Goal: Task Accomplishment & Management: Use online tool/utility

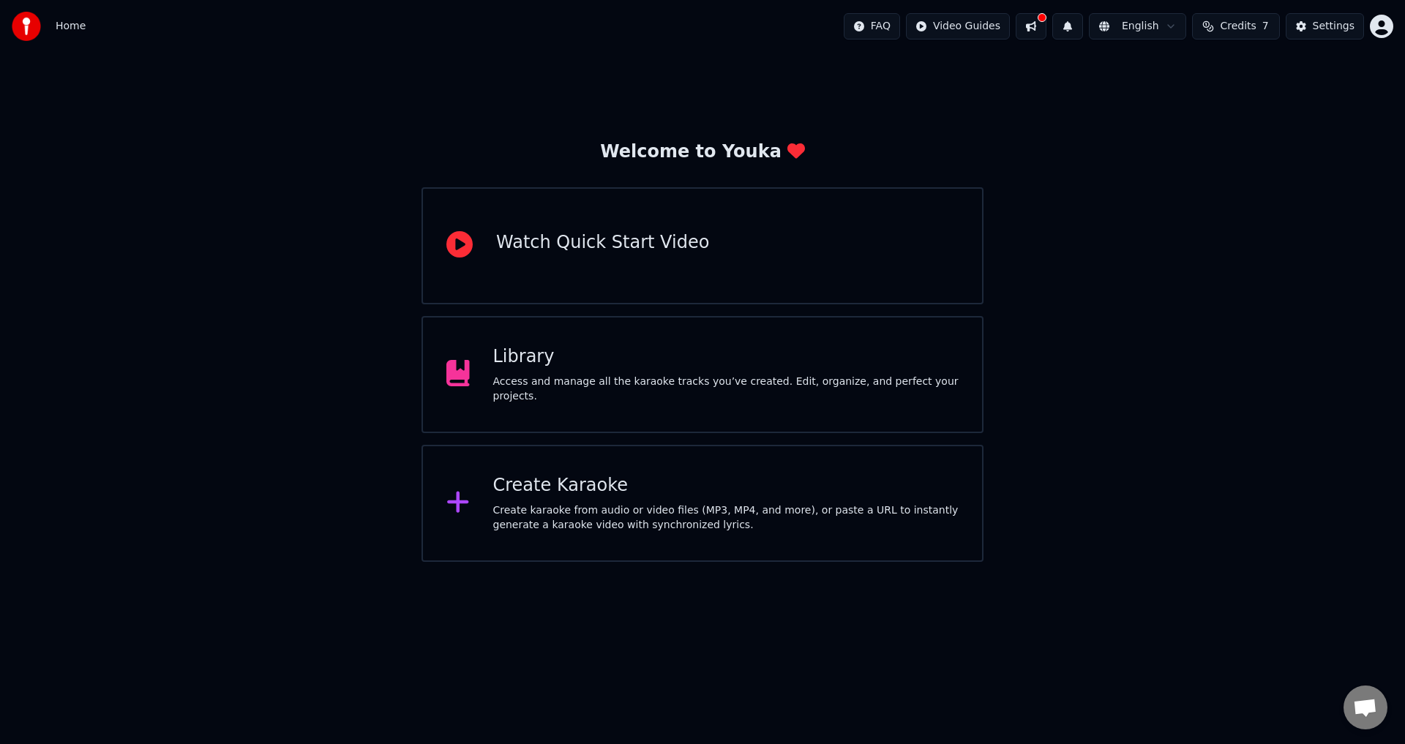
click at [819, 494] on div "Create Karaoke" at bounding box center [726, 485] width 466 height 23
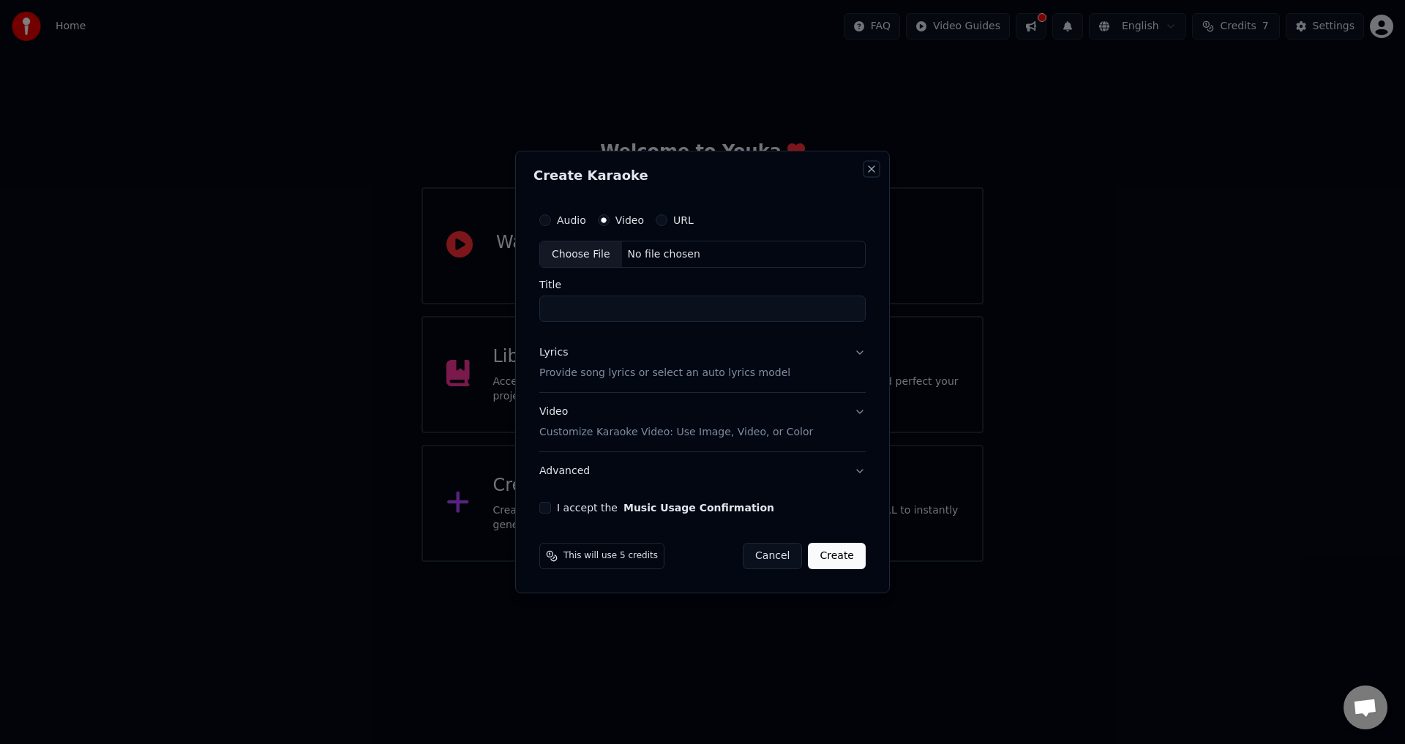
click at [871, 168] on button "Close" at bounding box center [871, 169] width 12 height 12
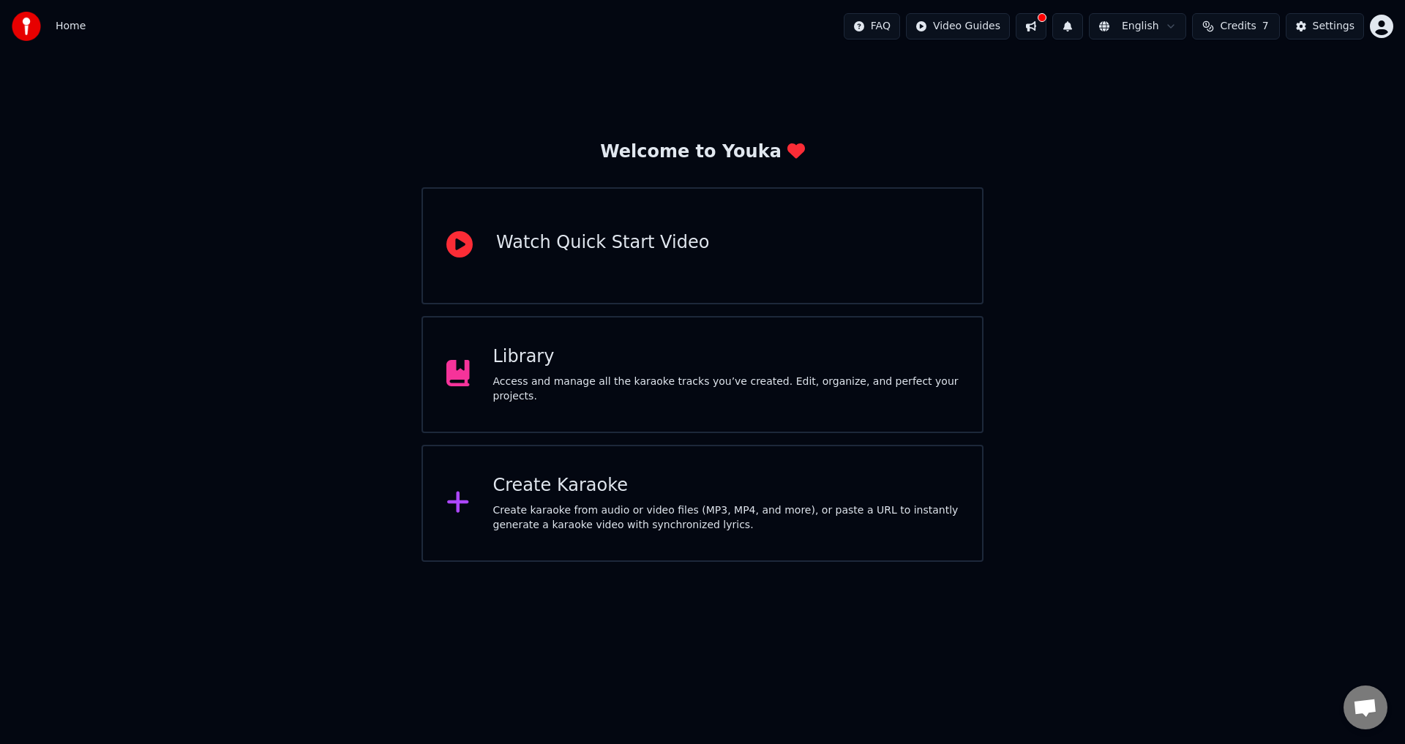
click at [824, 362] on div "Library" at bounding box center [726, 356] width 466 height 23
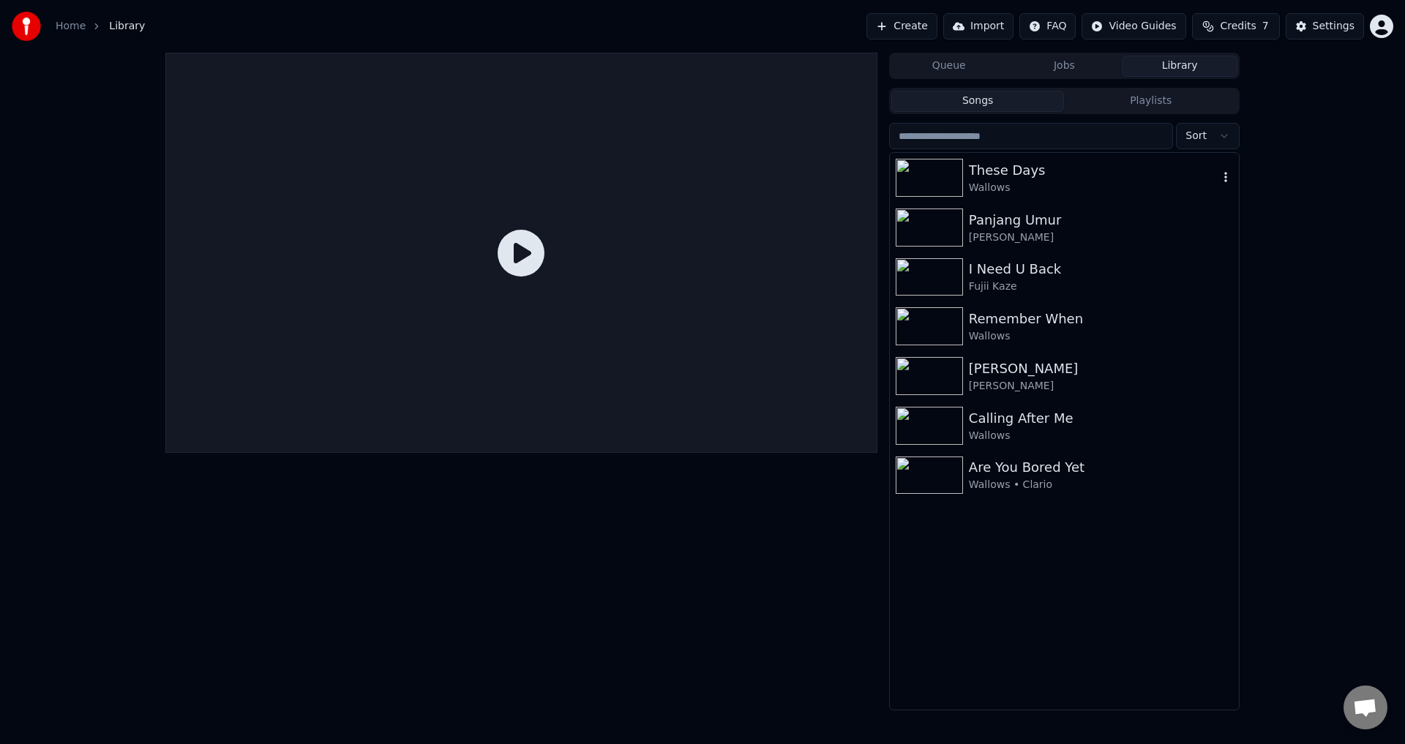
click at [1033, 198] on div "These Days Wallows" at bounding box center [1064, 178] width 349 height 50
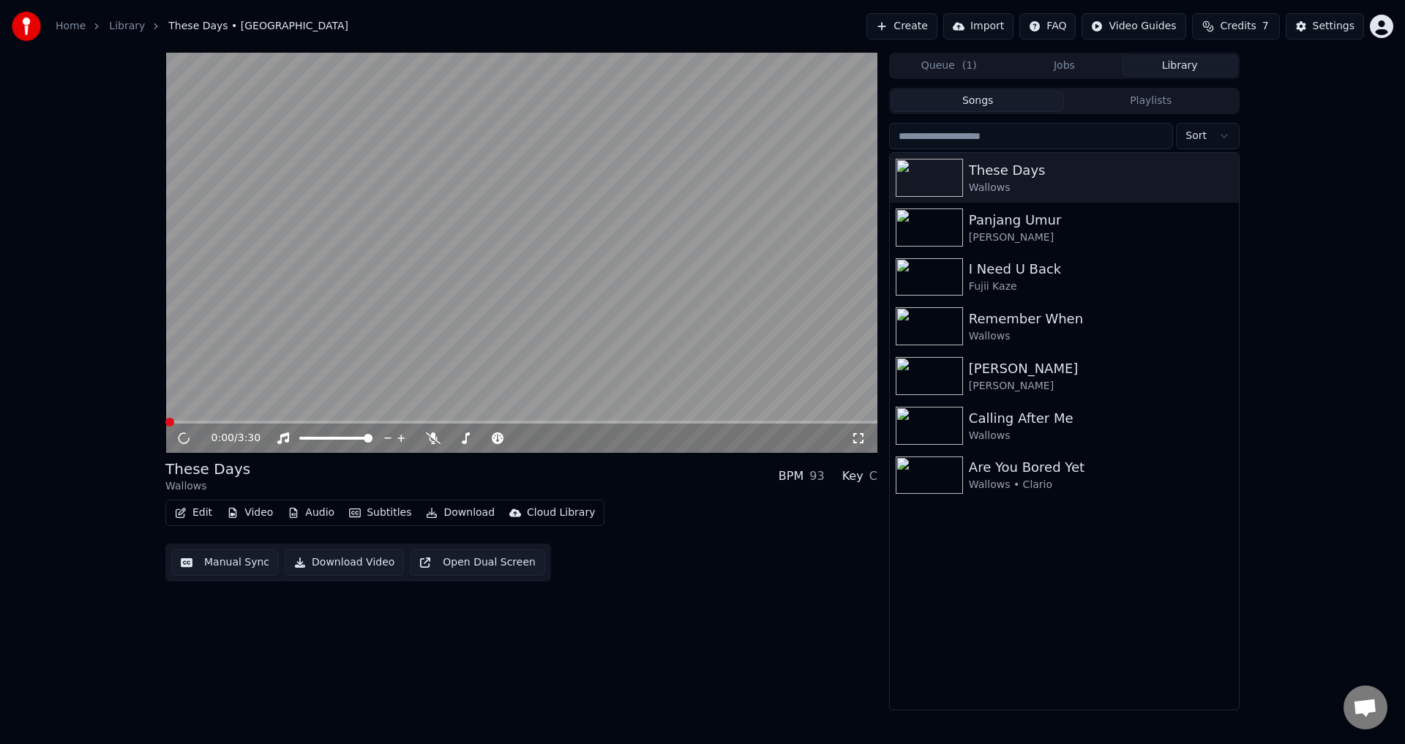
click at [622, 312] on video at bounding box center [521, 253] width 712 height 400
drag, startPoint x: 224, startPoint y: 429, endPoint x: 198, endPoint y: 423, distance: 26.4
click at [206, 426] on div "0:03 / 3:30" at bounding box center [521, 438] width 712 height 29
click at [198, 423] on span at bounding box center [521, 422] width 712 height 3
click at [426, 432] on icon at bounding box center [433, 438] width 15 height 12
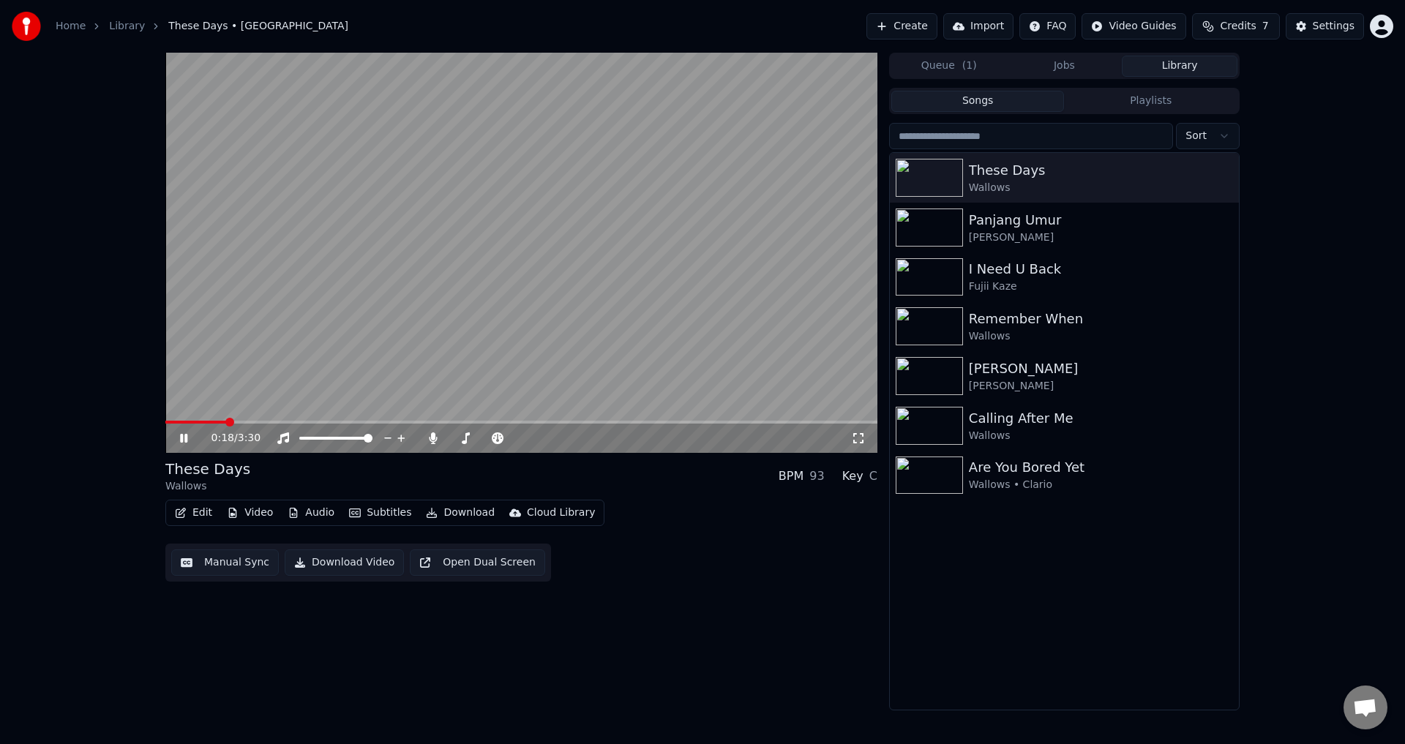
click at [226, 421] on span at bounding box center [521, 422] width 712 height 3
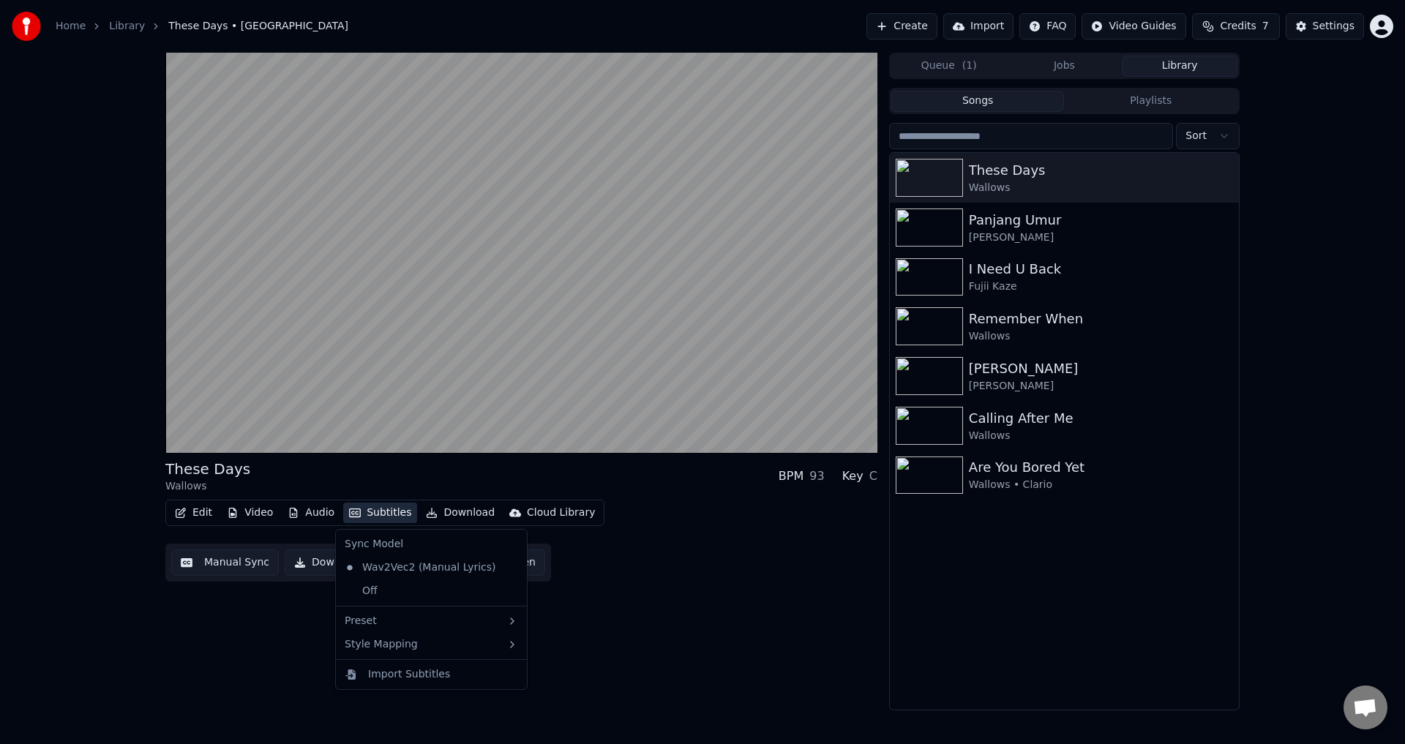
click at [378, 521] on button "Subtitles" at bounding box center [380, 513] width 74 height 20
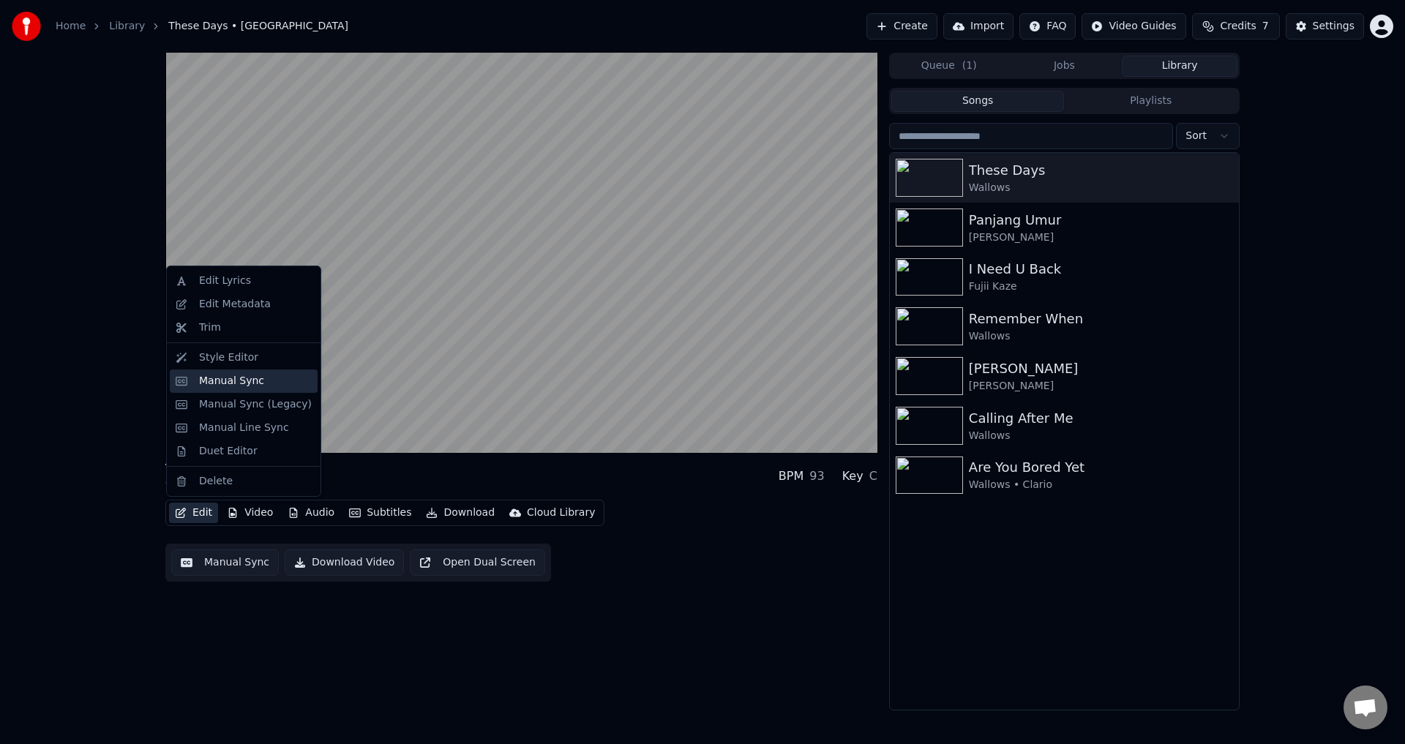
click at [237, 383] on div "Manual Sync" at bounding box center [231, 381] width 65 height 15
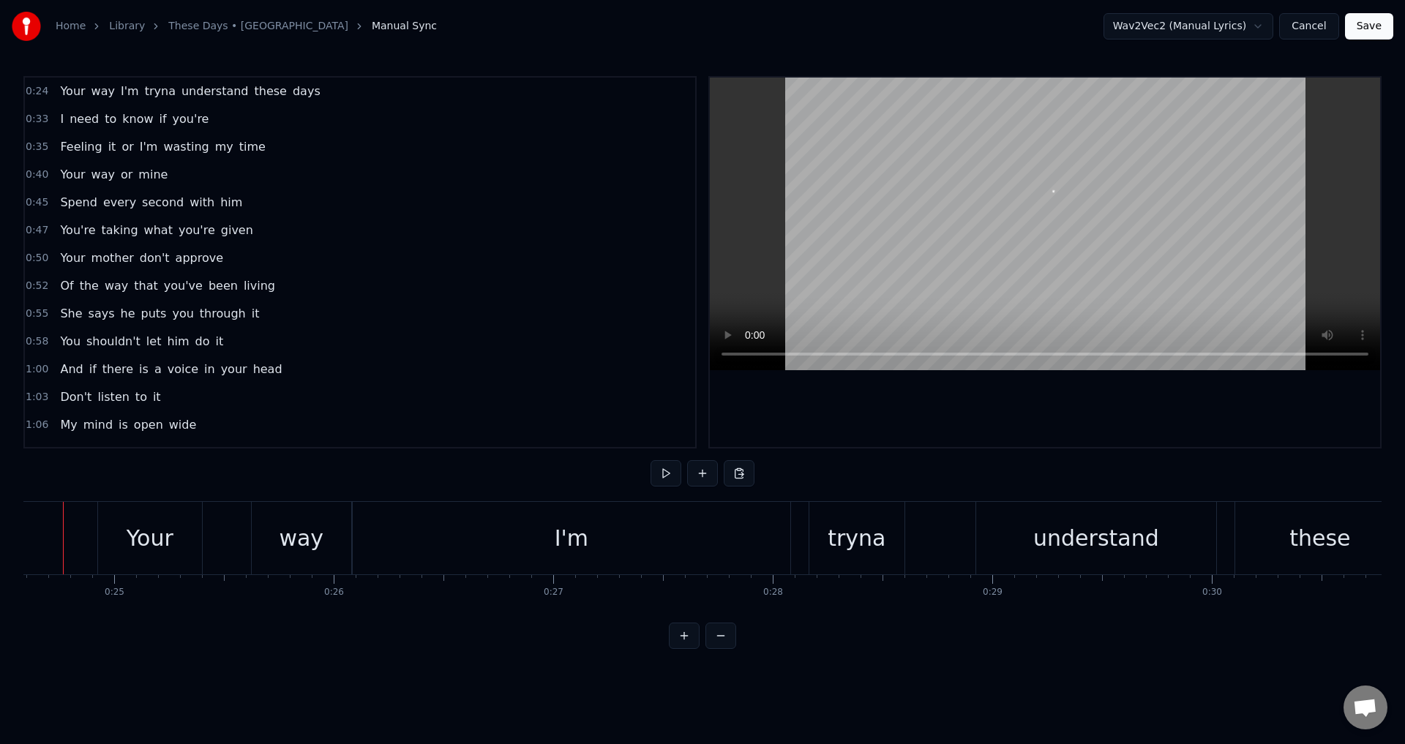
scroll to position [0, 5362]
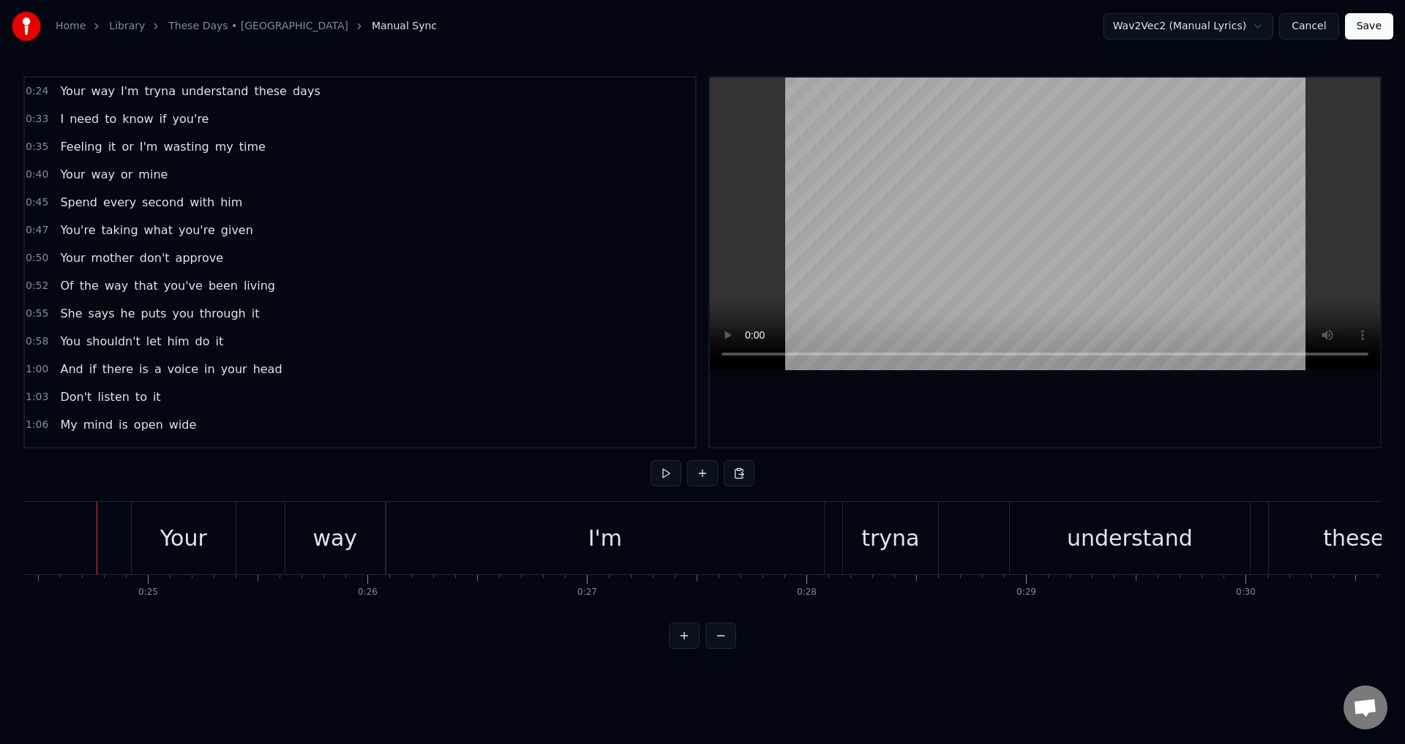
click at [998, 400] on div at bounding box center [1045, 262] width 670 height 369
click at [229, 538] on div "Your" at bounding box center [184, 538] width 104 height 72
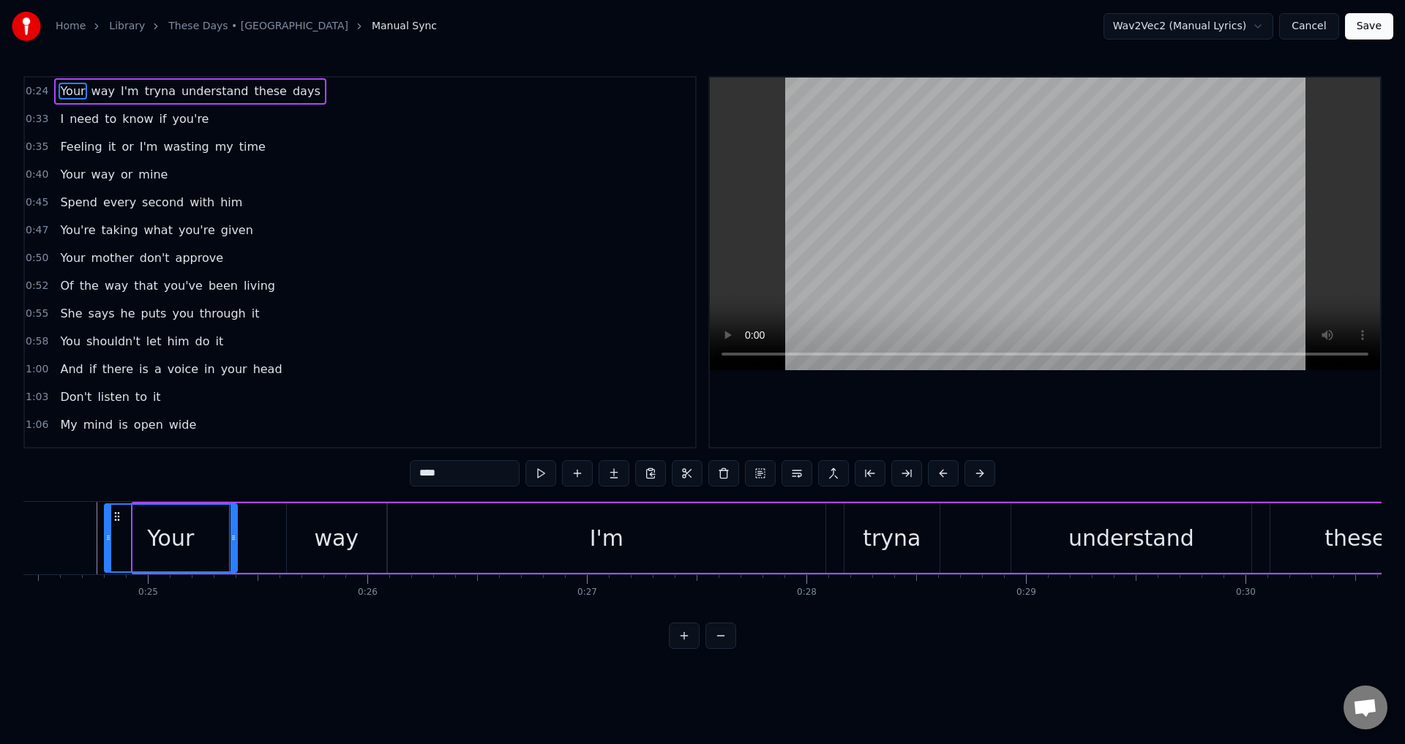
drag, startPoint x: 138, startPoint y: 551, endPoint x: 101, endPoint y: 553, distance: 36.6
click at [105, 553] on div at bounding box center [108, 538] width 6 height 67
click at [908, 389] on div at bounding box center [1045, 262] width 670 height 369
click at [155, 532] on div "Your" at bounding box center [166, 538] width 47 height 33
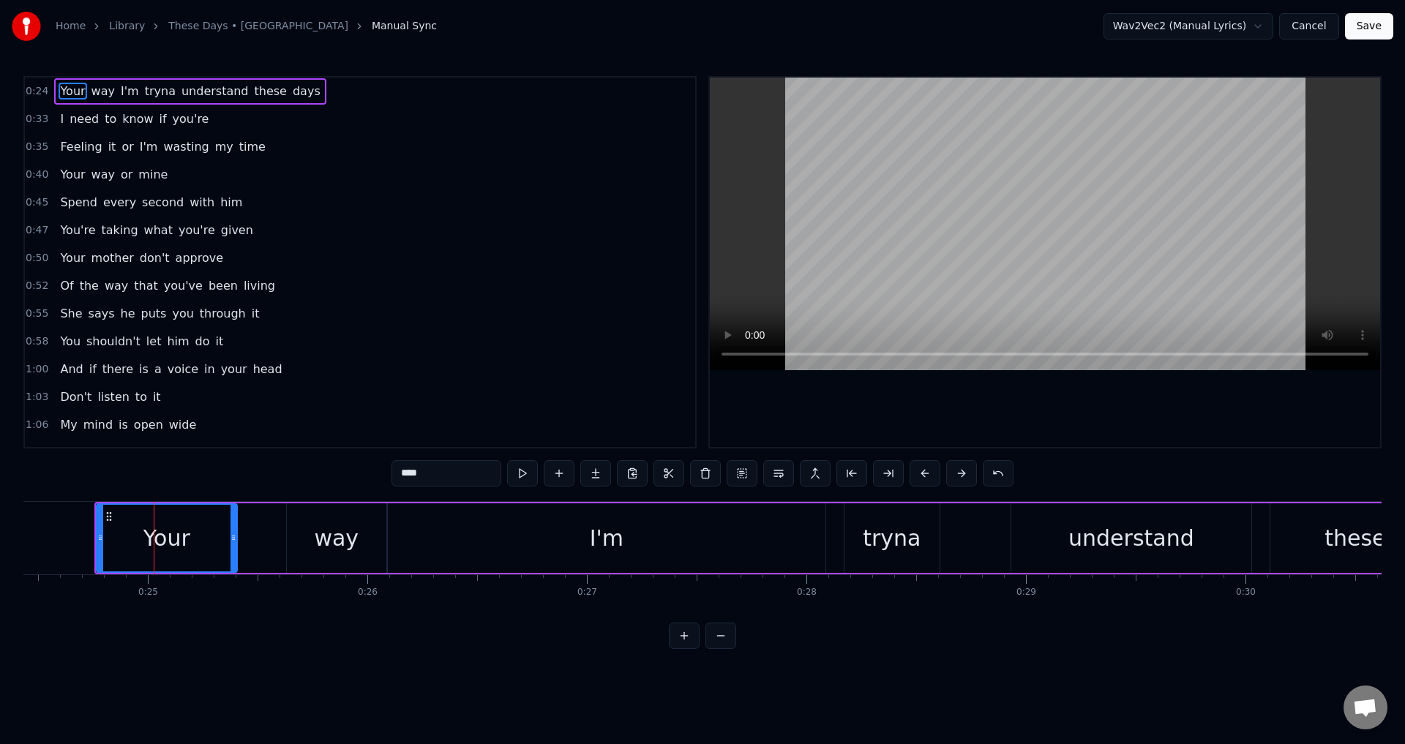
click at [918, 391] on div at bounding box center [1045, 262] width 670 height 369
click at [324, 546] on div "way" at bounding box center [336, 538] width 45 height 33
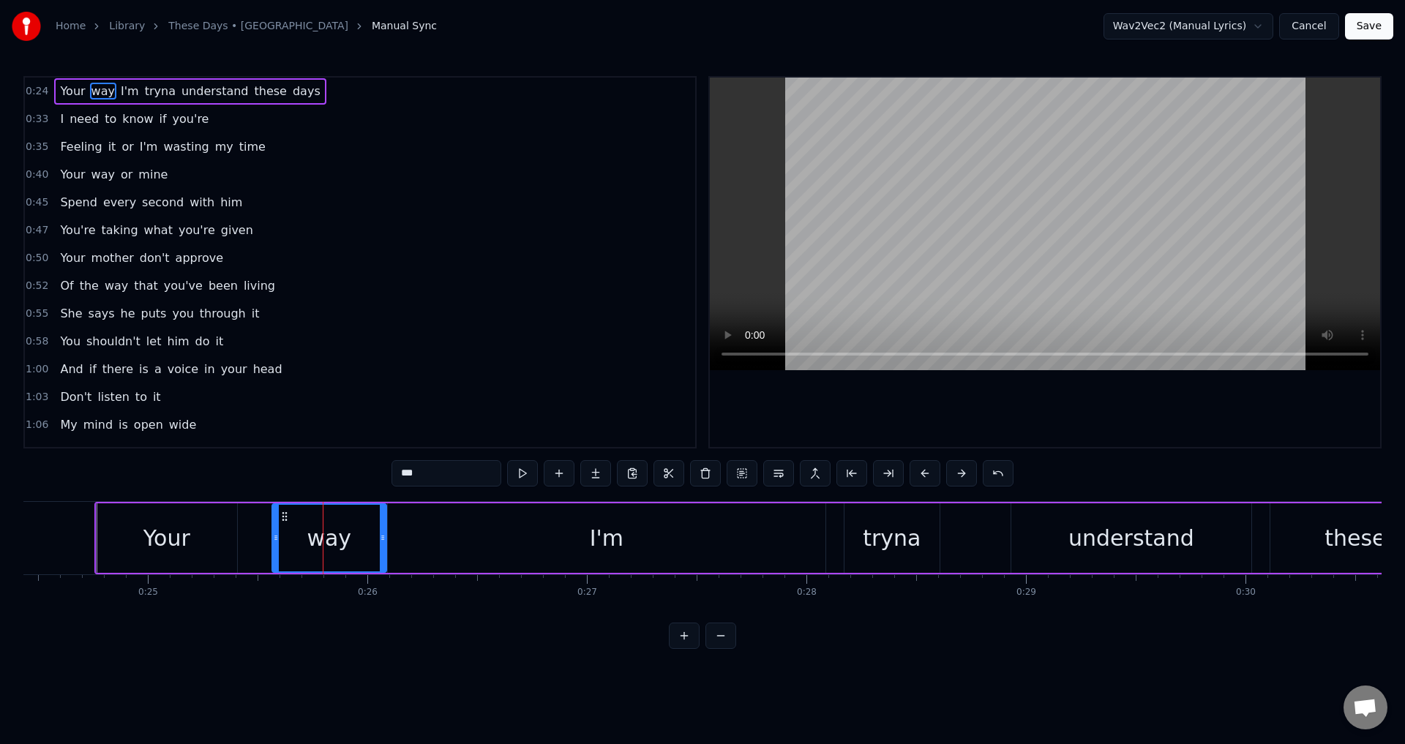
drag, startPoint x: 290, startPoint y: 541, endPoint x: 275, endPoint y: 544, distance: 15.1
click at [275, 544] on div at bounding box center [276, 538] width 6 height 67
click at [222, 549] on div "Your" at bounding box center [167, 537] width 140 height 69
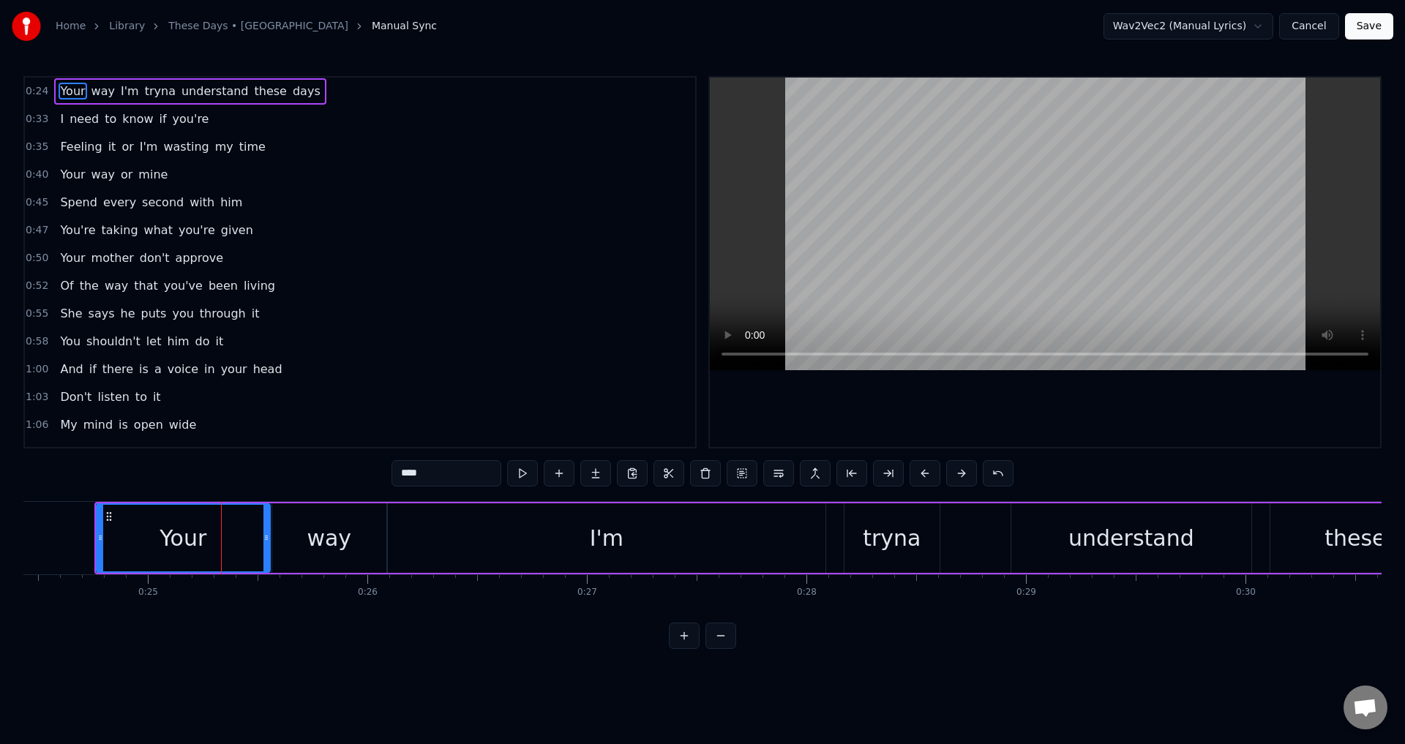
drag, startPoint x: 234, startPoint y: 543, endPoint x: 267, endPoint y: 541, distance: 33.0
click at [267, 541] on icon at bounding box center [266, 538] width 6 height 12
click at [208, 549] on div "Your" at bounding box center [183, 538] width 172 height 67
click at [799, 397] on div at bounding box center [1045, 262] width 670 height 369
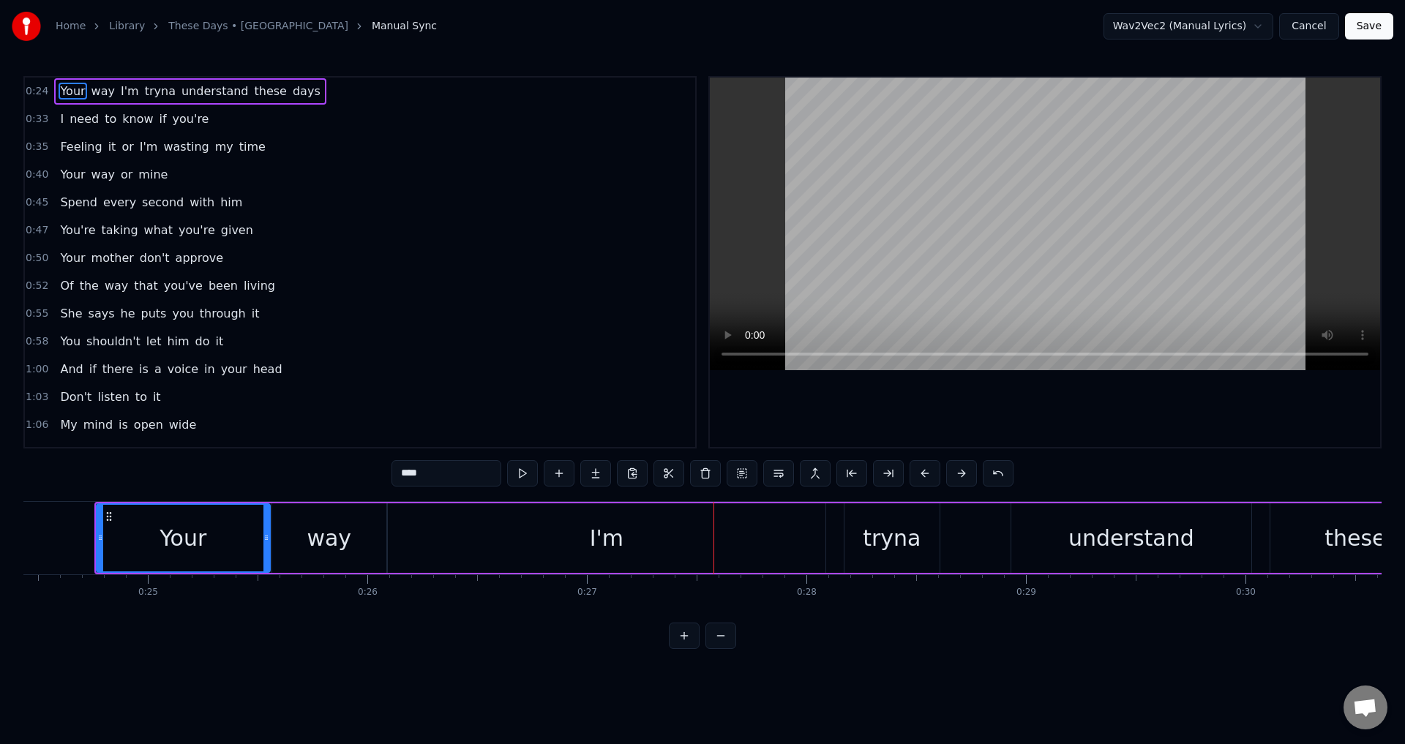
click at [467, 569] on div "I'm" at bounding box center [606, 537] width 437 height 69
type input "***"
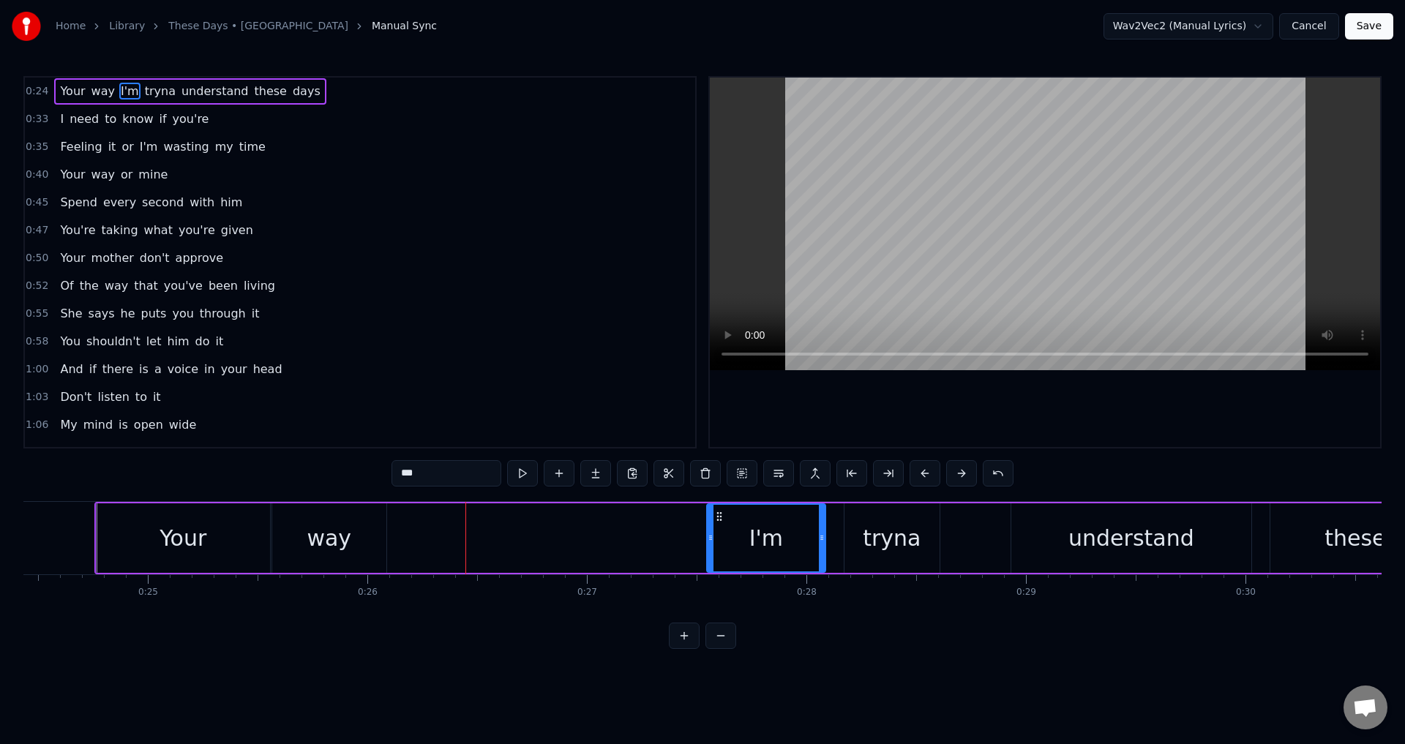
drag, startPoint x: 391, startPoint y: 542, endPoint x: 710, endPoint y: 559, distance: 319.4
click at [710, 559] on div at bounding box center [710, 538] width 6 height 67
click at [388, 528] on div "Your way I'm tryna understand these days" at bounding box center [1024, 538] width 1861 height 72
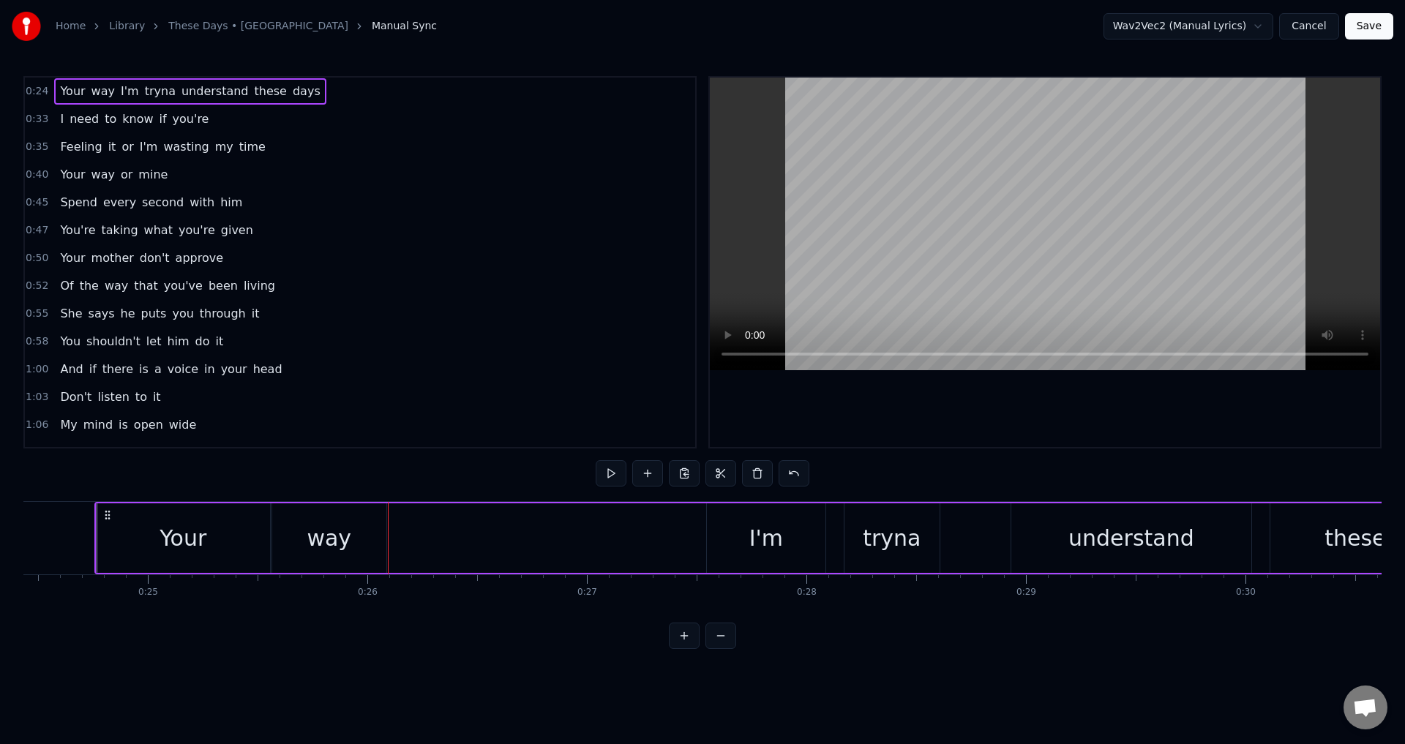
click at [369, 531] on div "way" at bounding box center [329, 537] width 114 height 69
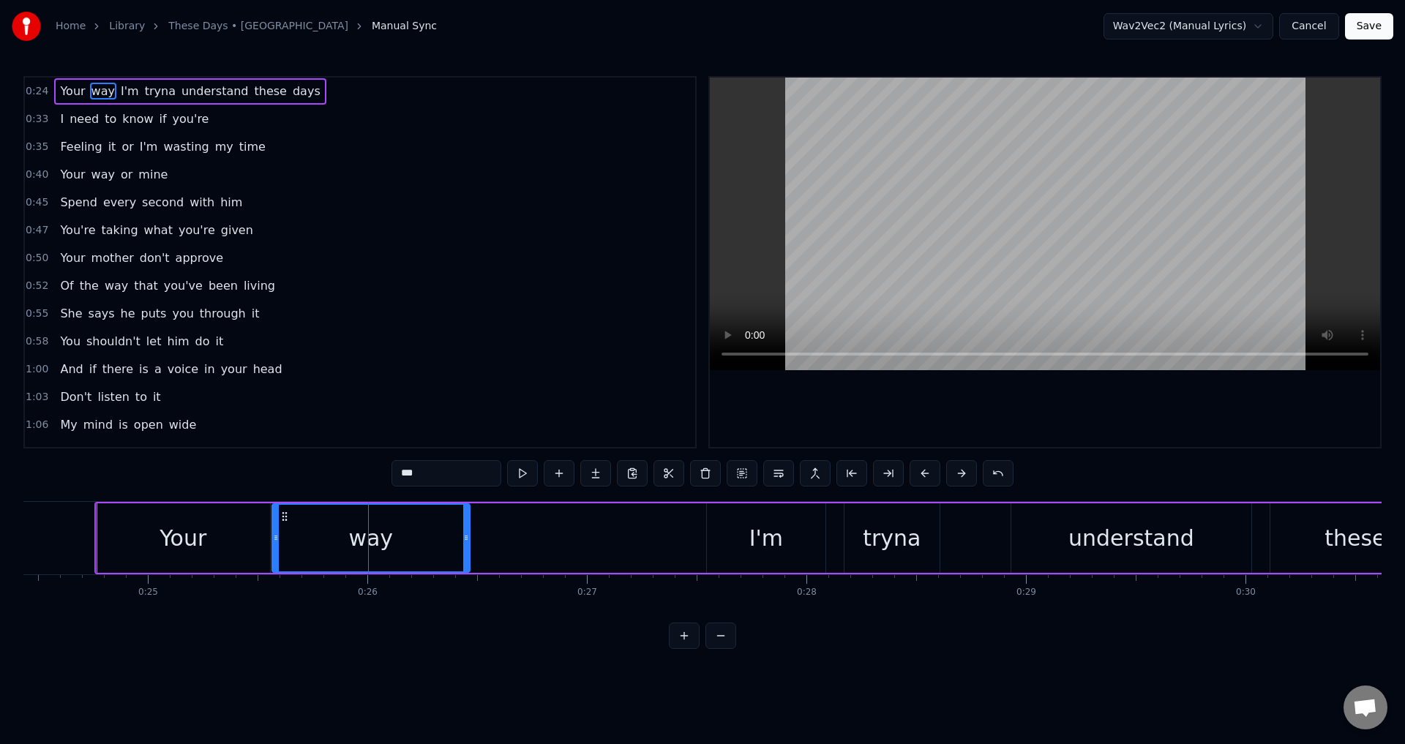
drag, startPoint x: 377, startPoint y: 534, endPoint x: 487, endPoint y: 547, distance: 111.2
click at [469, 547] on div at bounding box center [466, 538] width 6 height 67
click at [917, 403] on div at bounding box center [1045, 262] width 670 height 369
click at [933, 394] on div at bounding box center [1045, 262] width 670 height 369
click at [603, 533] on div "Your way I'm tryna understand these days" at bounding box center [1024, 538] width 1861 height 72
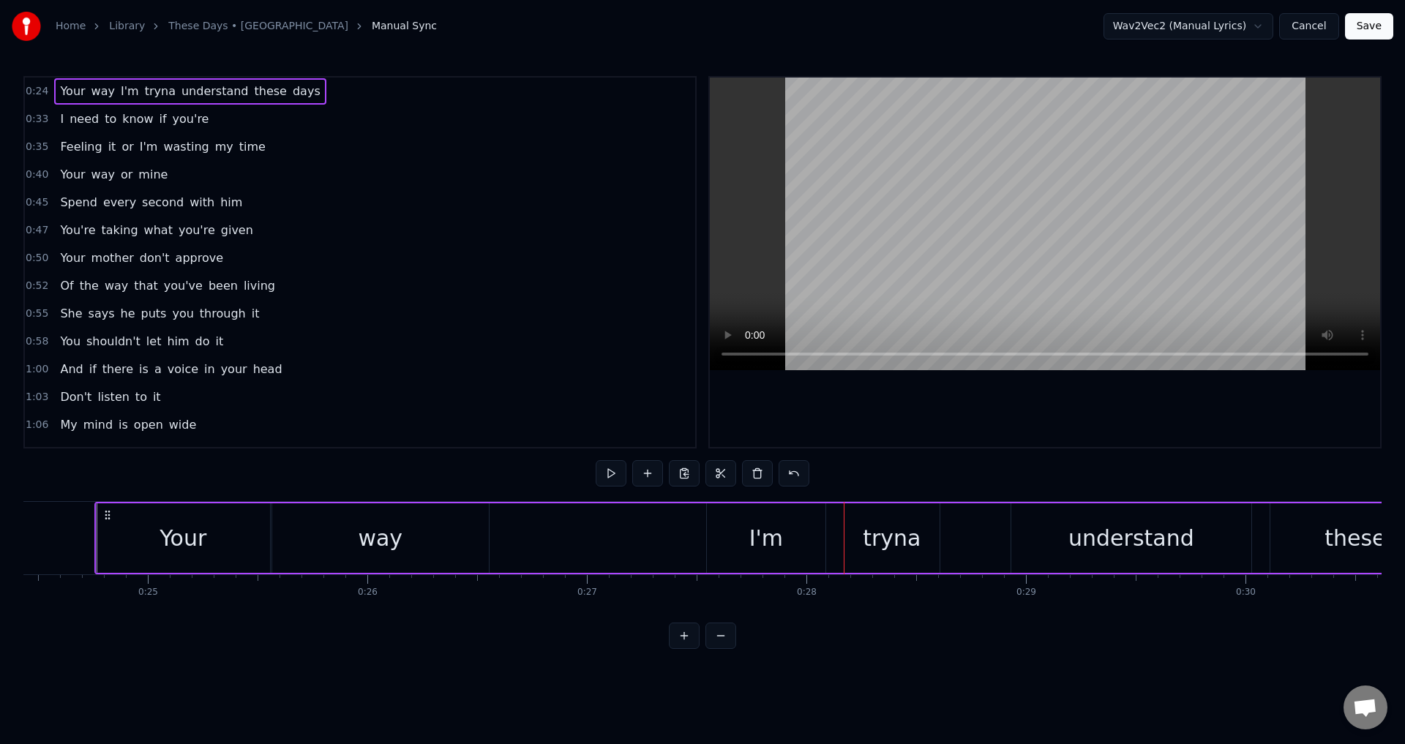
click at [1015, 385] on div at bounding box center [1045, 262] width 670 height 369
click at [944, 421] on div at bounding box center [1045, 262] width 670 height 369
click at [713, 536] on div "I'm" at bounding box center [766, 537] width 119 height 69
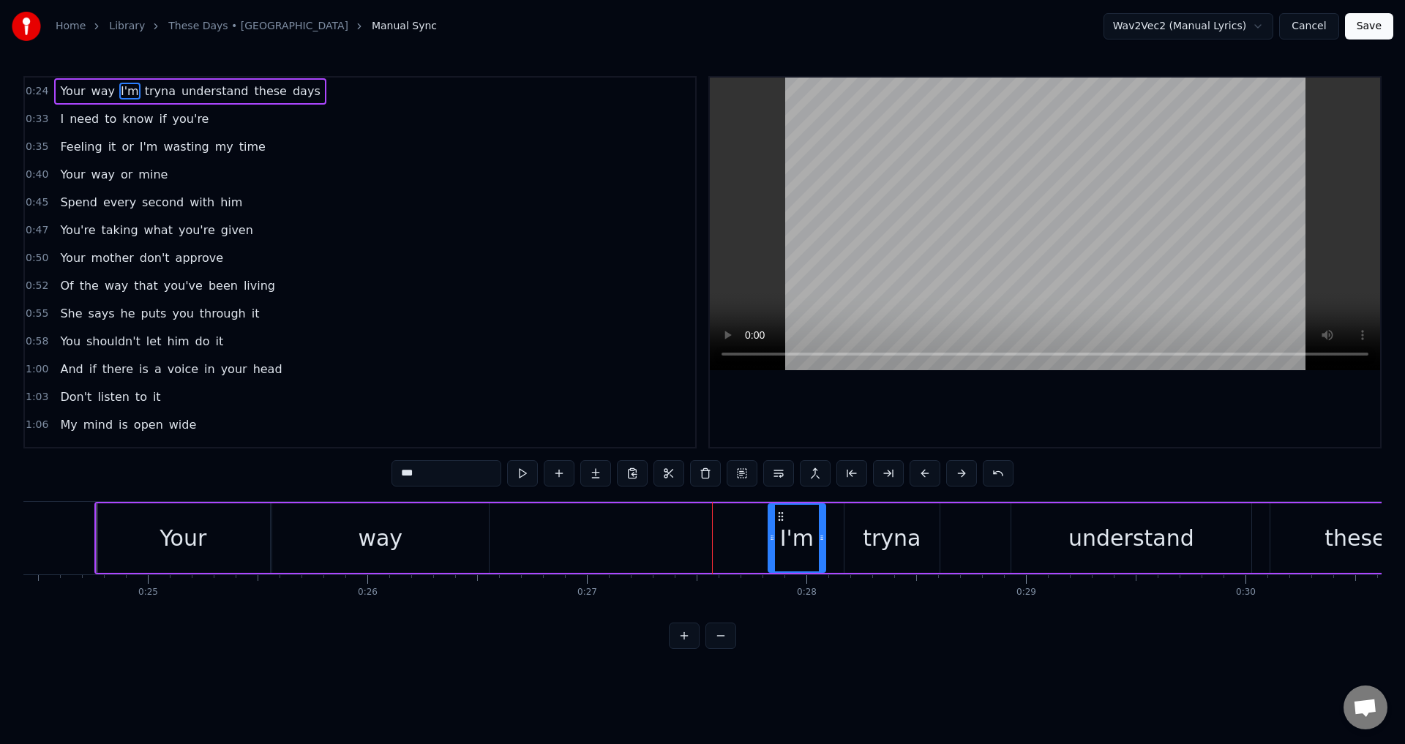
drag, startPoint x: 710, startPoint y: 539, endPoint x: 776, endPoint y: 549, distance: 67.2
click at [775, 549] on div at bounding box center [772, 538] width 6 height 67
click at [982, 418] on div at bounding box center [1045, 262] width 670 height 369
click at [918, 523] on div "tryna" at bounding box center [891, 537] width 95 height 69
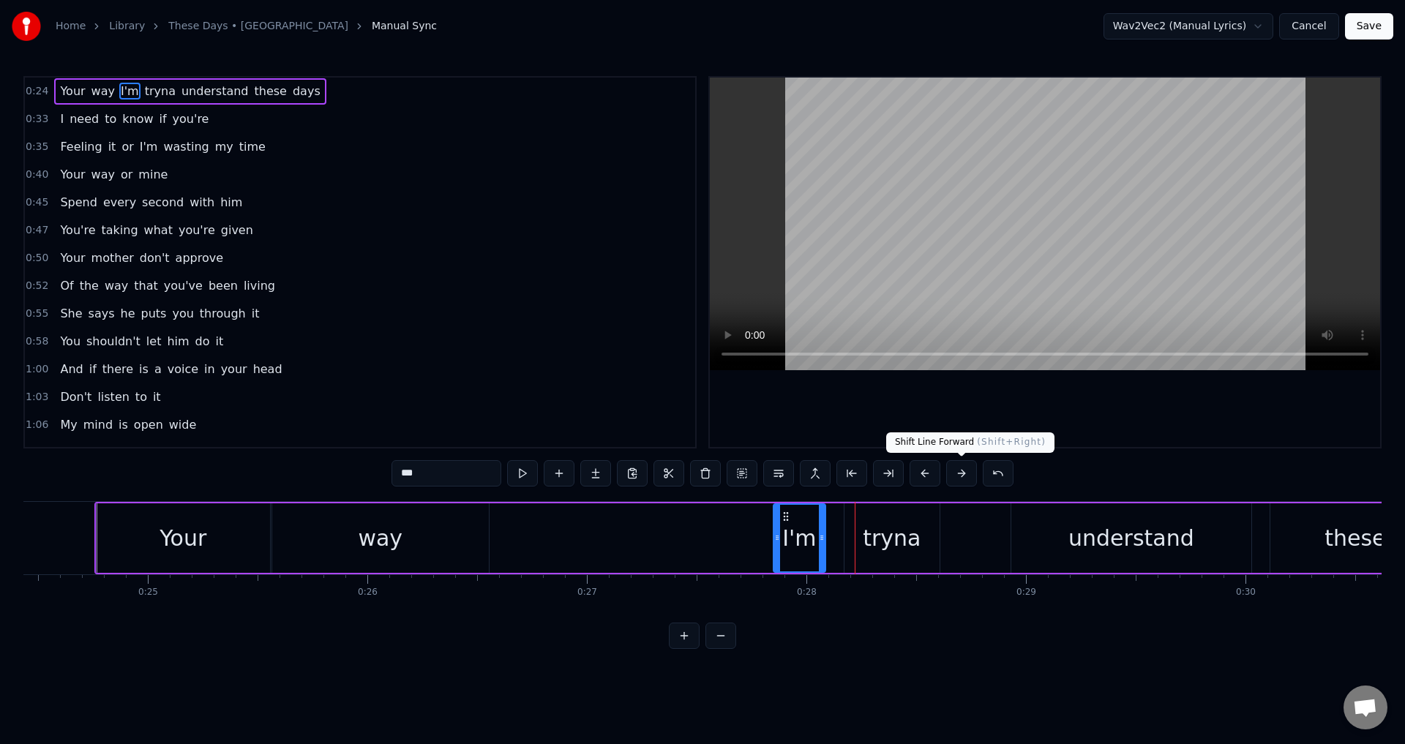
type input "*****"
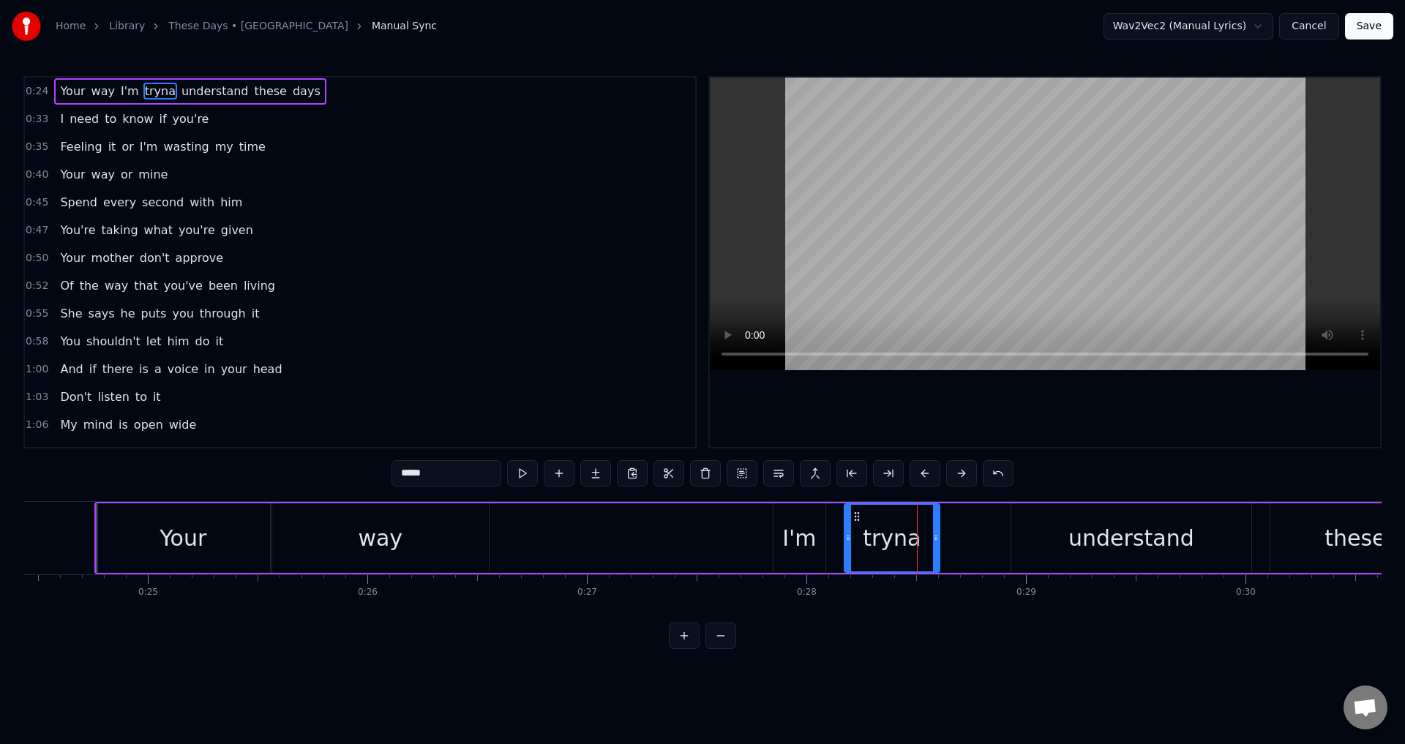
click at [945, 541] on div "Your way I'm tryna understand these days" at bounding box center [1024, 538] width 1861 height 72
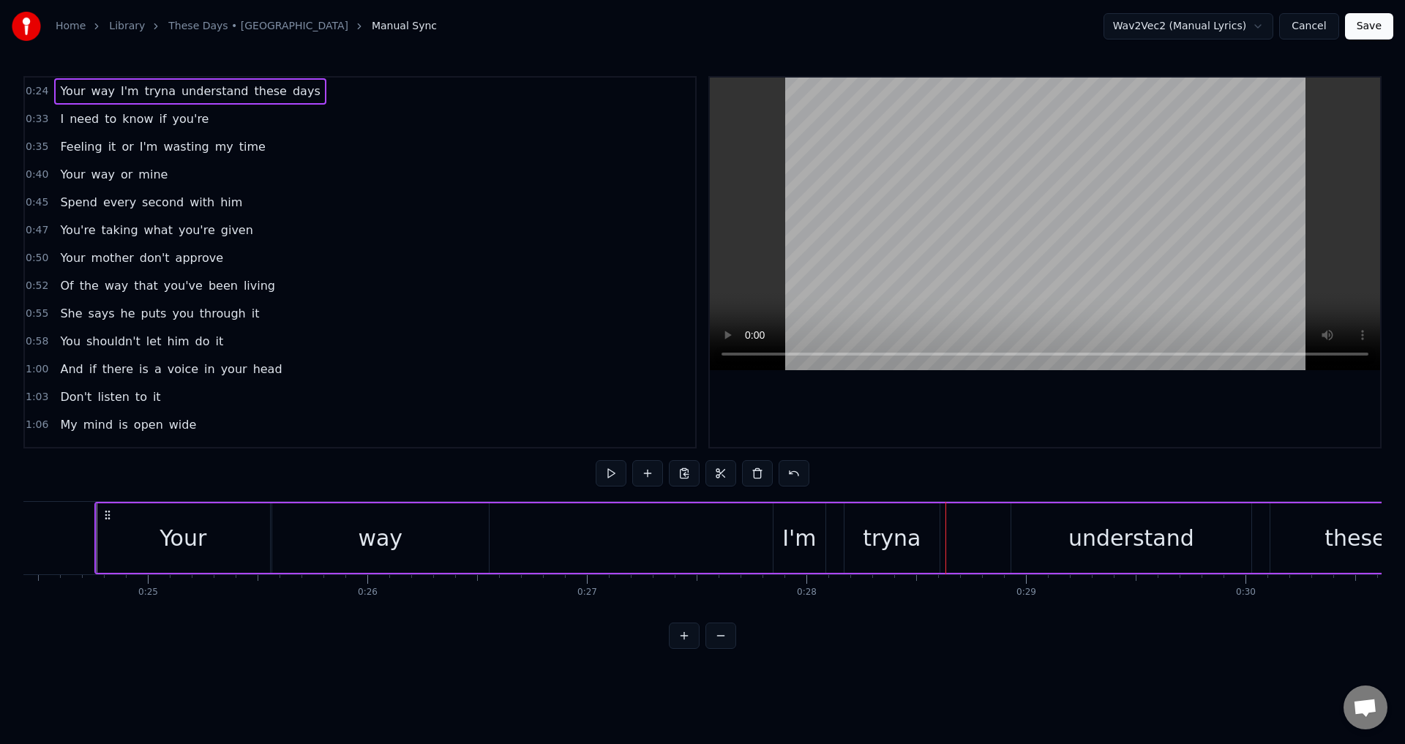
click at [740, 534] on div "Your way I'm tryna understand these days" at bounding box center [1024, 538] width 1861 height 72
click at [983, 424] on div at bounding box center [1045, 262] width 670 height 369
click at [887, 528] on div "tryna" at bounding box center [891, 538] width 58 height 33
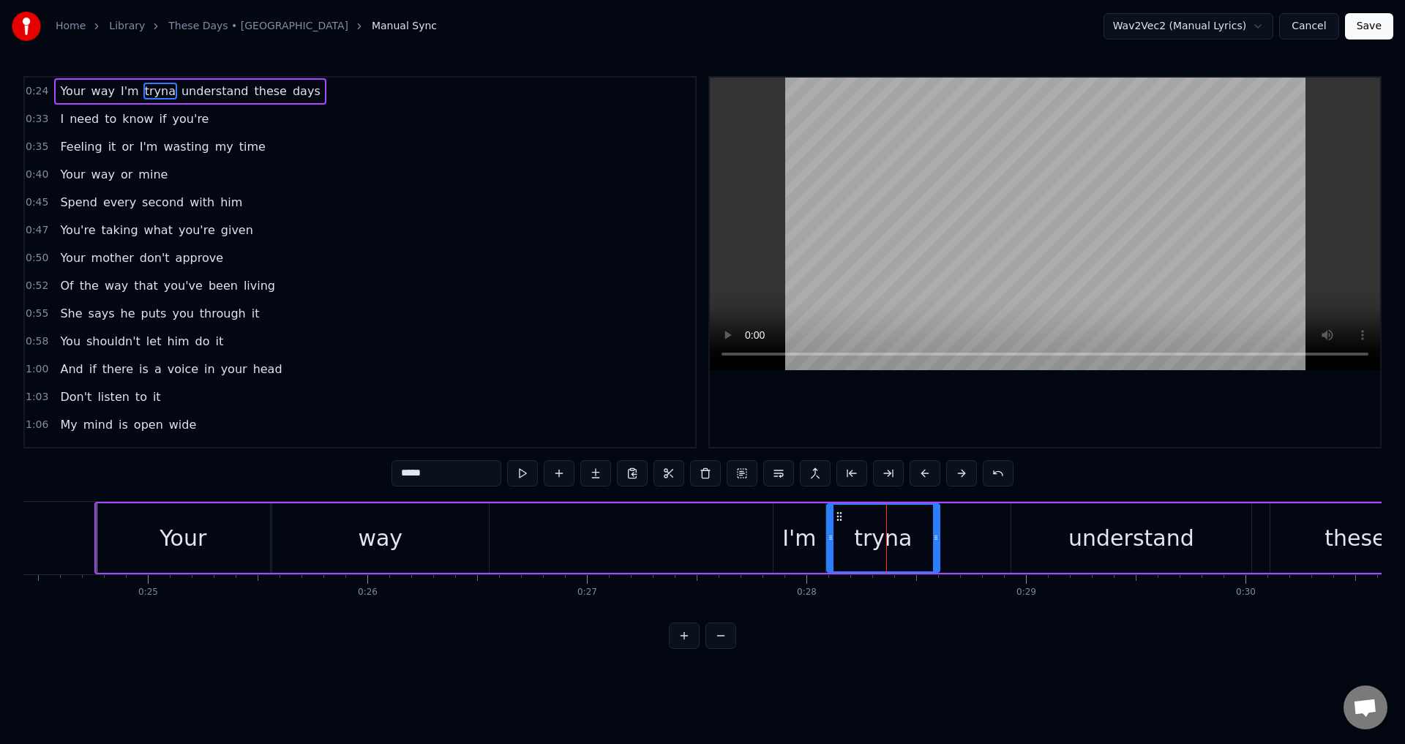
drag, startPoint x: 846, startPoint y: 536, endPoint x: 829, endPoint y: 535, distance: 17.6
click at [829, 535] on icon at bounding box center [830, 538] width 6 height 12
click at [755, 527] on div "Your way I'm tryna understand these days" at bounding box center [1024, 538] width 1861 height 72
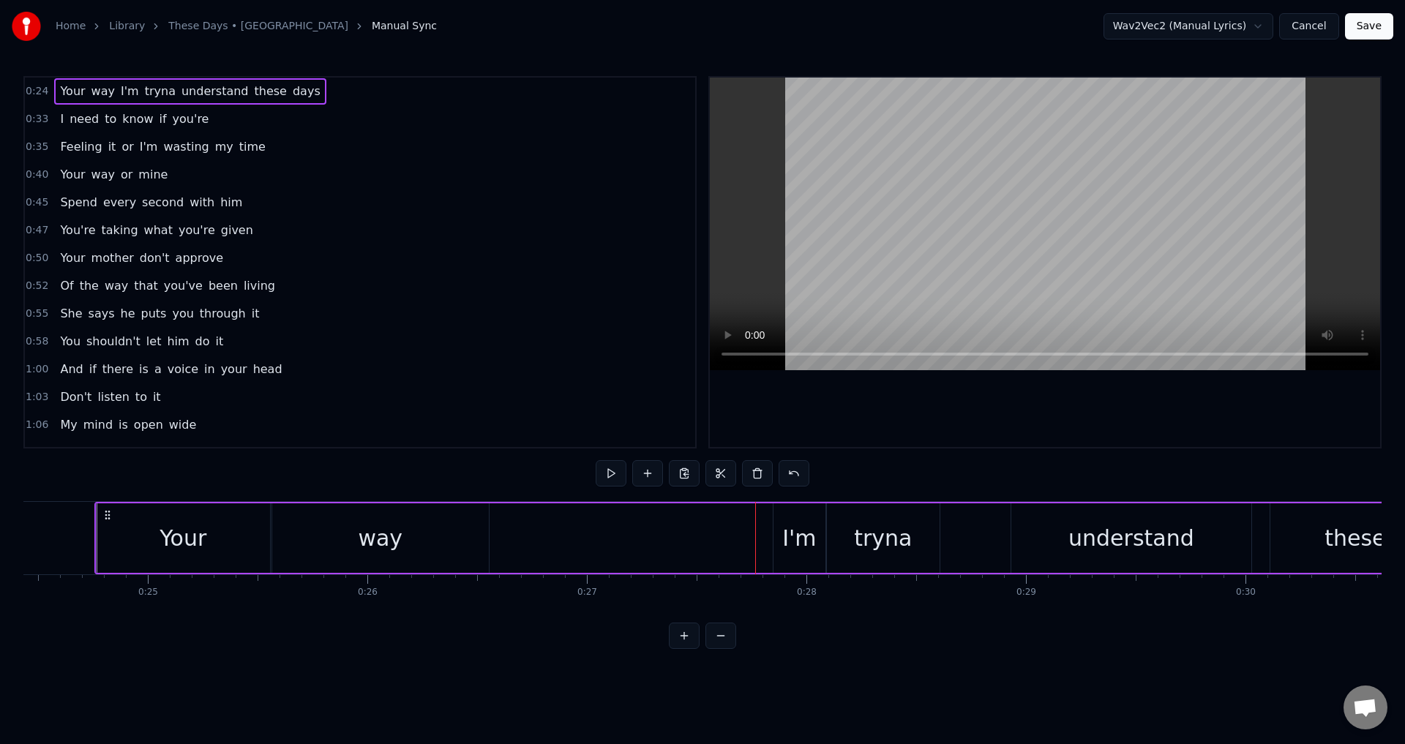
click at [979, 421] on div at bounding box center [1045, 262] width 670 height 369
click at [1030, 555] on div "understand" at bounding box center [1131, 537] width 240 height 69
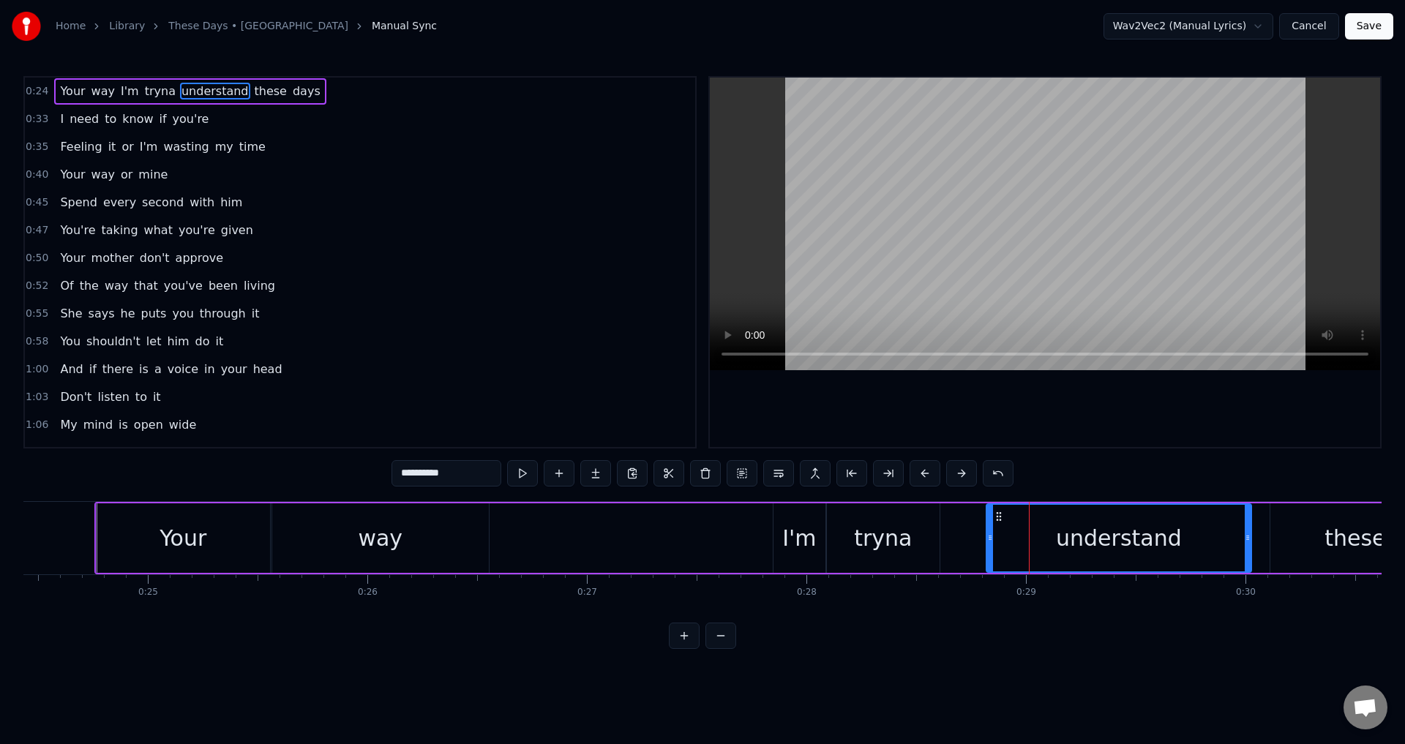
drag, startPoint x: 1012, startPoint y: 547, endPoint x: 983, endPoint y: 551, distance: 28.8
click at [987, 551] on div at bounding box center [990, 538] width 6 height 67
click at [925, 541] on div "tryna" at bounding box center [883, 537] width 113 height 69
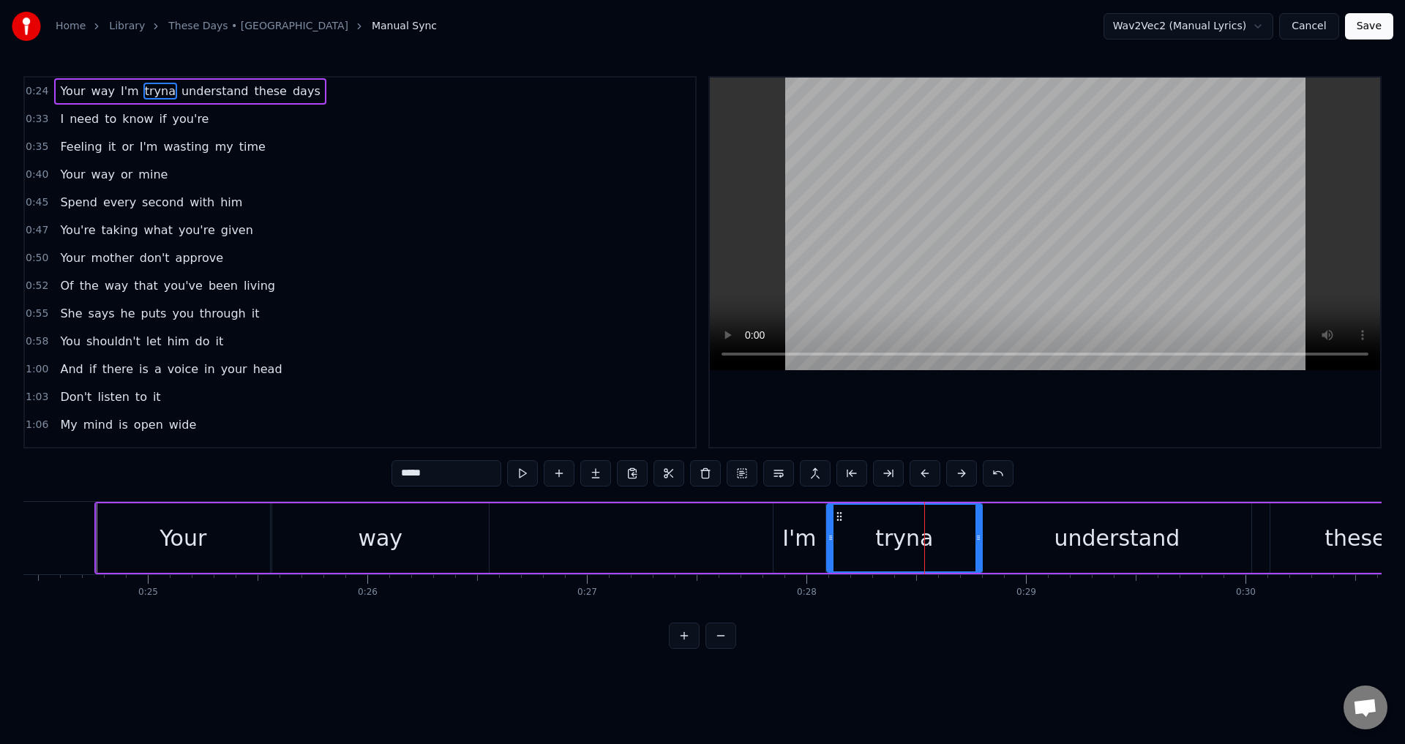
drag, startPoint x: 936, startPoint y: 532, endPoint x: 979, endPoint y: 533, distance: 42.5
click at [979, 533] on icon at bounding box center [978, 538] width 6 height 12
click at [884, 533] on div "tryna" at bounding box center [904, 538] width 58 height 33
click at [1034, 427] on div at bounding box center [1045, 262] width 670 height 369
click at [1116, 423] on div at bounding box center [1045, 262] width 670 height 369
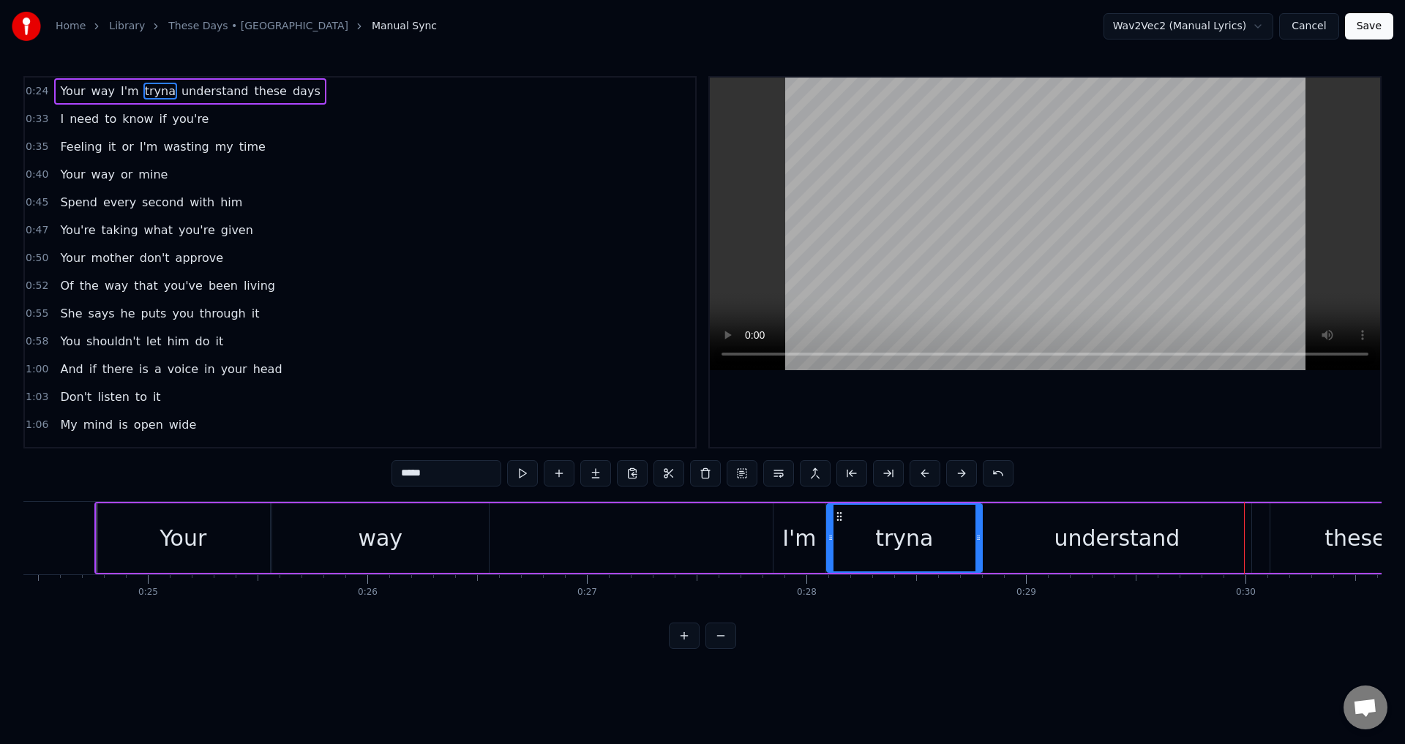
click at [1163, 553] on div "understand" at bounding box center [1117, 538] width 126 height 33
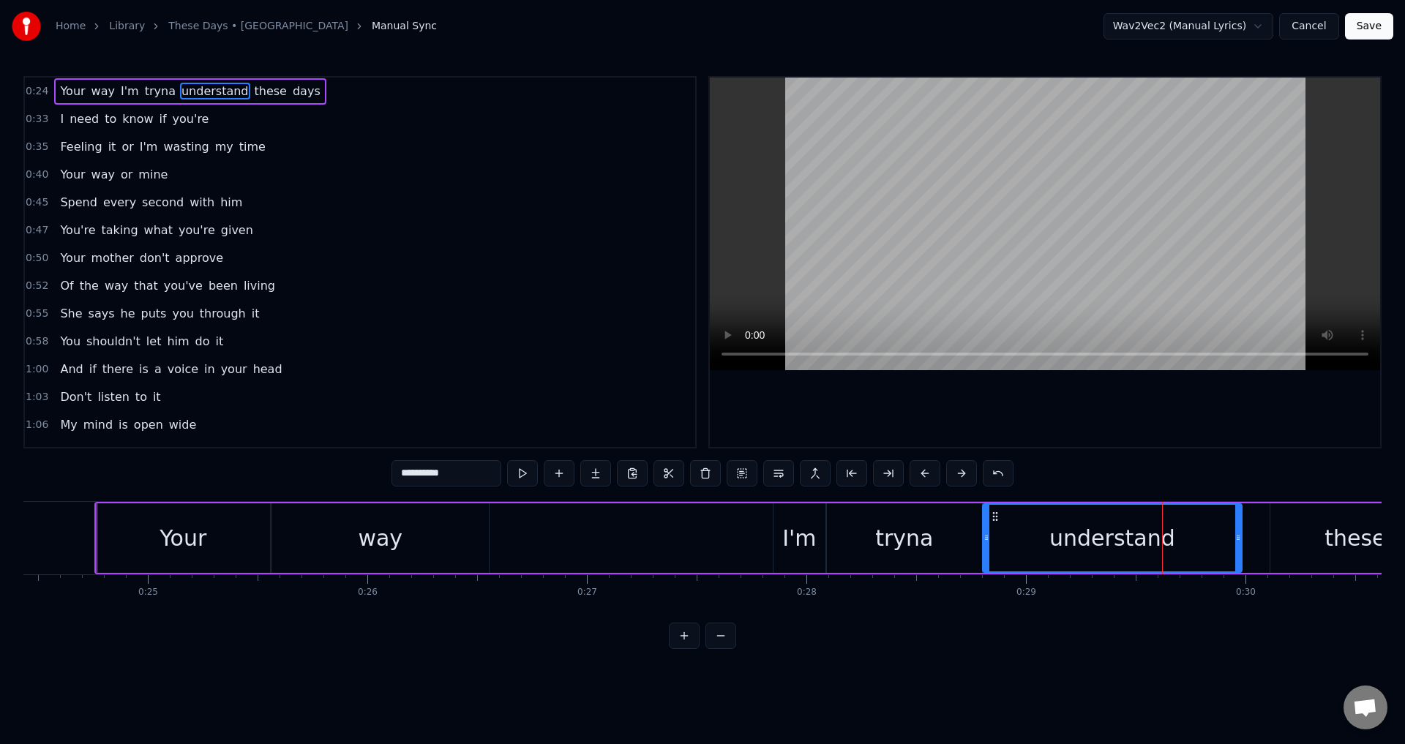
click at [1236, 533] on div at bounding box center [1238, 538] width 6 height 67
click at [1278, 533] on div "these" at bounding box center [1355, 537] width 170 height 69
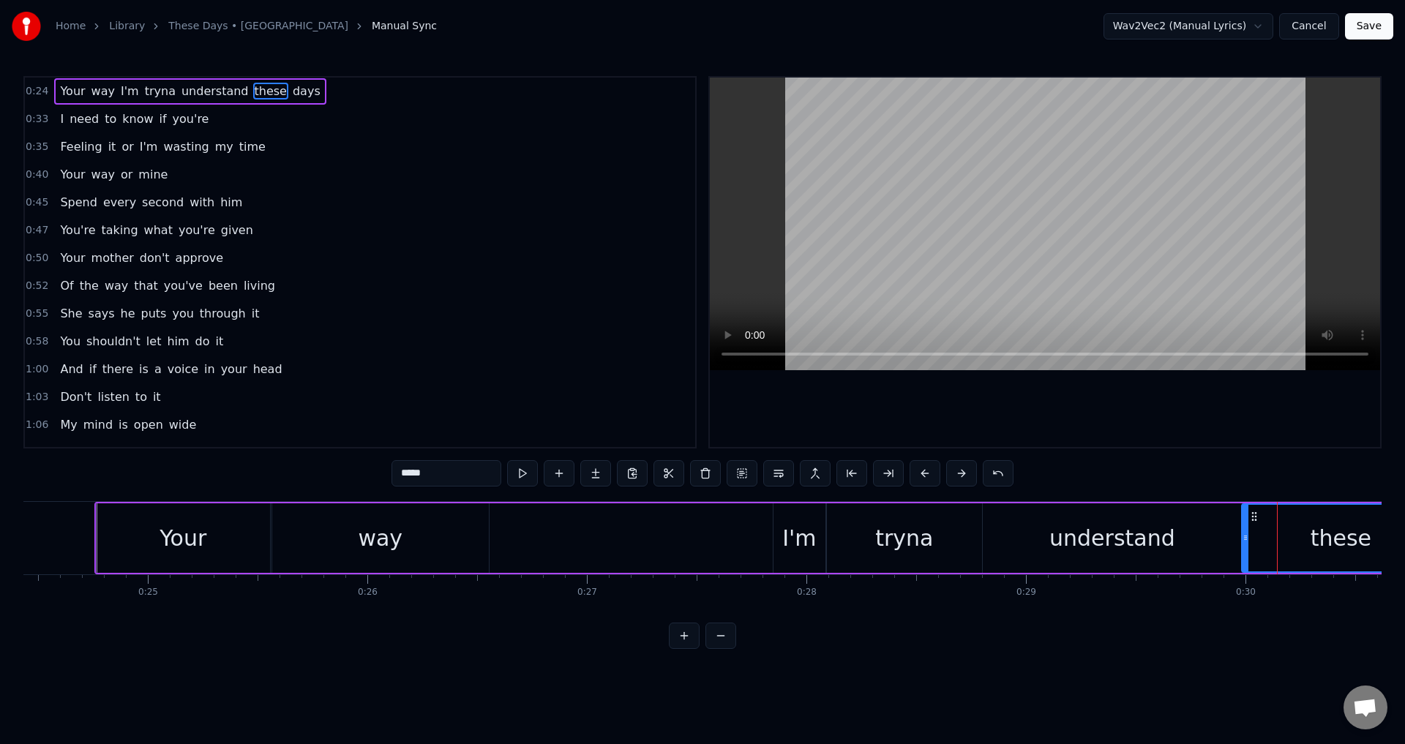
drag, startPoint x: 1274, startPoint y: 535, endPoint x: 1245, endPoint y: 544, distance: 29.9
click at [1245, 544] on div at bounding box center [1245, 538] width 6 height 67
click at [1122, 545] on div "understand" at bounding box center [1112, 538] width 126 height 33
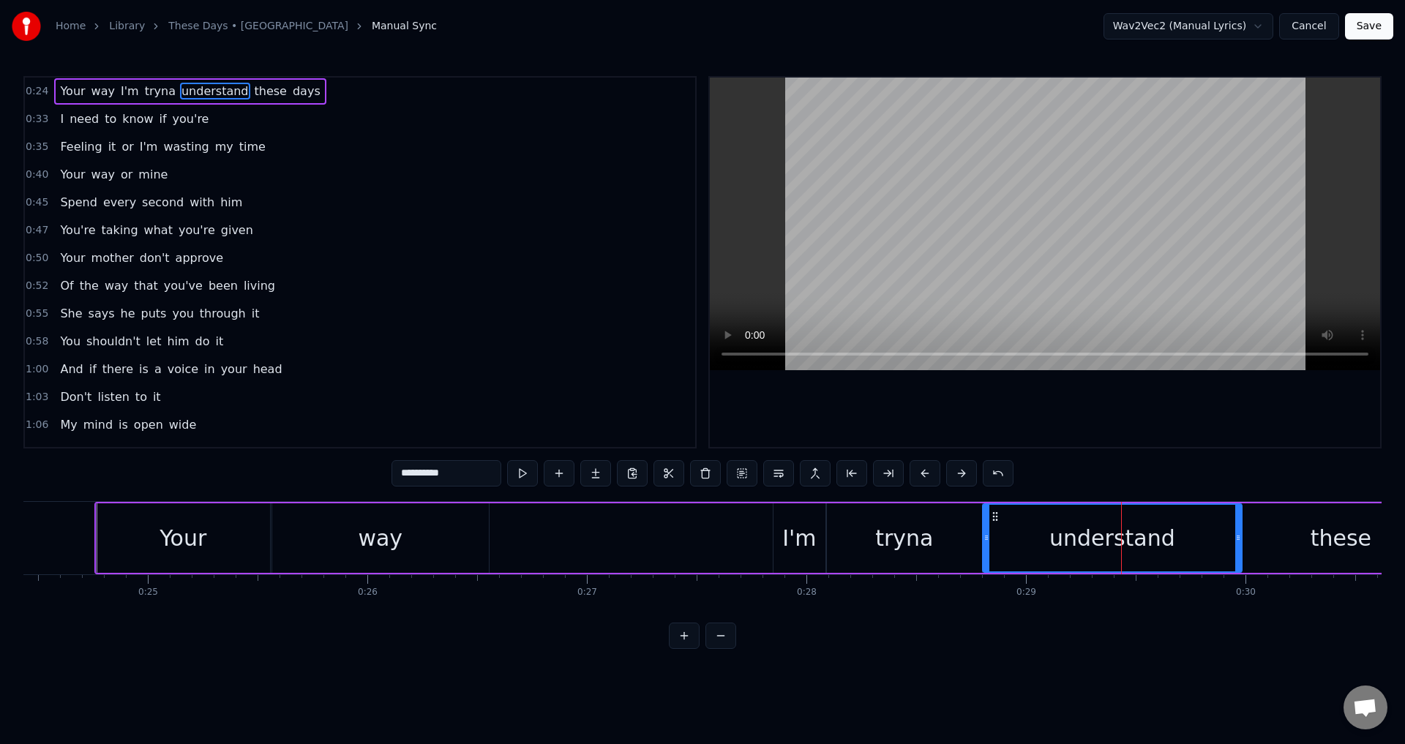
click at [1132, 431] on div at bounding box center [1045, 262] width 670 height 369
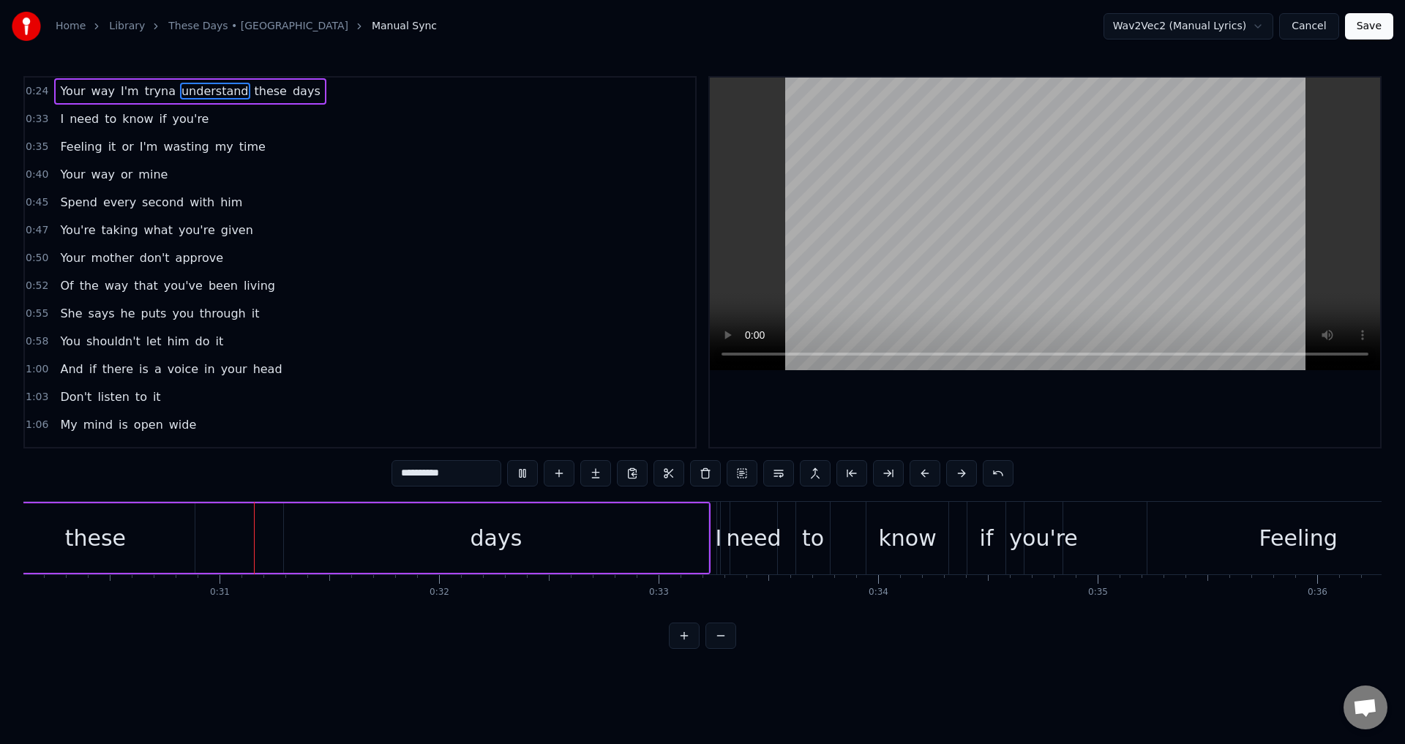
click at [1132, 426] on div at bounding box center [1045, 262] width 670 height 369
click at [140, 536] on div "these" at bounding box center [95, 537] width 198 height 69
type input "*****"
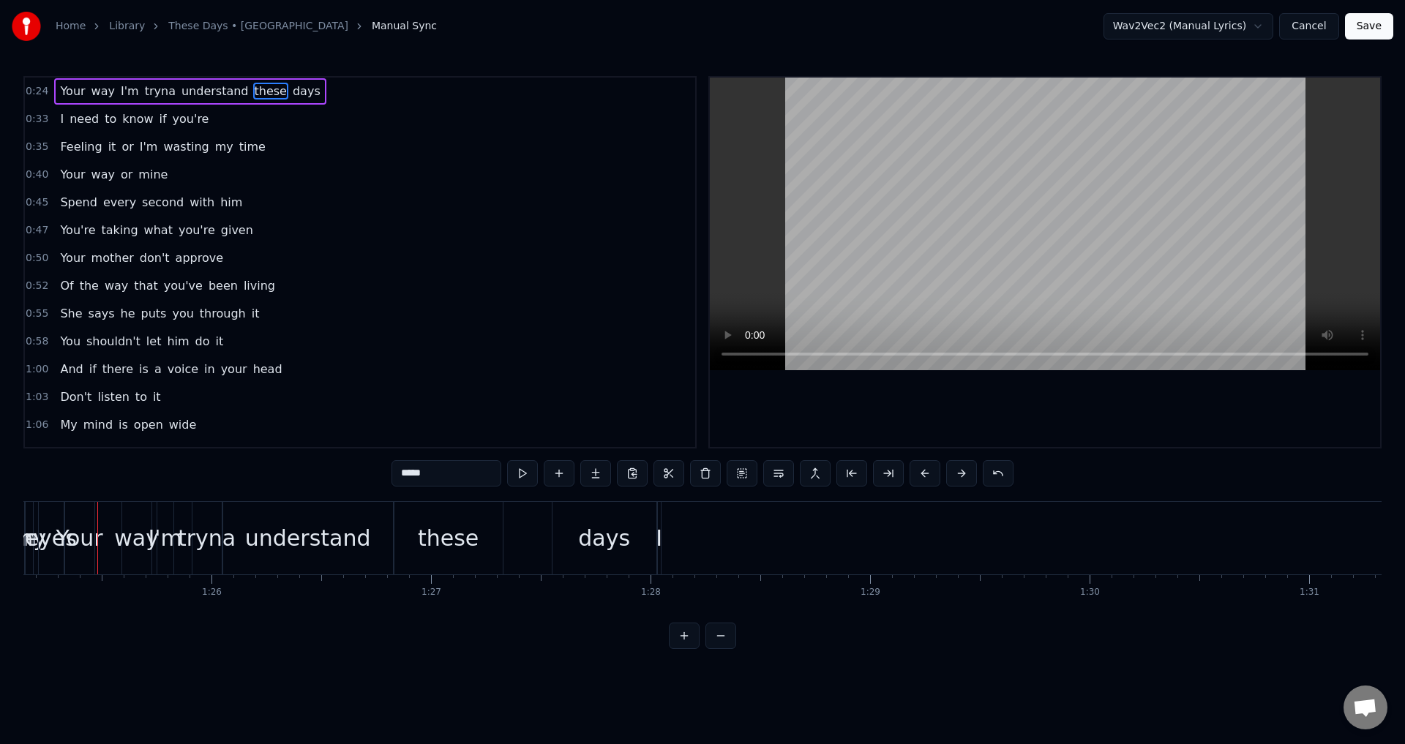
click at [209, 92] on span "understand" at bounding box center [215, 91] width 70 height 17
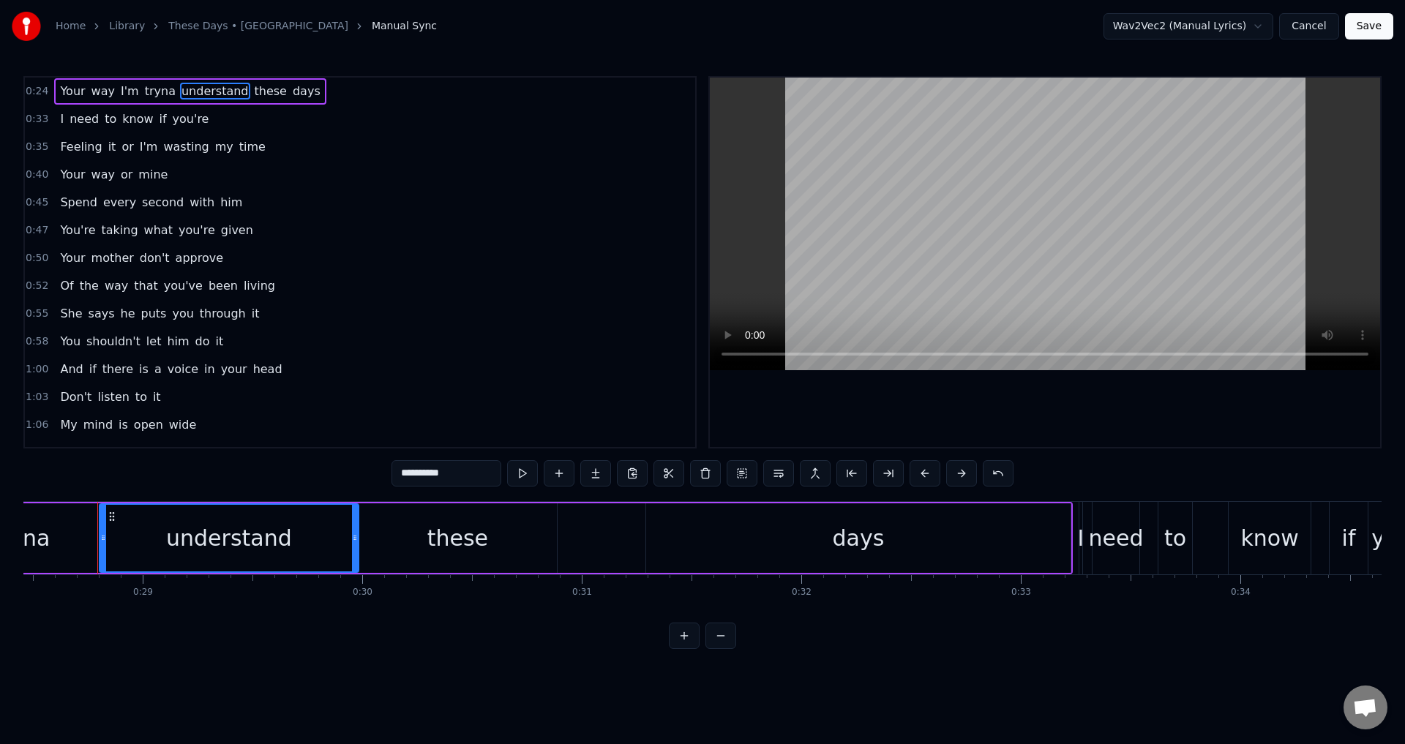
click at [1037, 424] on div at bounding box center [1045, 262] width 670 height 369
click at [1035, 416] on div at bounding box center [1045, 262] width 670 height 369
click at [473, 557] on div "these" at bounding box center [457, 537] width 198 height 69
type input "*****"
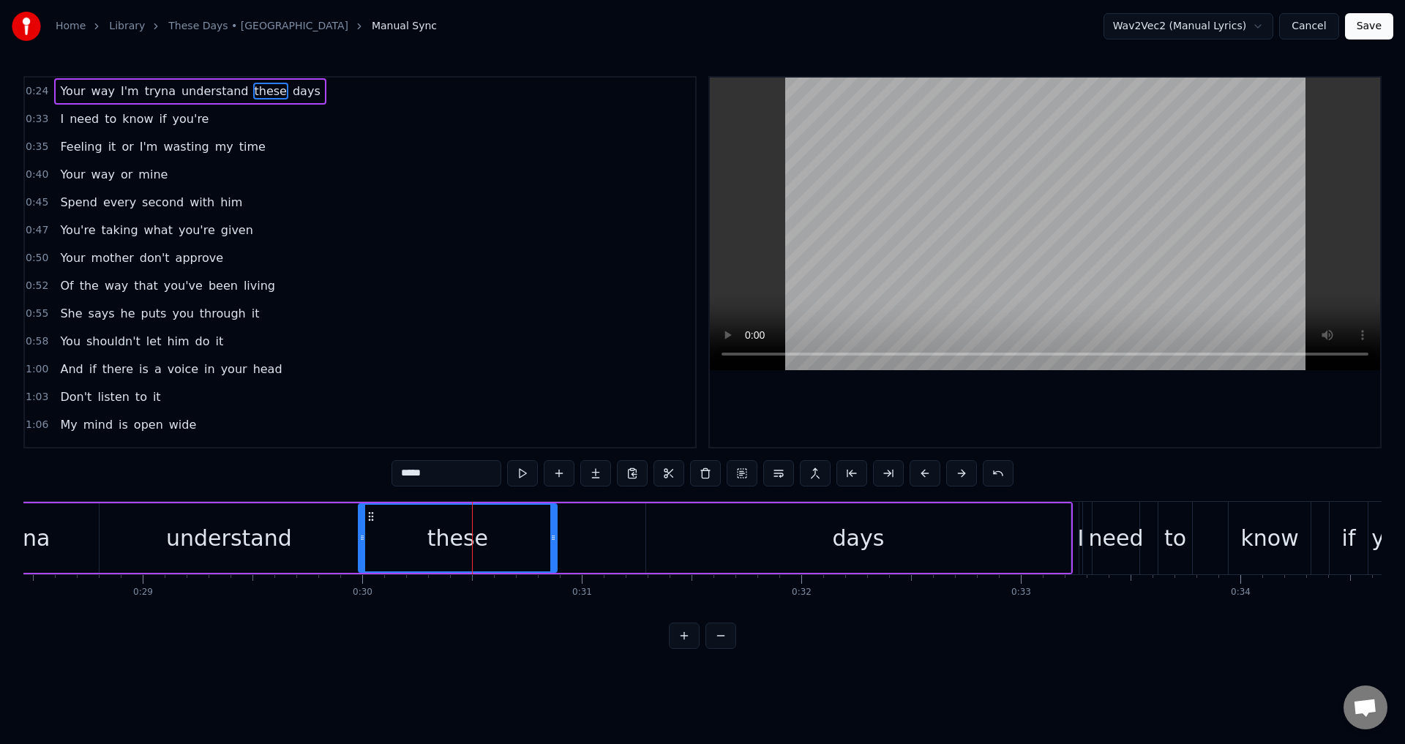
click at [562, 538] on div "Your way I'm tryna understand these days" at bounding box center [141, 538] width 1861 height 72
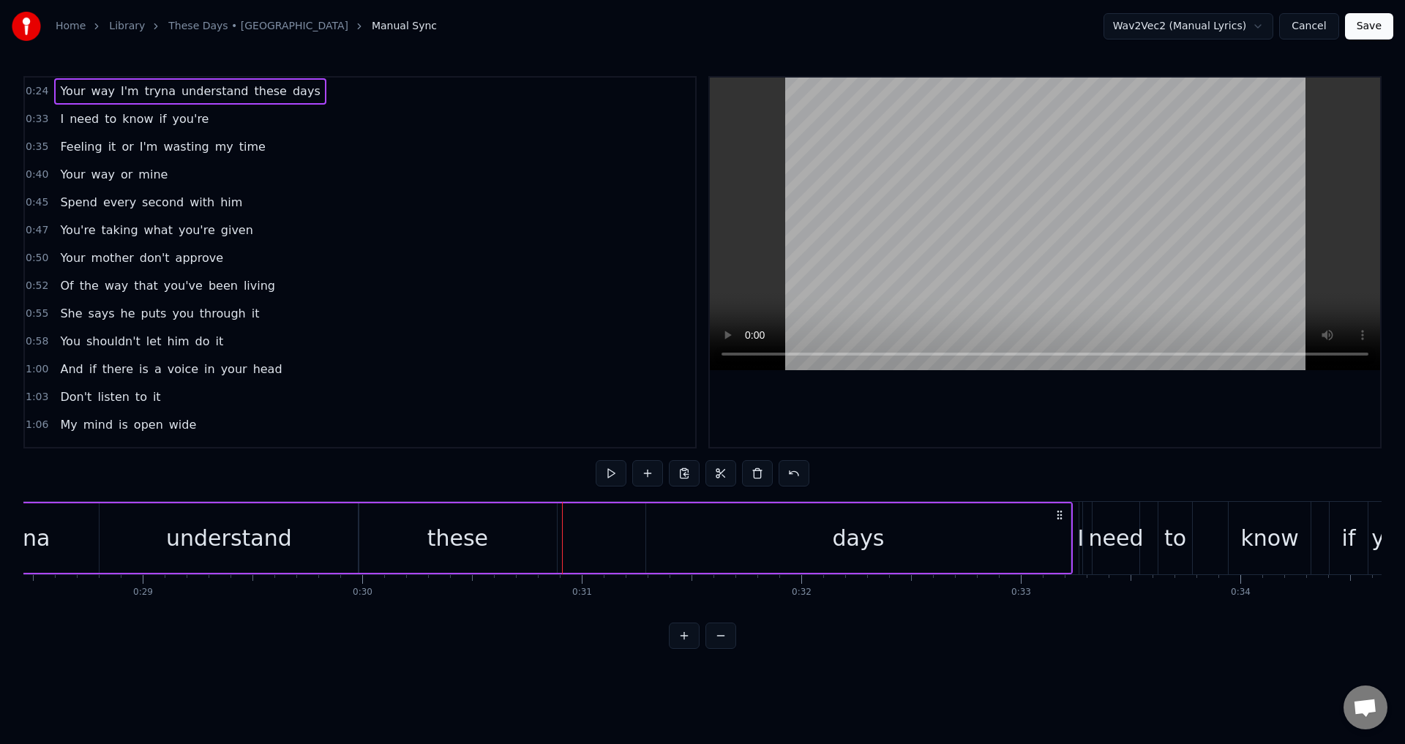
click at [549, 538] on div "these" at bounding box center [457, 537] width 198 height 69
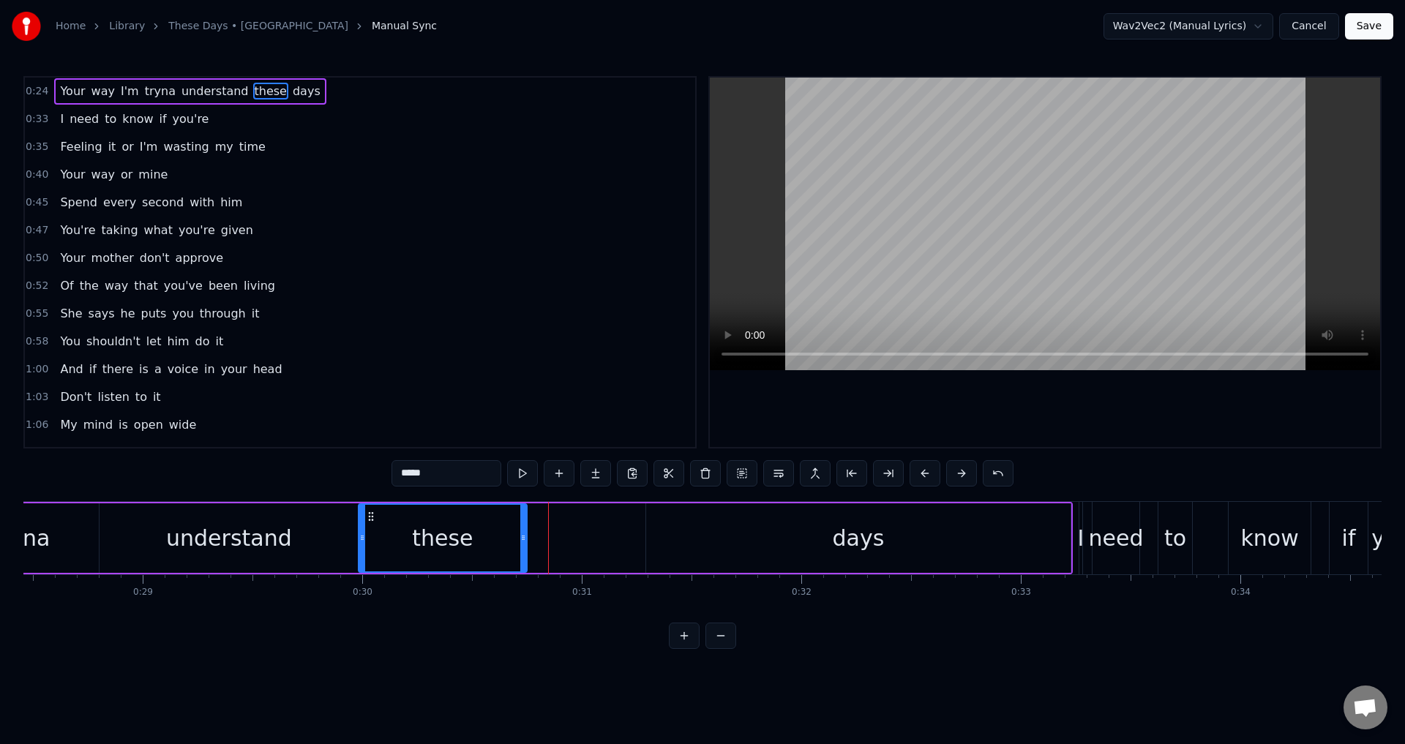
drag, startPoint x: 555, startPoint y: 538, endPoint x: 522, endPoint y: 543, distance: 32.6
click at [522, 543] on icon at bounding box center [523, 538] width 6 height 12
click at [895, 540] on div "days" at bounding box center [858, 537] width 424 height 69
type input "****"
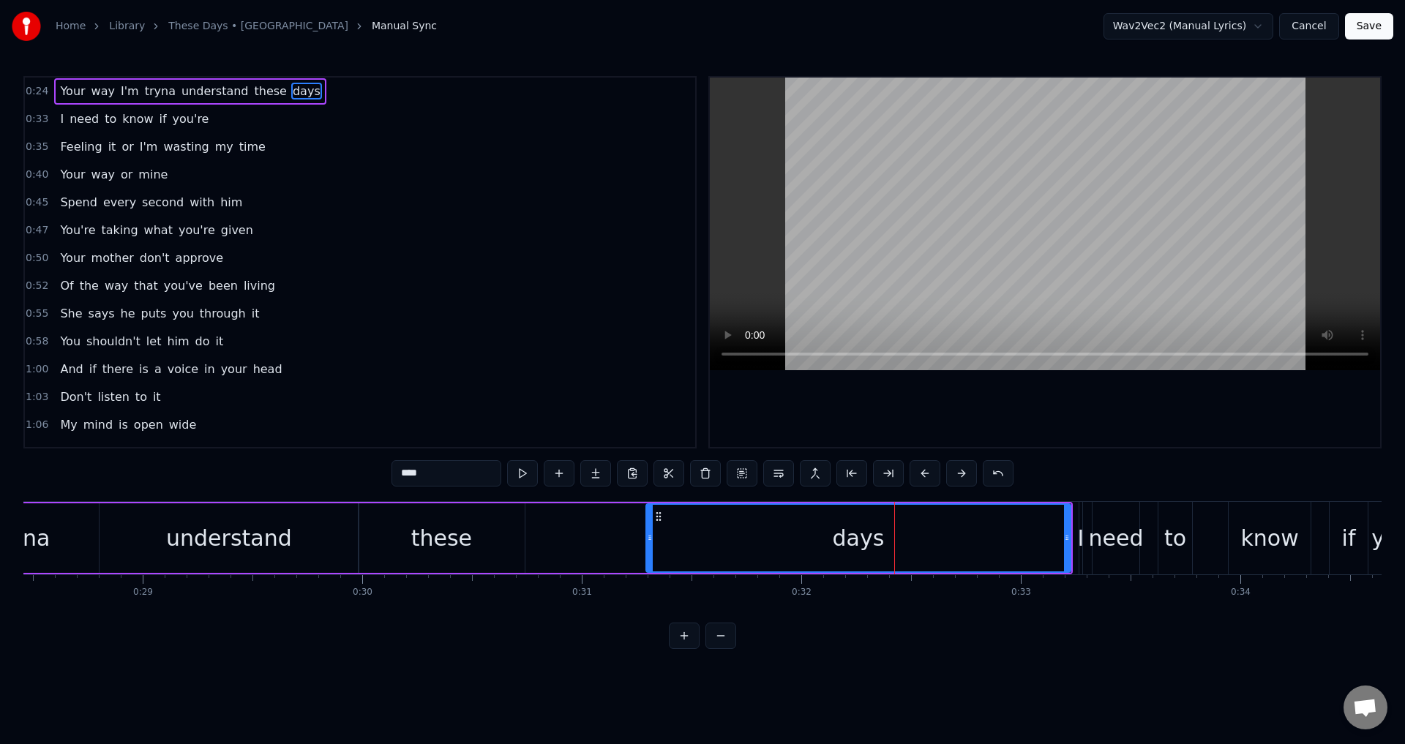
drag, startPoint x: 653, startPoint y: 539, endPoint x: 634, endPoint y: 541, distance: 19.1
click at [634, 541] on div "Your way I'm tryna understand these days" at bounding box center [141, 538] width 1861 height 72
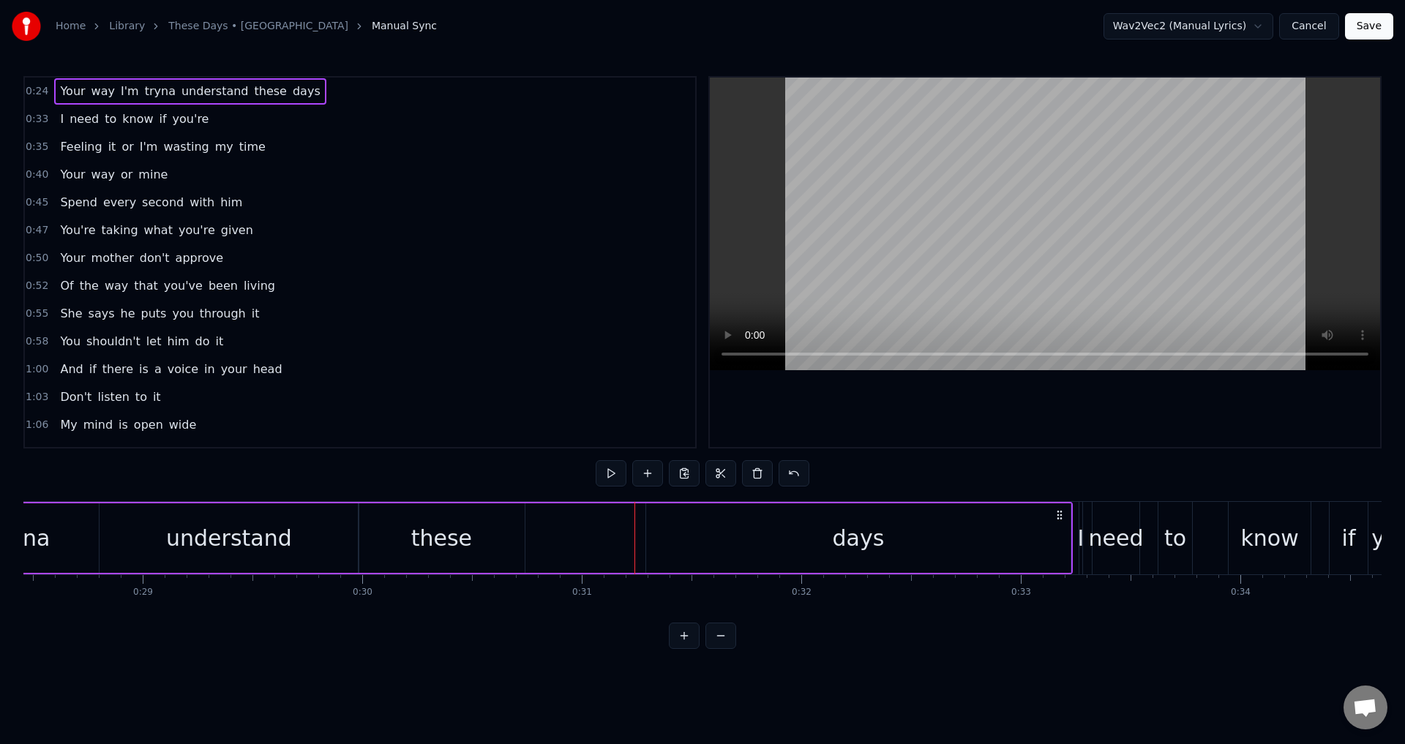
click at [646, 540] on div "days" at bounding box center [858, 537] width 426 height 69
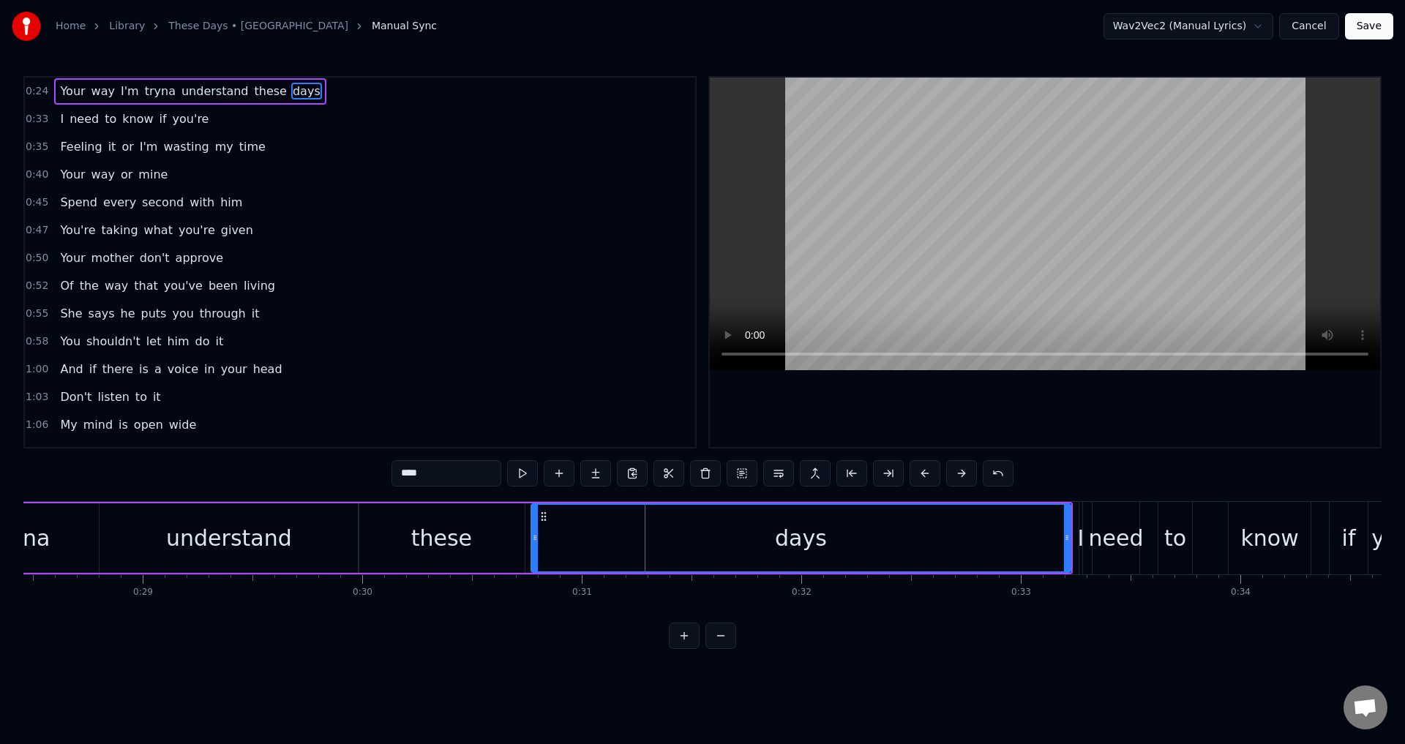
drag, startPoint x: 650, startPoint y: 540, endPoint x: 535, endPoint y: 538, distance: 115.6
click at [535, 538] on icon at bounding box center [535, 538] width 6 height 12
click at [514, 538] on div "these" at bounding box center [441, 537] width 166 height 69
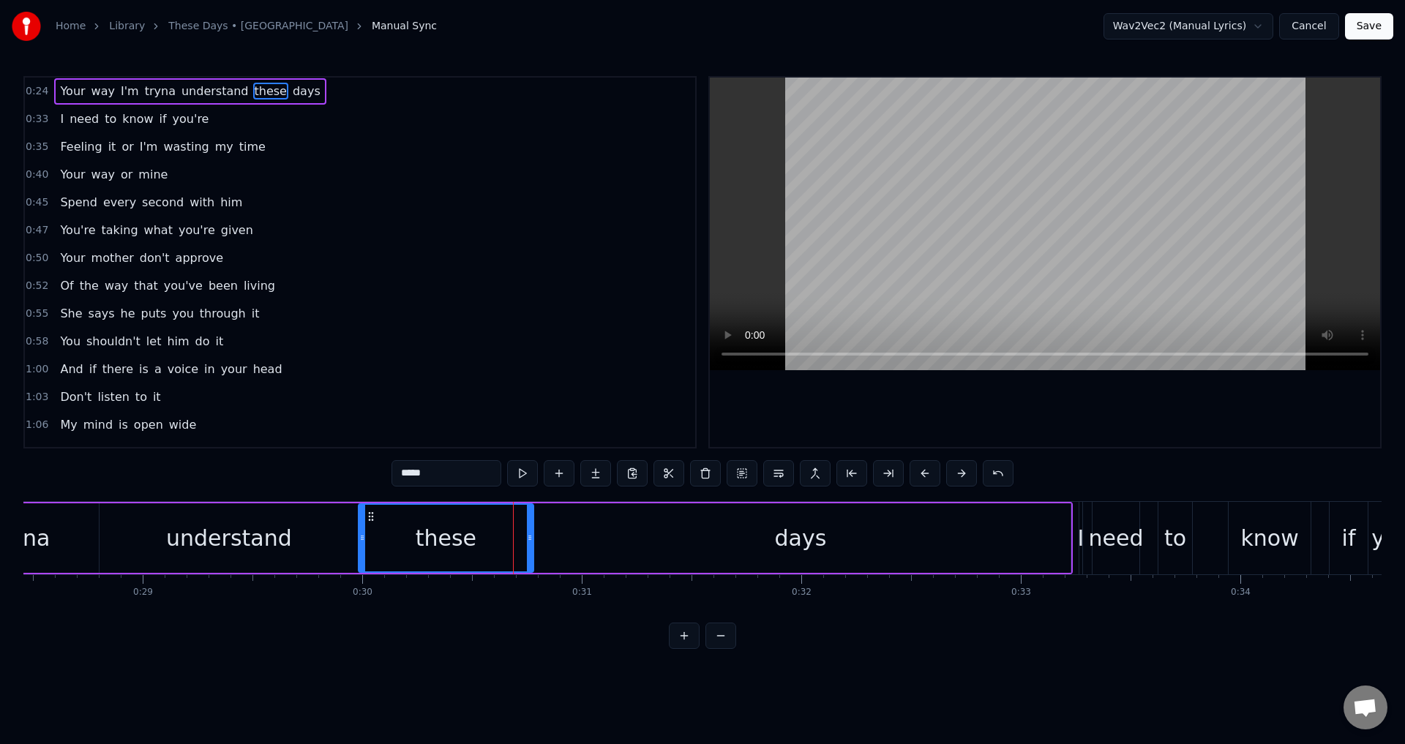
drag, startPoint x: 520, startPoint y: 535, endPoint x: 529, endPoint y: 533, distance: 9.0
click at [529, 533] on icon at bounding box center [530, 538] width 6 height 12
click at [281, 514] on div "understand" at bounding box center [228, 537] width 259 height 69
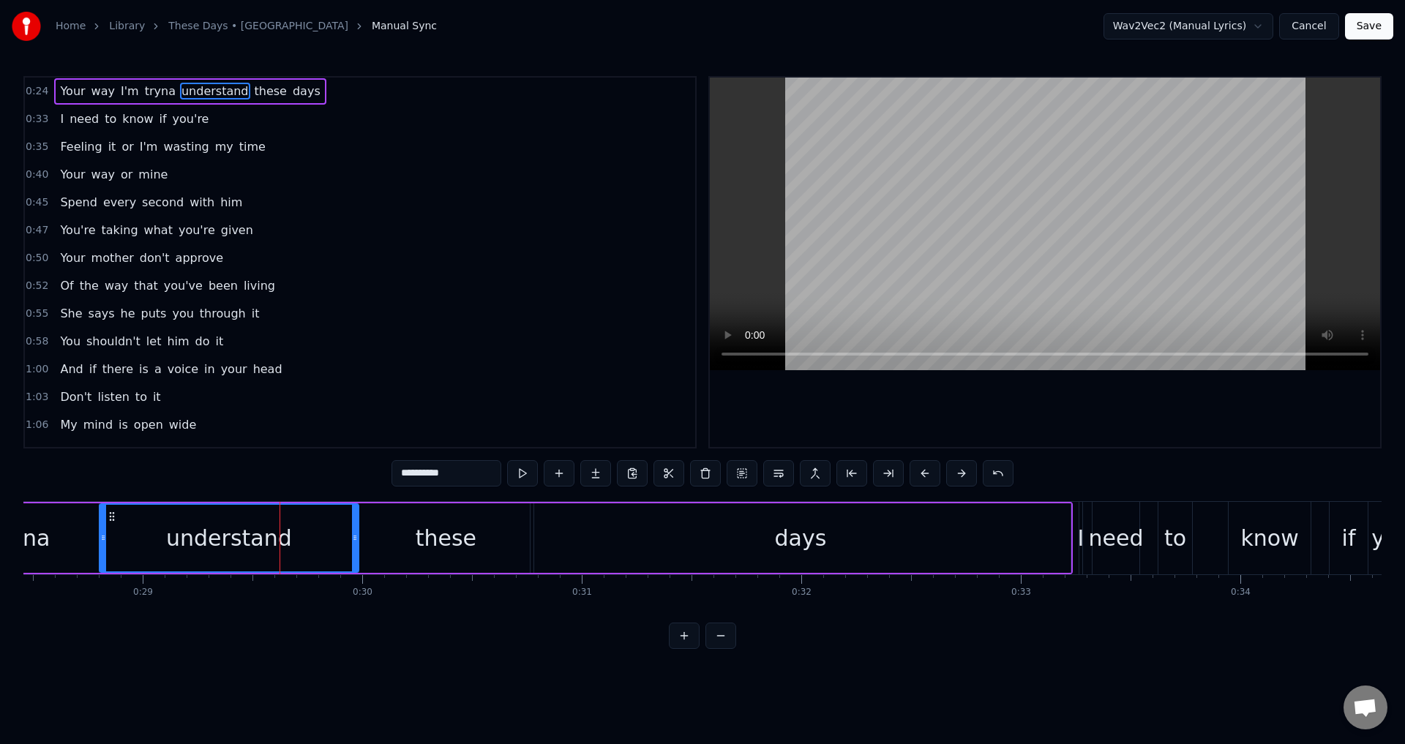
click at [909, 380] on div at bounding box center [1045, 262] width 670 height 369
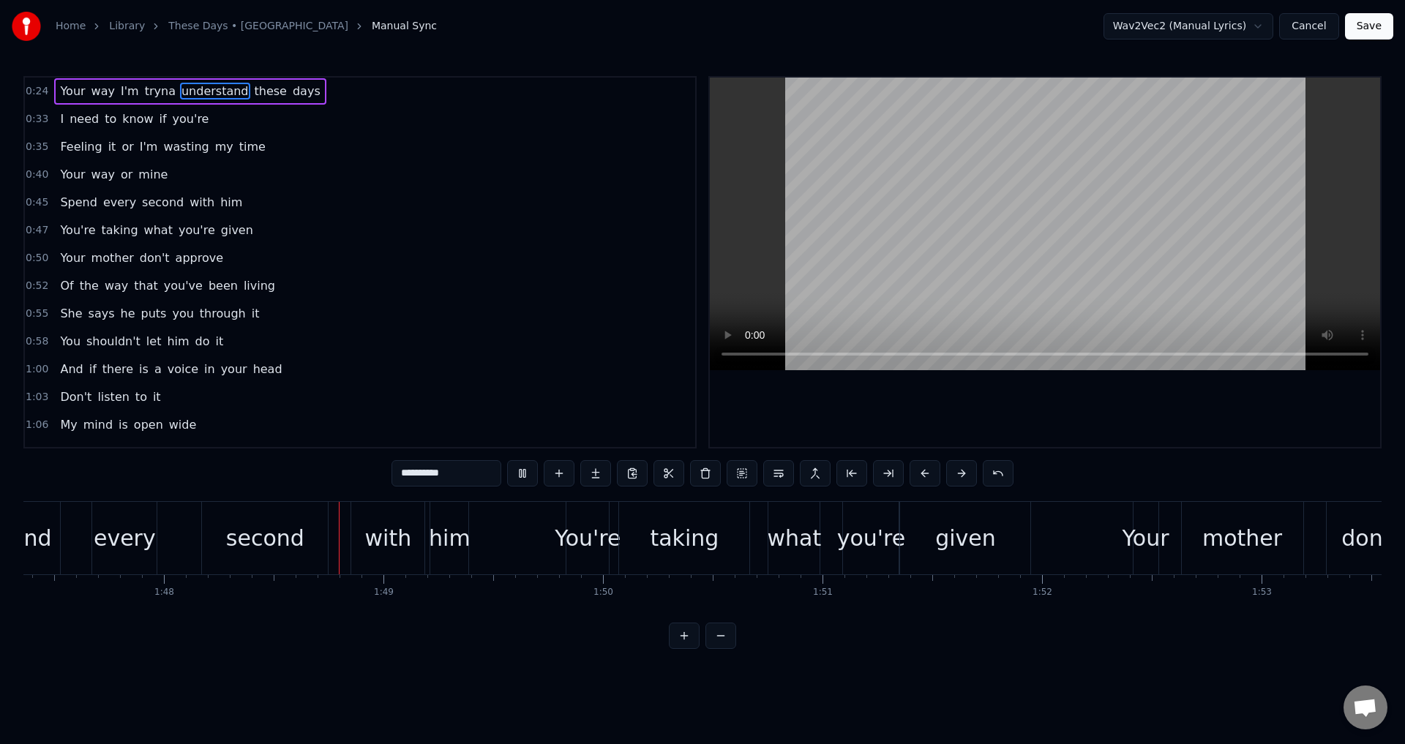
click at [195, 97] on span "understand" at bounding box center [215, 91] width 70 height 17
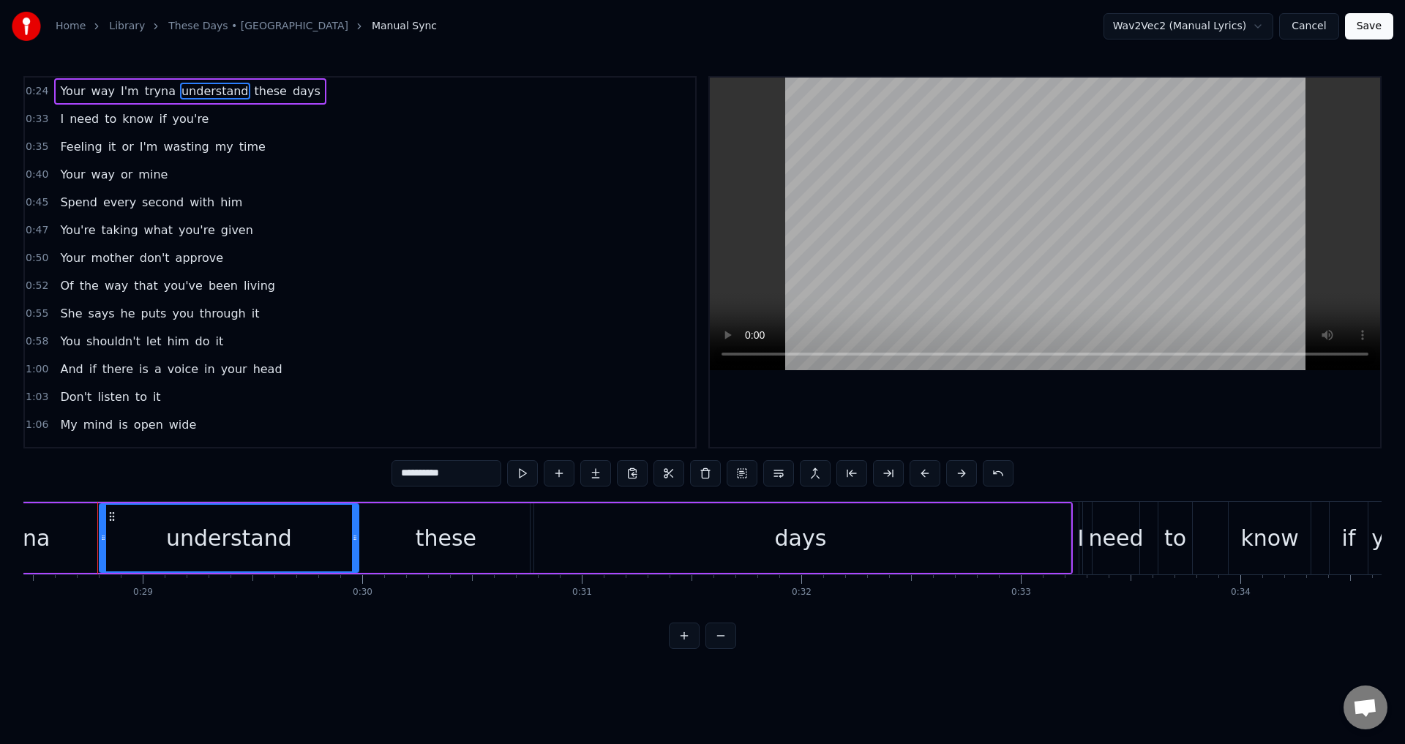
click at [838, 389] on div at bounding box center [1045, 262] width 670 height 369
click at [892, 388] on div at bounding box center [1045, 262] width 670 height 369
click at [487, 530] on div "these" at bounding box center [445, 537] width 175 height 69
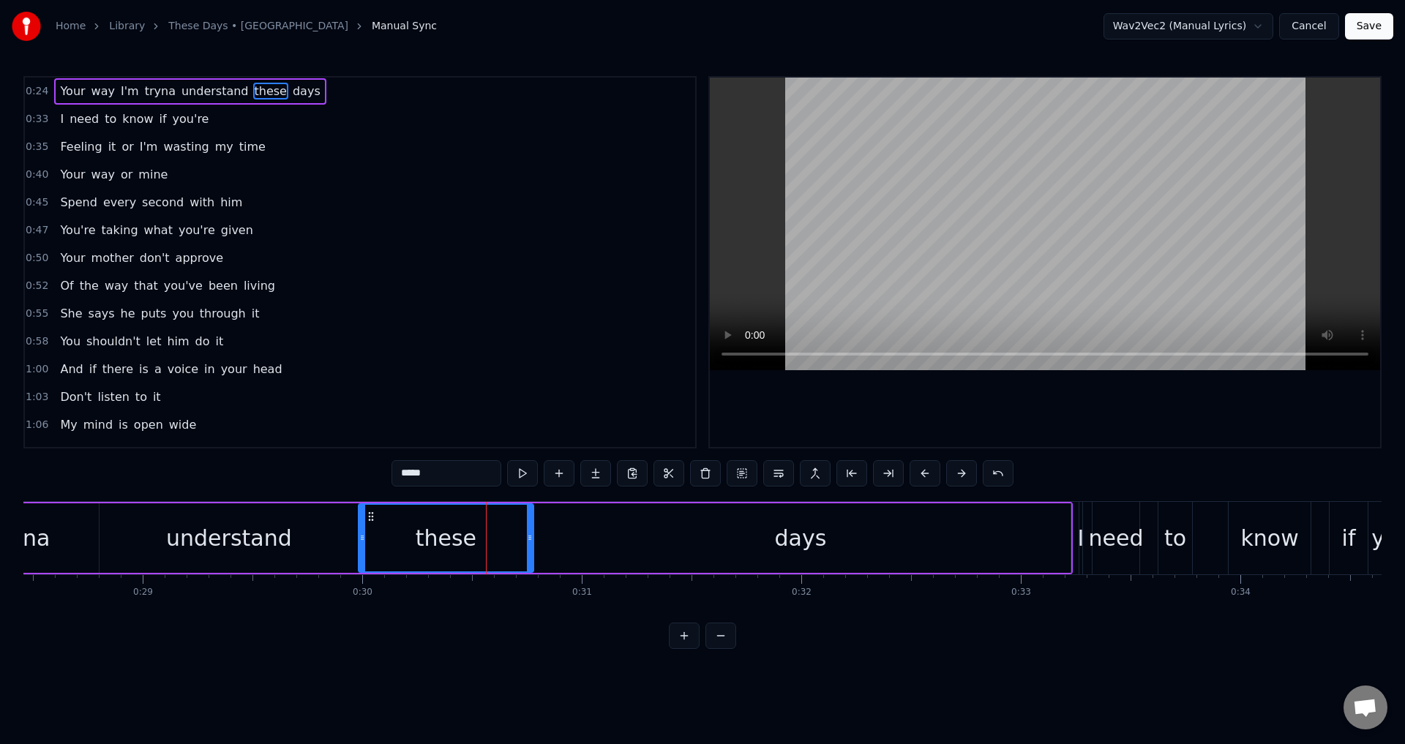
drag, startPoint x: 527, startPoint y: 533, endPoint x: 514, endPoint y: 535, distance: 13.3
click at [527, 535] on icon at bounding box center [530, 538] width 6 height 12
click at [559, 539] on div "days" at bounding box center [800, 537] width 540 height 69
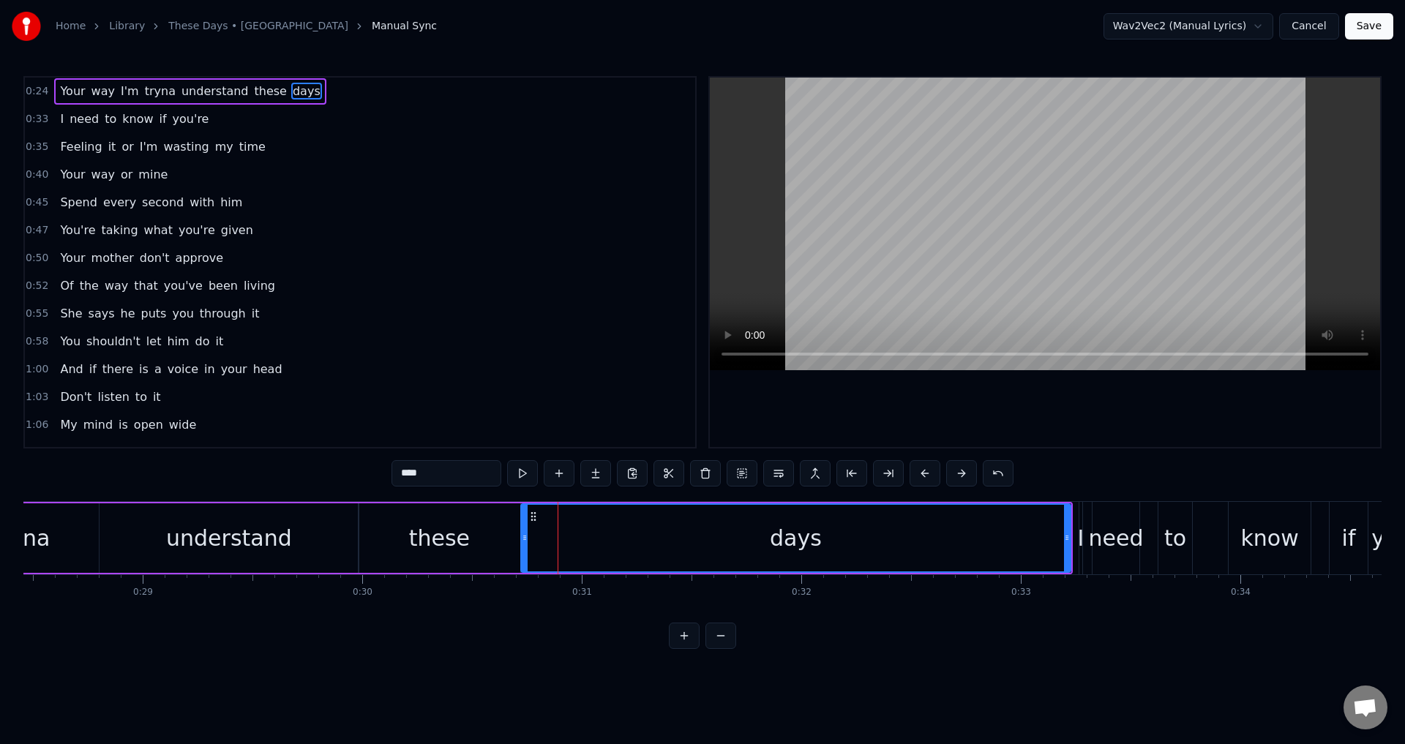
drag, startPoint x: 534, startPoint y: 531, endPoint x: 522, endPoint y: 532, distance: 11.7
click at [522, 532] on div at bounding box center [525, 538] width 6 height 67
click at [373, 533] on div "these" at bounding box center [439, 537] width 162 height 69
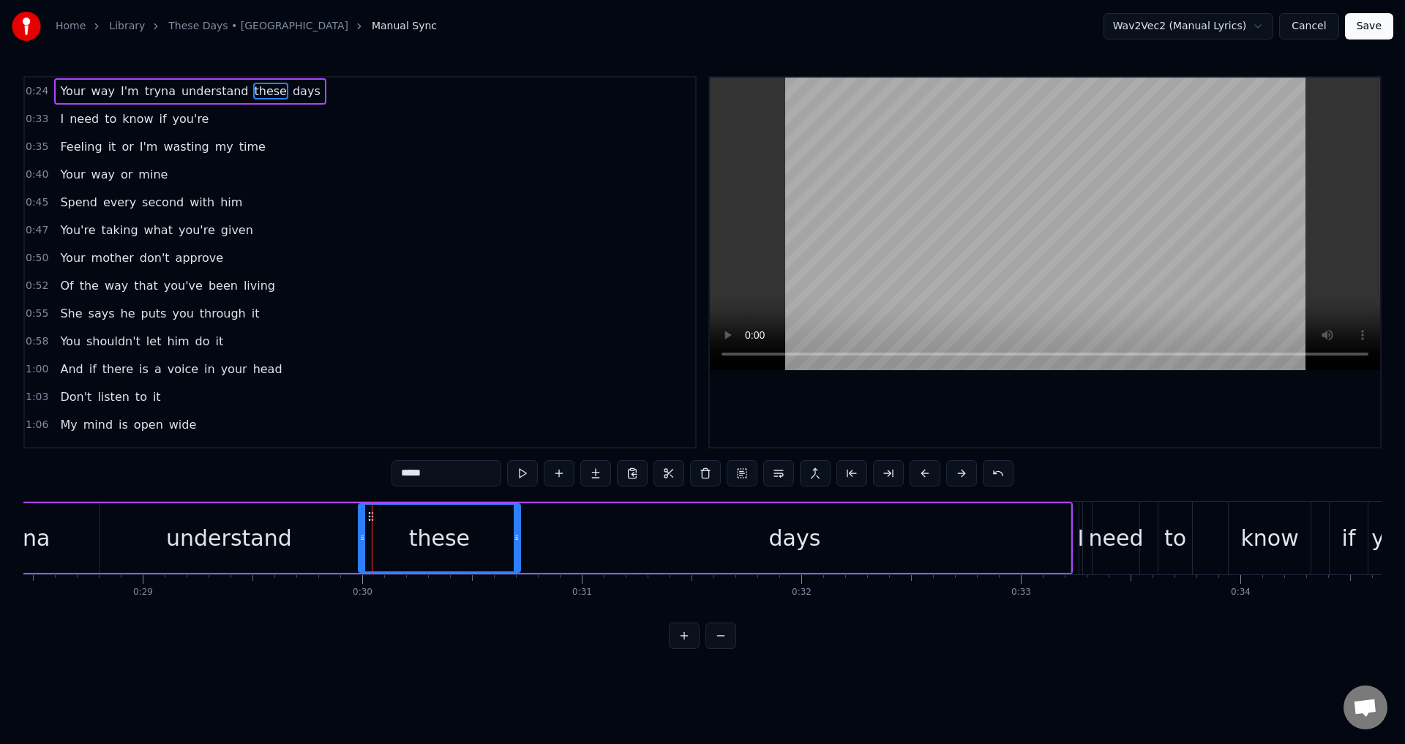
click at [905, 427] on div at bounding box center [1045, 262] width 670 height 369
click at [920, 426] on div at bounding box center [1045, 262] width 670 height 369
click at [1060, 522] on div "days" at bounding box center [795, 537] width 552 height 69
type input "****"
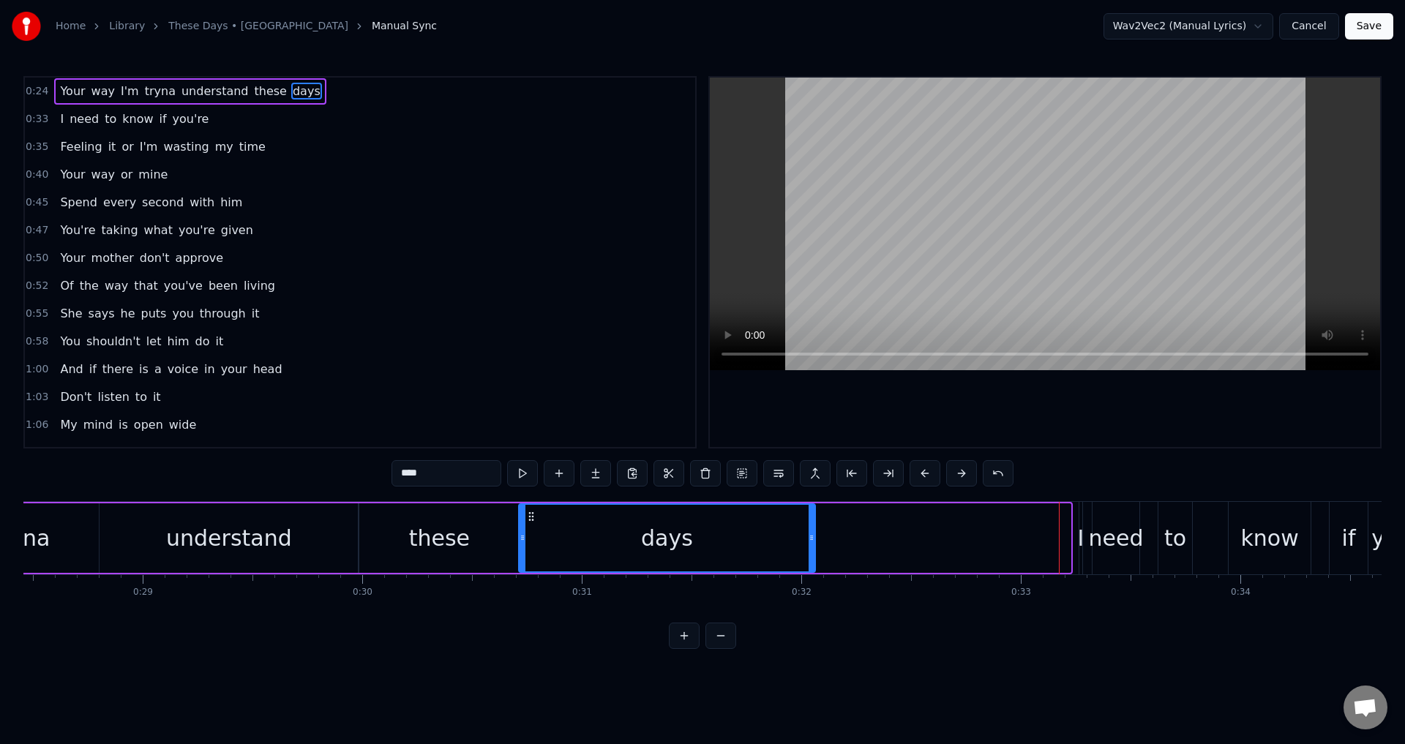
drag, startPoint x: 1067, startPoint y: 525, endPoint x: 811, endPoint y: 531, distance: 256.8
click at [811, 531] on div at bounding box center [811, 538] width 6 height 67
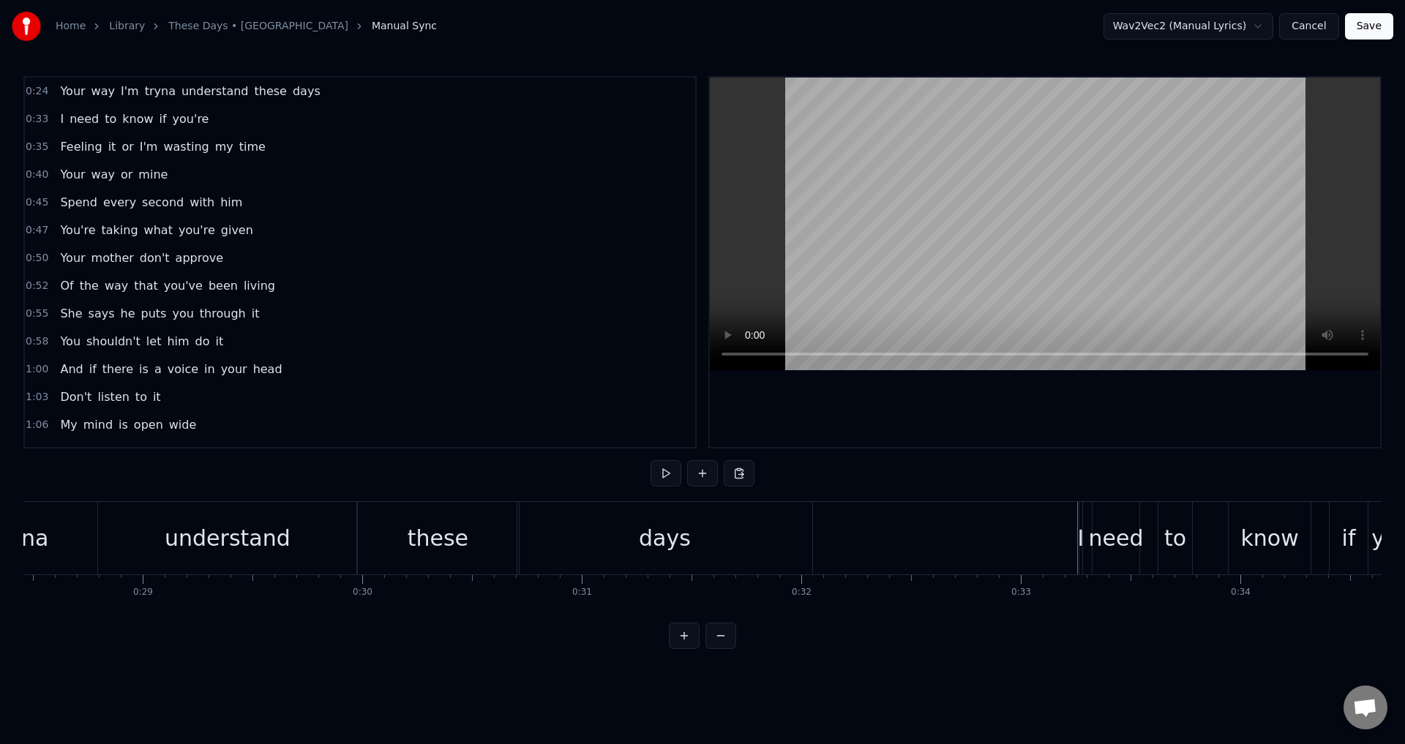
click at [1078, 538] on div "I" at bounding box center [1081, 538] width 7 height 33
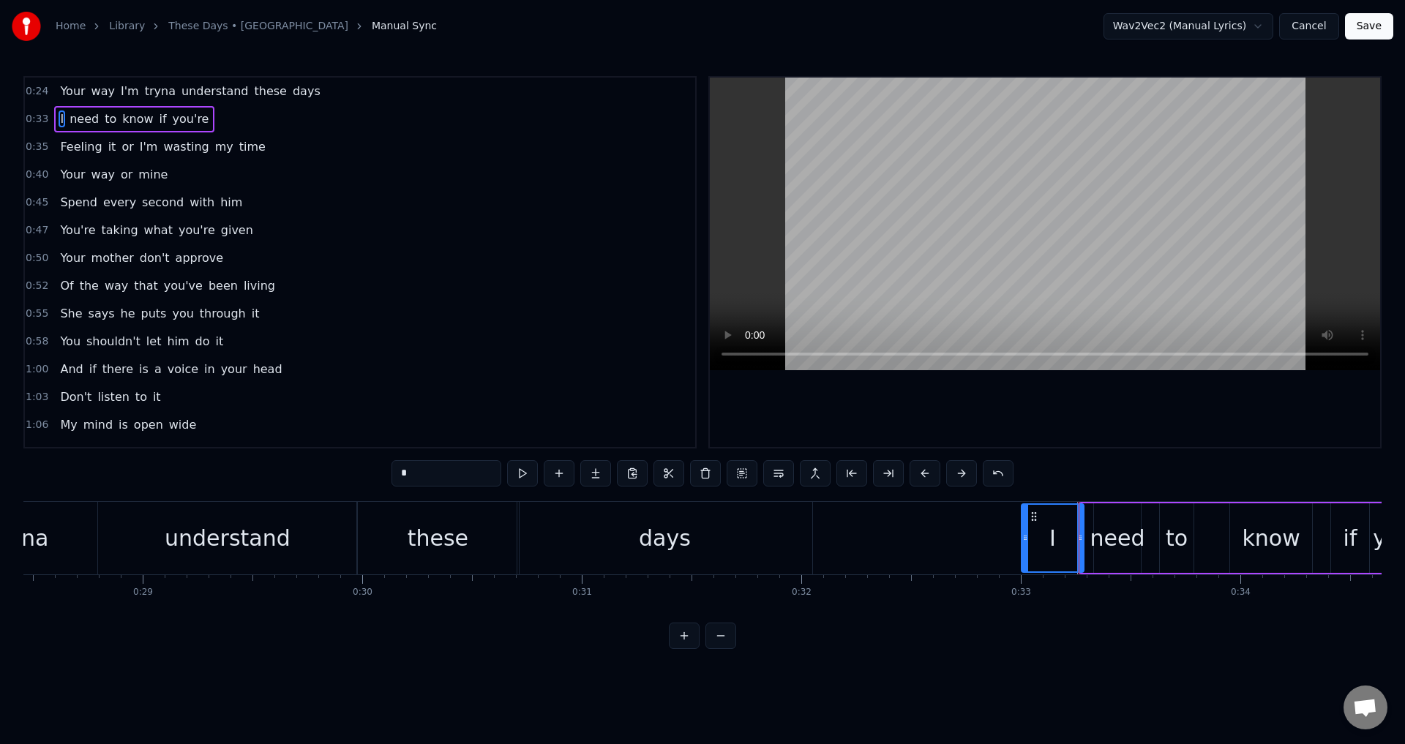
drag, startPoint x: 1078, startPoint y: 538, endPoint x: 1023, endPoint y: 538, distance: 55.6
click at [1023, 538] on icon at bounding box center [1025, 538] width 6 height 12
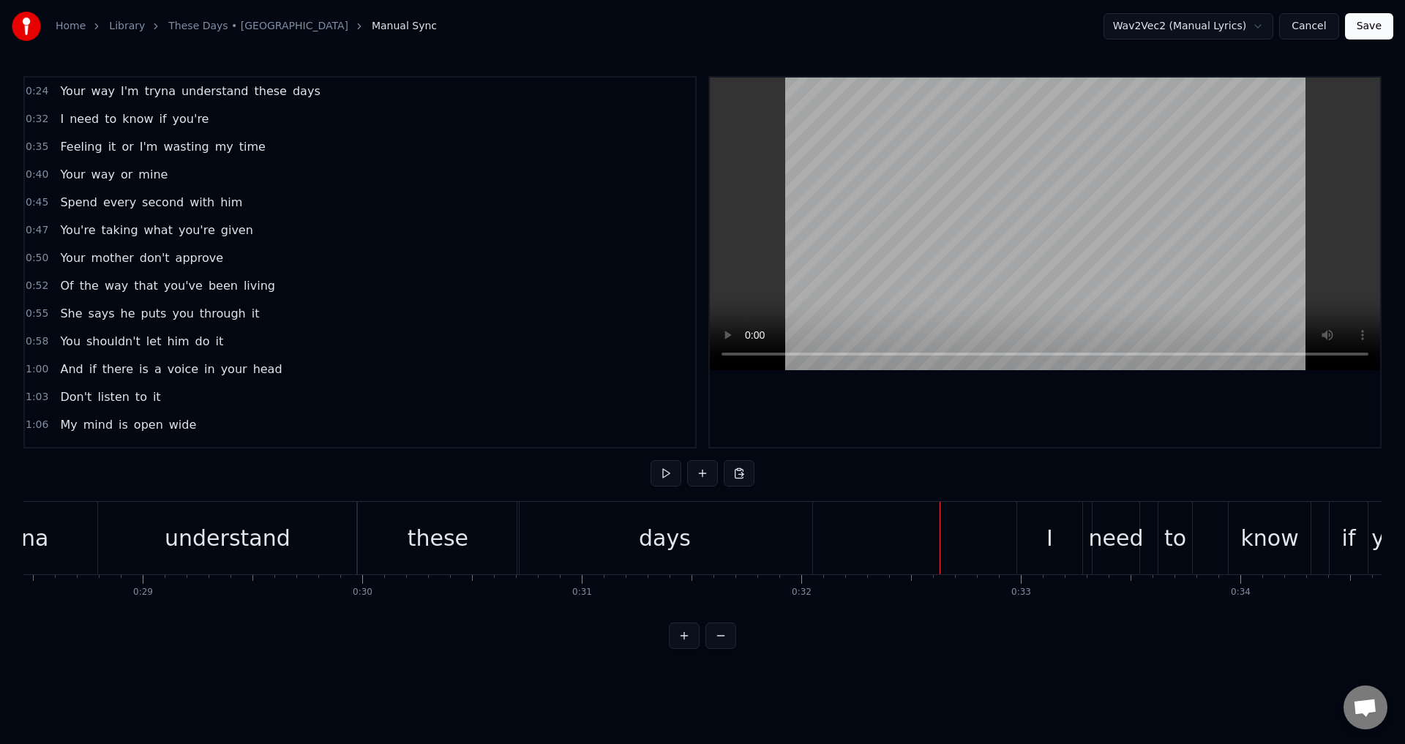
click at [1071, 443] on div at bounding box center [1045, 262] width 670 height 369
click at [1071, 441] on div at bounding box center [1045, 262] width 670 height 369
click at [1102, 397] on div at bounding box center [1045, 262] width 670 height 369
click at [1105, 425] on div at bounding box center [1045, 262] width 670 height 369
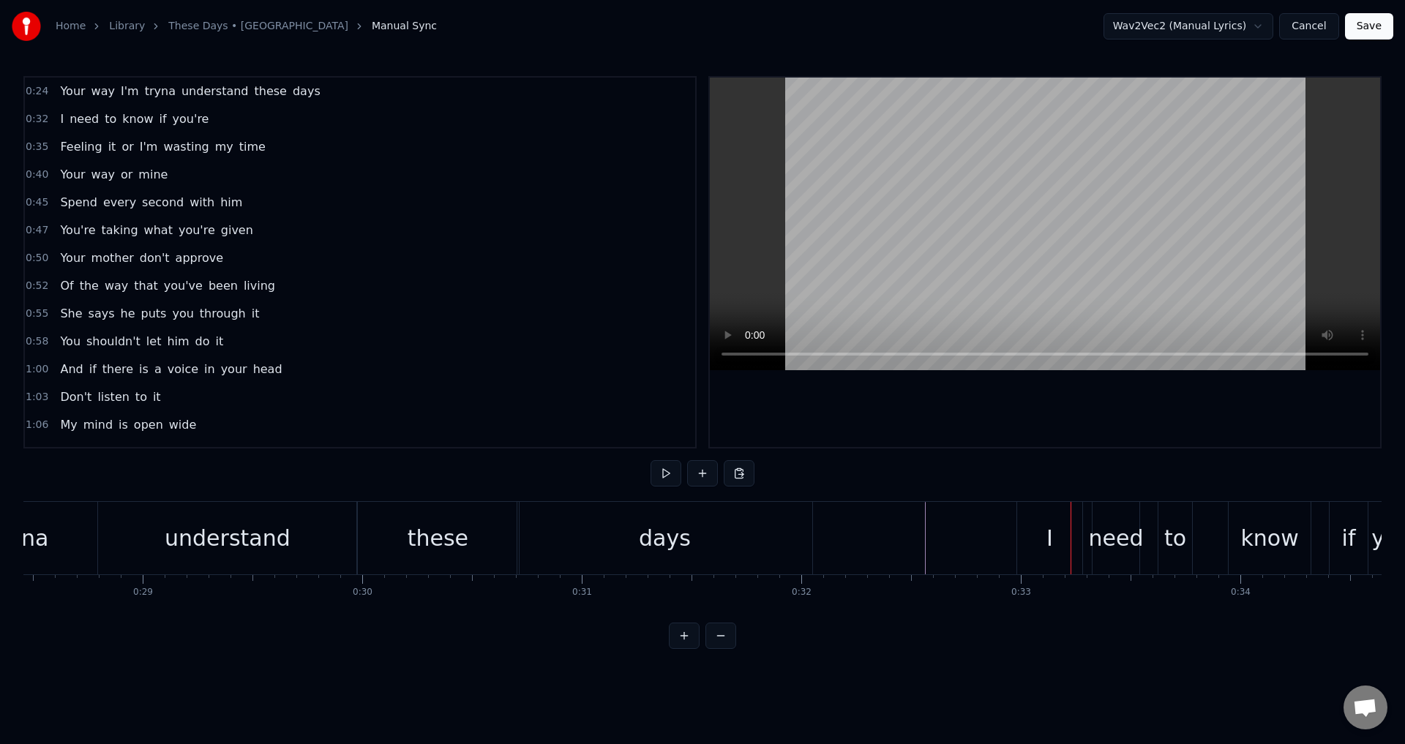
click at [1054, 548] on div "I" at bounding box center [1049, 538] width 65 height 72
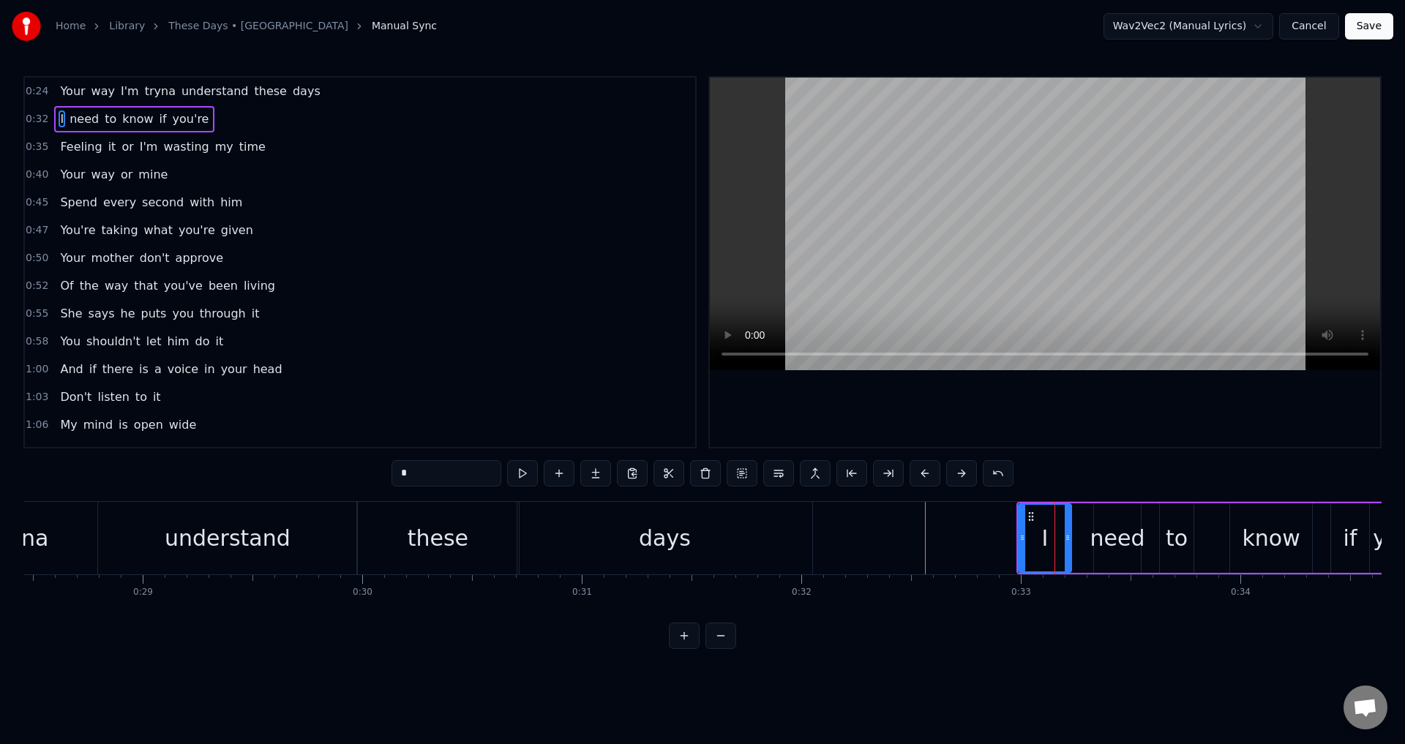
drag, startPoint x: 1080, startPoint y: 539, endPoint x: 1066, endPoint y: 538, distance: 14.6
click at [1066, 540] on icon at bounding box center [1067, 538] width 6 height 12
click at [1100, 537] on div "need" at bounding box center [1117, 538] width 55 height 33
type input "****"
click at [1086, 528] on div "I need to know if you're" at bounding box center [1222, 538] width 412 height 72
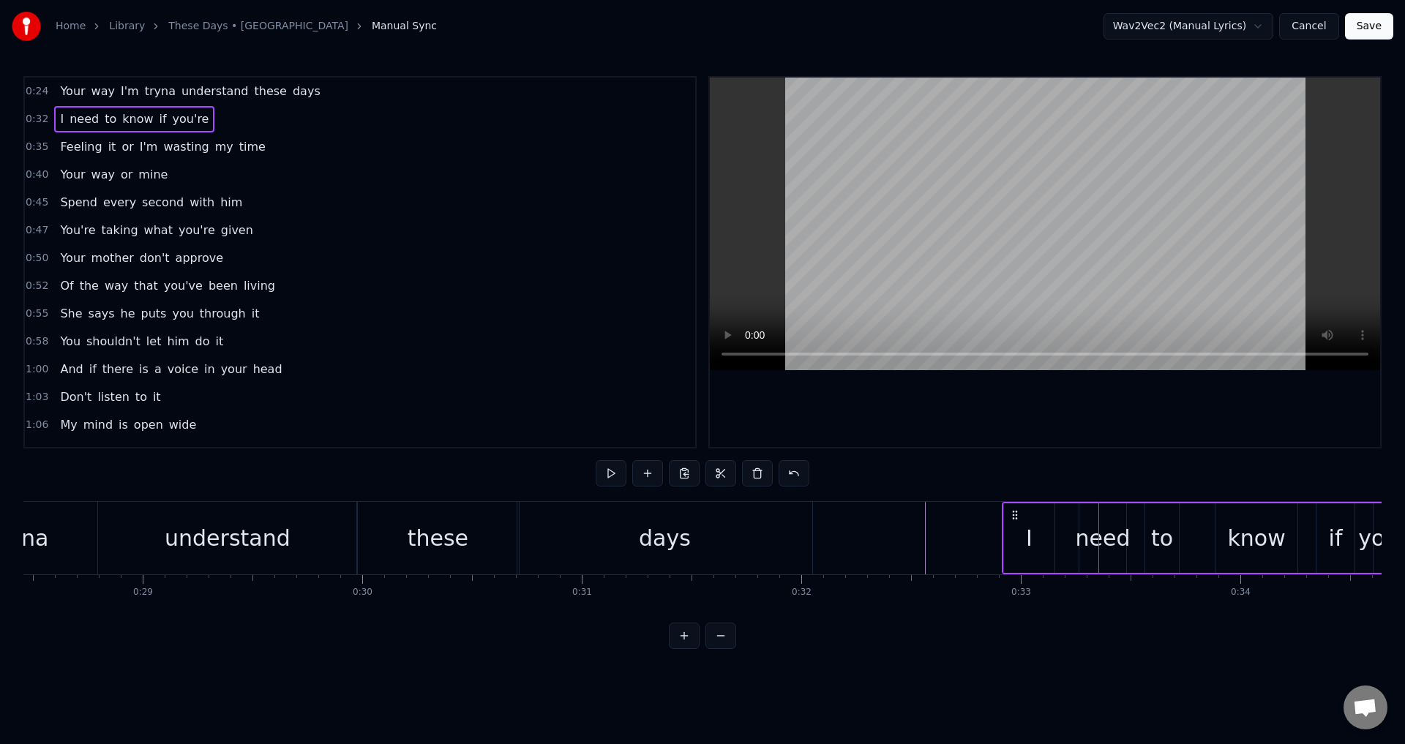
drag, startPoint x: 1030, startPoint y: 512, endPoint x: 1015, endPoint y: 513, distance: 14.6
click at [1015, 513] on icon at bounding box center [1015, 515] width 12 height 12
click at [1018, 530] on div "I" at bounding box center [1029, 537] width 50 height 69
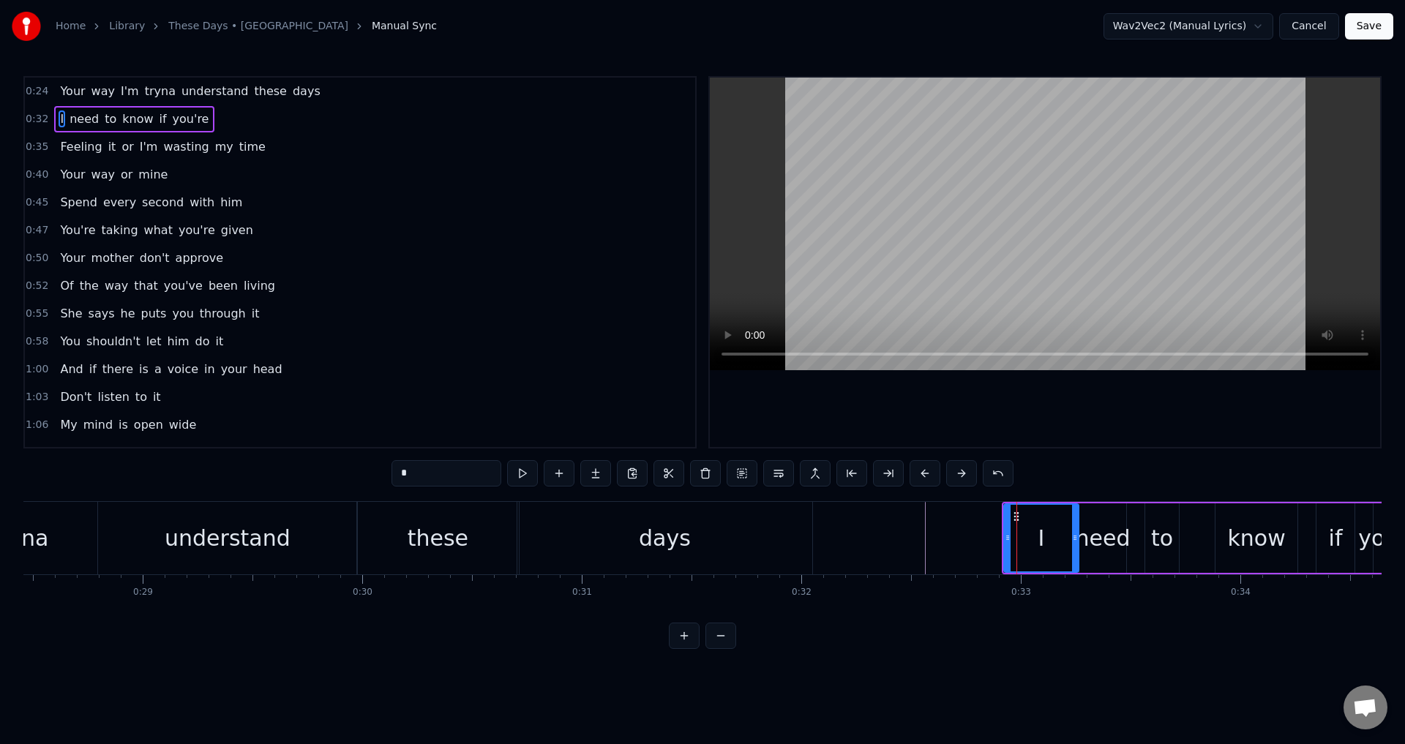
drag, startPoint x: 1050, startPoint y: 535, endPoint x: 1077, endPoint y: 540, distance: 26.7
click at [1077, 540] on icon at bounding box center [1075, 538] width 6 height 12
drag, startPoint x: 1007, startPoint y: 538, endPoint x: 1018, endPoint y: 543, distance: 11.8
click at [1020, 542] on icon at bounding box center [1019, 538] width 6 height 12
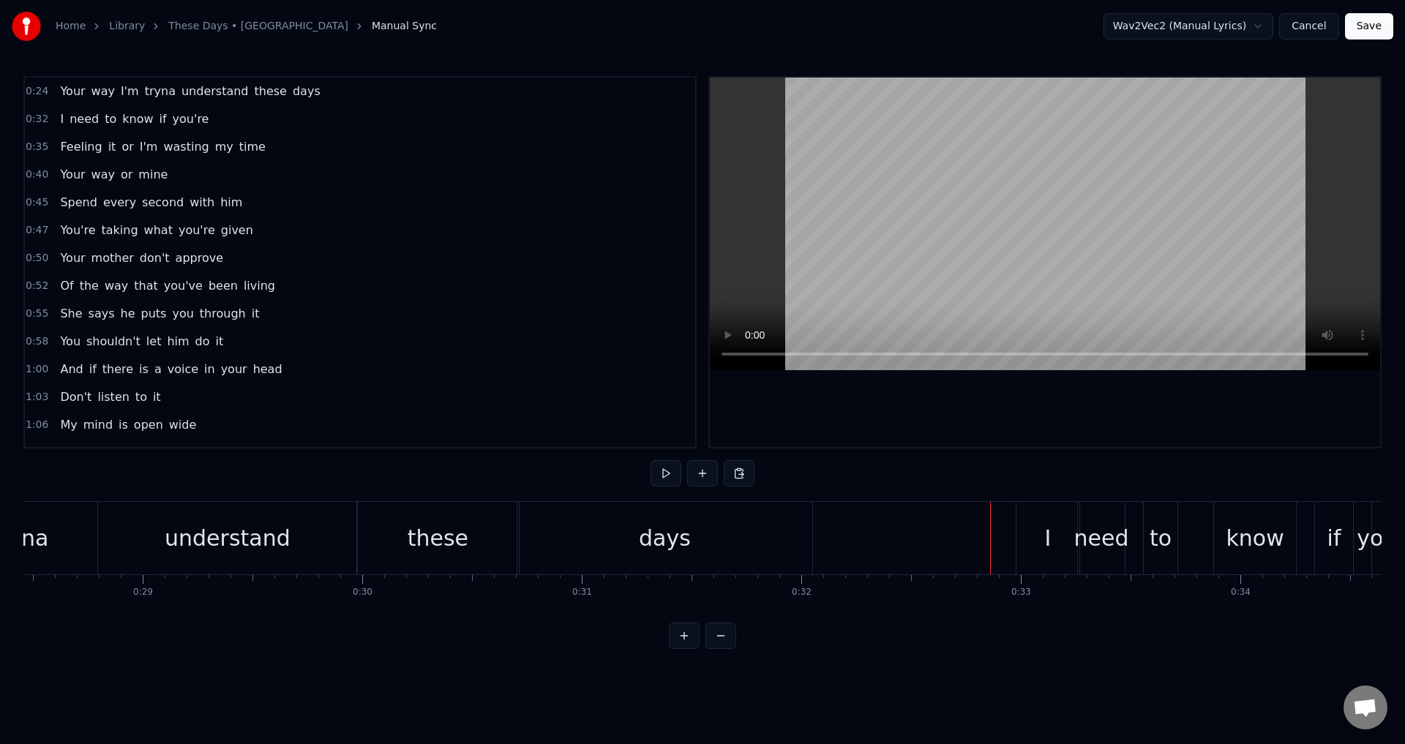
click at [1122, 439] on div at bounding box center [1045, 262] width 670 height 369
click at [1031, 540] on div "I" at bounding box center [1047, 538] width 63 height 72
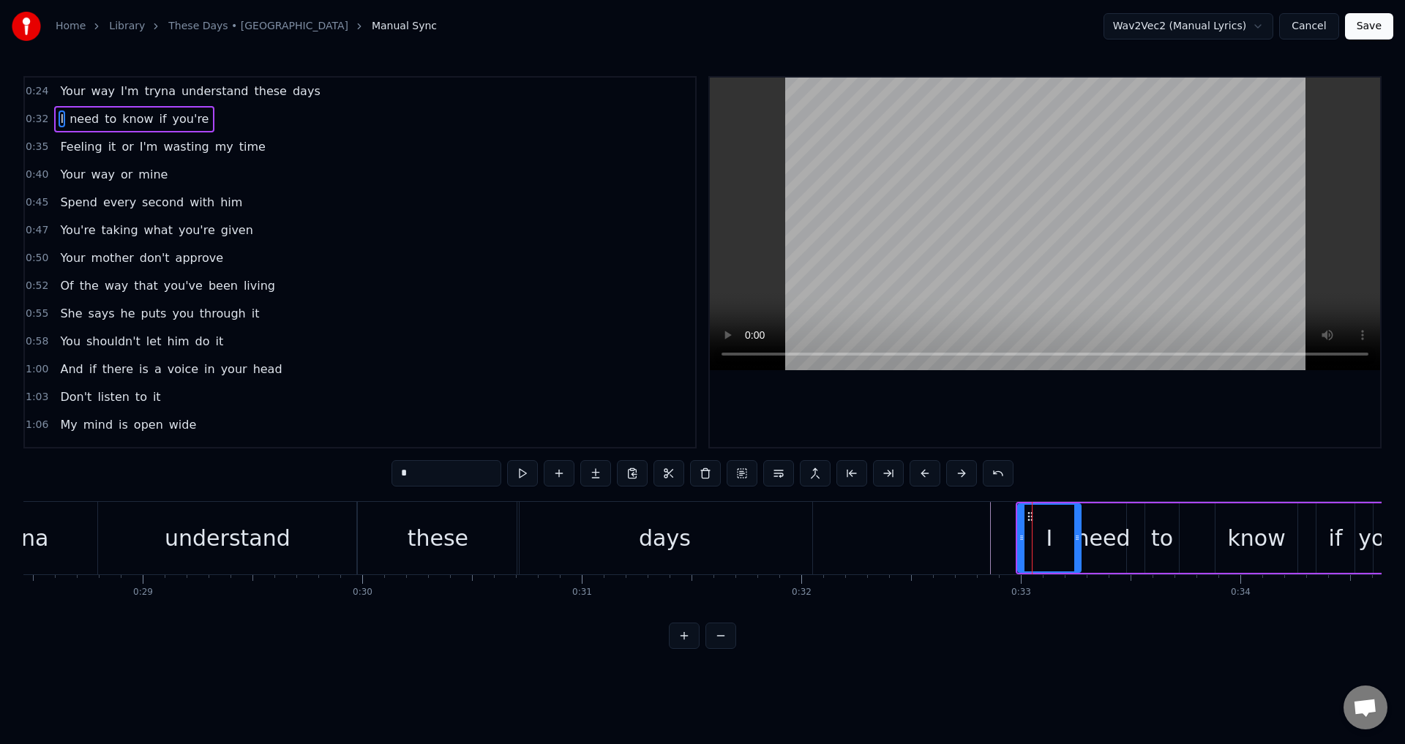
click at [1121, 449] on div "0:24 Your way I'm tryna understand these days 0:32 I need to know if you're 0:3…" at bounding box center [702, 362] width 1358 height 573
click at [1125, 444] on div at bounding box center [1045, 262] width 670 height 369
click at [1125, 440] on div at bounding box center [1045, 262] width 670 height 369
click at [1110, 533] on div "need" at bounding box center [1102, 538] width 55 height 33
click at [1074, 538] on div "I" at bounding box center [1049, 537] width 63 height 69
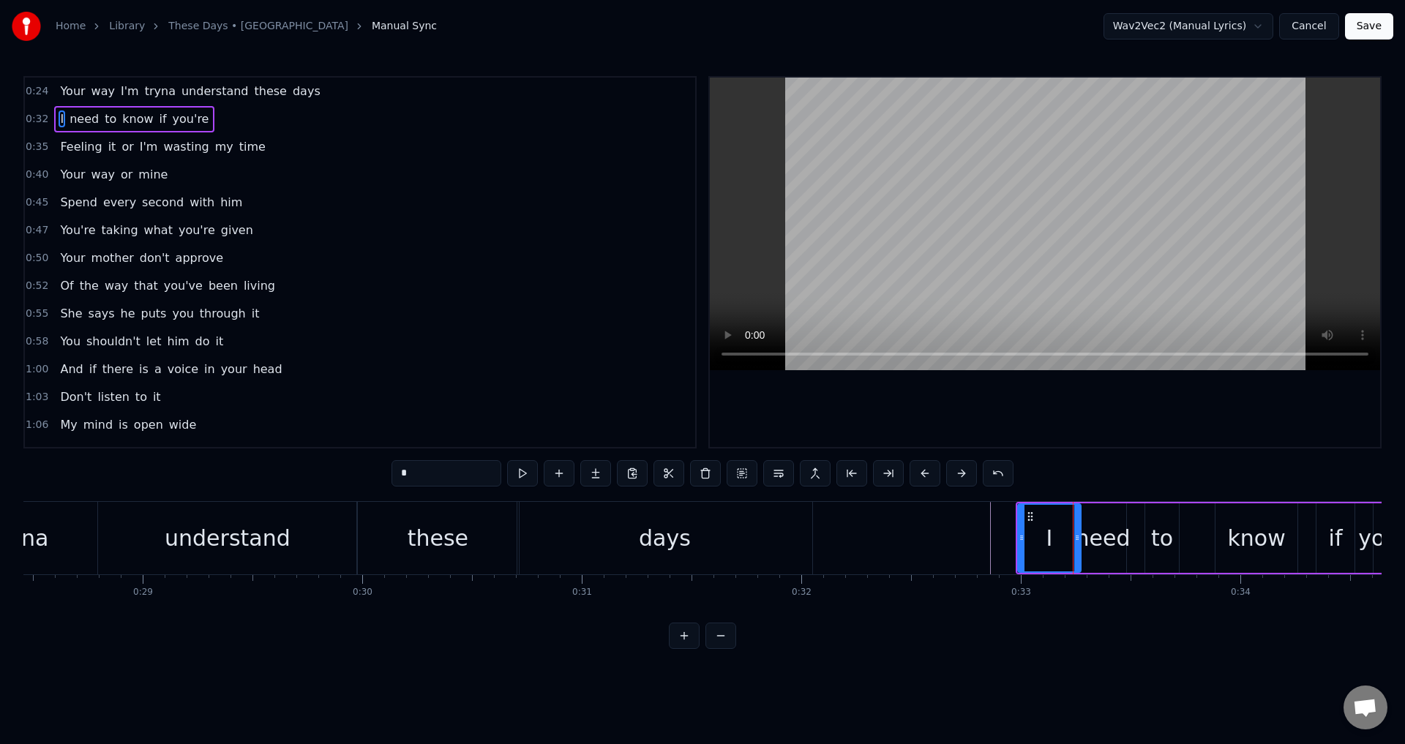
click at [1074, 540] on icon at bounding box center [1077, 538] width 6 height 12
click at [1086, 543] on div "need" at bounding box center [1102, 538] width 55 height 33
click at [1078, 539] on icon at bounding box center [1081, 538] width 6 height 12
click at [1037, 535] on div "I" at bounding box center [1046, 537] width 56 height 69
click at [1126, 440] on div at bounding box center [1045, 262] width 670 height 369
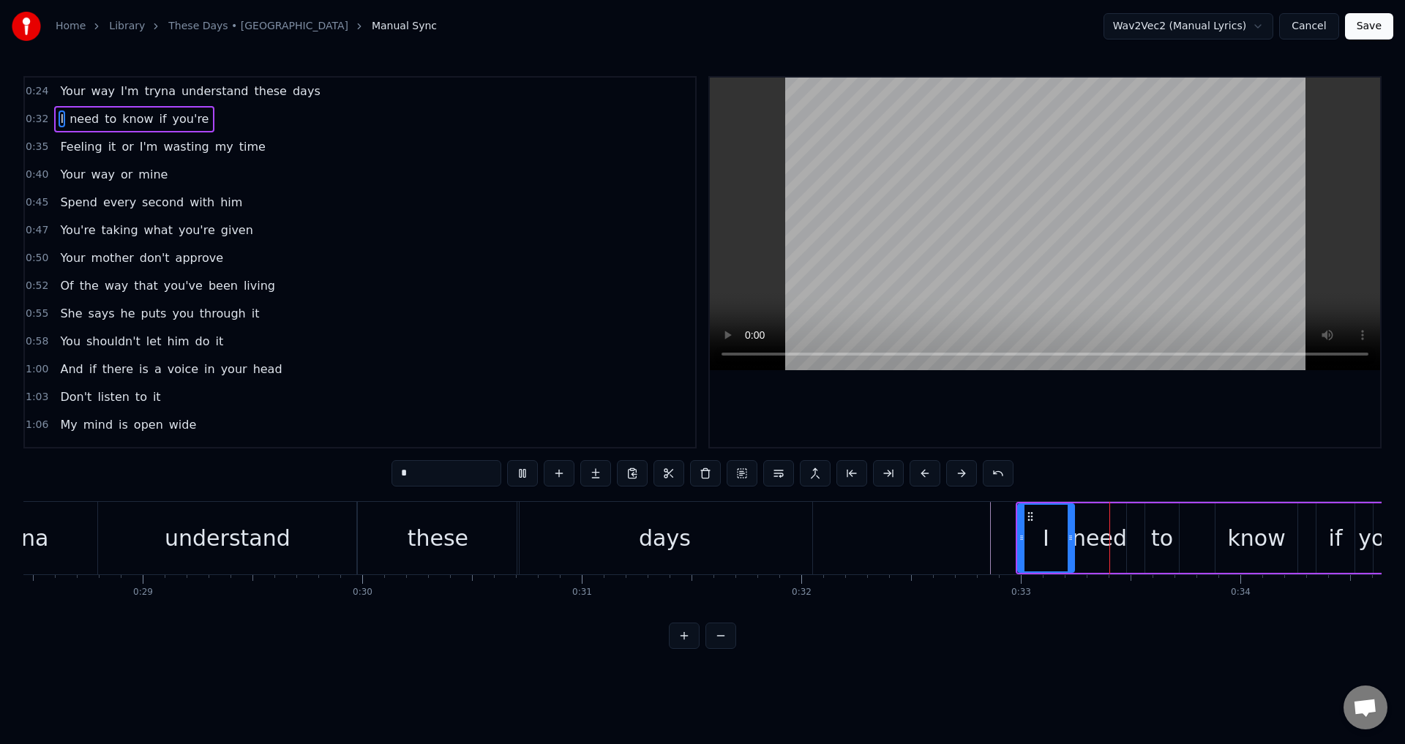
click at [1150, 432] on div at bounding box center [1045, 262] width 670 height 369
click at [1151, 527] on div "to" at bounding box center [1162, 538] width 22 height 33
drag, startPoint x: 1146, startPoint y: 536, endPoint x: 1155, endPoint y: 536, distance: 8.8
click at [1155, 536] on icon at bounding box center [1154, 538] width 6 height 12
click at [1120, 541] on div "need" at bounding box center [1099, 538] width 55 height 33
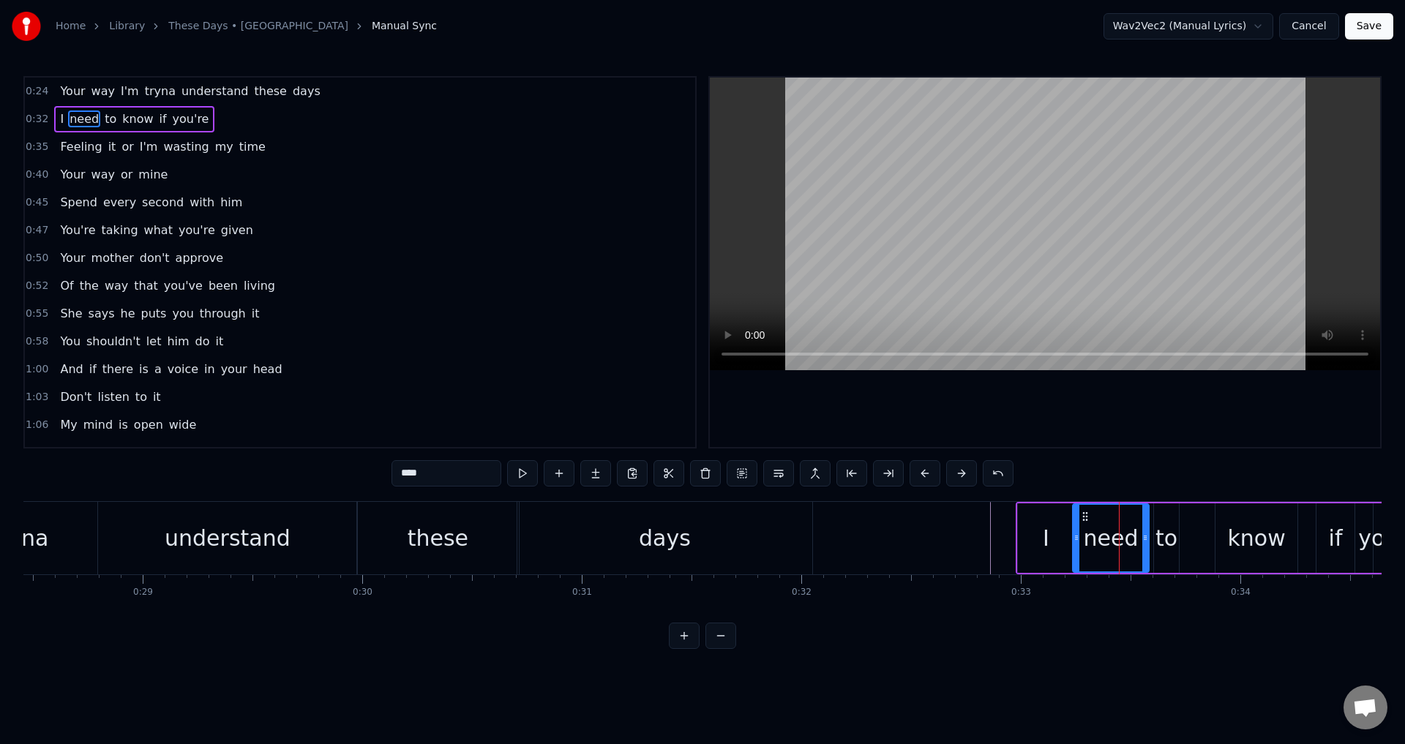
drag, startPoint x: 1124, startPoint y: 539, endPoint x: 1158, endPoint y: 538, distance: 34.4
click at [1148, 538] on icon at bounding box center [1145, 538] width 6 height 12
click at [1166, 531] on div "to" at bounding box center [1166, 538] width 22 height 33
click at [1176, 439] on div at bounding box center [1045, 262] width 670 height 369
click at [1177, 437] on div at bounding box center [1045, 262] width 670 height 369
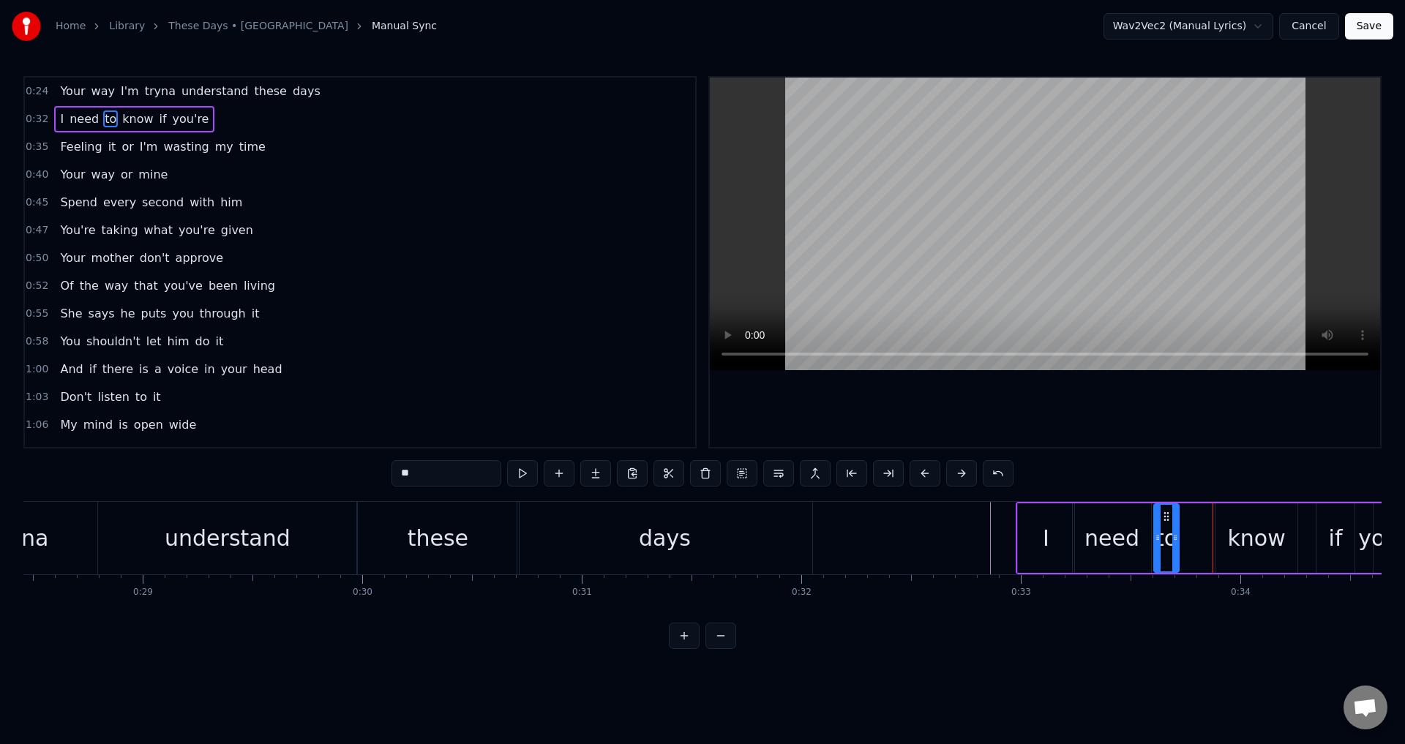
click at [1238, 532] on div "know" at bounding box center [1256, 538] width 58 height 33
drag, startPoint x: 1221, startPoint y: 539, endPoint x: 1211, endPoint y: 539, distance: 9.5
click at [1217, 539] on icon at bounding box center [1218, 538] width 6 height 12
click at [1171, 544] on div "to" at bounding box center [1166, 538] width 22 height 33
type input "**"
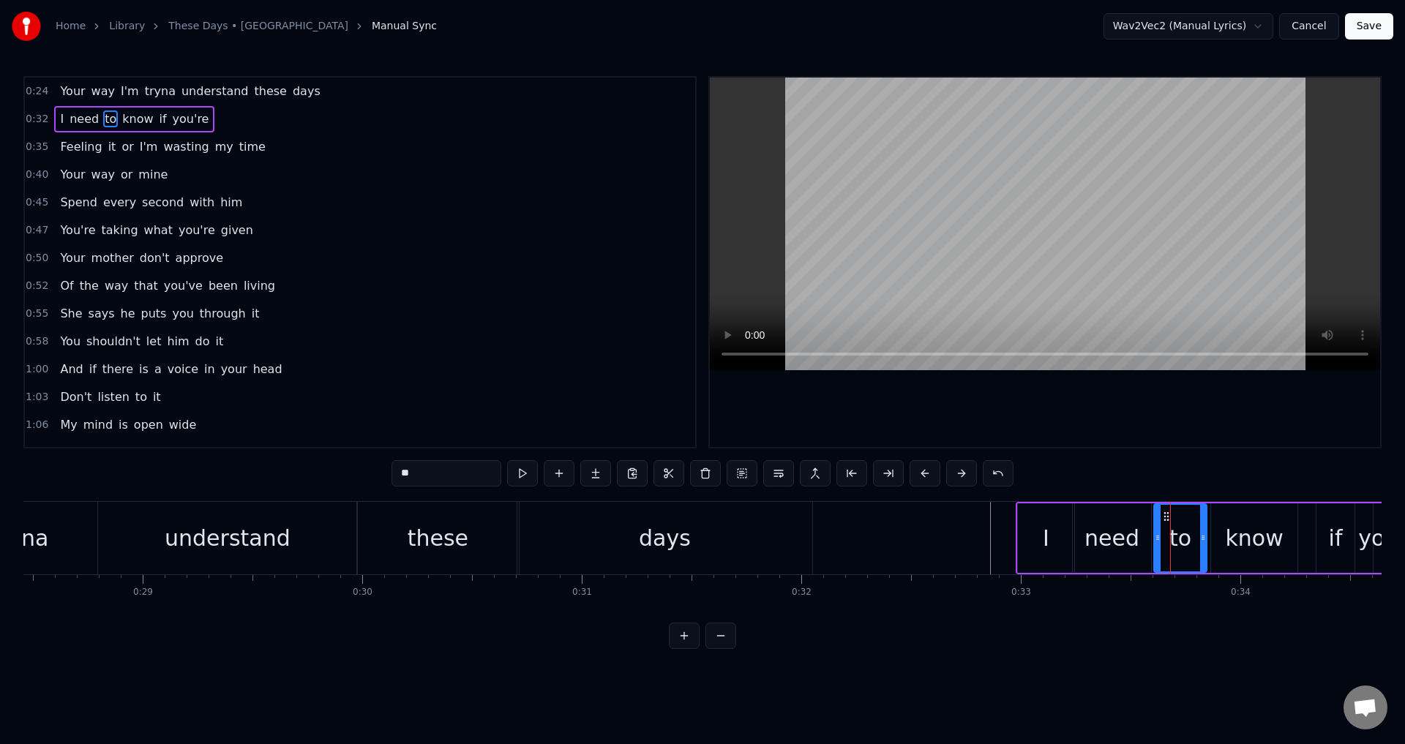
drag, startPoint x: 1171, startPoint y: 544, endPoint x: 1211, endPoint y: 549, distance: 40.5
click at [1206, 549] on div at bounding box center [1203, 538] width 6 height 67
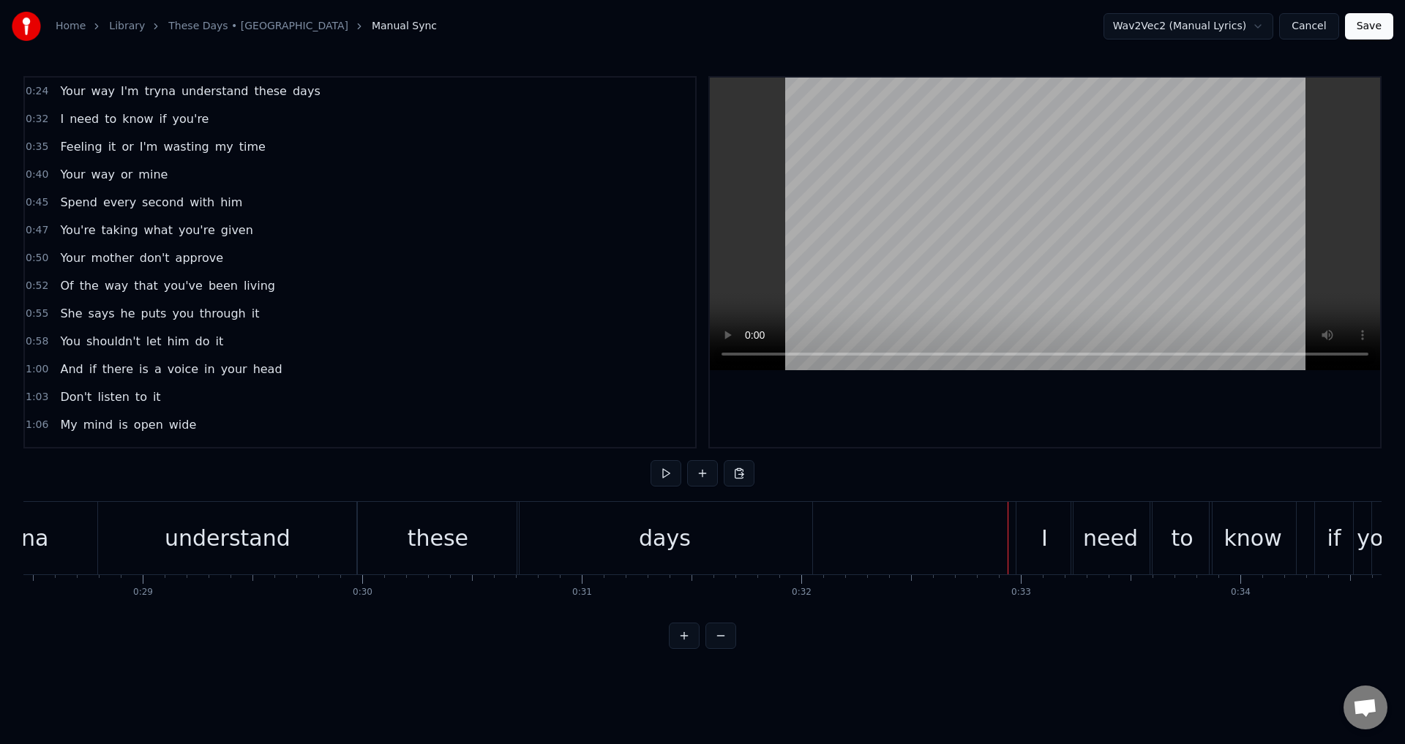
click at [1049, 436] on div at bounding box center [1045, 262] width 670 height 369
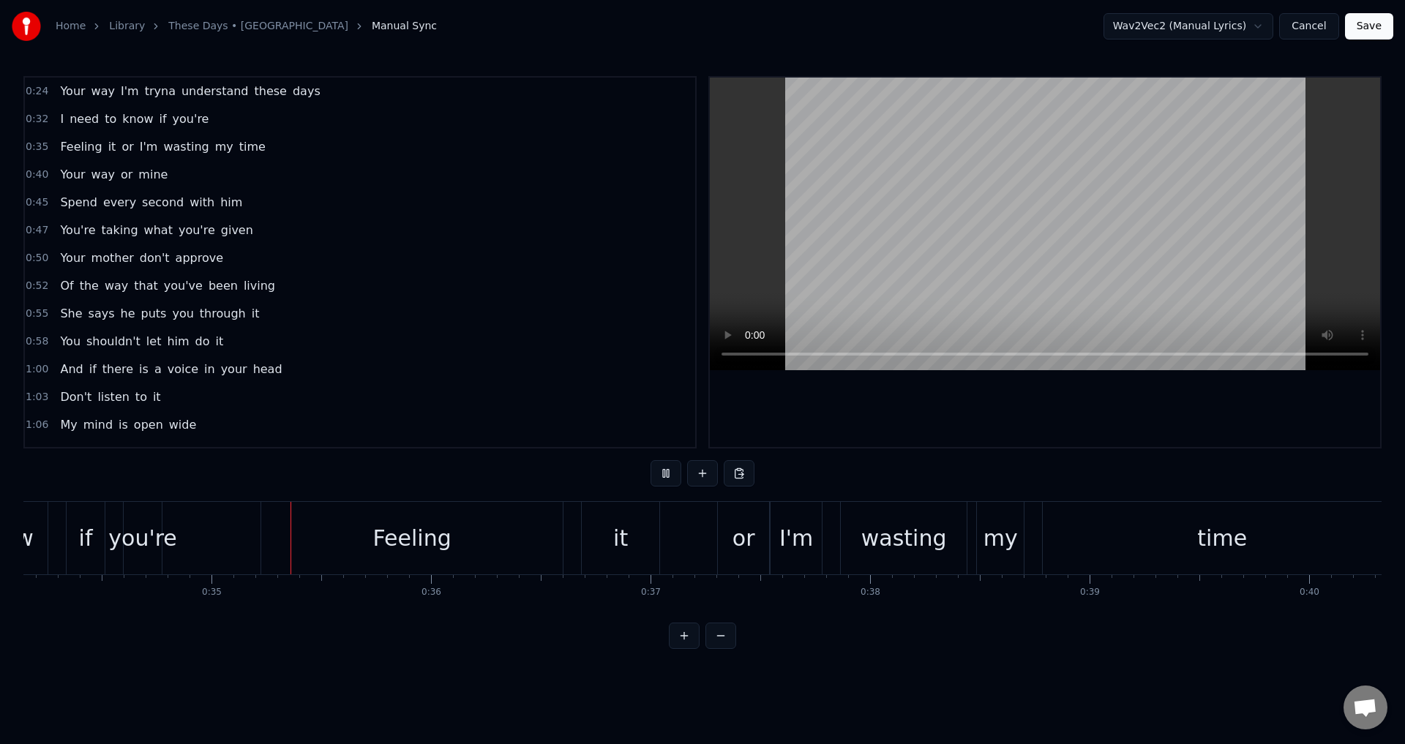
click at [1059, 427] on div at bounding box center [1045, 262] width 670 height 369
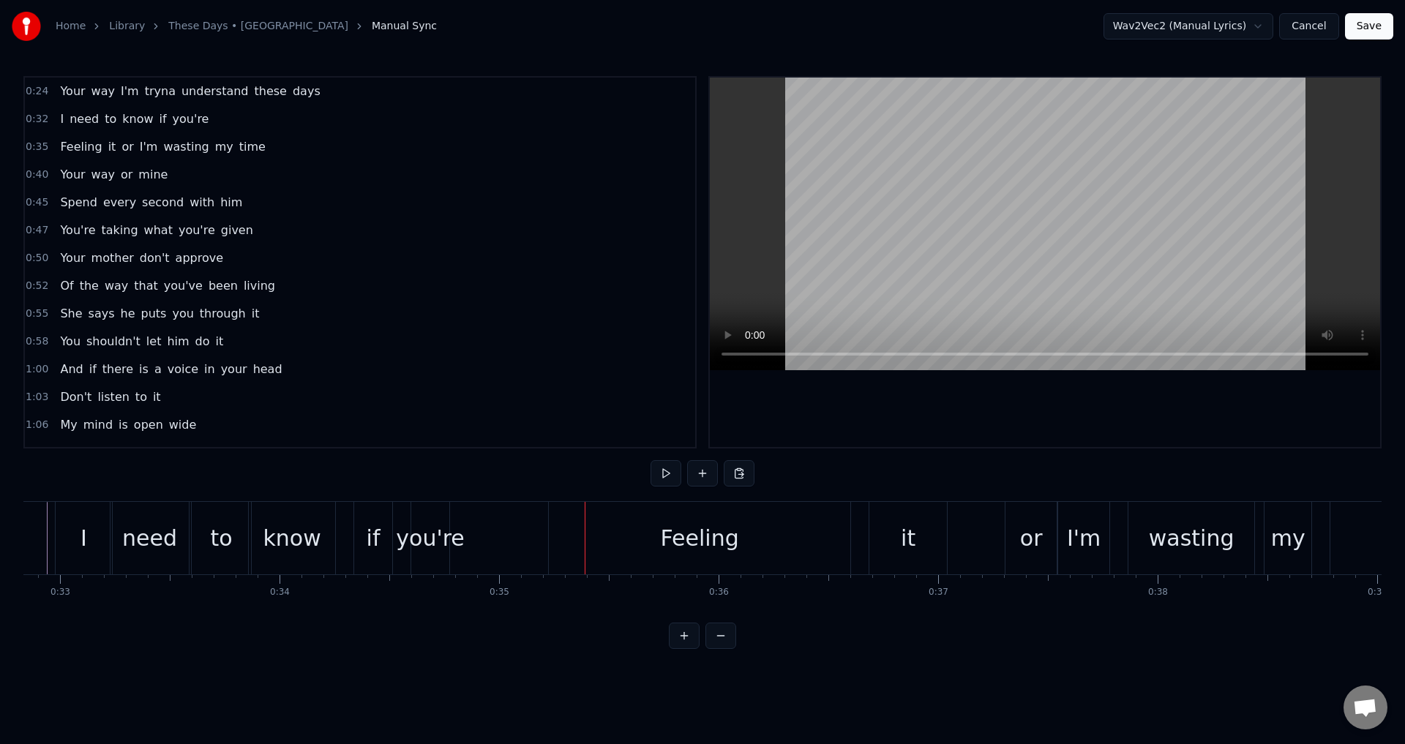
scroll to position [0, 6775]
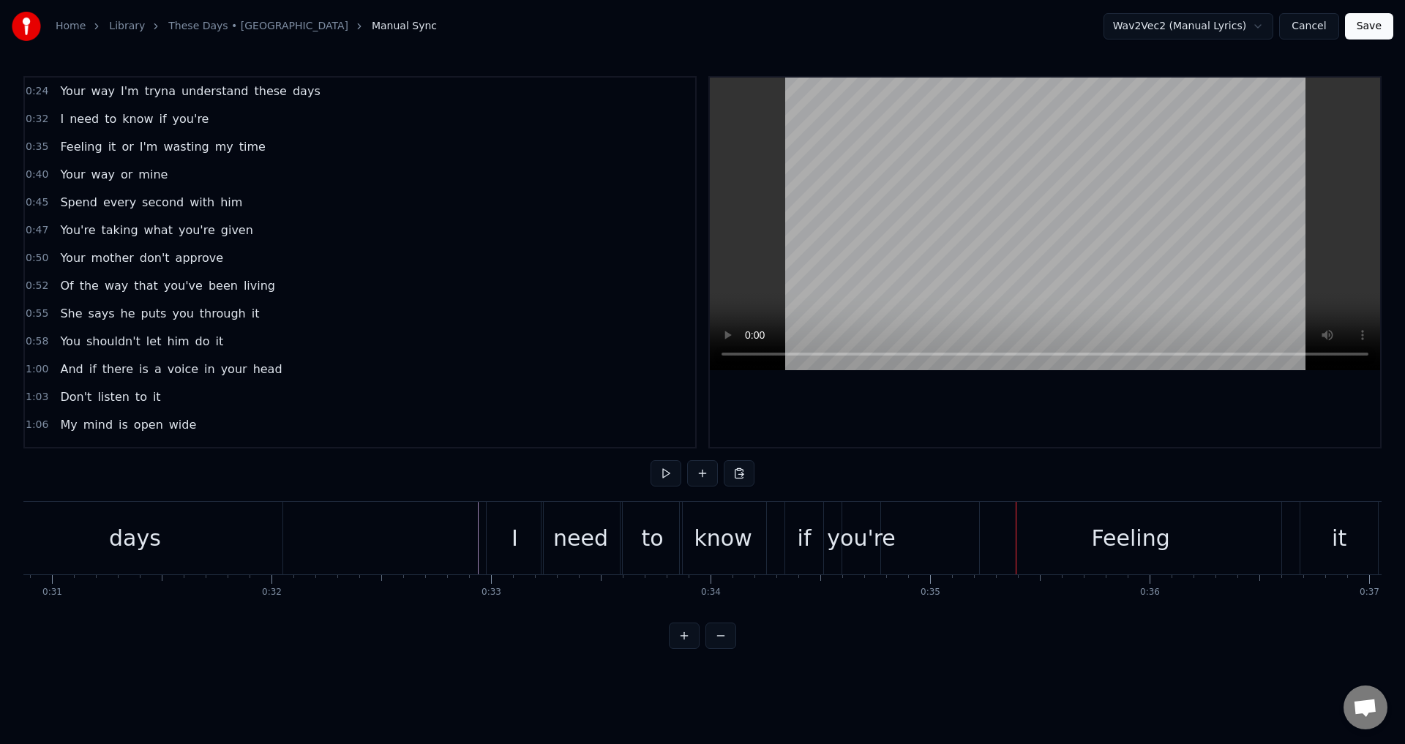
drag, startPoint x: 440, startPoint y: 529, endPoint x: 655, endPoint y: 524, distance: 215.9
click at [957, 408] on div at bounding box center [1045, 262] width 670 height 369
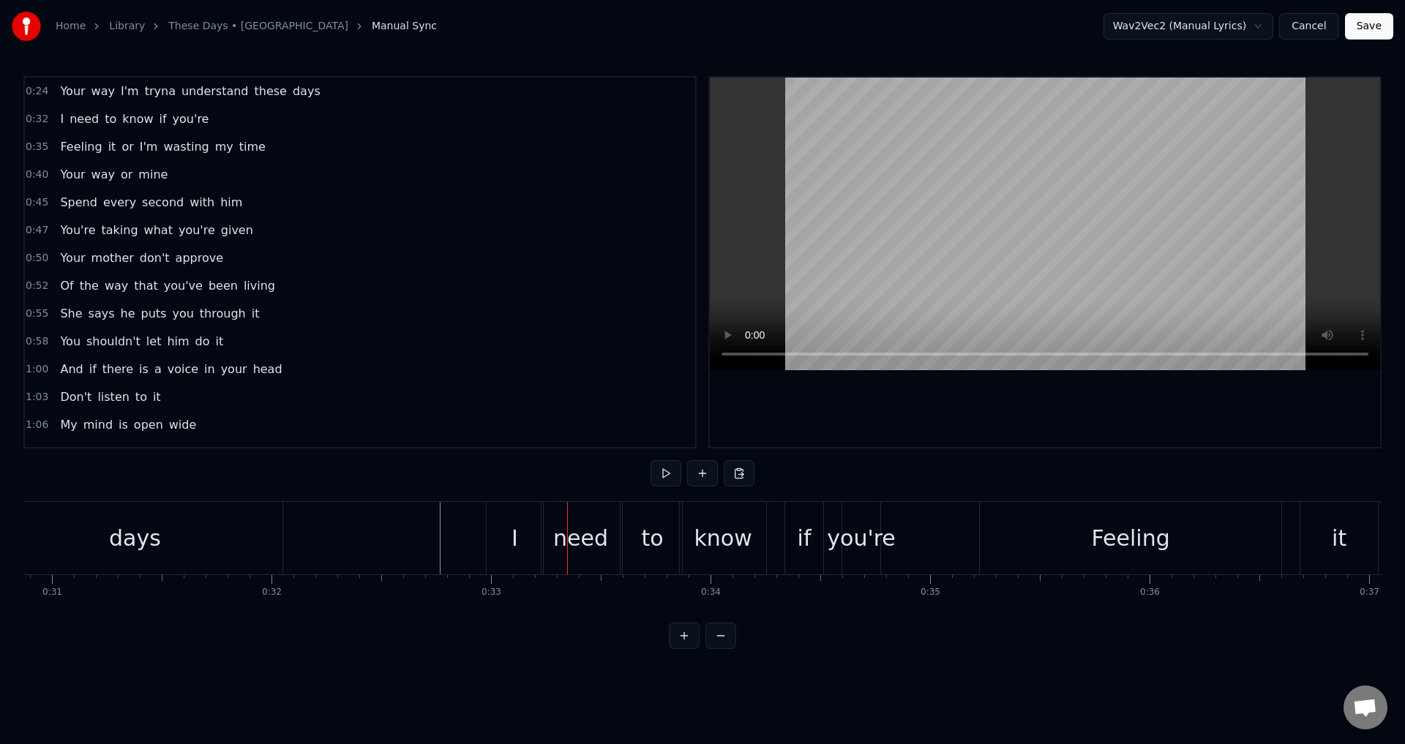
click at [527, 533] on div "I" at bounding box center [514, 538] width 56 height 72
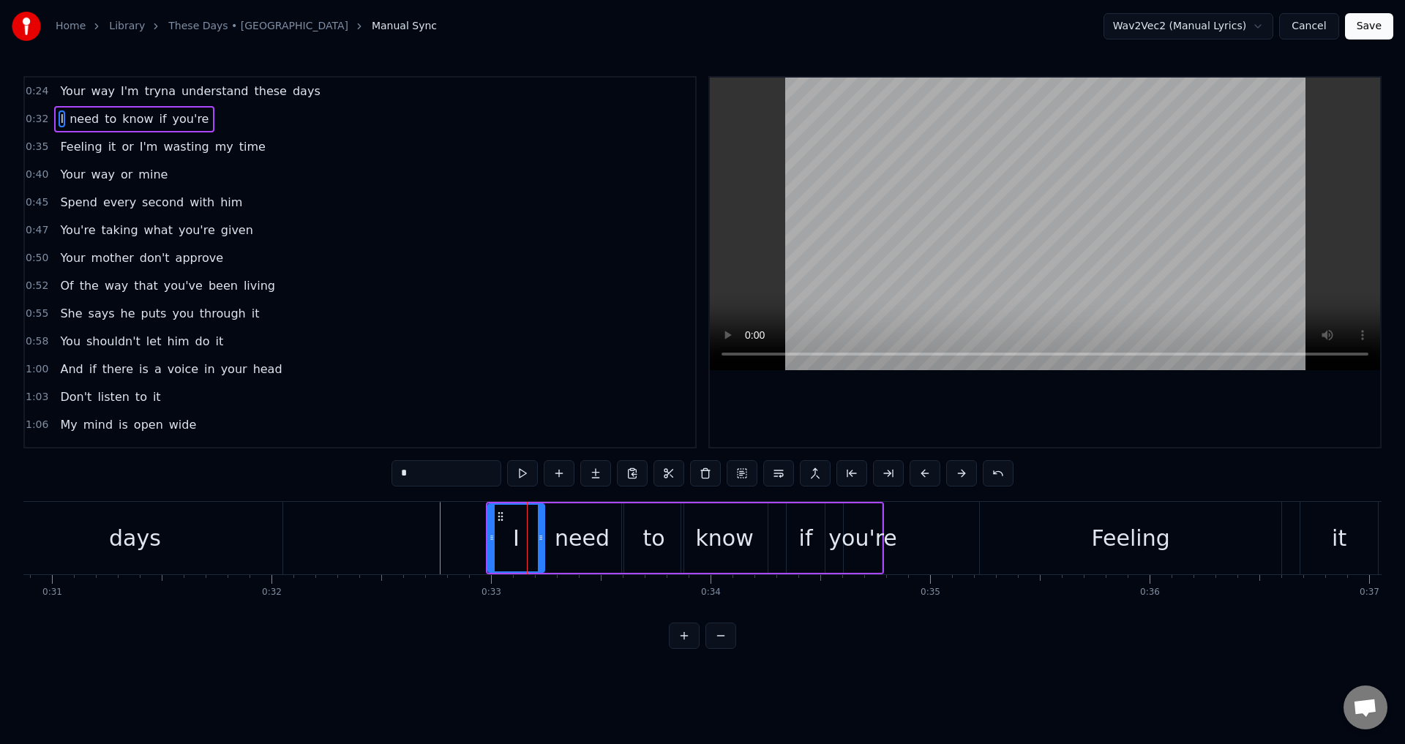
click at [538, 536] on icon at bounding box center [541, 538] width 6 height 12
click at [548, 538] on div "need" at bounding box center [582, 537] width 78 height 69
type input "****"
click at [543, 538] on icon at bounding box center [542, 538] width 6 height 12
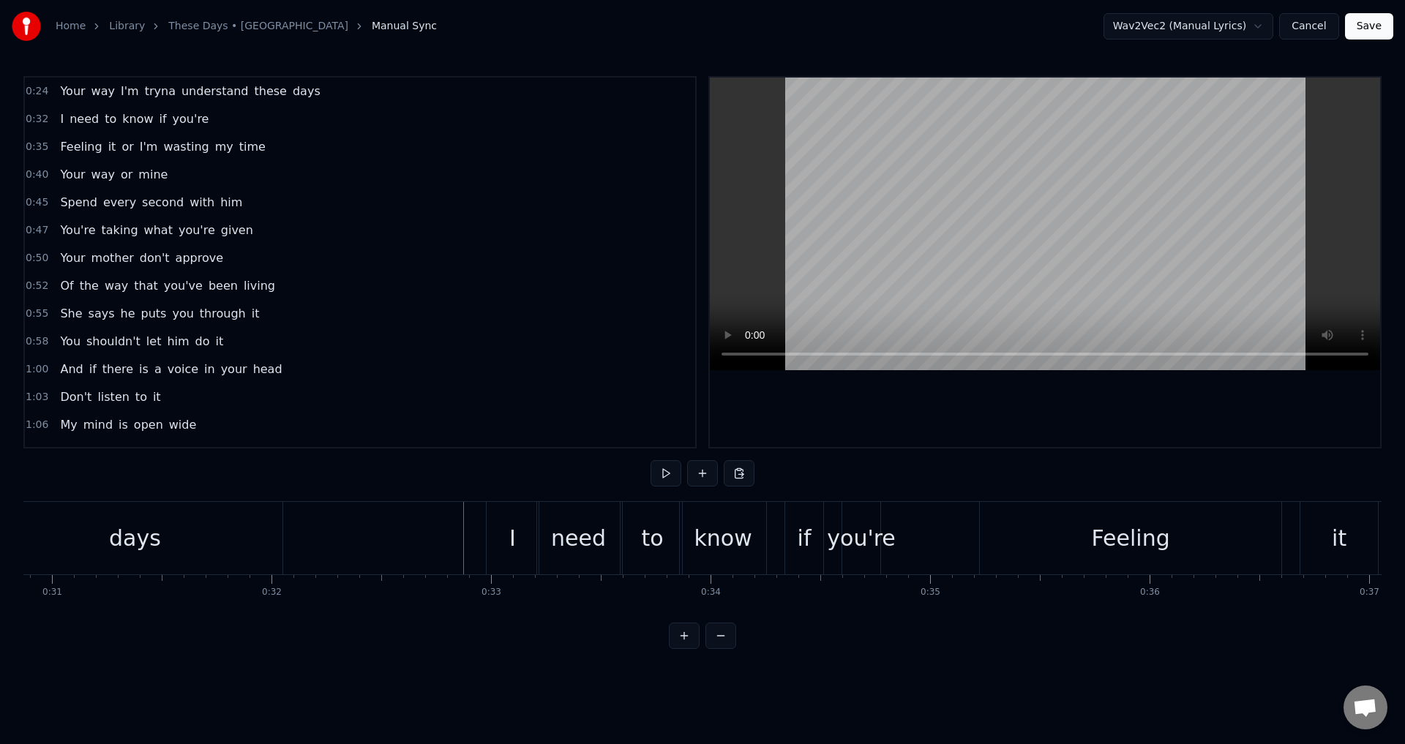
click at [897, 371] on div at bounding box center [1045, 262] width 670 height 369
click at [987, 377] on div at bounding box center [1045, 262] width 670 height 369
drag, startPoint x: 711, startPoint y: 539, endPoint x: 689, endPoint y: 543, distance: 22.2
click at [696, 543] on div "know" at bounding box center [723, 538] width 58 height 33
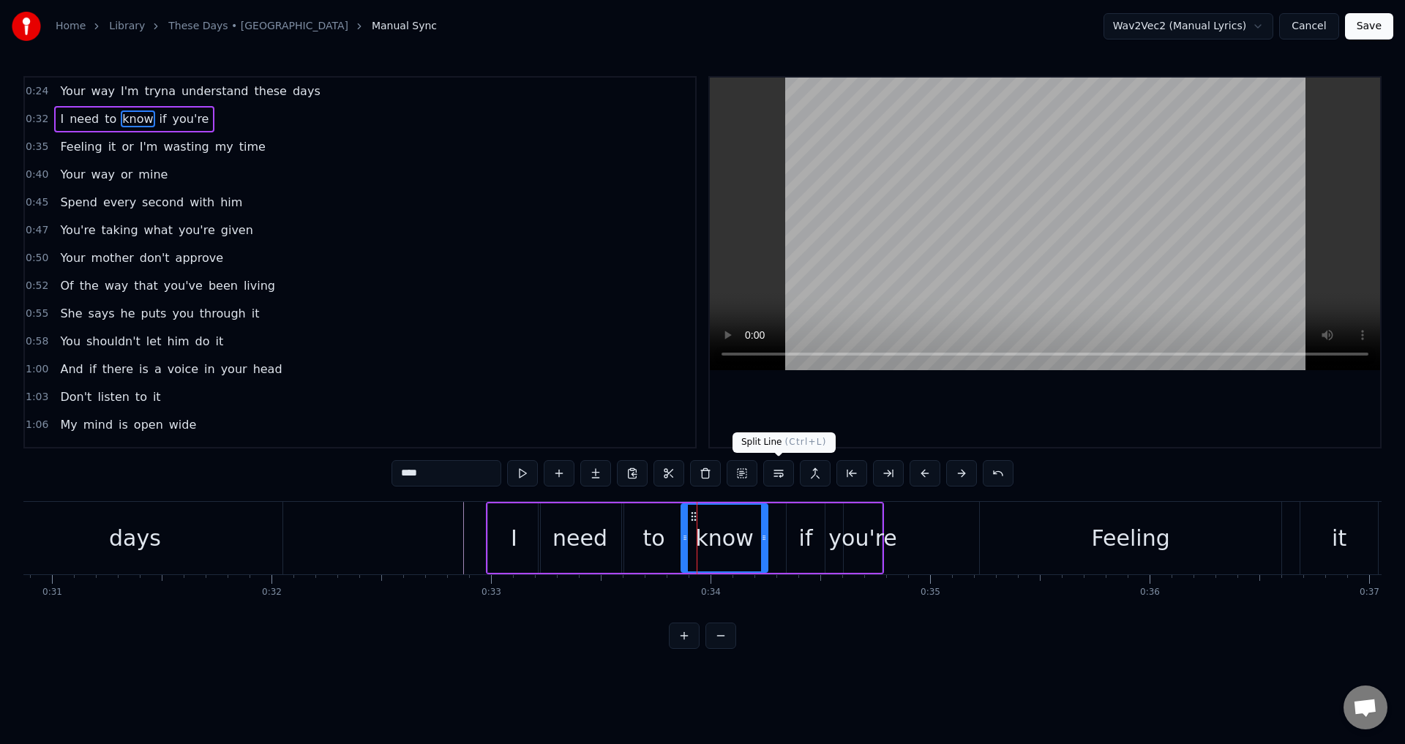
click at [910, 391] on div at bounding box center [1045, 262] width 670 height 369
click at [914, 393] on div at bounding box center [1045, 262] width 670 height 369
click at [792, 560] on div "if" at bounding box center [805, 537] width 38 height 69
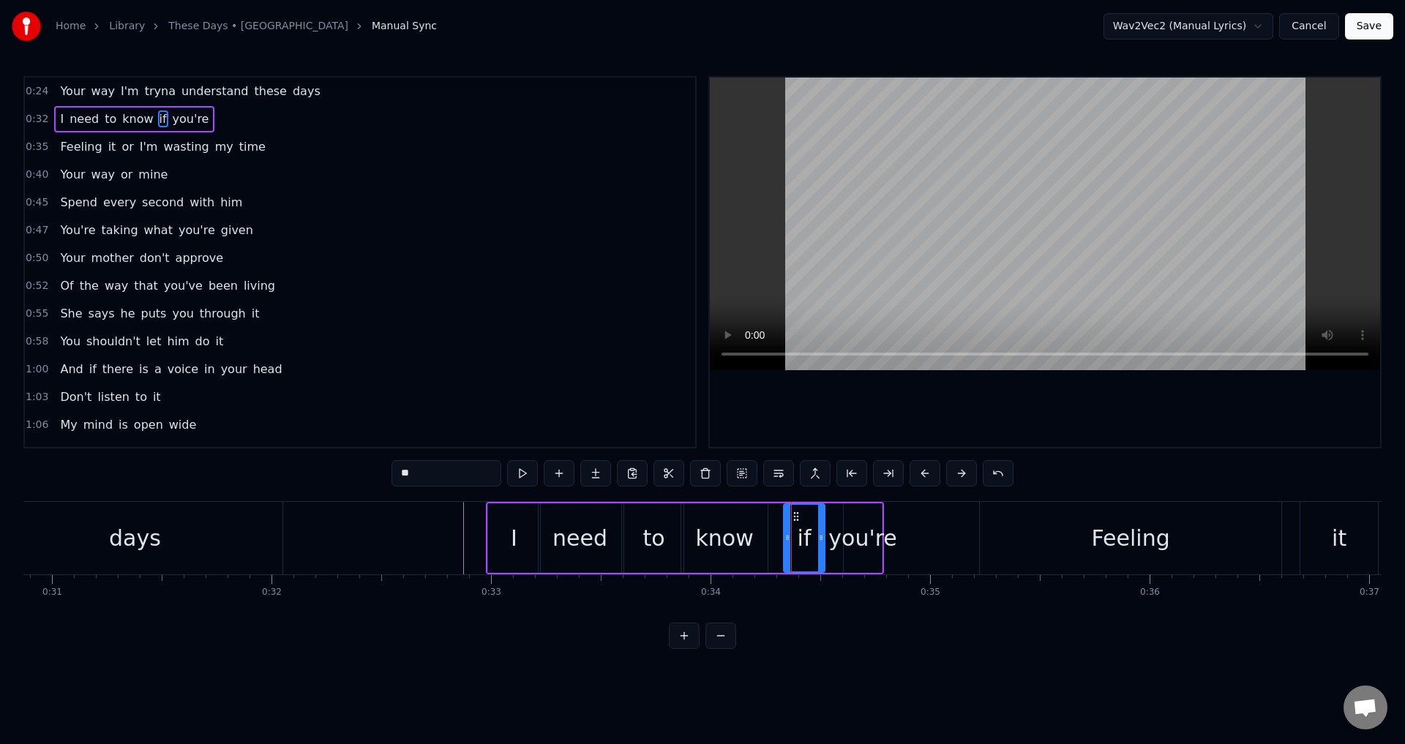
drag, startPoint x: 790, startPoint y: 542, endPoint x: 781, endPoint y: 542, distance: 8.8
click at [784, 542] on icon at bounding box center [787, 538] width 6 height 12
click at [751, 537] on div "know" at bounding box center [724, 537] width 86 height 69
type input "****"
click at [771, 538] on div "I need to know if you're" at bounding box center [685, 538] width 398 height 72
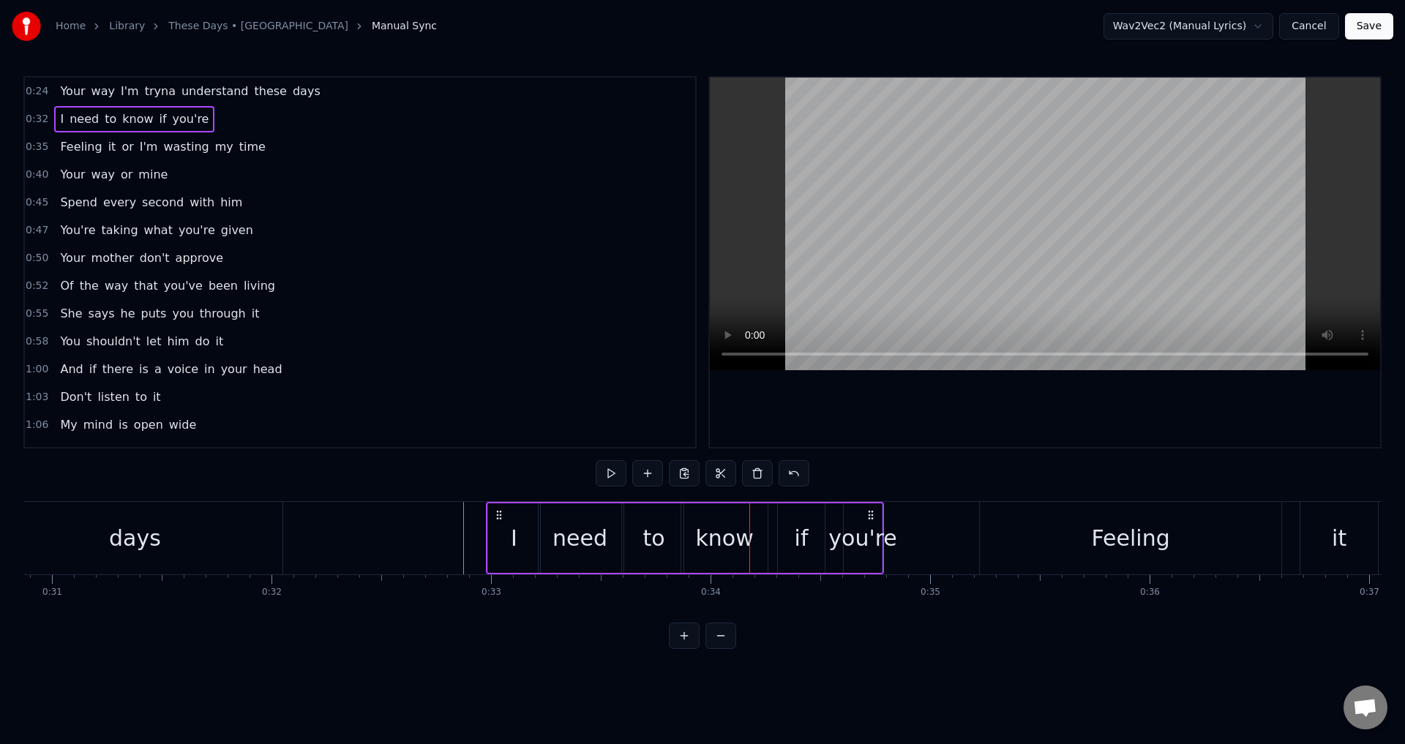
click at [759, 538] on div "know" at bounding box center [724, 537] width 86 height 69
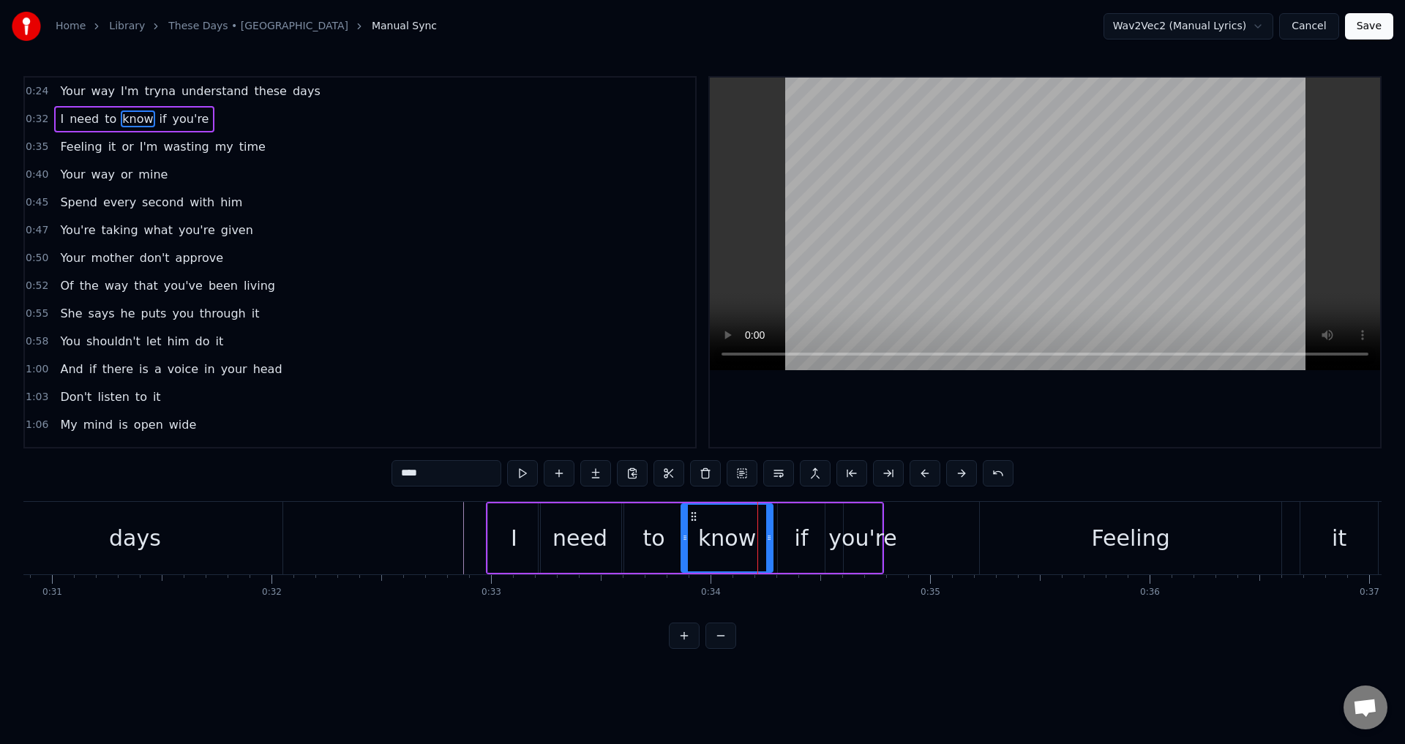
click at [770, 541] on icon at bounding box center [769, 538] width 6 height 12
click at [839, 541] on div "you're" at bounding box center [862, 538] width 69 height 33
type input "******"
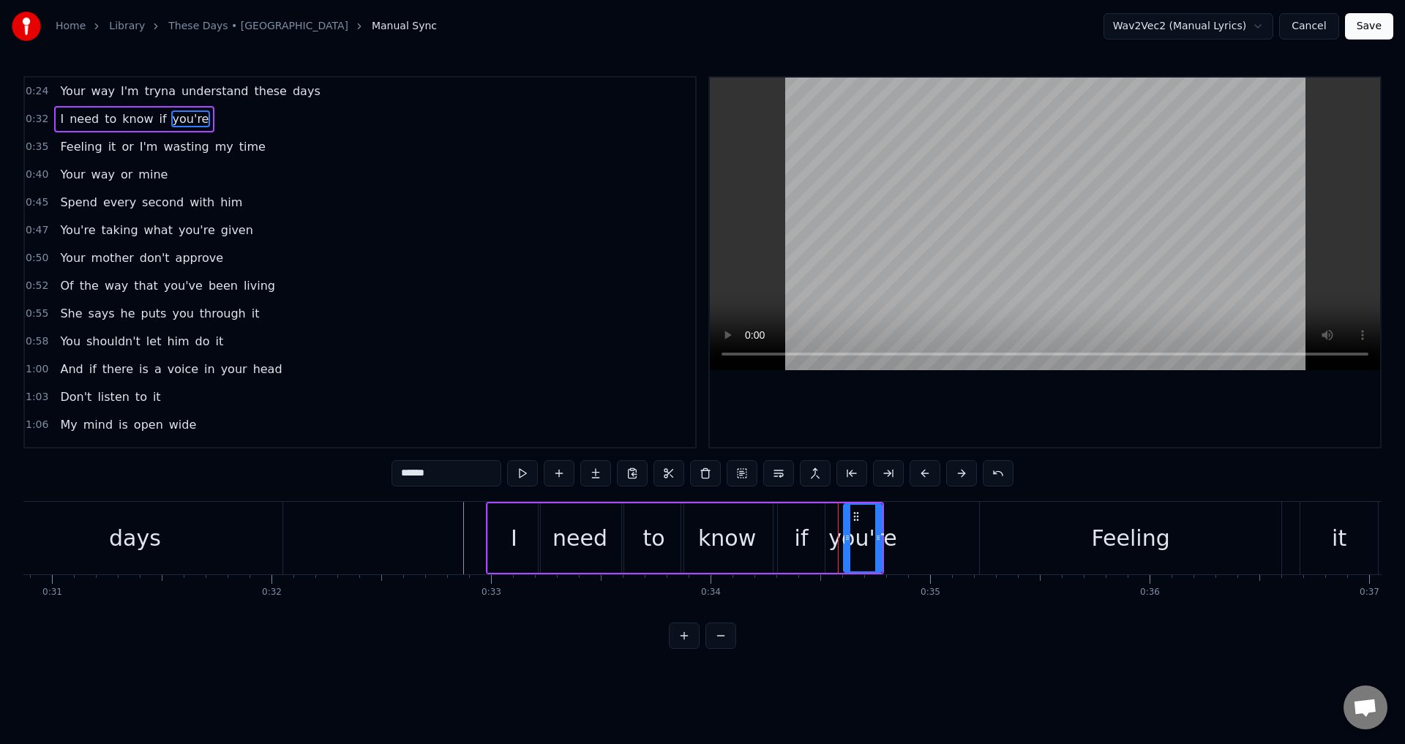
drag, startPoint x: 841, startPoint y: 538, endPoint x: 829, endPoint y: 538, distance: 11.7
click at [829, 538] on div "I need to know if you're" at bounding box center [685, 538] width 398 height 72
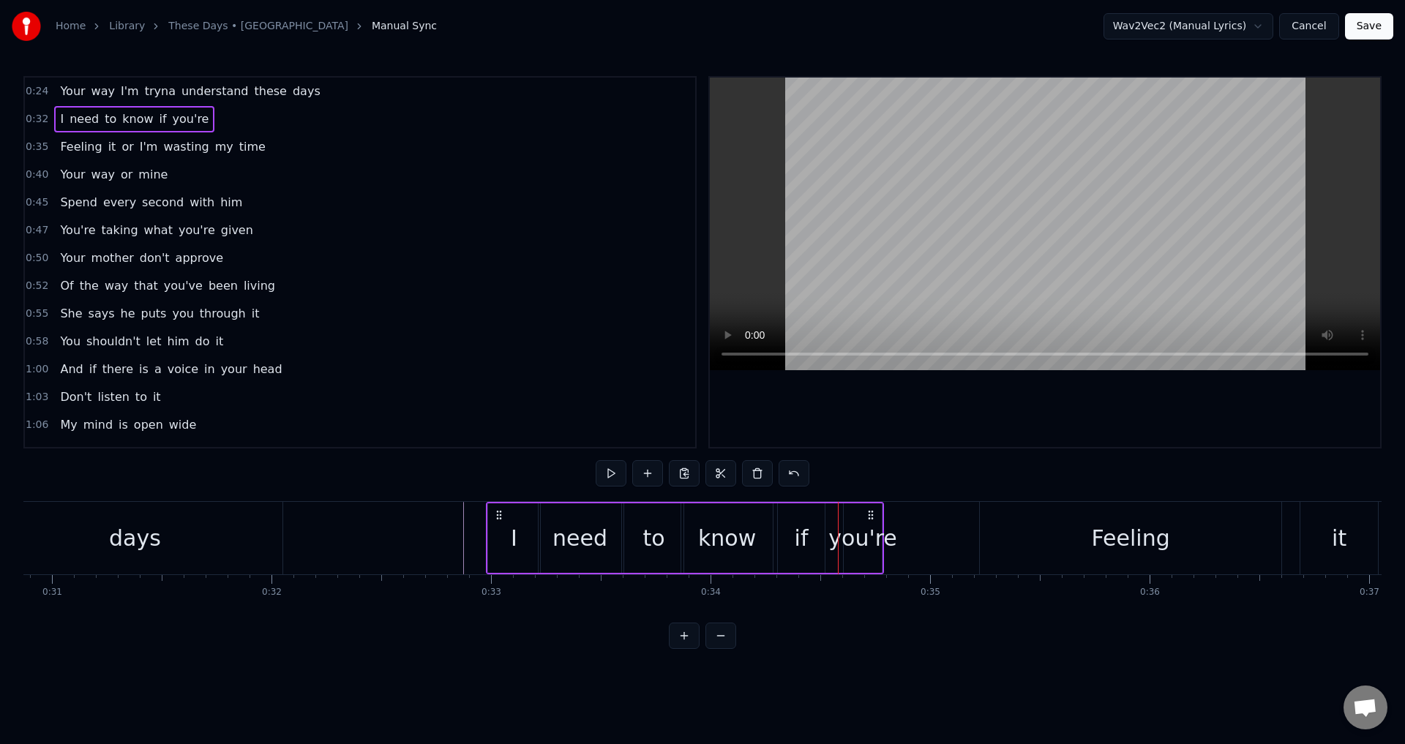
click at [845, 536] on div "you're" at bounding box center [862, 538] width 69 height 33
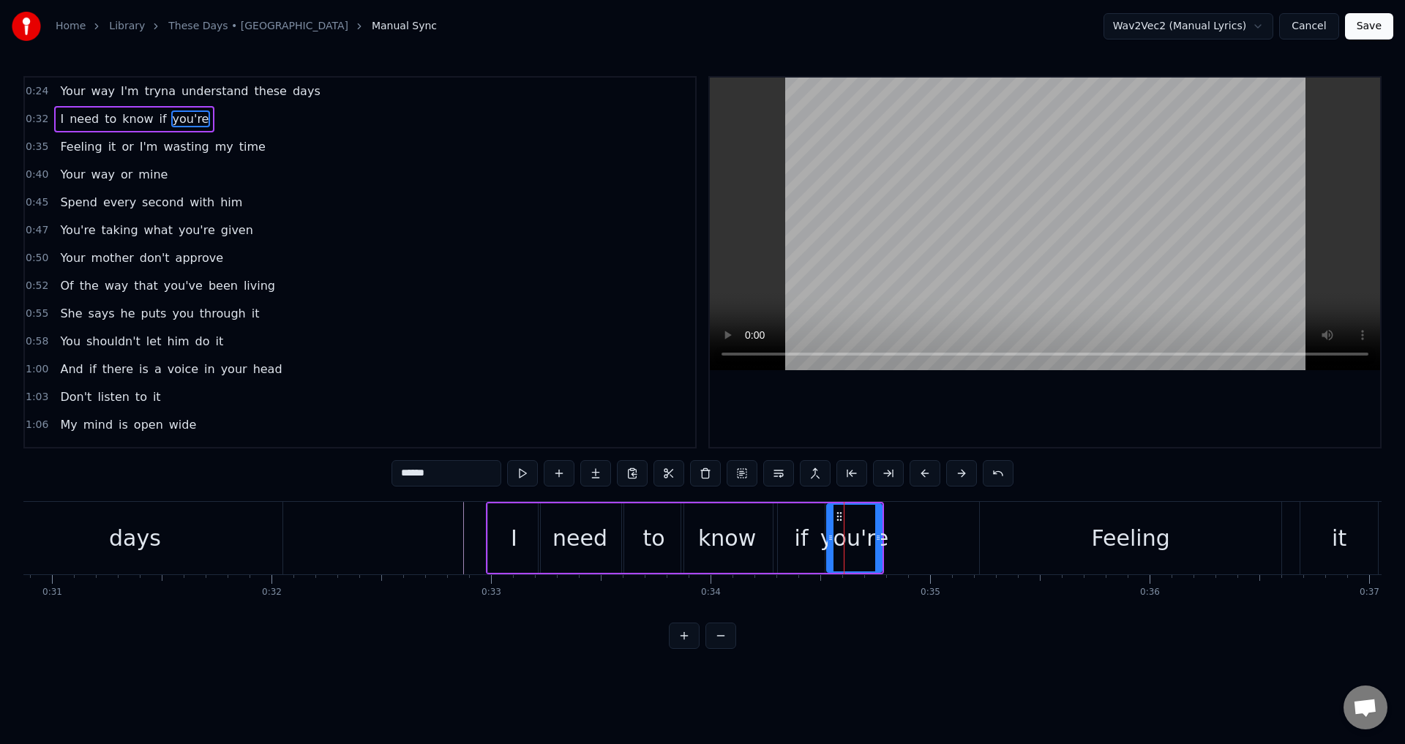
drag, startPoint x: 847, startPoint y: 536, endPoint x: 830, endPoint y: 538, distance: 16.9
click at [830, 538] on icon at bounding box center [830, 538] width 6 height 12
drag, startPoint x: 879, startPoint y: 536, endPoint x: 898, endPoint y: 536, distance: 19.8
click at [879, 536] on circle at bounding box center [879, 535] width 1 height 1
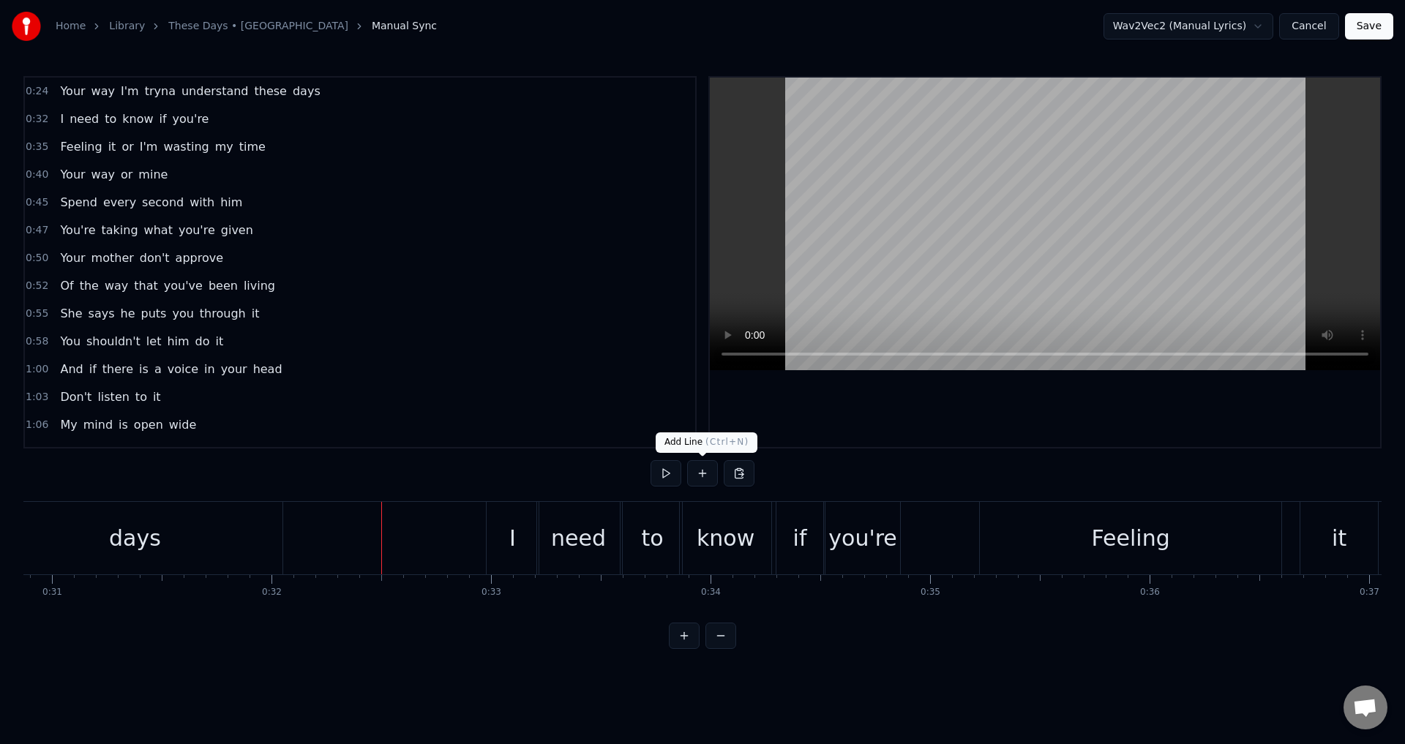
click at [848, 397] on div at bounding box center [1045, 262] width 670 height 369
click at [1062, 430] on div at bounding box center [1045, 262] width 670 height 369
click at [1020, 545] on div "Feeling" at bounding box center [1130, 538] width 301 height 72
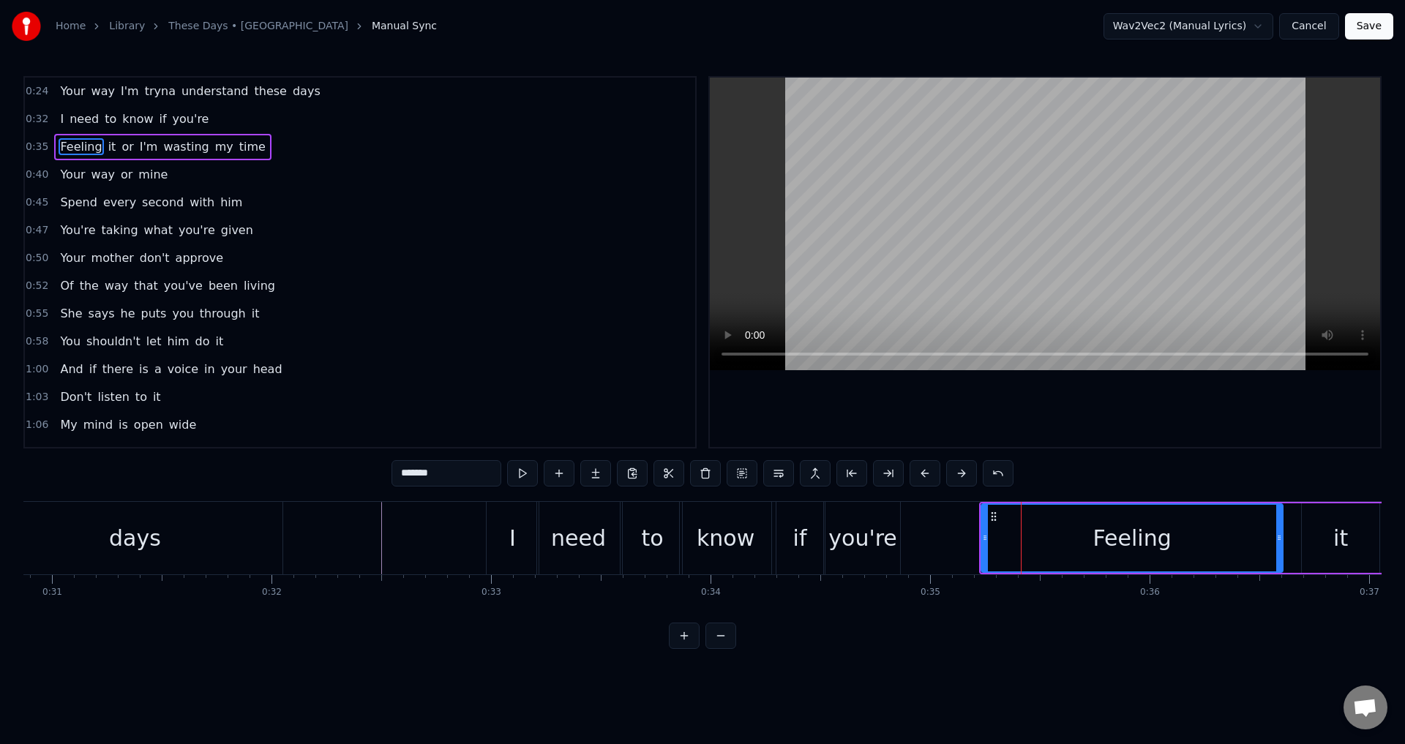
drag, startPoint x: 1061, startPoint y: 452, endPoint x: 1116, endPoint y: 403, distance: 73.6
click at [1062, 451] on div "0:24 Your way I'm tryna understand these days 0:32 I need to know if you're 0:3…" at bounding box center [702, 362] width 1358 height 573
click at [1116, 403] on div at bounding box center [1045, 262] width 670 height 369
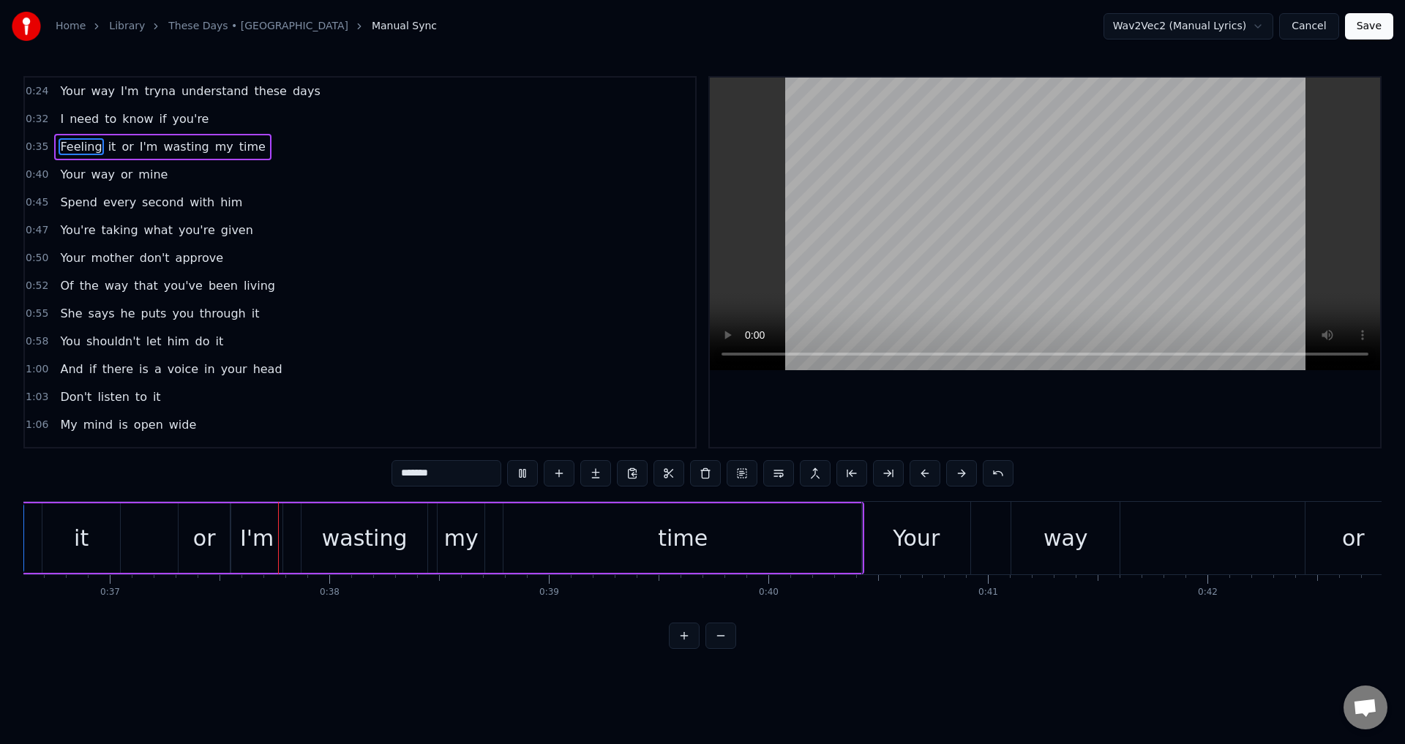
click at [936, 393] on div at bounding box center [1045, 262] width 670 height 369
click at [288, 606] on div "Your way I'm tryna understand these days I need to know if you're Feeling it or…" at bounding box center [702, 556] width 1358 height 110
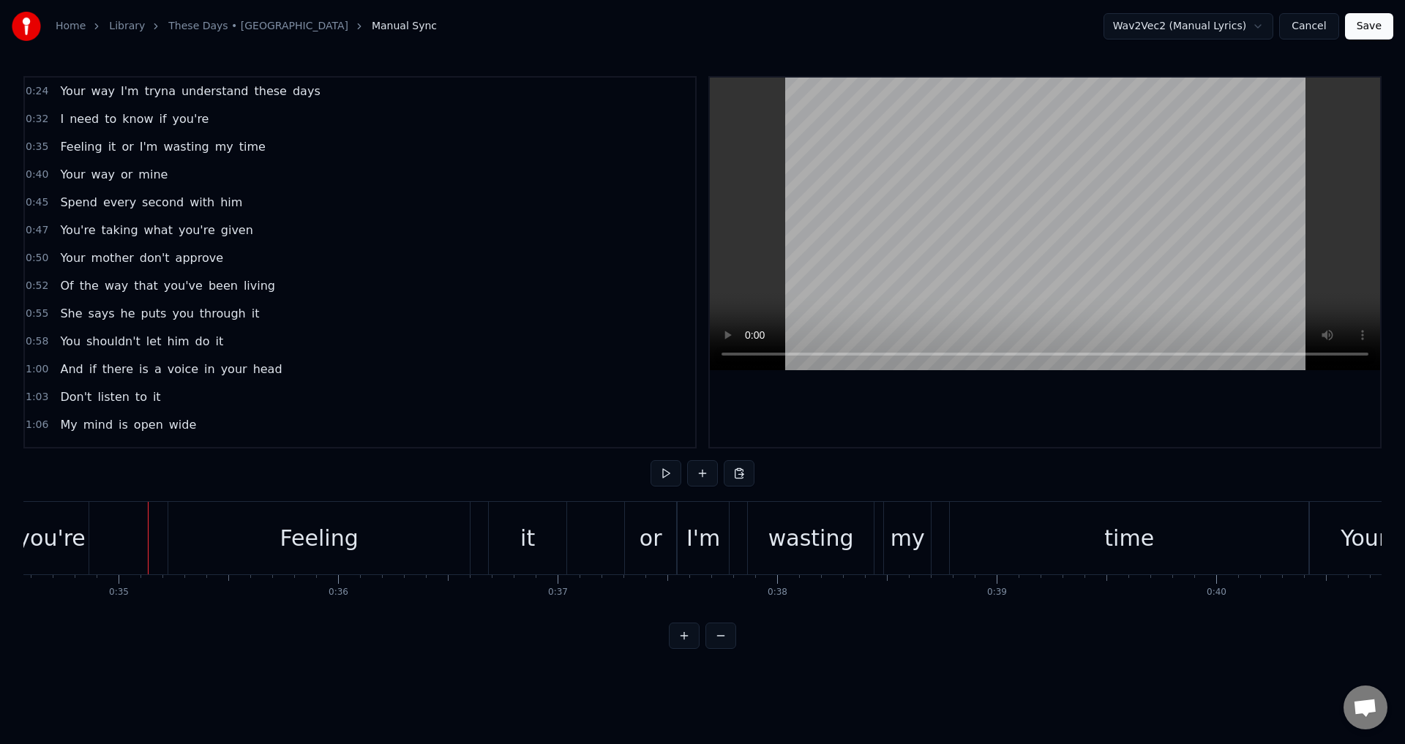
scroll to position [0, 15136]
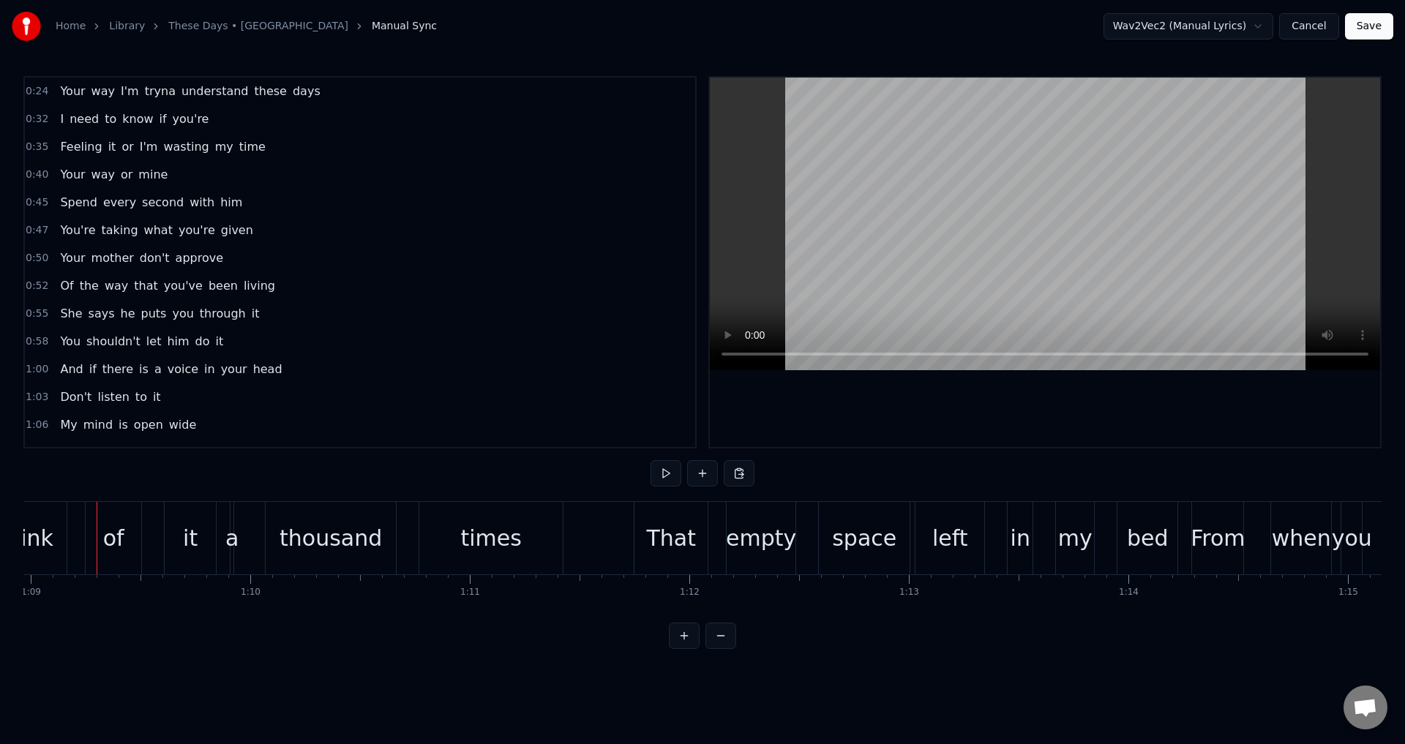
click at [942, 394] on div at bounding box center [1045, 262] width 670 height 369
click at [74, 154] on span "Feeling" at bounding box center [81, 146] width 45 height 17
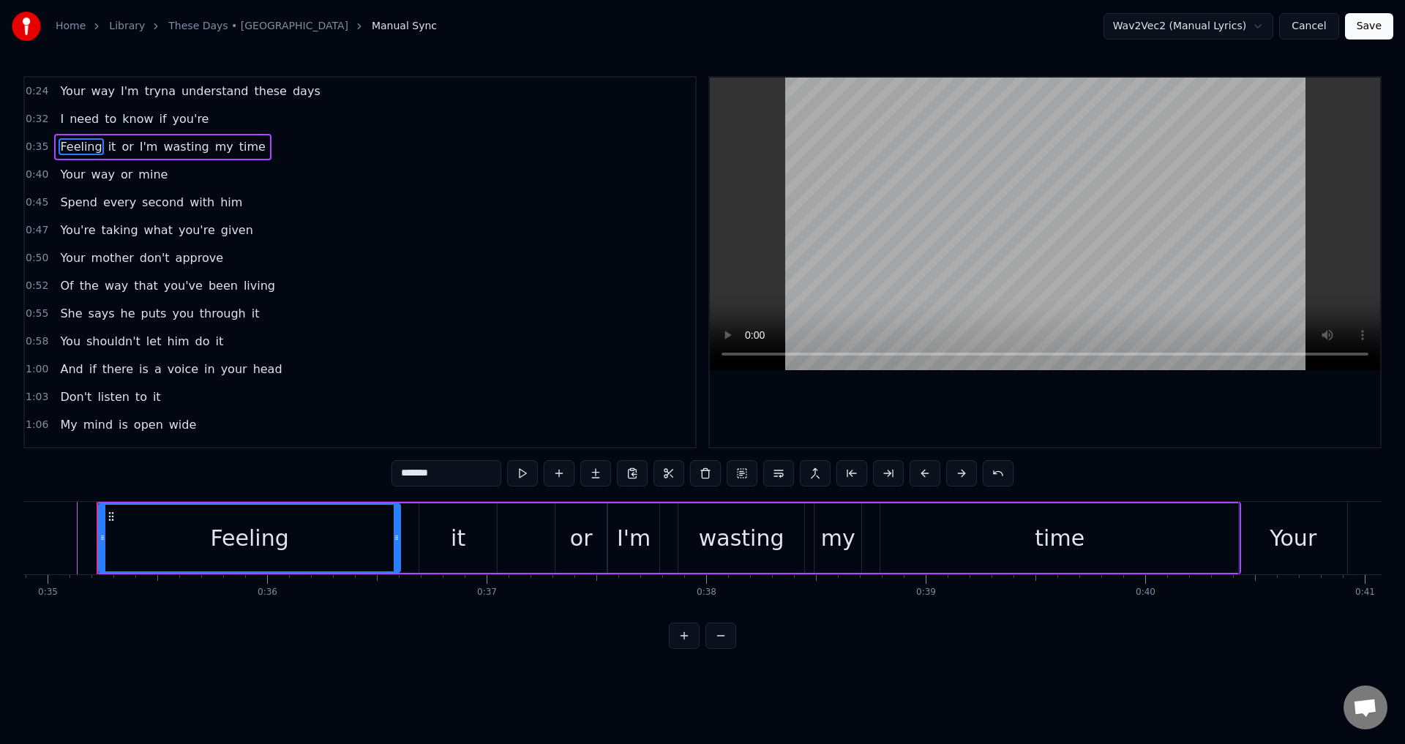
click at [941, 406] on div at bounding box center [1045, 262] width 670 height 369
click at [426, 538] on div "it" at bounding box center [458, 537] width 78 height 69
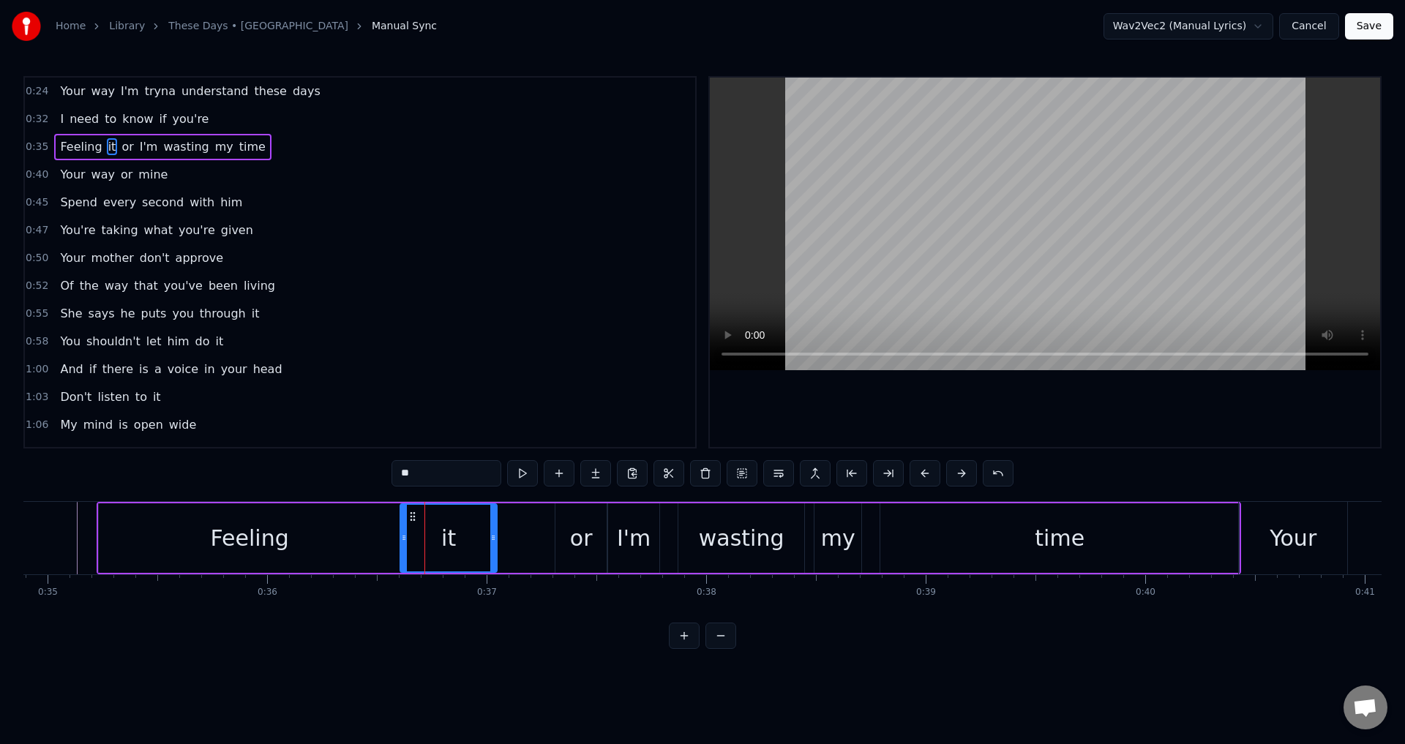
drag, startPoint x: 421, startPoint y: 538, endPoint x: 402, endPoint y: 541, distance: 19.4
click at [402, 541] on icon at bounding box center [404, 538] width 6 height 12
click at [317, 531] on div "Feeling" at bounding box center [249, 537] width 301 height 69
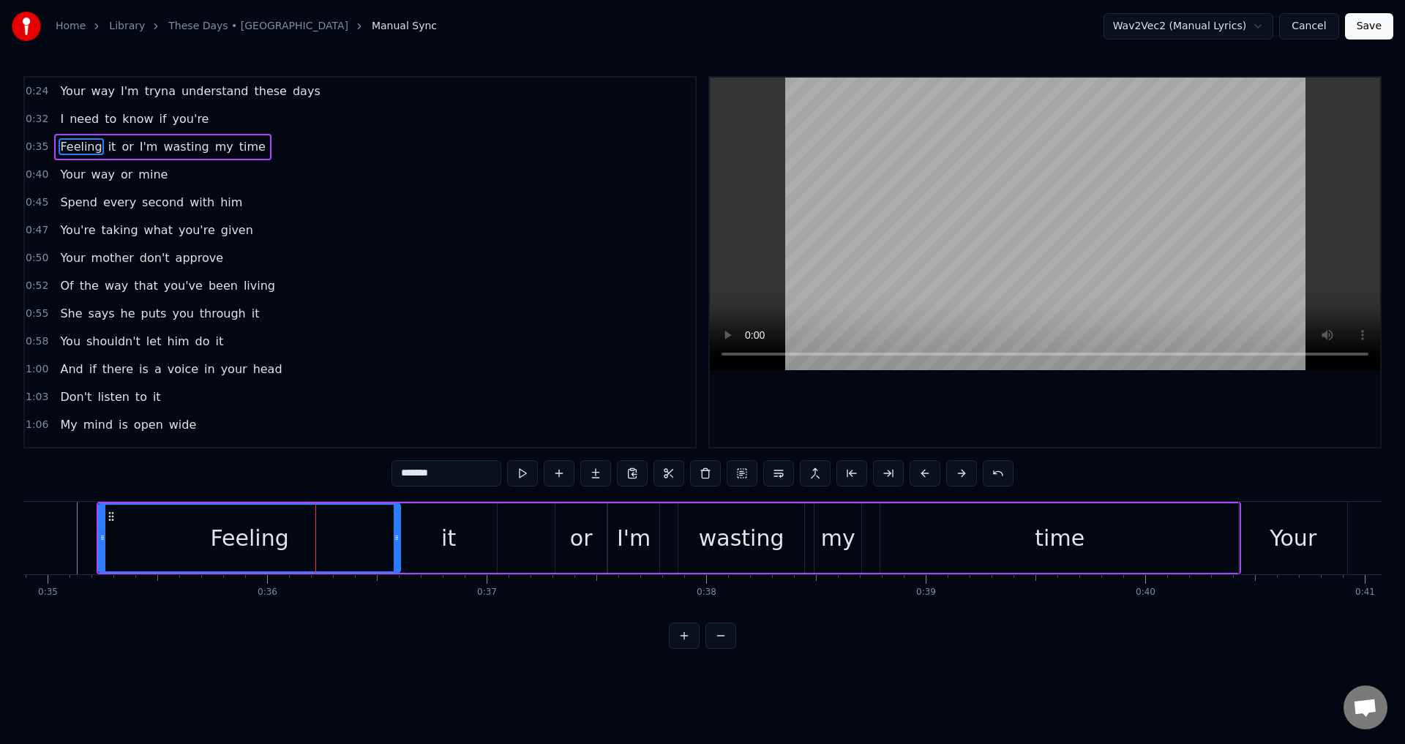
click at [963, 371] on div at bounding box center [1045, 262] width 670 height 369
click at [960, 380] on div at bounding box center [1045, 262] width 670 height 369
click at [595, 530] on div "or" at bounding box center [580, 537] width 51 height 69
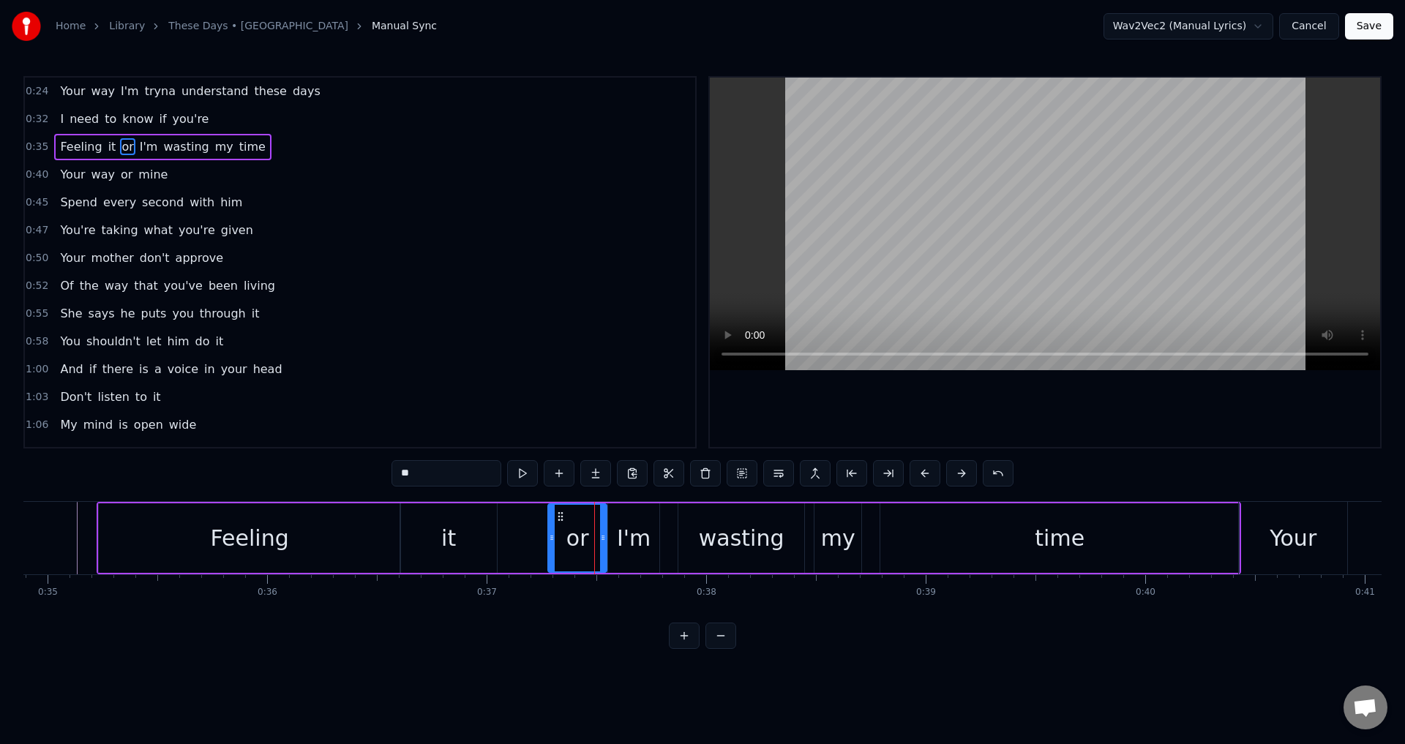
drag, startPoint x: 560, startPoint y: 538, endPoint x: 546, endPoint y: 538, distance: 13.2
click at [552, 538] on circle at bounding box center [552, 538] width 1 height 1
click at [634, 541] on div "I'm" at bounding box center [634, 538] width 34 height 33
click at [609, 538] on icon at bounding box center [610, 538] width 6 height 12
click at [682, 530] on div "wasting" at bounding box center [741, 537] width 126 height 69
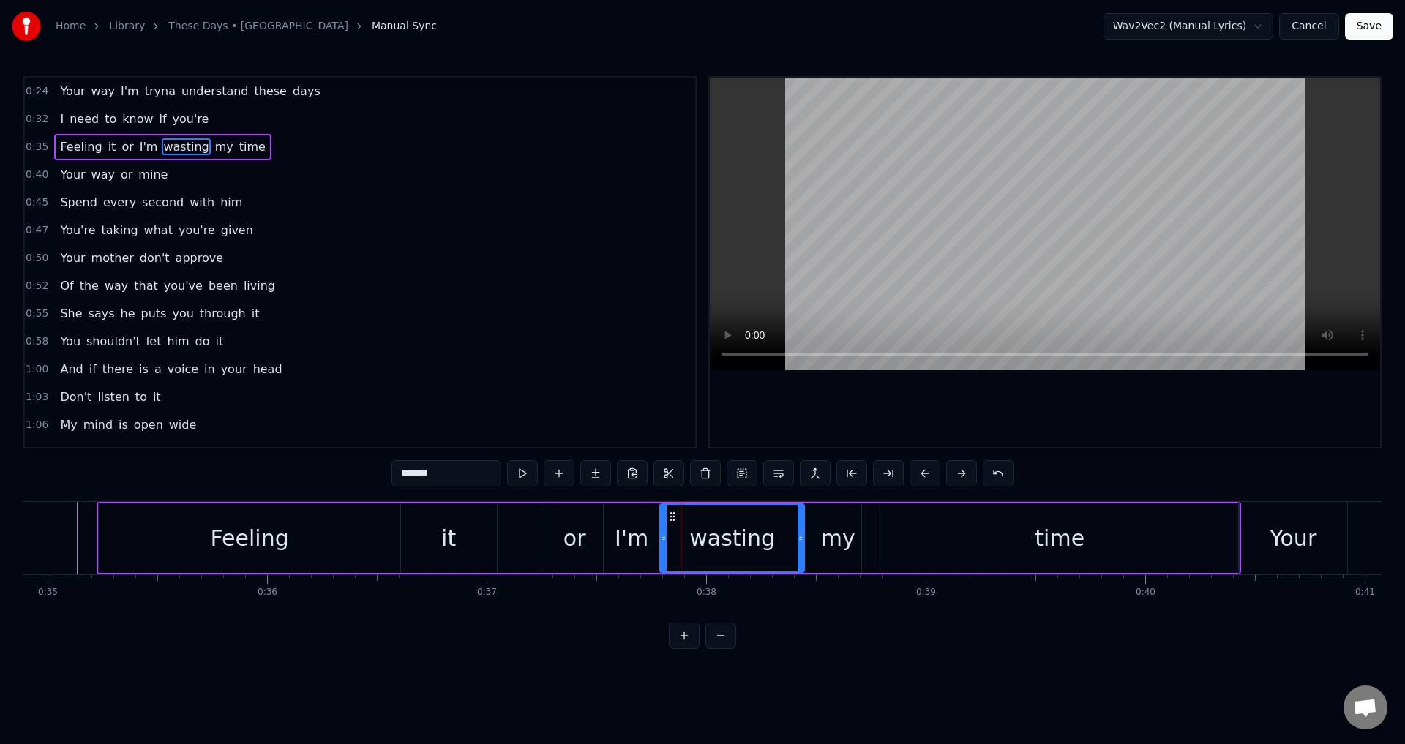
drag, startPoint x: 679, startPoint y: 534, endPoint x: 659, endPoint y: 538, distance: 20.1
click at [661, 538] on icon at bounding box center [664, 538] width 6 height 12
click at [829, 539] on div "my" at bounding box center [838, 538] width 34 height 33
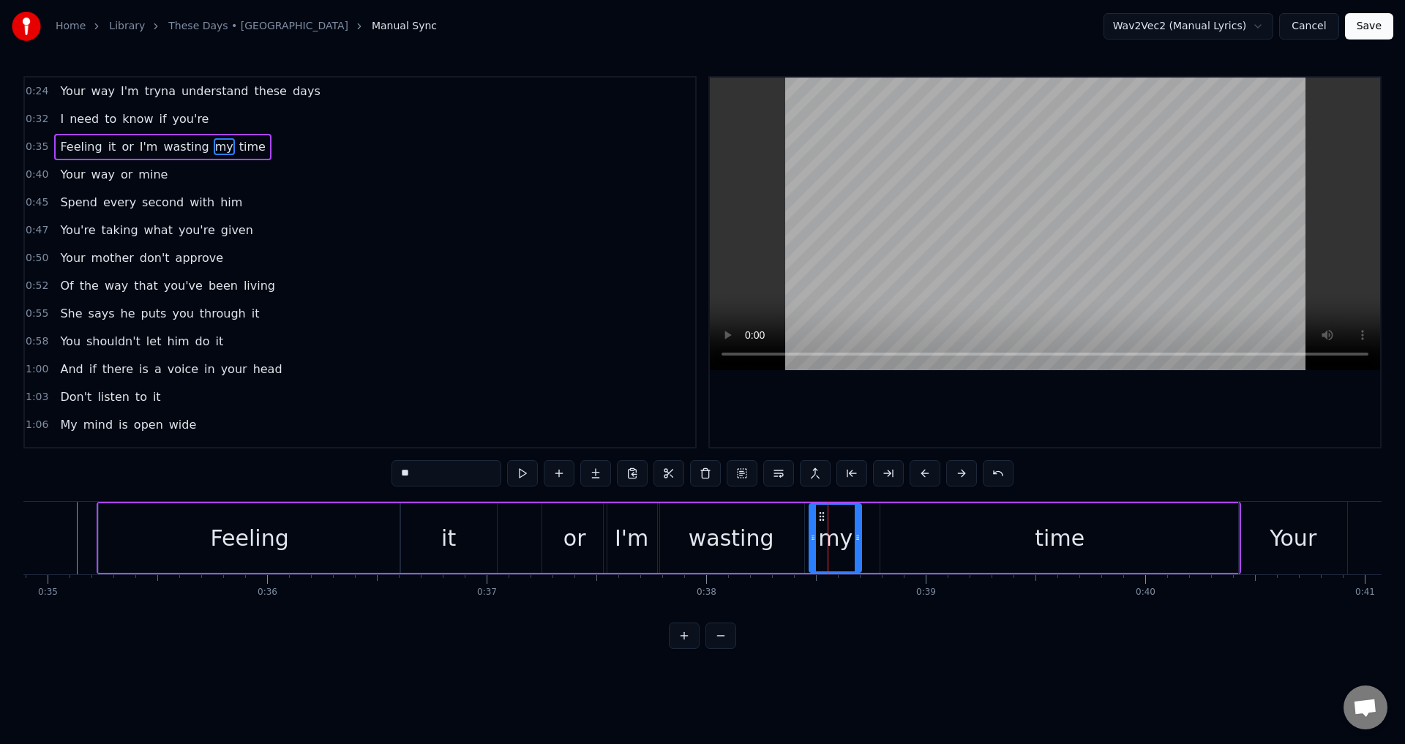
drag, startPoint x: 818, startPoint y: 538, endPoint x: 807, endPoint y: 539, distance: 11.0
click at [810, 539] on icon at bounding box center [813, 538] width 6 height 12
click at [895, 540] on div "time" at bounding box center [1059, 537] width 358 height 69
type input "****"
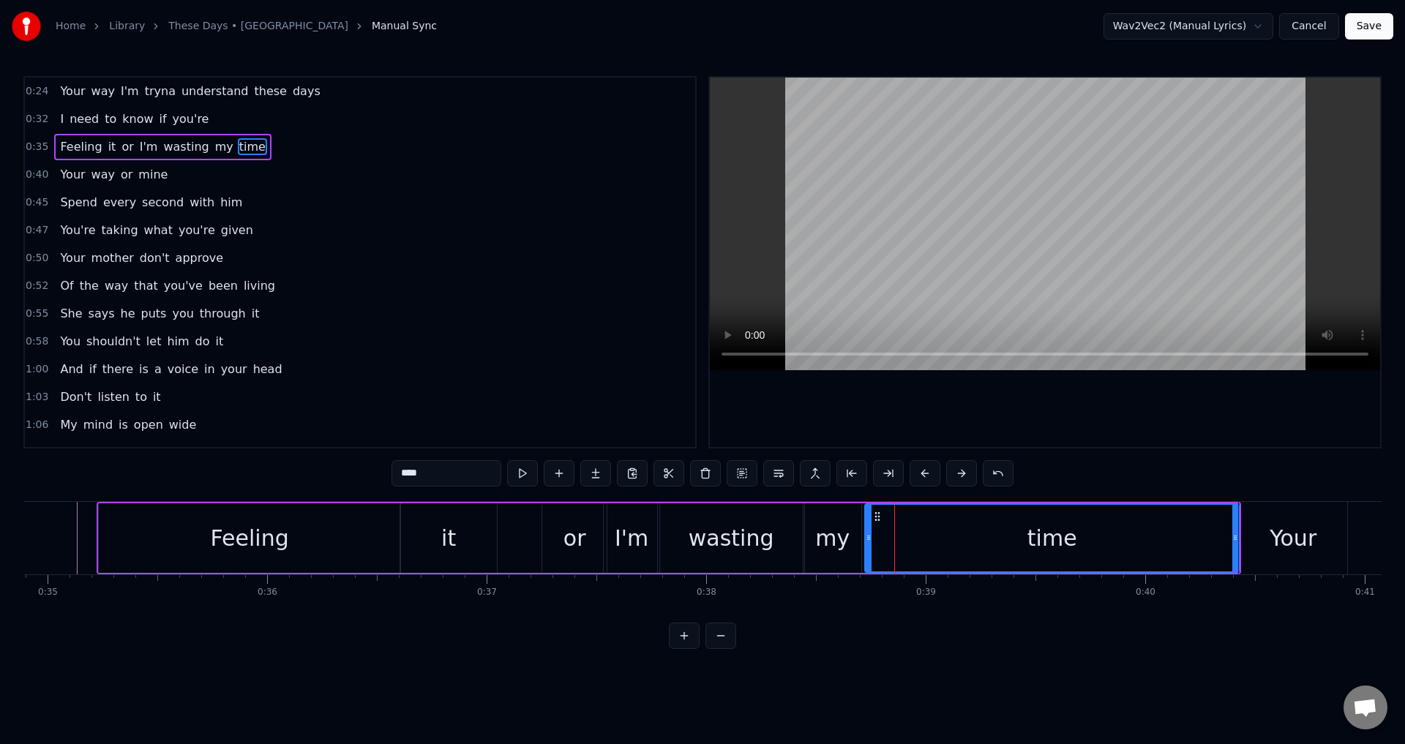
drag, startPoint x: 881, startPoint y: 534, endPoint x: 862, endPoint y: 536, distance: 18.4
click at [865, 536] on icon at bounding box center [868, 538] width 6 height 12
click at [521, 533] on div "Feeling it or I'm wasting my time" at bounding box center [669, 538] width 1144 height 72
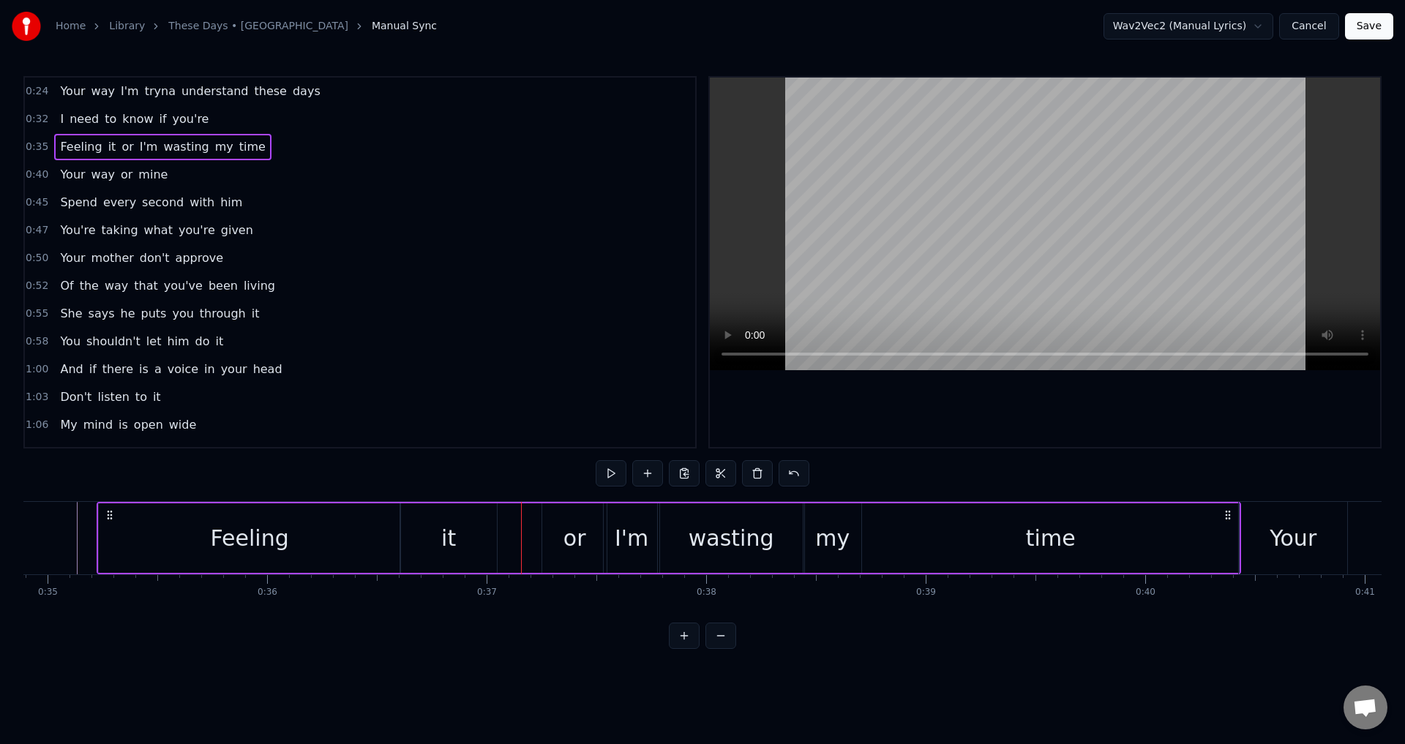
click at [966, 395] on div at bounding box center [1045, 262] width 670 height 369
click at [991, 399] on div at bounding box center [1045, 262] width 670 height 369
click at [557, 550] on div "or" at bounding box center [574, 537] width 64 height 69
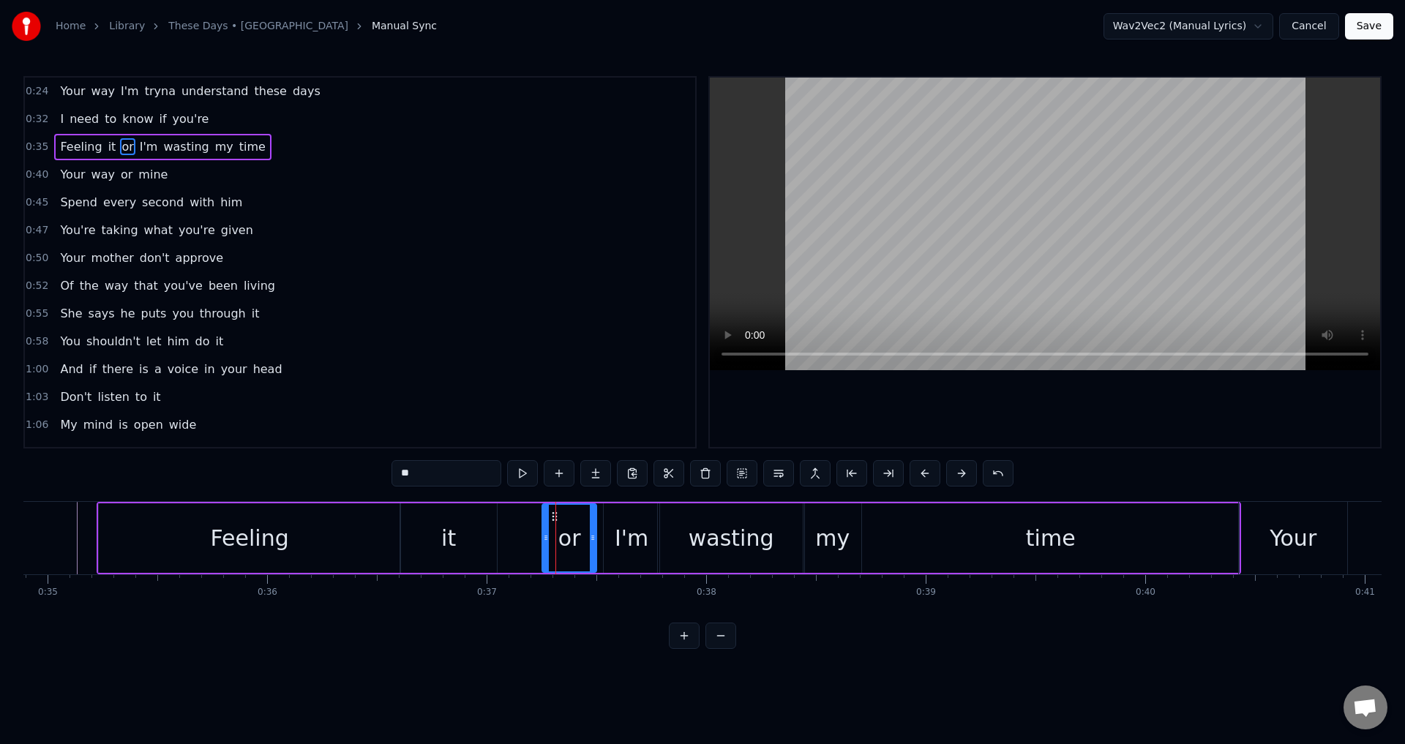
drag, startPoint x: 601, startPoint y: 541, endPoint x: 591, endPoint y: 541, distance: 10.2
click at [591, 541] on icon at bounding box center [593, 538] width 6 height 12
click at [625, 544] on div "I'm" at bounding box center [631, 538] width 34 height 33
type input "***"
drag, startPoint x: 609, startPoint y: 538, endPoint x: 587, endPoint y: 540, distance: 22.0
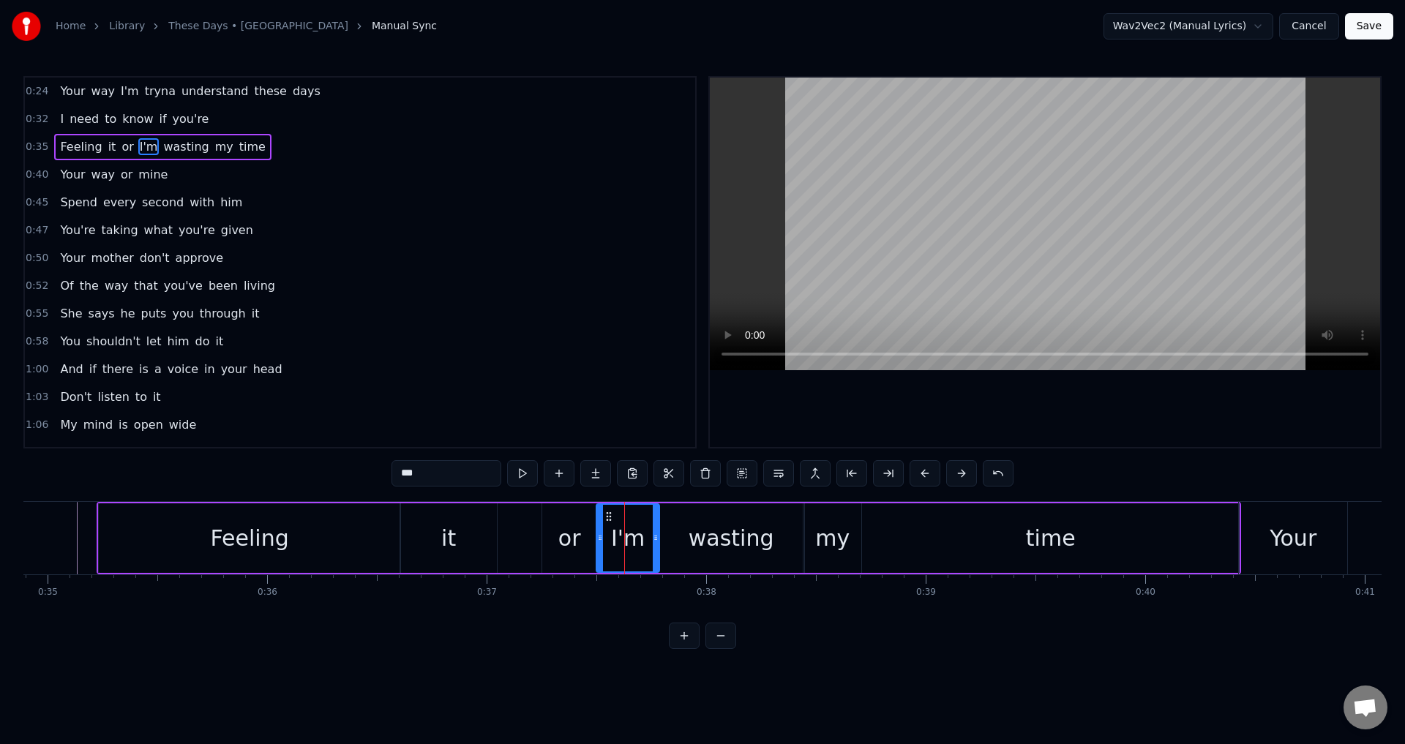
click at [601, 540] on icon at bounding box center [600, 538] width 6 height 12
click at [515, 533] on div "Feeling it or I'm wasting my time" at bounding box center [669, 538] width 1144 height 72
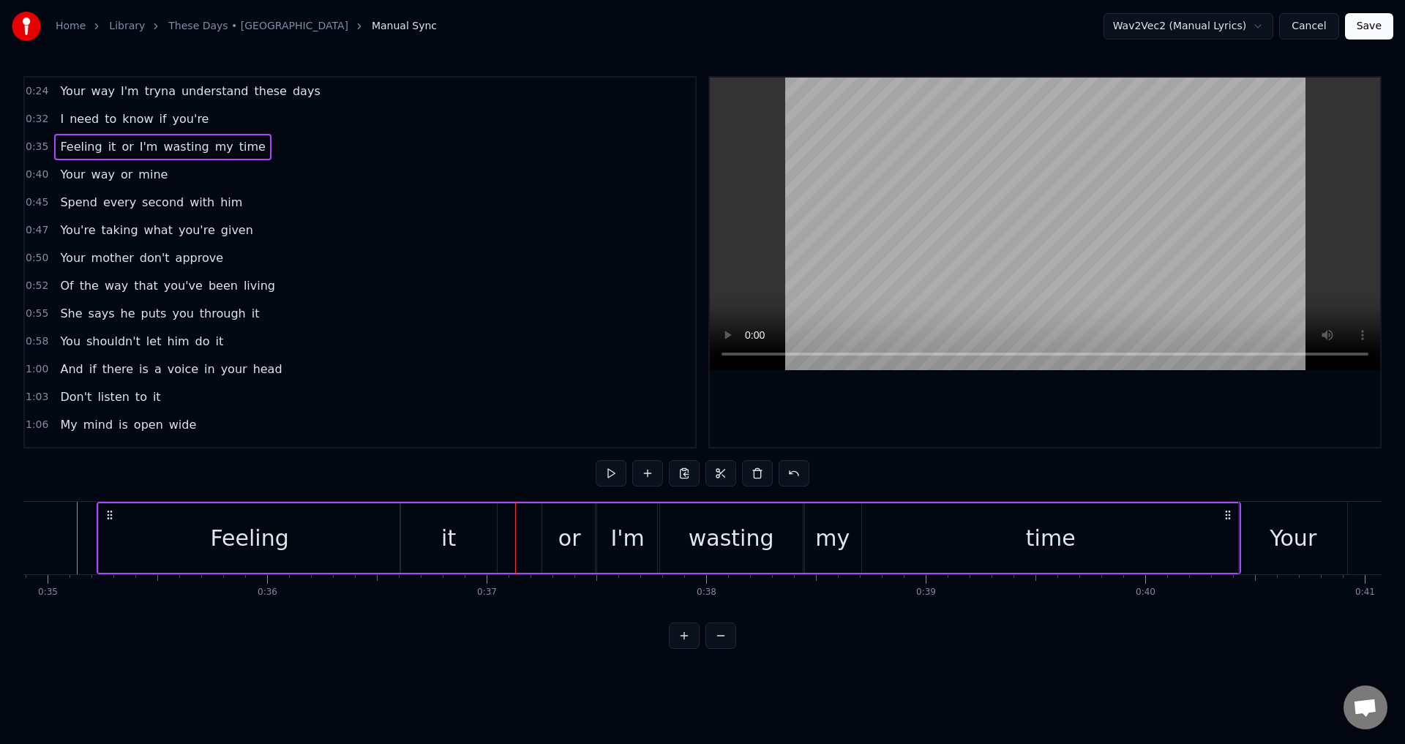
click at [900, 411] on div at bounding box center [1045, 262] width 670 height 369
click at [1165, 436] on div at bounding box center [1045, 262] width 670 height 369
click at [1230, 539] on div "time" at bounding box center [1050, 537] width 377 height 69
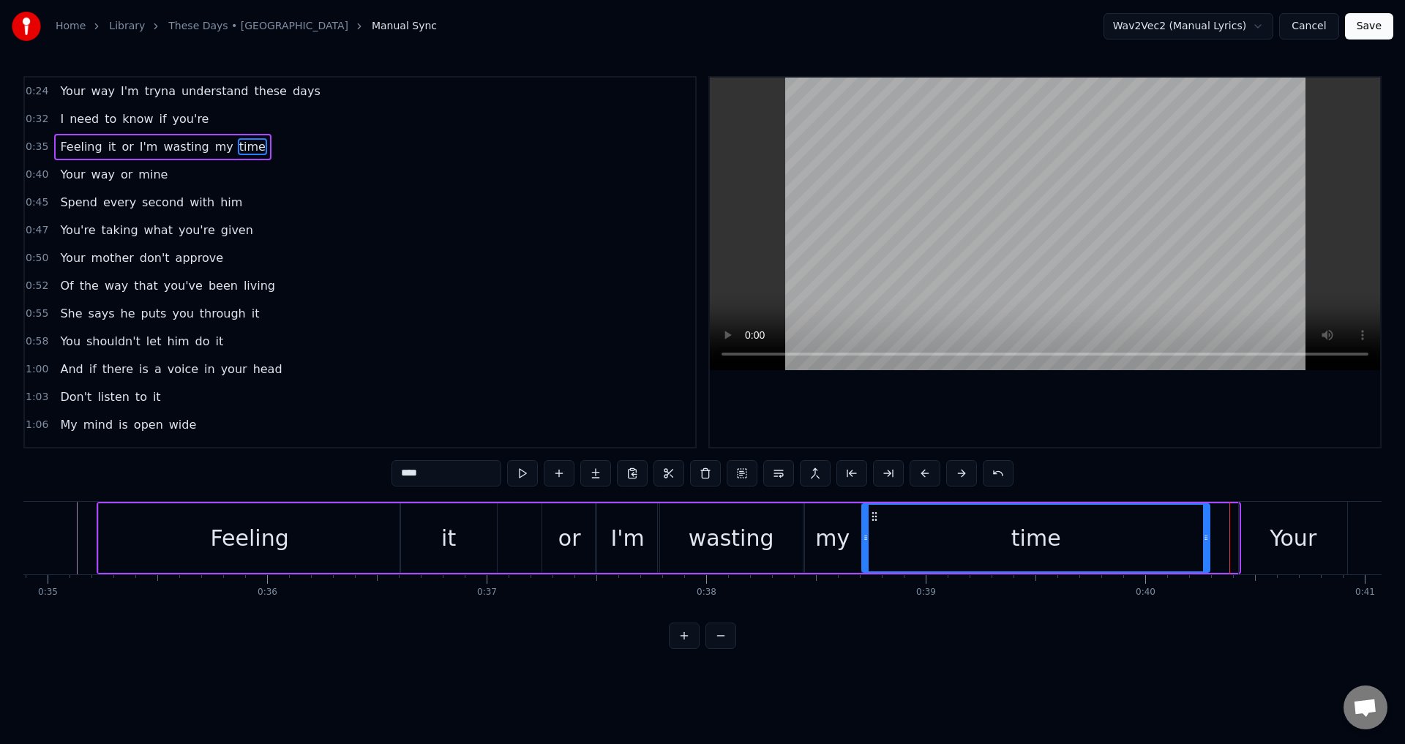
drag, startPoint x: 1236, startPoint y: 538, endPoint x: 1199, endPoint y: 540, distance: 37.3
click at [1203, 540] on icon at bounding box center [1206, 538] width 6 height 12
click at [1080, 541] on div "time" at bounding box center [1033, 538] width 342 height 67
click at [1141, 436] on div at bounding box center [1045, 262] width 670 height 369
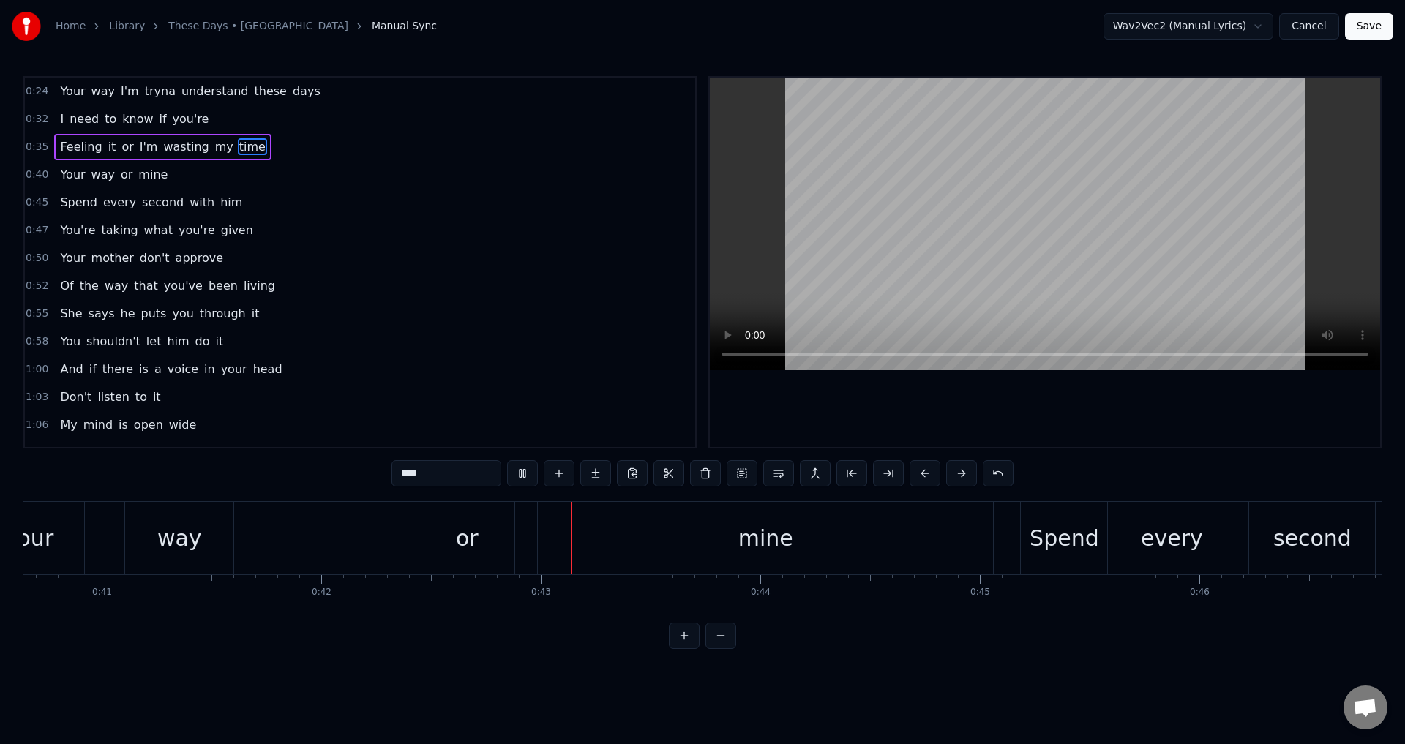
click at [1141, 436] on div at bounding box center [1045, 262] width 670 height 369
click at [367, 535] on div "Your way or mine" at bounding box center [485, 538] width 1021 height 72
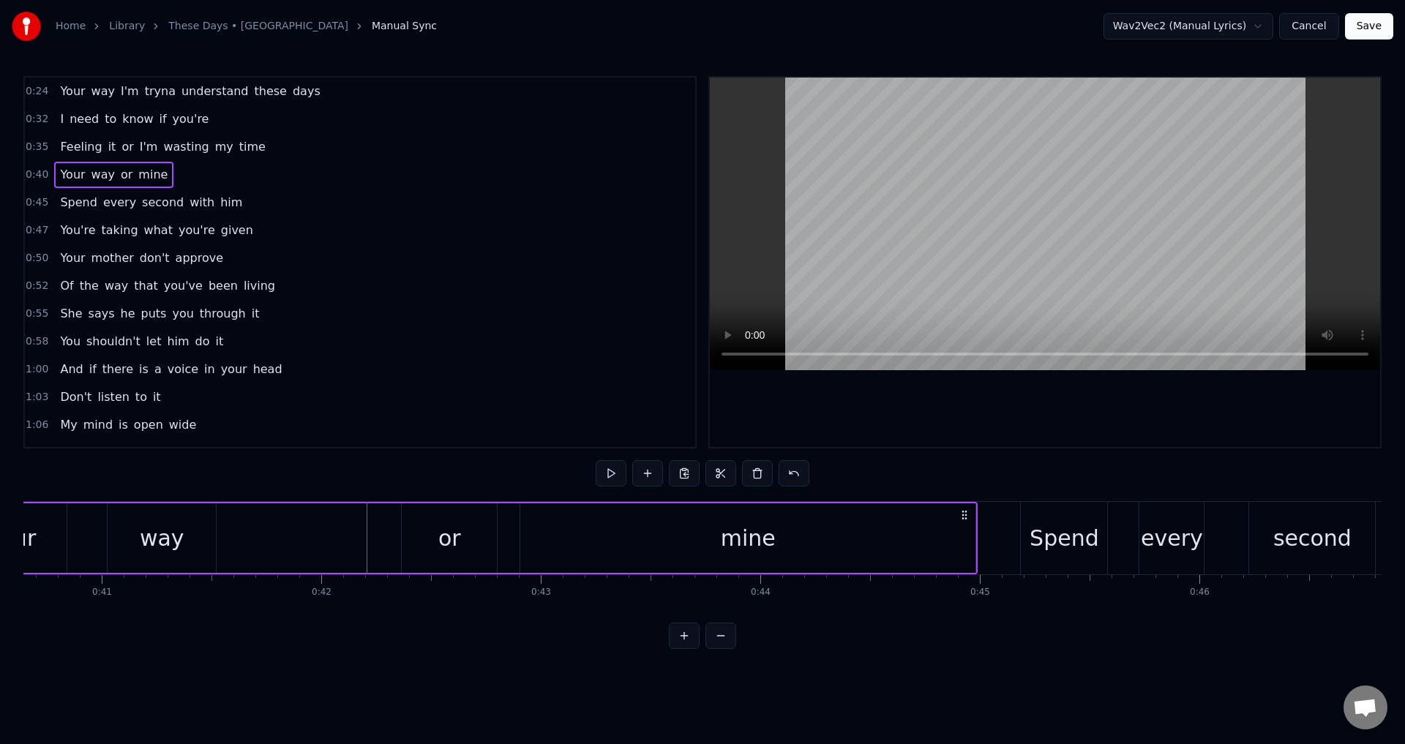
drag, startPoint x: 982, startPoint y: 515, endPoint x: 963, endPoint y: 514, distance: 19.1
click at [963, 514] on icon at bounding box center [964, 515] width 12 height 12
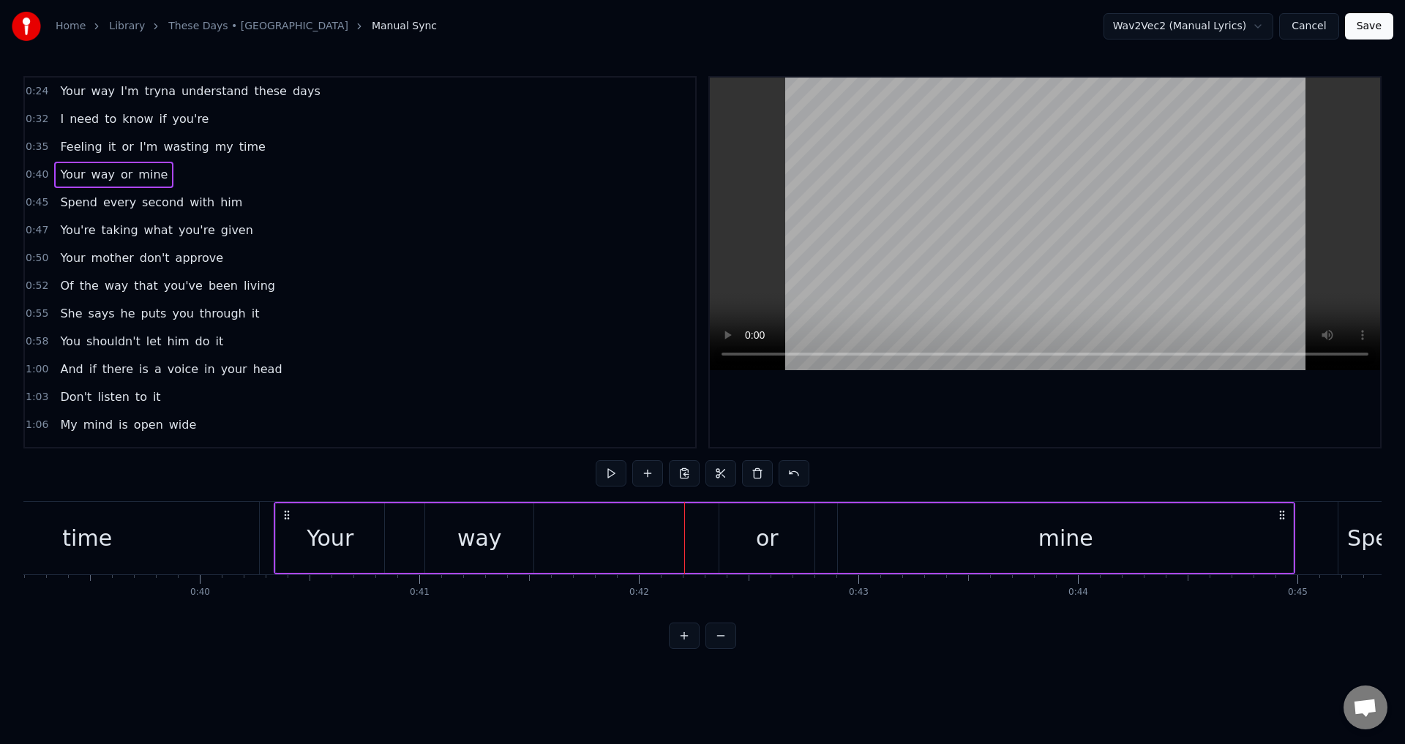
scroll to position [0, 8501]
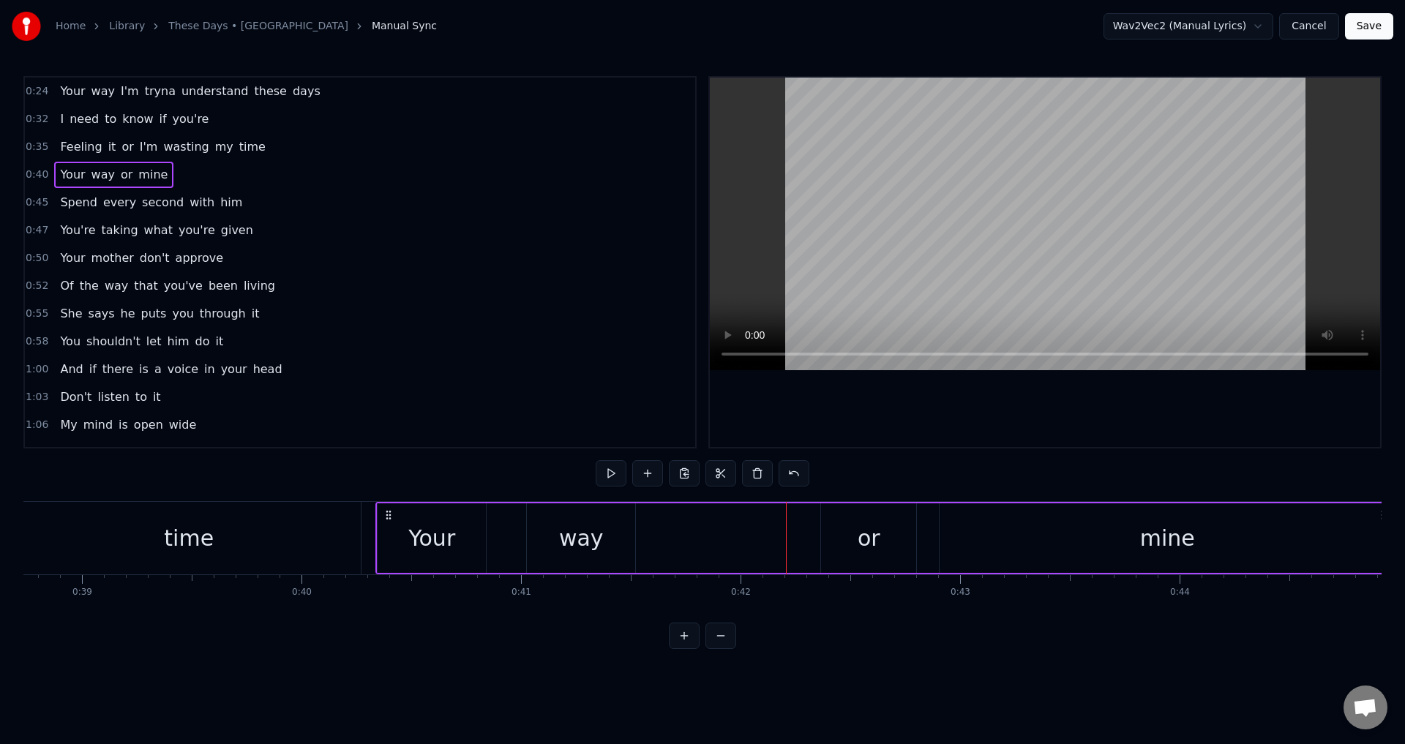
click at [263, 539] on div "time" at bounding box center [189, 538] width 344 height 72
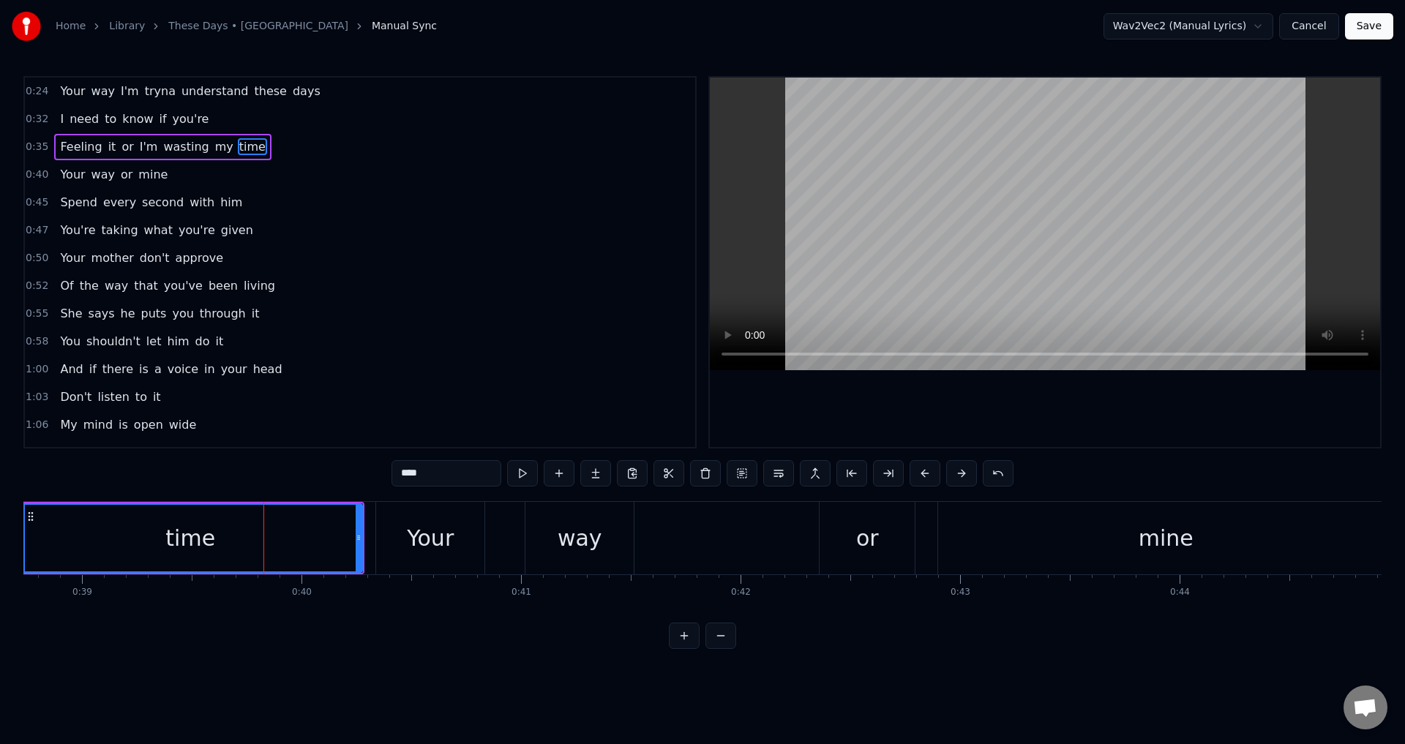
click at [857, 404] on div at bounding box center [1045, 262] width 670 height 369
click at [459, 546] on div "Your" at bounding box center [430, 538] width 108 height 72
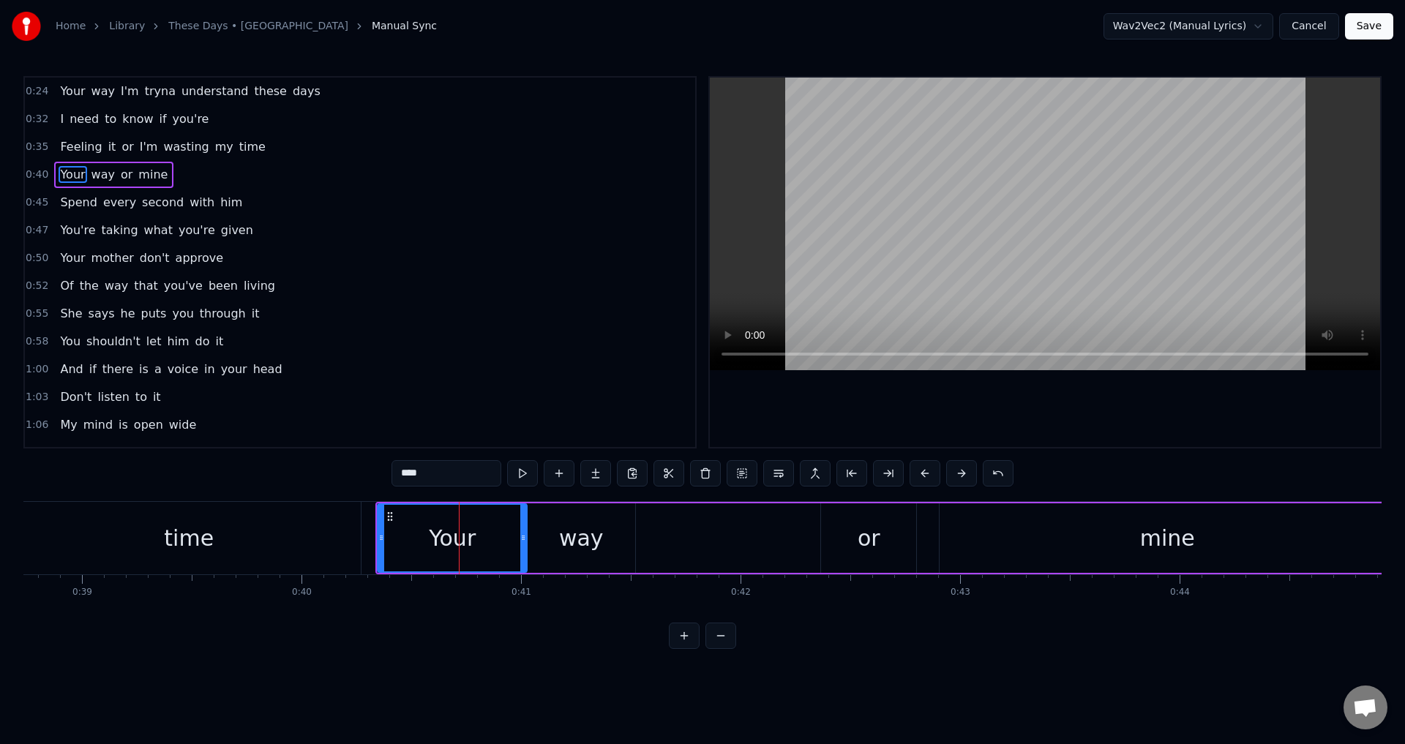
drag, startPoint x: 484, startPoint y: 534, endPoint x: 525, endPoint y: 533, distance: 41.0
click at [525, 533] on icon at bounding box center [523, 538] width 6 height 12
click at [422, 525] on div "Your" at bounding box center [452, 538] width 148 height 67
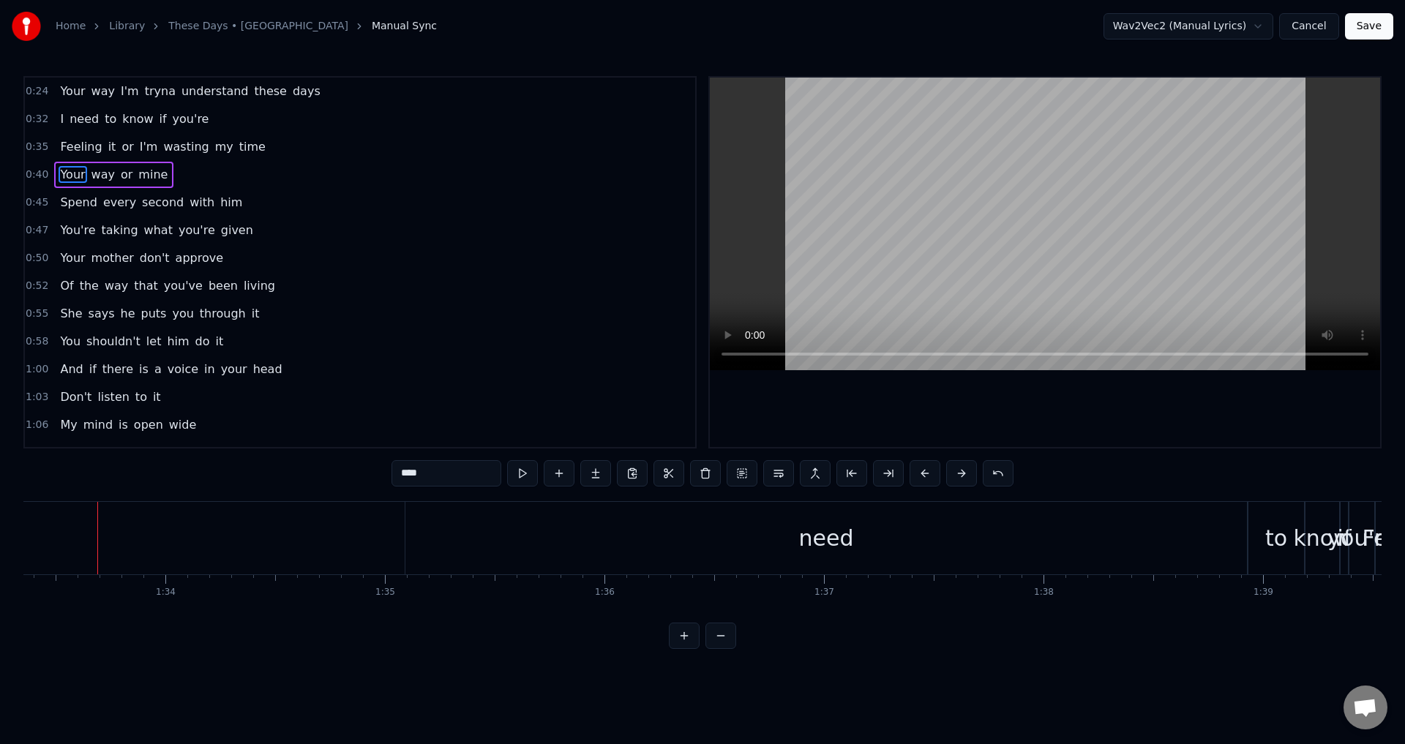
click at [67, 178] on span "Your" at bounding box center [73, 174] width 28 height 17
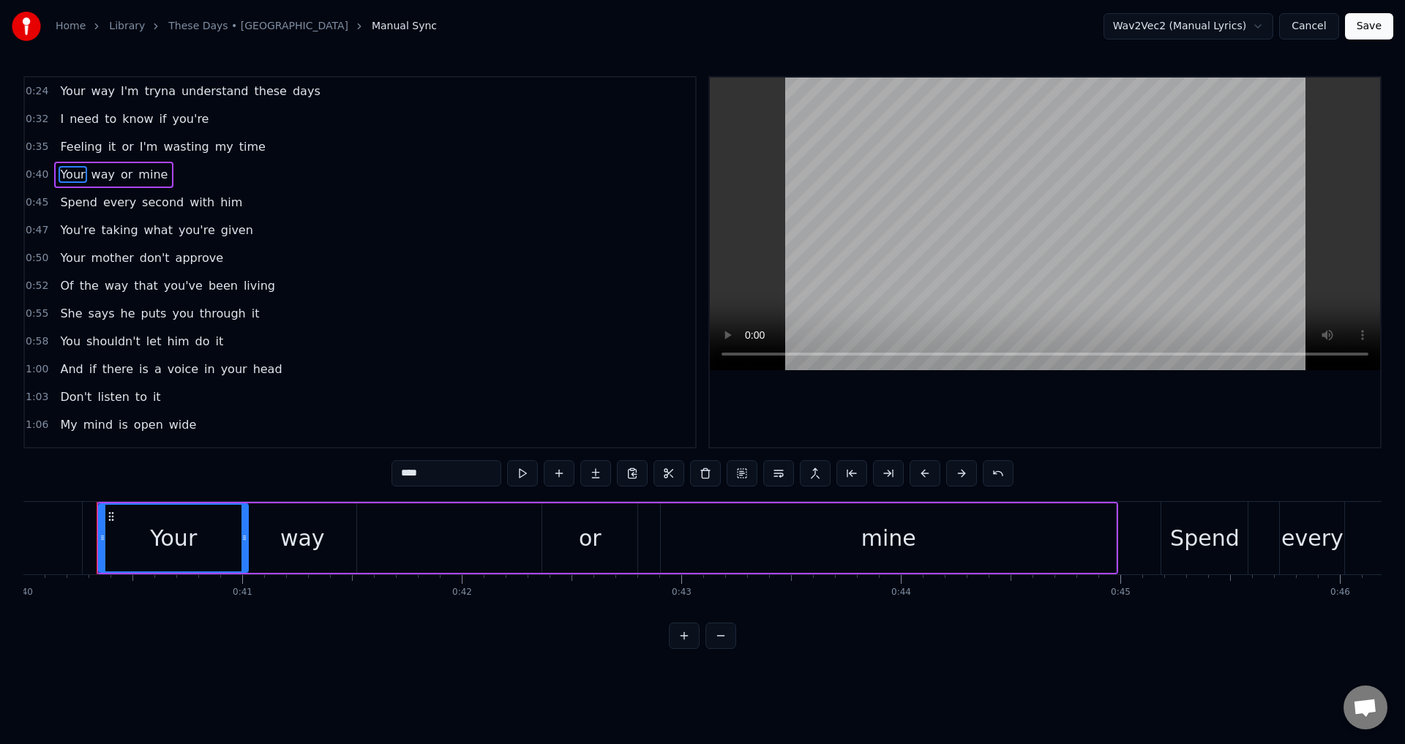
click at [890, 426] on div at bounding box center [1045, 262] width 670 height 369
click at [900, 412] on div at bounding box center [1045, 262] width 670 height 369
click at [598, 563] on div "or" at bounding box center [589, 537] width 95 height 69
type input "**"
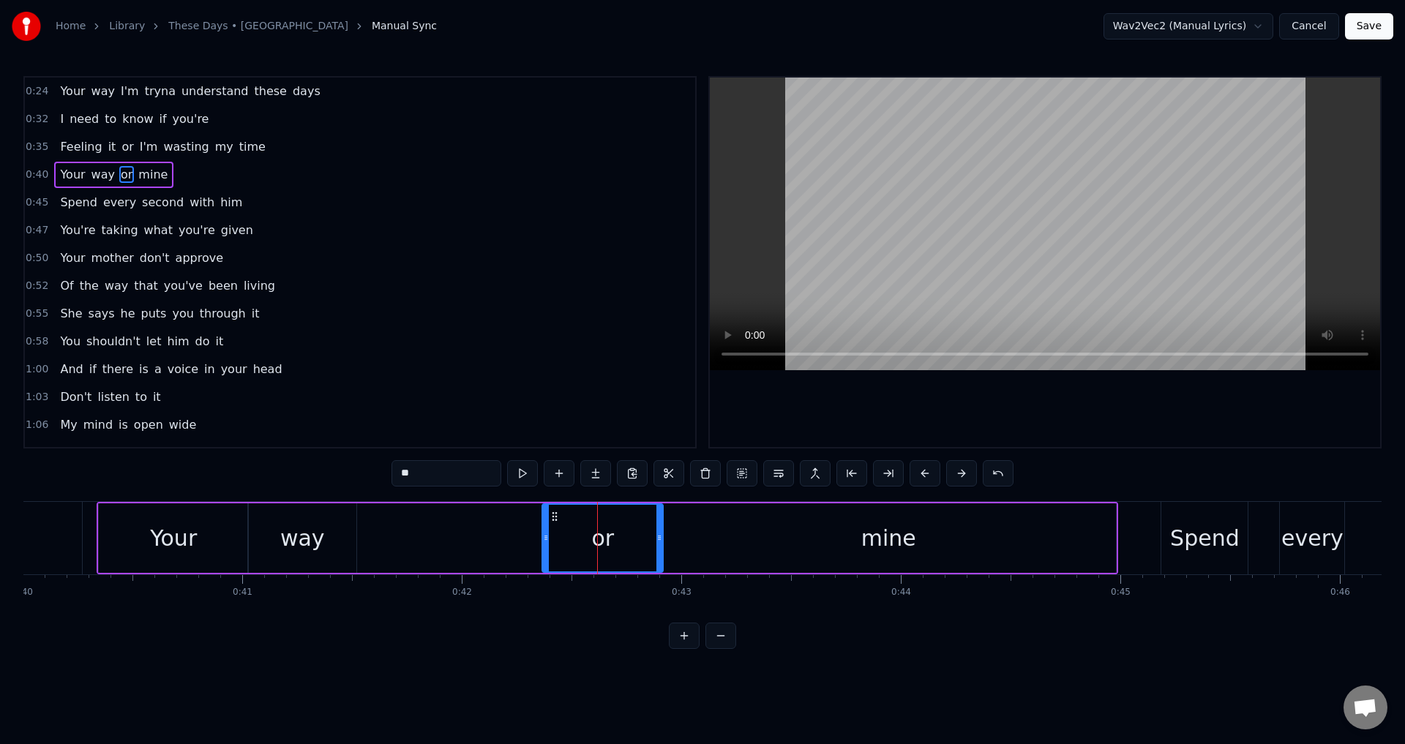
drag, startPoint x: 634, startPoint y: 541, endPoint x: 658, endPoint y: 550, distance: 25.0
click at [660, 549] on div at bounding box center [659, 538] width 6 height 67
click at [476, 530] on div "Your way or mine" at bounding box center [607, 538] width 1021 height 72
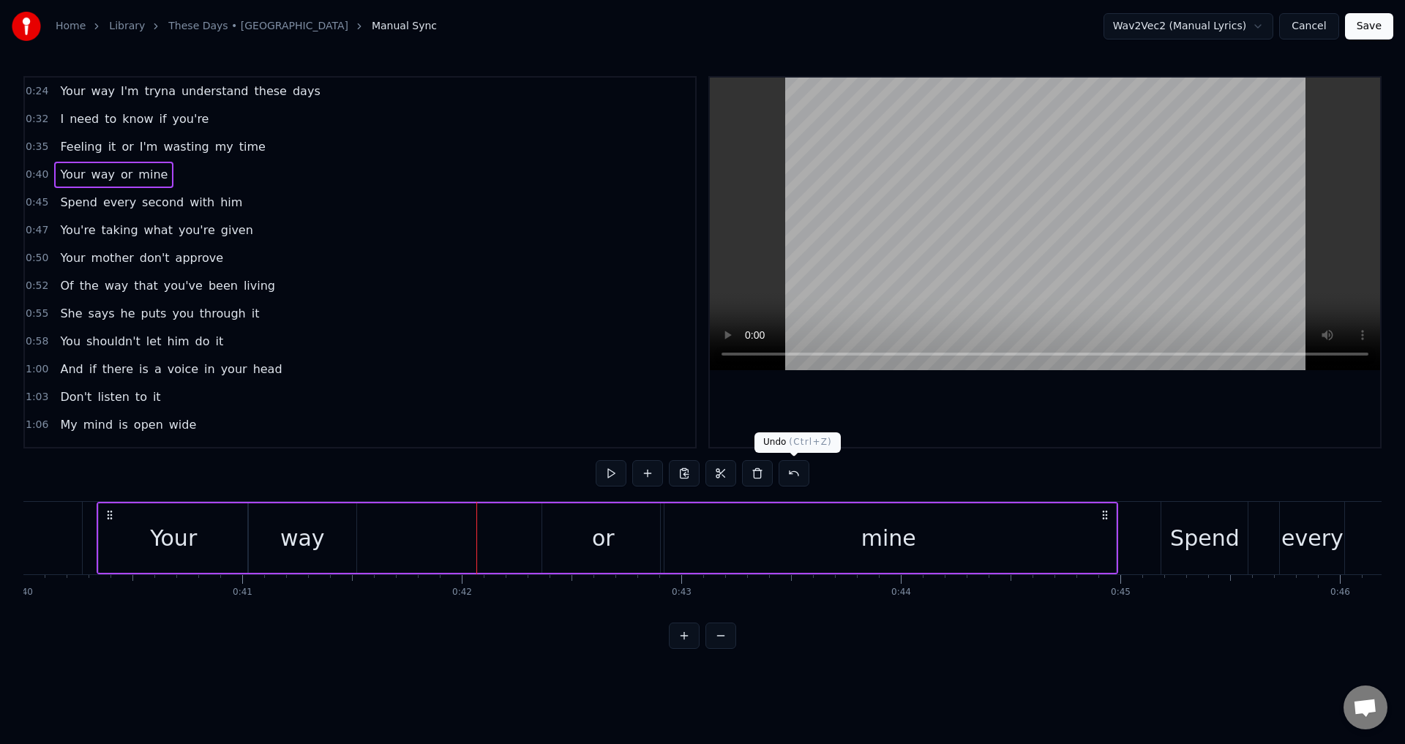
click at [947, 414] on div at bounding box center [1045, 262] width 670 height 369
click at [955, 404] on div at bounding box center [1045, 262] width 670 height 369
click at [1113, 539] on div "mine" at bounding box center [888, 537] width 455 height 69
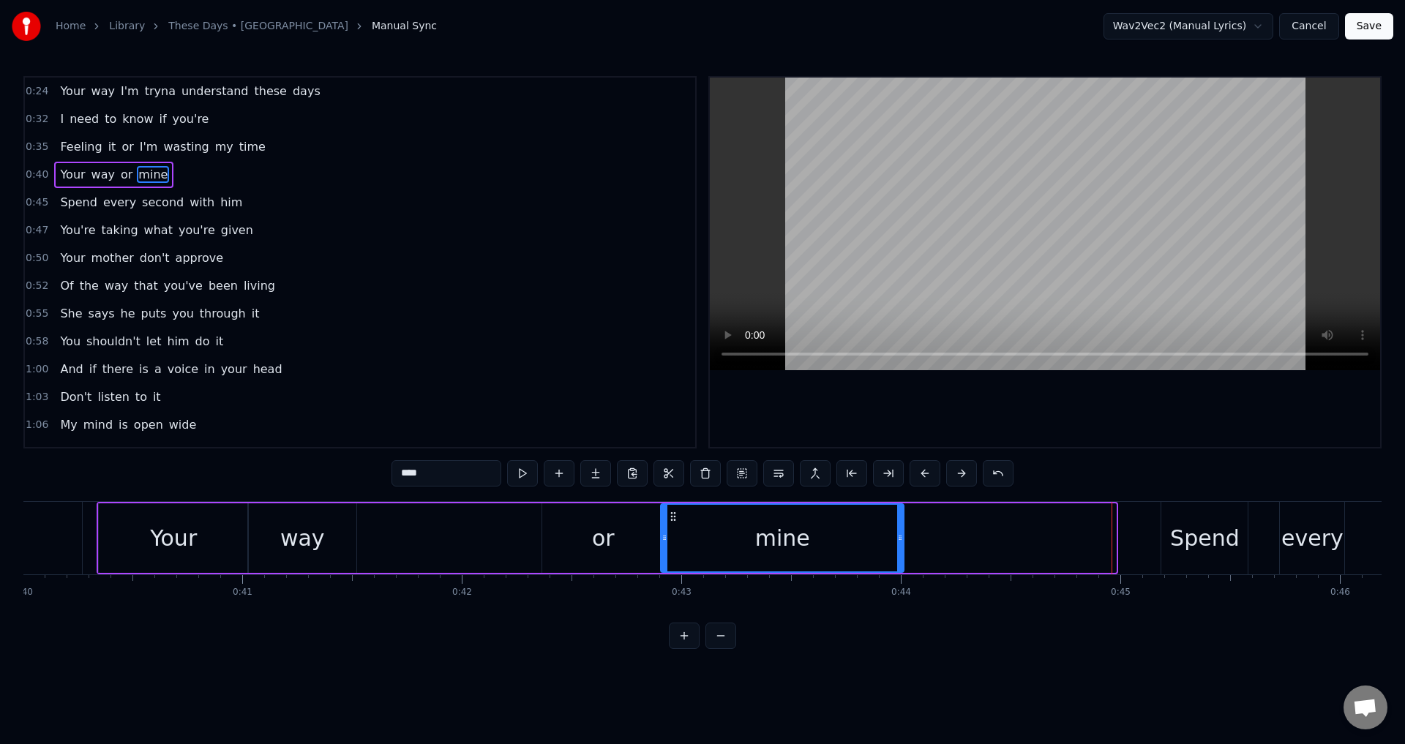
drag, startPoint x: 1112, startPoint y: 539, endPoint x: 900, endPoint y: 550, distance: 212.4
click at [900, 550] on div at bounding box center [900, 538] width 6 height 67
click at [686, 546] on div "mine" at bounding box center [781, 538] width 241 height 67
click at [936, 411] on div at bounding box center [1045, 262] width 670 height 369
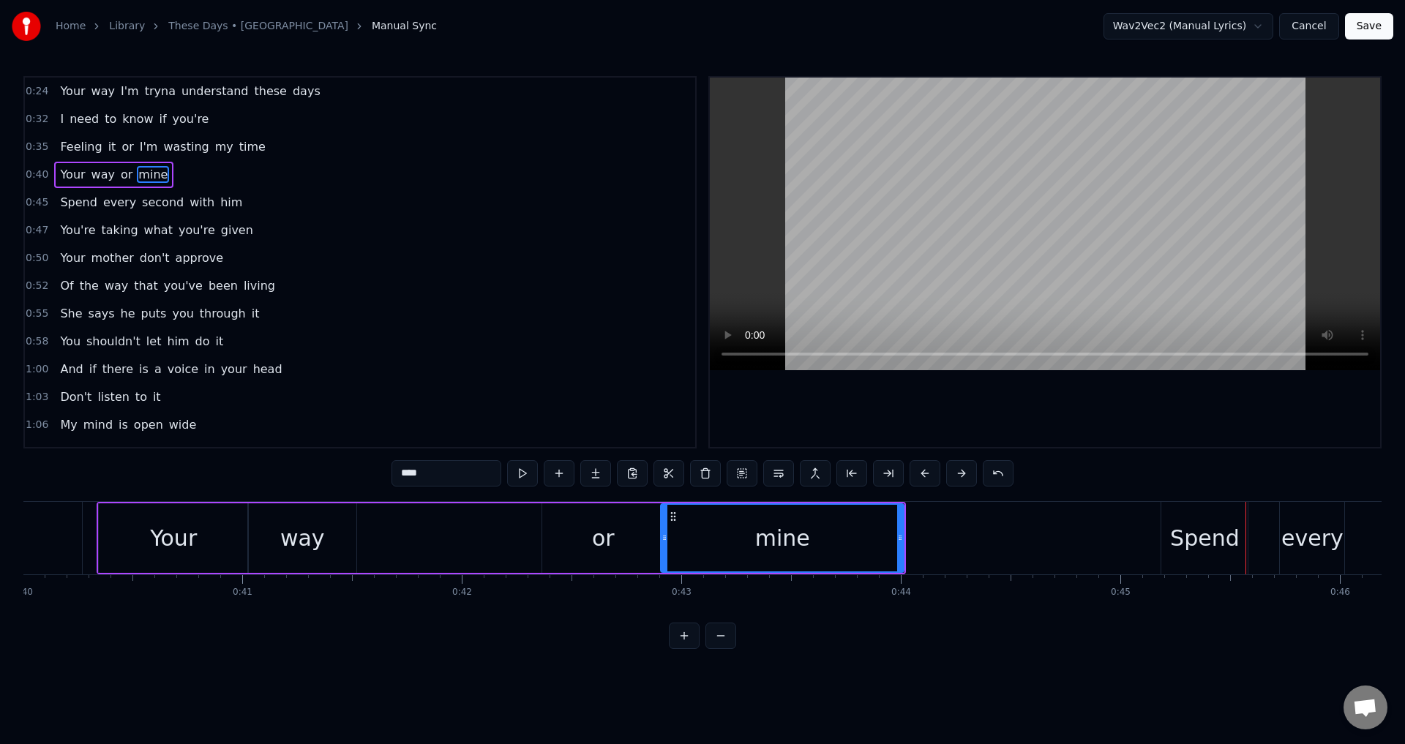
click at [1267, 548] on div "Spend every second with him" at bounding box center [1407, 538] width 495 height 72
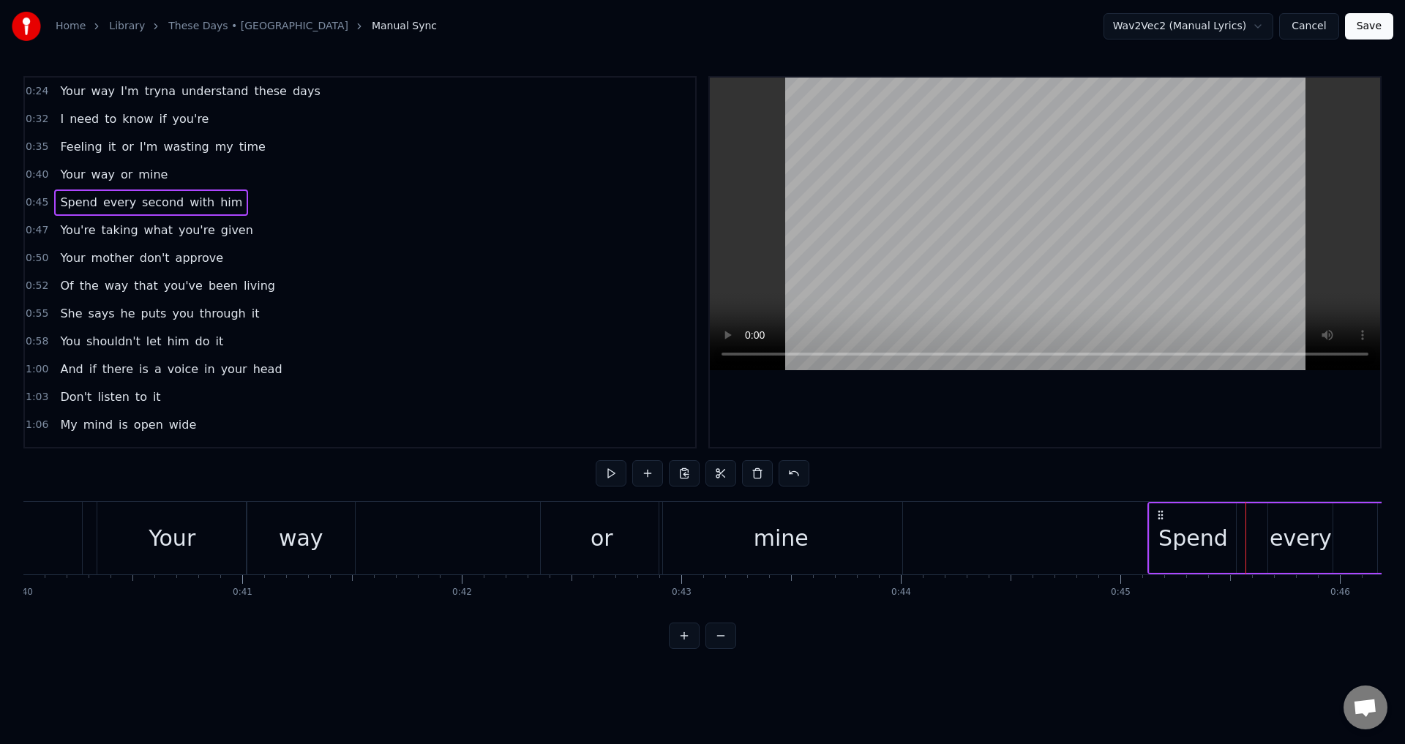
drag, startPoint x: 1170, startPoint y: 516, endPoint x: 1157, endPoint y: 517, distance: 13.9
click at [1157, 517] on icon at bounding box center [1160, 515] width 12 height 12
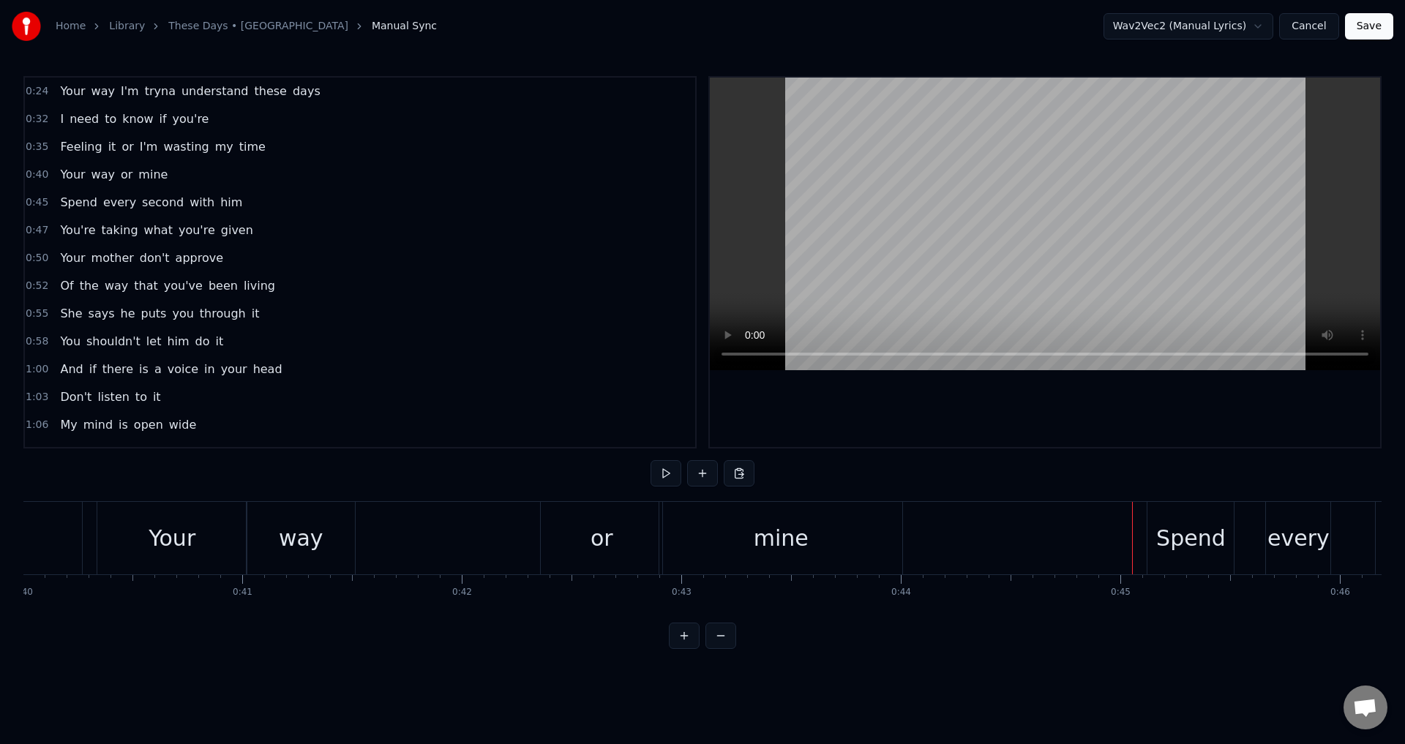
click at [1189, 447] on div at bounding box center [1044, 262] width 673 height 372
drag, startPoint x: 1187, startPoint y: 440, endPoint x: 1184, endPoint y: 421, distance: 20.0
click at [1186, 439] on div at bounding box center [1045, 262] width 670 height 369
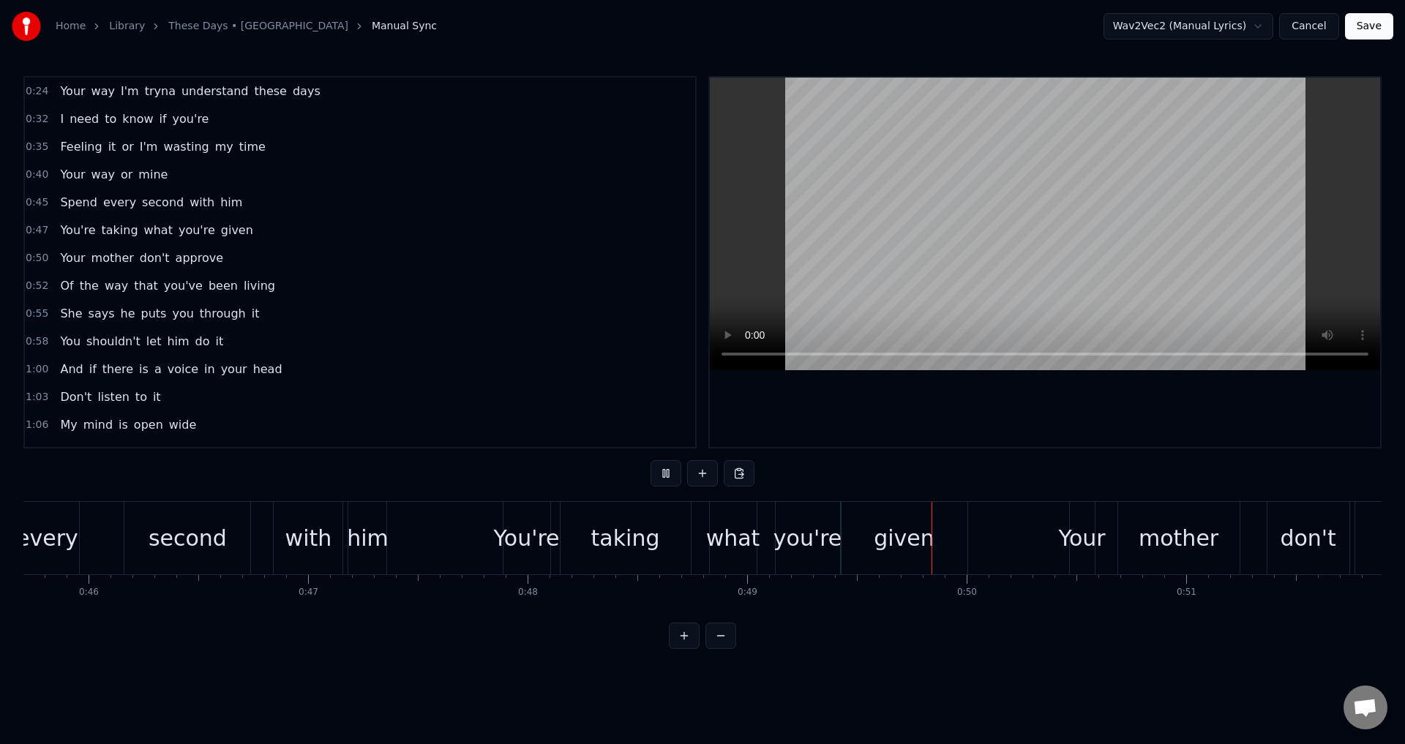
click at [991, 466] on div "0:24 Your way I'm tryna understand these days 0:32 I need to know if you're 0:3…" at bounding box center [702, 362] width 1358 height 573
click at [309, 551] on div "with" at bounding box center [308, 538] width 47 height 33
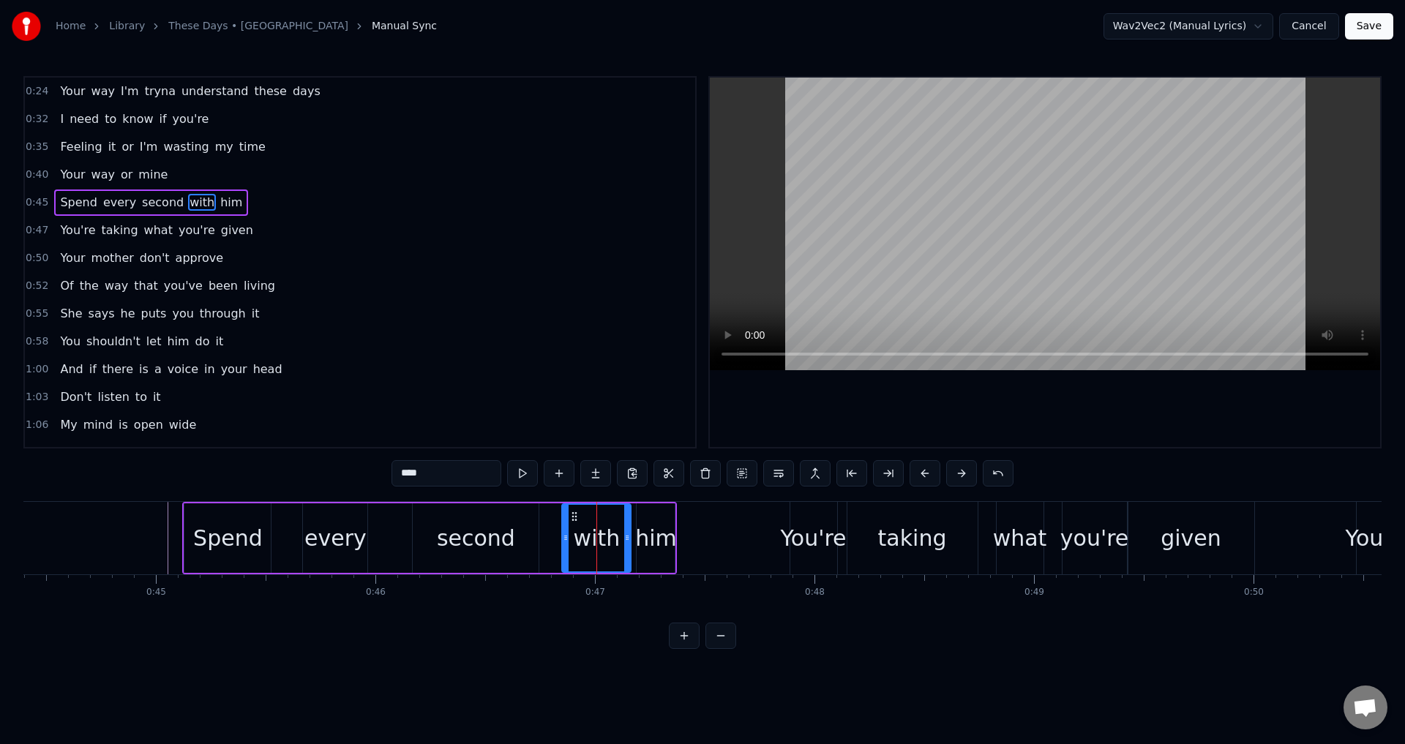
scroll to position [0, 9591]
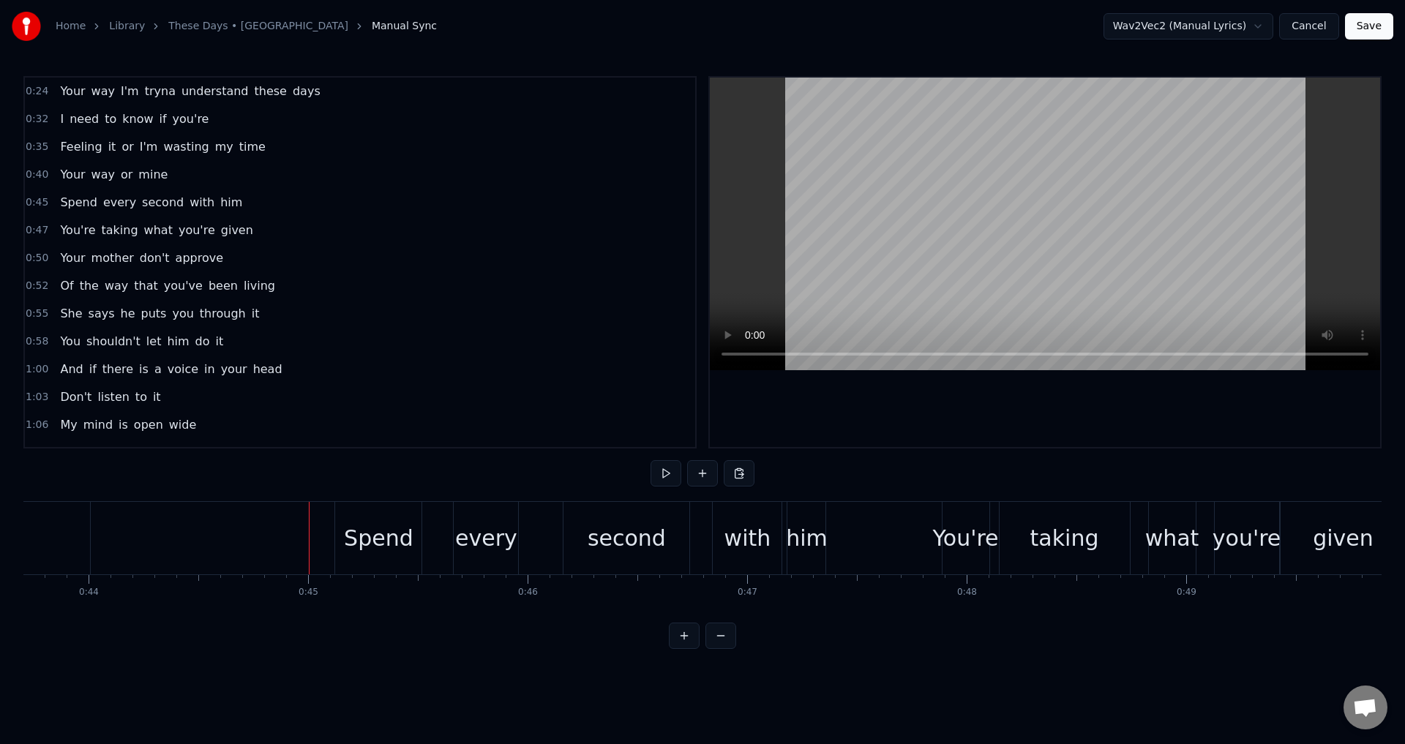
click at [931, 398] on div at bounding box center [1045, 262] width 670 height 369
click at [451, 542] on div "Spend every second with him" at bounding box center [581, 538] width 495 height 72
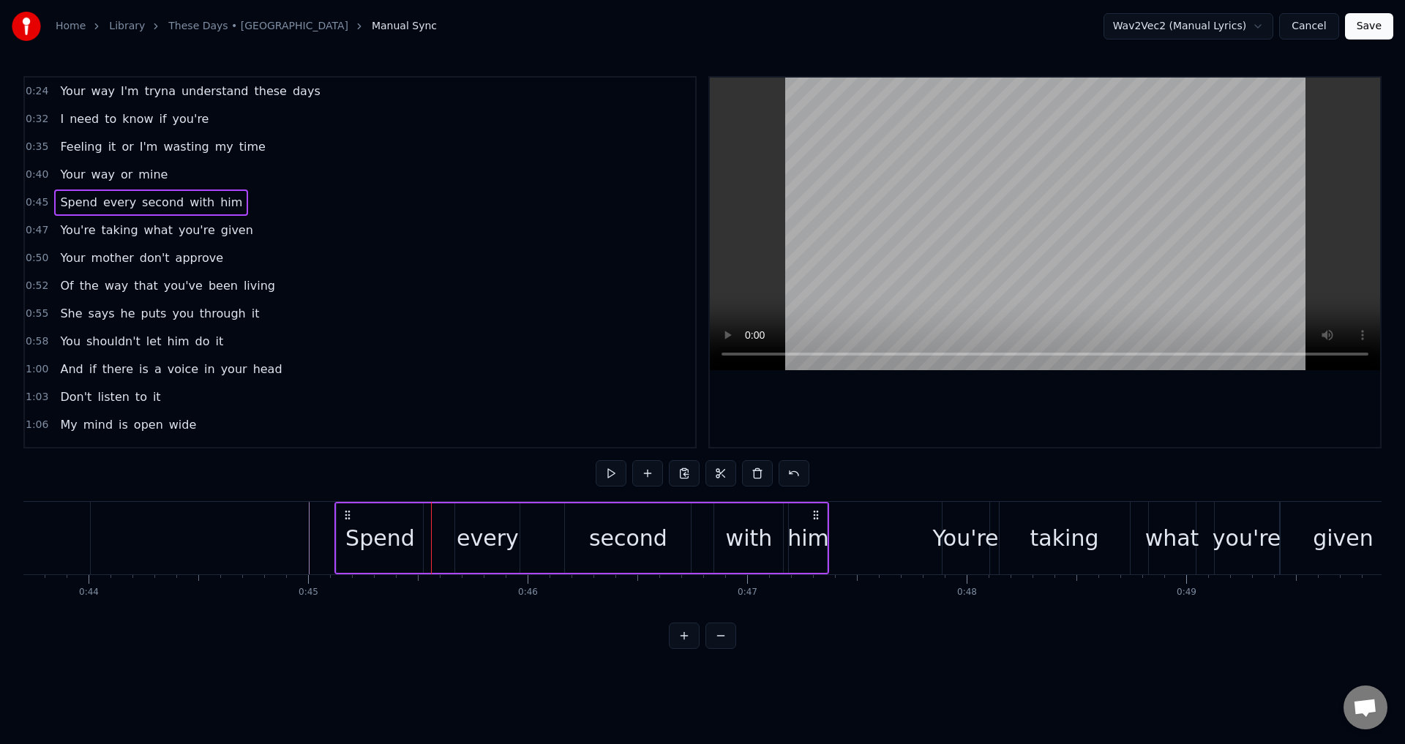
click at [421, 533] on div "Spend" at bounding box center [380, 537] width 86 height 69
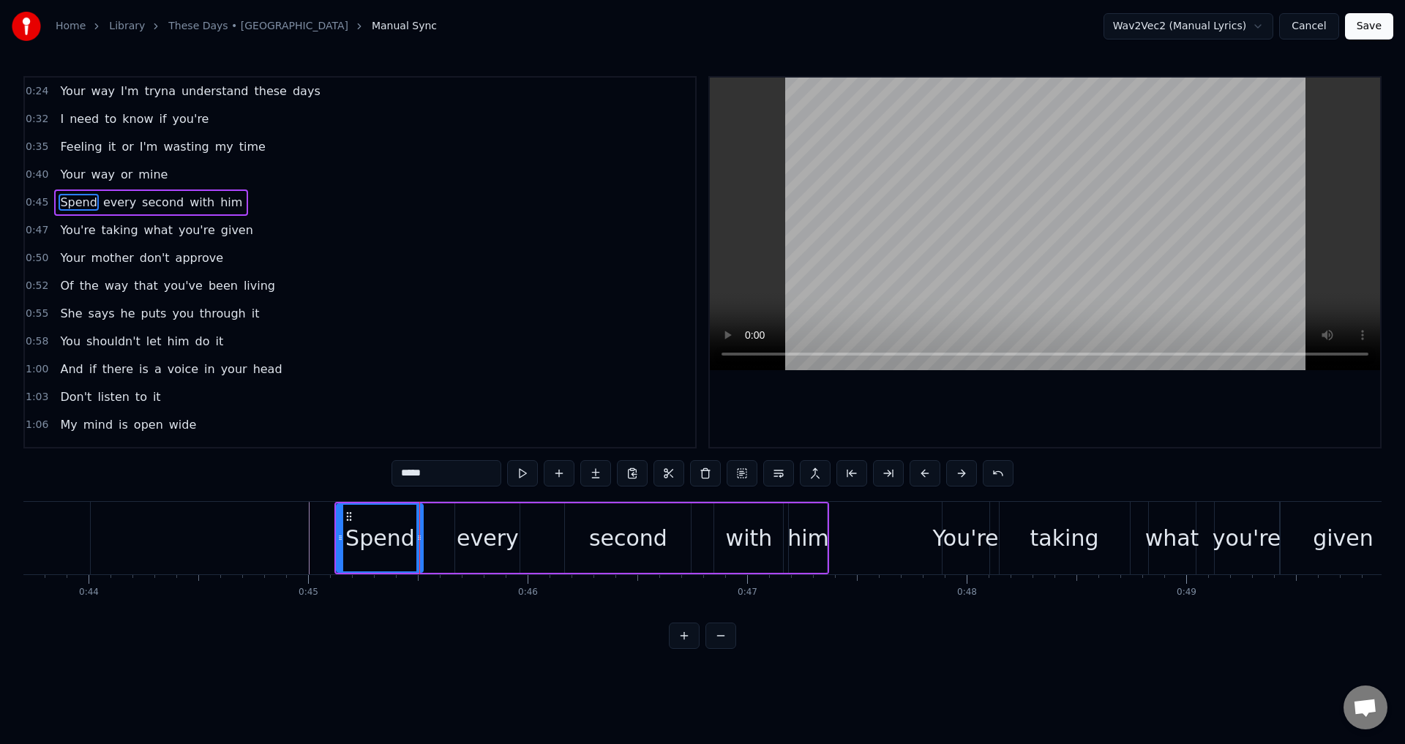
click at [423, 536] on div "Spend" at bounding box center [380, 537] width 88 height 69
drag, startPoint x: 418, startPoint y: 536, endPoint x: 432, endPoint y: 536, distance: 14.6
click at [424, 537] on icon at bounding box center [424, 538] width 6 height 12
click at [465, 533] on div "every" at bounding box center [487, 538] width 62 height 33
type input "*****"
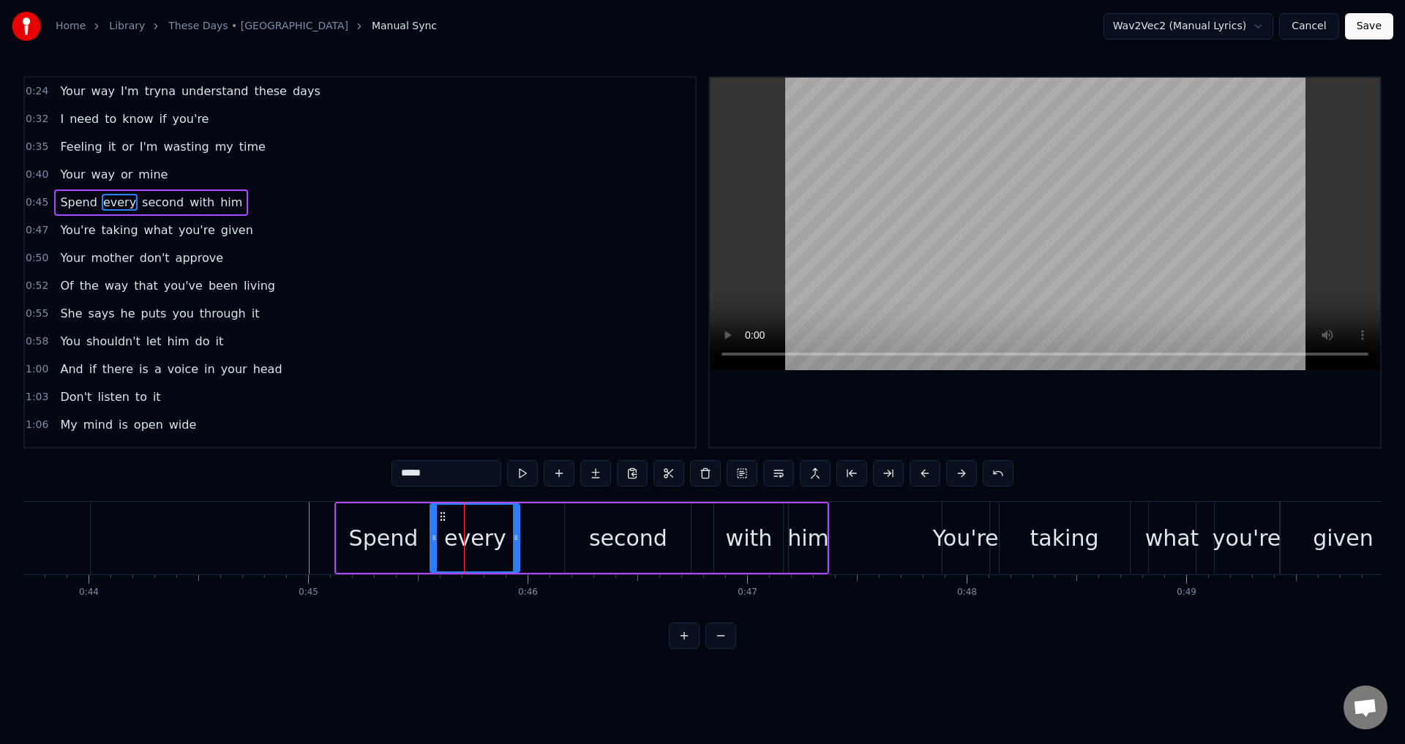
drag, startPoint x: 457, startPoint y: 532, endPoint x: 432, endPoint y: 530, distance: 24.9
click at [432, 530] on div at bounding box center [434, 538] width 6 height 67
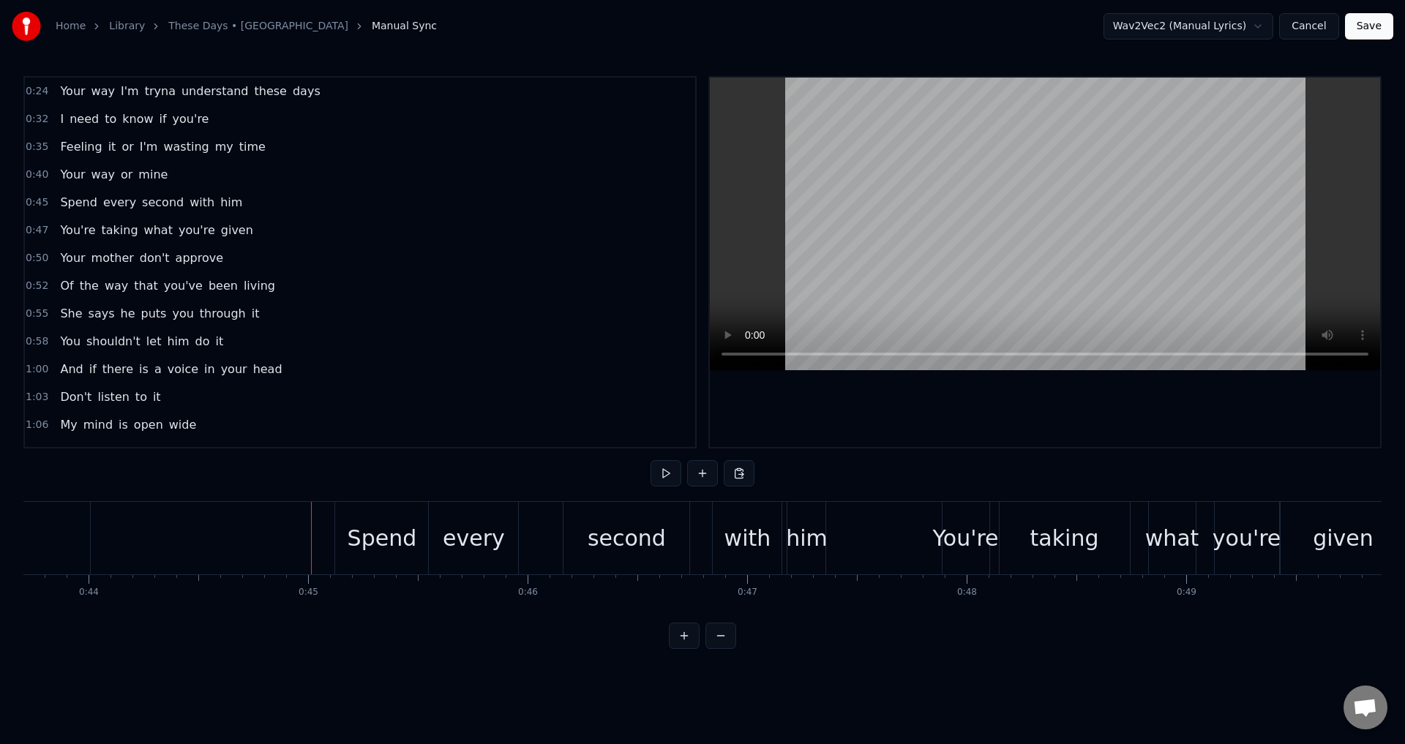
click at [954, 394] on div at bounding box center [1045, 262] width 670 height 369
click at [954, 413] on div at bounding box center [1045, 262] width 670 height 369
click at [627, 522] on div "second" at bounding box center [626, 538] width 78 height 33
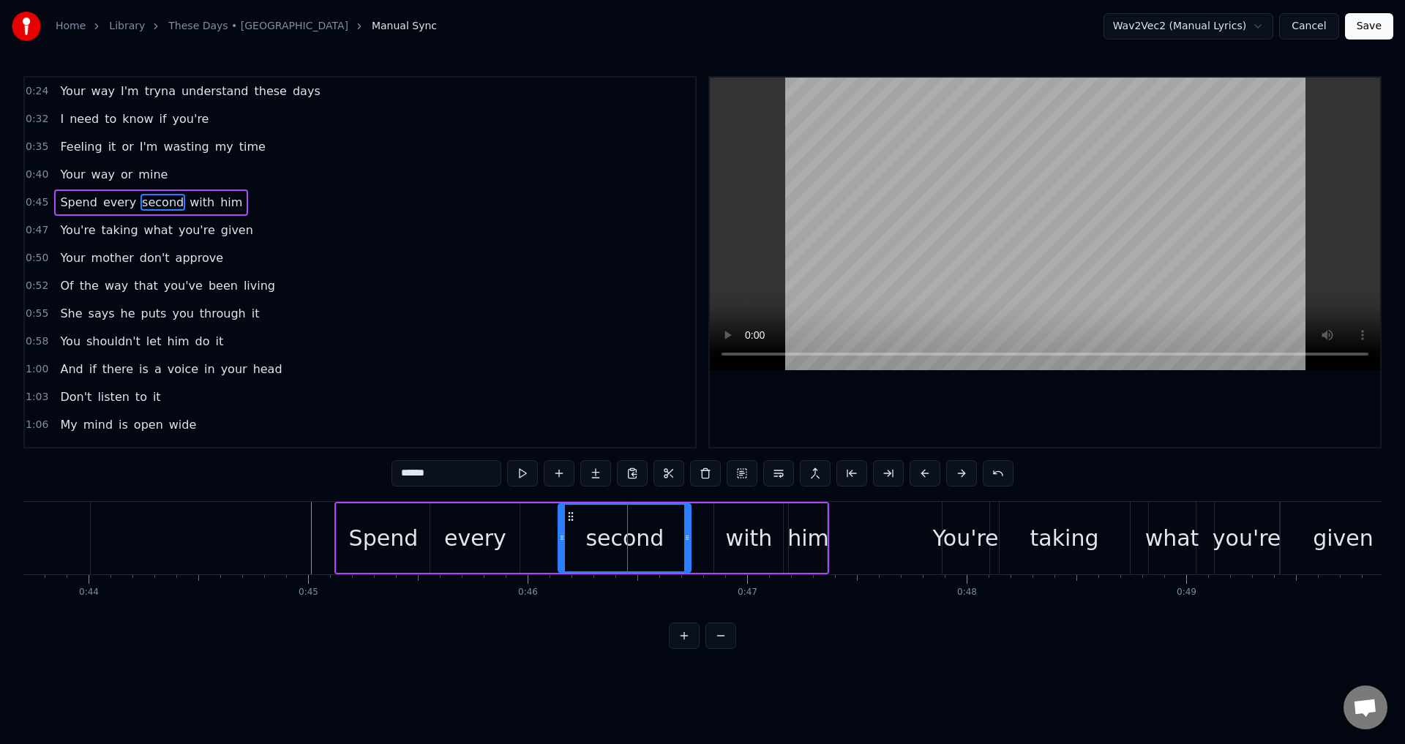
drag, startPoint x: 570, startPoint y: 532, endPoint x: 552, endPoint y: 531, distance: 18.3
click at [560, 531] on div at bounding box center [562, 538] width 6 height 67
click at [508, 528] on div "every" at bounding box center [474, 537] width 89 height 69
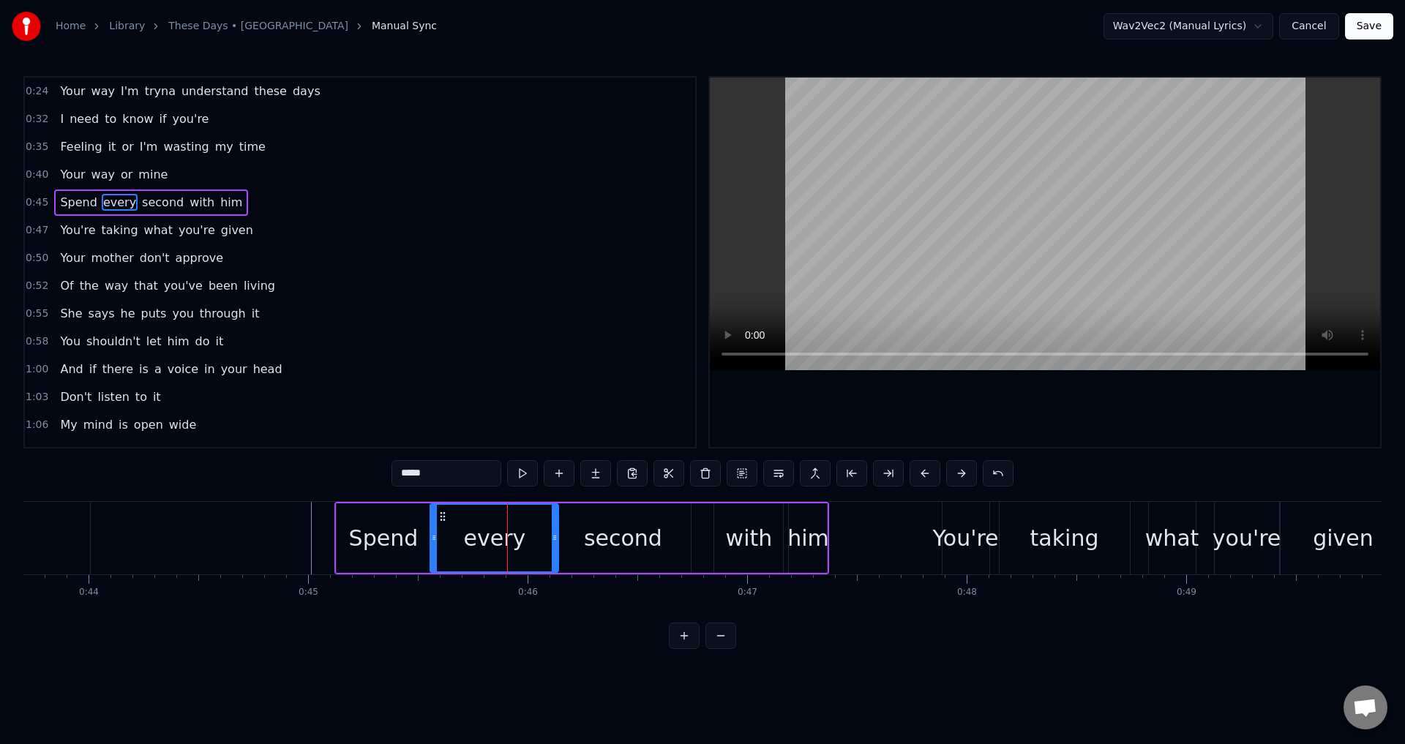
drag, startPoint x: 517, startPoint y: 527, endPoint x: 556, endPoint y: 535, distance: 39.5
click at [556, 535] on div at bounding box center [555, 538] width 6 height 67
click at [901, 410] on div at bounding box center [1045, 262] width 670 height 369
click at [903, 409] on div at bounding box center [1045, 262] width 670 height 369
click at [762, 520] on div "with" at bounding box center [748, 537] width 69 height 69
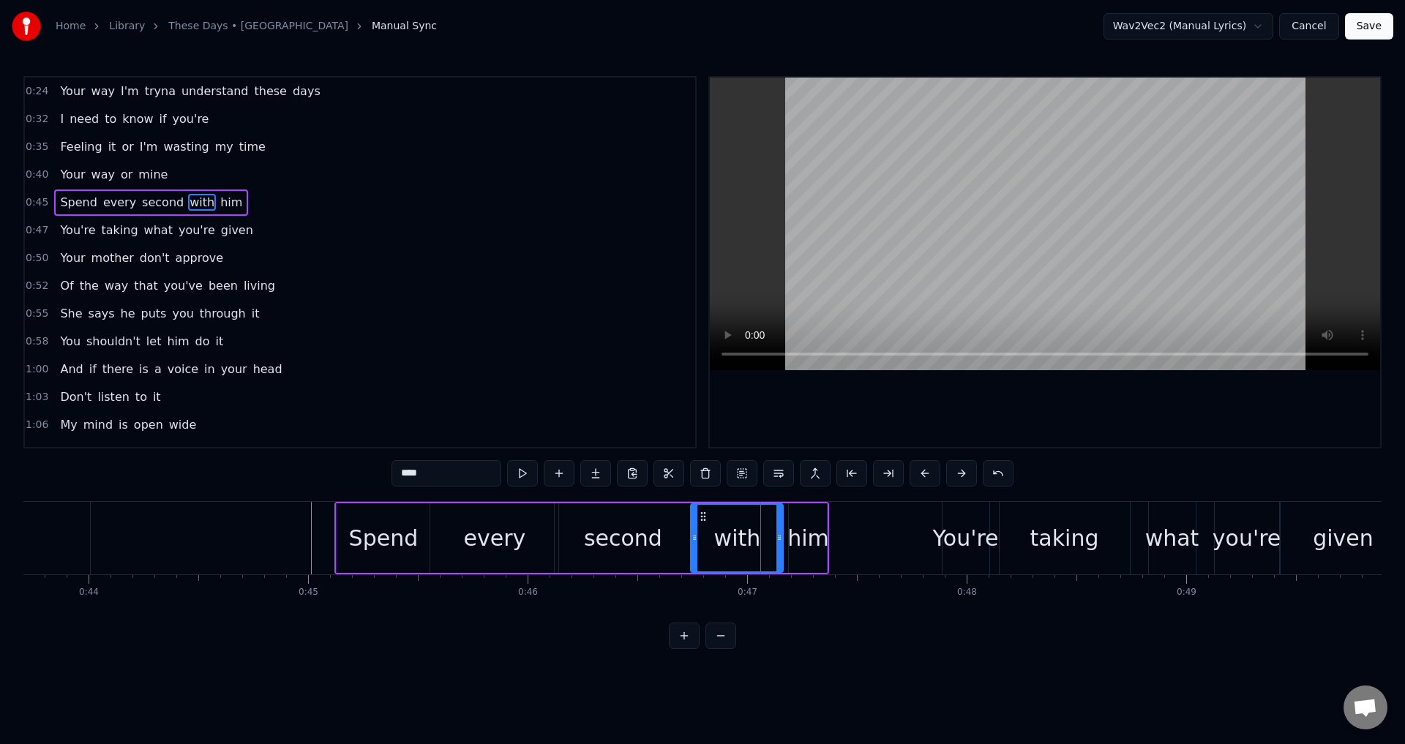
drag, startPoint x: 718, startPoint y: 531, endPoint x: 759, endPoint y: 527, distance: 41.1
click at [694, 533] on div at bounding box center [694, 538] width 6 height 67
click at [593, 525] on div "second" at bounding box center [623, 538] width 78 height 33
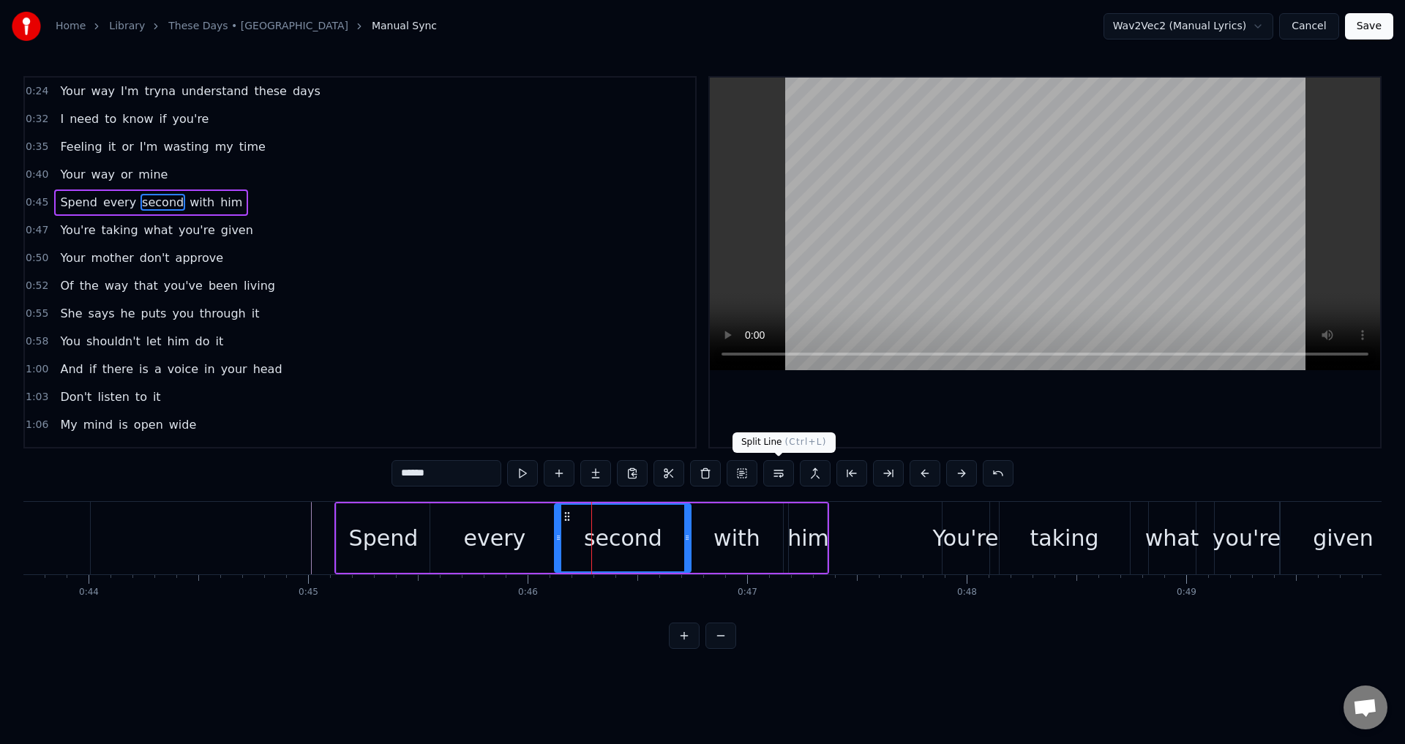
click at [897, 430] on div at bounding box center [1045, 262] width 670 height 369
click at [900, 421] on div at bounding box center [1045, 262] width 670 height 369
click at [816, 549] on div "him" at bounding box center [808, 538] width 42 height 33
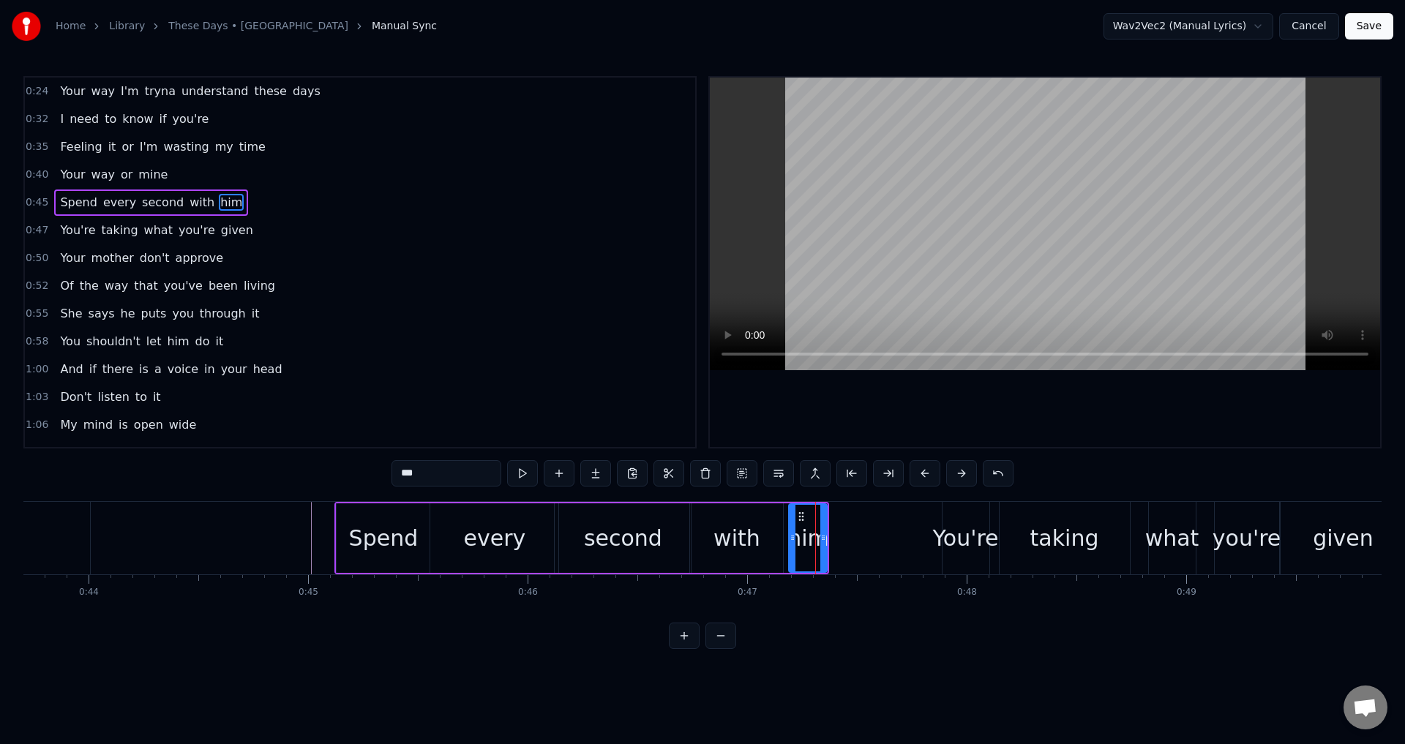
click at [769, 540] on div "with" at bounding box center [736, 537] width 93 height 69
click at [798, 538] on div "him" at bounding box center [808, 538] width 42 height 33
click at [786, 535] on icon at bounding box center [786, 538] width 6 height 12
click at [729, 534] on div "with" at bounding box center [736, 538] width 47 height 33
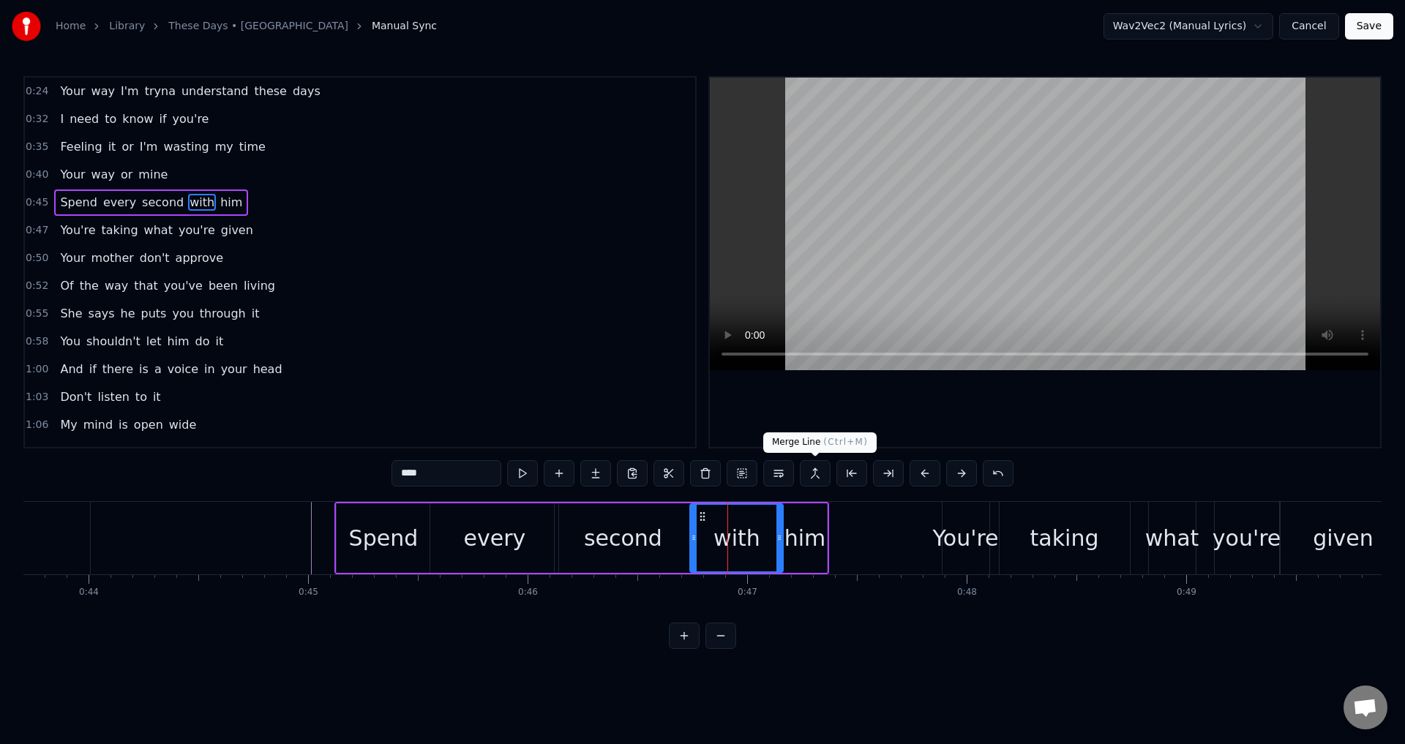
click at [939, 432] on div at bounding box center [1045, 262] width 670 height 369
click at [947, 417] on div at bounding box center [1045, 262] width 670 height 369
click at [770, 539] on icon at bounding box center [773, 538] width 6 height 12
click at [801, 541] on div "him" at bounding box center [805, 538] width 42 height 33
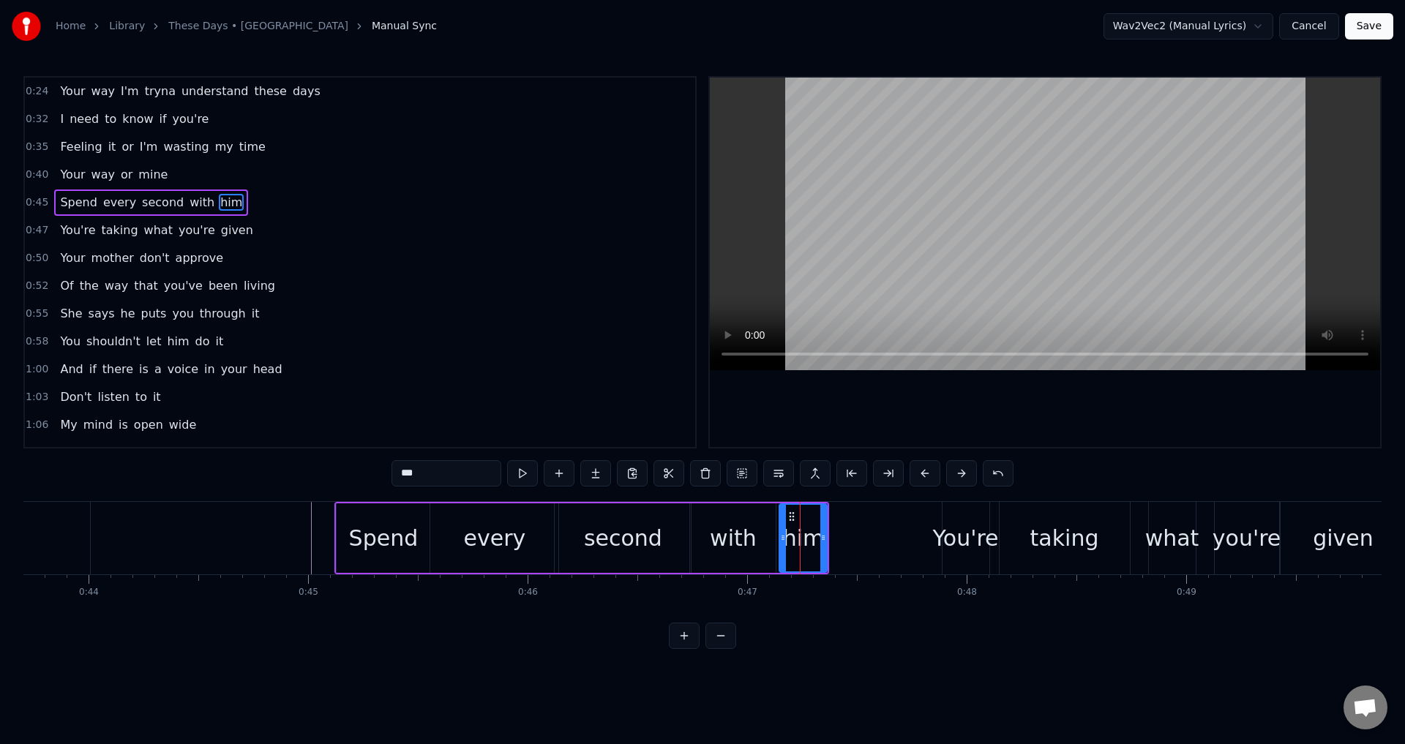
click at [782, 537] on icon at bounding box center [783, 538] width 6 height 12
click at [669, 537] on div "second" at bounding box center [623, 537] width 136 height 69
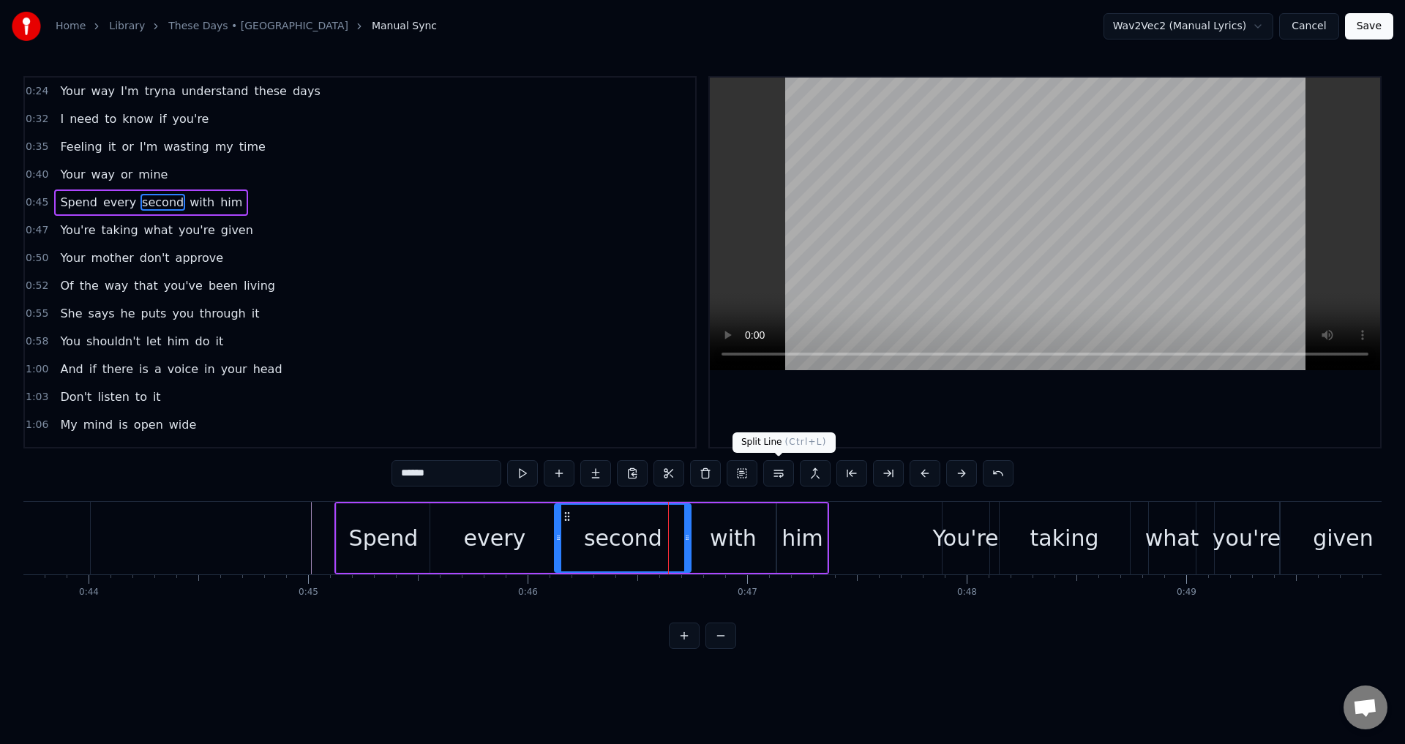
click at [984, 399] on div at bounding box center [1045, 262] width 670 height 369
click at [993, 527] on div "You're" at bounding box center [965, 538] width 66 height 33
type input "******"
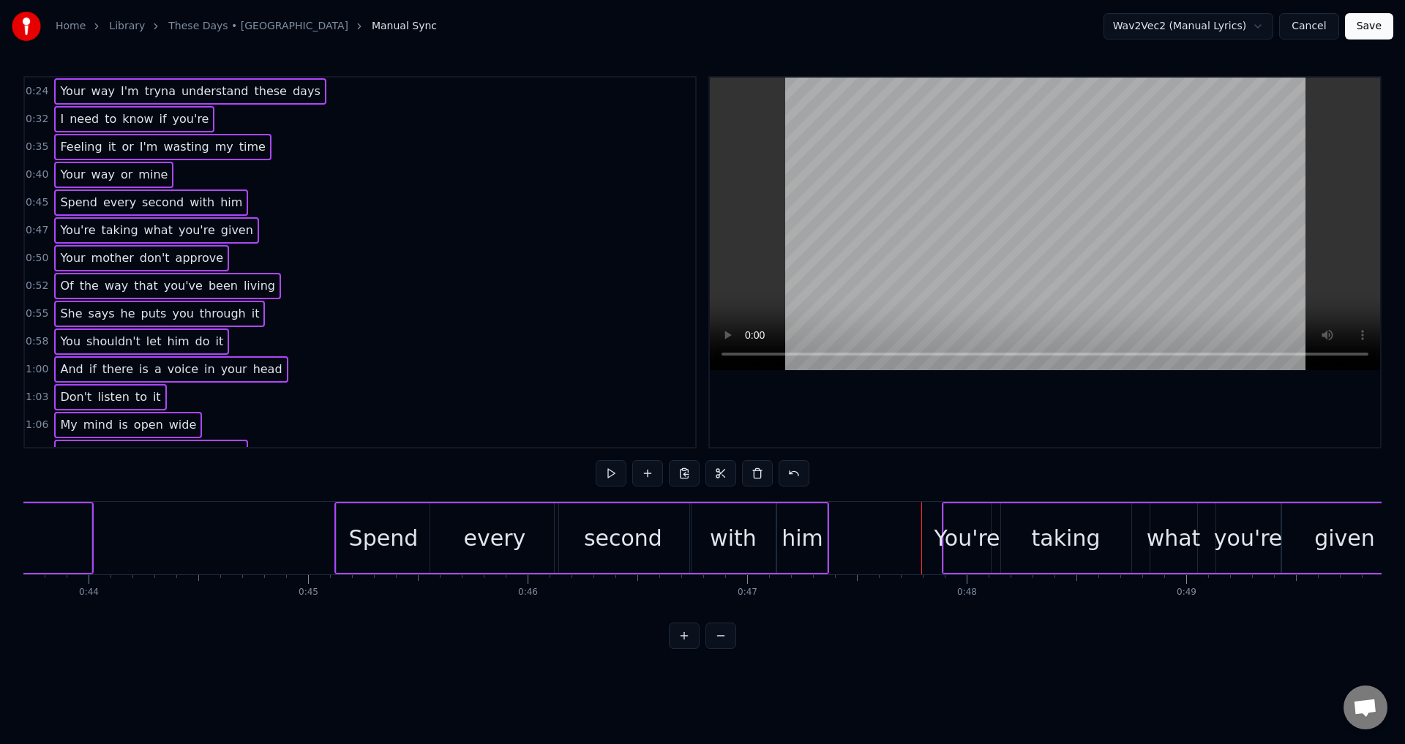
drag, startPoint x: 1022, startPoint y: 512, endPoint x: 977, endPoint y: 516, distance: 44.8
click at [977, 516] on div "You're taking what you're given" at bounding box center [1175, 538] width 468 height 72
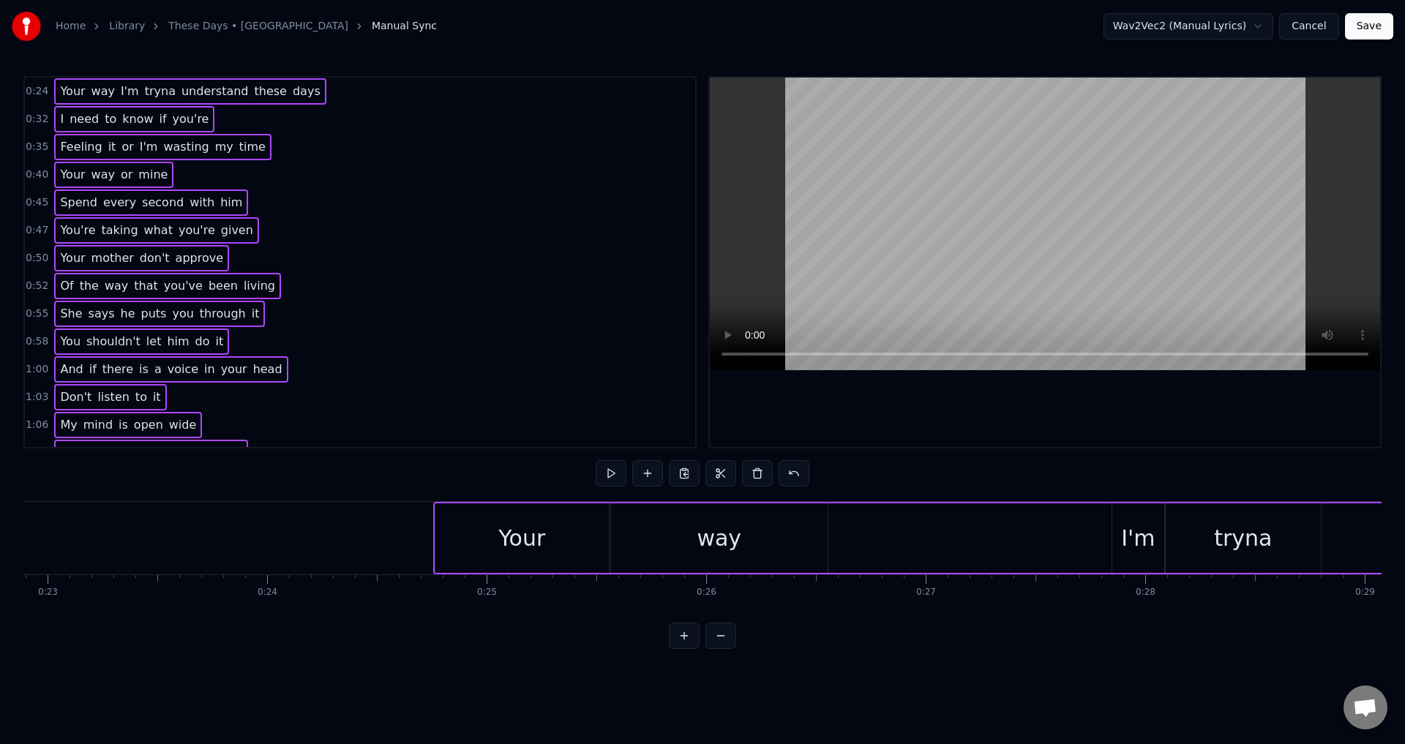
scroll to position [0, 5050]
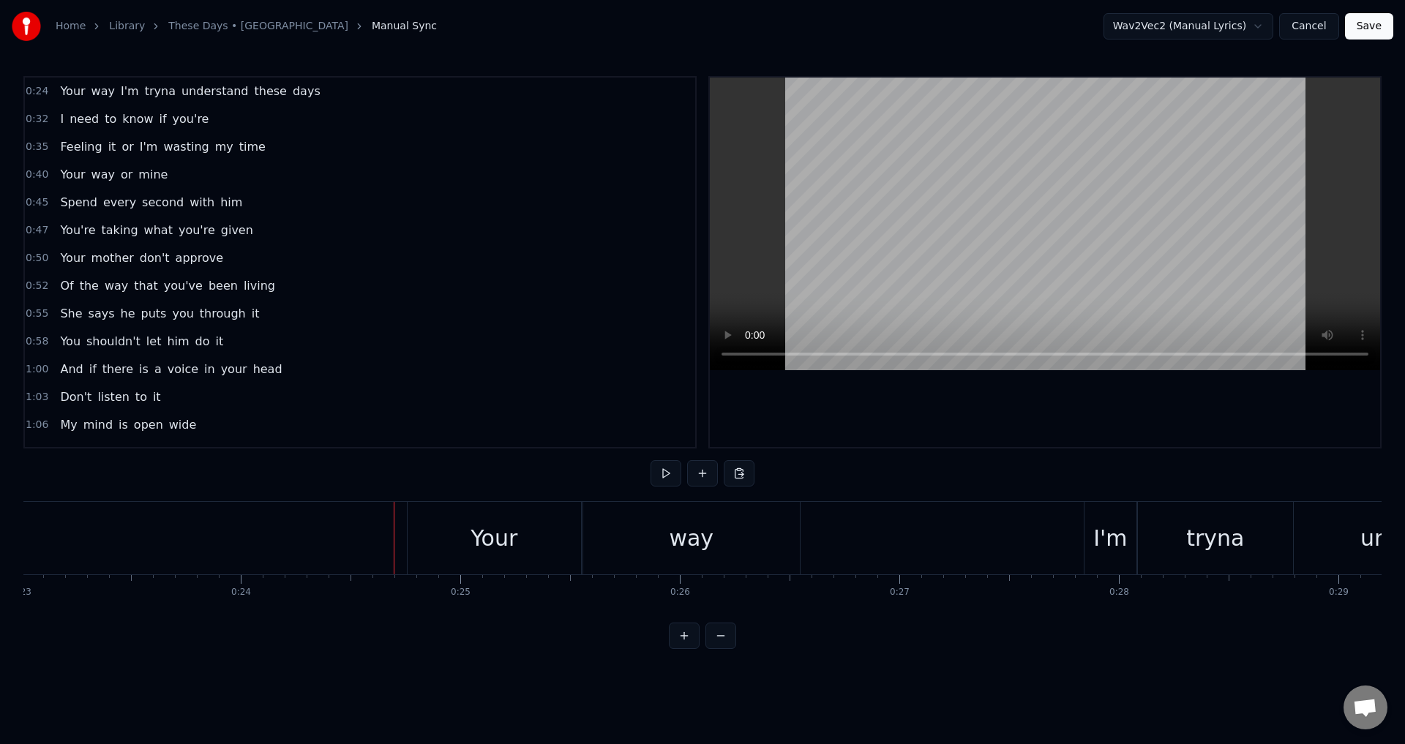
click at [441, 544] on div "Your" at bounding box center [493, 538] width 173 height 72
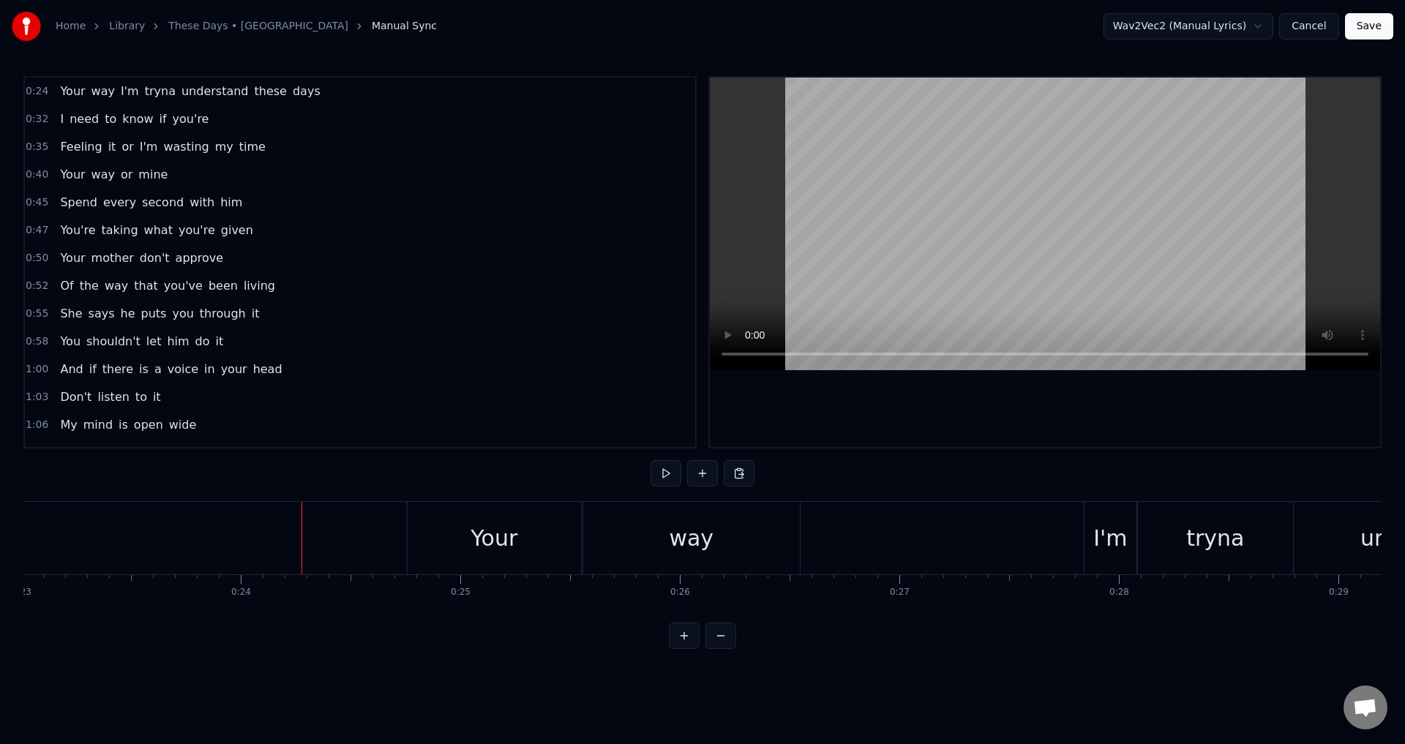
click at [71, 231] on span "You're" at bounding box center [78, 230] width 38 height 17
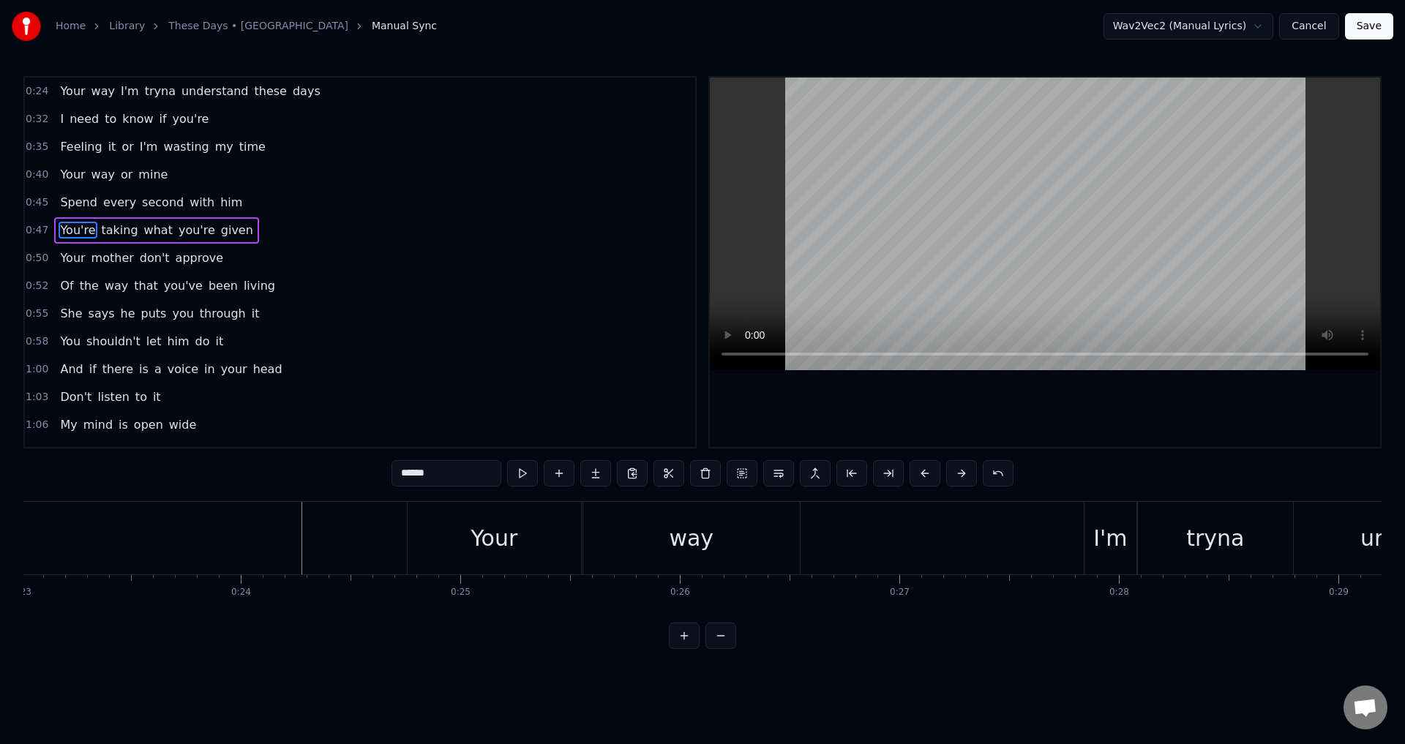
scroll to position [0, 10435]
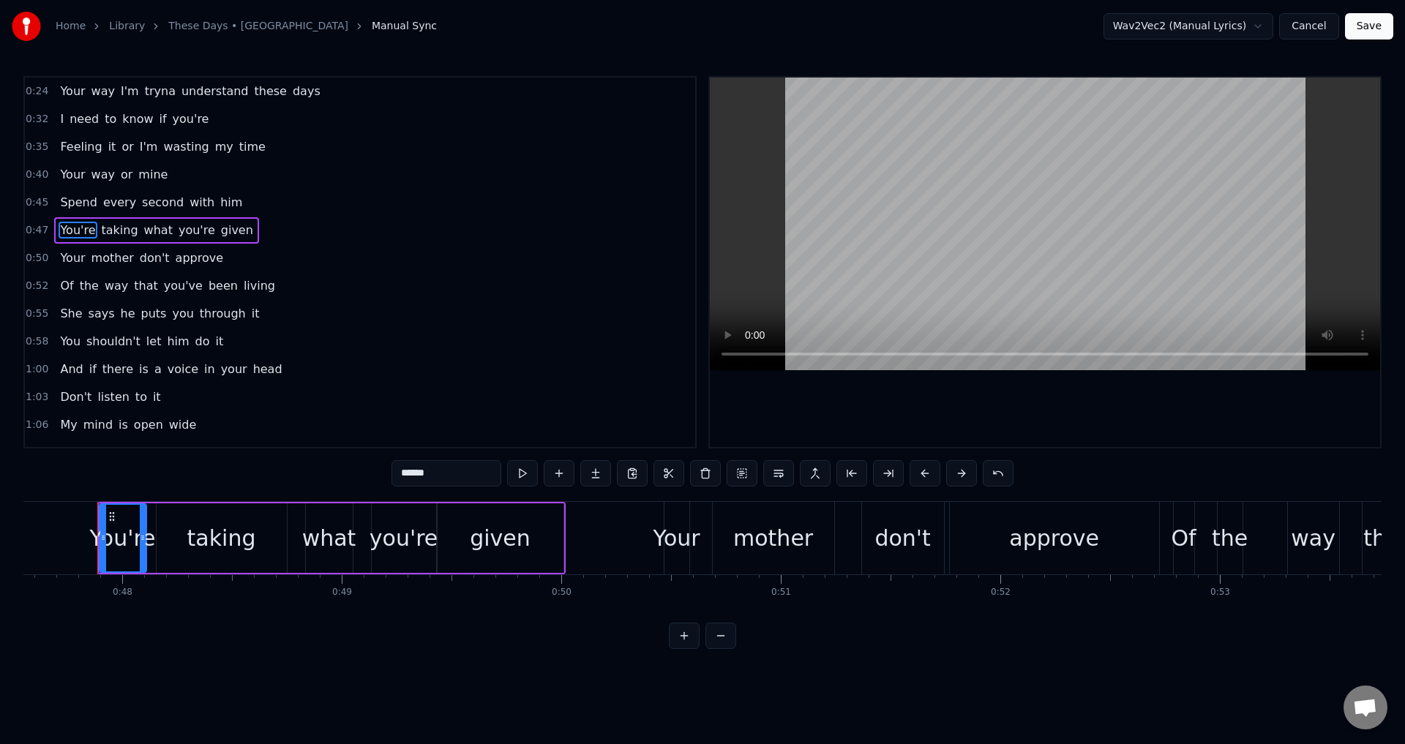
click at [850, 424] on div at bounding box center [1045, 262] width 670 height 369
click at [864, 418] on div at bounding box center [1045, 262] width 670 height 369
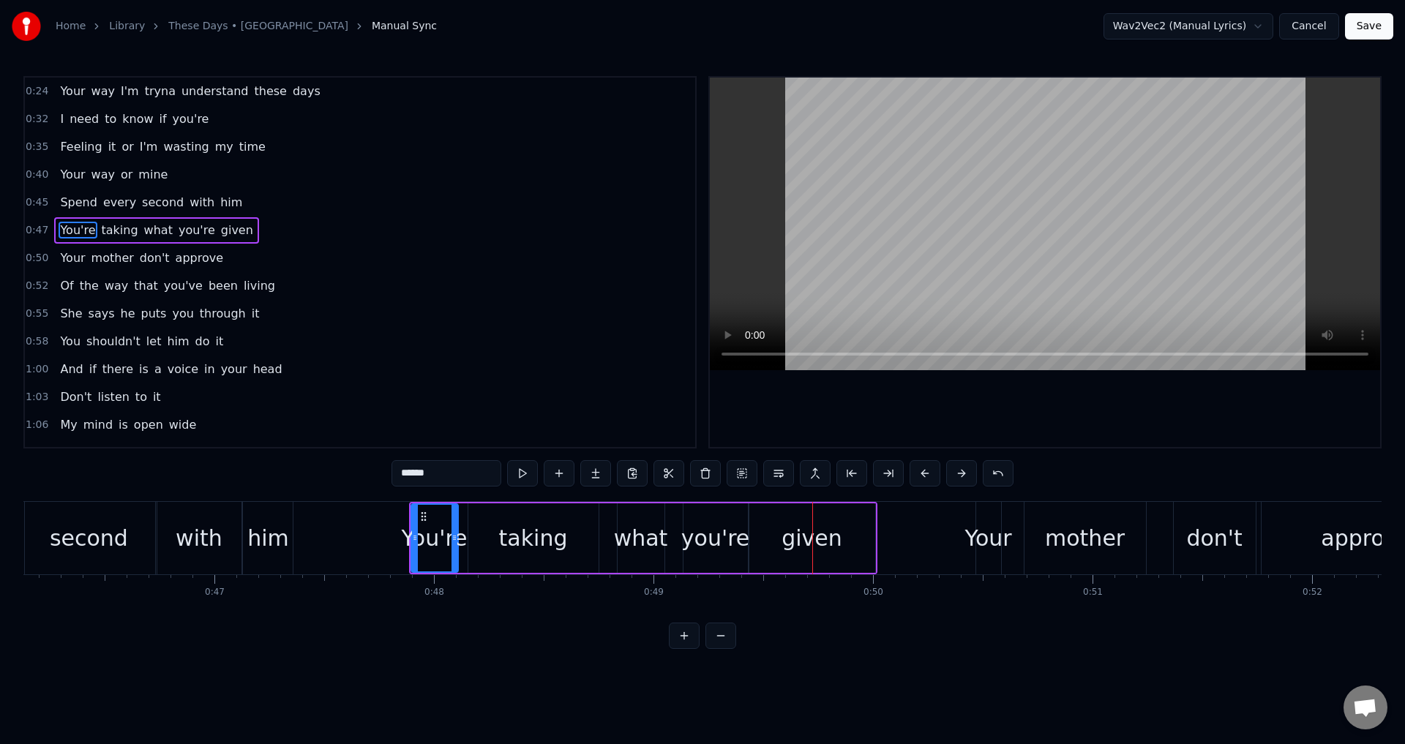
scroll to position [0, 10048]
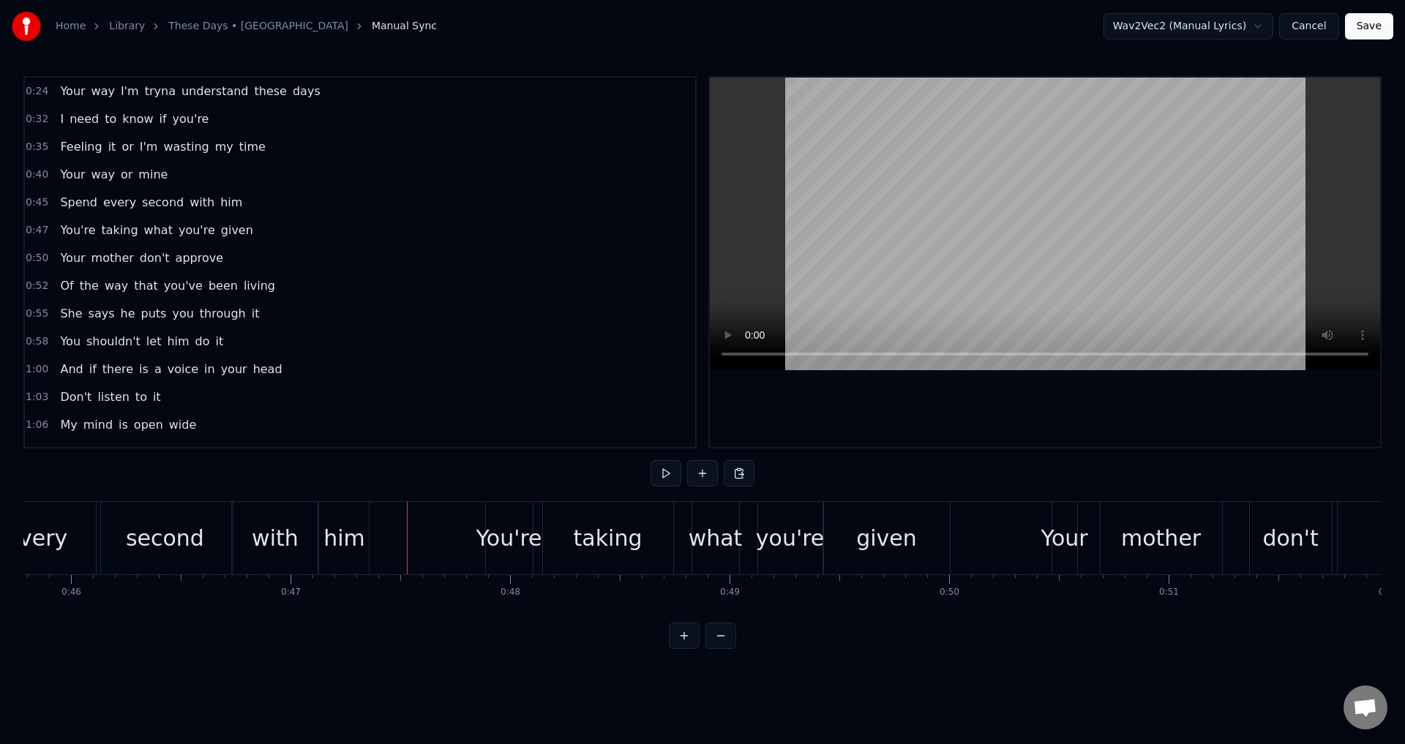
click at [898, 419] on div at bounding box center [1045, 262] width 670 height 369
click at [492, 549] on div "You're" at bounding box center [509, 538] width 66 height 33
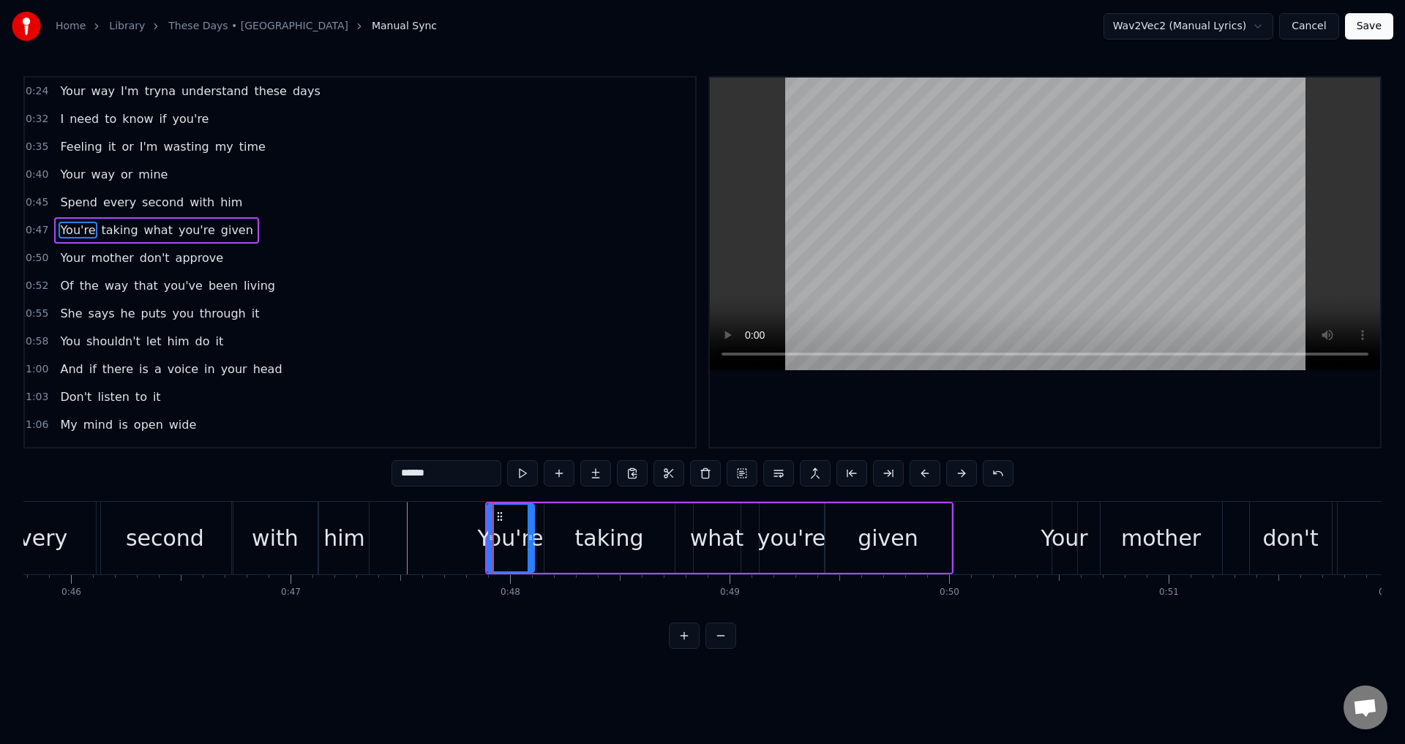
click at [536, 535] on div "You're" at bounding box center [510, 538] width 66 height 33
click at [541, 529] on div "You're taking what you're given" at bounding box center [719, 538] width 468 height 72
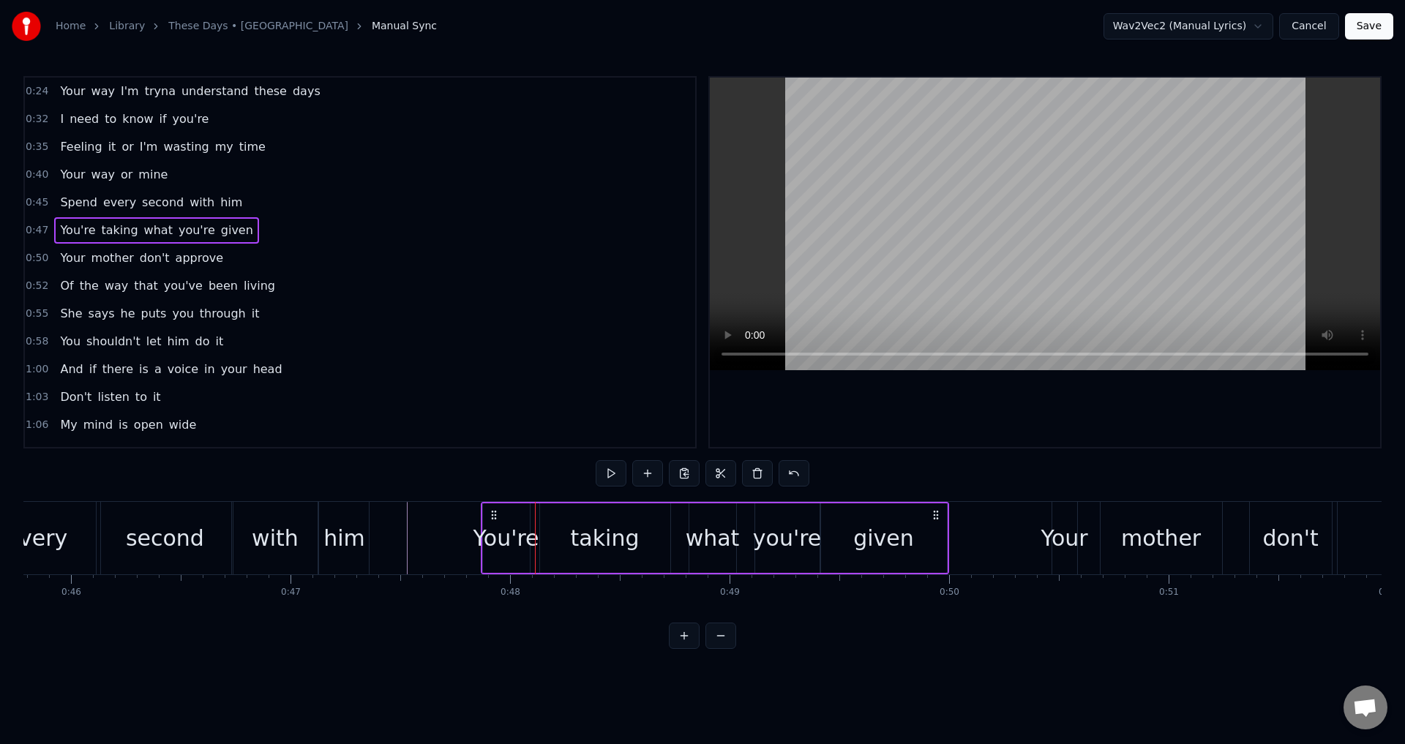
click at [493, 514] on icon at bounding box center [494, 515] width 12 height 12
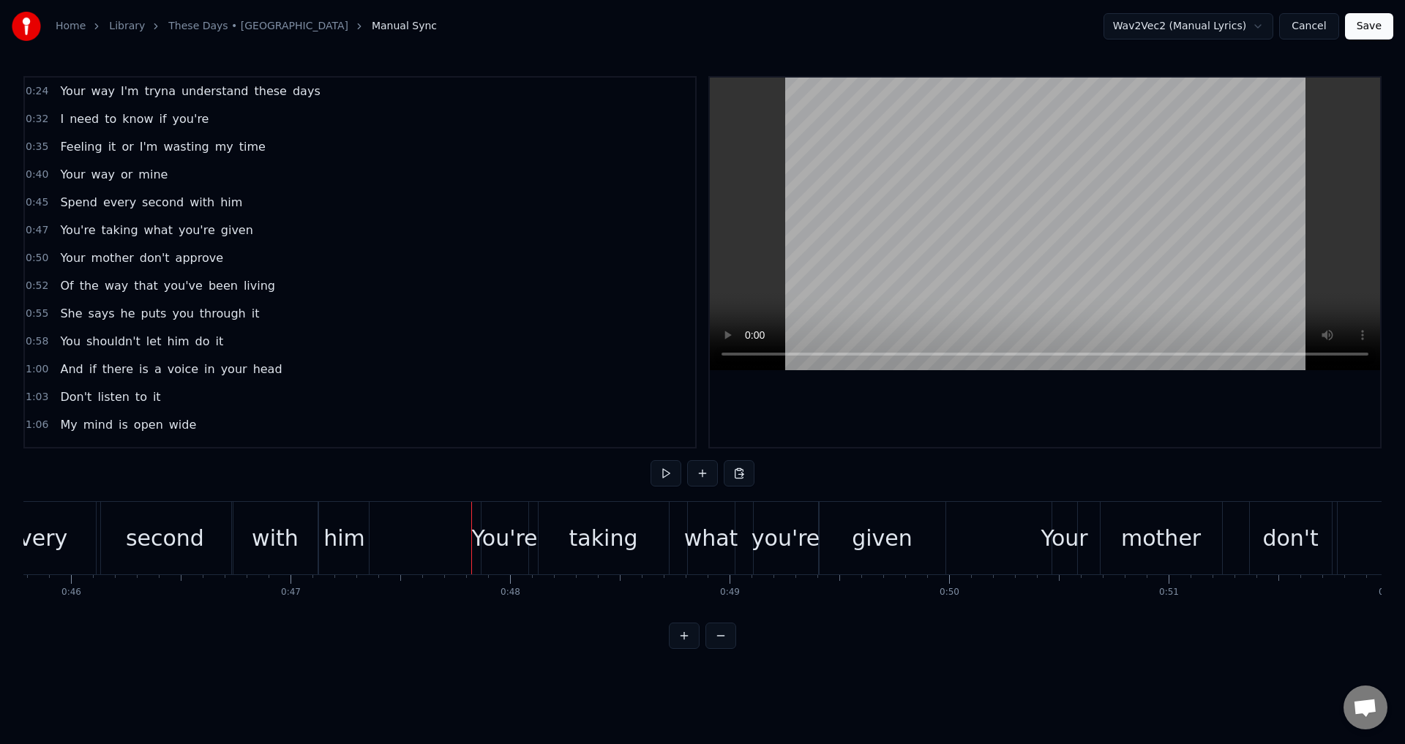
click at [985, 384] on div at bounding box center [1045, 262] width 670 height 369
click at [985, 396] on div at bounding box center [1045, 262] width 670 height 369
click at [509, 541] on div "You're" at bounding box center [504, 538] width 66 height 33
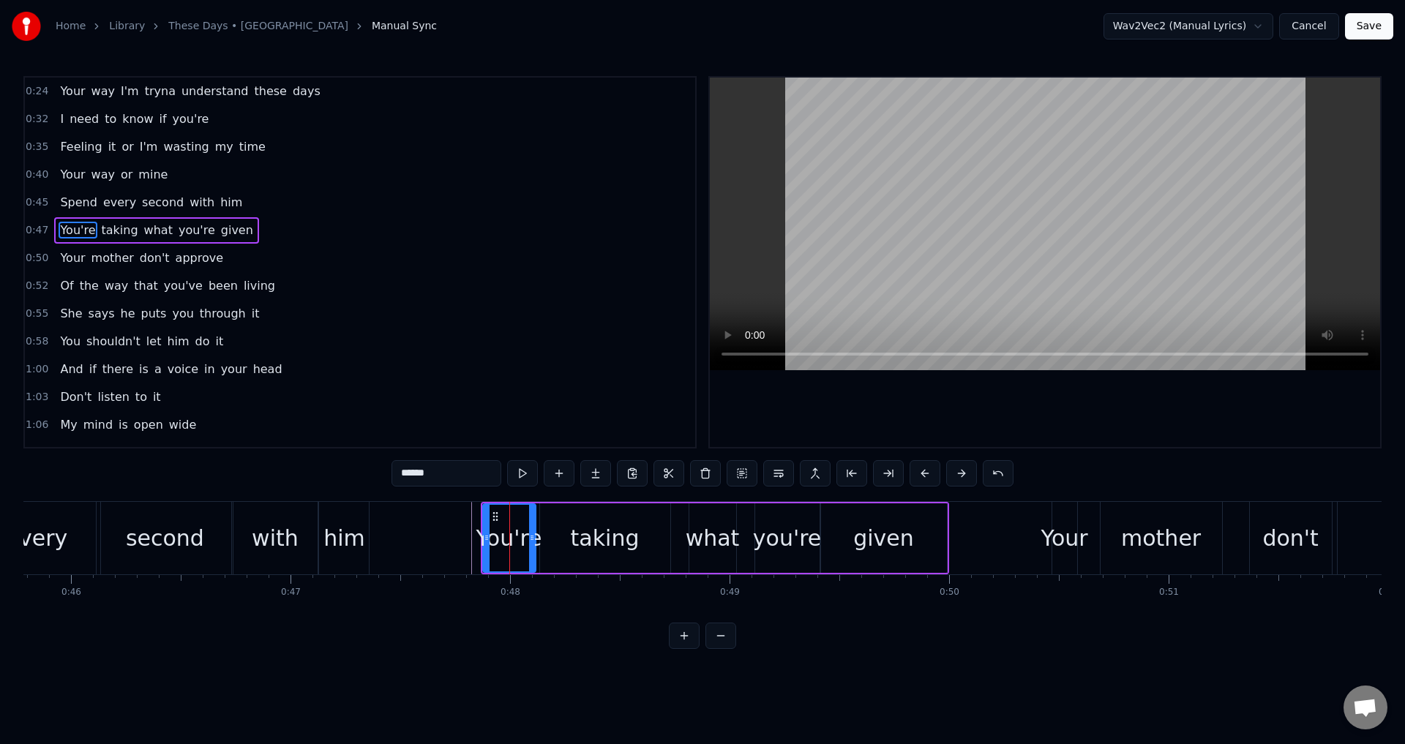
drag, startPoint x: 528, startPoint y: 538, endPoint x: 536, endPoint y: 538, distance: 8.0
click at [535, 538] on icon at bounding box center [532, 538] width 6 height 12
click at [885, 414] on div at bounding box center [1045, 262] width 670 height 369
click at [670, 536] on div "taking" at bounding box center [605, 537] width 132 height 69
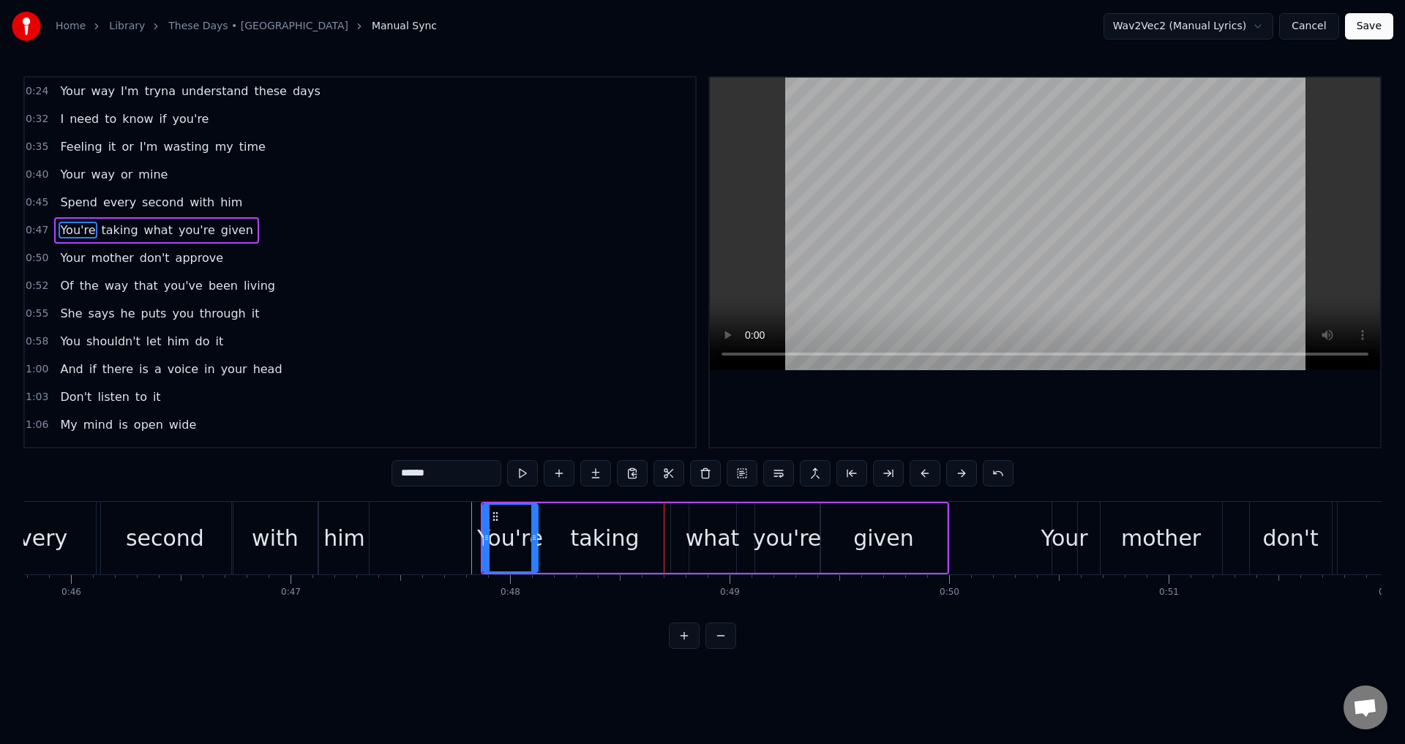
type input "******"
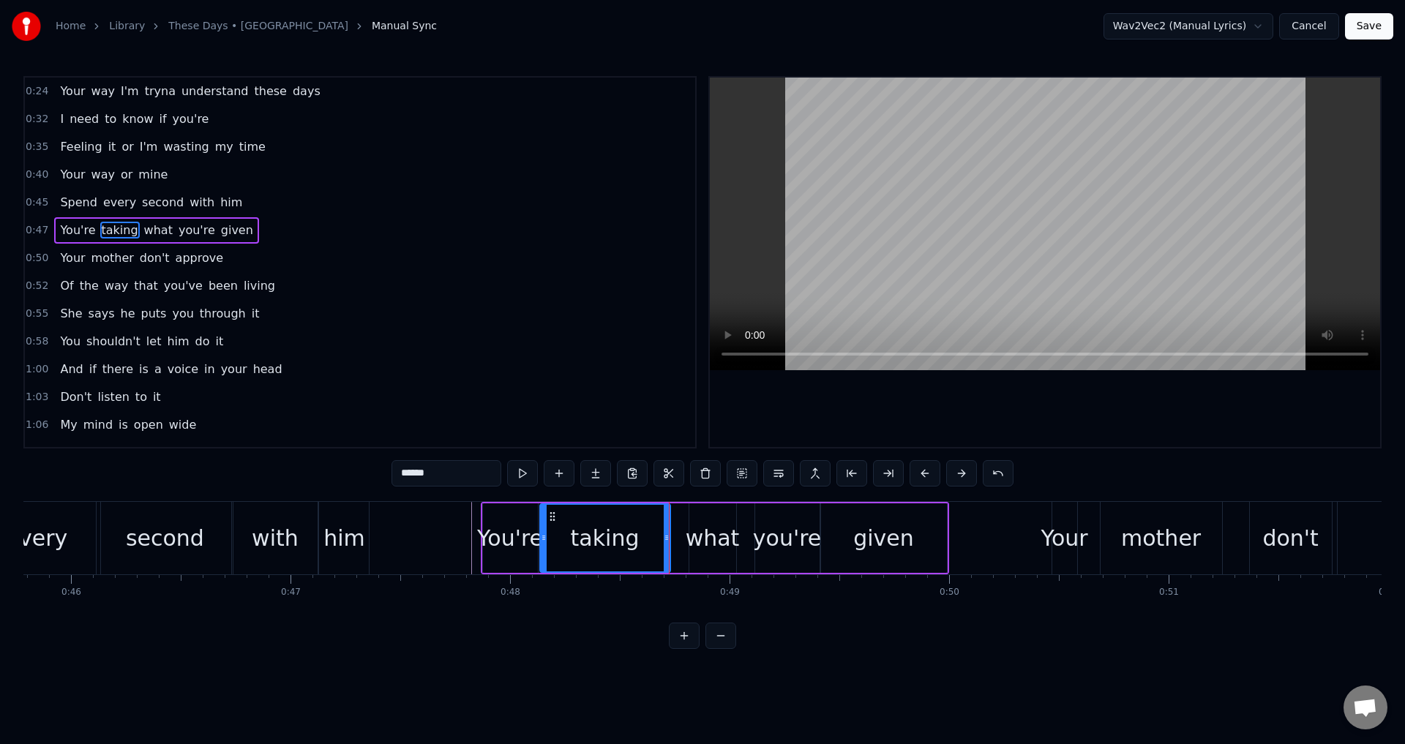
click at [669, 535] on div at bounding box center [669, 538] width 1 height 72
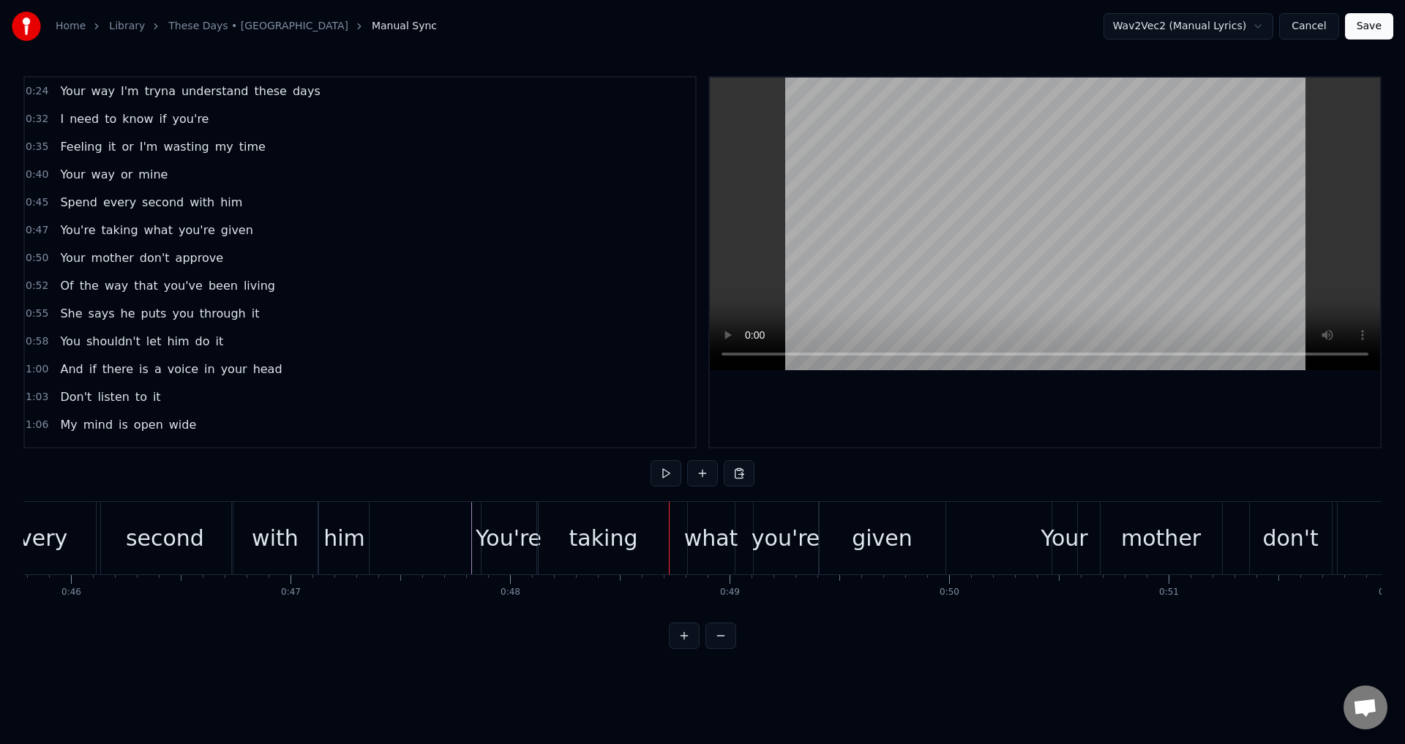
click at [664, 535] on div "taking" at bounding box center [603, 538] width 130 height 72
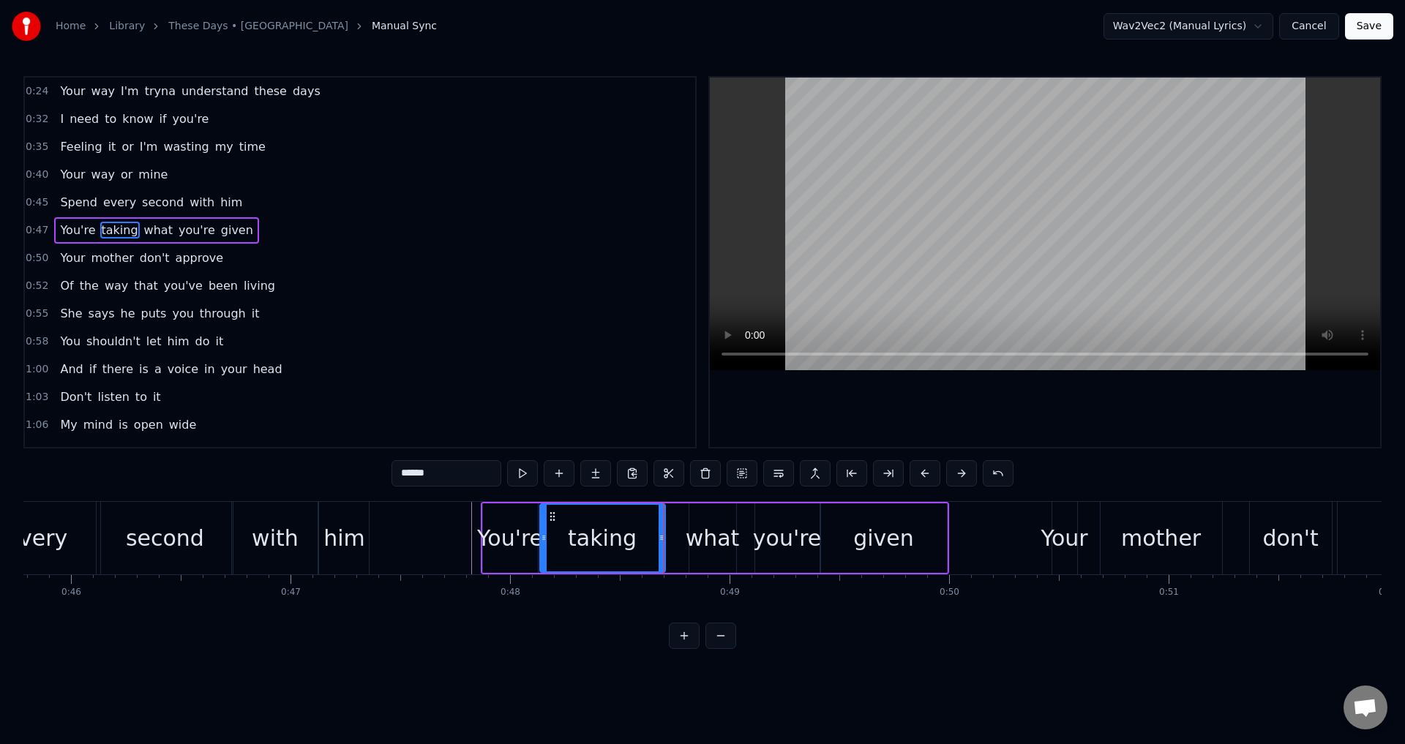
click at [661, 530] on div at bounding box center [661, 538] width 6 height 67
click at [685, 533] on div "You're taking what you're given" at bounding box center [715, 538] width 468 height 72
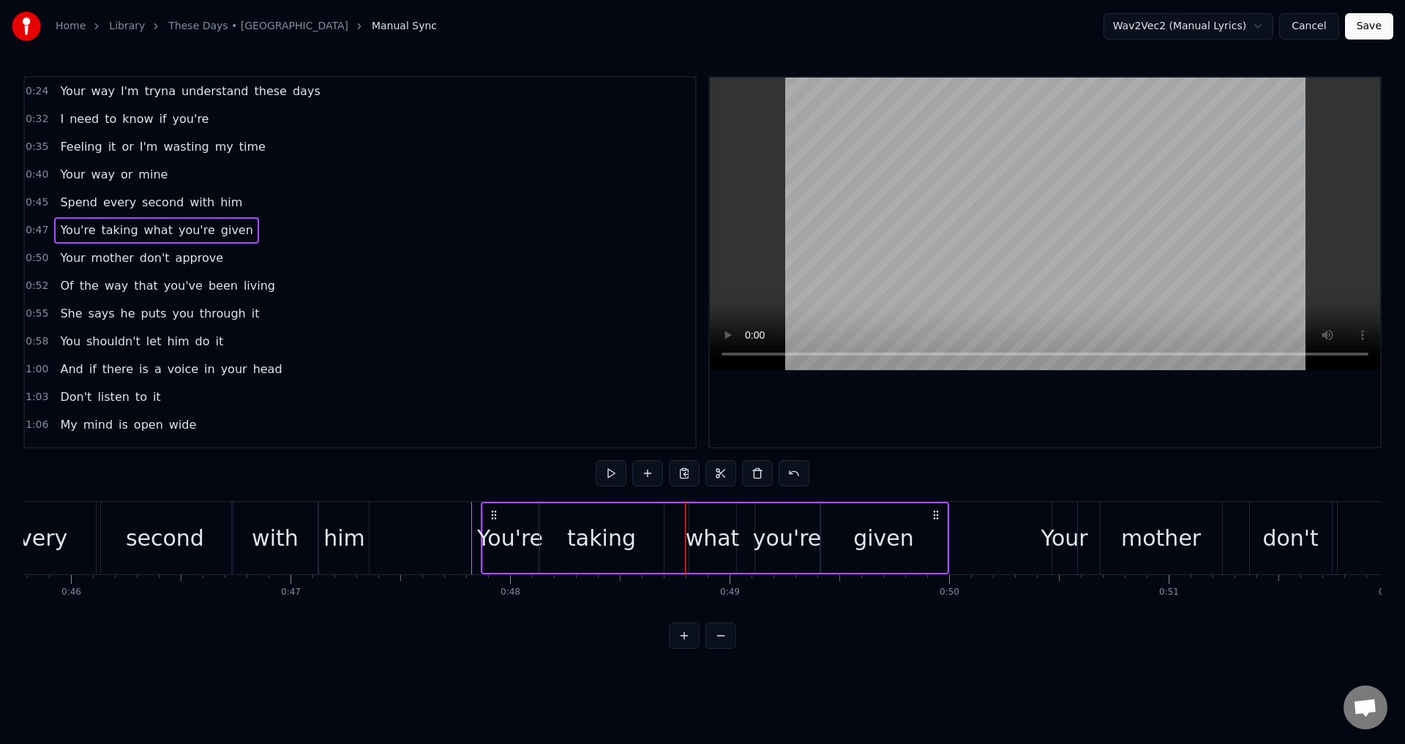
click at [704, 538] on div "what" at bounding box center [712, 538] width 54 height 33
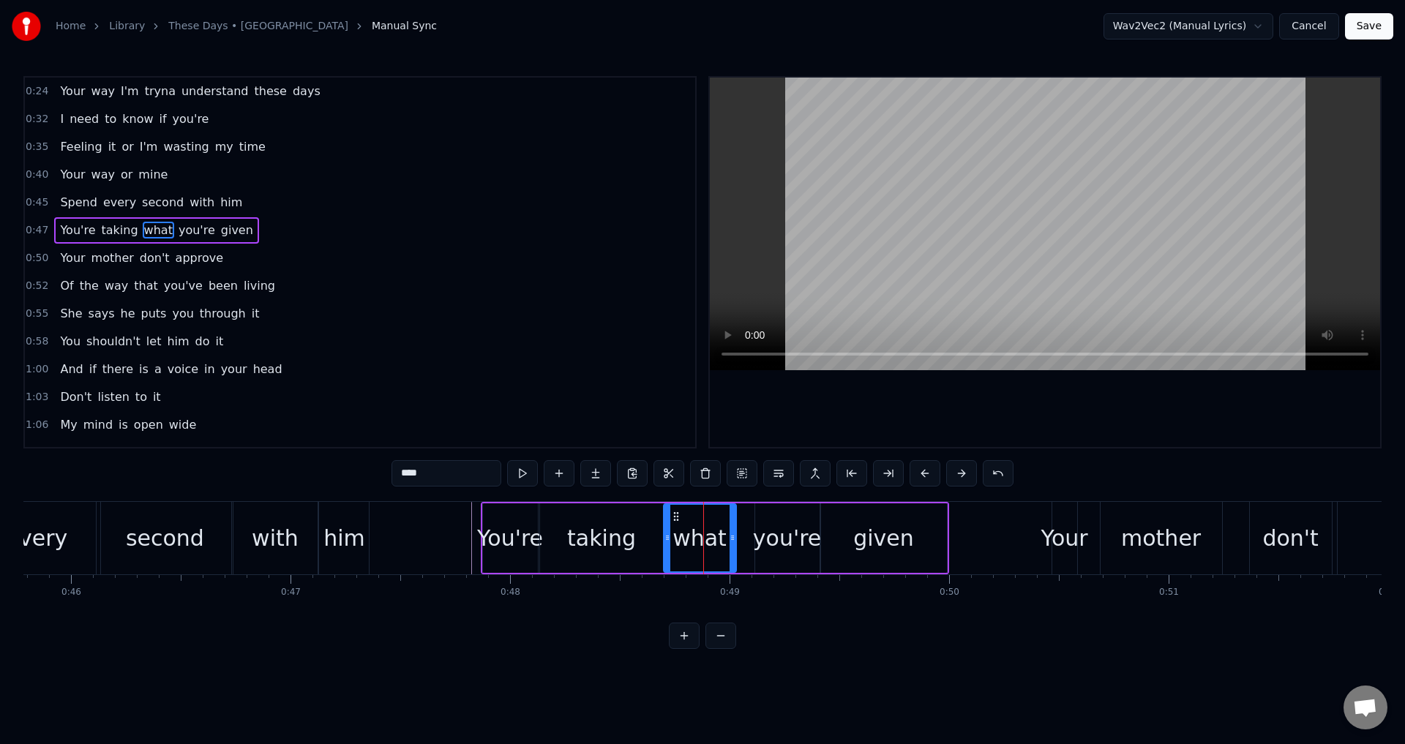
drag, startPoint x: 692, startPoint y: 535, endPoint x: 666, endPoint y: 534, distance: 25.6
click at [666, 534] on icon at bounding box center [667, 538] width 6 height 12
click at [585, 530] on div "taking" at bounding box center [601, 538] width 69 height 33
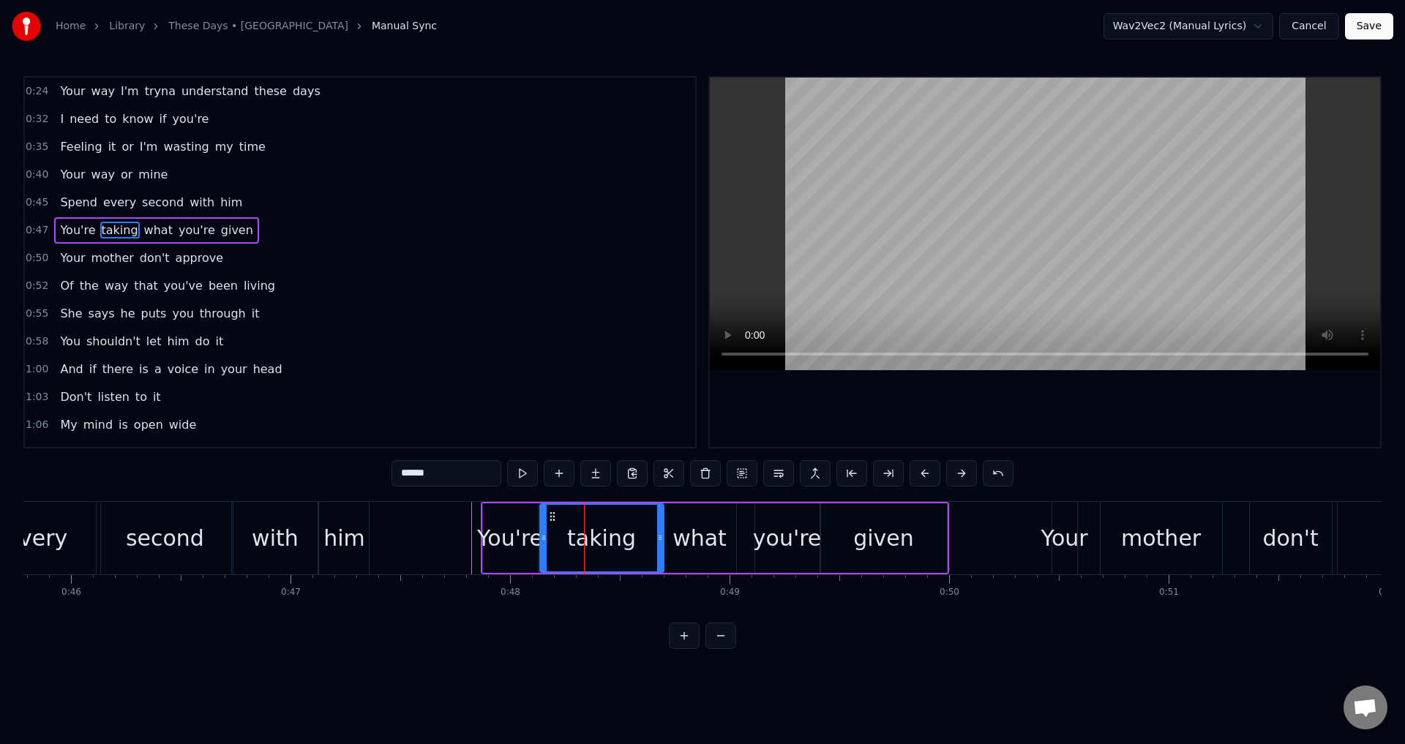
click at [945, 406] on div at bounding box center [1045, 262] width 670 height 369
click at [760, 552] on div "you're" at bounding box center [787, 538] width 69 height 33
type input "******"
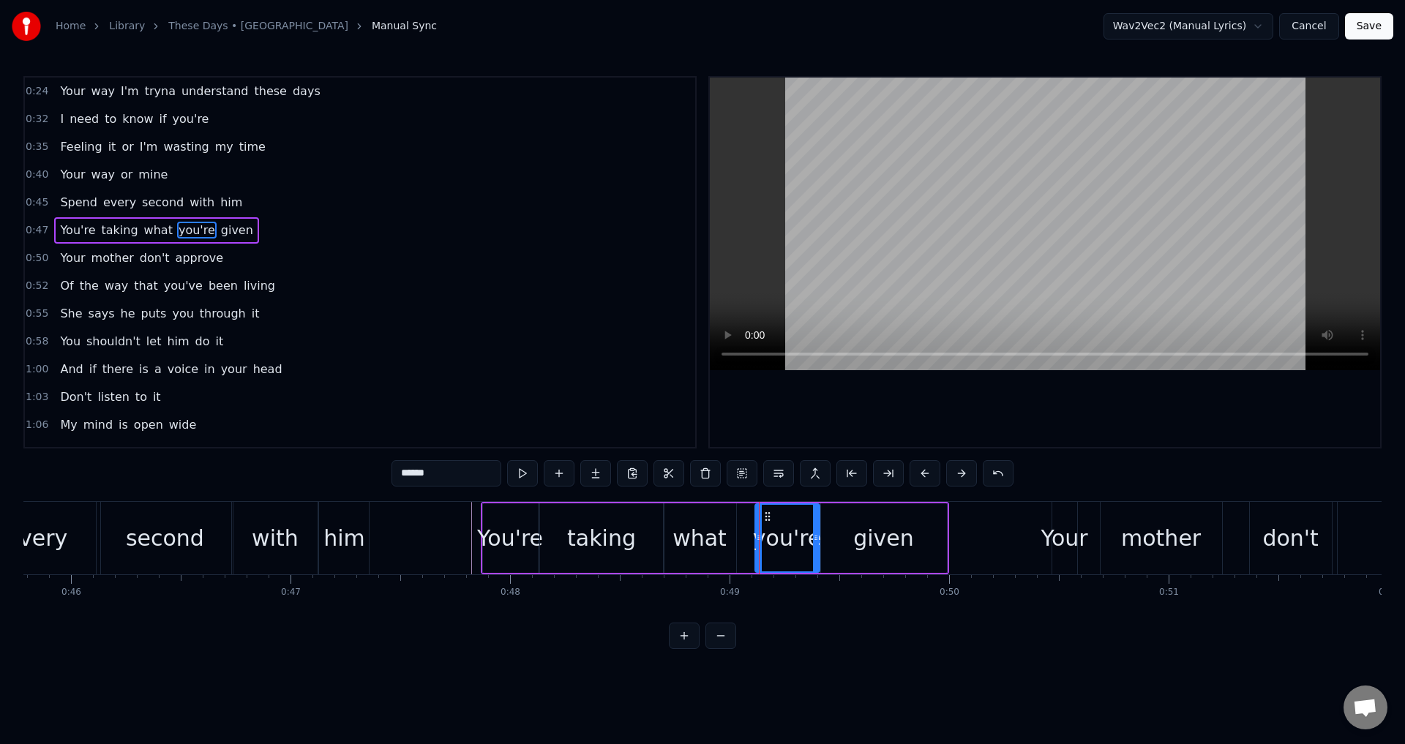
drag, startPoint x: 759, startPoint y: 541, endPoint x: 751, endPoint y: 542, distance: 8.1
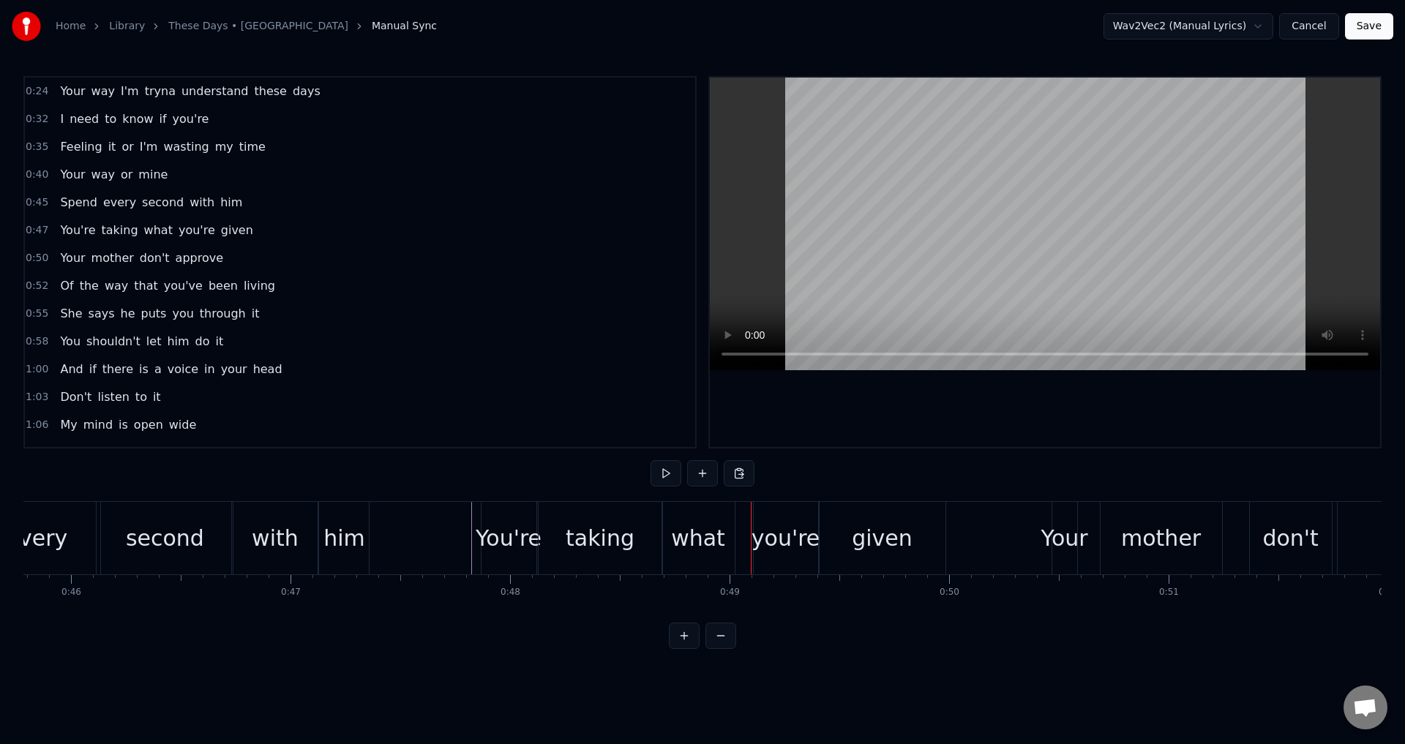
click at [761, 535] on div "you're" at bounding box center [785, 538] width 69 height 33
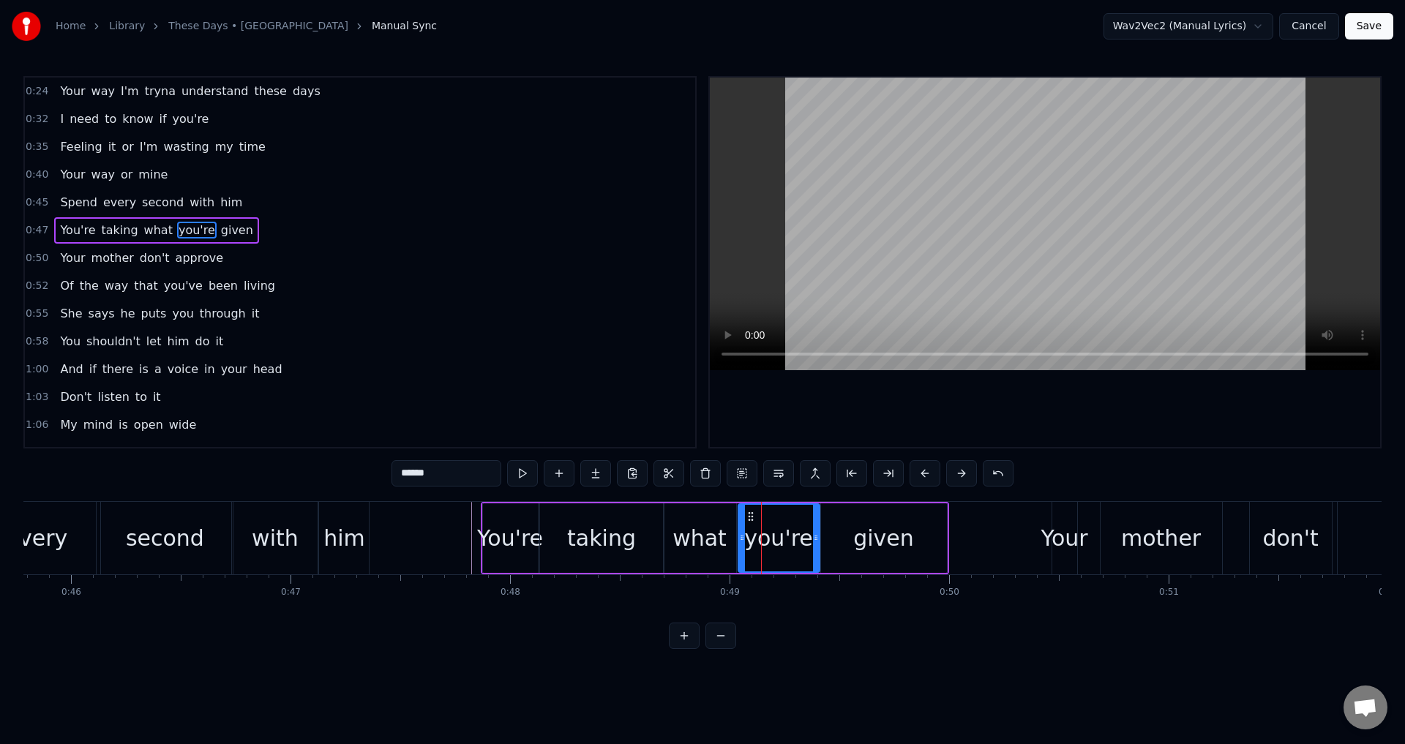
drag, startPoint x: 758, startPoint y: 544, endPoint x: 741, endPoint y: 541, distance: 17.0
click at [741, 541] on div at bounding box center [742, 538] width 6 height 67
click at [689, 533] on div "what" at bounding box center [699, 538] width 54 height 33
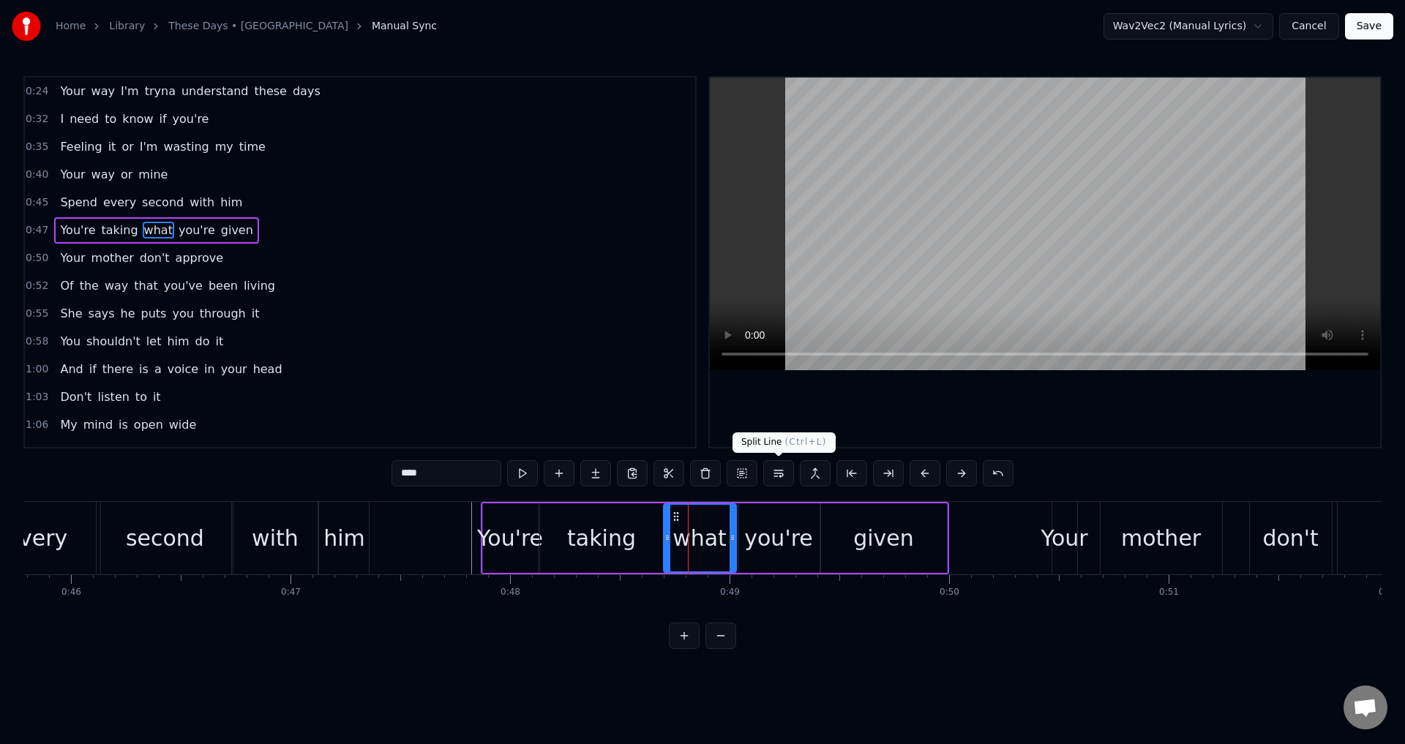
click at [858, 431] on div at bounding box center [1045, 262] width 670 height 369
click at [865, 425] on div at bounding box center [1045, 262] width 670 height 369
click at [787, 546] on div "you're" at bounding box center [778, 538] width 69 height 33
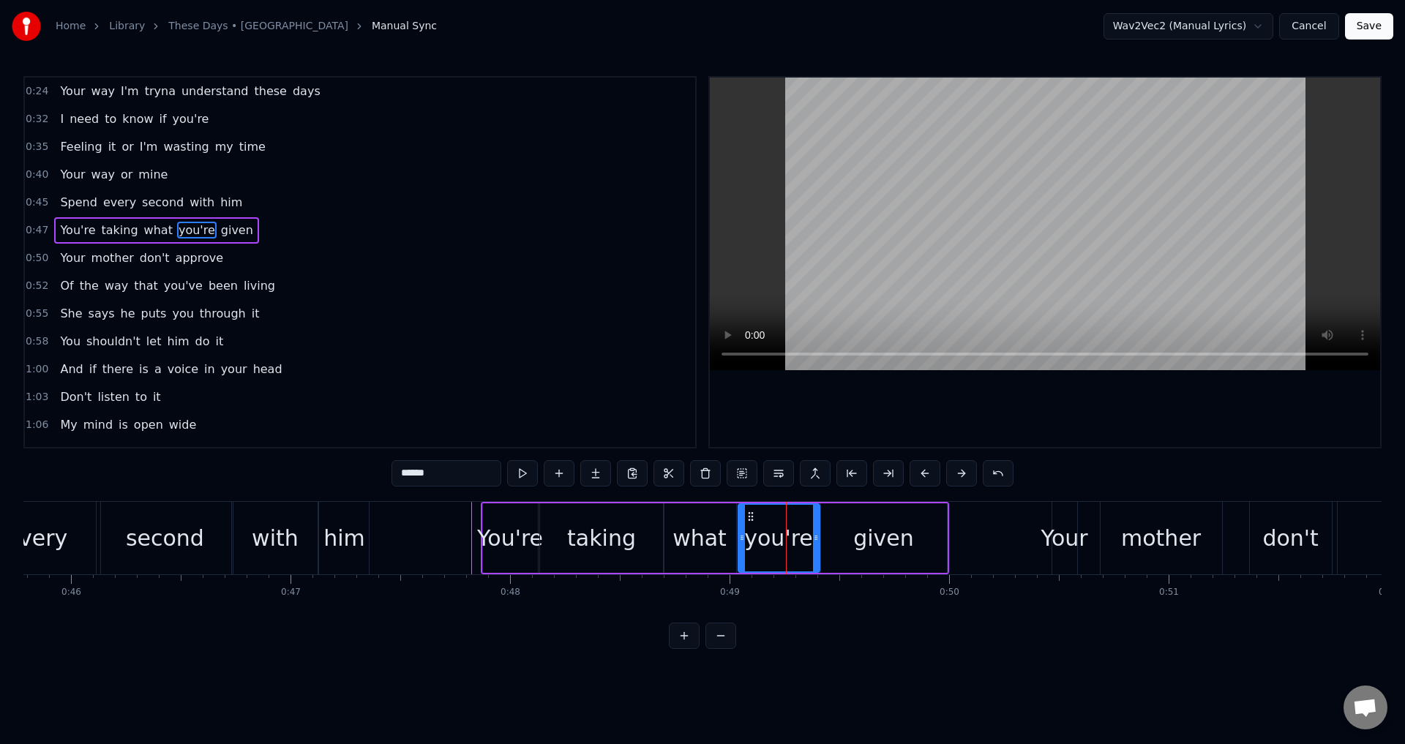
click at [813, 538] on icon at bounding box center [816, 538] width 6 height 12
click at [839, 537] on div "given" at bounding box center [884, 537] width 126 height 69
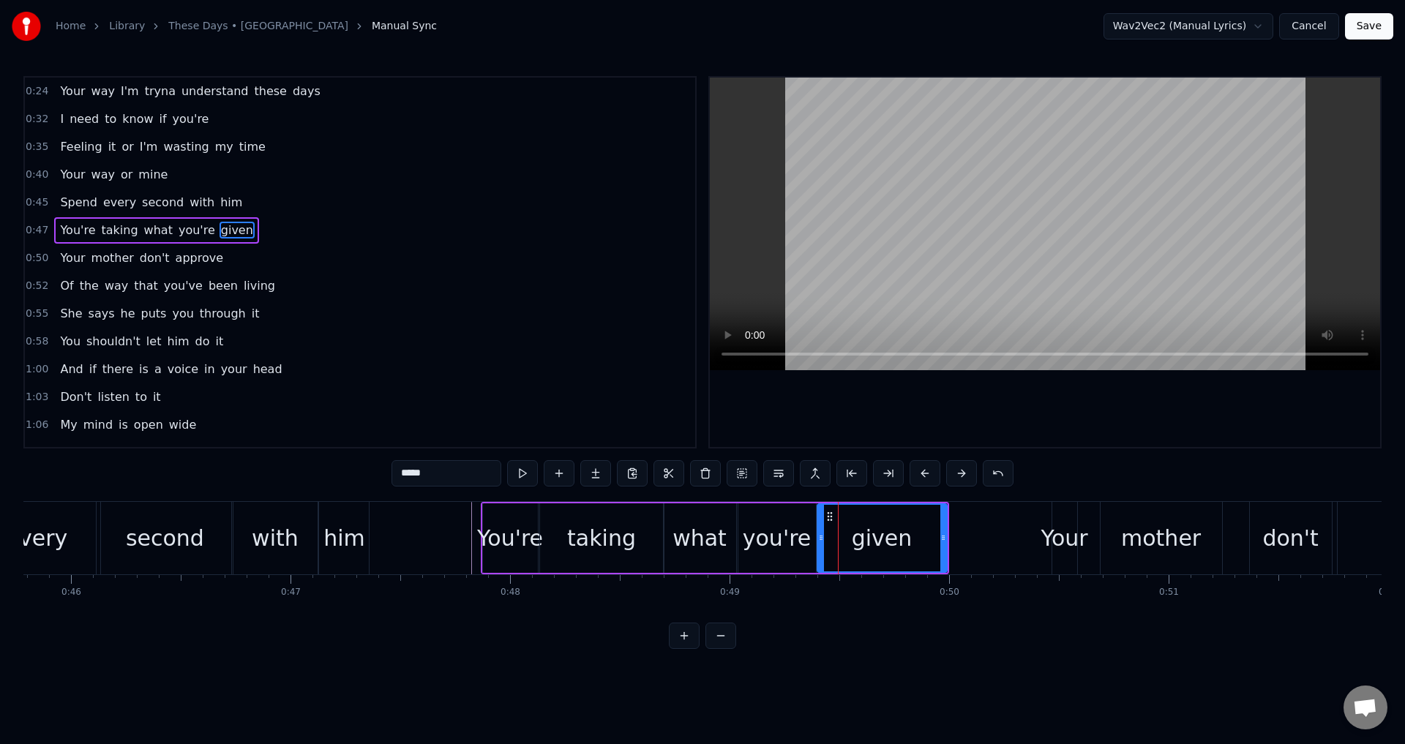
drag, startPoint x: 825, startPoint y: 537, endPoint x: 793, endPoint y: 538, distance: 32.2
click at [821, 537] on icon at bounding box center [821, 538] width 6 height 12
click at [486, 541] on div "You're" at bounding box center [510, 538] width 66 height 33
type input "******"
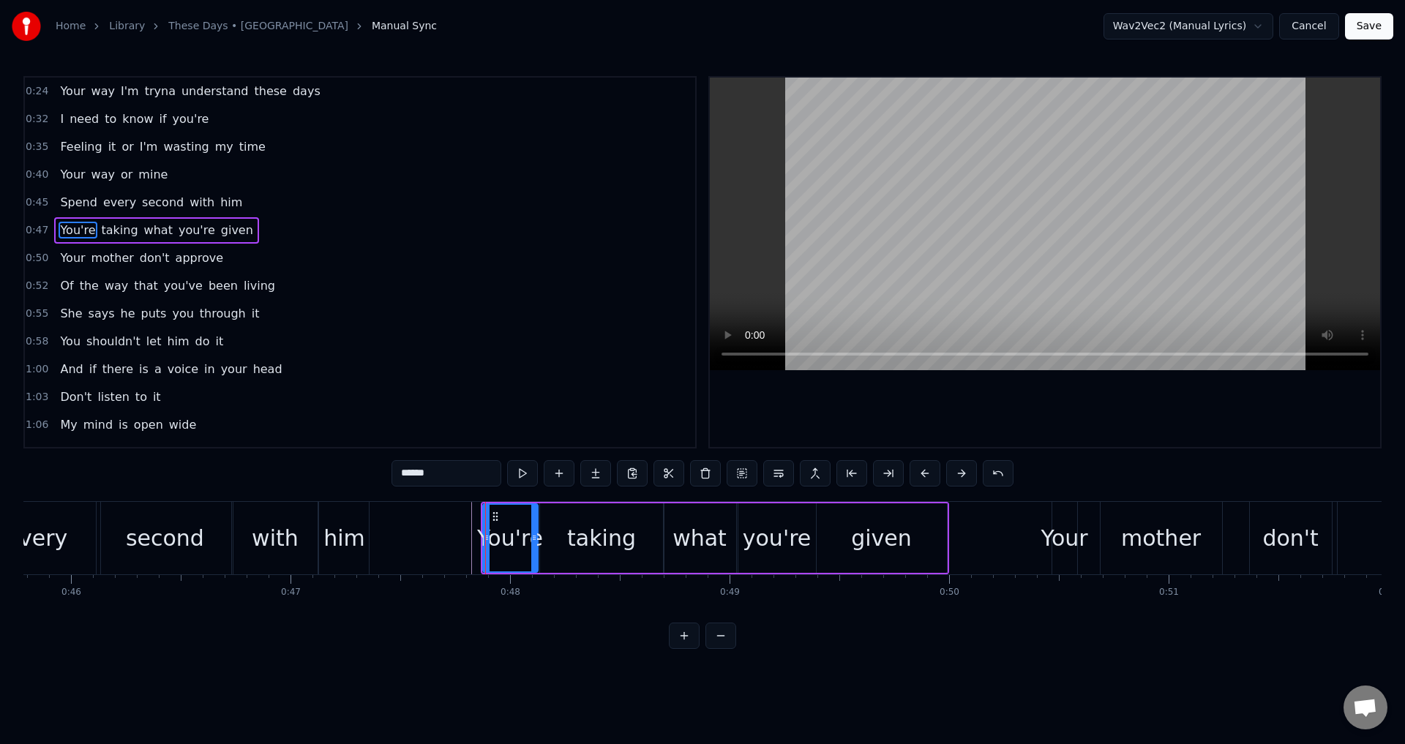
click at [889, 410] on div at bounding box center [1045, 262] width 670 height 369
click at [1062, 433] on div at bounding box center [1045, 262] width 670 height 369
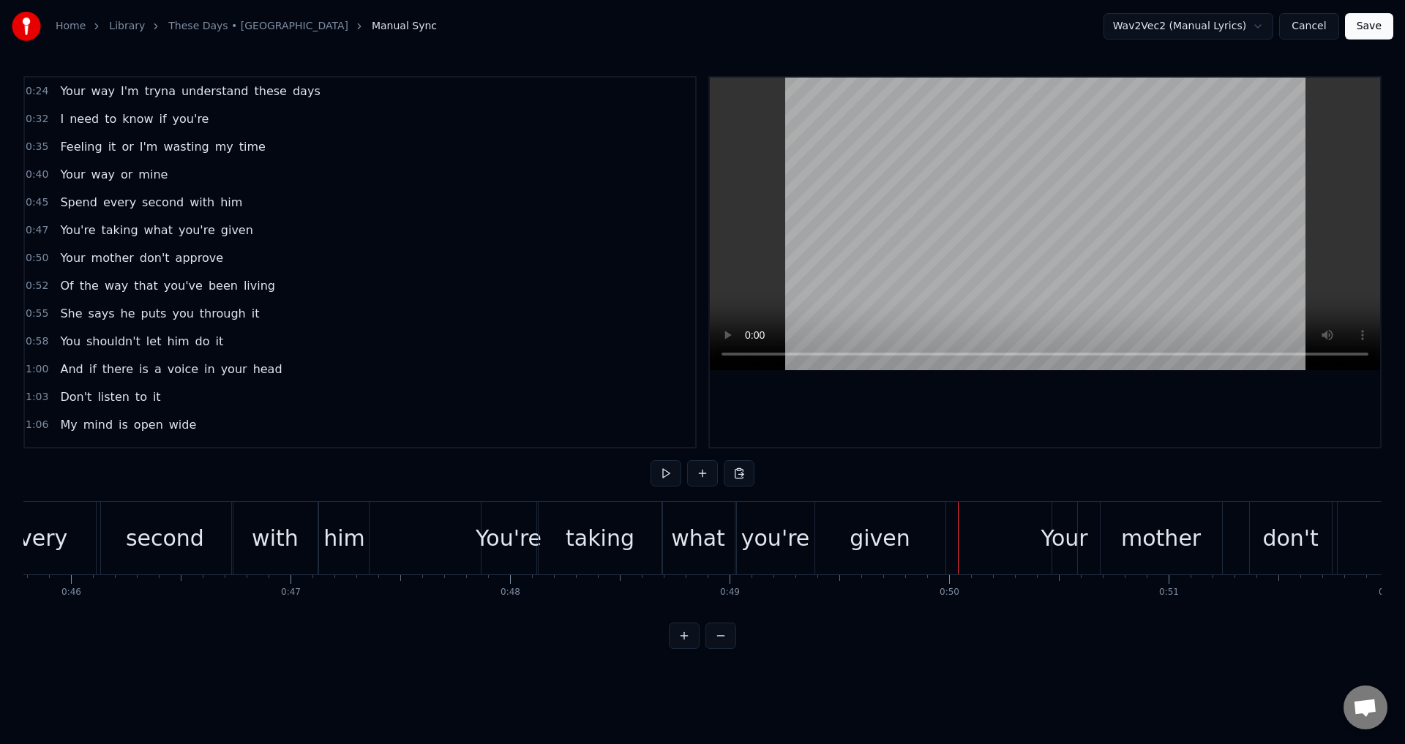
click at [1057, 435] on div at bounding box center [1045, 262] width 670 height 369
click at [1059, 421] on div at bounding box center [1045, 262] width 670 height 369
click at [1057, 526] on div "Your" at bounding box center [1064, 538] width 47 height 33
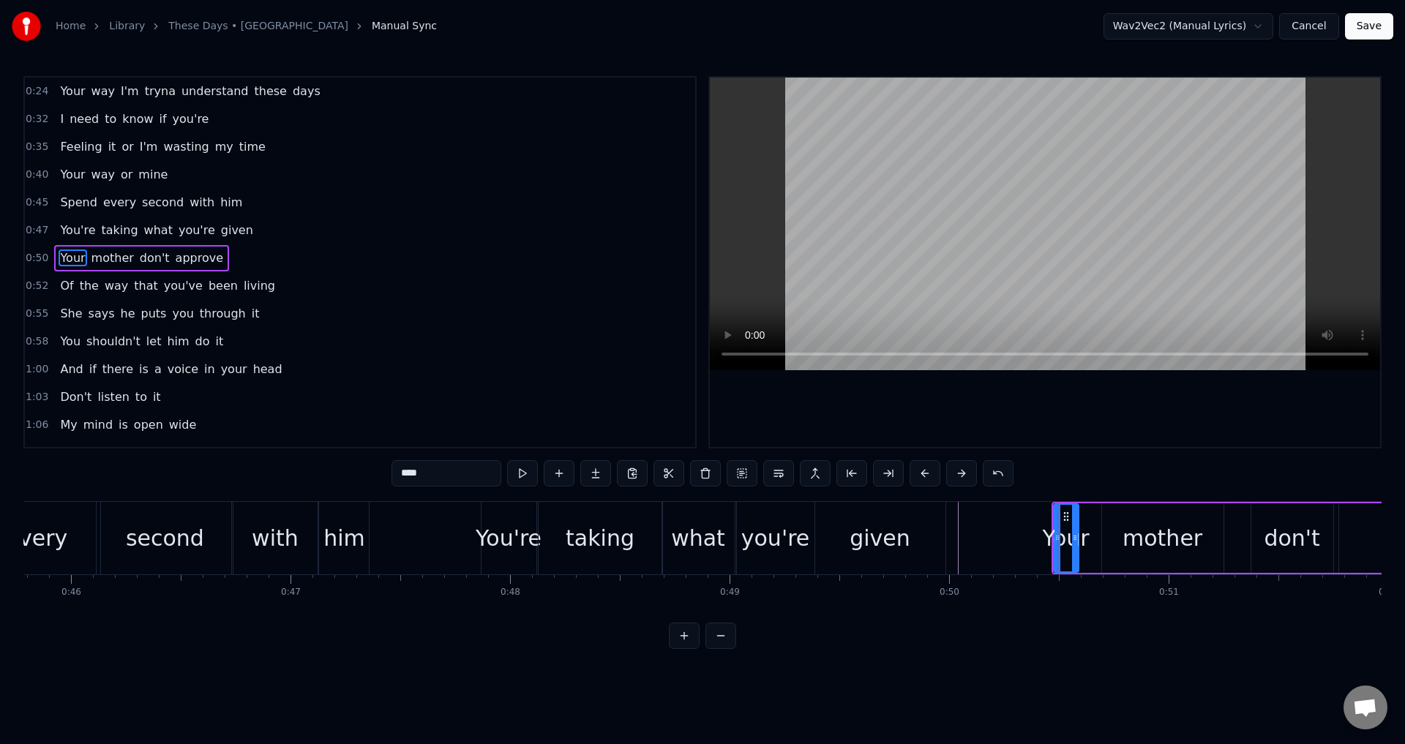
drag, startPoint x: 1054, startPoint y: 529, endPoint x: 1041, endPoint y: 530, distance: 13.2
click at [1054, 530] on div at bounding box center [1057, 538] width 6 height 67
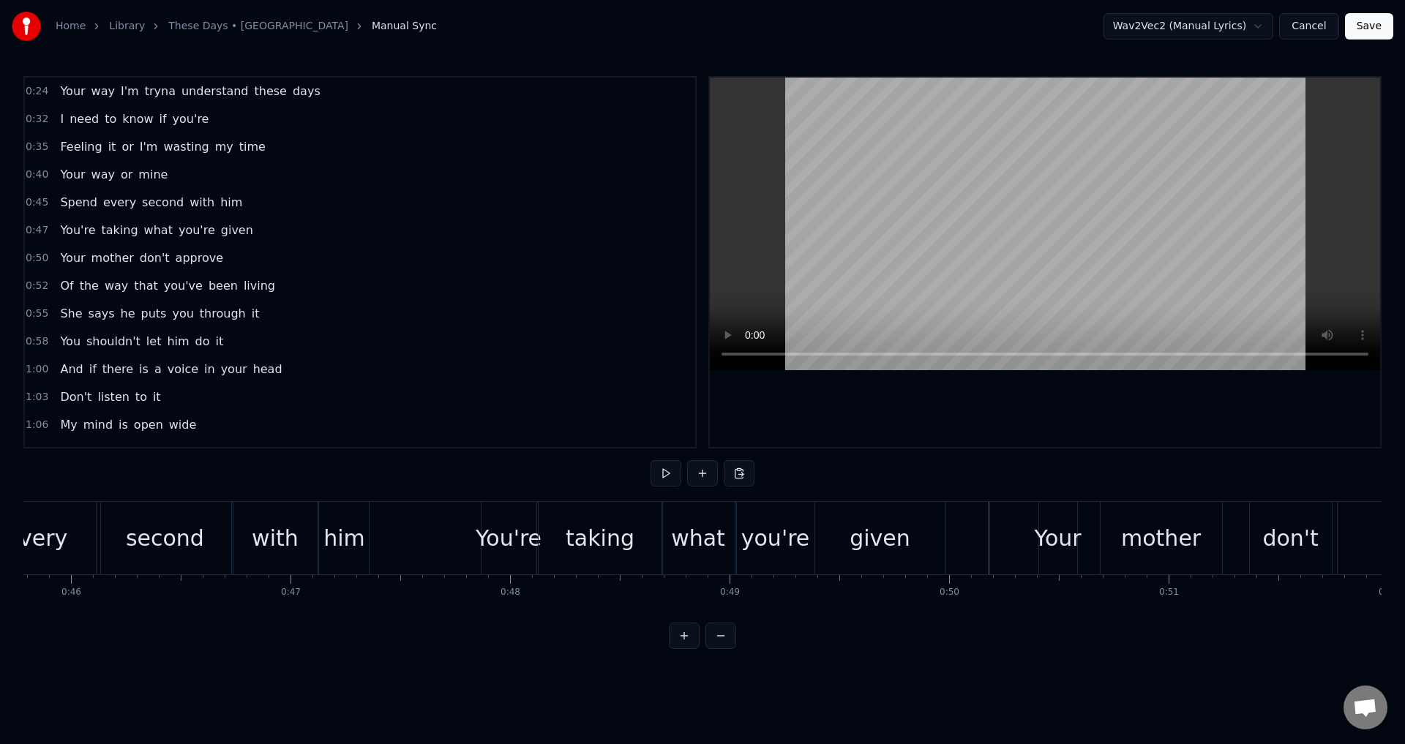
click at [1135, 432] on div at bounding box center [1045, 262] width 670 height 369
click at [1138, 421] on div at bounding box center [1045, 262] width 670 height 369
click at [1143, 518] on div "mother" at bounding box center [1160, 538] width 121 height 72
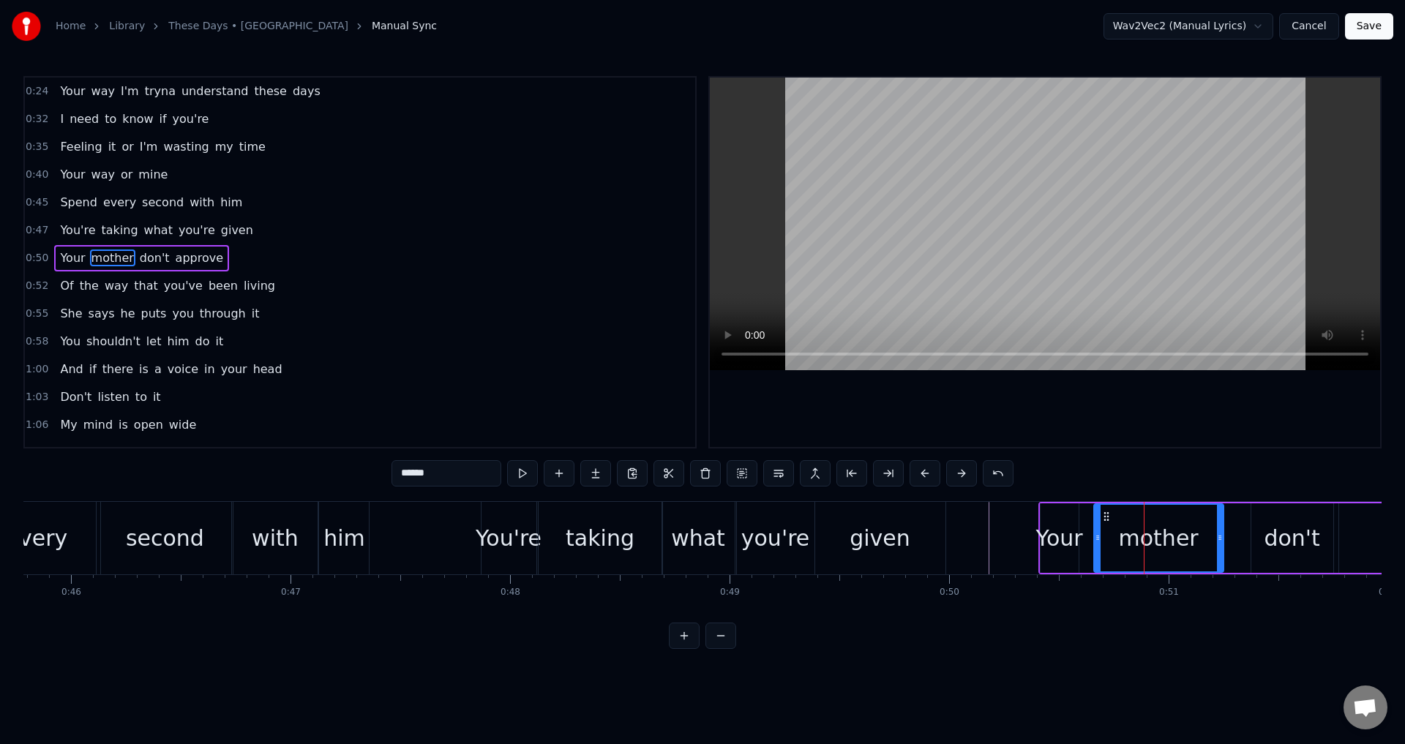
drag, startPoint x: 1104, startPoint y: 538, endPoint x: 1096, endPoint y: 536, distance: 8.3
click at [1096, 536] on icon at bounding box center [1097, 538] width 6 height 12
click at [1064, 535] on div "Your" at bounding box center [1059, 538] width 47 height 33
type input "****"
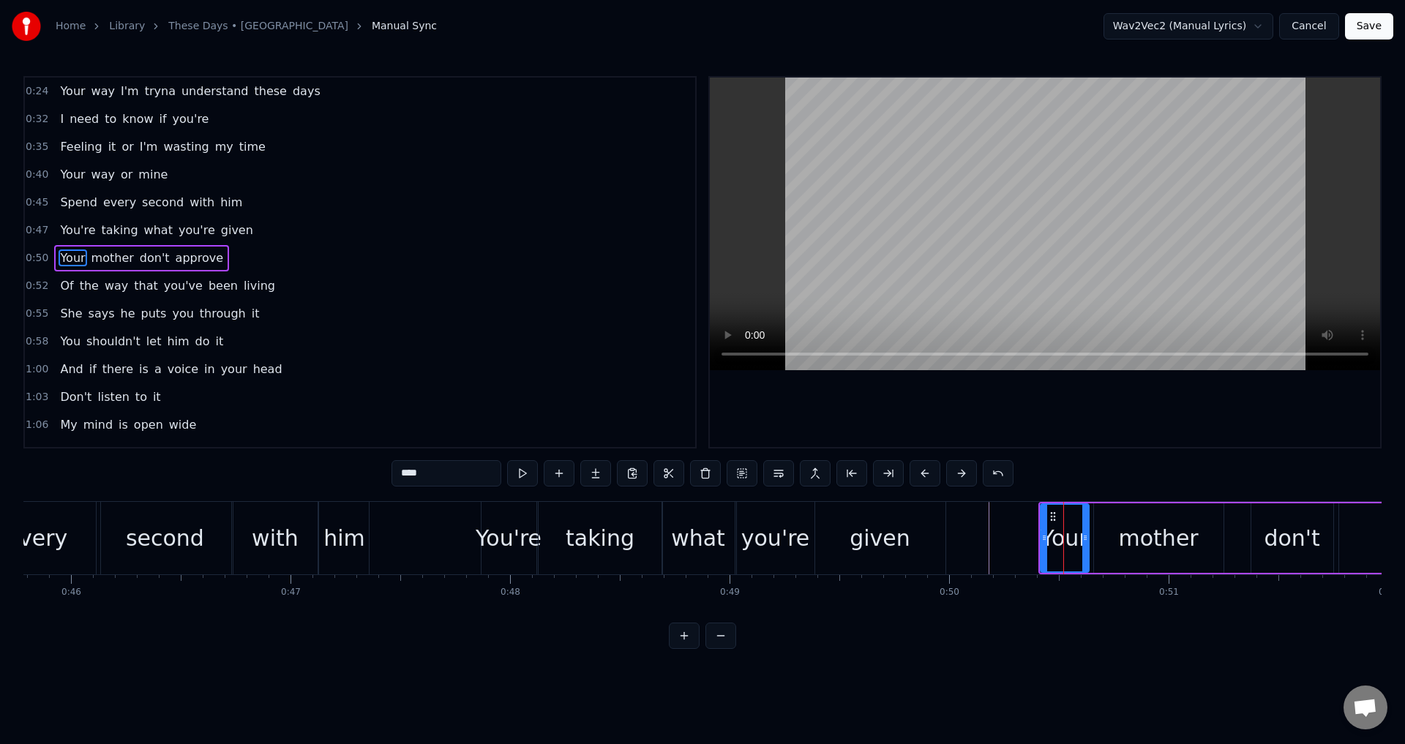
drag, startPoint x: 1077, startPoint y: 535, endPoint x: 1090, endPoint y: 539, distance: 13.7
click at [1088, 539] on icon at bounding box center [1085, 538] width 6 height 12
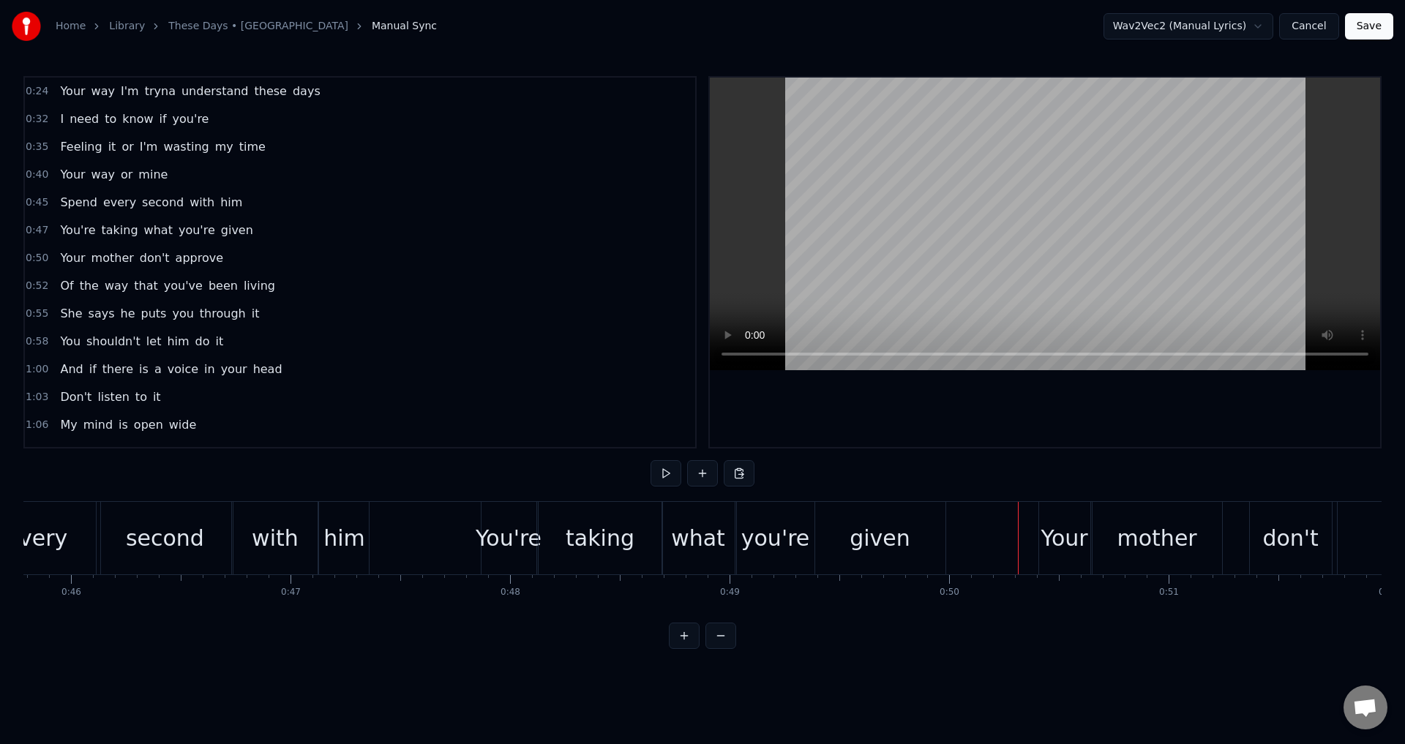
click at [1117, 422] on div at bounding box center [1045, 262] width 670 height 369
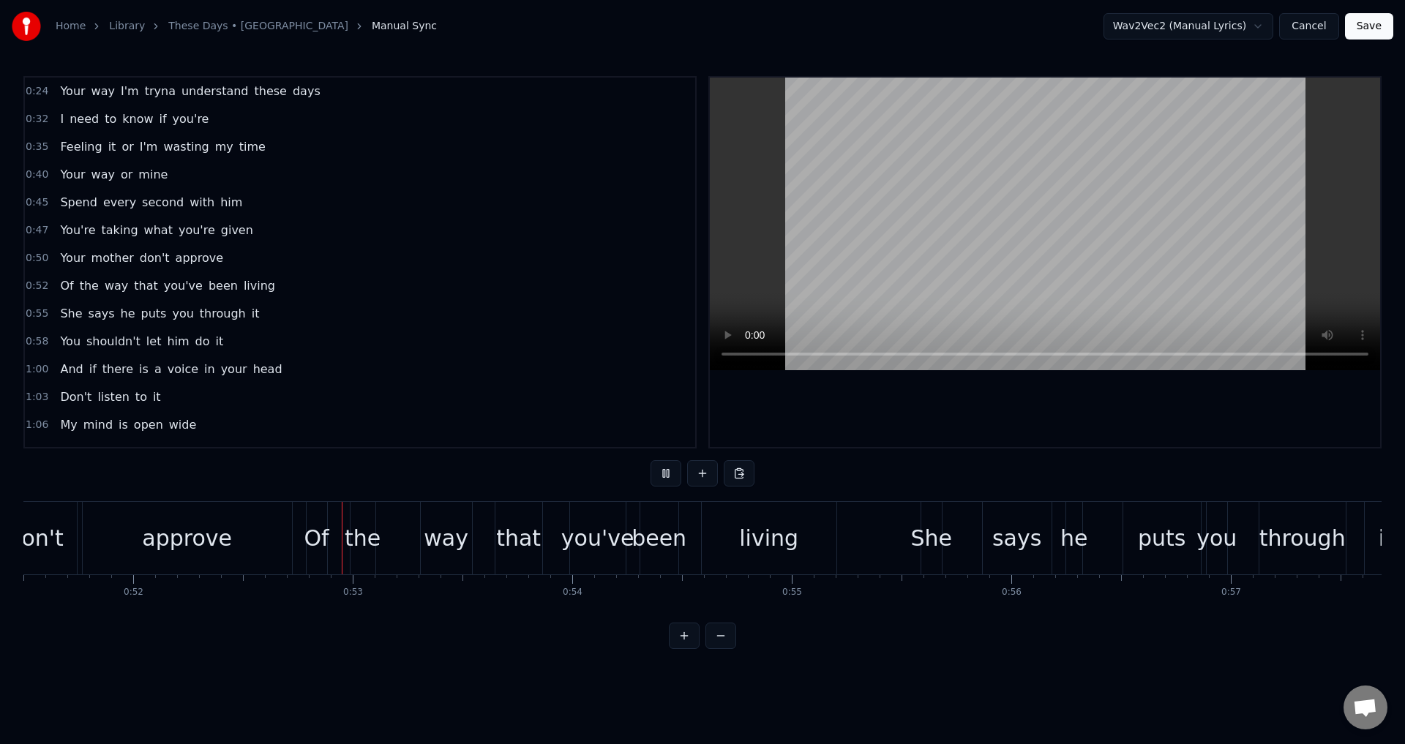
click at [1117, 422] on div at bounding box center [1045, 262] width 670 height 369
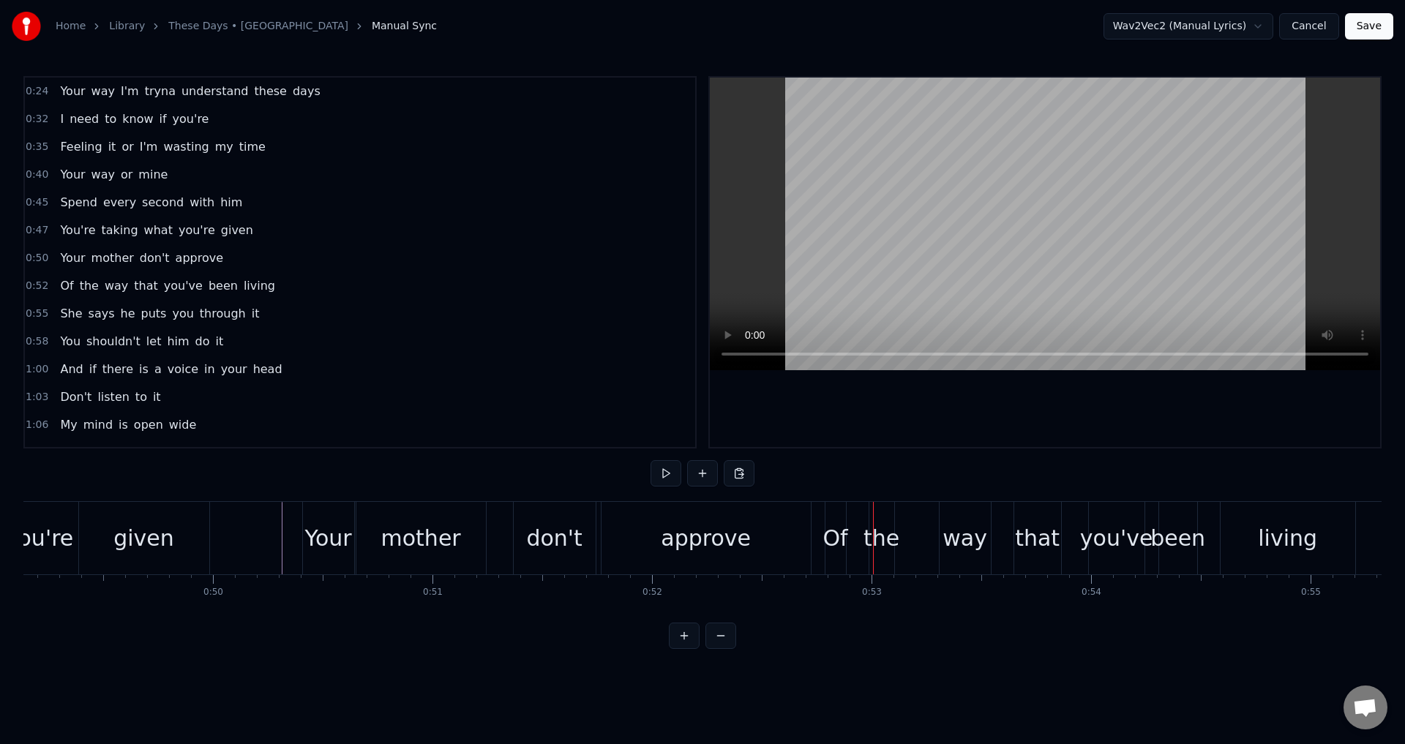
scroll to position [0, 10657]
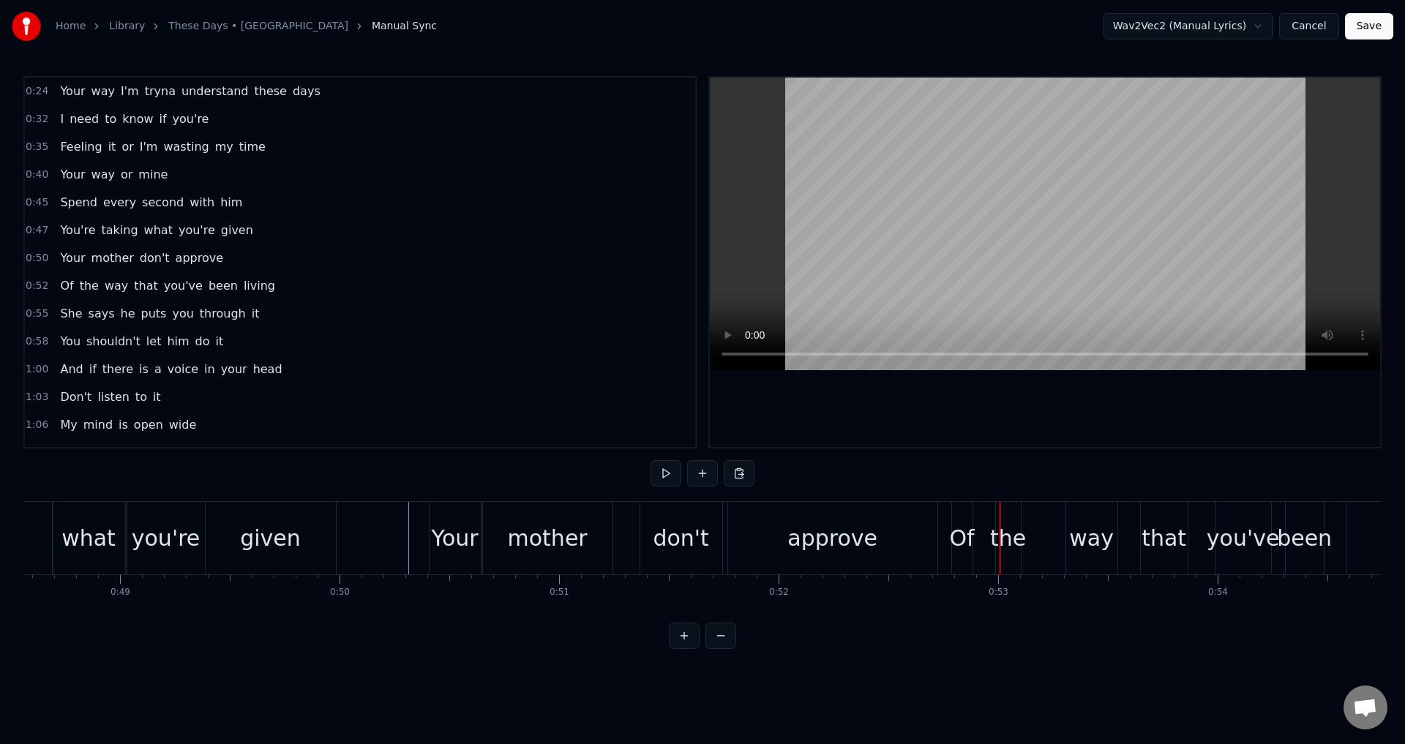
click at [474, 546] on div "Your" at bounding box center [455, 538] width 47 height 33
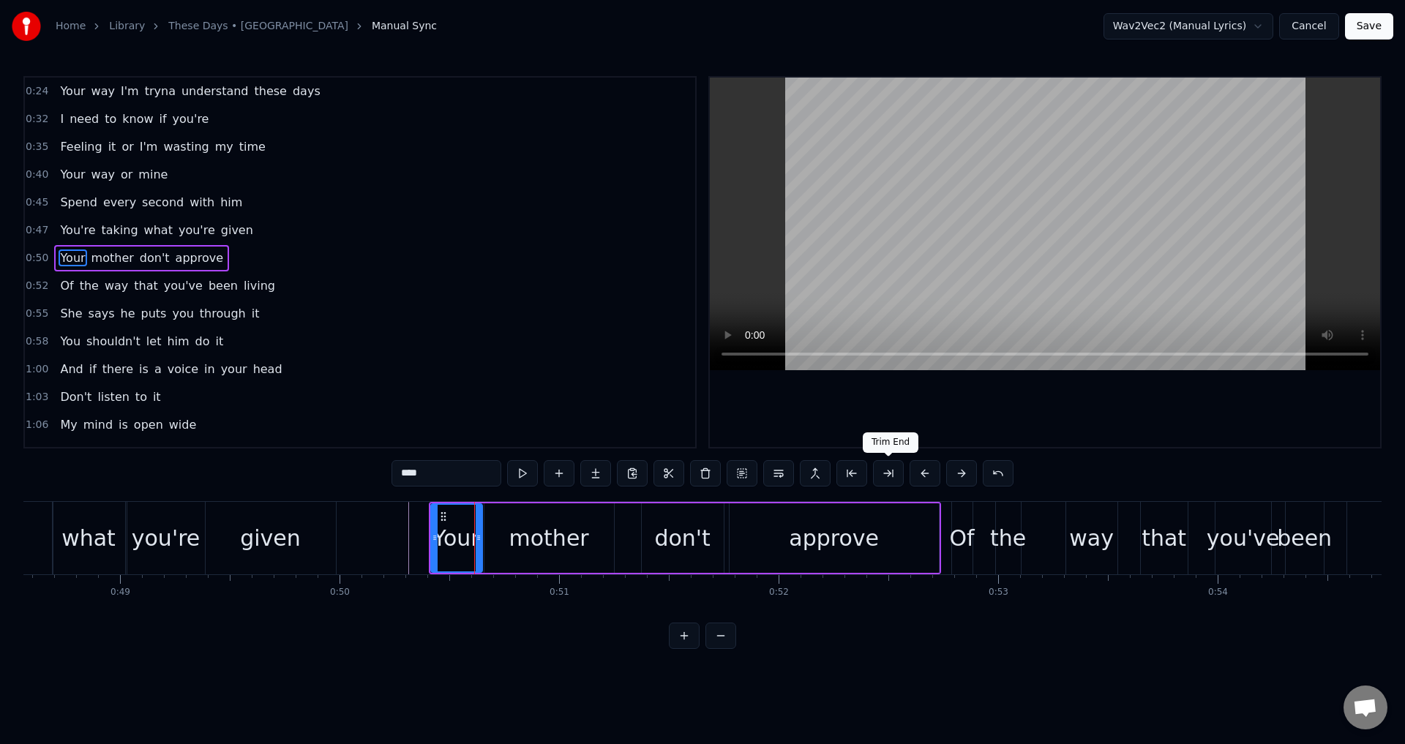
click at [1015, 407] on div at bounding box center [1045, 262] width 670 height 369
click at [546, 535] on div "mother" at bounding box center [549, 538] width 80 height 33
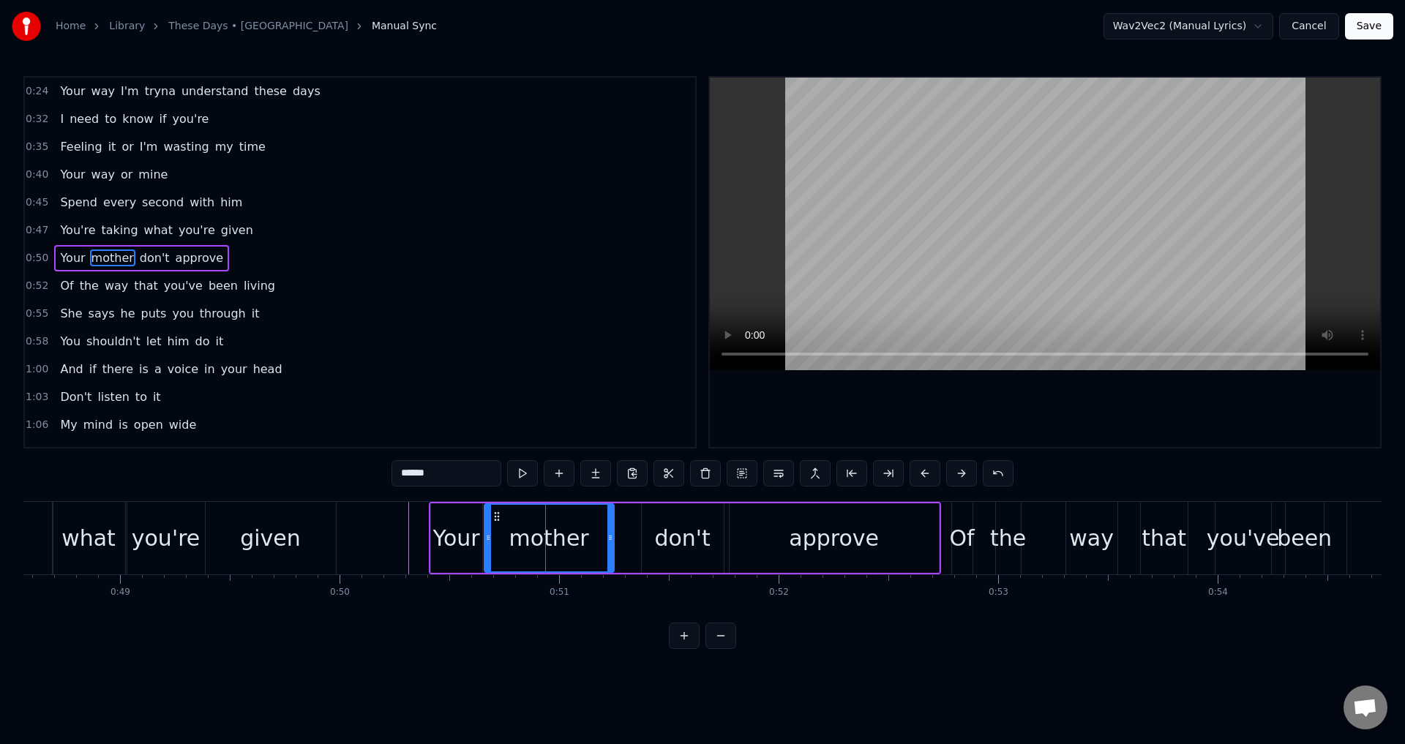
click at [1091, 393] on div at bounding box center [1045, 262] width 670 height 369
click at [1093, 392] on div at bounding box center [1045, 262] width 670 height 369
click at [651, 535] on div "don't" at bounding box center [683, 537] width 82 height 69
type input "*****"
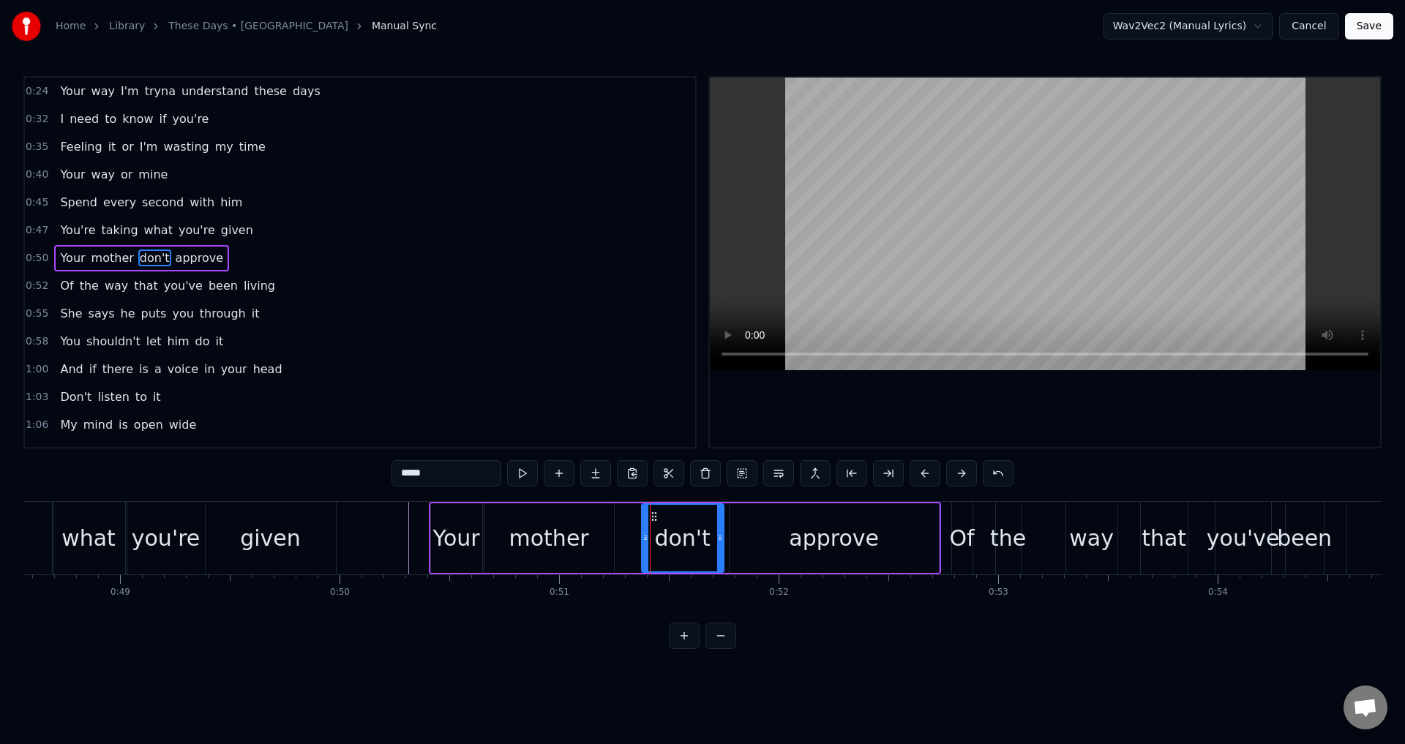
click at [639, 544] on div "Your mother don't approve" at bounding box center [685, 538] width 512 height 72
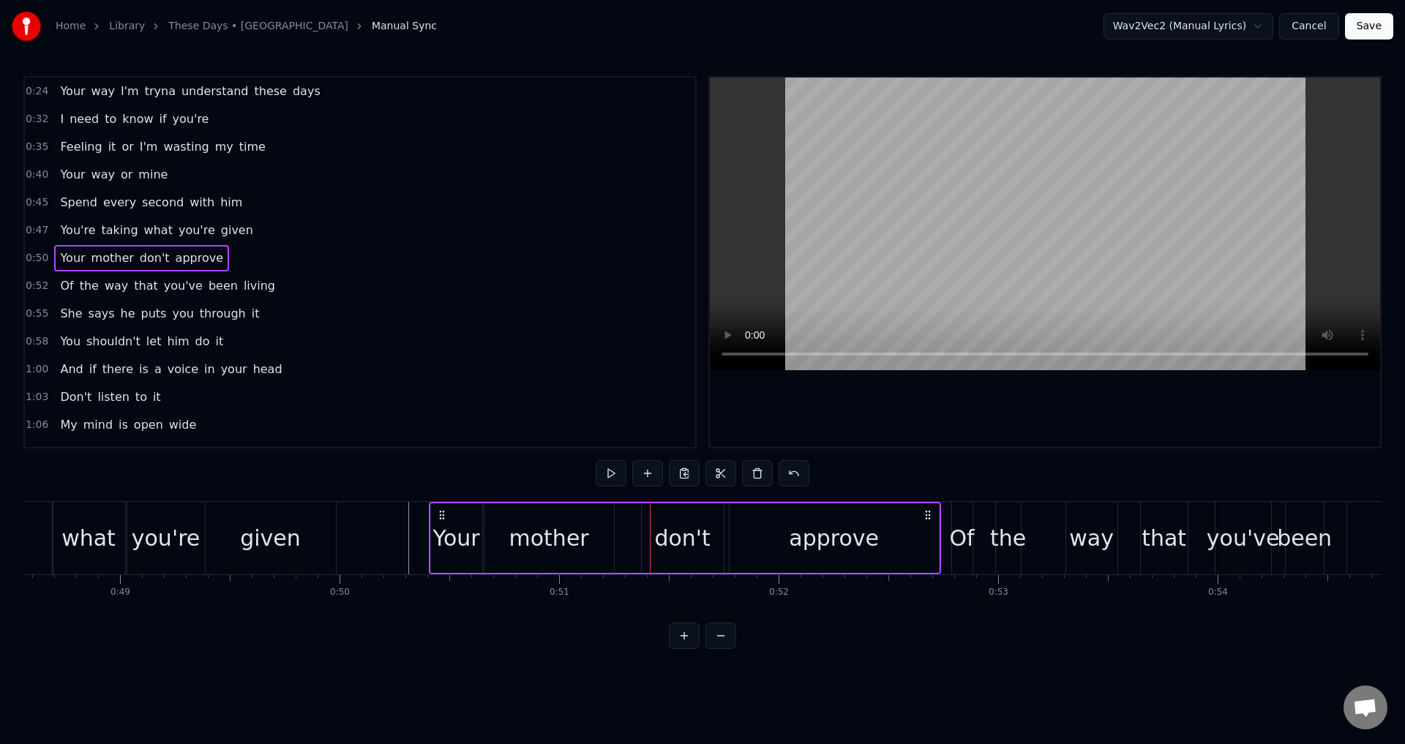
click at [605, 534] on div "mother" at bounding box center [548, 537] width 129 height 69
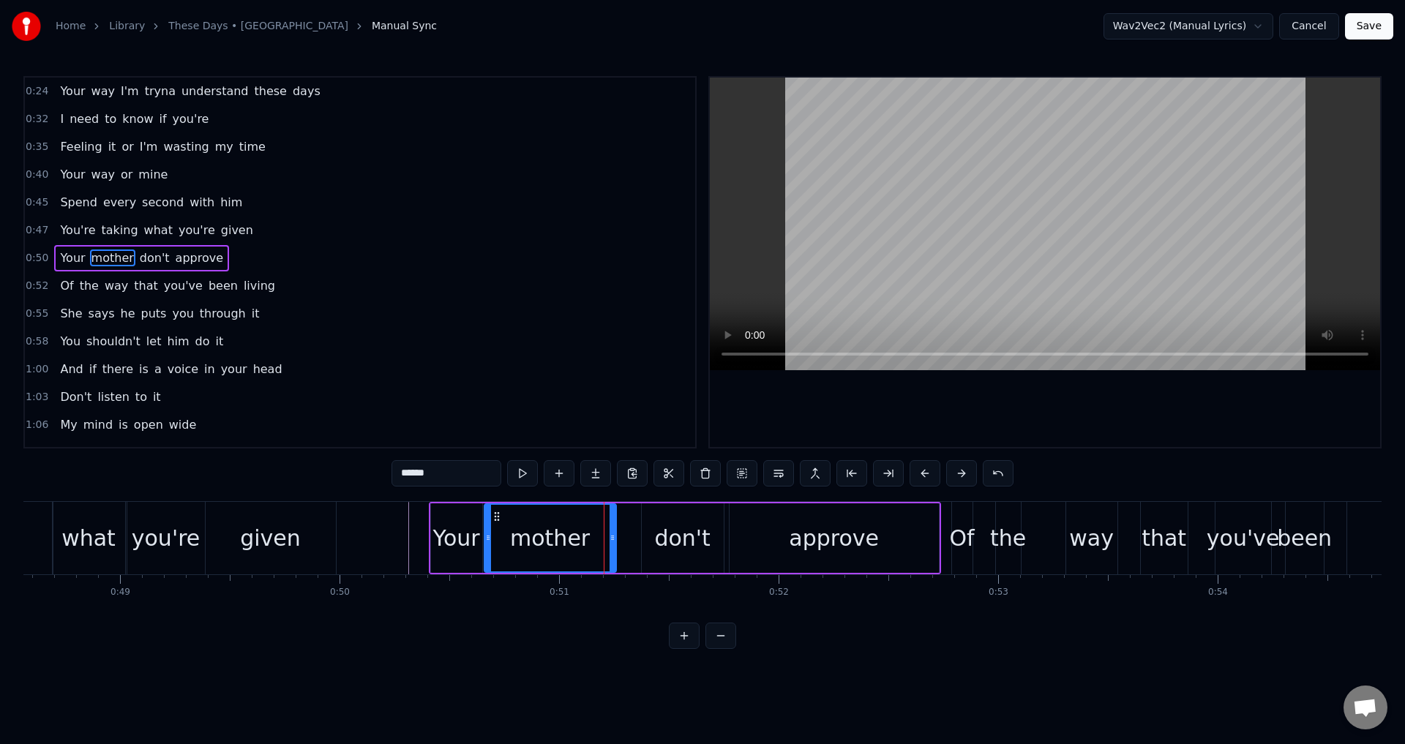
drag, startPoint x: 612, startPoint y: 535, endPoint x: 623, endPoint y: 538, distance: 10.7
click at [615, 538] on icon at bounding box center [612, 538] width 6 height 12
click at [645, 539] on div "don't" at bounding box center [683, 537] width 82 height 69
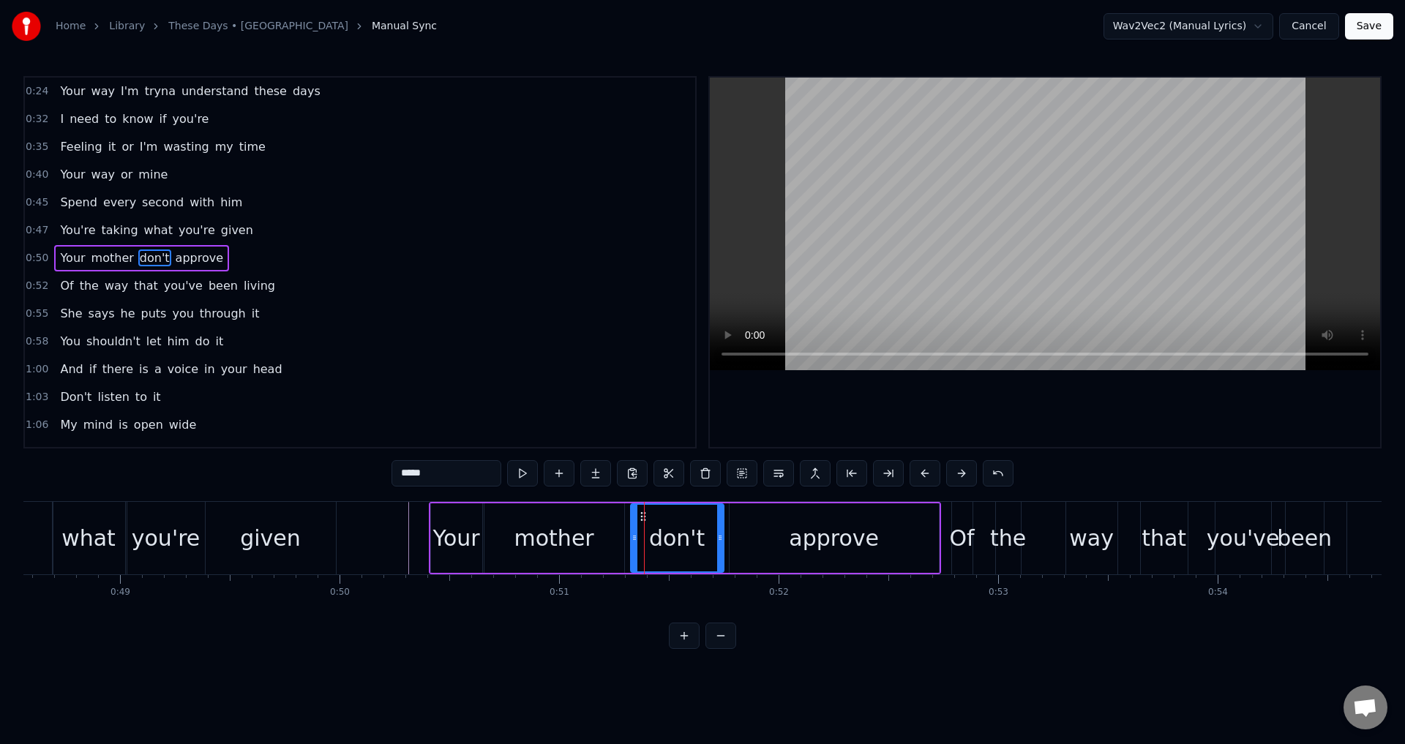
drag, startPoint x: 642, startPoint y: 535, endPoint x: 628, endPoint y: 536, distance: 14.0
click at [631, 536] on icon at bounding box center [634, 538] width 6 height 12
click at [520, 536] on div "mother" at bounding box center [554, 538] width 80 height 33
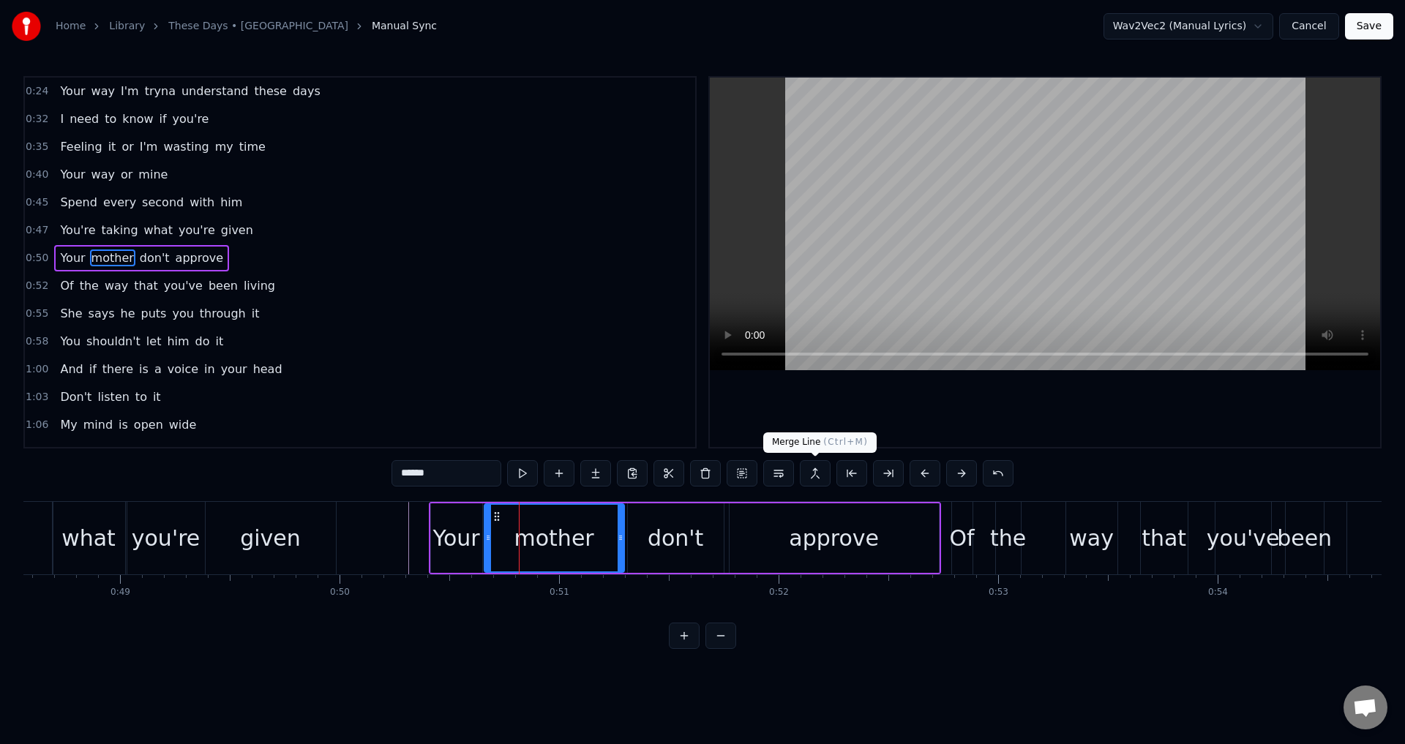
click at [949, 416] on div at bounding box center [1045, 262] width 670 height 369
click at [952, 407] on div at bounding box center [1045, 262] width 670 height 369
drag, startPoint x: 943, startPoint y: 396, endPoint x: 944, endPoint y: 411, distance: 15.4
click at [944, 396] on div at bounding box center [1045, 262] width 670 height 369
click at [956, 404] on div at bounding box center [1045, 262] width 670 height 369
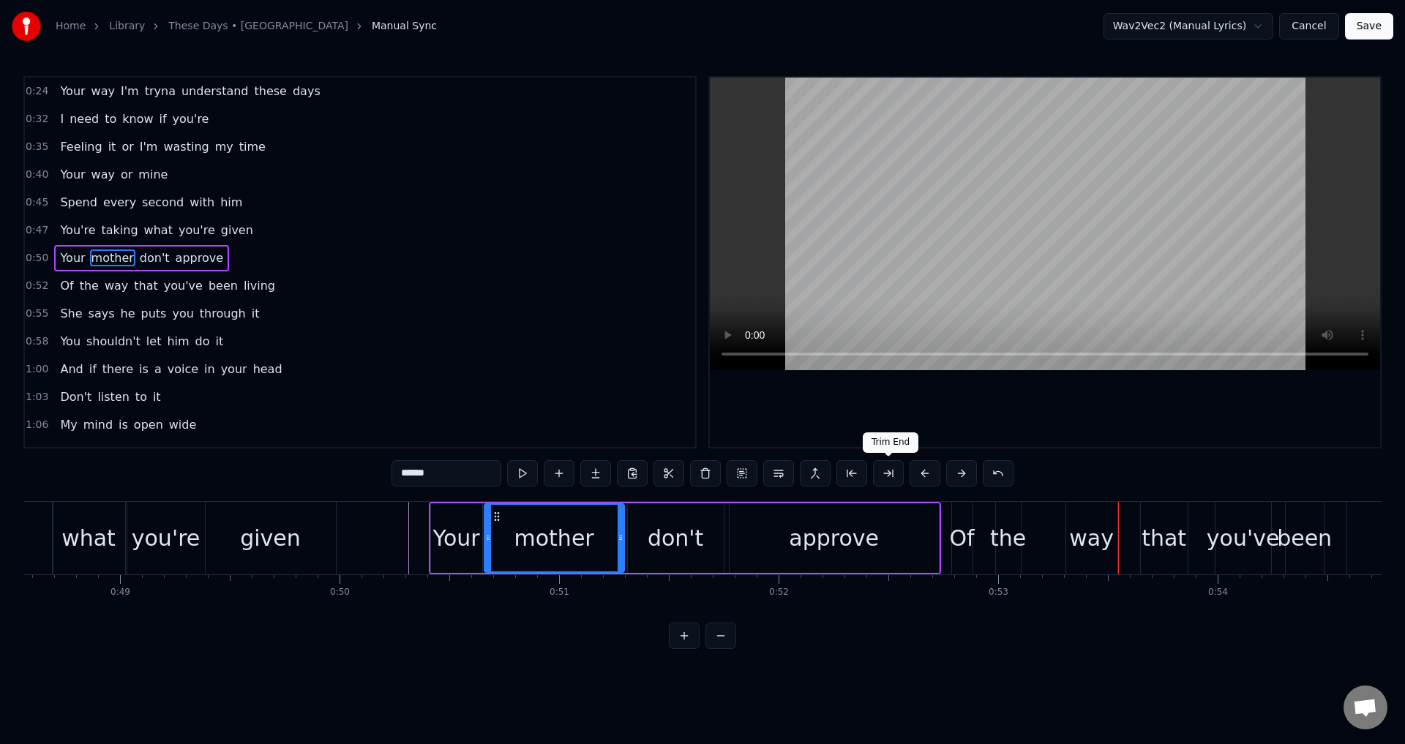
click at [826, 531] on div "approve" at bounding box center [834, 538] width 90 height 33
type input "*******"
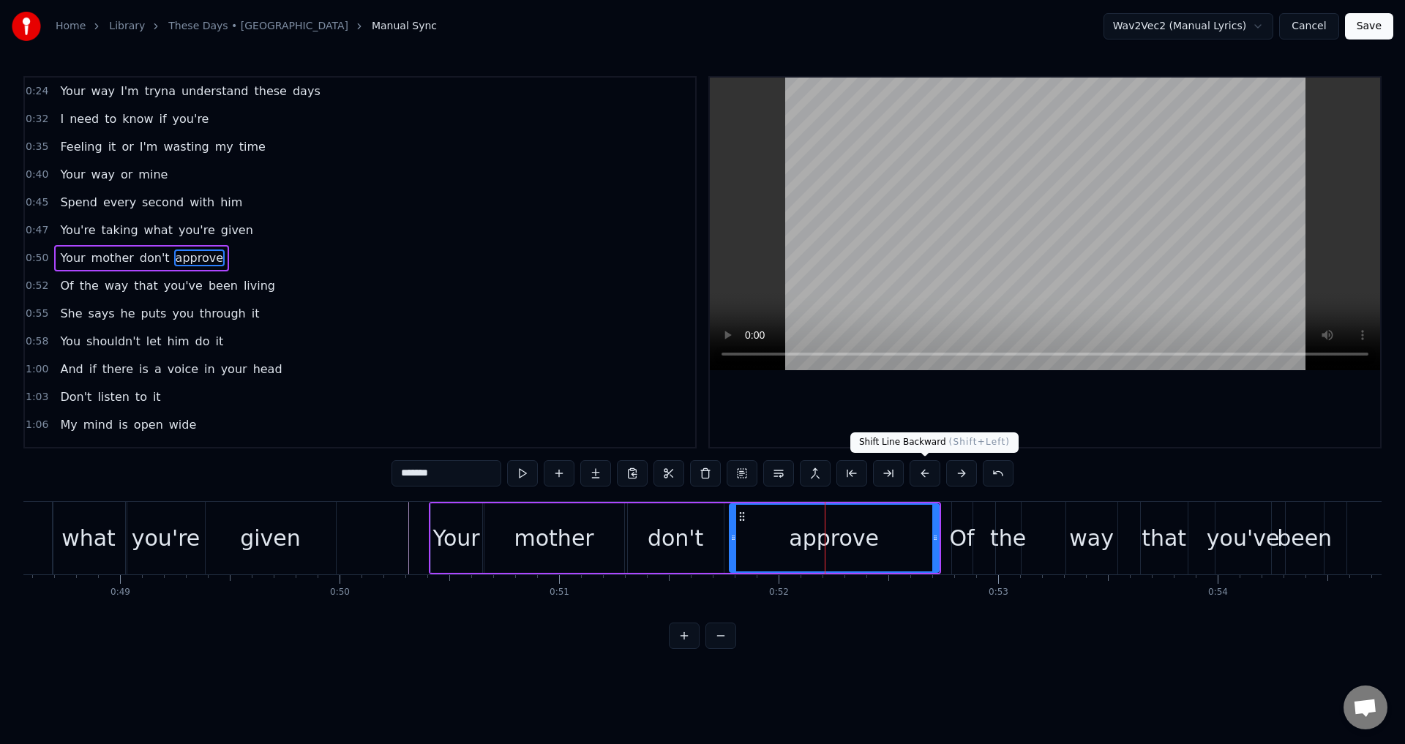
click at [1074, 383] on div at bounding box center [1045, 262] width 670 height 369
click at [1072, 388] on div at bounding box center [1045, 262] width 670 height 369
drag, startPoint x: 936, startPoint y: 538, endPoint x: 920, endPoint y: 537, distance: 16.2
click at [927, 537] on icon at bounding box center [930, 538] width 6 height 12
click at [838, 529] on div "approve" at bounding box center [826, 538] width 90 height 33
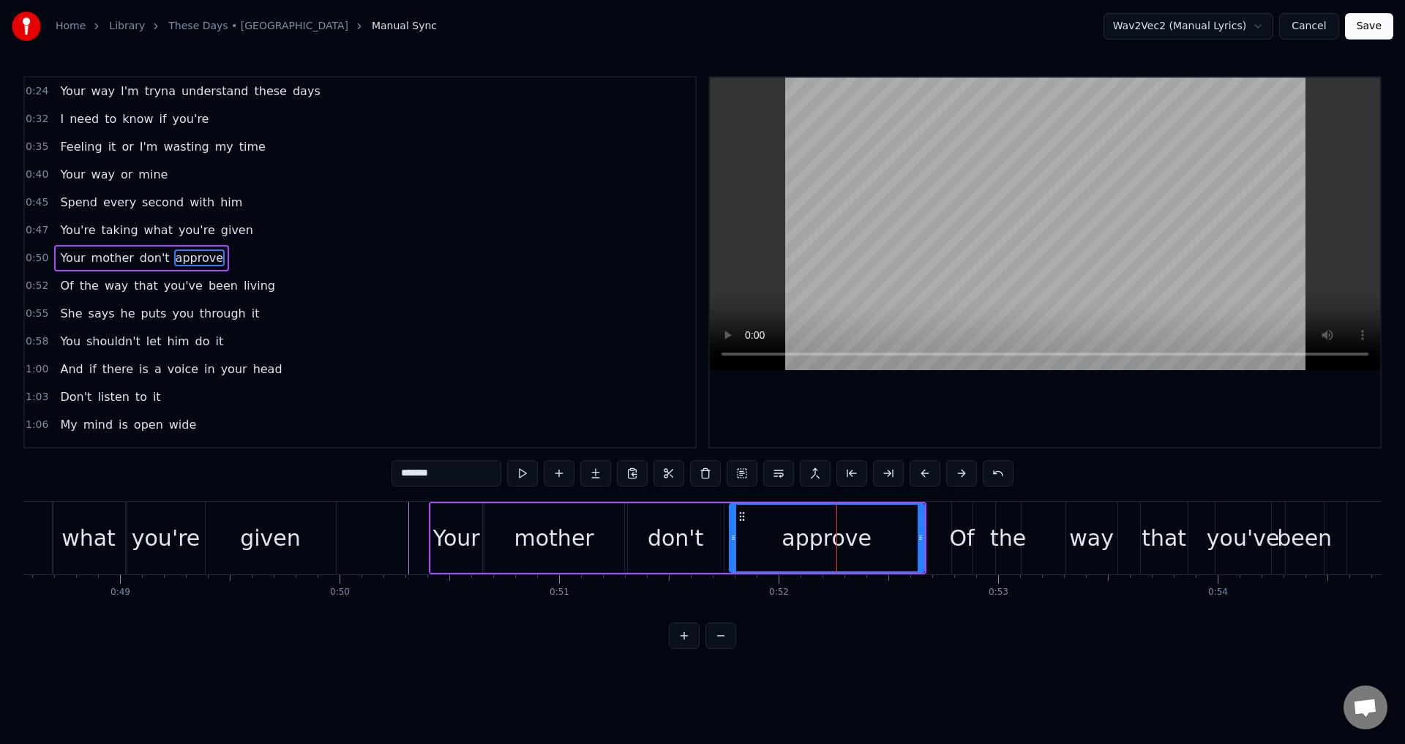
click at [1067, 413] on div at bounding box center [1045, 262] width 670 height 369
click at [984, 536] on div "Of the way that you've been living" at bounding box center [1218, 538] width 534 height 72
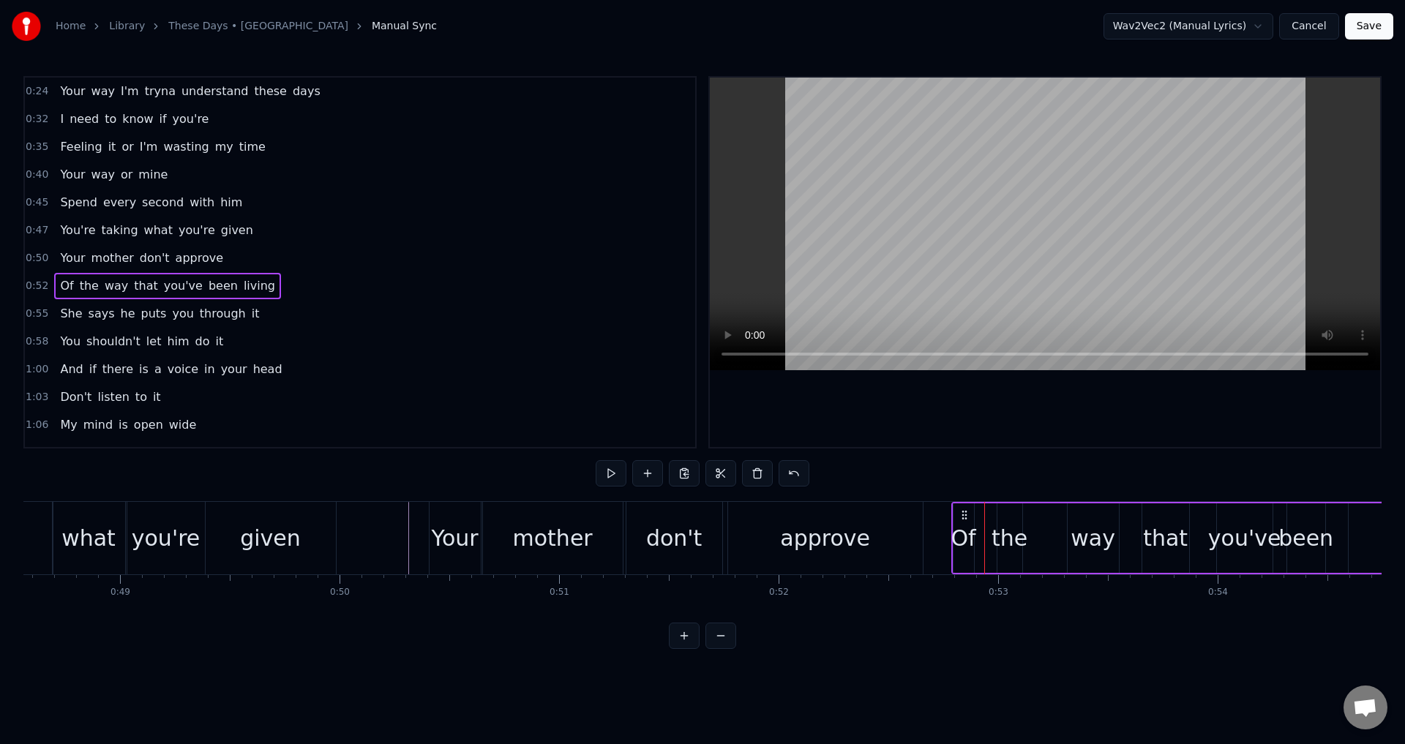
click at [960, 533] on div "Of" at bounding box center [963, 538] width 25 height 33
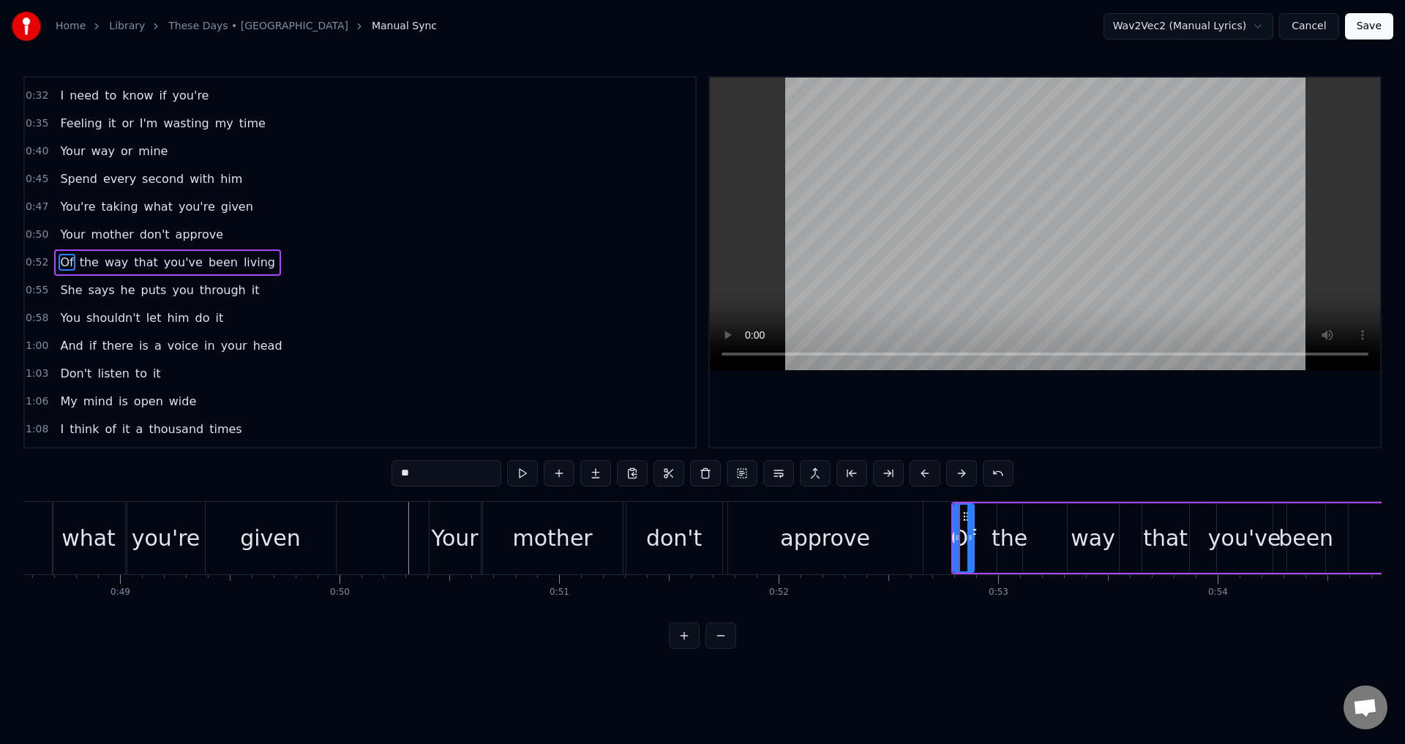
click at [976, 525] on div "Of the way that you've been living" at bounding box center [1218, 538] width 534 height 72
click at [985, 530] on div "Of the way that you've been living" at bounding box center [1218, 538] width 534 height 72
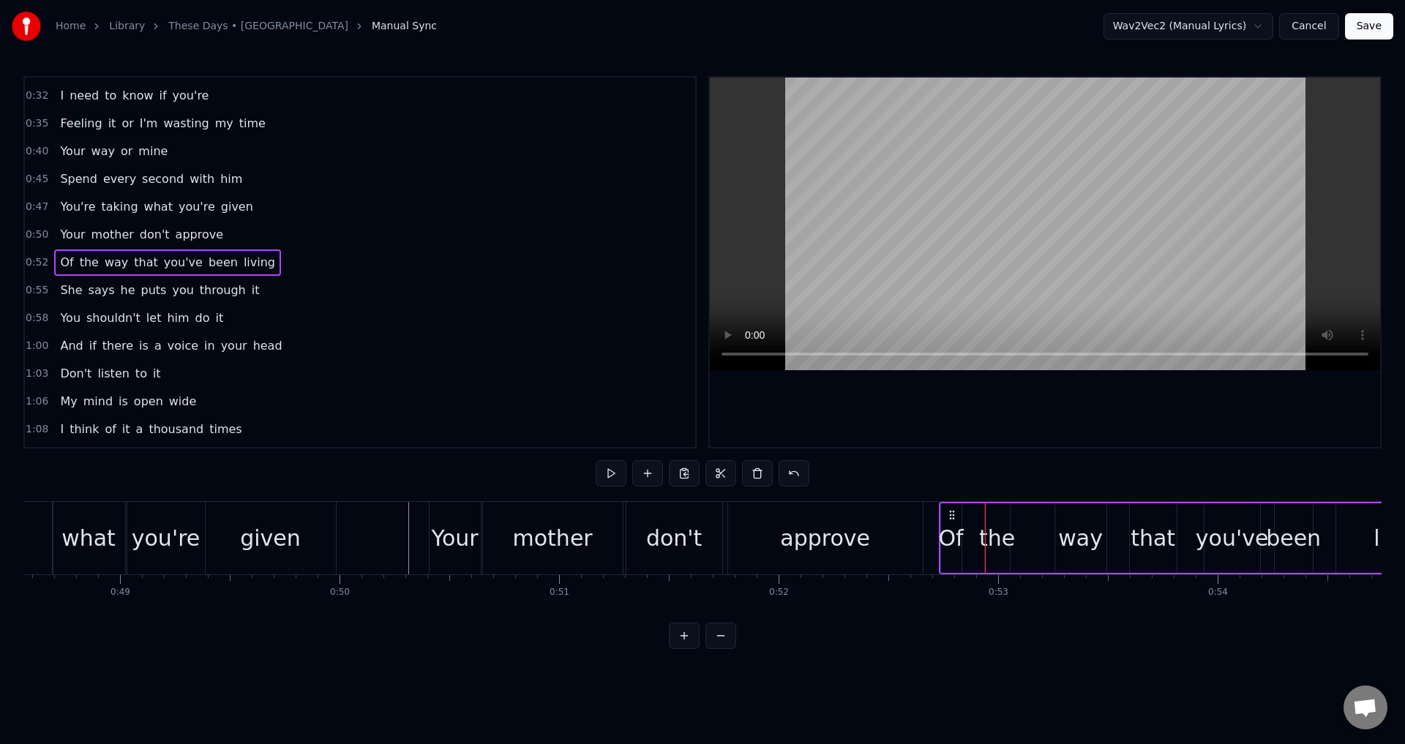
drag, startPoint x: 966, startPoint y: 514, endPoint x: 953, endPoint y: 518, distance: 13.0
click at [953, 518] on icon at bounding box center [952, 515] width 12 height 12
click at [892, 533] on div "approve" at bounding box center [825, 538] width 195 height 72
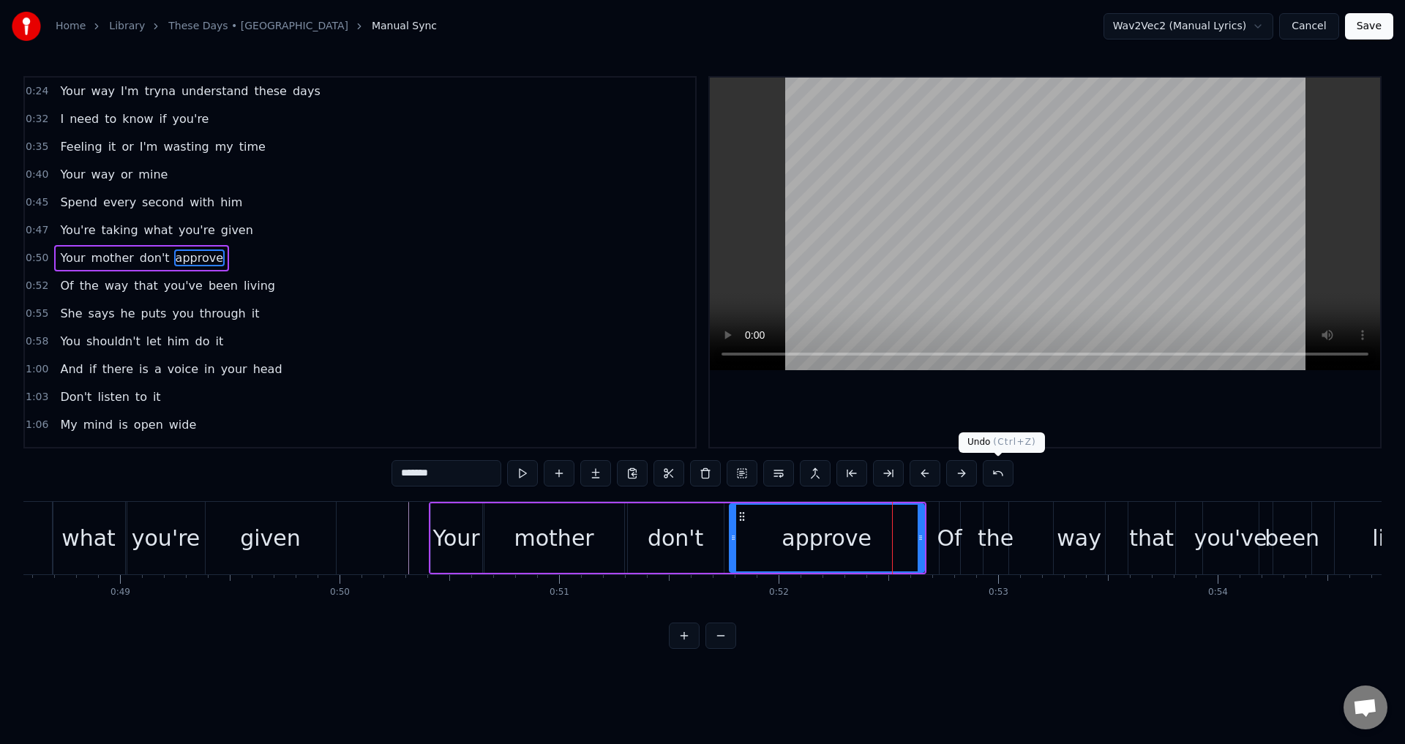
click at [1095, 416] on div at bounding box center [1045, 262] width 670 height 369
click at [943, 544] on div "Of" at bounding box center [949, 538] width 25 height 33
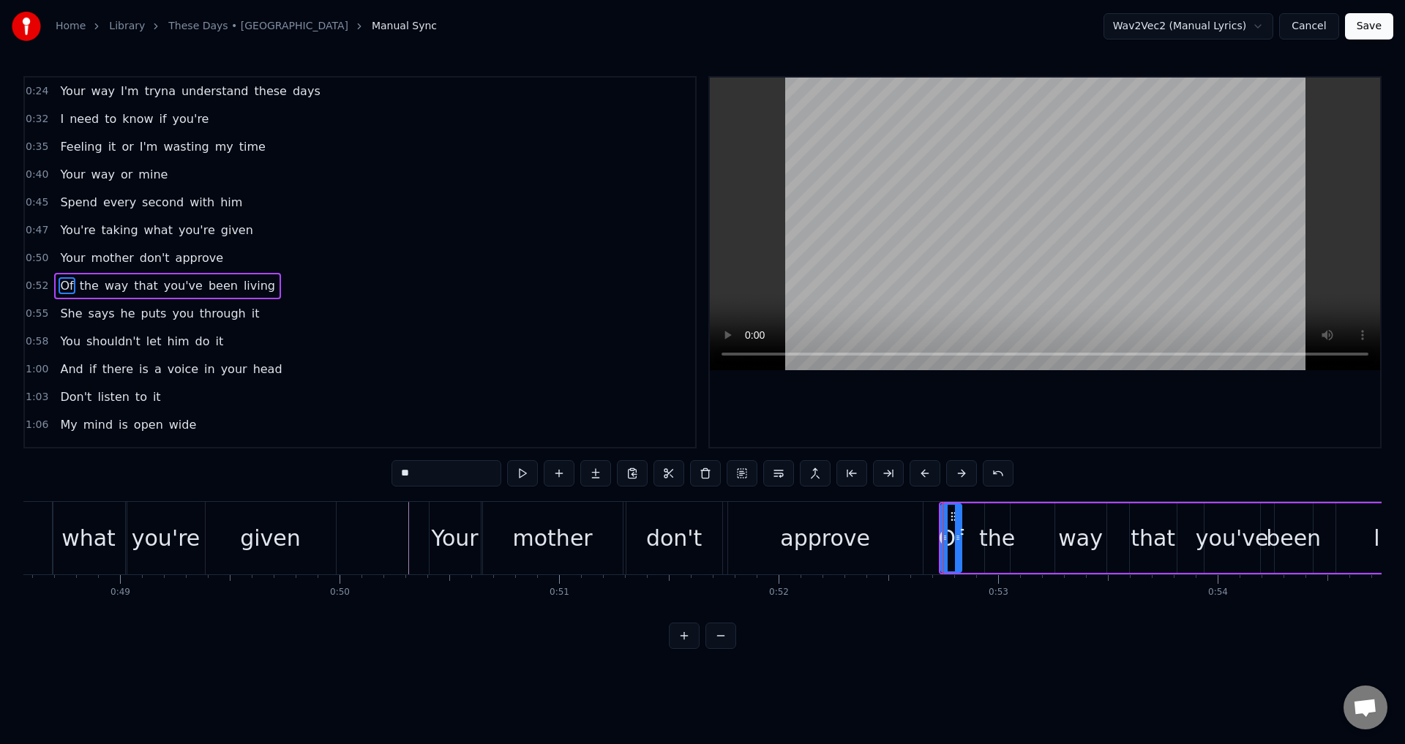
scroll to position [23, 0]
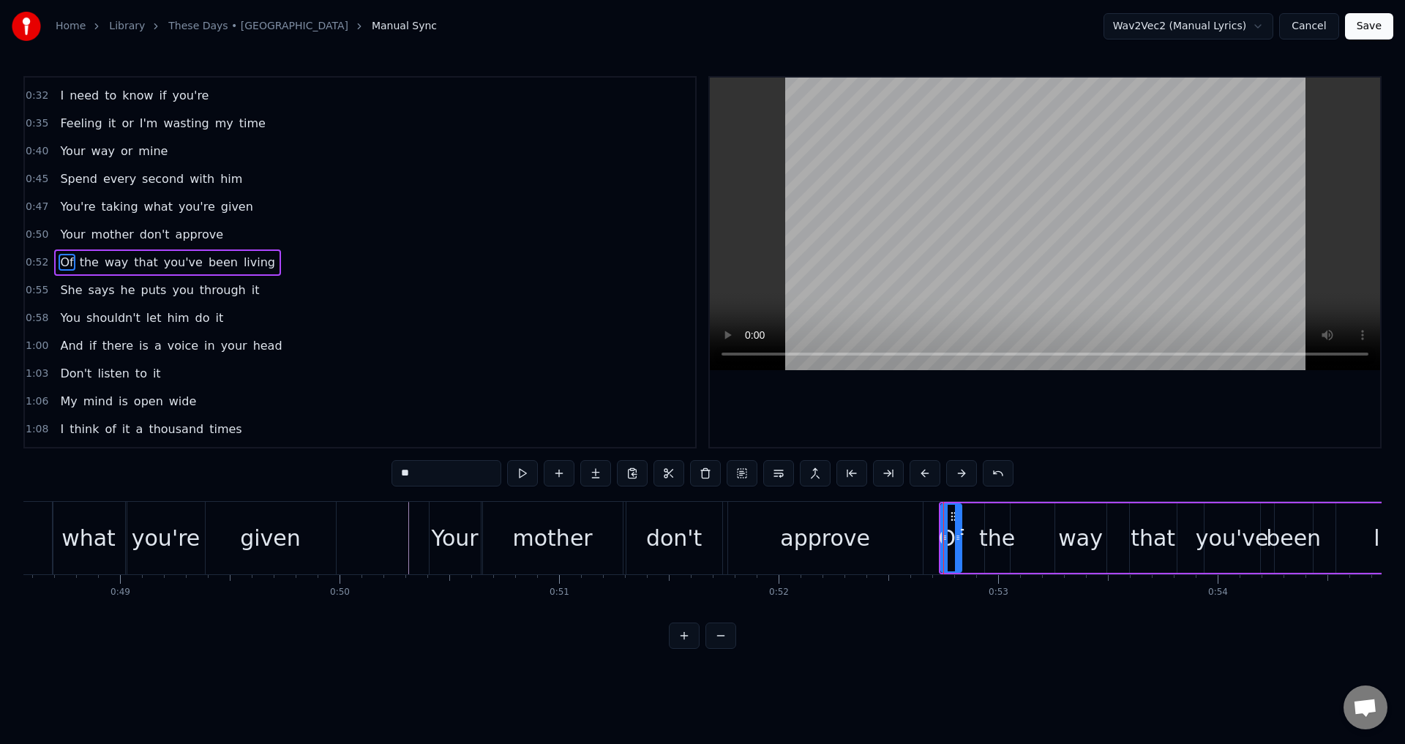
click at [797, 541] on div "approve" at bounding box center [825, 538] width 90 height 33
type input "*******"
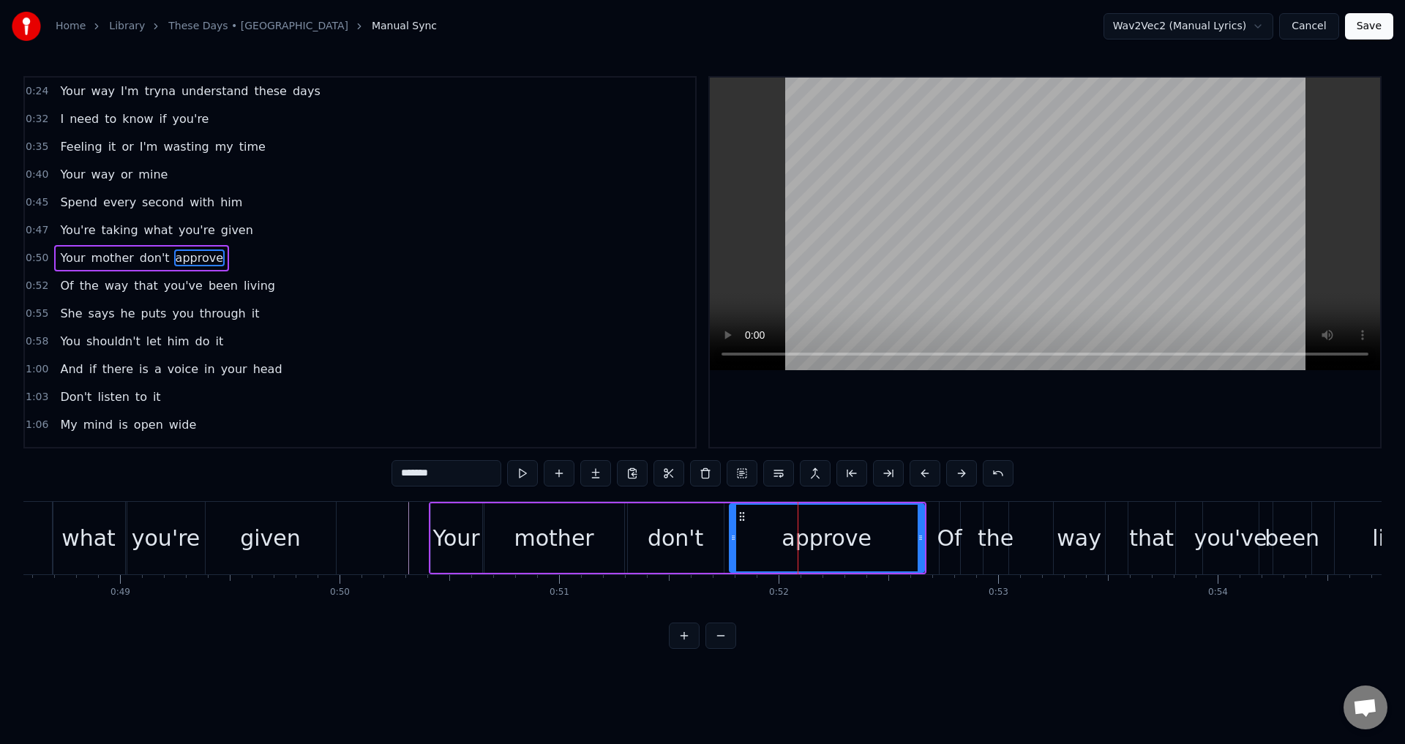
click at [1100, 428] on div at bounding box center [1045, 262] width 670 height 369
drag, startPoint x: 922, startPoint y: 543, endPoint x: 912, endPoint y: 542, distance: 10.3
click at [912, 542] on icon at bounding box center [912, 538] width 6 height 12
click at [963, 535] on div "Of the way that you've been living" at bounding box center [1206, 538] width 534 height 72
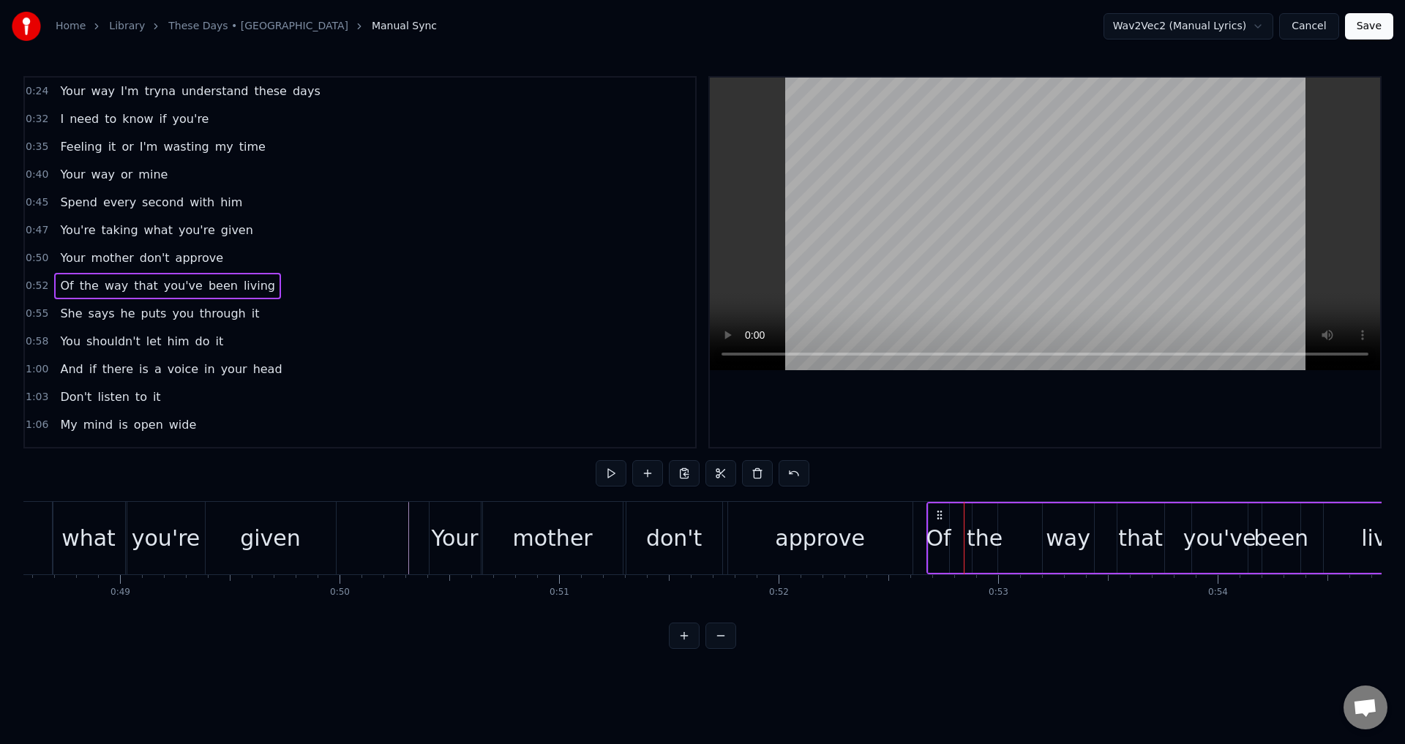
drag, startPoint x: 955, startPoint y: 514, endPoint x: 942, endPoint y: 513, distance: 12.5
click at [942, 513] on icon at bounding box center [939, 515] width 12 height 12
click at [892, 513] on div "approve" at bounding box center [820, 538] width 184 height 72
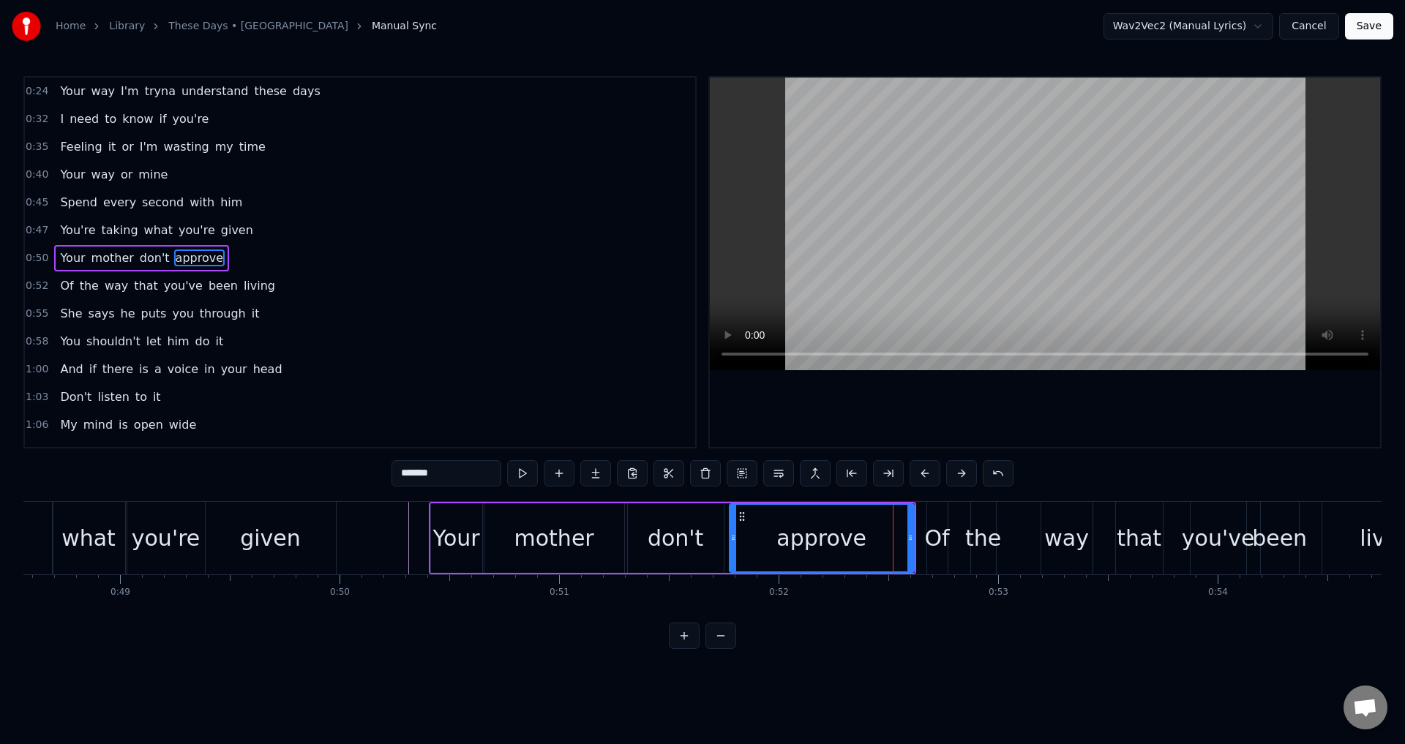
click at [1113, 395] on div at bounding box center [1045, 262] width 670 height 369
click at [1114, 399] on div at bounding box center [1045, 262] width 670 height 369
click at [944, 538] on div "Of" at bounding box center [937, 538] width 25 height 33
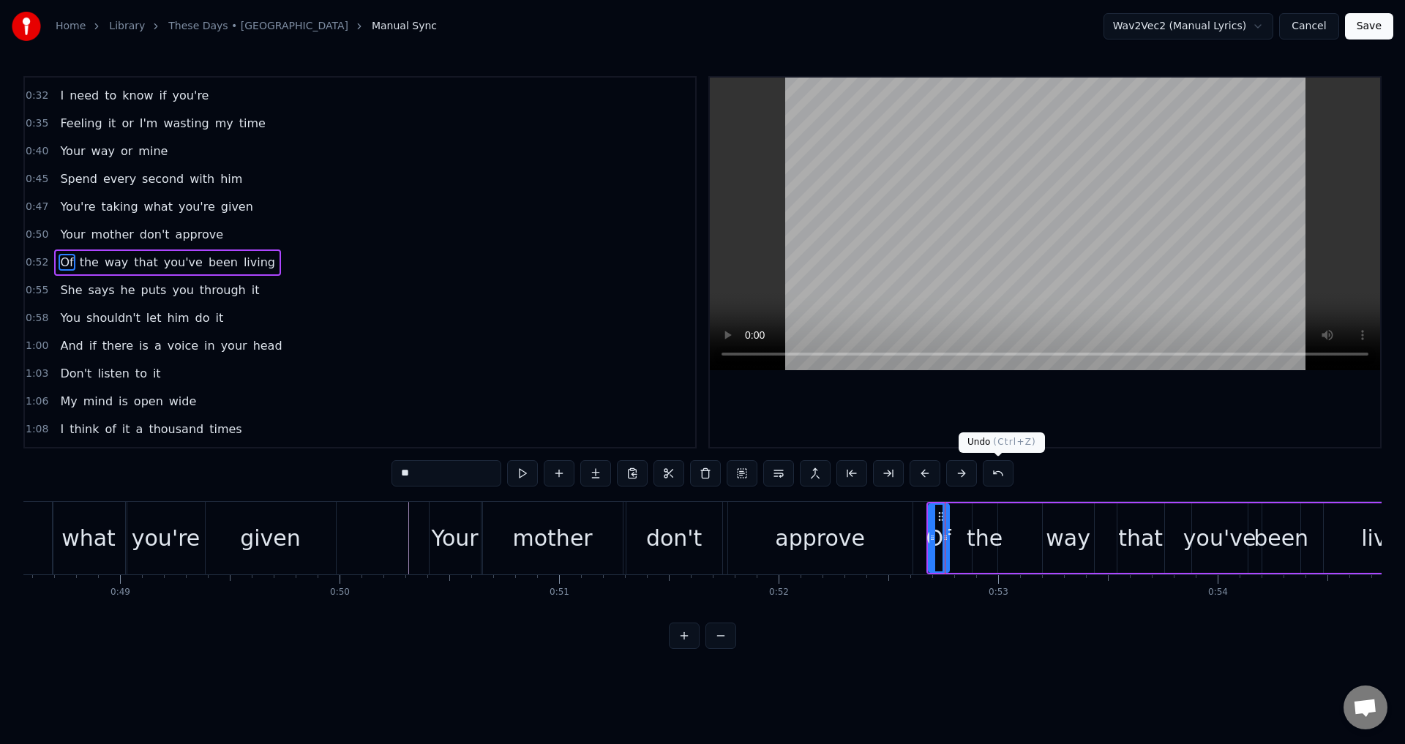
click at [1051, 426] on div at bounding box center [1045, 262] width 670 height 369
click at [1053, 425] on div at bounding box center [1045, 262] width 670 height 369
drag, startPoint x: 947, startPoint y: 538, endPoint x: 966, endPoint y: 538, distance: 19.0
click at [958, 538] on icon at bounding box center [955, 538] width 6 height 12
click at [991, 530] on div "the" at bounding box center [984, 538] width 36 height 33
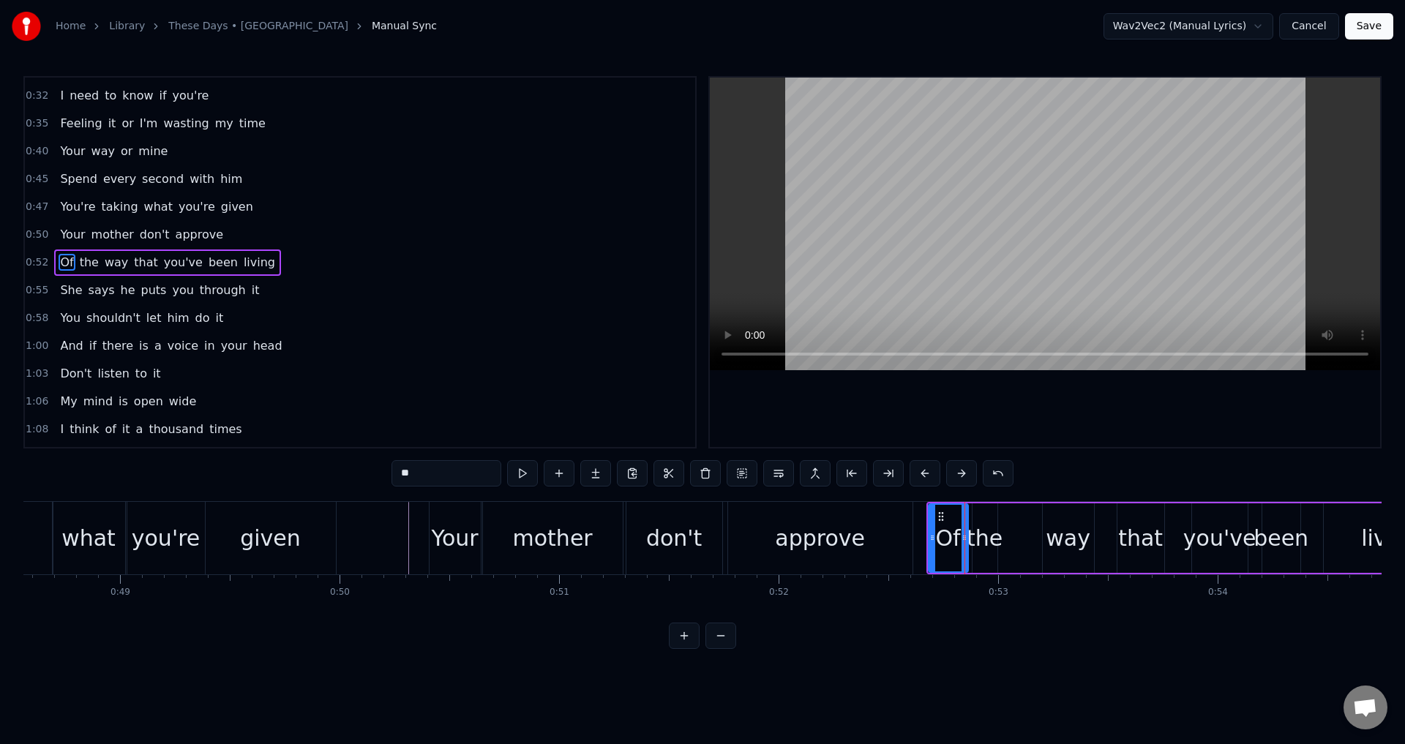
type input "***"
click at [991, 518] on icon at bounding box center [988, 517] width 12 height 12
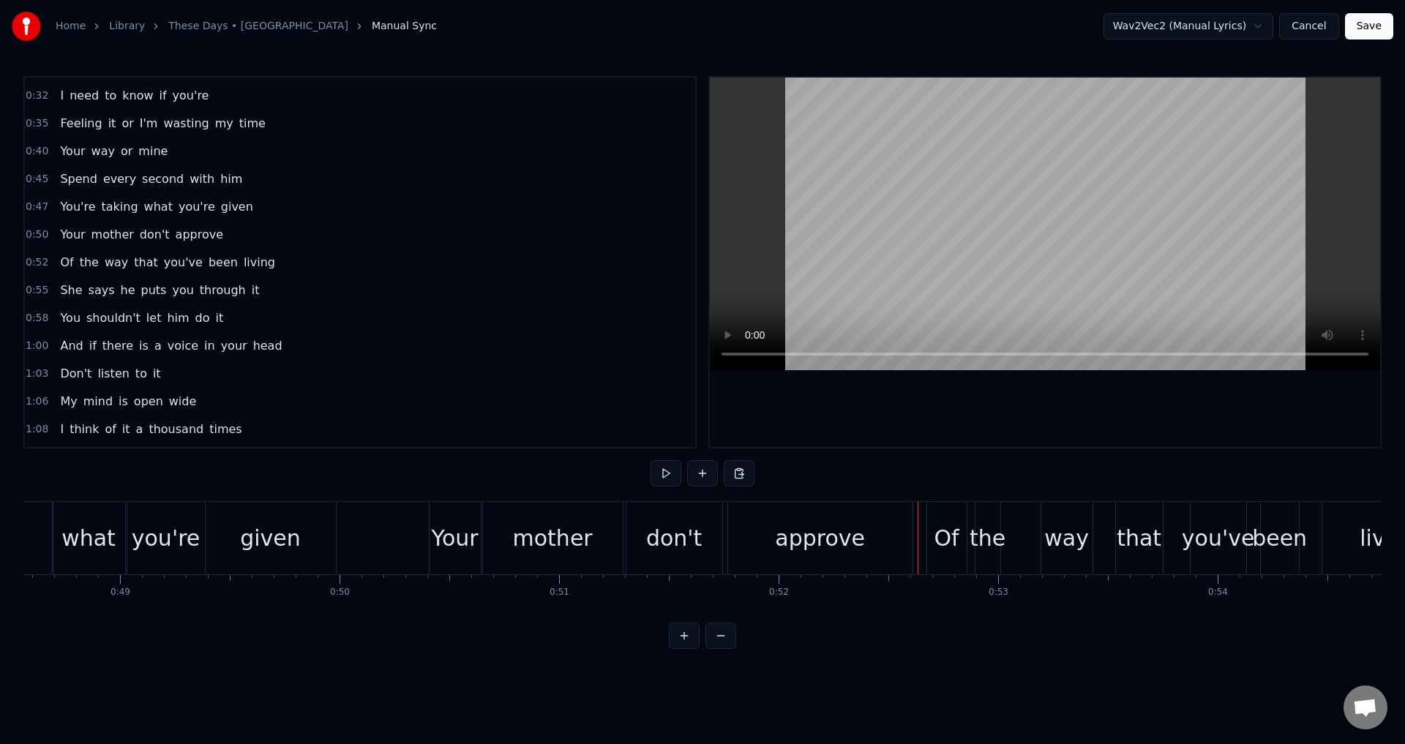
click at [1053, 417] on div at bounding box center [1045, 262] width 670 height 369
click at [1054, 417] on div at bounding box center [1045, 262] width 670 height 369
click at [985, 549] on div "the" at bounding box center [987, 538] width 36 height 33
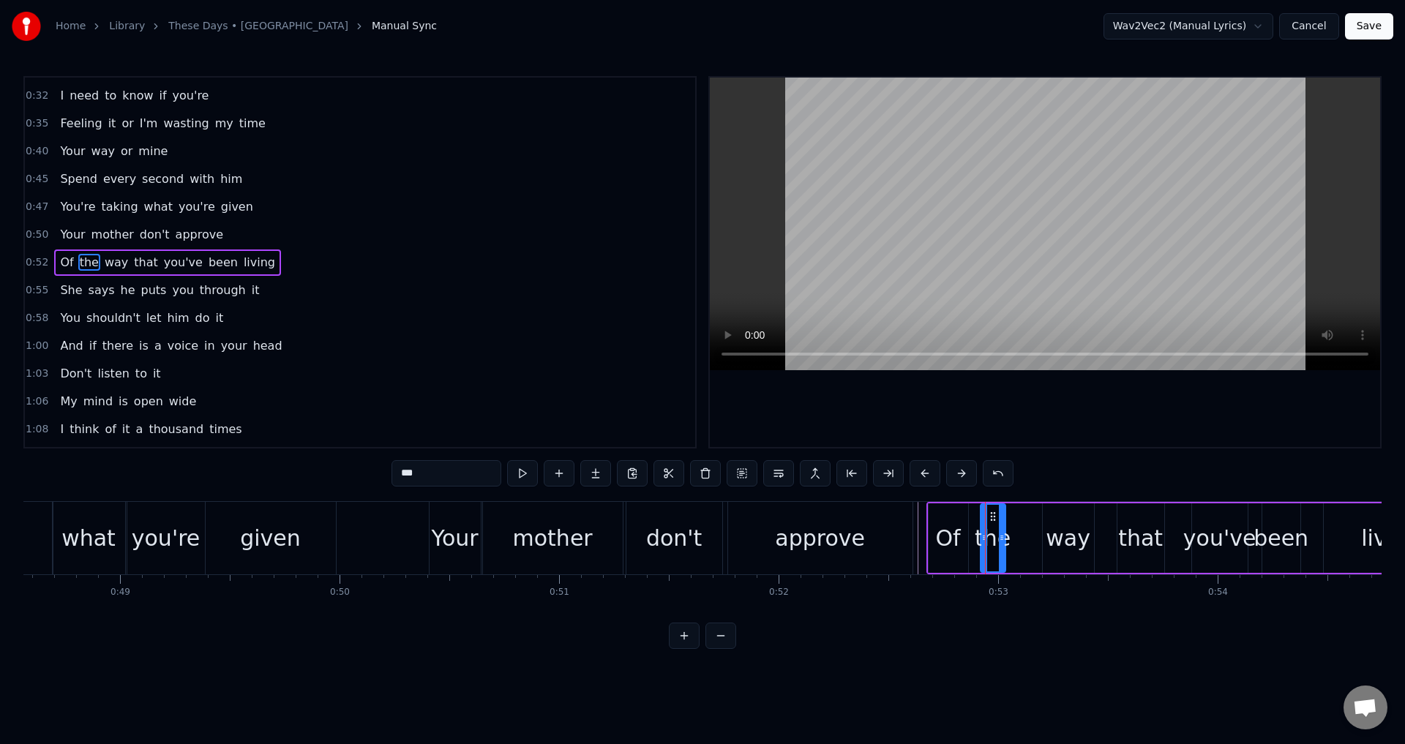
click at [996, 521] on icon at bounding box center [993, 517] width 12 height 12
click at [955, 528] on div "Of" at bounding box center [948, 538] width 25 height 33
click at [971, 533] on div at bounding box center [970, 538] width 6 height 67
click at [1100, 444] on div at bounding box center [1045, 262] width 670 height 369
click at [1108, 438] on div at bounding box center [1045, 262] width 670 height 369
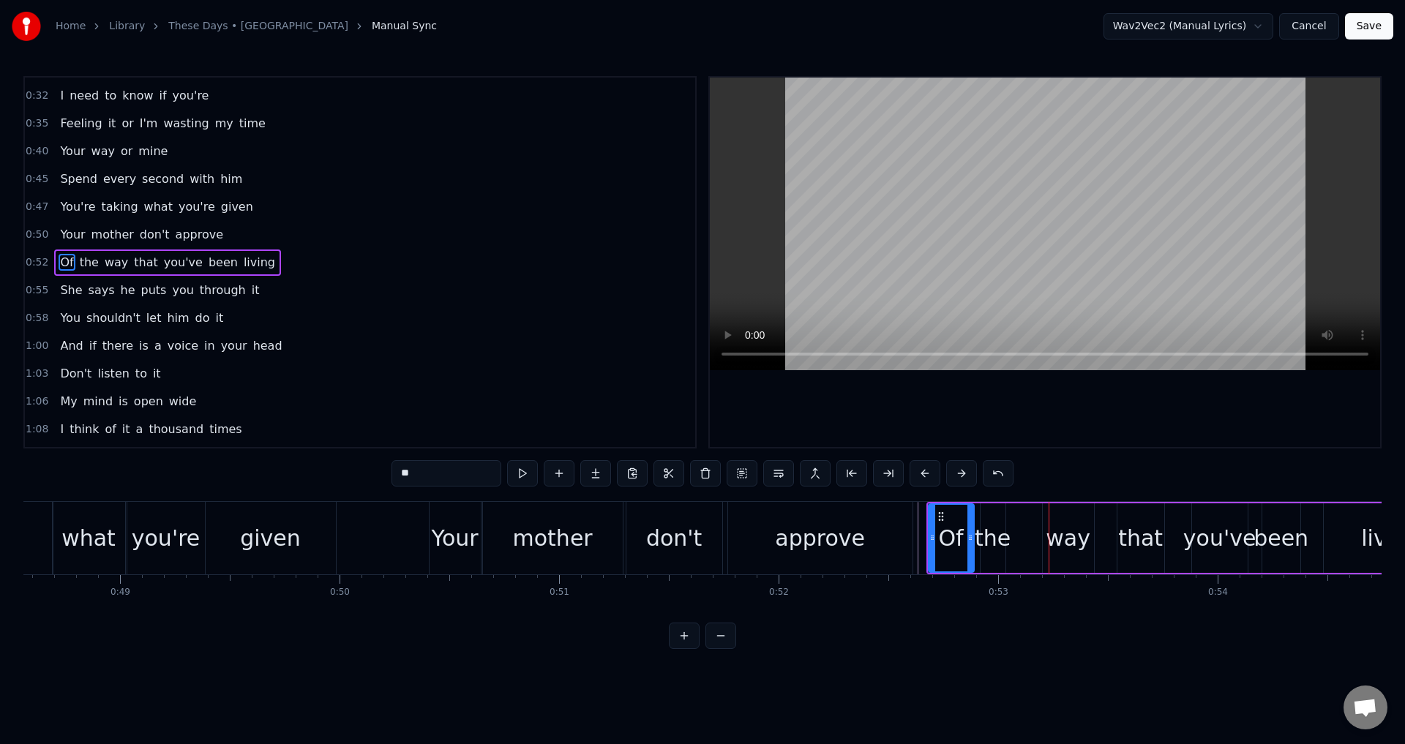
click at [998, 533] on div "the" at bounding box center [992, 538] width 36 height 33
drag, startPoint x: 992, startPoint y: 514, endPoint x: 1007, endPoint y: 515, distance: 14.6
click at [1007, 515] on icon at bounding box center [1002, 517] width 12 height 12
click at [950, 524] on div "Of" at bounding box center [951, 538] width 25 height 33
click at [1149, 430] on div at bounding box center [1045, 262] width 670 height 369
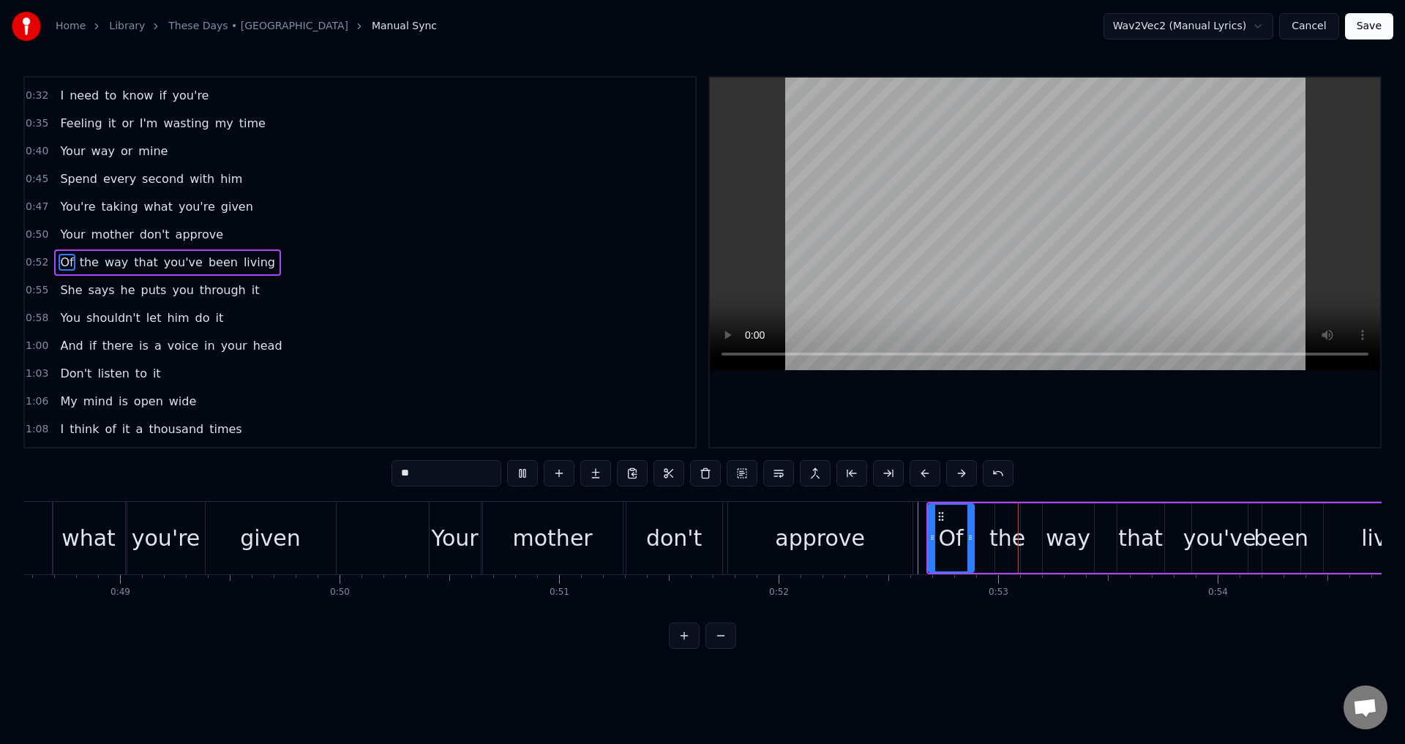
click at [1149, 430] on div at bounding box center [1045, 262] width 670 height 369
click at [1017, 538] on div "the" at bounding box center [1007, 538] width 36 height 33
drag, startPoint x: 1018, startPoint y: 540, endPoint x: 1034, endPoint y: 539, distance: 16.1
click at [1034, 539] on icon at bounding box center [1032, 538] width 6 height 12
click at [999, 539] on div "the" at bounding box center [1016, 538] width 40 height 67
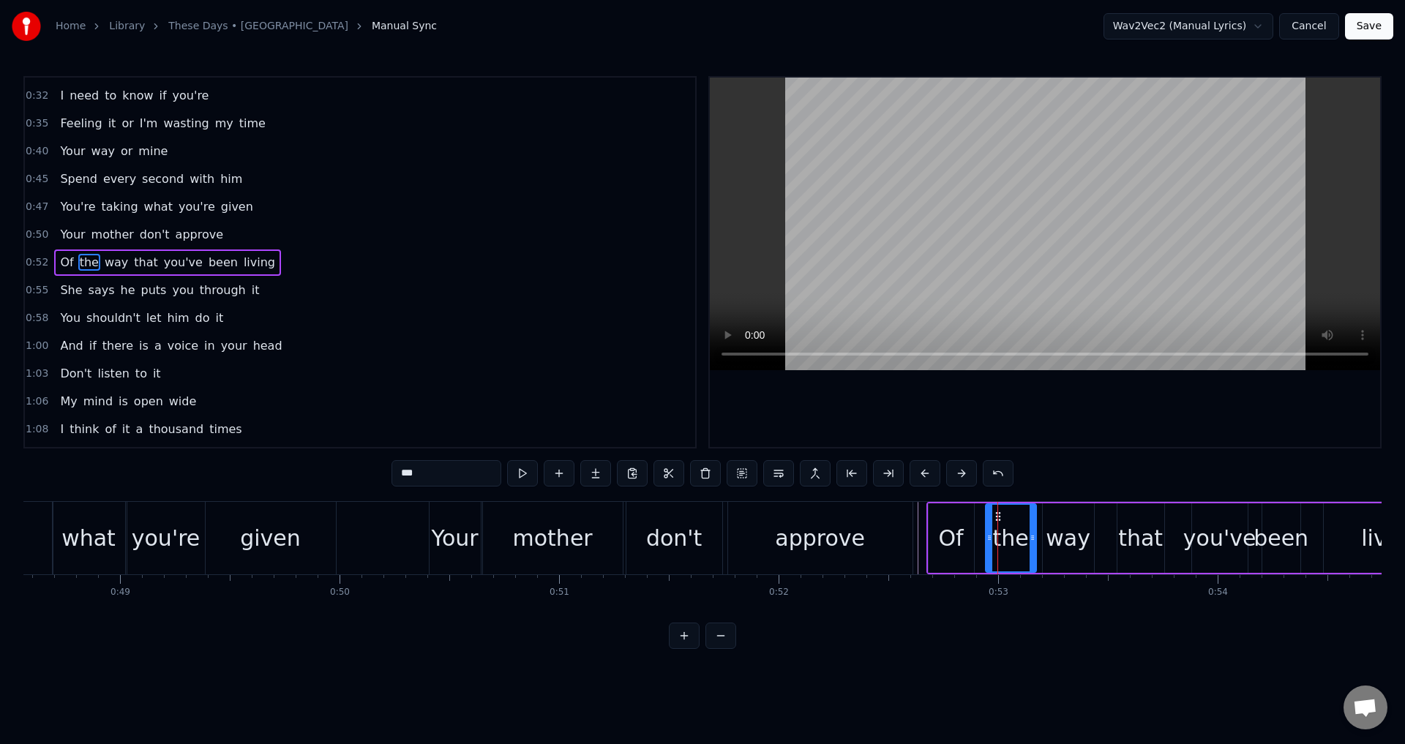
drag, startPoint x: 998, startPoint y: 539, endPoint x: 988, endPoint y: 536, distance: 10.0
click at [988, 536] on icon at bounding box center [989, 538] width 6 height 12
click at [970, 536] on div "Of" at bounding box center [950, 537] width 45 height 69
type input "**"
click at [977, 535] on div "Of the way that you've been living" at bounding box center [1193, 538] width 534 height 72
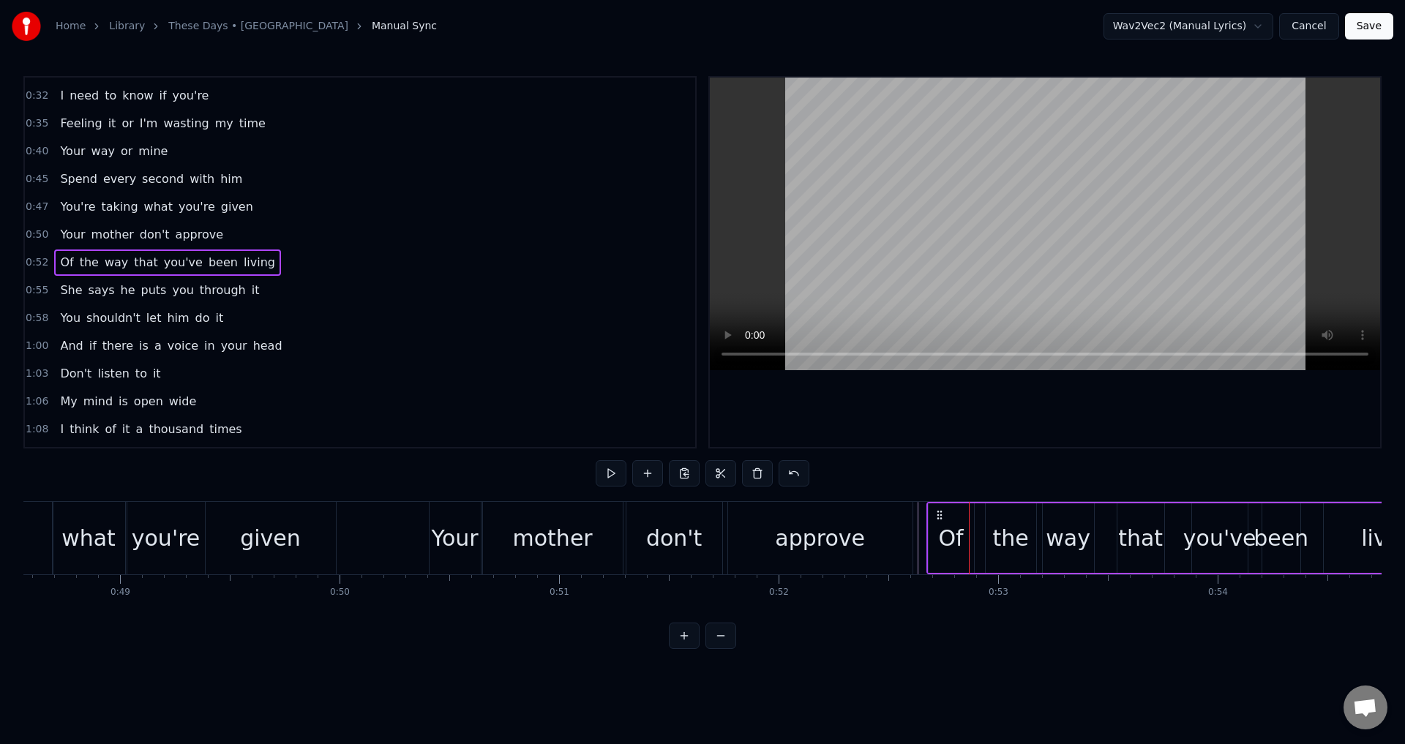
click at [971, 533] on div "Of" at bounding box center [950, 537] width 45 height 69
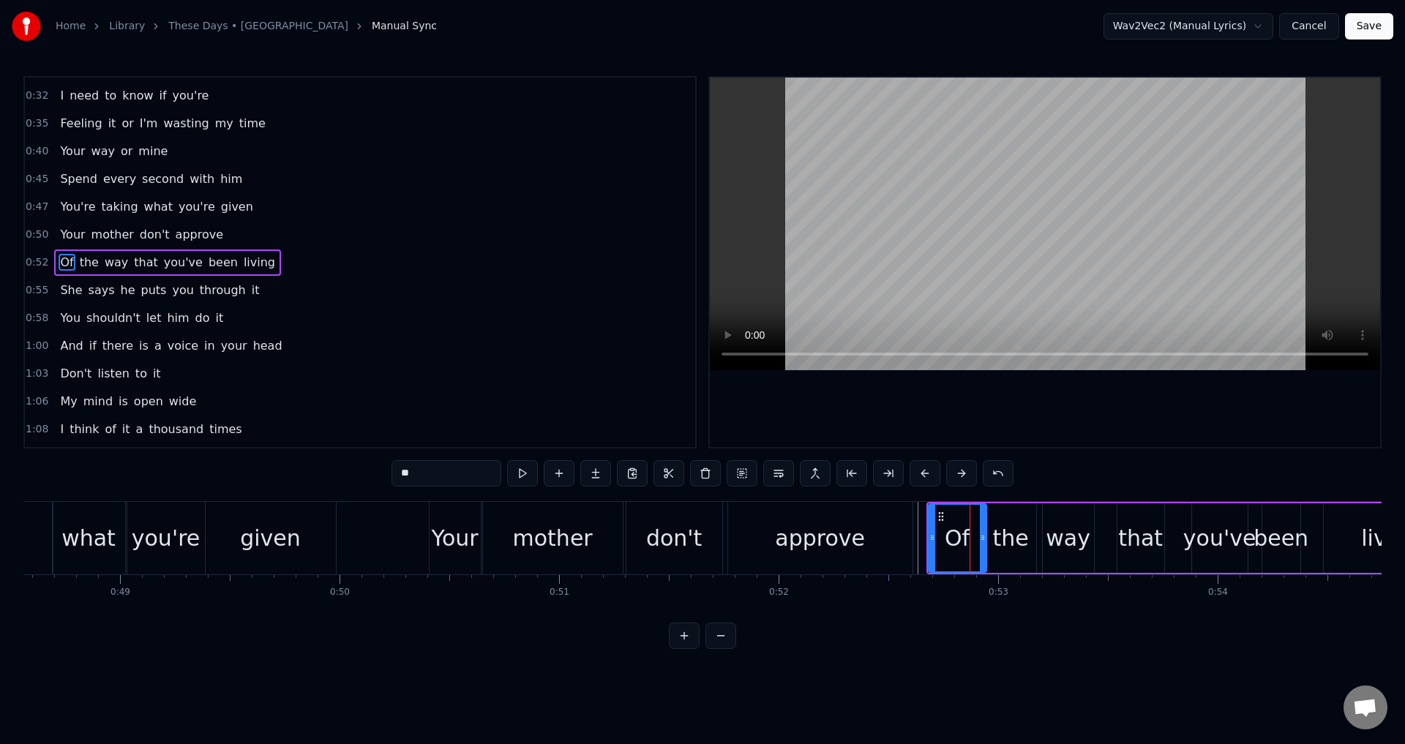
drag, startPoint x: 971, startPoint y: 533, endPoint x: 984, endPoint y: 537, distance: 13.0
click at [984, 537] on icon at bounding box center [983, 538] width 6 height 12
click at [841, 538] on div "approve" at bounding box center [820, 538] width 90 height 33
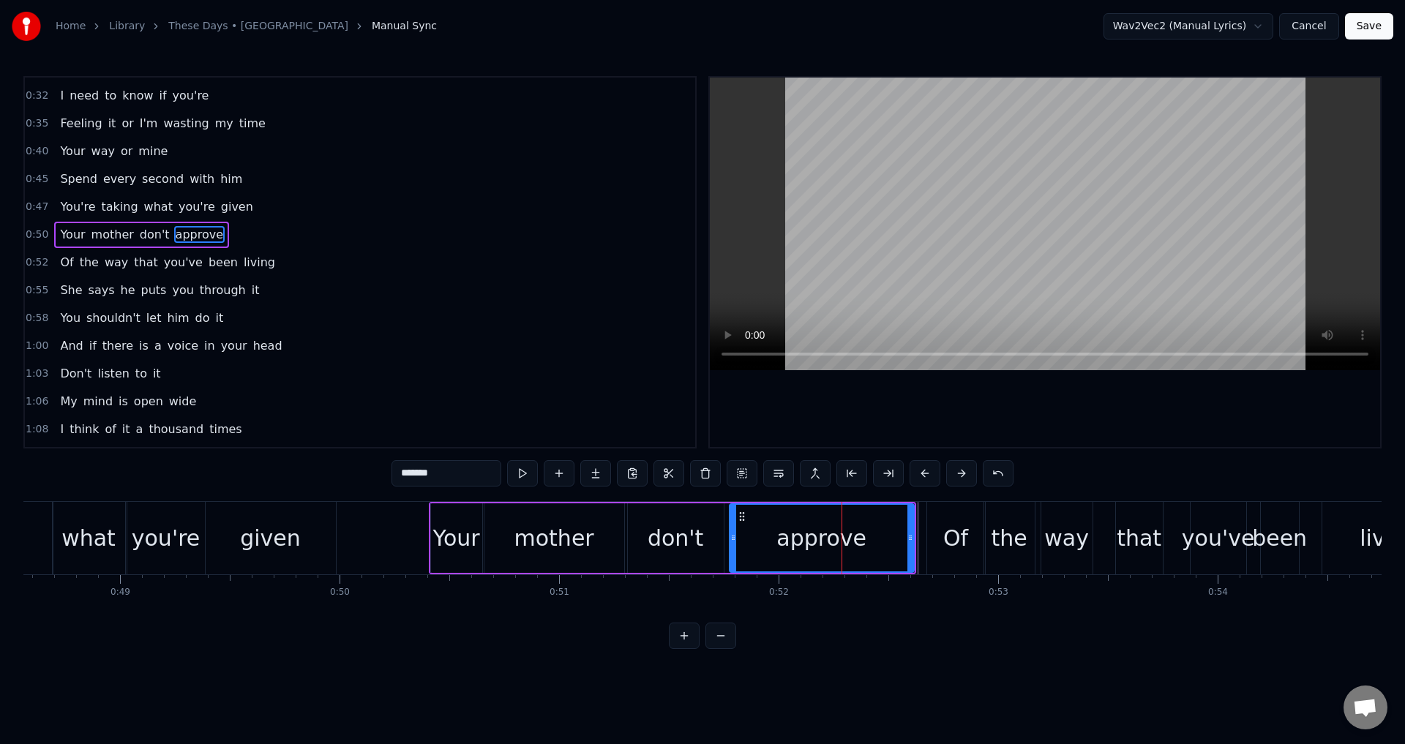
scroll to position [0, 0]
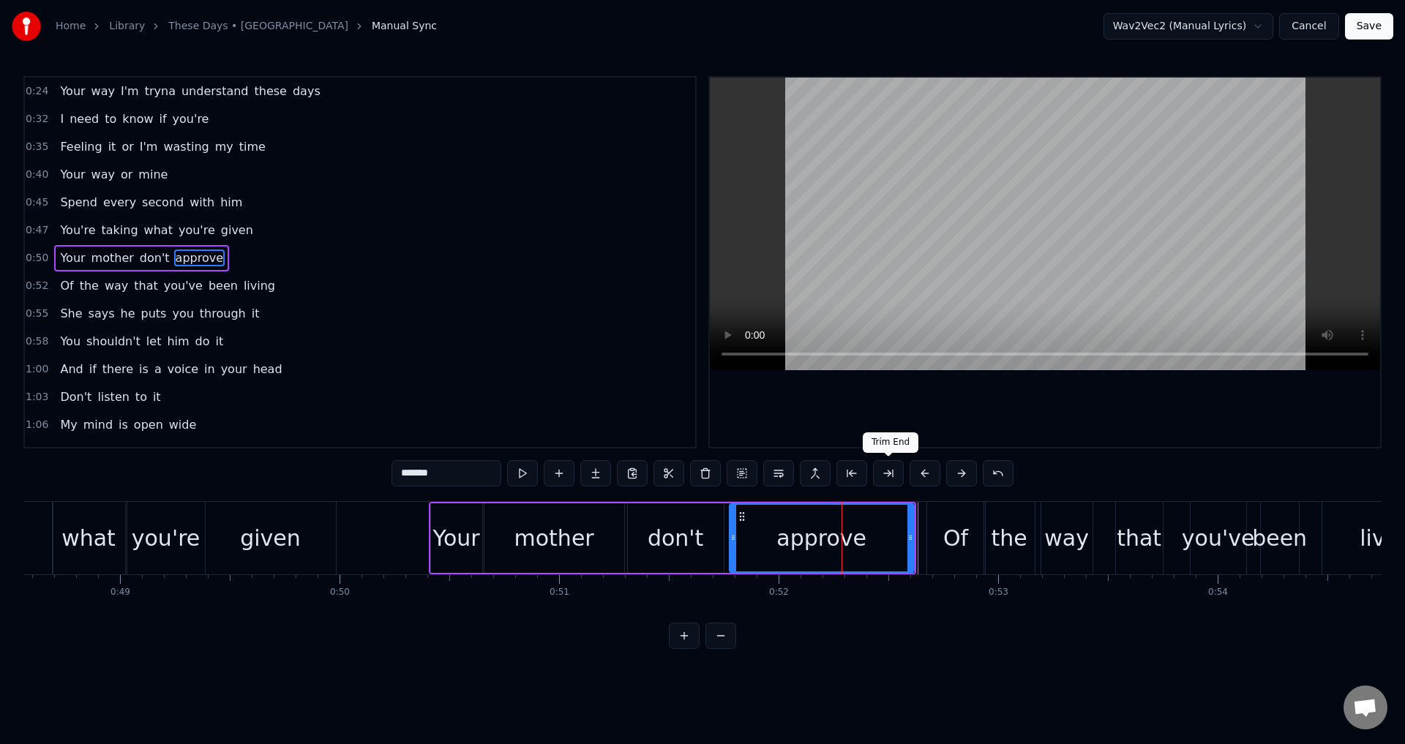
click at [1001, 407] on div at bounding box center [1045, 262] width 670 height 369
click at [1007, 414] on div at bounding box center [1045, 262] width 670 height 369
click at [1064, 540] on div "way" at bounding box center [1066, 538] width 45 height 33
type input "***"
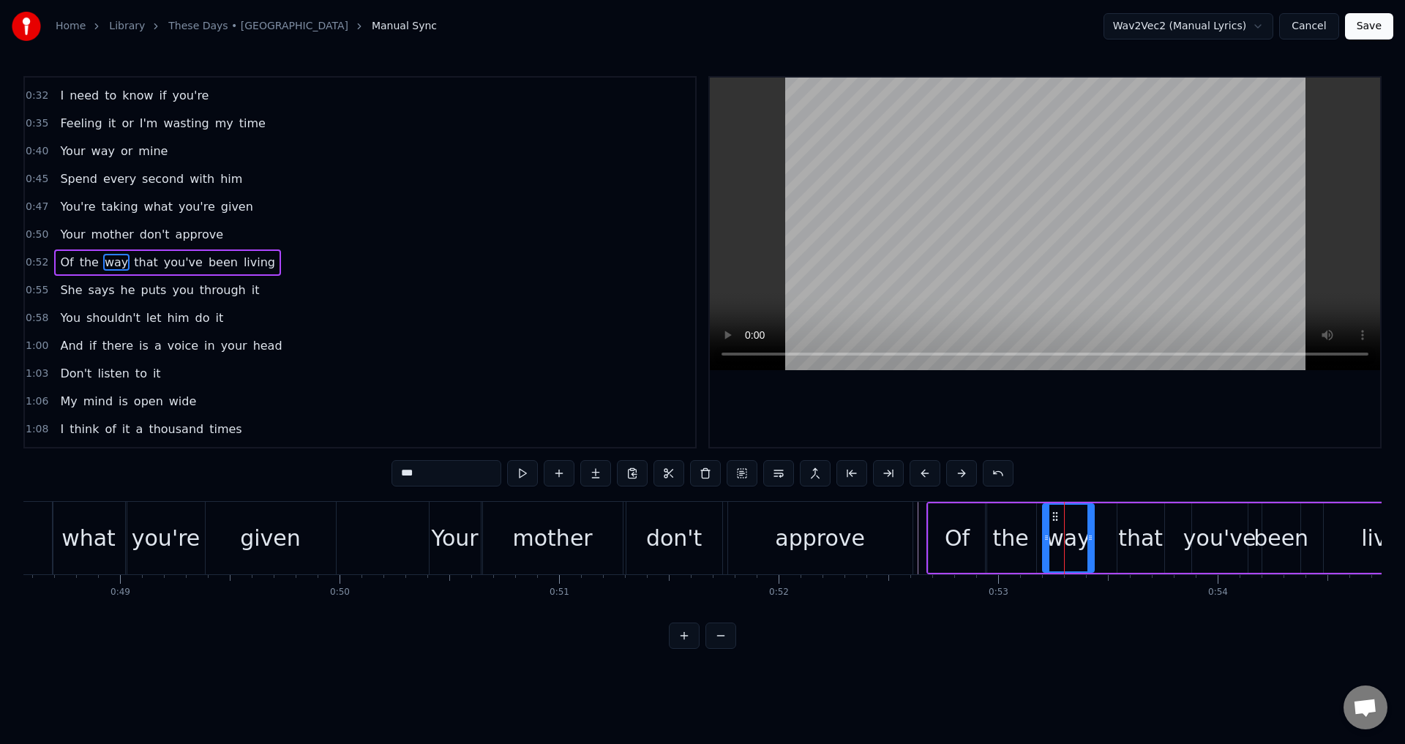
click at [1040, 534] on div "Of the way that you've been living" at bounding box center [1193, 538] width 534 height 72
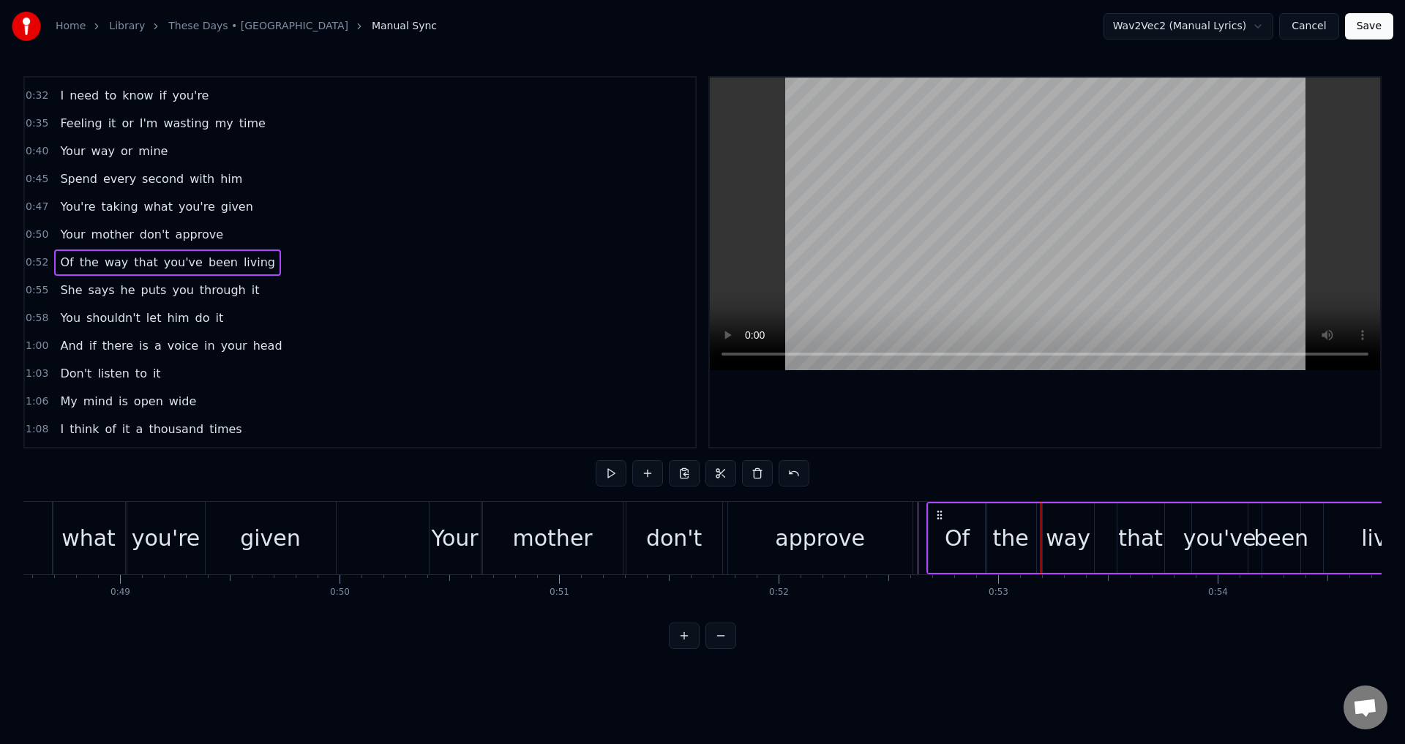
click at [1009, 534] on div "the" at bounding box center [1010, 538] width 36 height 33
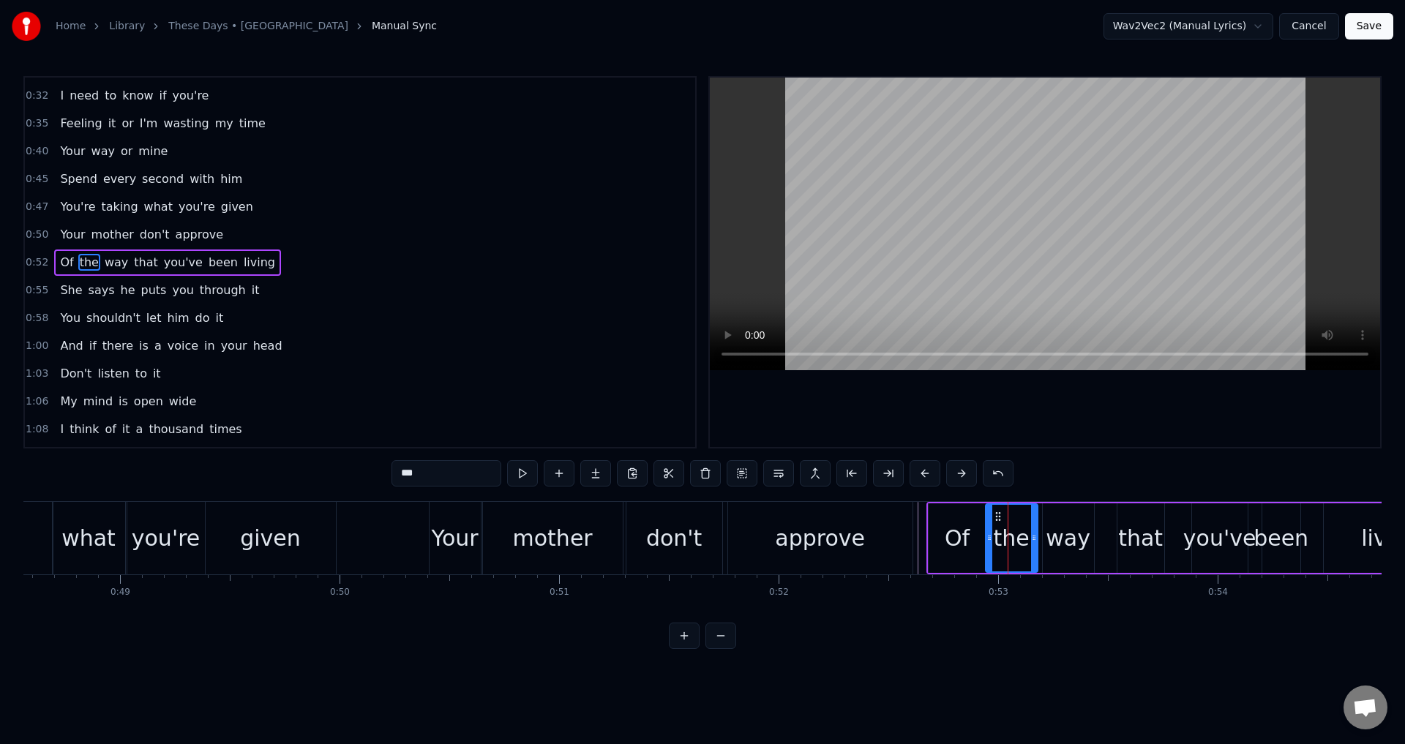
click at [1035, 535] on icon at bounding box center [1034, 538] width 6 height 12
drag, startPoint x: 1085, startPoint y: 535, endPoint x: 1097, endPoint y: 535, distance: 11.7
click at [1086, 535] on div "way" at bounding box center [1067, 538] width 45 height 33
click at [1107, 430] on div at bounding box center [1045, 262] width 670 height 369
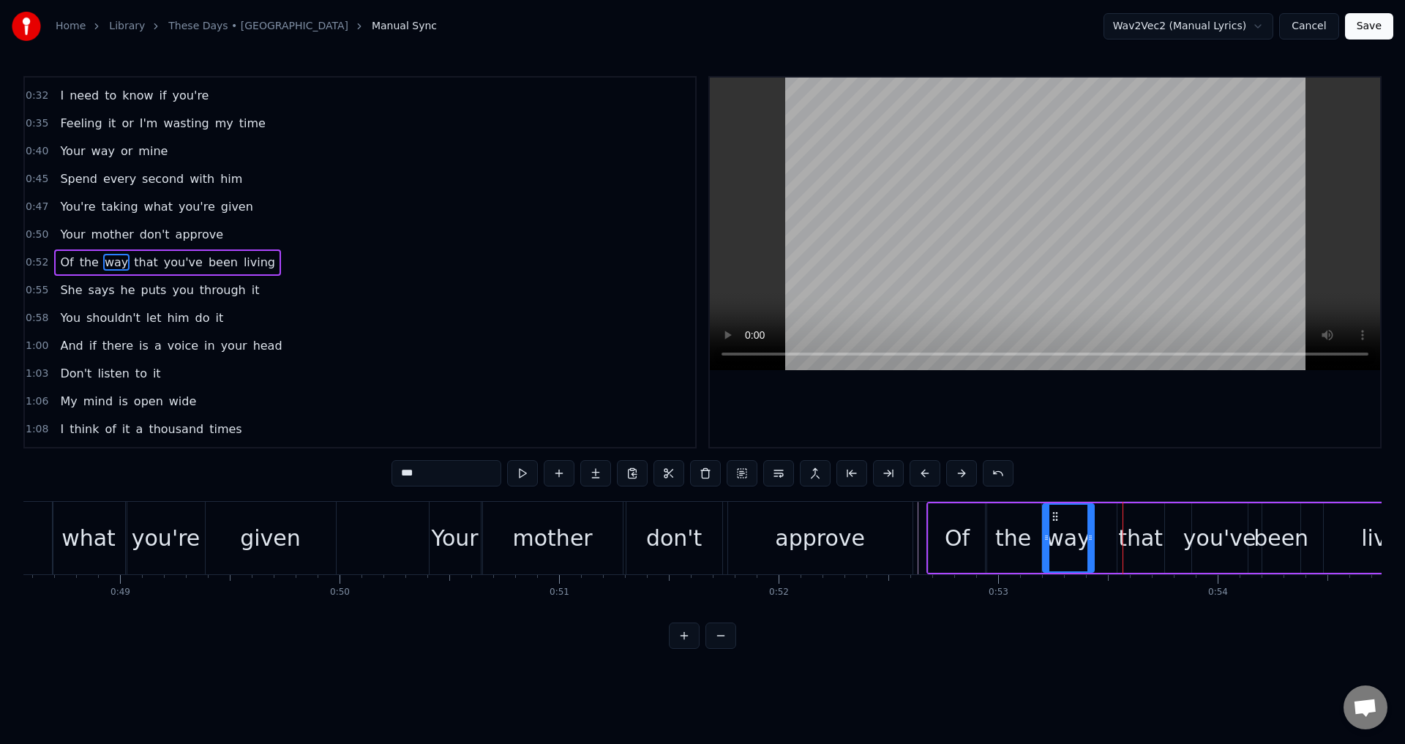
click at [1133, 522] on div "that" at bounding box center [1140, 538] width 45 height 33
click at [1075, 549] on div "way" at bounding box center [1067, 538] width 45 height 33
drag, startPoint x: 1091, startPoint y: 544, endPoint x: 1118, endPoint y: 545, distance: 27.1
click at [1118, 545] on div at bounding box center [1116, 538] width 6 height 67
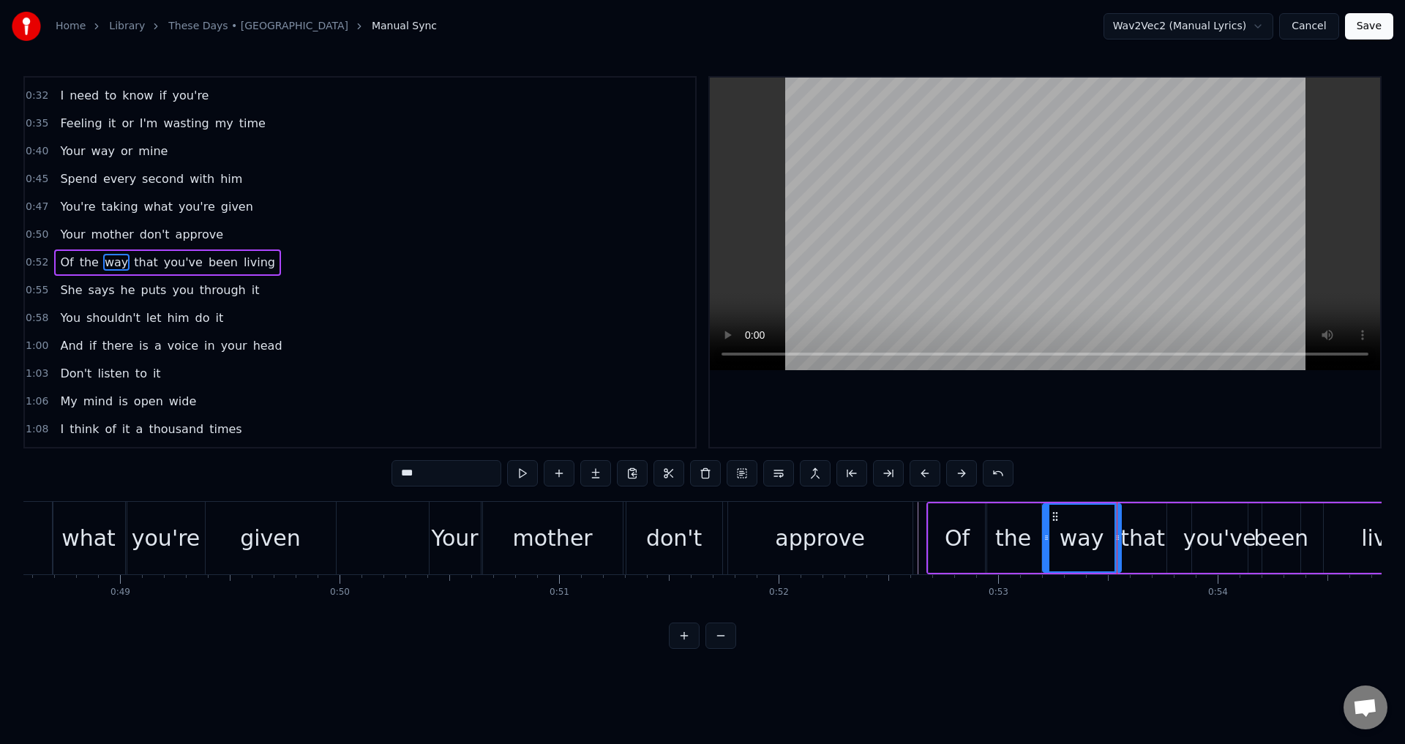
click at [1053, 546] on div "way" at bounding box center [1081, 538] width 77 height 67
click at [1137, 414] on div at bounding box center [1045, 262] width 670 height 369
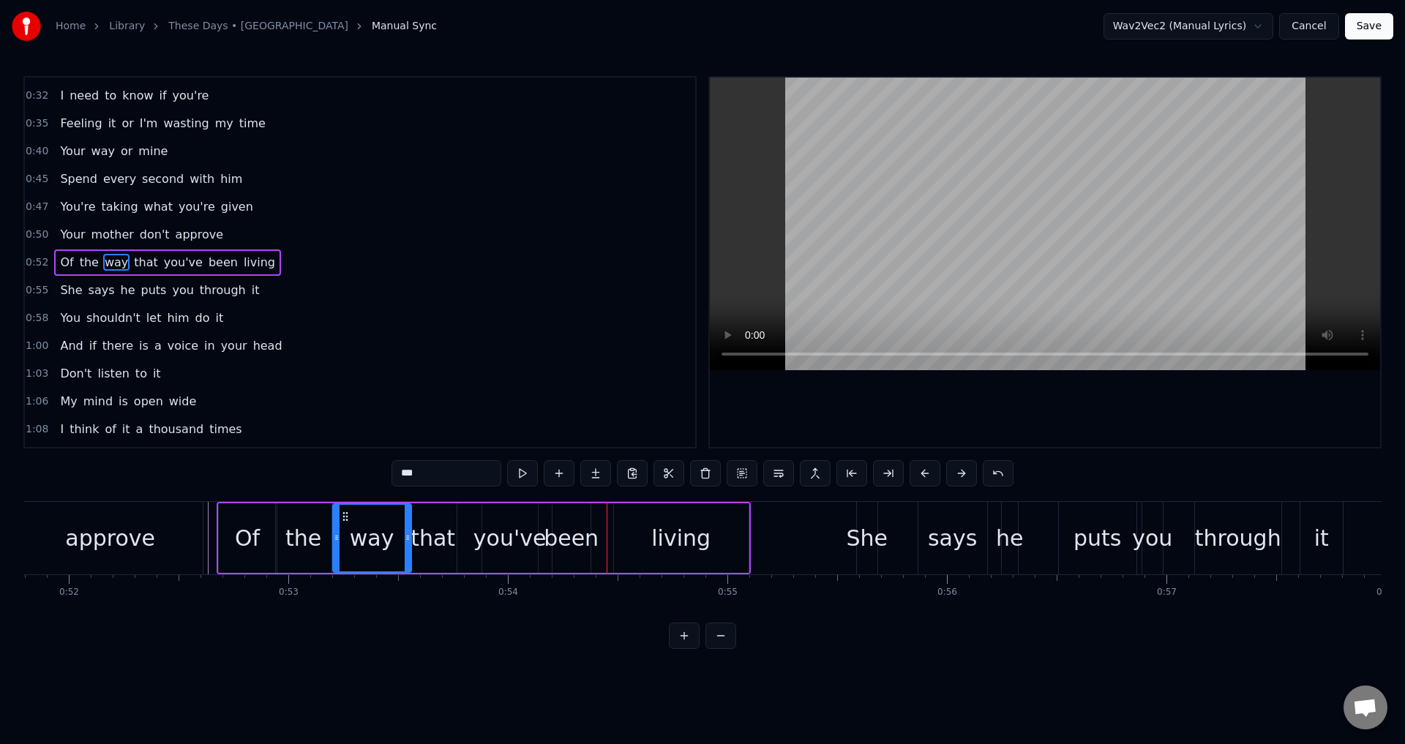
scroll to position [0, 11291]
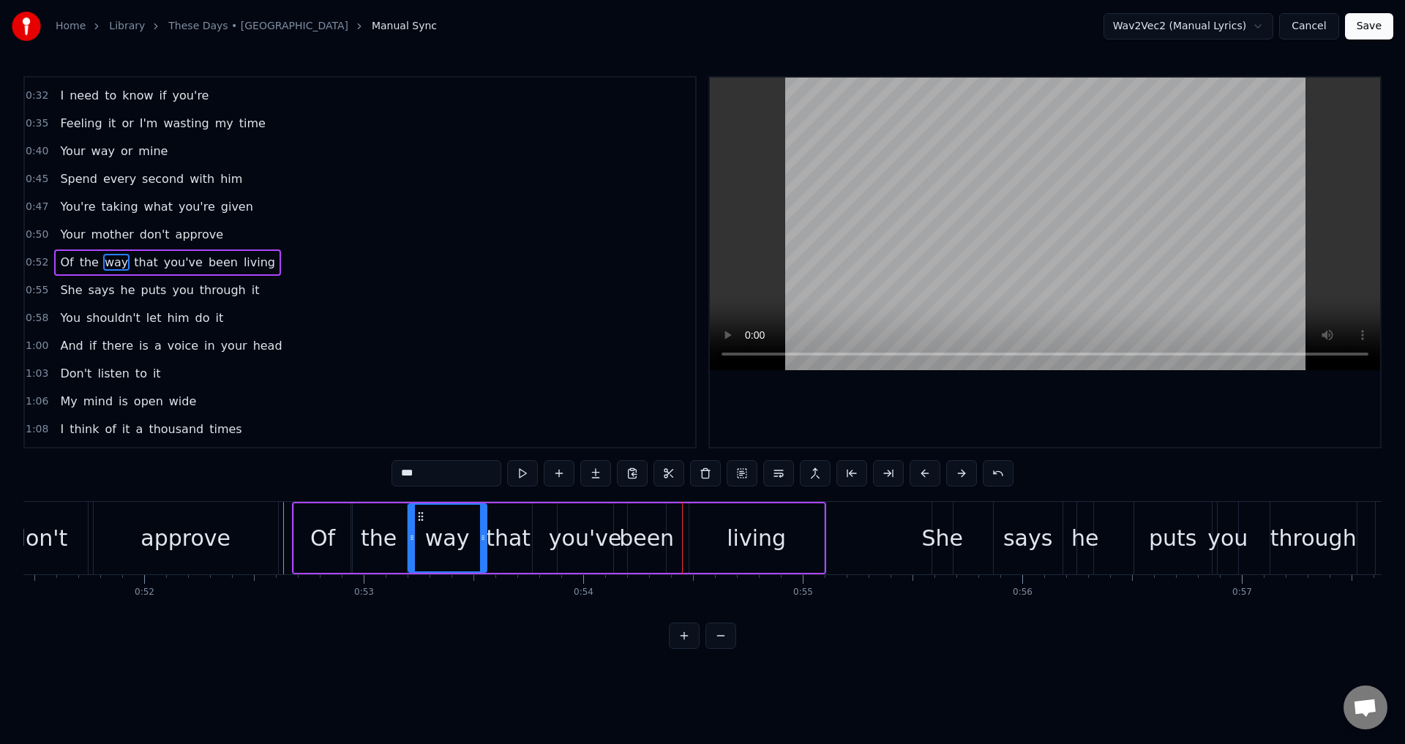
click at [436, 545] on div "way" at bounding box center [447, 538] width 45 height 33
click at [857, 413] on div at bounding box center [1045, 262] width 670 height 369
click at [571, 541] on div "you've" at bounding box center [585, 538] width 73 height 33
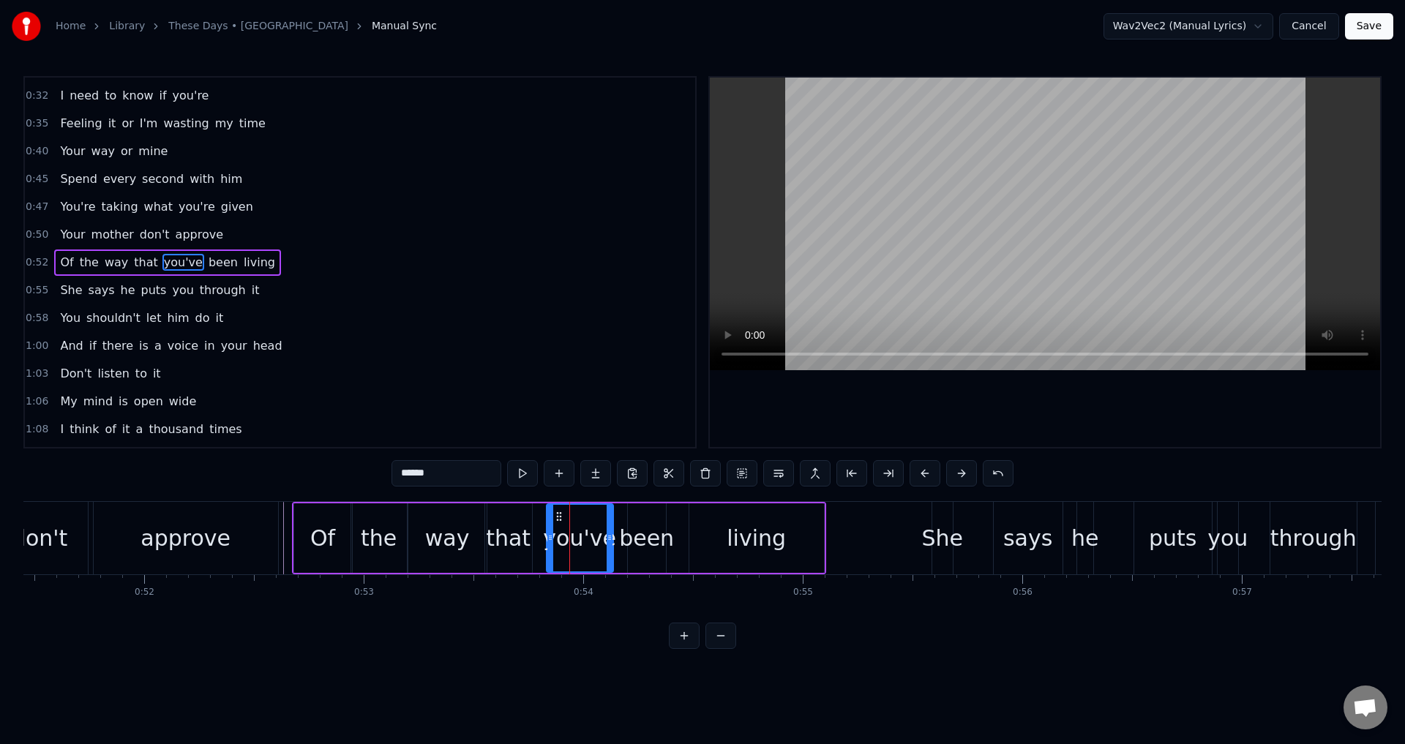
drag, startPoint x: 560, startPoint y: 540, endPoint x: 544, endPoint y: 538, distance: 16.9
click at [548, 540] on icon at bounding box center [550, 538] width 6 height 12
click at [527, 535] on div "that" at bounding box center [508, 538] width 45 height 33
drag, startPoint x: 529, startPoint y: 534, endPoint x: 544, endPoint y: 537, distance: 15.6
click at [544, 537] on icon at bounding box center [544, 538] width 6 height 12
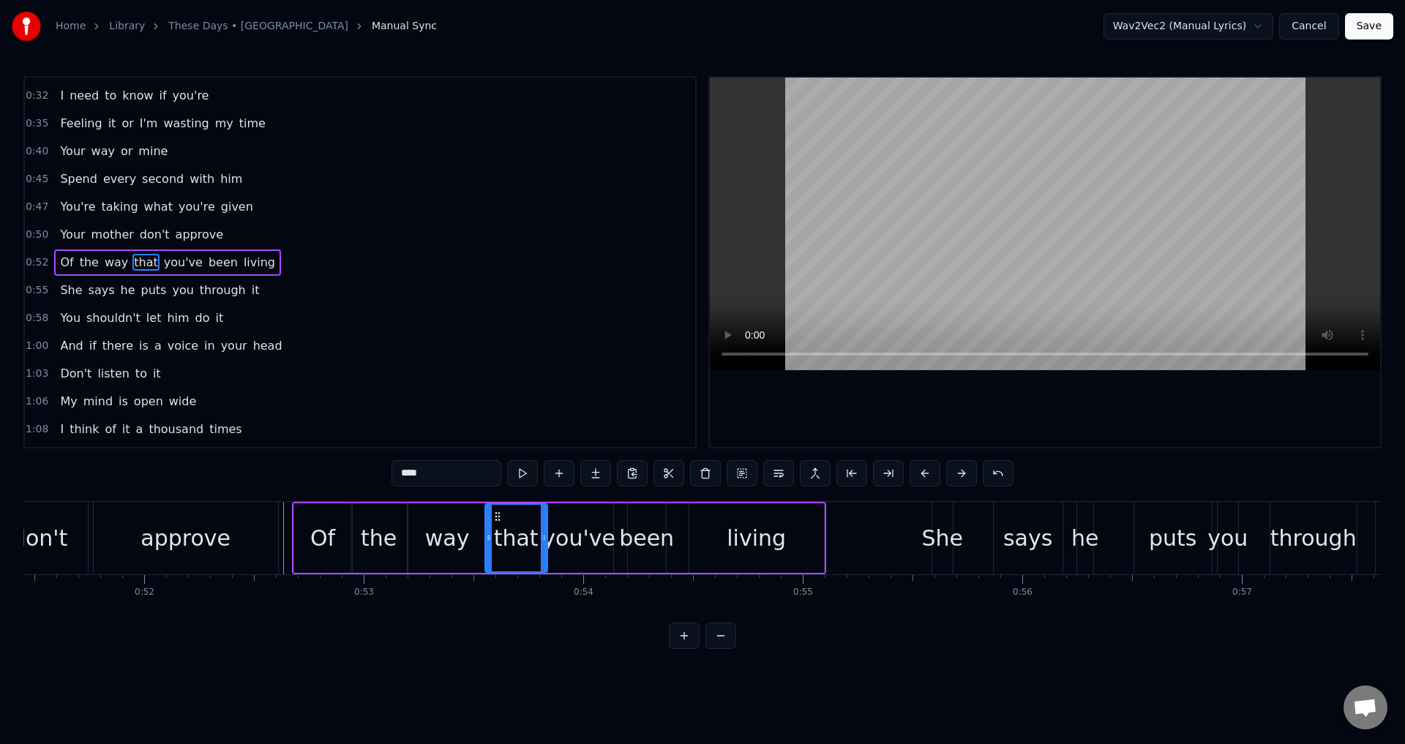
click at [958, 393] on div at bounding box center [1045, 262] width 670 height 369
click at [653, 535] on div "been" at bounding box center [646, 538] width 55 height 33
type input "****"
drag, startPoint x: 652, startPoint y: 535, endPoint x: 614, endPoint y: 540, distance: 38.4
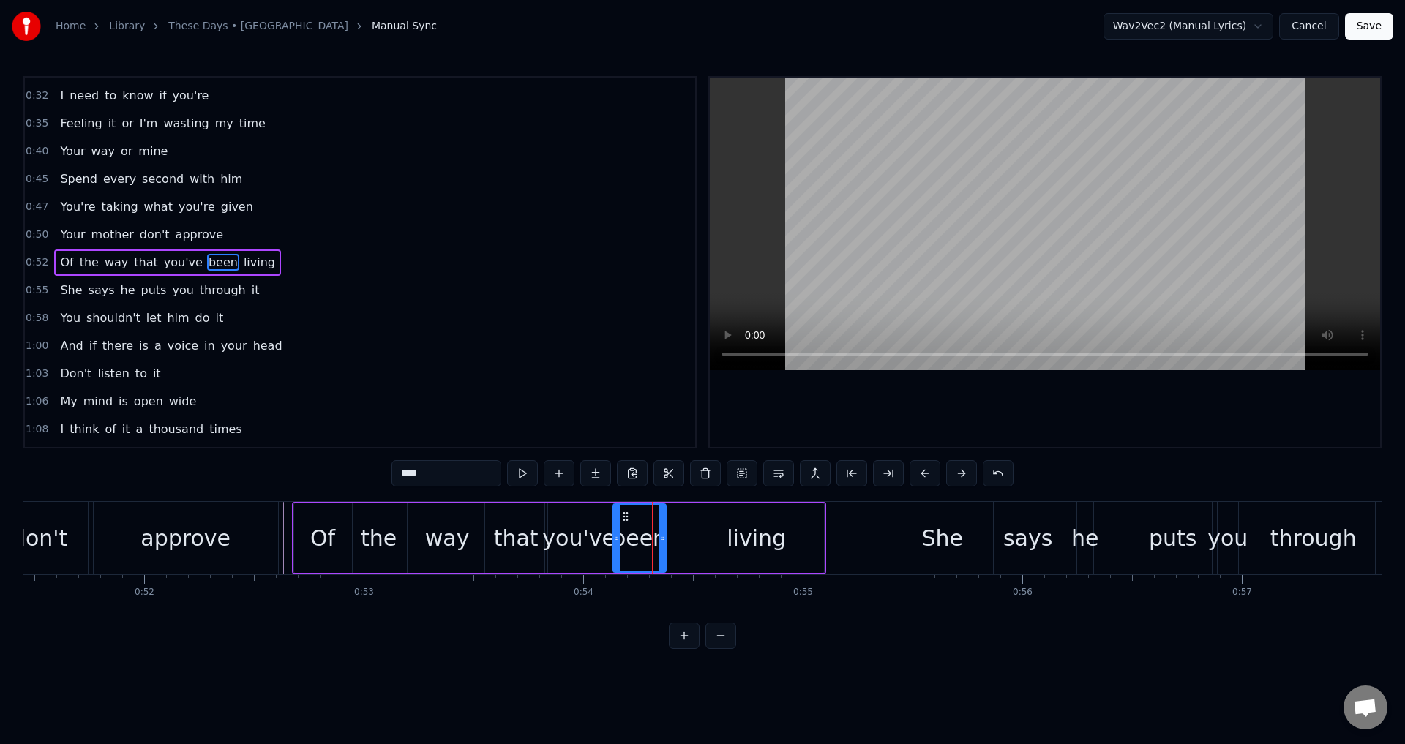
click at [614, 540] on icon at bounding box center [617, 538] width 6 height 12
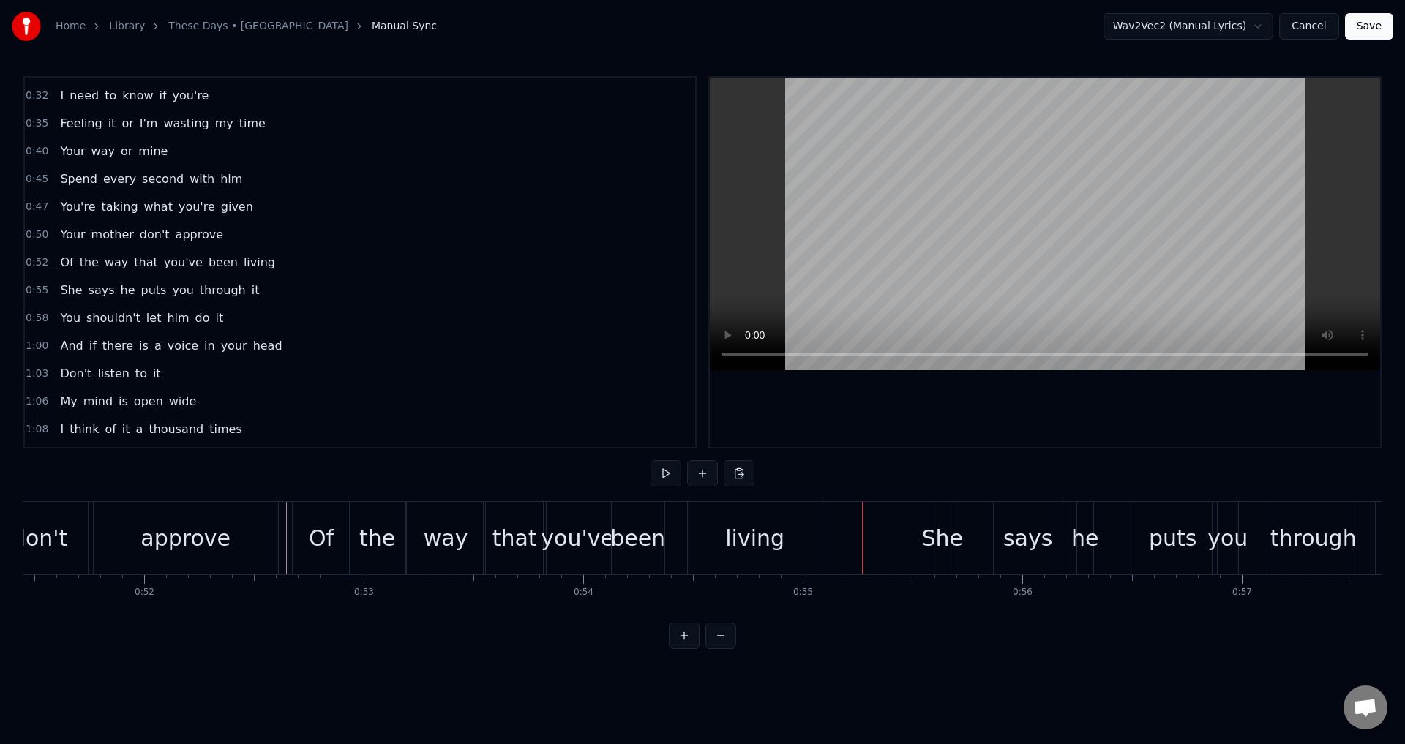
click at [536, 546] on div "that" at bounding box center [515, 538] width 62 height 72
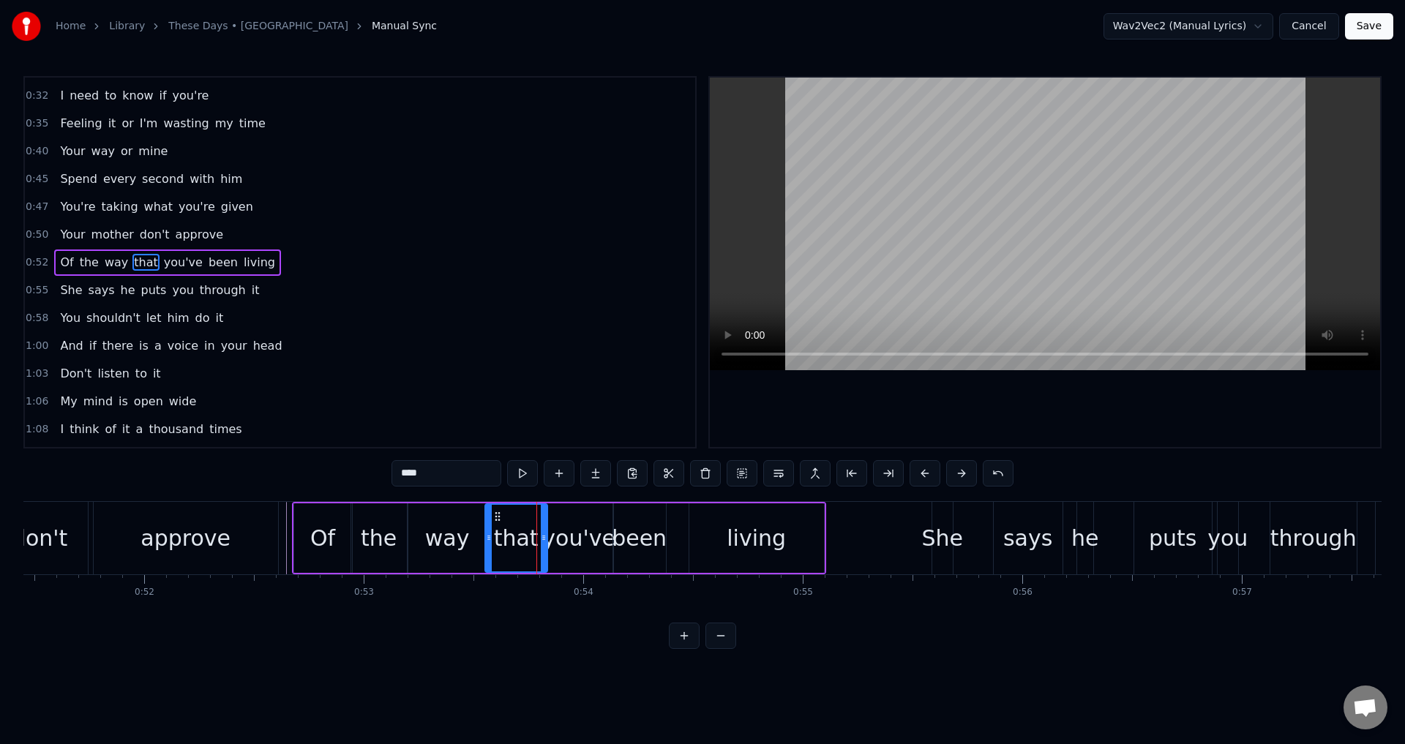
click at [843, 413] on div at bounding box center [1045, 262] width 670 height 369
click at [849, 415] on div at bounding box center [1045, 262] width 670 height 369
click at [626, 554] on div "been" at bounding box center [639, 538] width 55 height 33
drag, startPoint x: 617, startPoint y: 544, endPoint x: 650, endPoint y: 544, distance: 32.9
click at [646, 543] on div at bounding box center [643, 538] width 6 height 67
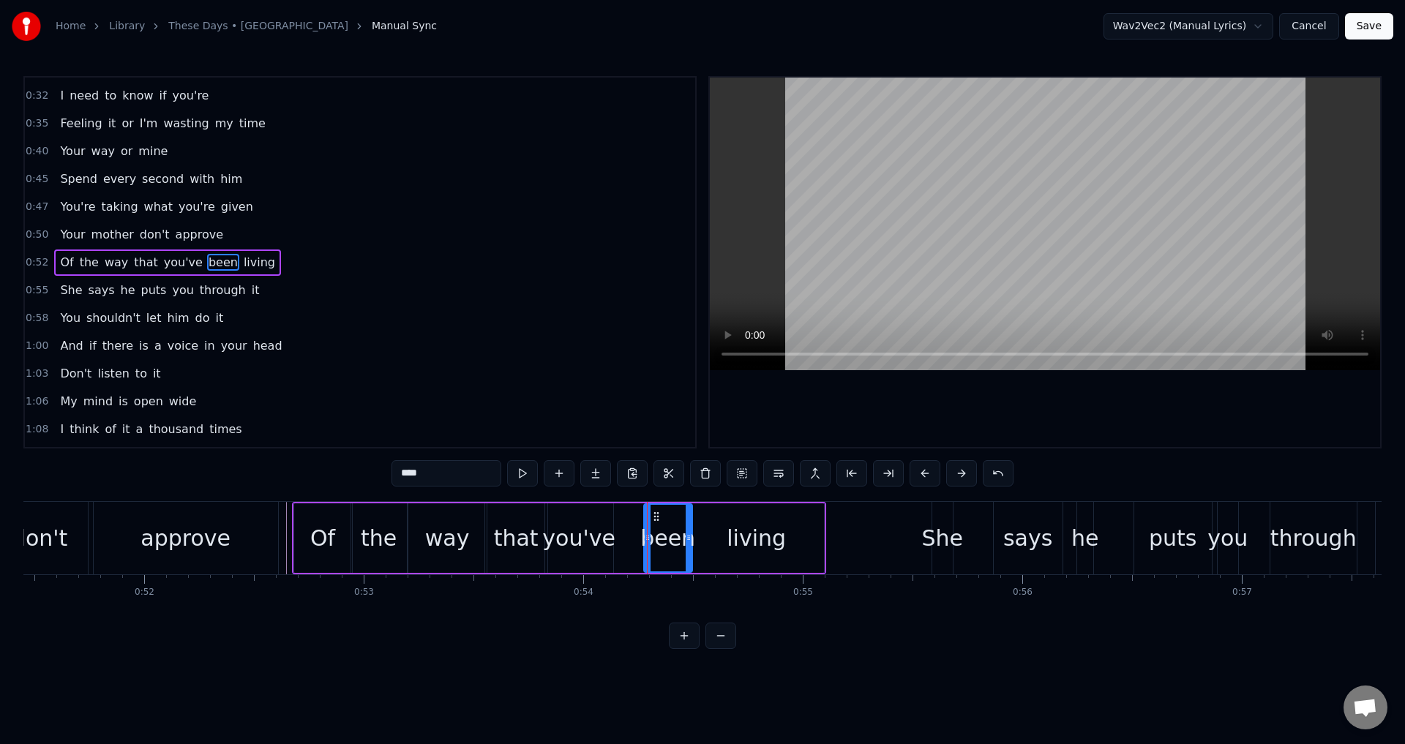
drag, startPoint x: 664, startPoint y: 545, endPoint x: 691, endPoint y: 551, distance: 27.0
click at [691, 551] on div at bounding box center [688, 538] width 6 height 67
click at [312, 549] on div "Of" at bounding box center [322, 538] width 25 height 33
click at [1005, 384] on div at bounding box center [1045, 262] width 670 height 369
click at [1104, 402] on div at bounding box center [1045, 262] width 670 height 369
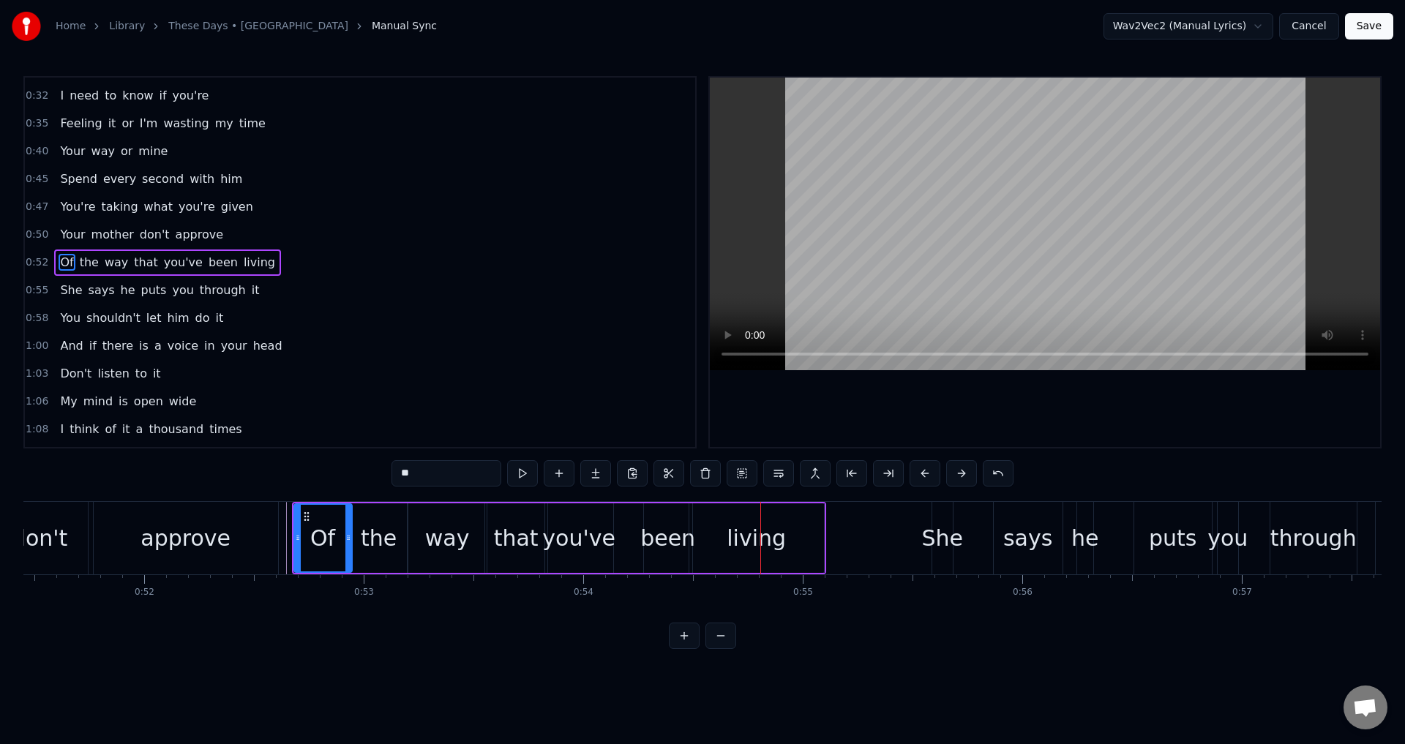
click at [560, 541] on div "you've" at bounding box center [578, 538] width 73 height 33
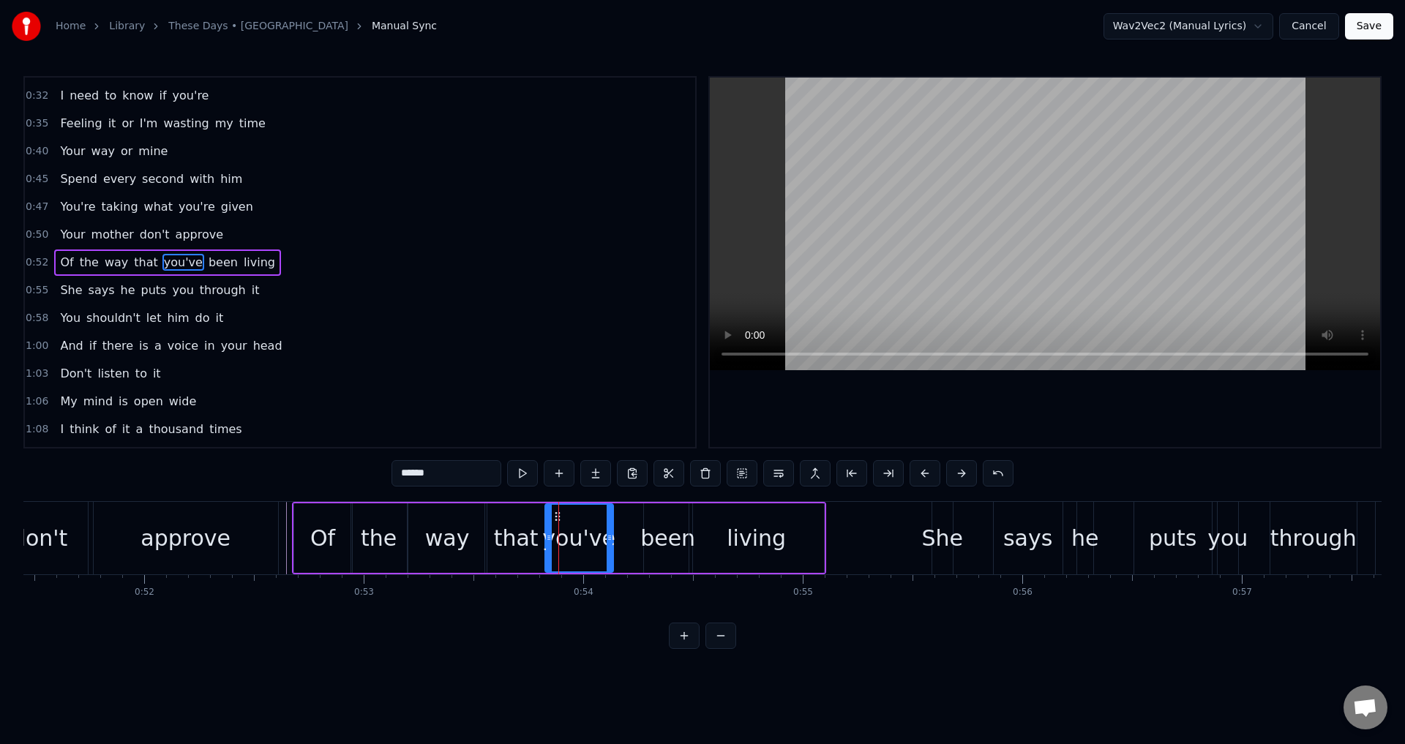
click at [985, 425] on div at bounding box center [1045, 262] width 670 height 369
click at [667, 537] on div "been" at bounding box center [667, 538] width 55 height 33
drag, startPoint x: 648, startPoint y: 545, endPoint x: 631, endPoint y: 544, distance: 16.9
click at [634, 545] on div at bounding box center [634, 538] width 6 height 67
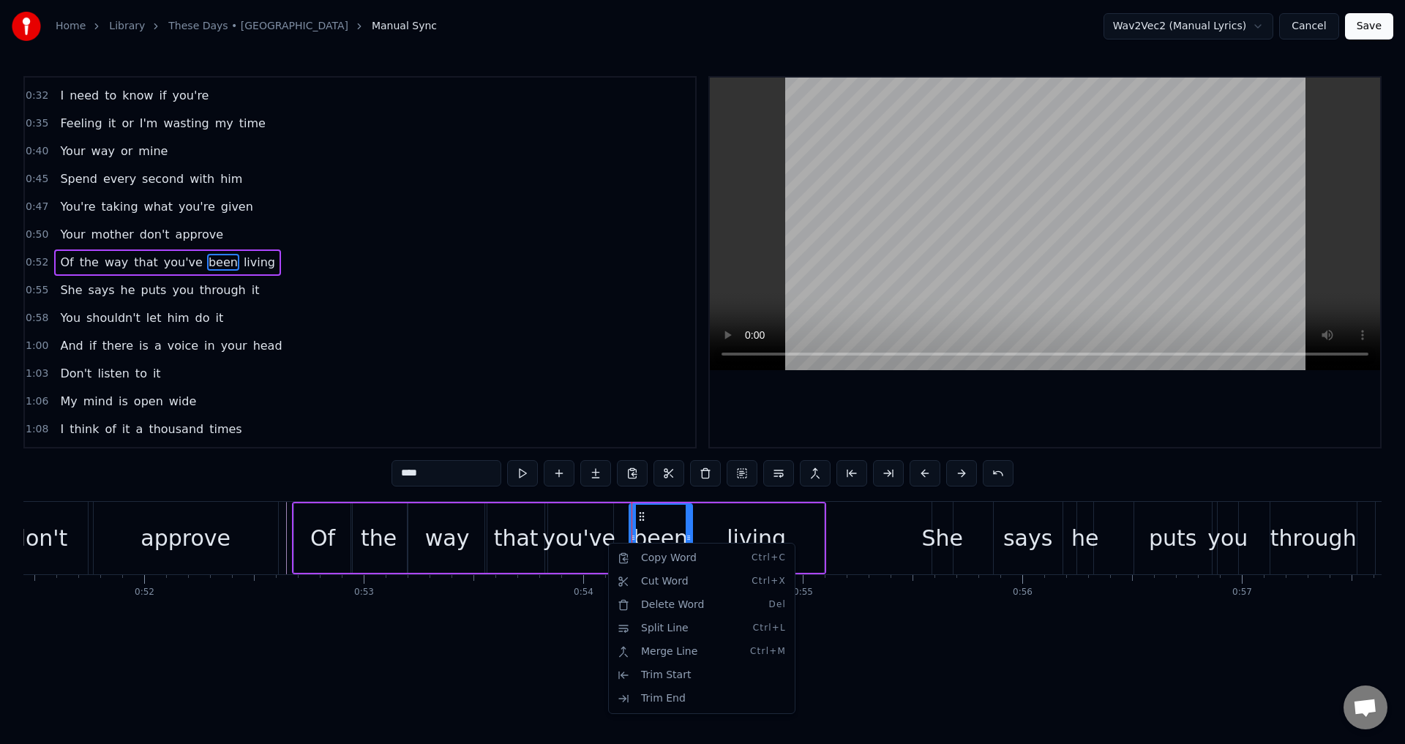
click at [605, 536] on html "Home Library These Days • Wallows Manual Sync Wav2Vec2 (Manual Lyrics) Cancel S…" at bounding box center [702, 336] width 1405 height 672
click at [602, 535] on div "you've" at bounding box center [578, 538] width 73 height 33
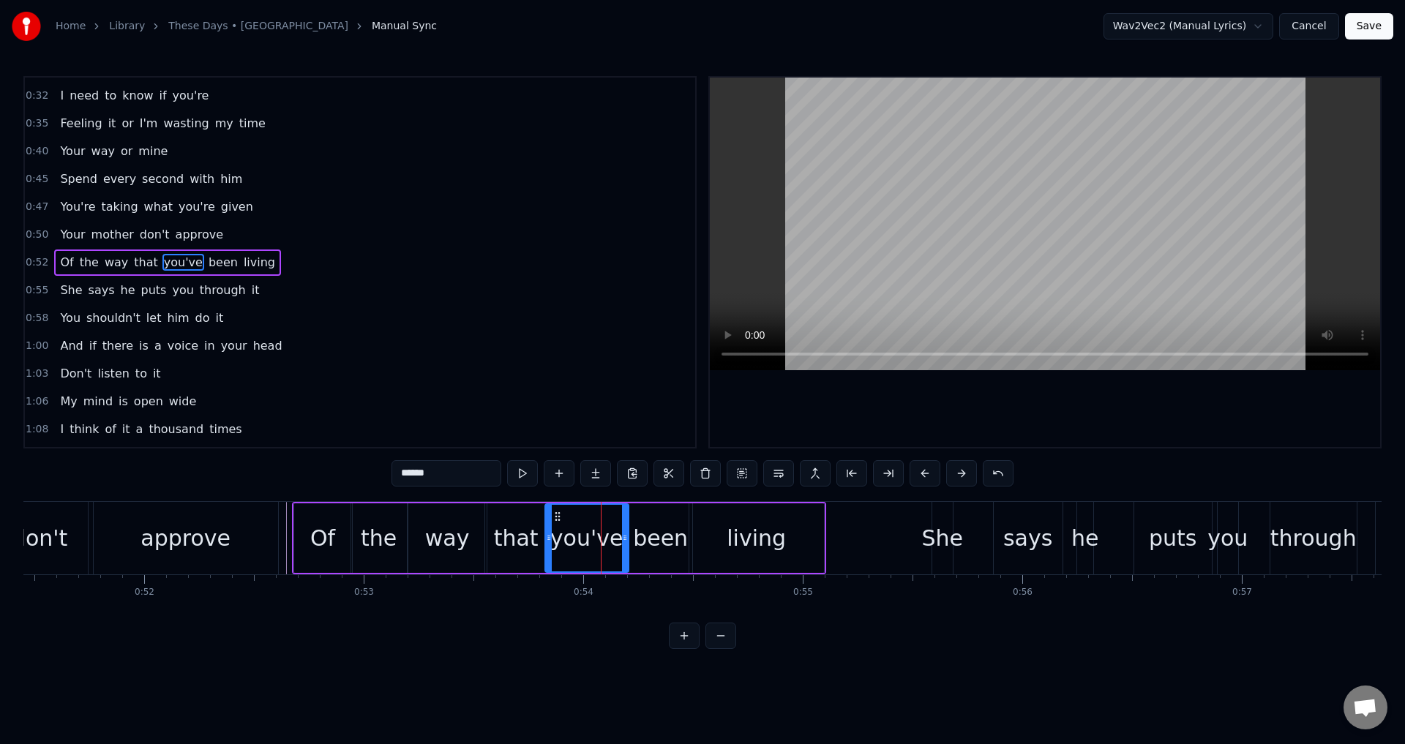
drag, startPoint x: 607, startPoint y: 539, endPoint x: 623, endPoint y: 541, distance: 15.5
click at [623, 541] on icon at bounding box center [625, 538] width 6 height 12
click at [310, 552] on div "Of" at bounding box center [323, 537] width 58 height 69
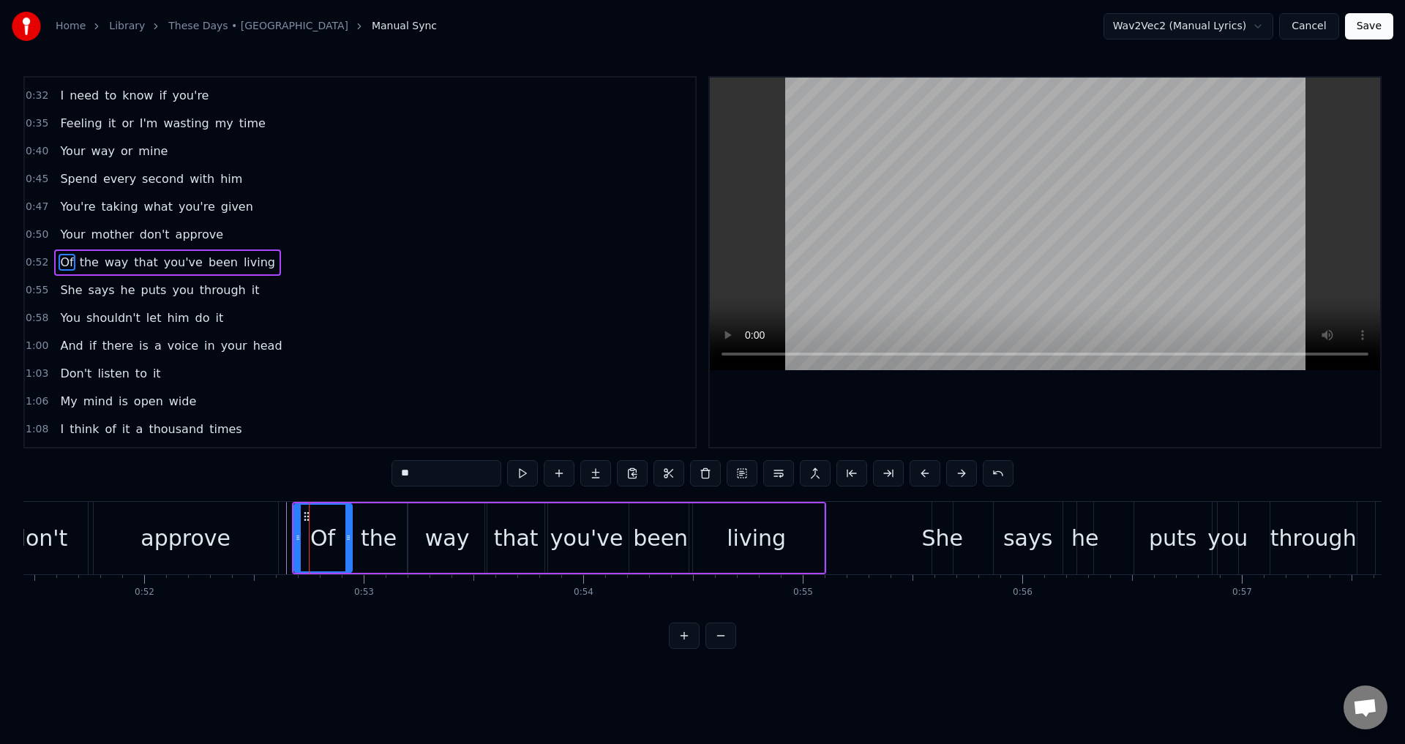
click at [1034, 428] on div at bounding box center [1045, 262] width 670 height 369
click at [1132, 418] on div at bounding box center [1045, 262] width 670 height 369
click at [1060, 408] on div at bounding box center [1045, 262] width 670 height 369
click at [945, 532] on div "She" at bounding box center [942, 538] width 42 height 33
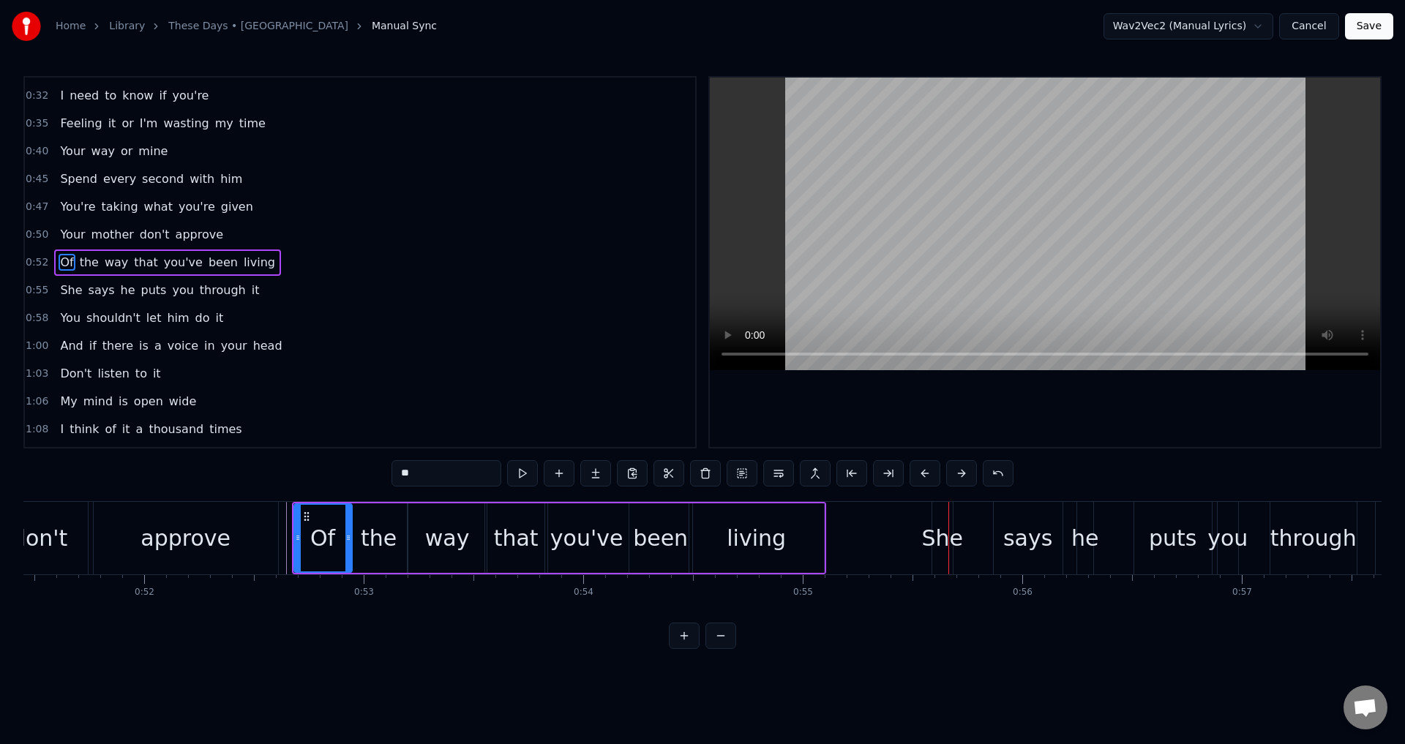
type input "***"
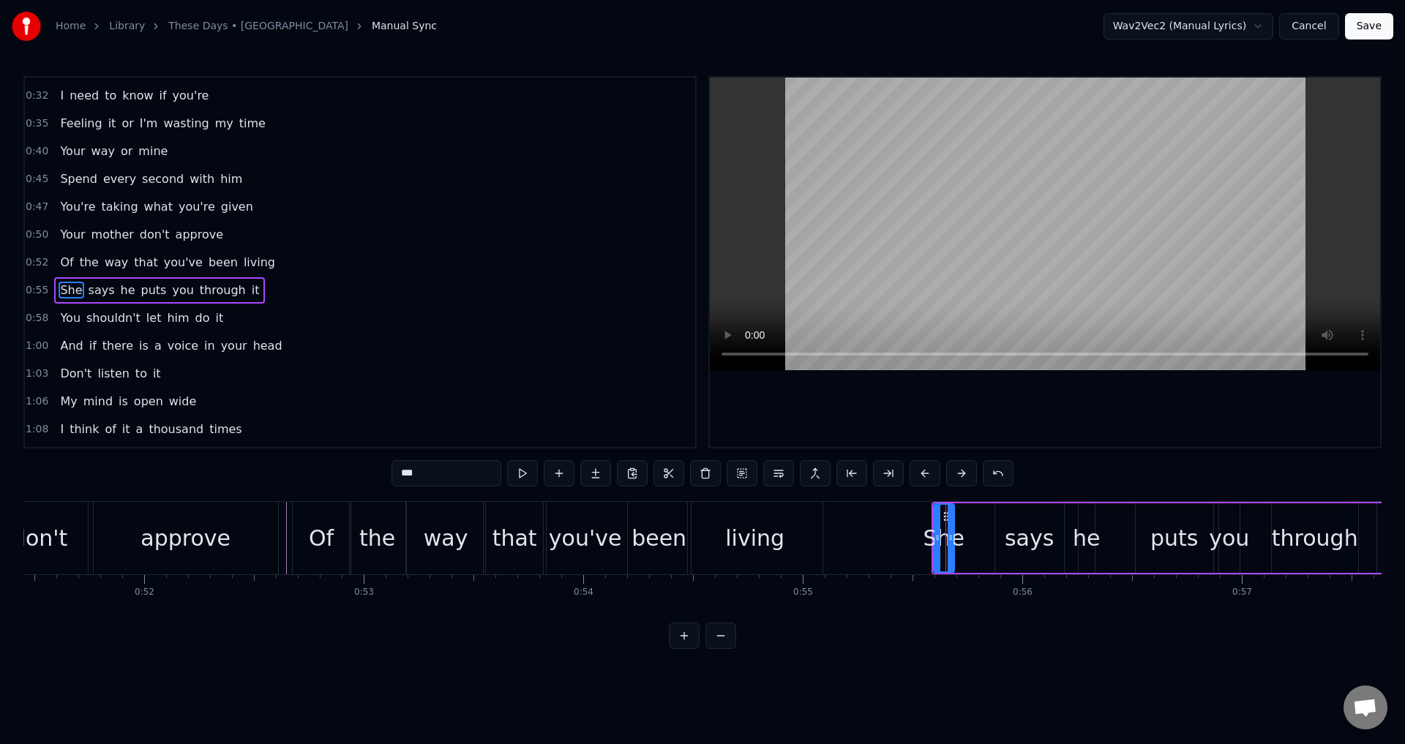
scroll to position [51, 0]
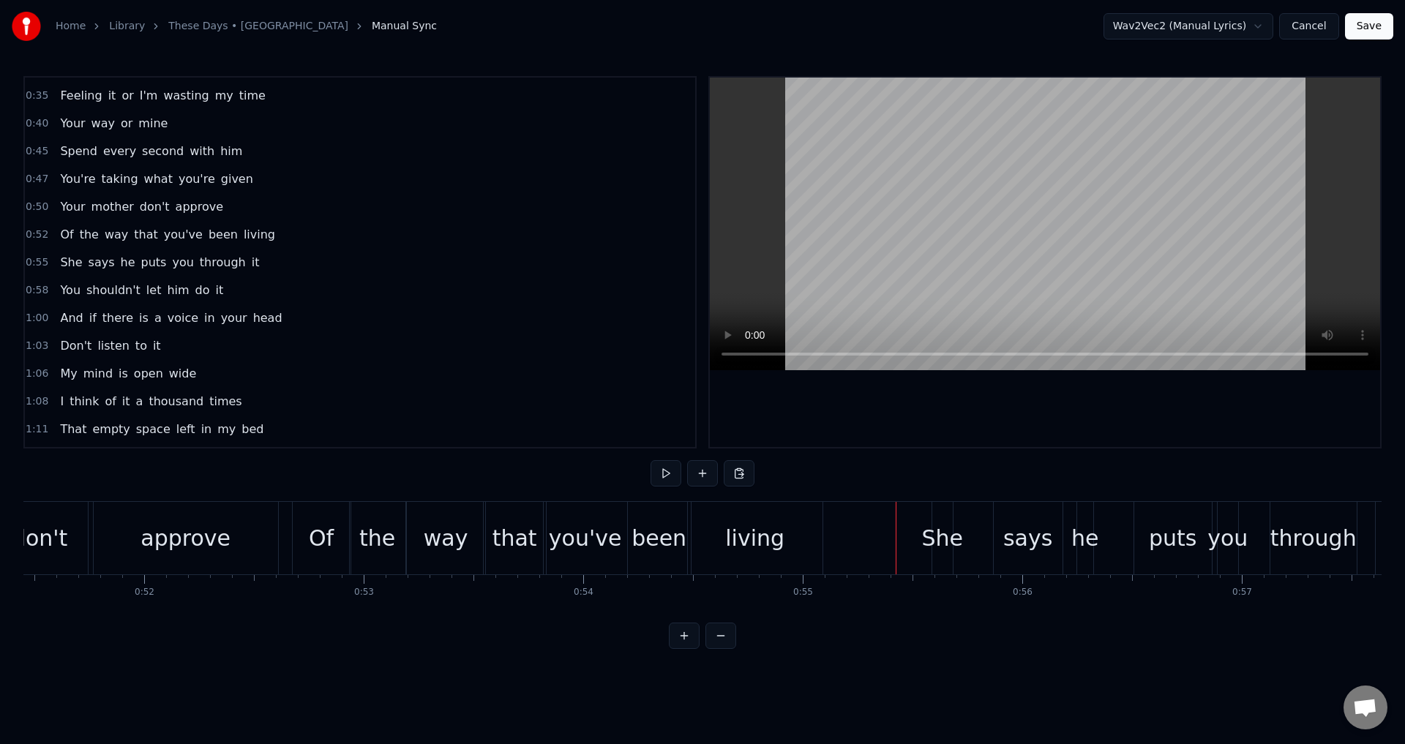
click at [1088, 431] on div at bounding box center [1045, 262] width 670 height 369
click at [1040, 442] on div at bounding box center [1045, 262] width 670 height 369
click at [1041, 432] on div at bounding box center [1045, 262] width 670 height 369
click at [1032, 527] on div "says" at bounding box center [1027, 538] width 49 height 33
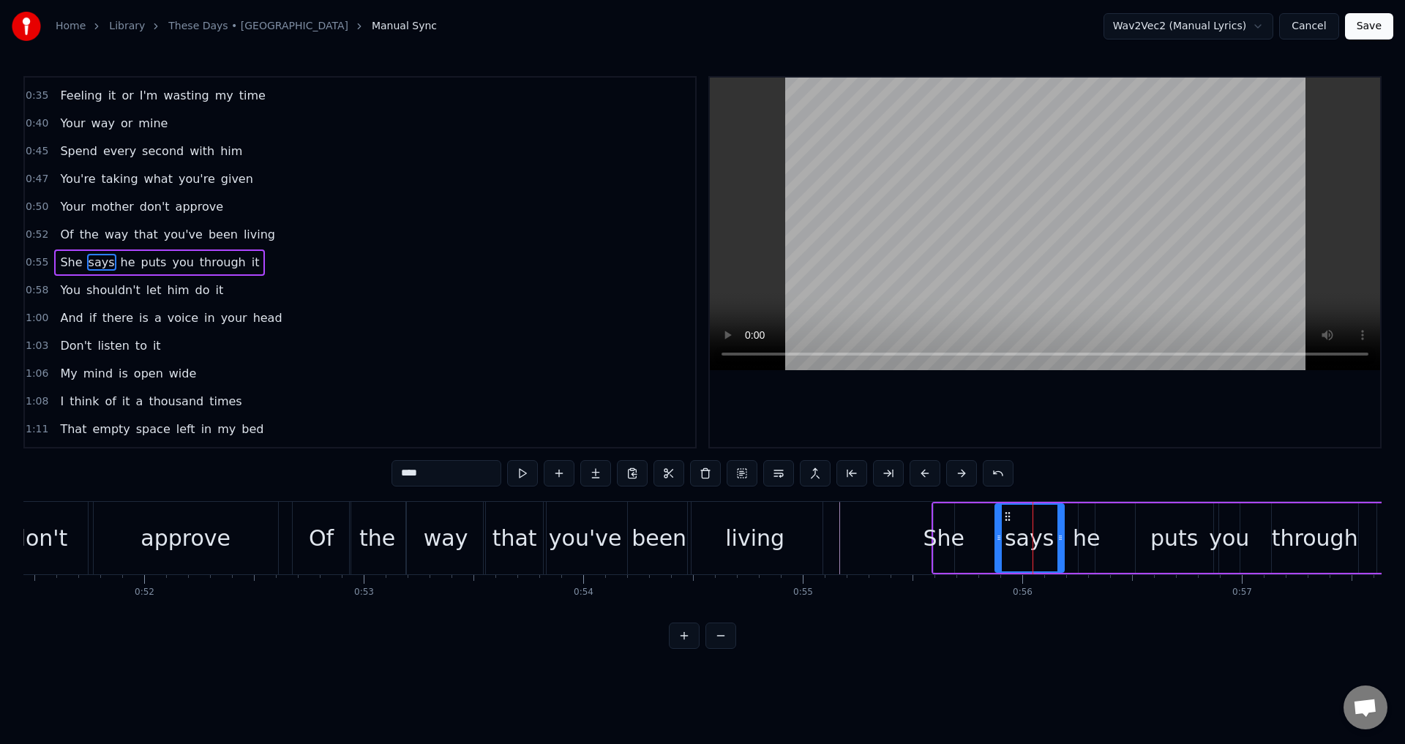
click at [1001, 534] on div "says" at bounding box center [1029, 538] width 67 height 67
drag, startPoint x: 998, startPoint y: 535, endPoint x: 986, endPoint y: 535, distance: 11.7
click at [993, 536] on icon at bounding box center [996, 538] width 6 height 12
click at [952, 535] on div "She" at bounding box center [943, 538] width 42 height 33
type input "***"
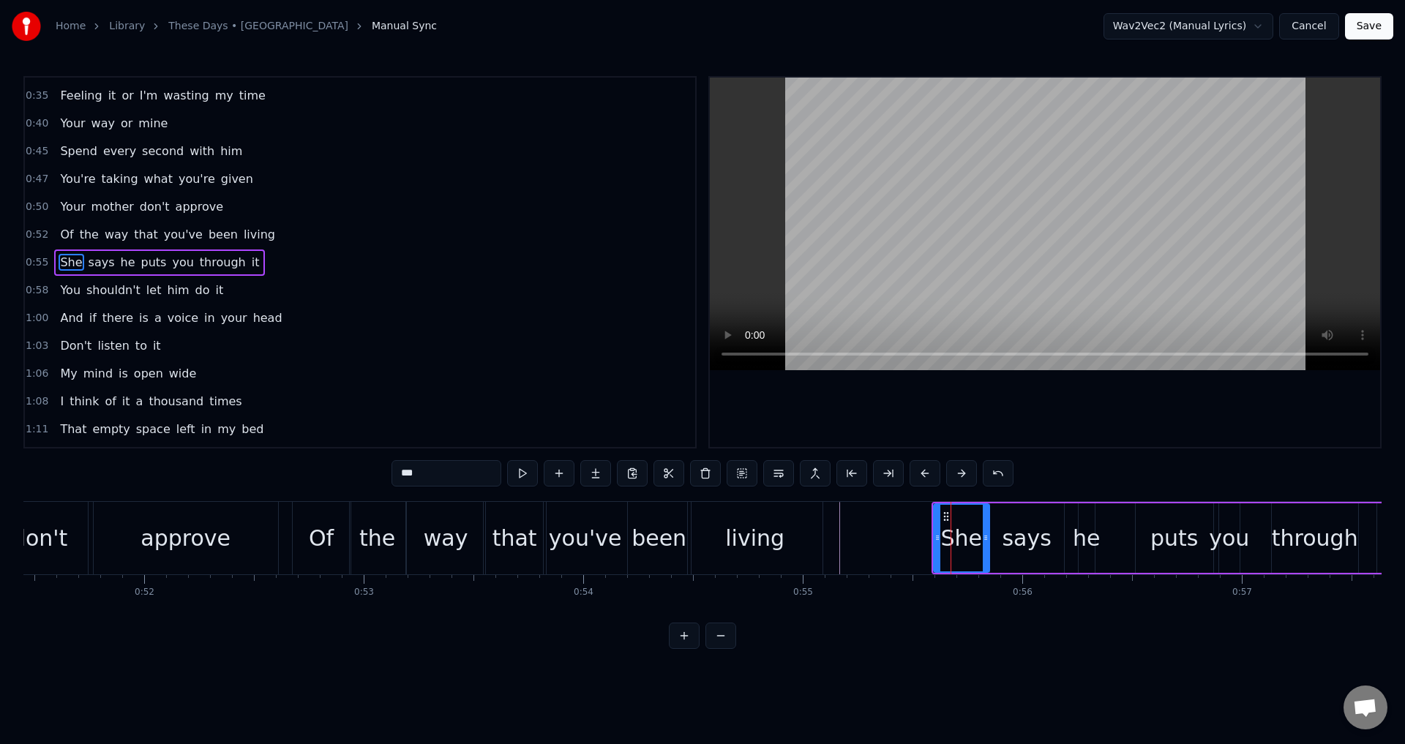
drag, startPoint x: 952, startPoint y: 530, endPoint x: 986, endPoint y: 533, distance: 33.8
click at [988, 533] on div at bounding box center [985, 538] width 6 height 67
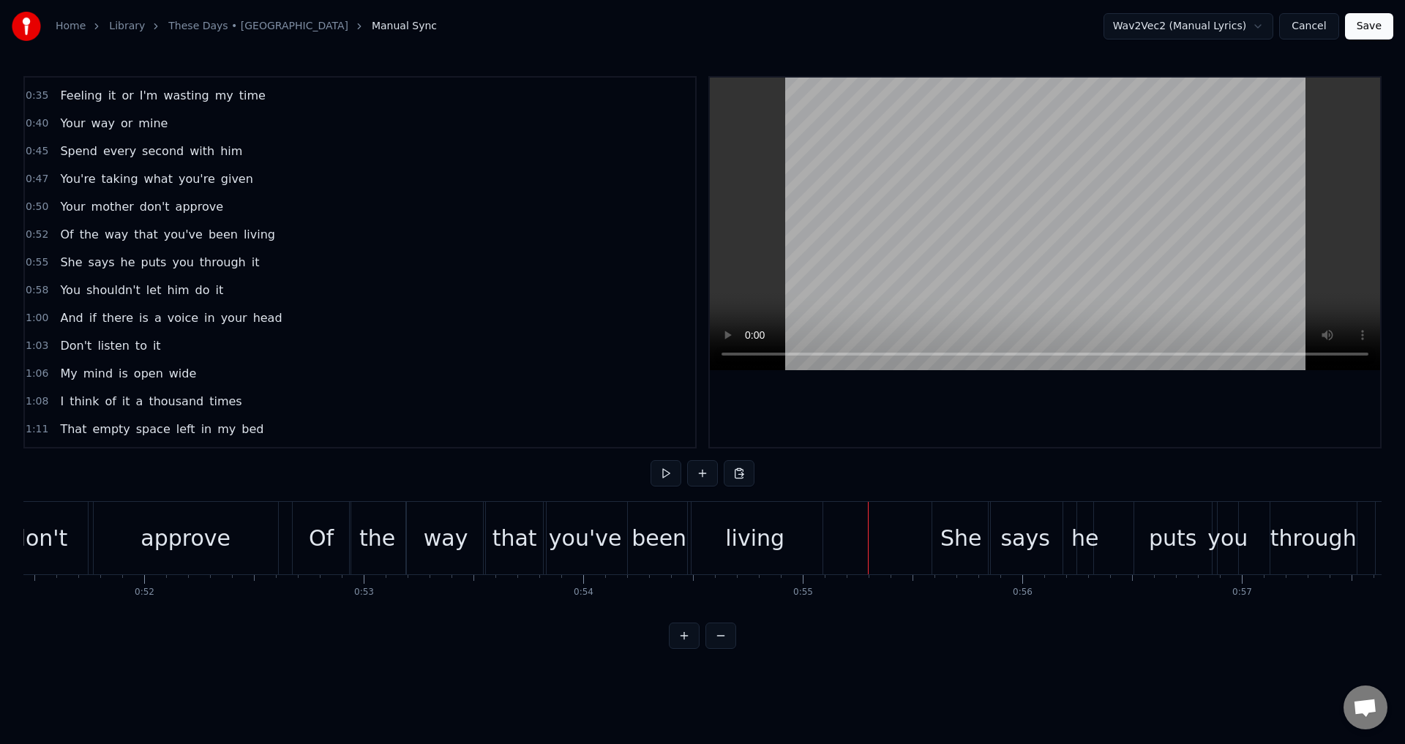
click at [1084, 432] on div at bounding box center [1045, 262] width 670 height 369
click at [1086, 435] on div at bounding box center [1045, 262] width 670 height 369
click at [957, 546] on div "She" at bounding box center [961, 538] width 42 height 33
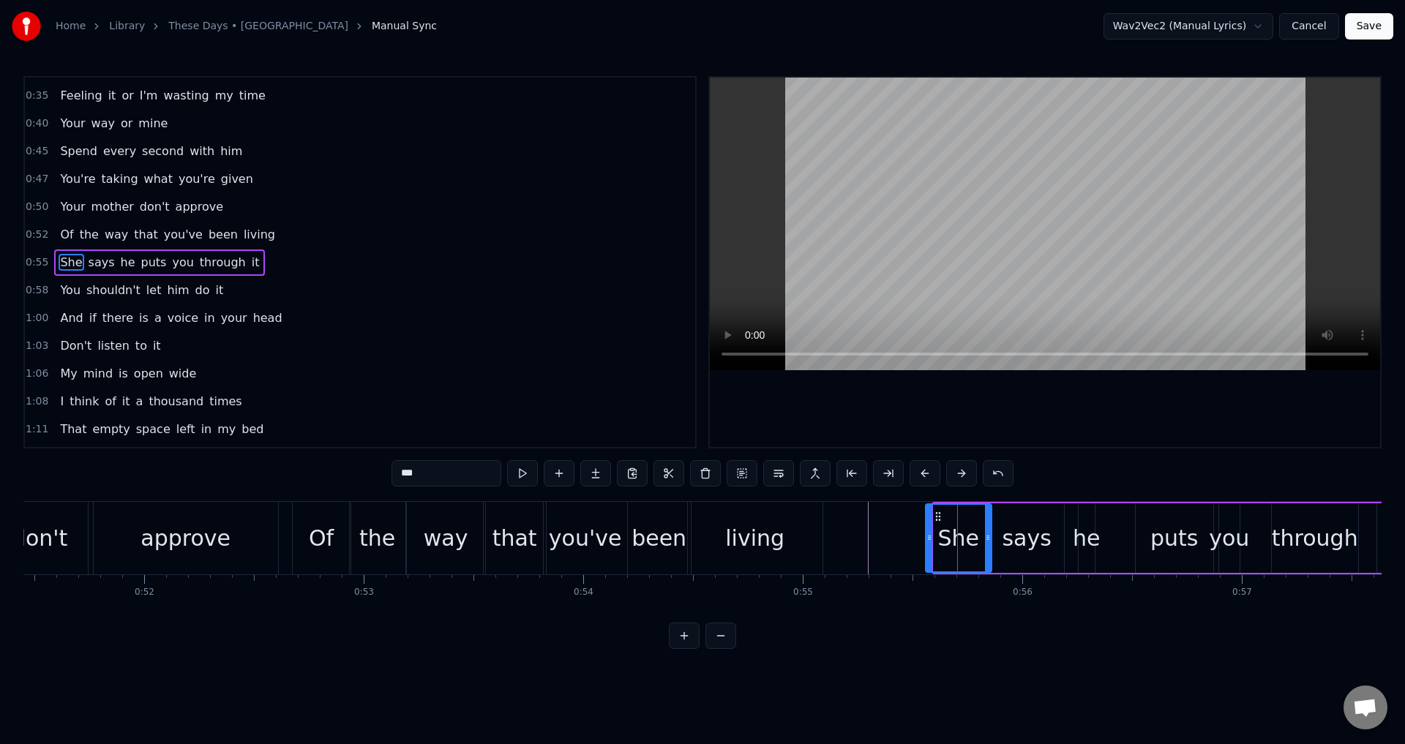
drag, startPoint x: 934, startPoint y: 534, endPoint x: 921, endPoint y: 534, distance: 13.2
click at [926, 534] on icon at bounding box center [929, 538] width 6 height 12
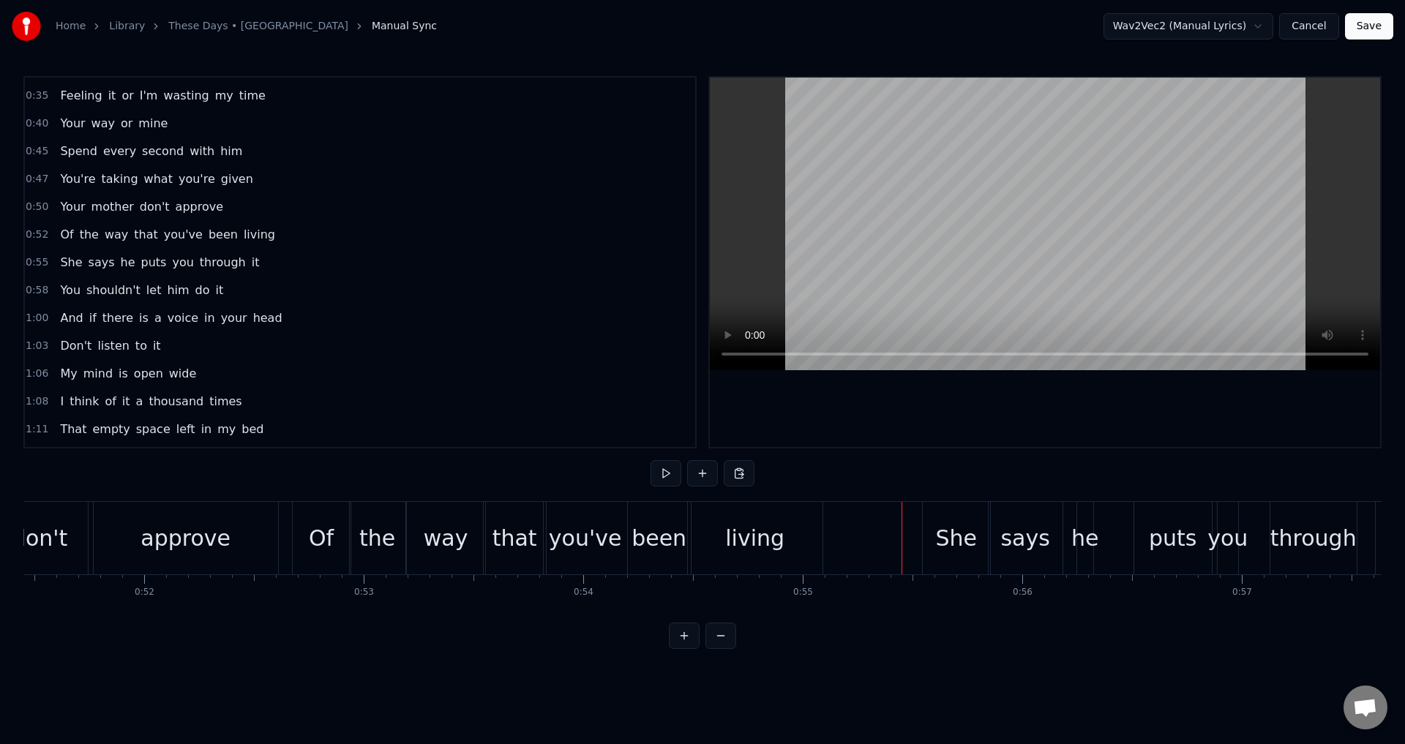
click at [1075, 432] on div at bounding box center [1045, 262] width 670 height 369
drag, startPoint x: 1117, startPoint y: 438, endPoint x: 1066, endPoint y: 508, distance: 86.3
click at [1116, 440] on div at bounding box center [1045, 262] width 670 height 369
click at [982, 540] on div "She" at bounding box center [955, 538] width 67 height 72
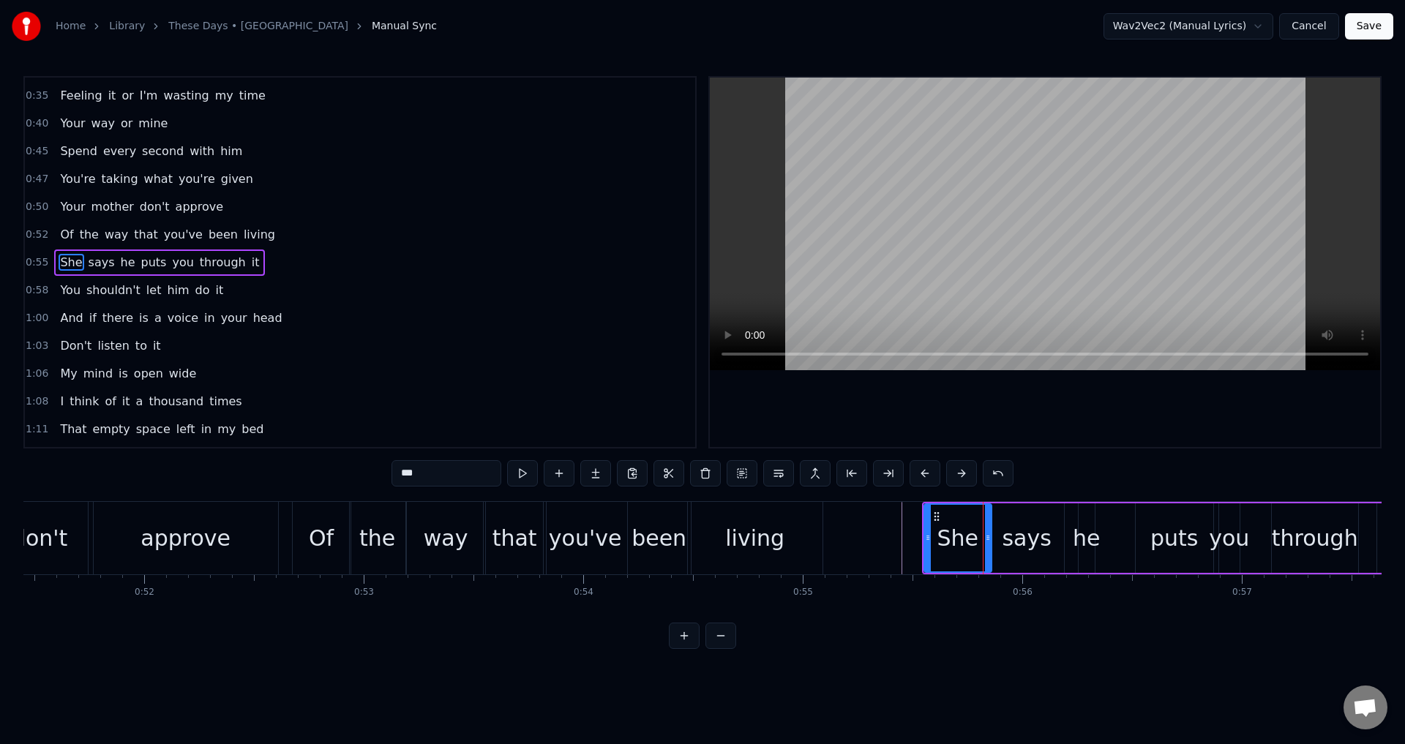
click at [1132, 417] on div at bounding box center [1045, 262] width 670 height 369
click at [1134, 429] on div at bounding box center [1045, 262] width 670 height 369
click at [1083, 540] on div "he" at bounding box center [1085, 538] width 27 height 33
drag, startPoint x: 1081, startPoint y: 548, endPoint x: 1067, endPoint y: 548, distance: 13.9
click at [1067, 548] on div at bounding box center [1068, 538] width 6 height 67
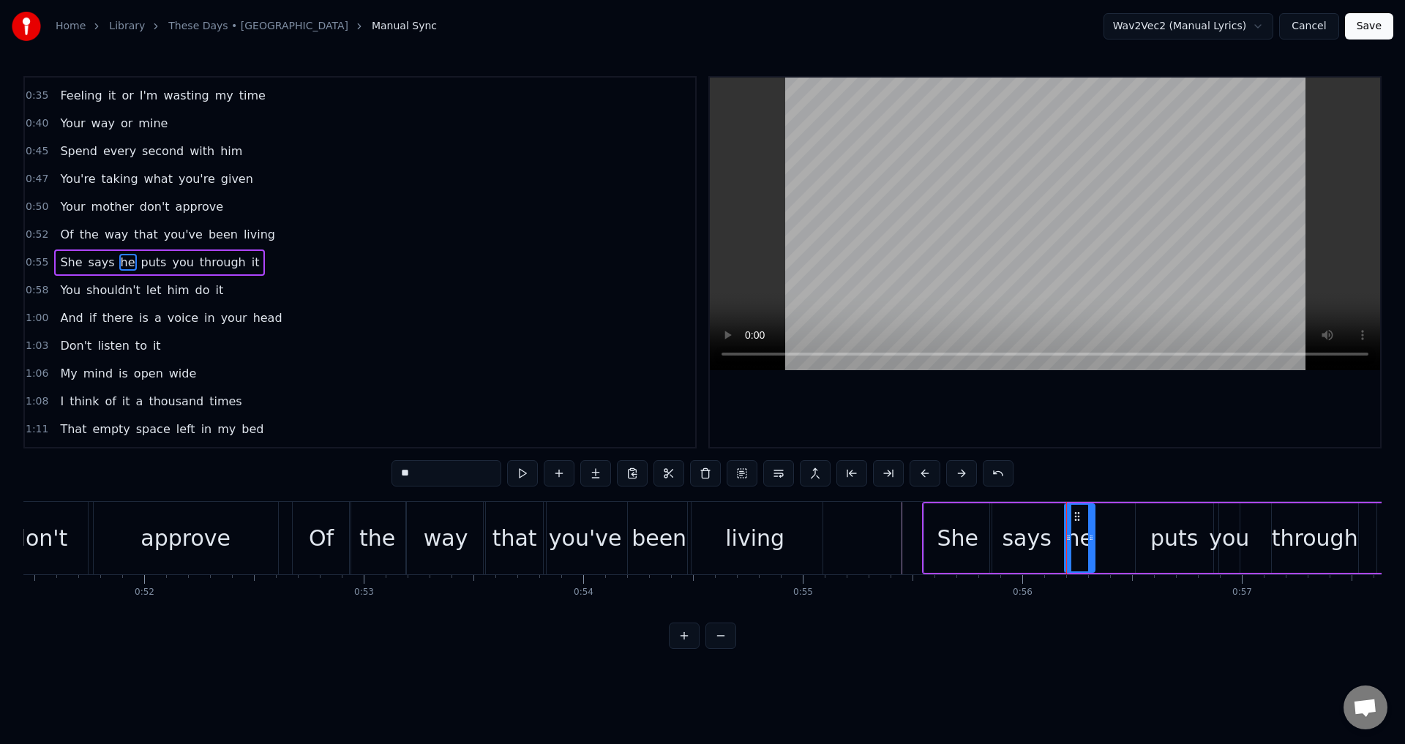
click at [957, 558] on div "She" at bounding box center [957, 537] width 67 height 69
click at [1077, 435] on div at bounding box center [1045, 262] width 670 height 369
click at [1084, 432] on div at bounding box center [1045, 262] width 670 height 369
click at [1145, 548] on div "puts" at bounding box center [1174, 537] width 78 height 69
type input "****"
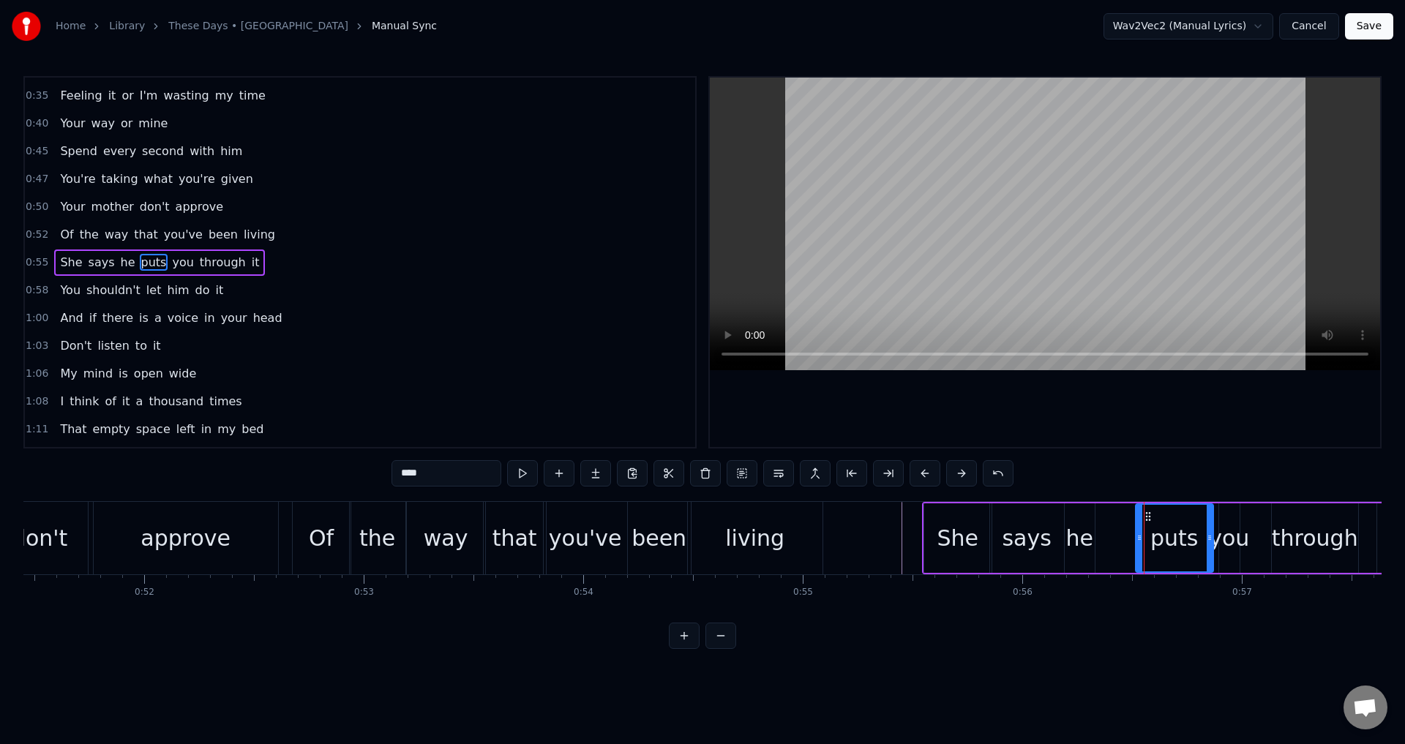
click at [1135, 547] on div "puts" at bounding box center [1174, 537] width 79 height 69
drag, startPoint x: 1138, startPoint y: 544, endPoint x: 1116, endPoint y: 544, distance: 22.0
click at [1132, 544] on div at bounding box center [1135, 538] width 6 height 67
click at [1100, 541] on div "She says he puts you through it" at bounding box center [1172, 538] width 500 height 72
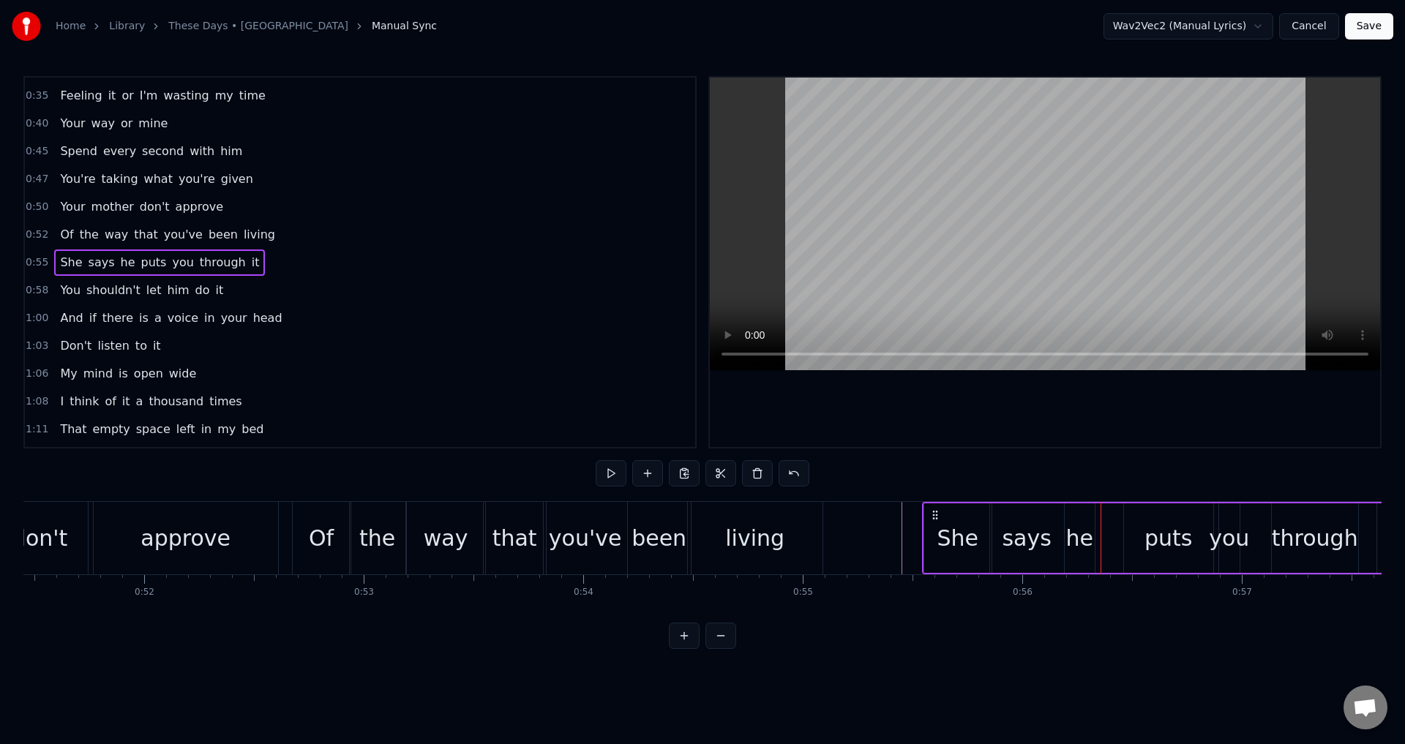
click at [1086, 539] on div "he" at bounding box center [1078, 538] width 27 height 33
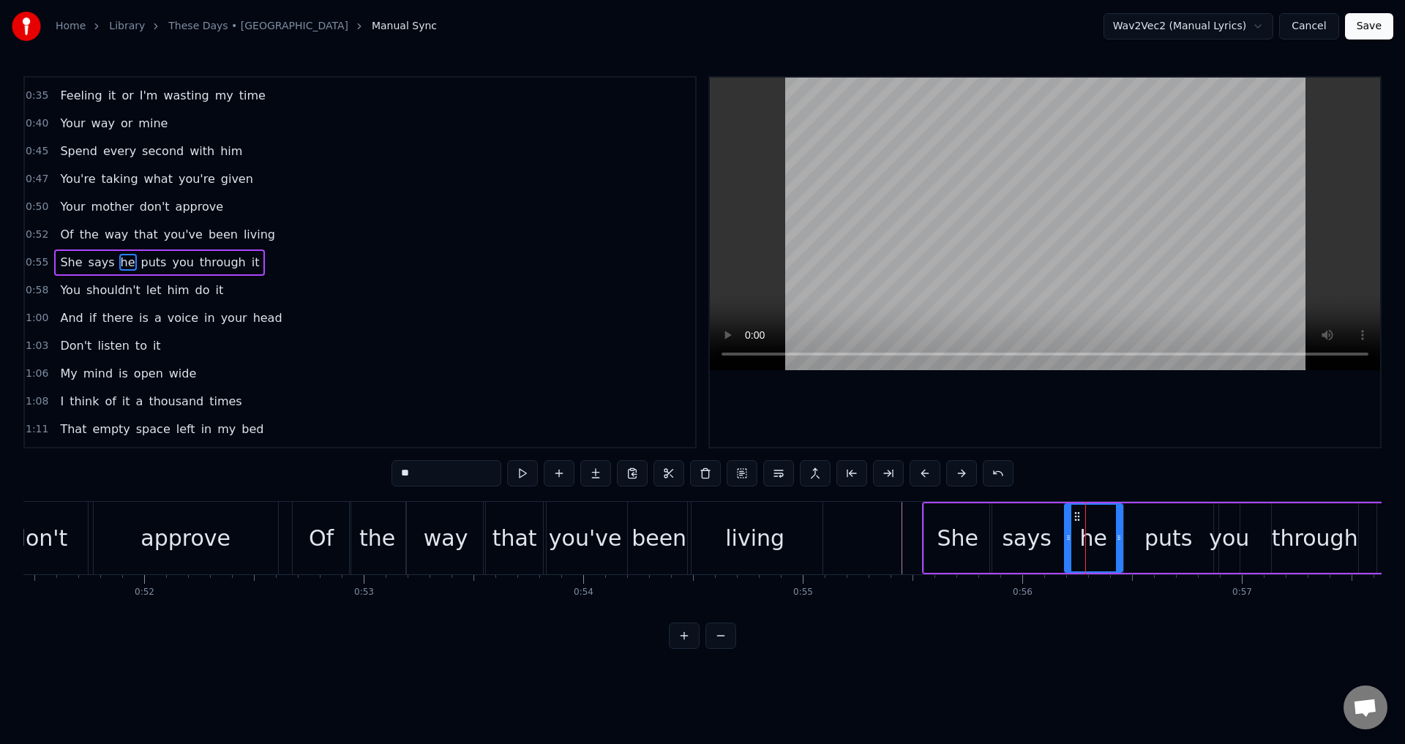
drag, startPoint x: 1092, startPoint y: 536, endPoint x: 963, endPoint y: 553, distance: 129.8
click at [1121, 539] on div "he" at bounding box center [1093, 537] width 59 height 69
click at [936, 552] on div "She" at bounding box center [957, 537] width 67 height 69
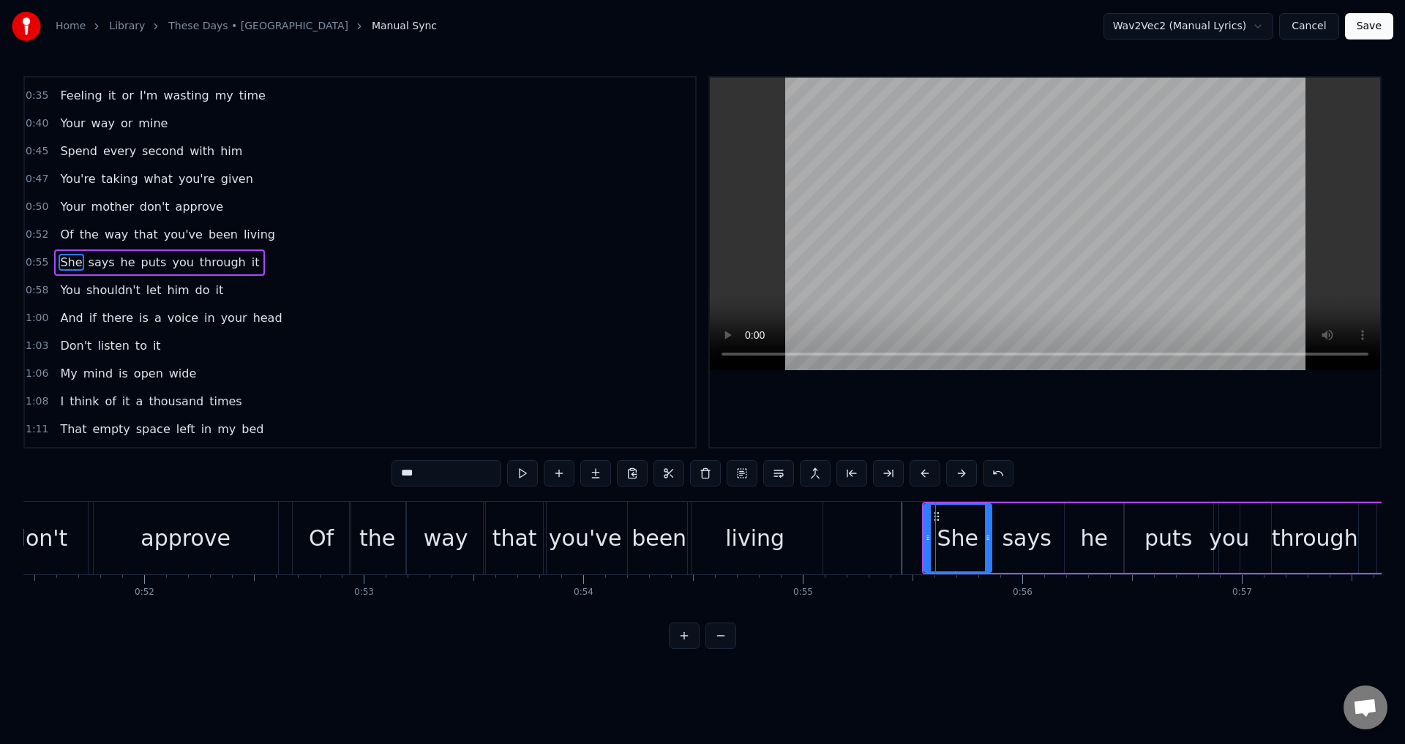
click at [1078, 432] on div at bounding box center [1045, 262] width 670 height 369
click at [1097, 429] on div at bounding box center [1045, 262] width 670 height 369
click at [945, 527] on div "She" at bounding box center [957, 538] width 42 height 33
click at [1059, 422] on div at bounding box center [1045, 262] width 670 height 369
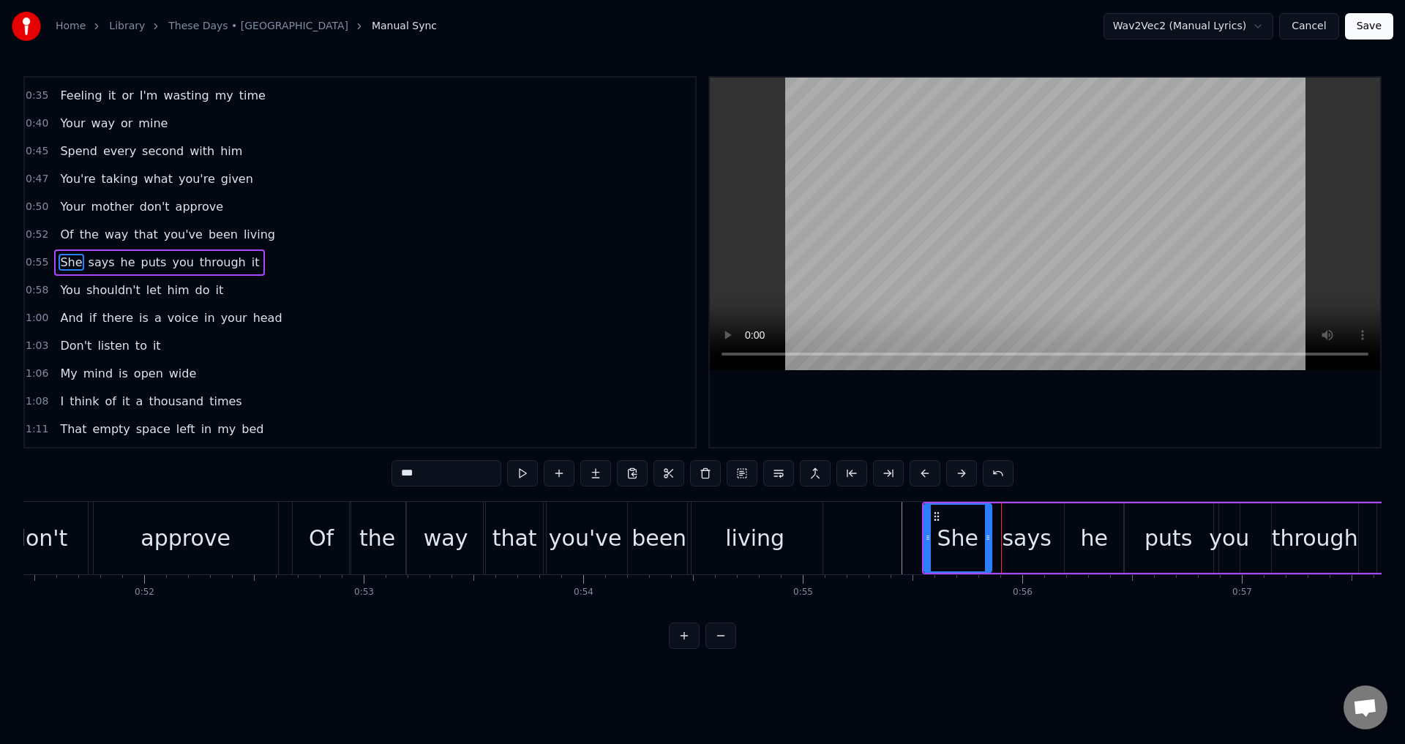
click at [1082, 408] on div at bounding box center [1045, 262] width 670 height 369
click at [1094, 418] on div at bounding box center [1045, 262] width 670 height 369
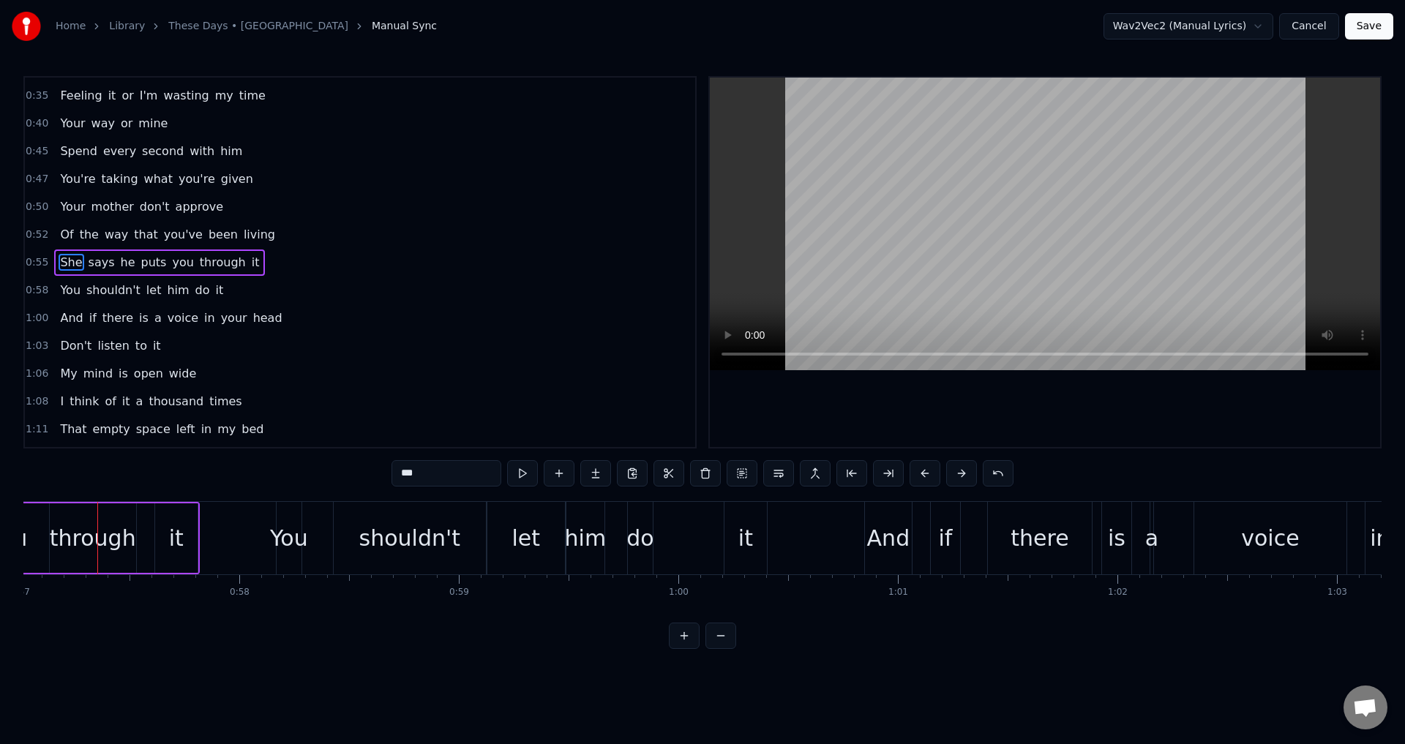
click at [399, 628] on div "0:24 Your way I'm tryna understand these days 0:32 I need to know if you're 0:3…" at bounding box center [702, 362] width 1358 height 573
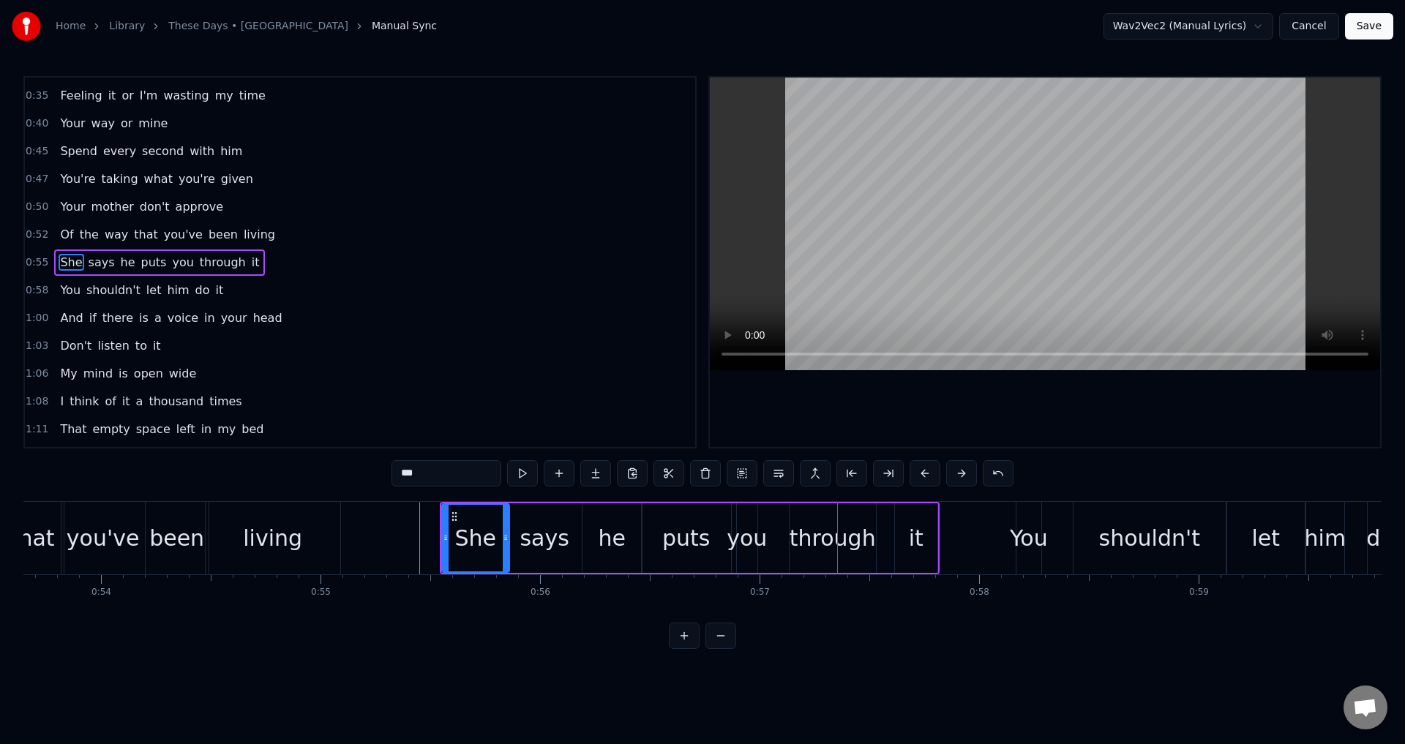
scroll to position [0, 11748]
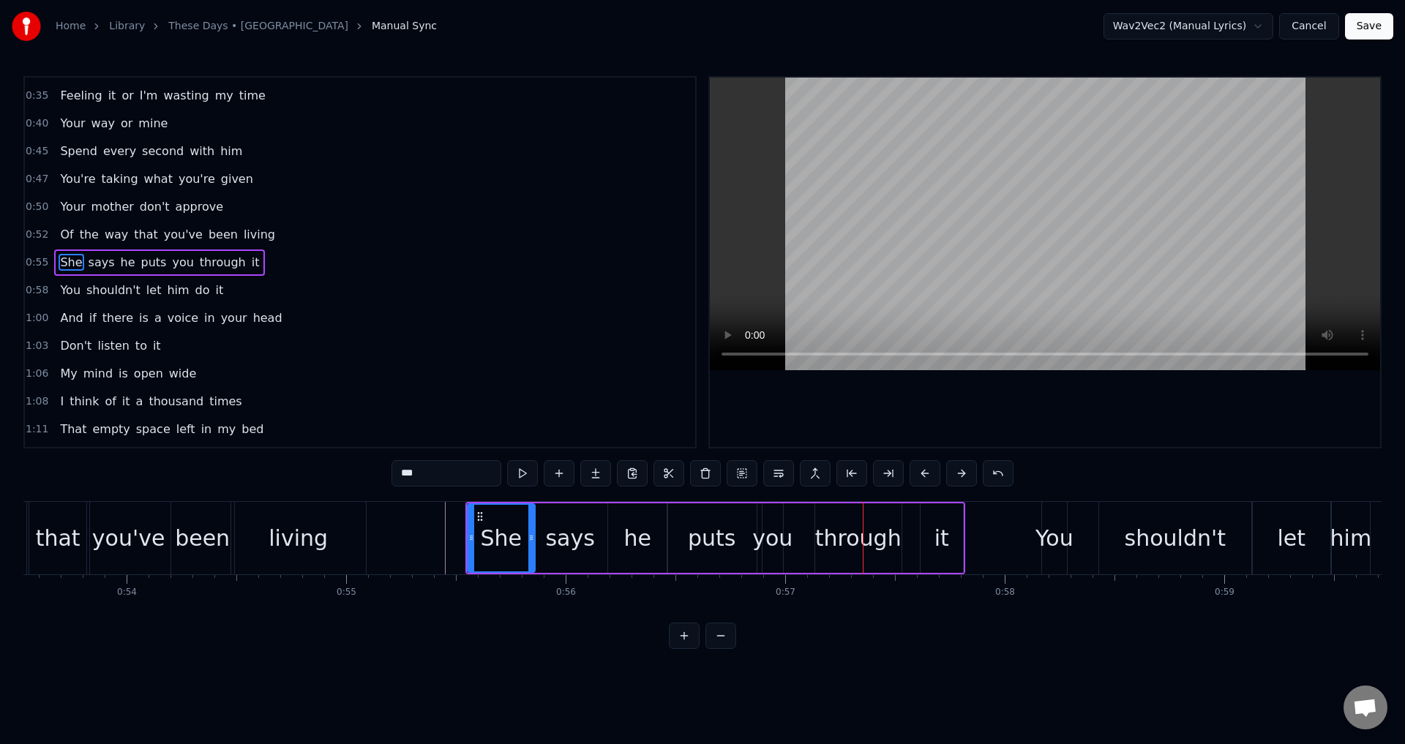
click at [568, 538] on div "says" at bounding box center [569, 538] width 49 height 33
click at [874, 403] on div at bounding box center [1045, 262] width 670 height 369
click at [753, 536] on div "puts" at bounding box center [711, 537] width 89 height 69
type input "****"
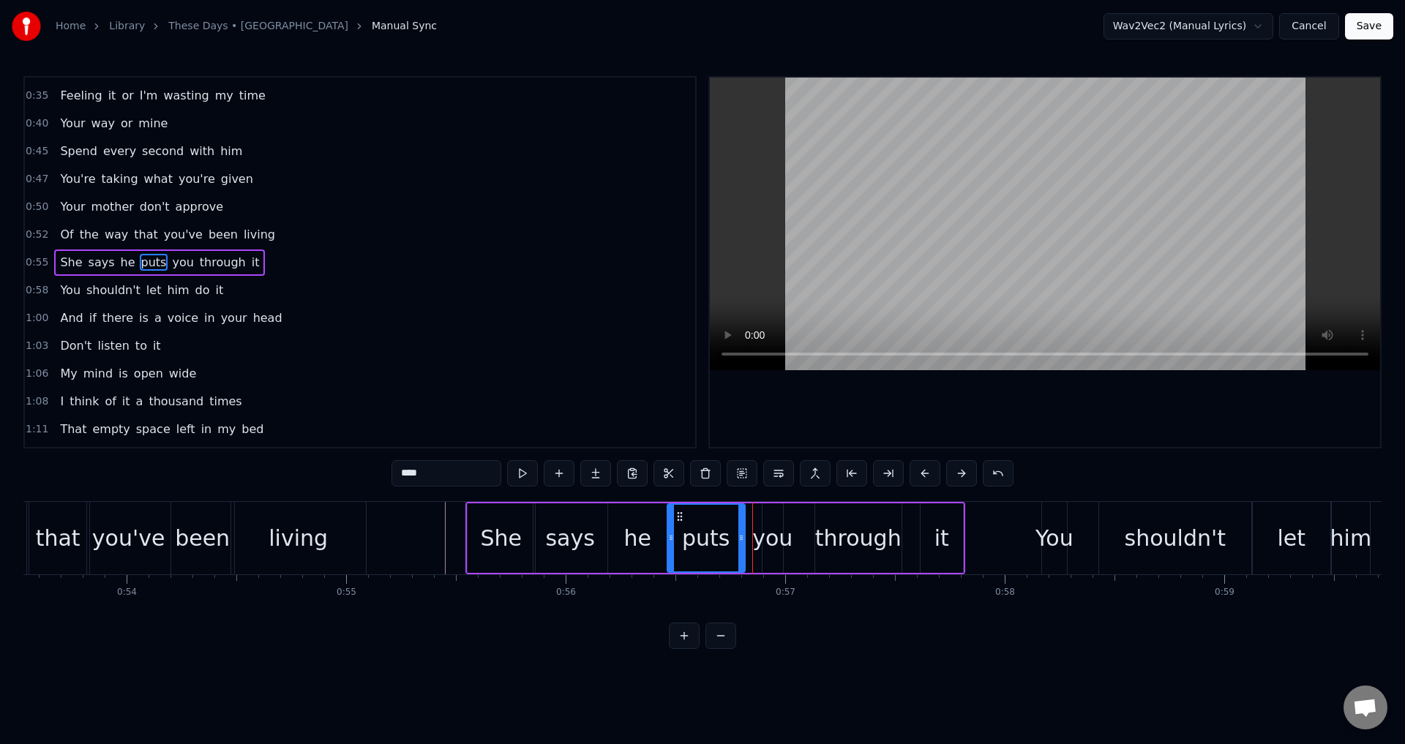
drag, startPoint x: 754, startPoint y: 537, endPoint x: 740, endPoint y: 538, distance: 13.9
click at [740, 537] on icon at bounding box center [741, 538] width 6 height 12
click at [753, 540] on div "She says he puts you through it" at bounding box center [715, 538] width 500 height 72
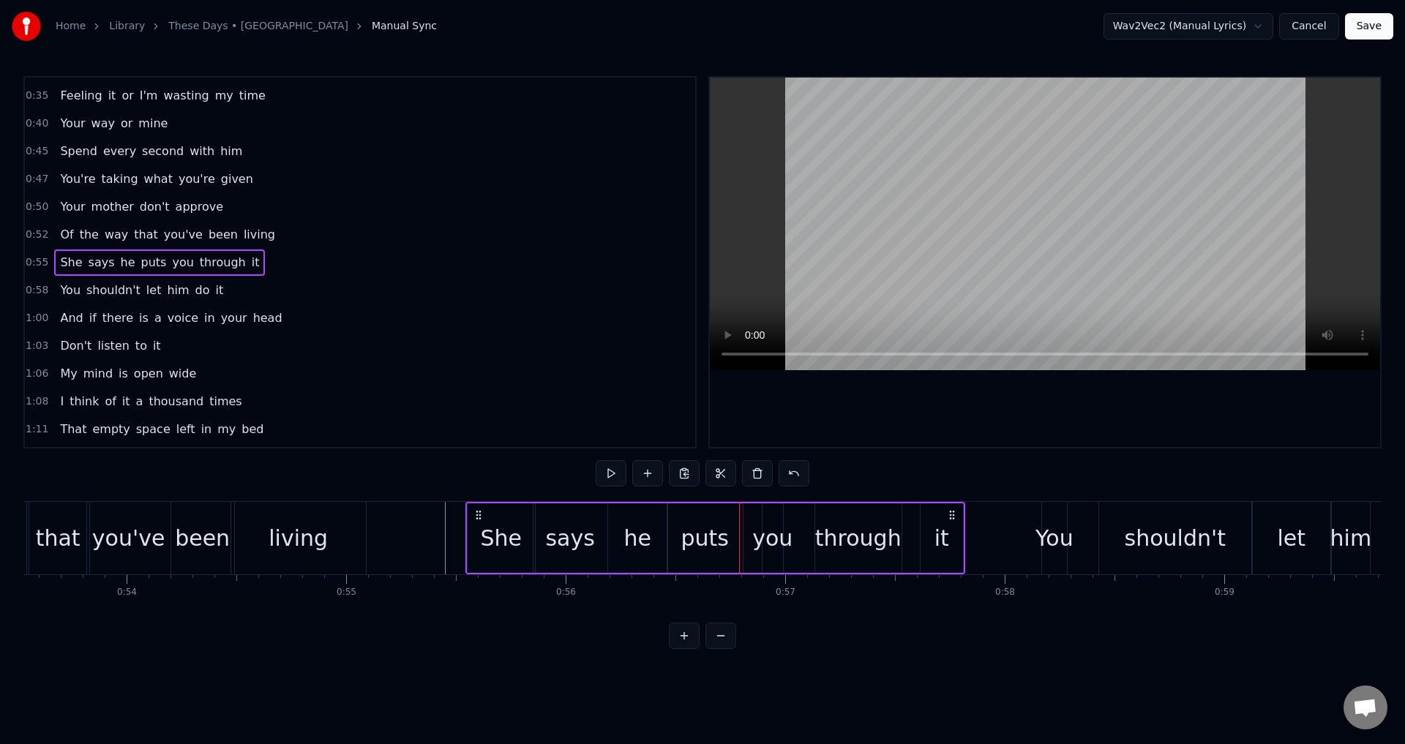
click at [762, 542] on div "you" at bounding box center [772, 538] width 40 height 33
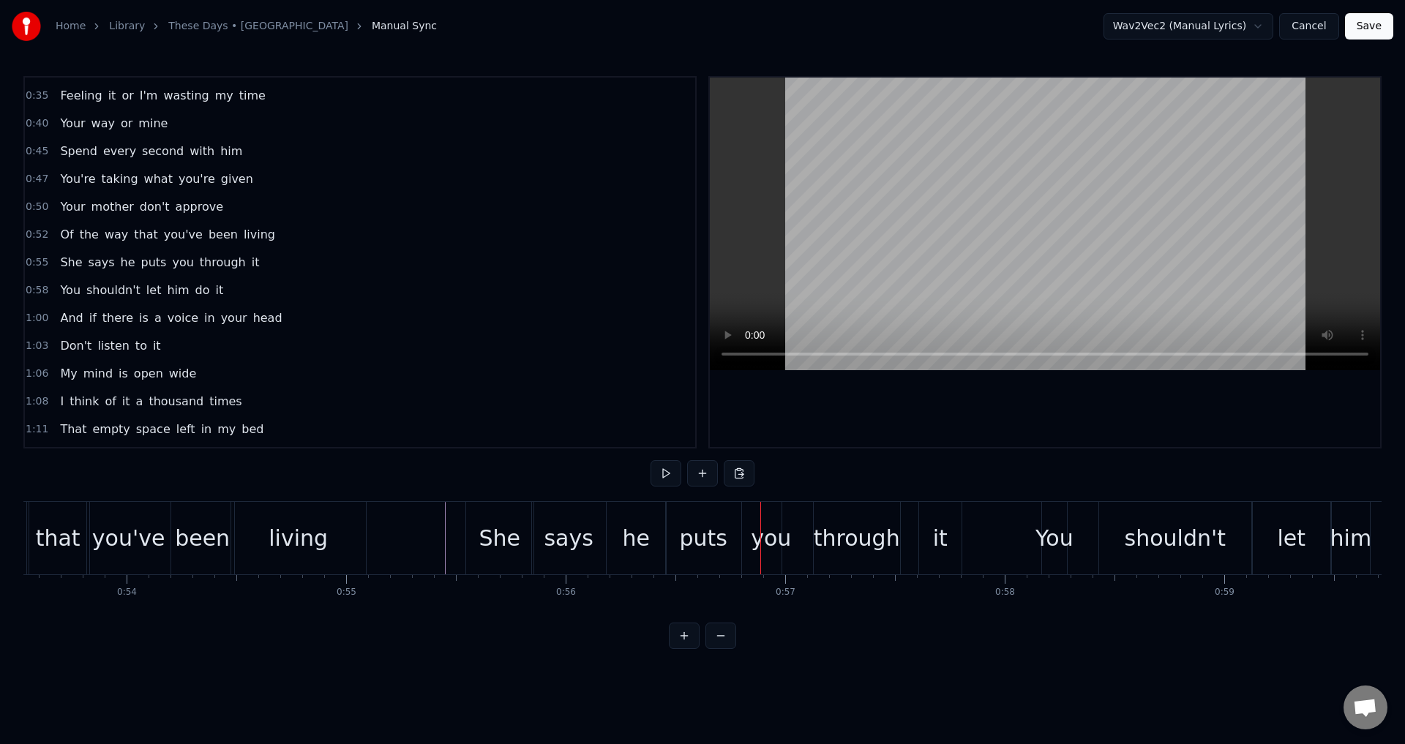
click at [763, 540] on div "you" at bounding box center [771, 538] width 40 height 33
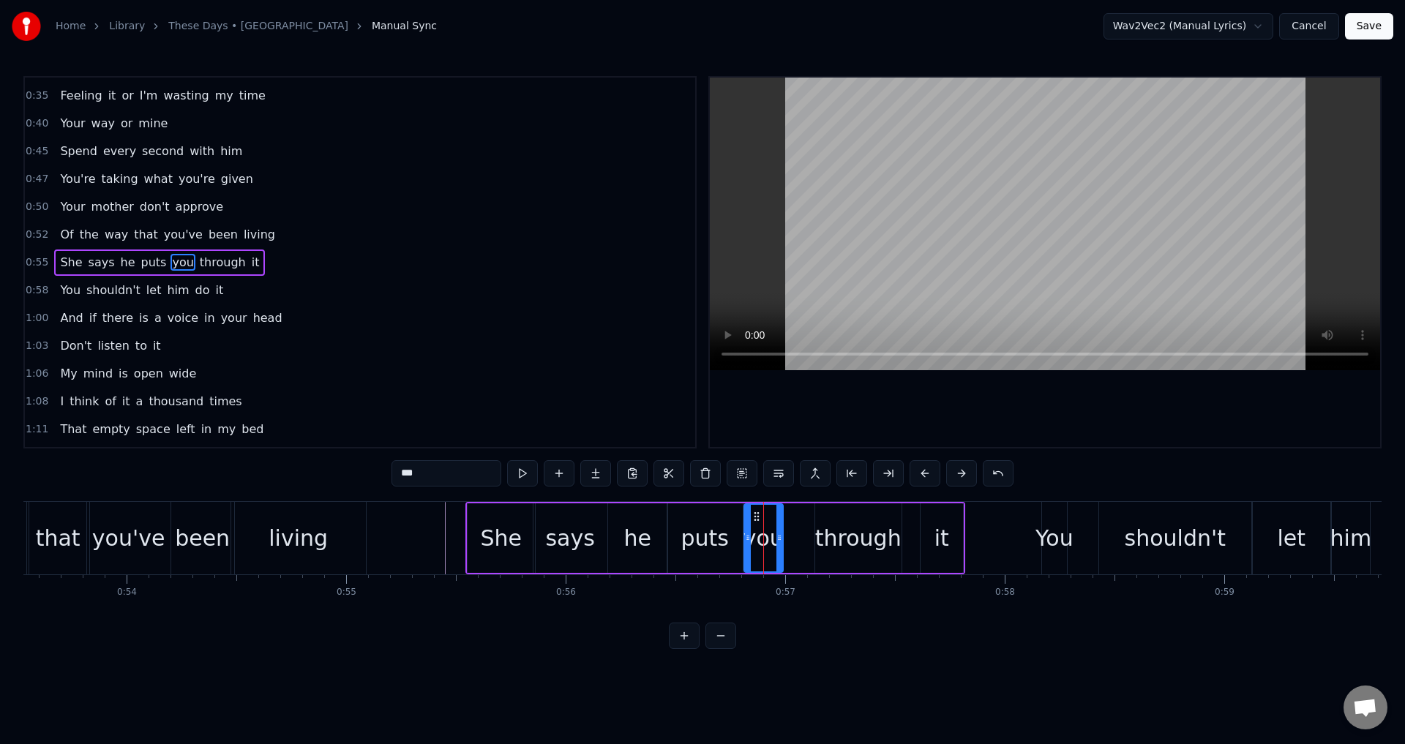
drag, startPoint x: 767, startPoint y: 540, endPoint x: 748, endPoint y: 541, distance: 19.1
click at [748, 541] on icon at bounding box center [748, 538] width 6 height 12
click at [688, 540] on div "puts" at bounding box center [704, 538] width 48 height 33
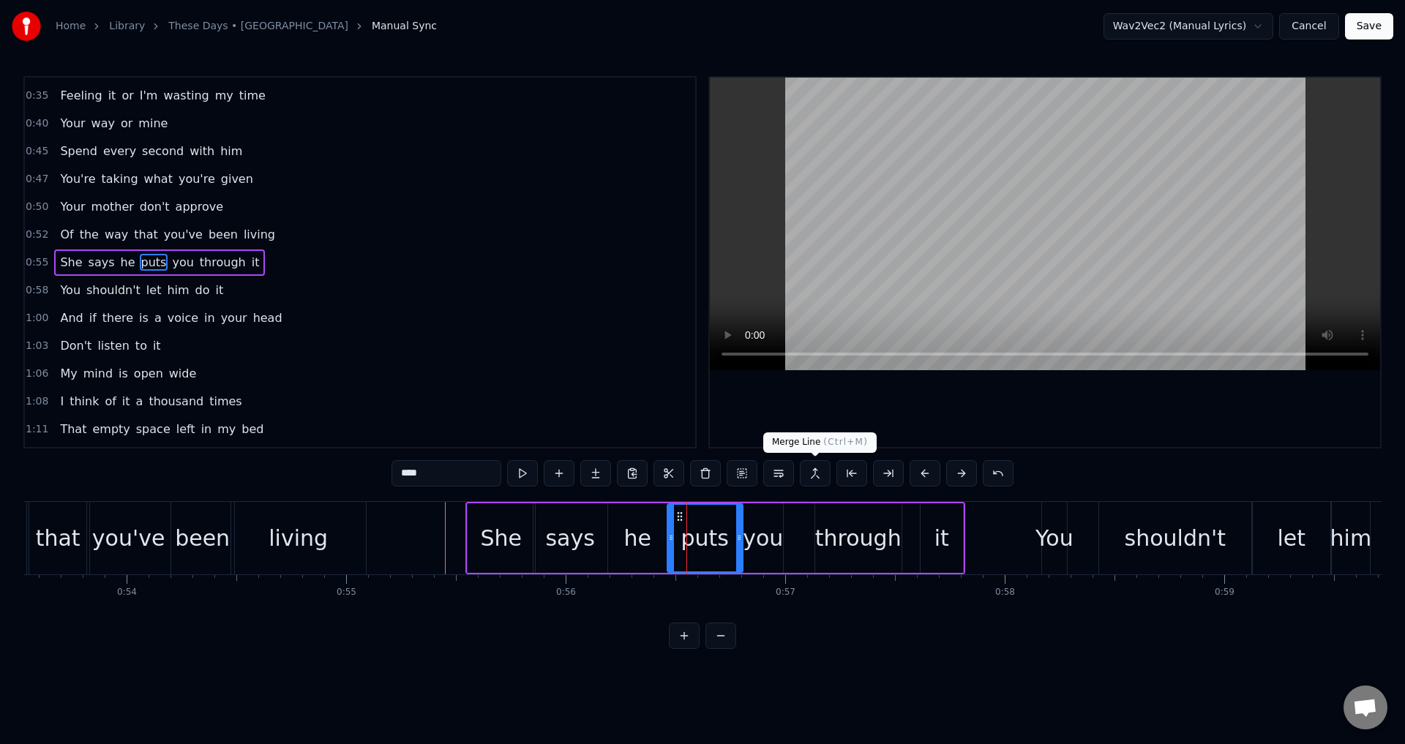
click at [875, 421] on div at bounding box center [1045, 262] width 670 height 369
click at [768, 545] on div "you" at bounding box center [763, 538] width 40 height 33
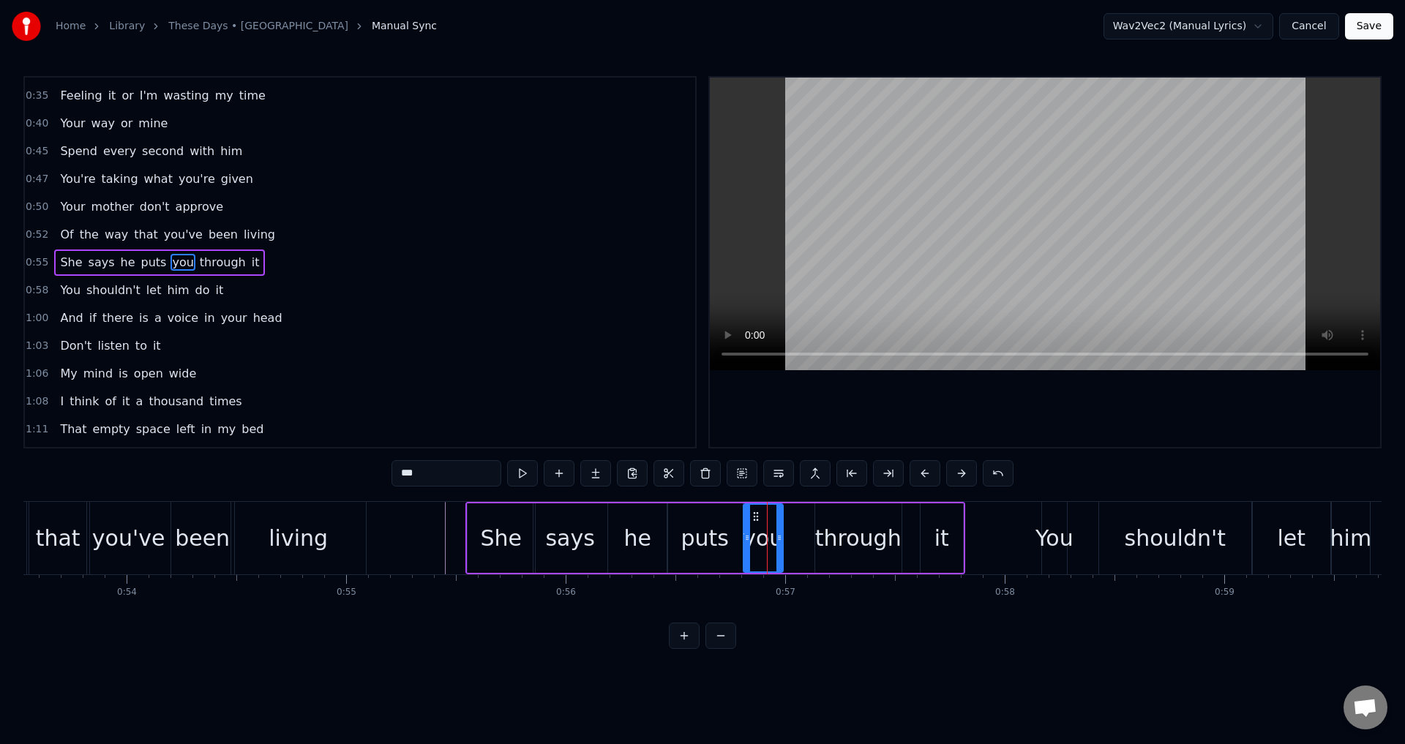
click at [683, 557] on div "puts" at bounding box center [704, 537] width 75 height 69
click at [862, 413] on div at bounding box center [1045, 262] width 670 height 369
click at [836, 530] on div "through" at bounding box center [858, 538] width 86 height 33
drag, startPoint x: 821, startPoint y: 535, endPoint x: 788, endPoint y: 541, distance: 33.4
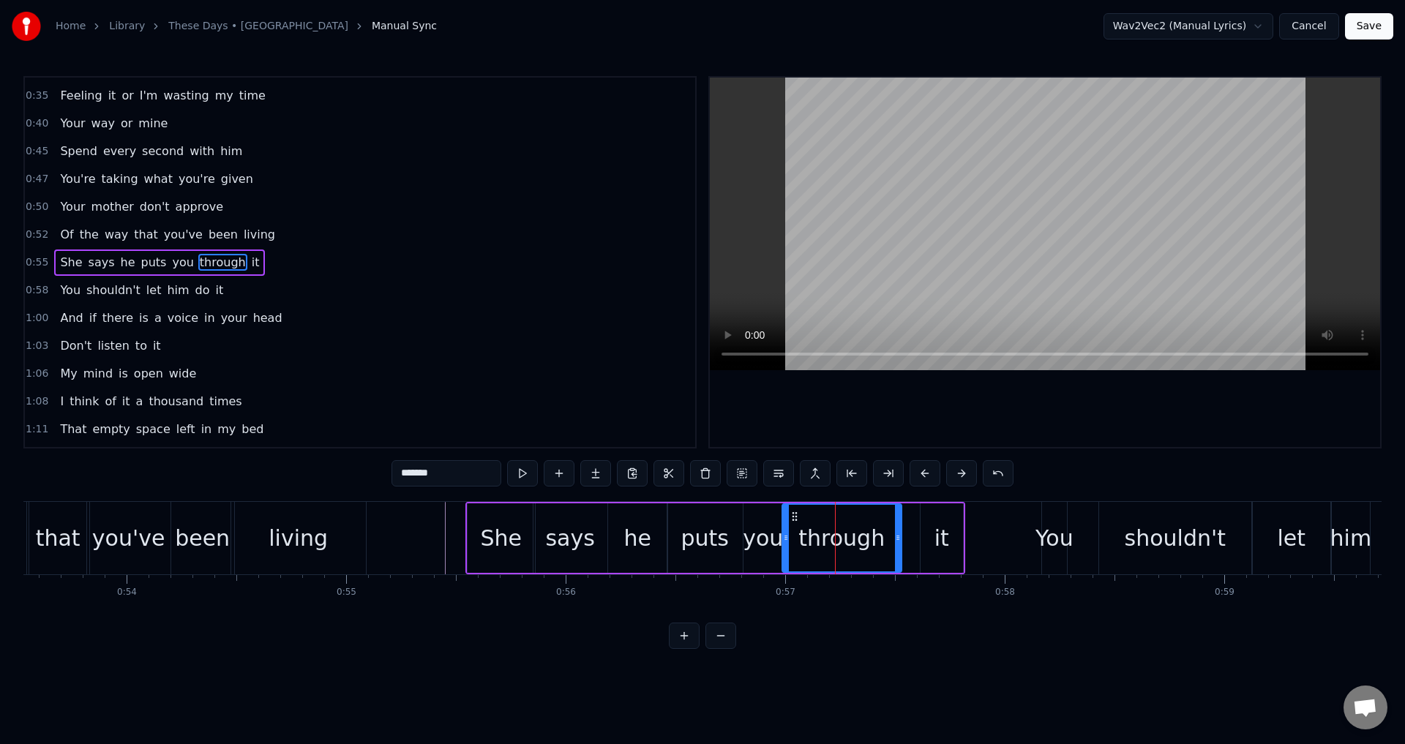
click at [788, 541] on icon at bounding box center [786, 538] width 6 height 12
click at [759, 538] on div "you" at bounding box center [763, 538] width 40 height 33
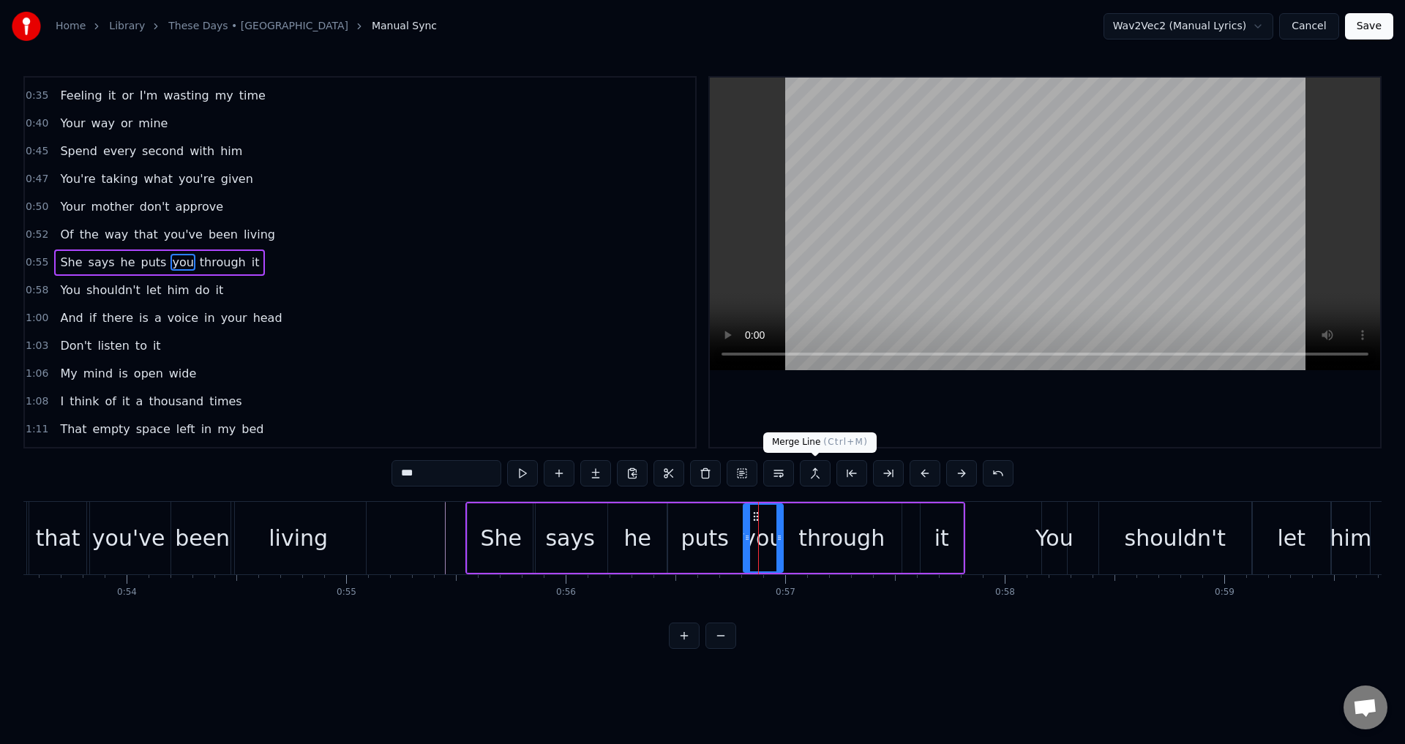
click at [878, 427] on div at bounding box center [1045, 262] width 670 height 369
click at [890, 427] on div at bounding box center [1045, 262] width 670 height 369
click at [895, 530] on div "through" at bounding box center [841, 537] width 119 height 69
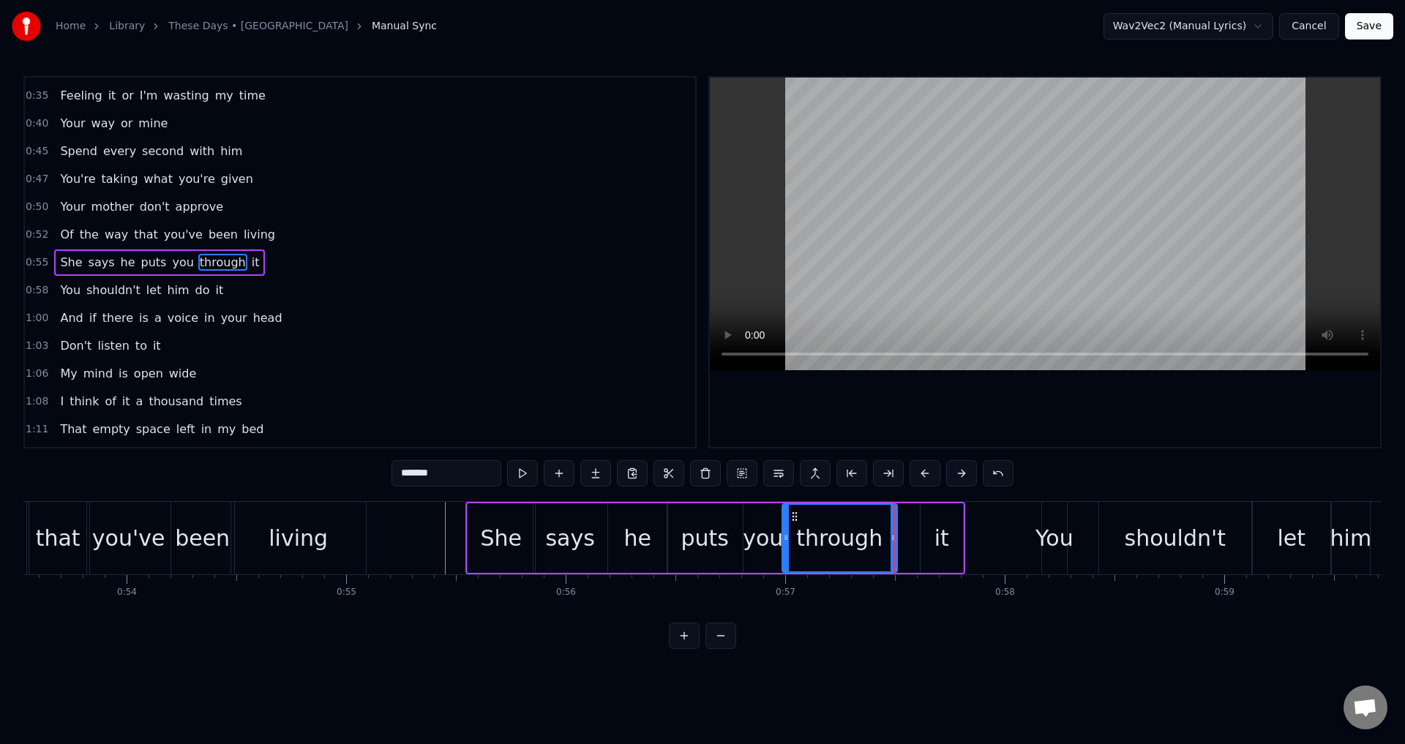
drag, startPoint x: 899, startPoint y: 542, endPoint x: 884, endPoint y: 545, distance: 14.9
click at [890, 545] on div at bounding box center [893, 538] width 6 height 67
click at [921, 549] on div "it" at bounding box center [941, 537] width 42 height 69
type input "**"
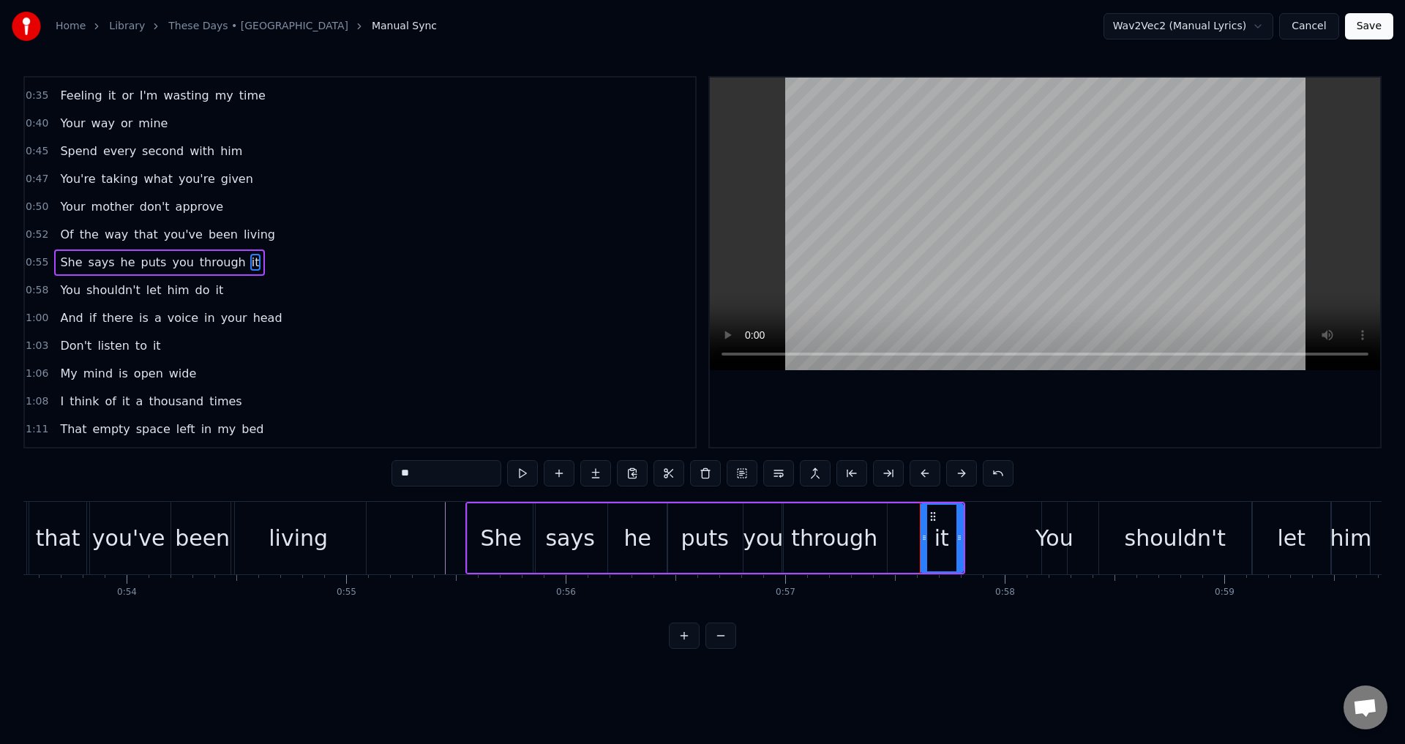
click at [920, 540] on div at bounding box center [920, 538] width 1 height 72
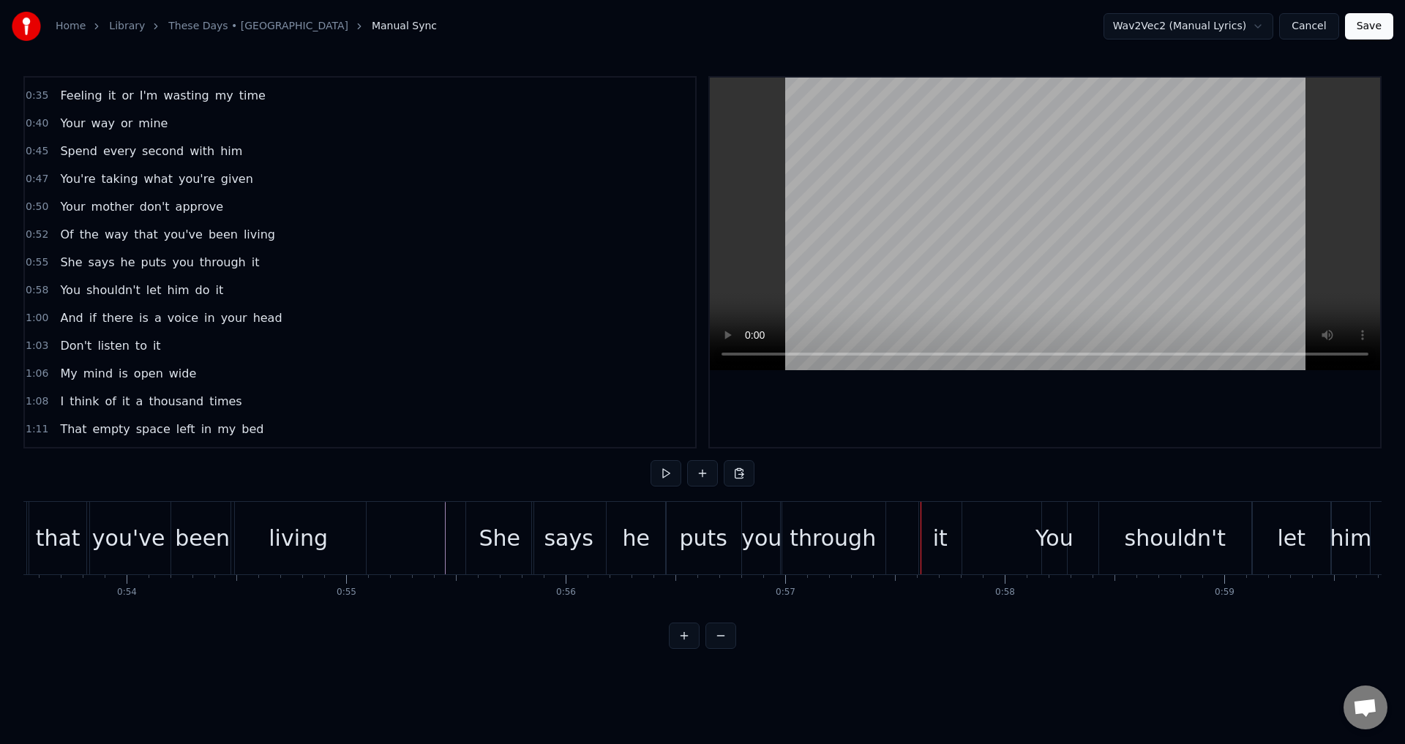
click at [925, 539] on div "it" at bounding box center [940, 538] width 42 height 72
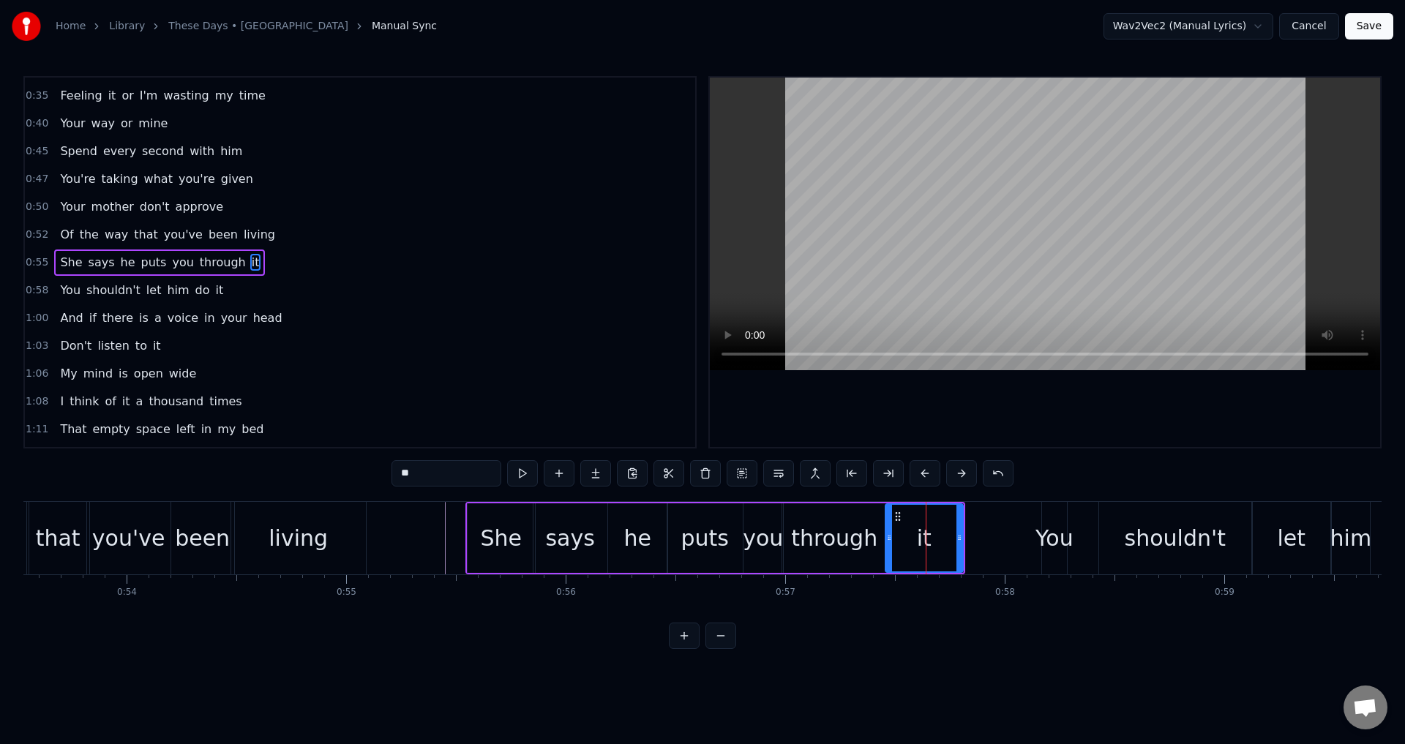
drag, startPoint x: 921, startPoint y: 541, endPoint x: 886, endPoint y: 548, distance: 35.7
click at [886, 548] on div at bounding box center [889, 538] width 6 height 67
click at [748, 546] on div "you" at bounding box center [763, 538] width 40 height 33
type input "***"
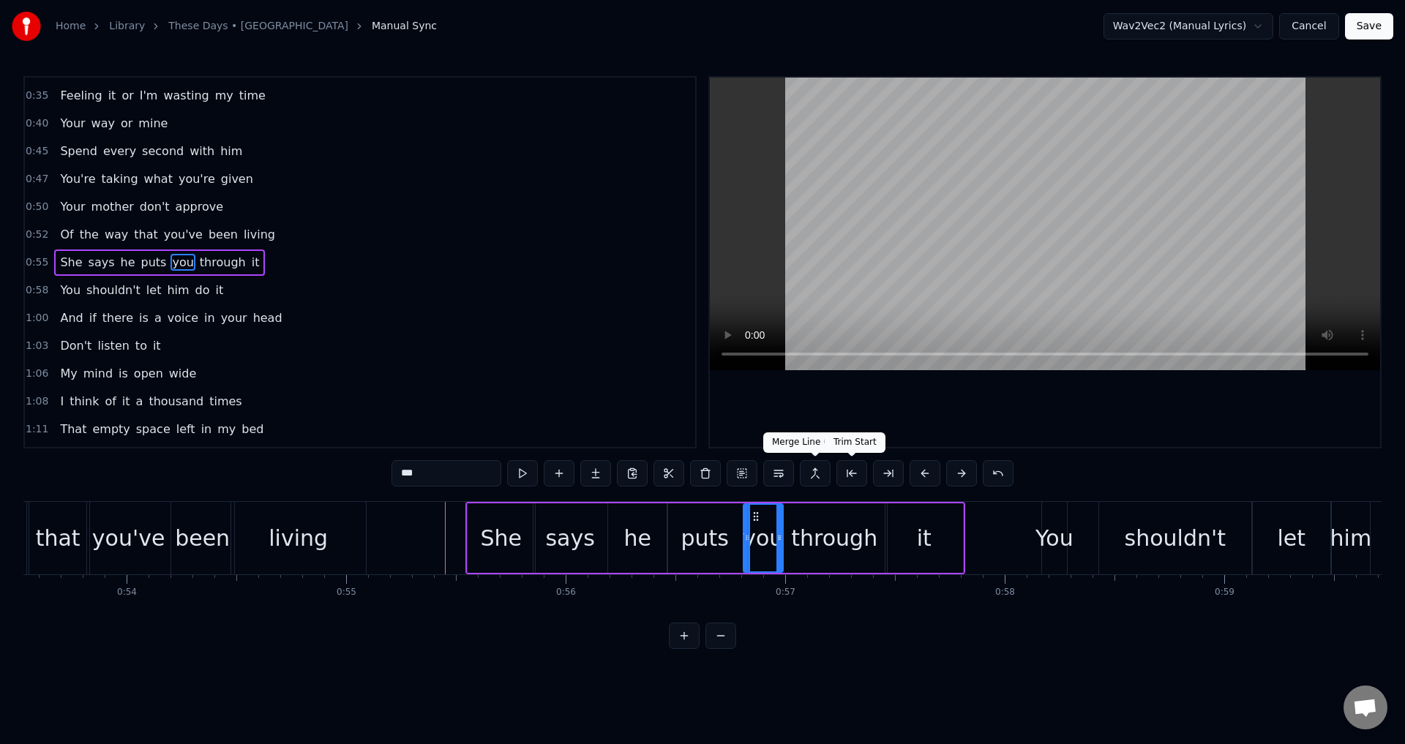
click at [932, 422] on div at bounding box center [1045, 262] width 670 height 369
click at [1356, 32] on button "Save" at bounding box center [1369, 26] width 48 height 26
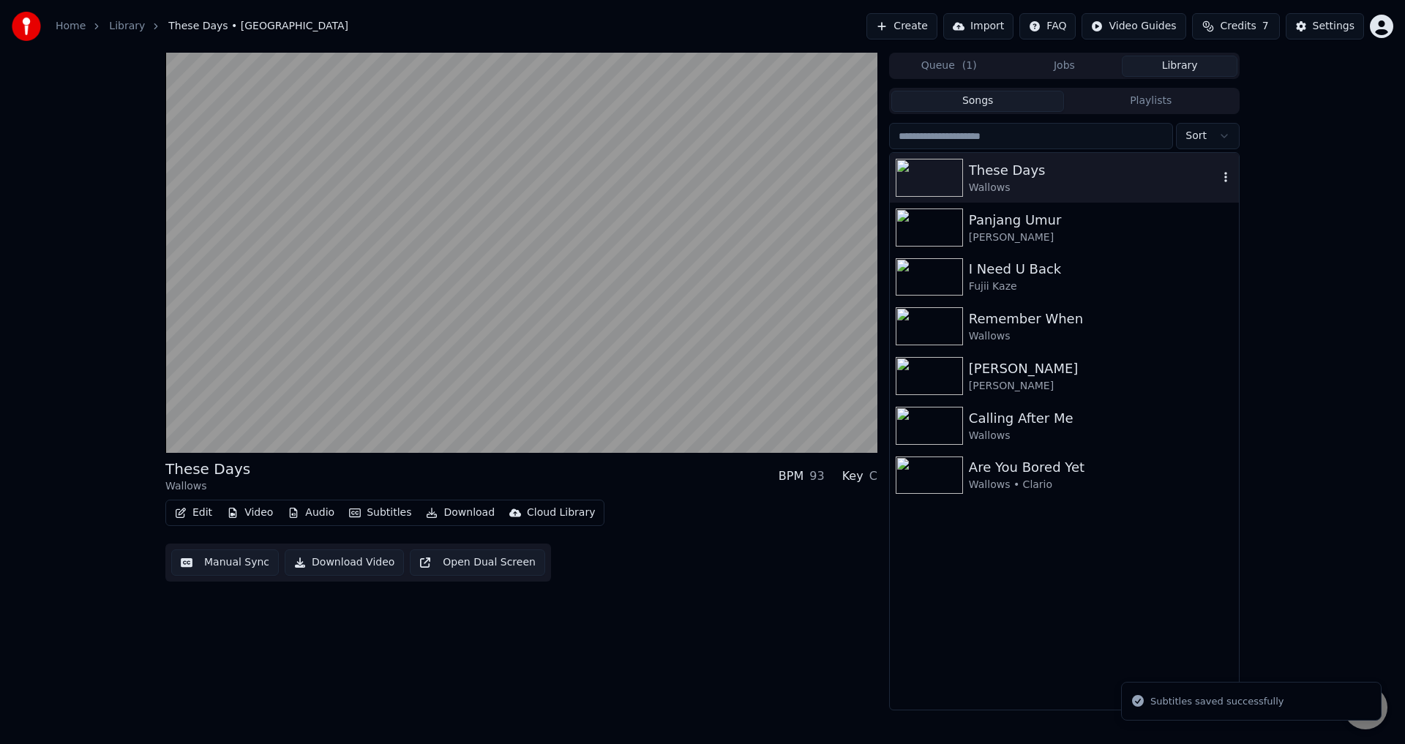
click at [1080, 192] on div "Wallows" at bounding box center [1093, 188] width 249 height 15
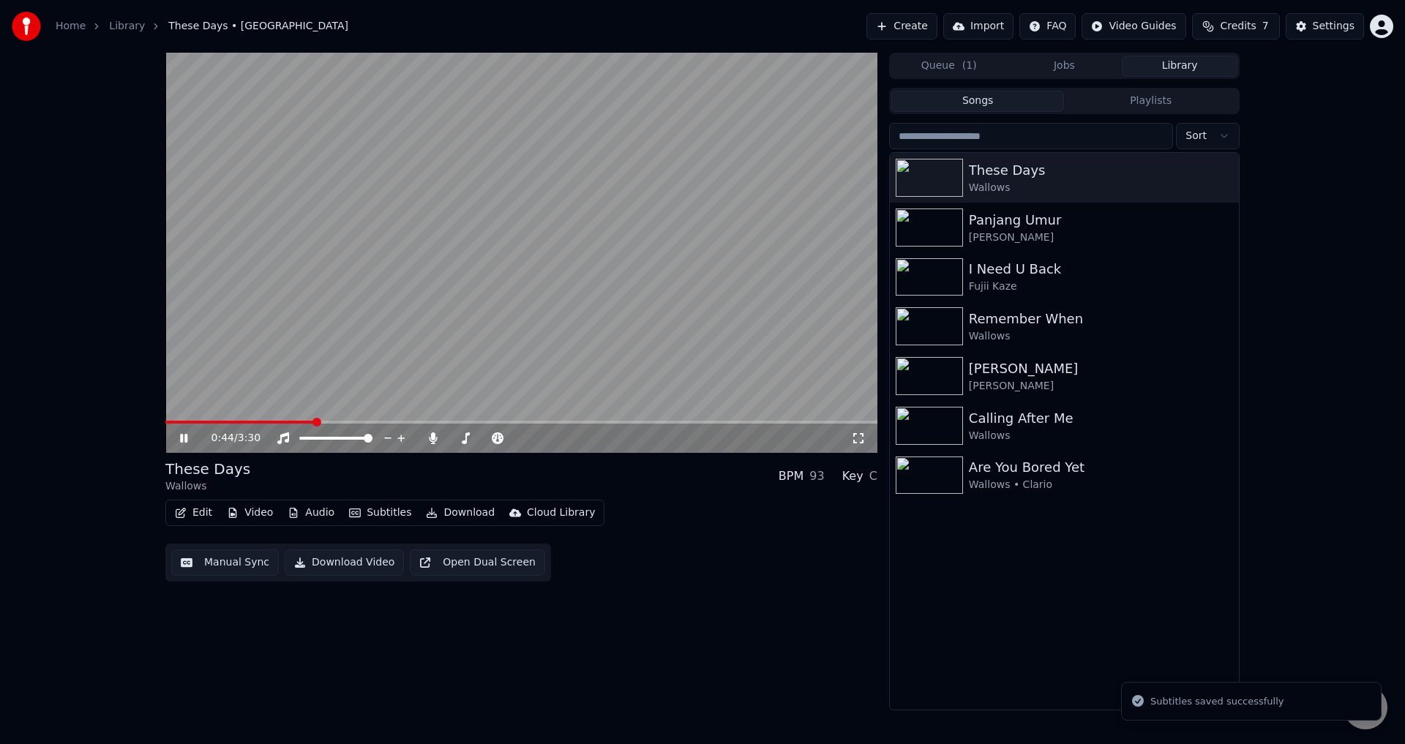
click at [313, 421] on span at bounding box center [521, 422] width 712 height 3
click at [430, 331] on video at bounding box center [521, 253] width 712 height 400
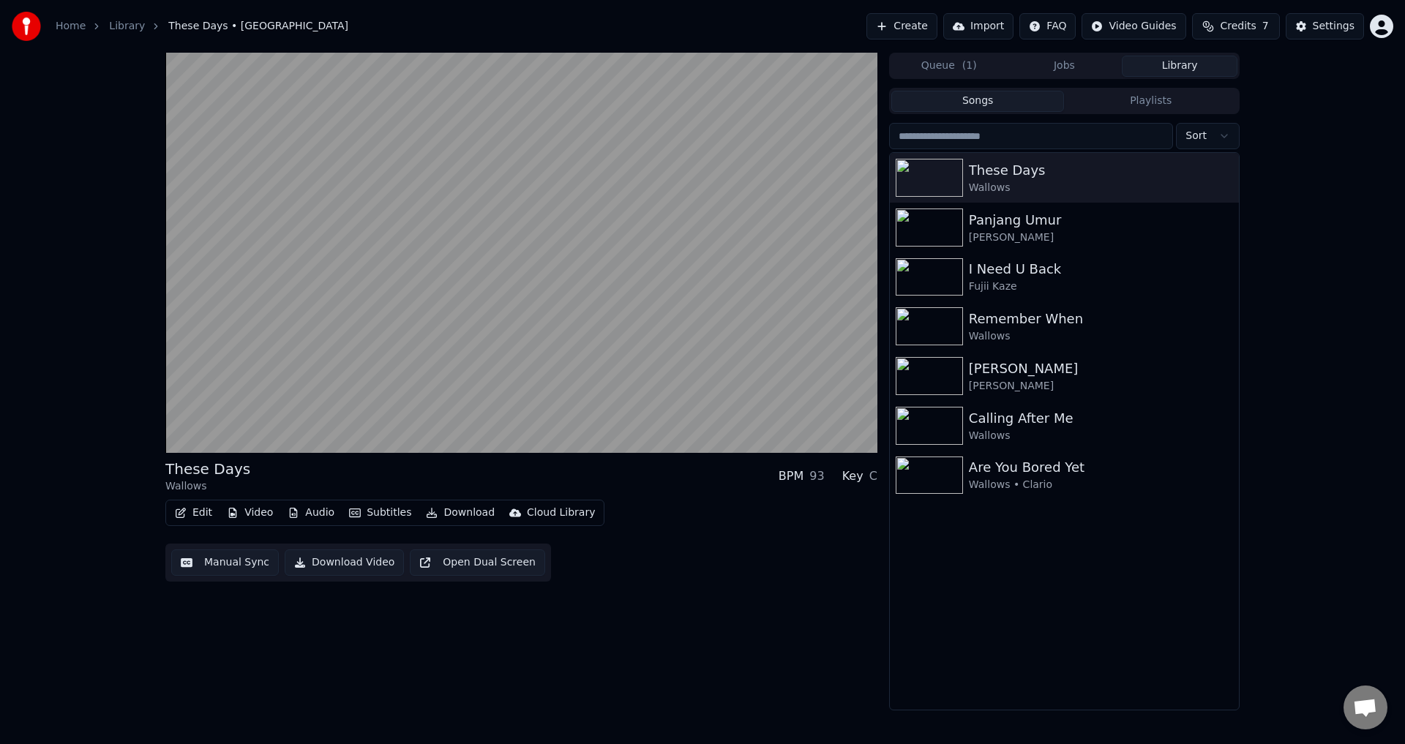
click at [430, 331] on video at bounding box center [521, 253] width 712 height 400
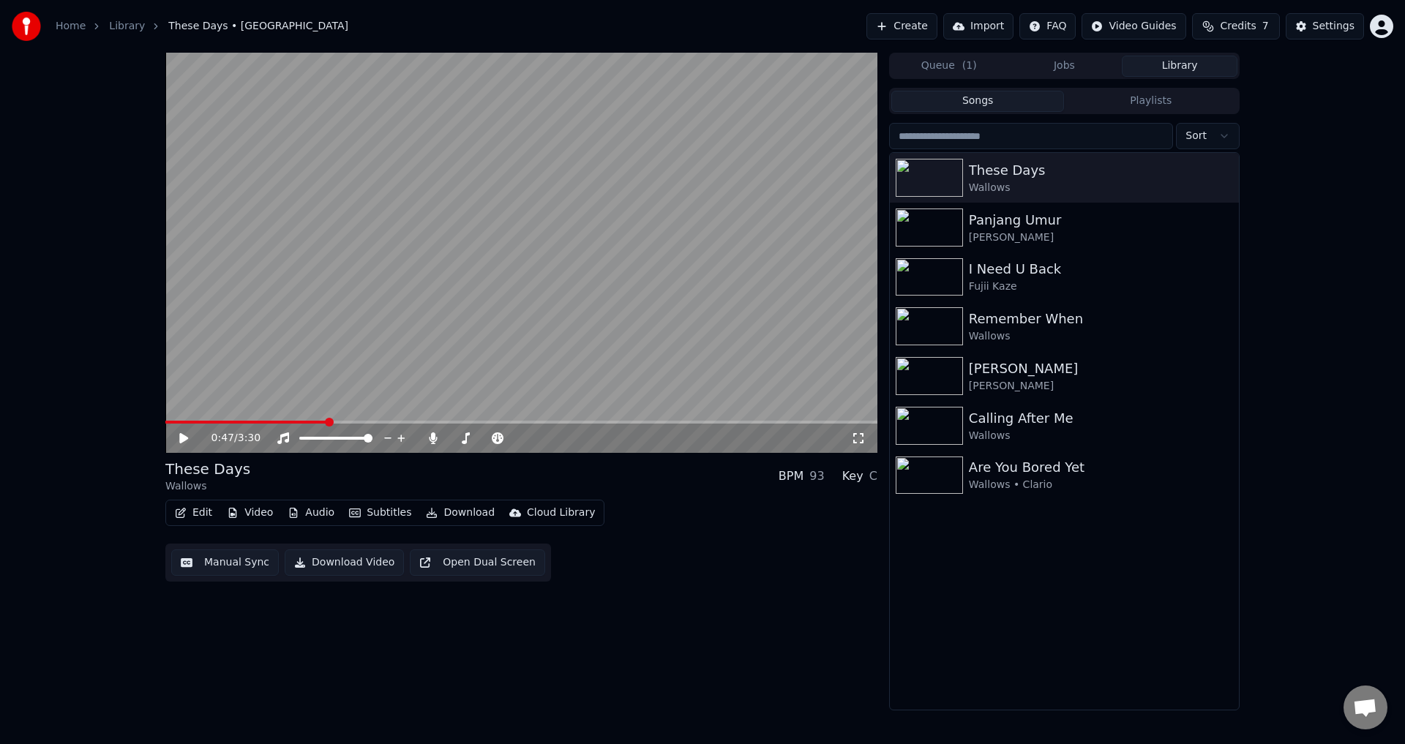
click at [430, 350] on video at bounding box center [521, 253] width 712 height 400
click at [539, 323] on video at bounding box center [521, 253] width 712 height 400
click at [704, 306] on video at bounding box center [521, 253] width 712 height 400
click at [593, 277] on video at bounding box center [521, 253] width 712 height 400
drag, startPoint x: 168, startPoint y: 530, endPoint x: 178, endPoint y: 509, distance: 23.2
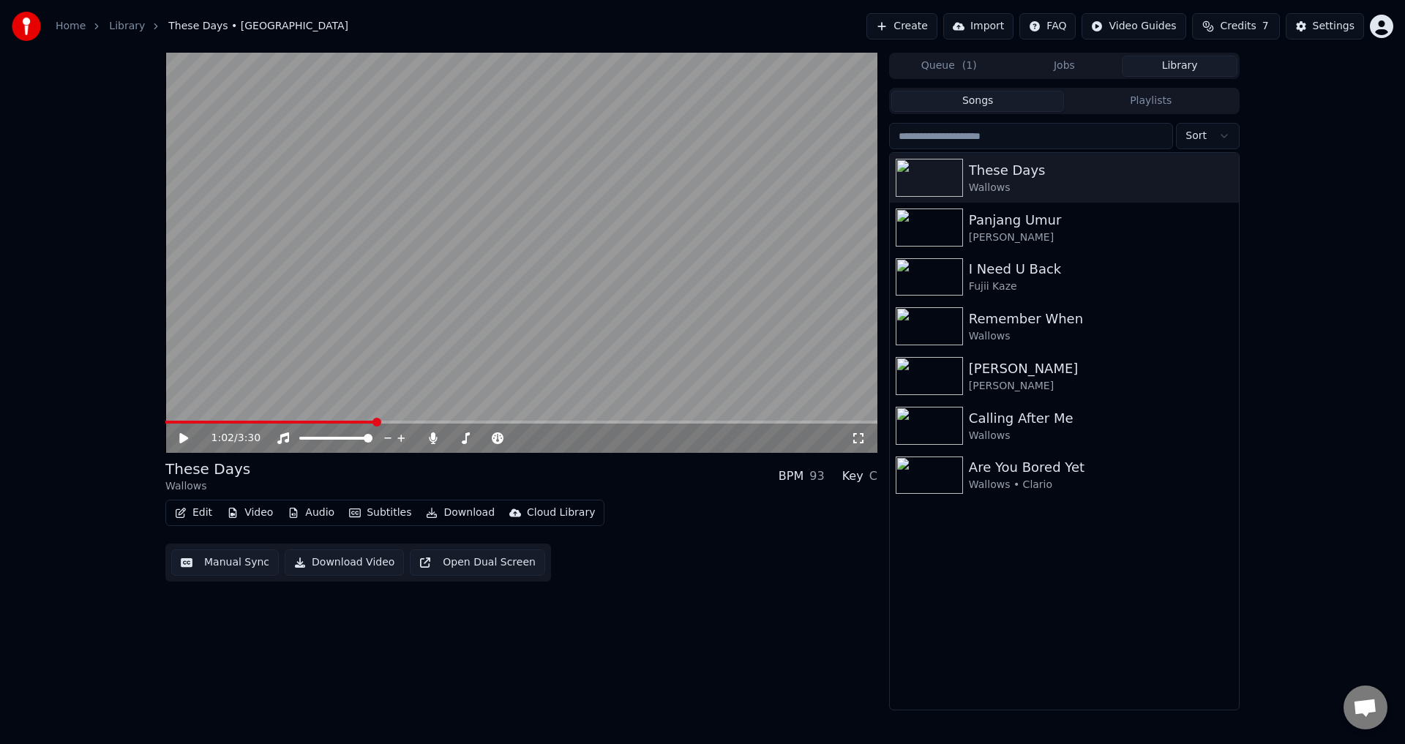
click at [170, 527] on div "Edit Video Audio Subtitles Download Cloud Library Manual Sync Download Video Op…" at bounding box center [521, 541] width 712 height 82
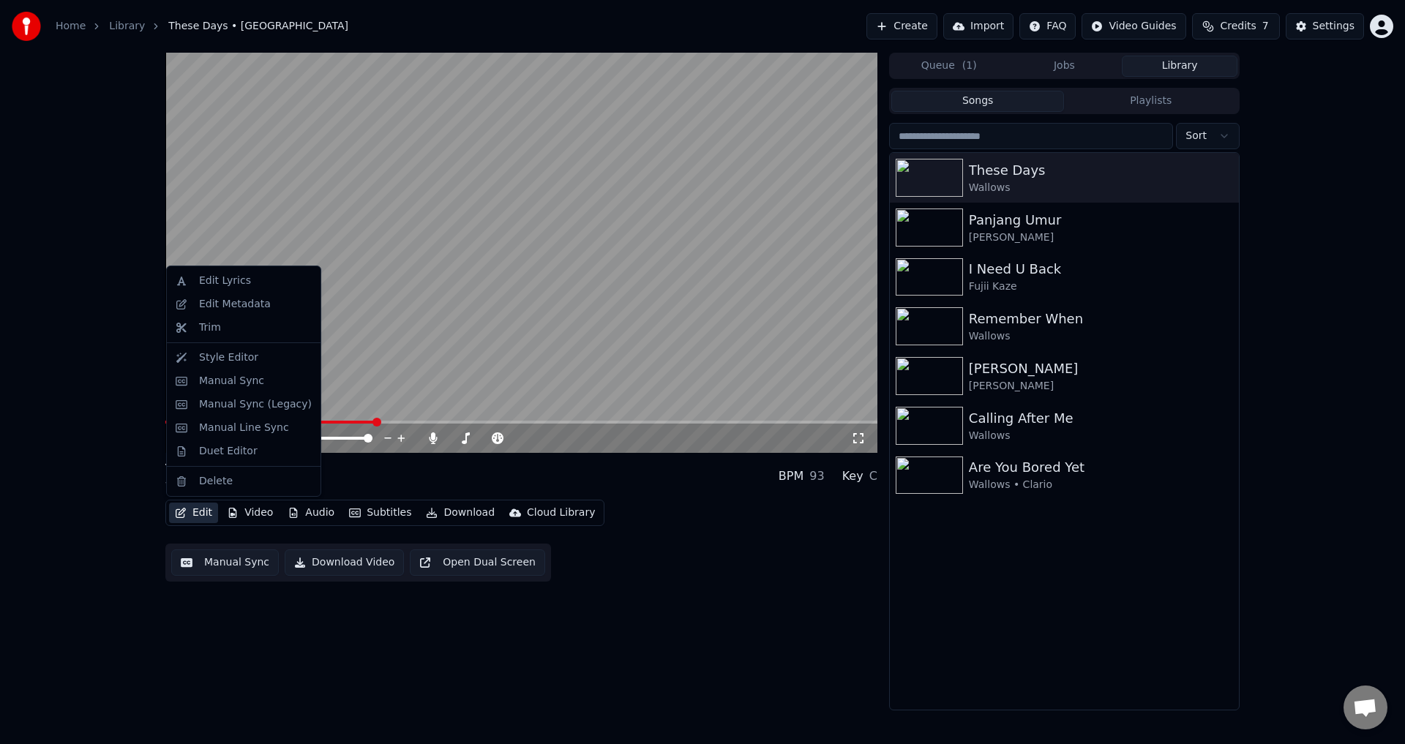
click at [178, 509] on icon "button" at bounding box center [181, 513] width 10 height 10
click at [252, 411] on div "Manual Sync (Legacy)" at bounding box center [255, 404] width 113 height 15
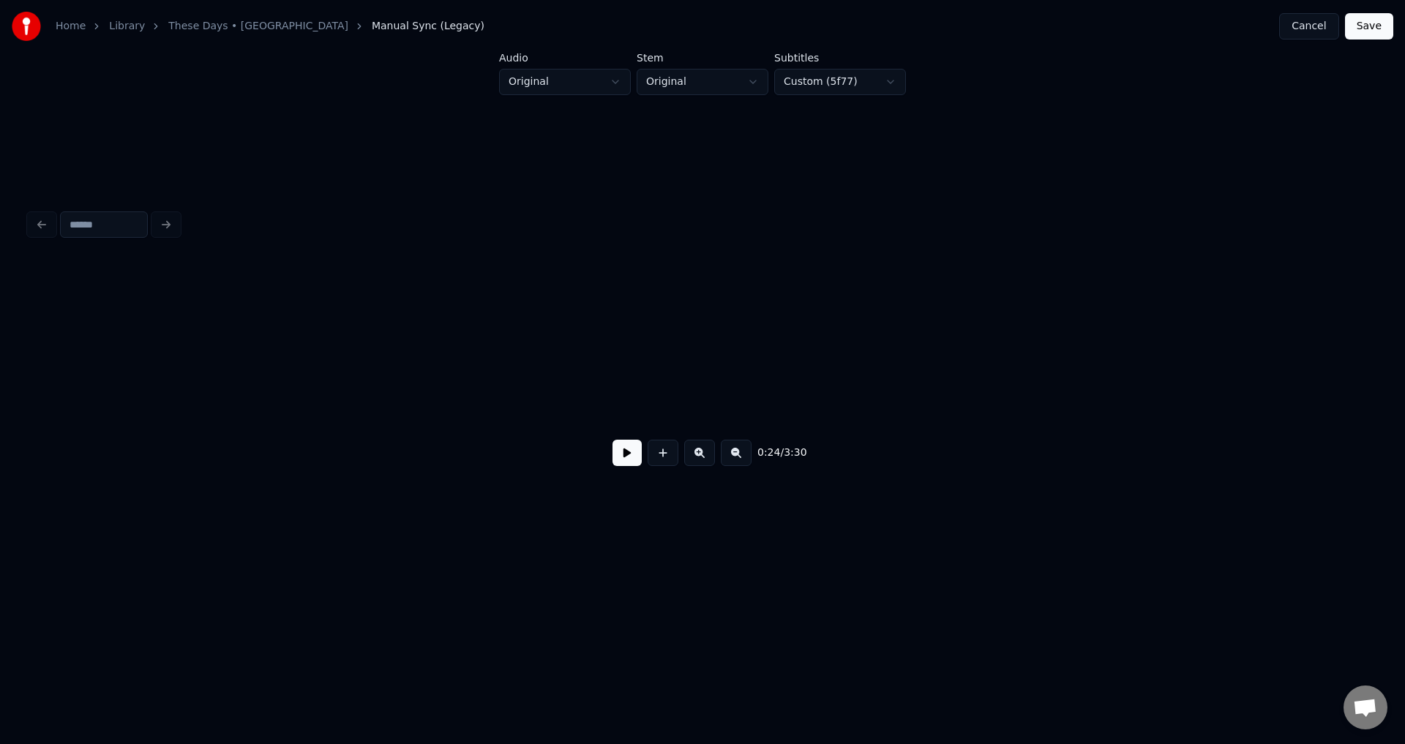
scroll to position [0, 3622]
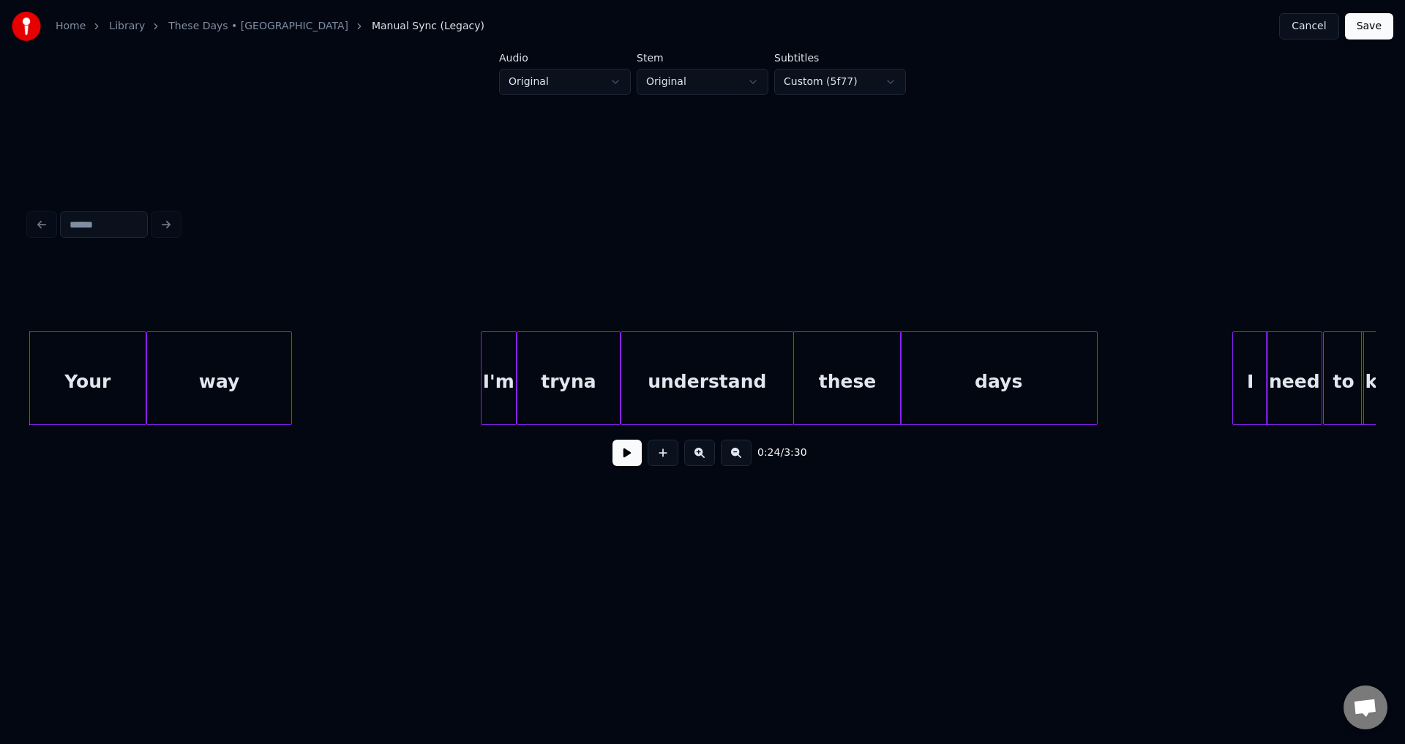
click at [615, 469] on div "0:24 / 3:30" at bounding box center [702, 453] width 1323 height 32
click at [618, 466] on button at bounding box center [626, 453] width 29 height 26
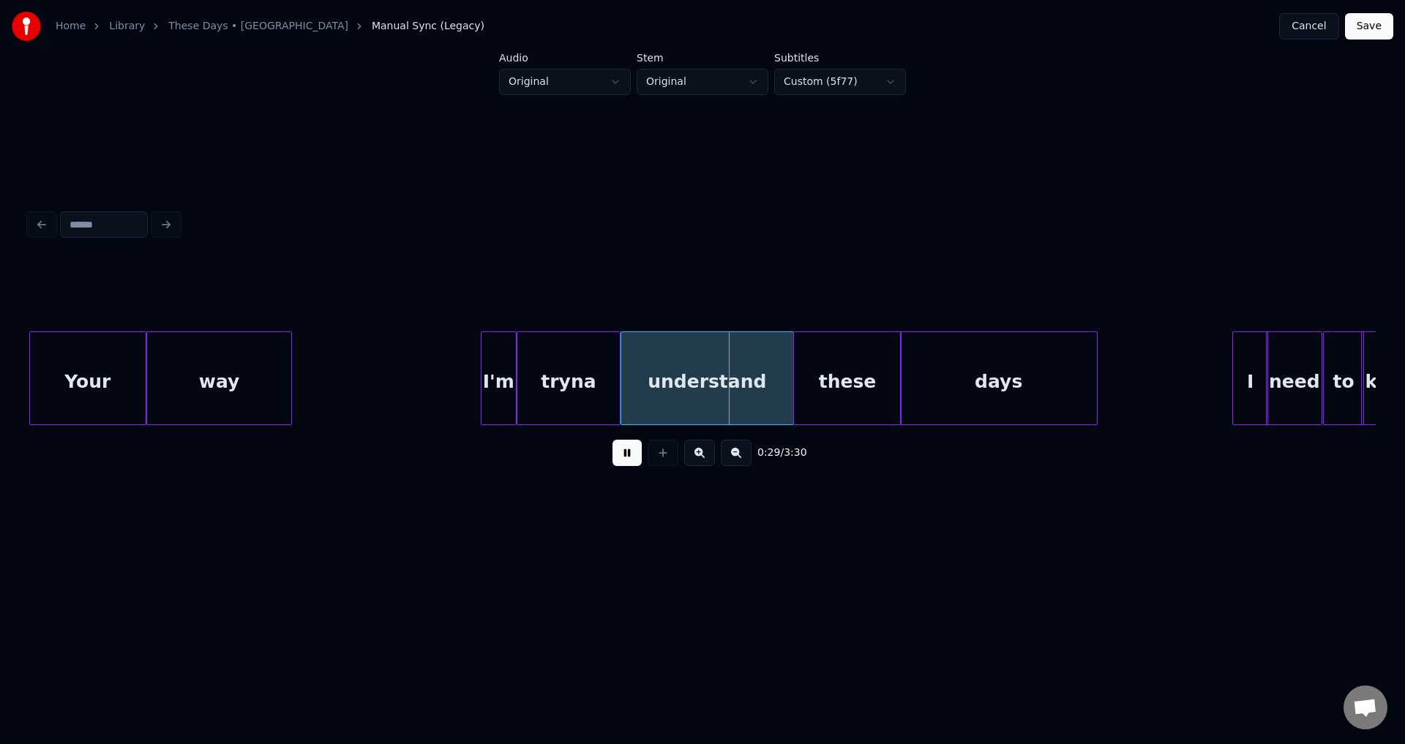
click at [620, 463] on button at bounding box center [626, 453] width 29 height 26
click at [502, 396] on div "I'm" at bounding box center [498, 381] width 34 height 99
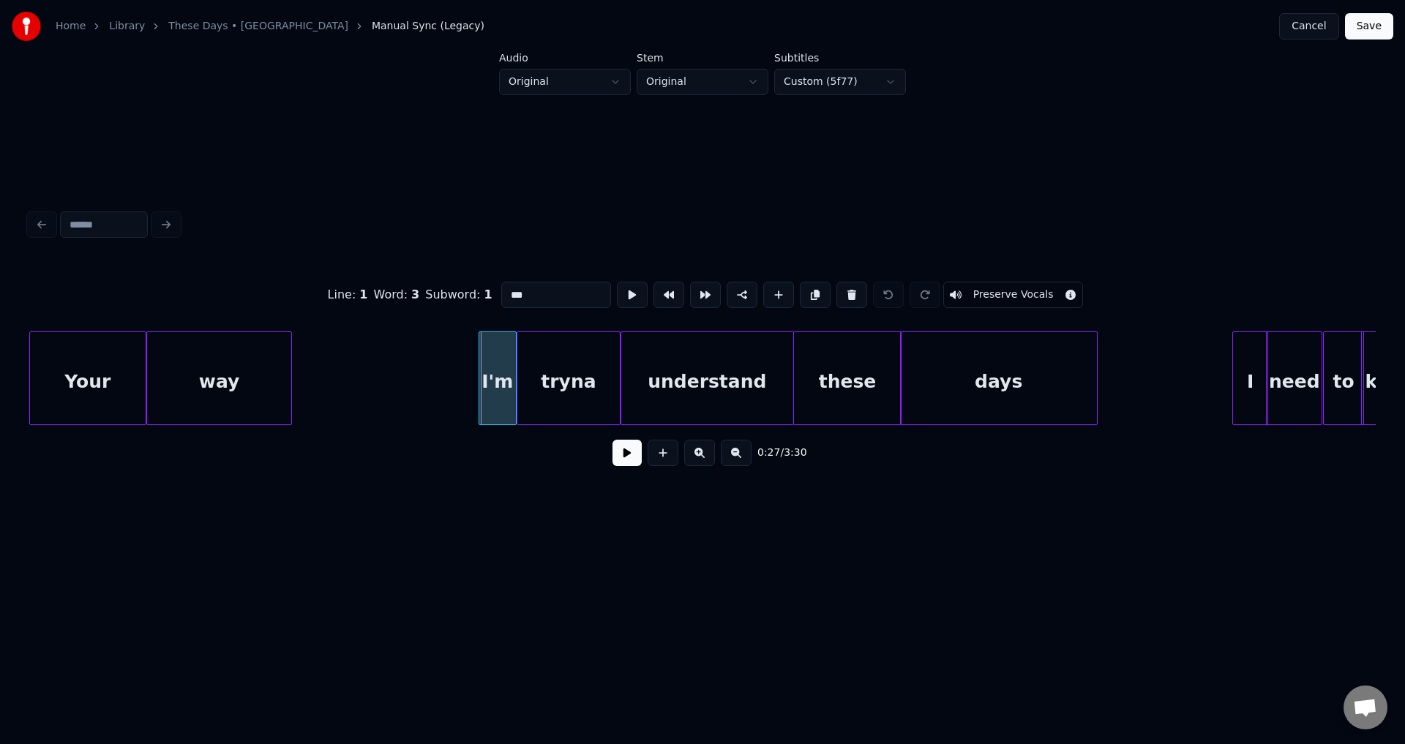
click at [480, 386] on div at bounding box center [481, 378] width 4 height 92
click at [617, 448] on button at bounding box center [626, 453] width 29 height 26
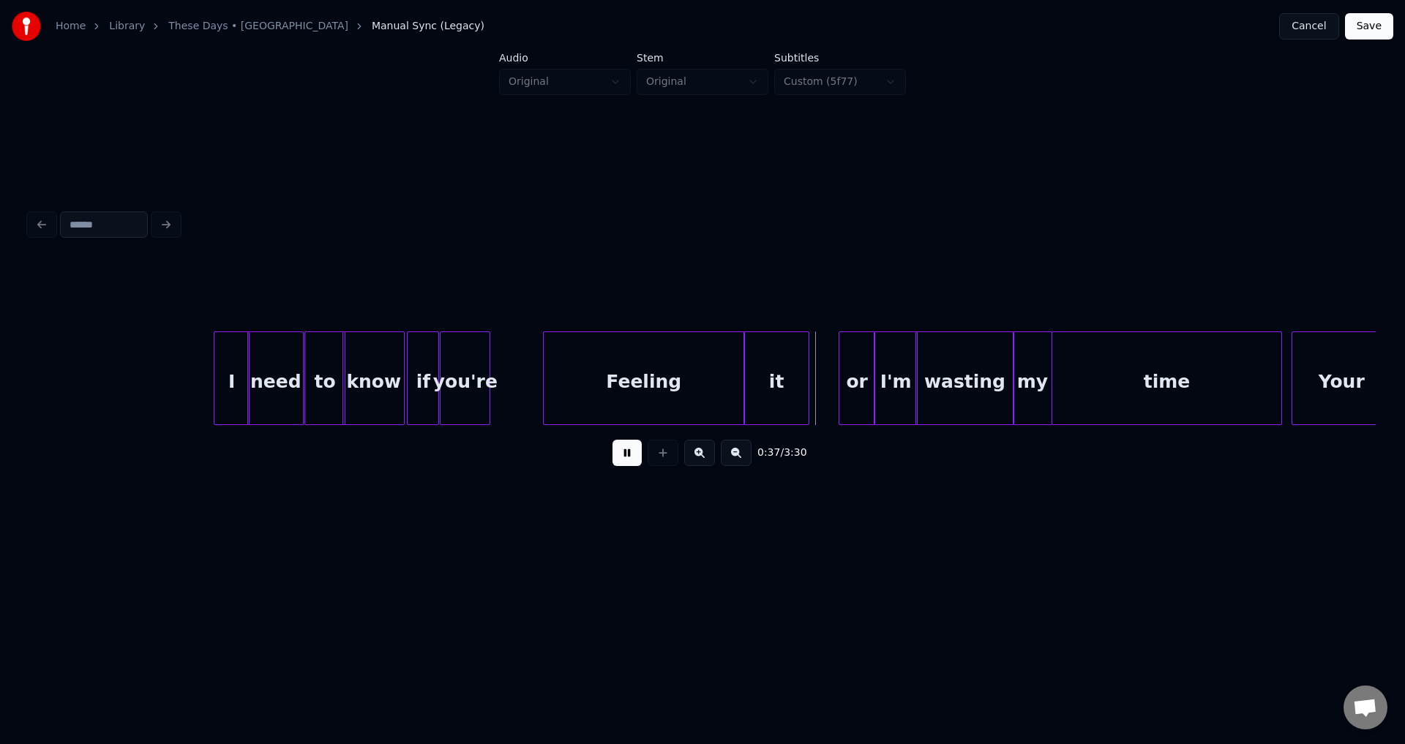
scroll to position [0, 4606]
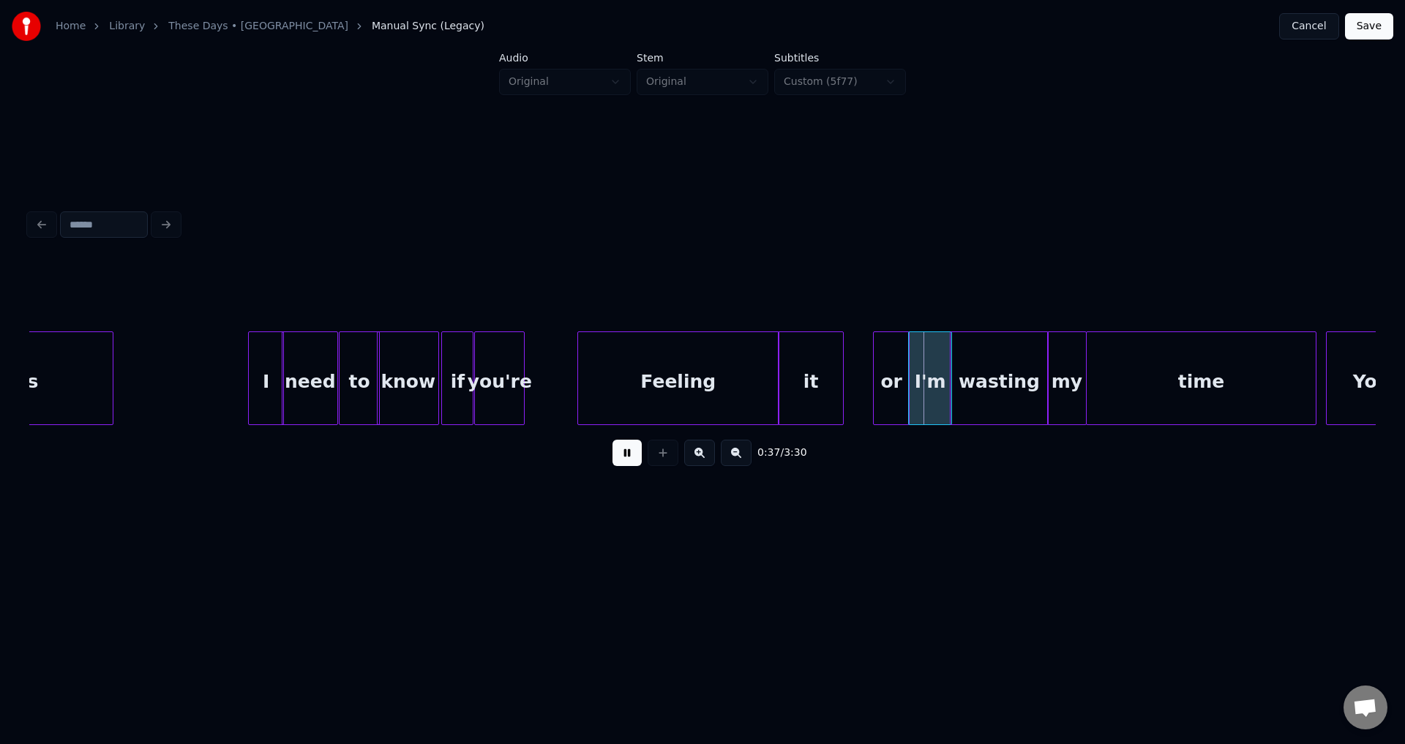
click at [252, 388] on div at bounding box center [251, 378] width 4 height 92
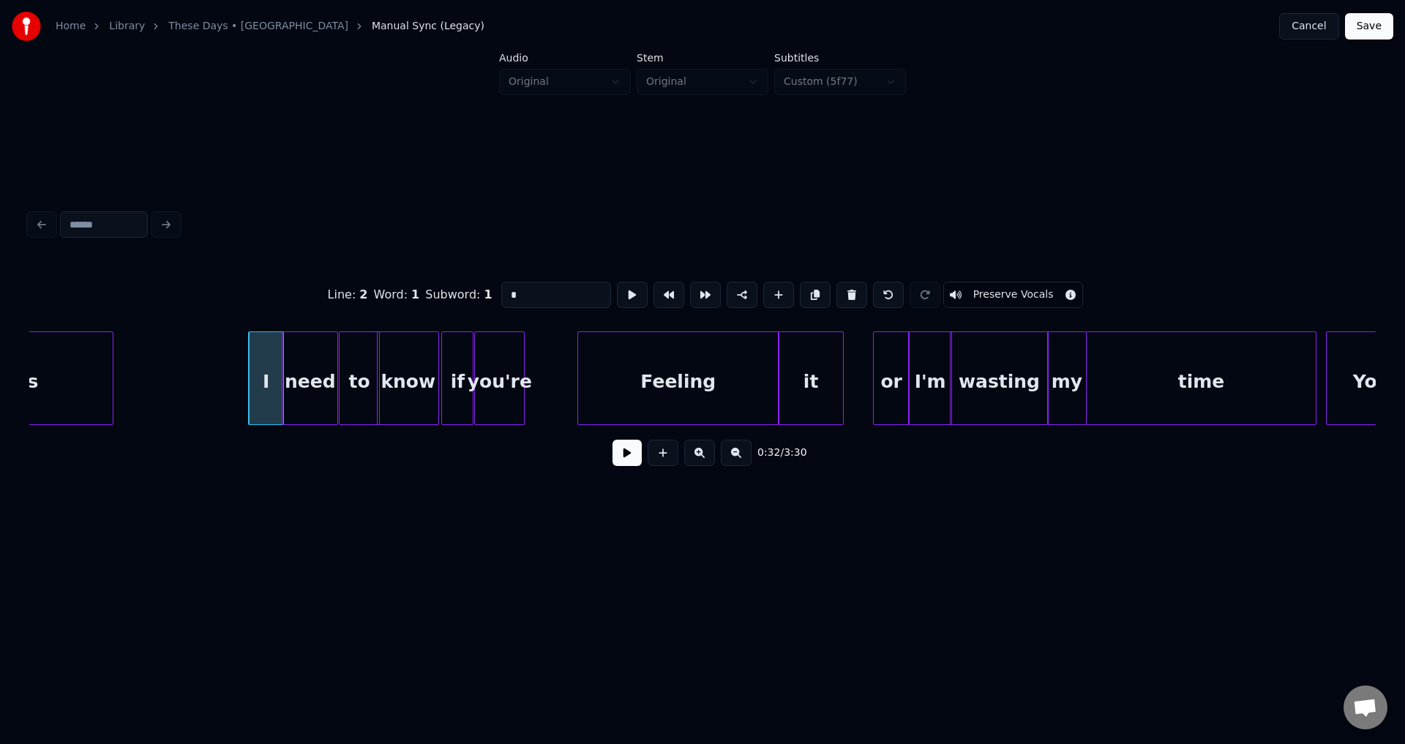
click at [608, 451] on div "0:32 / 3:30" at bounding box center [702, 453] width 1323 height 32
click at [596, 452] on div "0:32 / 3:30" at bounding box center [702, 453] width 1323 height 32
click at [612, 458] on div "0:32 / 3:30" at bounding box center [702, 453] width 1323 height 32
click at [617, 461] on button at bounding box center [626, 453] width 29 height 26
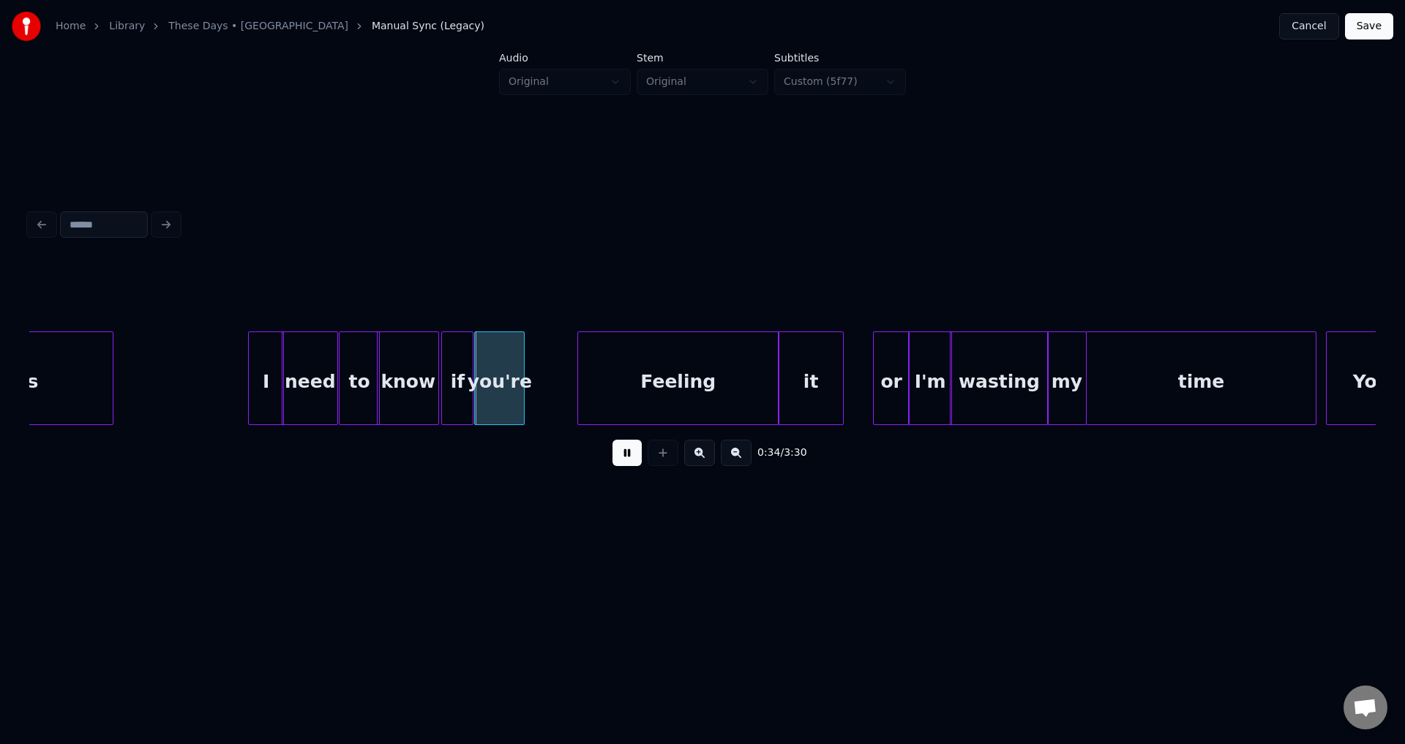
click at [619, 462] on button at bounding box center [626, 453] width 29 height 26
click at [454, 390] on div "if" at bounding box center [457, 381] width 31 height 99
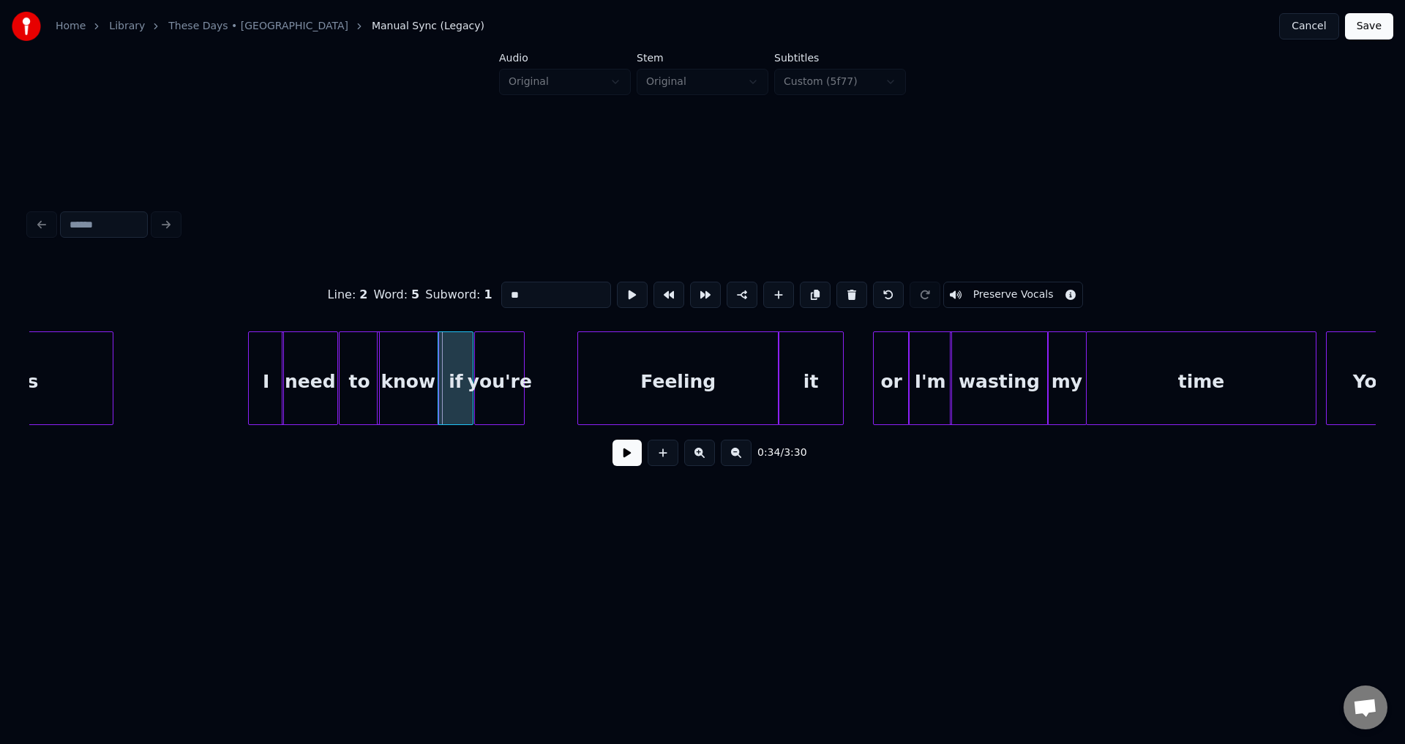
click at [443, 383] on div at bounding box center [440, 378] width 4 height 92
click at [377, 396] on div at bounding box center [377, 378] width 4 height 92
type input "**"
click at [612, 453] on div "0:33 / 3:30" at bounding box center [702, 453] width 1323 height 32
click at [613, 450] on button at bounding box center [626, 453] width 29 height 26
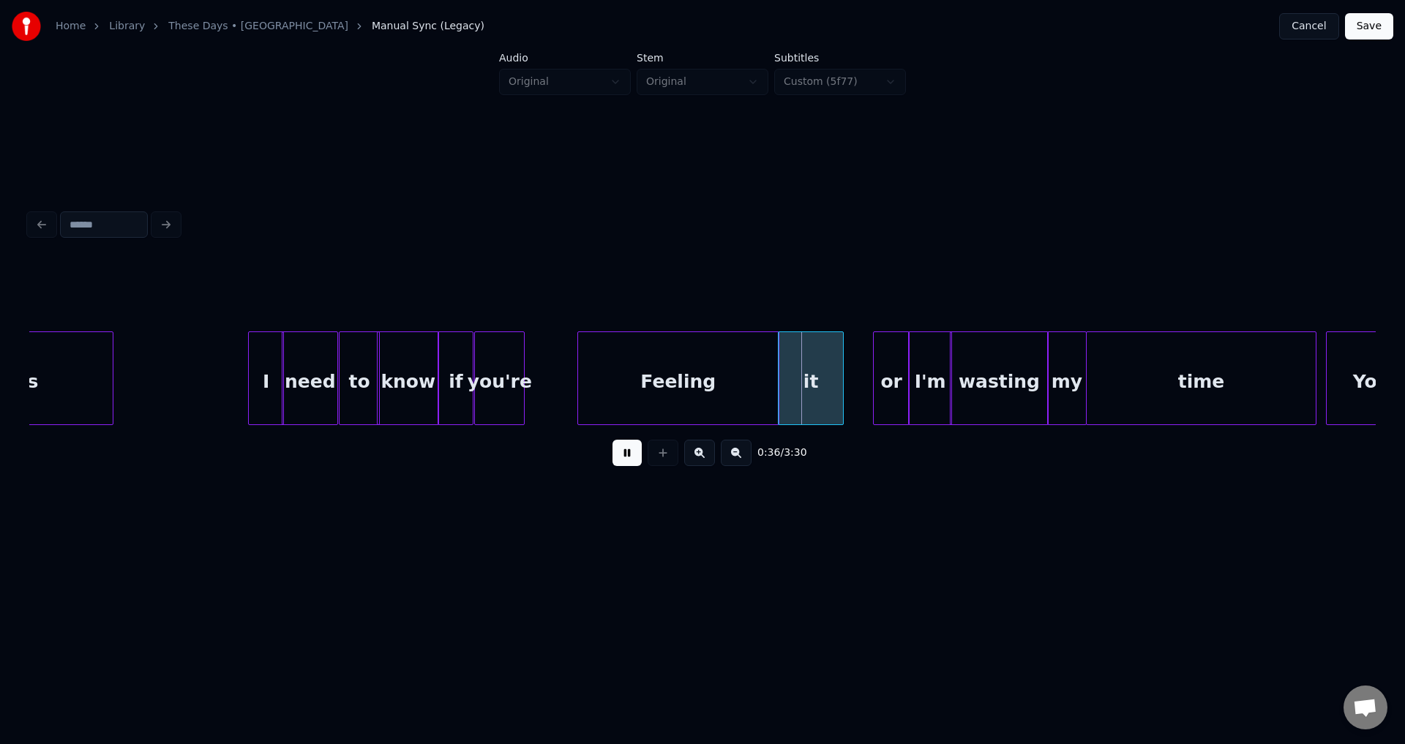
click at [614, 456] on button at bounding box center [626, 453] width 29 height 26
click at [481, 383] on div "you're" at bounding box center [499, 381] width 49 height 99
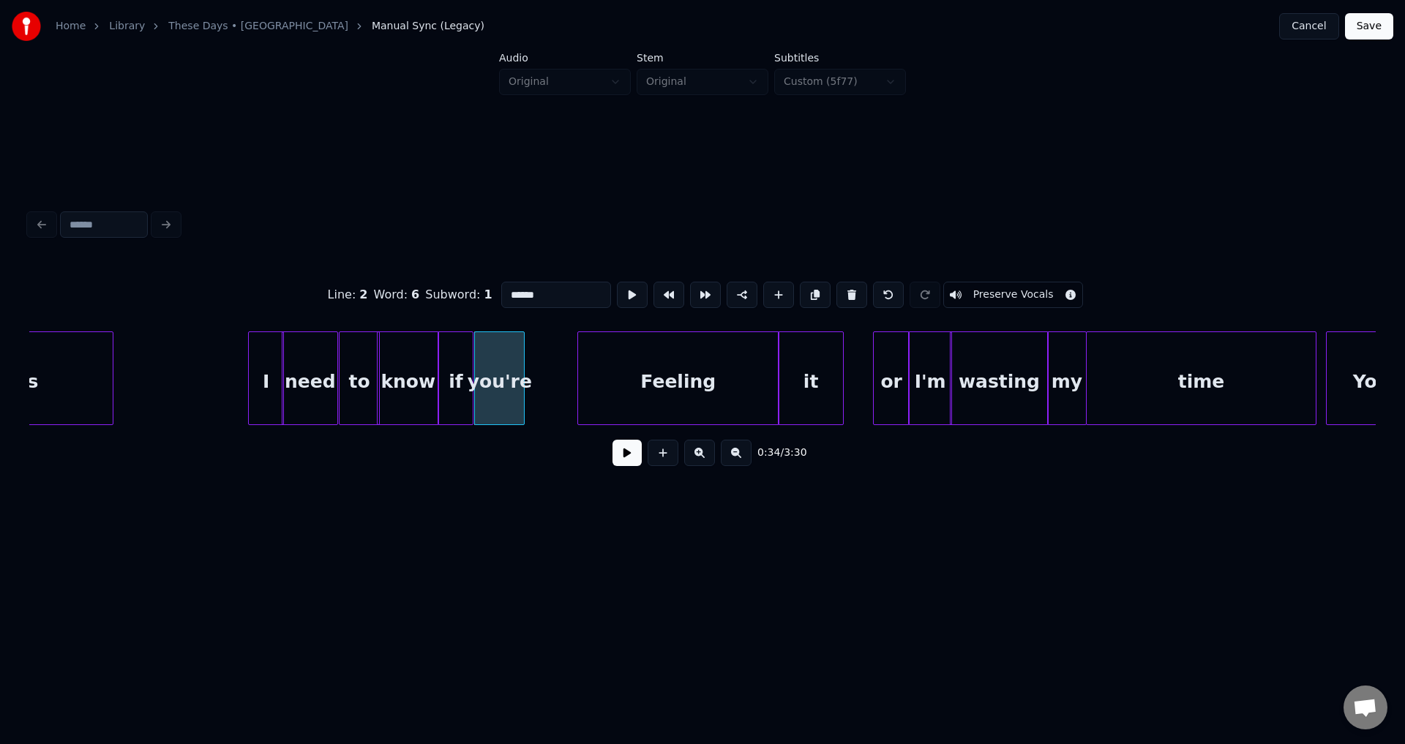
click at [624, 451] on button at bounding box center [626, 453] width 29 height 26
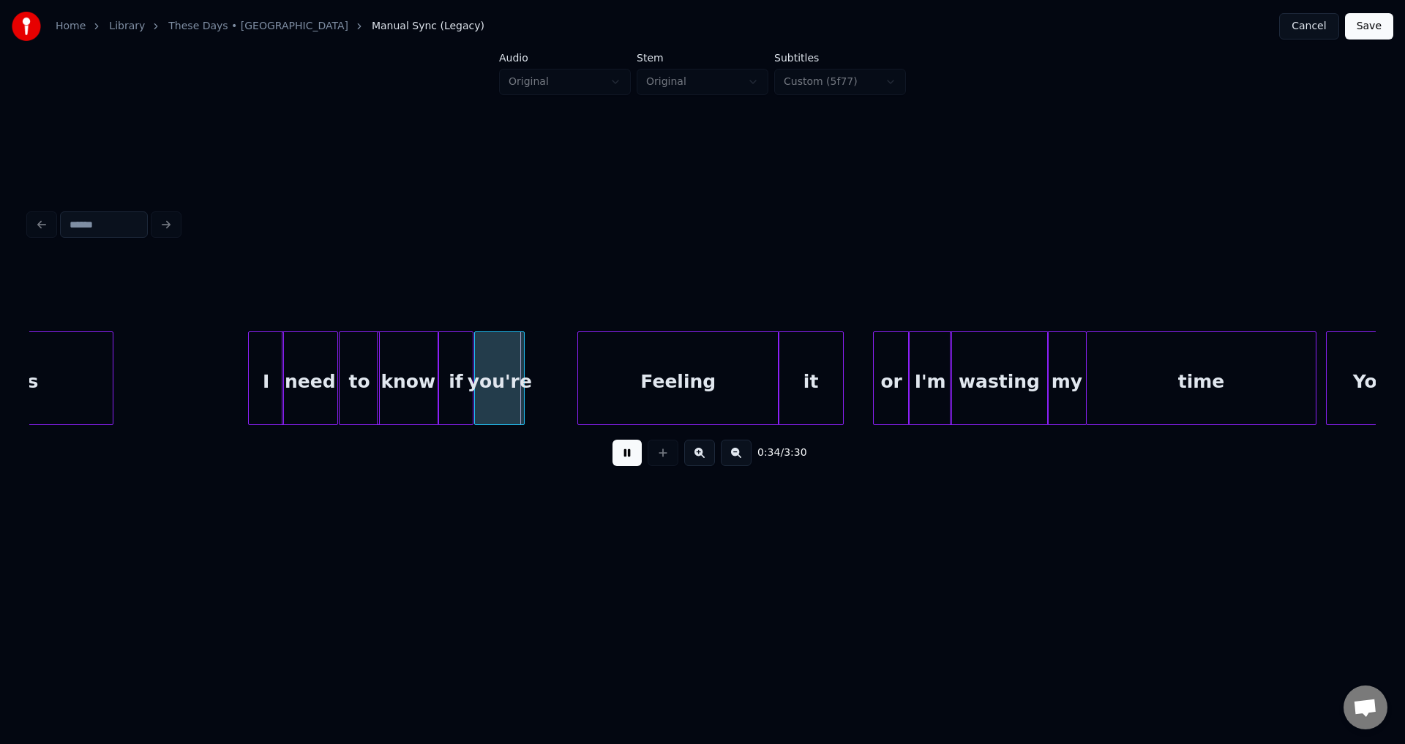
click at [628, 456] on button at bounding box center [626, 453] width 29 height 26
click at [512, 399] on div "you're" at bounding box center [499, 381] width 49 height 99
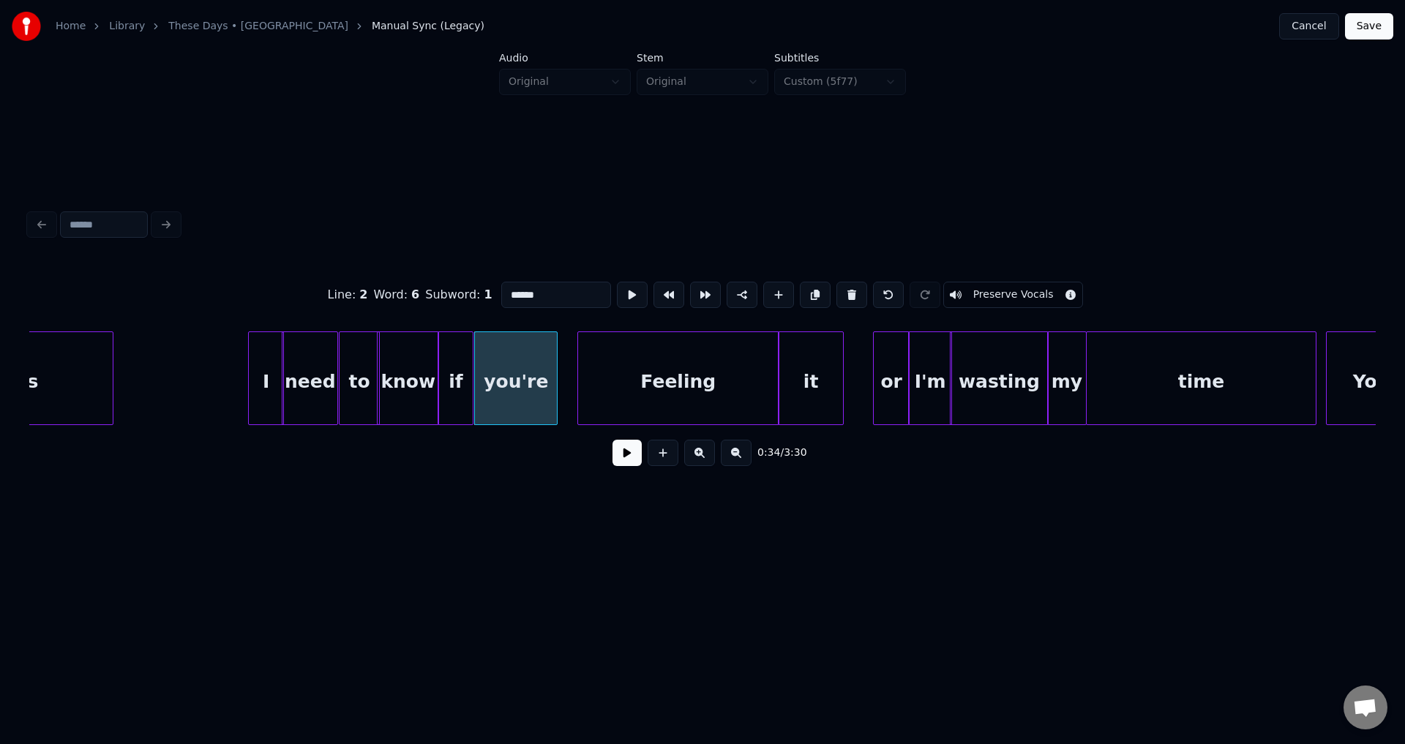
click at [554, 386] on div at bounding box center [554, 378] width 4 height 92
click at [625, 458] on button at bounding box center [626, 453] width 29 height 26
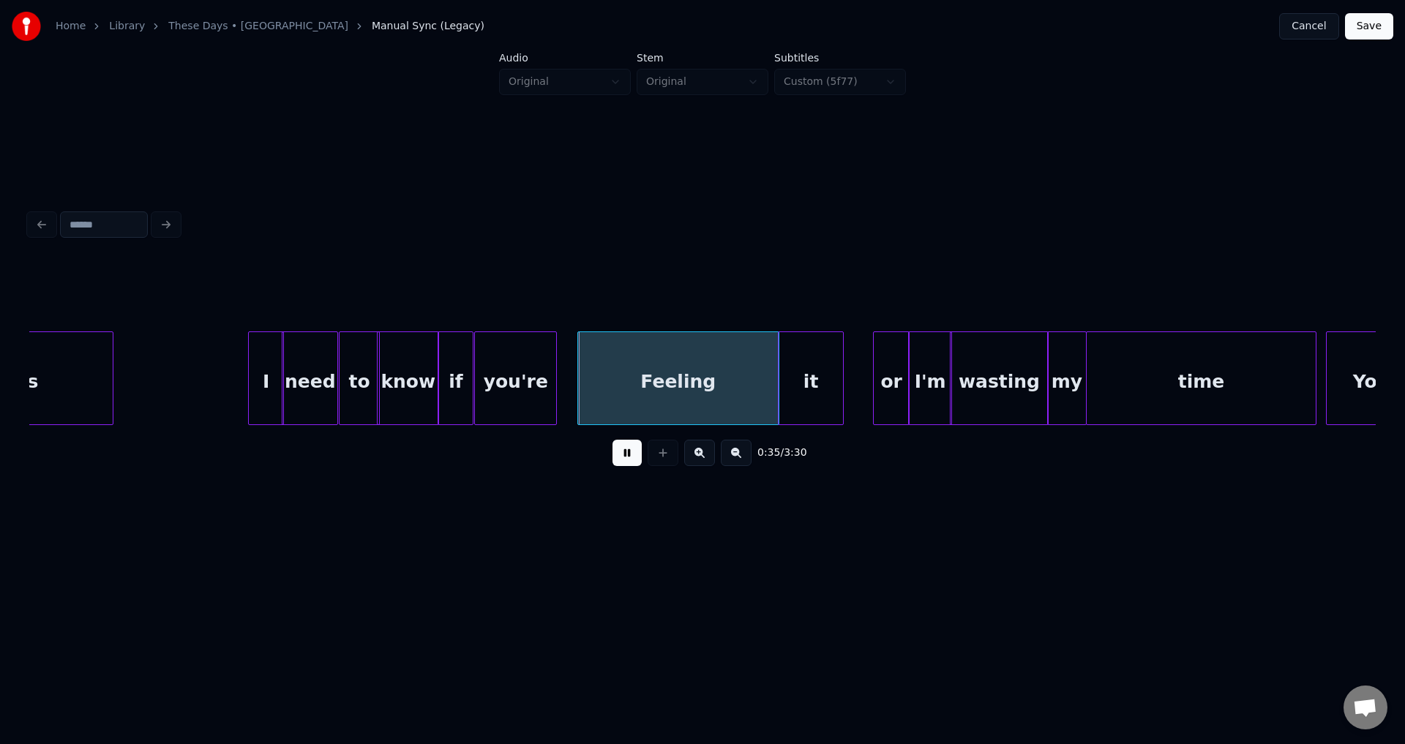
click at [621, 457] on button at bounding box center [626, 453] width 29 height 26
click at [613, 459] on button at bounding box center [626, 453] width 29 height 26
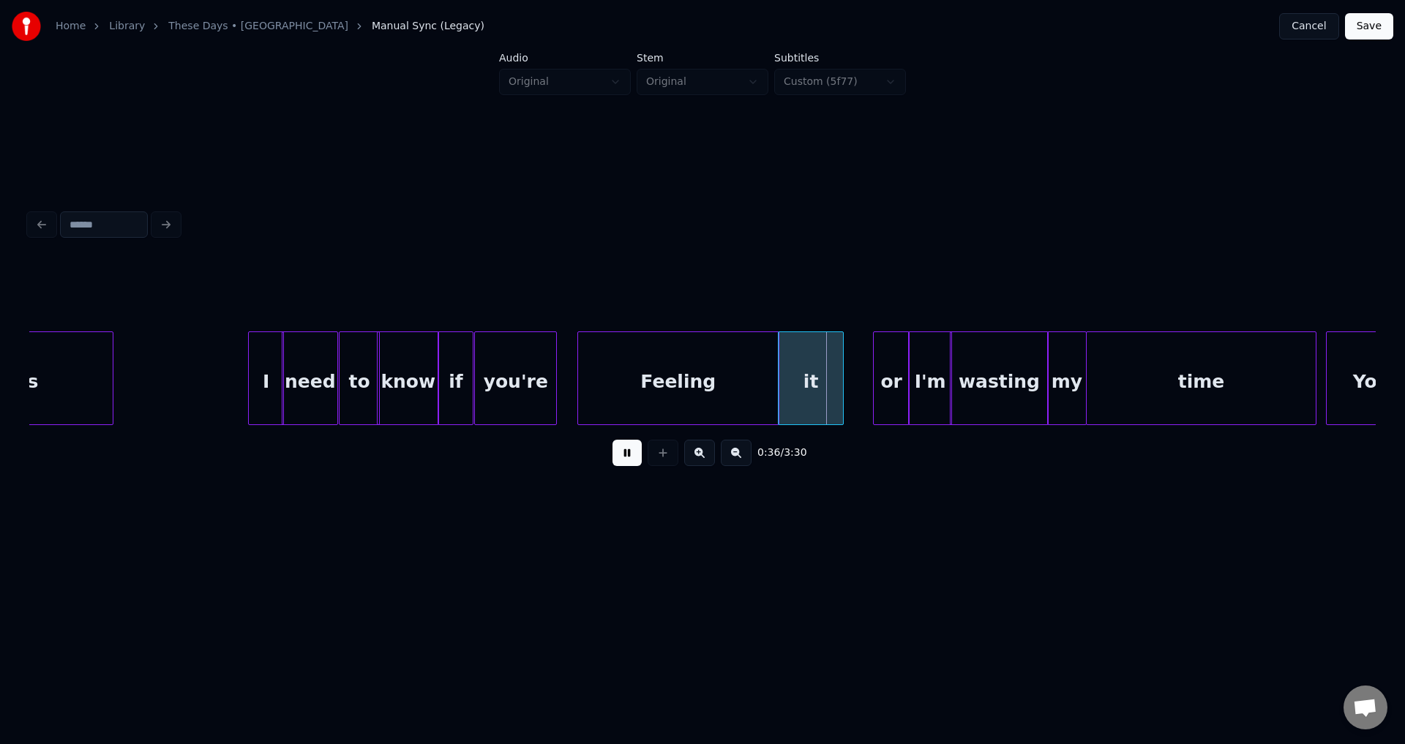
click at [613, 459] on button at bounding box center [626, 453] width 29 height 26
click at [746, 336] on div "Feeling" at bounding box center [678, 381] width 200 height 99
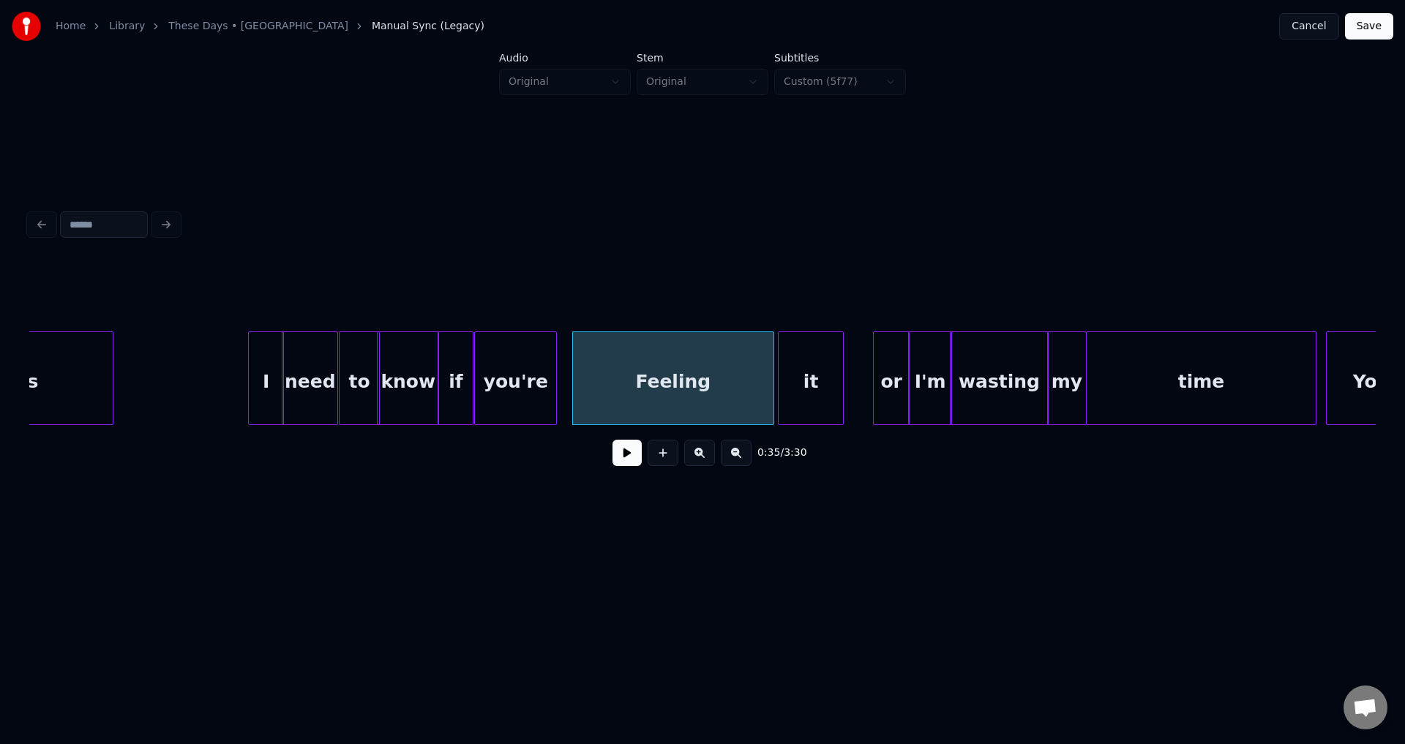
click at [688, 358] on div "Feeling" at bounding box center [673, 381] width 200 height 99
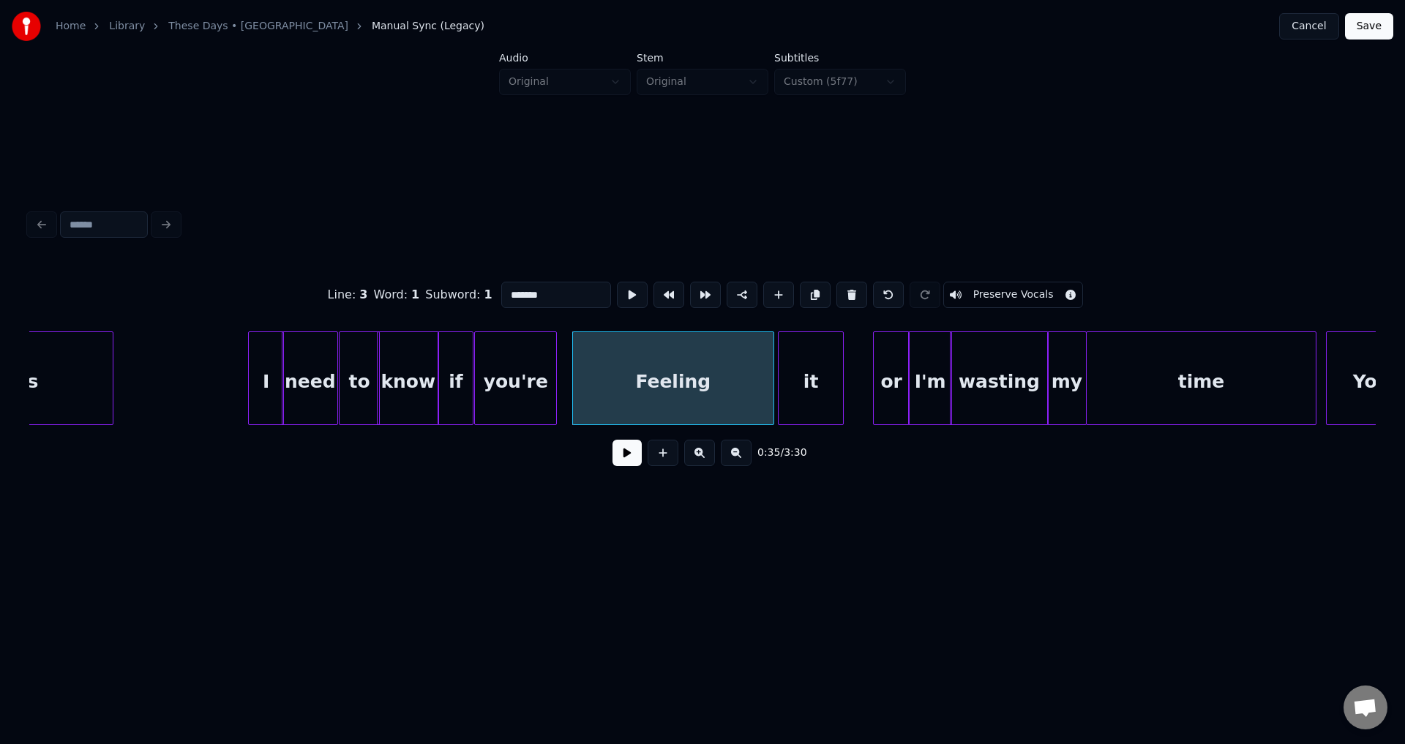
click at [631, 446] on button at bounding box center [626, 453] width 29 height 26
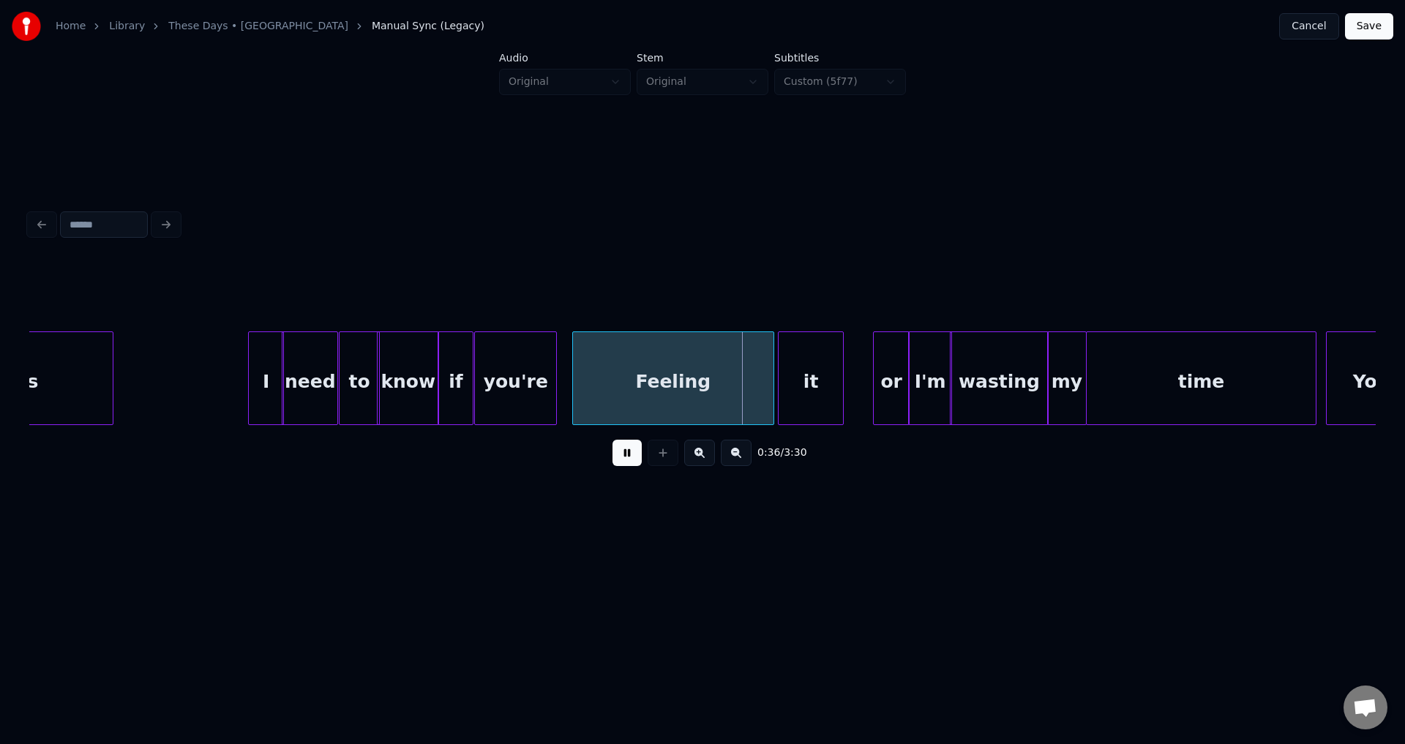
click at [631, 450] on button at bounding box center [626, 453] width 29 height 26
click at [777, 386] on div at bounding box center [775, 378] width 4 height 92
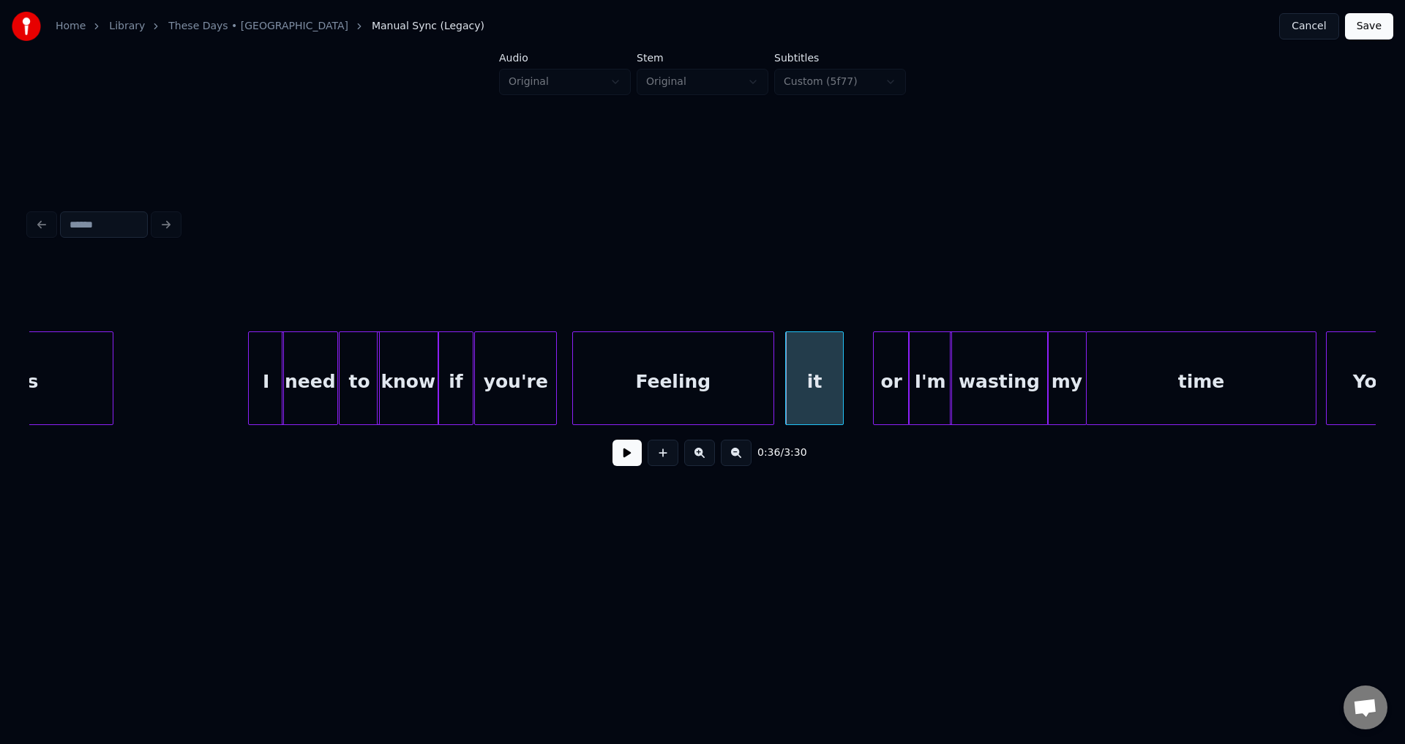
click at [769, 381] on div at bounding box center [771, 378] width 4 height 92
click at [768, 375] on div at bounding box center [769, 378] width 4 height 92
click at [625, 458] on button at bounding box center [626, 453] width 29 height 26
click at [626, 458] on button at bounding box center [626, 453] width 29 height 26
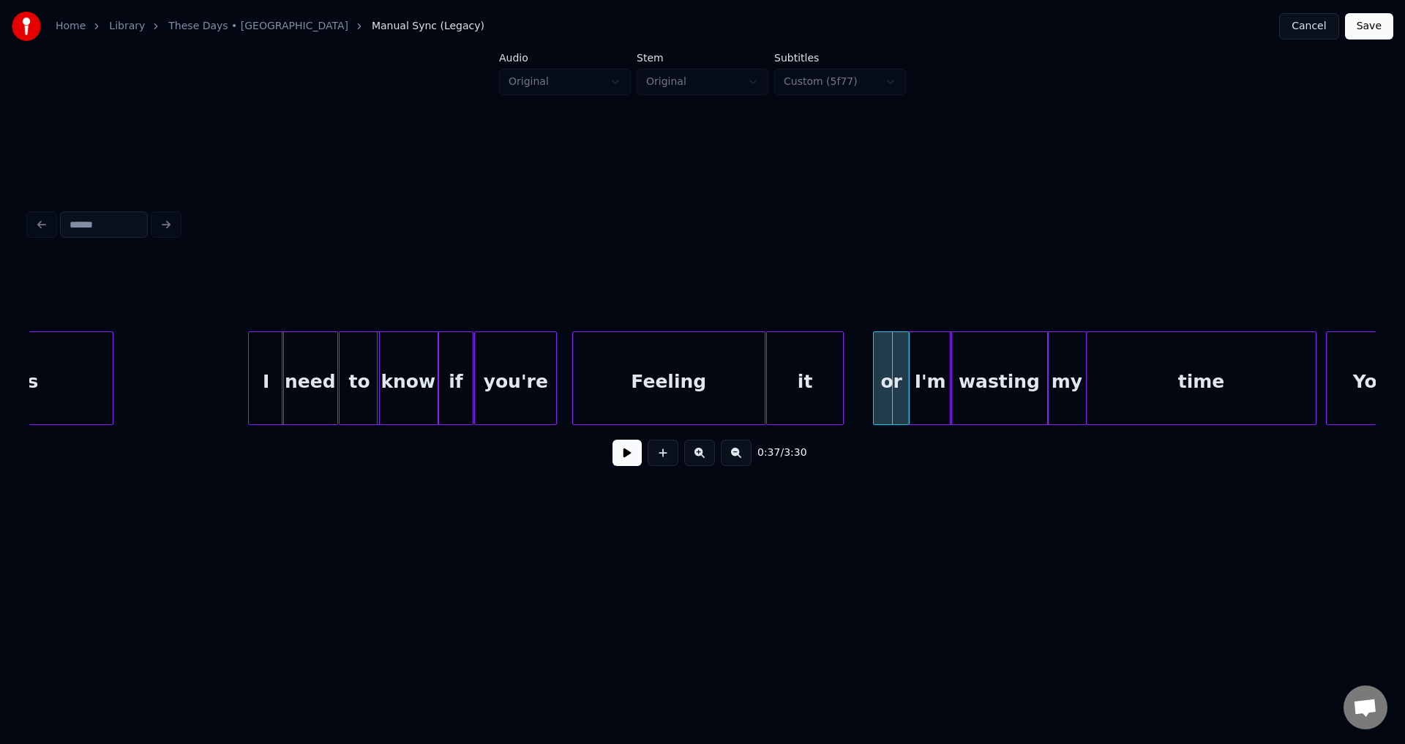
click at [873, 369] on div at bounding box center [875, 378] width 4 height 92
click at [623, 452] on button at bounding box center [626, 453] width 29 height 26
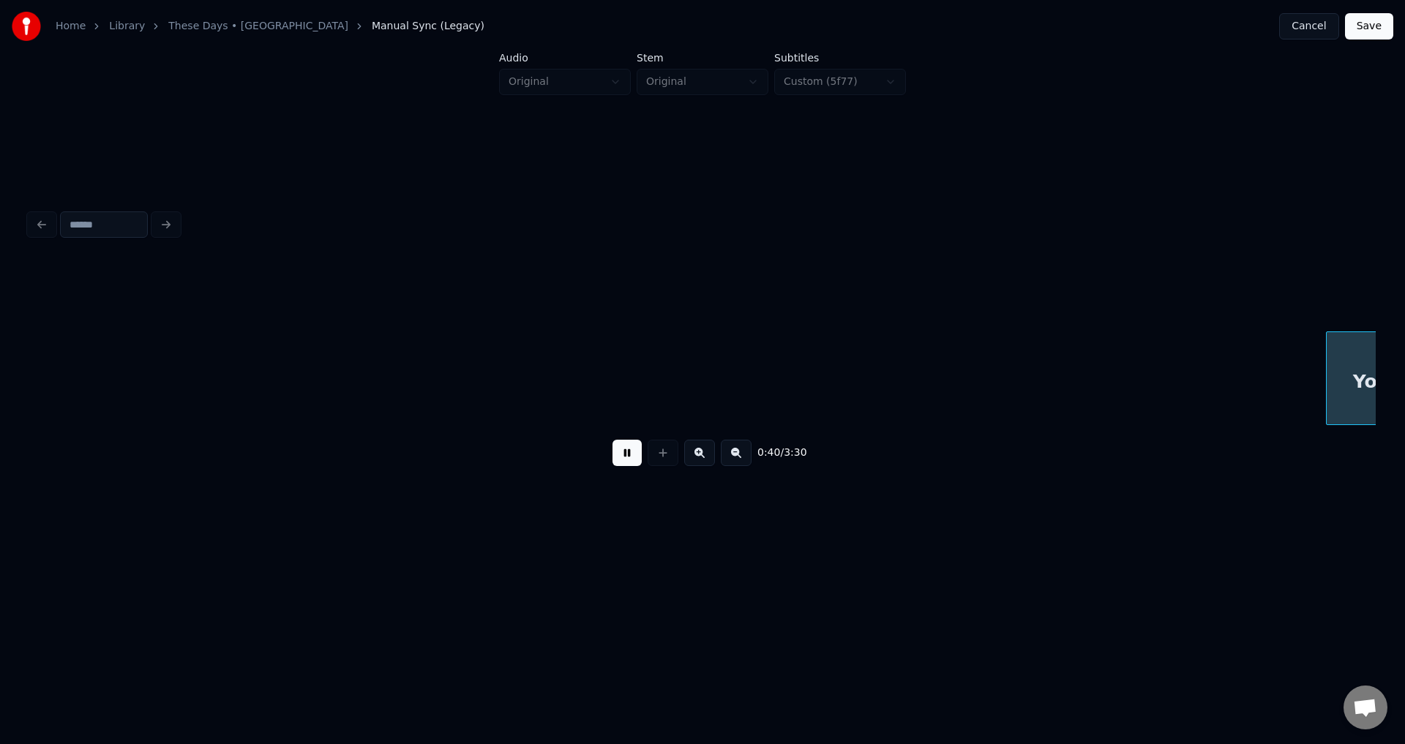
scroll to position [0, 5953]
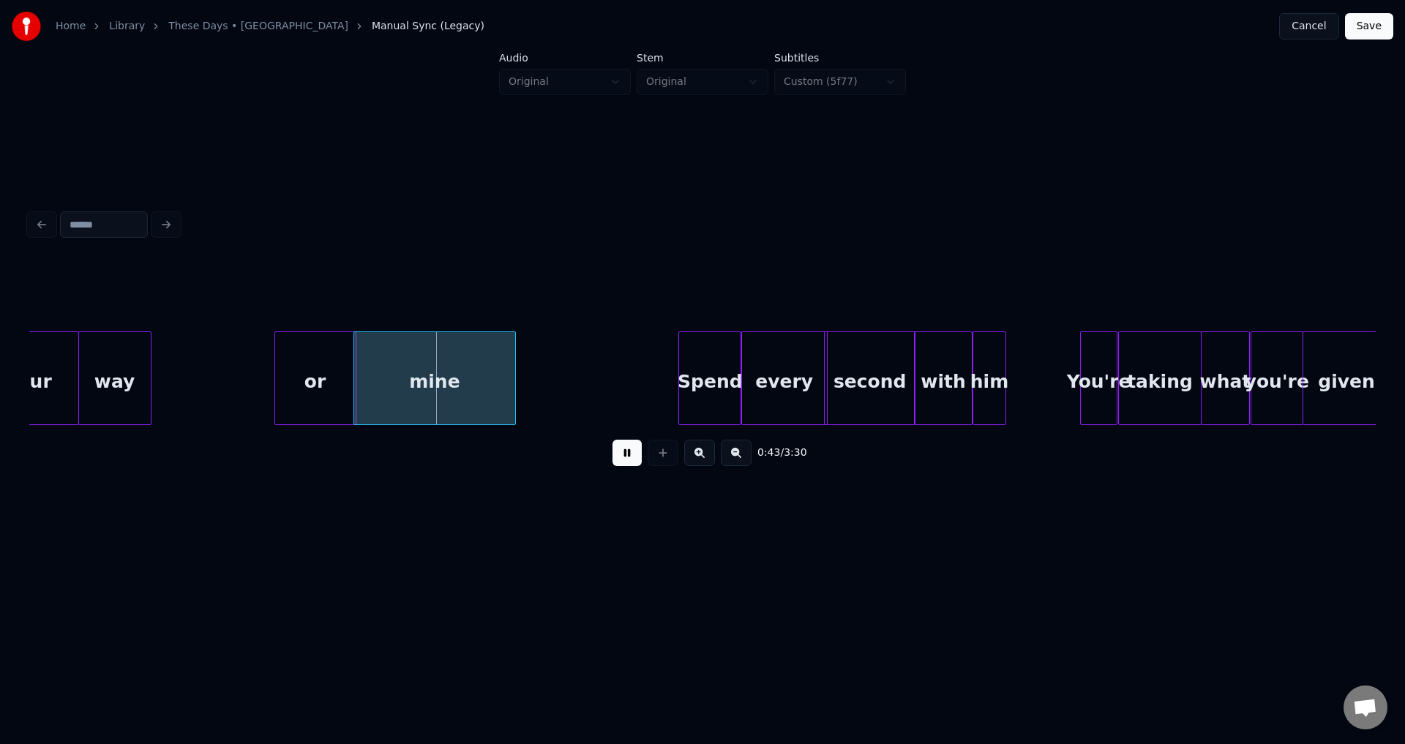
click at [642, 454] on div "0:43 / 3:30" at bounding box center [702, 453] width 1323 height 32
click at [105, 394] on div "way" at bounding box center [115, 381] width 72 height 99
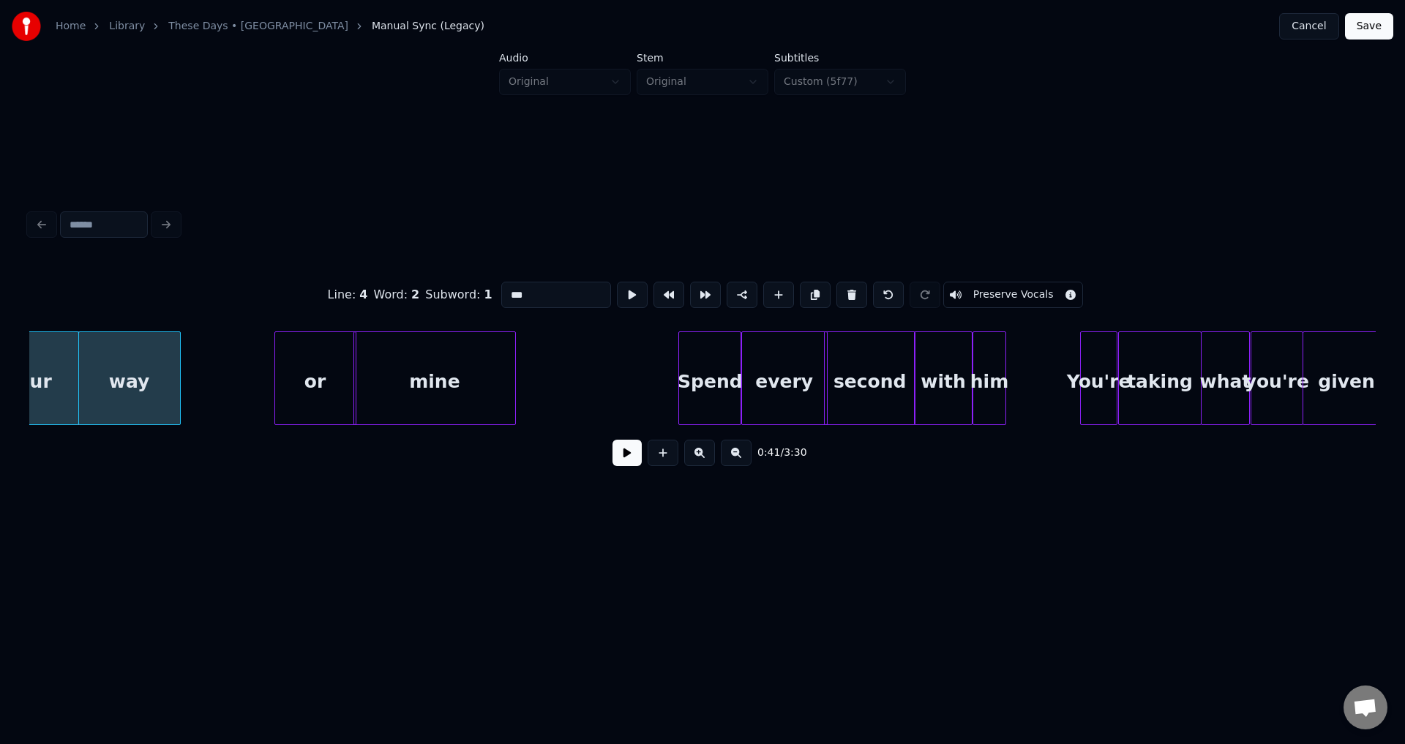
click at [180, 377] on div at bounding box center [178, 378] width 4 height 92
click at [624, 452] on button at bounding box center [626, 453] width 29 height 26
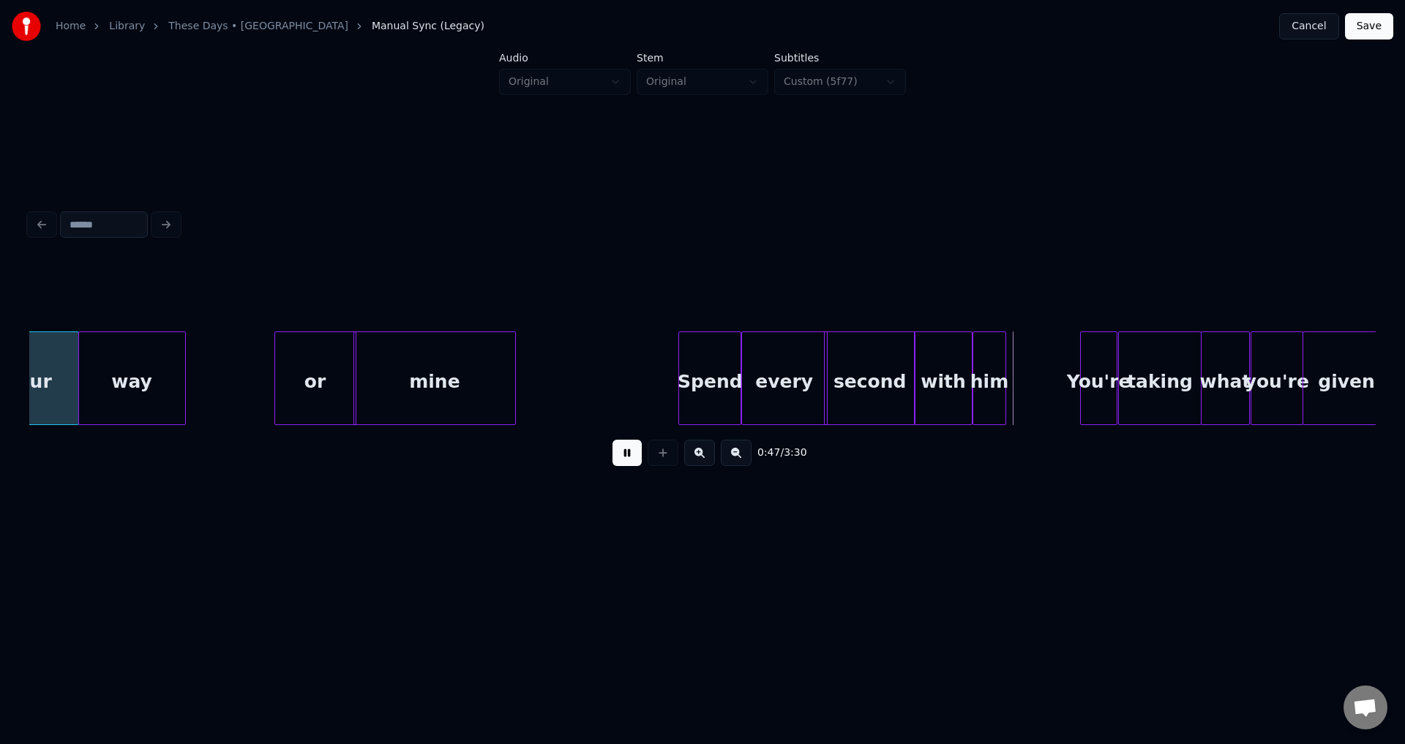
click at [617, 456] on button at bounding box center [626, 453] width 29 height 26
click at [926, 385] on div "with" at bounding box center [942, 381] width 56 height 99
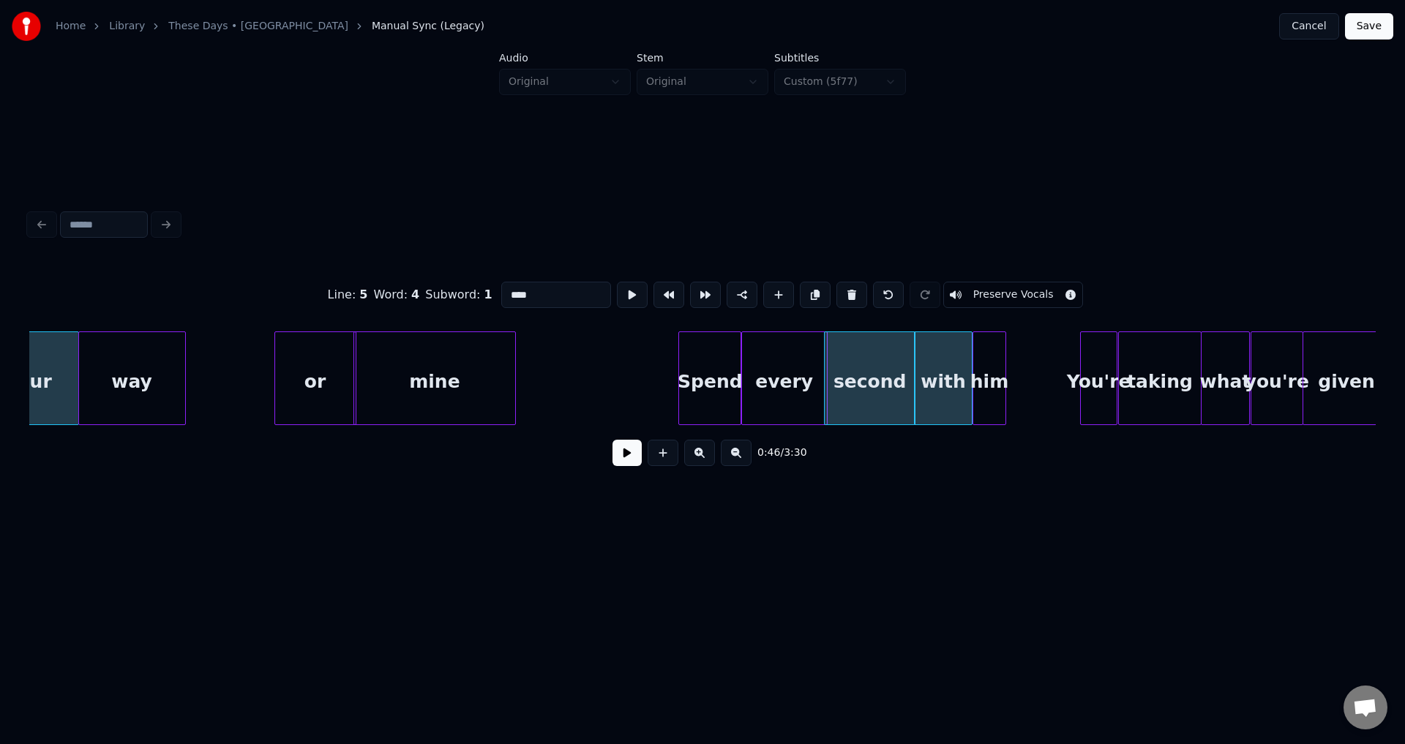
click at [619, 459] on button at bounding box center [626, 453] width 29 height 26
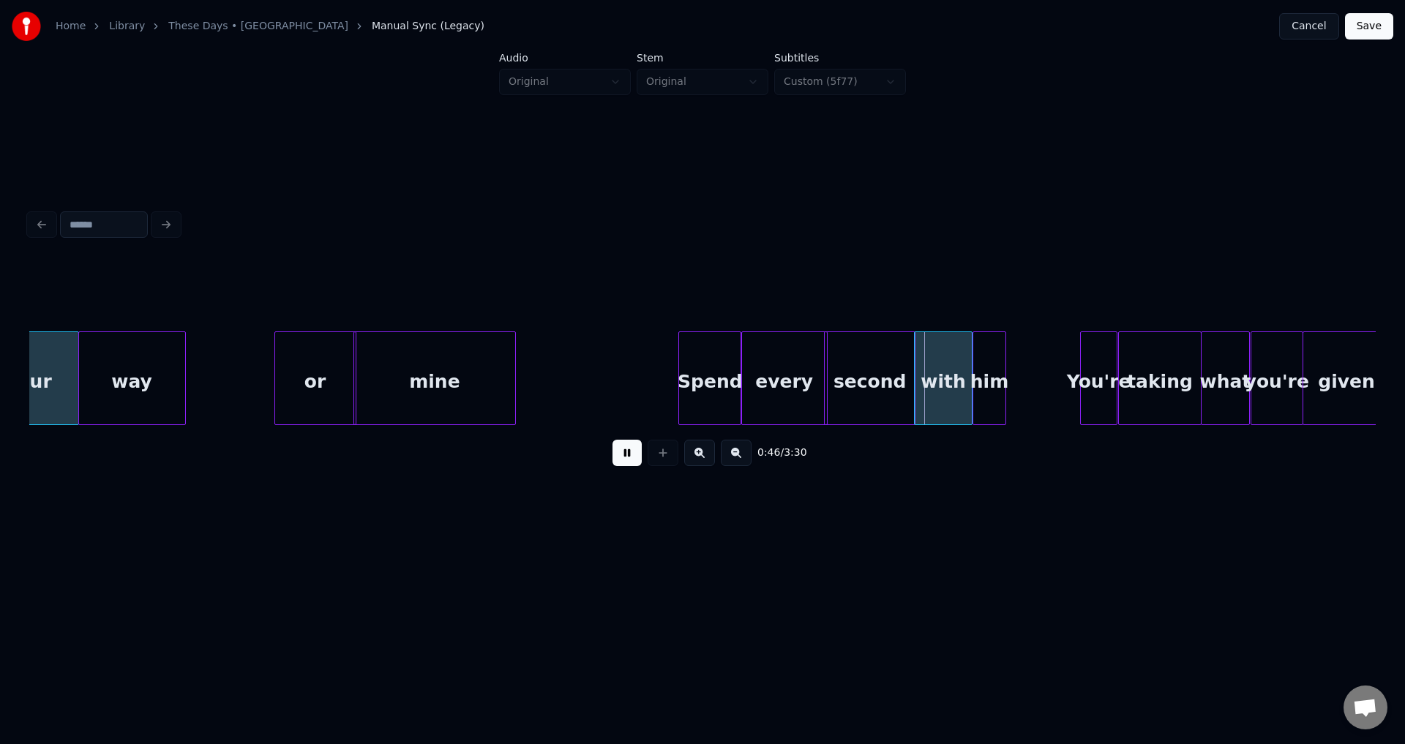
click at [622, 460] on button at bounding box center [626, 453] width 29 height 26
click at [961, 386] on div at bounding box center [961, 378] width 4 height 92
click at [969, 382] on div at bounding box center [970, 378] width 4 height 92
click at [680, 391] on div at bounding box center [681, 378] width 4 height 92
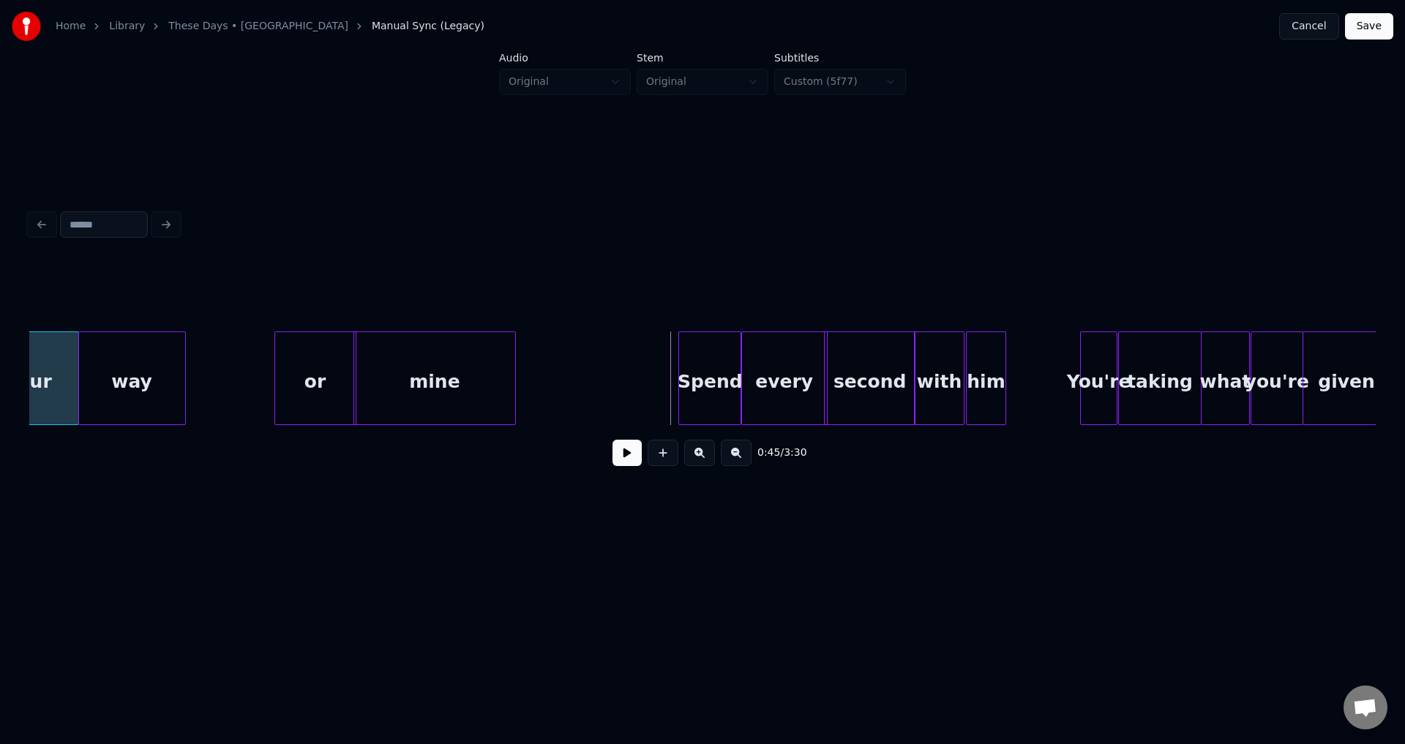
click at [628, 456] on button at bounding box center [626, 453] width 29 height 26
click at [629, 456] on button at bounding box center [626, 453] width 29 height 26
click at [670, 380] on div at bounding box center [672, 378] width 4 height 92
click at [616, 462] on button at bounding box center [626, 453] width 29 height 26
click at [619, 462] on button at bounding box center [626, 453] width 29 height 26
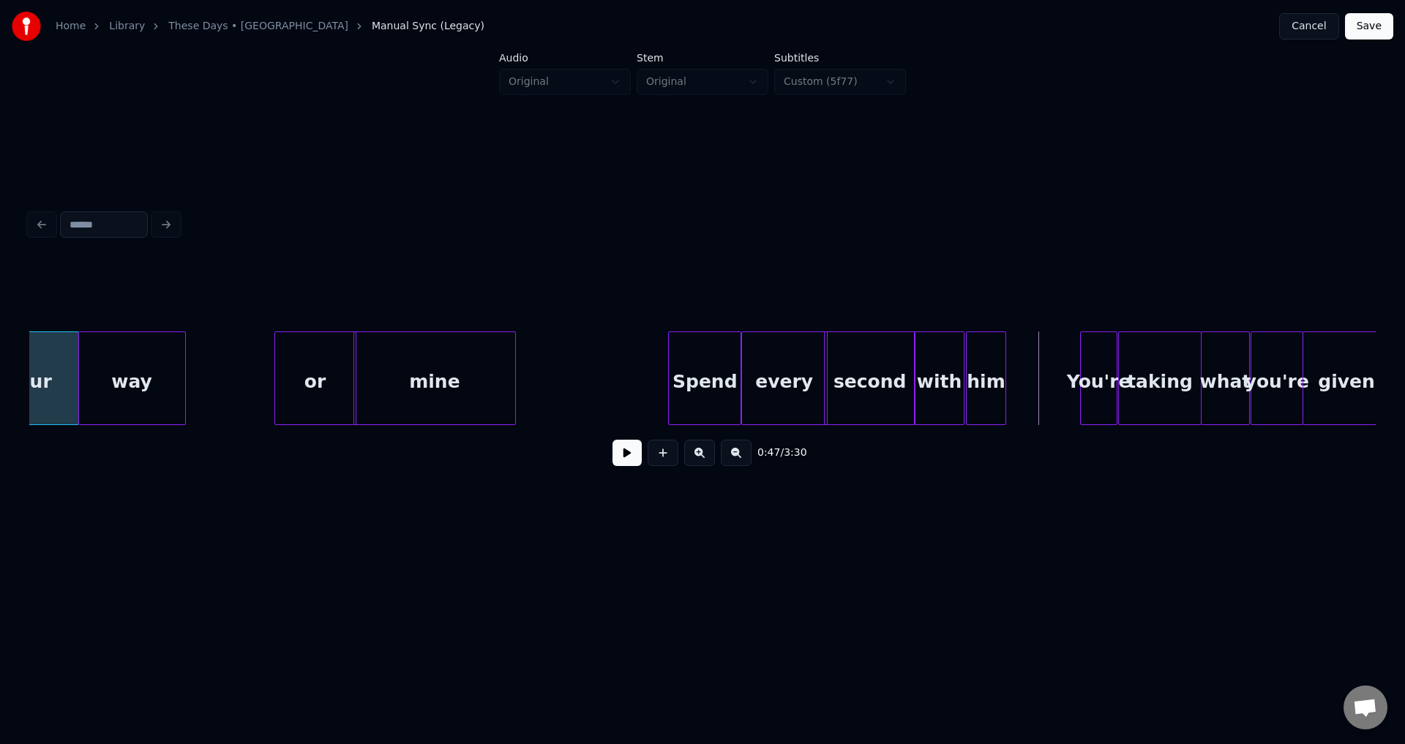
click at [752, 384] on div "every" at bounding box center [784, 381] width 85 height 99
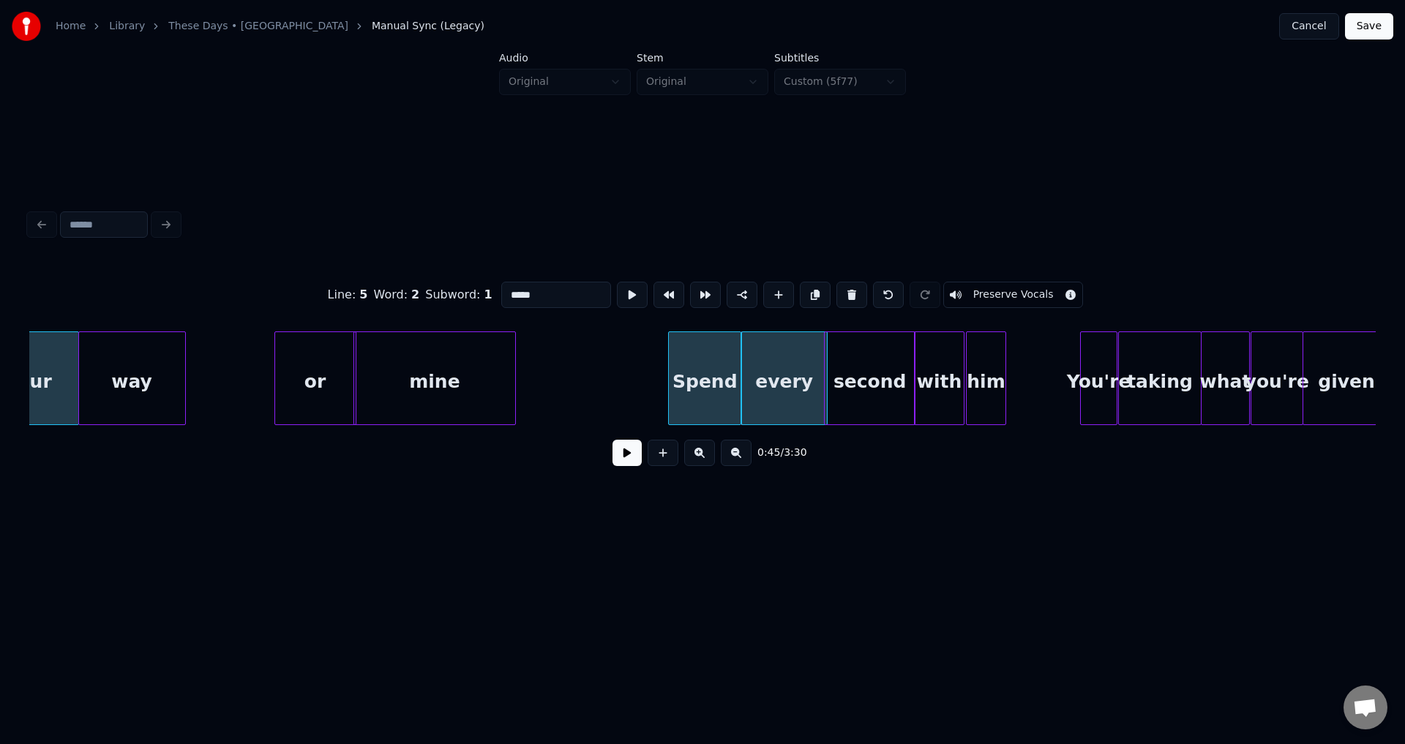
click at [627, 454] on button at bounding box center [626, 453] width 29 height 26
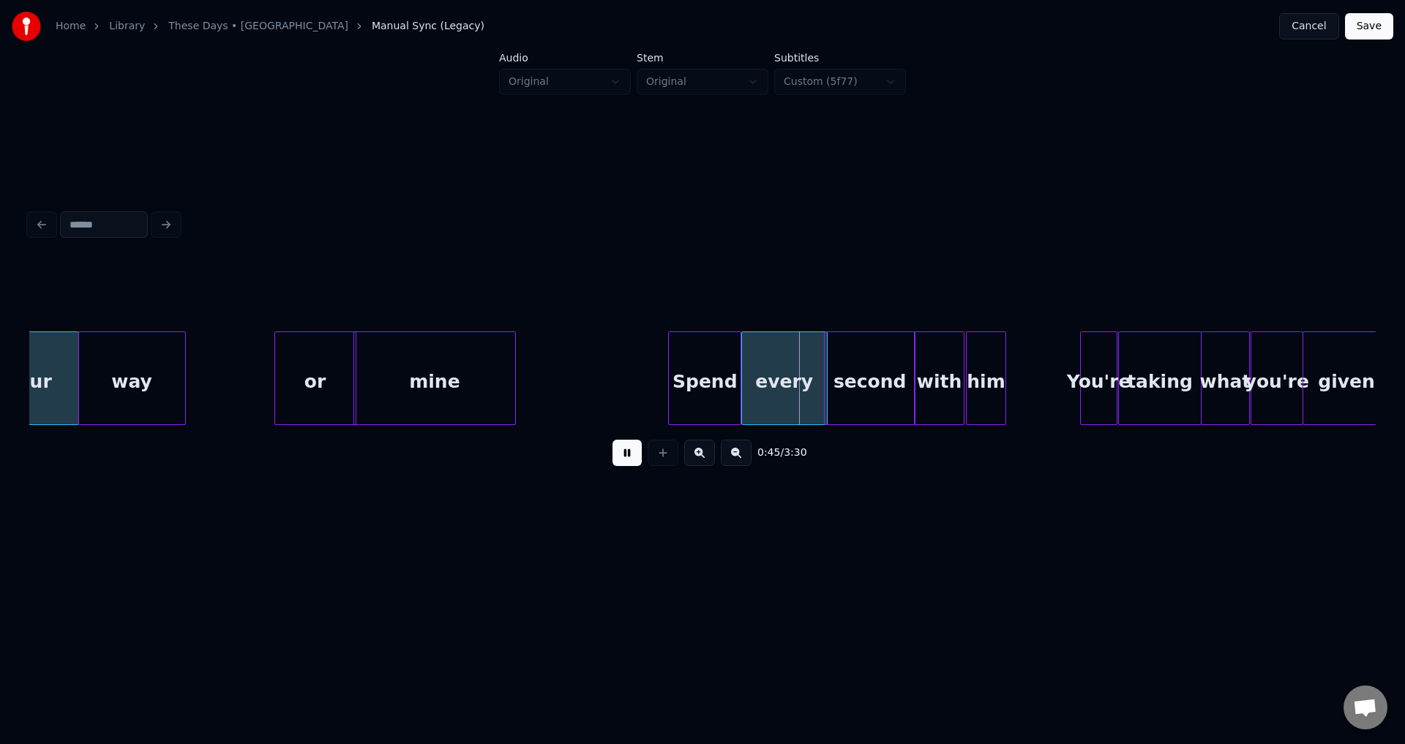
click at [627, 454] on button at bounding box center [626, 453] width 29 height 26
click at [833, 380] on div at bounding box center [834, 378] width 4 height 92
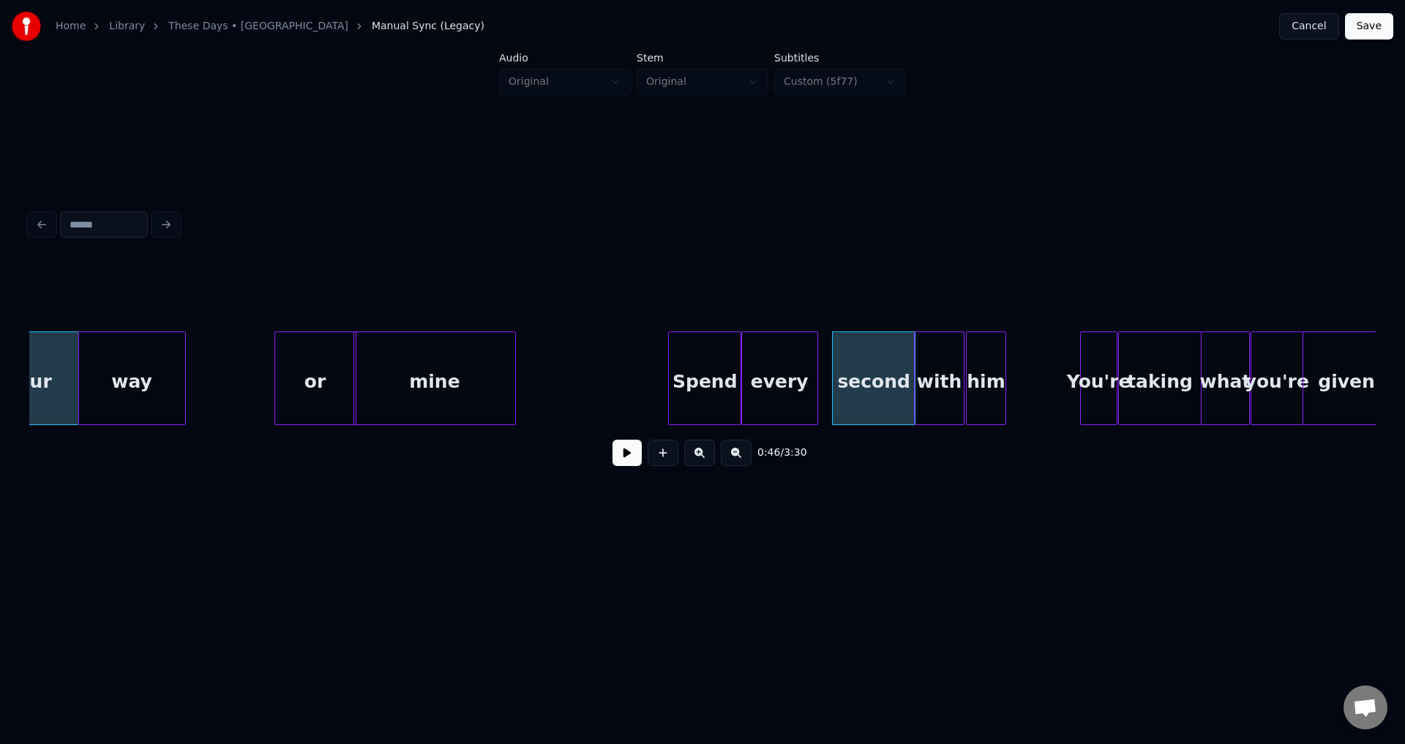
click at [814, 375] on div at bounding box center [815, 378] width 4 height 92
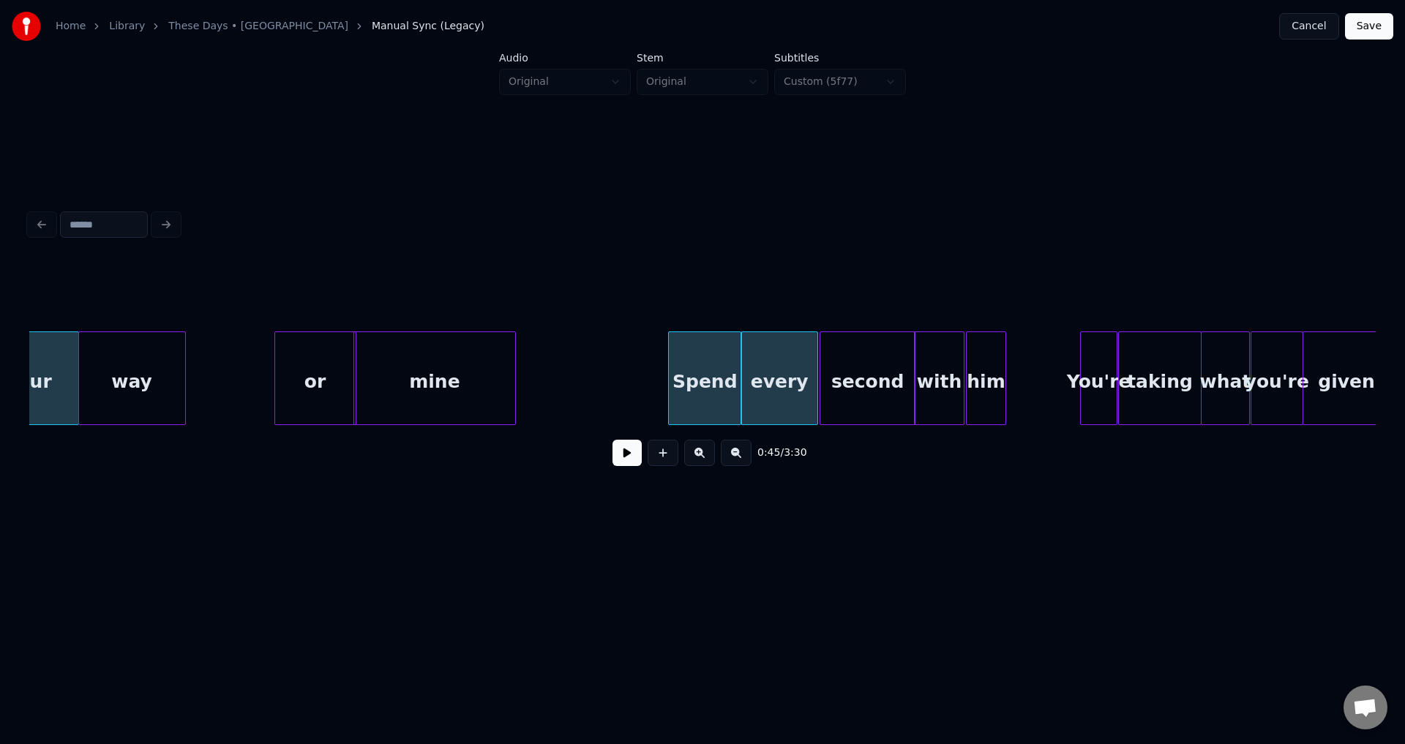
click at [820, 375] on div at bounding box center [822, 378] width 4 height 92
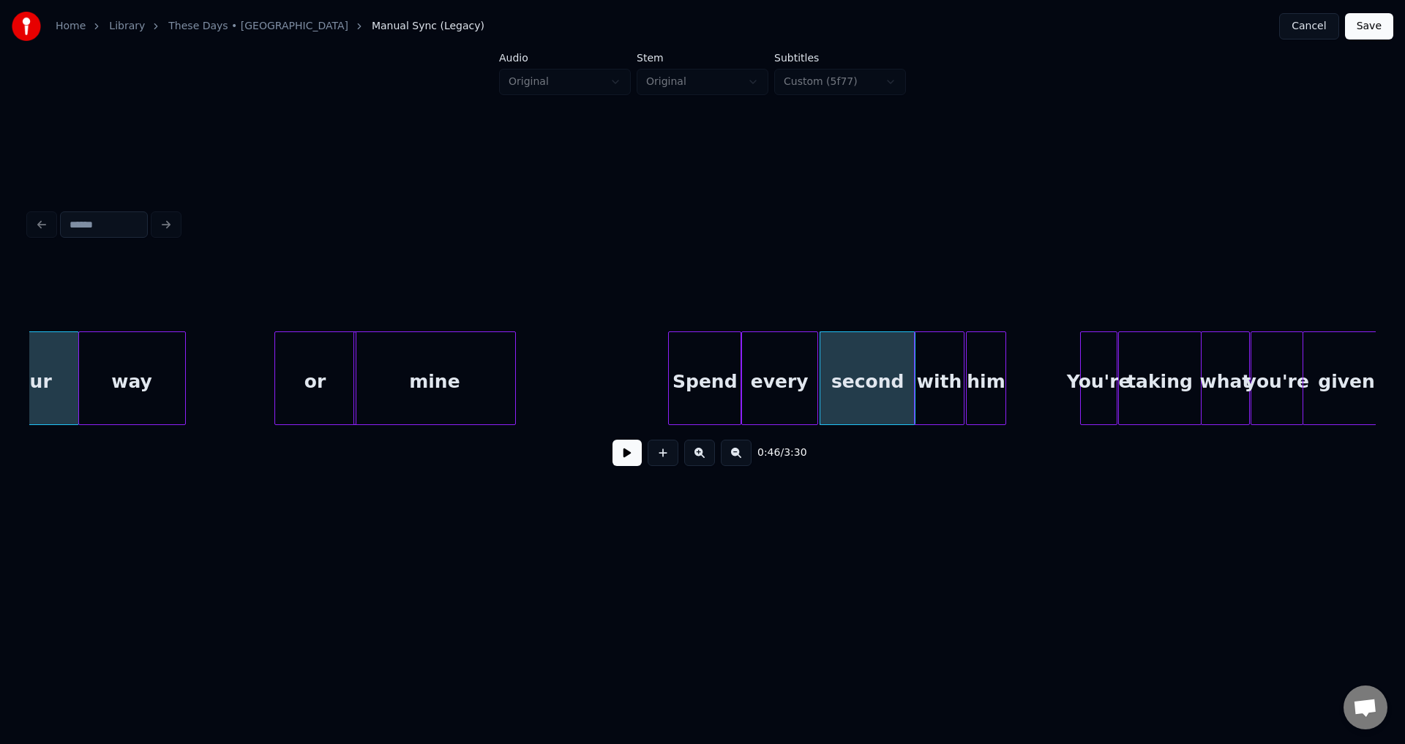
click at [620, 465] on button at bounding box center [626, 453] width 29 height 26
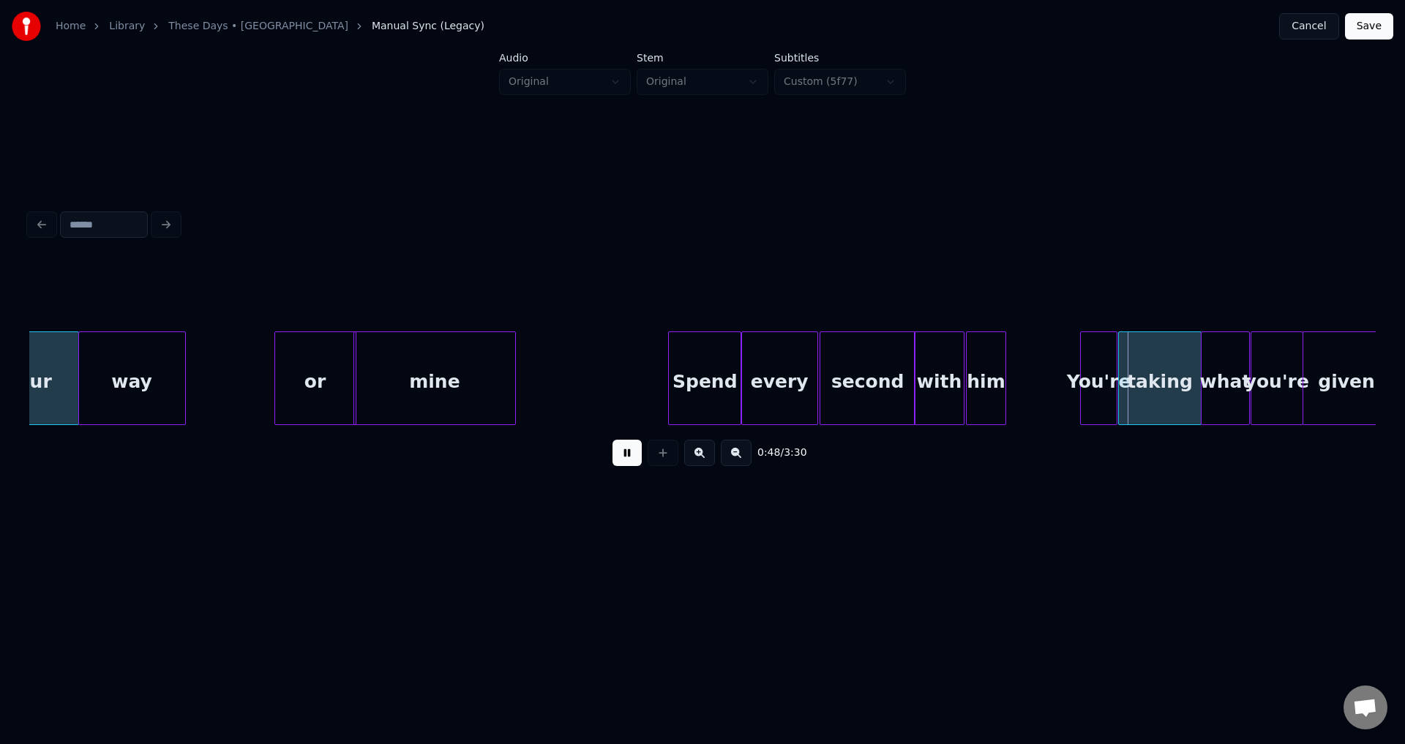
click at [620, 465] on button at bounding box center [626, 453] width 29 height 26
click at [637, 466] on button at bounding box center [626, 453] width 29 height 26
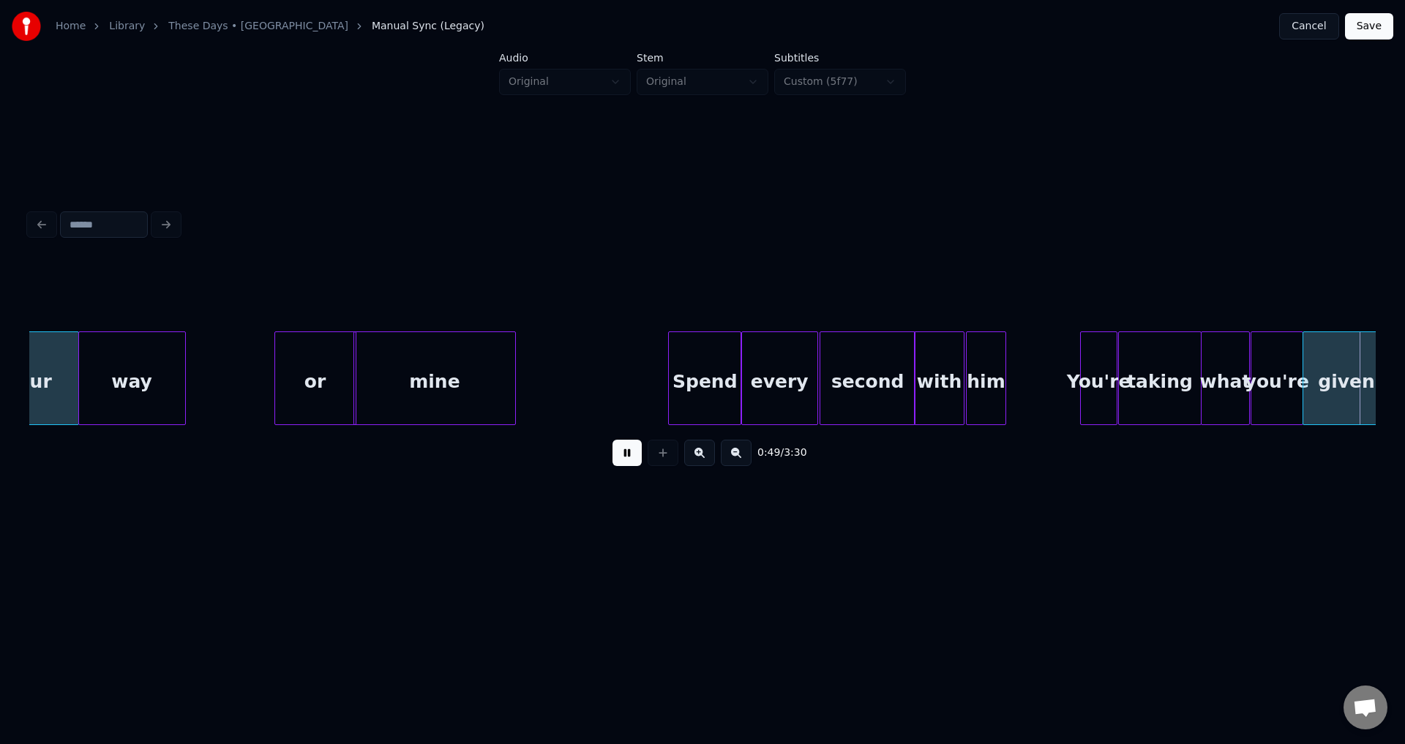
scroll to position [0, 7299]
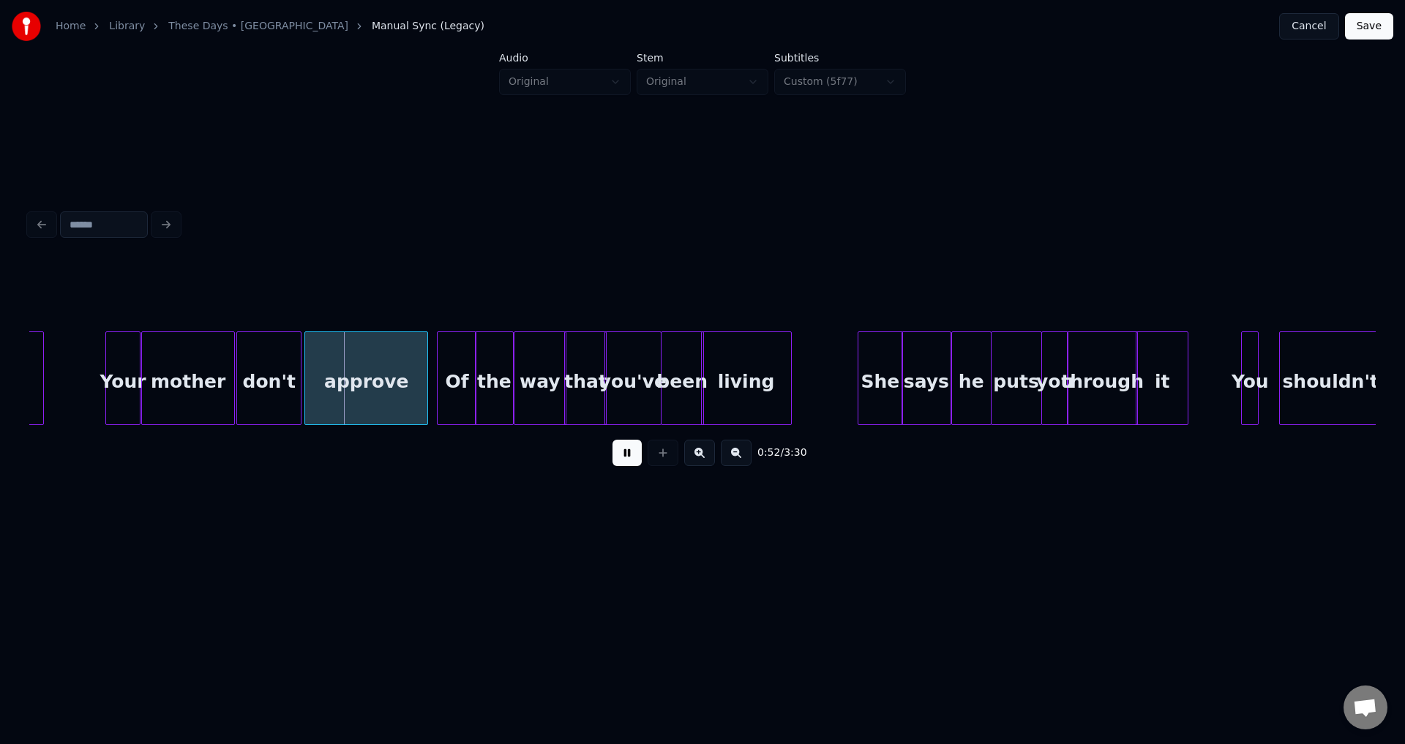
click at [634, 466] on button at bounding box center [626, 453] width 29 height 26
click at [267, 398] on div "don't" at bounding box center [269, 381] width 64 height 99
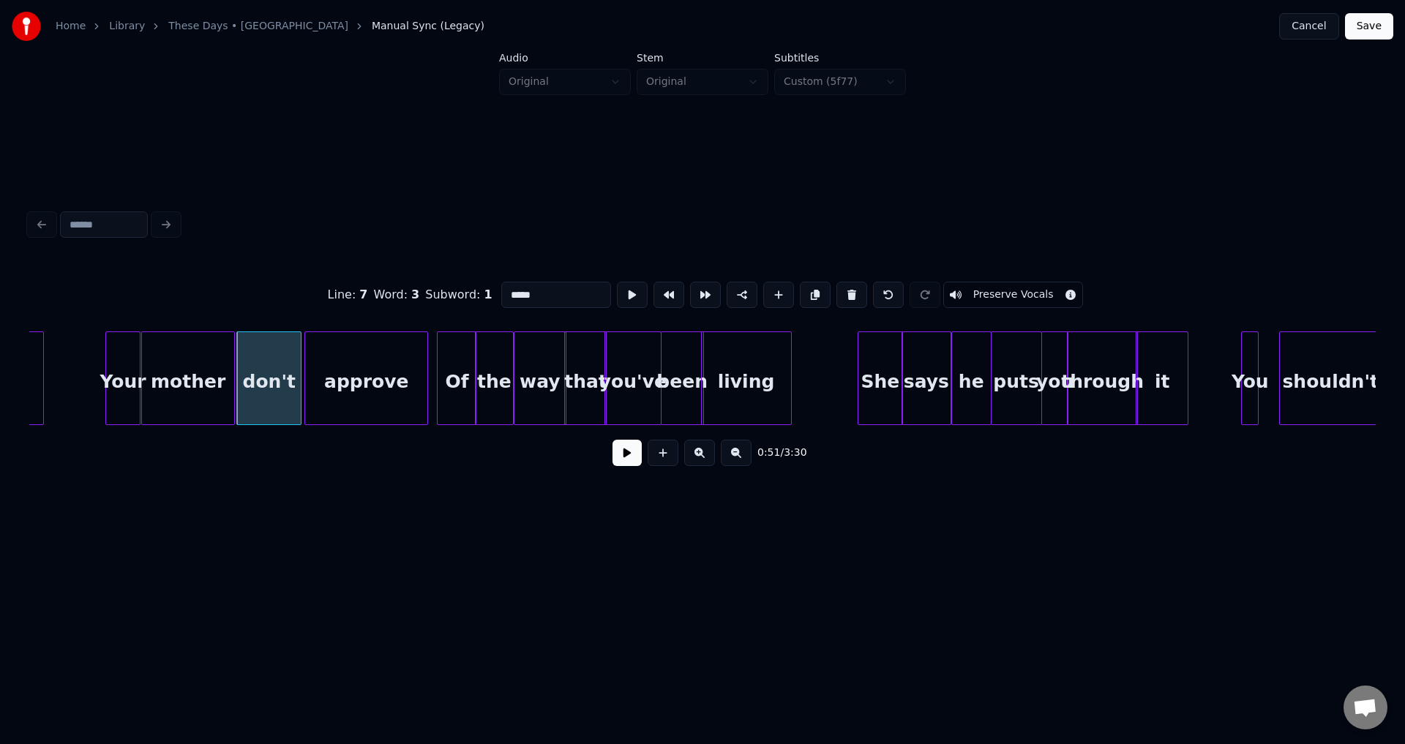
click at [628, 456] on button at bounding box center [626, 453] width 29 height 26
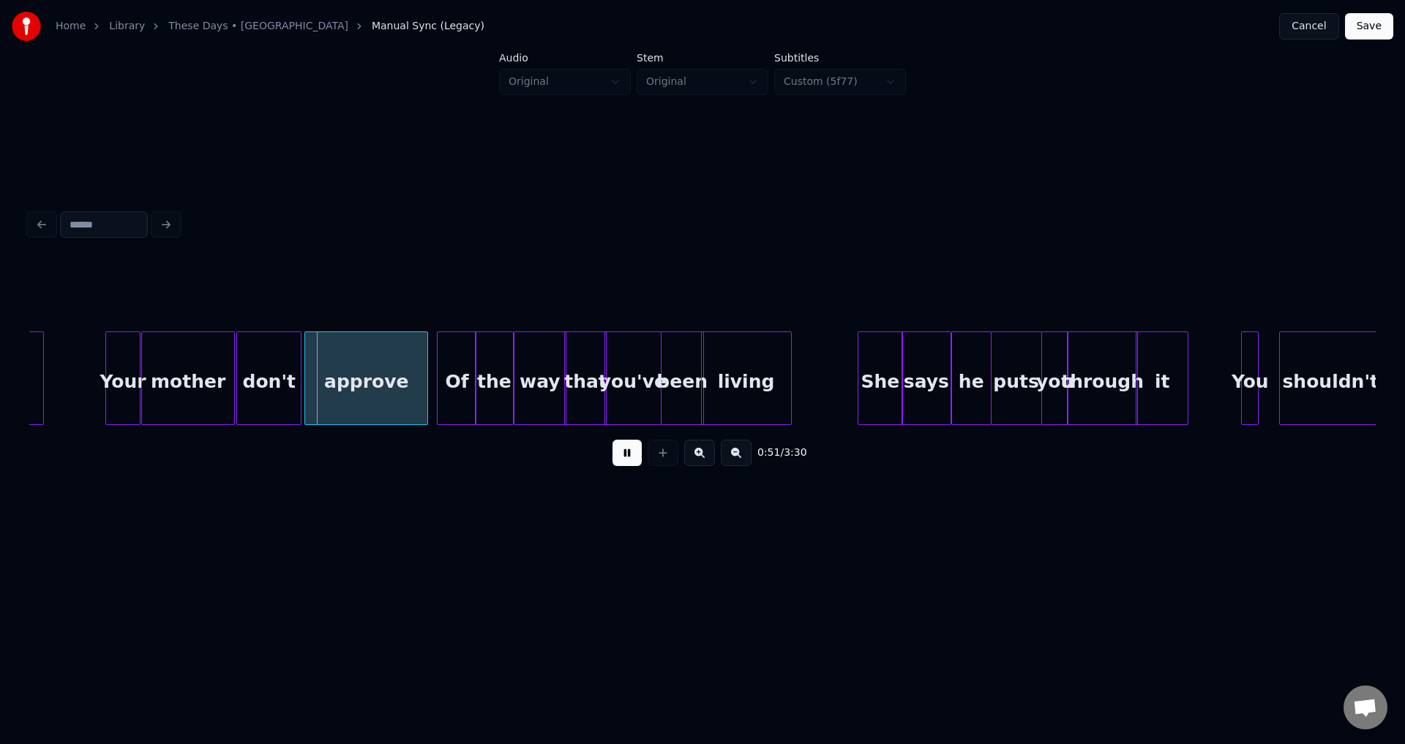
click at [627, 456] on button at bounding box center [626, 453] width 29 height 26
click at [293, 385] on div "don't" at bounding box center [269, 381] width 64 height 99
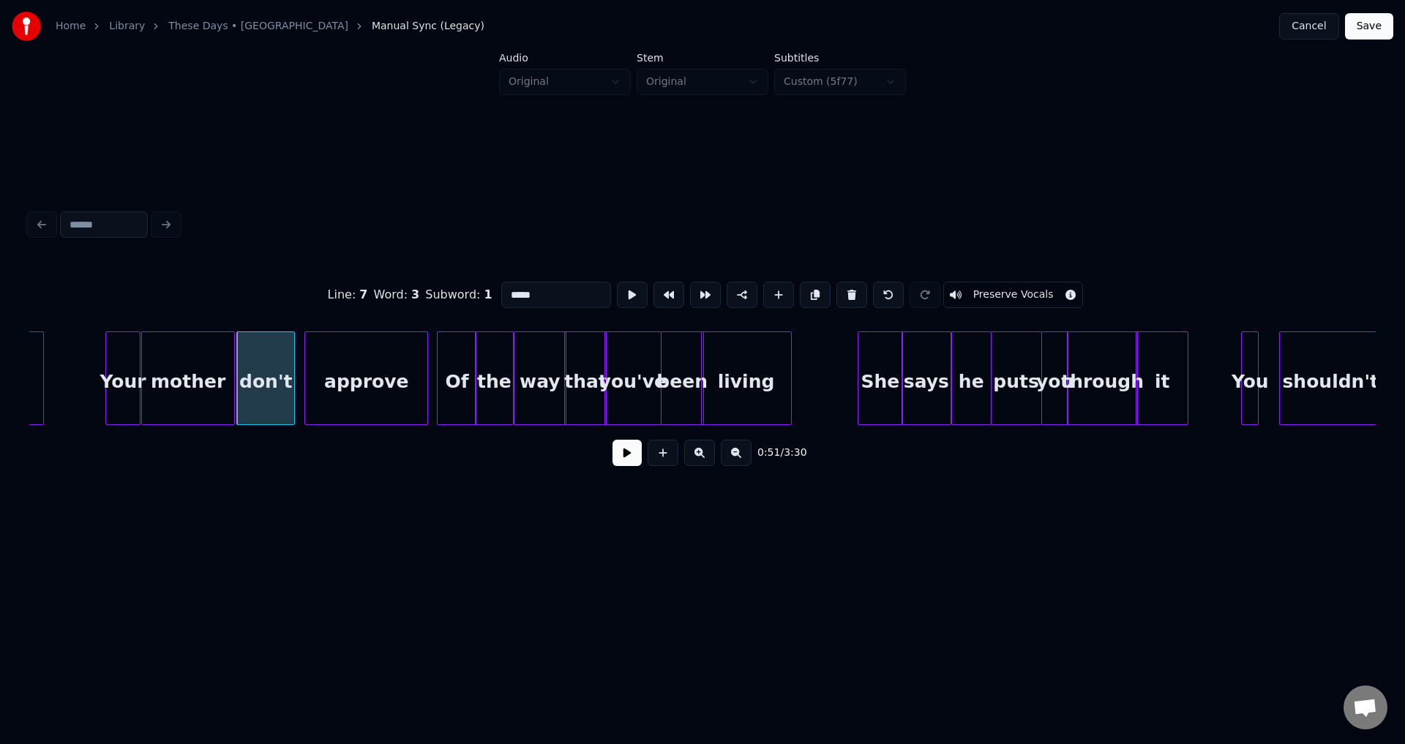
click at [291, 380] on div at bounding box center [292, 378] width 4 height 92
click at [296, 378] on div at bounding box center [298, 378] width 4 height 92
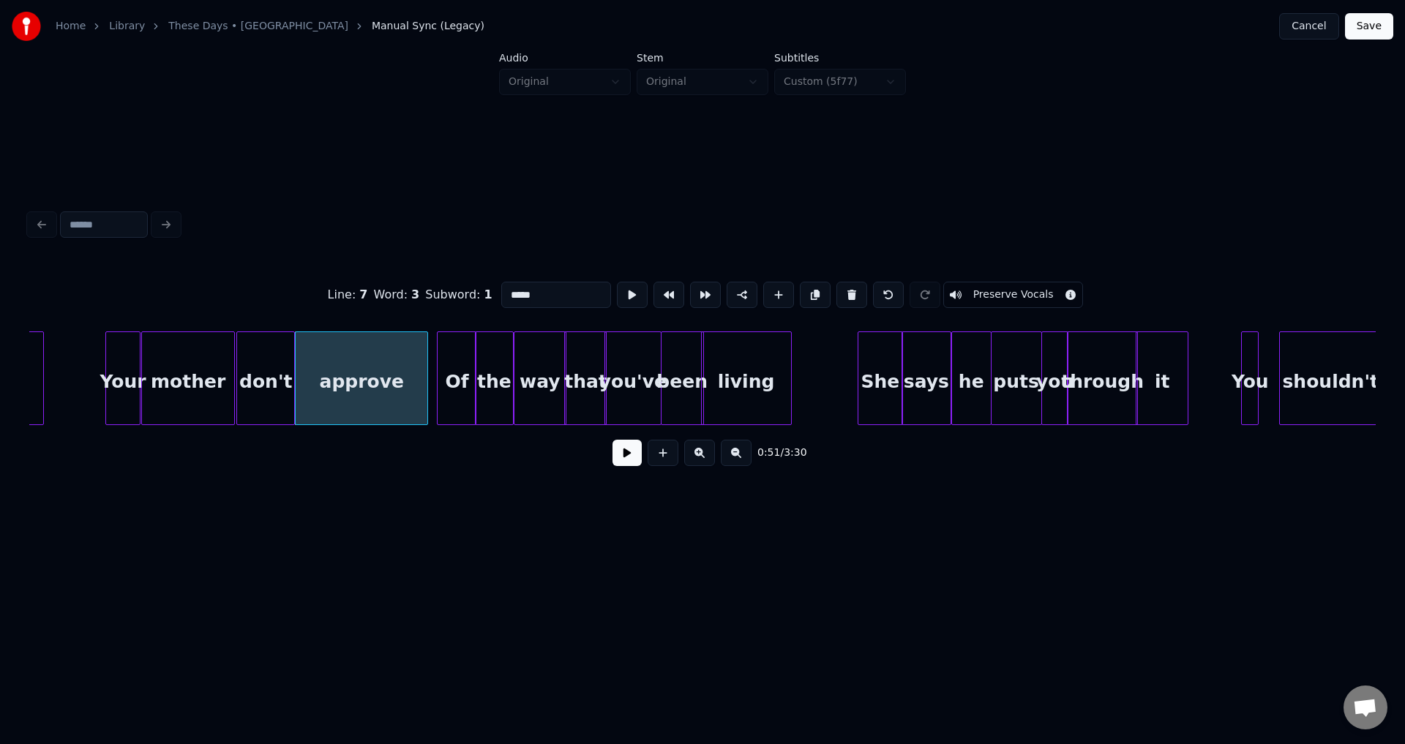
click at [134, 385] on div "Your" at bounding box center [123, 381] width 34 height 99
type input "****"
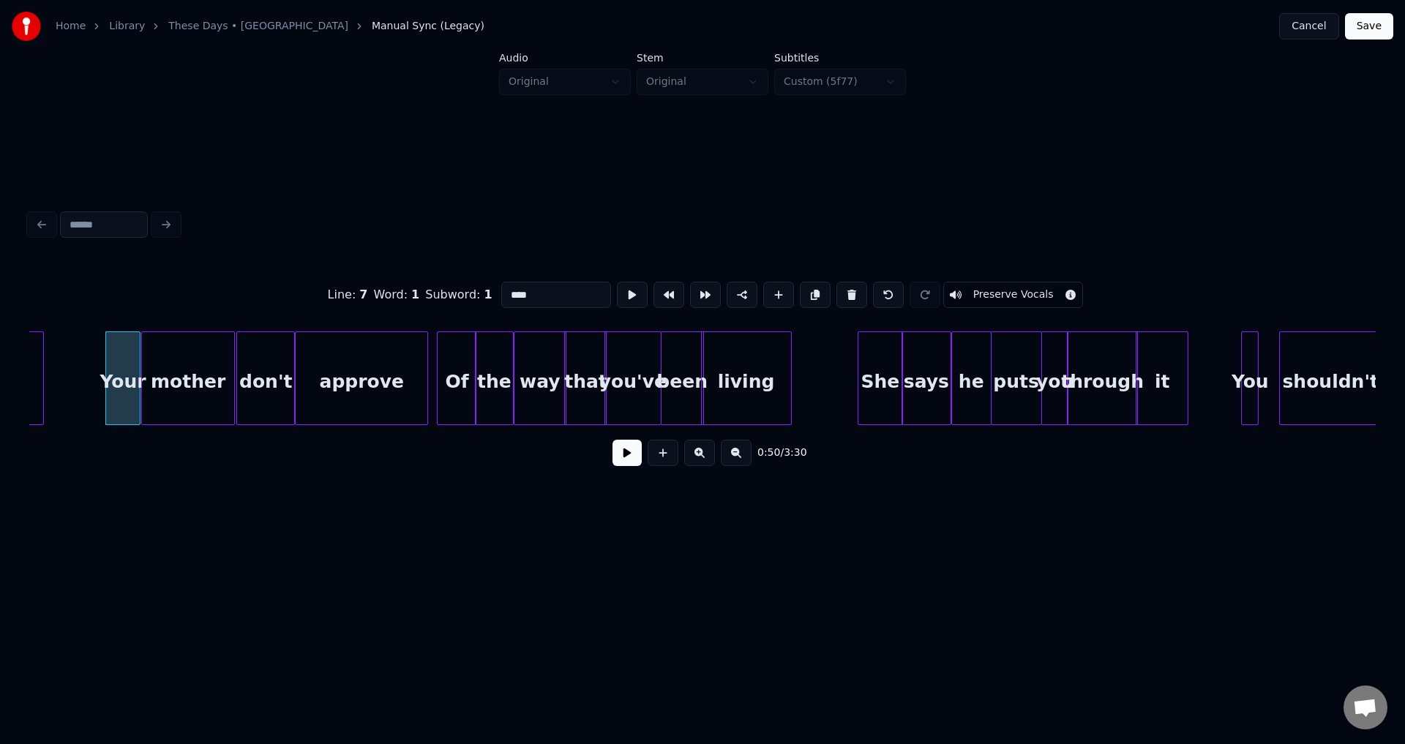
click at [622, 462] on button at bounding box center [626, 453] width 29 height 26
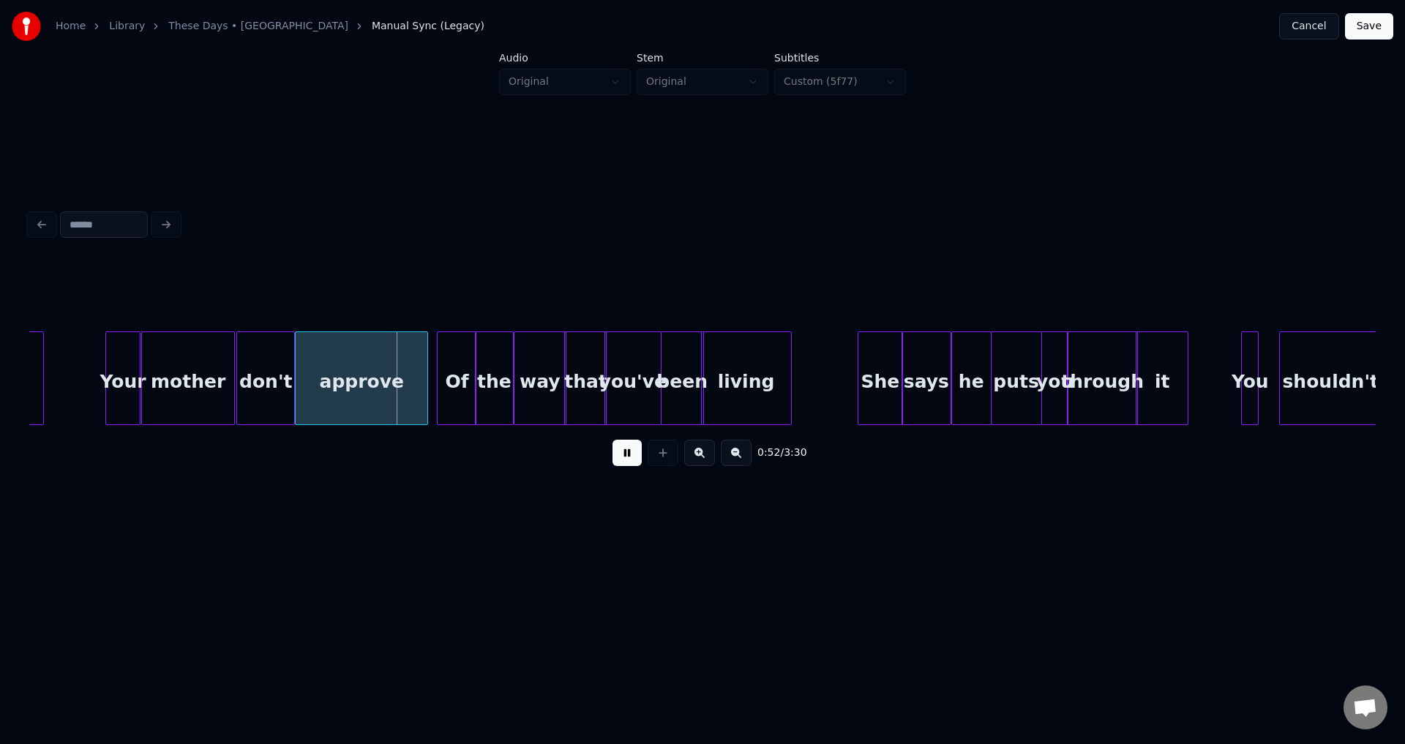
click at [622, 462] on button at bounding box center [626, 453] width 29 height 26
click at [252, 383] on div "don't" at bounding box center [265, 381] width 57 height 99
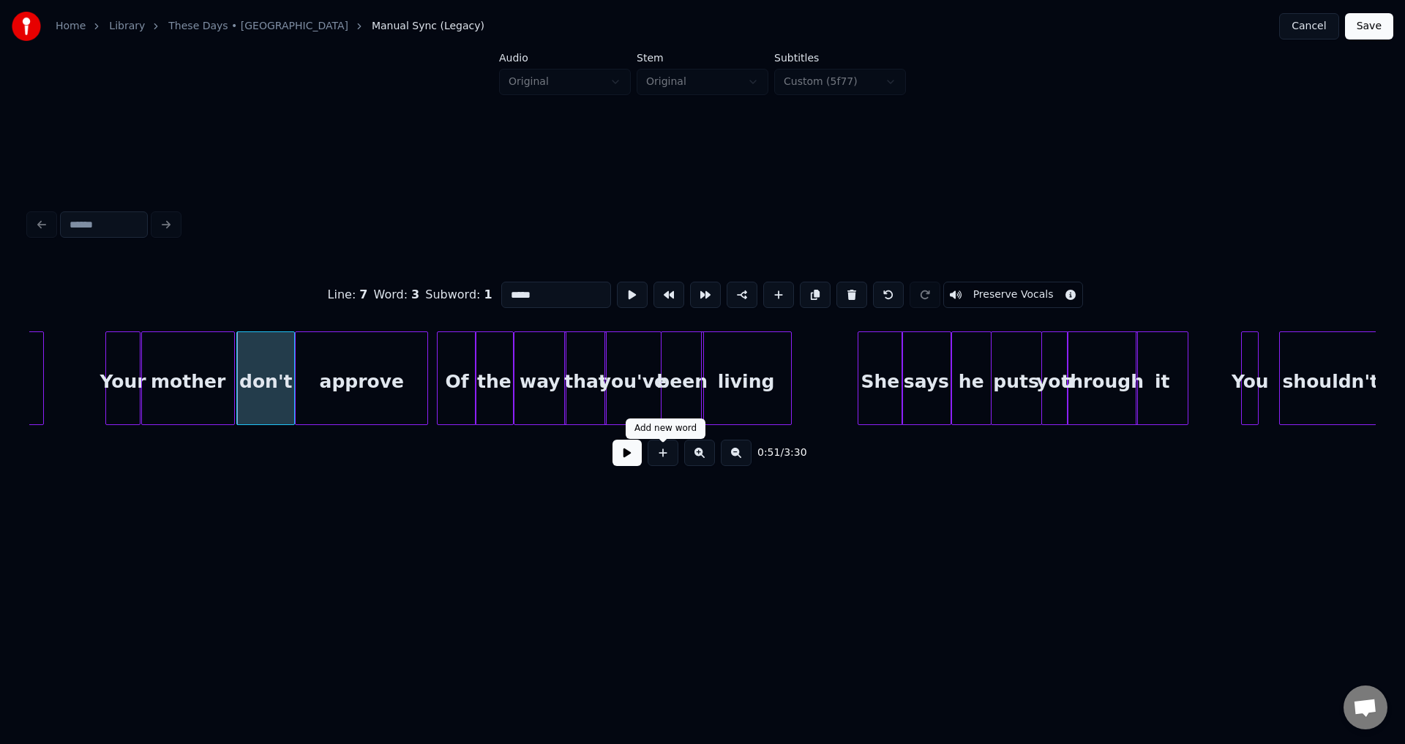
click at [633, 456] on button at bounding box center [626, 453] width 29 height 26
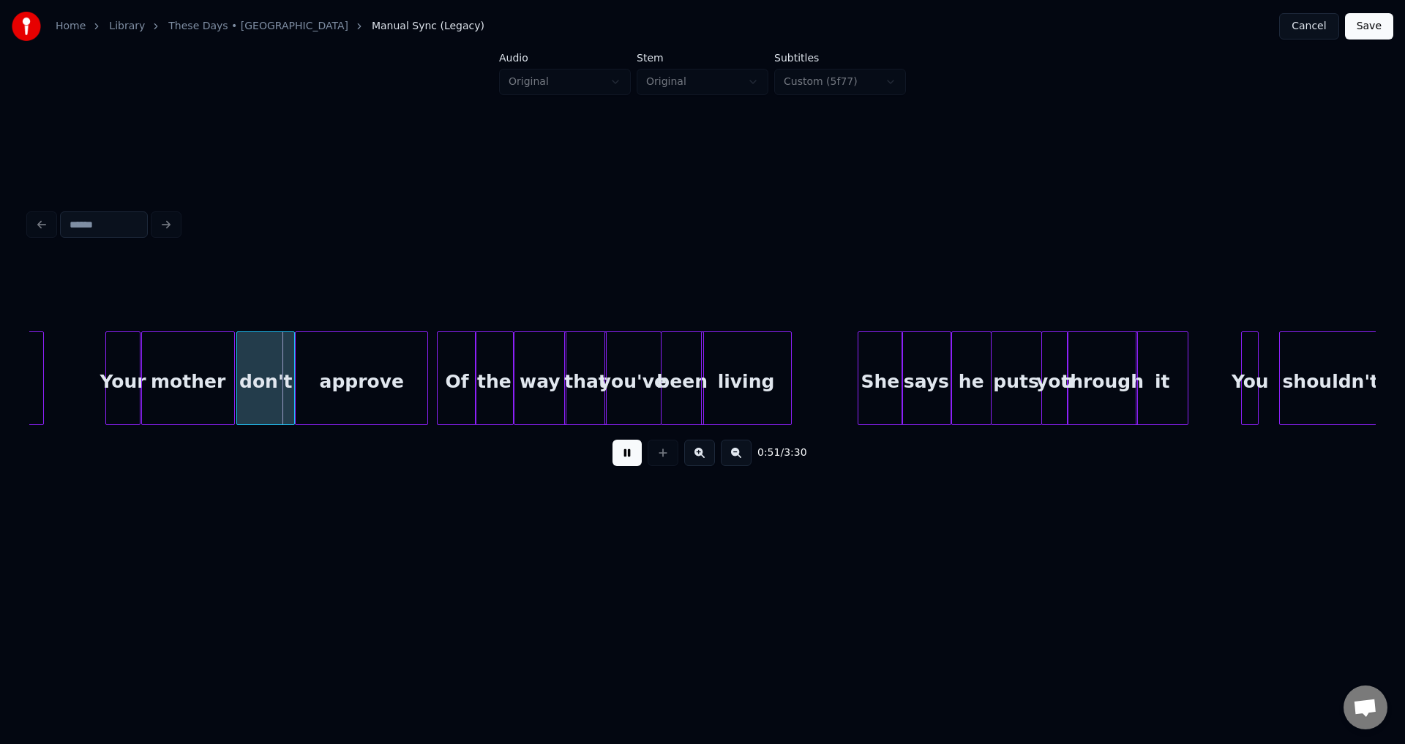
click at [630, 456] on button at bounding box center [626, 453] width 29 height 26
click at [284, 378] on div at bounding box center [282, 378] width 4 height 92
click at [288, 375] on div at bounding box center [288, 378] width 4 height 92
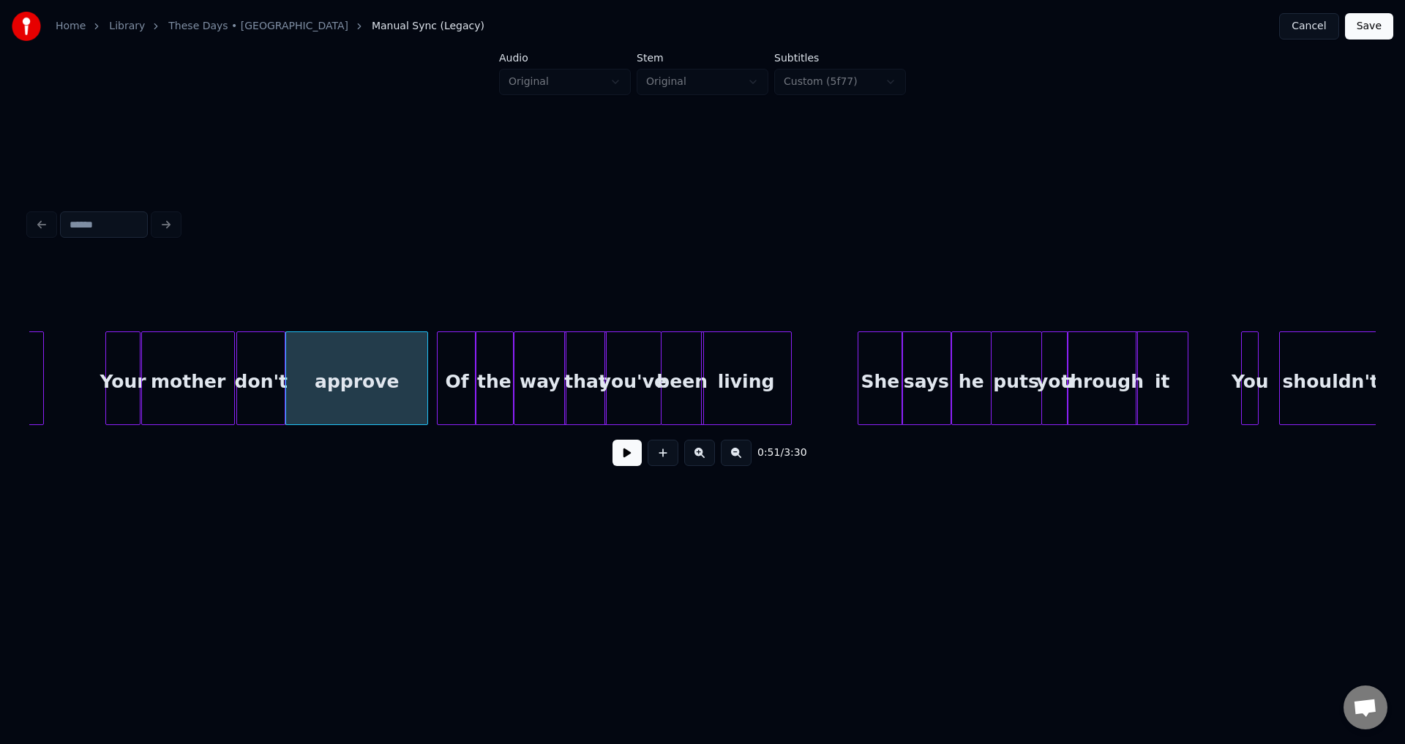
click at [217, 374] on div "mother" at bounding box center [188, 381] width 93 height 99
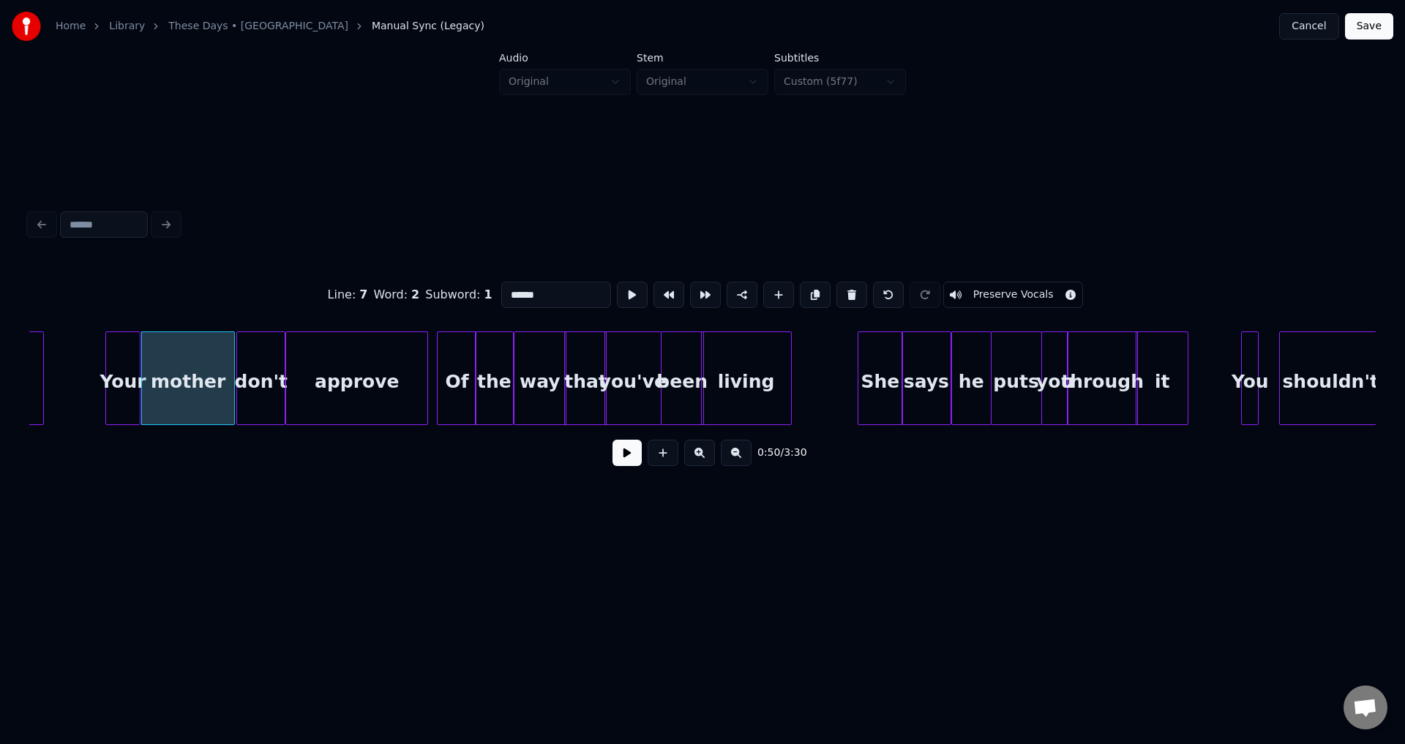
click at [623, 460] on button at bounding box center [626, 453] width 29 height 26
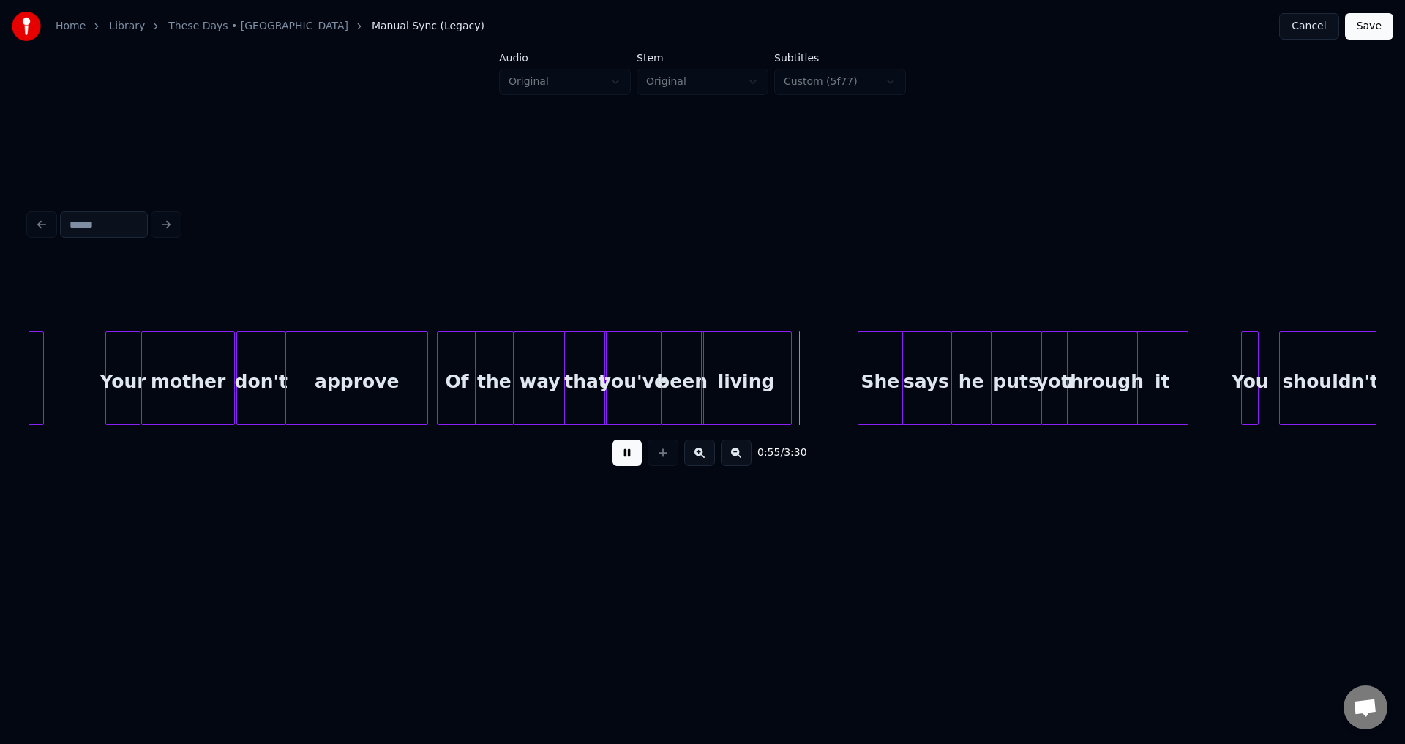
click at [623, 459] on button at bounding box center [626, 453] width 29 height 26
click at [561, 391] on div at bounding box center [563, 378] width 4 height 92
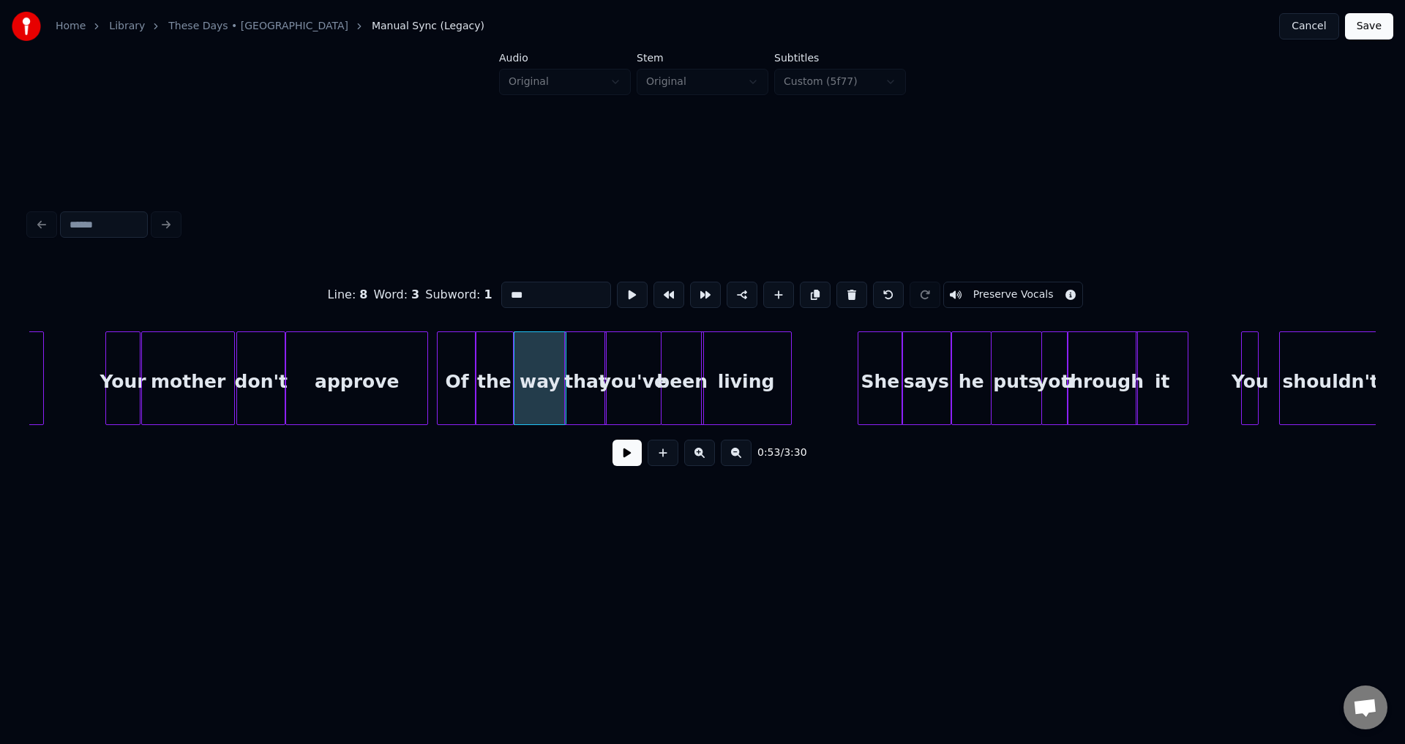
click at [623, 464] on button at bounding box center [626, 453] width 29 height 26
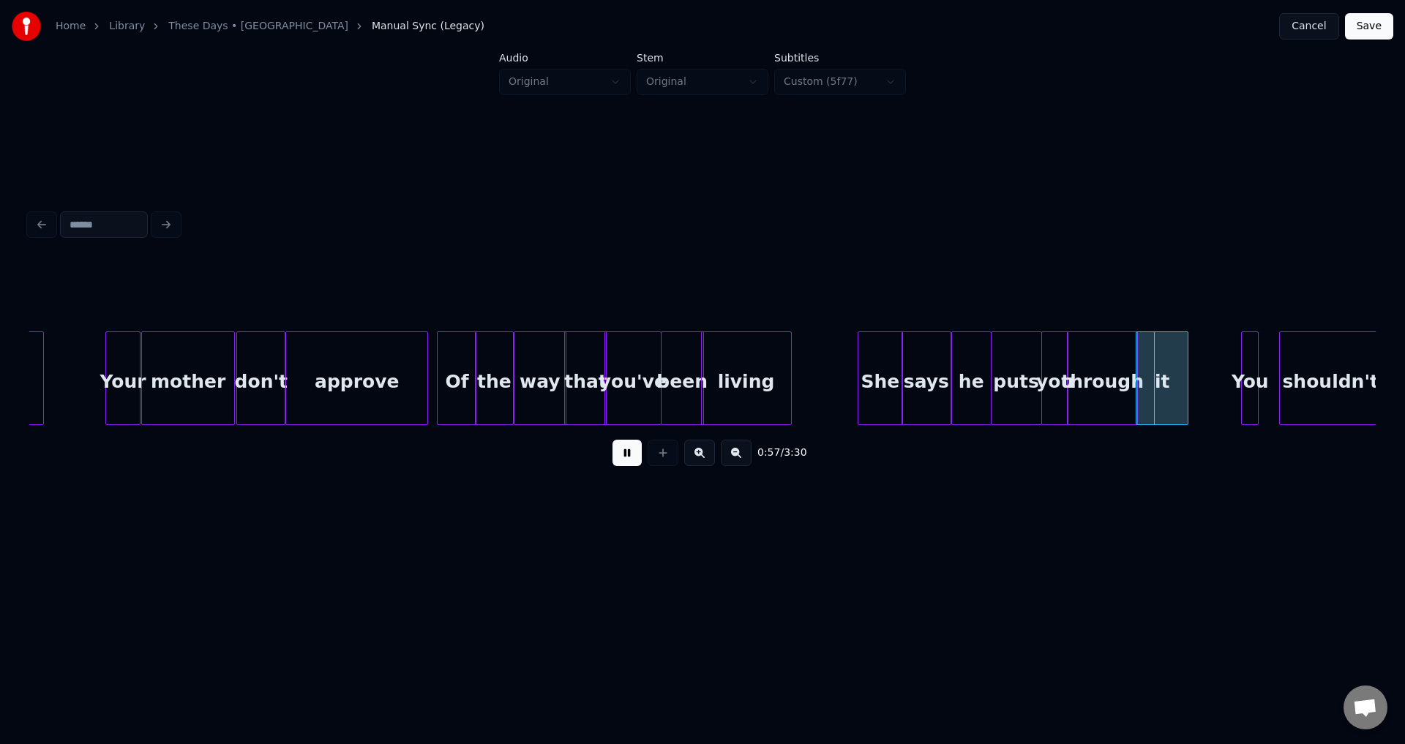
click at [623, 459] on button at bounding box center [626, 453] width 29 height 26
click at [866, 387] on div "She" at bounding box center [880, 381] width 45 height 99
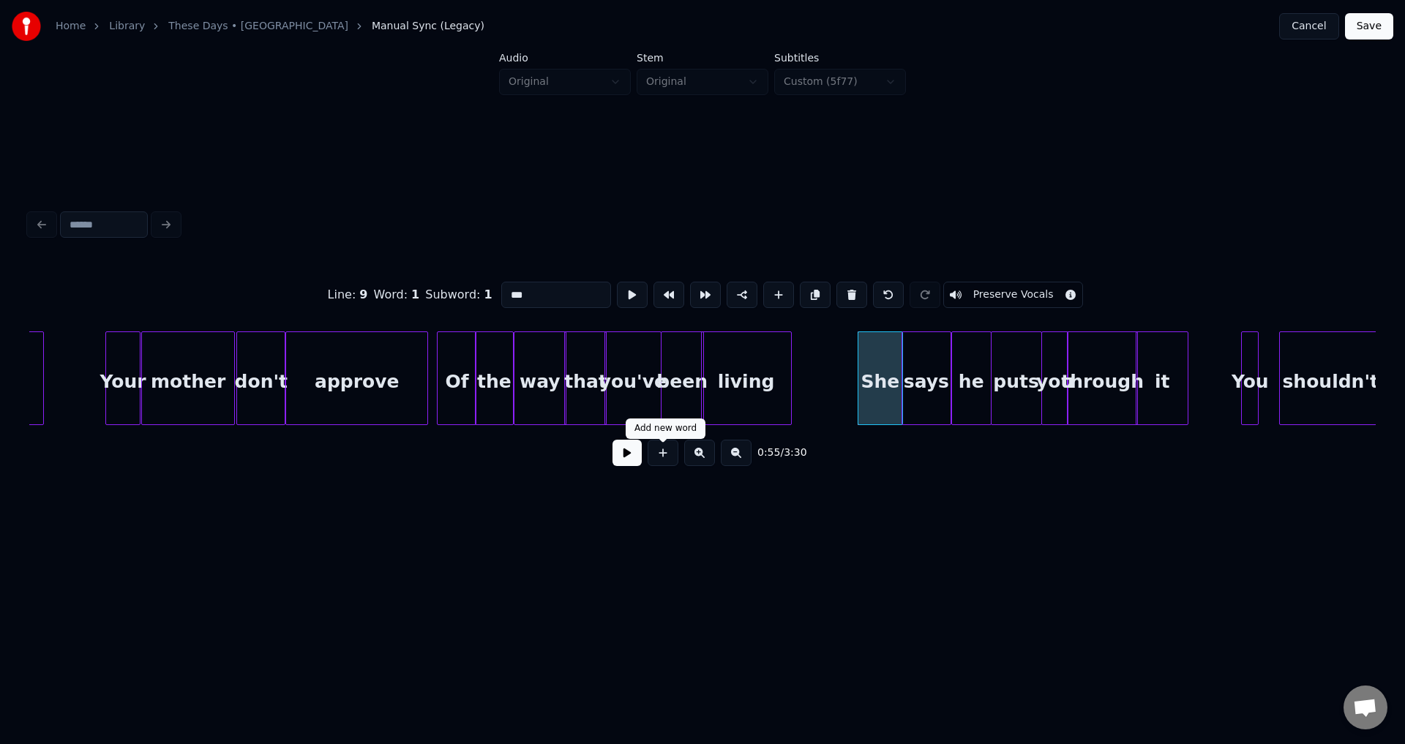
click at [628, 459] on button at bounding box center [626, 453] width 29 height 26
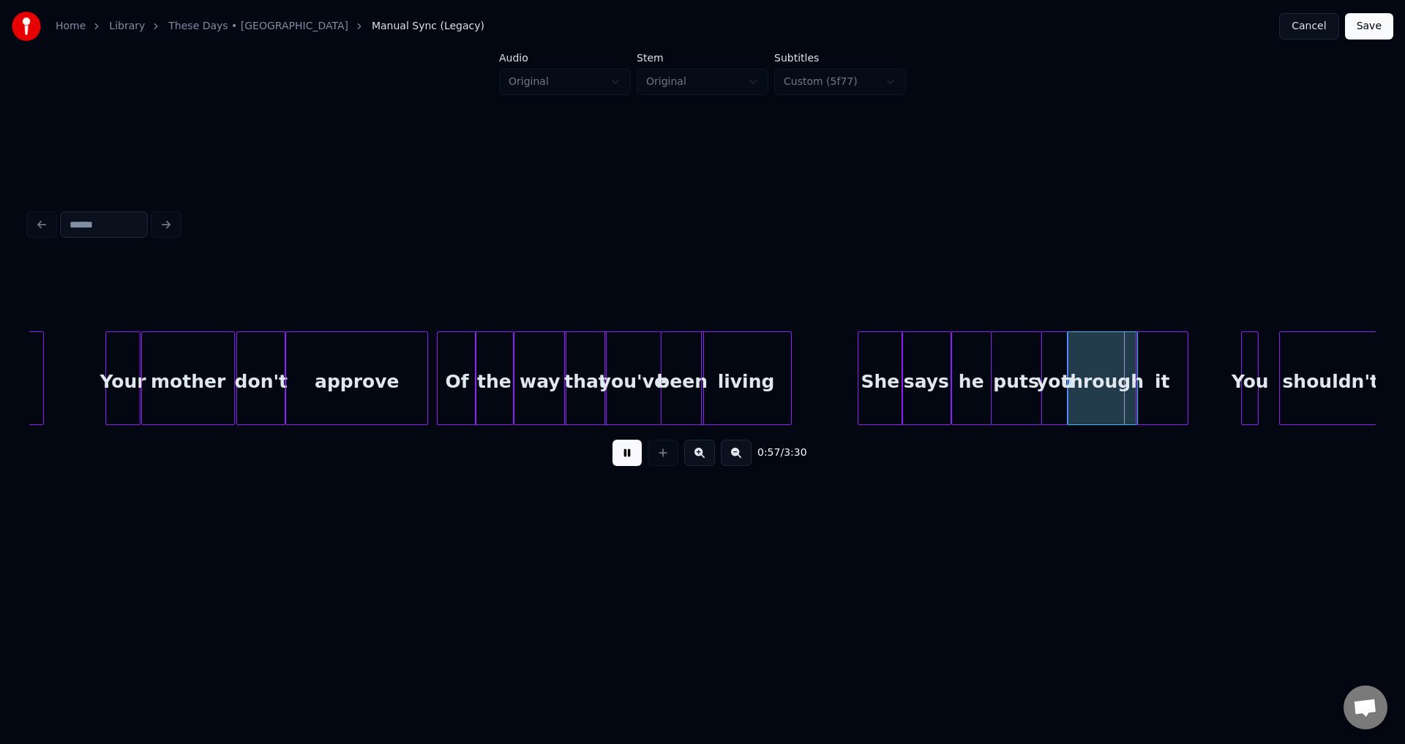
click at [628, 459] on button at bounding box center [626, 453] width 29 height 26
click at [939, 387] on div "says" at bounding box center [926, 381] width 49 height 99
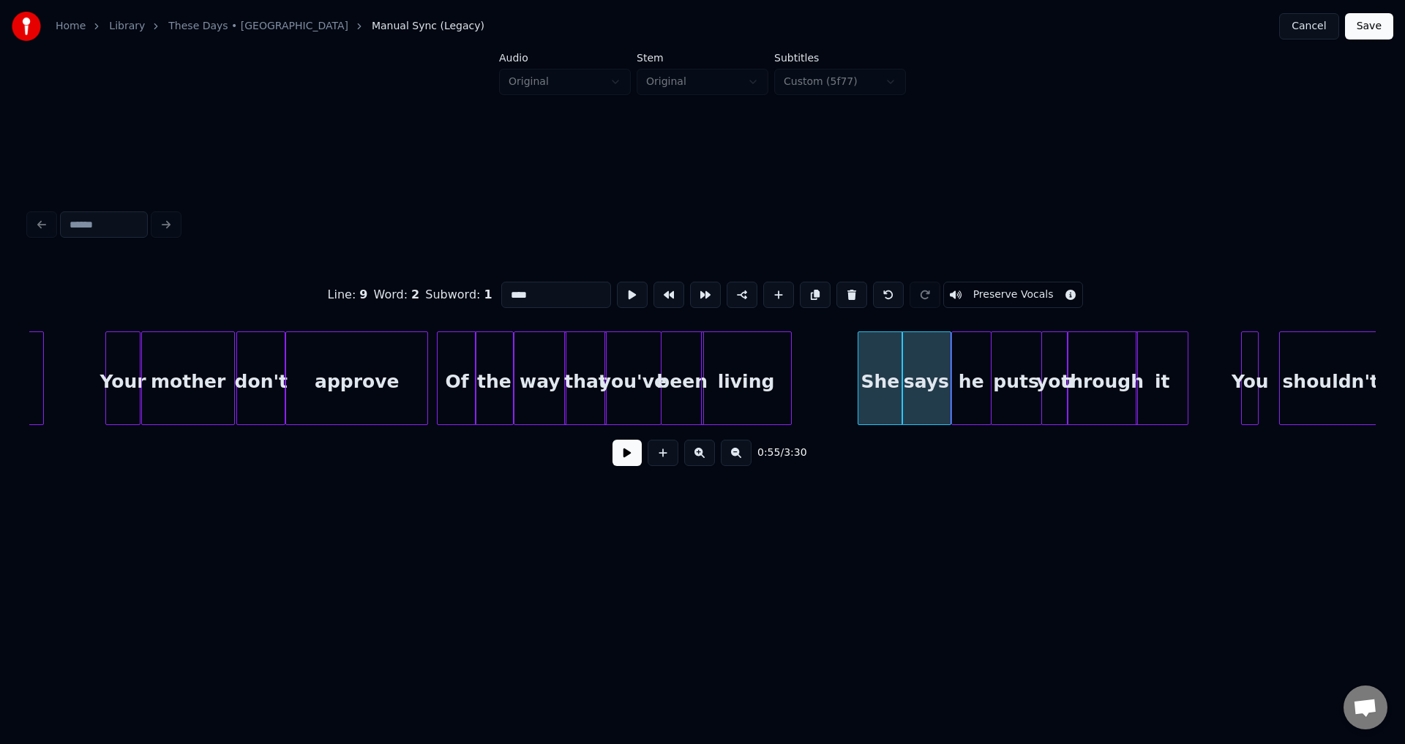
click at [623, 454] on button at bounding box center [626, 453] width 29 height 26
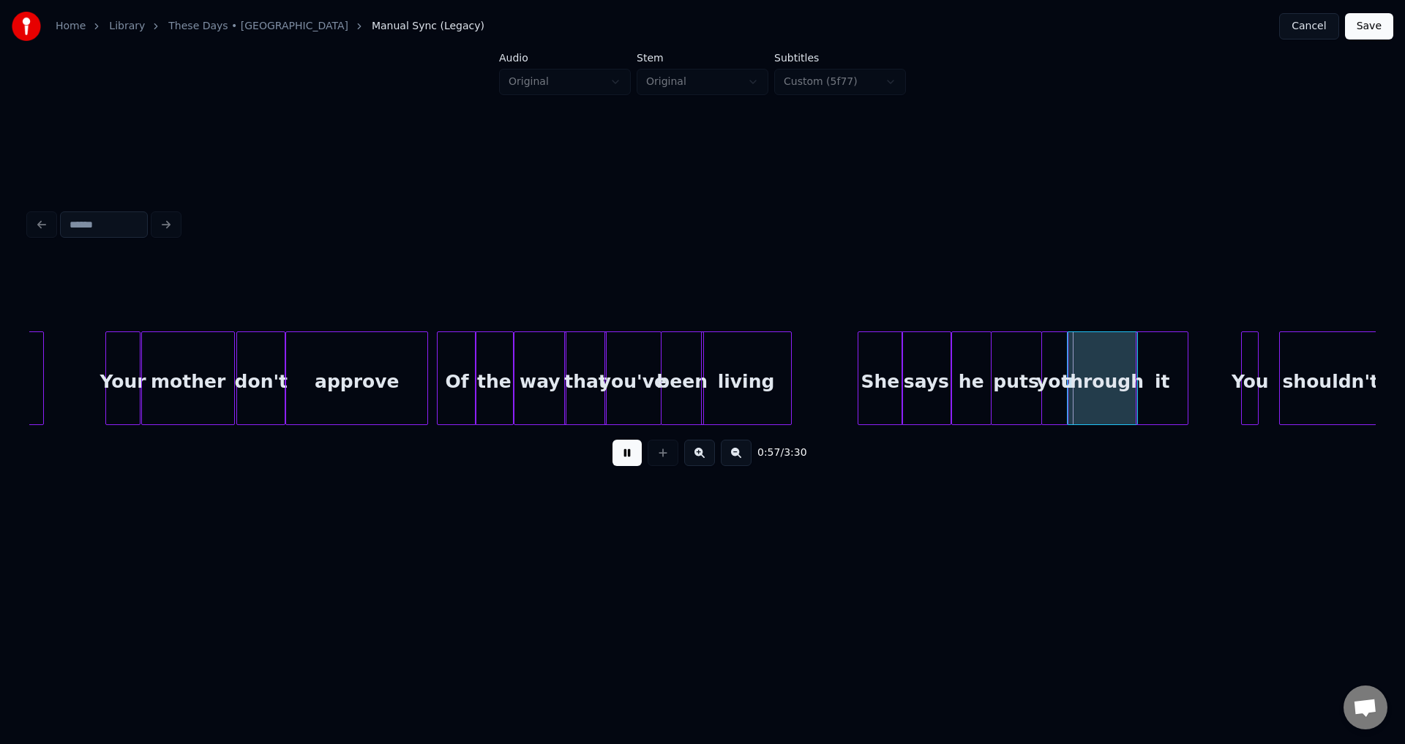
click at [623, 454] on button at bounding box center [626, 453] width 29 height 26
click at [1077, 379] on div "through" at bounding box center [1101, 381] width 69 height 99
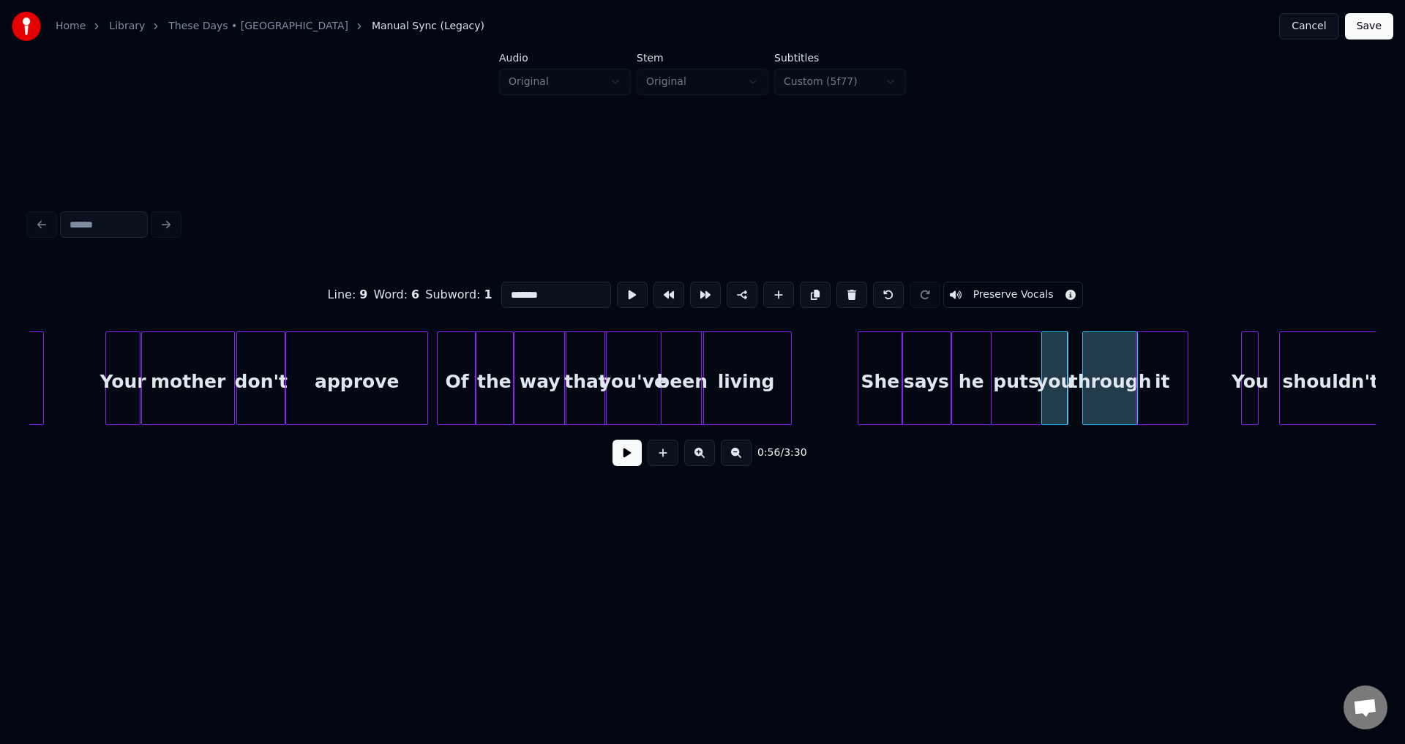
click at [1087, 380] on div at bounding box center [1085, 378] width 4 height 92
click at [1072, 378] on div "you" at bounding box center [1060, 381] width 26 height 99
click at [1043, 368] on div at bounding box center [1045, 378] width 4 height 92
click at [1080, 369] on div at bounding box center [1078, 378] width 4 height 92
click at [875, 379] on div "She" at bounding box center [880, 381] width 45 height 99
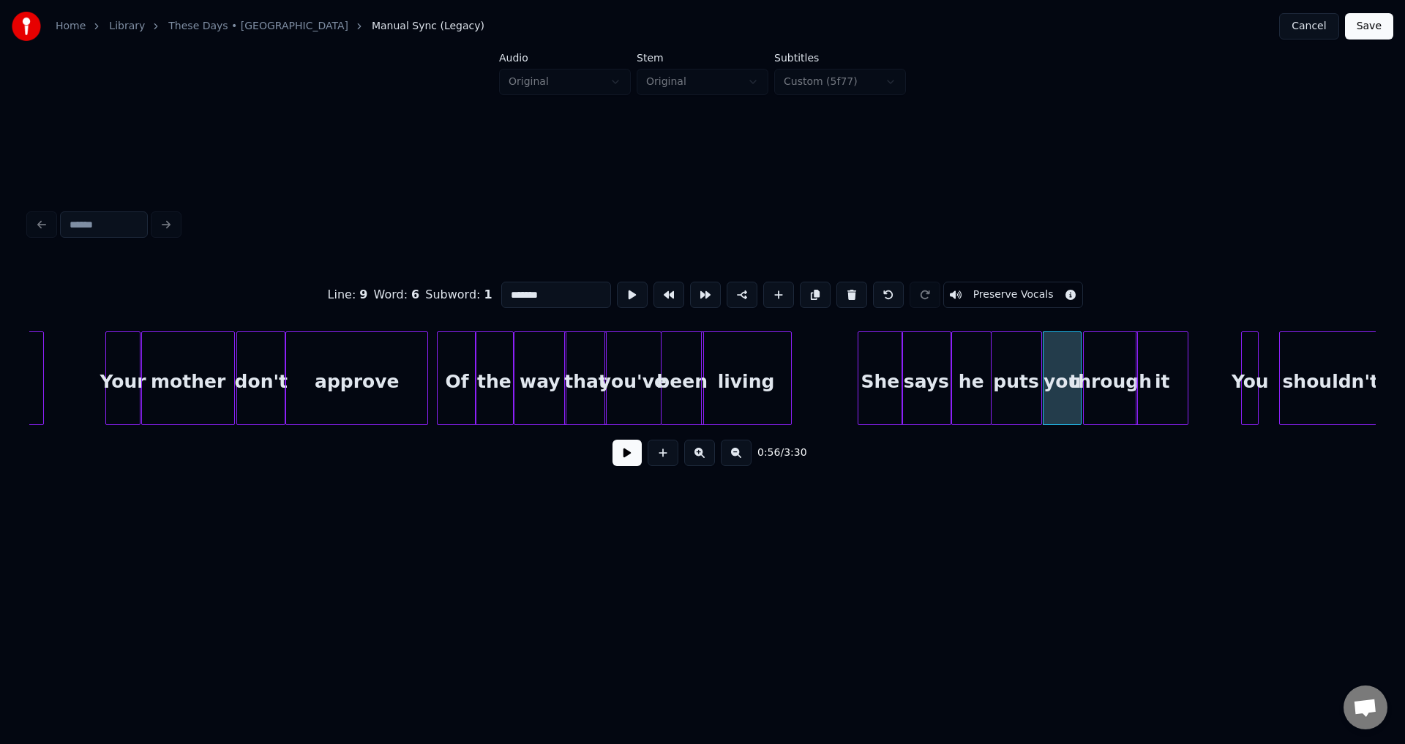
type input "***"
click at [856, 371] on div at bounding box center [857, 378] width 4 height 92
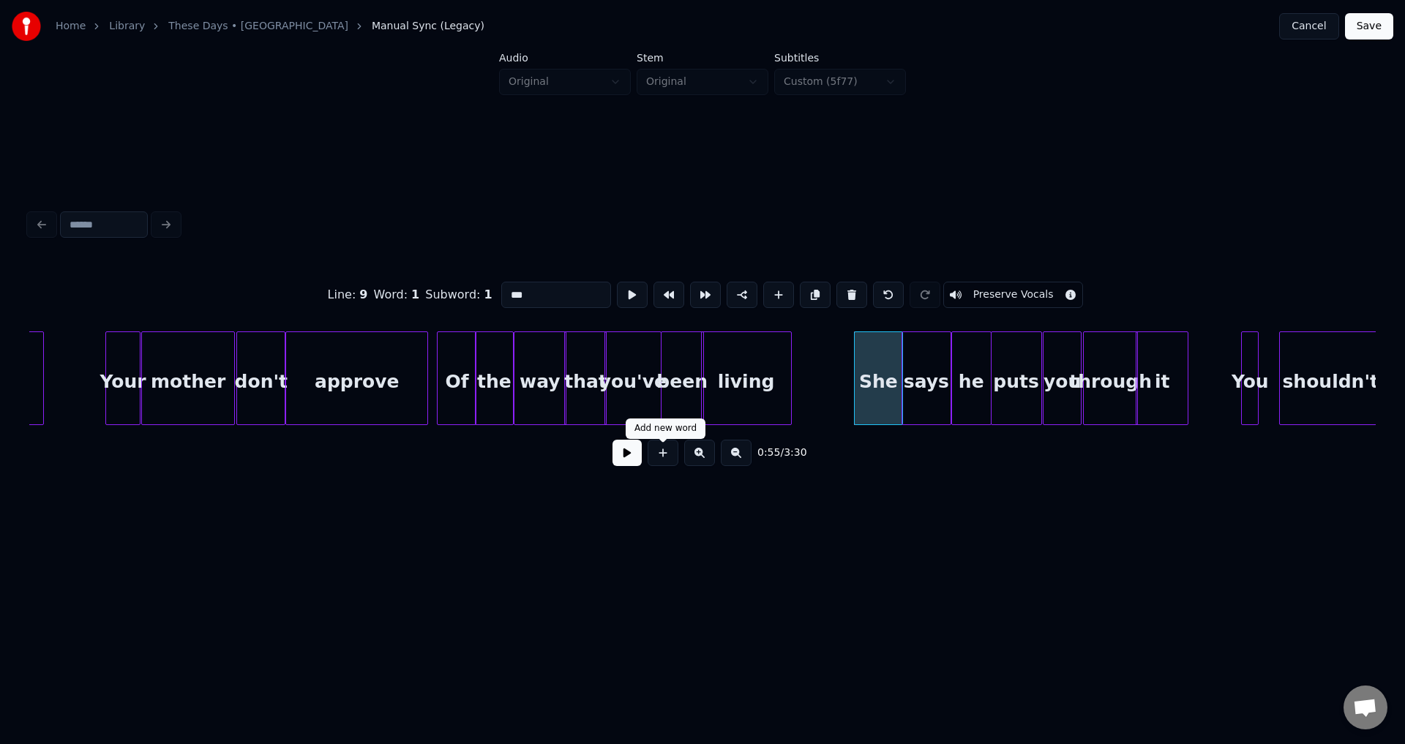
click at [622, 456] on button at bounding box center [626, 453] width 29 height 26
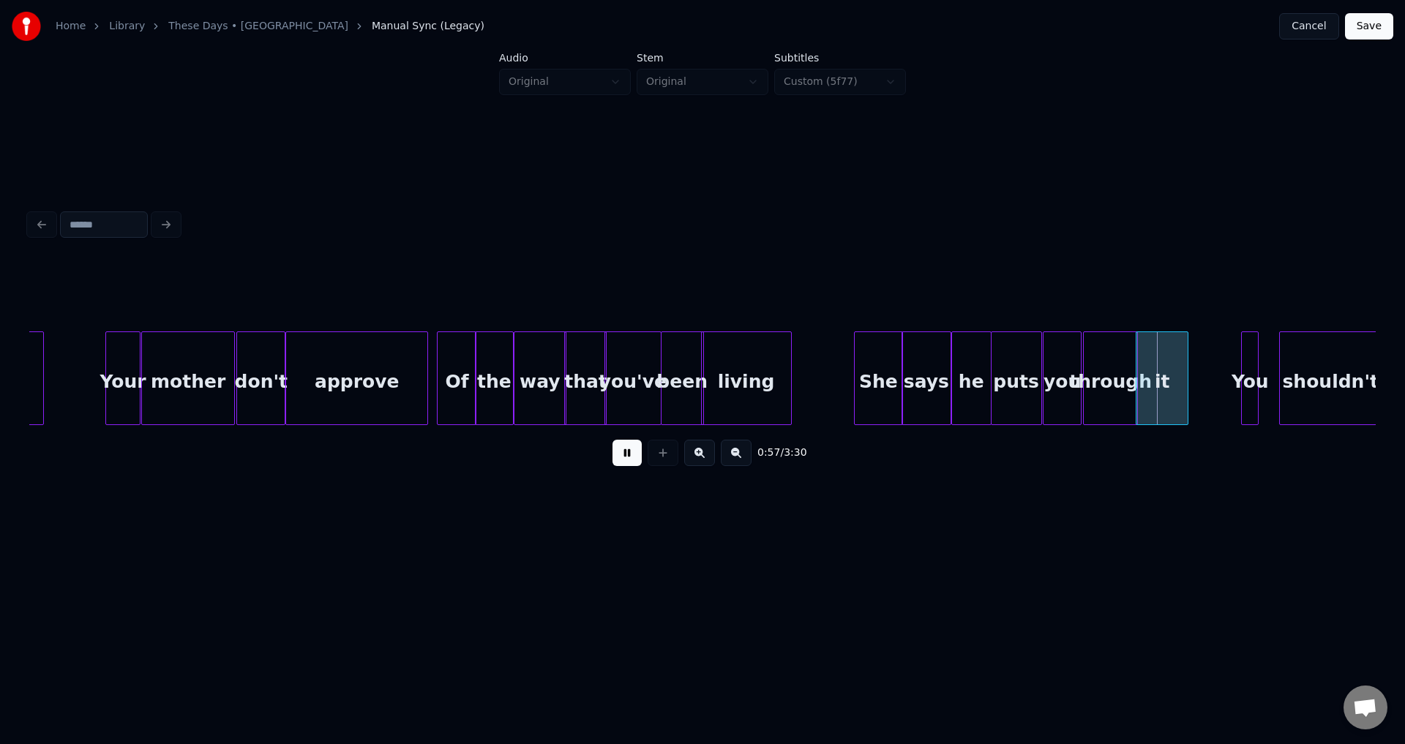
click at [622, 456] on button at bounding box center [626, 453] width 29 height 26
click at [623, 458] on button at bounding box center [626, 453] width 29 height 26
click at [628, 459] on button at bounding box center [626, 453] width 29 height 26
click at [900, 383] on div at bounding box center [902, 378] width 4 height 92
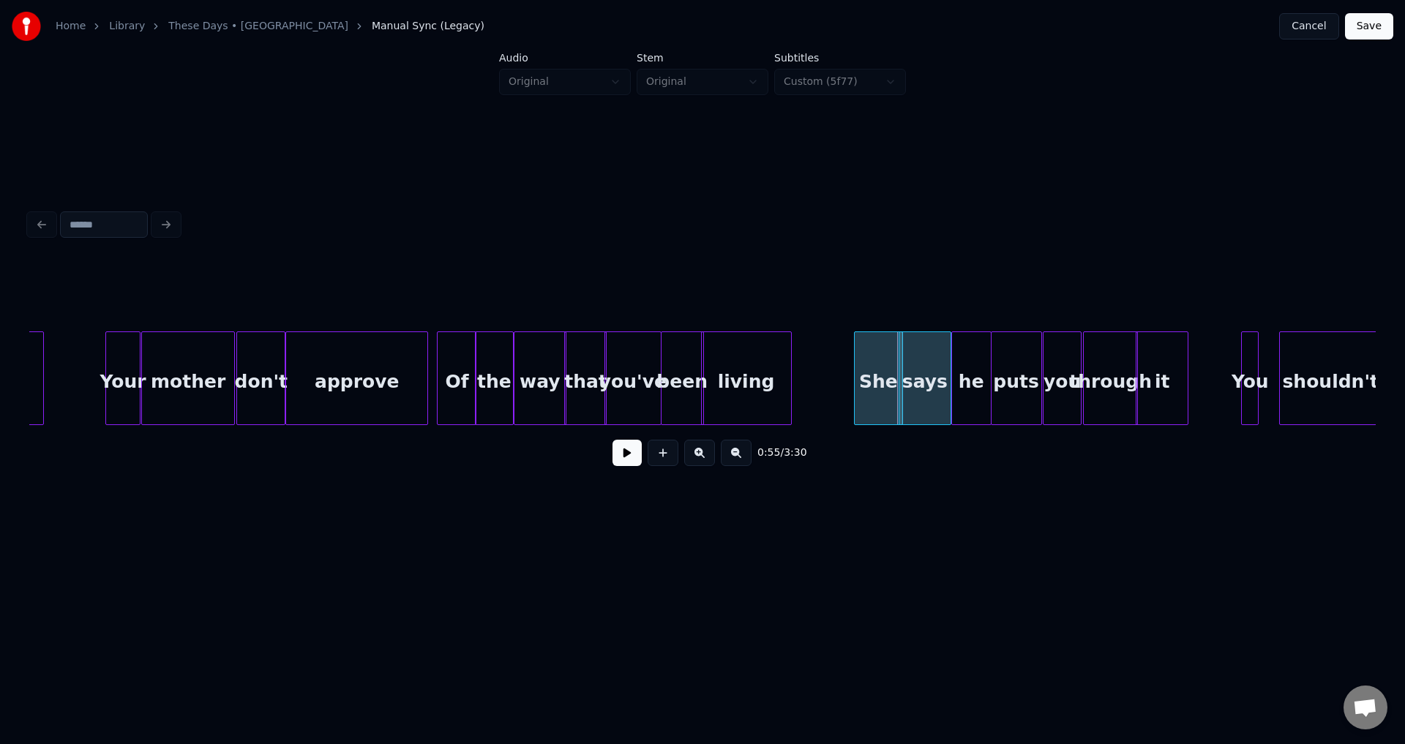
click at [903, 380] on div at bounding box center [901, 378] width 4 height 92
click at [898, 375] on div at bounding box center [900, 378] width 4 height 92
click at [901, 376] on div at bounding box center [903, 378] width 4 height 92
click at [879, 377] on div "She" at bounding box center [876, 381] width 44 height 99
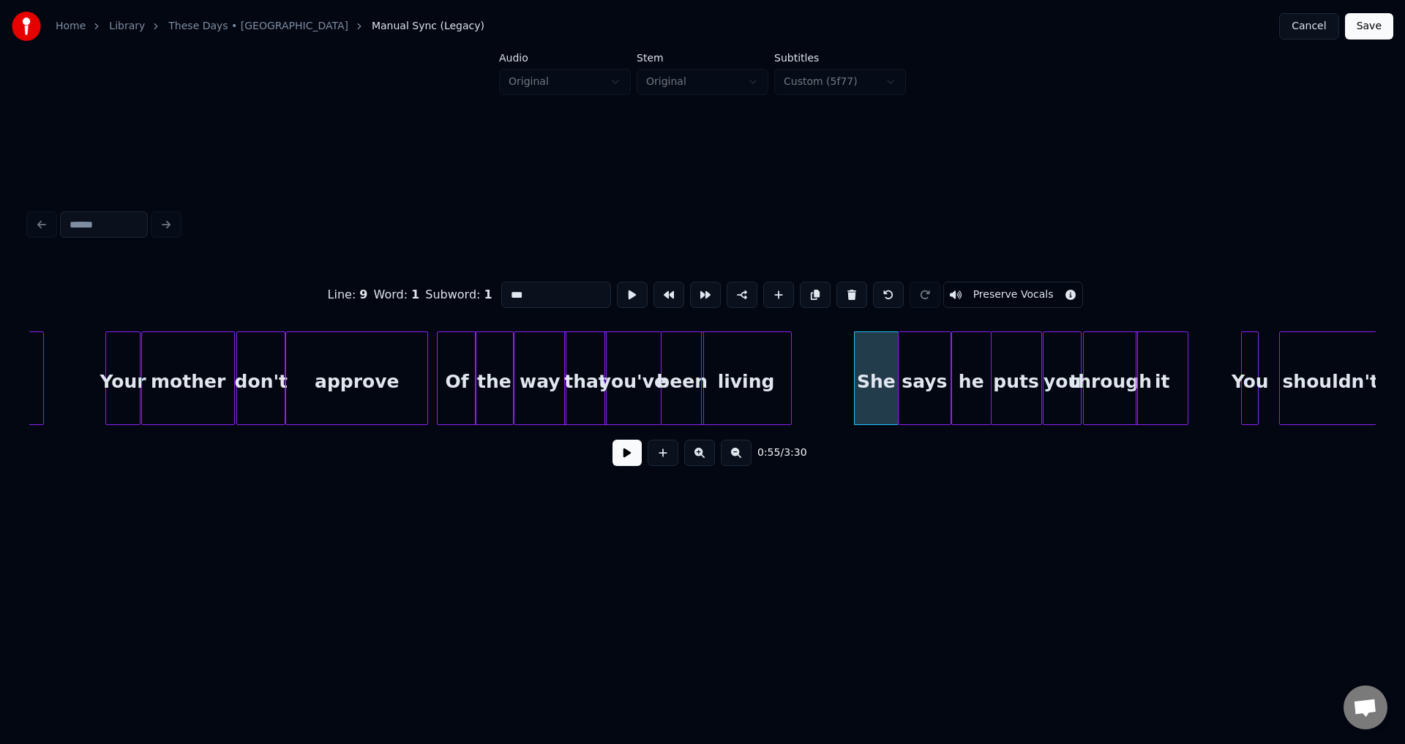
click at [630, 458] on button at bounding box center [626, 453] width 29 height 26
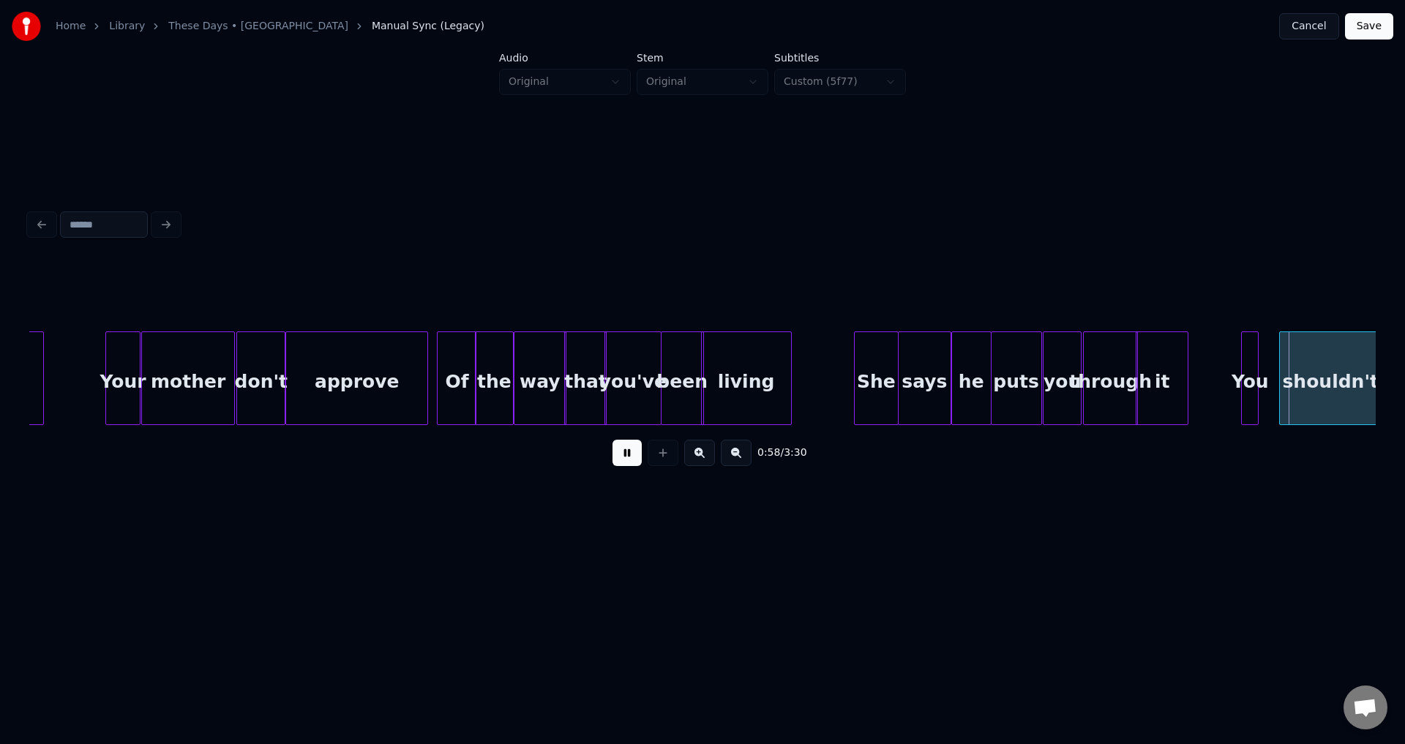
click at [630, 458] on button at bounding box center [626, 453] width 29 height 26
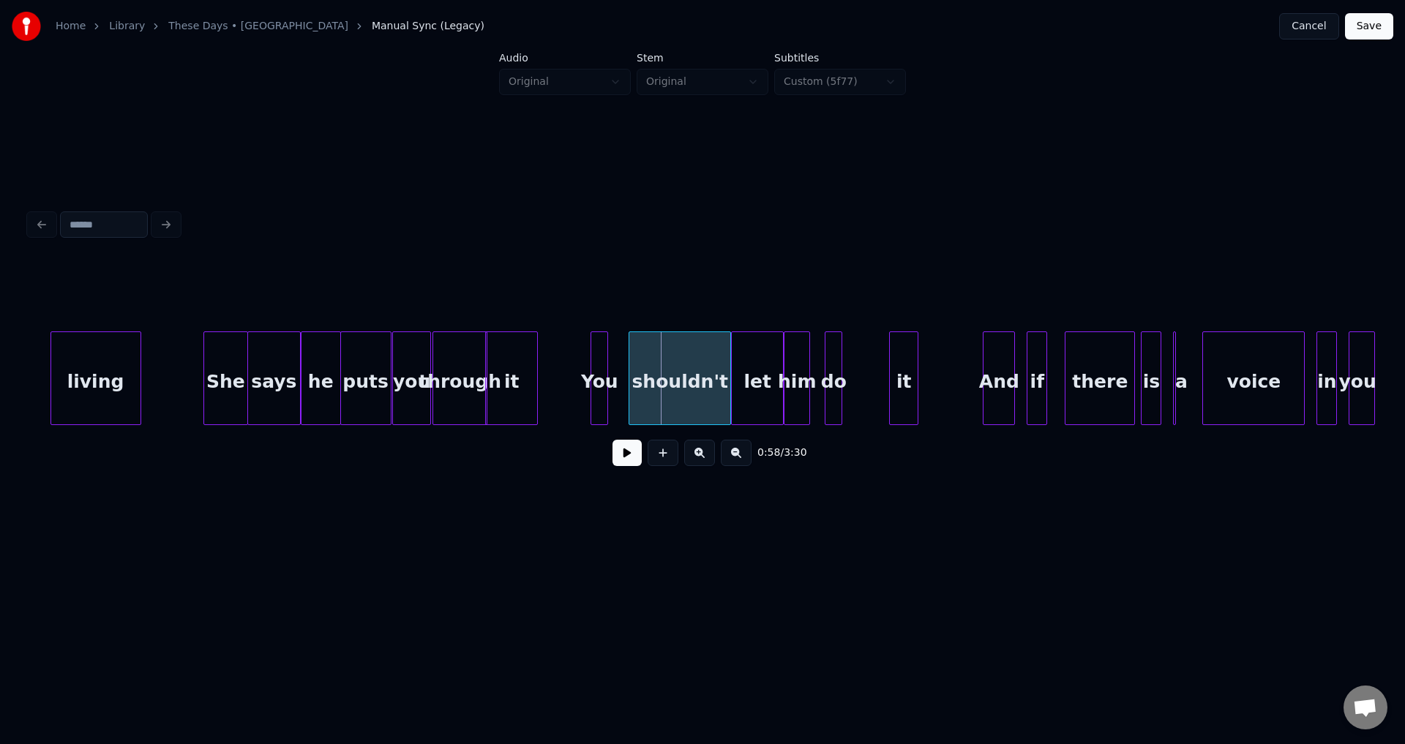
scroll to position [0, 7984]
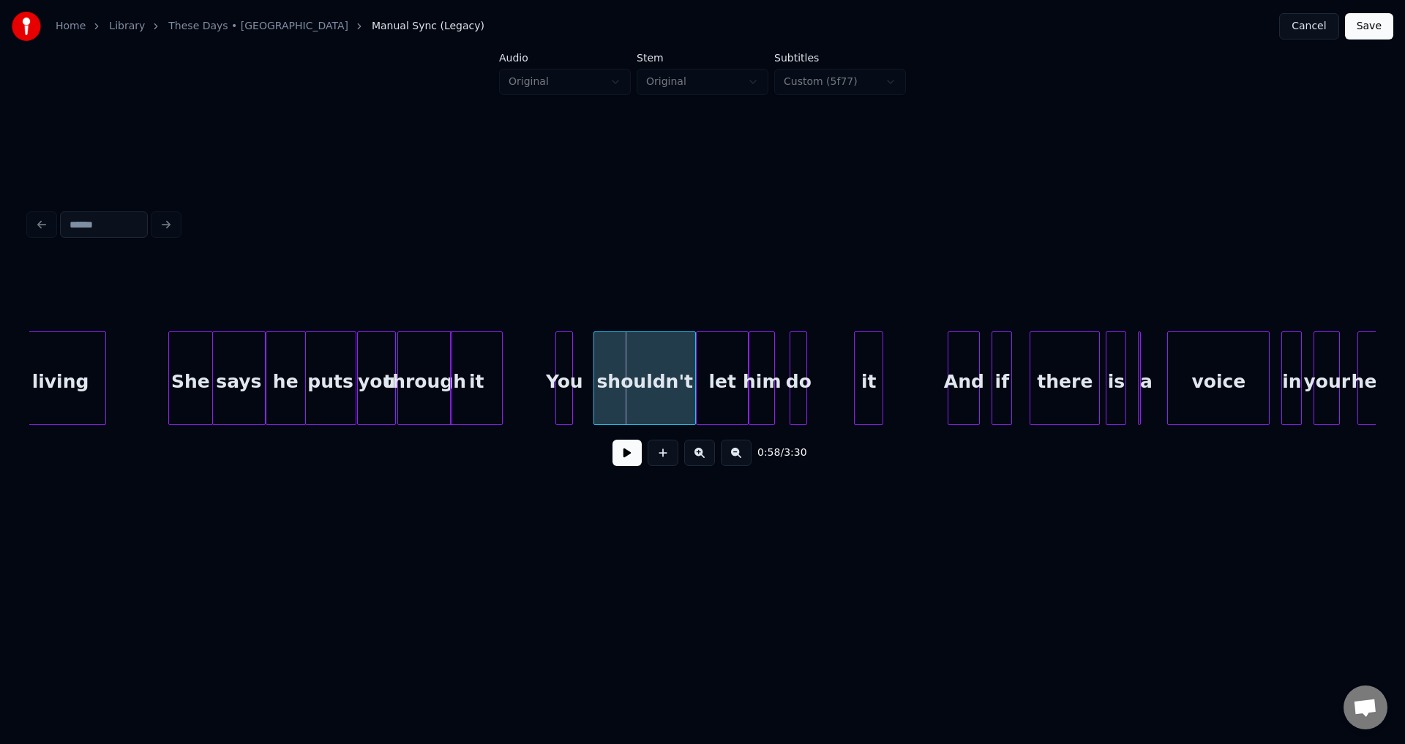
click at [556, 369] on div "You" at bounding box center [564, 381] width 16 height 99
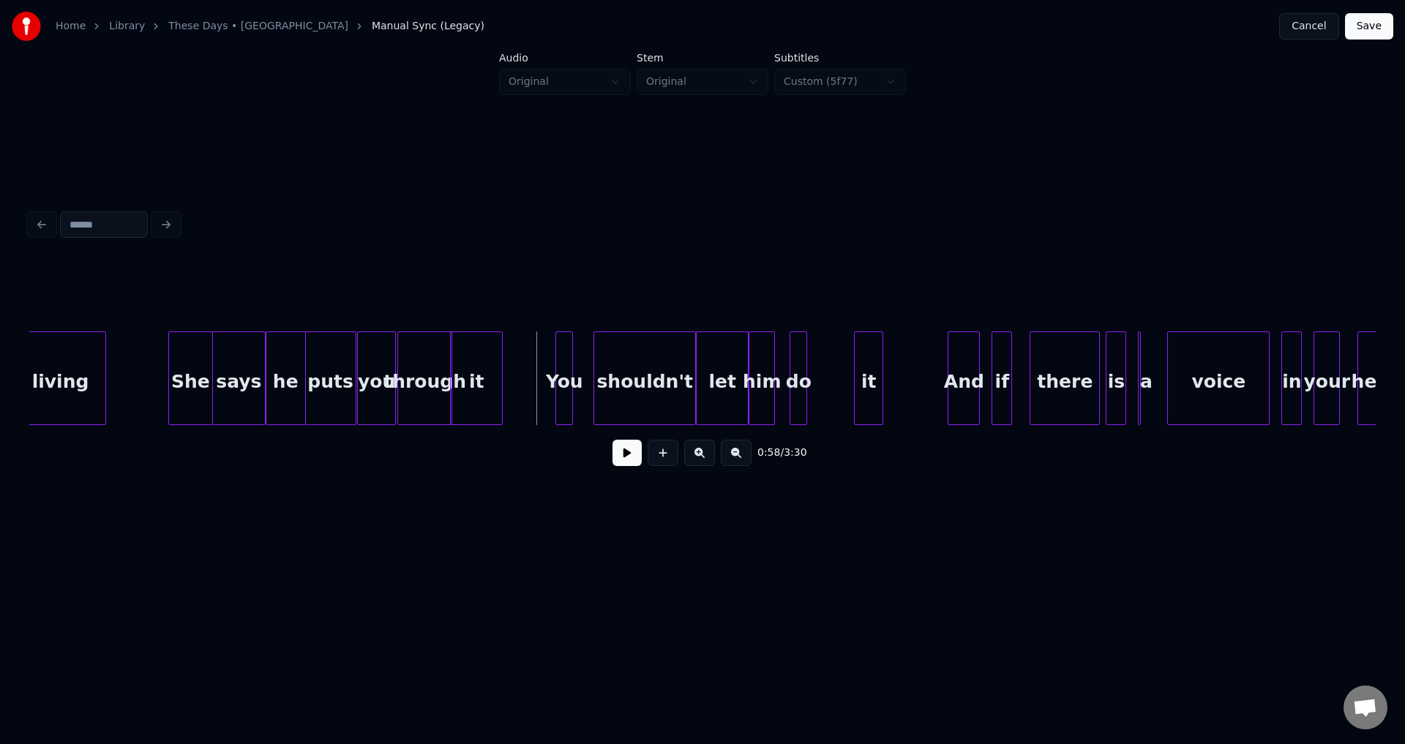
click at [623, 459] on button at bounding box center [626, 453] width 29 height 26
click at [628, 464] on button at bounding box center [626, 453] width 29 height 26
click at [564, 399] on div "You" at bounding box center [564, 381] width 16 height 99
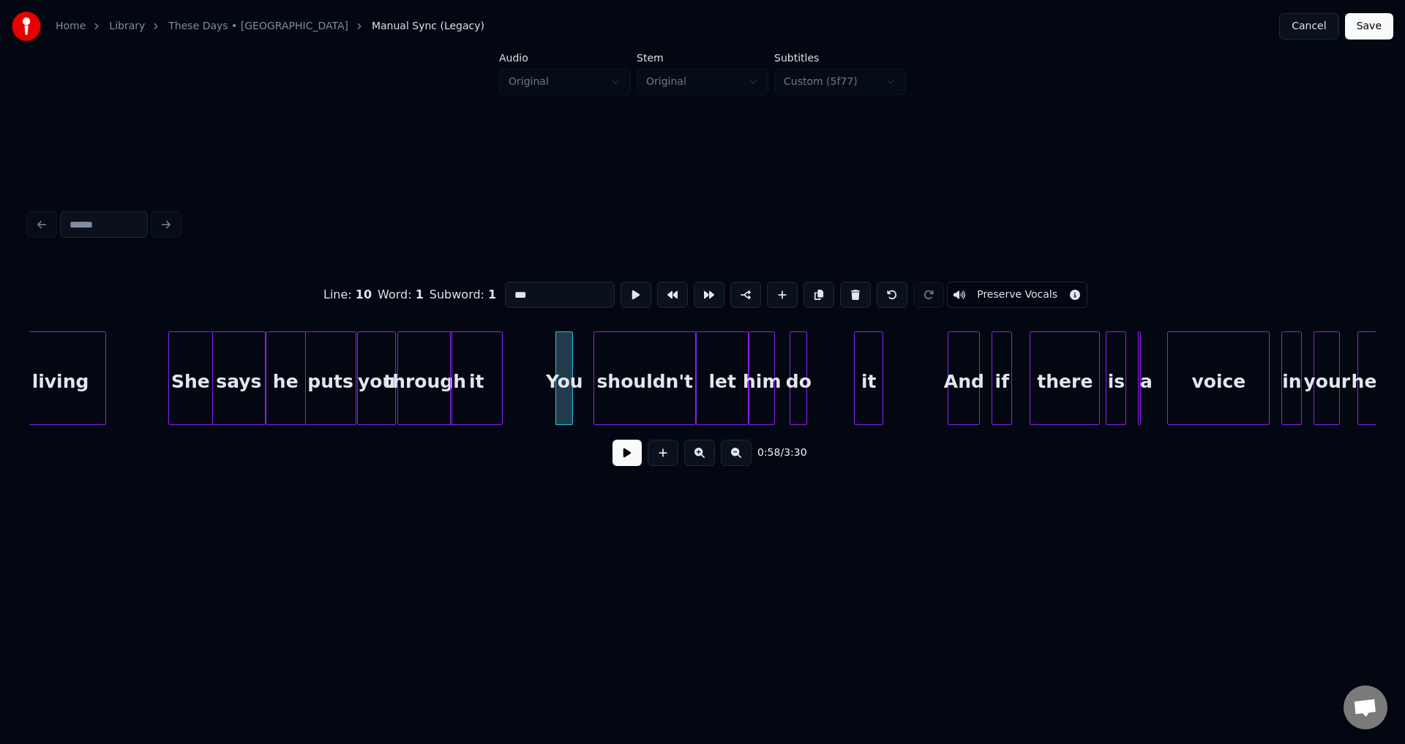
click at [572, 386] on div "You" at bounding box center [564, 381] width 16 height 99
click at [557, 376] on div "You" at bounding box center [565, 381] width 16 height 99
click at [558, 376] on div at bounding box center [558, 378] width 4 height 92
click at [574, 379] on div "You" at bounding box center [564, 381] width 18 height 99
click at [574, 375] on div at bounding box center [571, 378] width 4 height 92
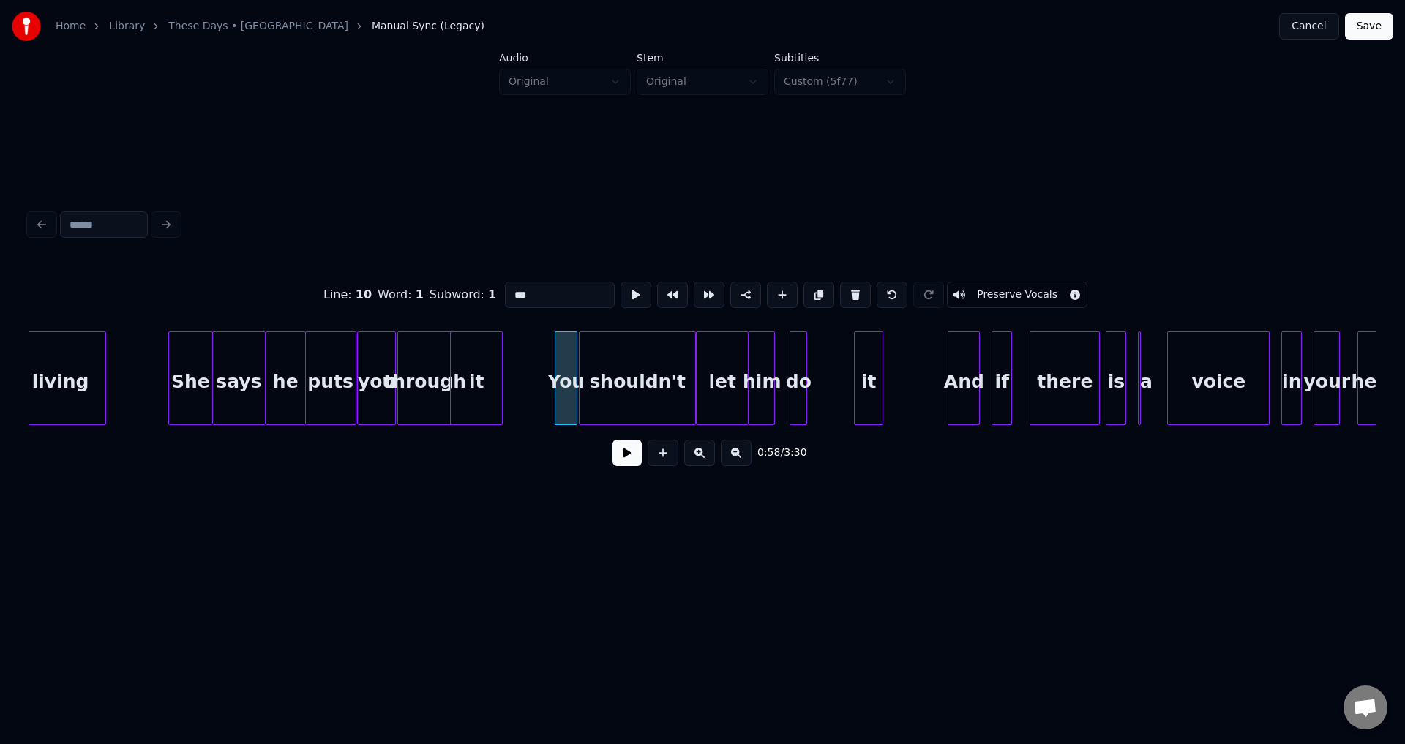
click at [579, 367] on div at bounding box center [581, 378] width 4 height 92
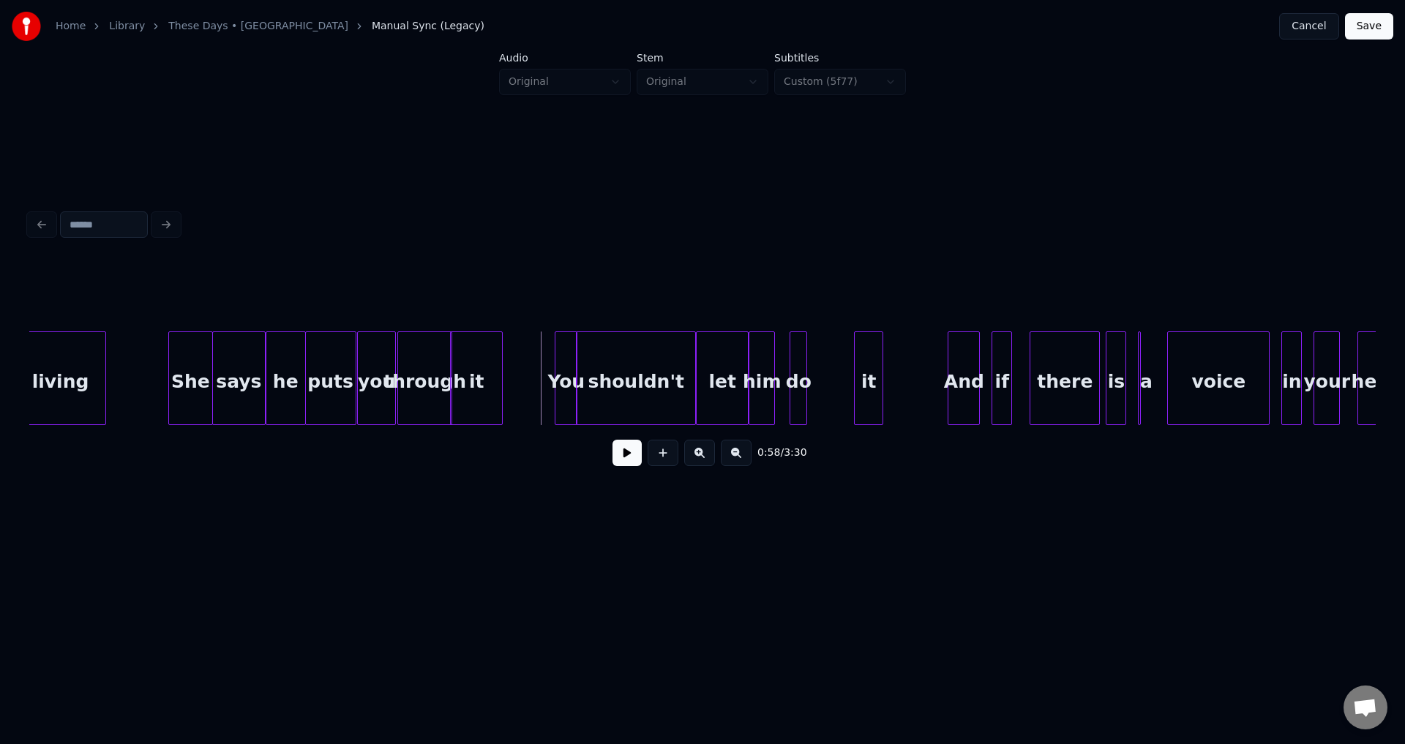
click at [638, 459] on button at bounding box center [626, 453] width 29 height 26
click at [629, 462] on button at bounding box center [626, 453] width 29 height 26
click at [628, 461] on button at bounding box center [626, 453] width 29 height 26
click at [631, 458] on button at bounding box center [626, 453] width 29 height 26
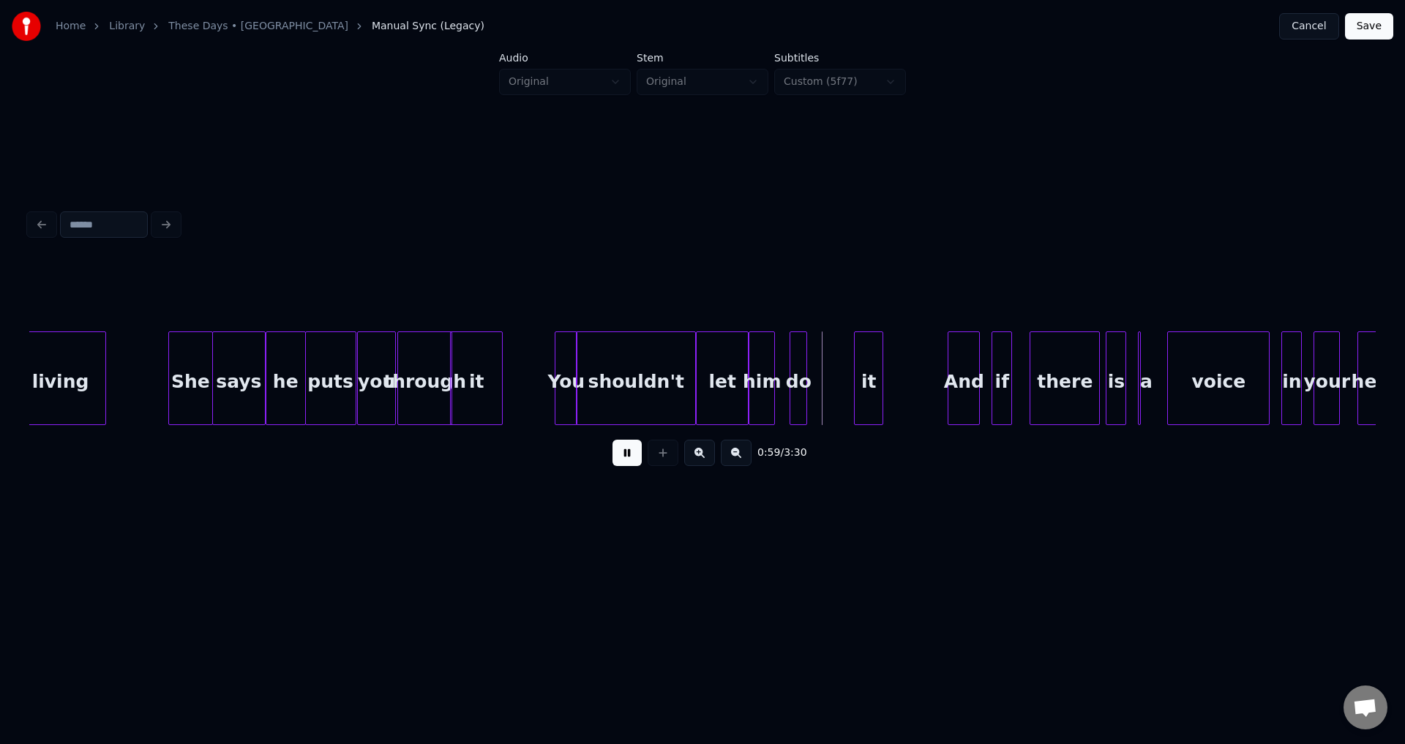
click at [631, 458] on button at bounding box center [626, 453] width 29 height 26
click at [862, 382] on div "it" at bounding box center [868, 381] width 28 height 99
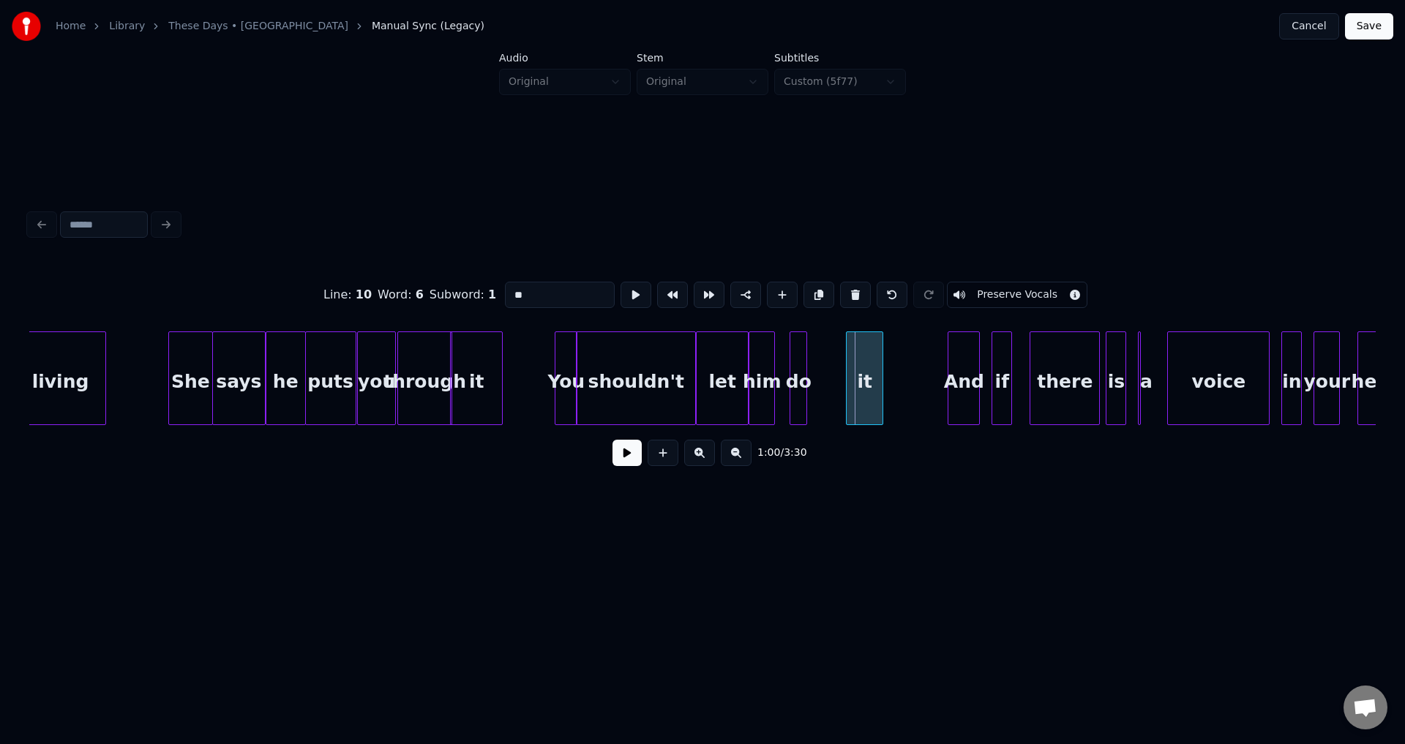
click at [846, 375] on div at bounding box center [848, 378] width 4 height 92
click at [802, 365] on div at bounding box center [804, 378] width 4 height 92
click at [785, 369] on div at bounding box center [787, 378] width 4 height 92
click at [653, 374] on div "shouldn't" at bounding box center [635, 381] width 119 height 99
type input "*********"
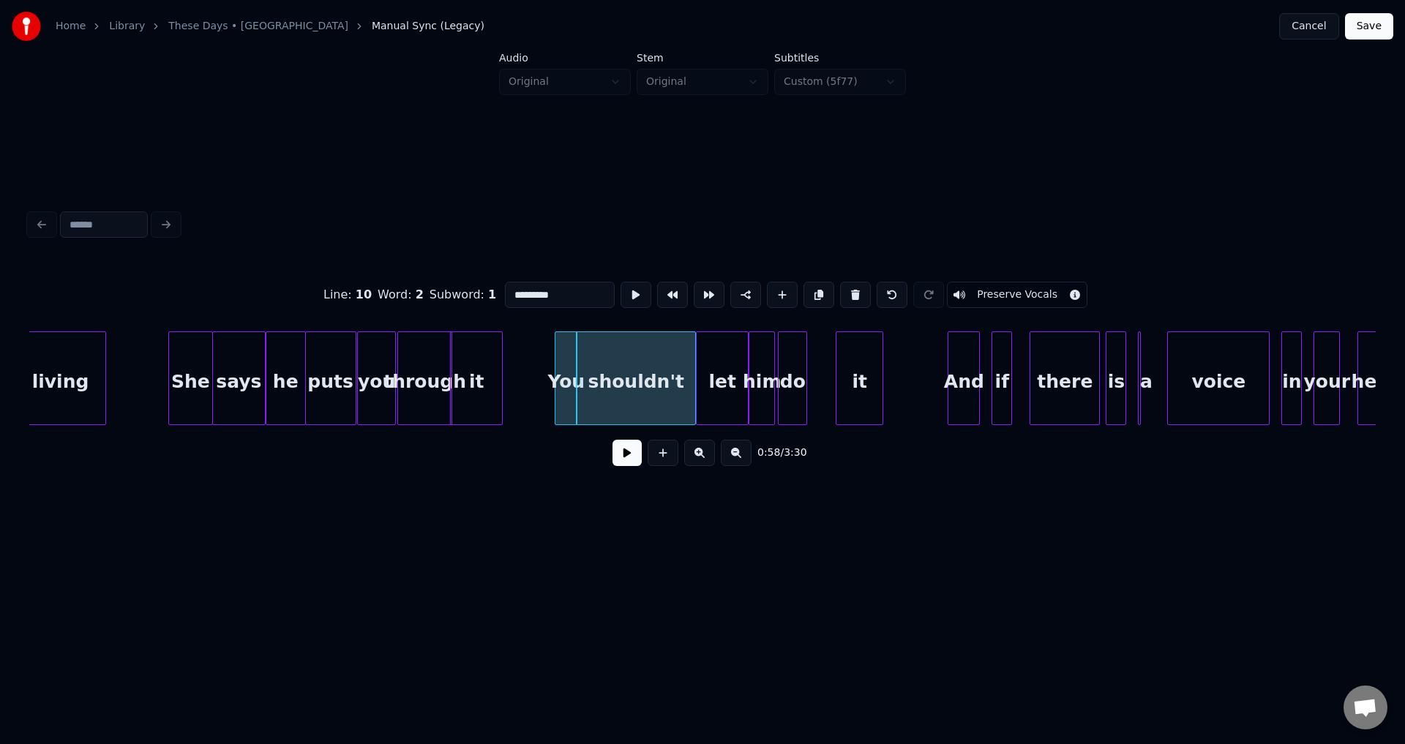
click at [623, 462] on button at bounding box center [626, 453] width 29 height 26
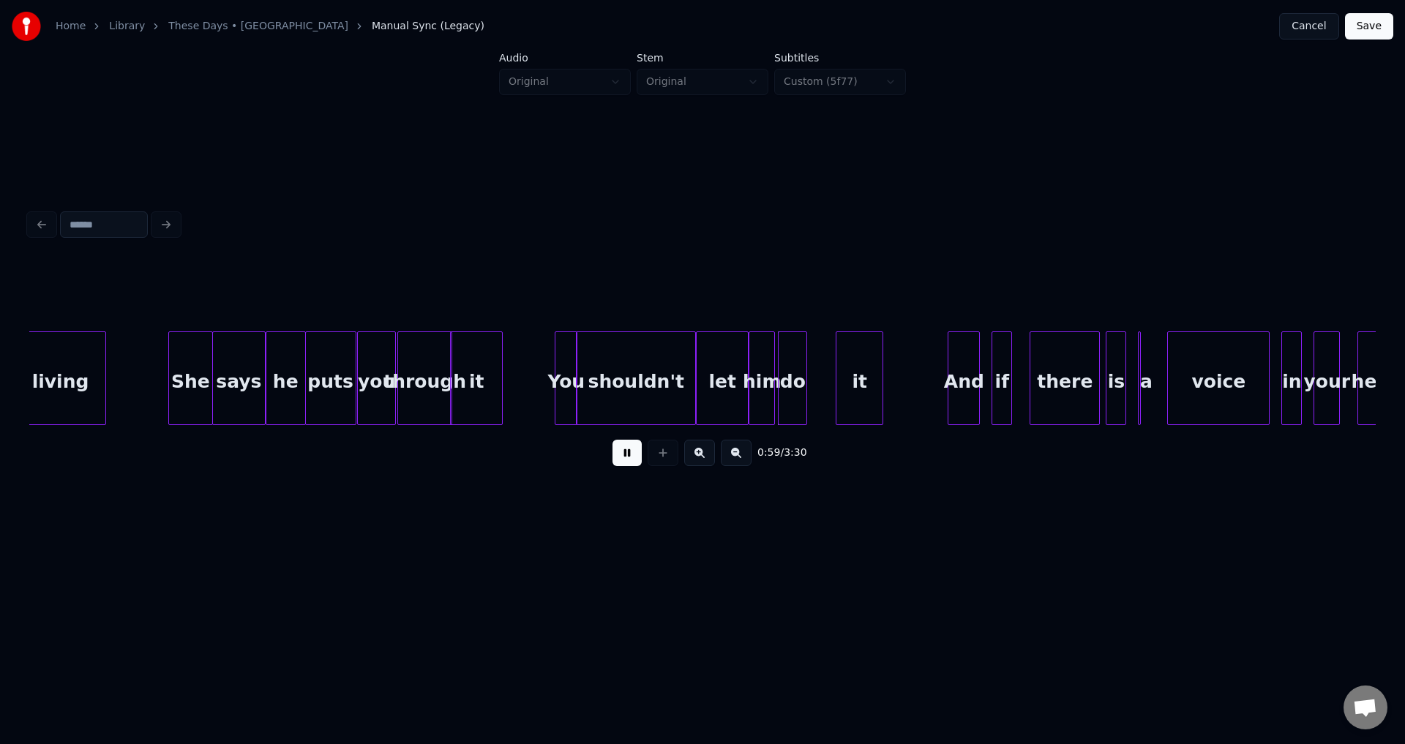
click at [623, 462] on button at bounding box center [626, 453] width 29 height 26
click at [734, 391] on div "let" at bounding box center [721, 381] width 51 height 99
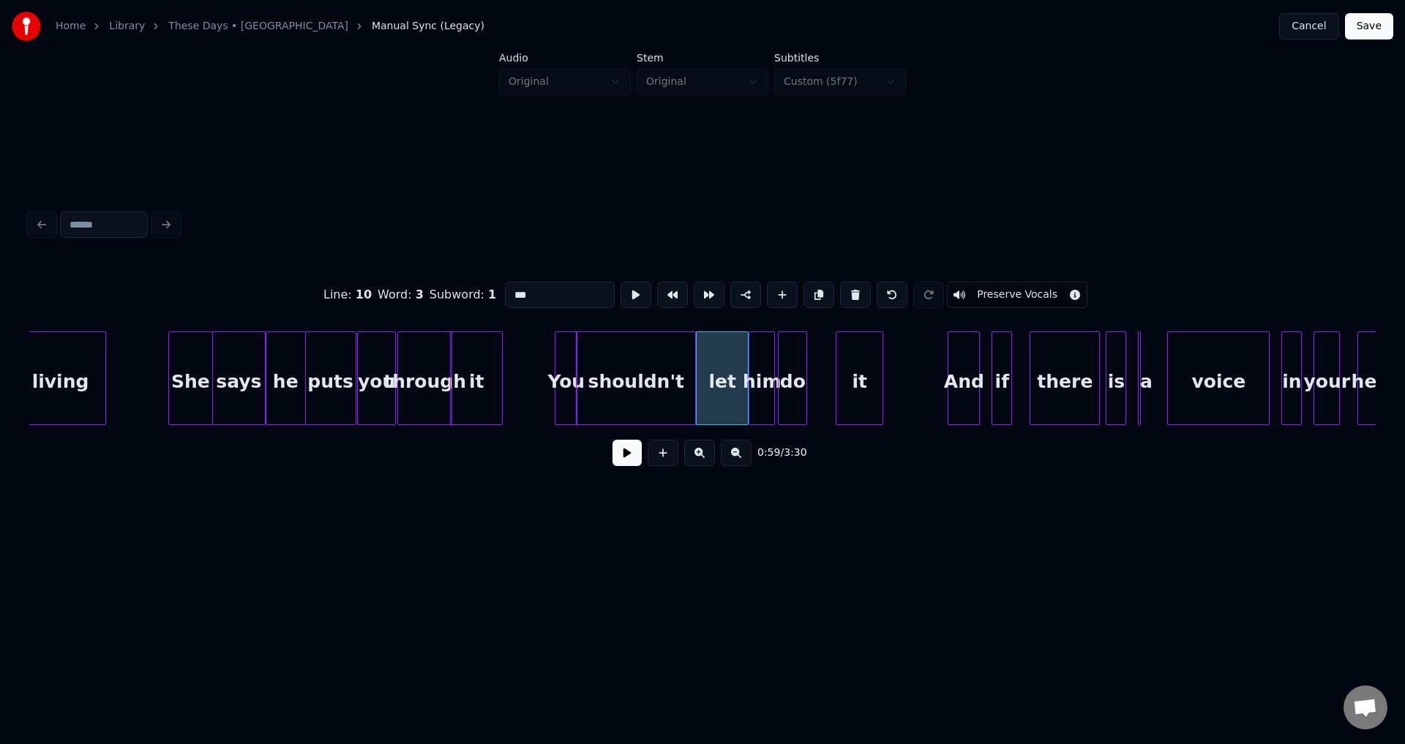
click at [743, 380] on div at bounding box center [745, 378] width 4 height 92
click at [753, 383] on div at bounding box center [751, 378] width 4 height 92
click at [744, 381] on div at bounding box center [742, 378] width 4 height 92
click at [830, 380] on div at bounding box center [829, 378] width 4 height 92
click at [694, 375] on div at bounding box center [693, 378] width 4 height 92
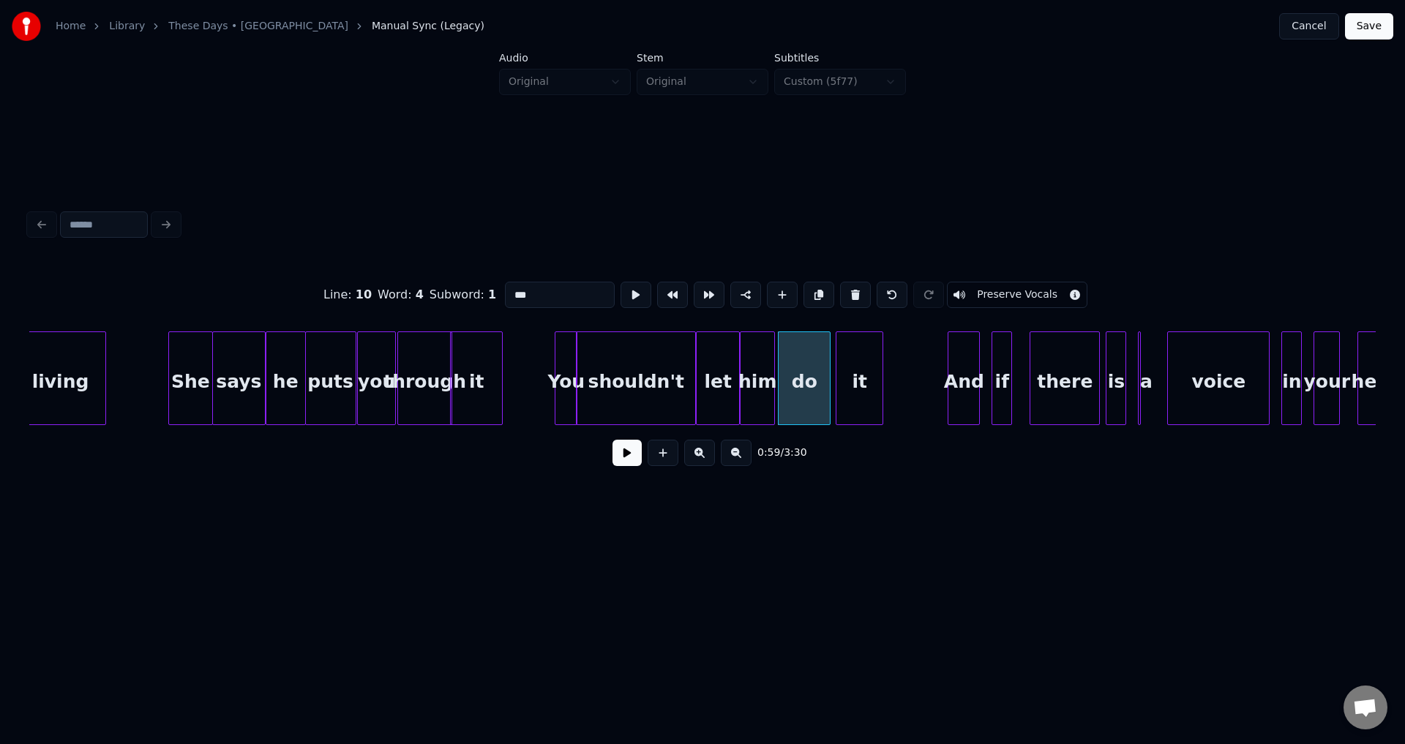
type input "*********"
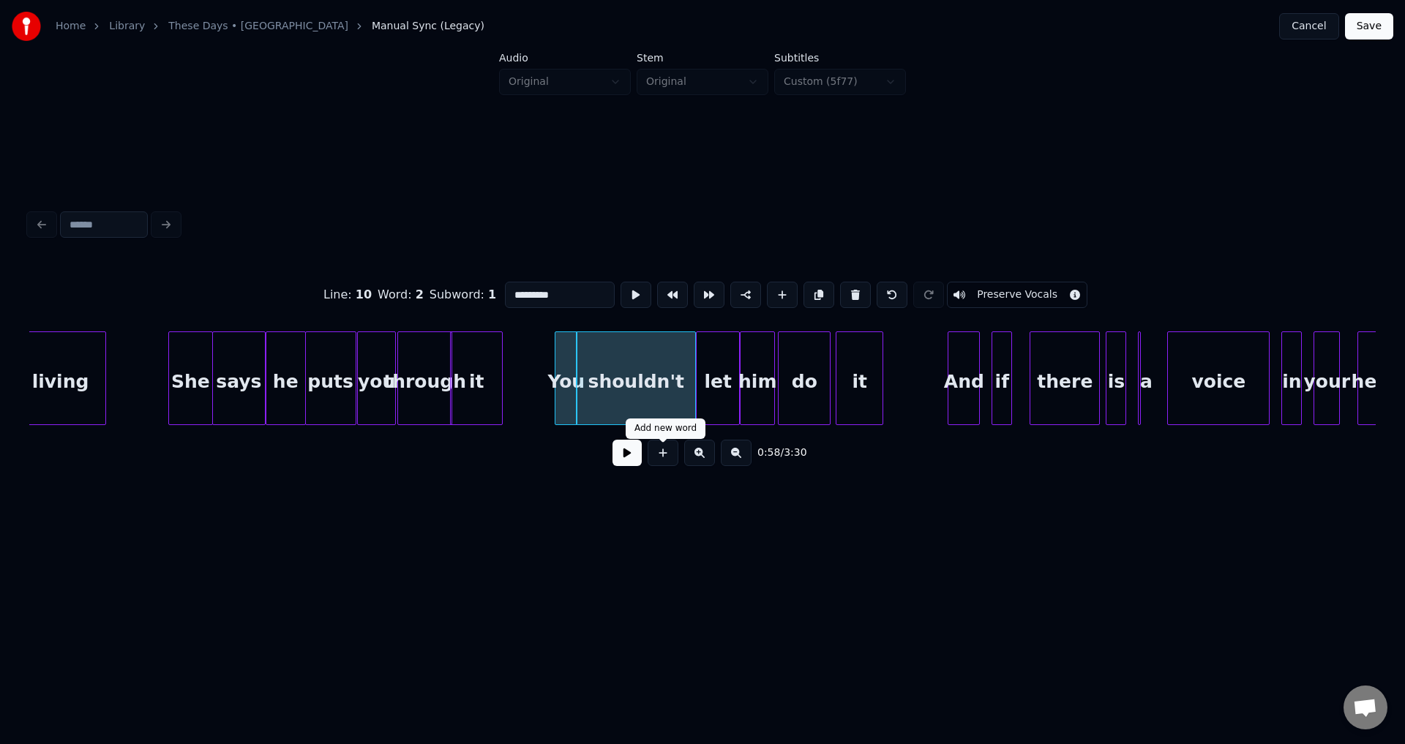
click at [639, 454] on button at bounding box center [626, 453] width 29 height 26
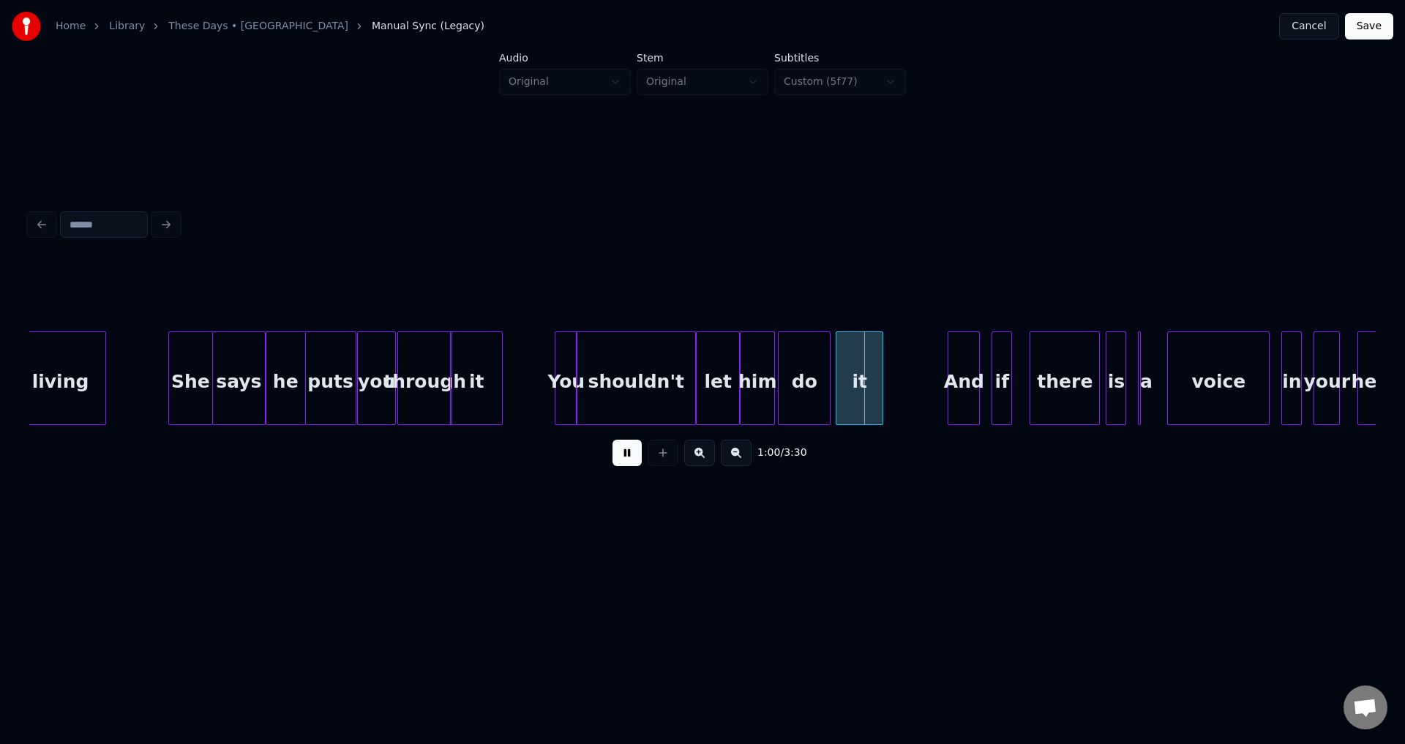
click at [629, 455] on button at bounding box center [626, 453] width 29 height 26
click at [726, 388] on div "let" at bounding box center [717, 381] width 42 height 99
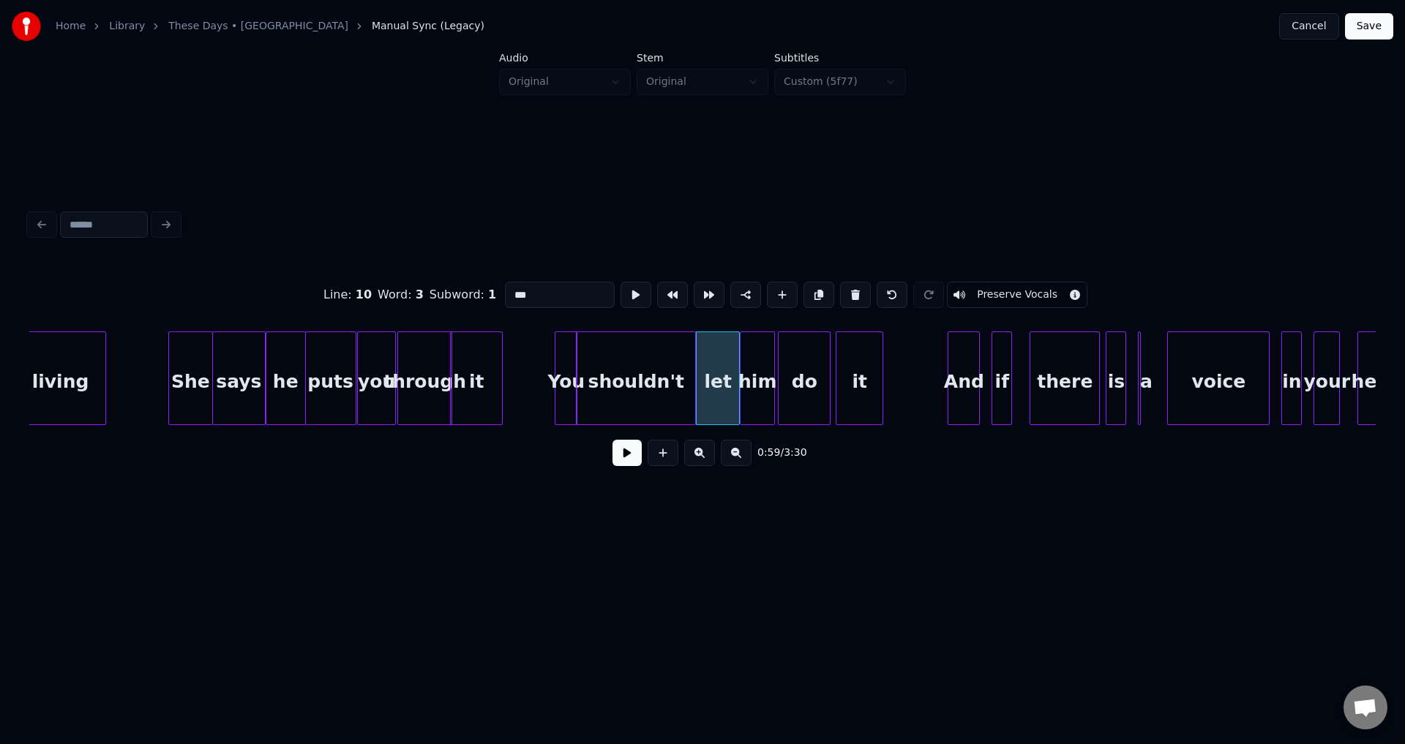
click at [734, 379] on div at bounding box center [736, 378] width 4 height 92
click at [740, 377] on div at bounding box center [742, 378] width 4 height 92
click at [674, 386] on div "shouldn't" at bounding box center [635, 381] width 119 height 99
type input "*********"
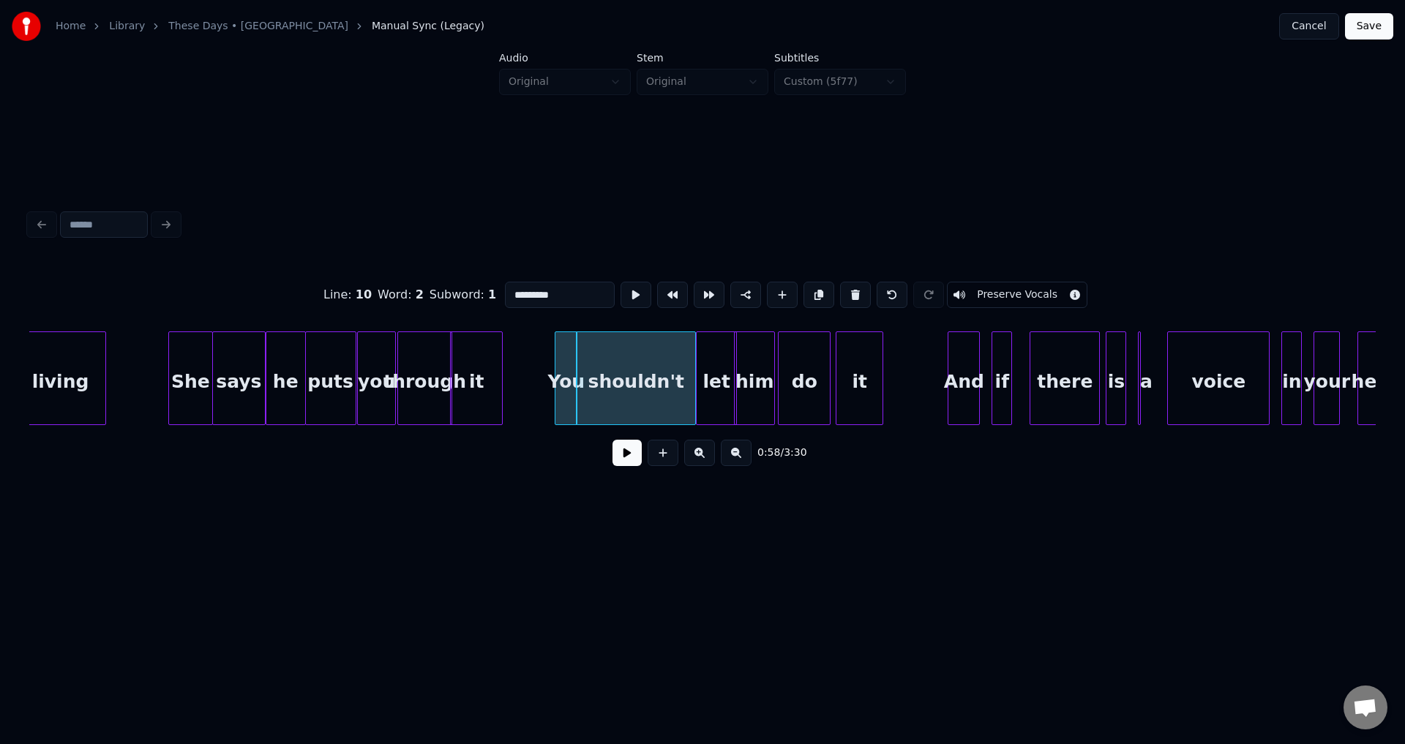
click at [631, 450] on button at bounding box center [626, 453] width 29 height 26
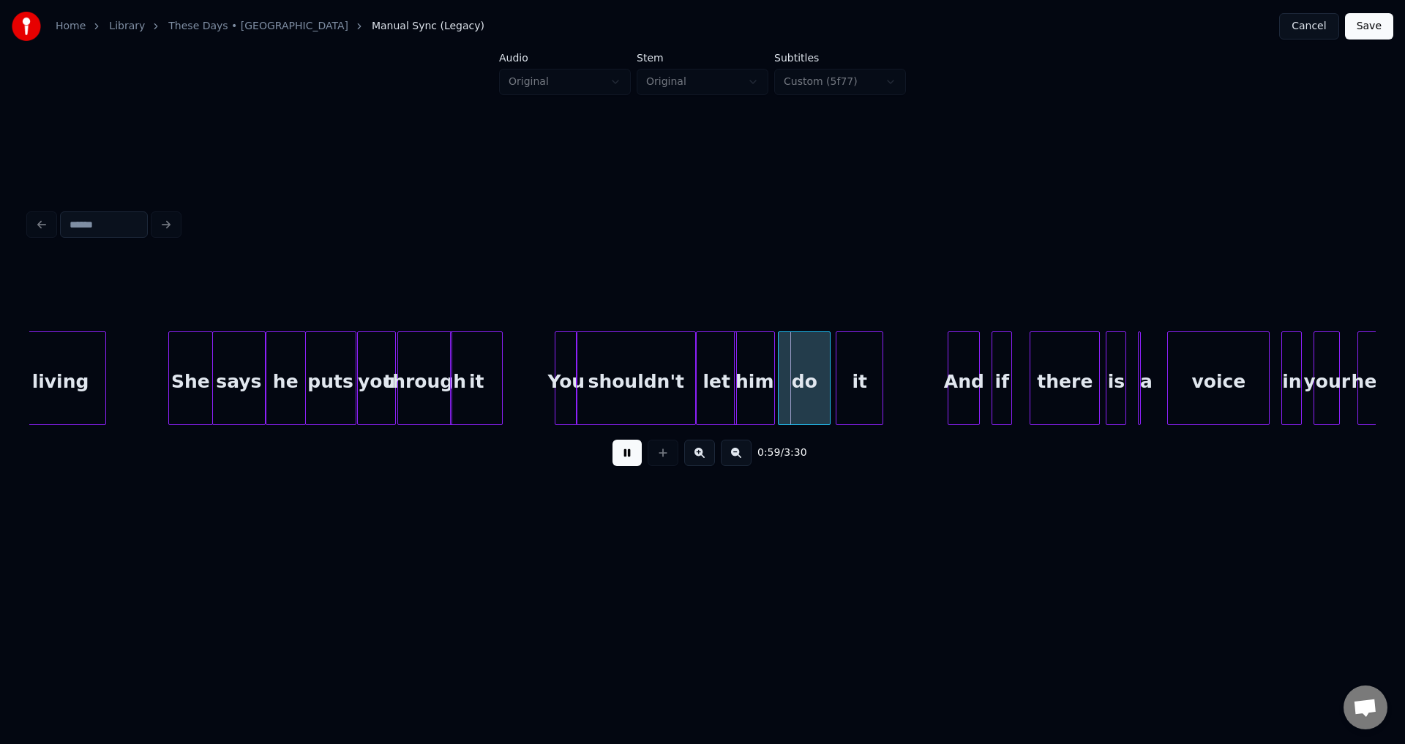
click at [631, 450] on button at bounding box center [626, 453] width 29 height 26
click at [630, 456] on button at bounding box center [626, 453] width 29 height 26
click at [832, 370] on div at bounding box center [833, 378] width 4 height 92
click at [779, 371] on div at bounding box center [777, 378] width 4 height 92
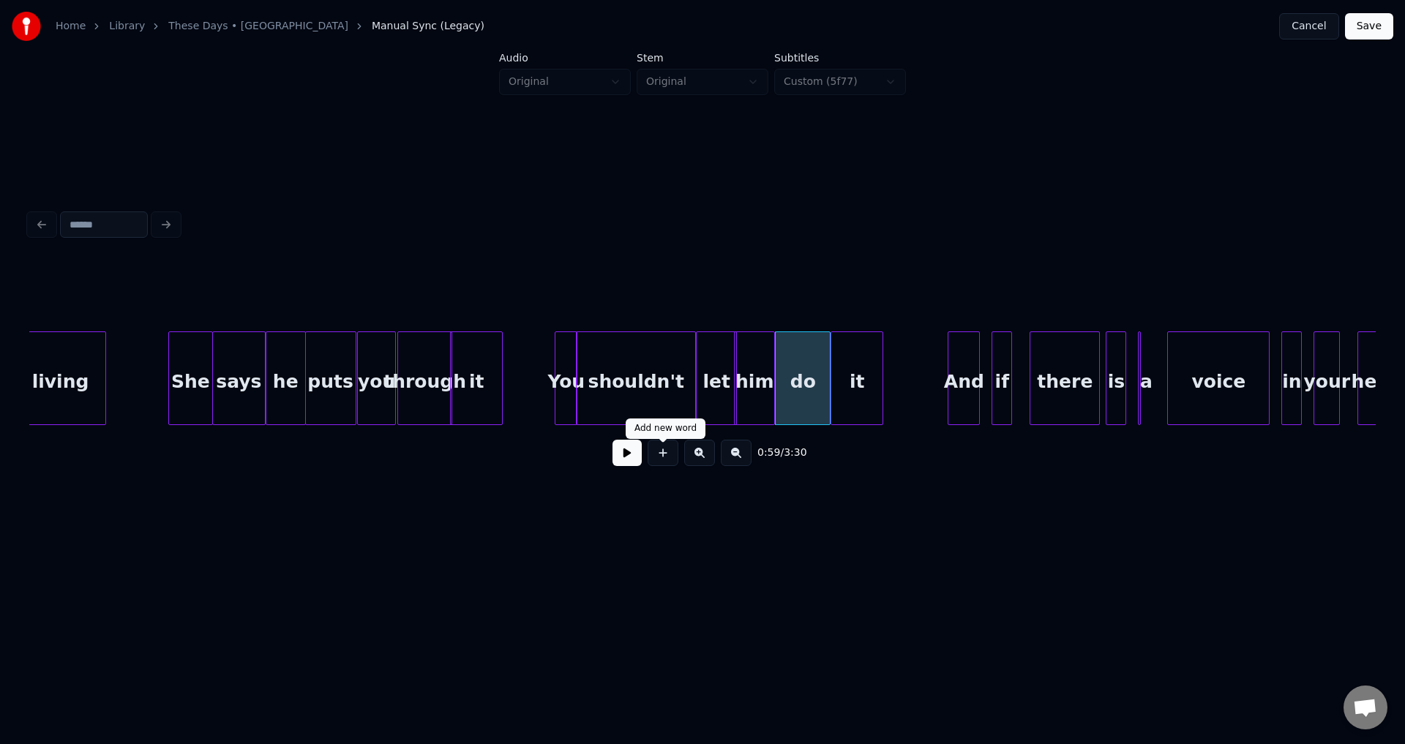
click at [634, 454] on button at bounding box center [626, 453] width 29 height 26
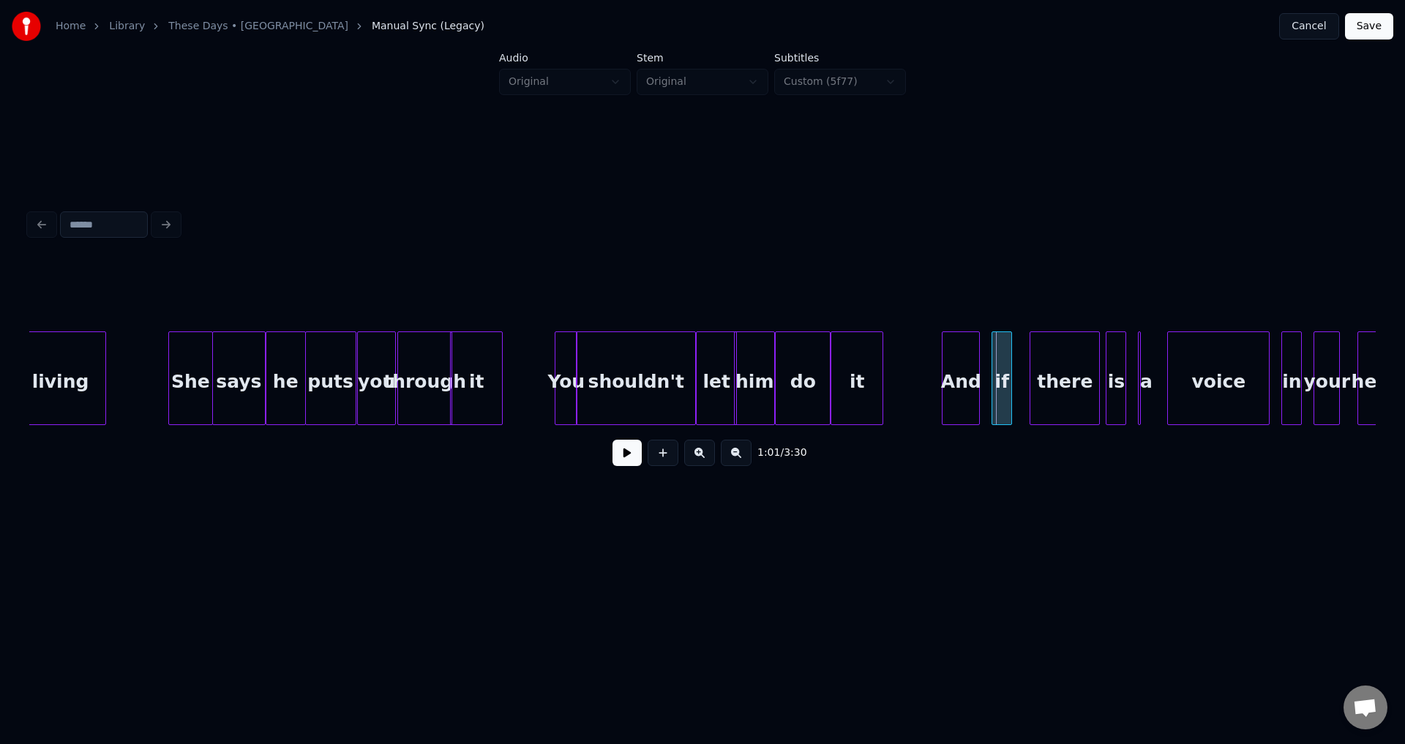
click at [942, 364] on div at bounding box center [944, 378] width 4 height 92
click at [625, 448] on button at bounding box center [626, 453] width 29 height 26
click at [634, 451] on button at bounding box center [626, 453] width 29 height 26
click at [980, 371] on div at bounding box center [981, 378] width 4 height 92
click at [942, 379] on div at bounding box center [943, 378] width 4 height 92
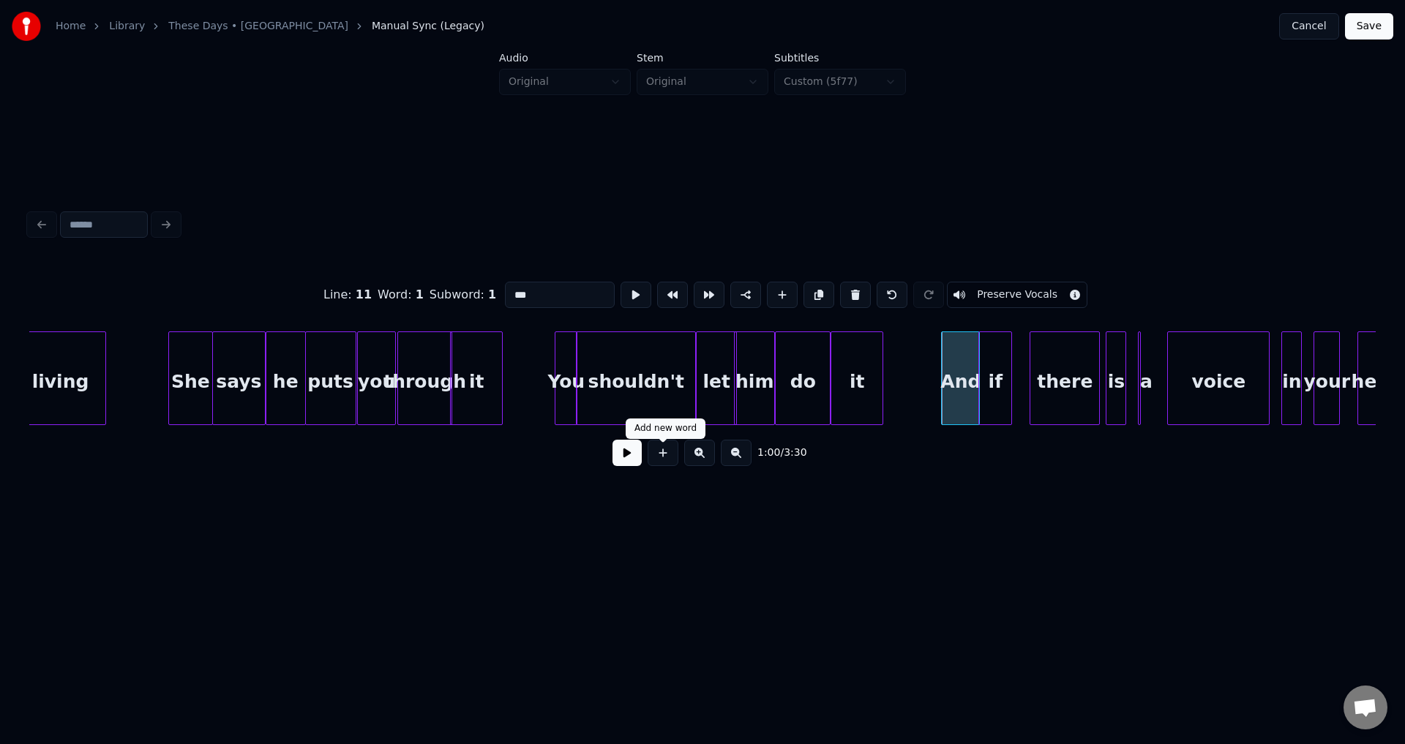
click at [638, 458] on button at bounding box center [626, 453] width 29 height 26
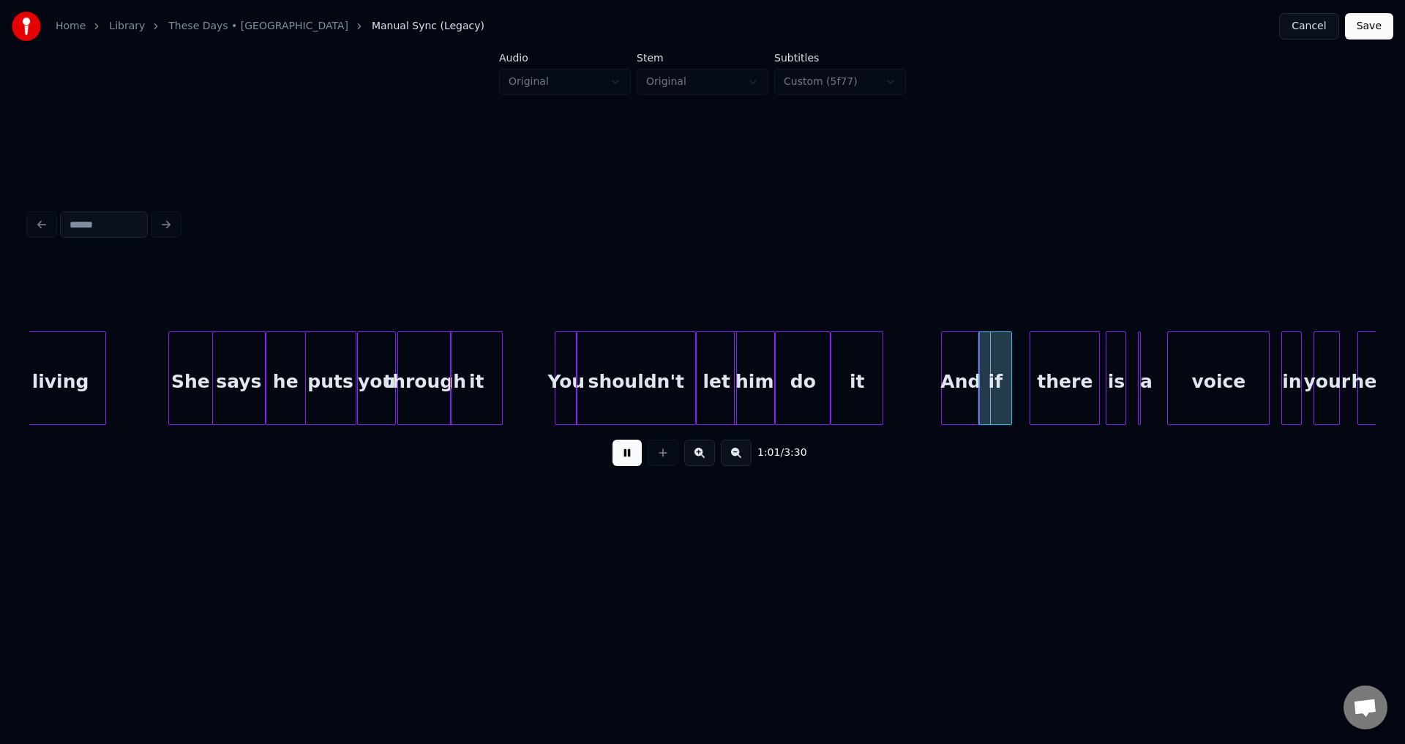
click at [634, 456] on button at bounding box center [626, 453] width 29 height 26
click at [1025, 374] on div at bounding box center [1027, 378] width 4 height 92
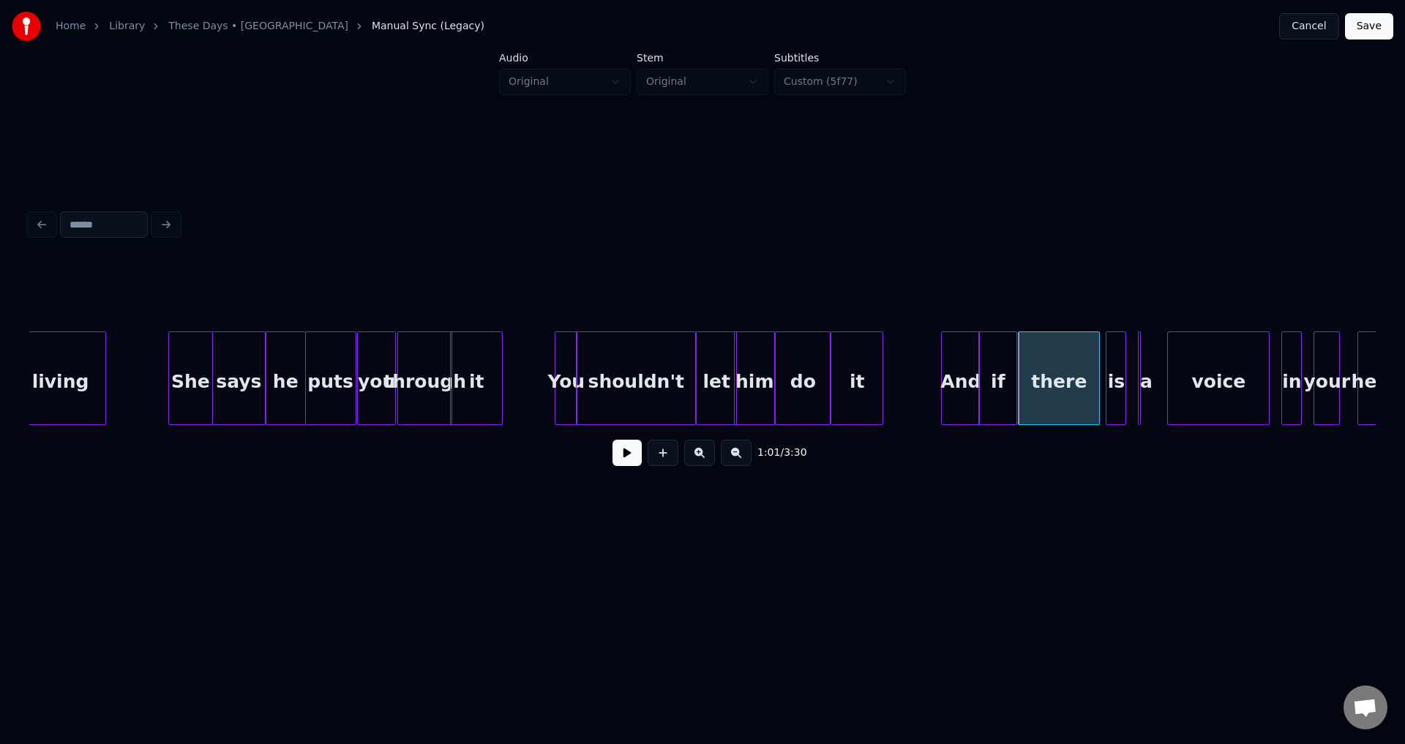
click at [1015, 377] on div at bounding box center [1014, 378] width 4 height 92
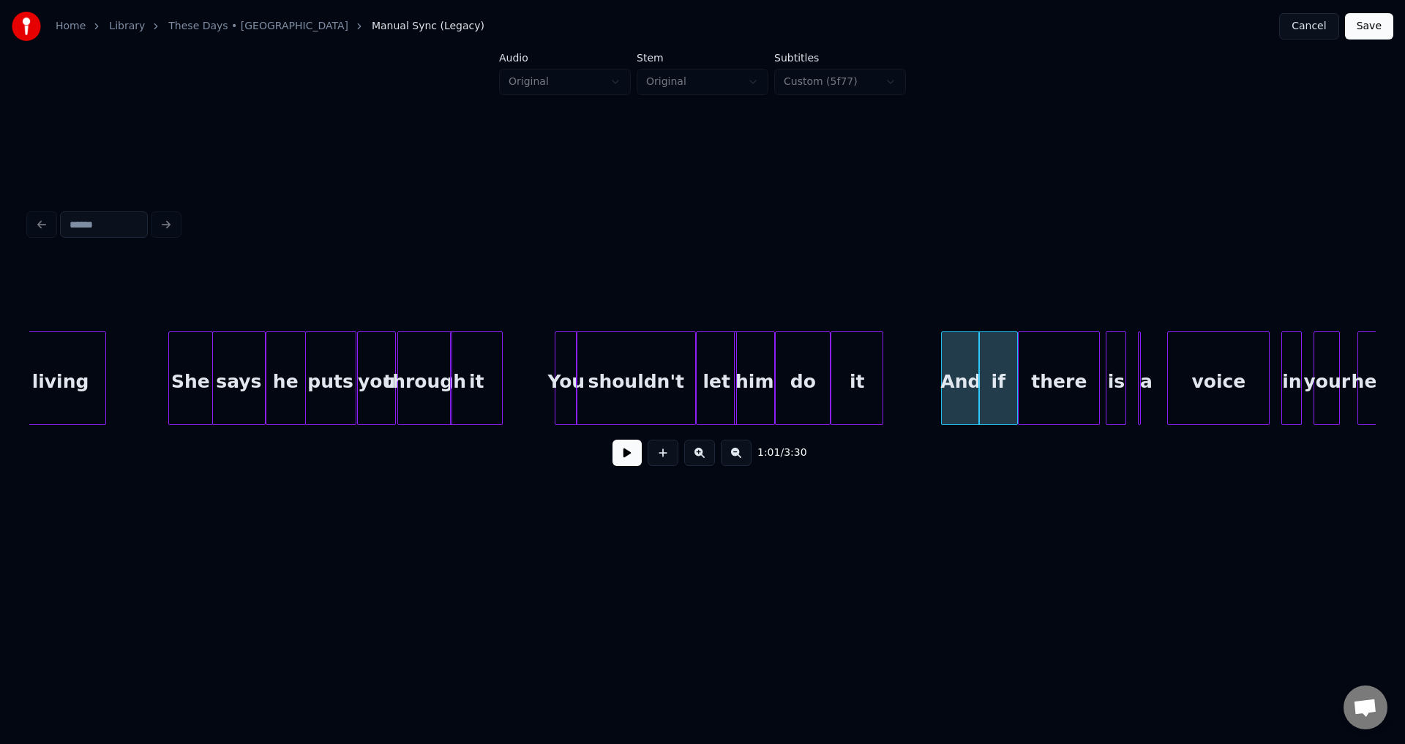
click at [624, 465] on button at bounding box center [626, 453] width 29 height 26
click at [1093, 376] on div "there" at bounding box center [1058, 381] width 80 height 99
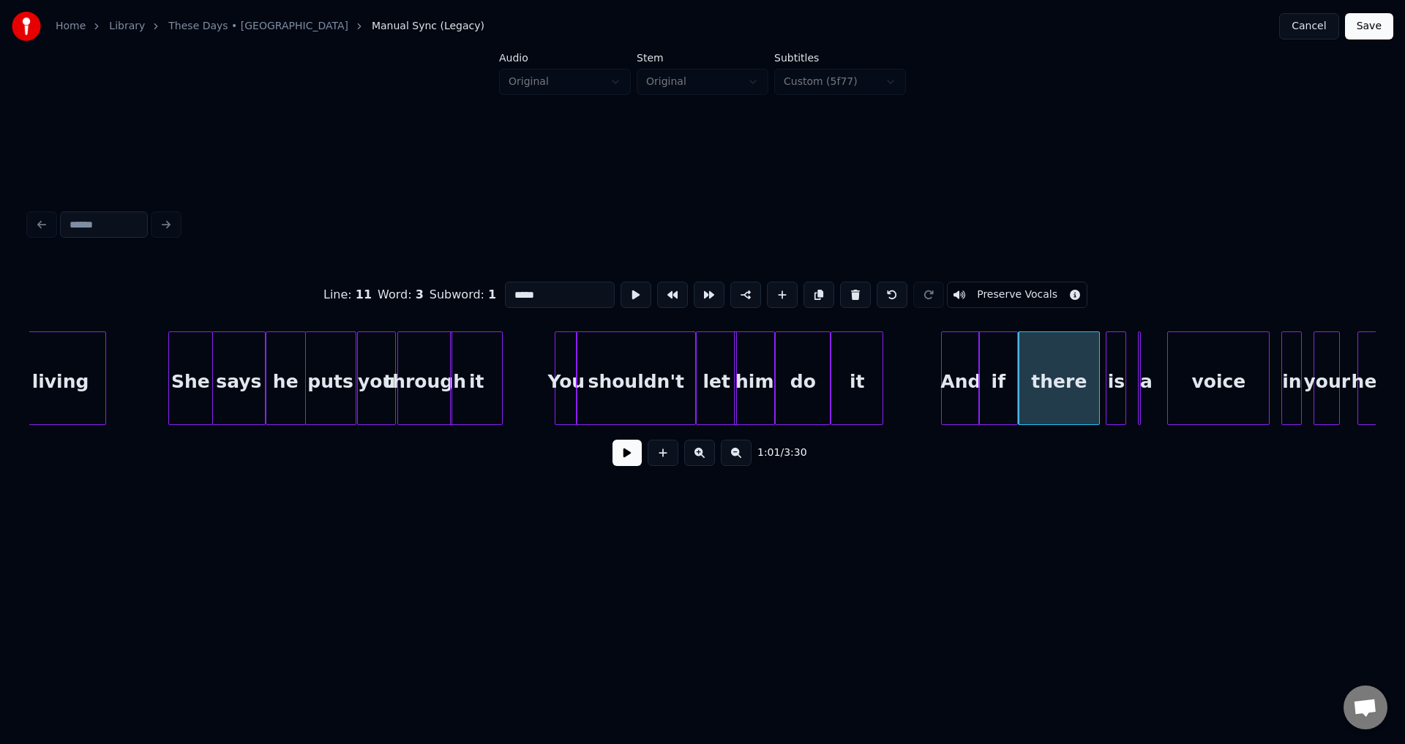
click at [625, 456] on button at bounding box center [626, 453] width 29 height 26
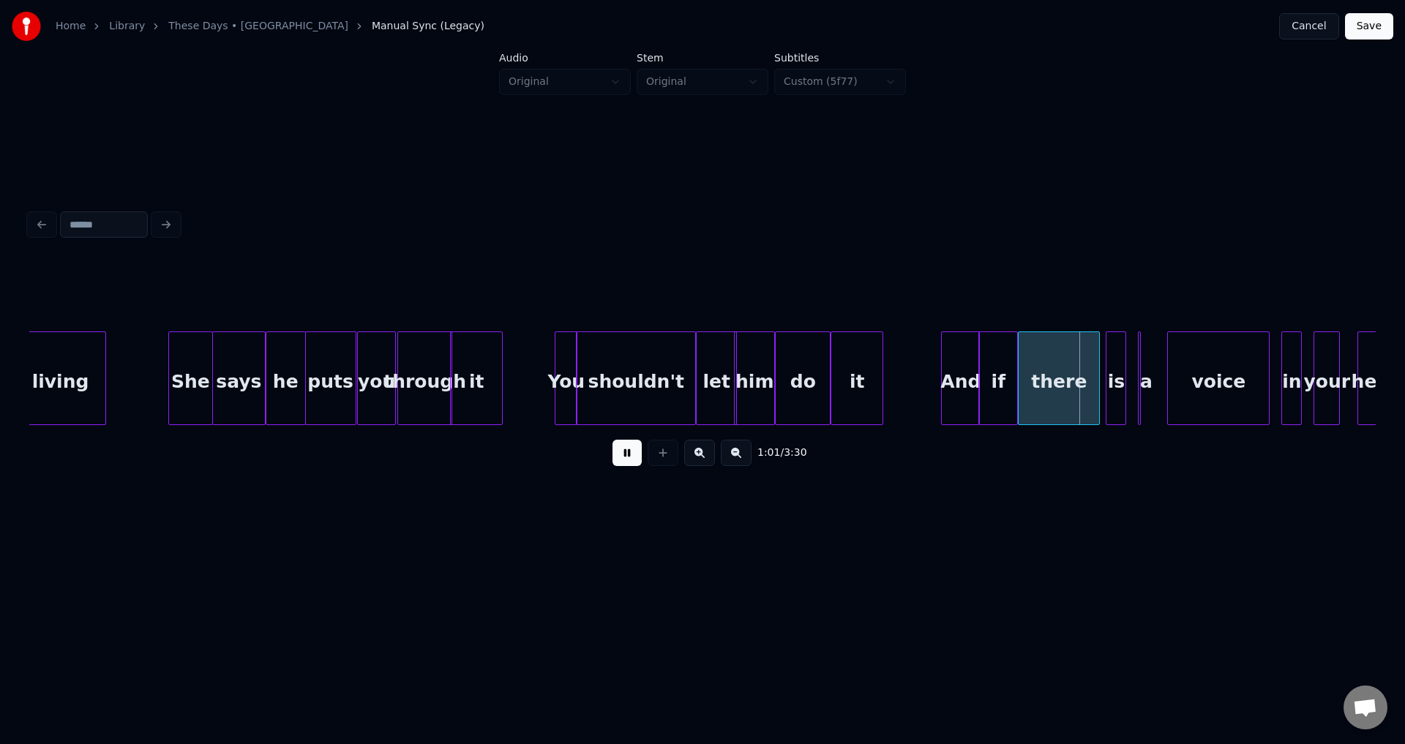
drag, startPoint x: 625, startPoint y: 456, endPoint x: 708, endPoint y: 437, distance: 84.7
click at [626, 456] on button at bounding box center [626, 453] width 29 height 26
click at [1083, 374] on div at bounding box center [1083, 378] width 4 height 92
click at [1089, 373] on div at bounding box center [1088, 378] width 4 height 92
click at [614, 464] on button at bounding box center [626, 453] width 29 height 26
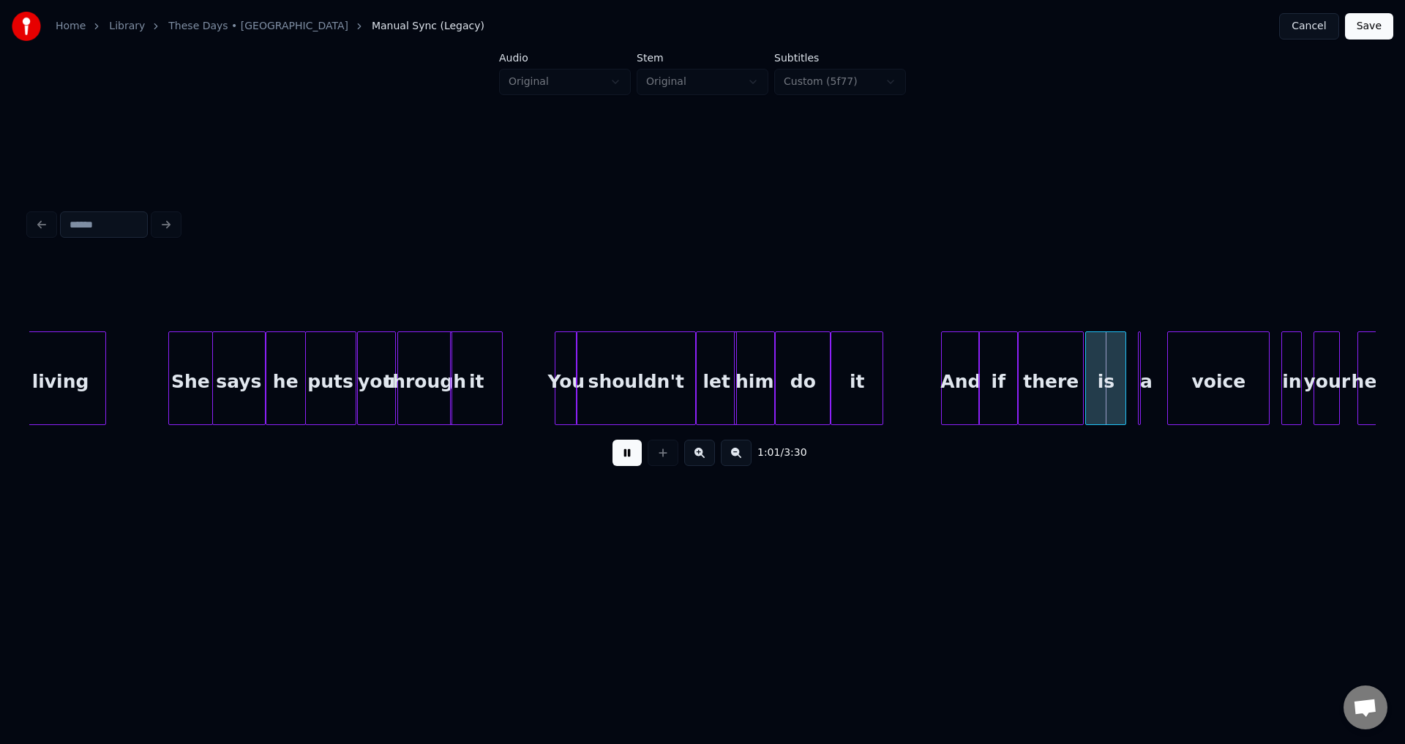
click at [618, 464] on button at bounding box center [626, 453] width 29 height 26
click at [1151, 371] on div at bounding box center [1151, 378] width 4 height 92
click at [1131, 366] on div at bounding box center [1129, 378] width 4 height 92
click at [1023, 380] on div at bounding box center [1020, 378] width 4 height 92
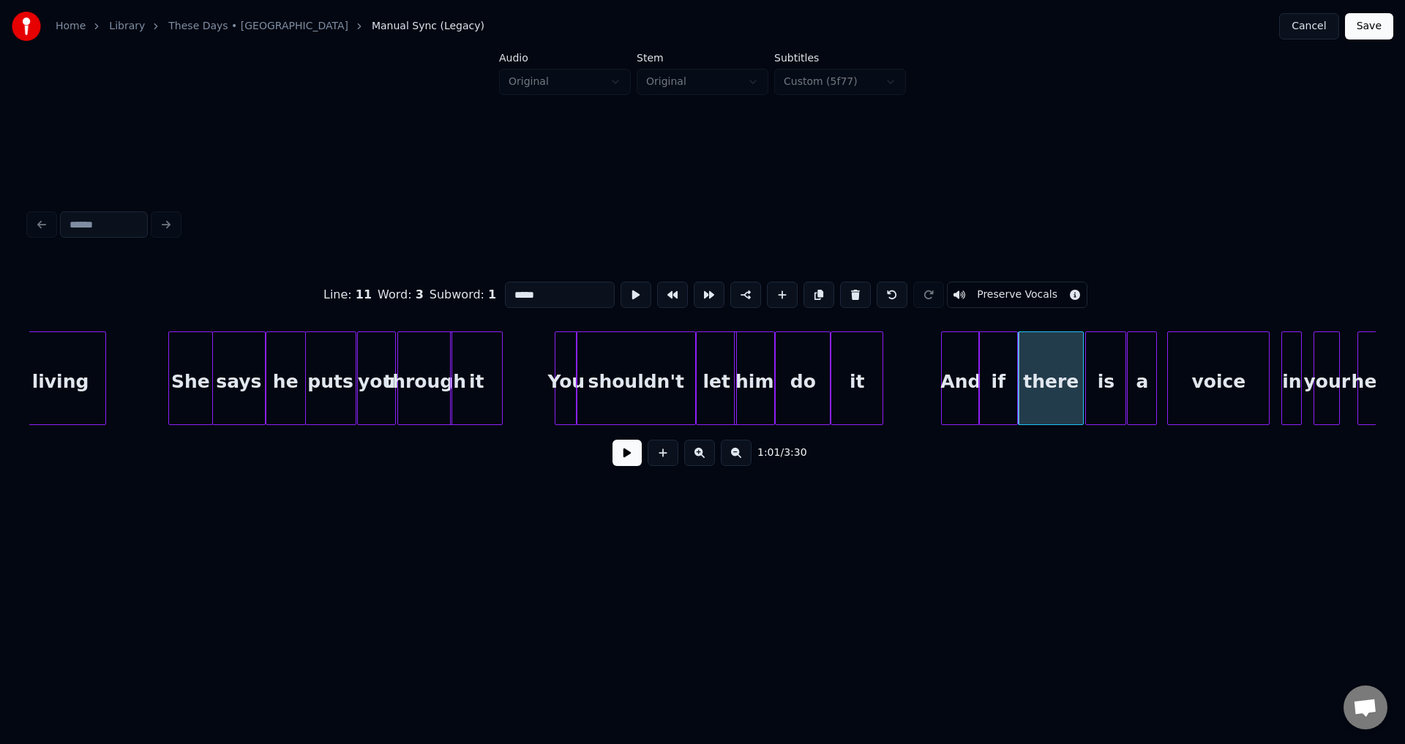
click at [613, 466] on button at bounding box center [626, 453] width 29 height 26
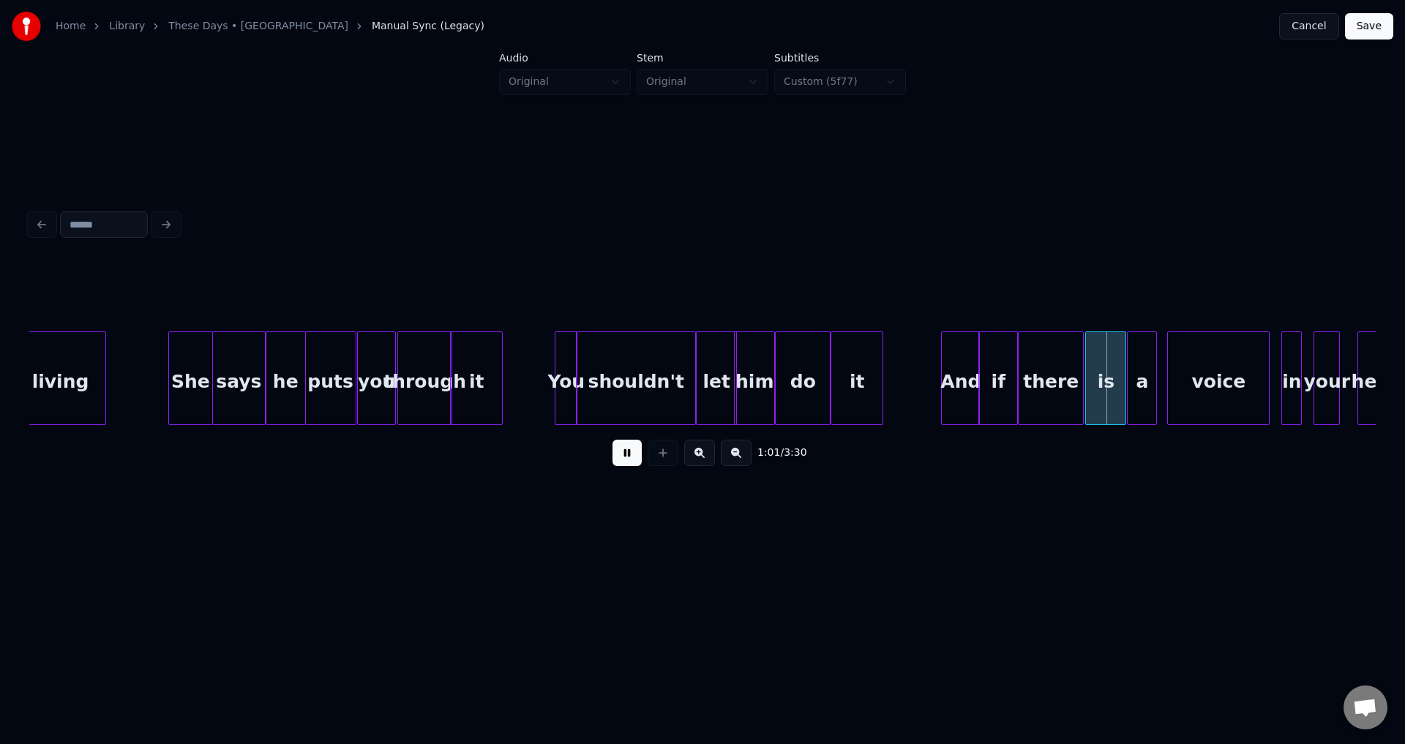
click at [617, 466] on button at bounding box center [626, 453] width 29 height 26
click at [1074, 388] on div "there" at bounding box center [1050, 381] width 64 height 99
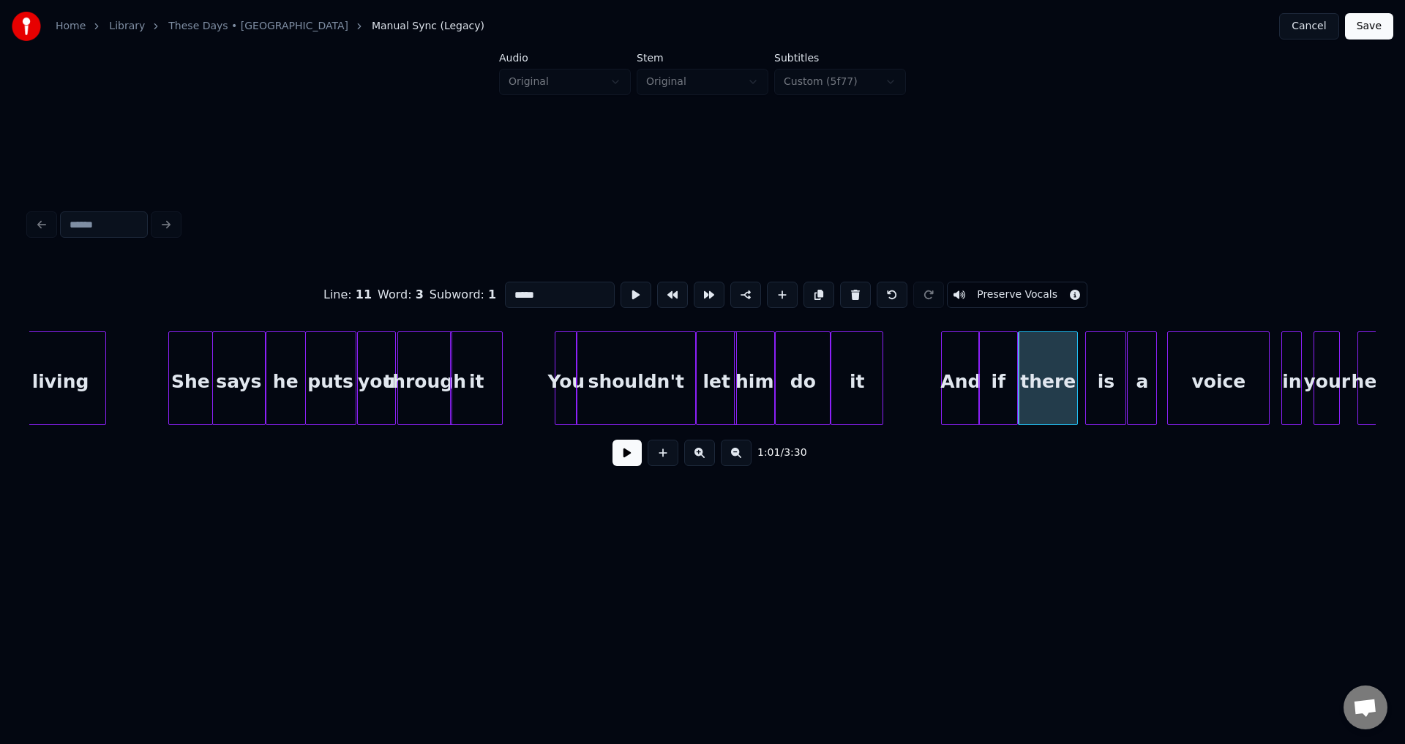
click at [1074, 382] on div at bounding box center [1074, 378] width 4 height 92
click at [643, 465] on div "1:01 / 3:30" at bounding box center [702, 453] width 1323 height 32
click at [641, 463] on button at bounding box center [626, 453] width 29 height 26
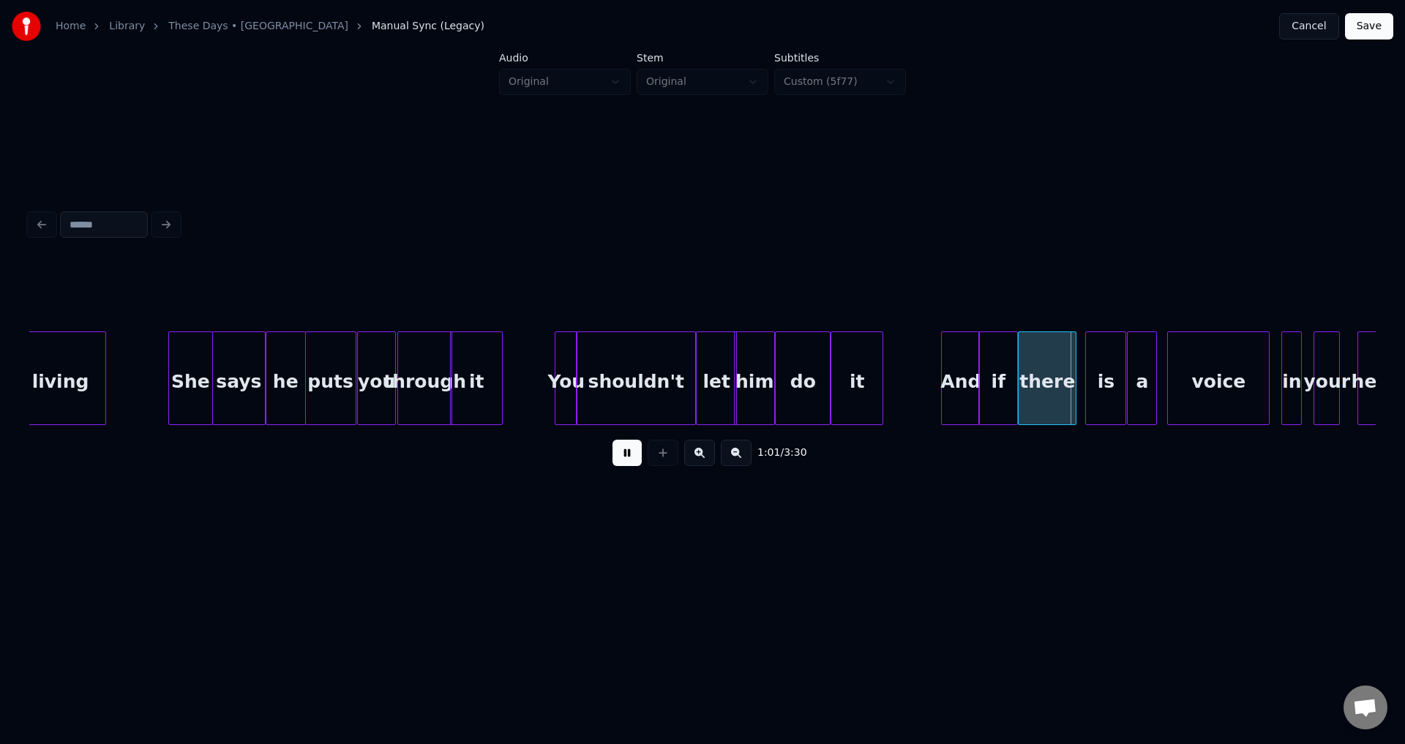
click at [638, 460] on button at bounding box center [626, 453] width 29 height 26
click at [1082, 380] on div at bounding box center [1081, 378] width 4 height 92
click at [631, 452] on button at bounding box center [626, 453] width 29 height 26
click at [631, 453] on button at bounding box center [626, 453] width 29 height 26
click at [1121, 375] on div at bounding box center [1121, 378] width 4 height 92
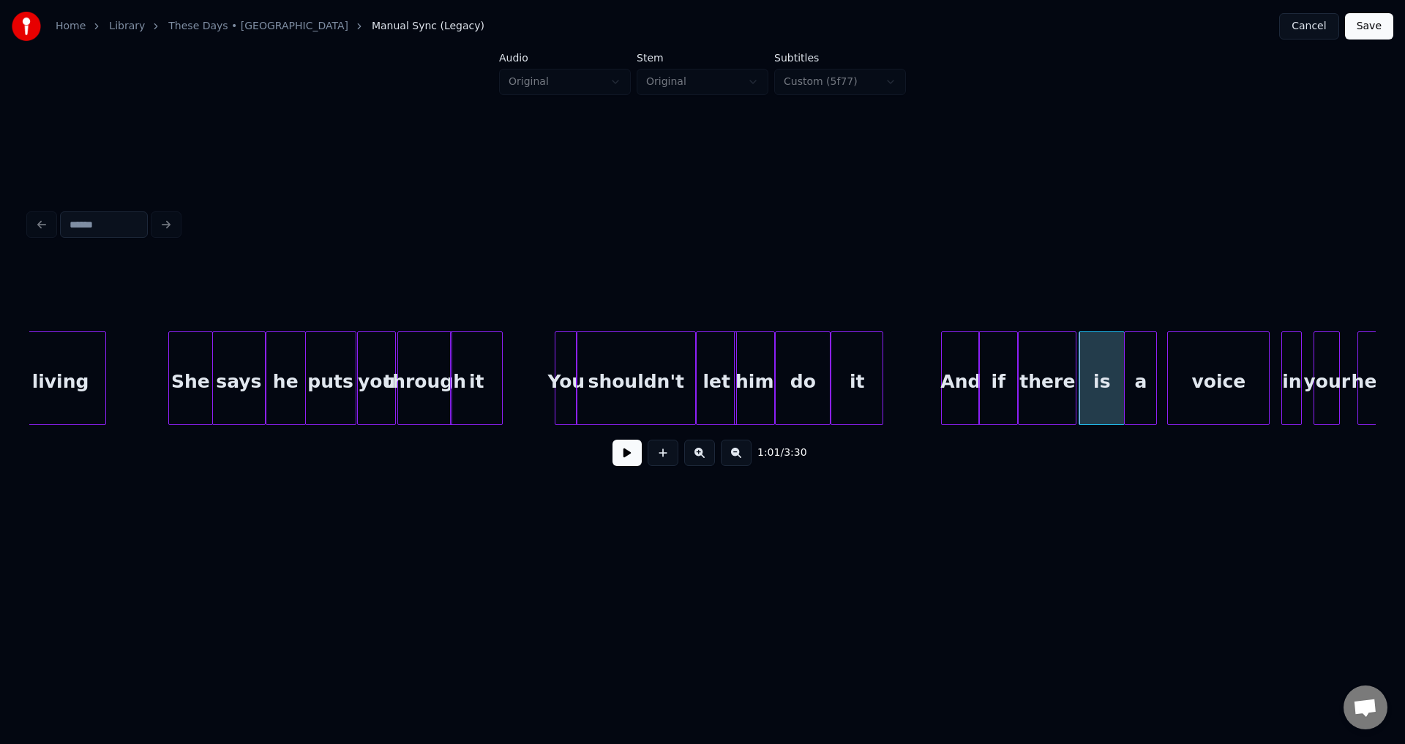
click at [1127, 374] on div at bounding box center [1126, 378] width 4 height 92
click at [628, 460] on button at bounding box center [626, 453] width 29 height 26
drag, startPoint x: 628, startPoint y: 460, endPoint x: 740, endPoint y: 446, distance: 112.8
click at [628, 460] on button at bounding box center [626, 453] width 29 height 26
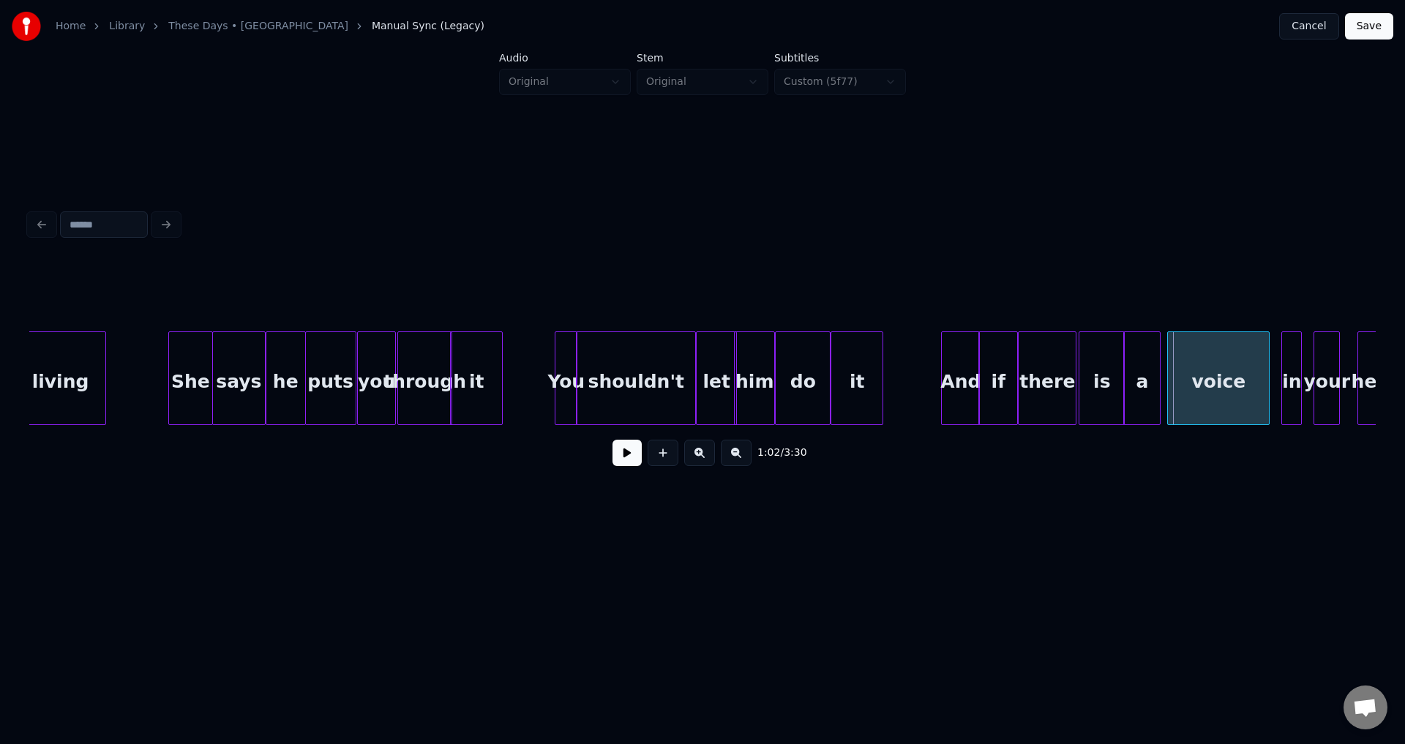
click at [1157, 378] on div at bounding box center [1157, 378] width 4 height 92
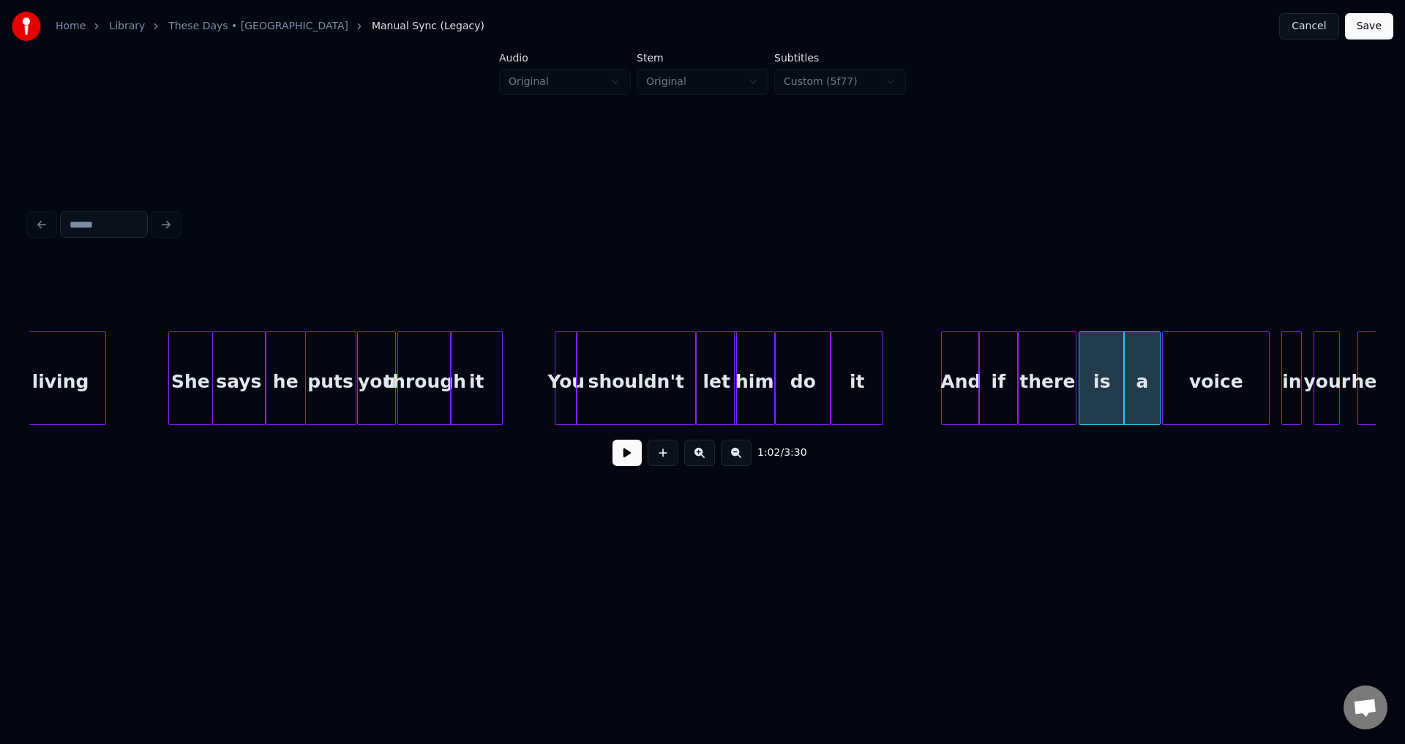
click at [1164, 377] on div at bounding box center [1164, 378] width 4 height 92
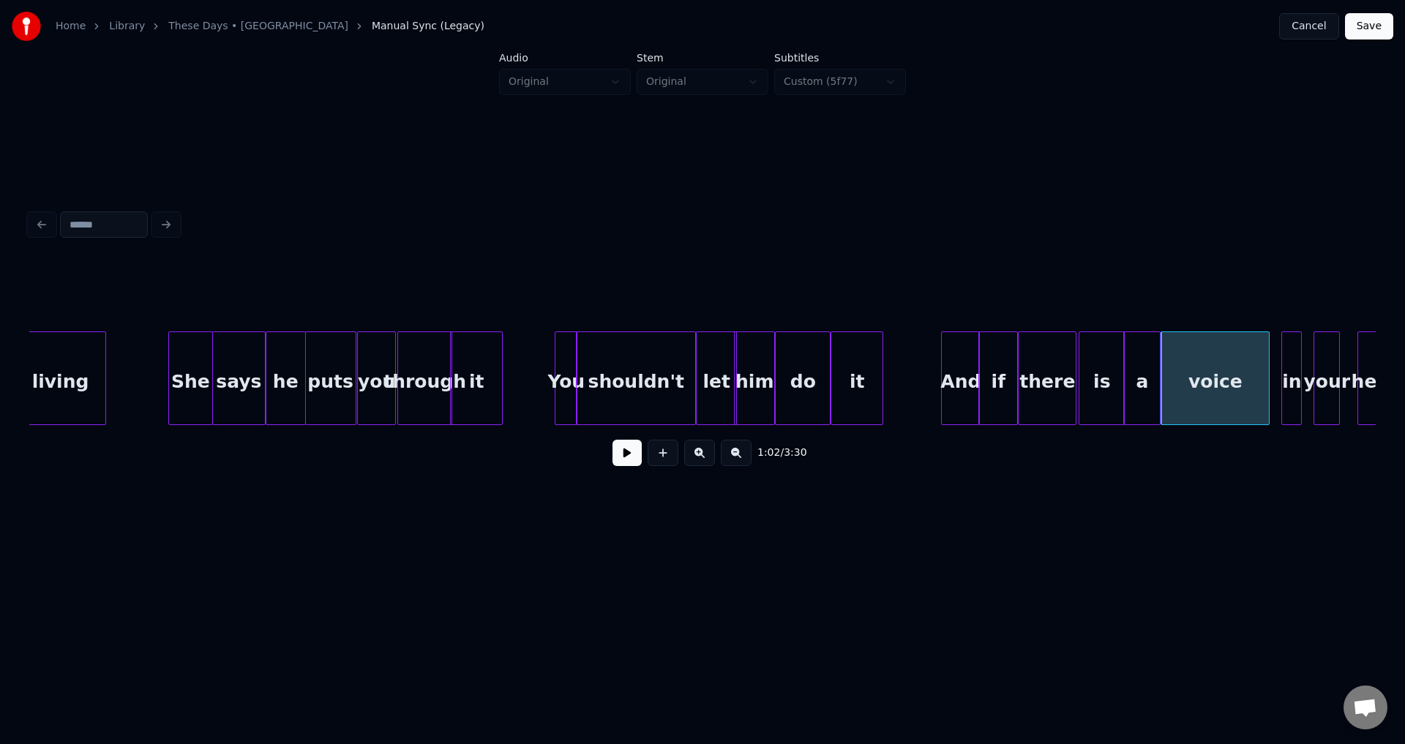
click at [959, 385] on div "And" at bounding box center [959, 381] width 37 height 99
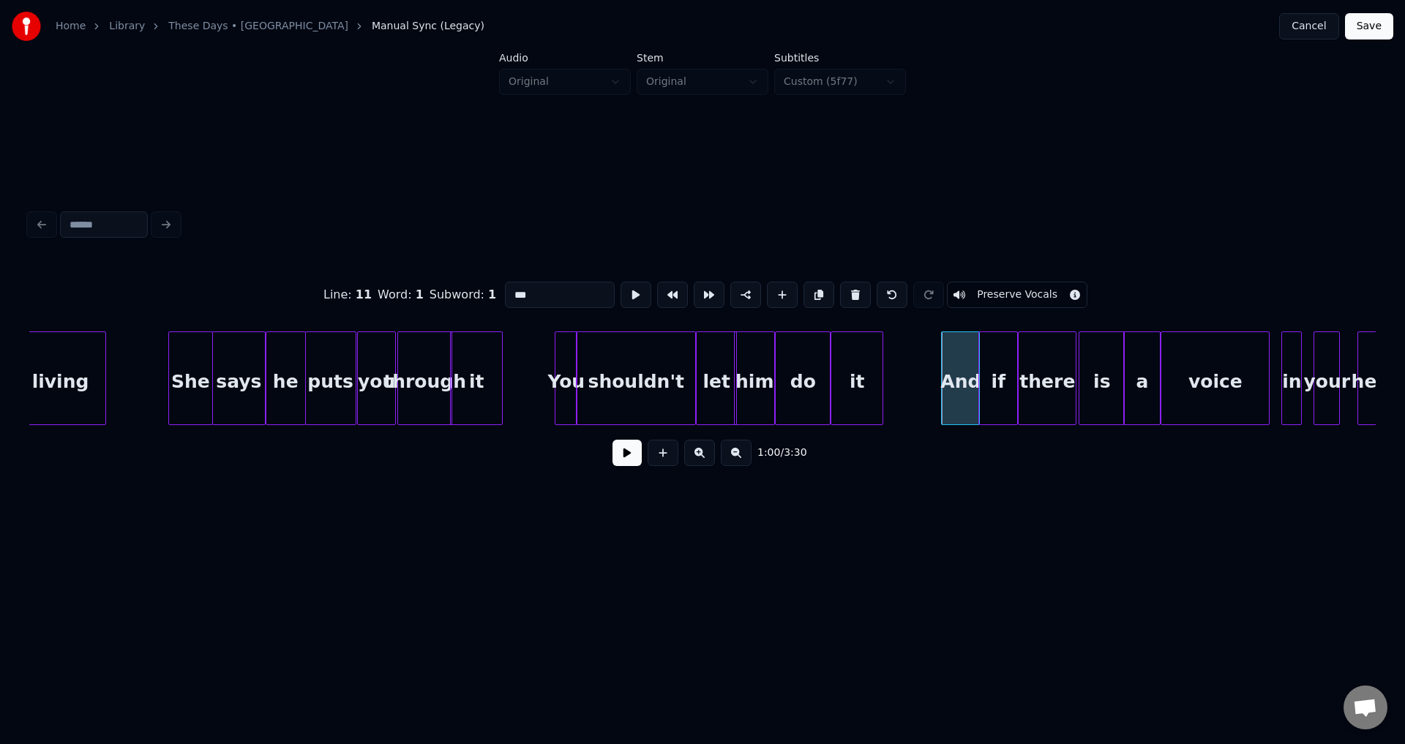
click at [616, 453] on button at bounding box center [626, 453] width 29 height 26
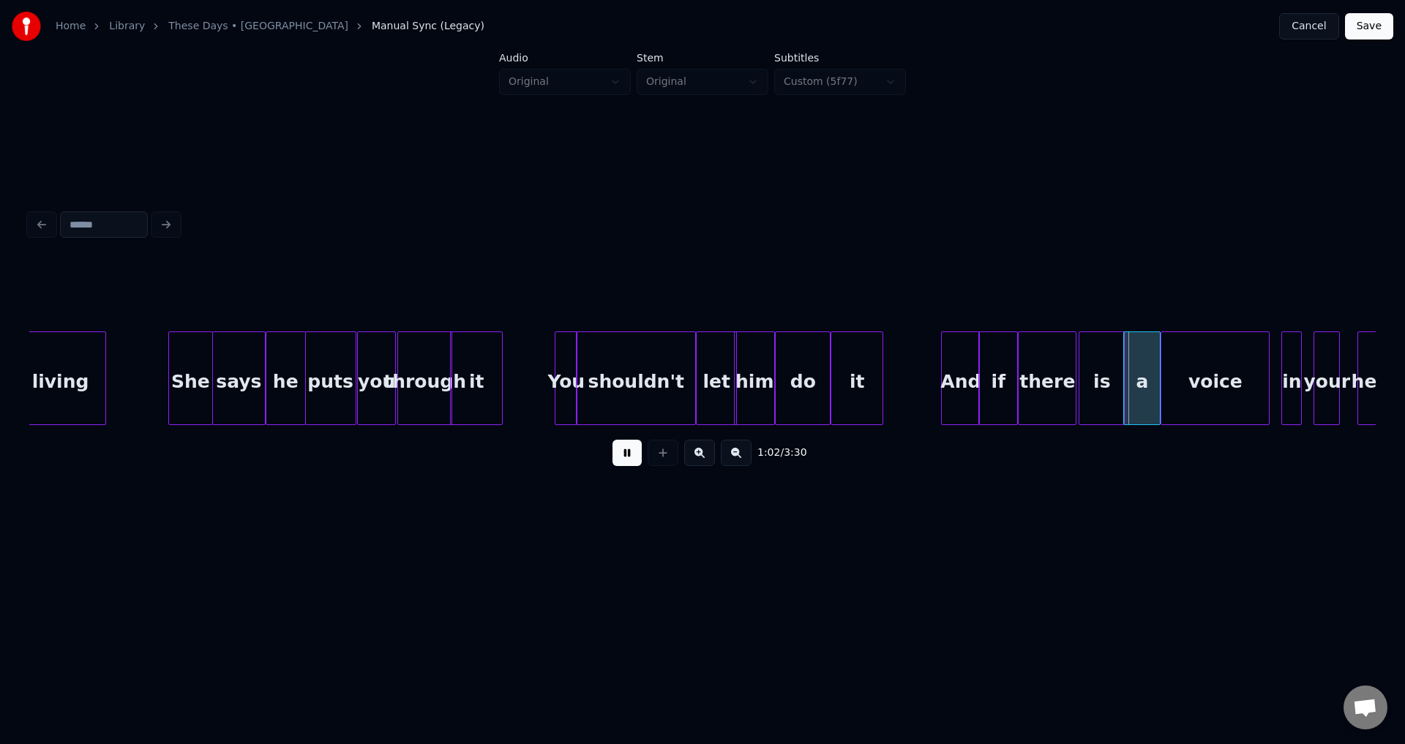
click at [622, 455] on button at bounding box center [626, 453] width 29 height 26
click at [1050, 393] on div "there" at bounding box center [1046, 381] width 57 height 99
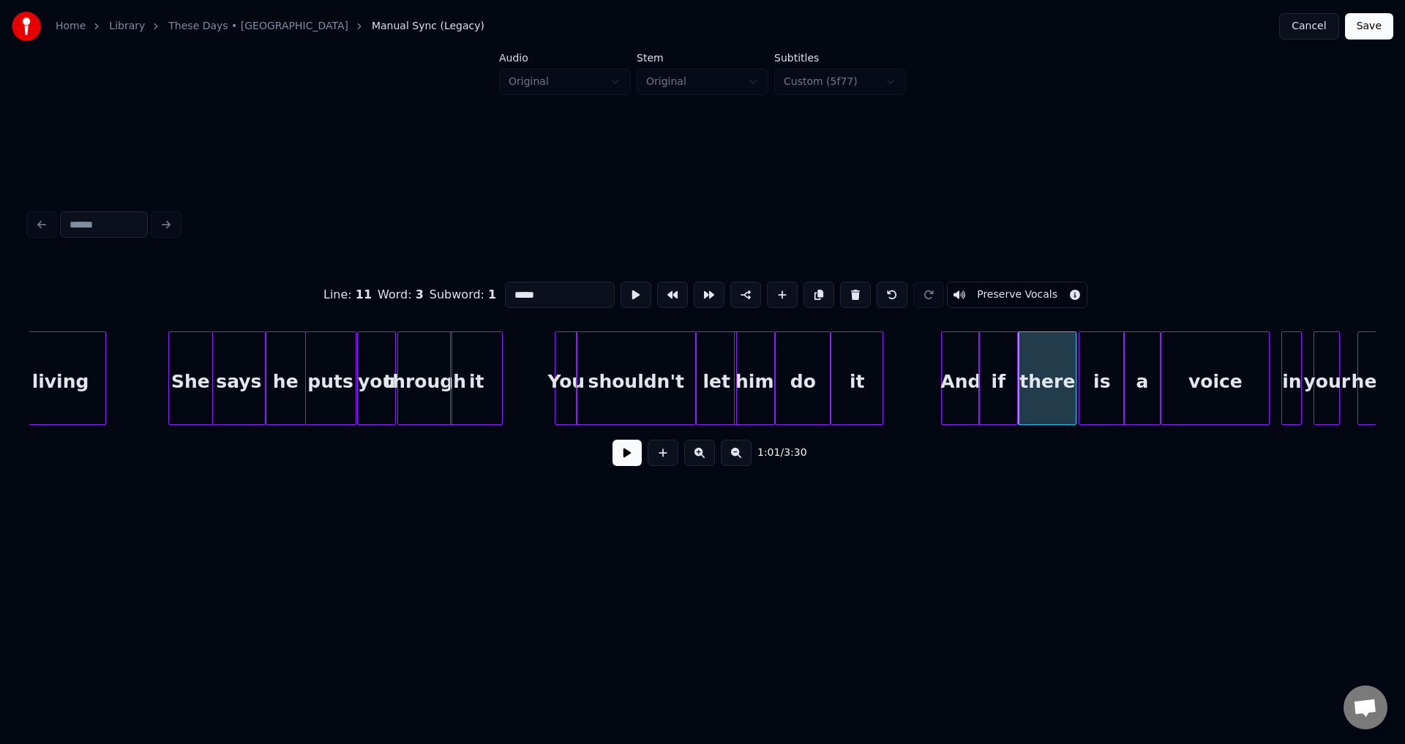
click at [617, 463] on button at bounding box center [626, 453] width 29 height 26
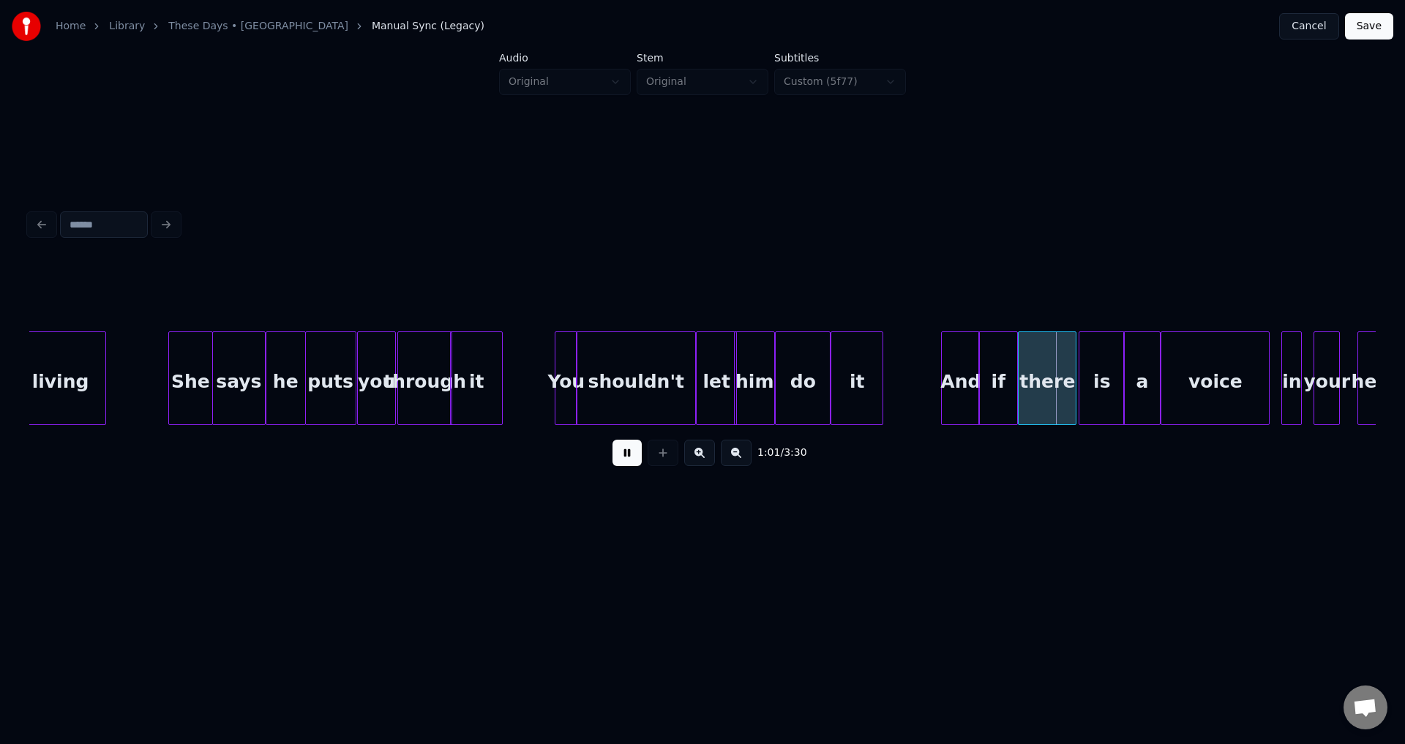
click at [623, 461] on button at bounding box center [626, 453] width 29 height 26
click at [614, 459] on button at bounding box center [626, 453] width 29 height 26
click at [614, 461] on button at bounding box center [626, 453] width 29 height 26
click at [1071, 372] on div at bounding box center [1073, 378] width 4 height 92
click at [1075, 374] on div at bounding box center [1075, 378] width 4 height 92
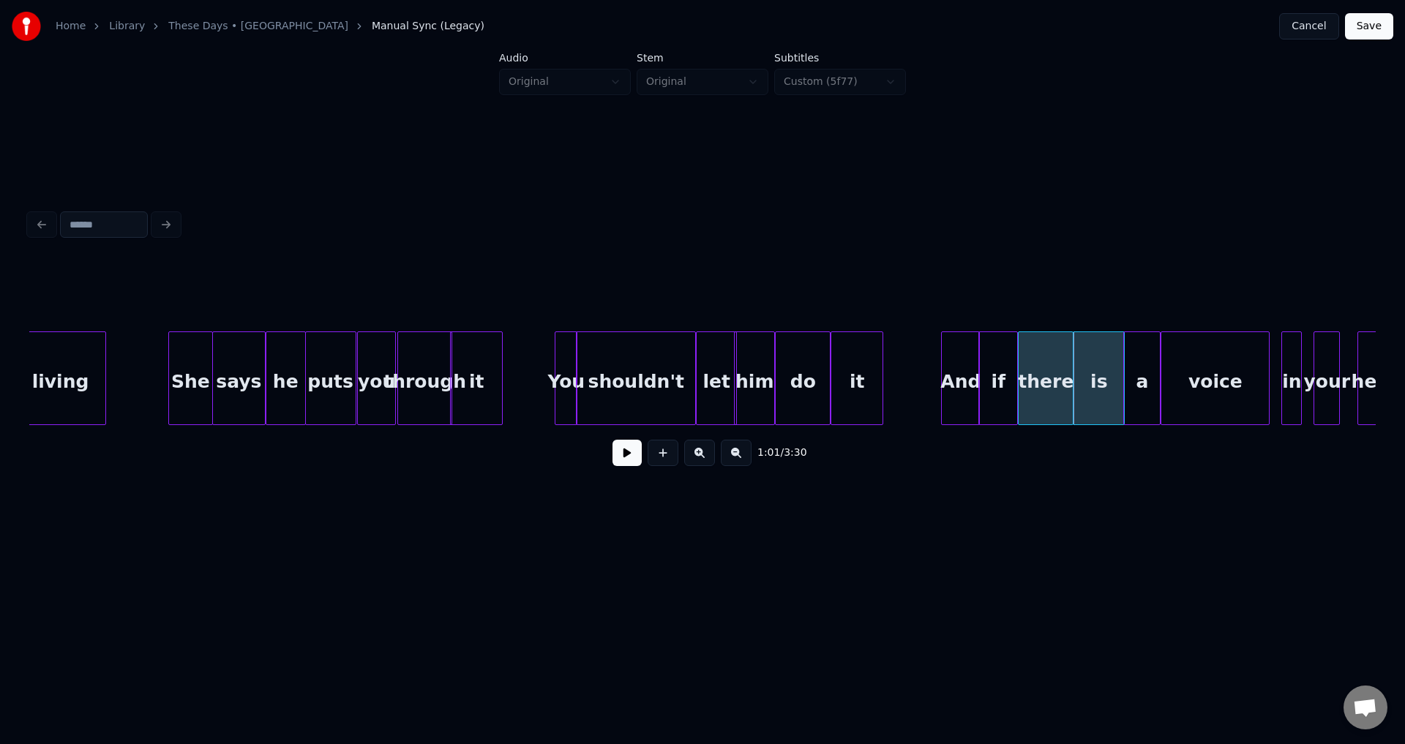
click at [952, 383] on div "And" at bounding box center [959, 381] width 37 height 99
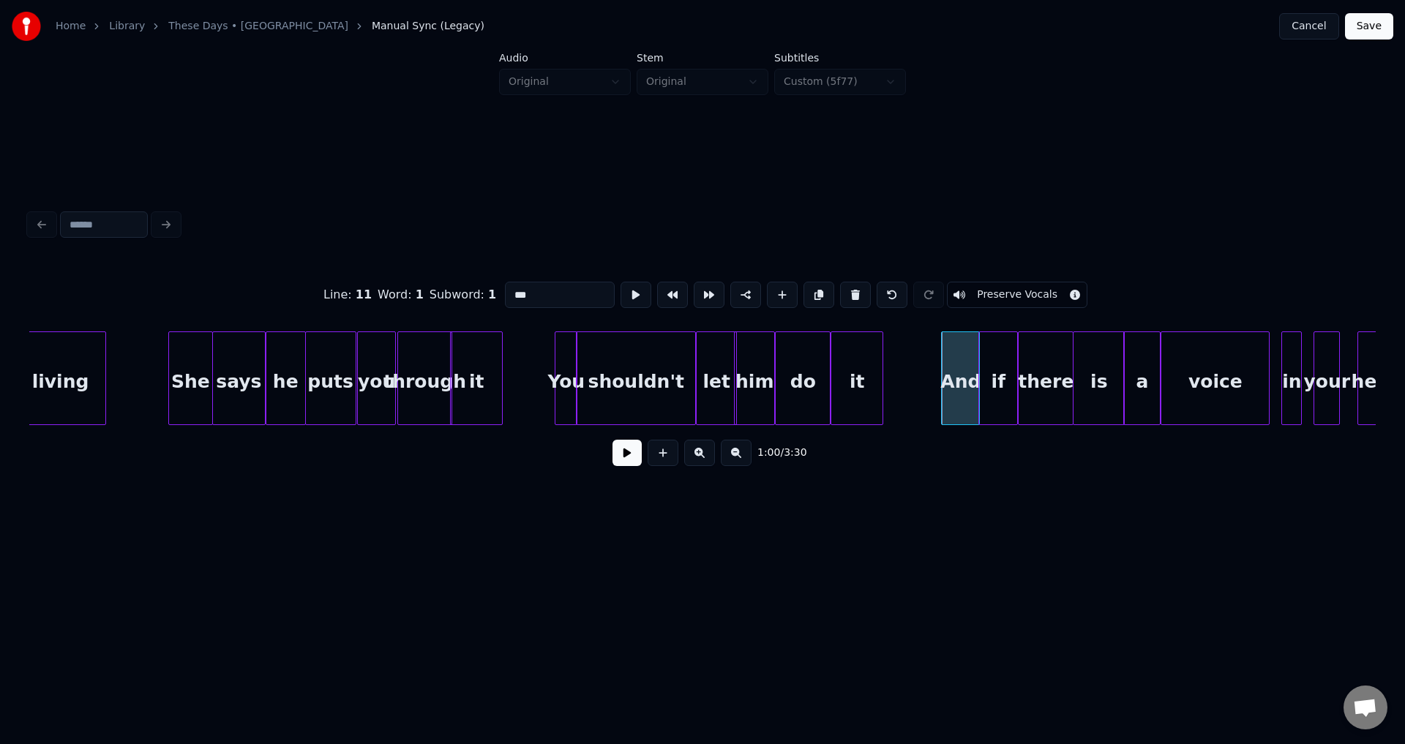
click at [617, 466] on button at bounding box center [626, 453] width 29 height 26
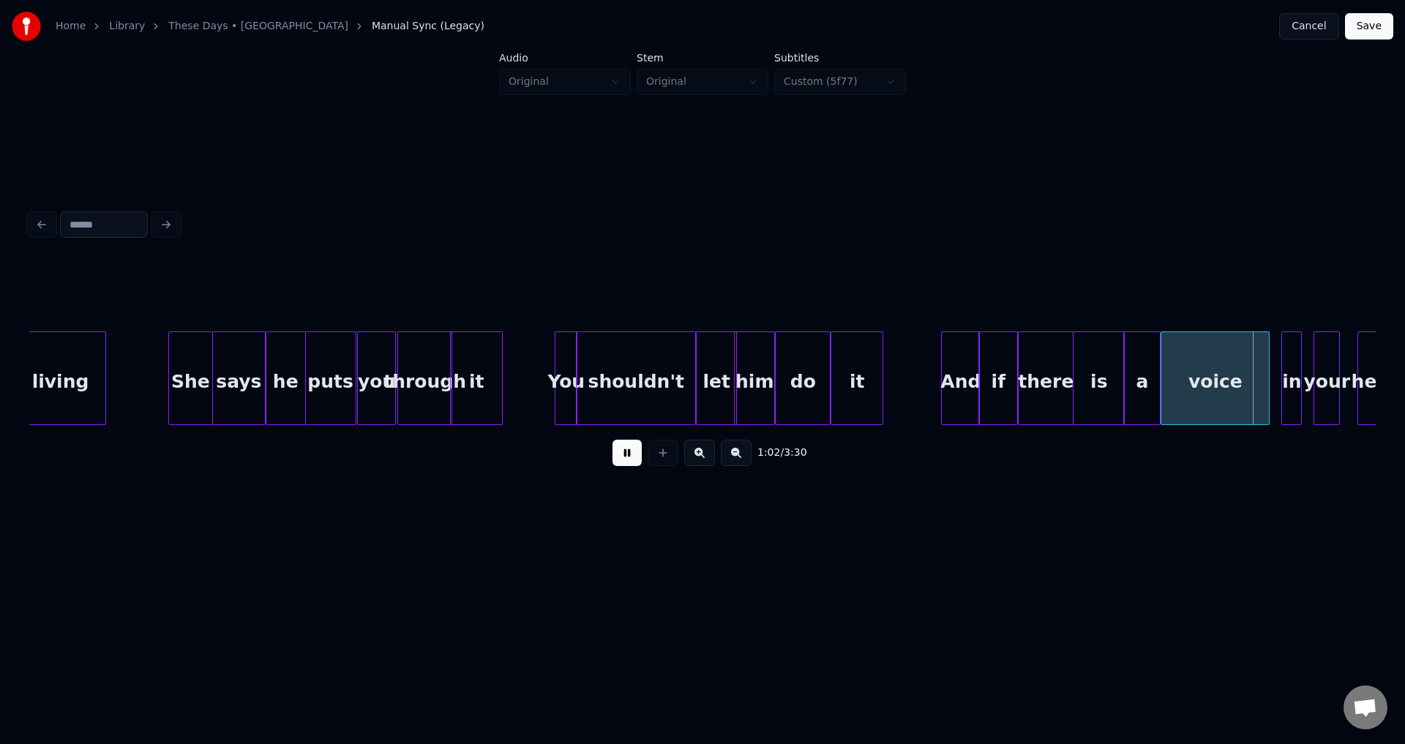
click at [617, 466] on button at bounding box center [626, 453] width 29 height 26
click at [632, 459] on button at bounding box center [626, 453] width 29 height 26
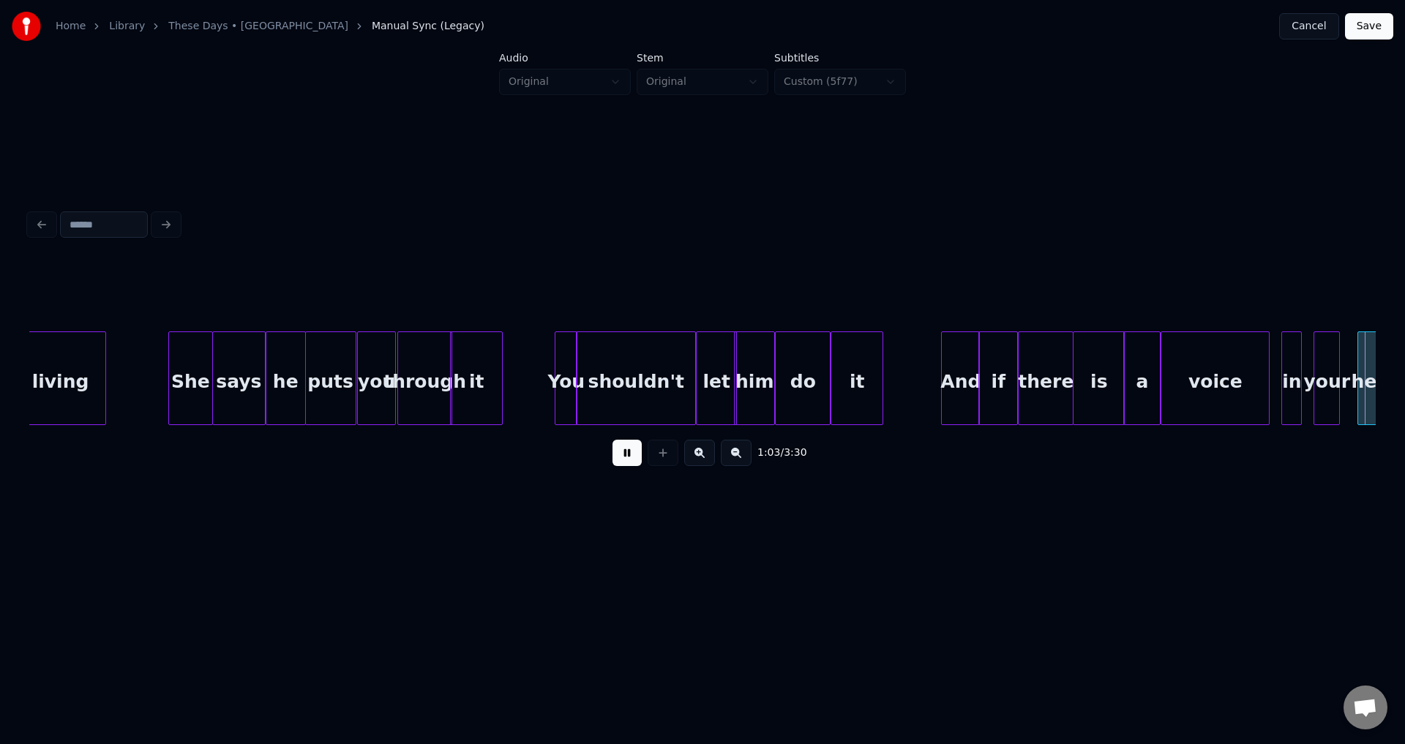
scroll to position [0, 9330]
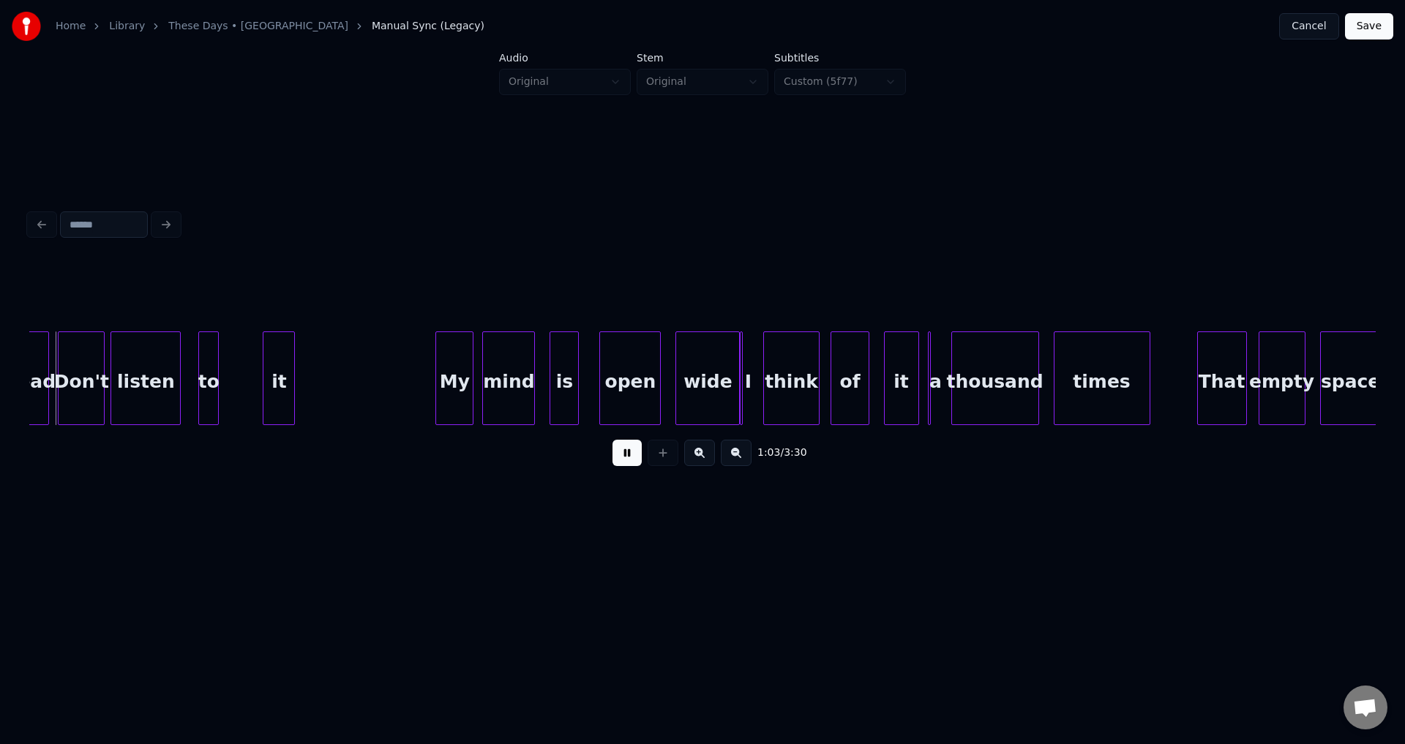
click at [632, 459] on button at bounding box center [626, 453] width 29 height 26
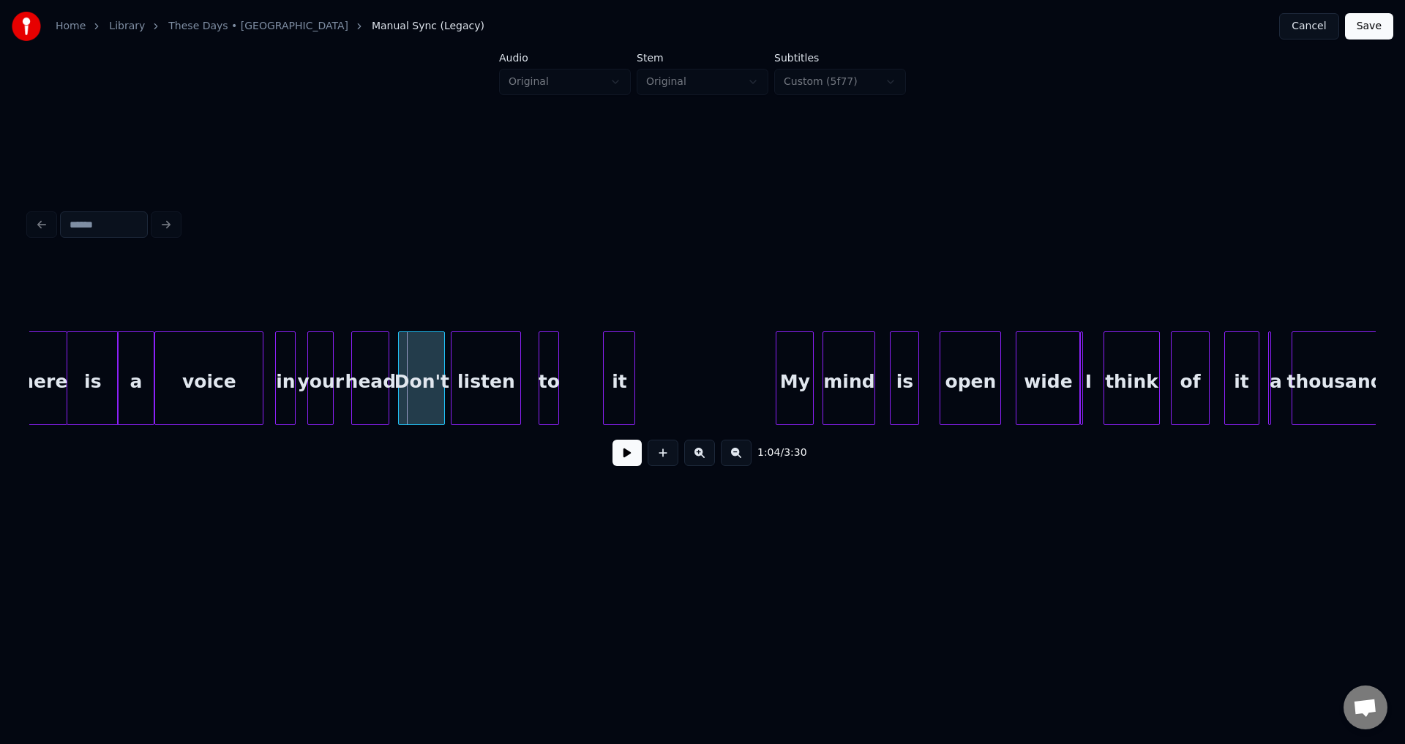
scroll to position [0, 8836]
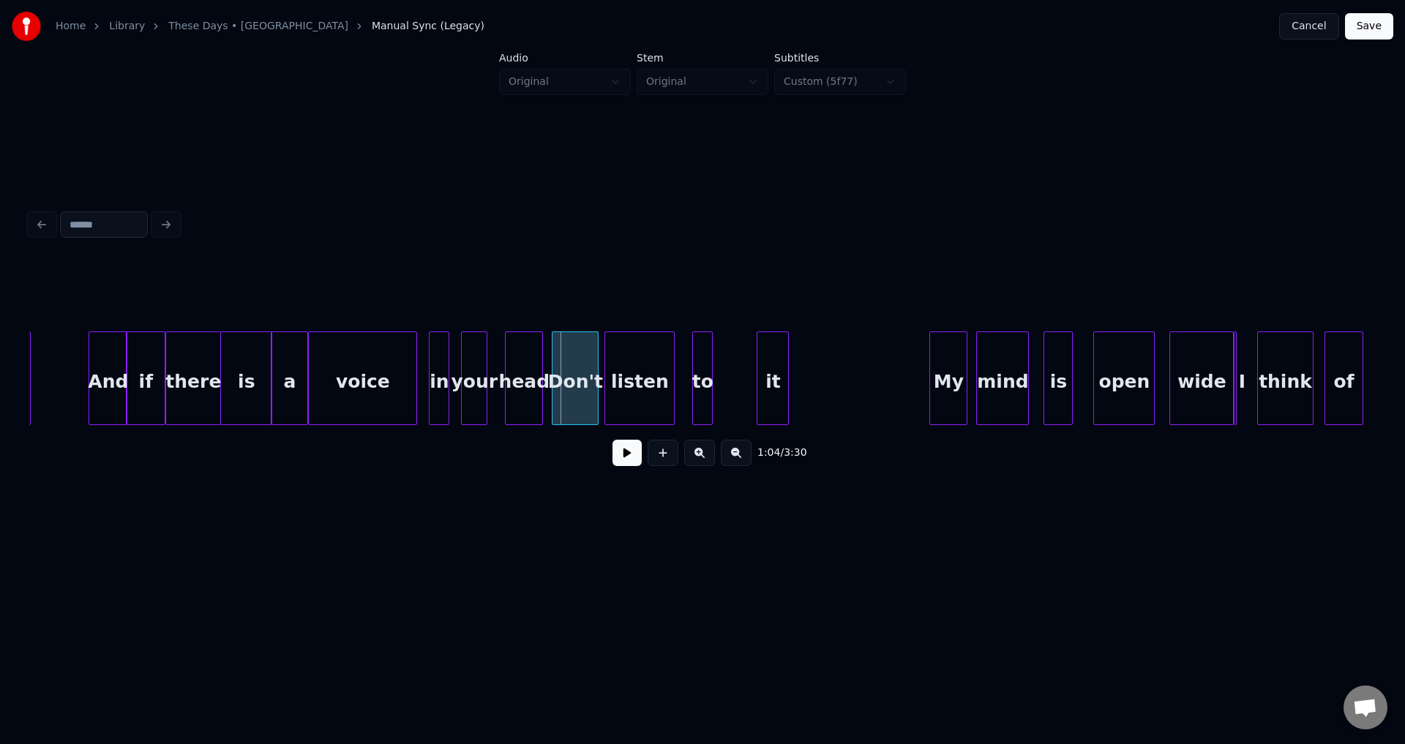
click at [386, 388] on div "voice" at bounding box center [363, 381] width 108 height 99
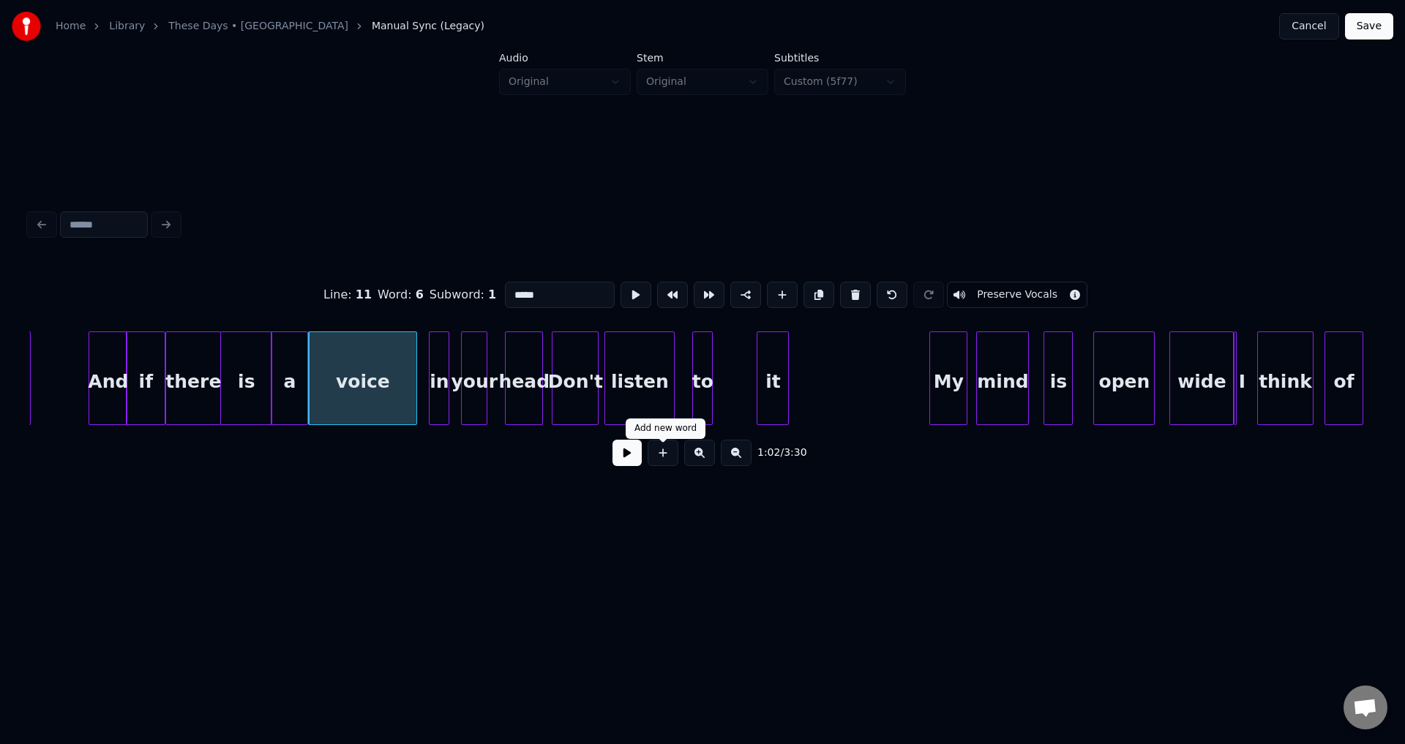
click at [633, 464] on button at bounding box center [626, 453] width 29 height 26
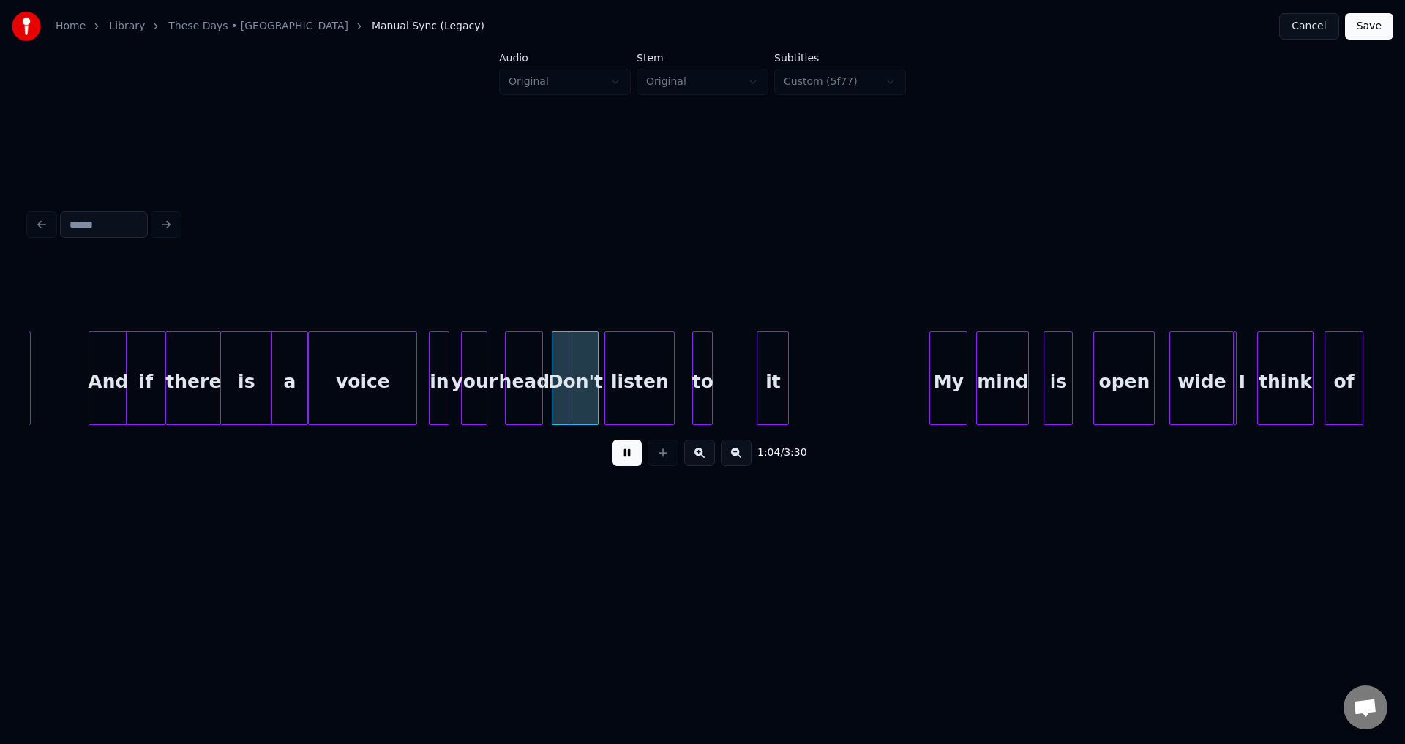
click at [633, 464] on button at bounding box center [626, 453] width 29 height 26
click at [162, 382] on div at bounding box center [162, 378] width 4 height 92
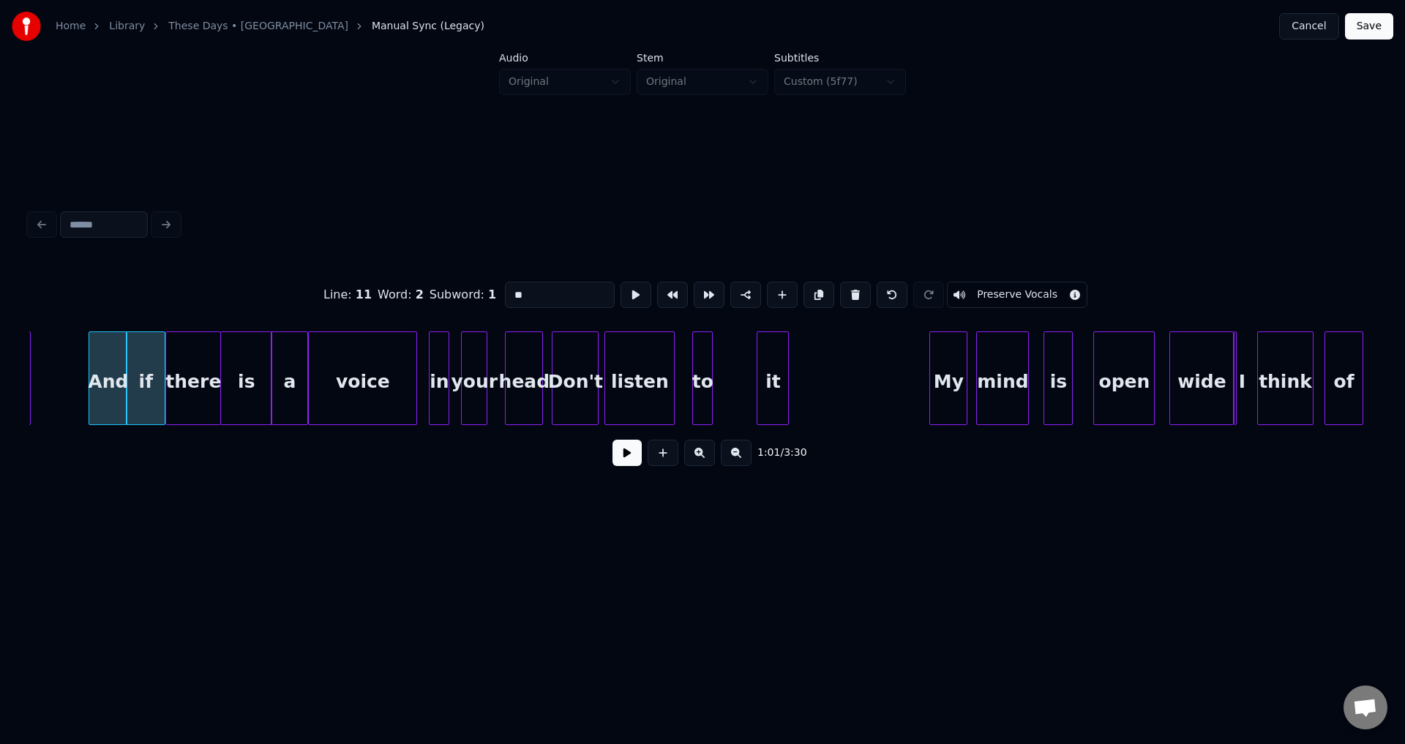
click at [626, 459] on button at bounding box center [626, 453] width 29 height 26
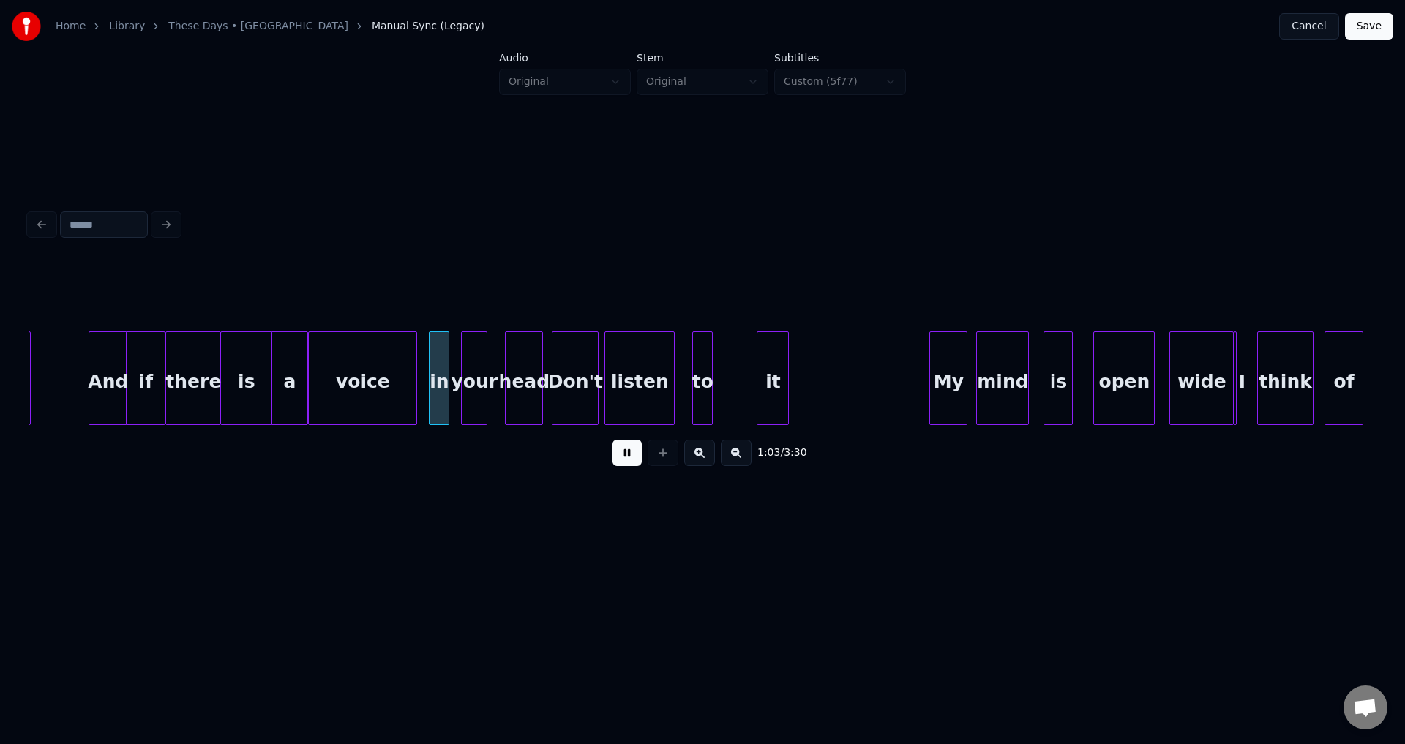
click at [626, 459] on button at bounding box center [626, 453] width 29 height 26
click at [422, 394] on div at bounding box center [423, 378] width 4 height 92
click at [628, 459] on button at bounding box center [626, 453] width 29 height 26
click at [454, 371] on div at bounding box center [456, 378] width 4 height 92
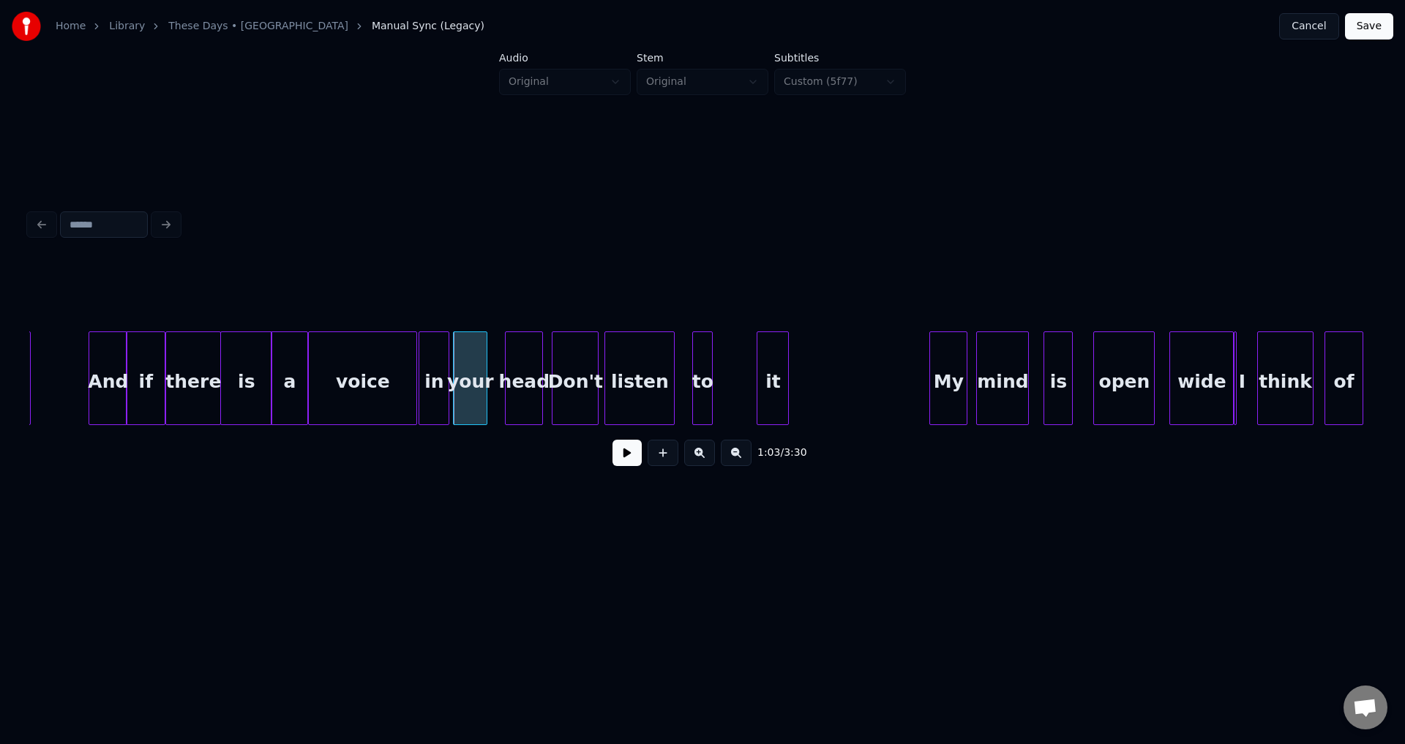
click at [377, 407] on div "voice" at bounding box center [363, 381] width 108 height 99
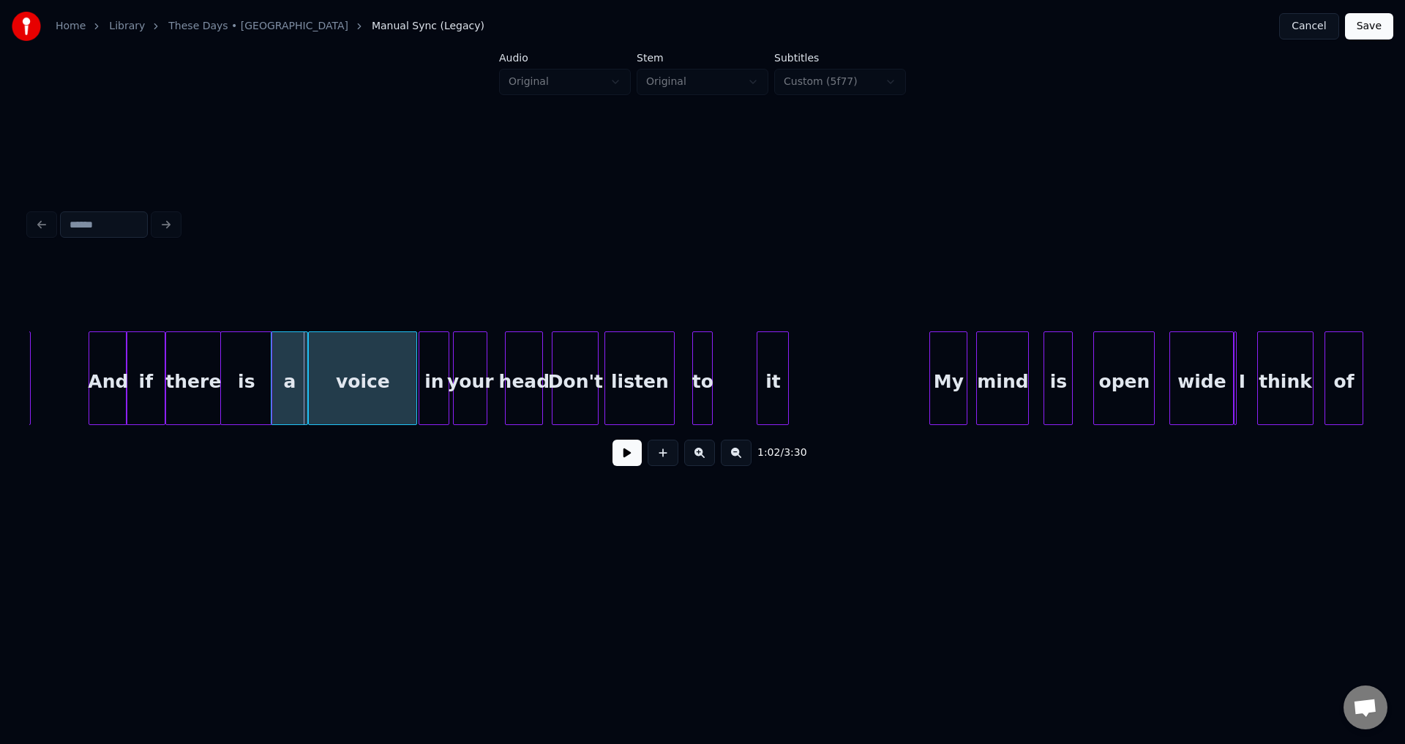
click at [342, 380] on div "voice" at bounding box center [363, 381] width 108 height 99
click at [631, 457] on button at bounding box center [626, 453] width 29 height 26
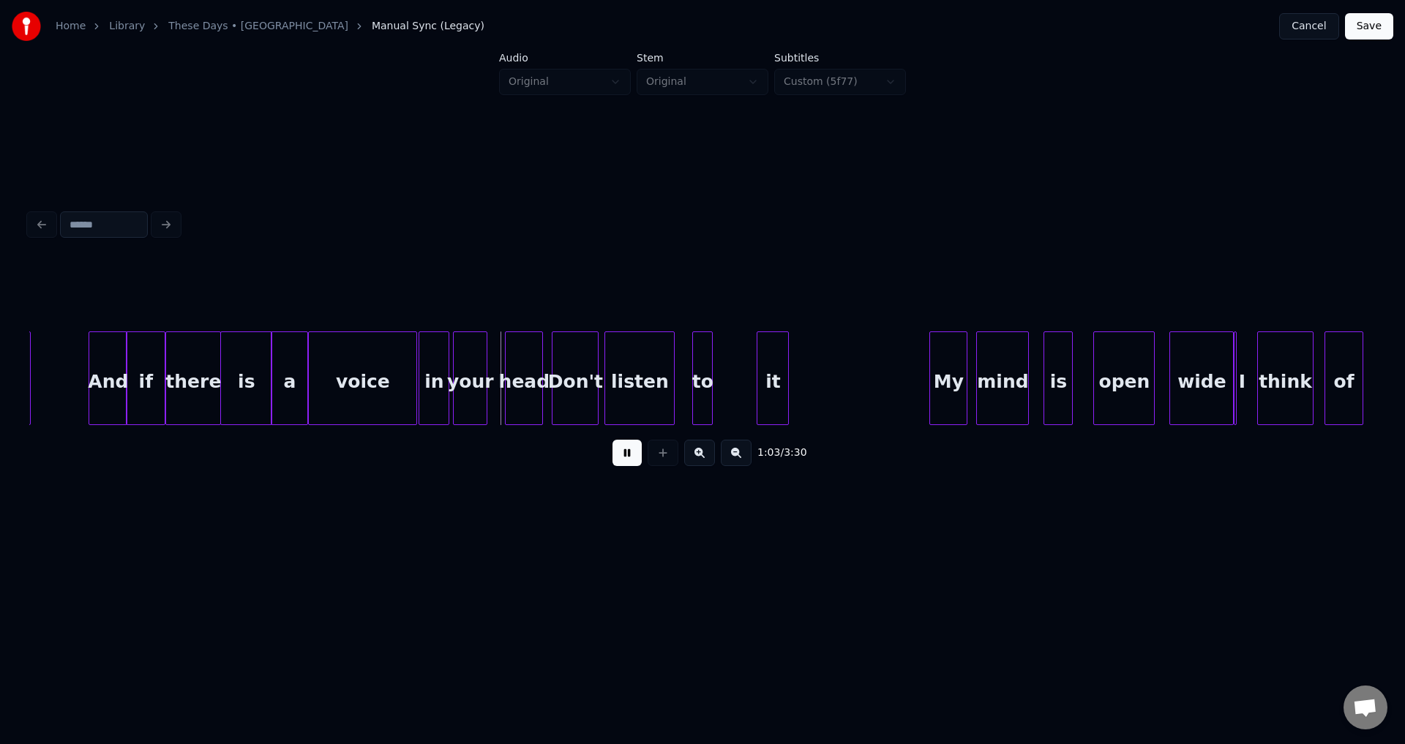
click at [631, 457] on button at bounding box center [626, 453] width 29 height 26
click at [625, 458] on button at bounding box center [626, 453] width 29 height 26
click at [631, 458] on button at bounding box center [626, 453] width 29 height 26
click
drag, startPoint x: 622, startPoint y: 460, endPoint x: 503, endPoint y: 403, distance: 132.2
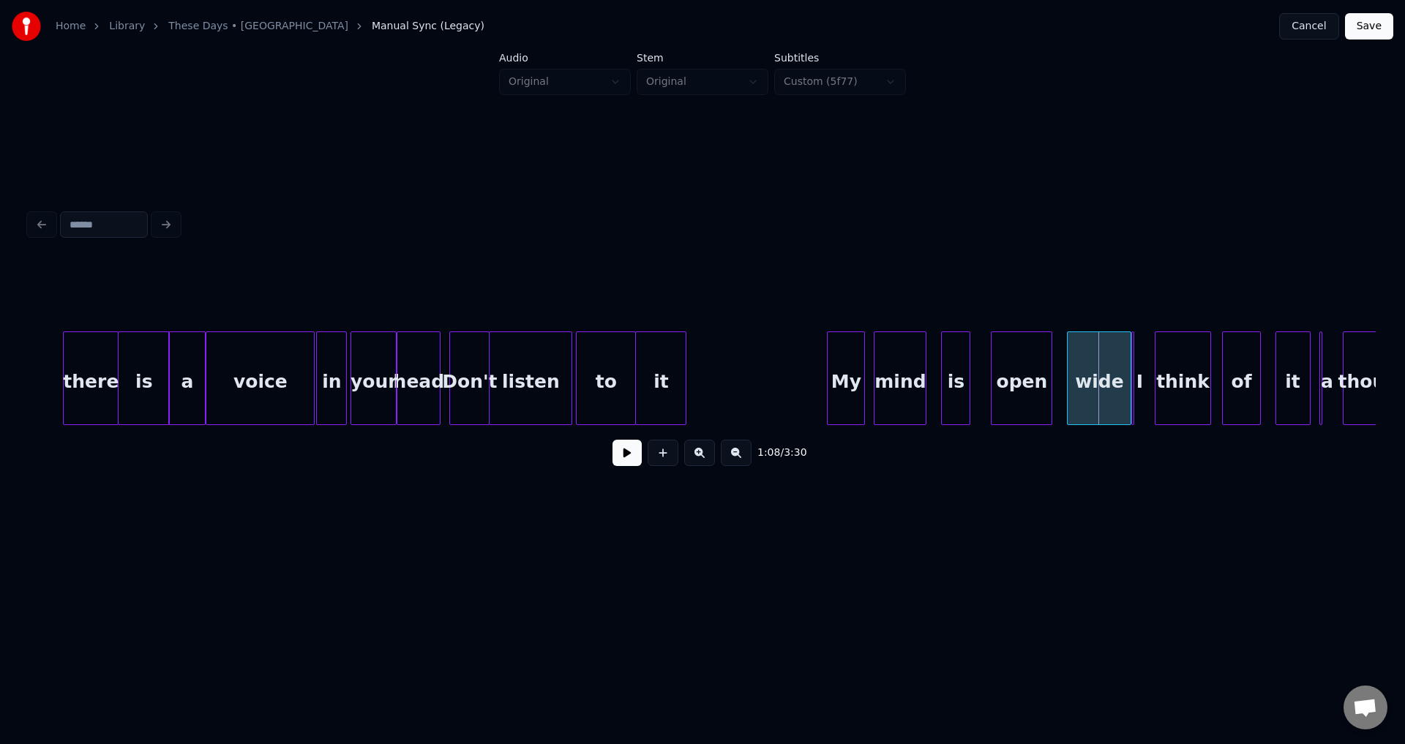
scroll to position [0, 9383]
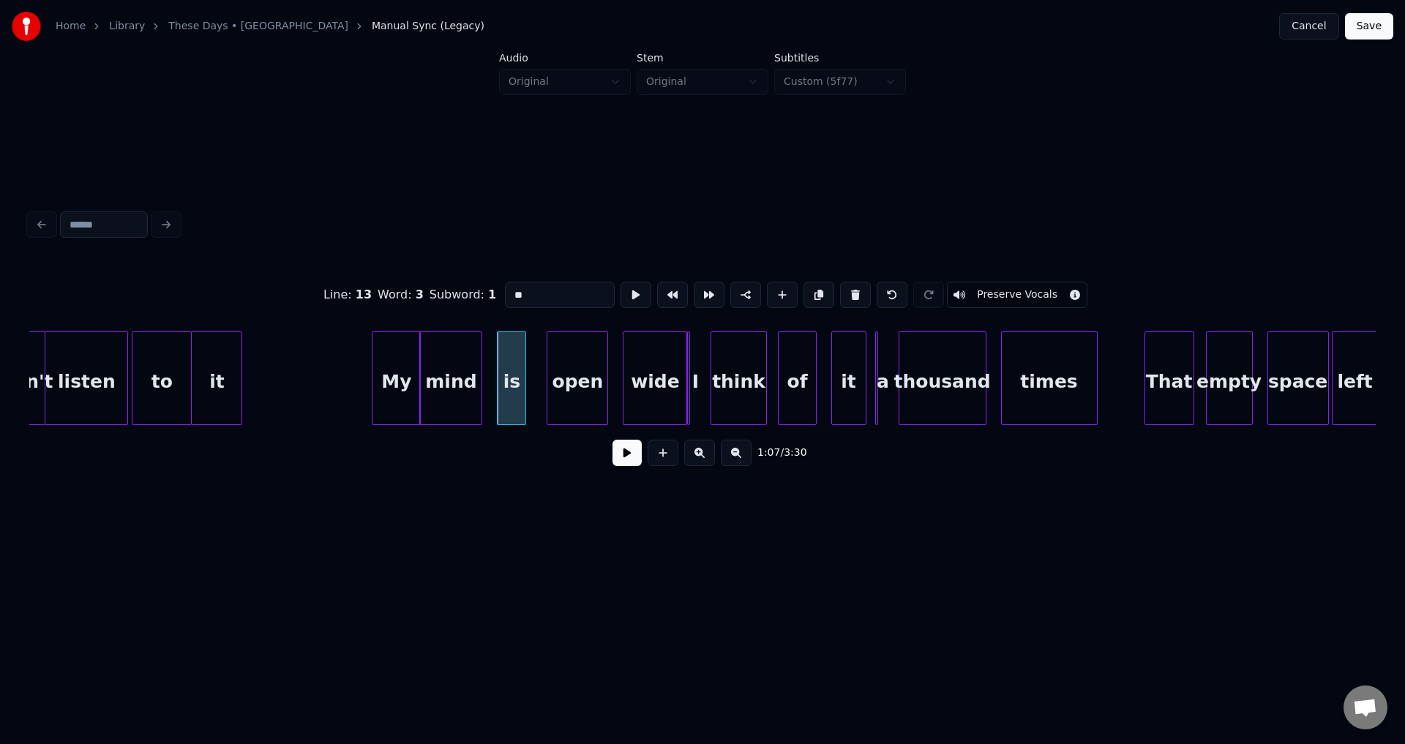
type input "**"
type input "****"
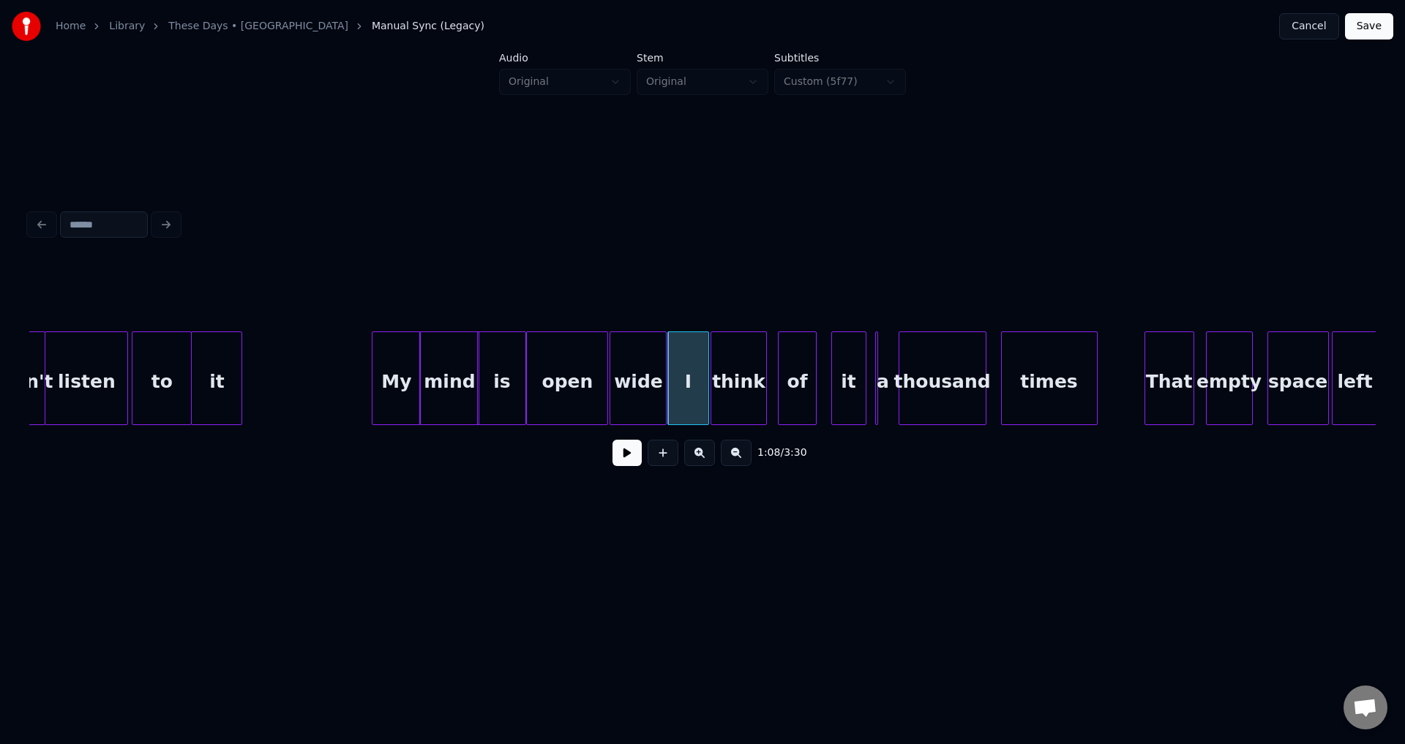
drag, startPoint x: 632, startPoint y: 450, endPoint x: 625, endPoint y: 454, distance: 8.2
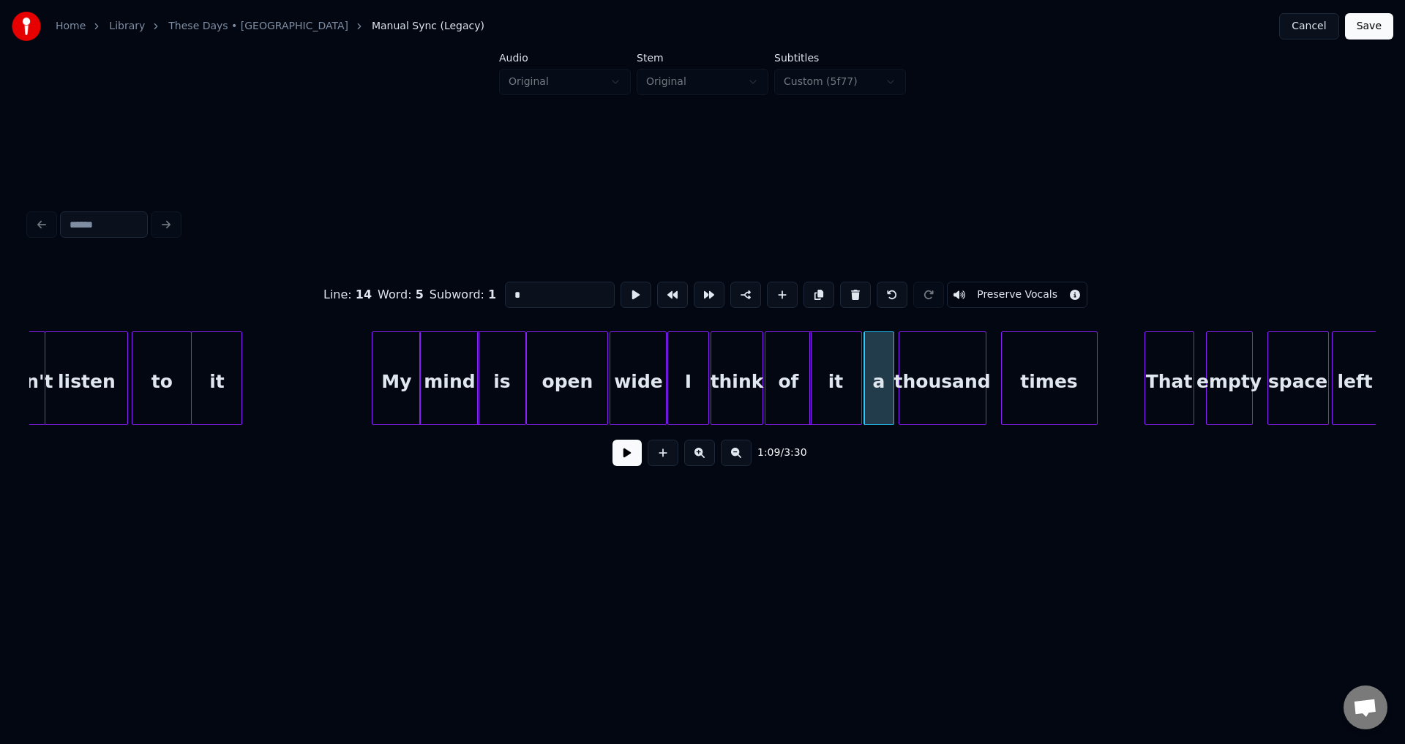
type input "**"
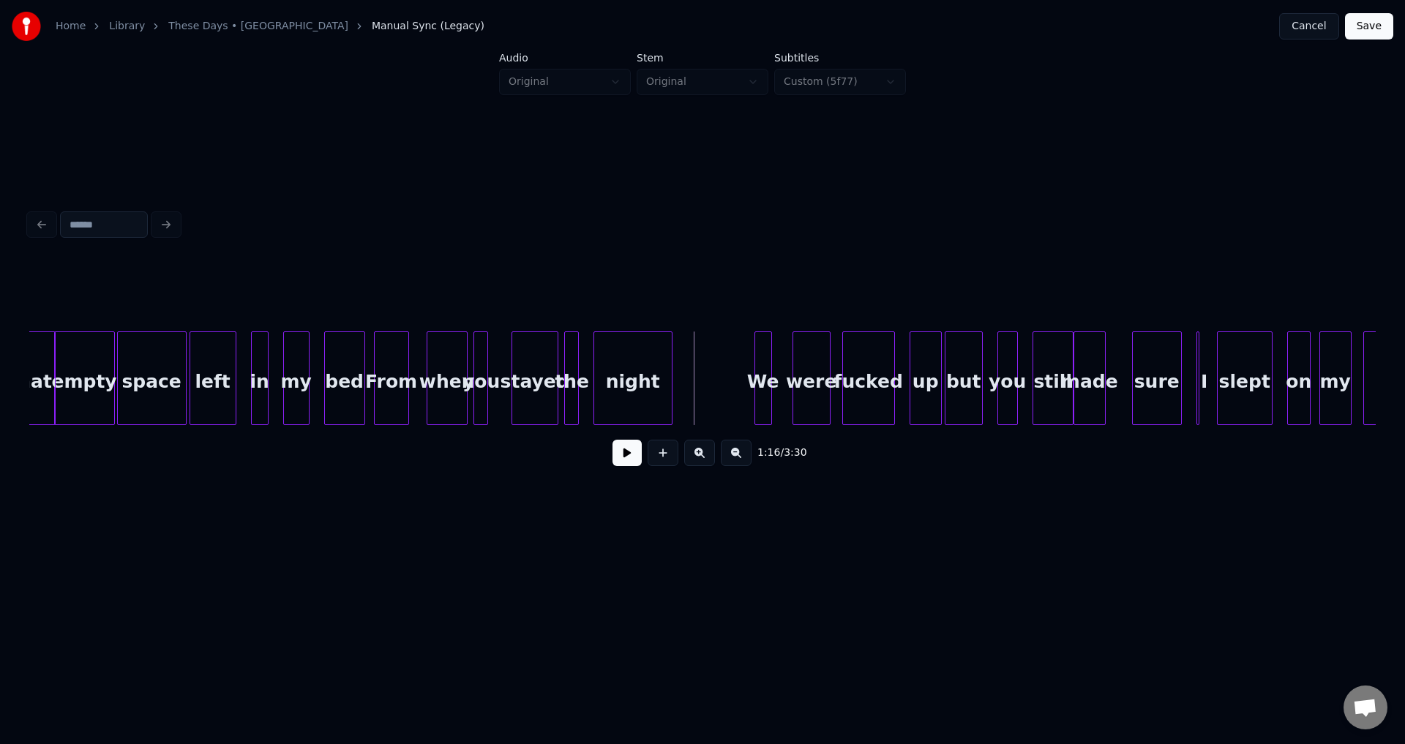
scroll to position [0, 10253]
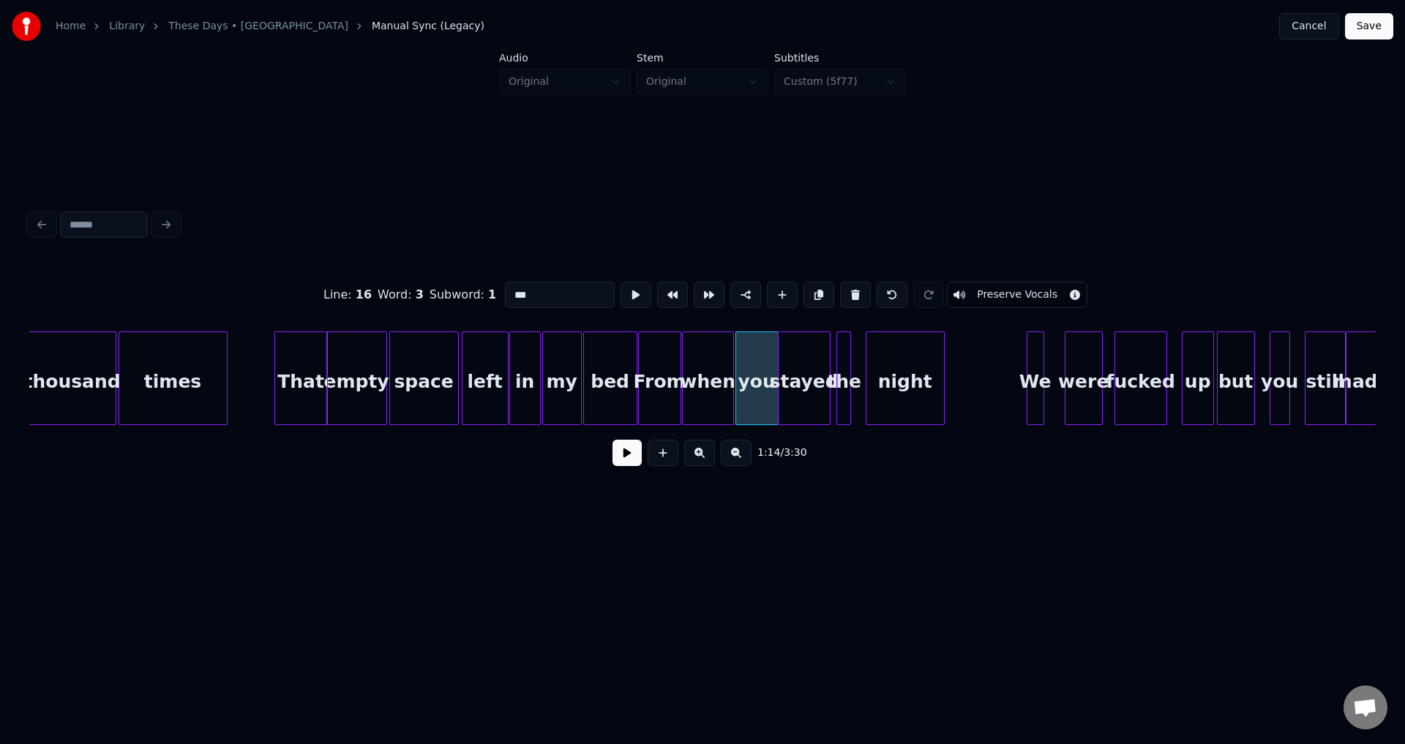
type input "****"
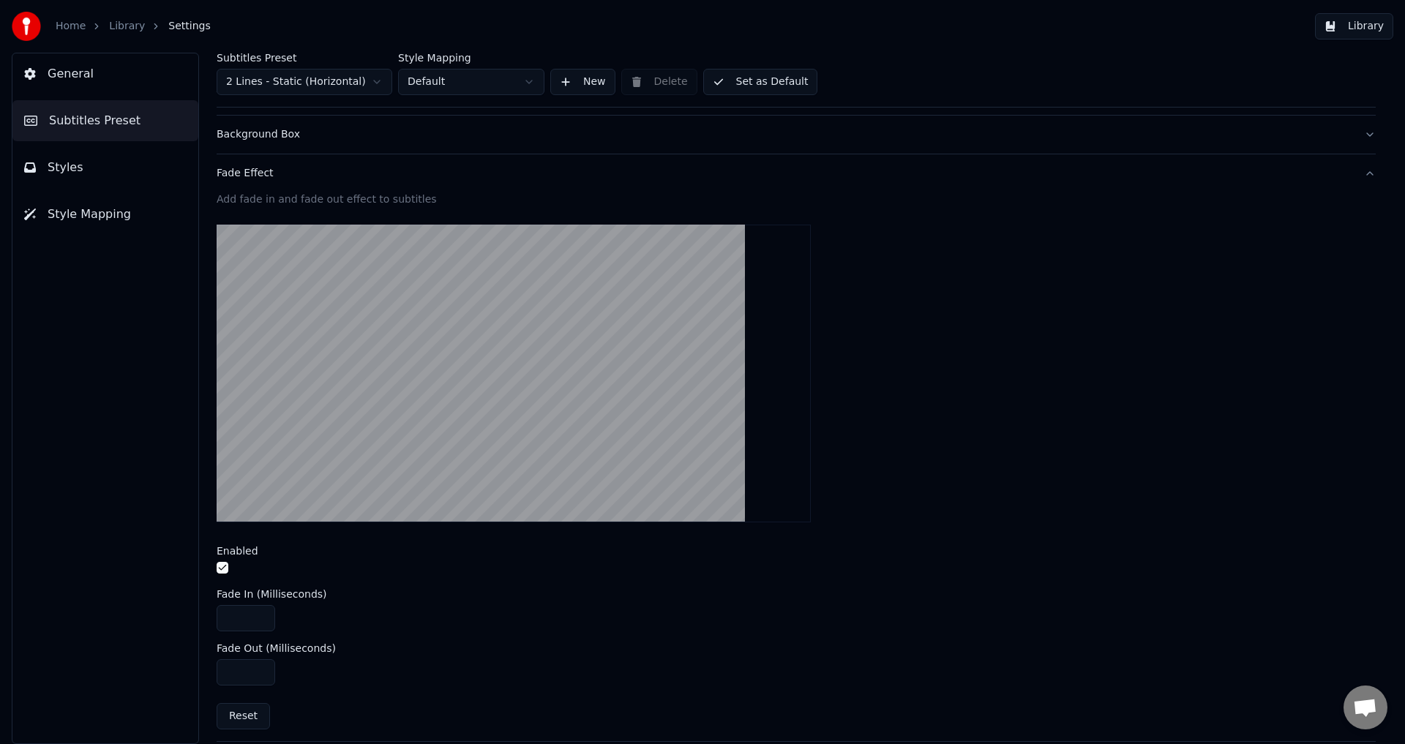
scroll to position [366, 0]
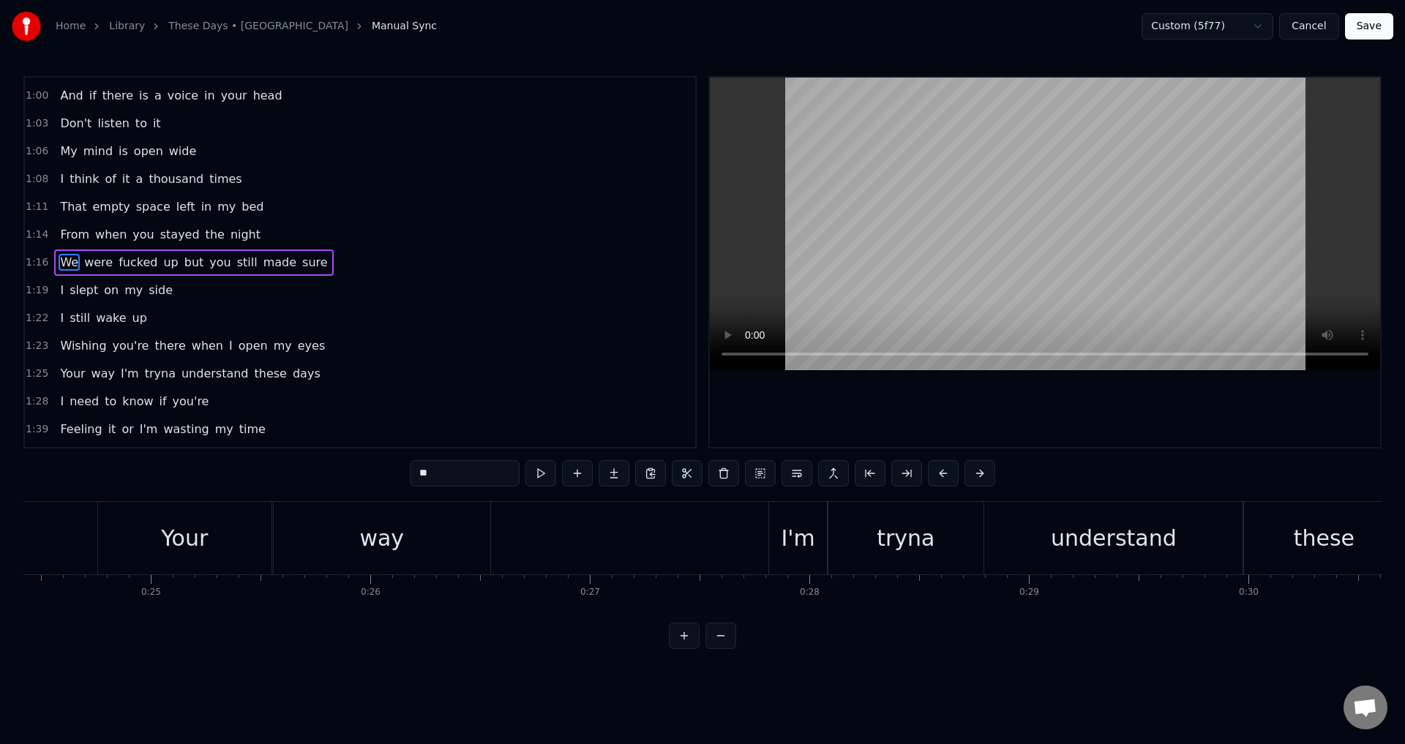
scroll to position [0, 16801]
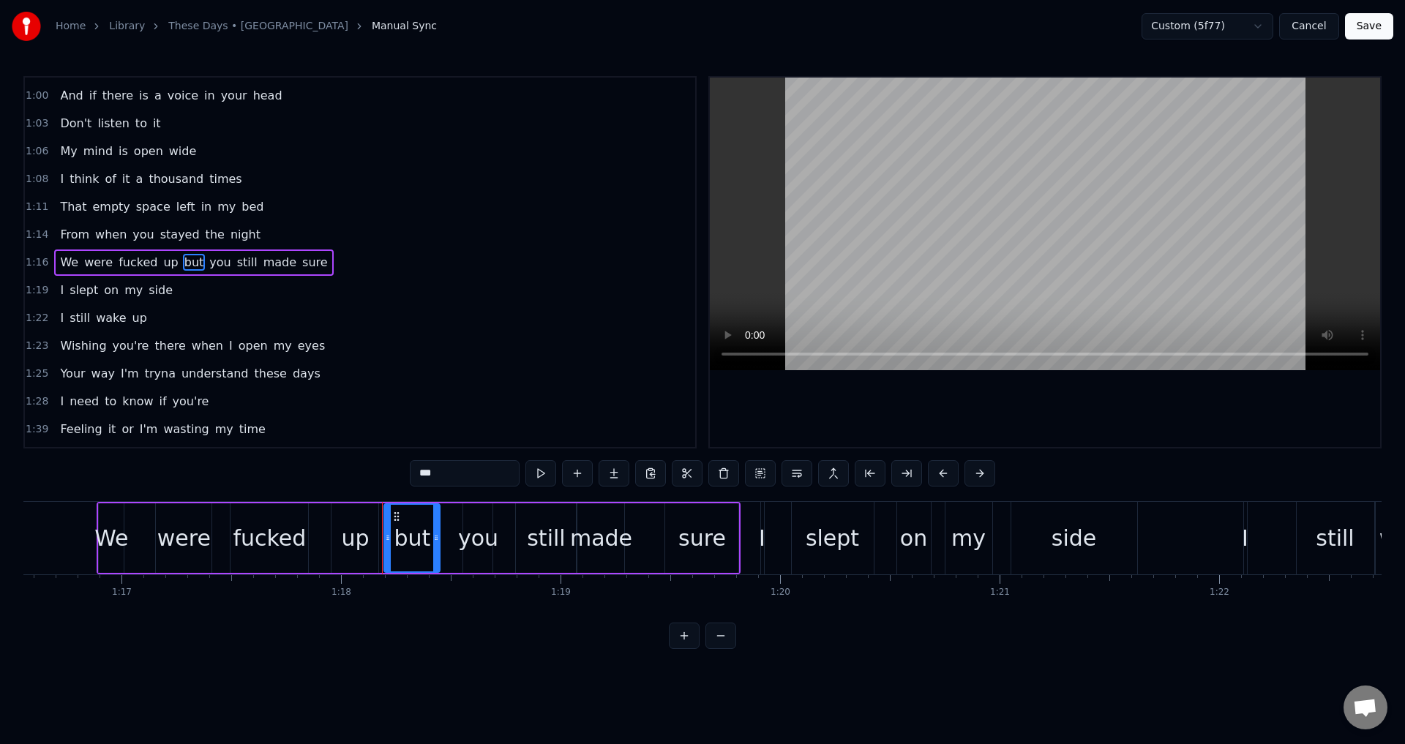
type input "**"
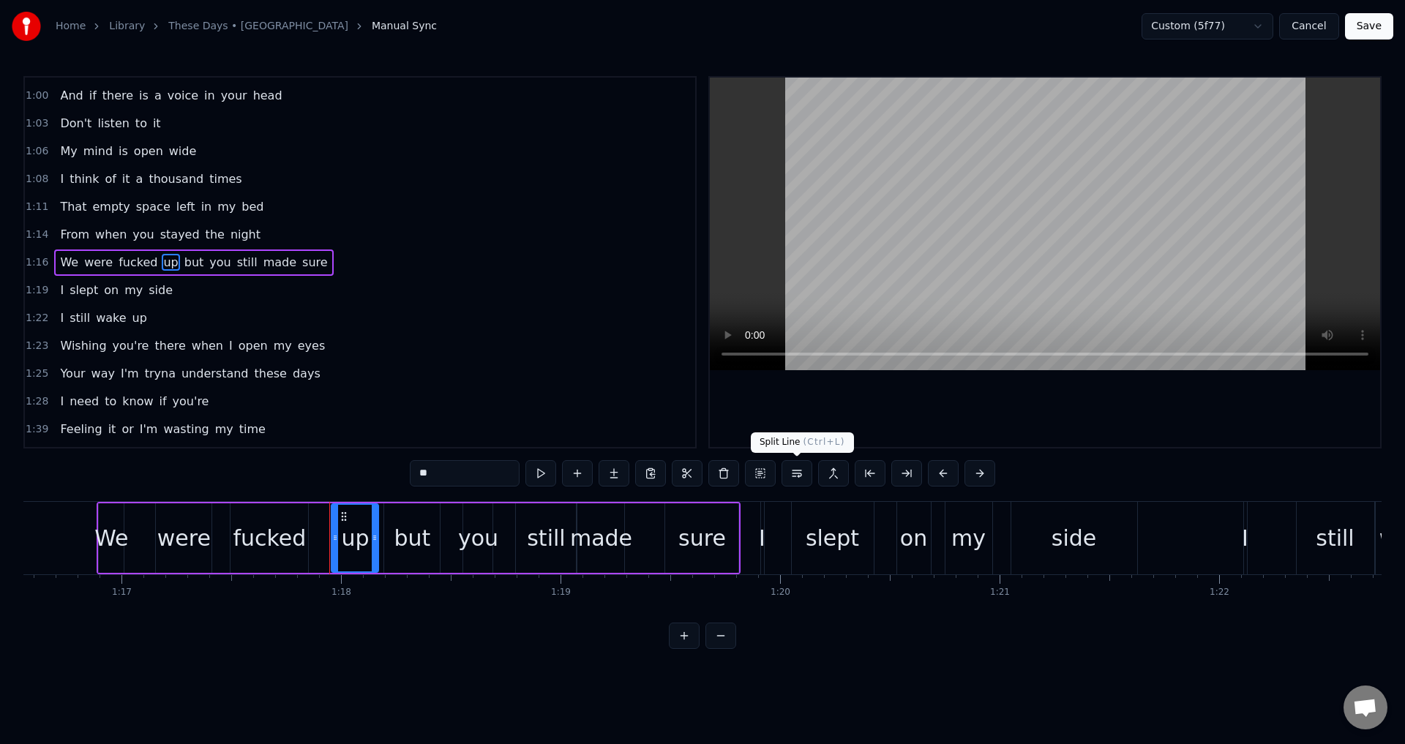
scroll to position [301, 0]
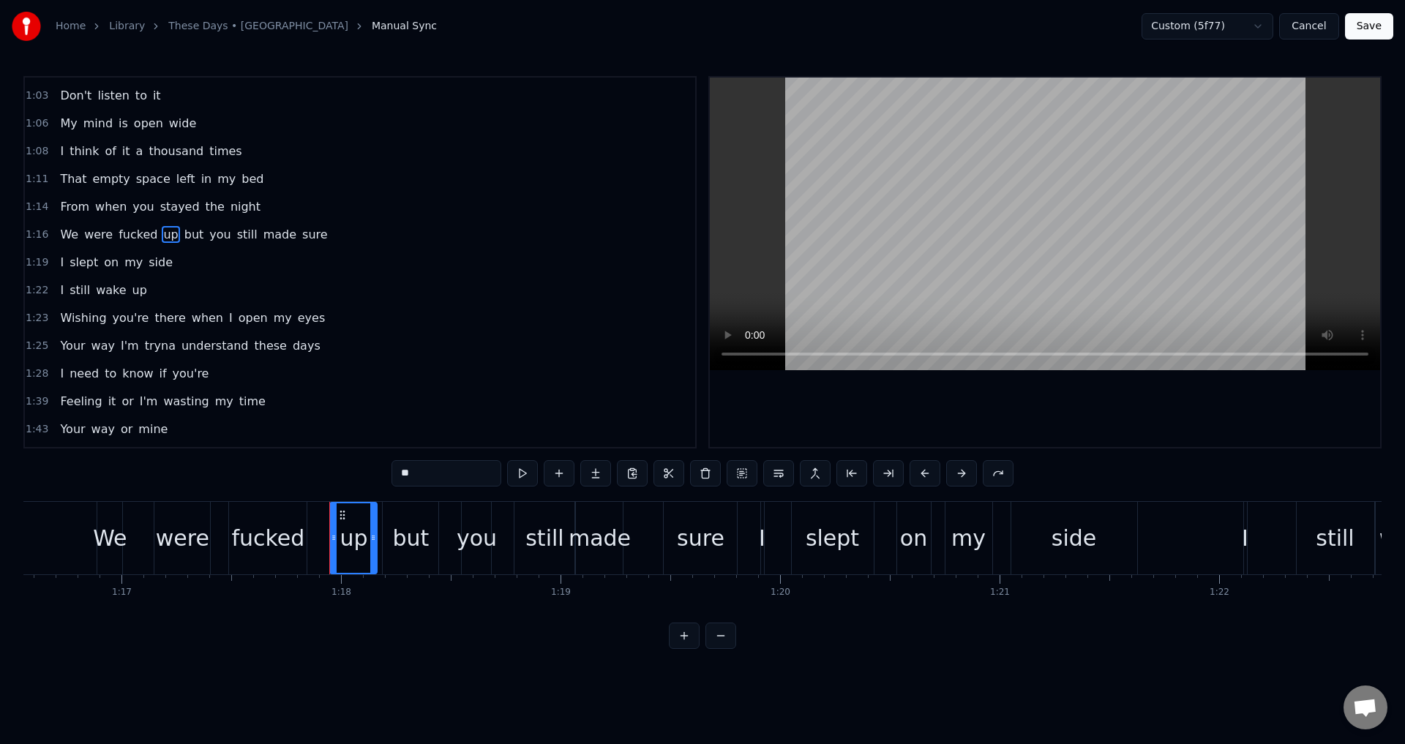
type input "***"
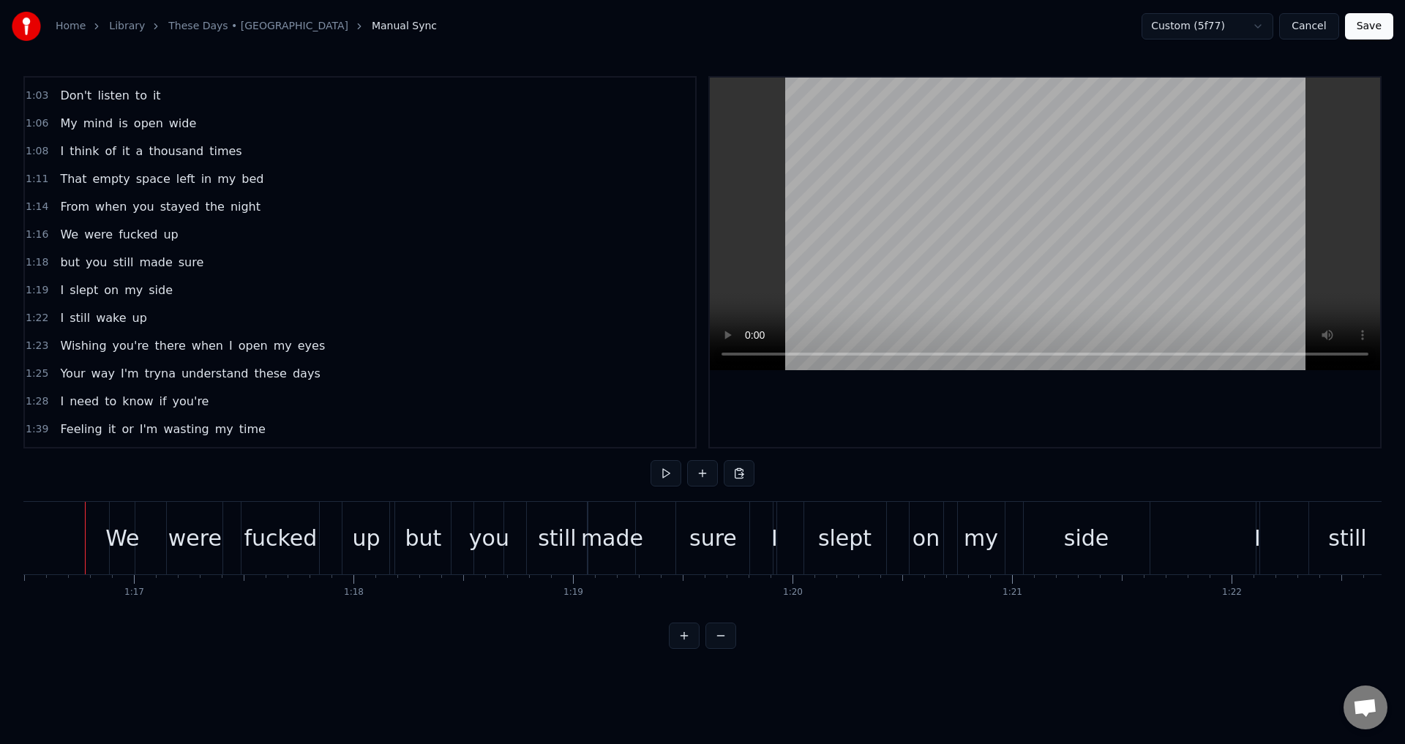
scroll to position [0, 16776]
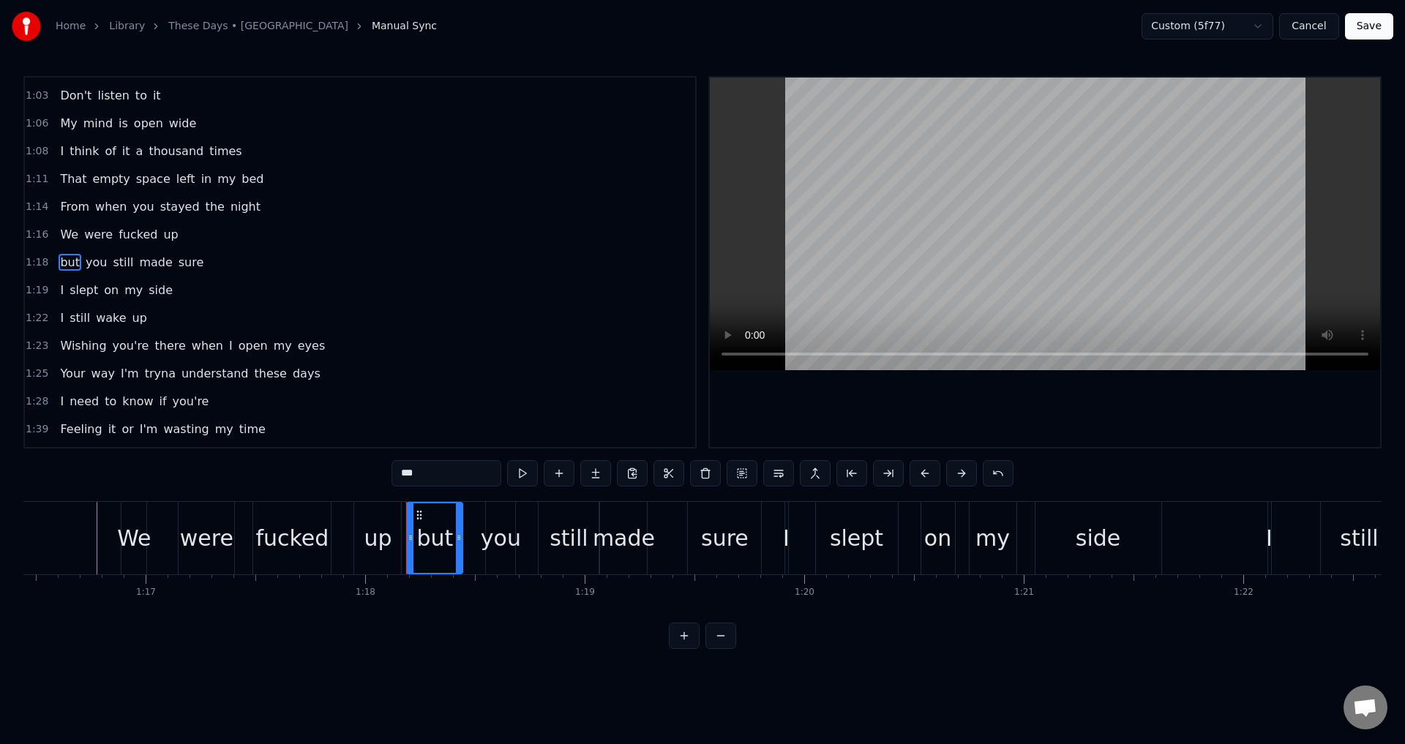
drag, startPoint x: 404, startPoint y: 474, endPoint x: 386, endPoint y: 474, distance: 17.6
type input "***"
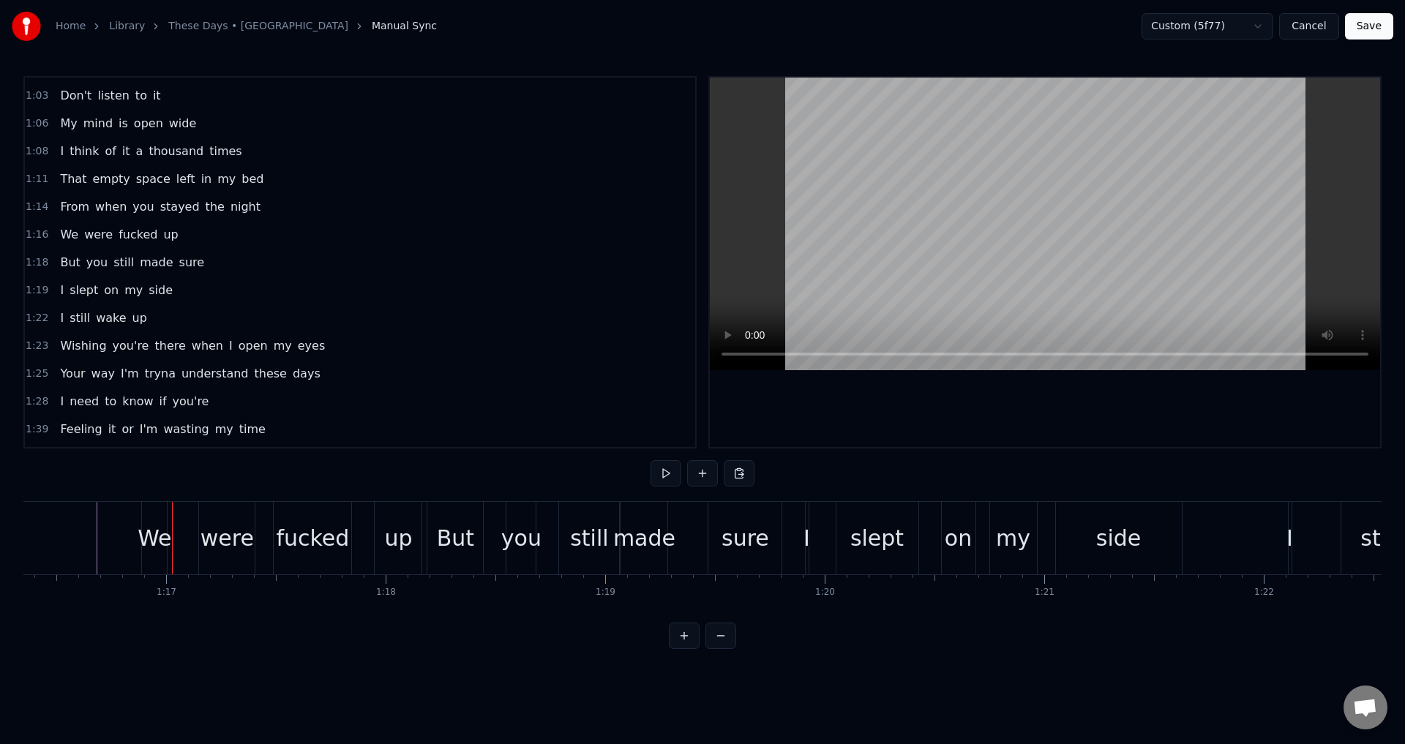
scroll to position [274, 0]
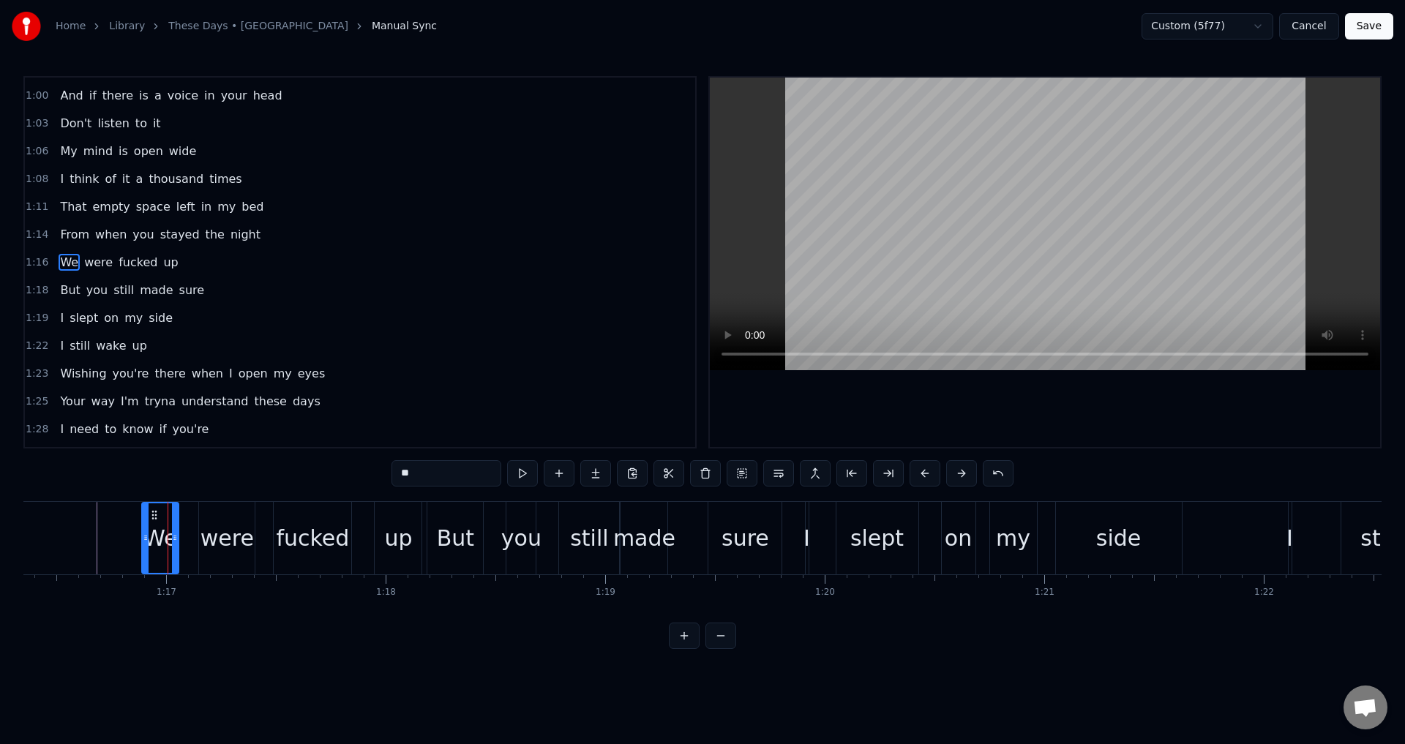
drag, startPoint x: 165, startPoint y: 541, endPoint x: 177, endPoint y: 542, distance: 11.7
type input "**"
drag, startPoint x: 175, startPoint y: 538, endPoint x: 201, endPoint y: 539, distance: 26.4
drag, startPoint x: 377, startPoint y: 541, endPoint x: 358, endPoint y: 541, distance: 19.0
type input "******"
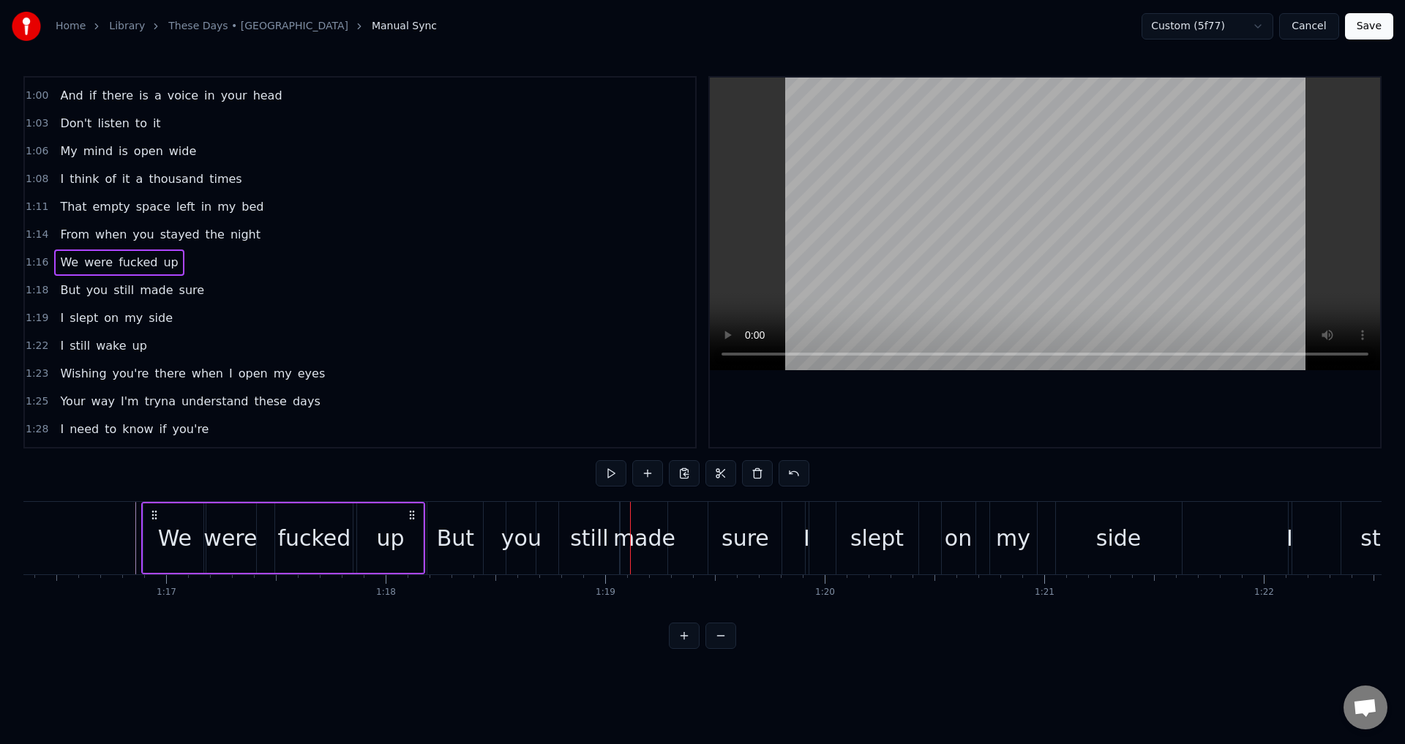
scroll to position [301, 0]
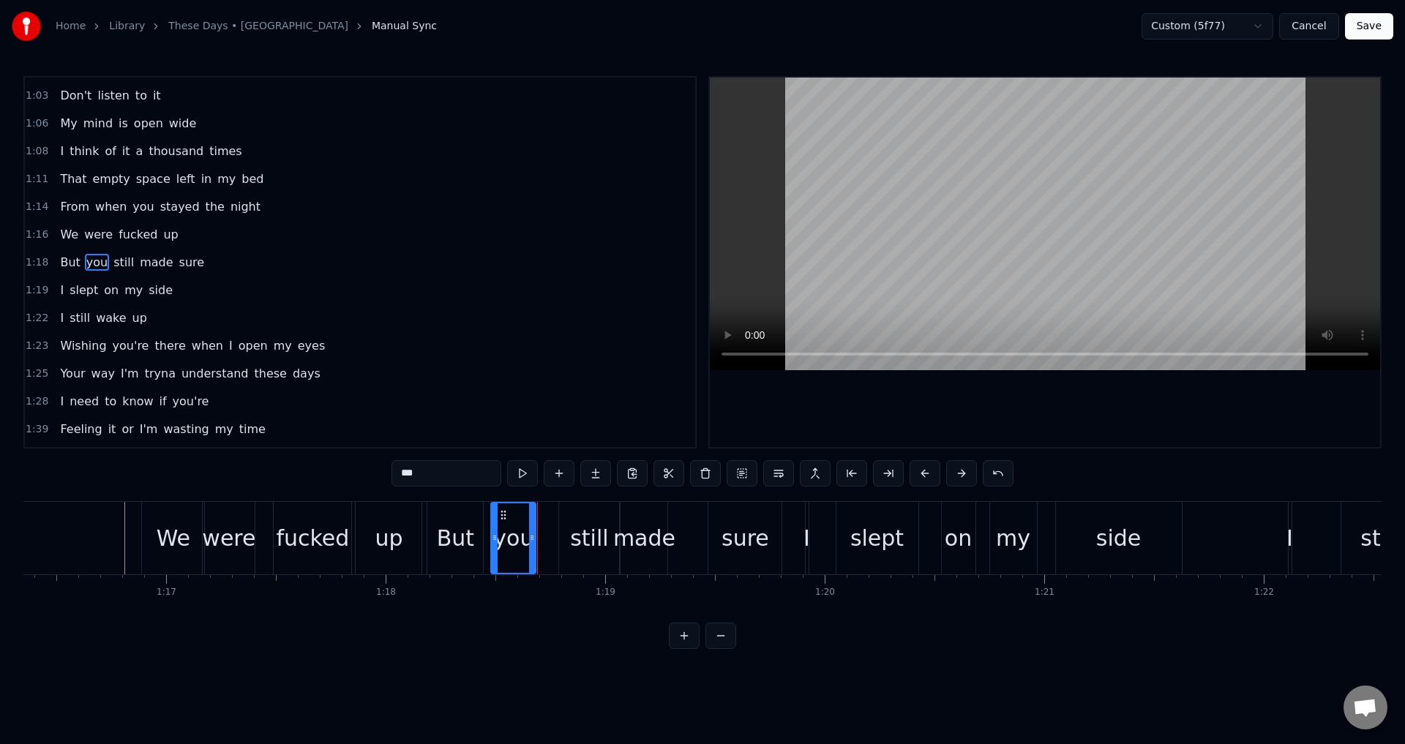
drag, startPoint x: 511, startPoint y: 535, endPoint x: 496, endPoint y: 538, distance: 15.5
type input "***"
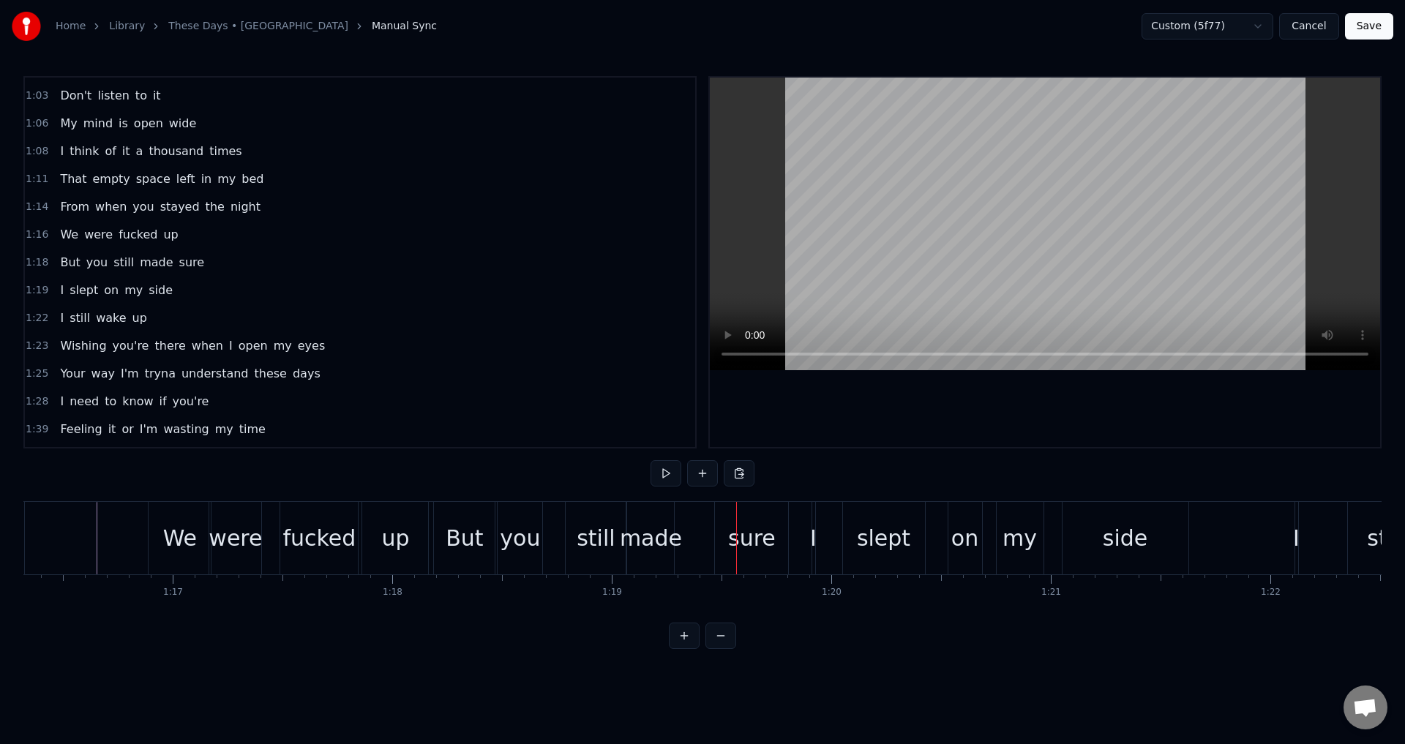
scroll to position [274, 0]
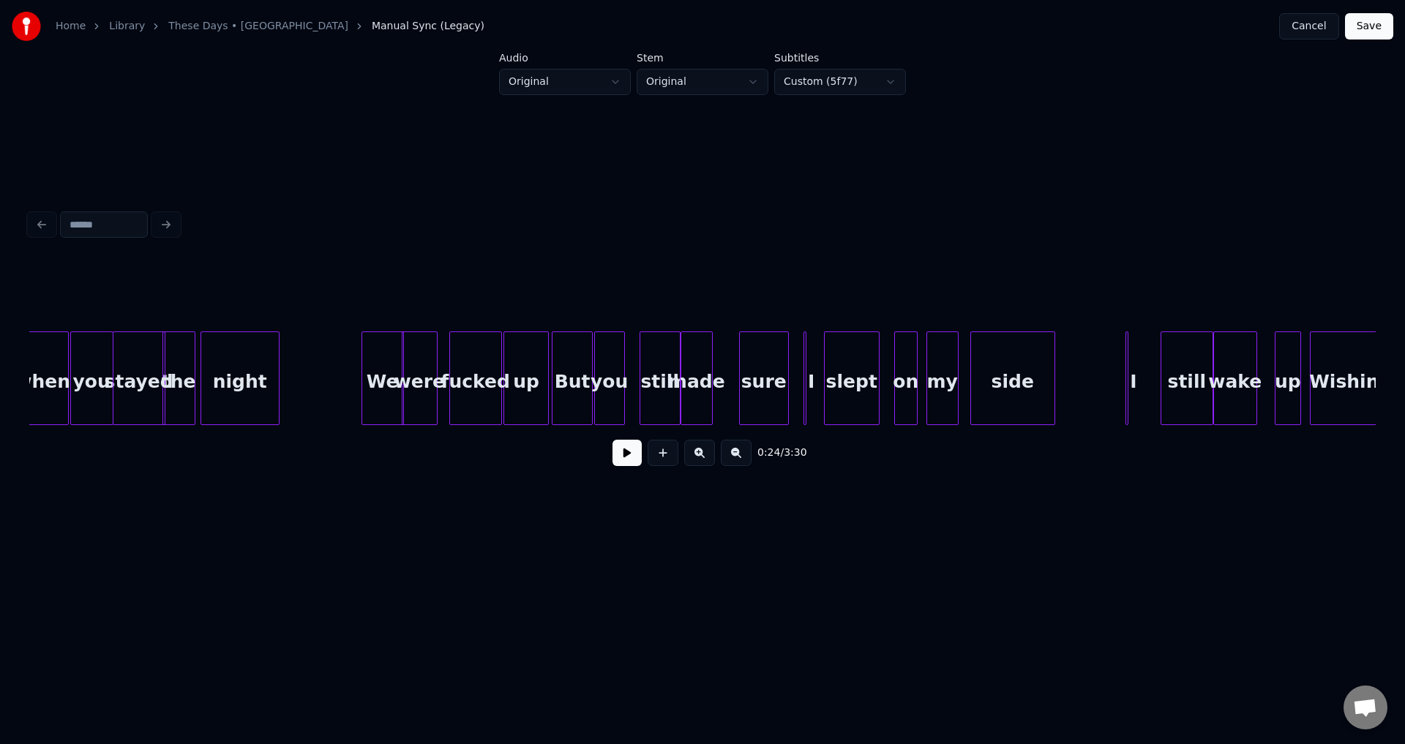
scroll to position [0, 10884]
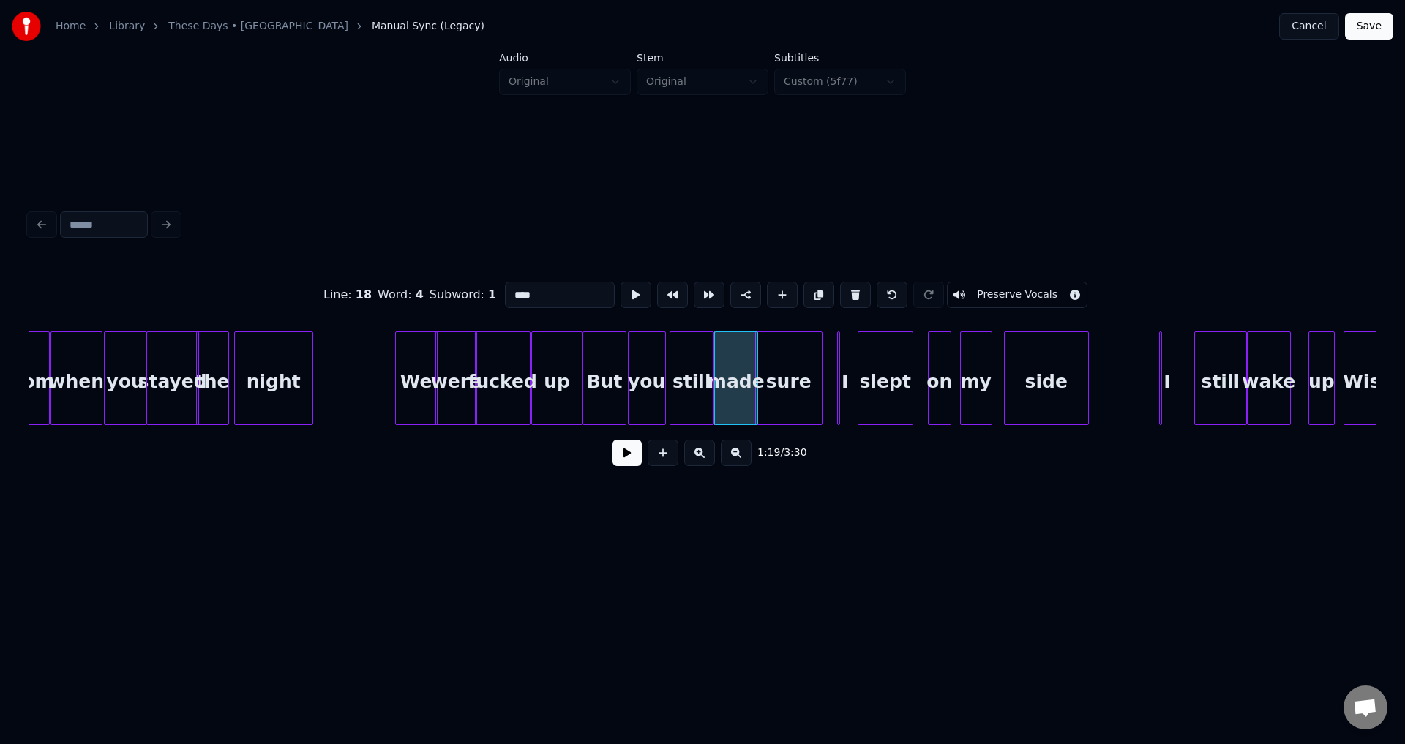
type input "*****"
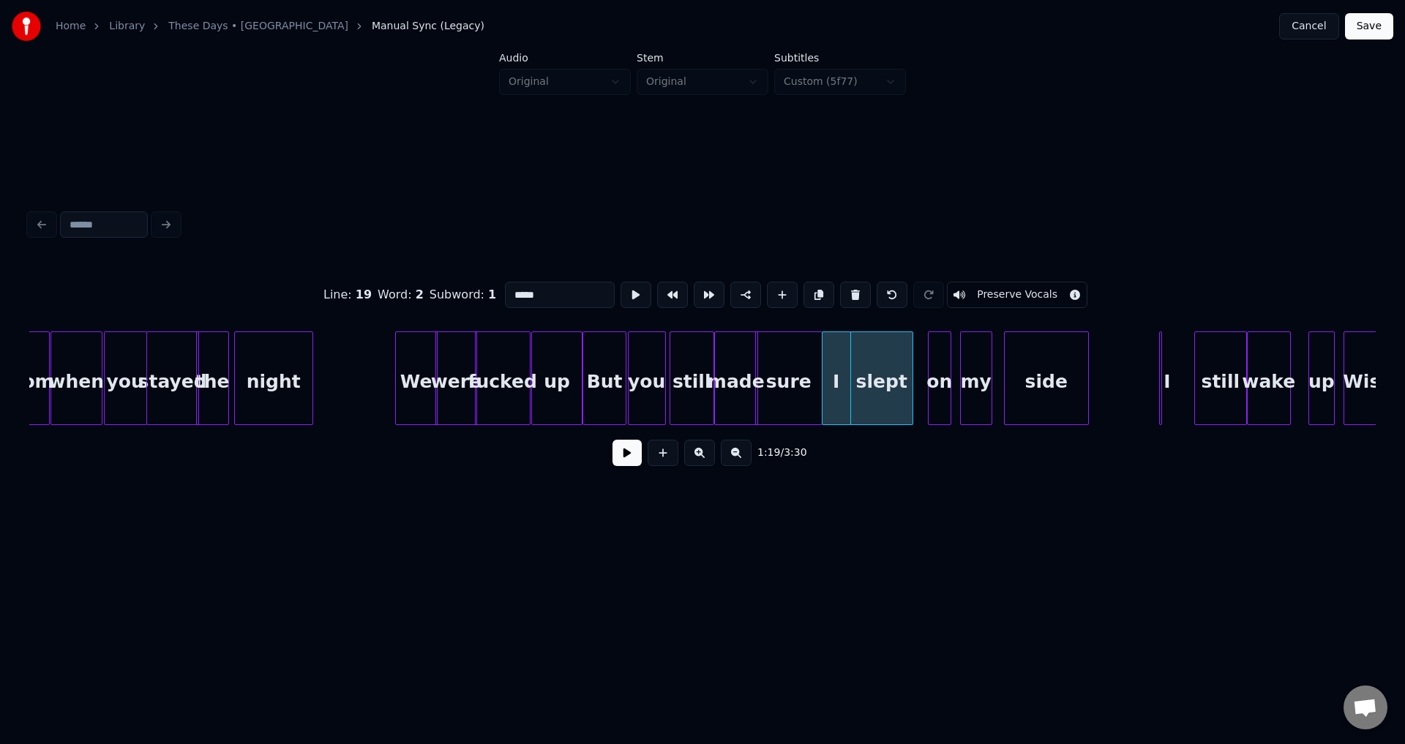
type input "**"
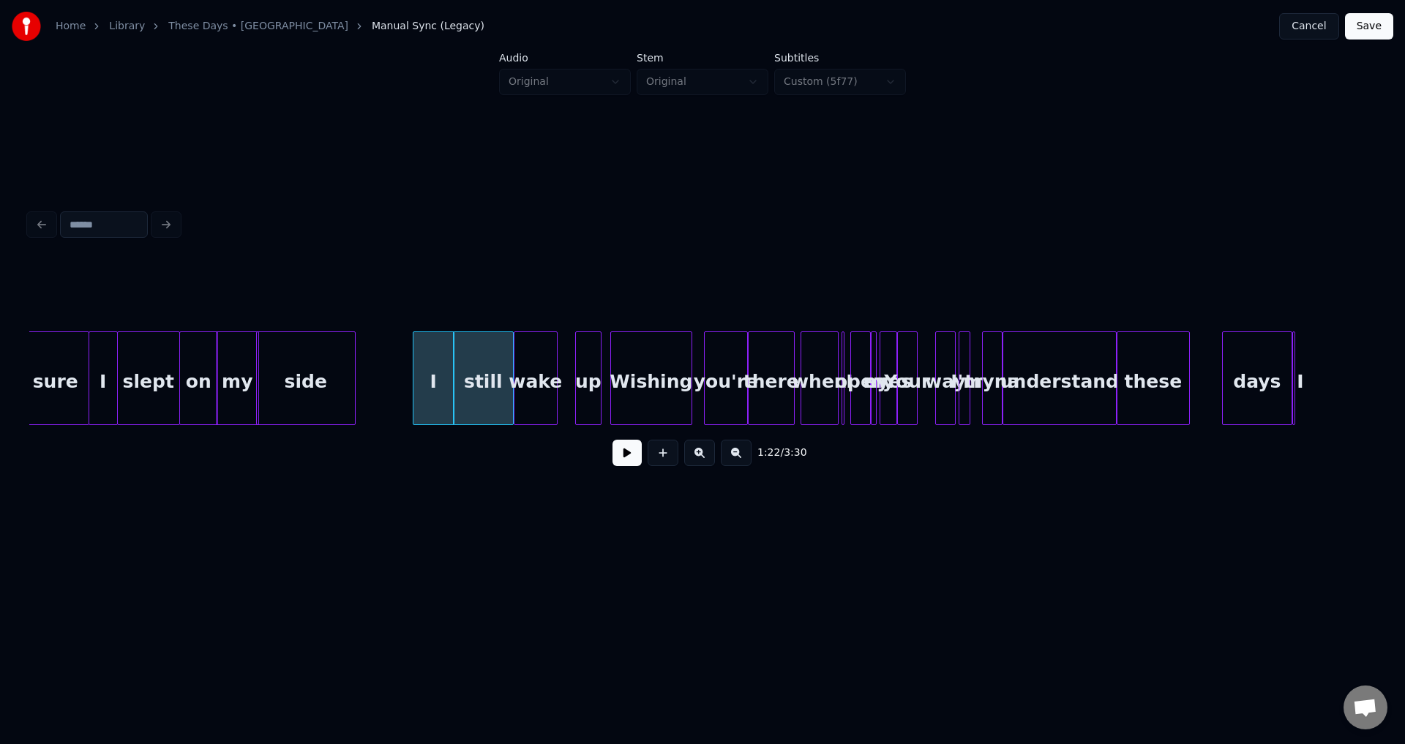
scroll to position [0, 11651]
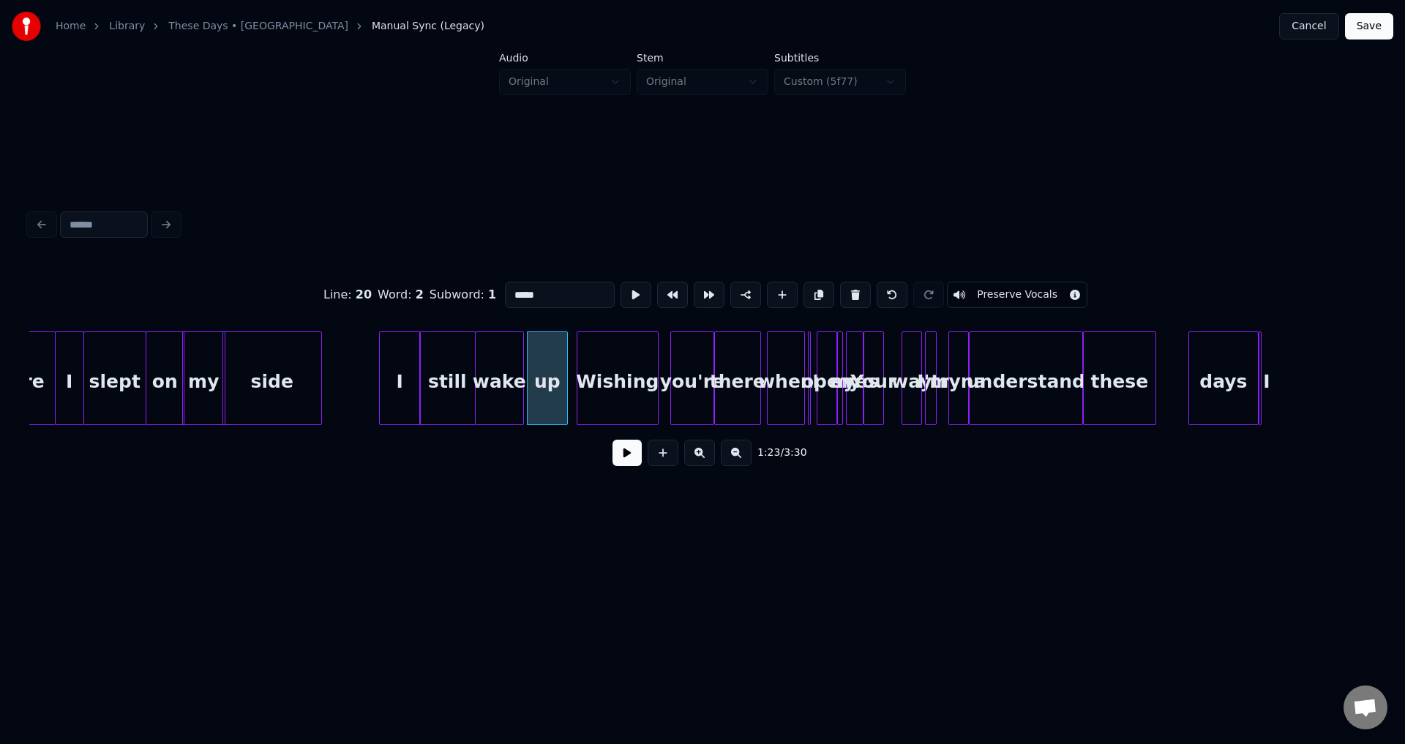
type input "****"
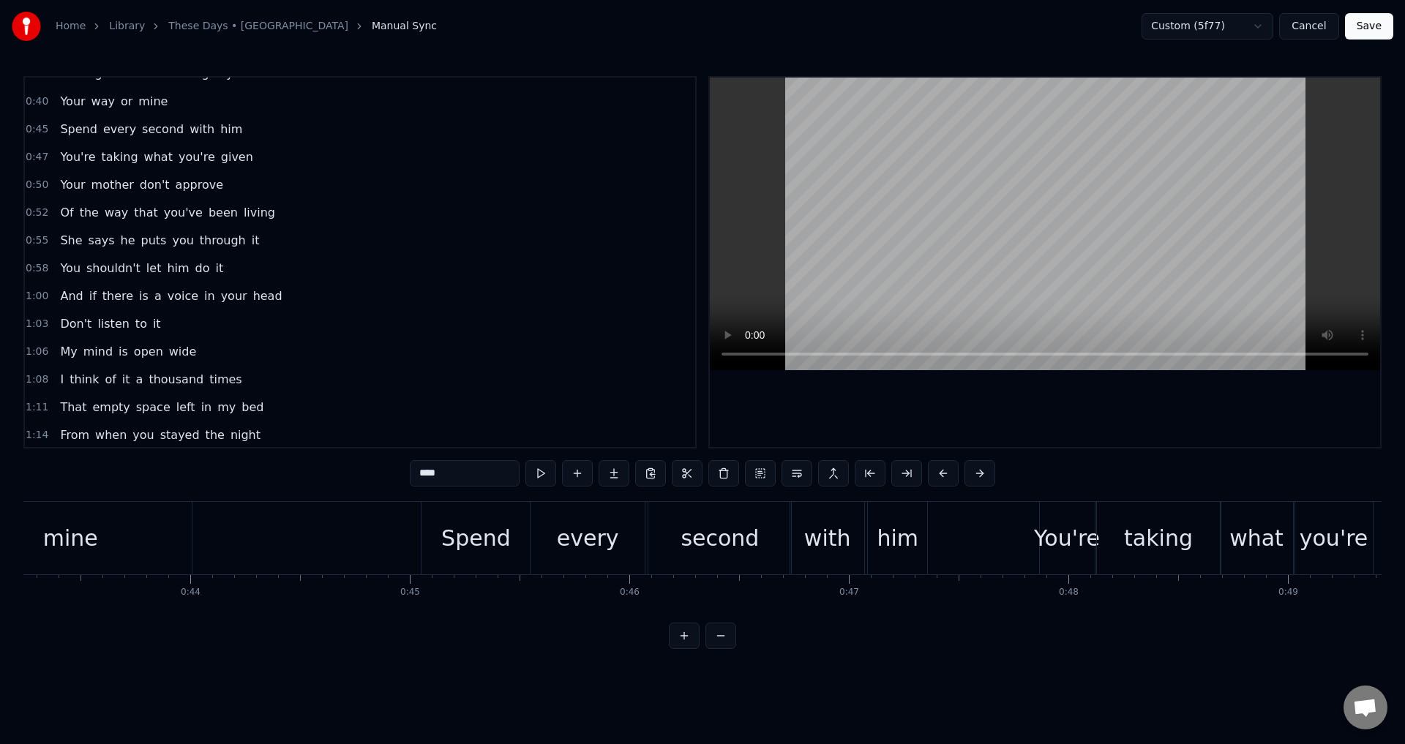
scroll to position [293, 0]
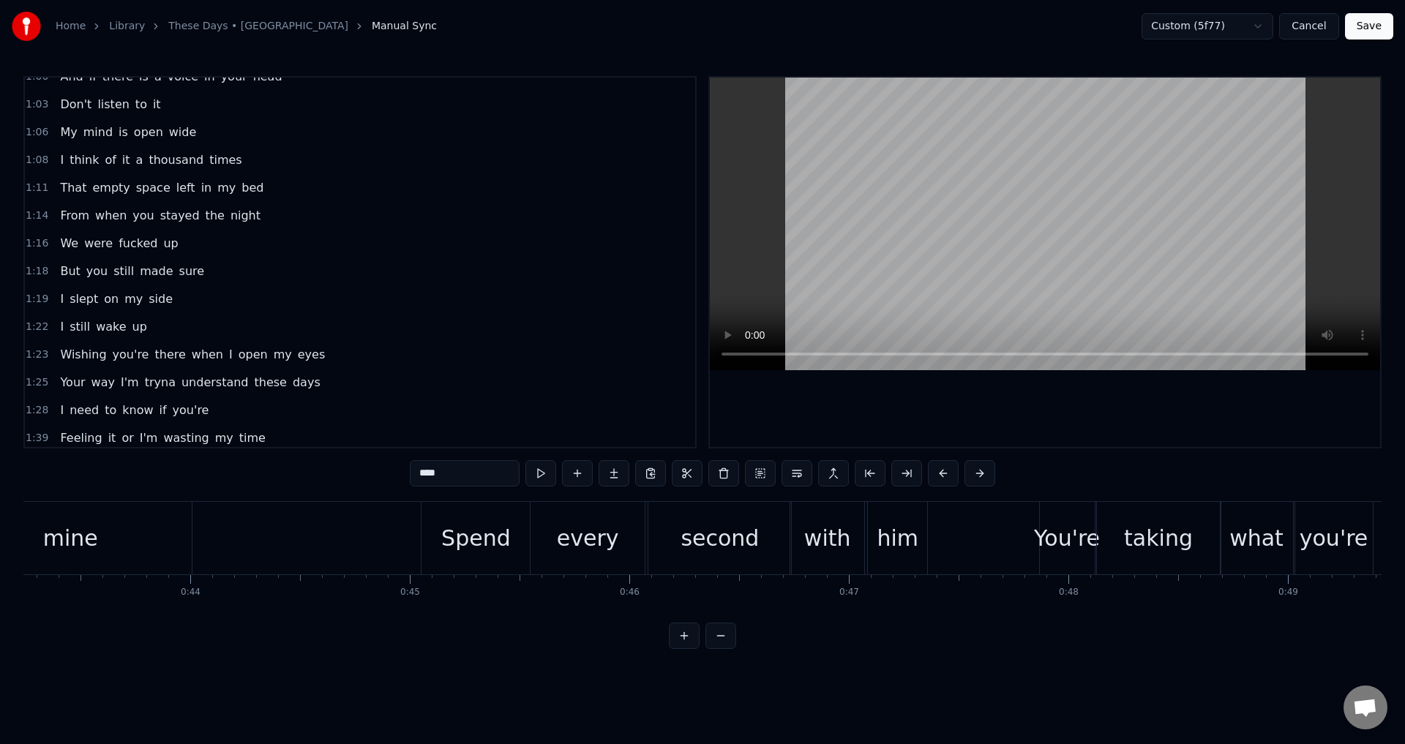
type input "*******"
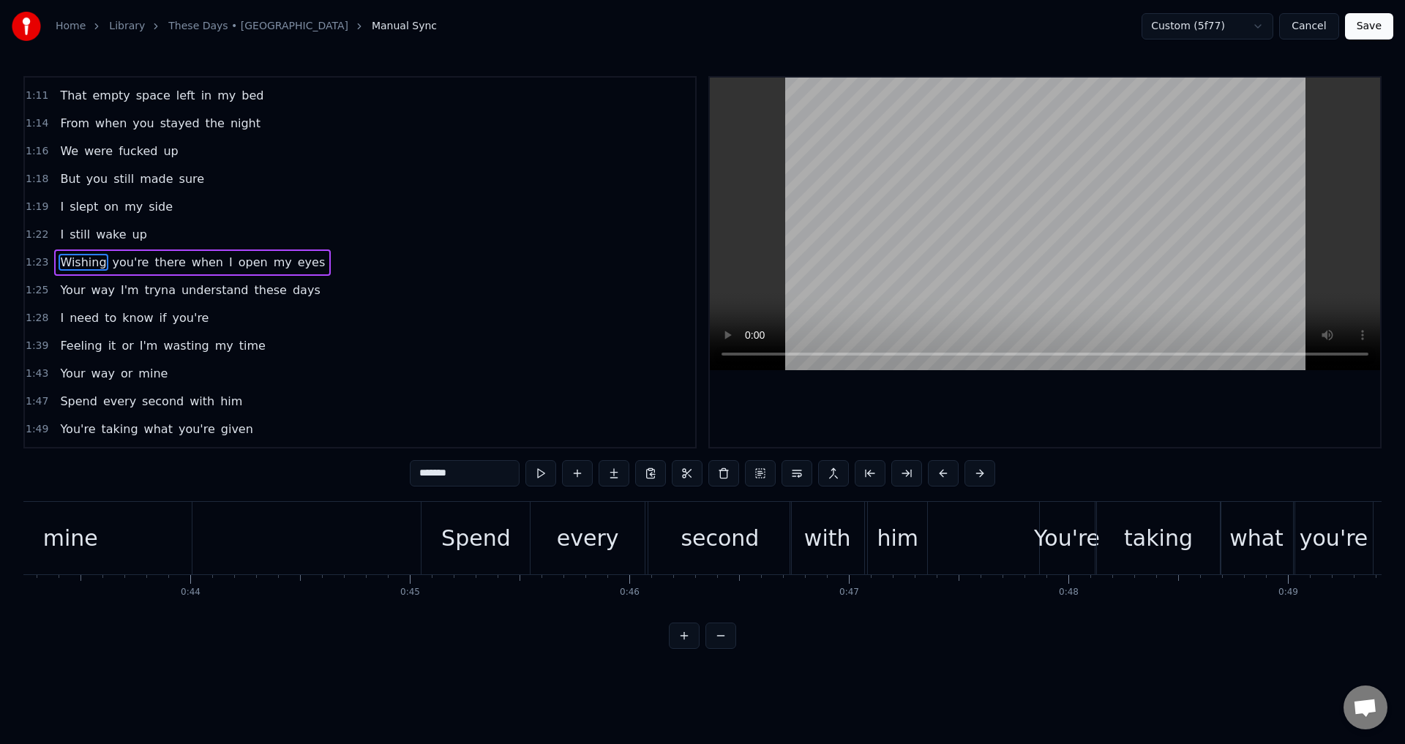
scroll to position [0, 18223]
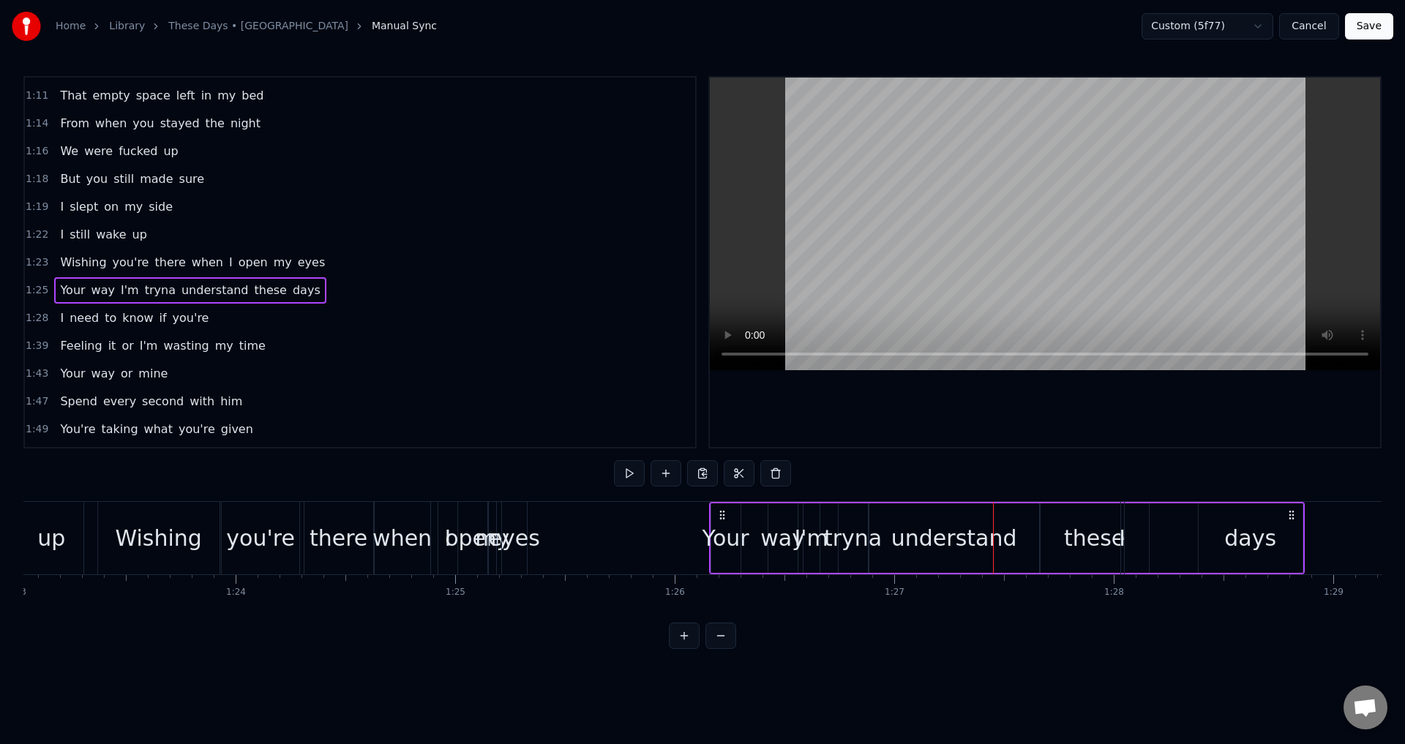
drag, startPoint x: 546, startPoint y: 515, endPoint x: 743, endPoint y: 518, distance: 197.5
drag, startPoint x: 539, startPoint y: 513, endPoint x: 715, endPoint y: 530, distance: 176.4
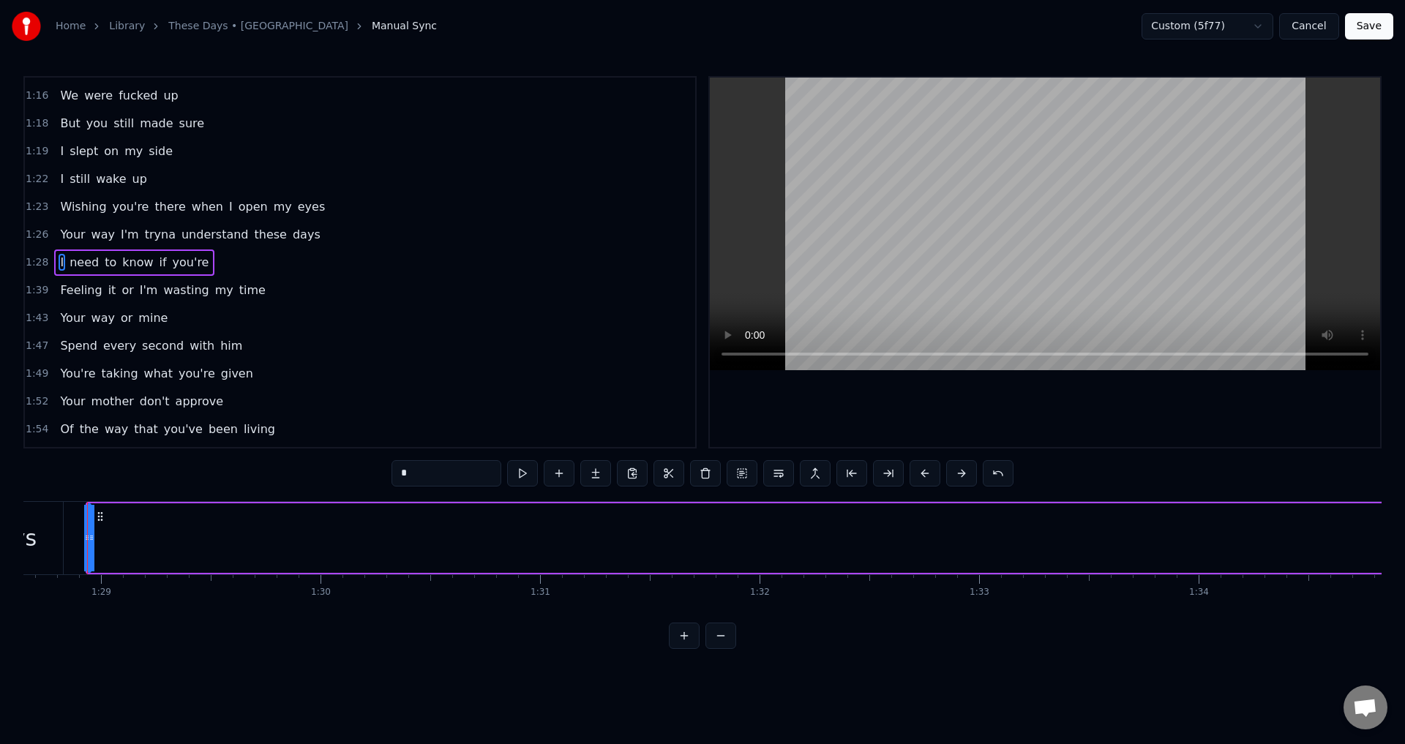
scroll to position [0, 19445]
drag, startPoint x: 215, startPoint y: 535, endPoint x: 515, endPoint y: 535, distance: 299.9
drag, startPoint x: 105, startPoint y: 541, endPoint x: 115, endPoint y: 542, distance: 9.5
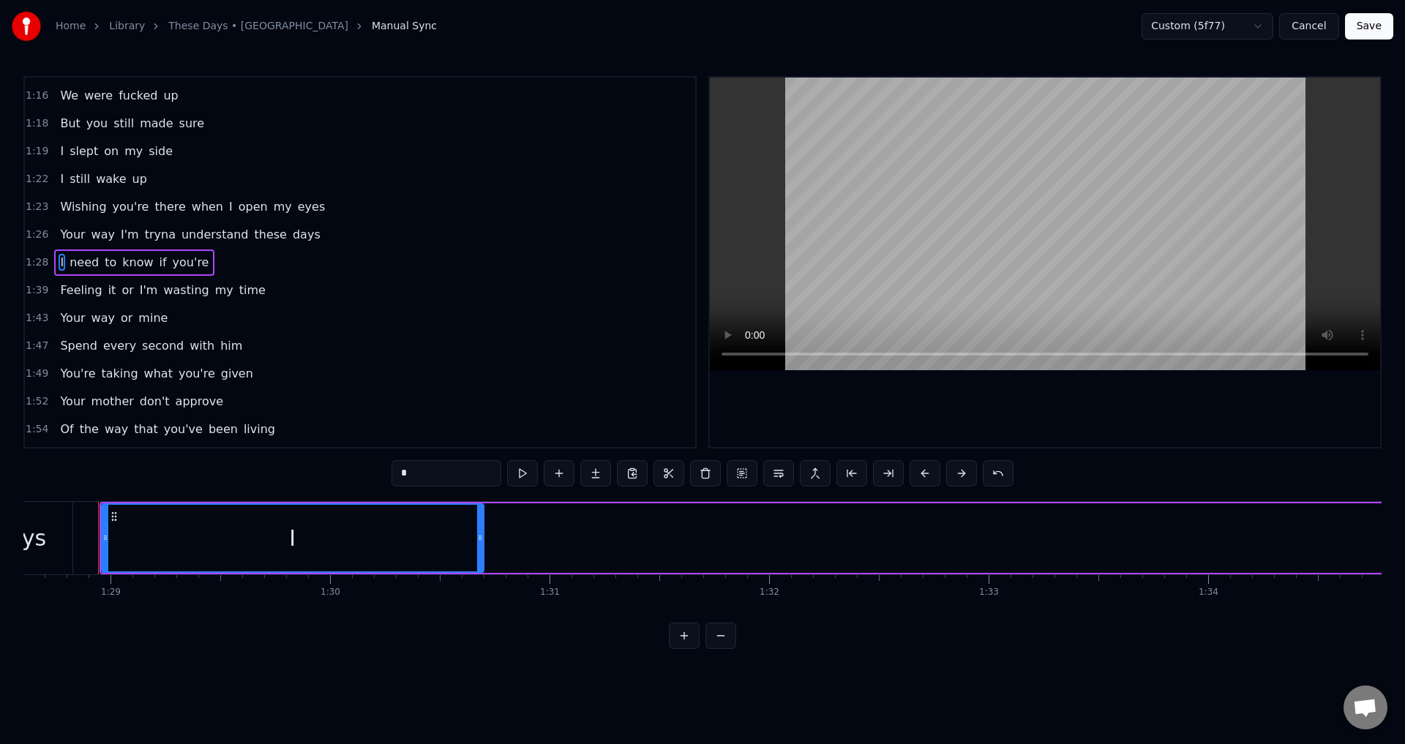
drag, startPoint x: 99, startPoint y: 537, endPoint x: 571, endPoint y: 542, distance: 471.9
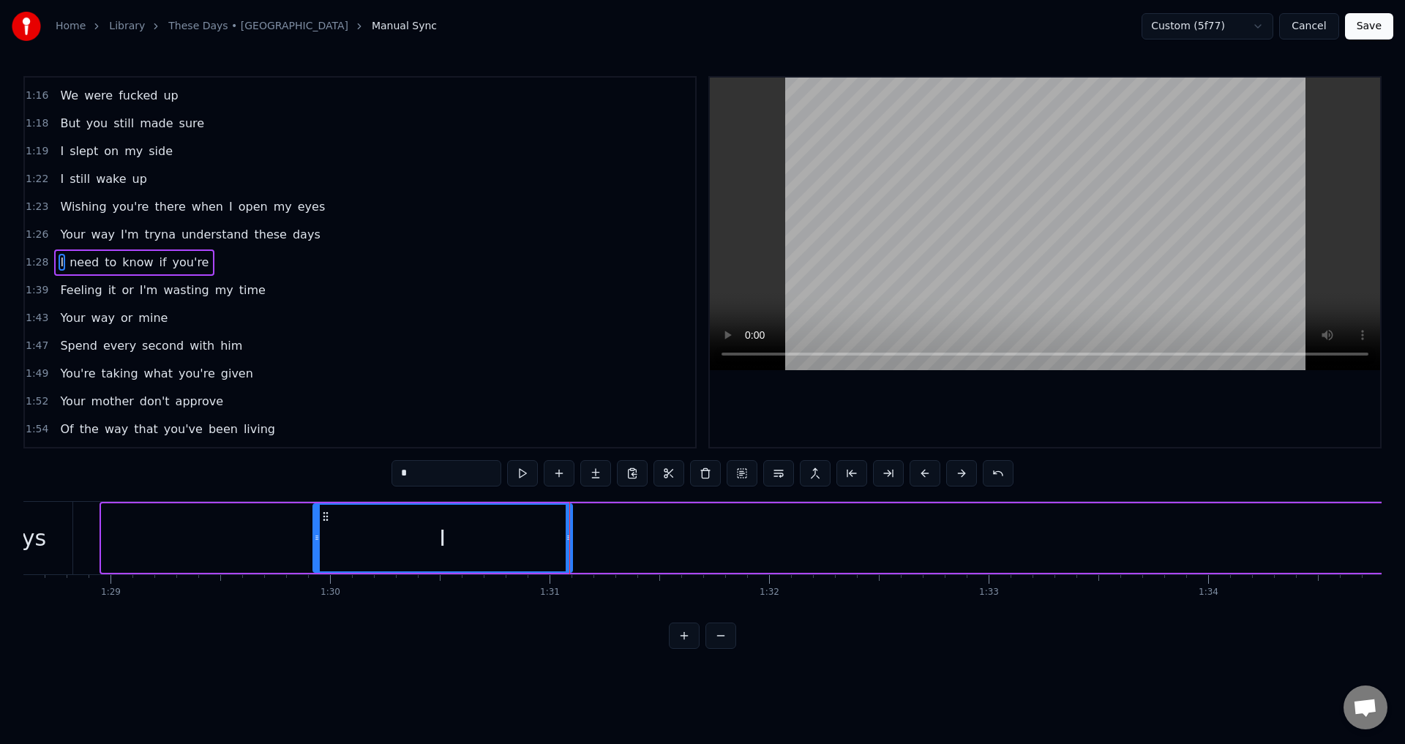
drag, startPoint x: 145, startPoint y: 541, endPoint x: 298, endPoint y: 543, distance: 152.9
drag, startPoint x: 415, startPoint y: 531, endPoint x: 625, endPoint y: 536, distance: 210.0
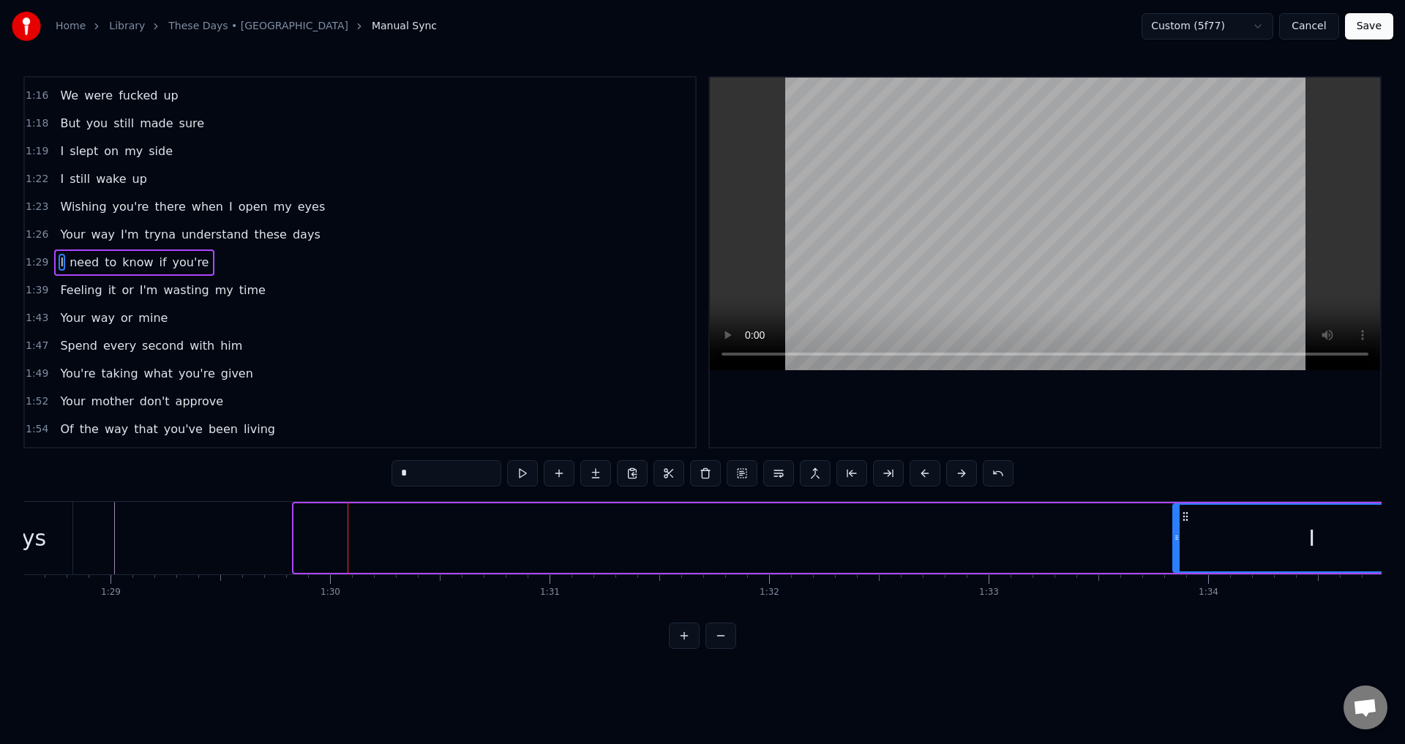
drag, startPoint x: 320, startPoint y: 521, endPoint x: 1172, endPoint y: 523, distance: 852.2
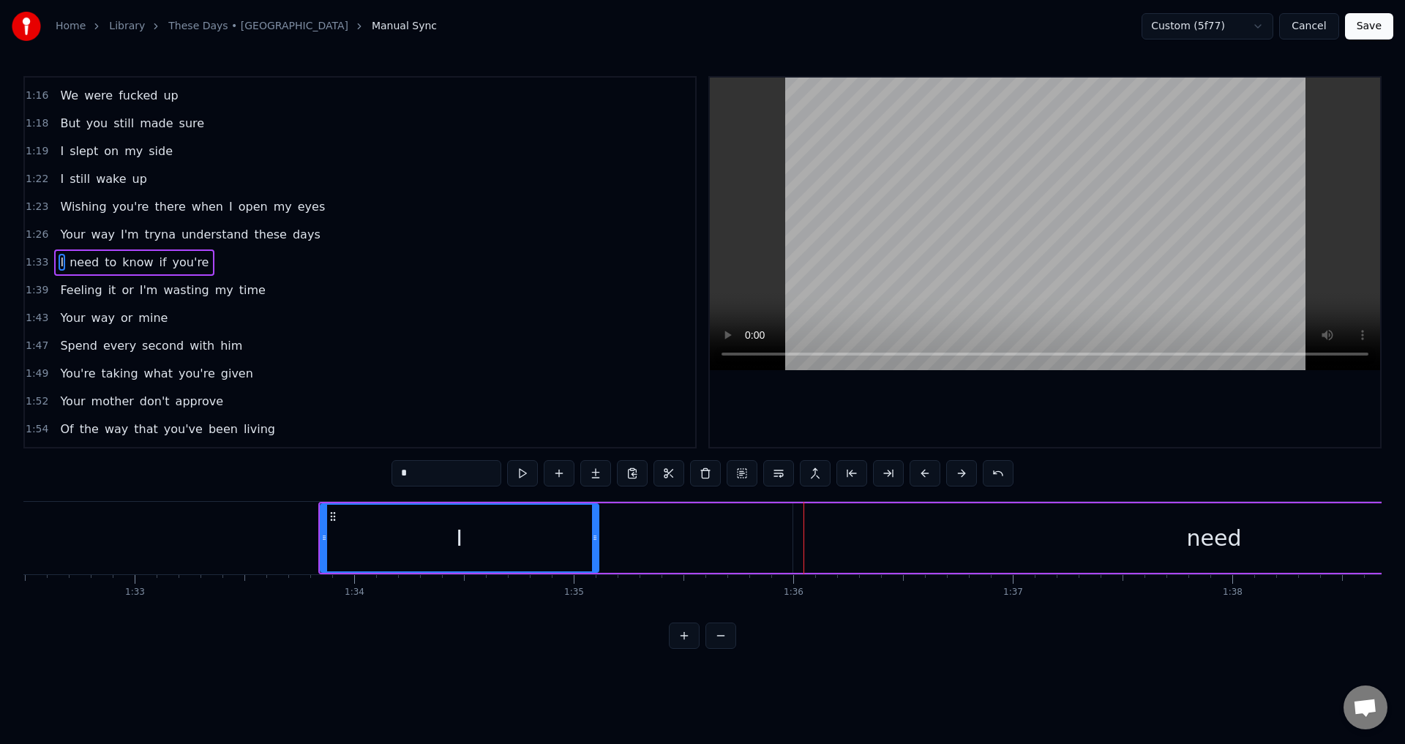
scroll to position [0, 20121]
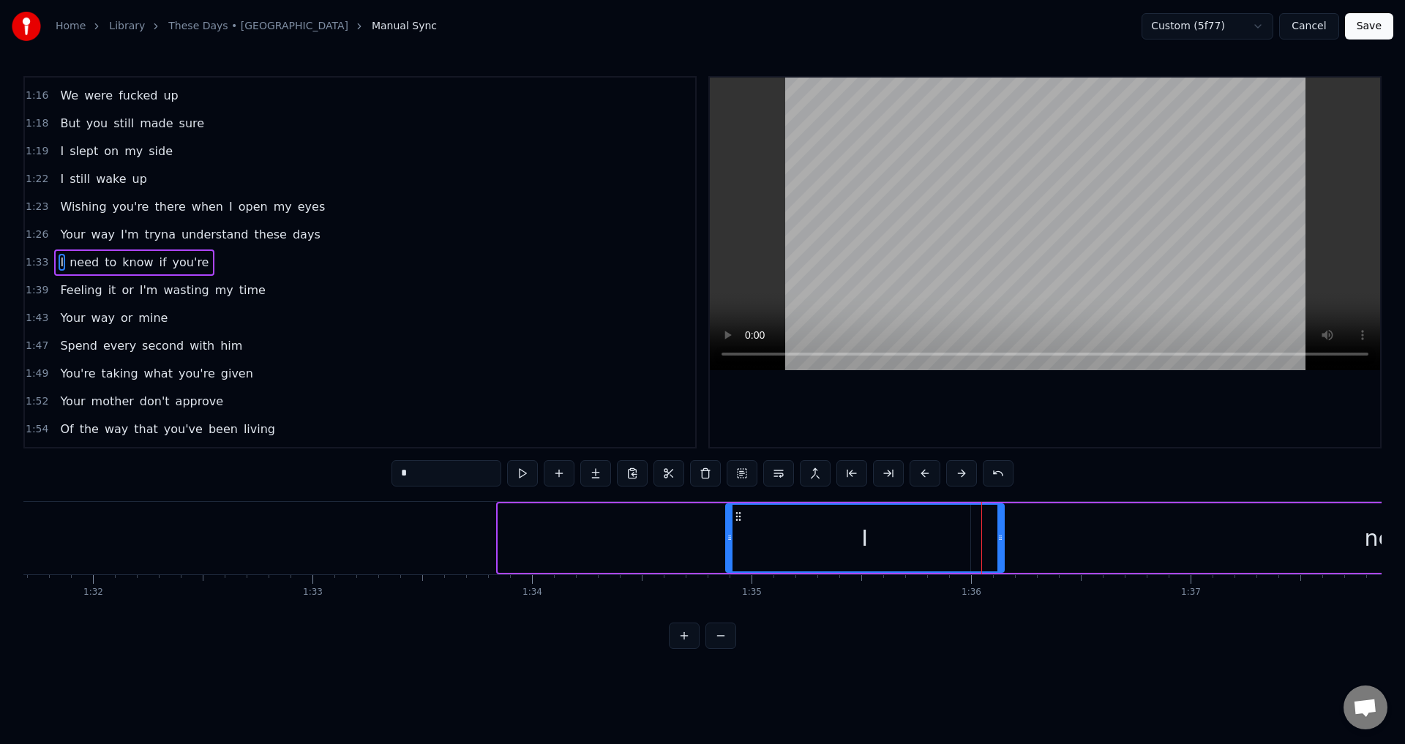
drag, startPoint x: 511, startPoint y: 515, endPoint x: 732, endPoint y: 530, distance: 221.5
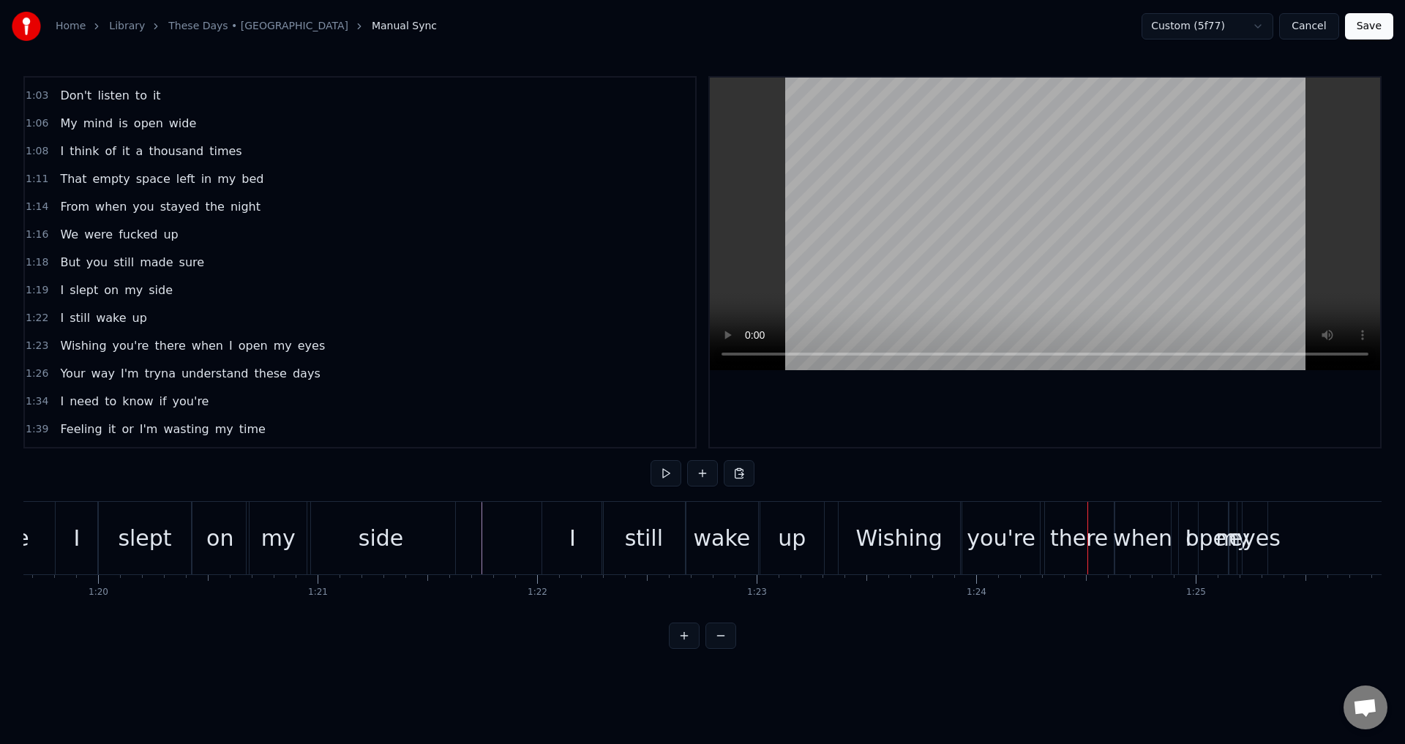
scroll to position [357, 0]
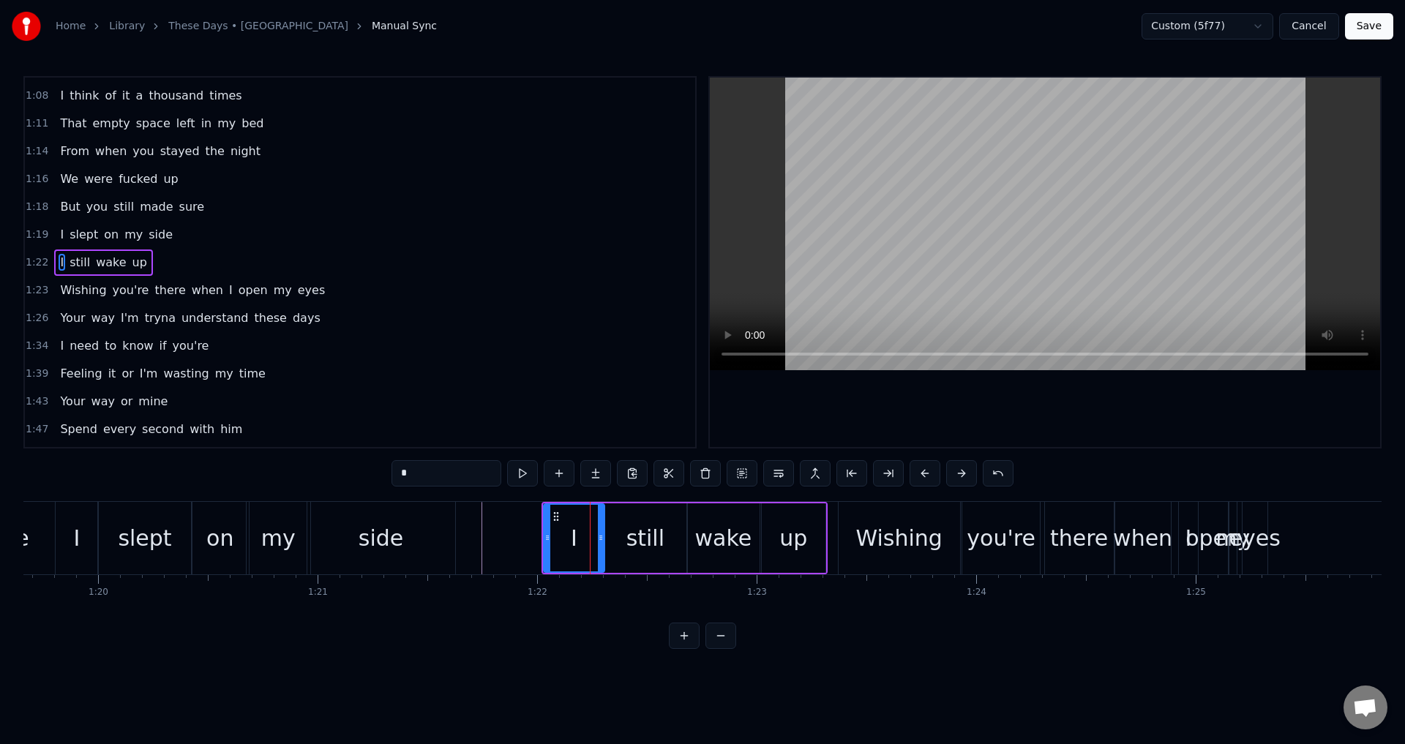
drag, startPoint x: 560, startPoint y: 623, endPoint x: 549, endPoint y: 622, distance: 11.8
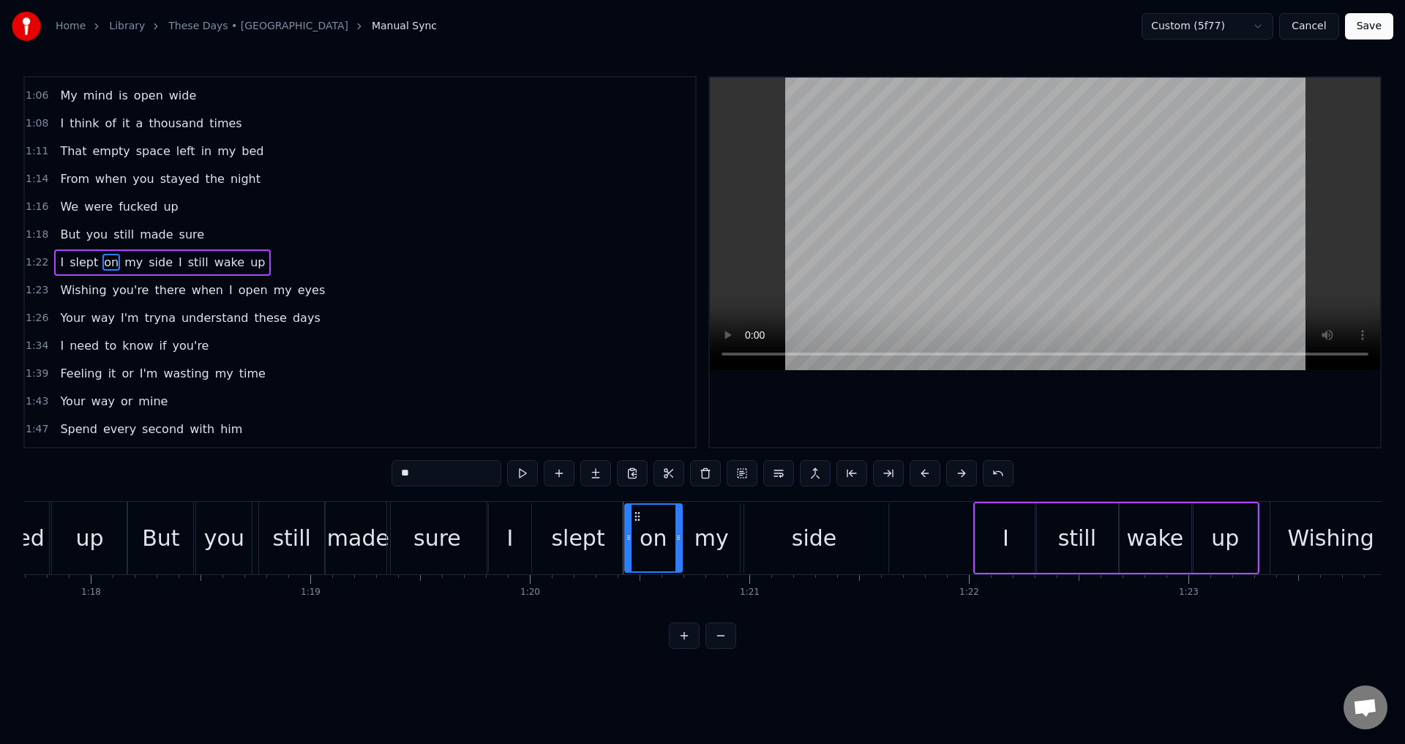
scroll to position [0, 16975]
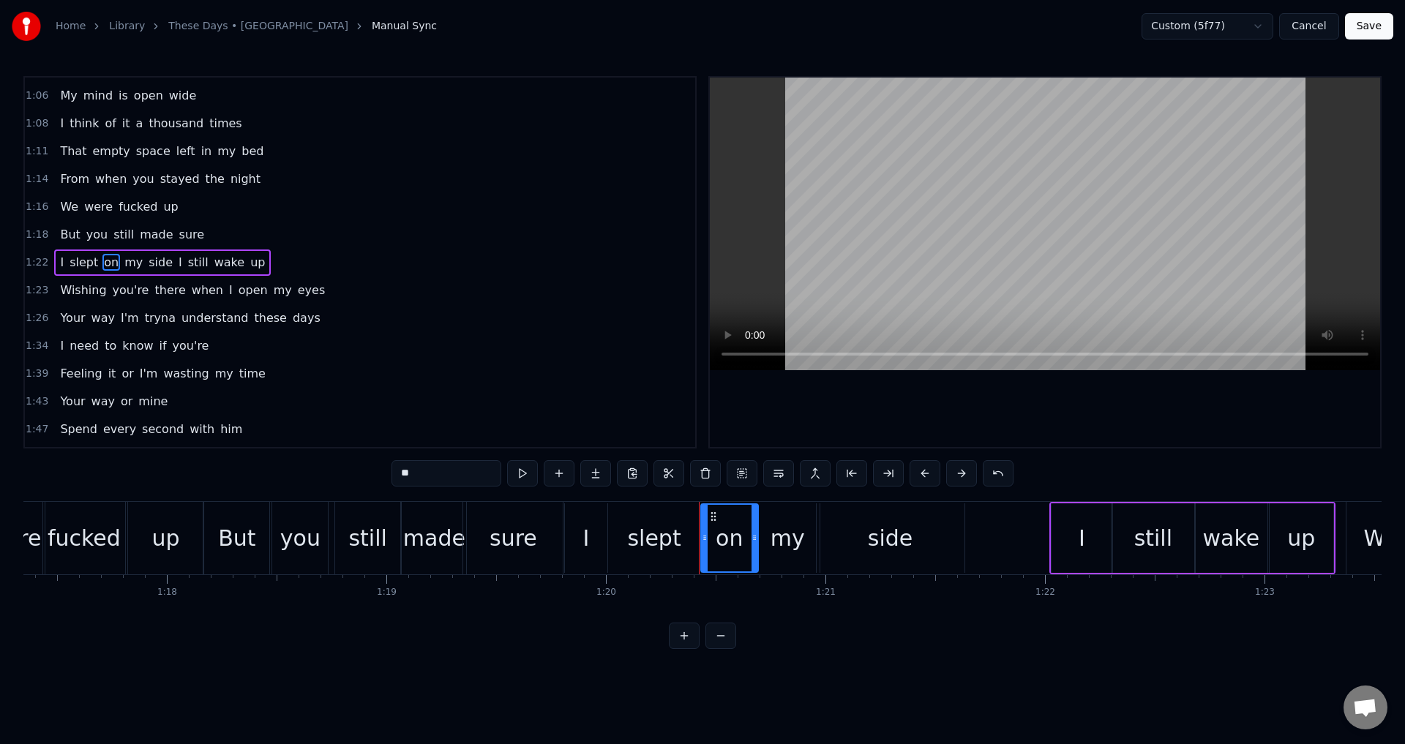
type input "*****"
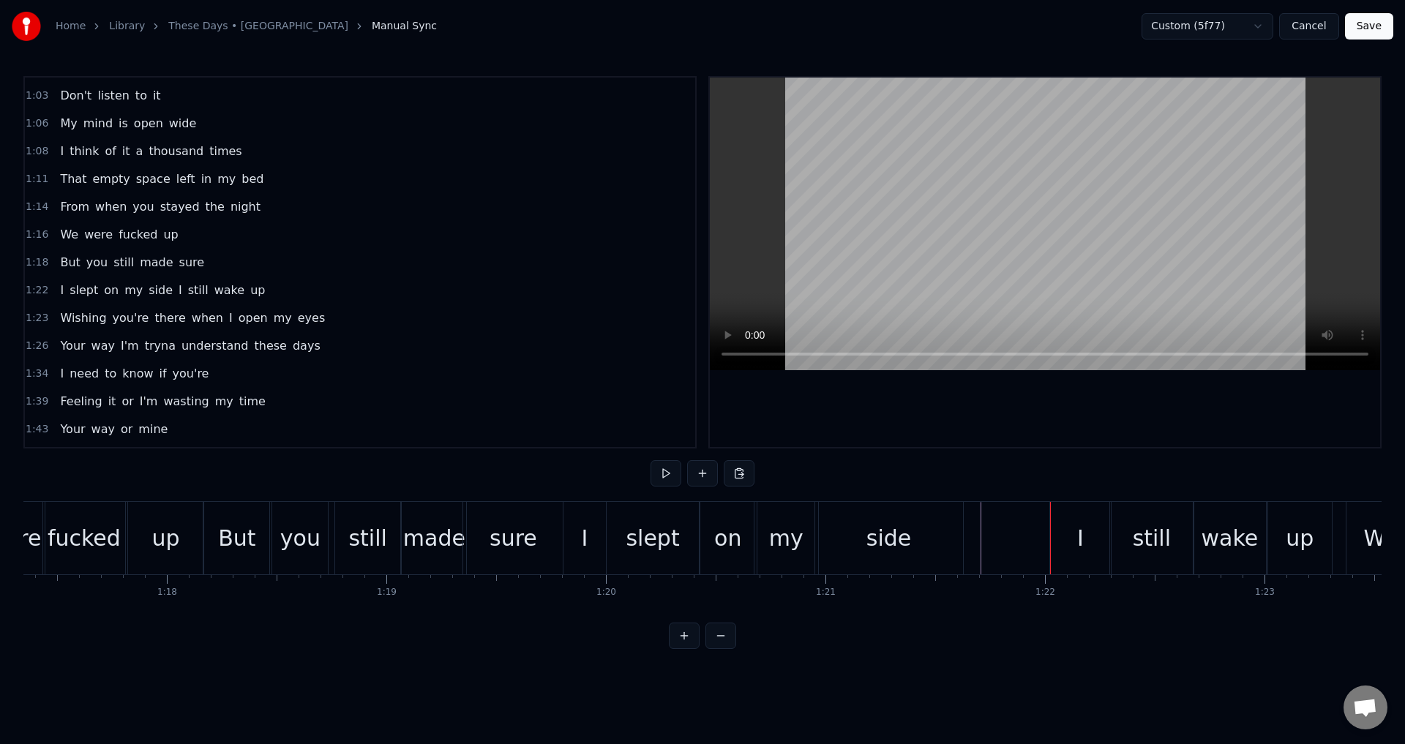
scroll to position [329, 0]
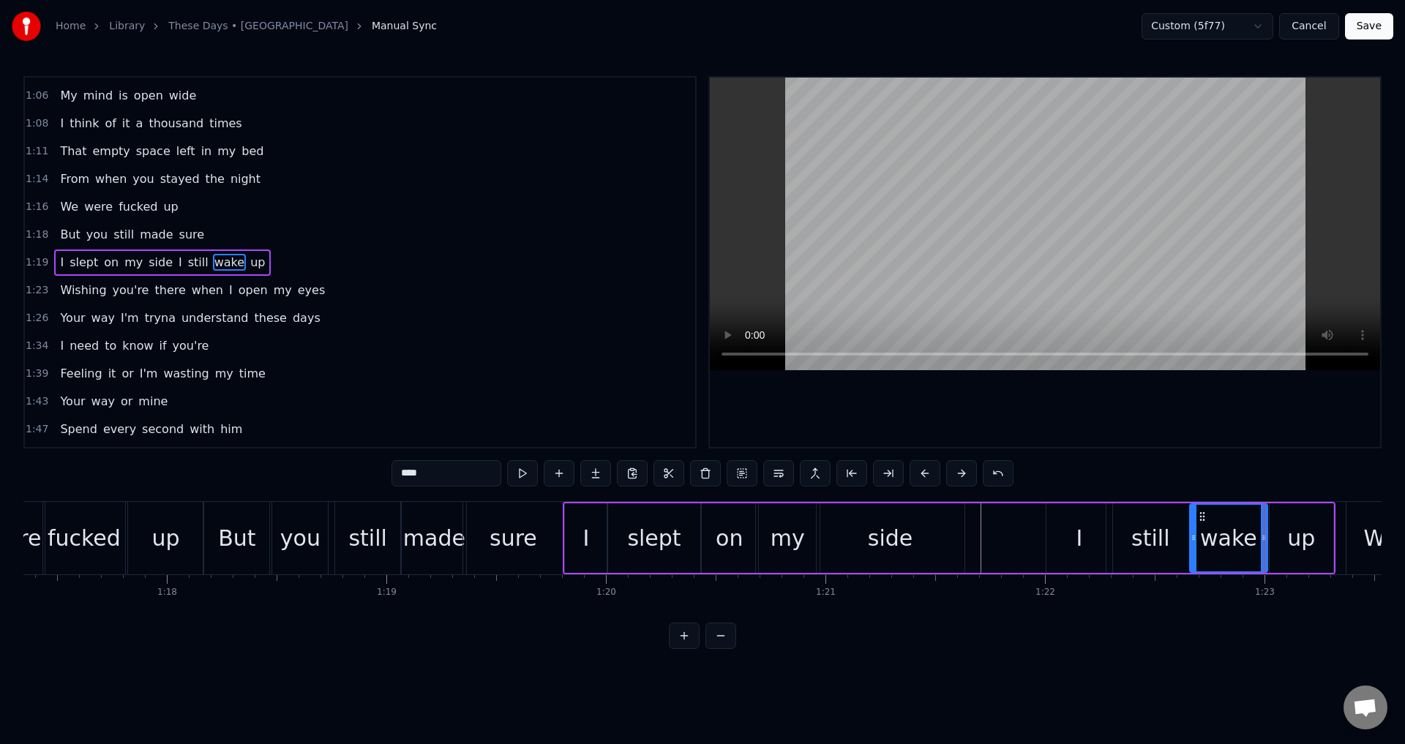
type input "**"
drag, startPoint x: 1274, startPoint y: 537, endPoint x: 1255, endPoint y: 537, distance: 18.3
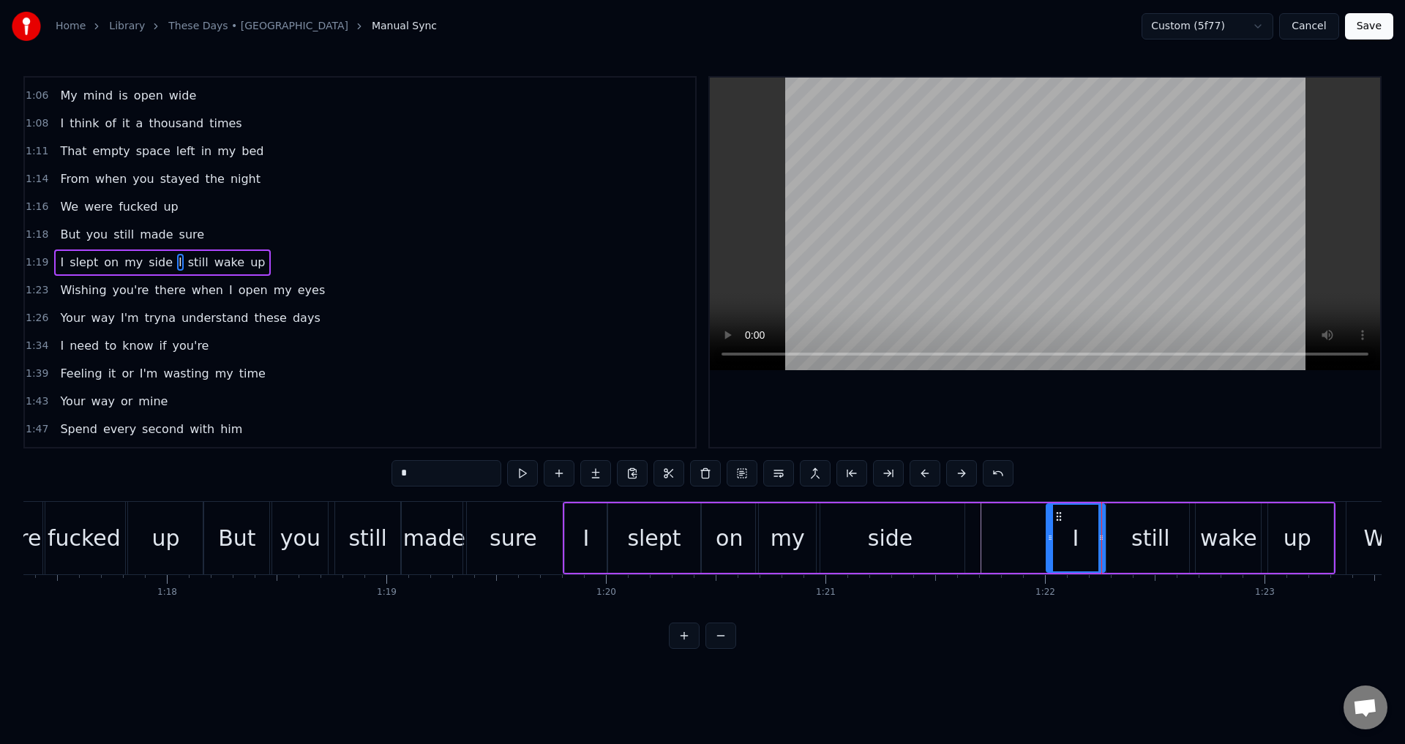
type input "*****"
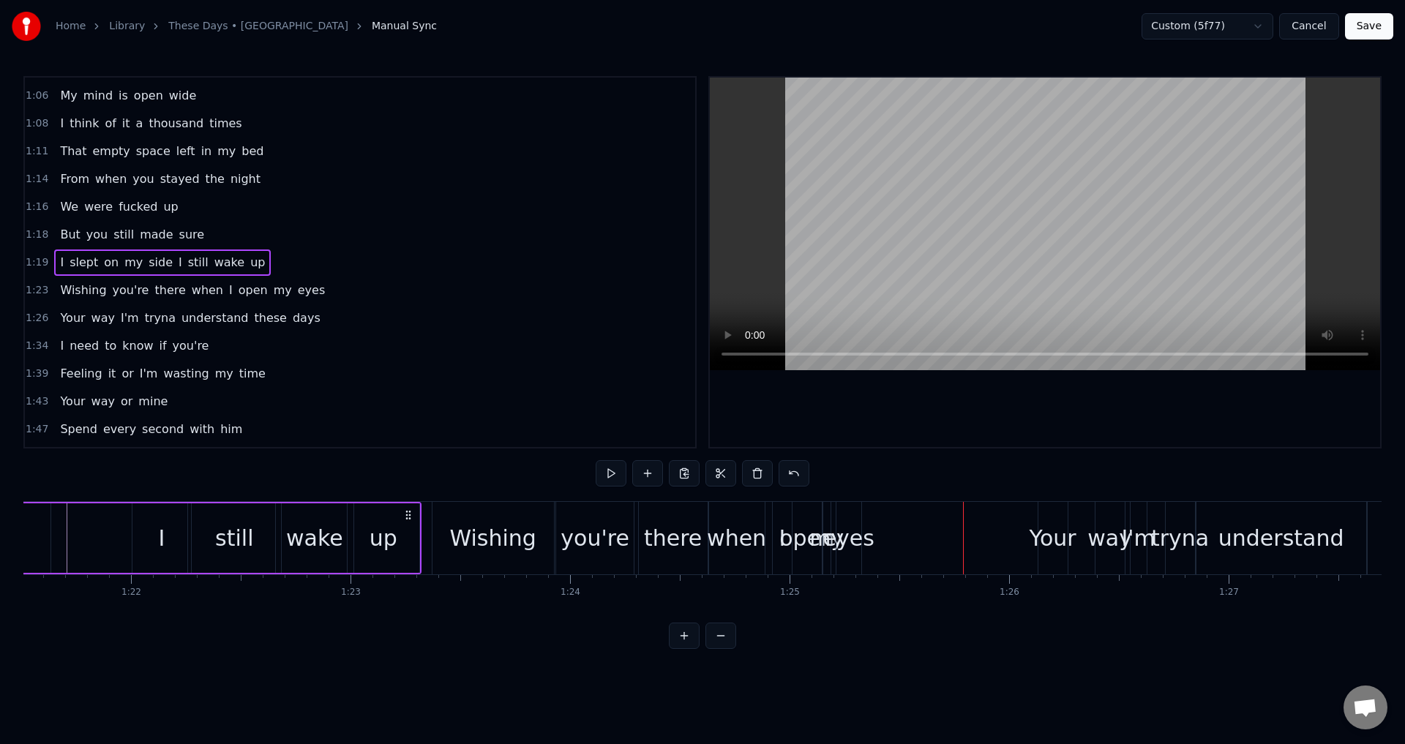
scroll to position [357, 0]
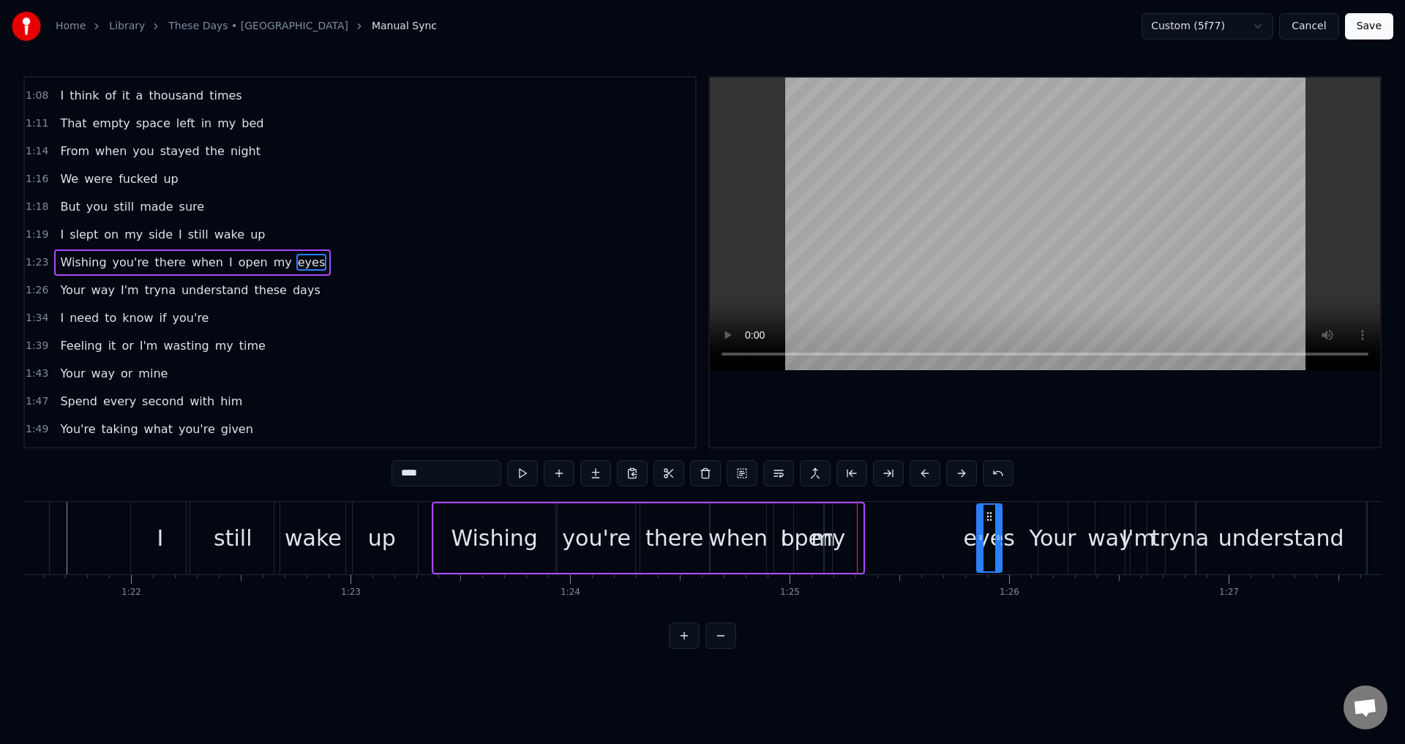
drag, startPoint x: 852, startPoint y: 517, endPoint x: 1001, endPoint y: 526, distance: 148.8
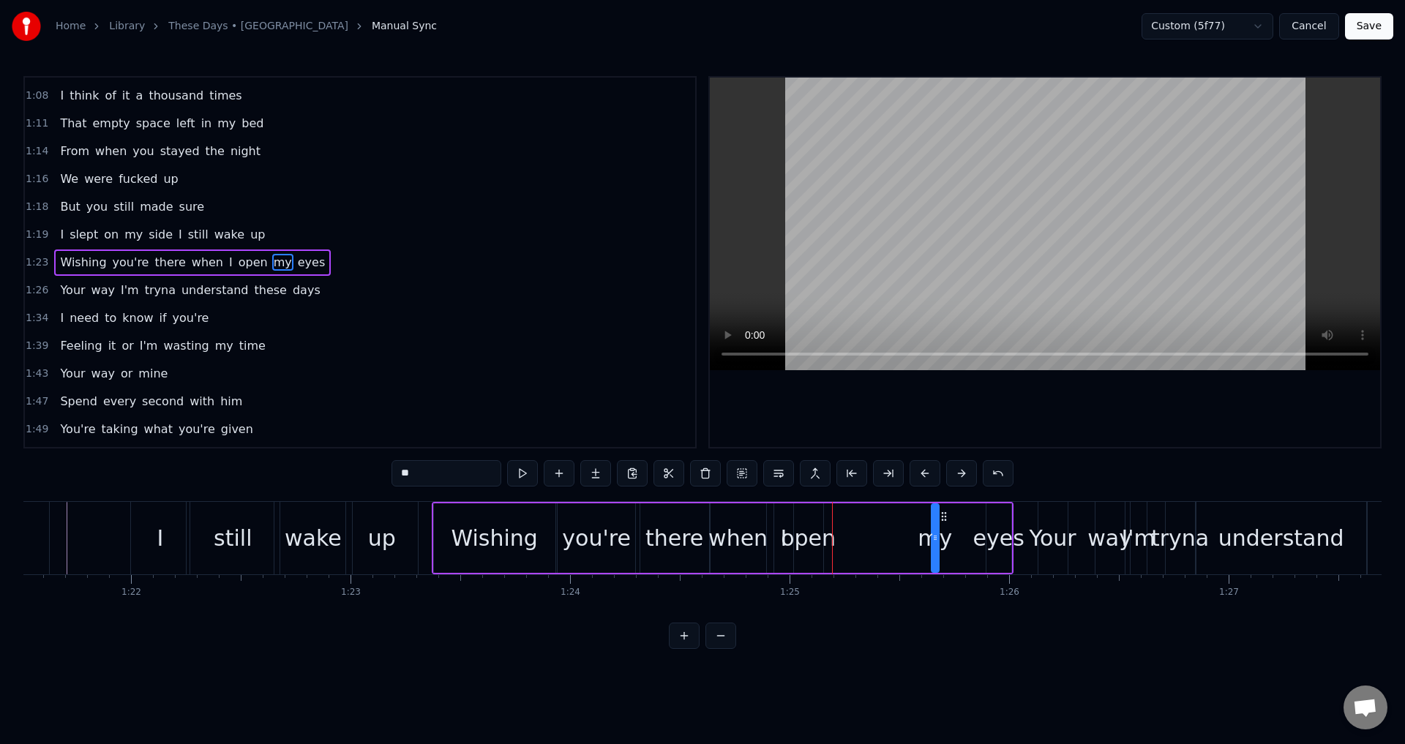
drag, startPoint x: 836, startPoint y: 516, endPoint x: 944, endPoint y: 522, distance: 108.4
drag, startPoint x: 810, startPoint y: 513, endPoint x: 895, endPoint y: 522, distance: 86.1
drag, startPoint x: 792, startPoint y: 512, endPoint x: 857, endPoint y: 519, distance: 66.2
drag, startPoint x: 884, startPoint y: 538, endPoint x: 827, endPoint y: 540, distance: 57.1
drag, startPoint x: 888, startPoint y: 533, endPoint x: 852, endPoint y: 538, distance: 36.1
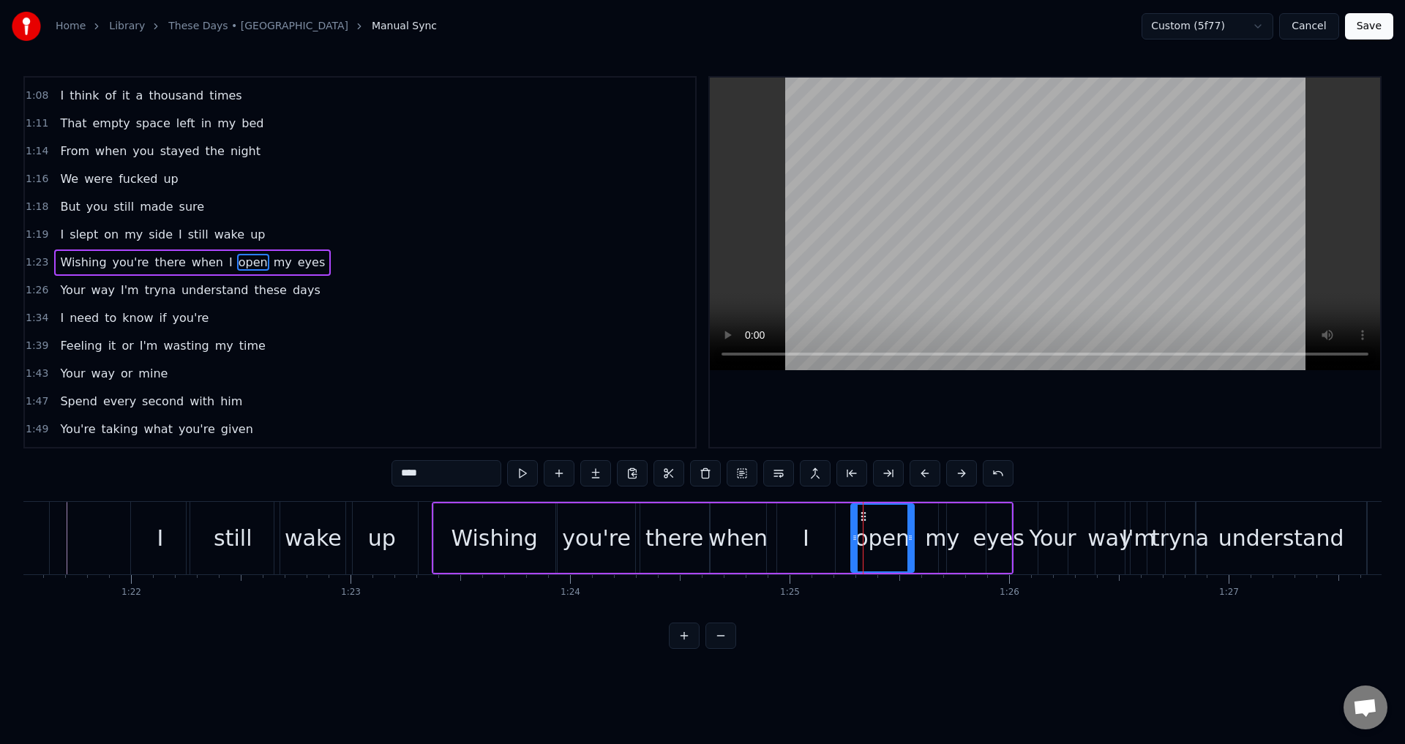
drag, startPoint x: 858, startPoint y: 541, endPoint x: 844, endPoint y: 541, distance: 13.9
drag, startPoint x: 829, startPoint y: 535, endPoint x: 839, endPoint y: 532, distance: 10.9
drag, startPoint x: 950, startPoint y: 516, endPoint x: 958, endPoint y: 526, distance: 12.9
drag, startPoint x: 951, startPoint y: 534, endPoint x: 974, endPoint y: 538, distance: 23.7
drag, startPoint x: 754, startPoint y: 555, endPoint x: 775, endPoint y: 533, distance: 30.0
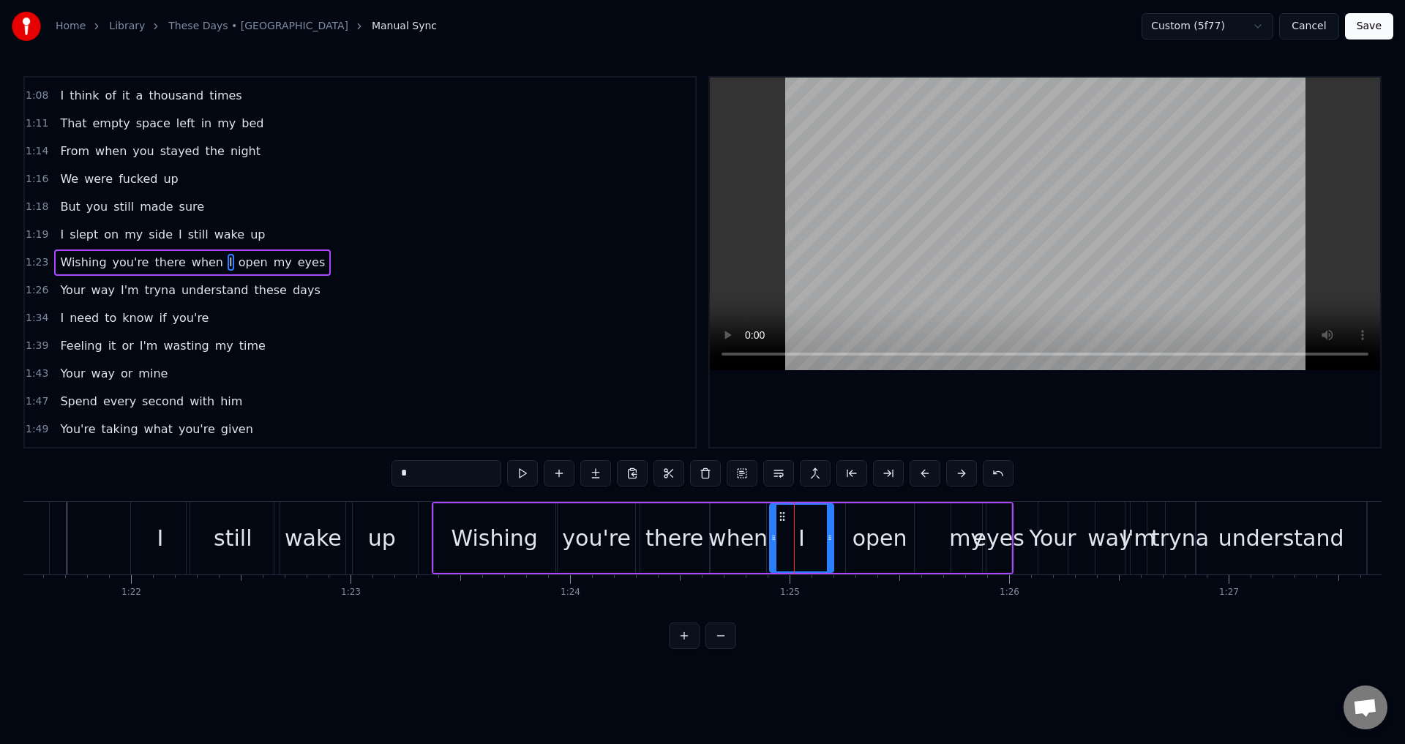
drag, startPoint x: 792, startPoint y: 519, endPoint x: 784, endPoint y: 520, distance: 7.4
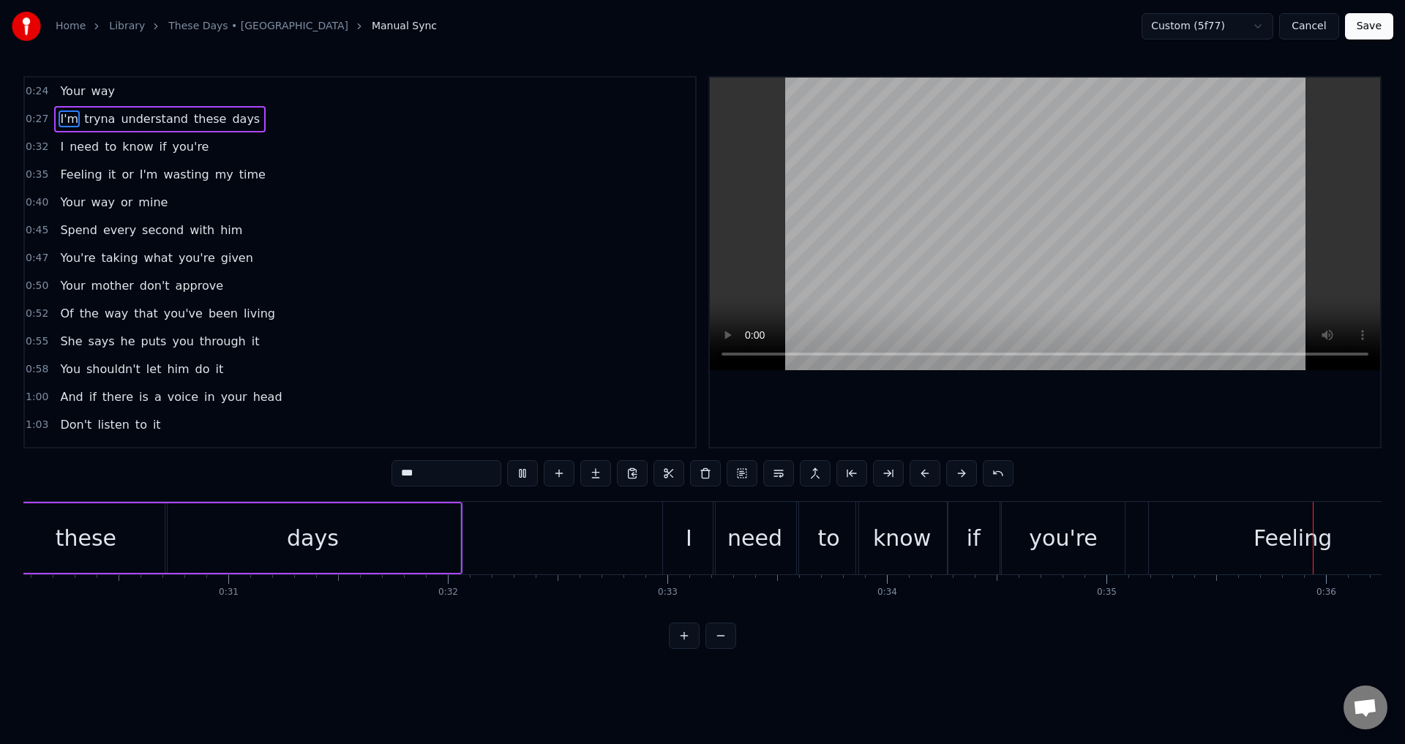
scroll to position [0, 7825]
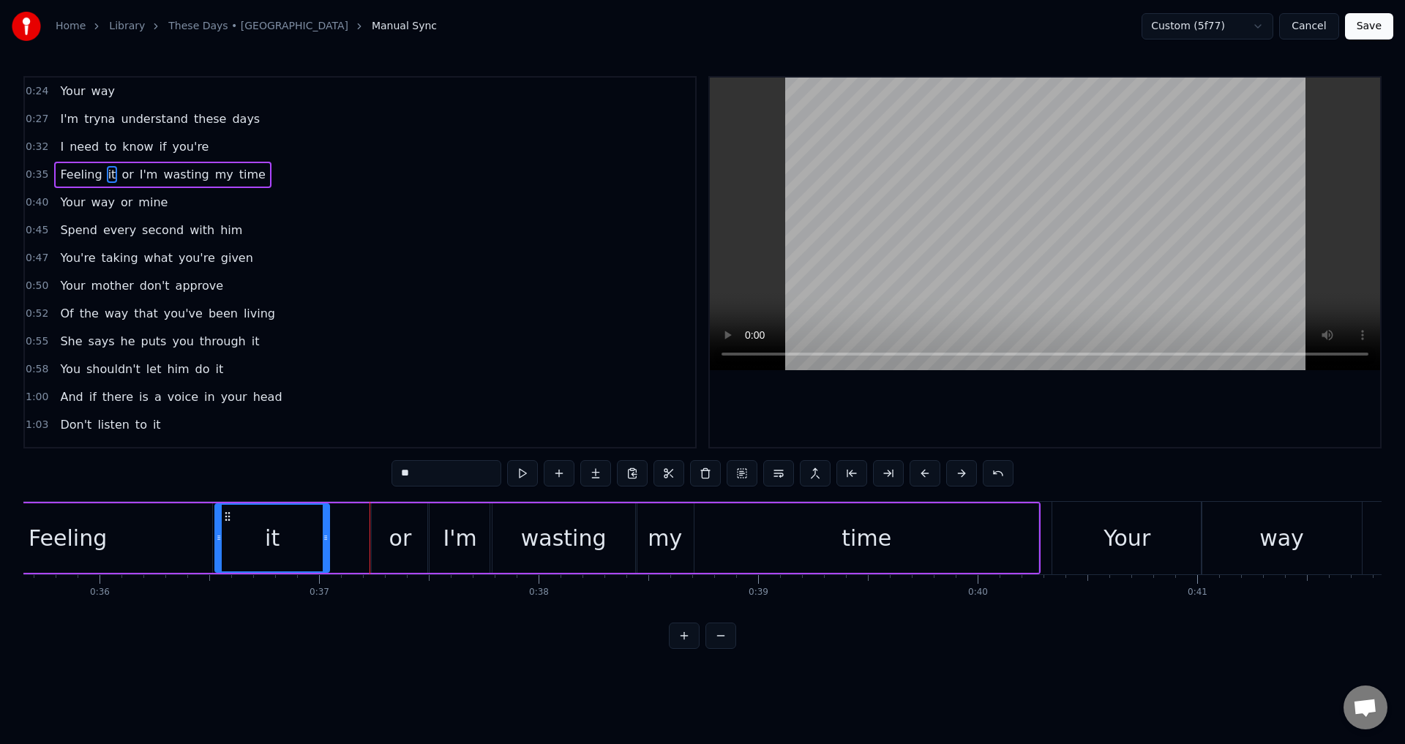
type input "**"
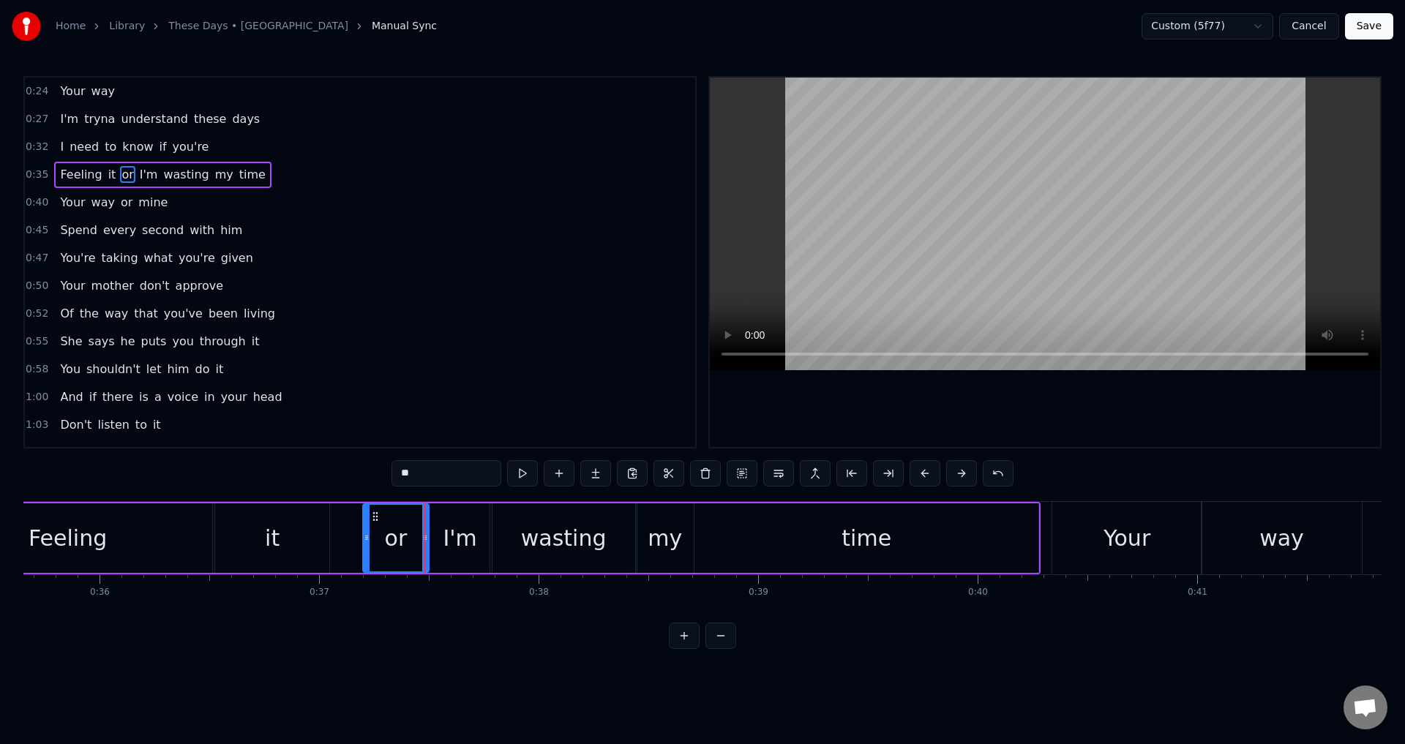
drag, startPoint x: 376, startPoint y: 539, endPoint x: 367, endPoint y: 541, distance: 8.9
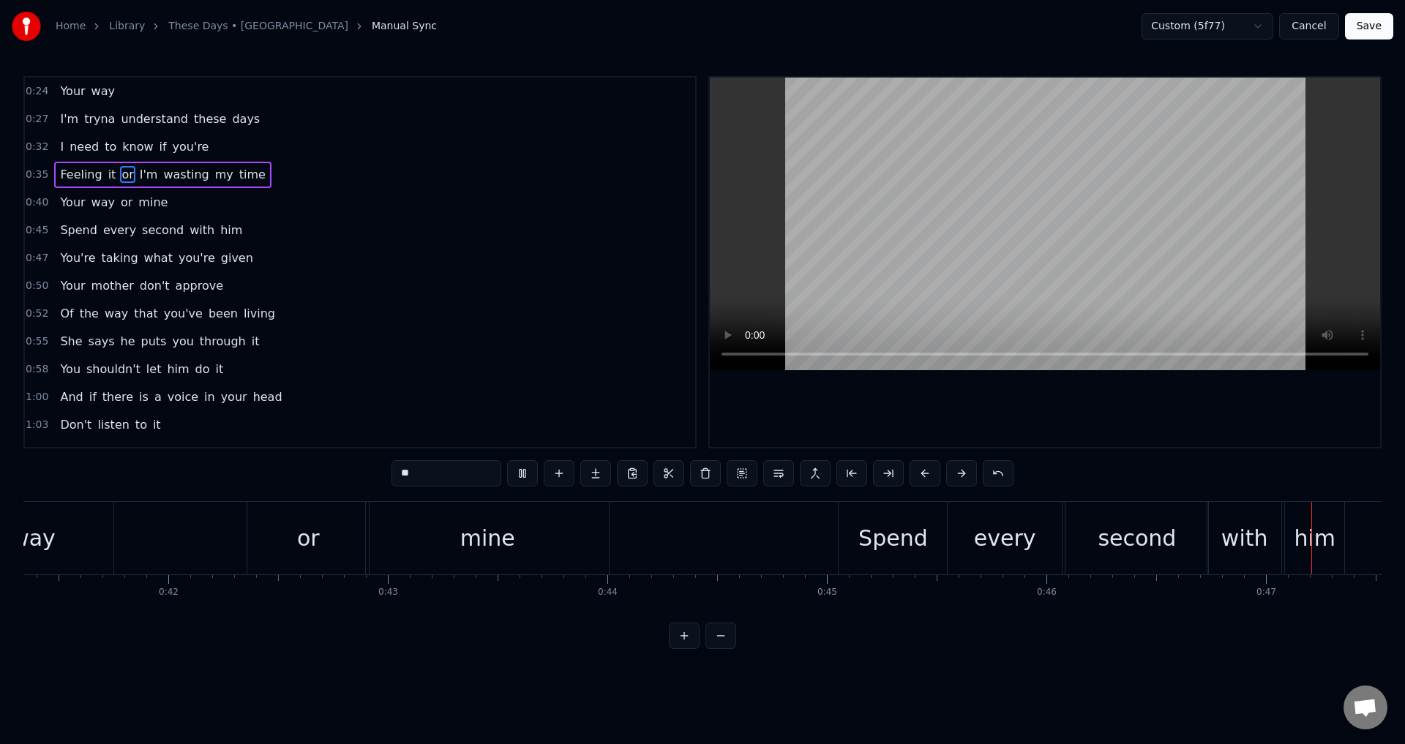
scroll to position [0, 10302]
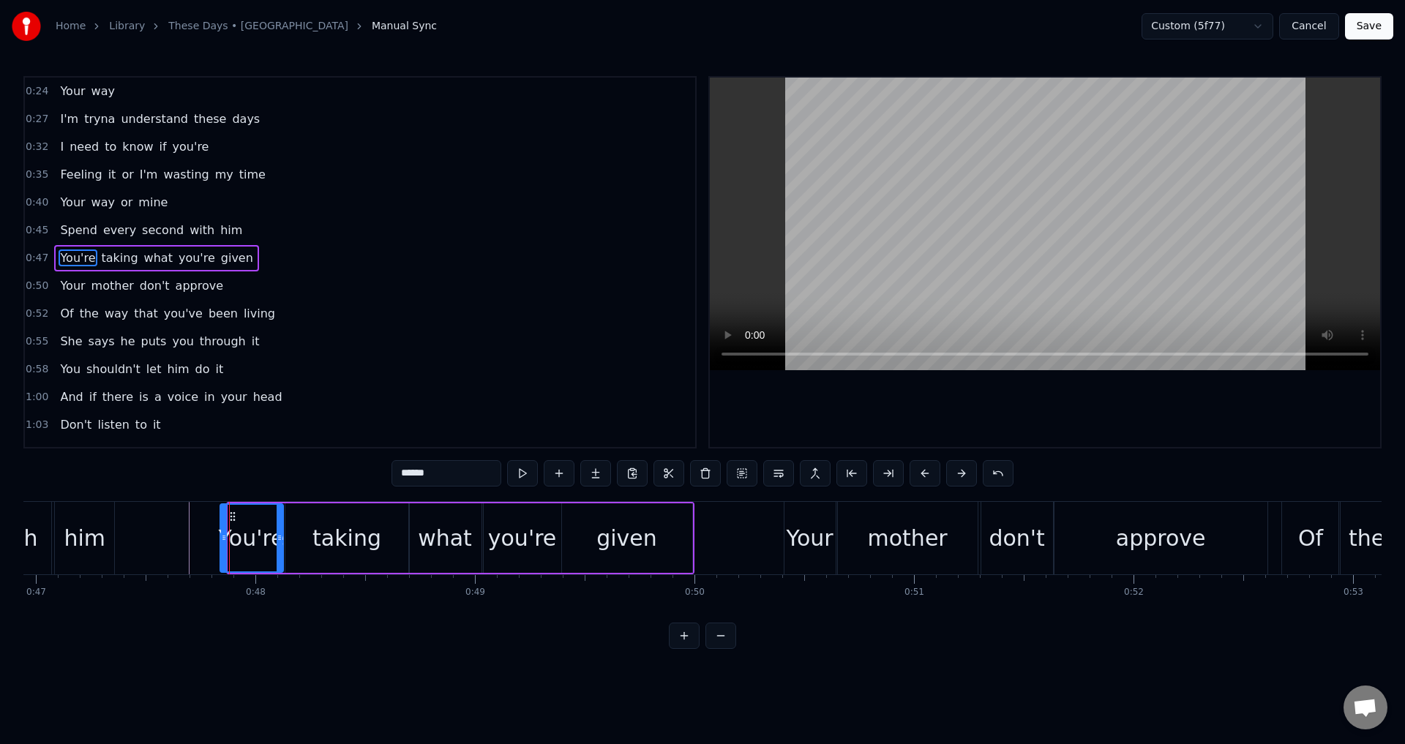
drag, startPoint x: 233, startPoint y: 537, endPoint x: 225, endPoint y: 539, distance: 8.3
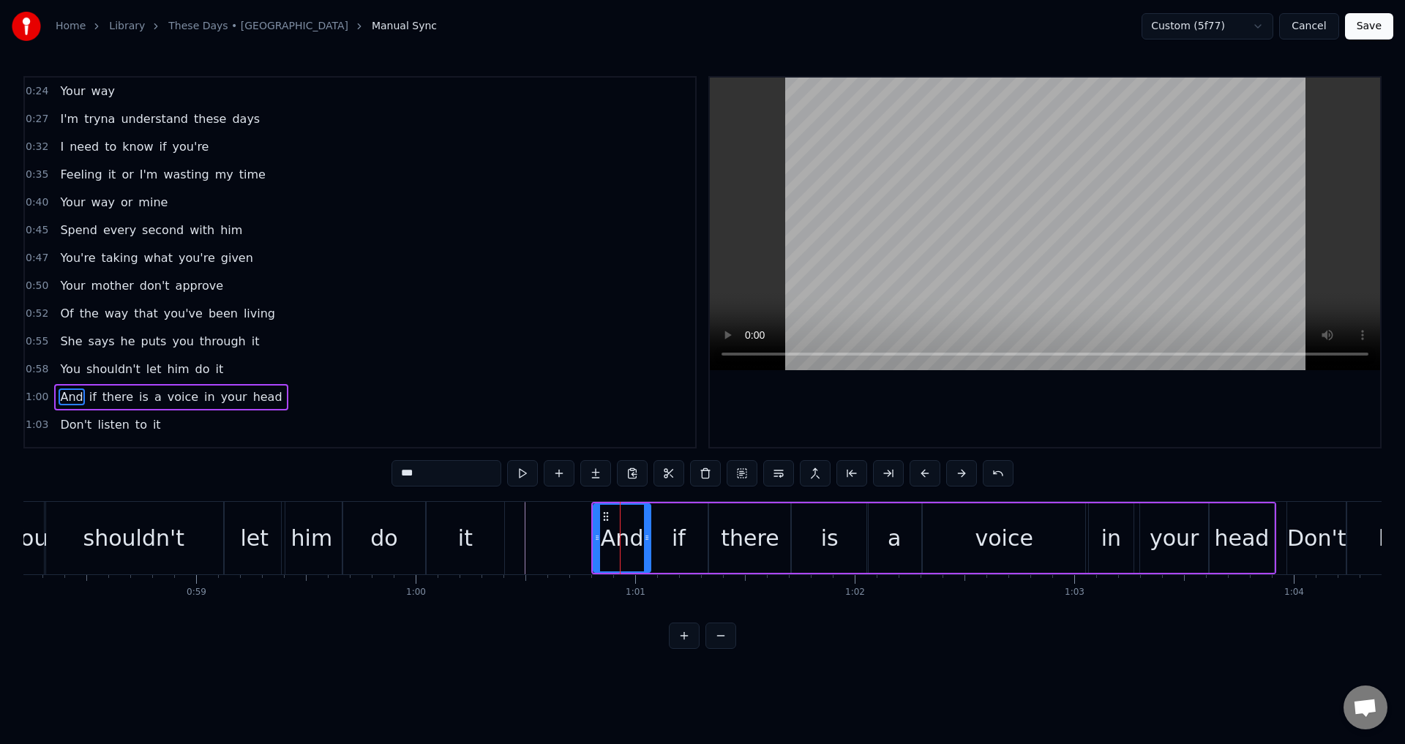
scroll to position [135, 0]
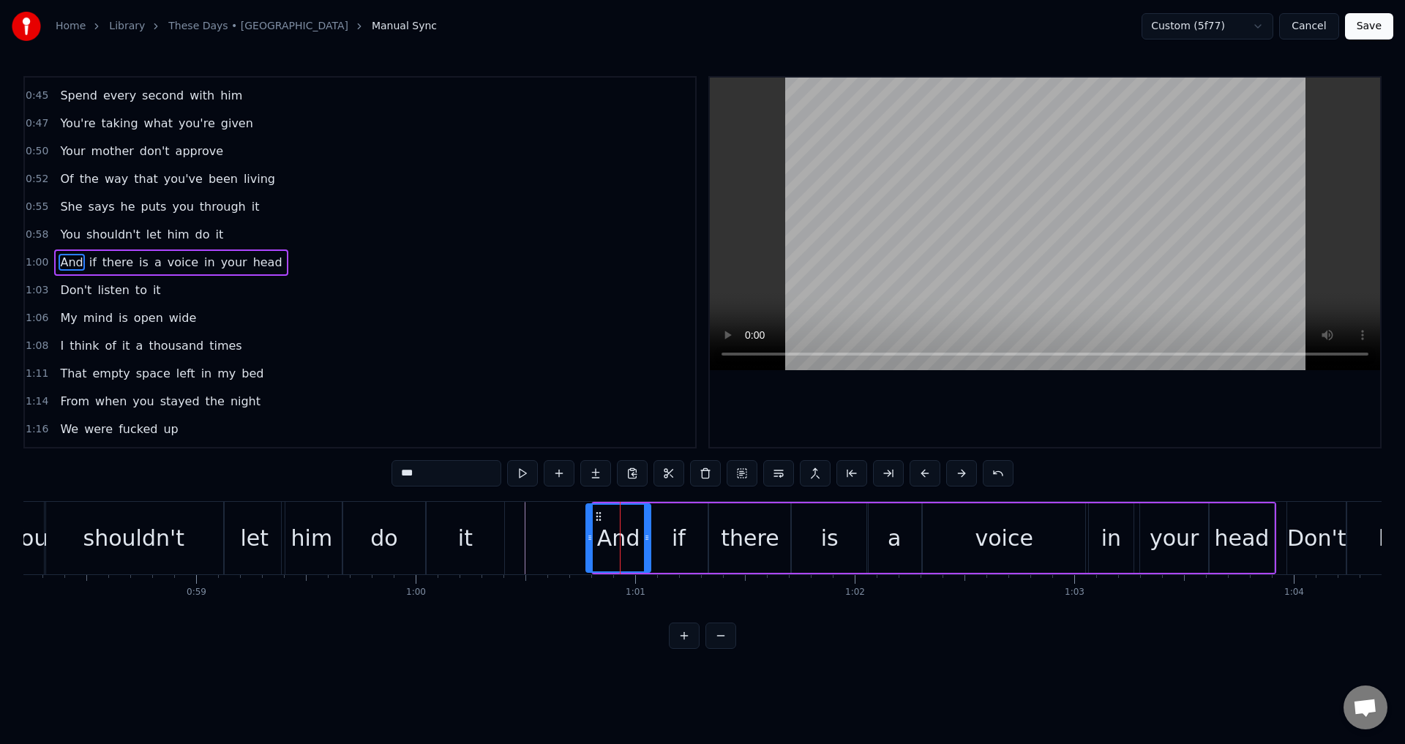
drag, startPoint x: 597, startPoint y: 534, endPoint x: 590, endPoint y: 536, distance: 7.6
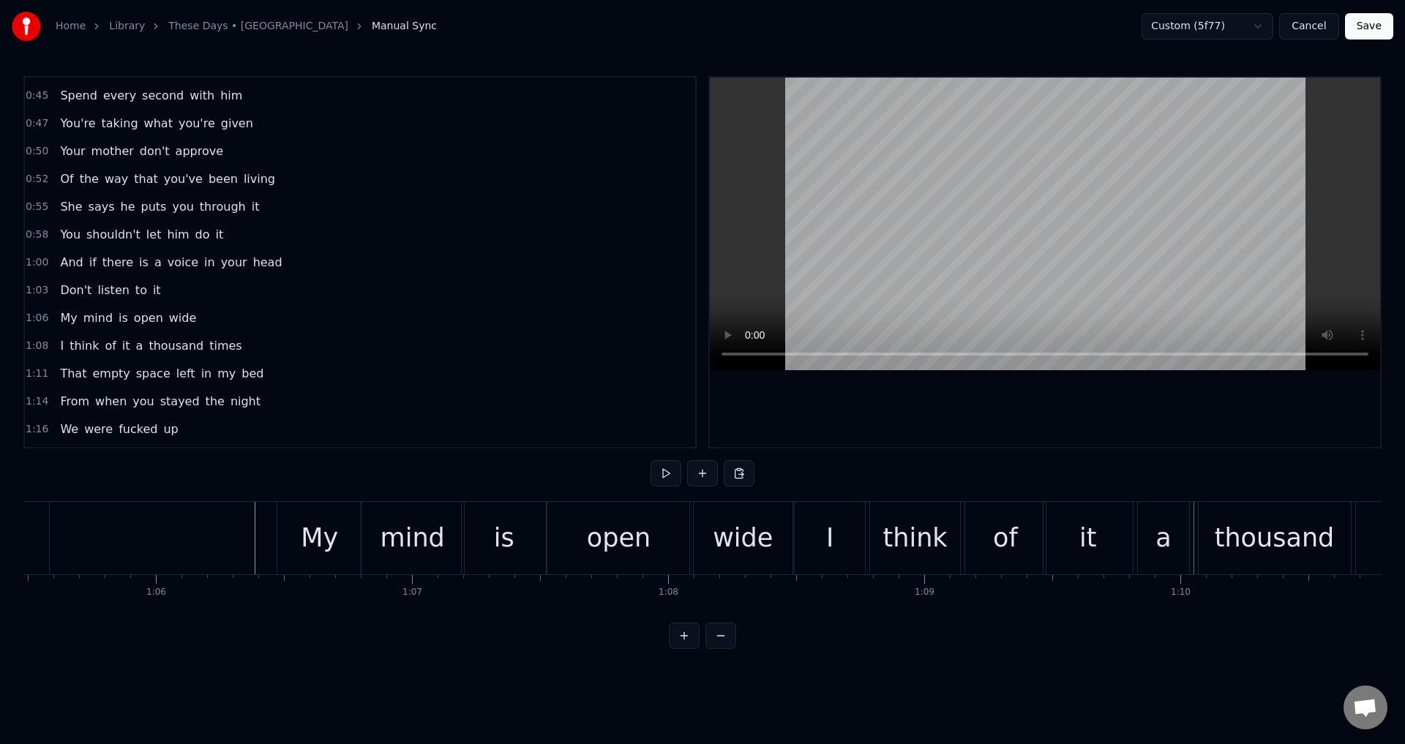
scroll to position [218, 0]
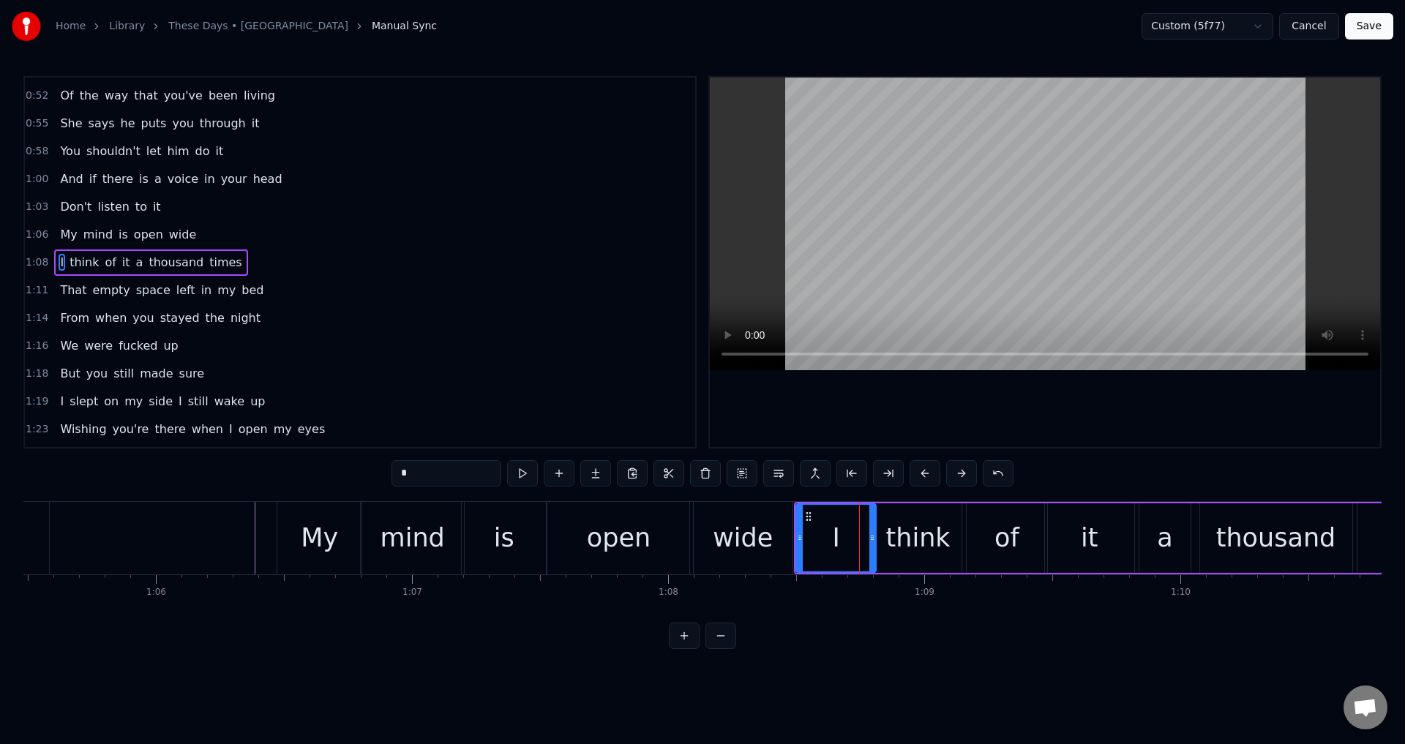
drag, startPoint x: 861, startPoint y: 538, endPoint x: 871, endPoint y: 536, distance: 9.6
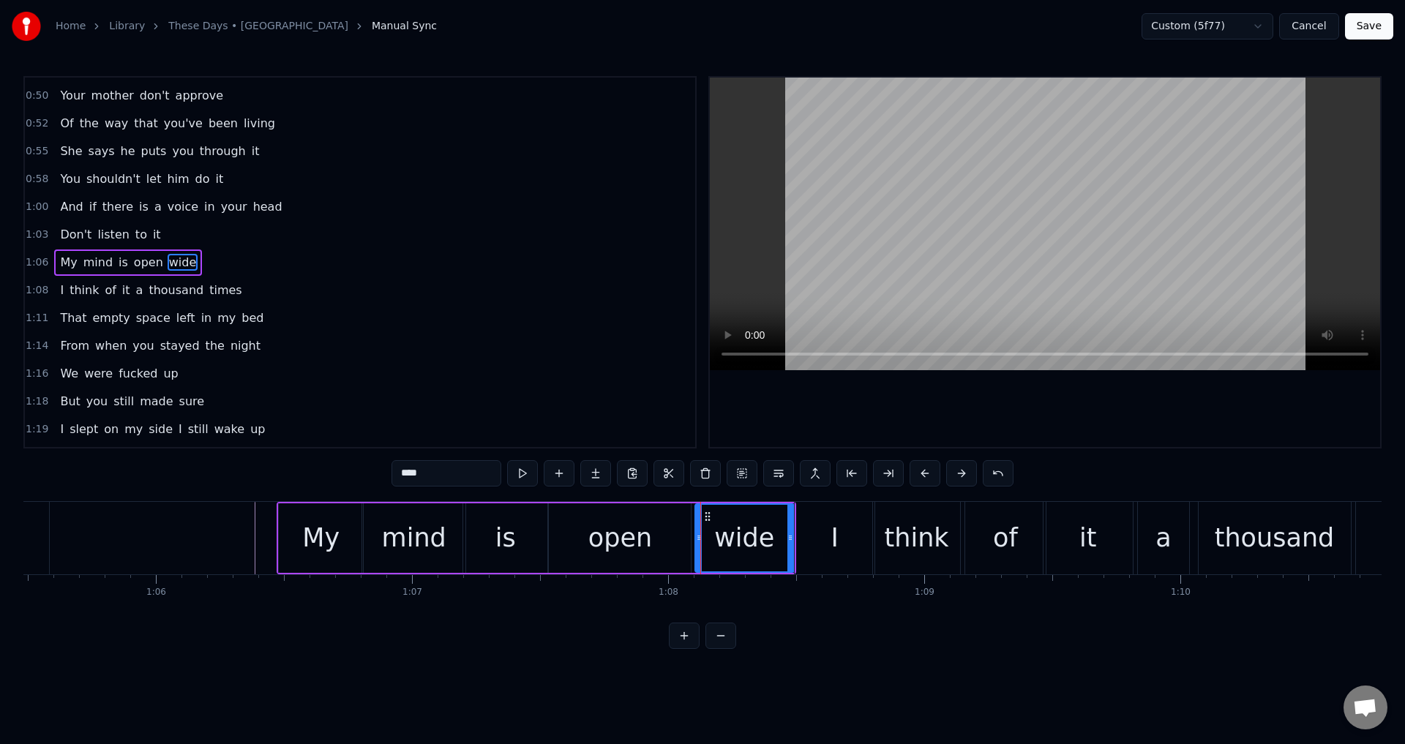
type input "**"
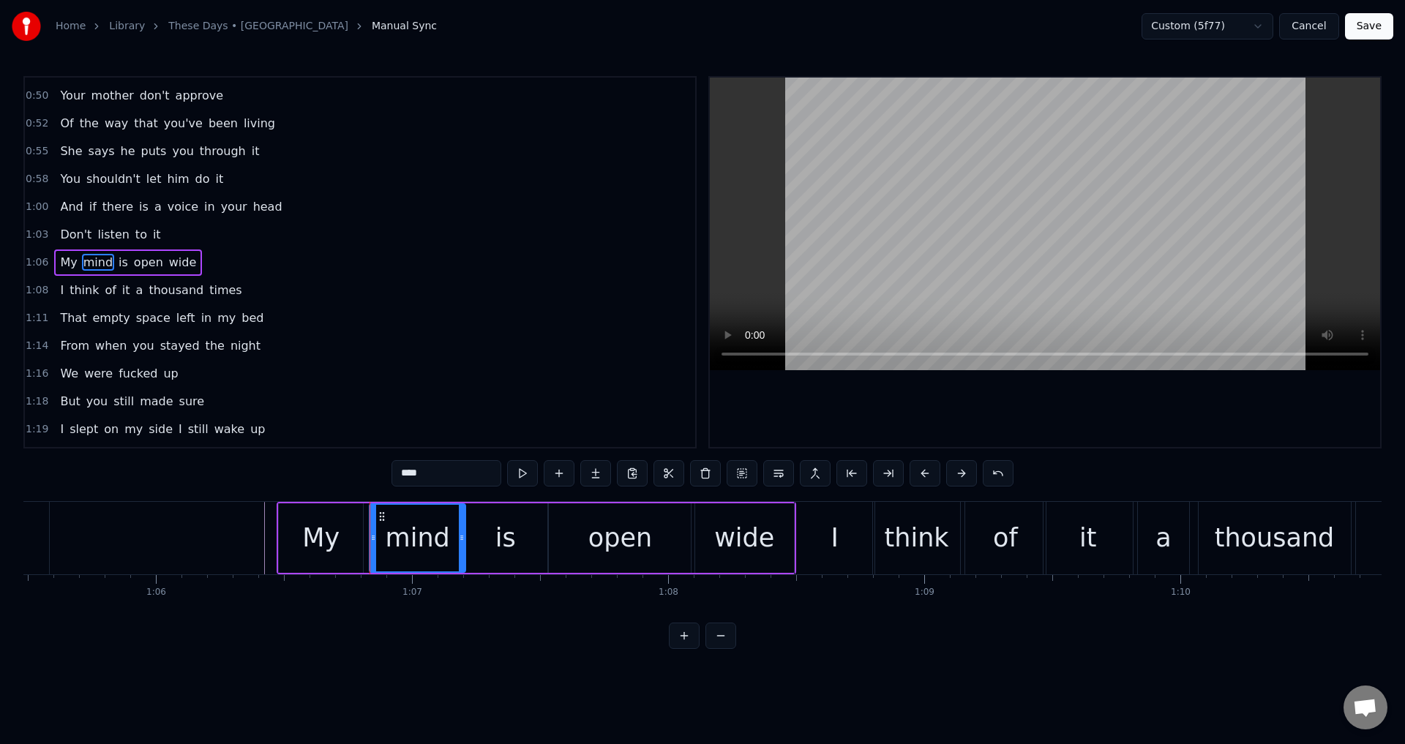
drag, startPoint x: 364, startPoint y: 544, endPoint x: 372, endPoint y: 543, distance: 7.4
type input "**"
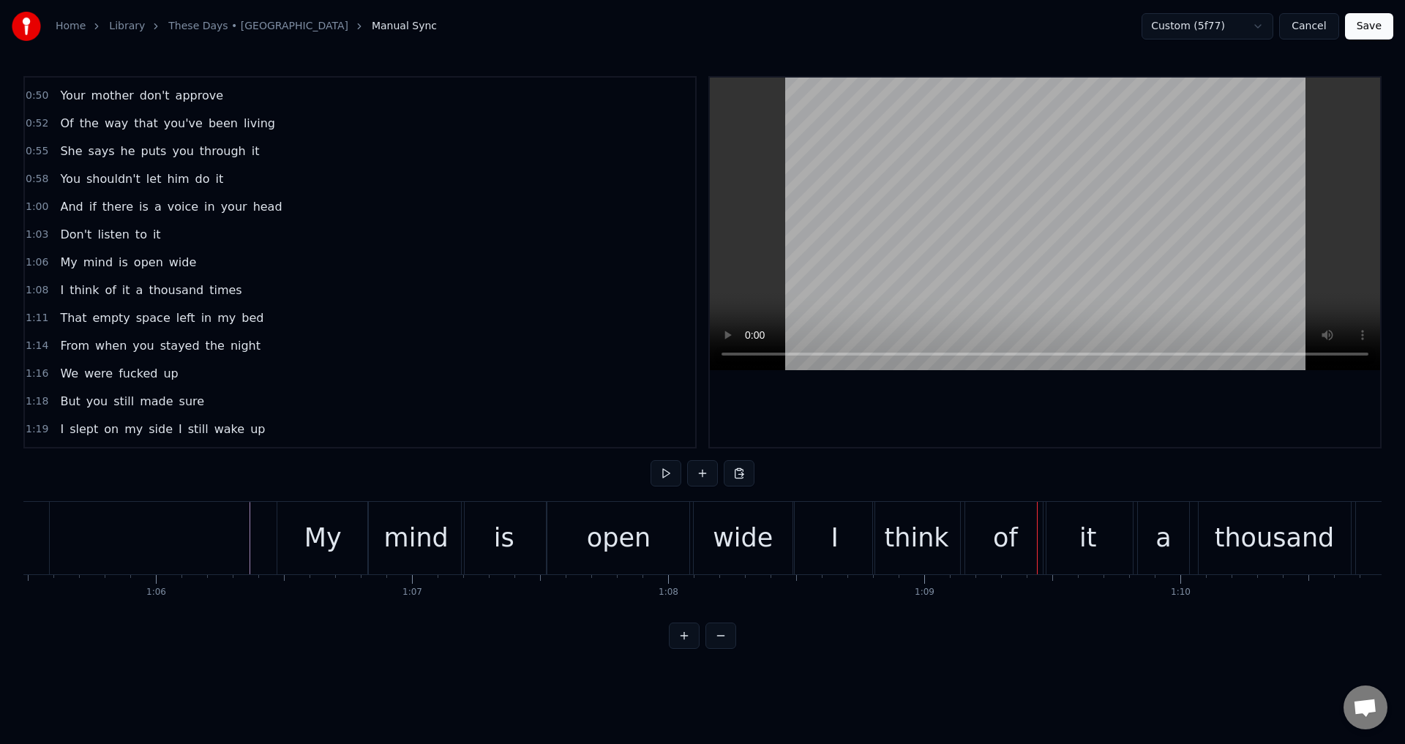
scroll to position [218, 0]
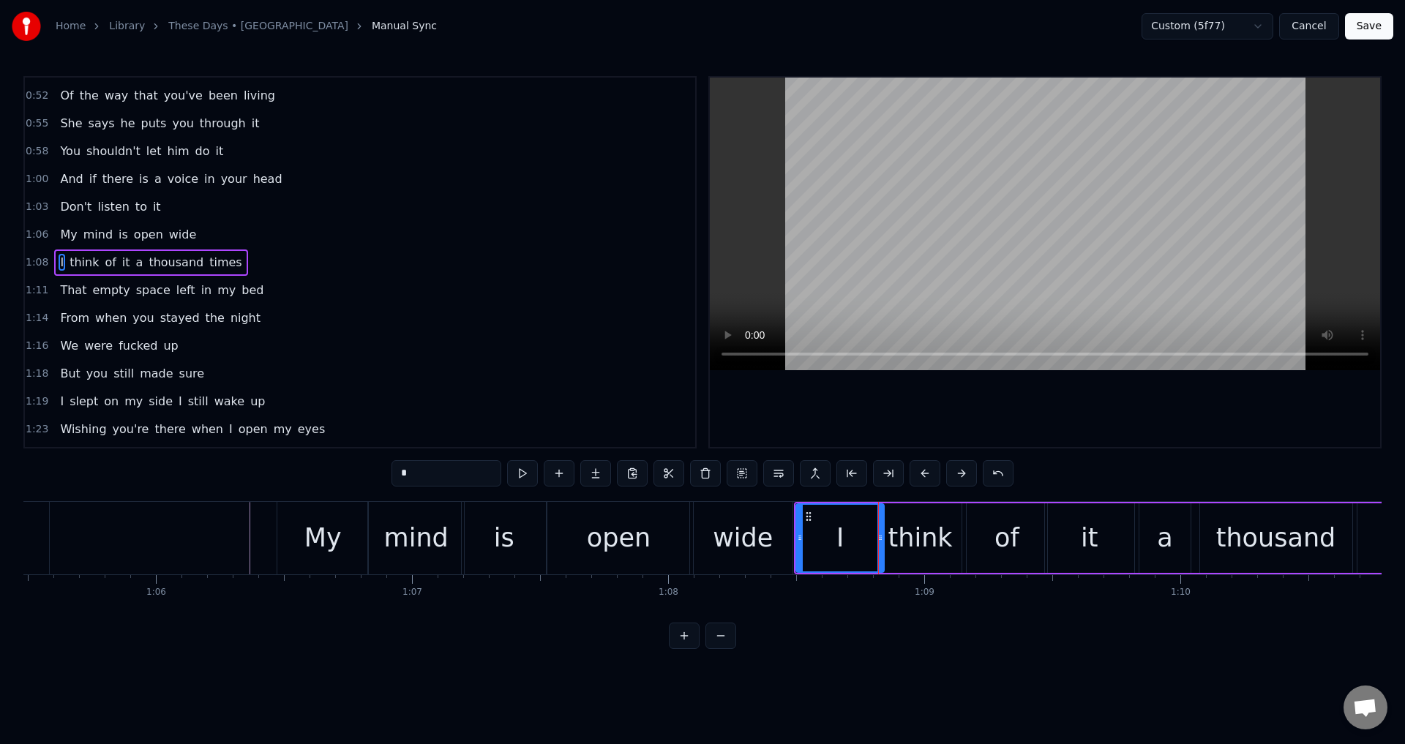
drag, startPoint x: 817, startPoint y: 538, endPoint x: 901, endPoint y: 466, distance: 110.0
drag, startPoint x: 881, startPoint y: 542, endPoint x: 870, endPoint y: 544, distance: 11.2
drag, startPoint x: 875, startPoint y: 533, endPoint x: 866, endPoint y: 536, distance: 9.3
drag, startPoint x: 859, startPoint y: 543, endPoint x: 843, endPoint y: 547, distance: 16.0
drag, startPoint x: 871, startPoint y: 544, endPoint x: 840, endPoint y: 543, distance: 31.5
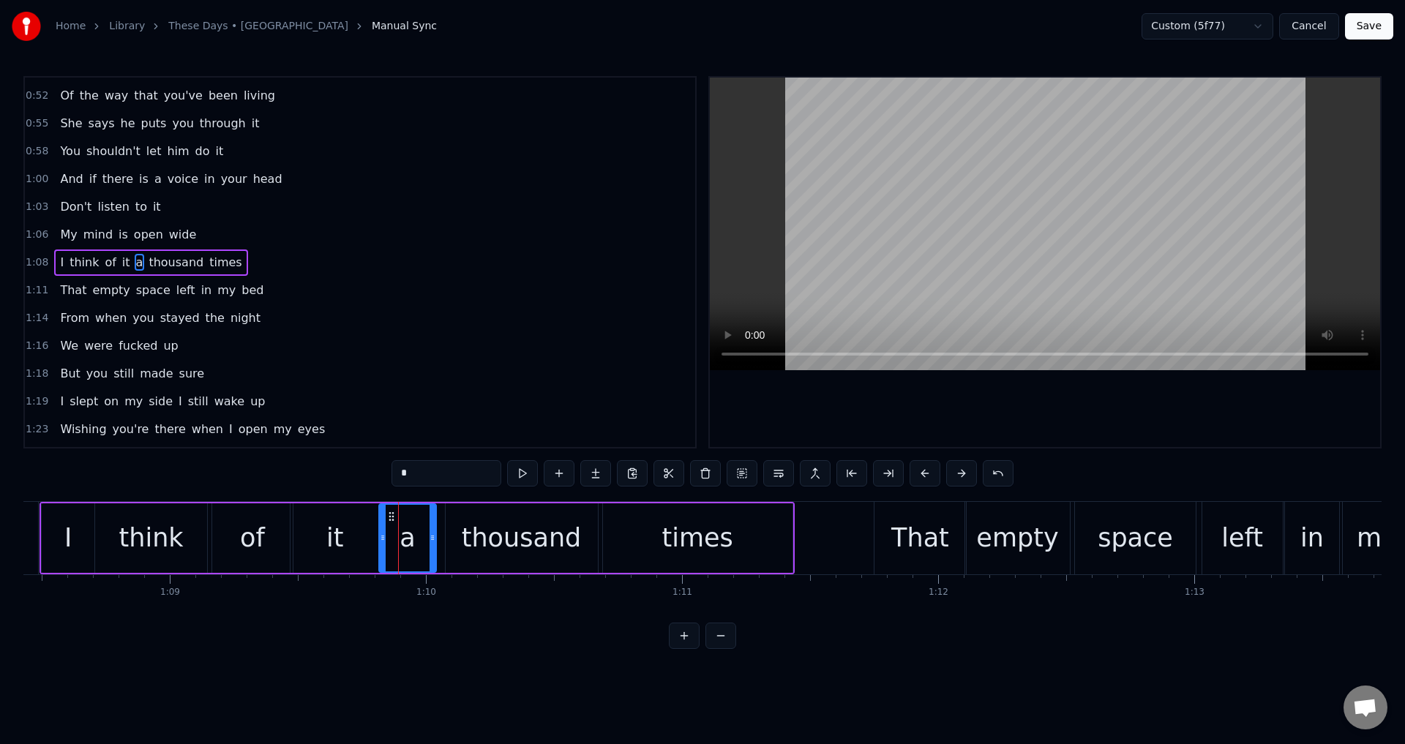
drag, startPoint x: 394, startPoint y: 530, endPoint x: 383, endPoint y: 530, distance: 10.2
type input "*"
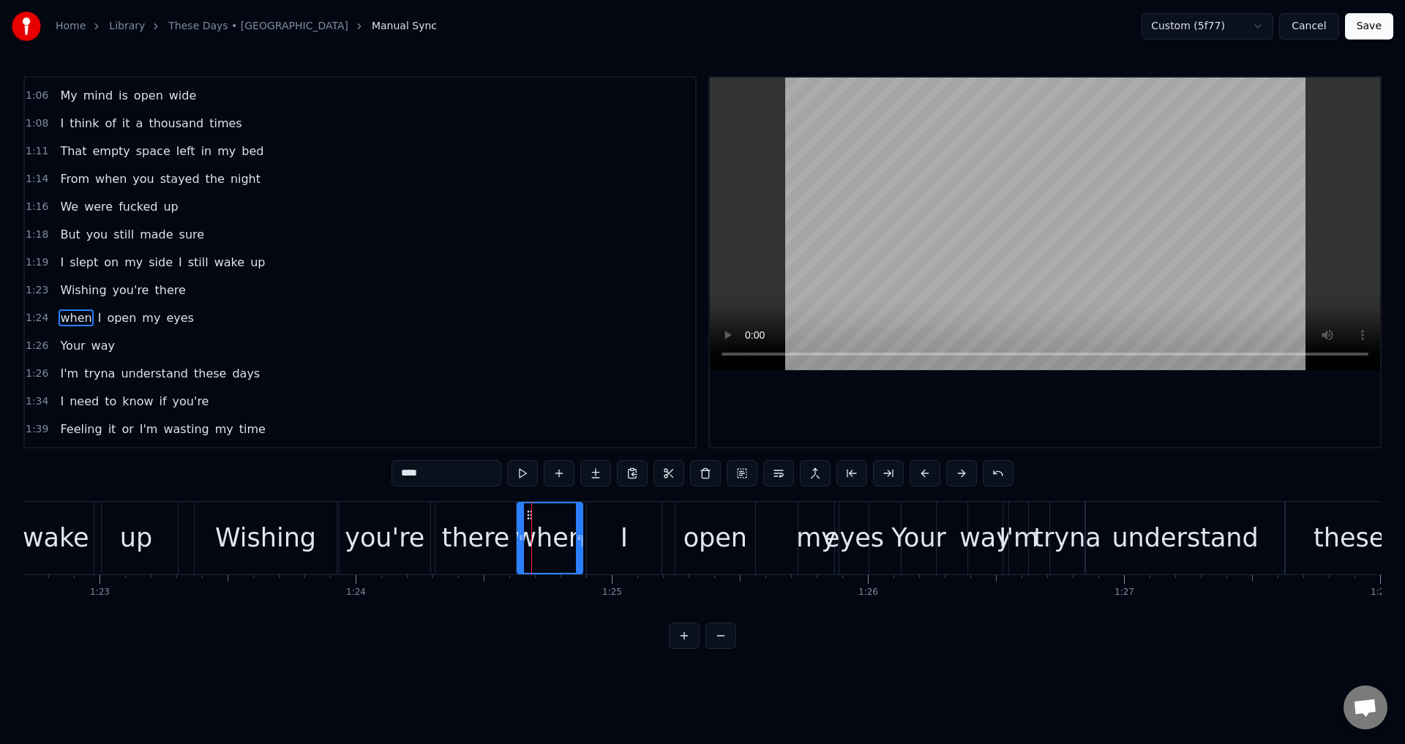
scroll to position [413, 0]
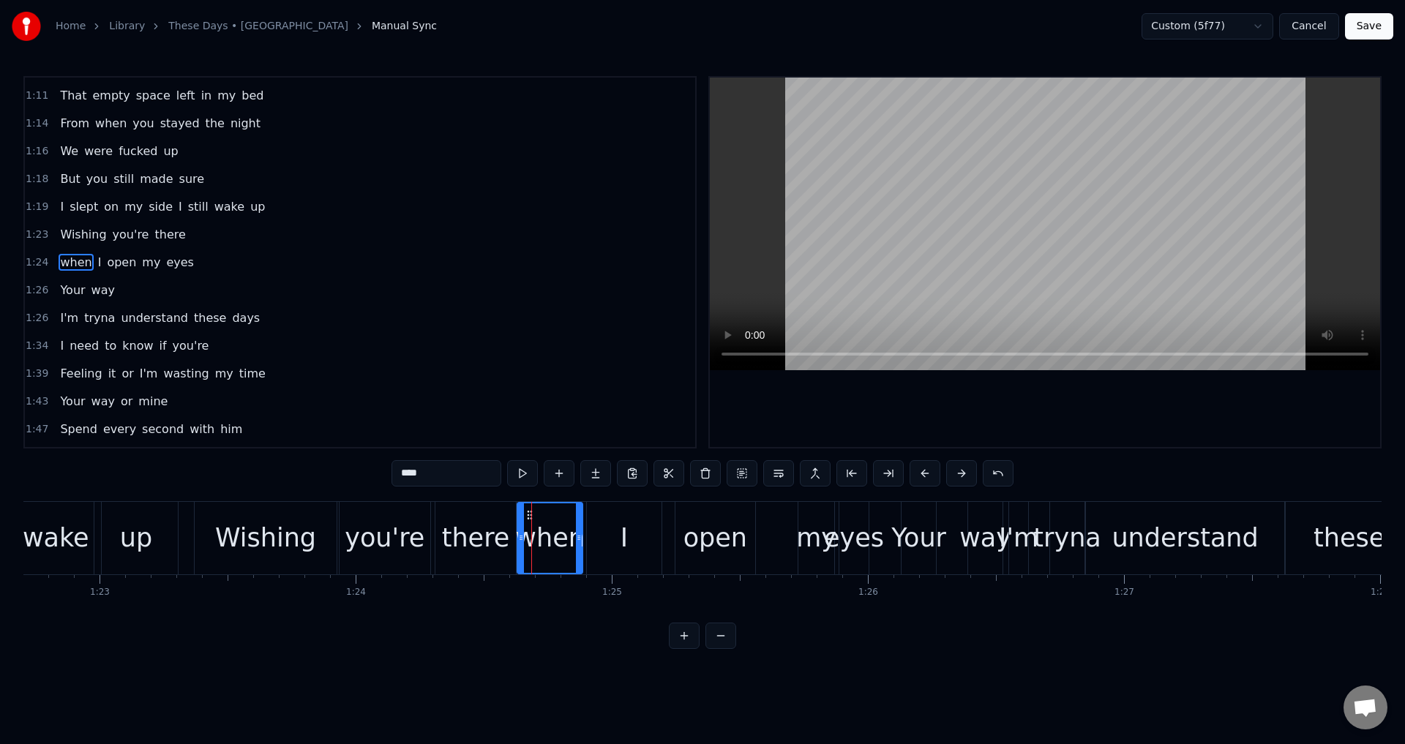
drag, startPoint x: 405, startPoint y: 477, endPoint x: 392, endPoint y: 477, distance: 13.2
type input "****"
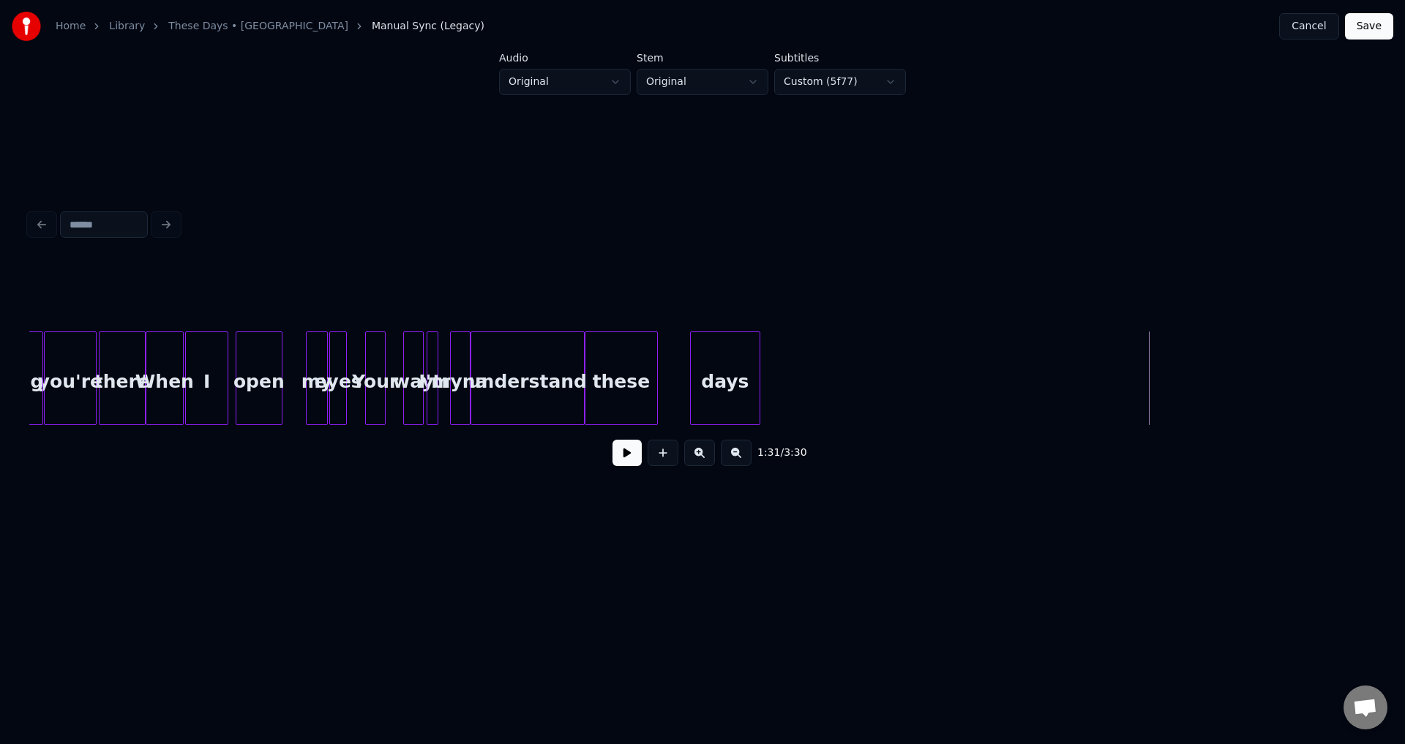
scroll to position [0, 12248]
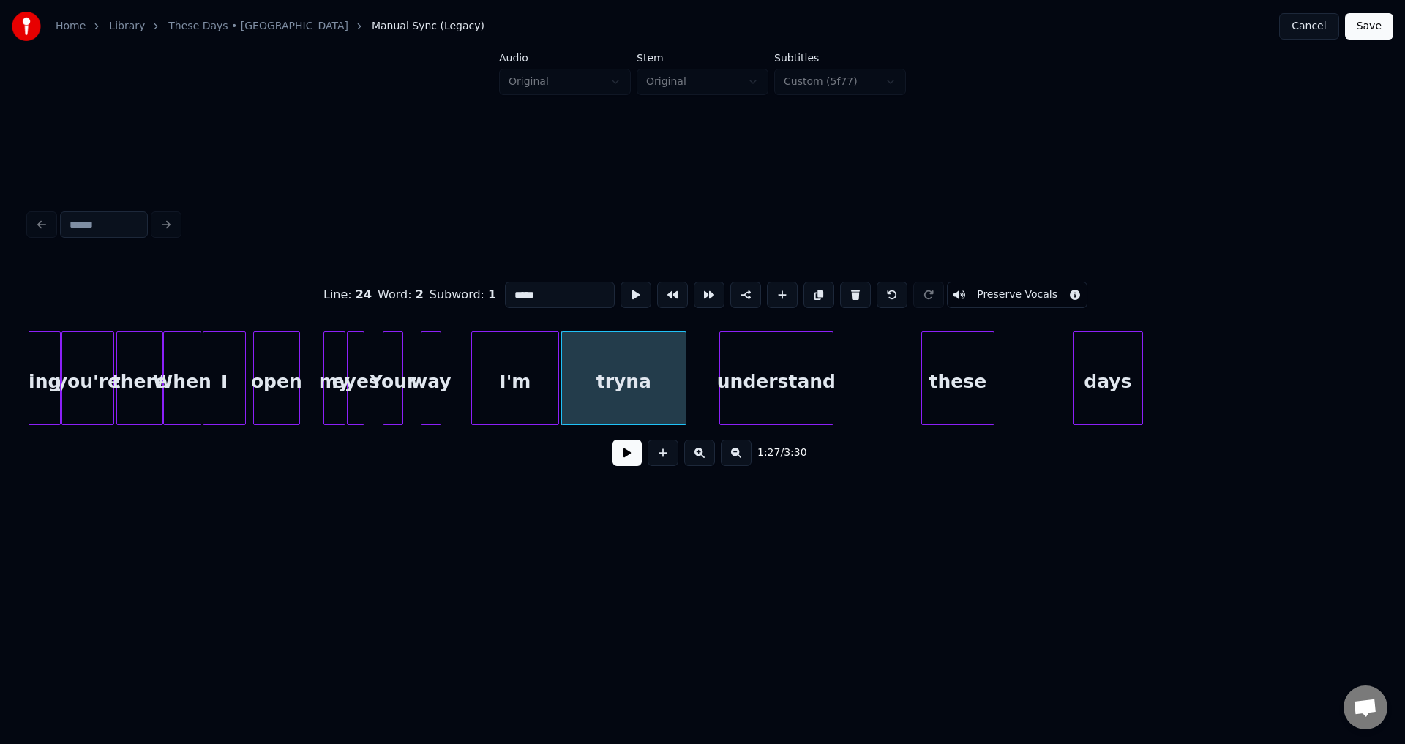
type input "***"
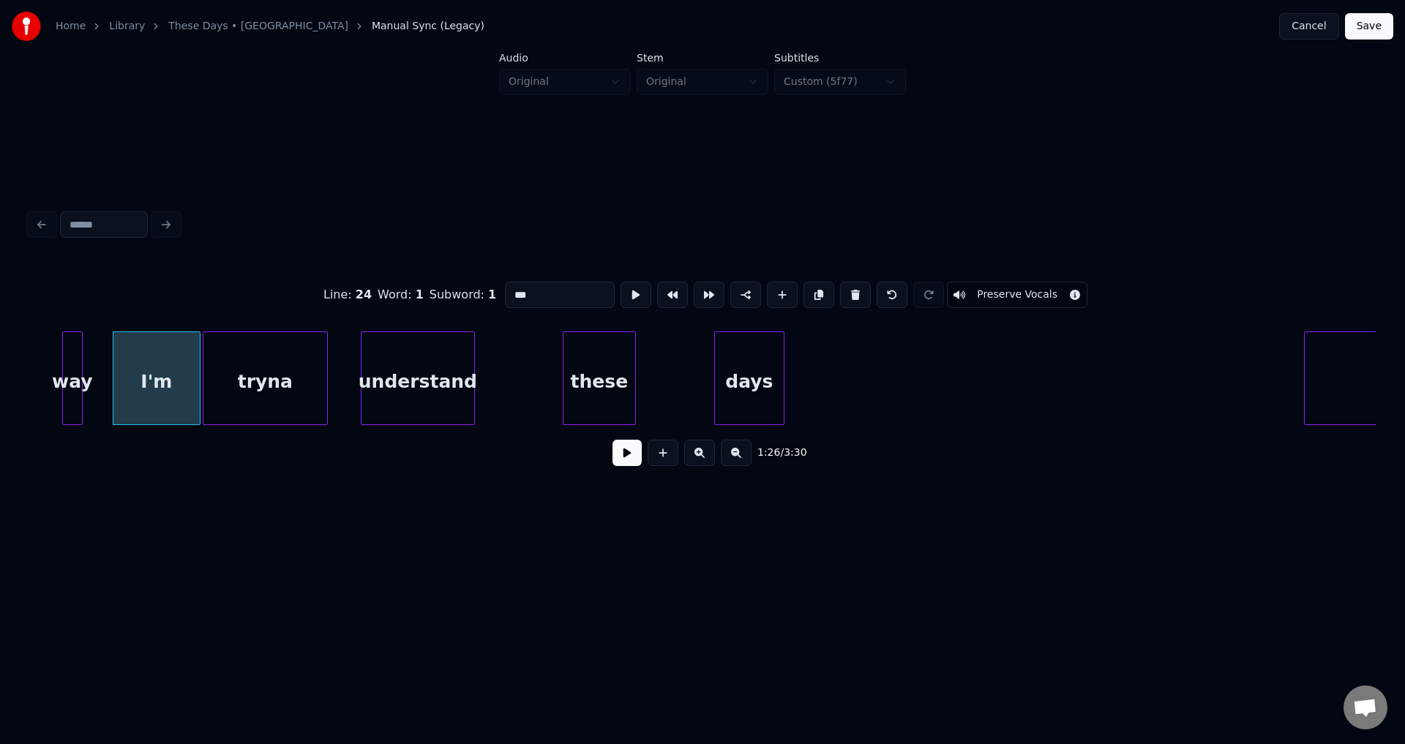
scroll to position [0, 12691]
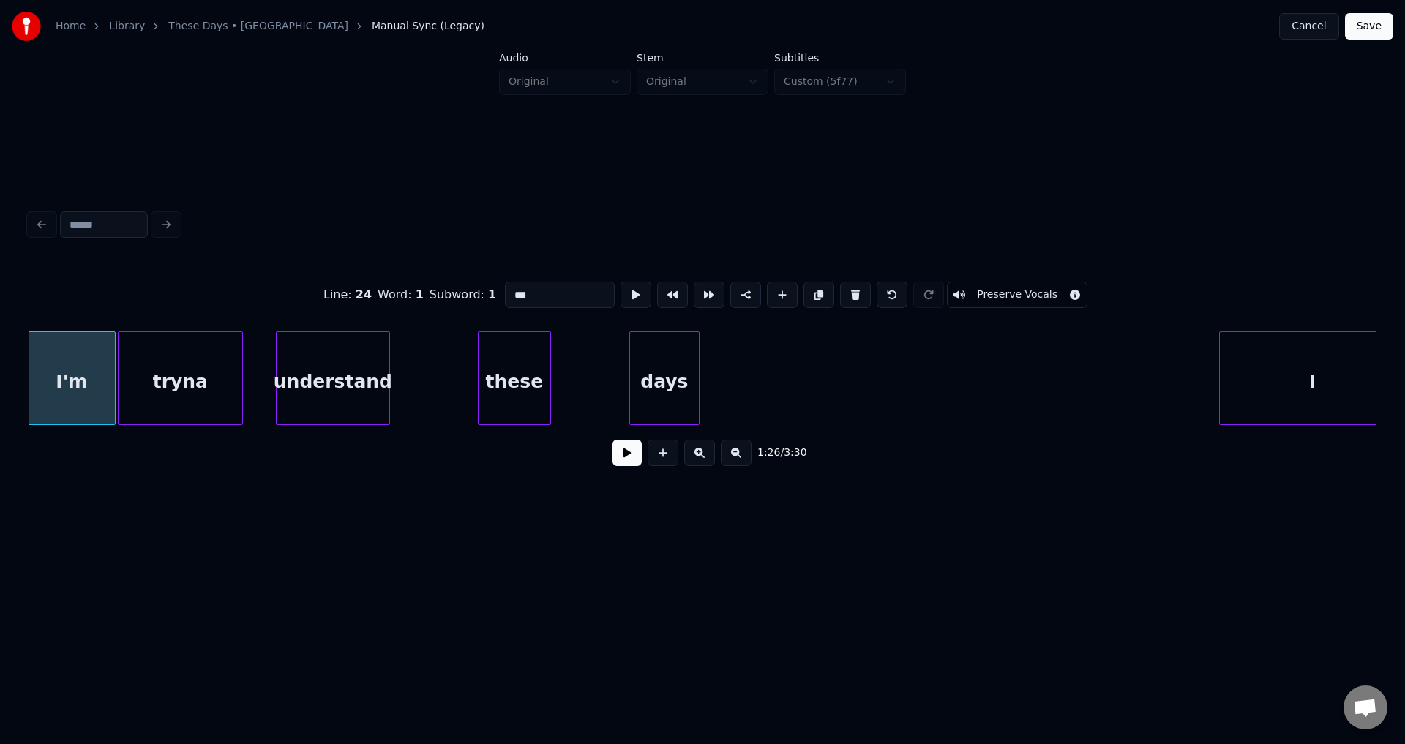
type input "****"
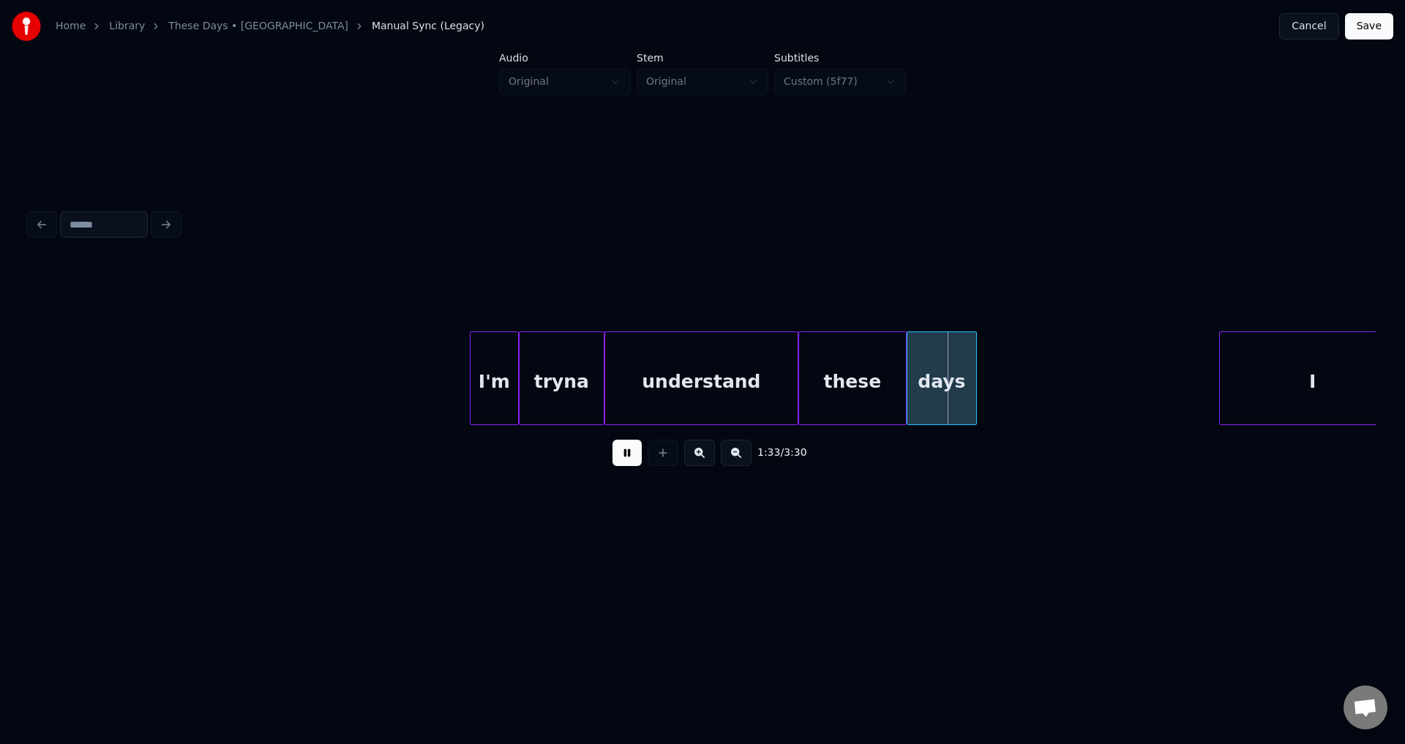
drag, startPoint x: 612, startPoint y: 456, endPoint x: 694, endPoint y: 421, distance: 89.8
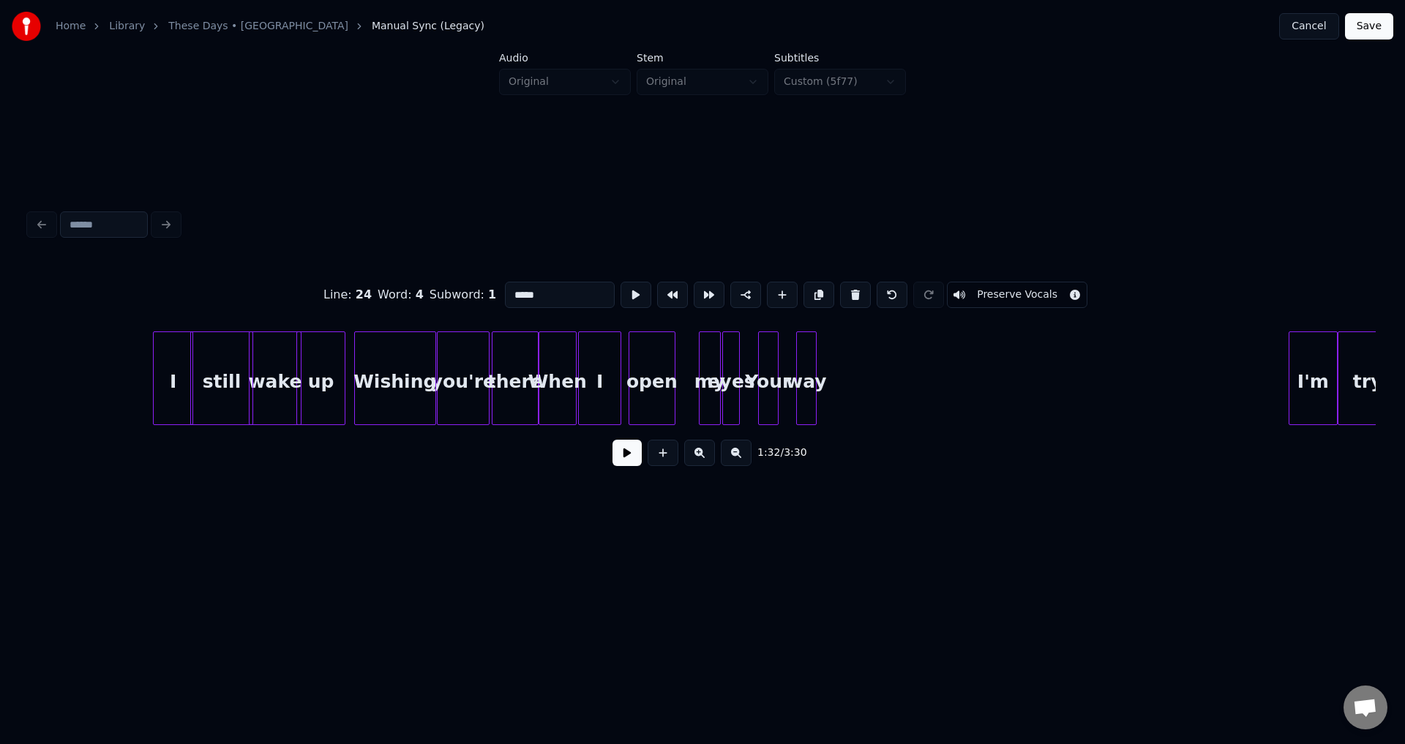
scroll to position [0, 11686]
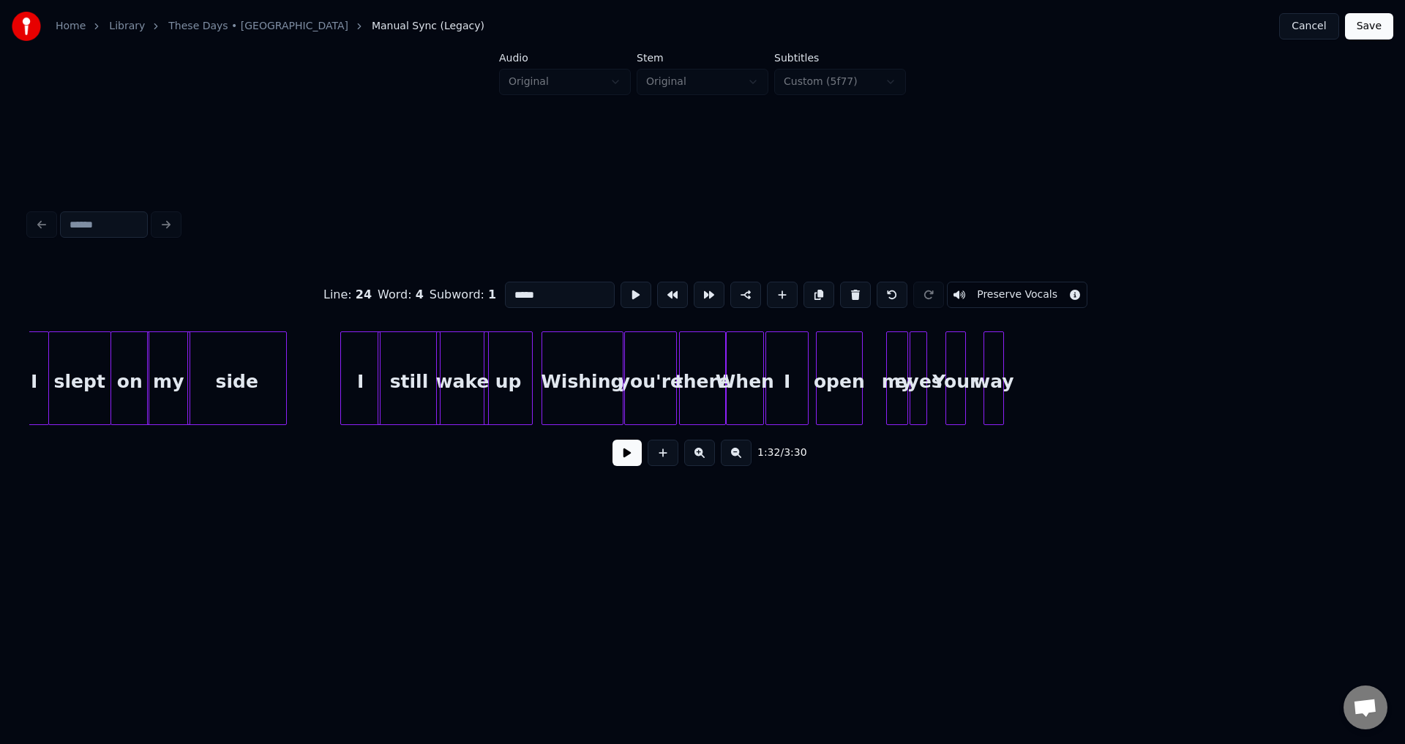
type input "*******"
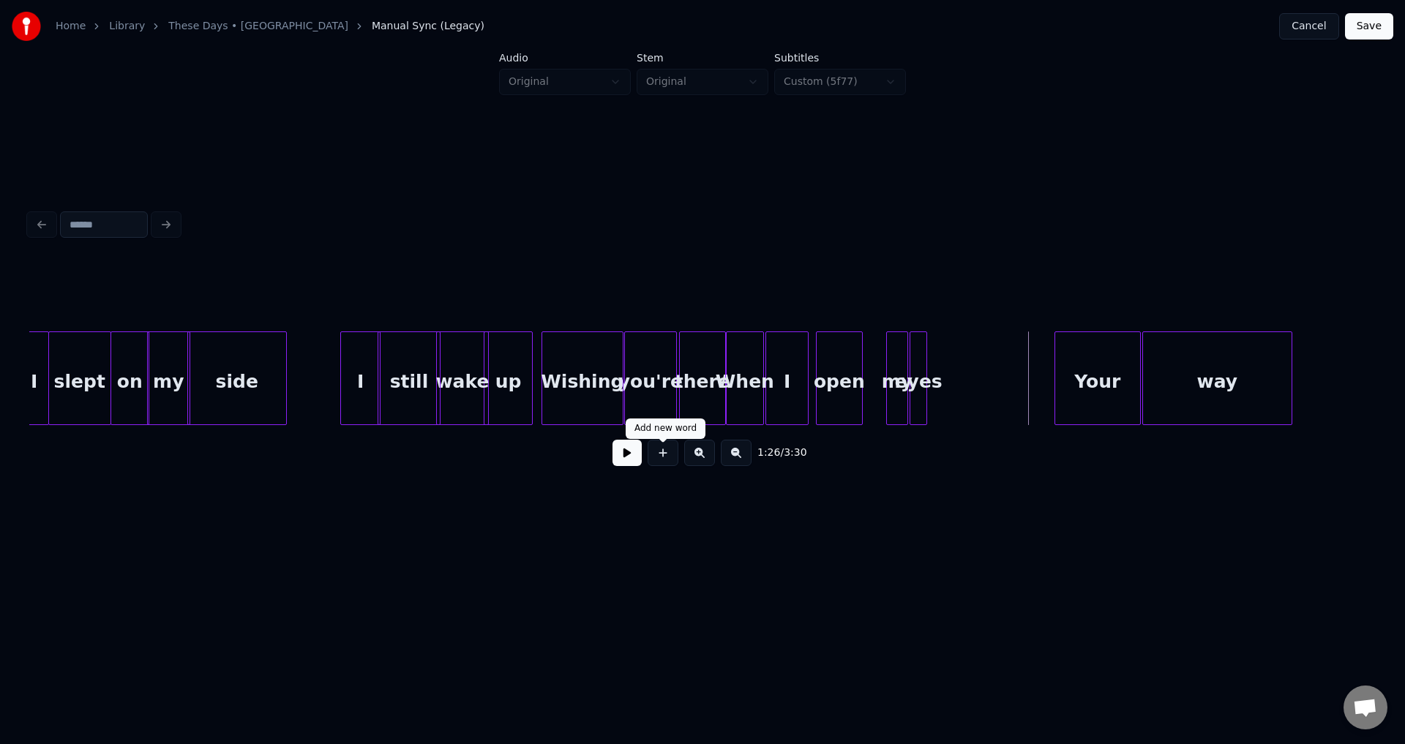
drag, startPoint x: 595, startPoint y: 464, endPoint x: 609, endPoint y: 466, distance: 13.3
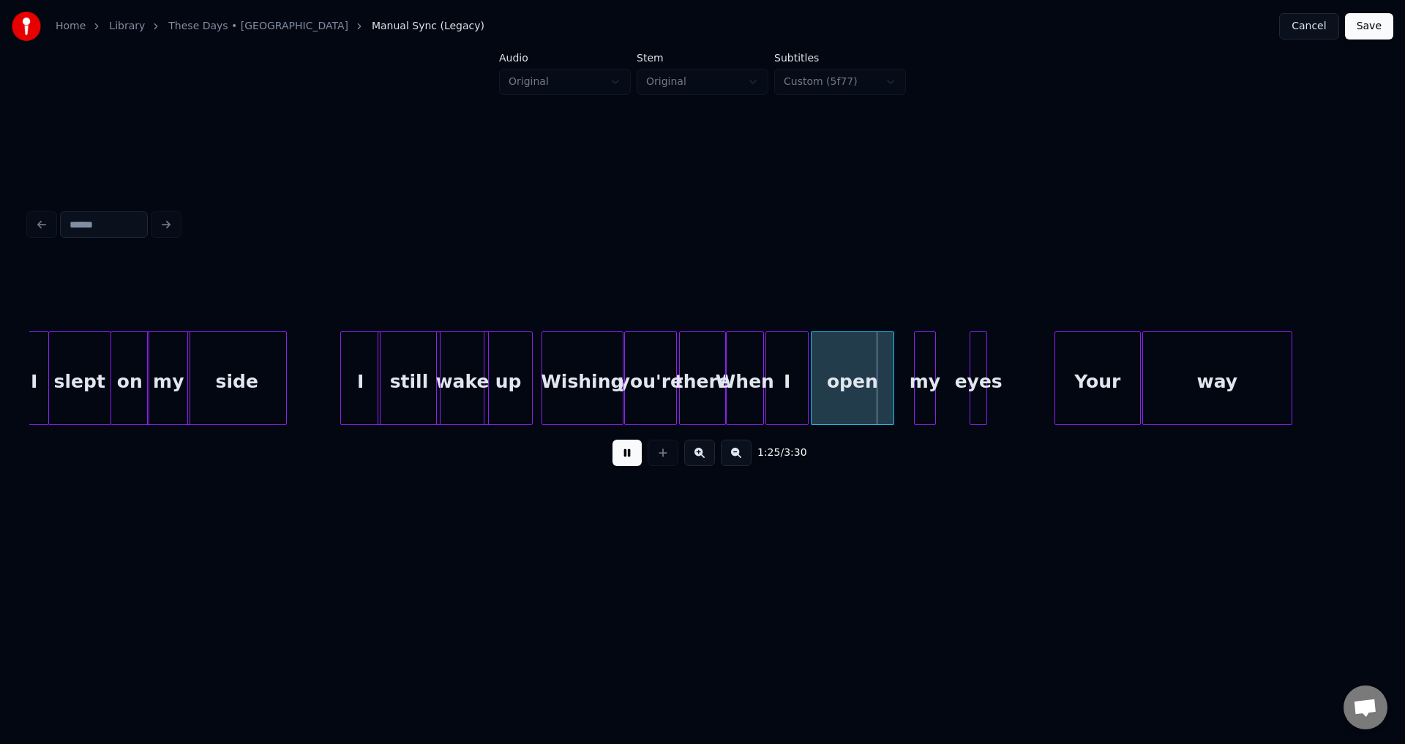
drag, startPoint x: 628, startPoint y: 461, endPoint x: 650, endPoint y: 453, distance: 22.7
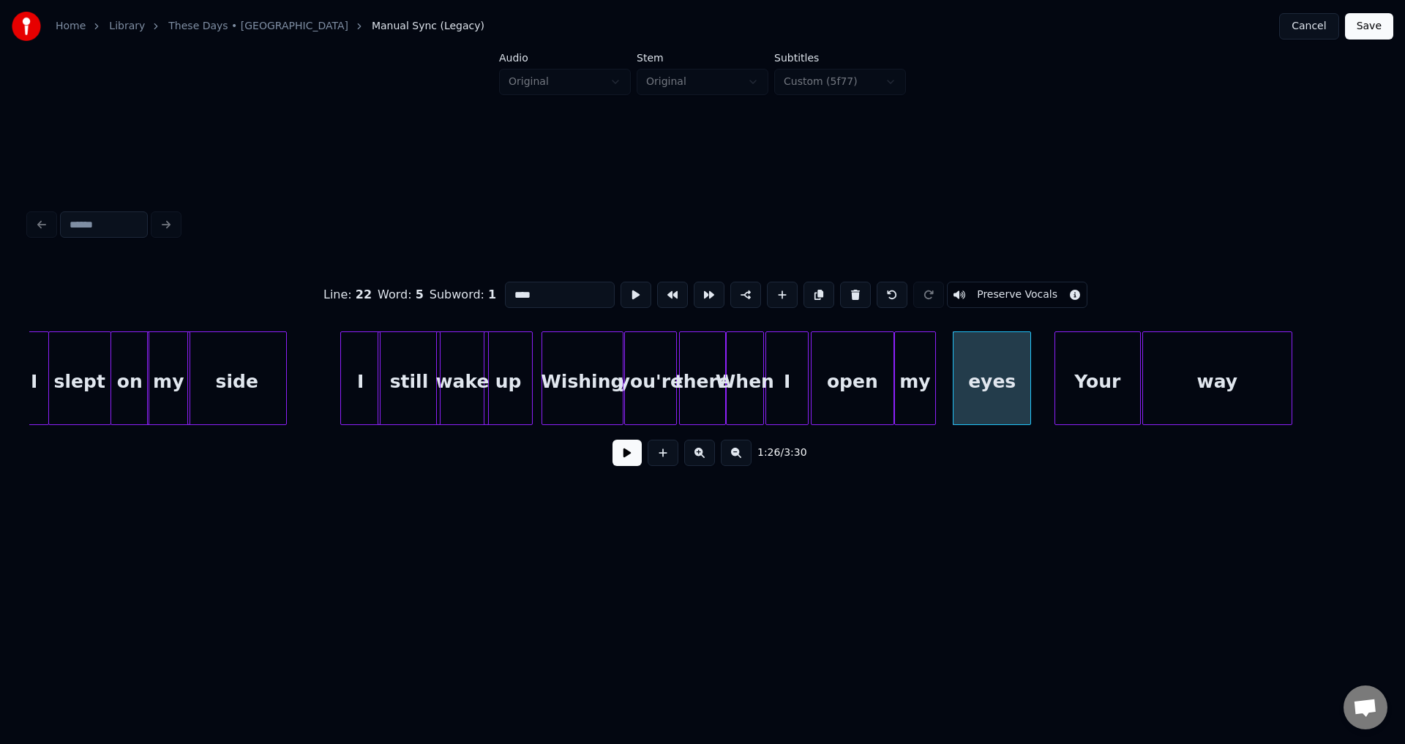
type input "****"
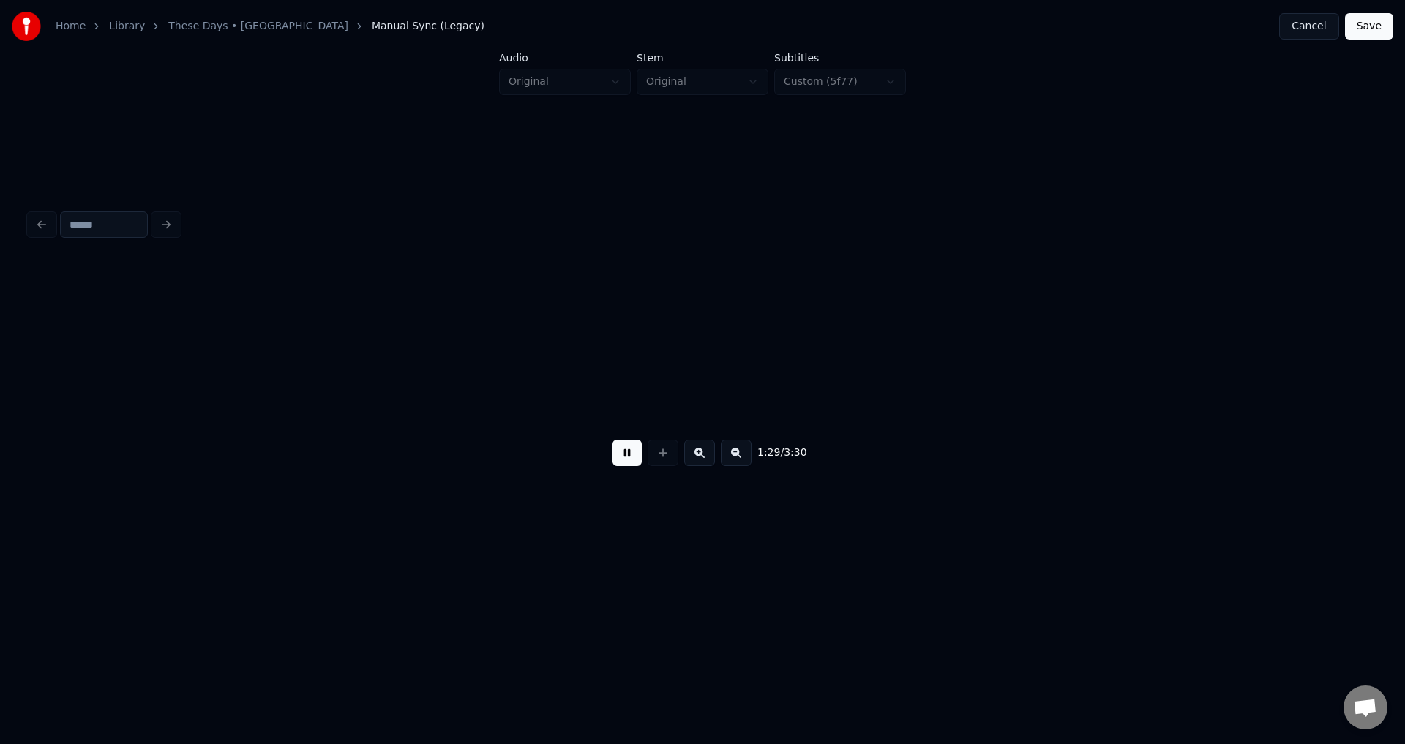
scroll to position [0, 13032]
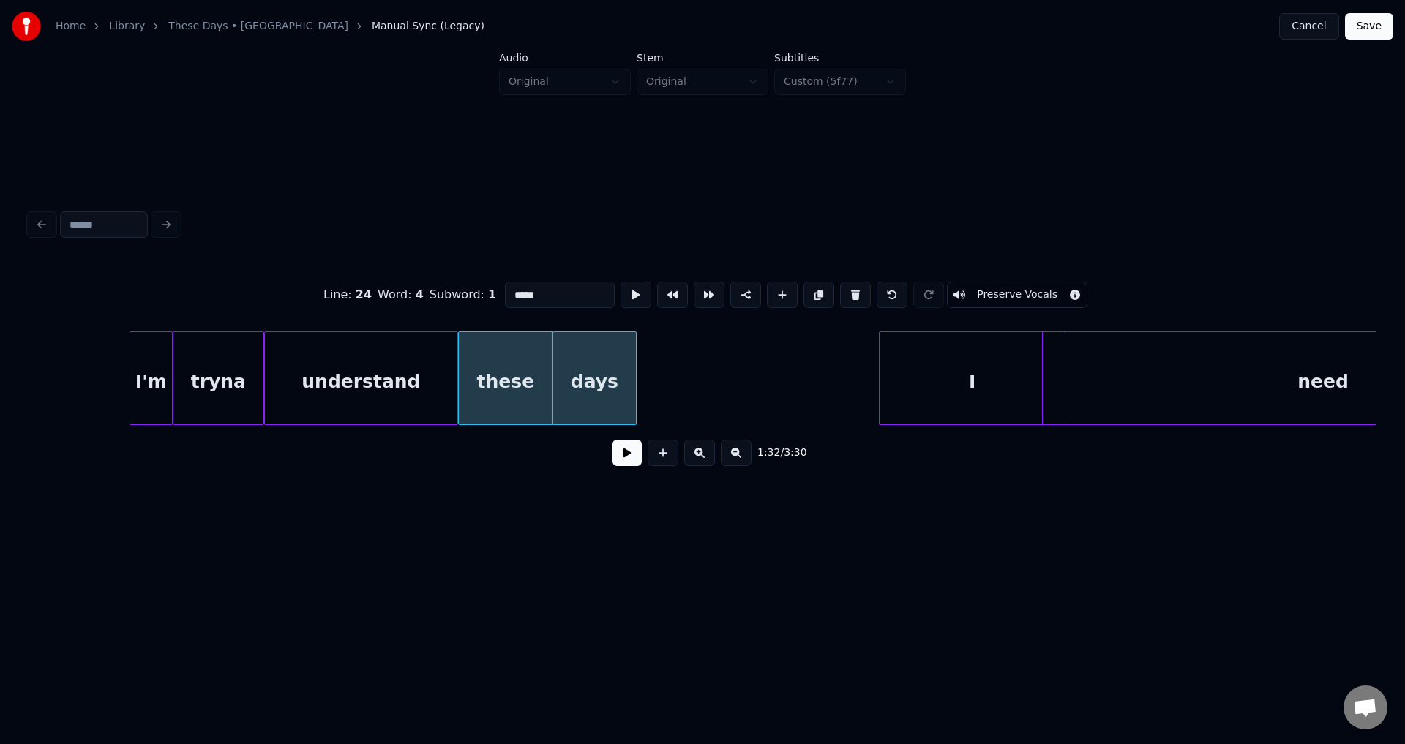
type input "**********"
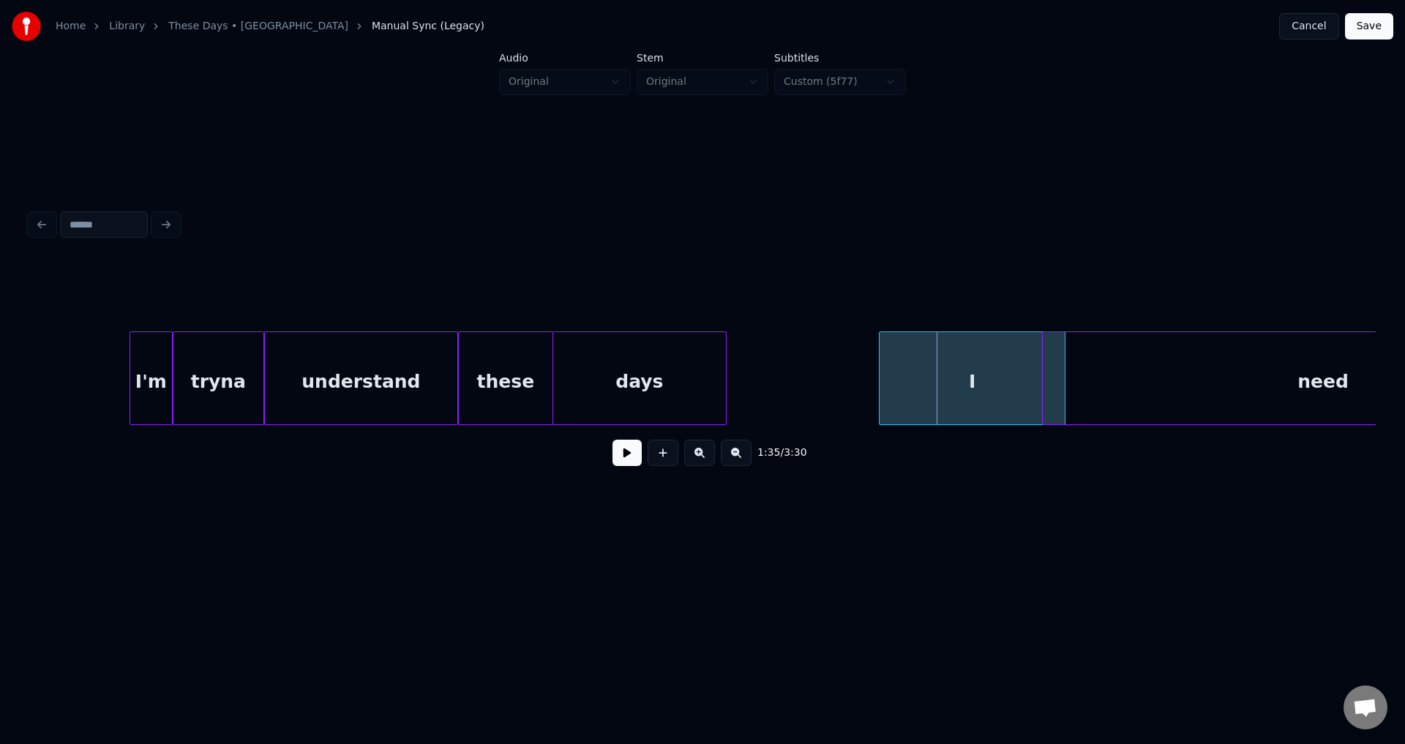
scroll to position [0, 13257]
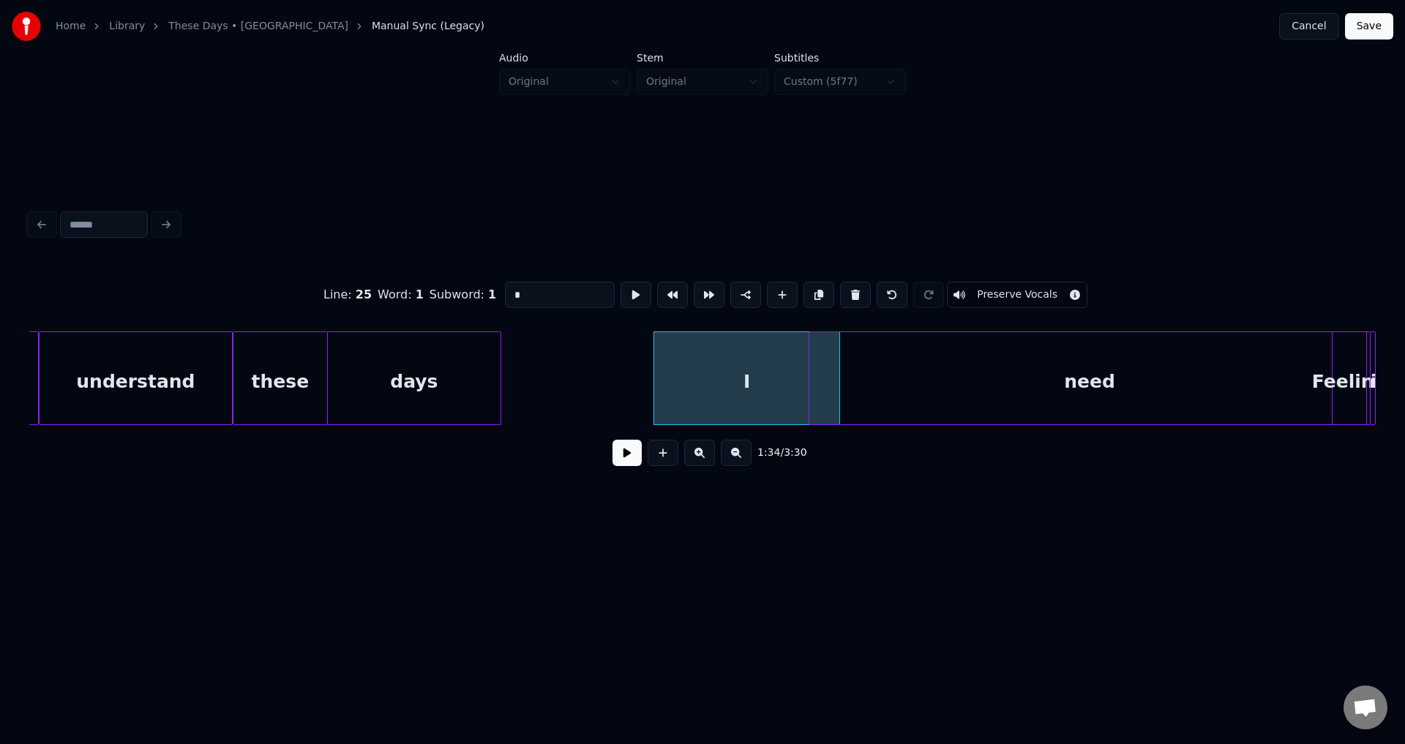
type input "****"
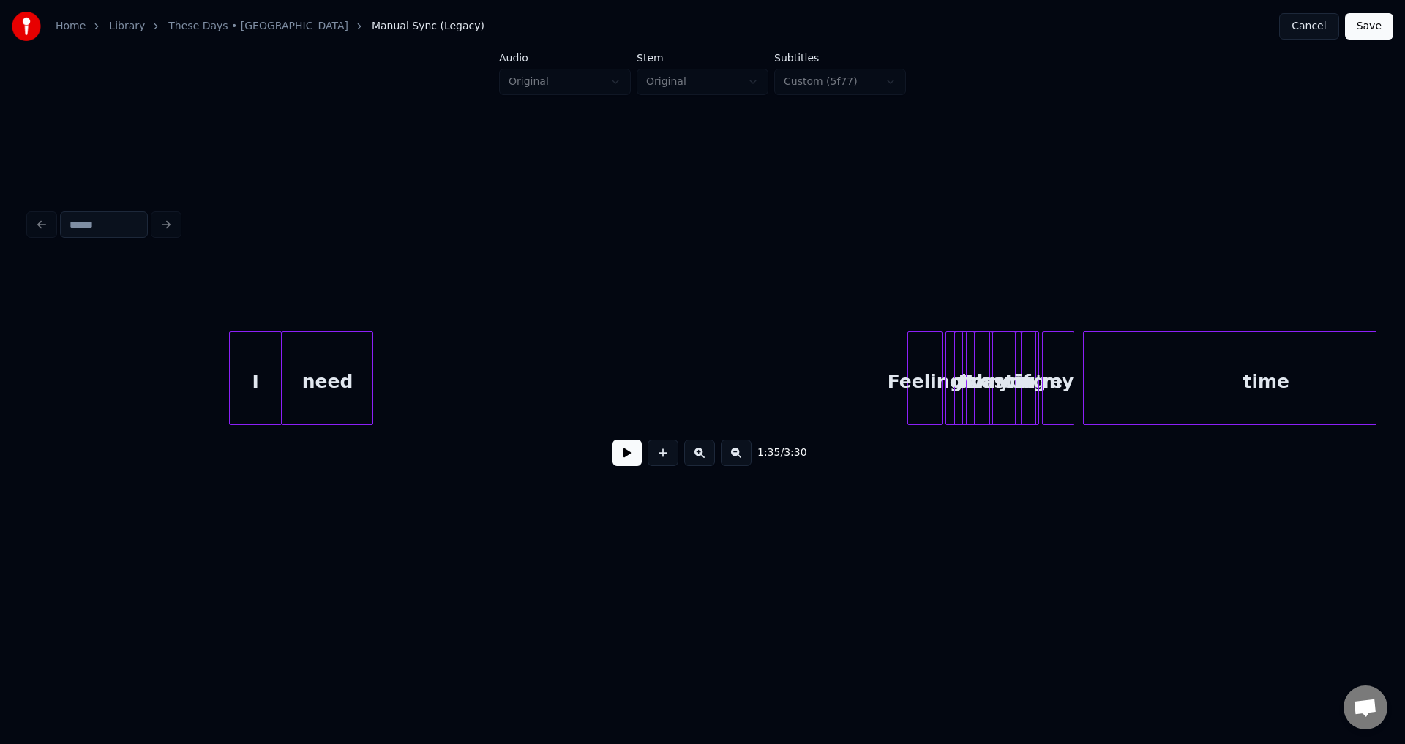
scroll to position [0, 13834]
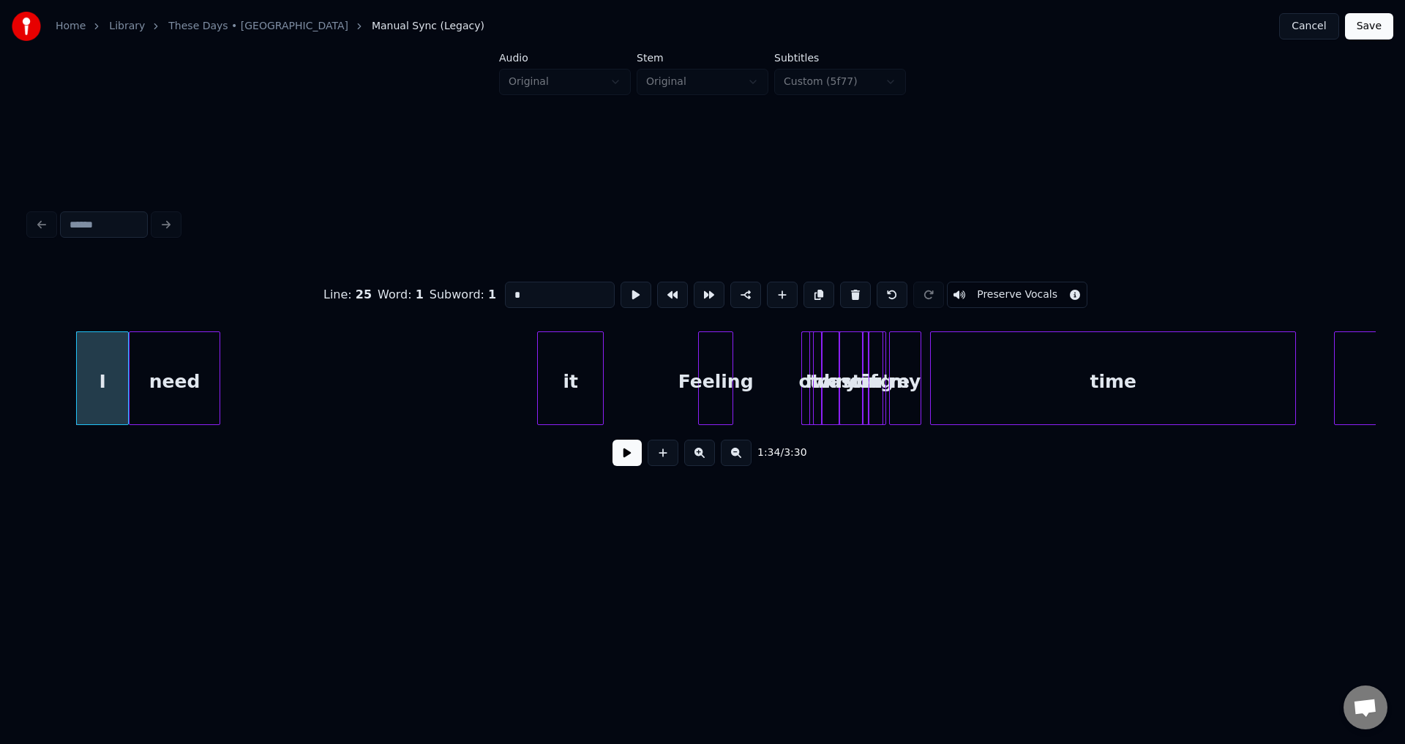
type input "****"
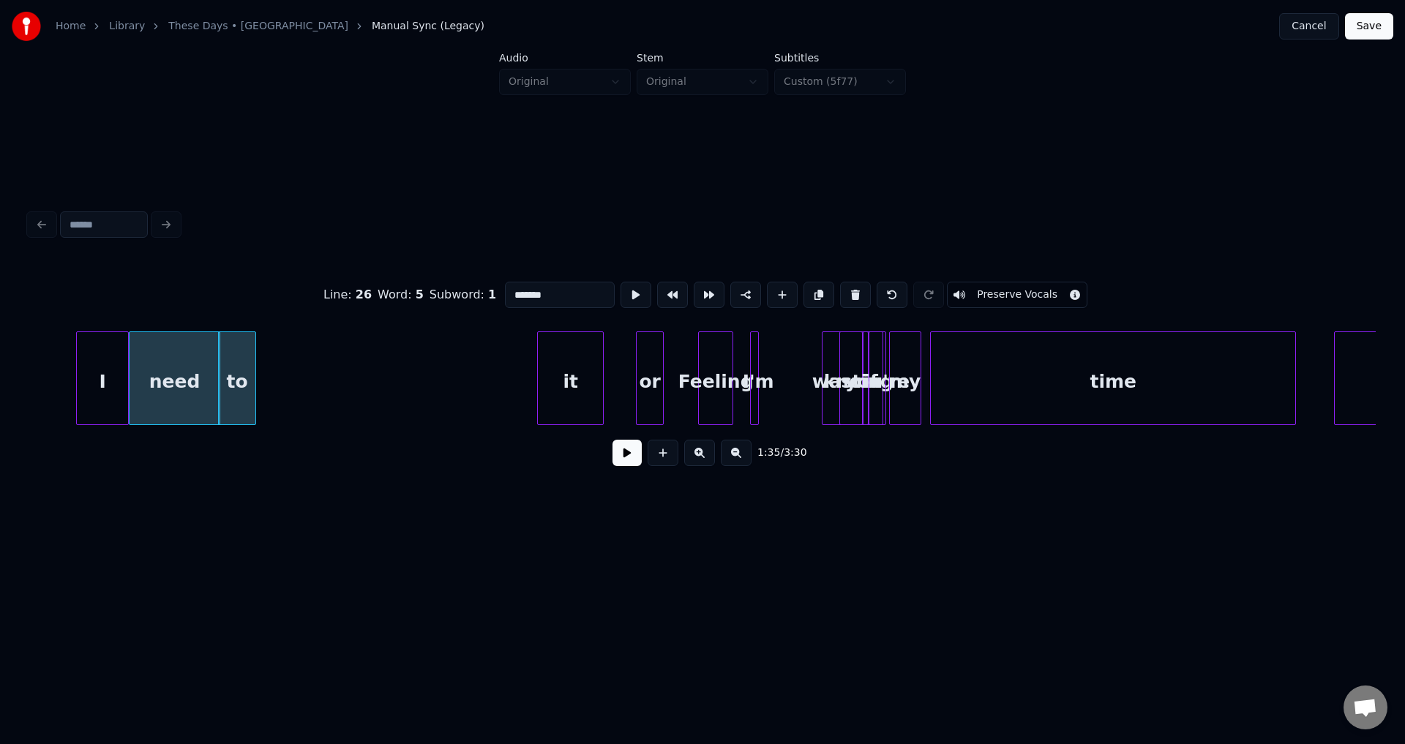
type input "*"
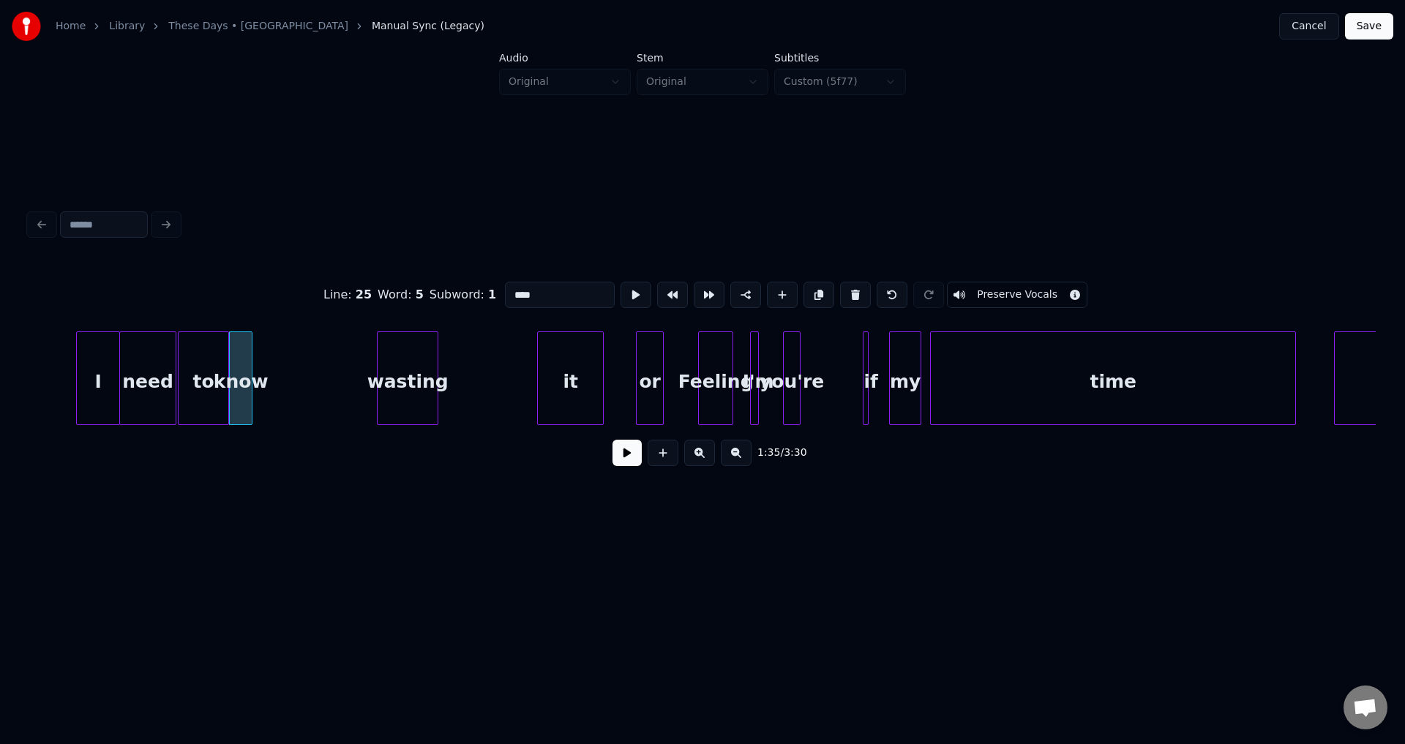
type input "*"
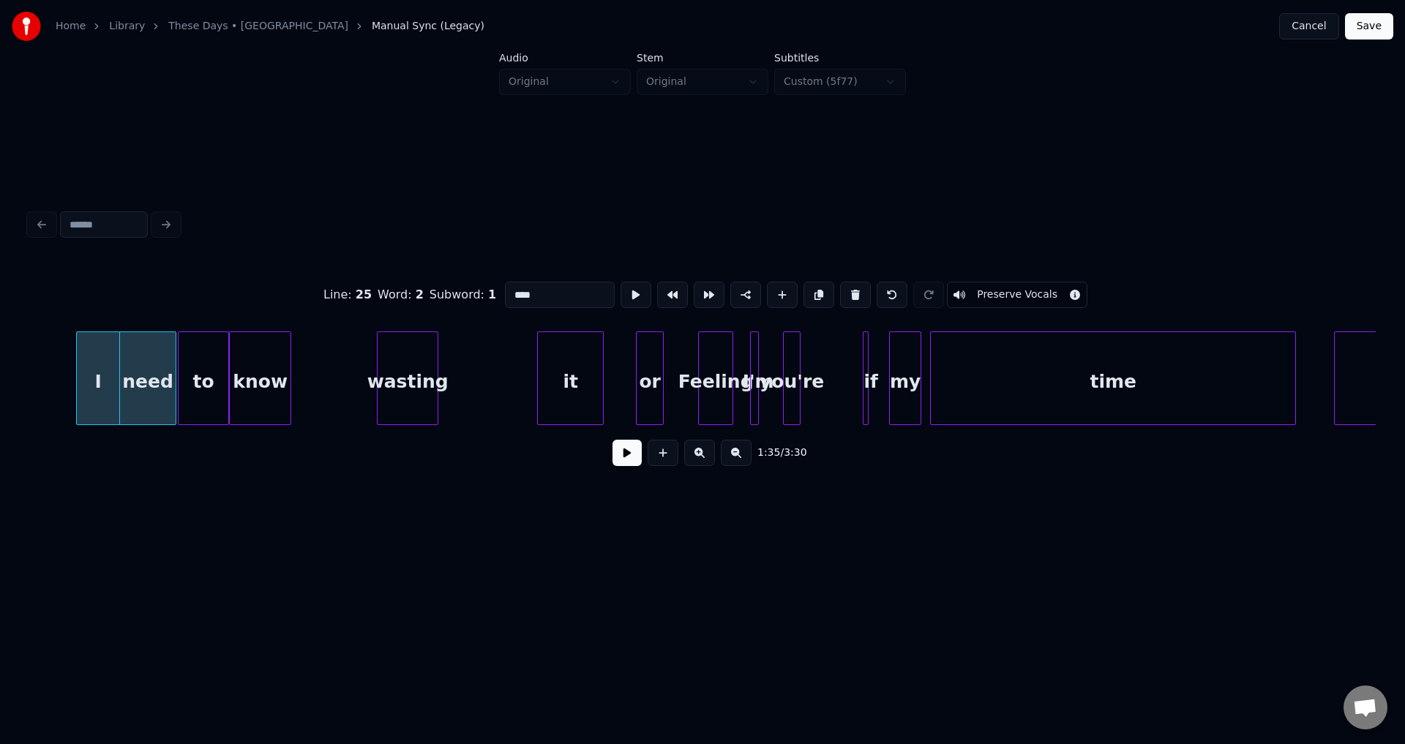
drag, startPoint x: 632, startPoint y: 454, endPoint x: 625, endPoint y: 462, distance: 10.9
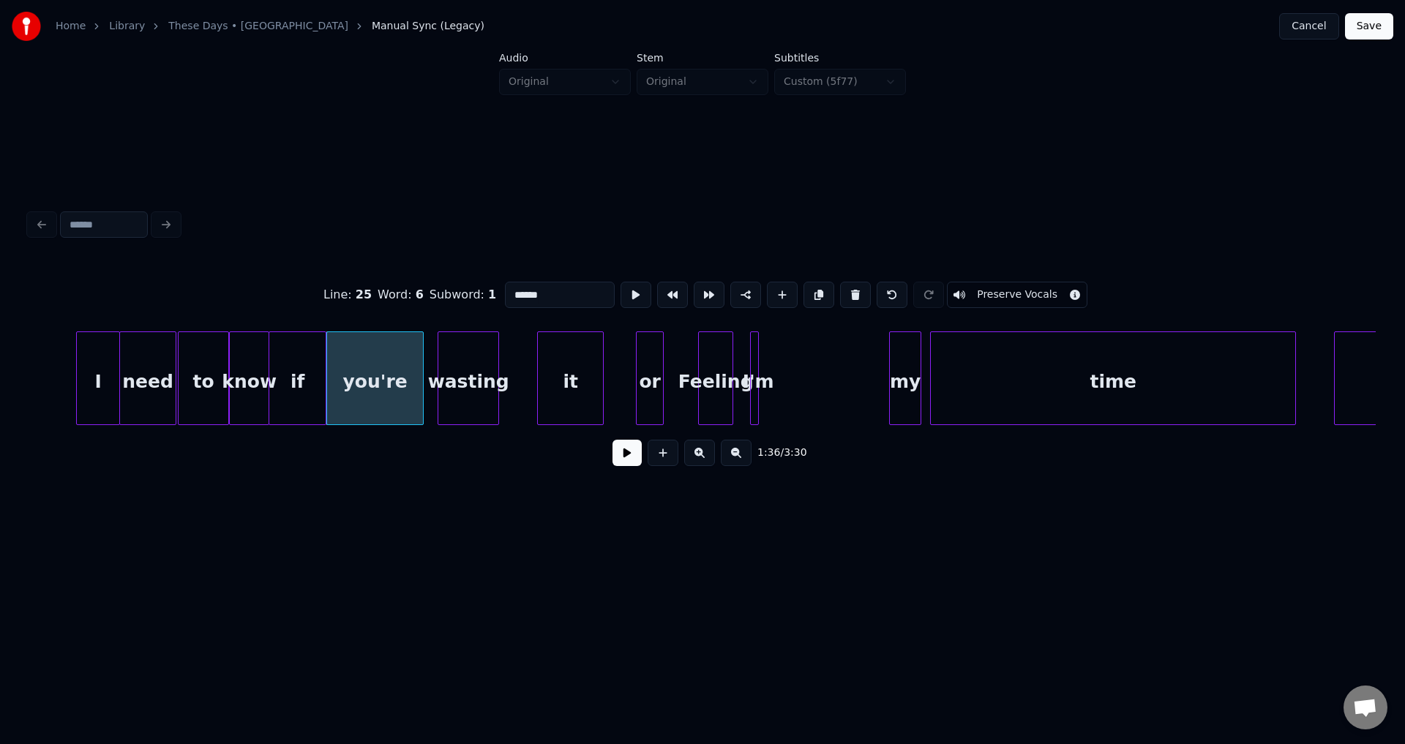
type input "*"
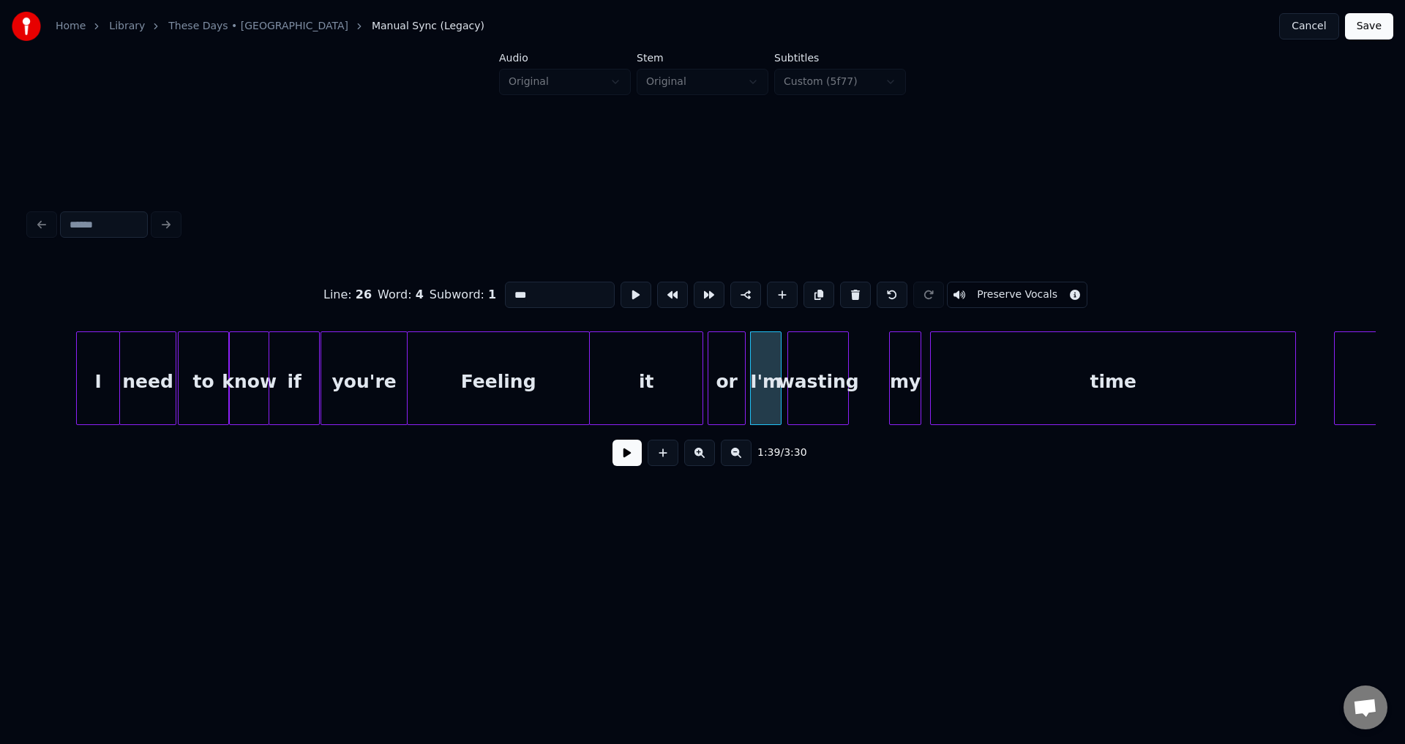
type input "**"
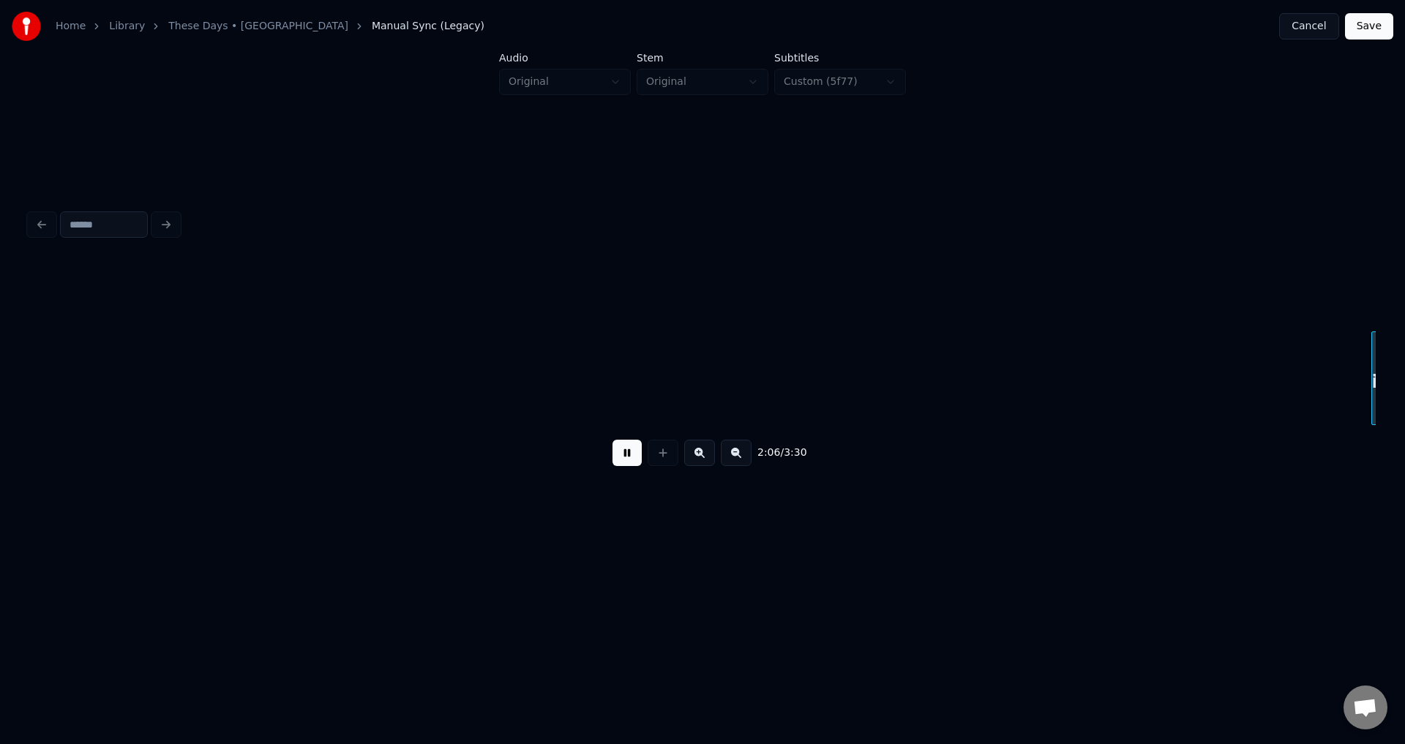
scroll to position [0, 18556]
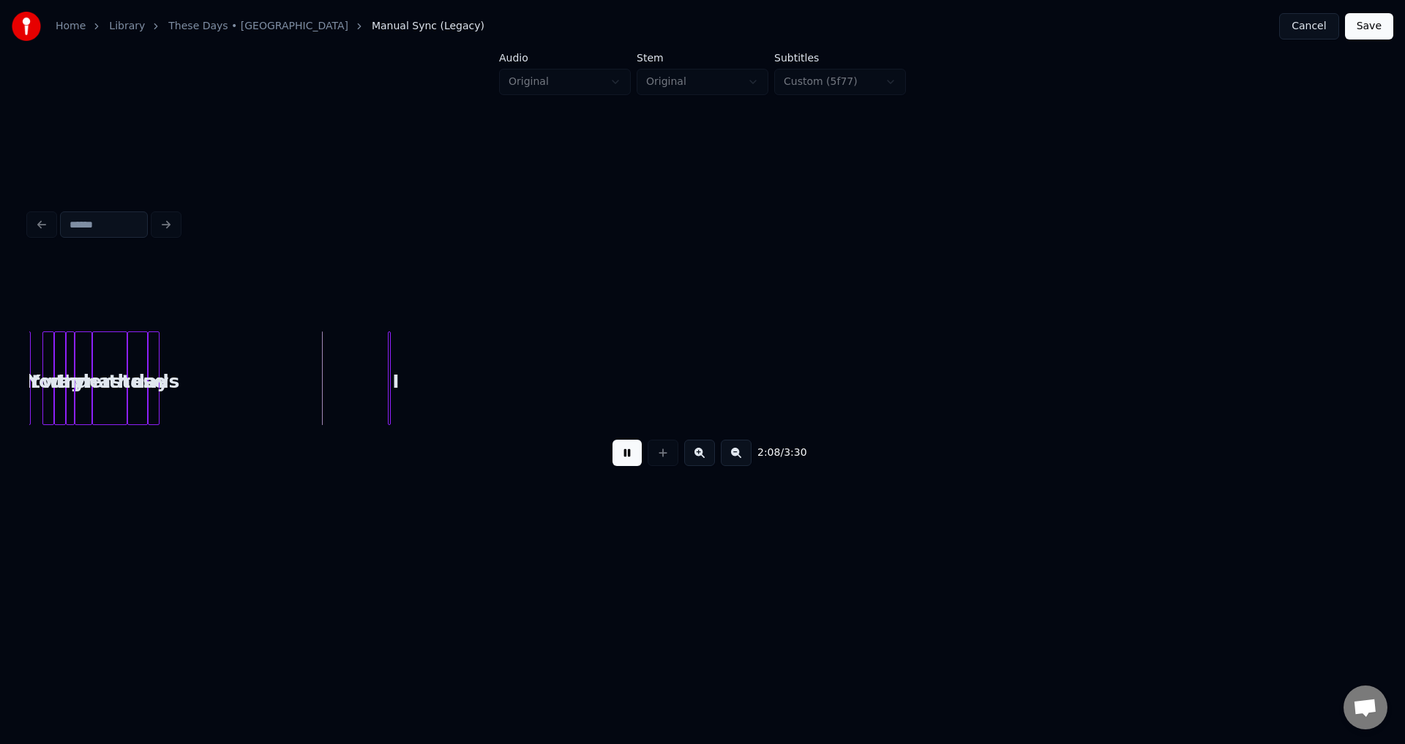
drag, startPoint x: 629, startPoint y: 467, endPoint x: 661, endPoint y: 429, distance: 48.8
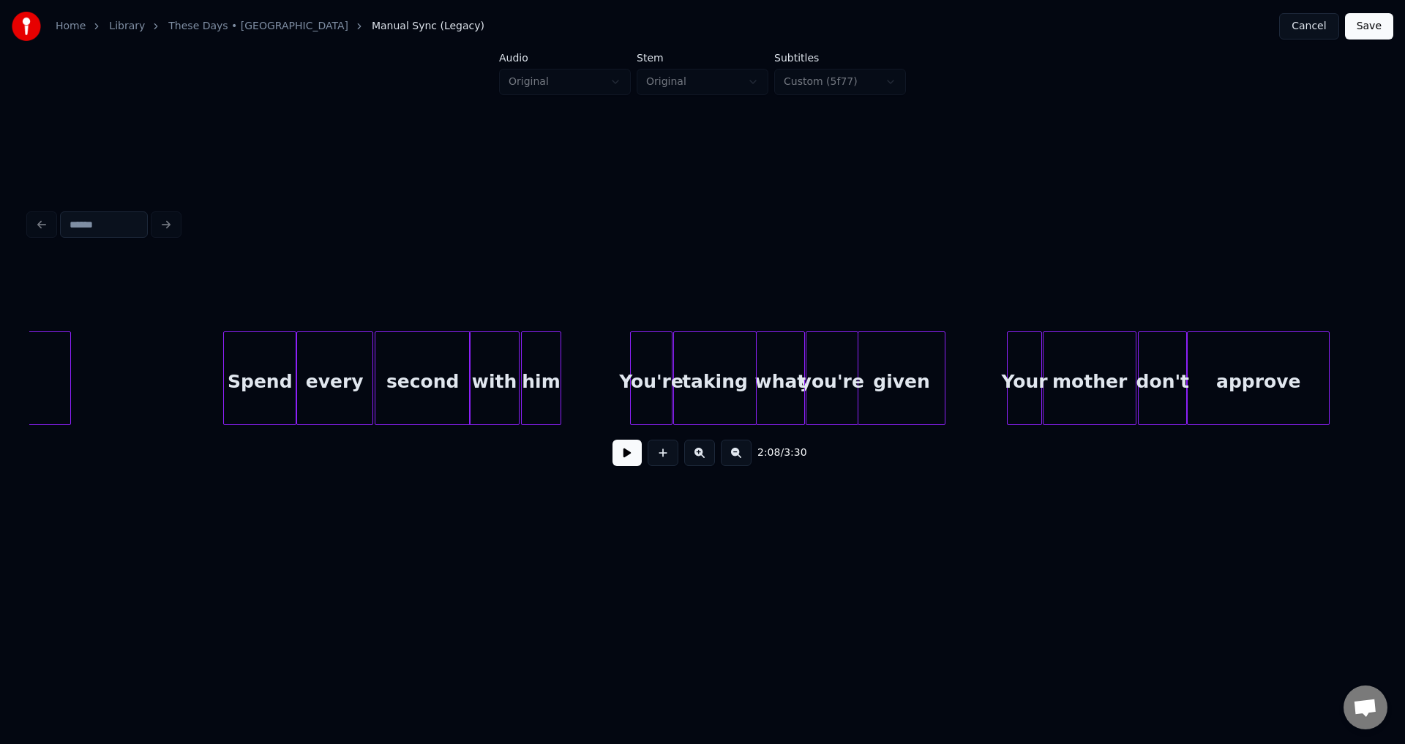
scroll to position [0, 6277]
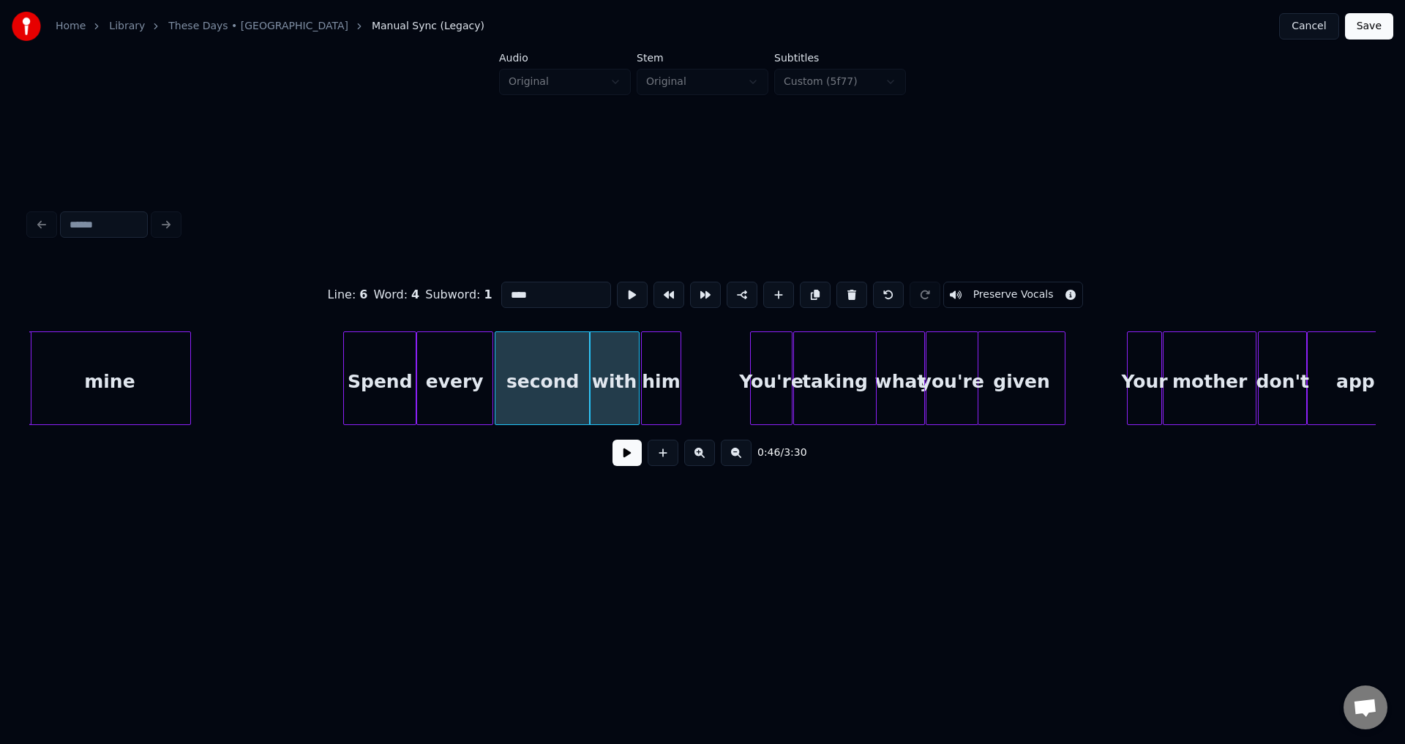
type input "***"
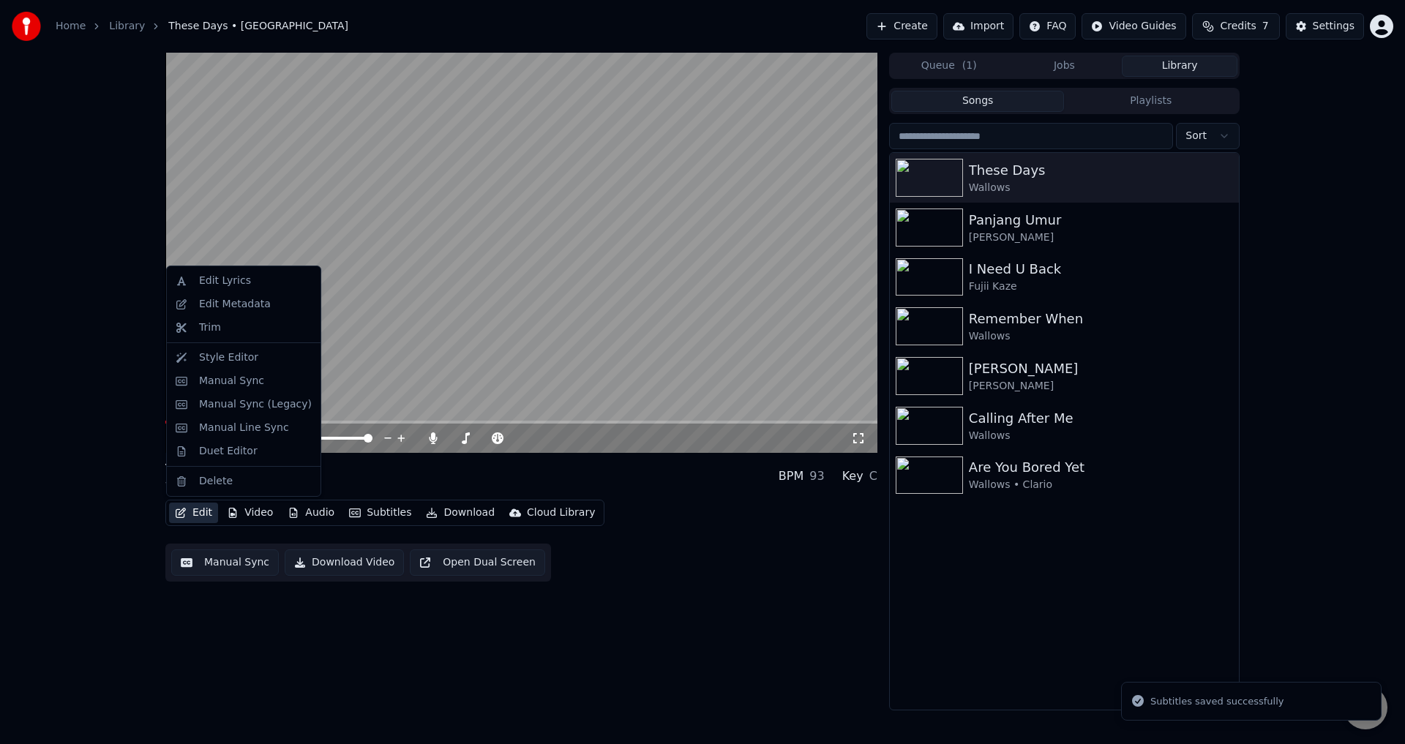
drag, startPoint x: 246, startPoint y: 358, endPoint x: 255, endPoint y: 379, distance: 22.3
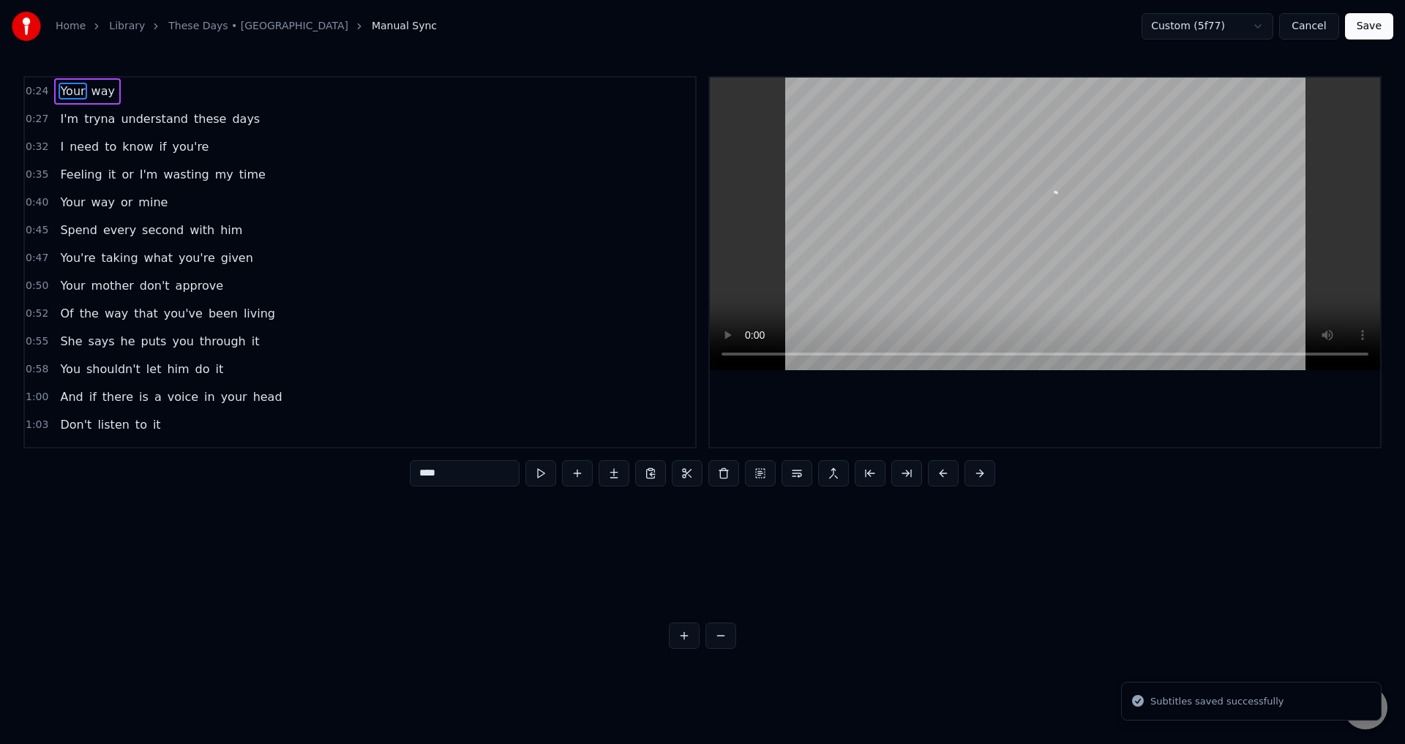
scroll to position [0, 6265]
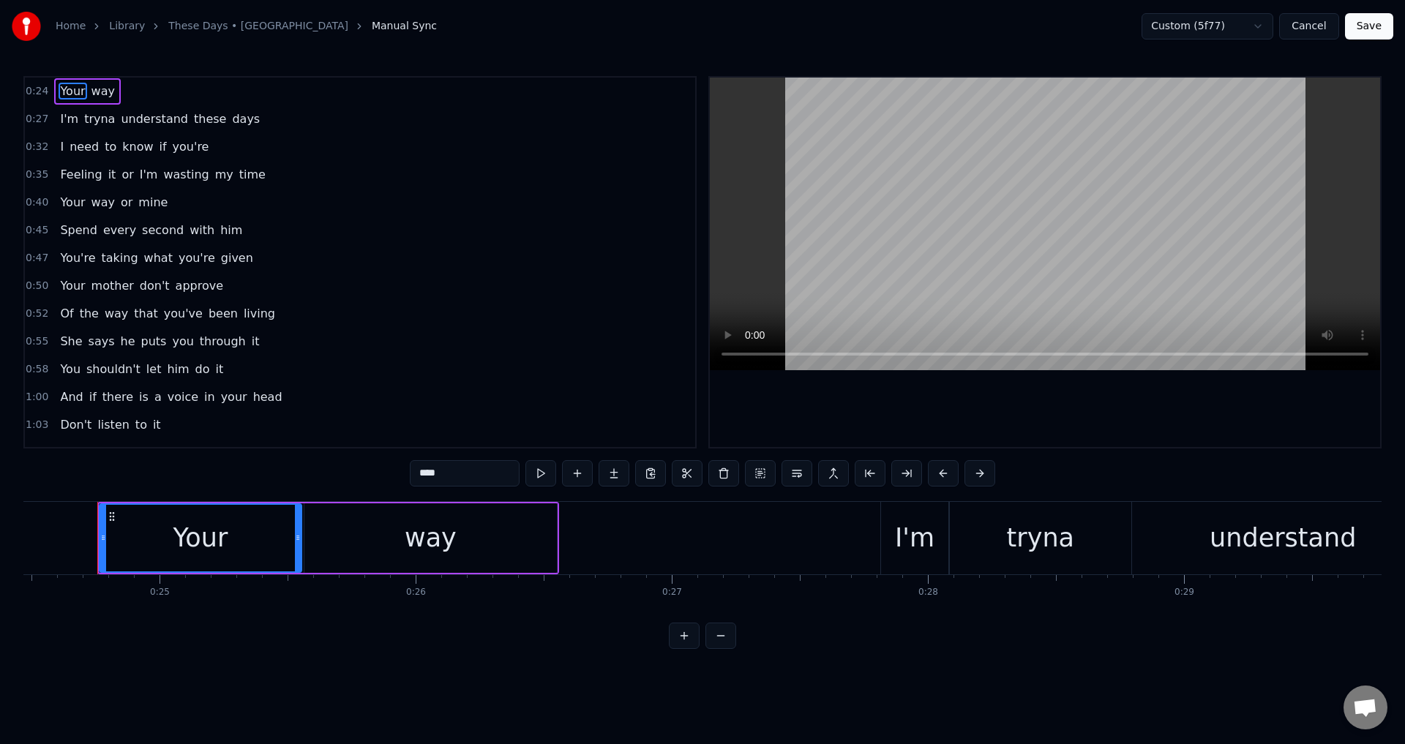
type input "*****"
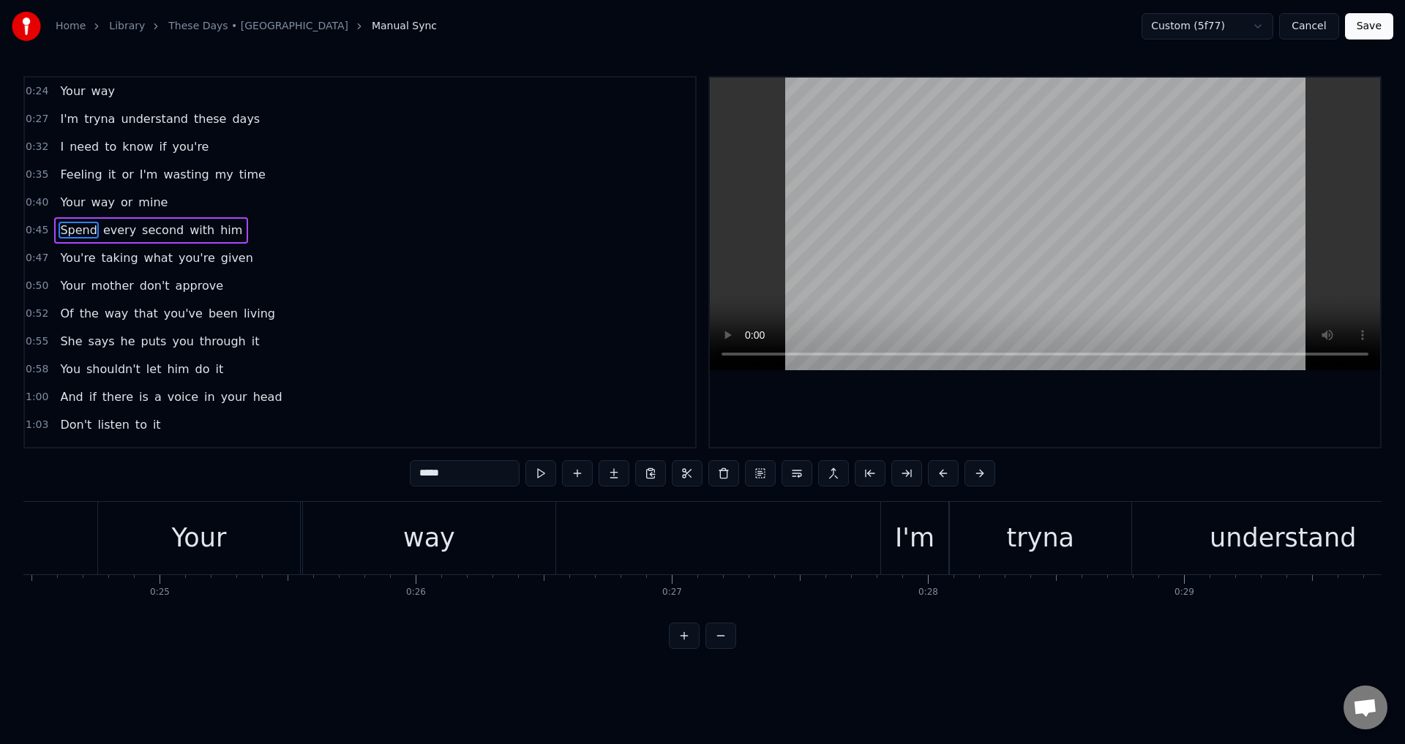
scroll to position [0, 11461]
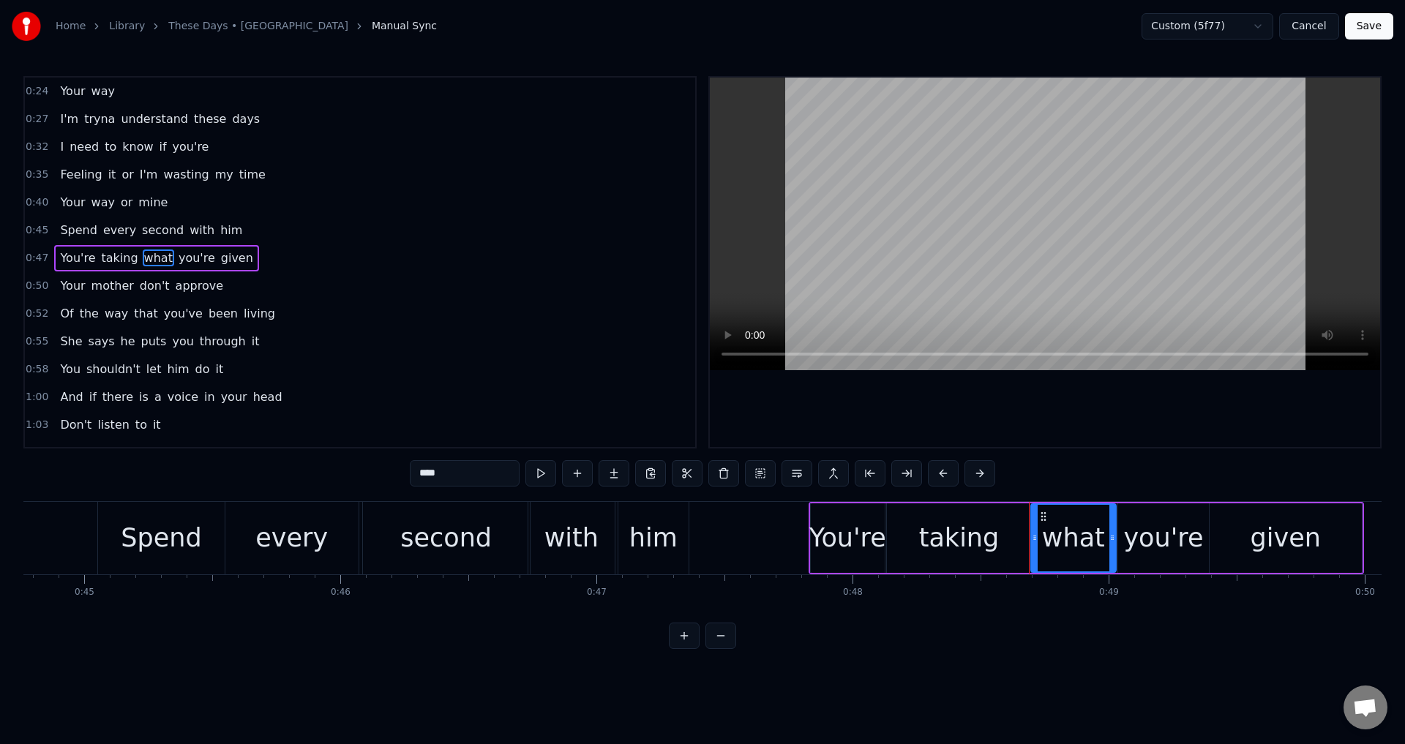
type input "*****"
type input "******"
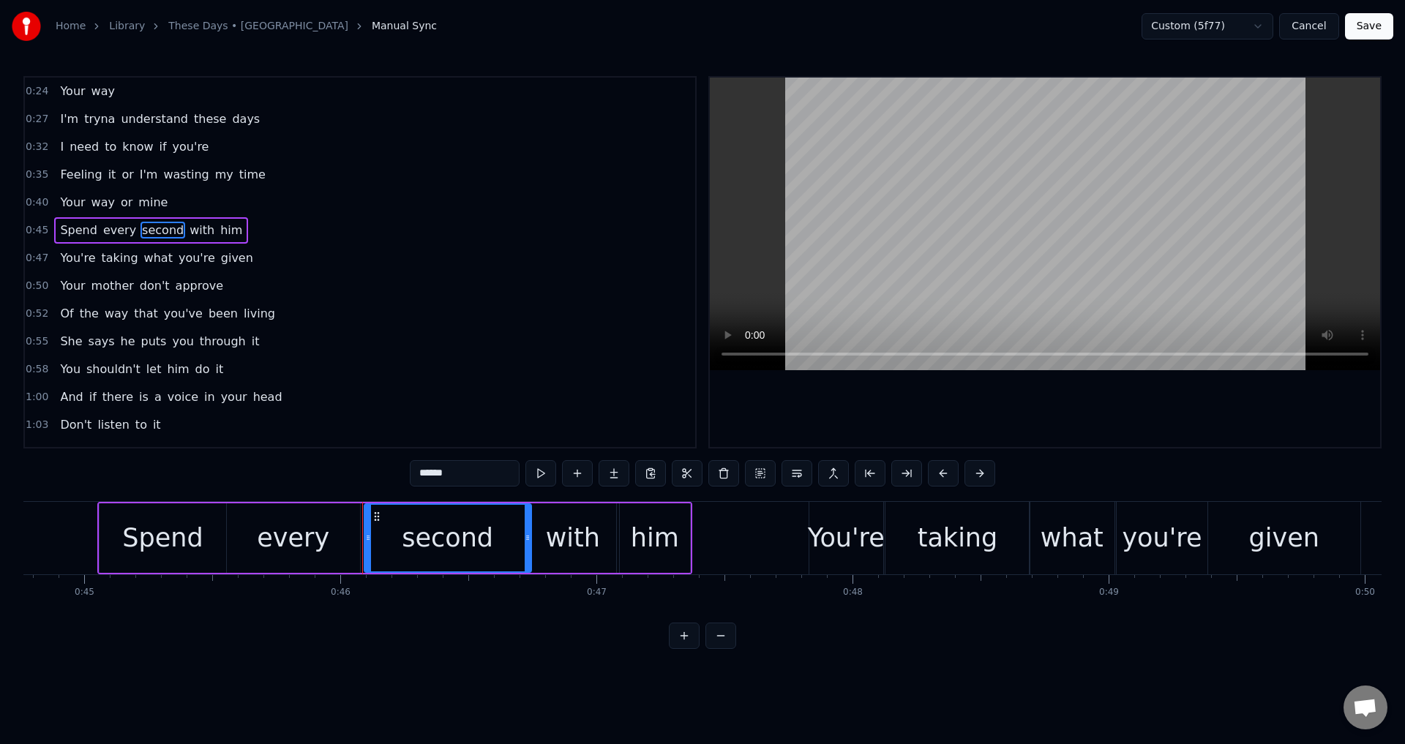
type input "*****"
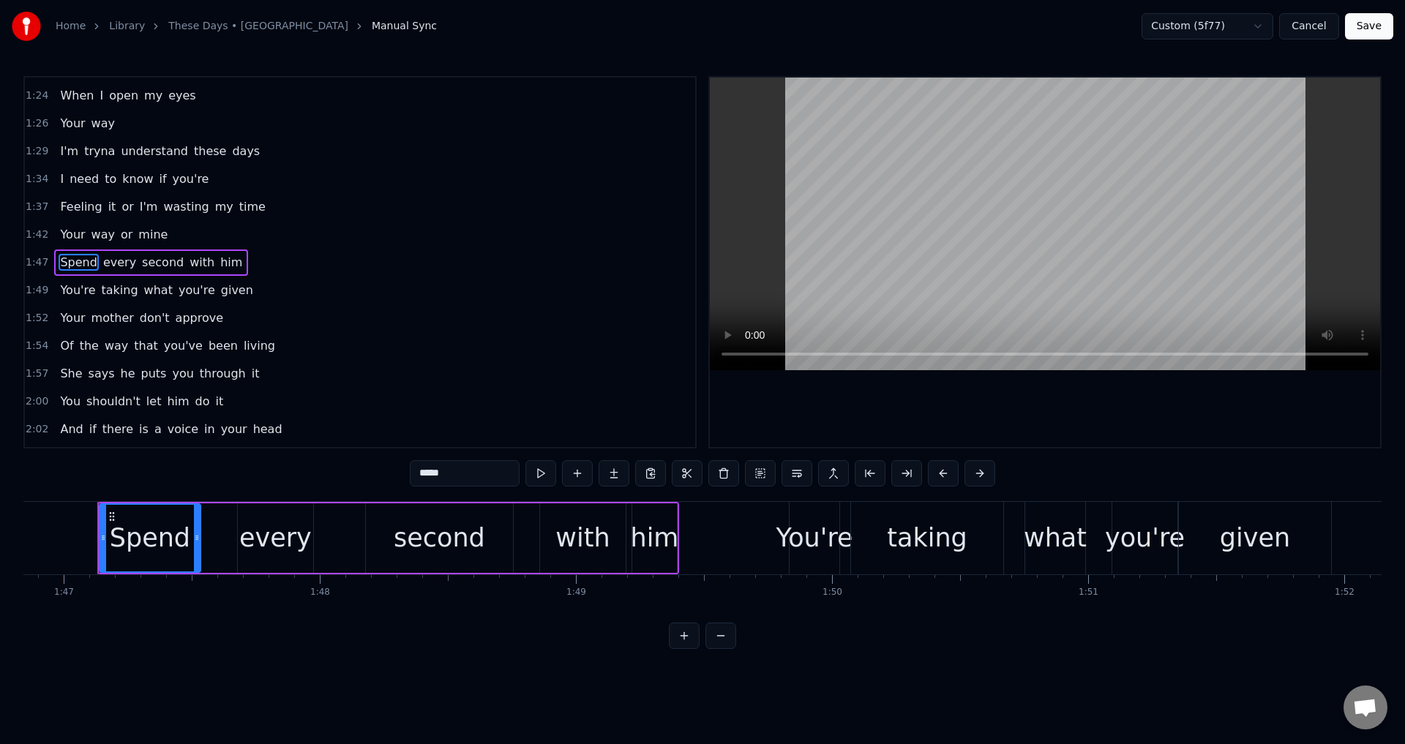
scroll to position [882, 0]
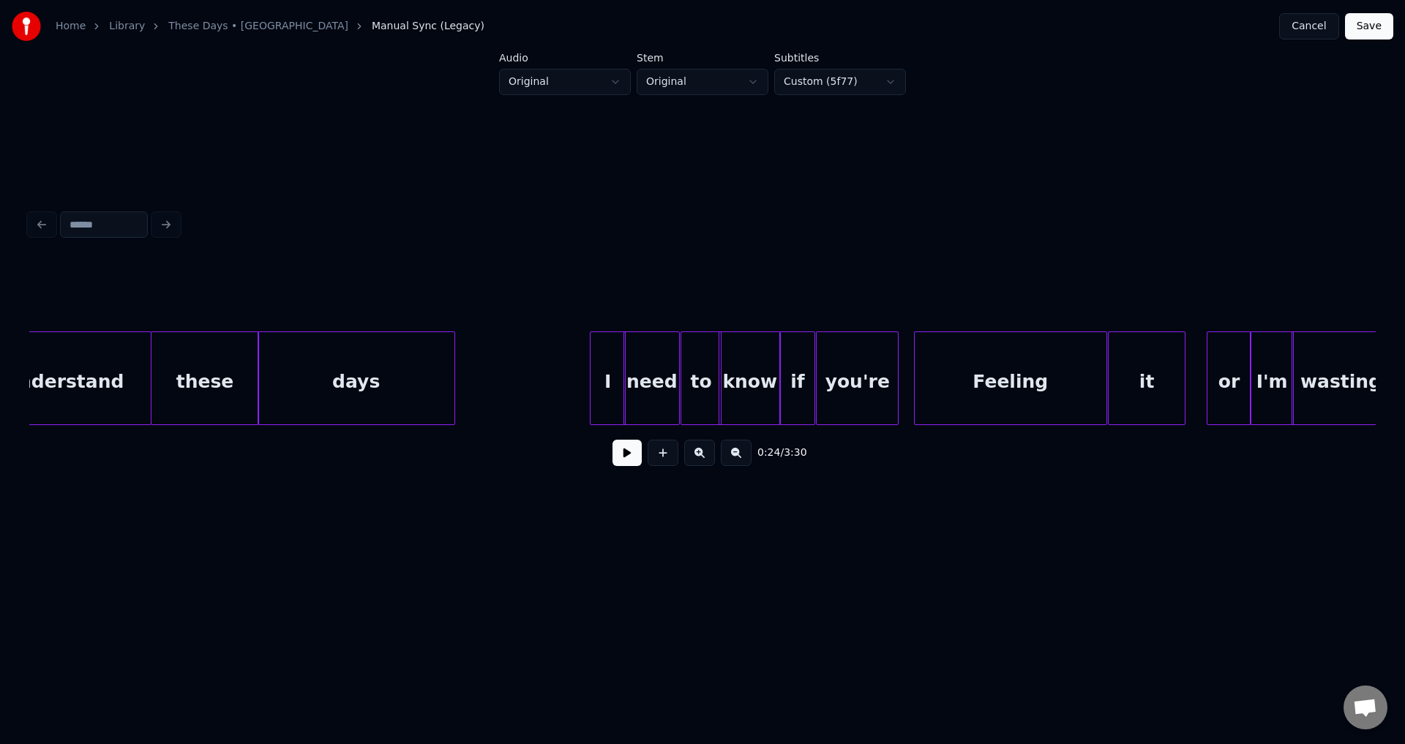
scroll to position [0, 4197]
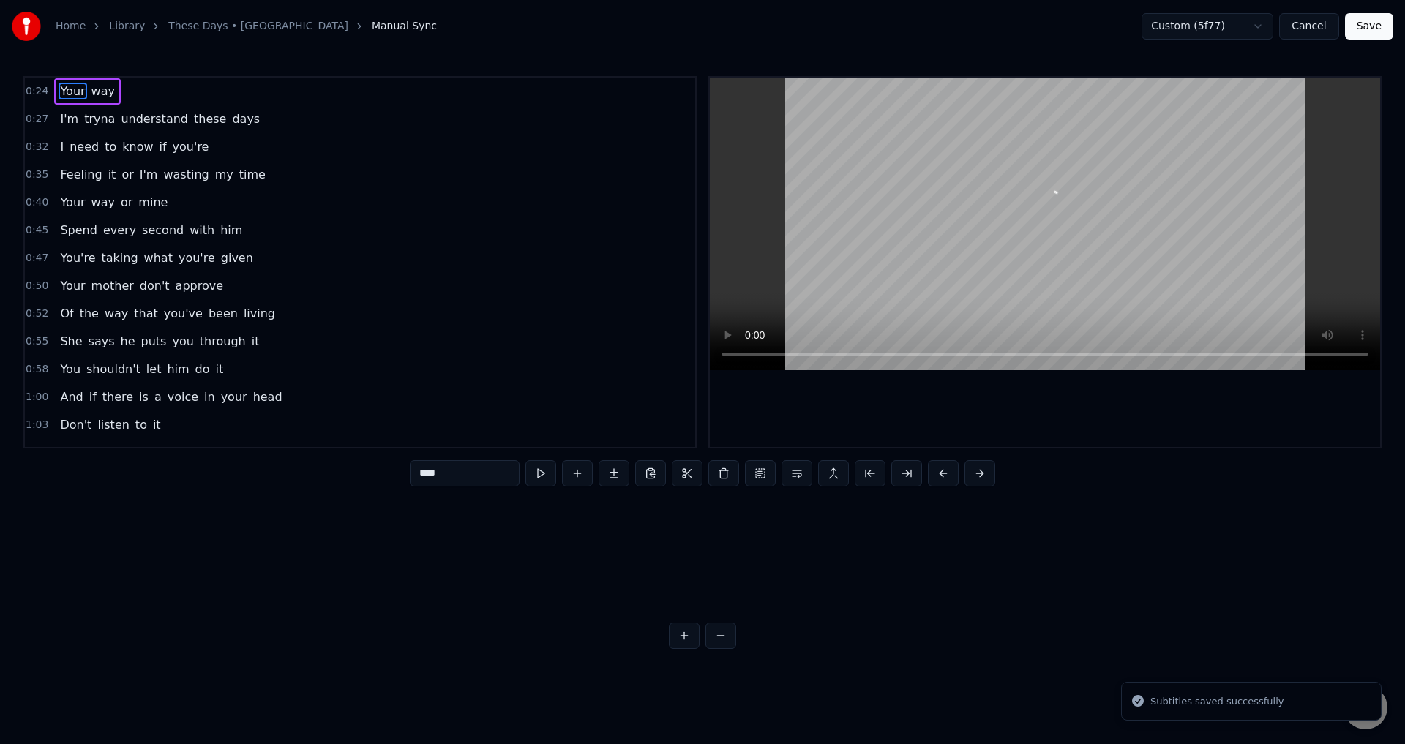
scroll to position [0, 6265]
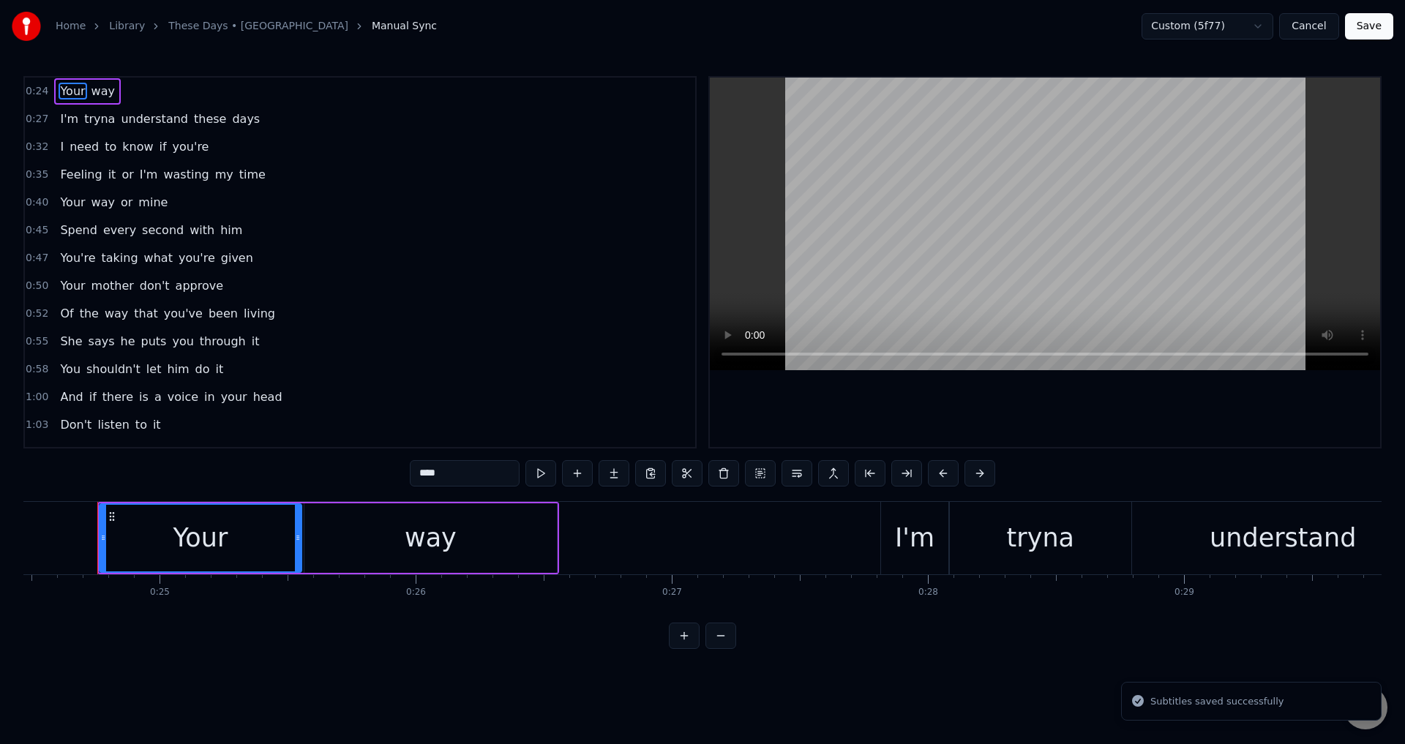
type input "*****"
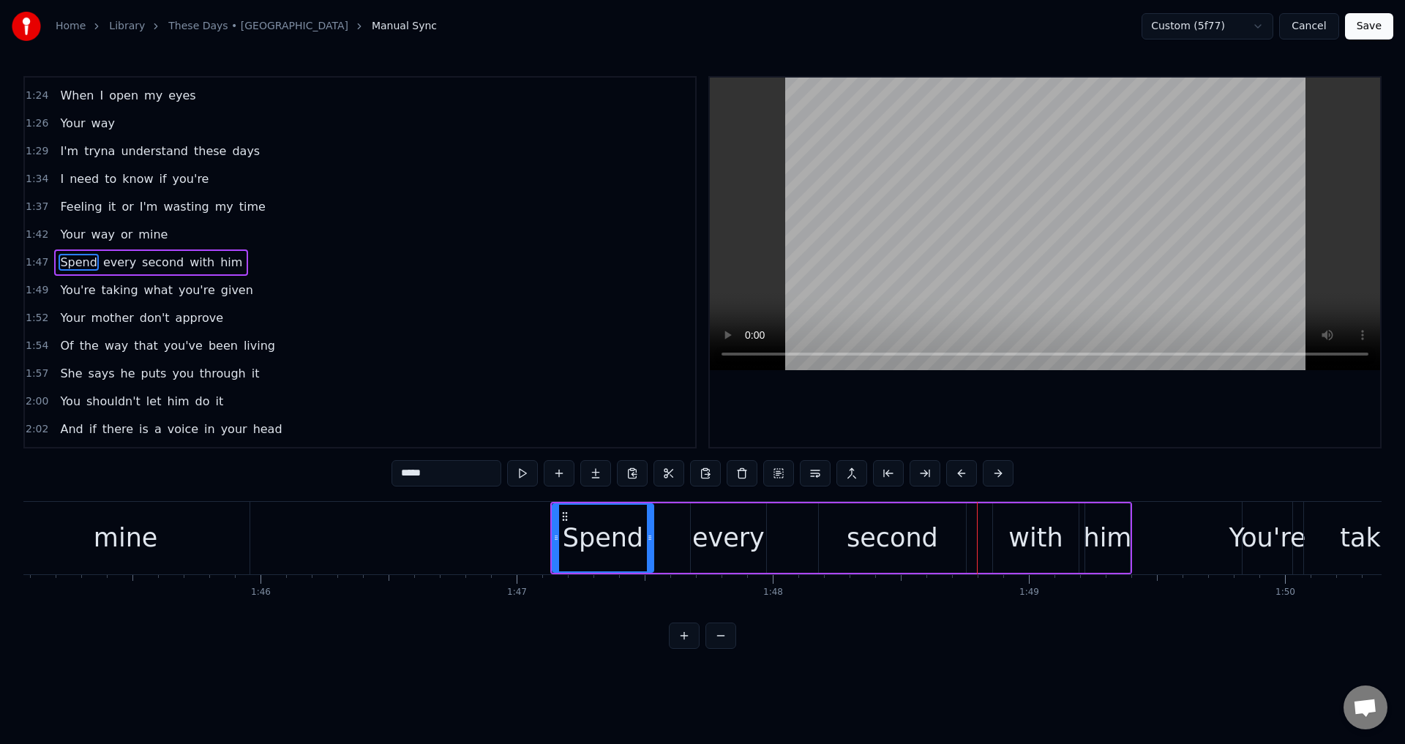
scroll to position [0, 26992]
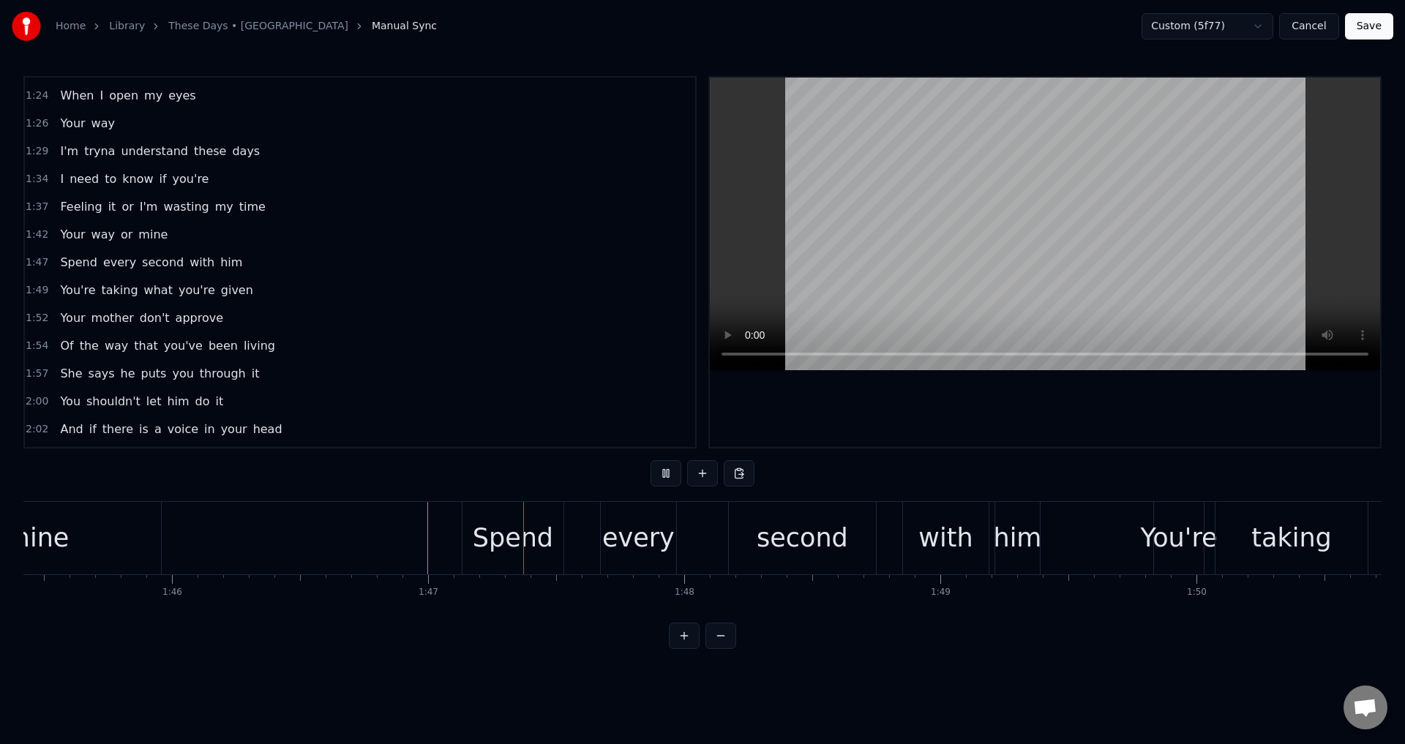
drag, startPoint x: 426, startPoint y: 535, endPoint x: 407, endPoint y: 533, distance: 19.1
drag, startPoint x: 399, startPoint y: 533, endPoint x: 394, endPoint y: 551, distance: 19.0
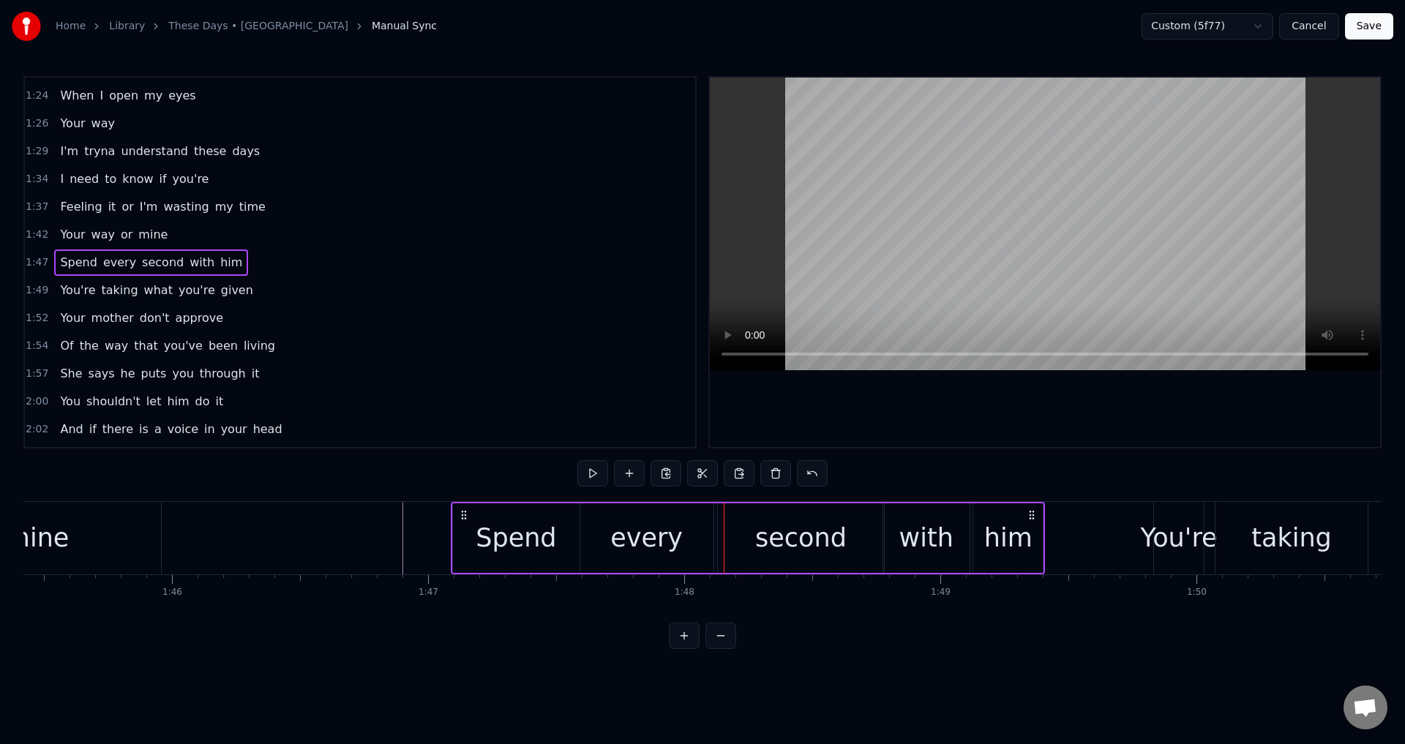
drag, startPoint x: 476, startPoint y: 516, endPoint x: 465, endPoint y: 518, distance: 11.1
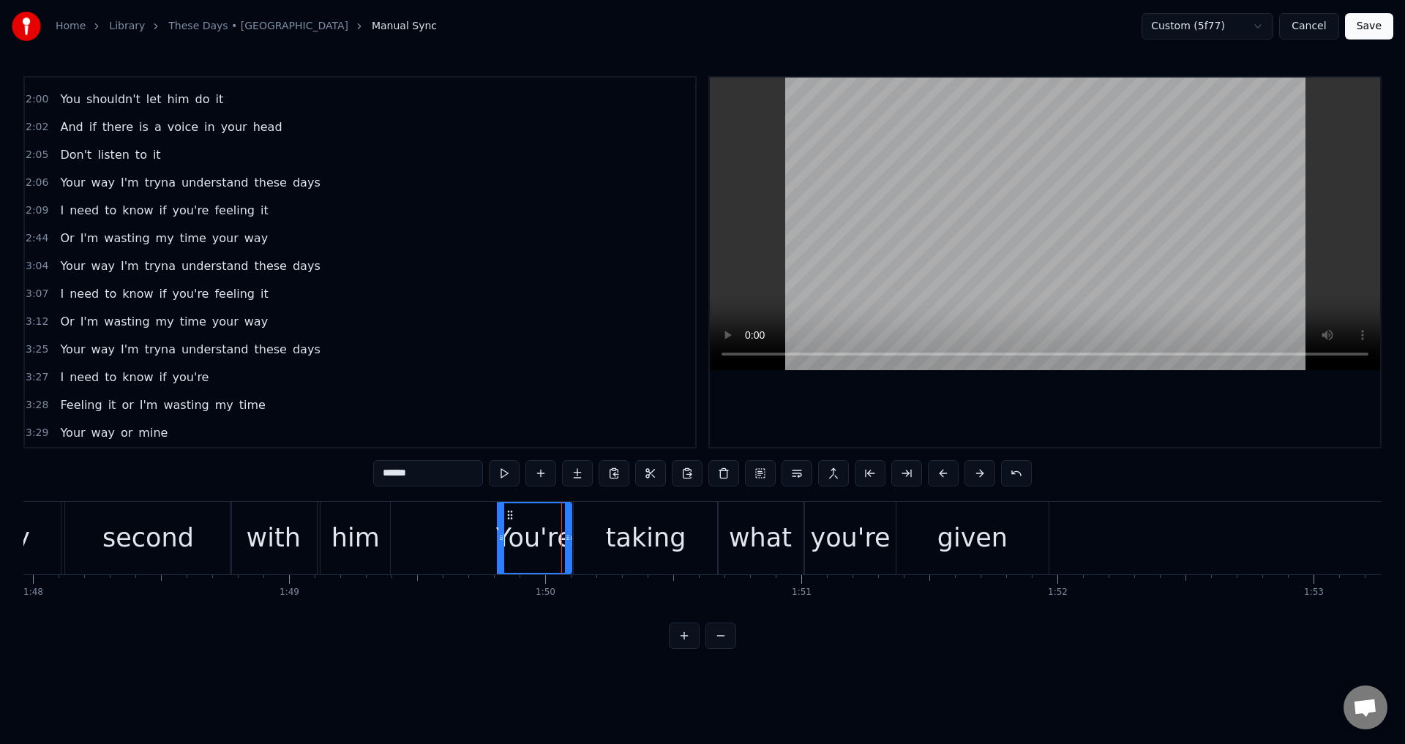
scroll to position [607, 0]
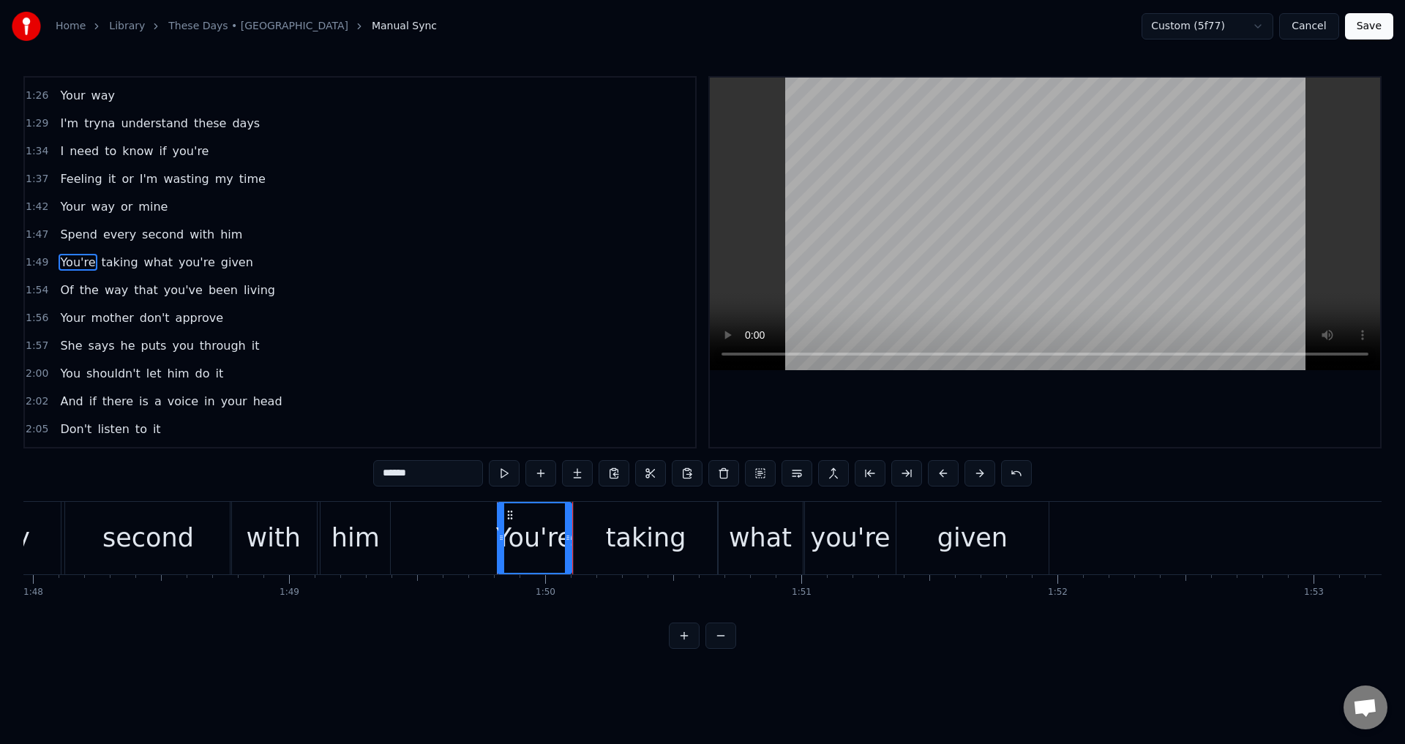
type input "****"
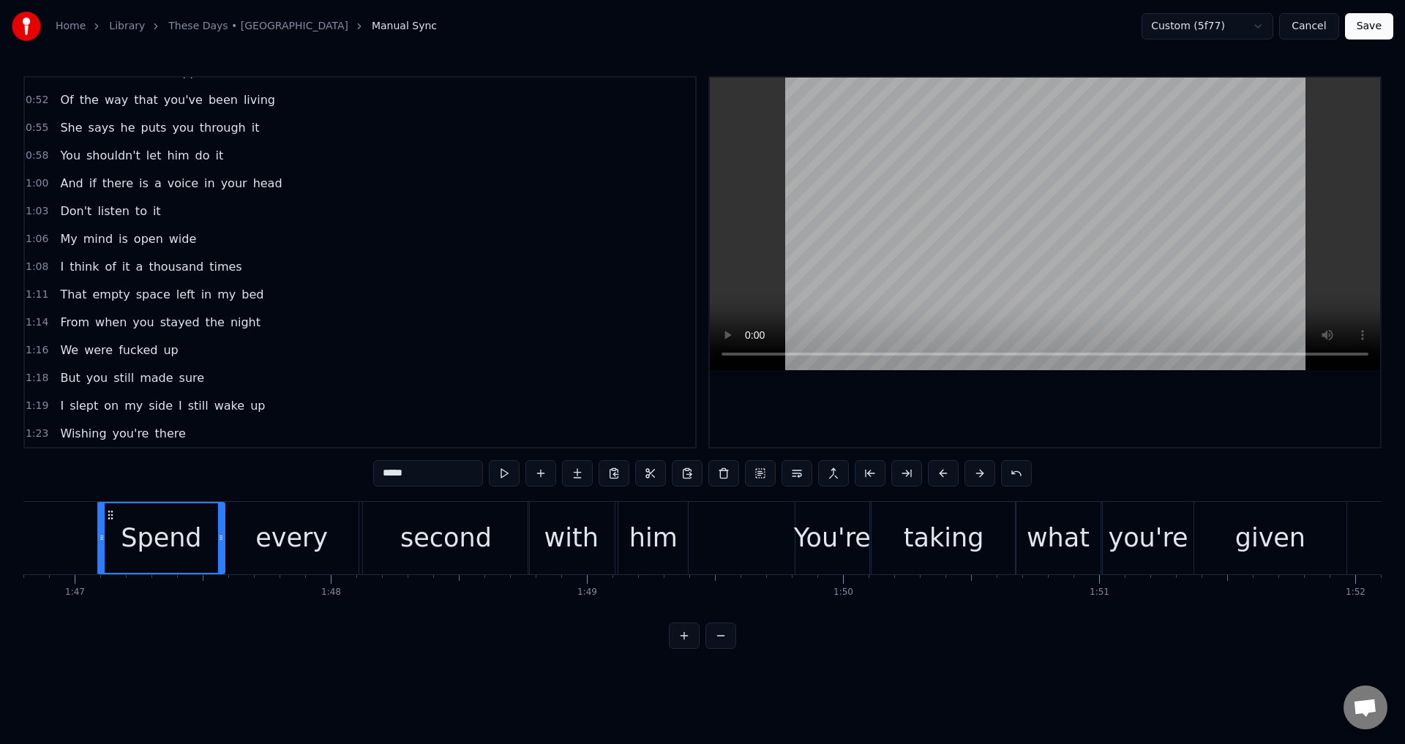
scroll to position [0, 0]
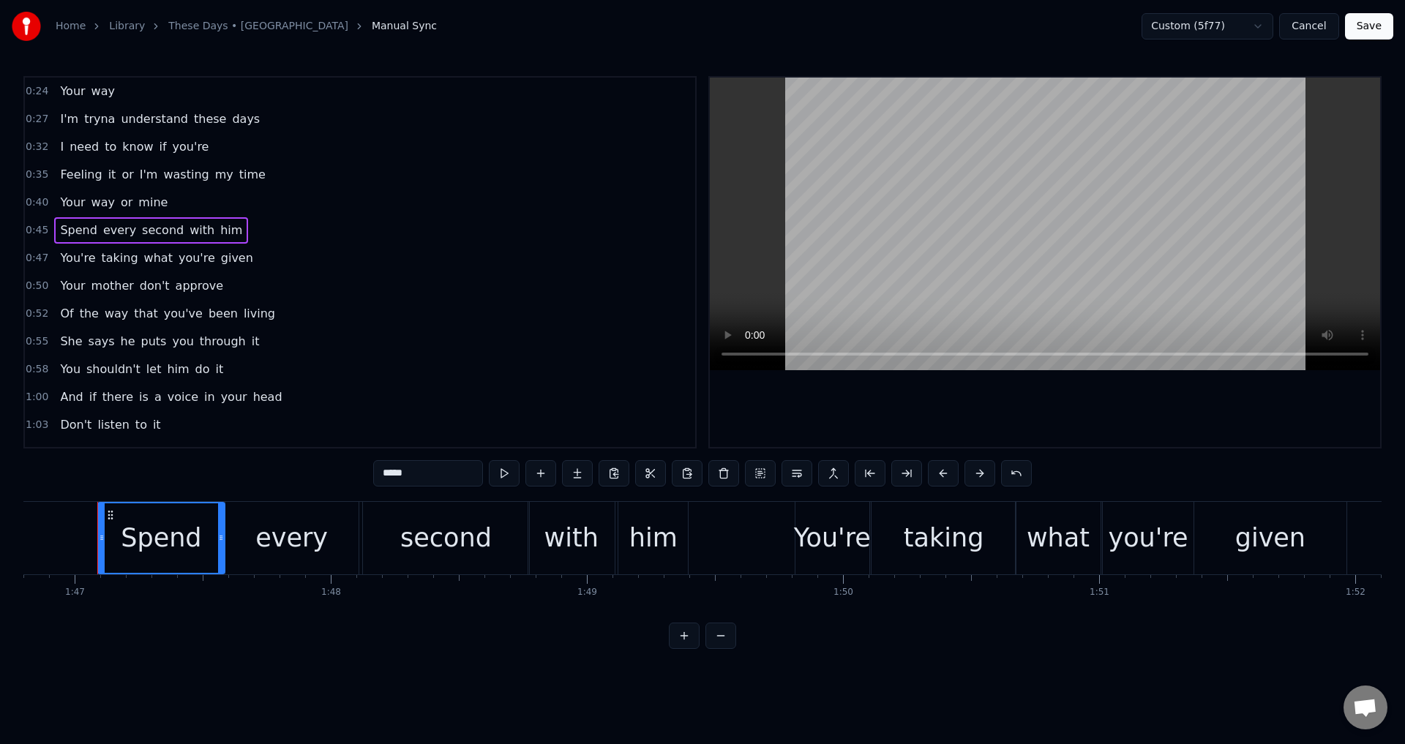
type input "****"
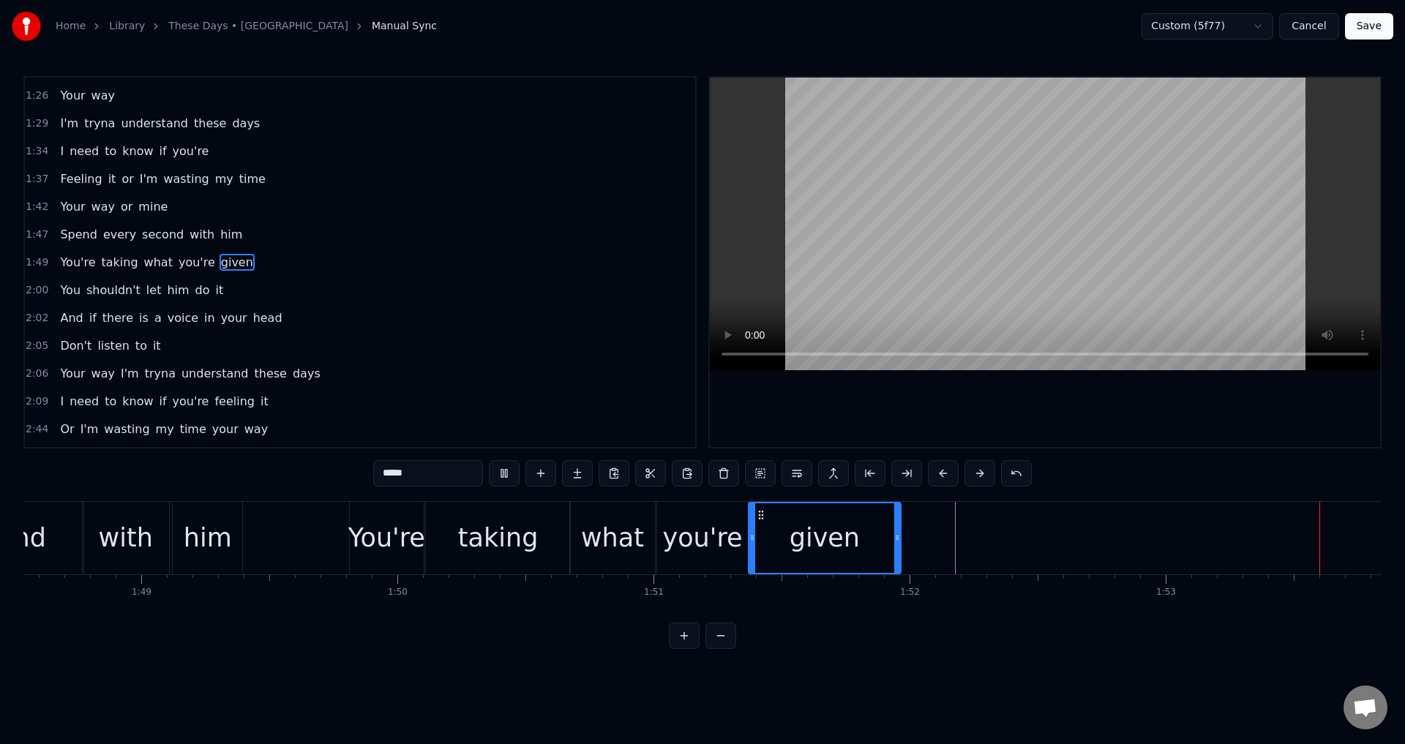
scroll to position [0, 29039]
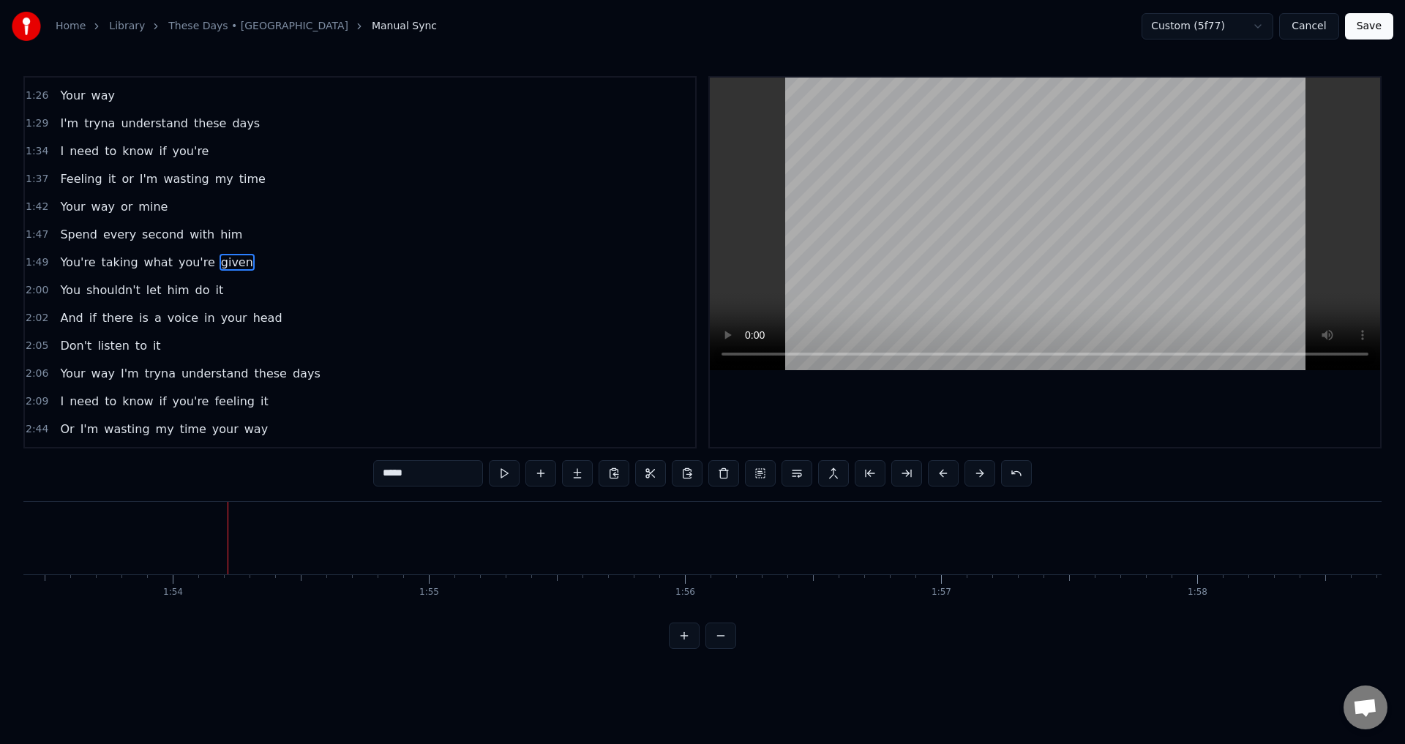
drag, startPoint x: 763, startPoint y: 627, endPoint x: 751, endPoint y: 628, distance: 11.7
drag, startPoint x: 770, startPoint y: 625, endPoint x: 762, endPoint y: 621, distance: 8.2
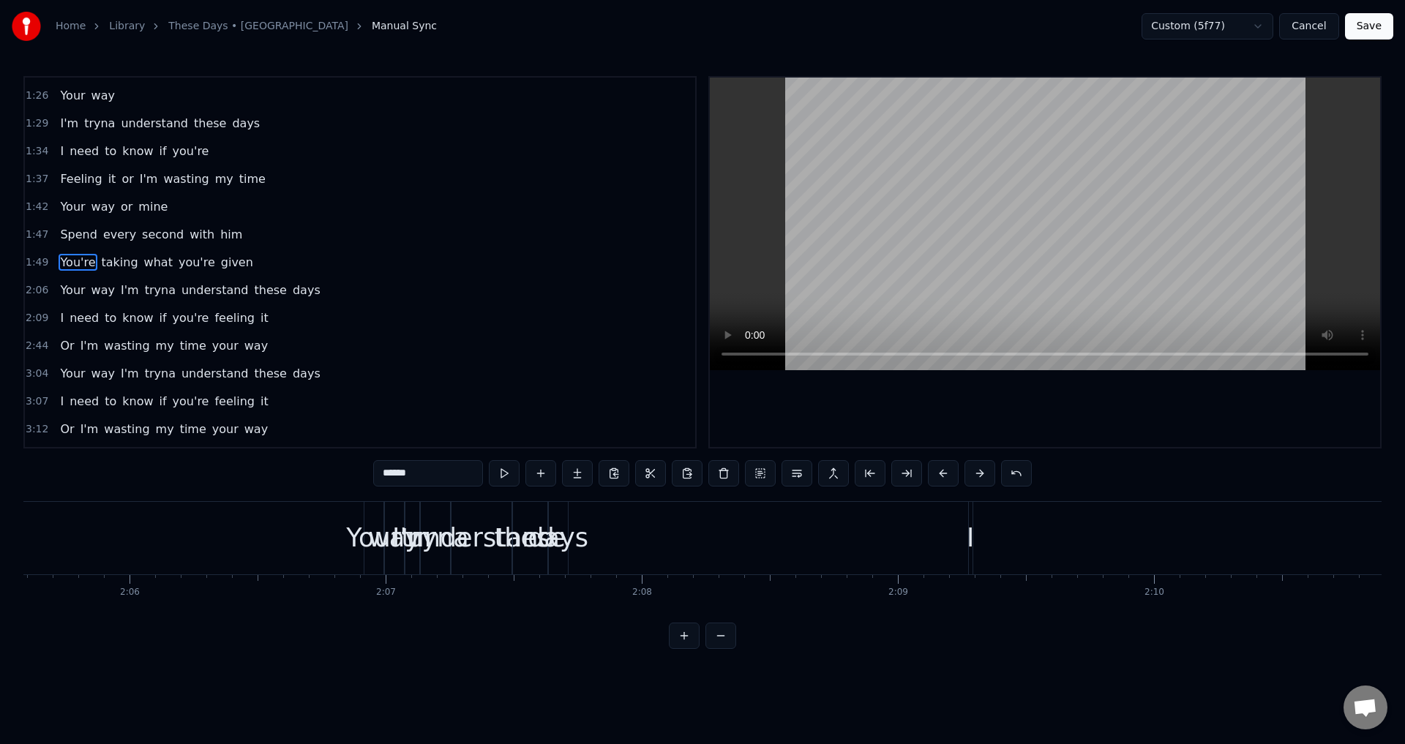
scroll to position [0, 28043]
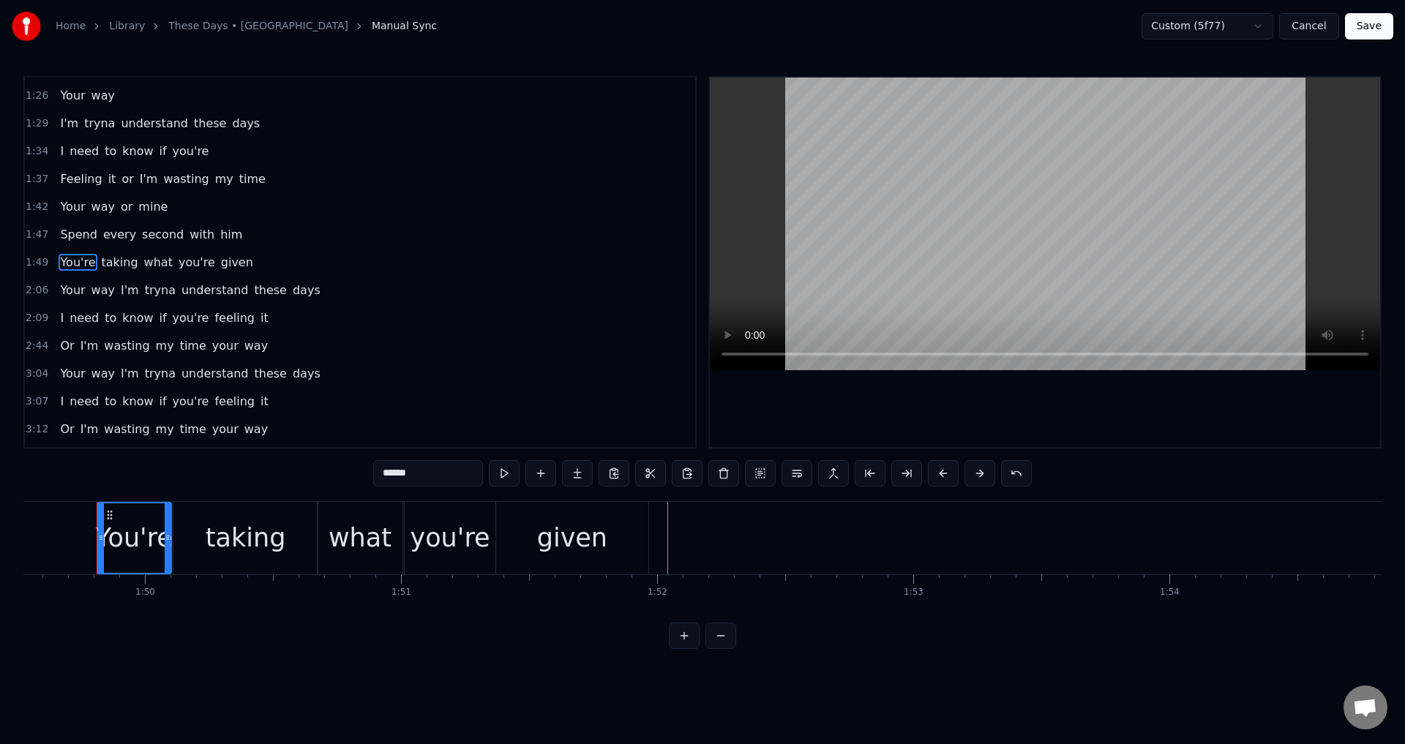
type input "*****"
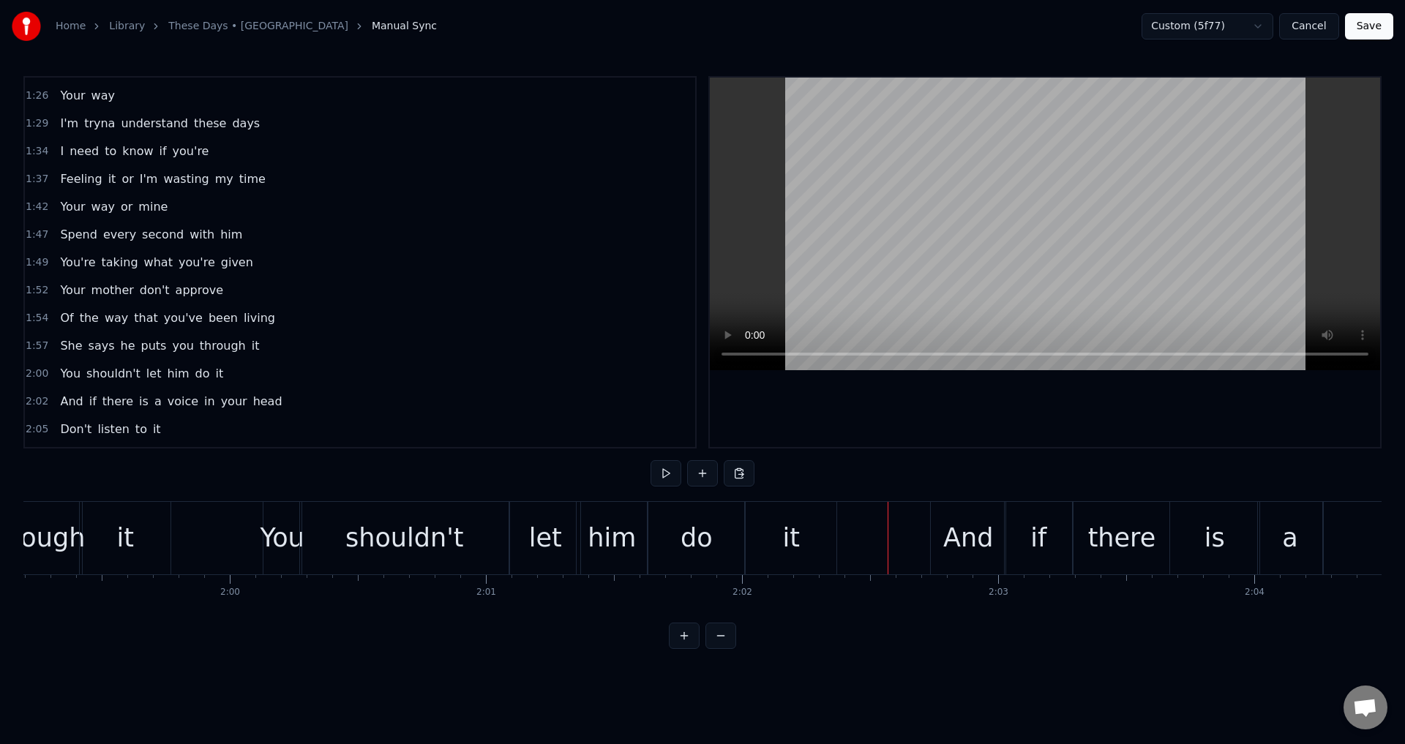
scroll to position [0, 28698]
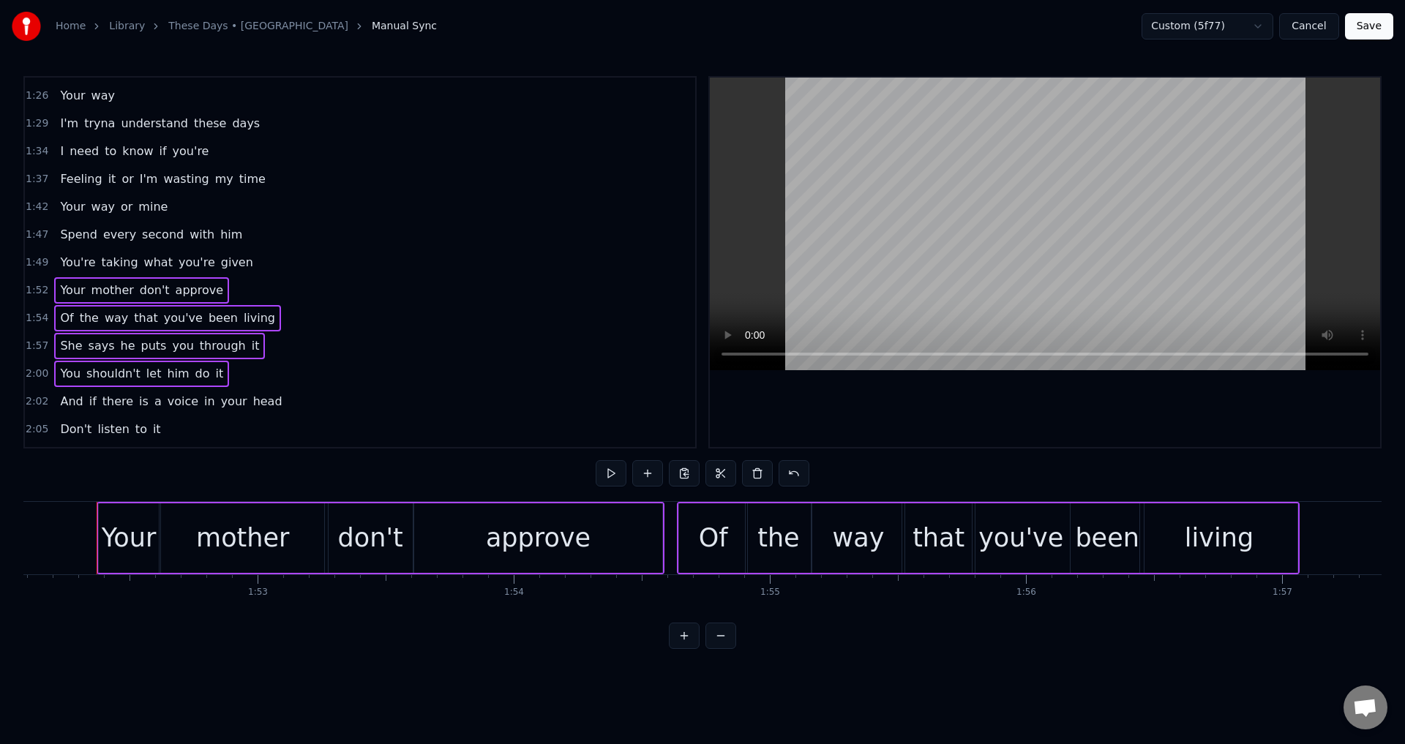
drag, startPoint x: 110, startPoint y: 516, endPoint x: 827, endPoint y: 723, distance: 745.5
drag, startPoint x: 810, startPoint y: 552, endPoint x: 713, endPoint y: 550, distance: 96.6
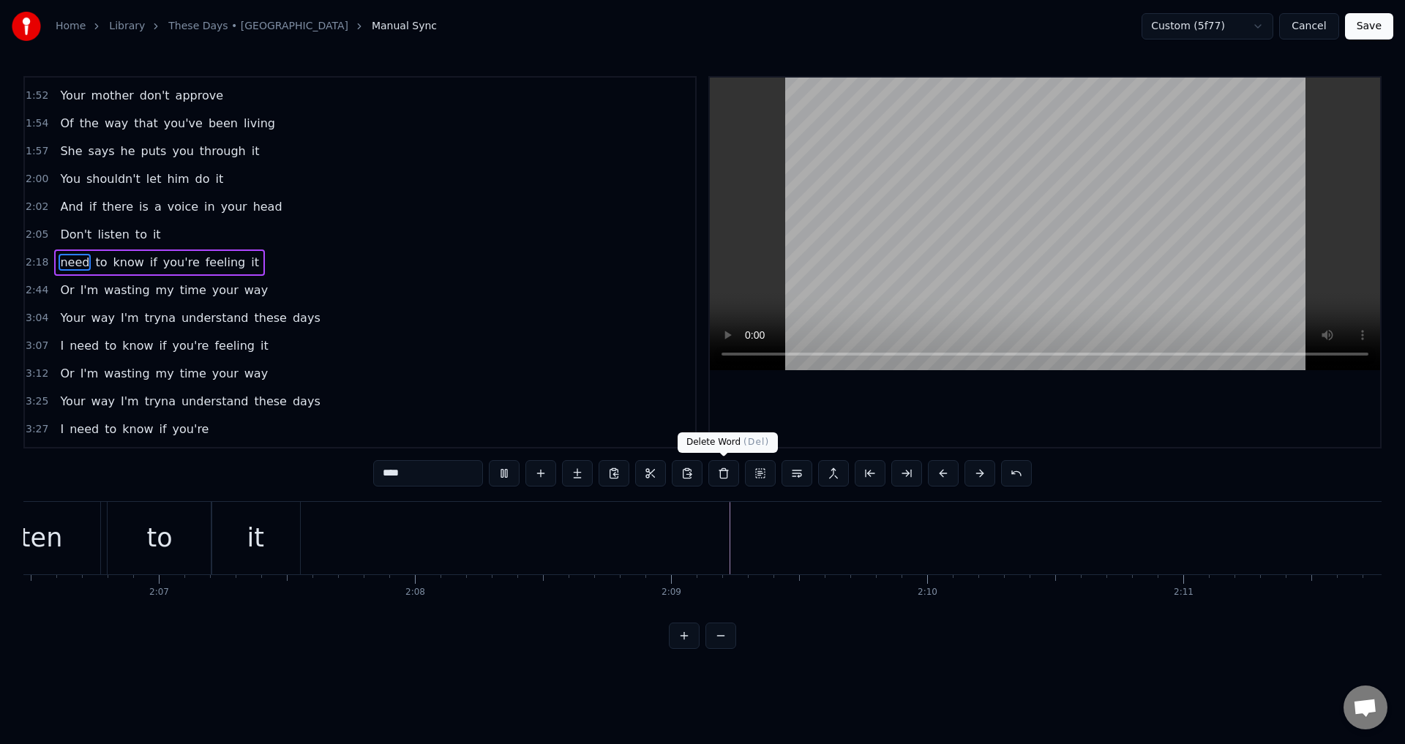
scroll to position [0, 35294]
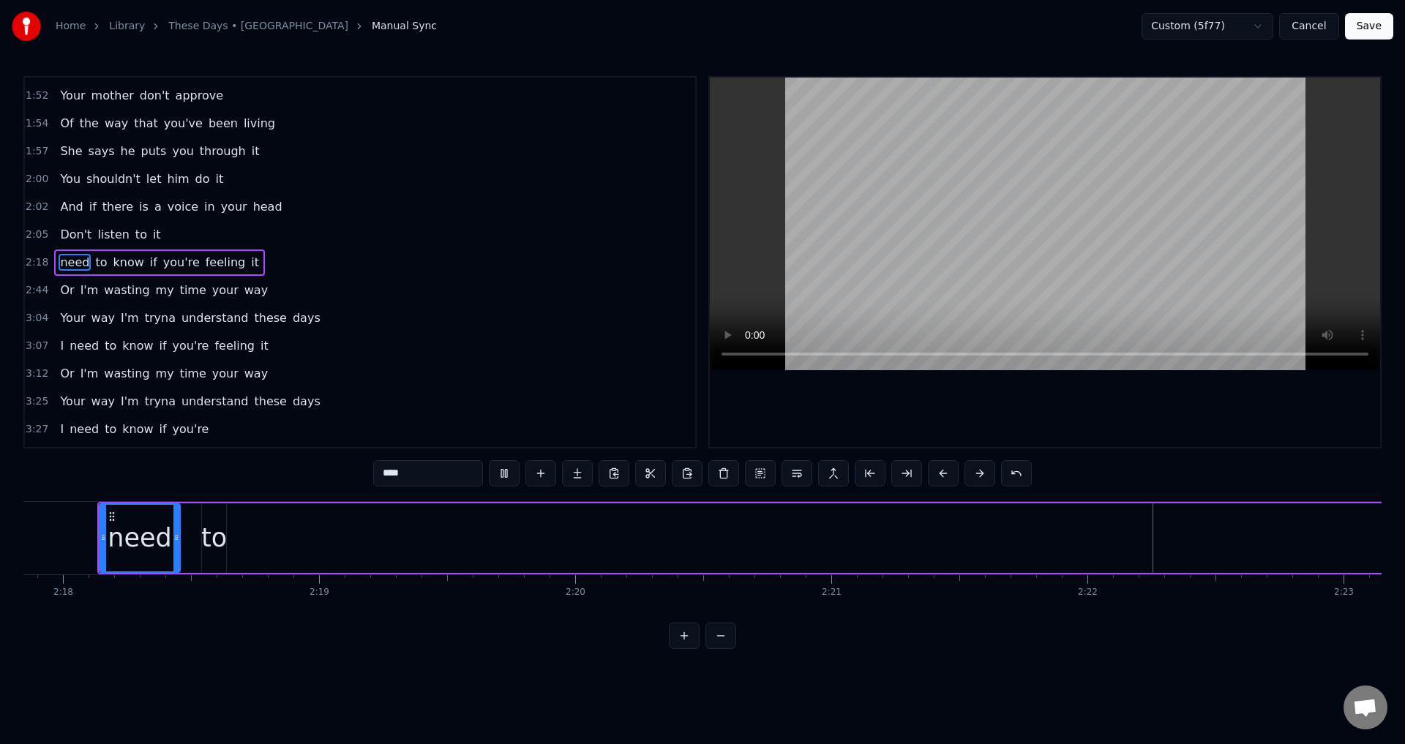
type input "****"
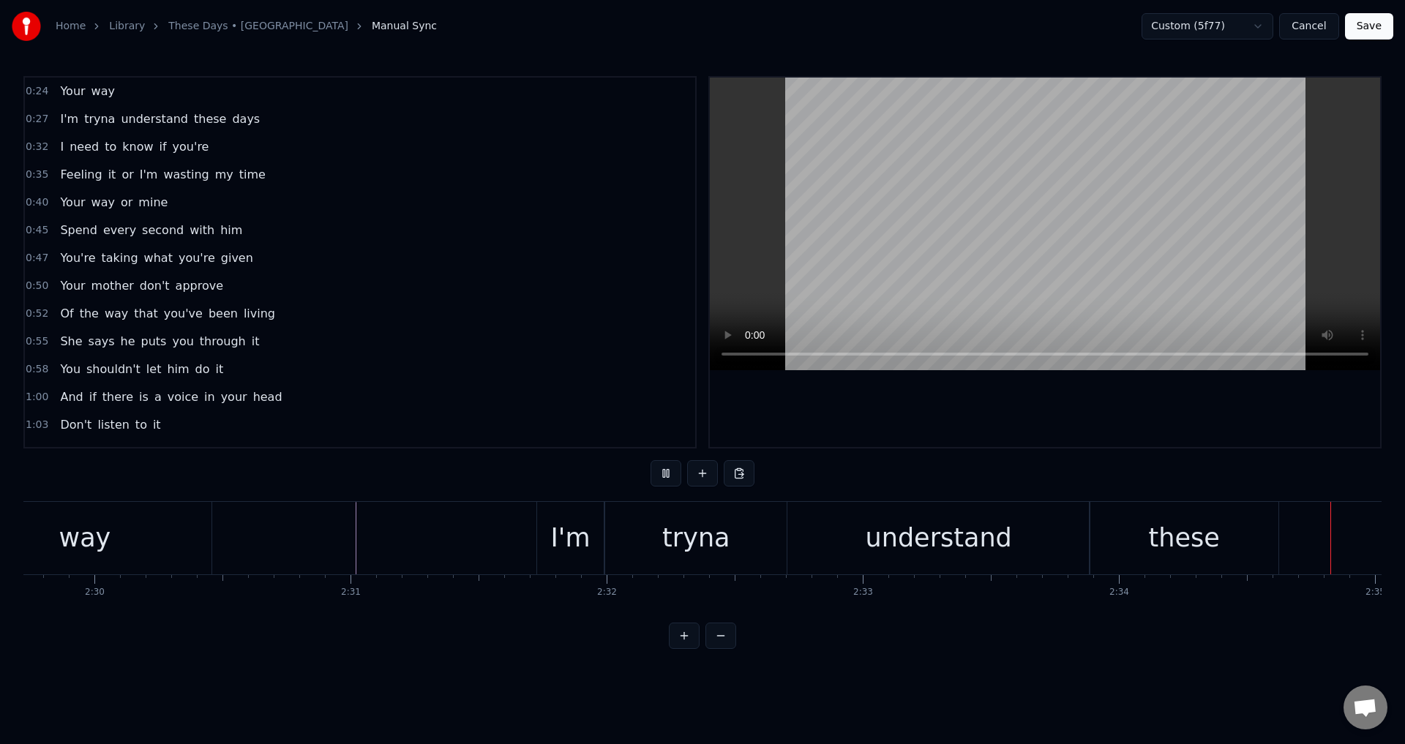
scroll to position [0, 39598]
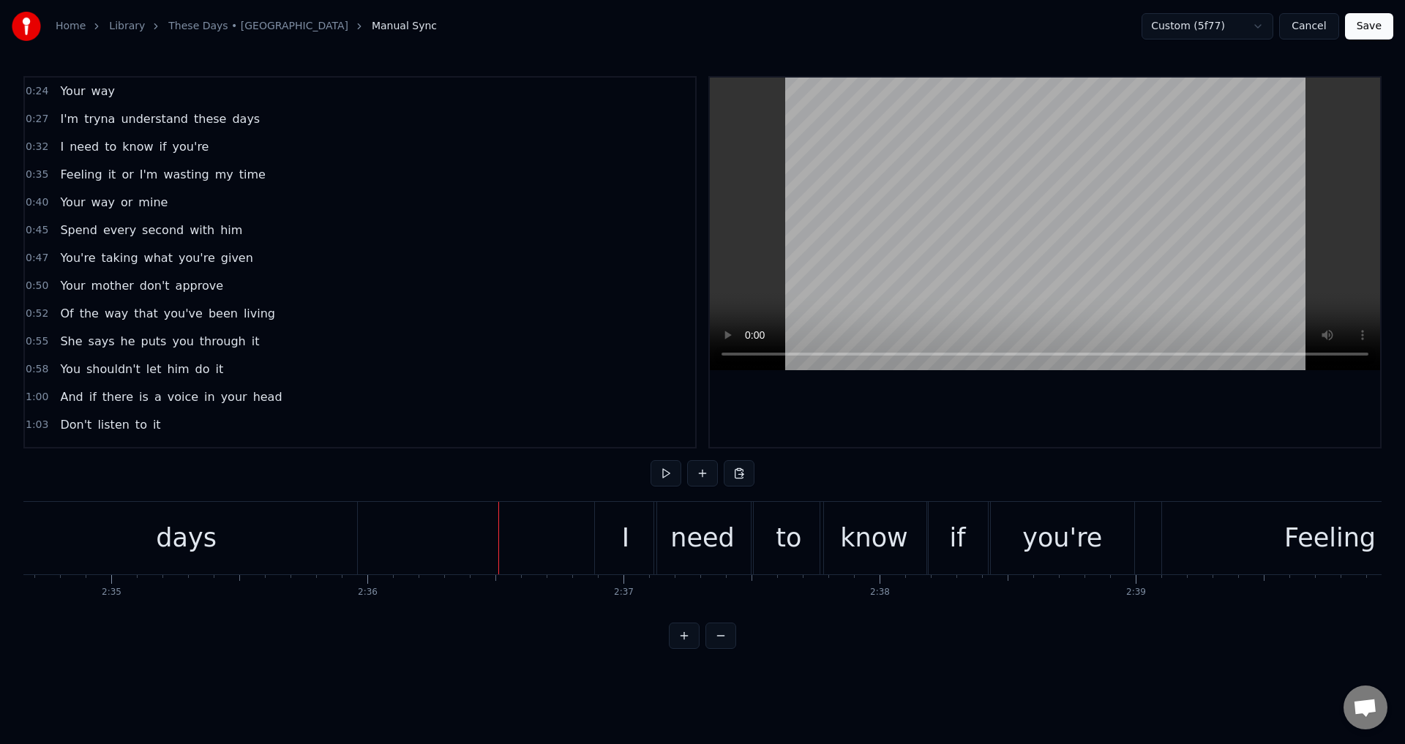
click at [312, 560] on div "days" at bounding box center [186, 538] width 342 height 72
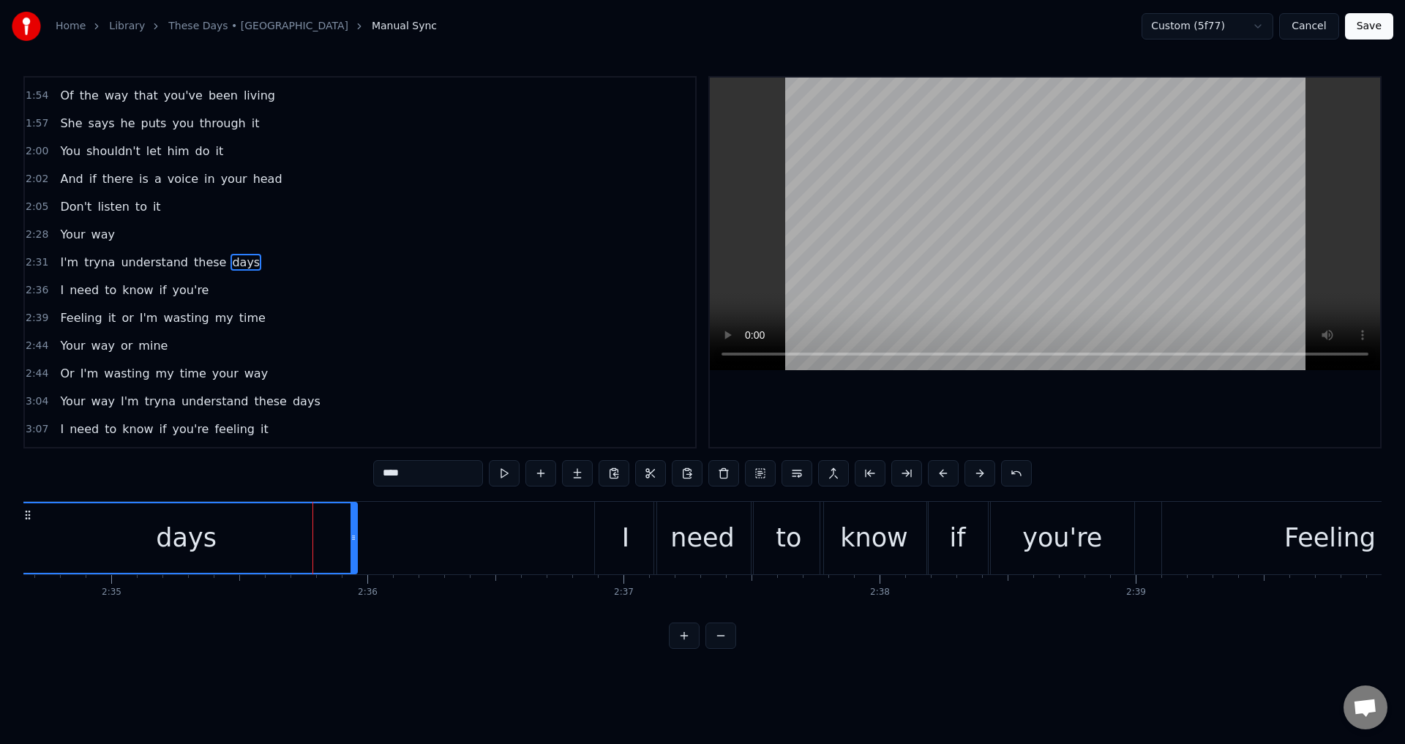
click at [357, 540] on div "days" at bounding box center [186, 538] width 343 height 72
drag, startPoint x: 353, startPoint y: 538, endPoint x: 267, endPoint y: 541, distance: 85.7
click at [297, 541] on icon at bounding box center [300, 538] width 6 height 12
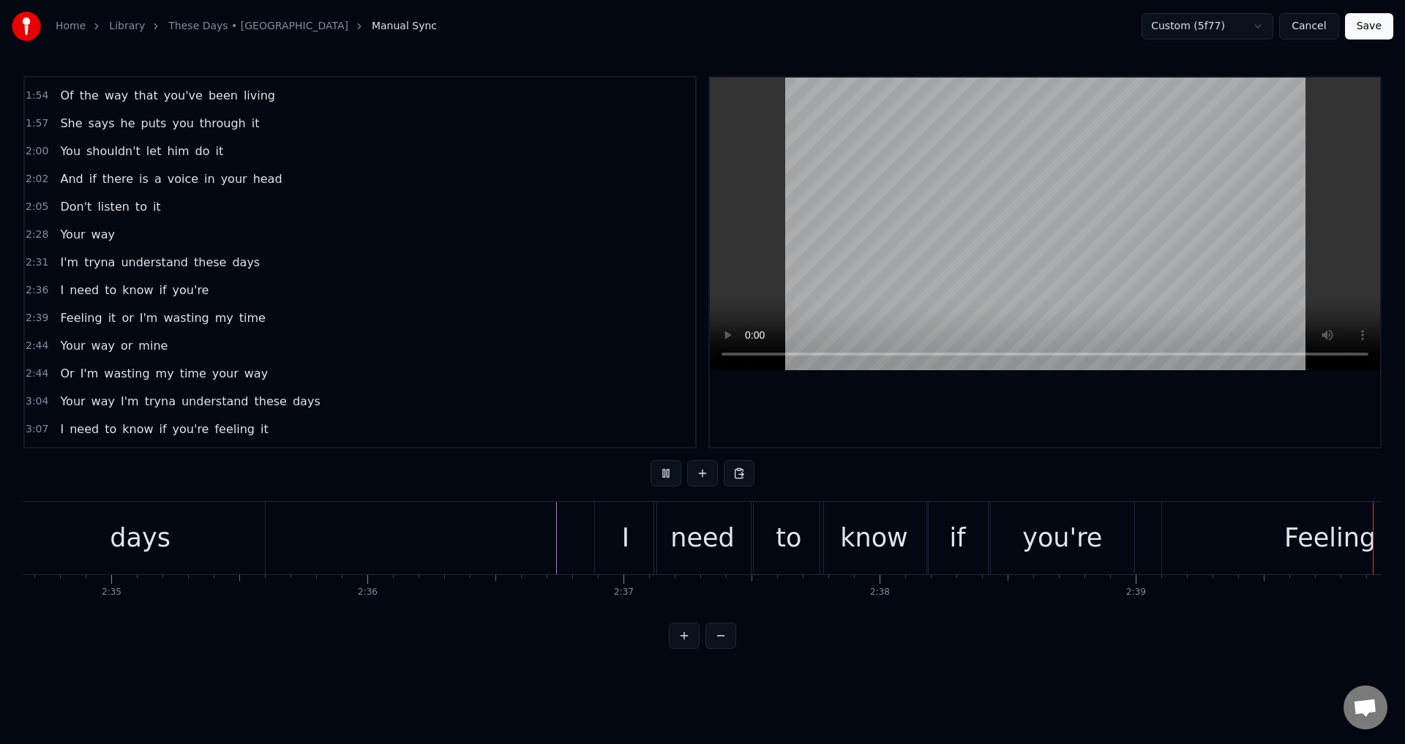
scroll to position [0, 40860]
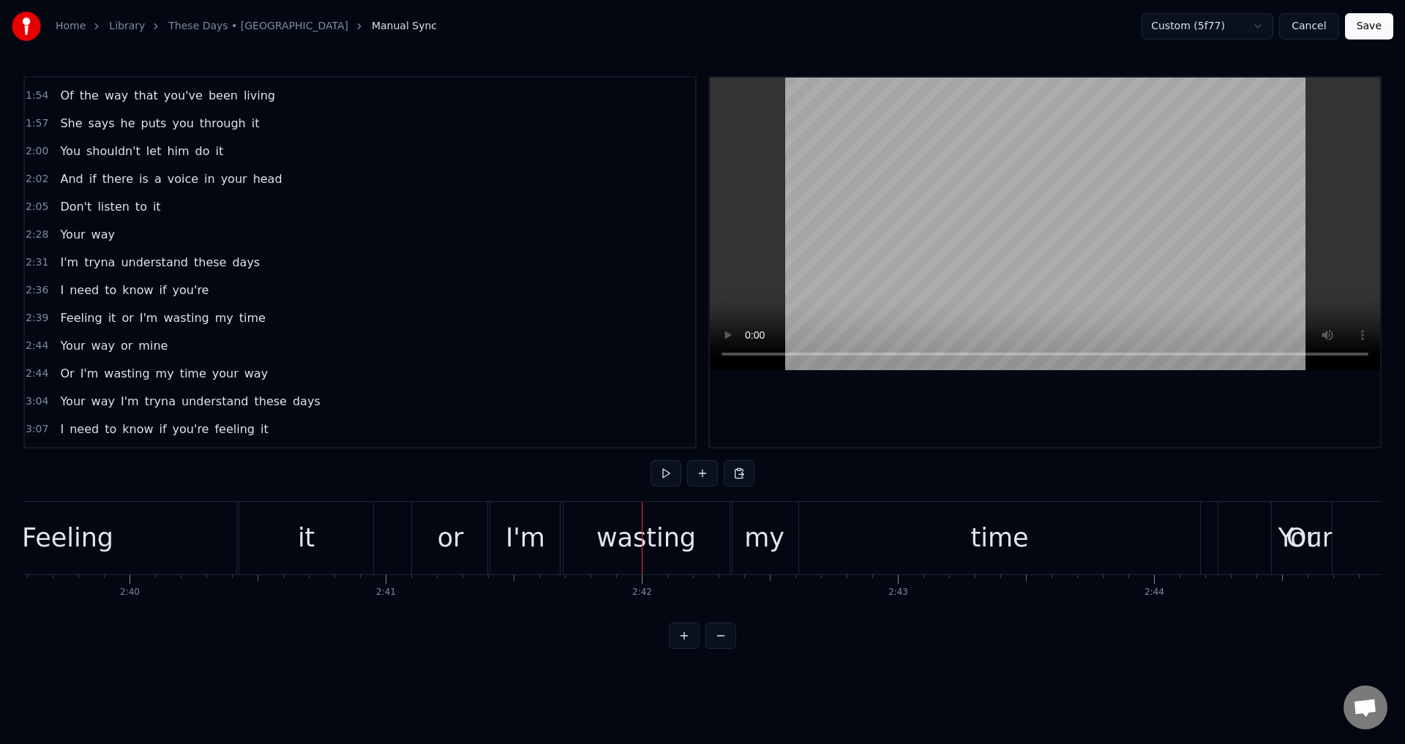
click at [299, 549] on div "it" at bounding box center [306, 538] width 17 height 39
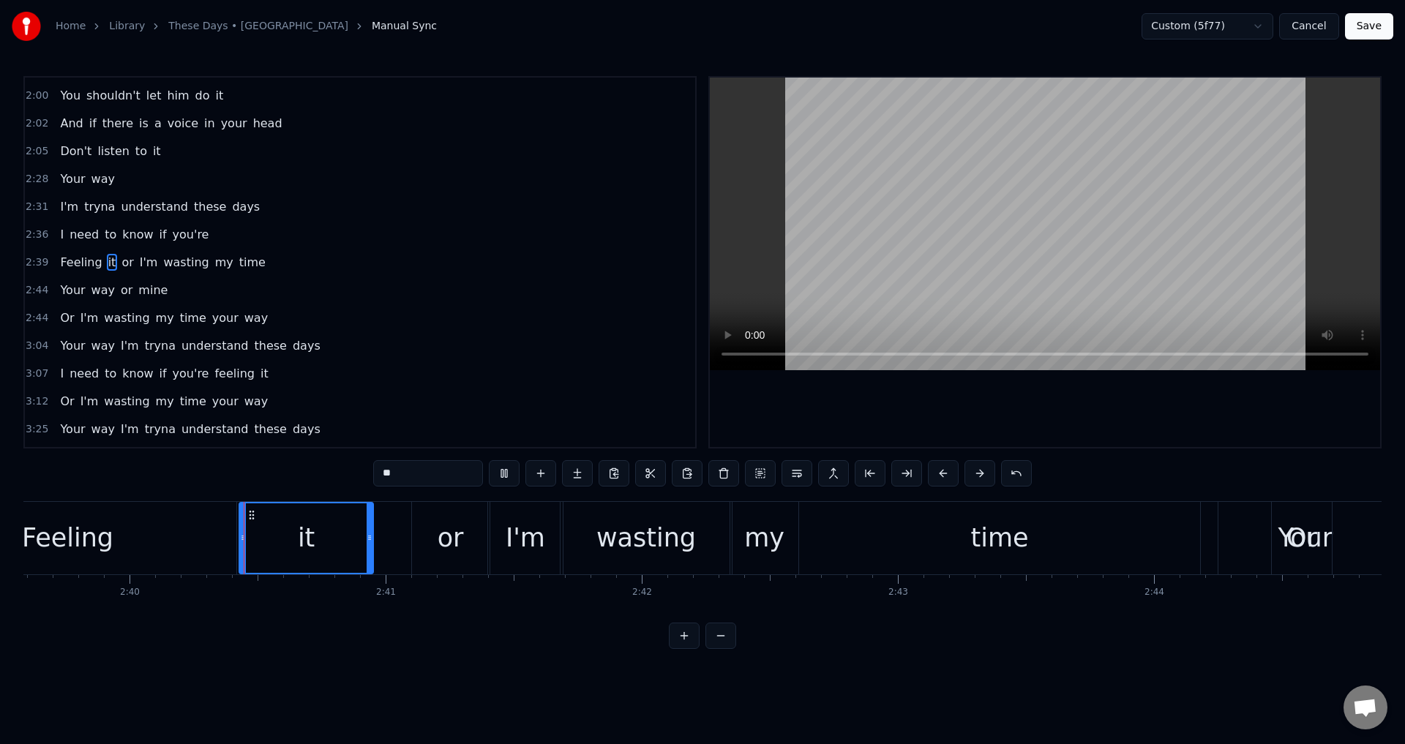
click at [428, 538] on div "or" at bounding box center [451, 538] width 78 height 72
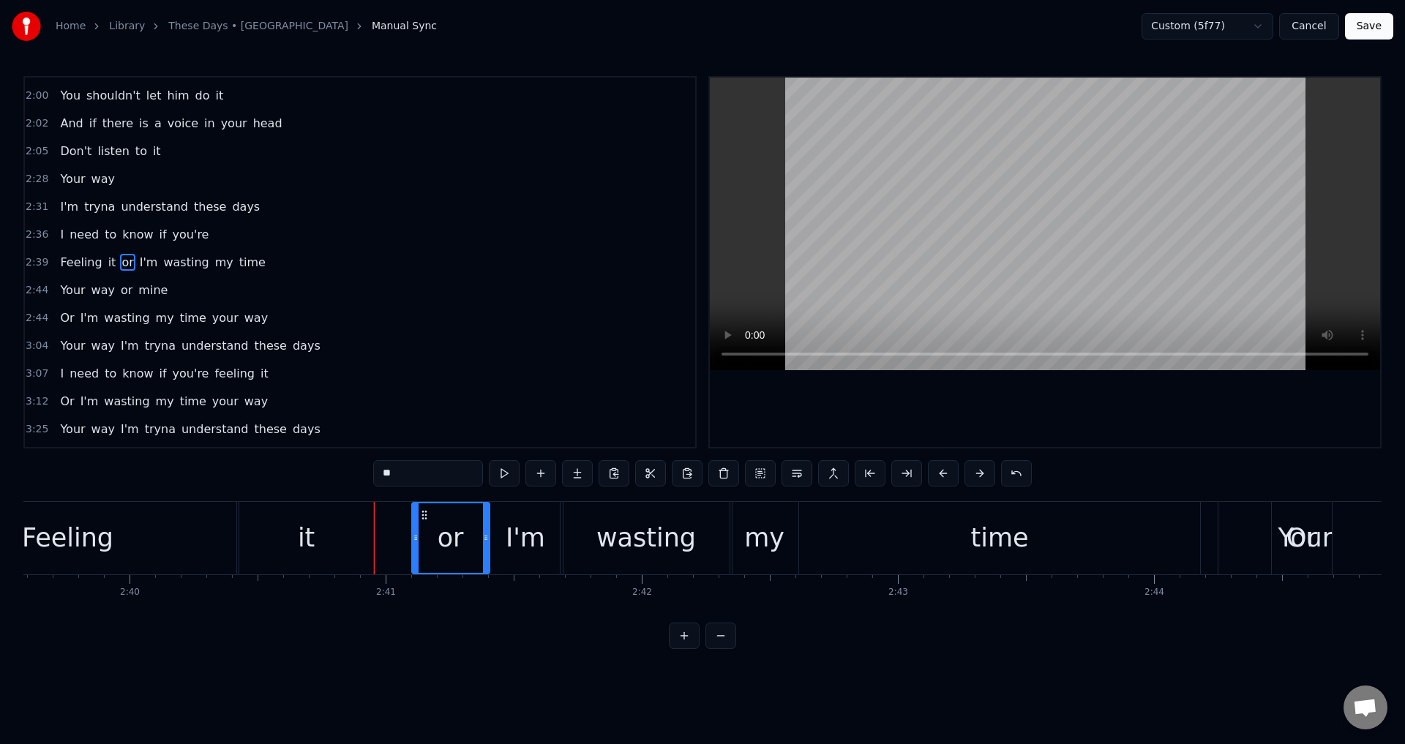
click at [326, 544] on div "it" at bounding box center [305, 538] width 133 height 72
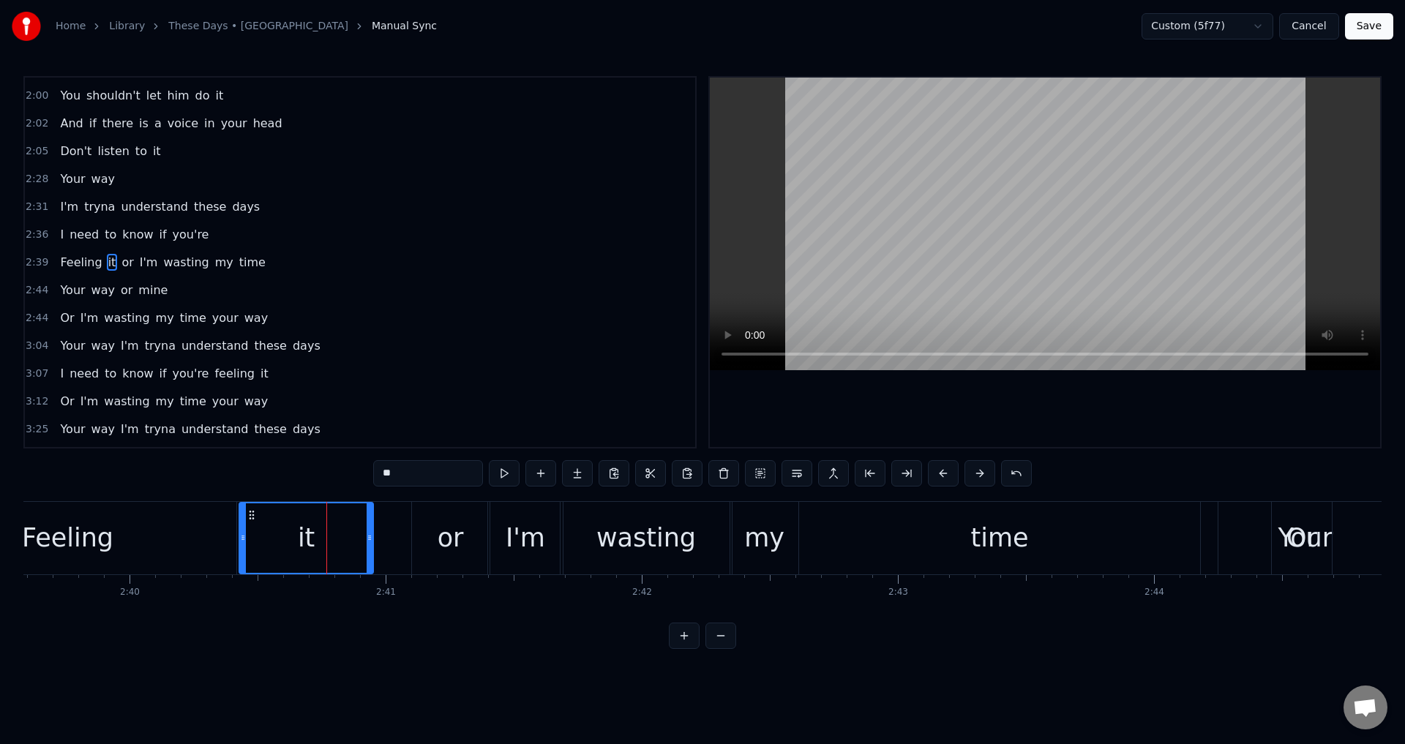
click at [944, 407] on div at bounding box center [1045, 262] width 670 height 369
click at [942, 409] on div at bounding box center [1045, 262] width 670 height 369
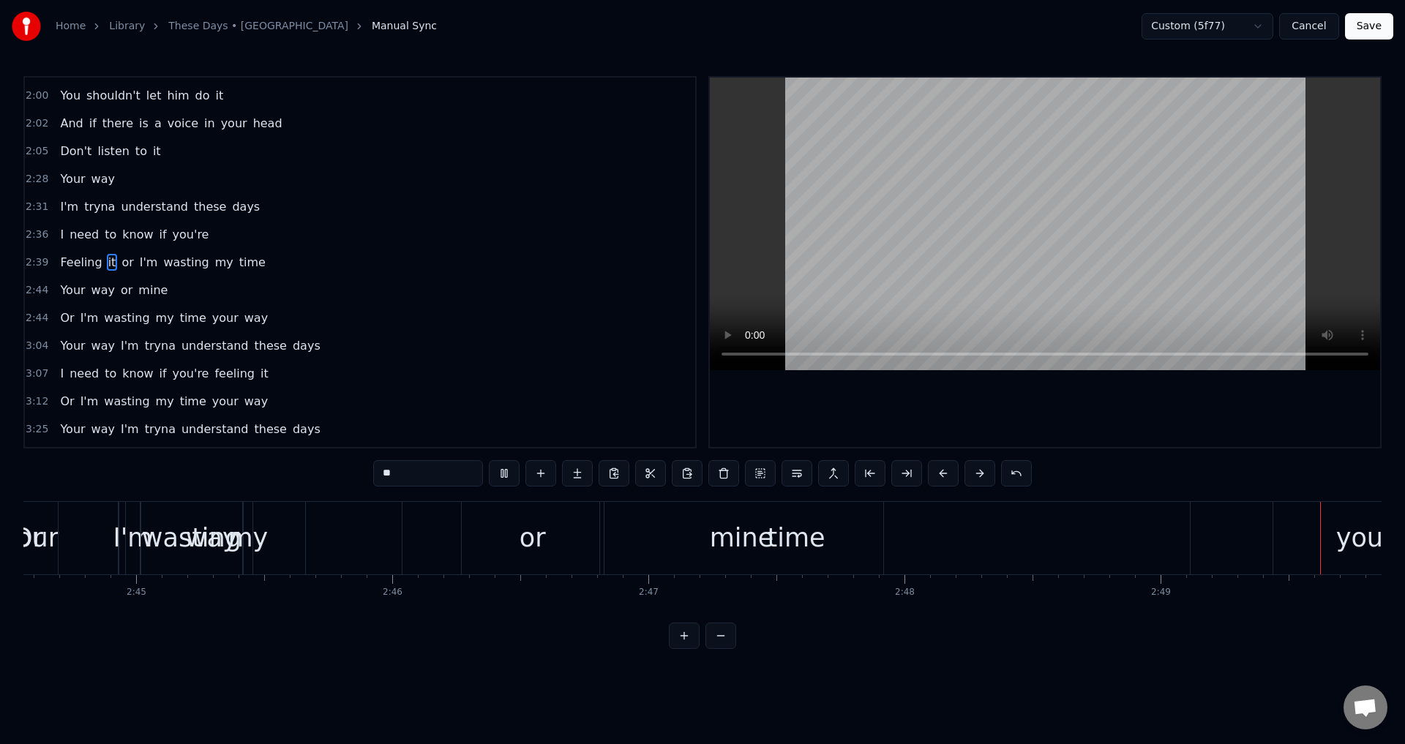
scroll to position [0, 43356]
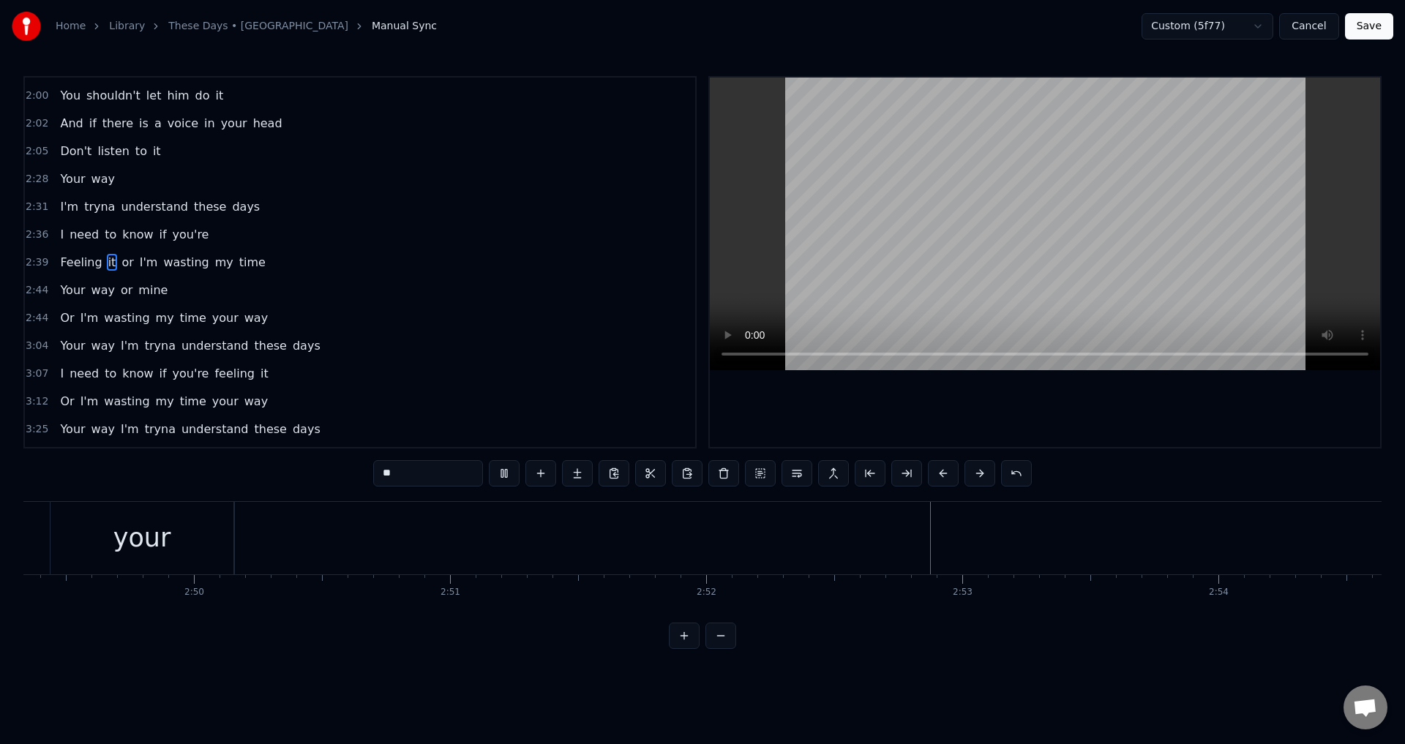
click at [955, 416] on div at bounding box center [1045, 262] width 670 height 369
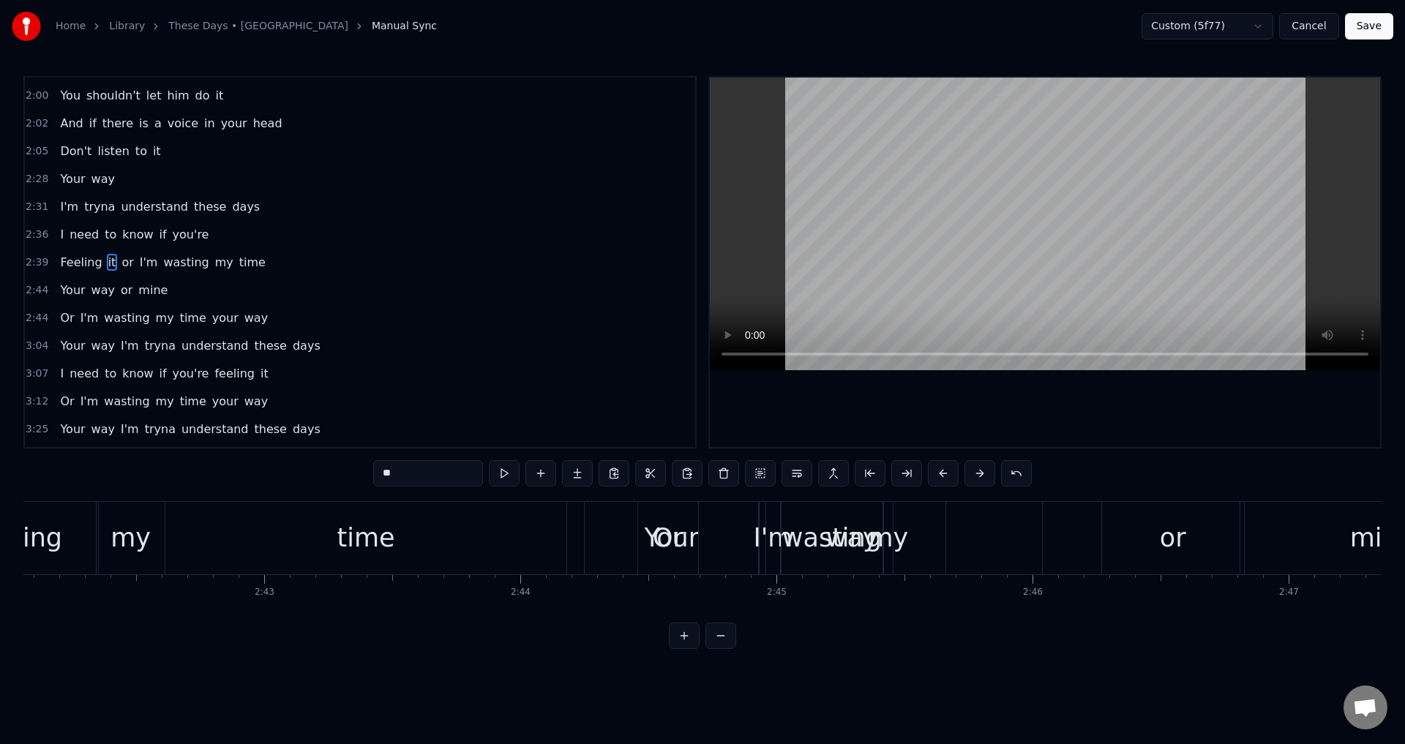
scroll to position [0, 41317]
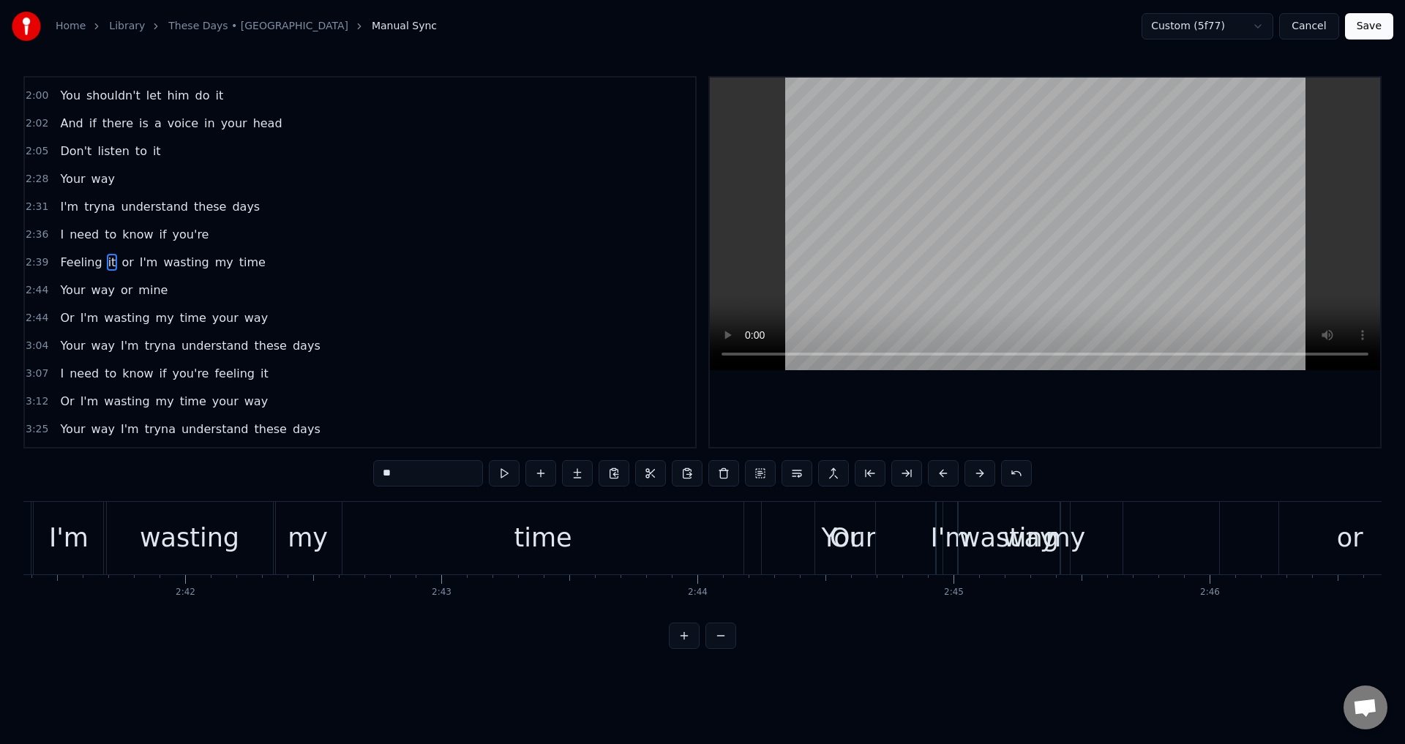
click at [514, 555] on div "time" at bounding box center [543, 538] width 402 height 72
type input "****"
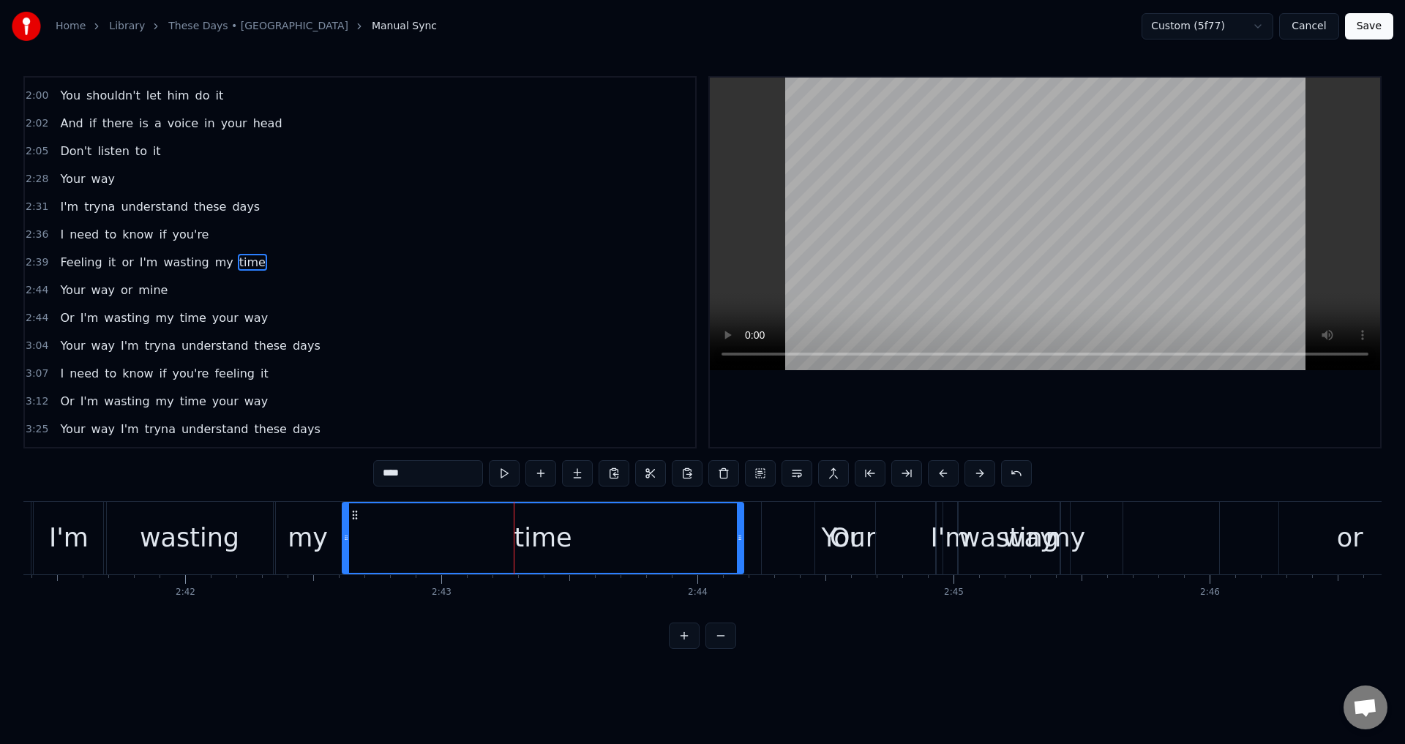
click at [988, 430] on div at bounding box center [1045, 262] width 670 height 369
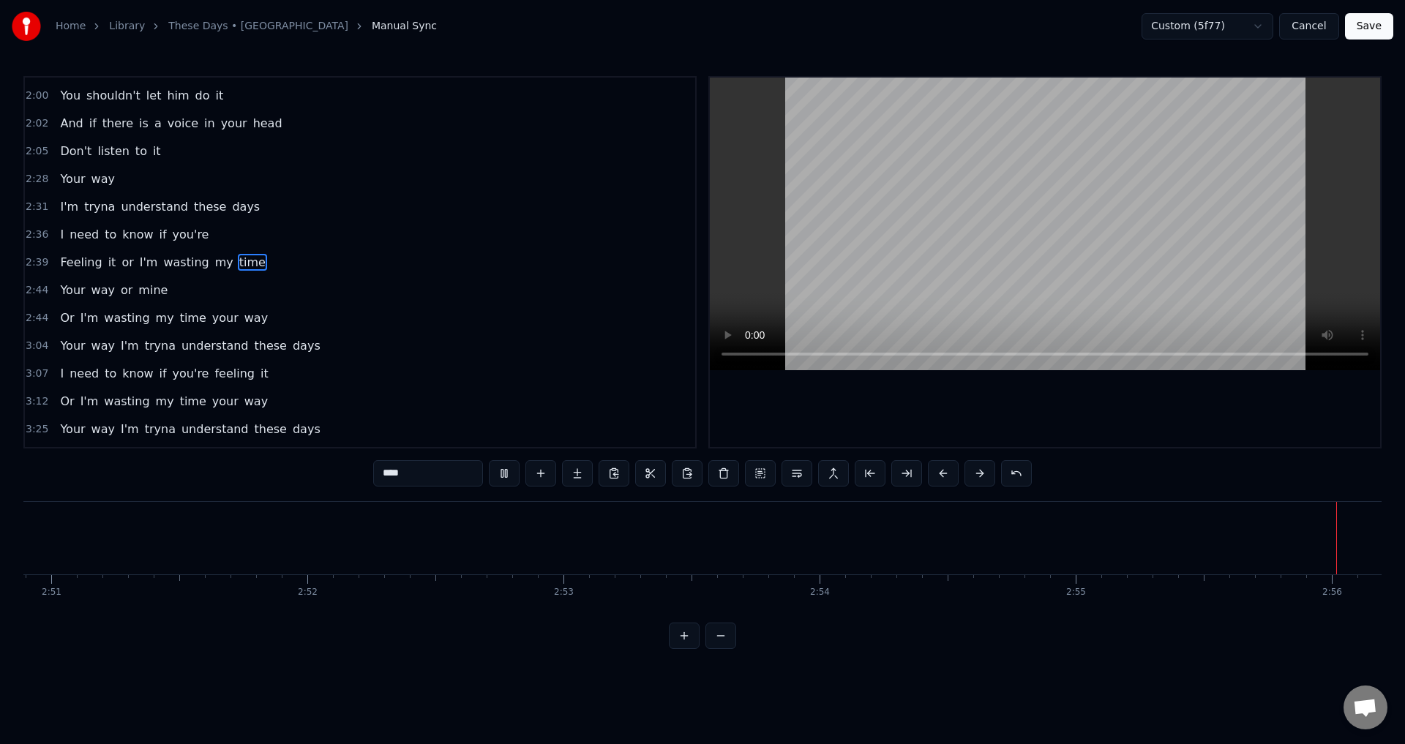
scroll to position [0, 44982]
click at [160, 323] on div "Or I'm wasting my time your way" at bounding box center [163, 318] width 219 height 26
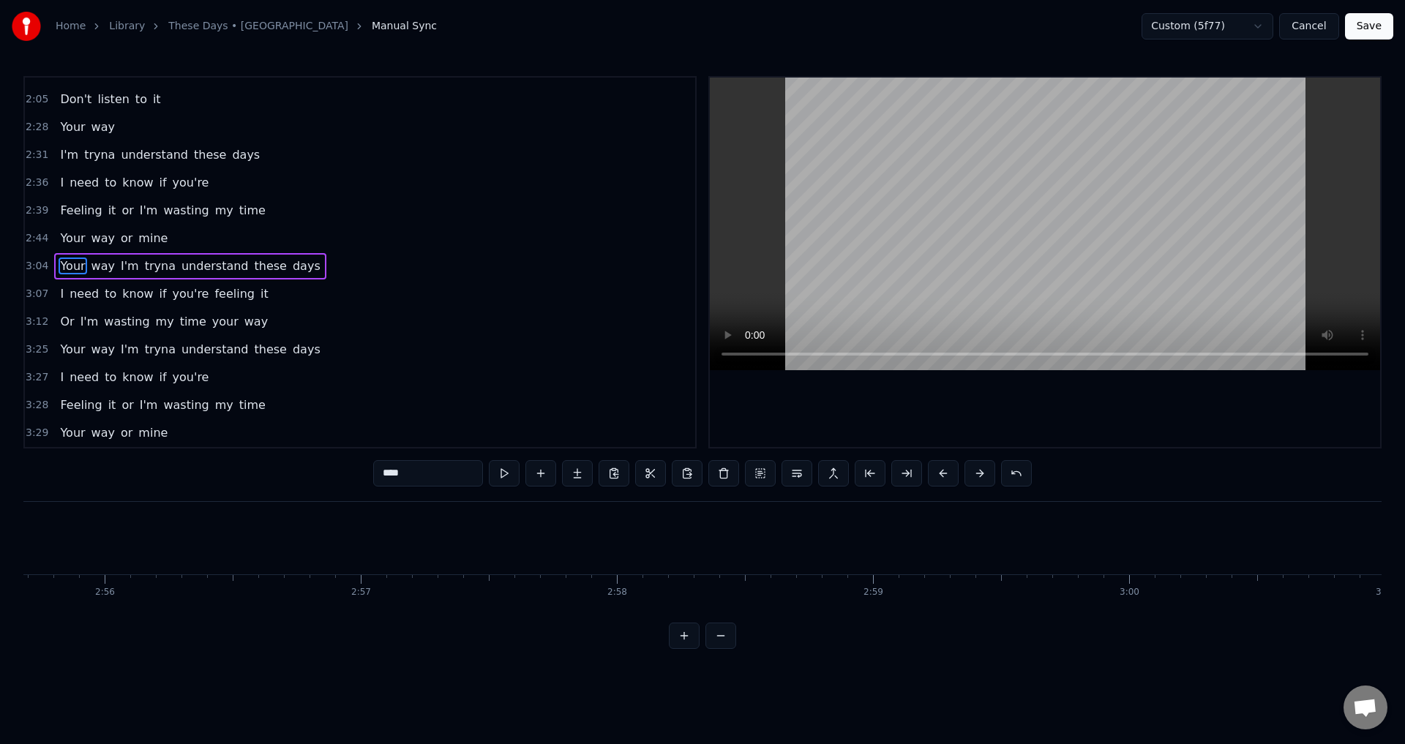
scroll to position [0, 47288]
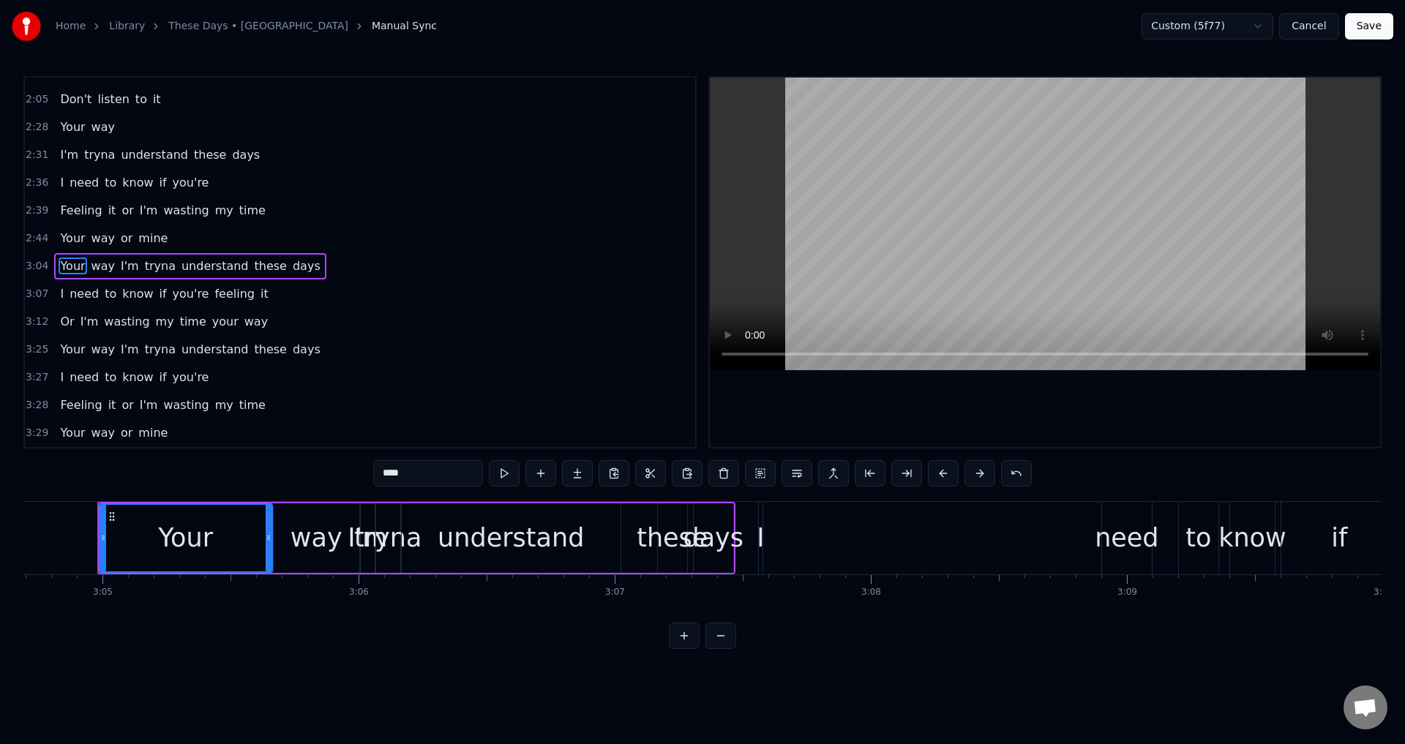
click at [826, 393] on div at bounding box center [1045, 262] width 670 height 369
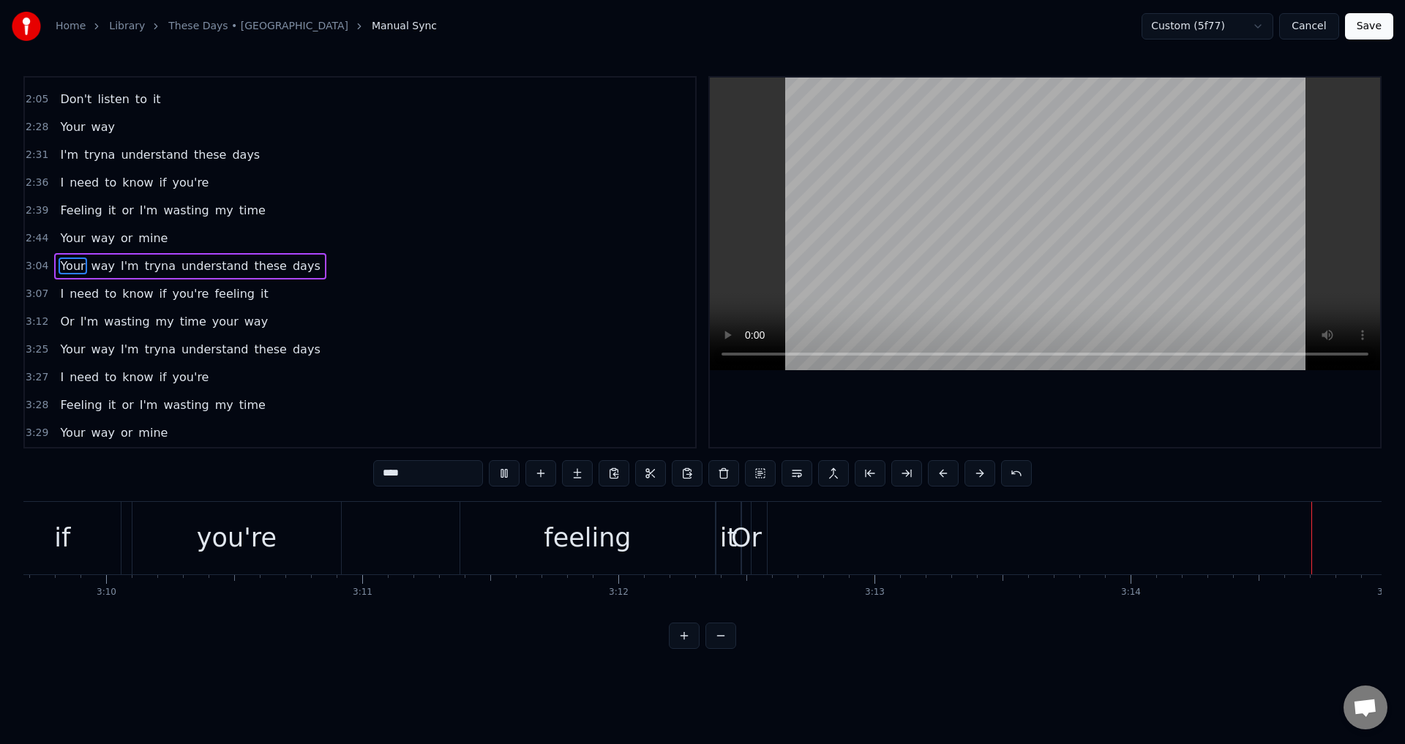
scroll to position [0, 49793]
click at [91, 271] on span "way" at bounding box center [103, 266] width 26 height 17
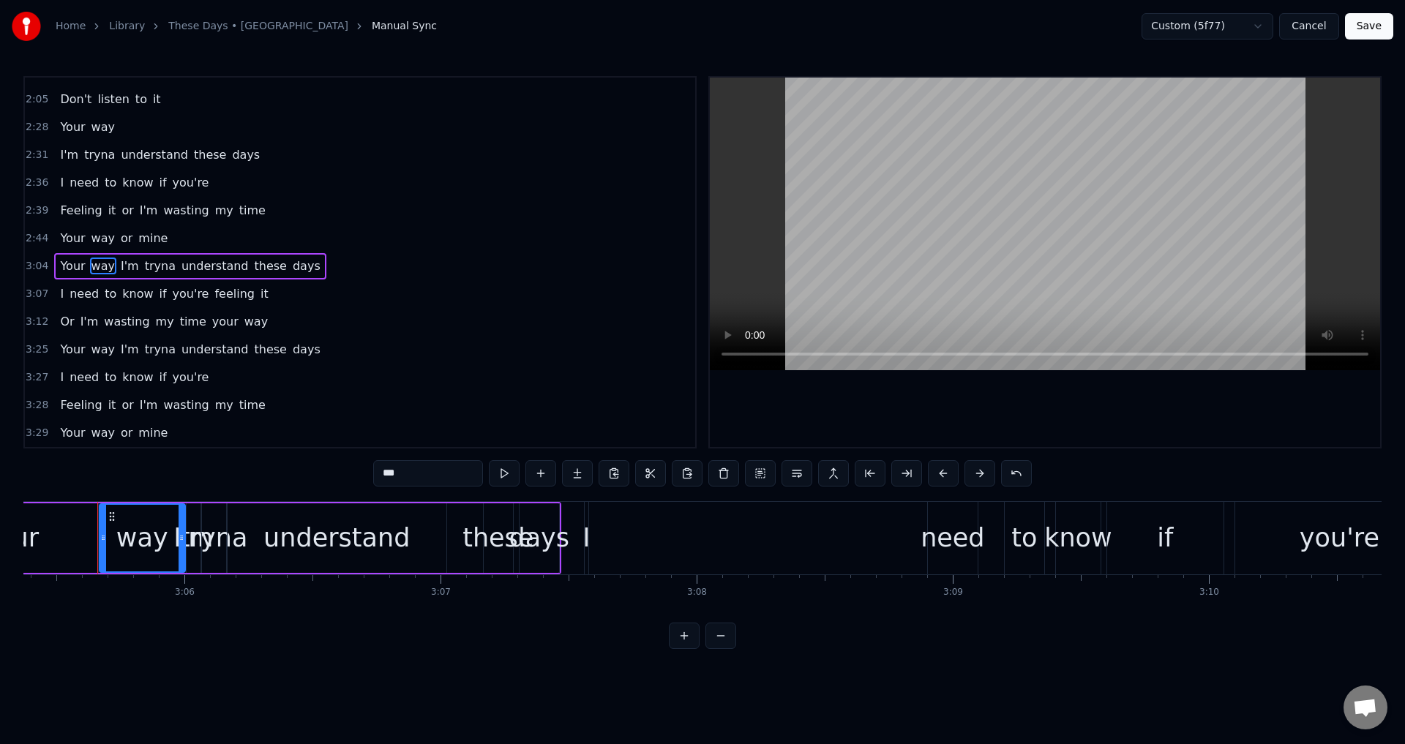
click at [119, 273] on span "I'm" at bounding box center [129, 266] width 21 height 17
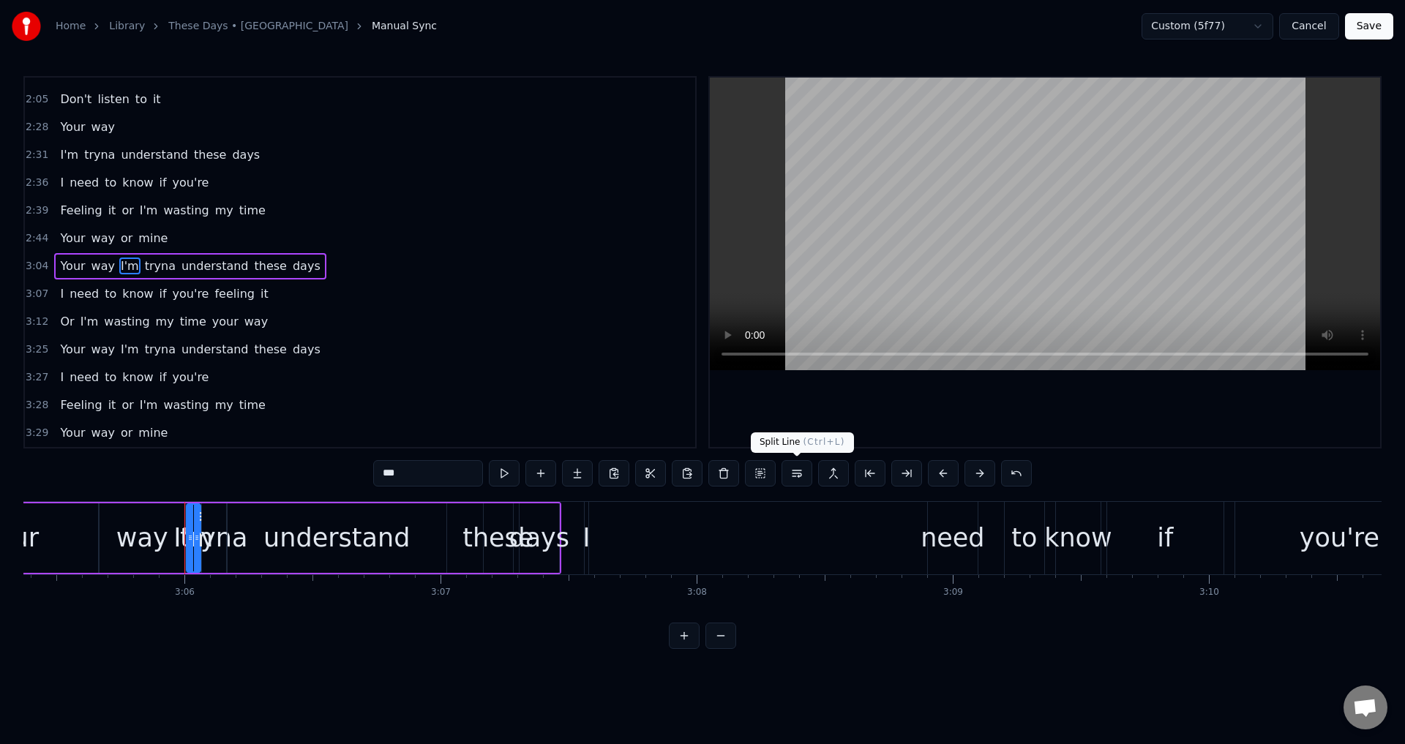
click at [797, 478] on button at bounding box center [796, 473] width 31 height 26
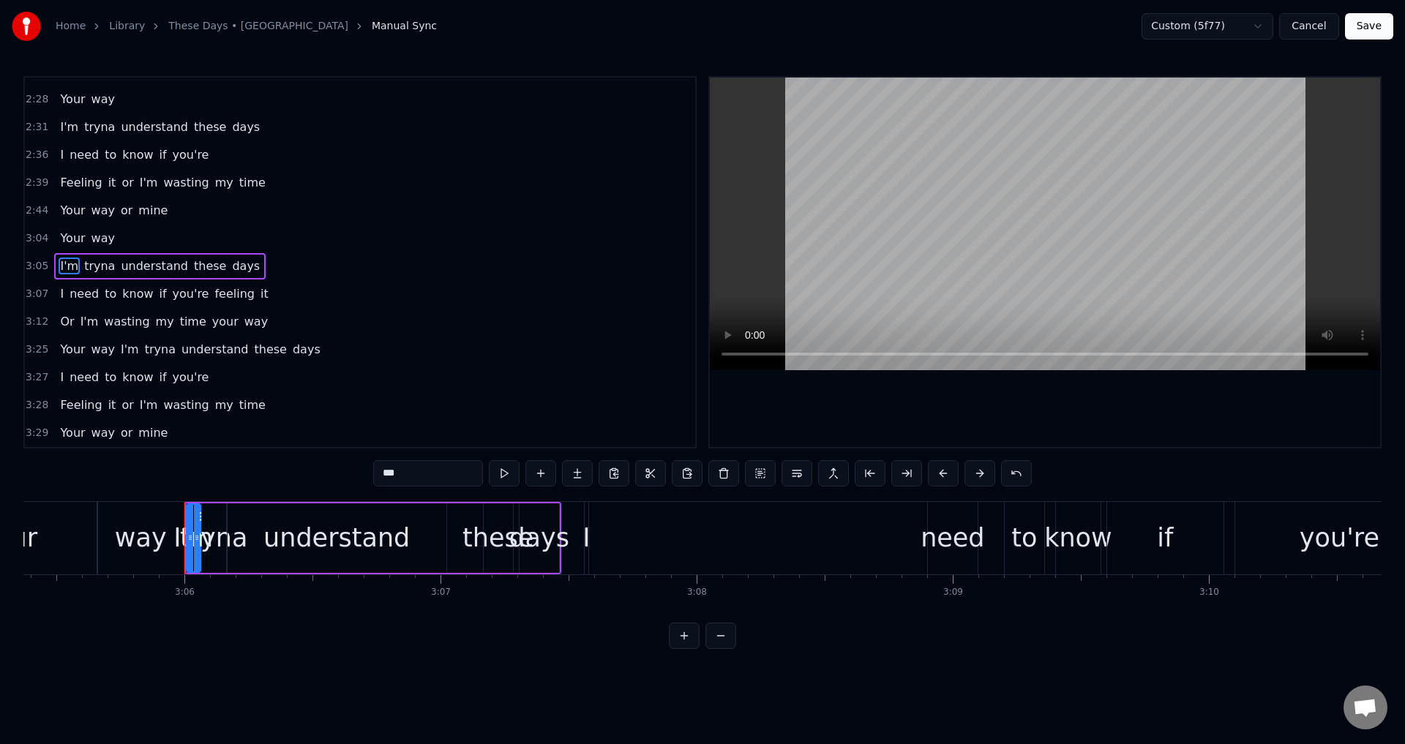
click at [90, 239] on span "way" at bounding box center [103, 238] width 26 height 17
type input "***"
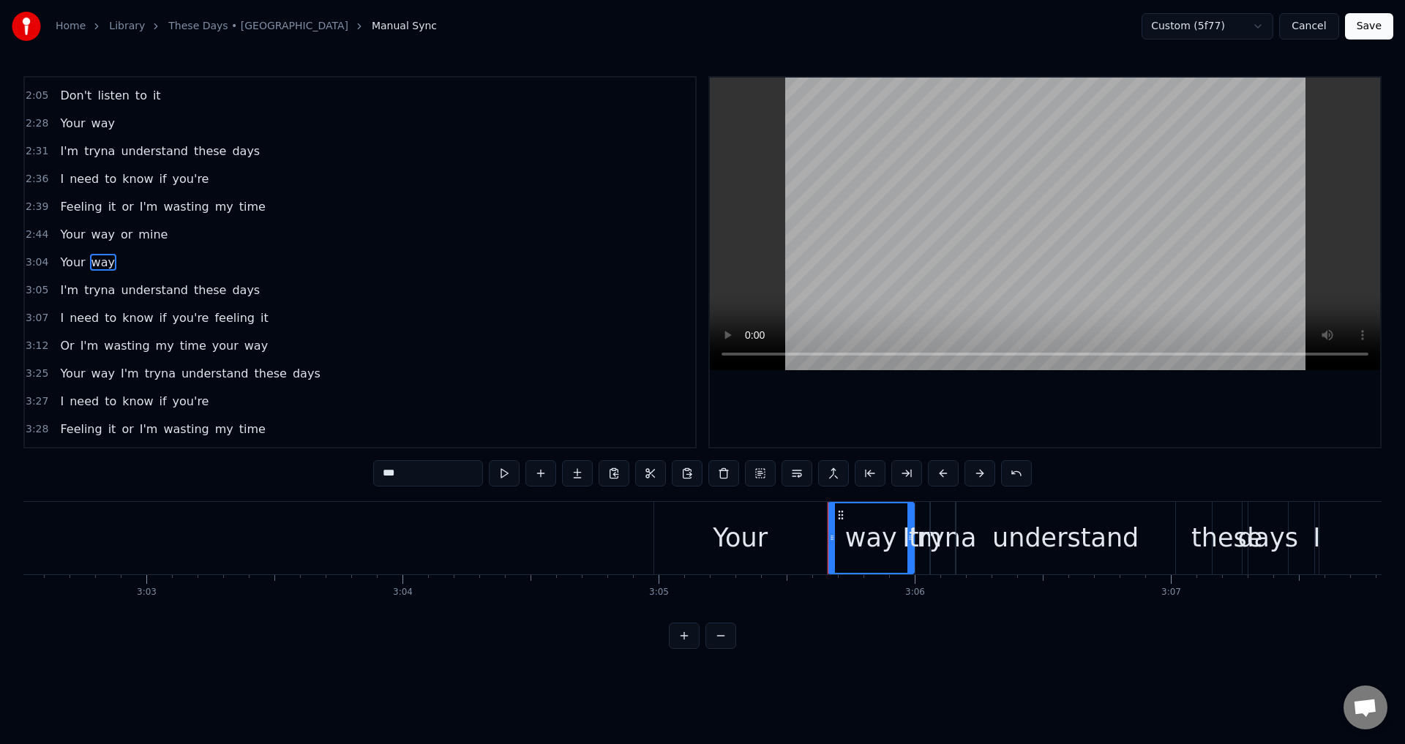
scroll to position [0, 46584]
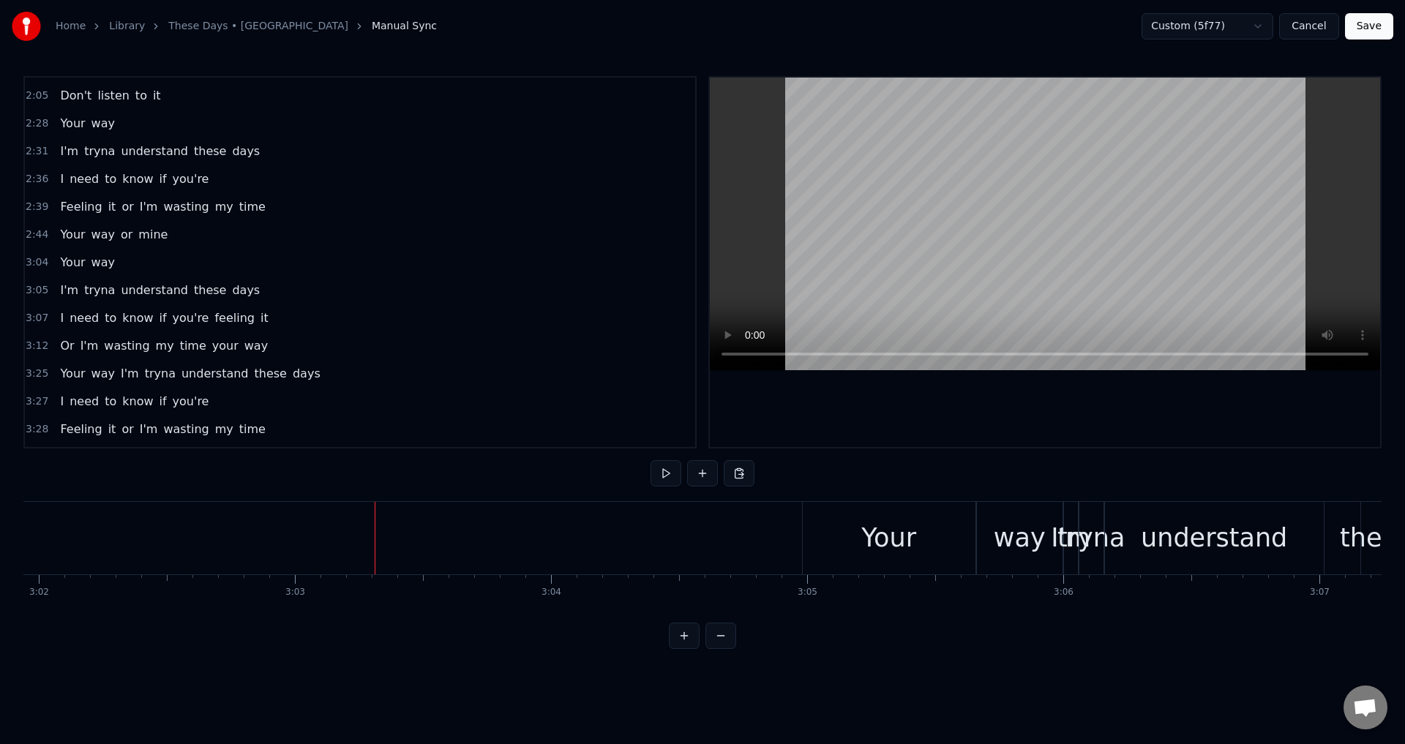
click at [1012, 427] on div at bounding box center [1045, 262] width 670 height 369
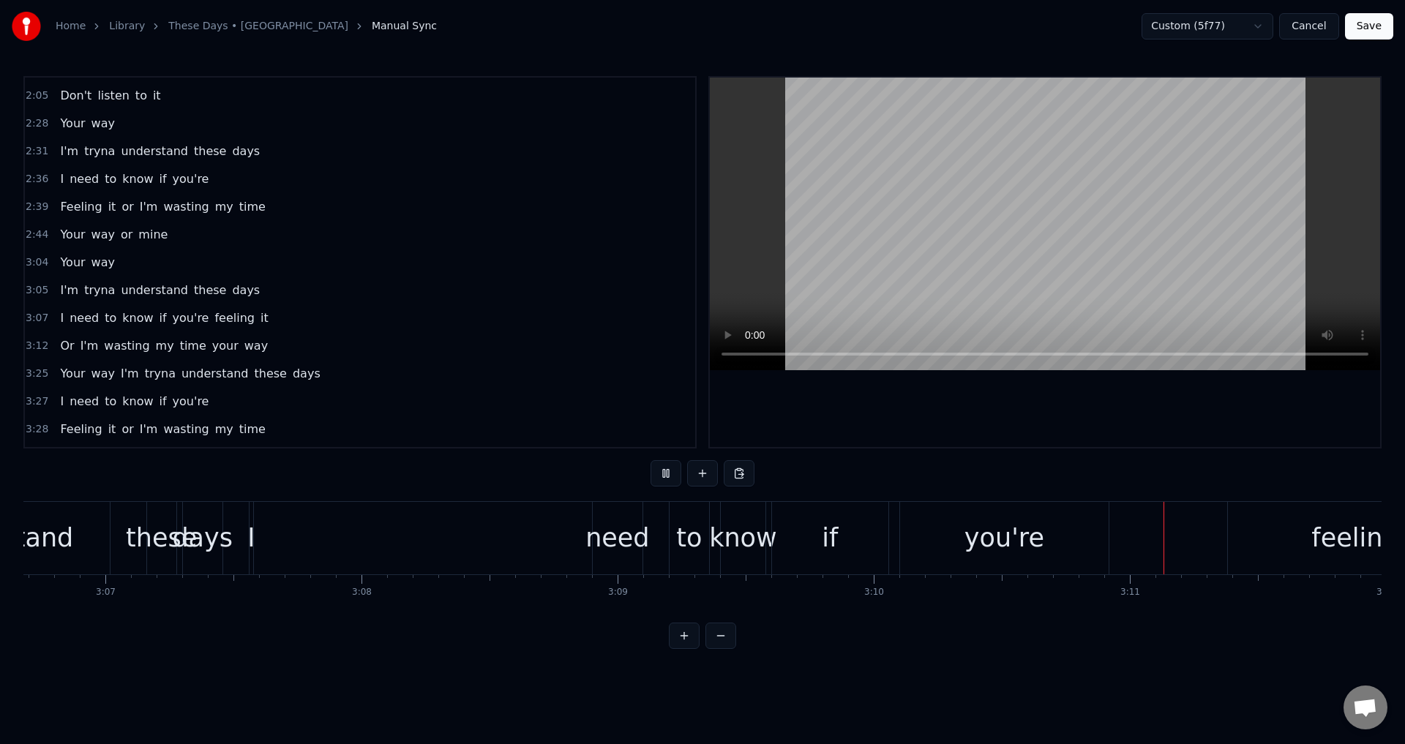
click at [1012, 427] on div at bounding box center [1045, 262] width 670 height 369
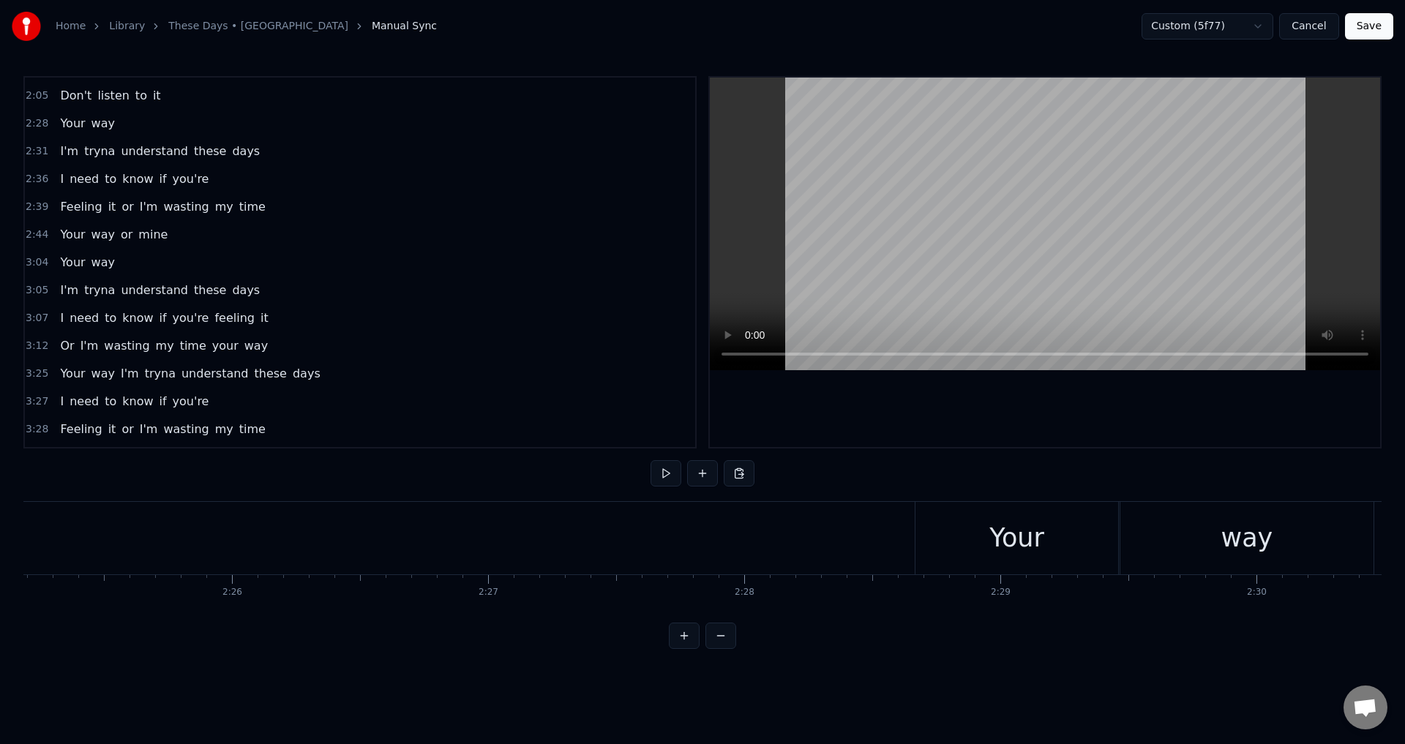
scroll to position [0, 37262]
click at [973, 427] on div at bounding box center [1045, 262] width 670 height 369
click at [972, 428] on div at bounding box center [1045, 262] width 670 height 369
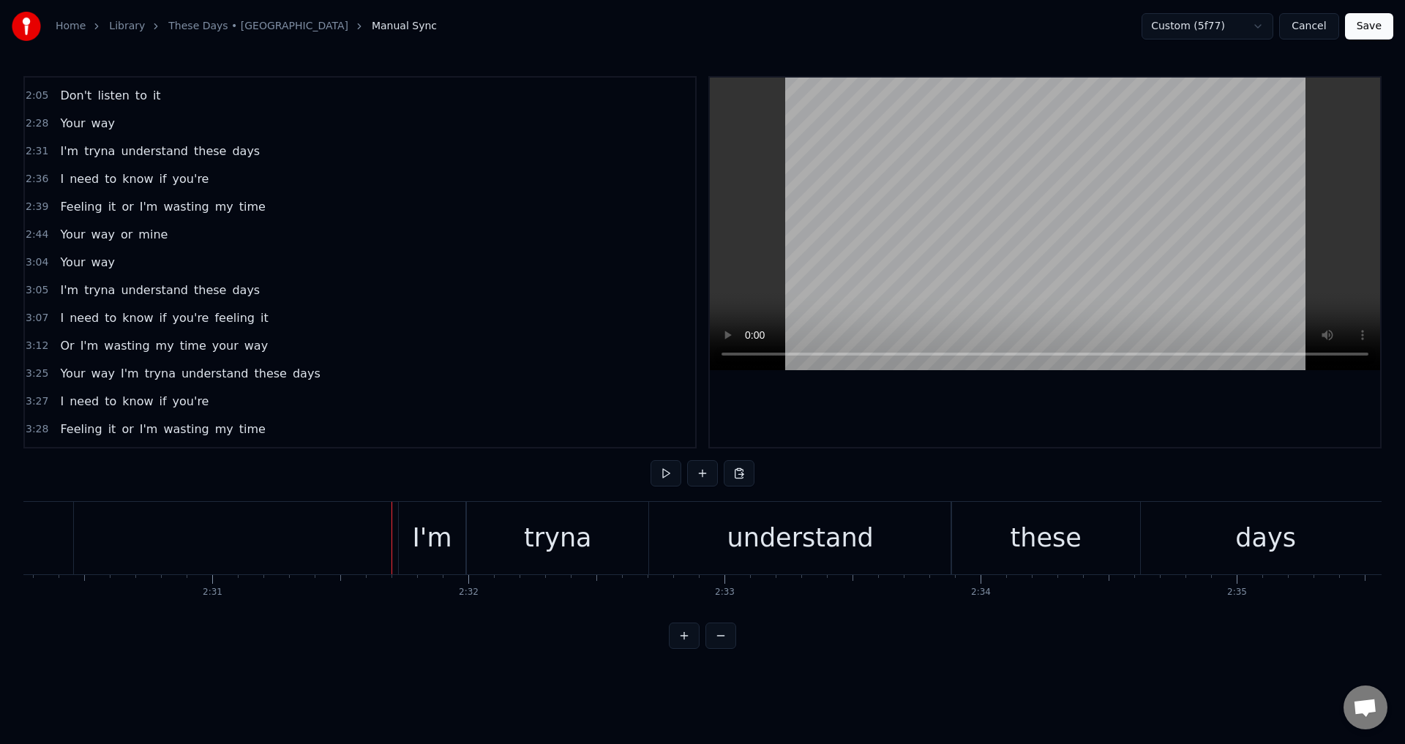
click at [402, 546] on div "I'm" at bounding box center [432, 538] width 67 height 72
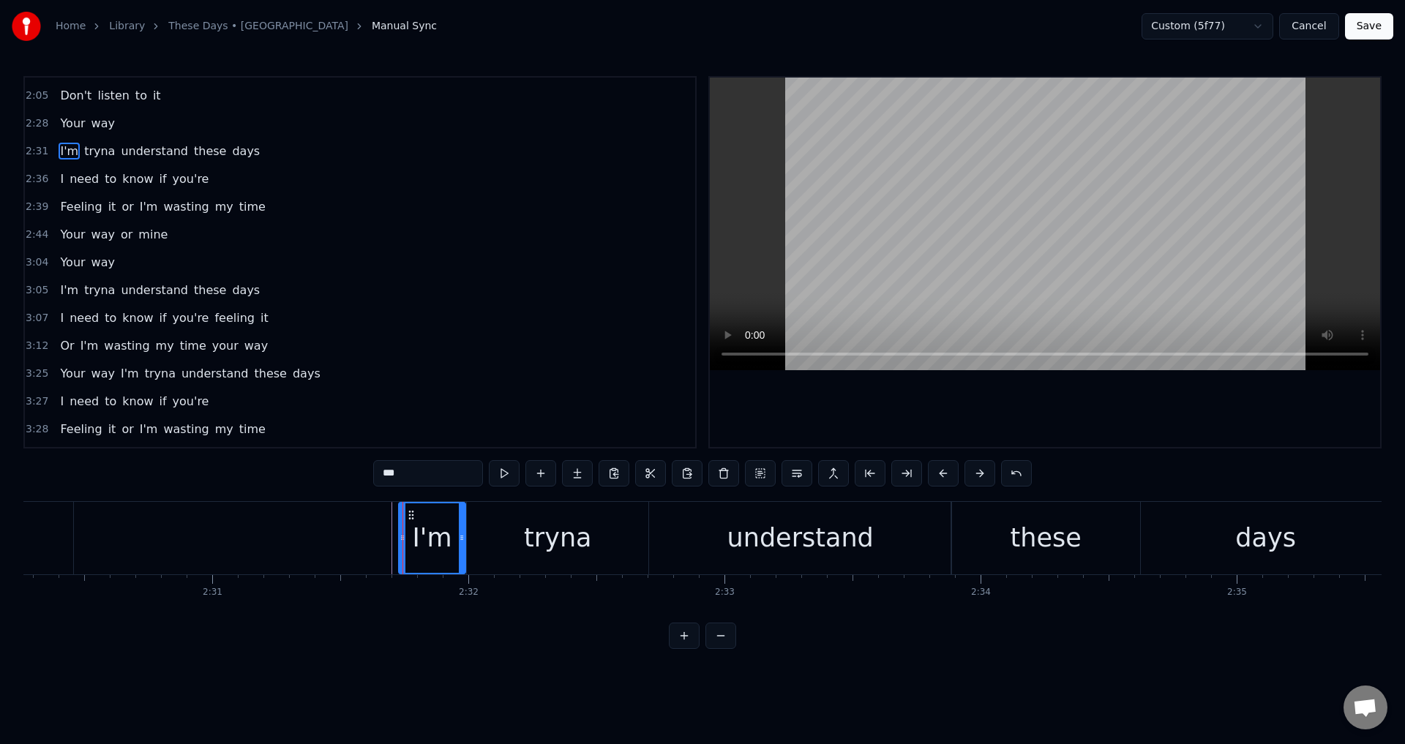
scroll to position [830, 0]
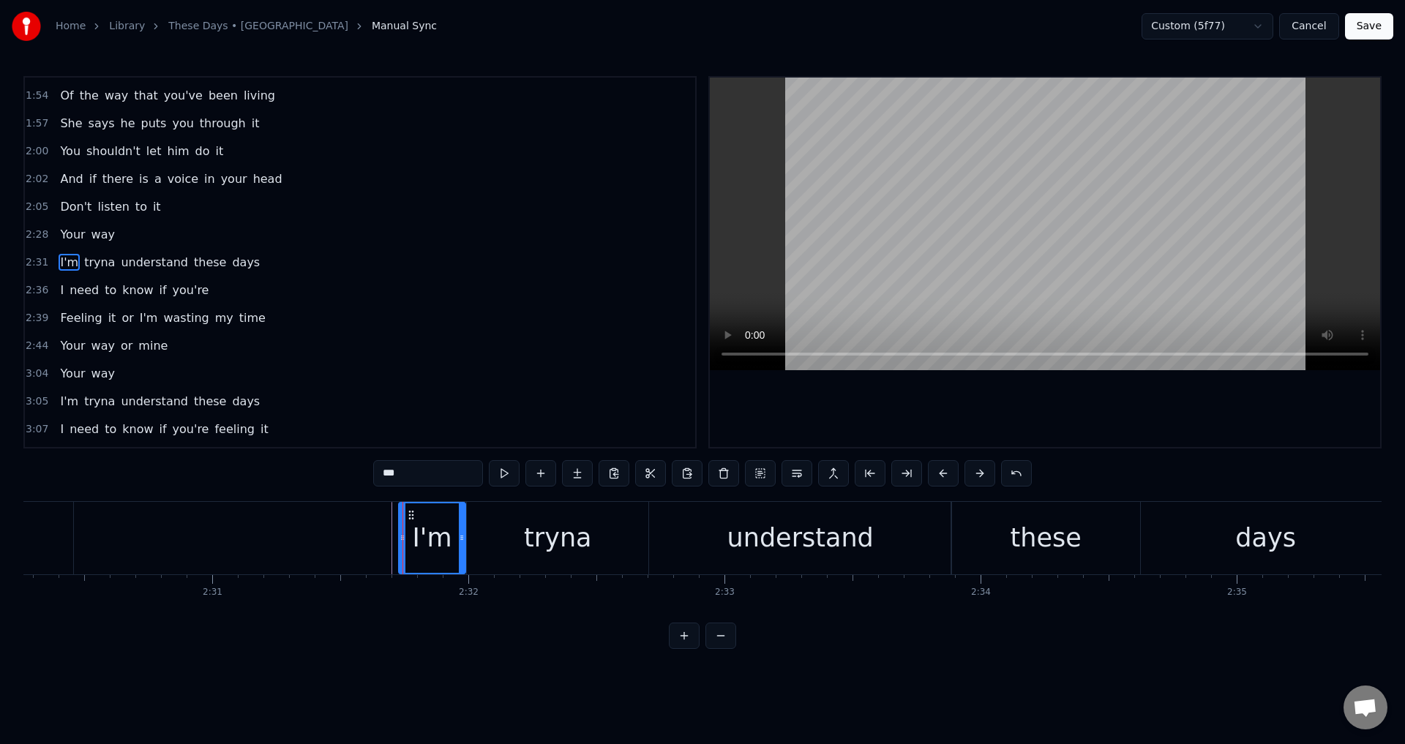
drag, startPoint x: 402, startPoint y: 543, endPoint x: 380, endPoint y: 544, distance: 21.3
click at [399, 544] on div at bounding box center [402, 537] width 6 height 69
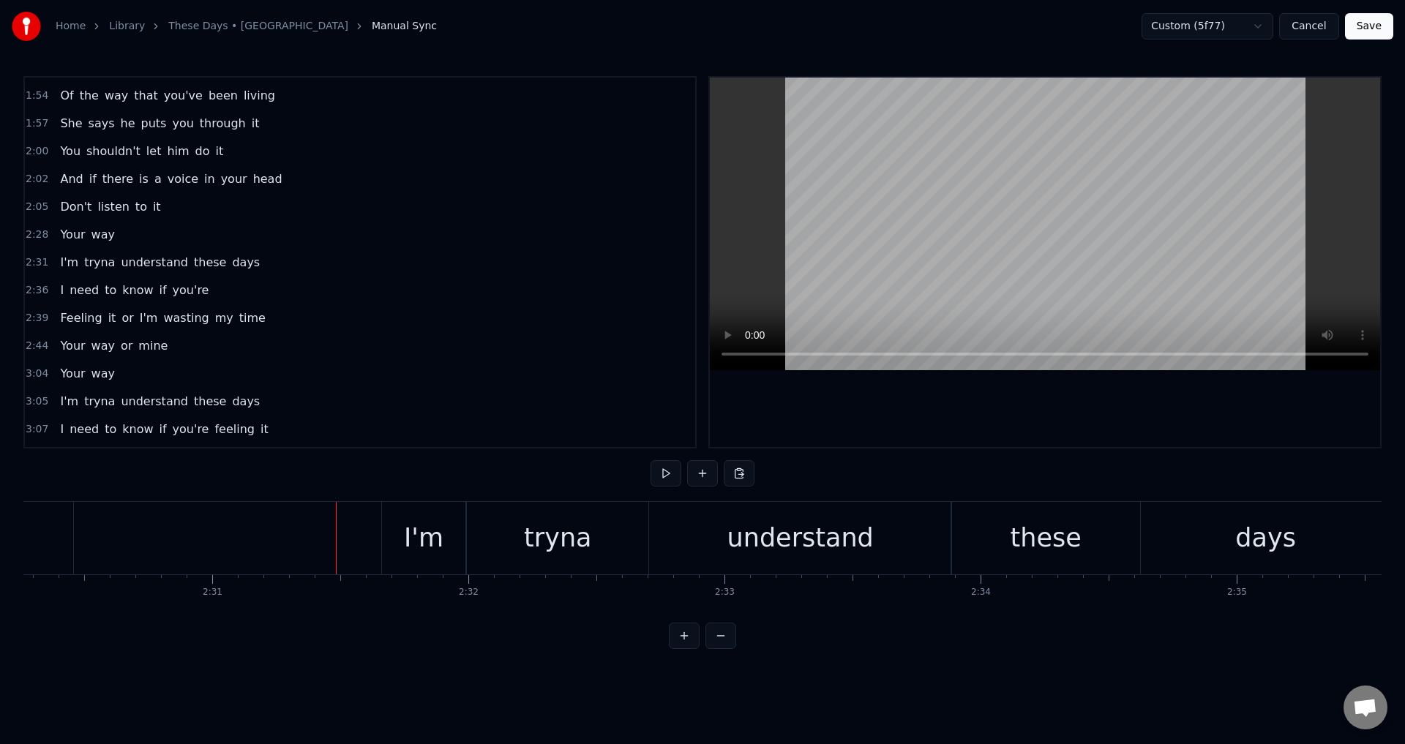
click at [1012, 413] on div at bounding box center [1045, 262] width 670 height 369
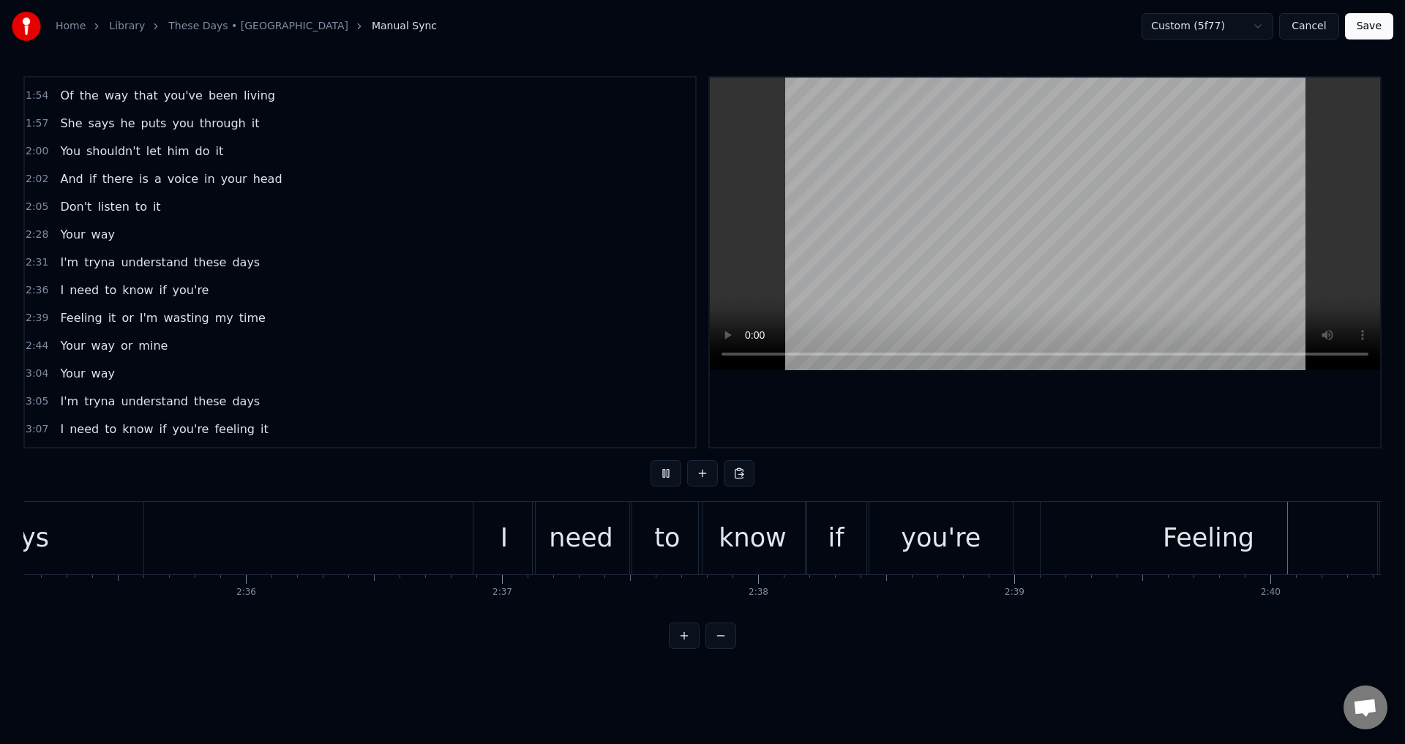
scroll to position [0, 40941]
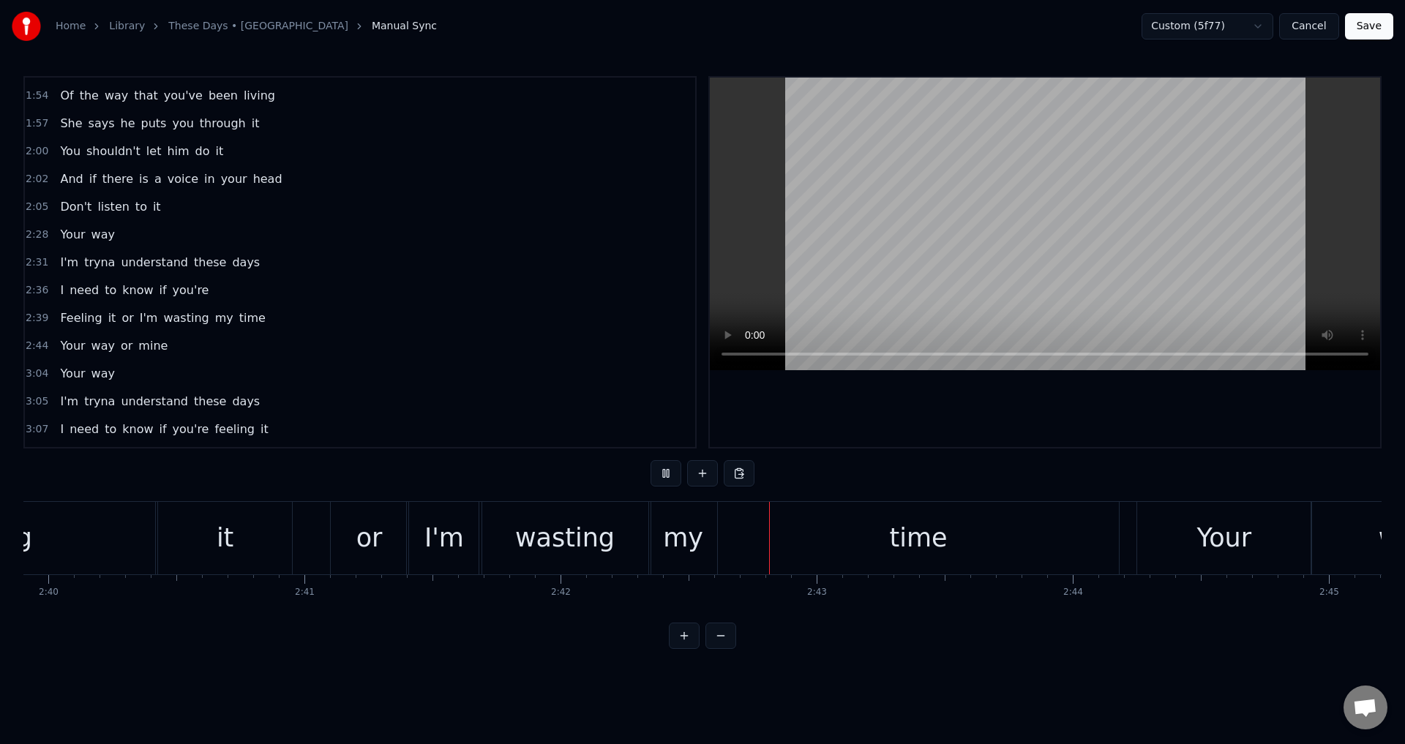
click at [187, 558] on div "it" at bounding box center [224, 538] width 133 height 72
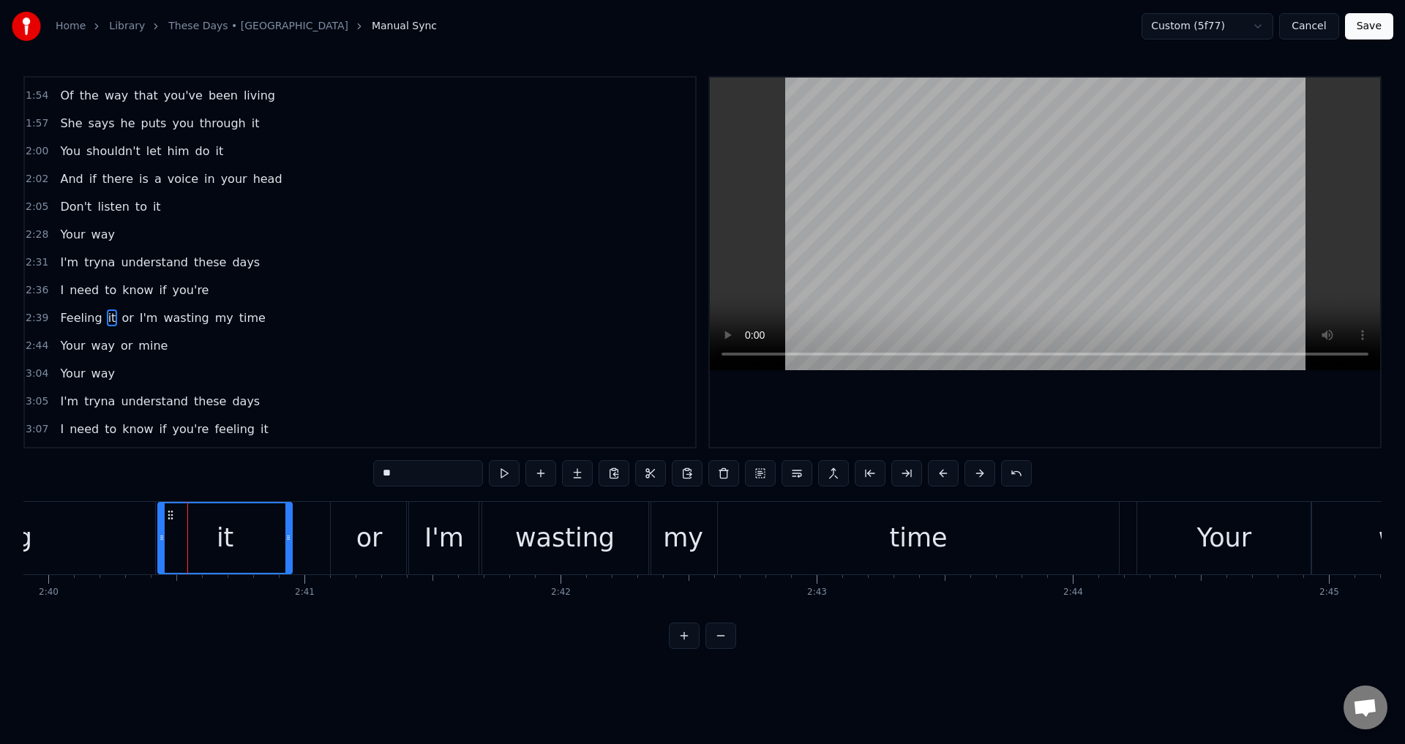
scroll to position [885, 0]
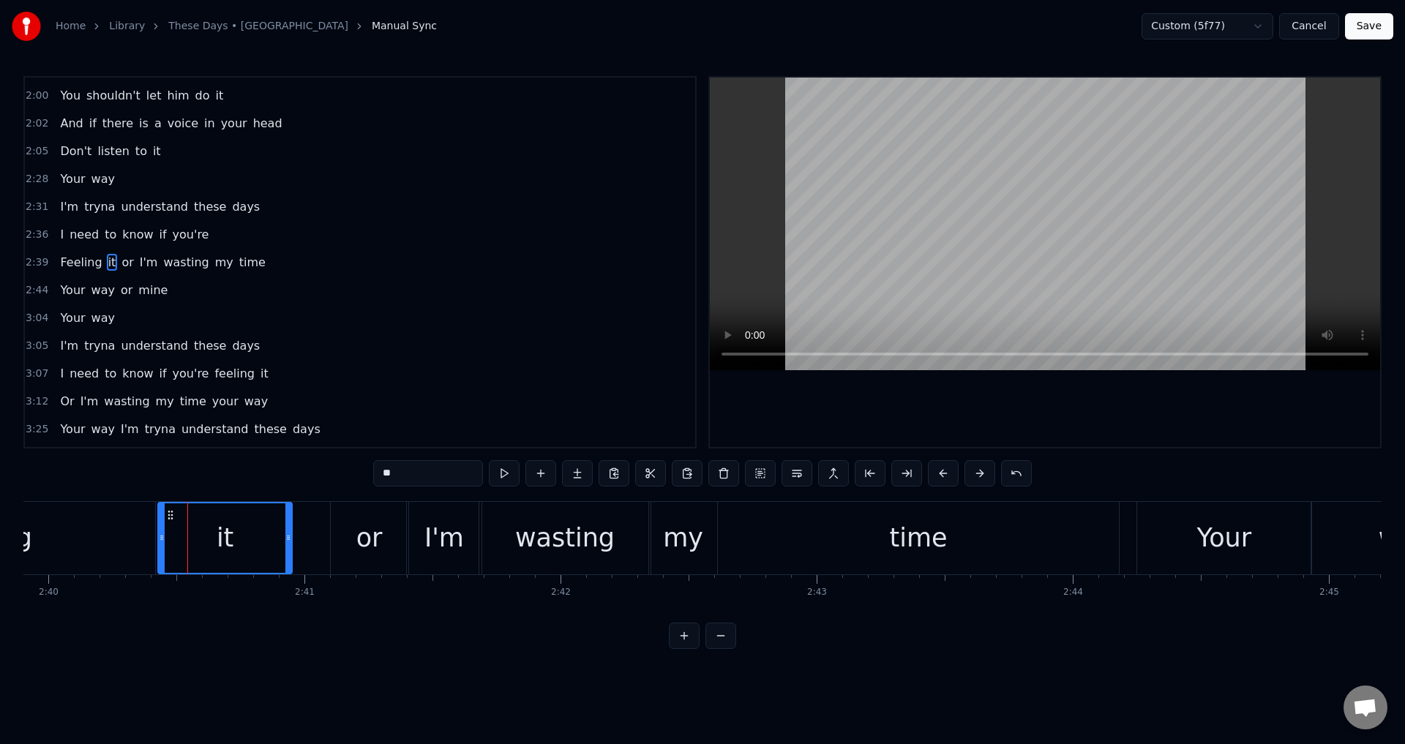
click at [955, 399] on div at bounding box center [1045, 262] width 670 height 369
click at [399, 572] on div "or" at bounding box center [370, 538] width 78 height 72
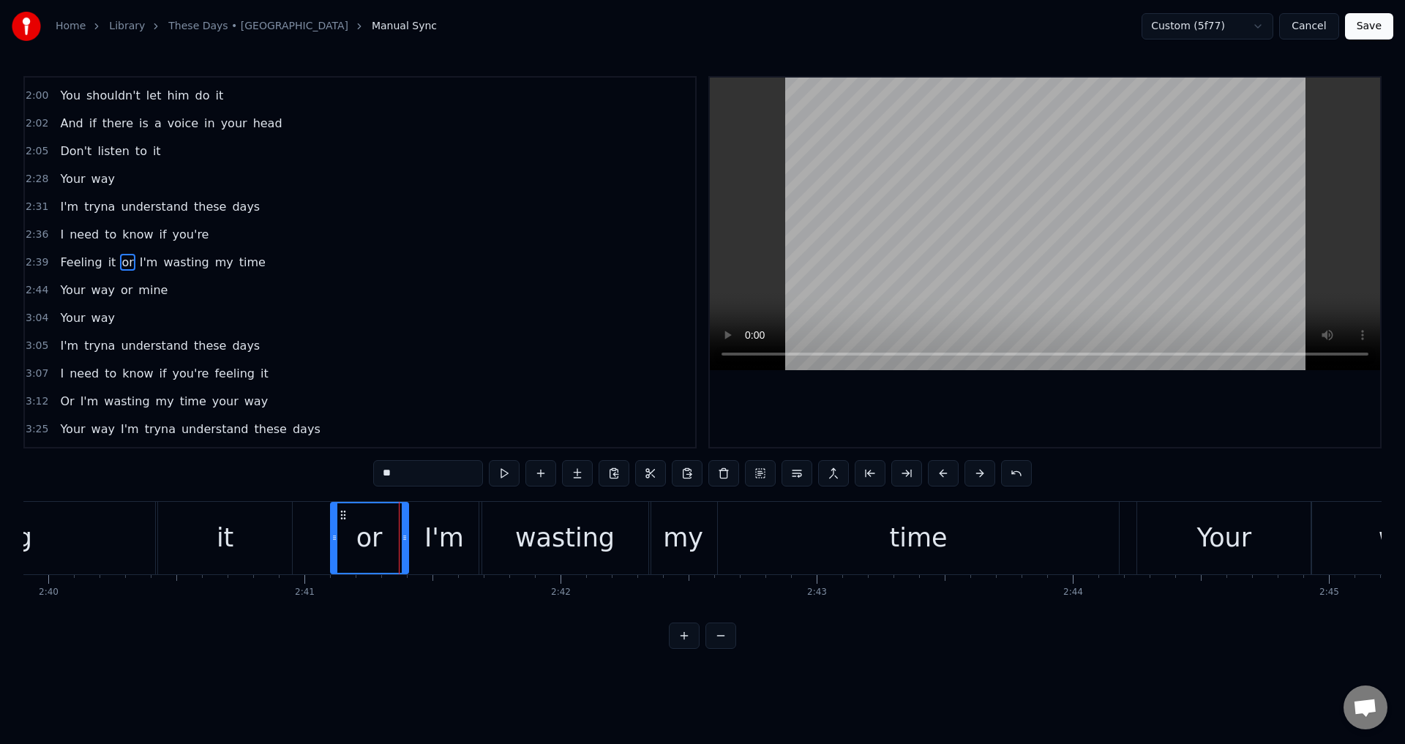
drag, startPoint x: 333, startPoint y: 544, endPoint x: 315, endPoint y: 544, distance: 18.3
click at [331, 544] on div at bounding box center [334, 537] width 6 height 69
drag, startPoint x: 217, startPoint y: 552, endPoint x: 312, endPoint y: 532, distance: 96.6
click at [219, 553] on div "it" at bounding box center [225, 538] width 17 height 39
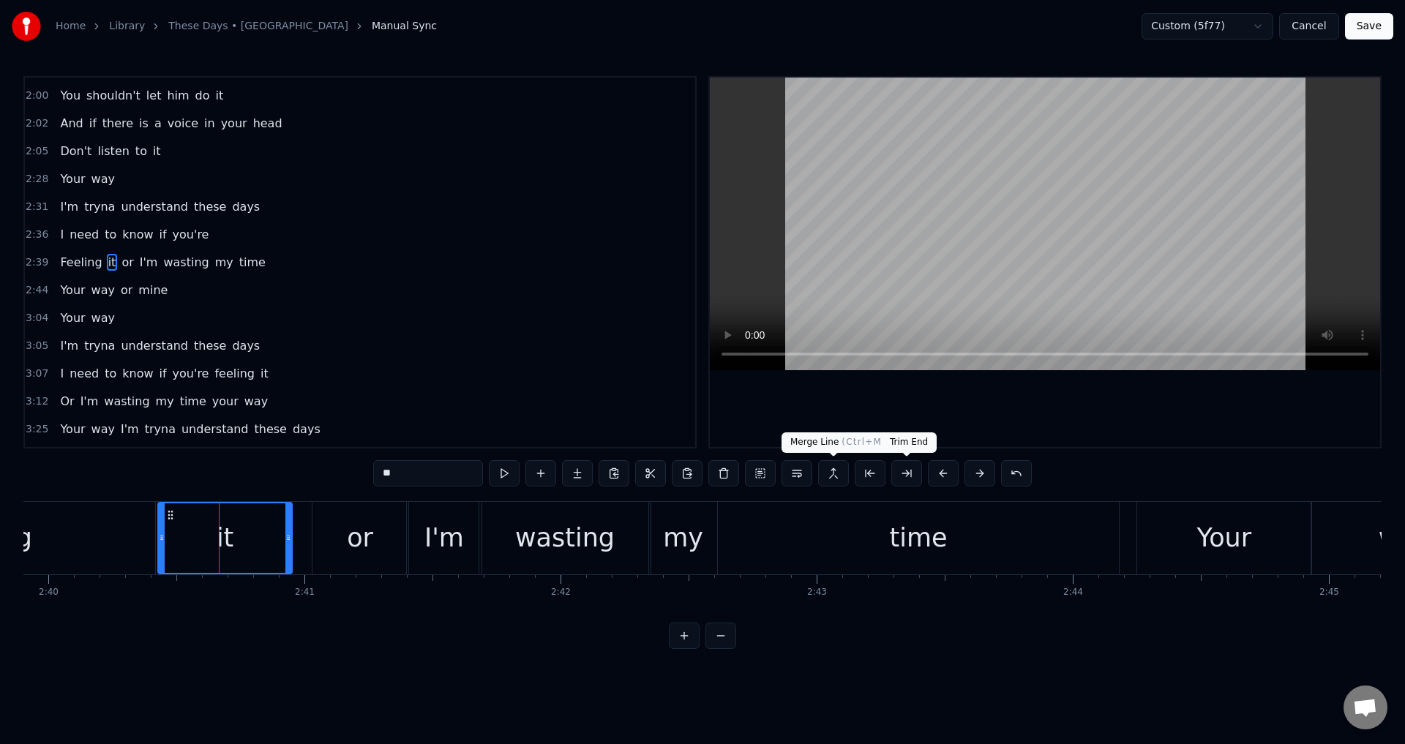
click at [1006, 393] on div at bounding box center [1045, 262] width 670 height 369
click at [1076, 402] on div at bounding box center [1045, 262] width 670 height 369
click at [402, 535] on div "or" at bounding box center [360, 538] width 96 height 72
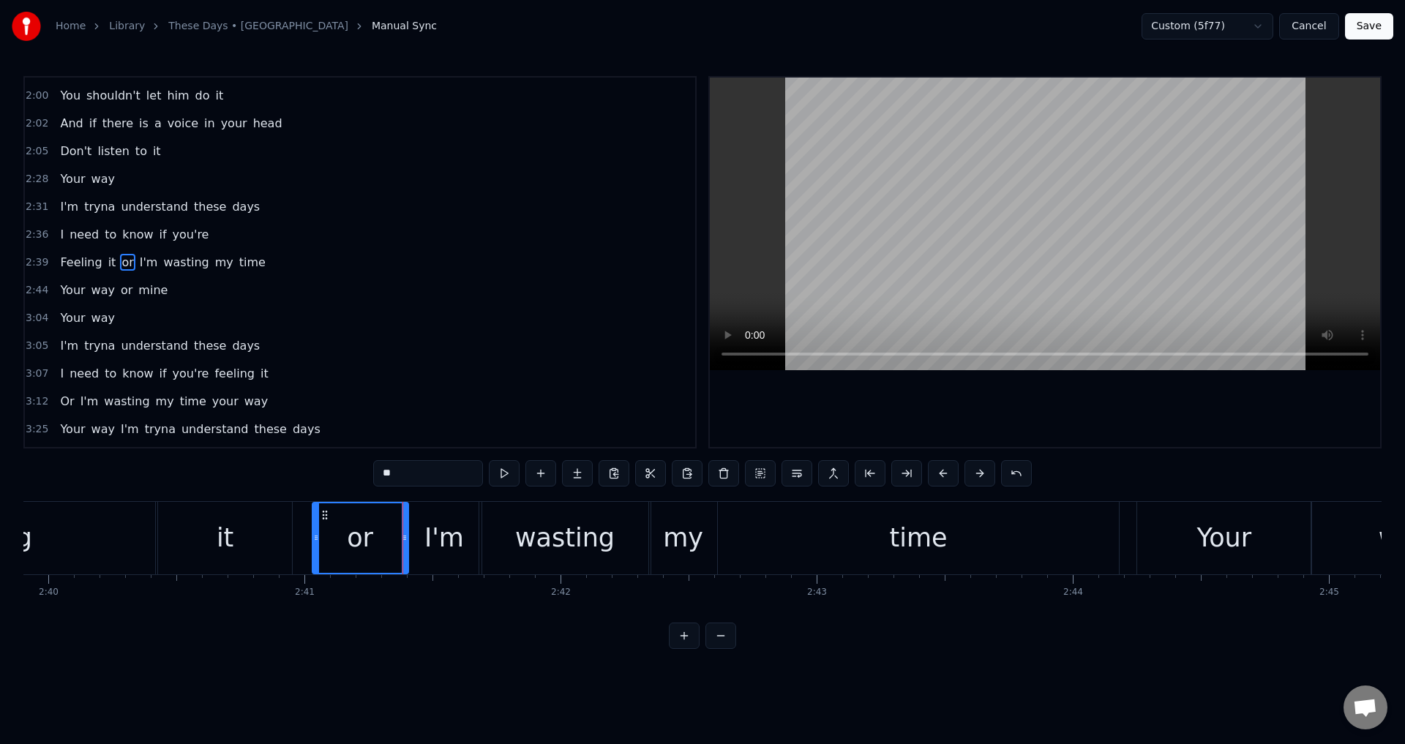
click at [402, 537] on icon at bounding box center [405, 538] width 6 height 12
click at [412, 541] on div "I'm" at bounding box center [444, 538] width 75 height 72
drag, startPoint x: 407, startPoint y: 536, endPoint x: 396, endPoint y: 535, distance: 11.7
click at [402, 536] on icon at bounding box center [405, 538] width 6 height 12
click at [355, 525] on div "or" at bounding box center [353, 538] width 26 height 39
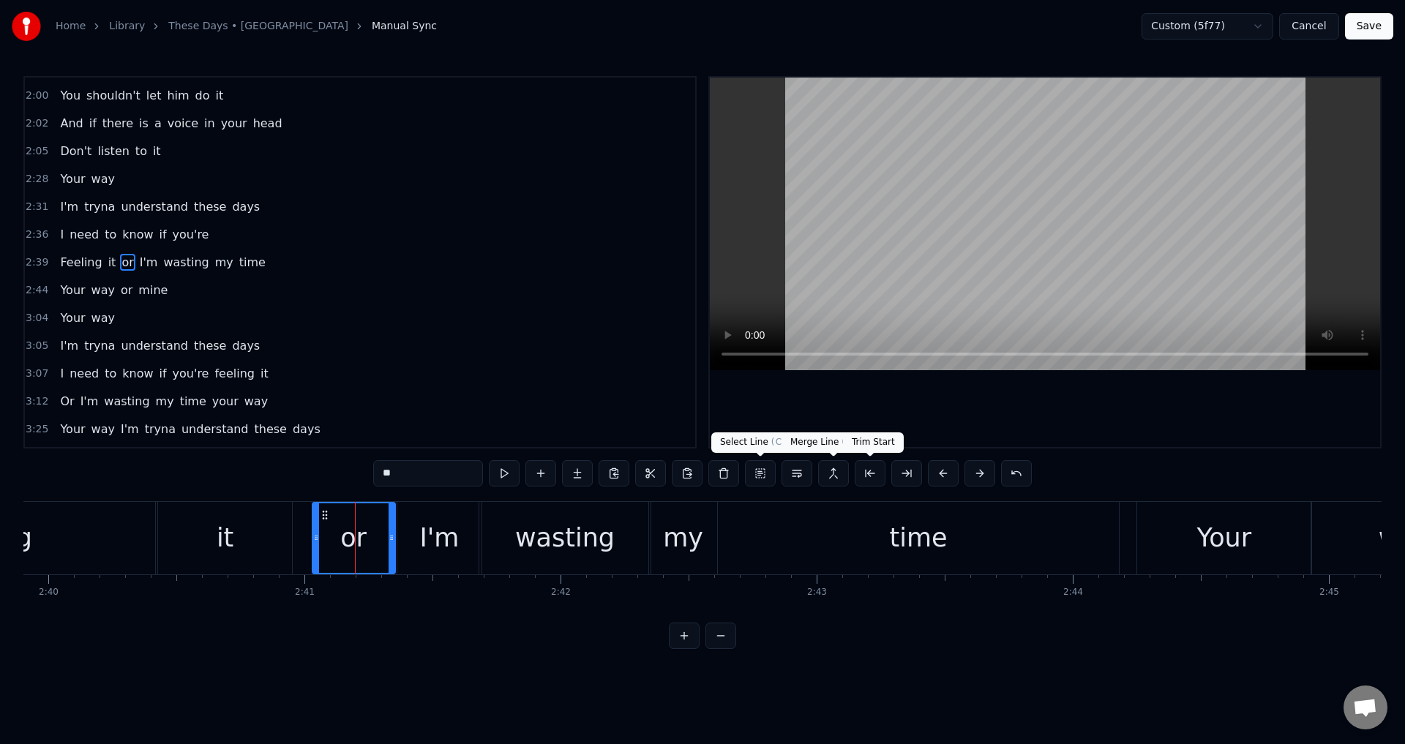
click at [971, 417] on div at bounding box center [1045, 262] width 670 height 369
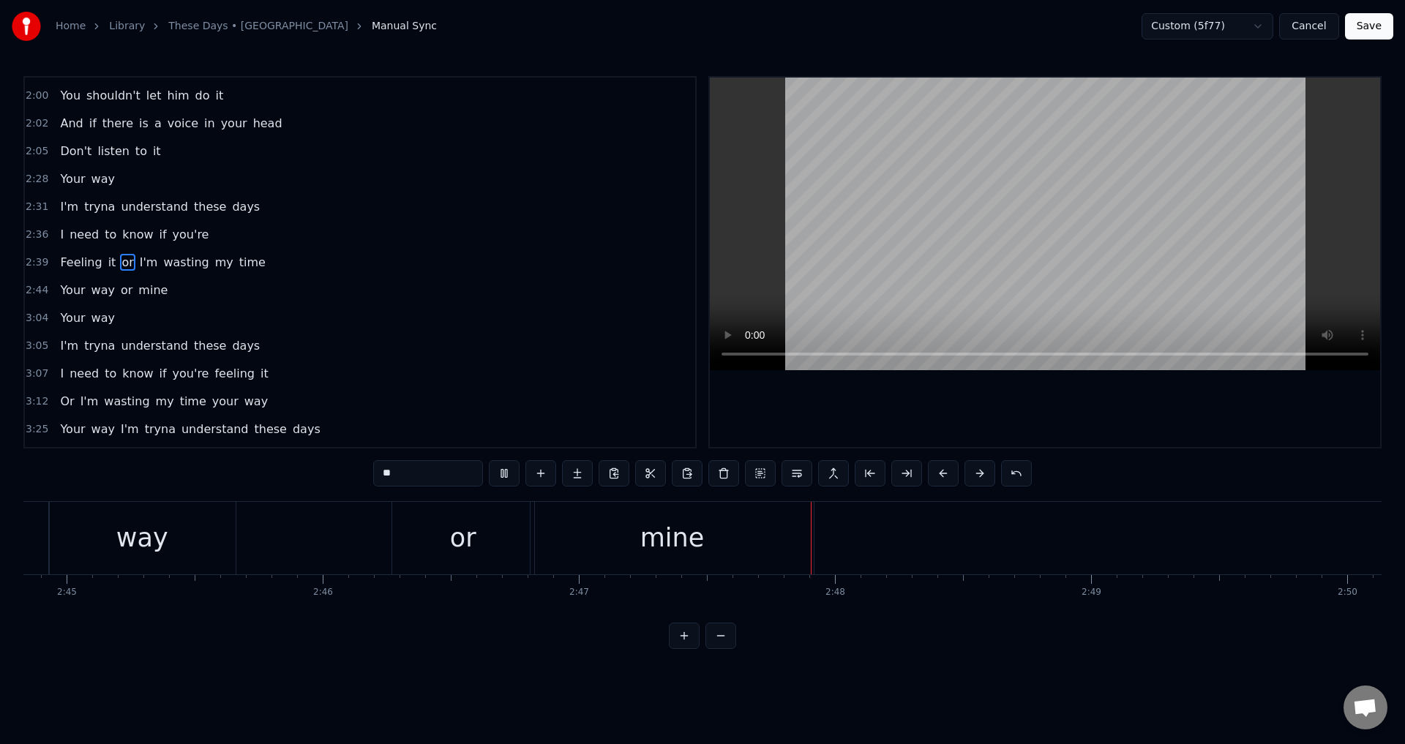
click at [89, 535] on div "way" at bounding box center [142, 538] width 187 height 72
type input "***"
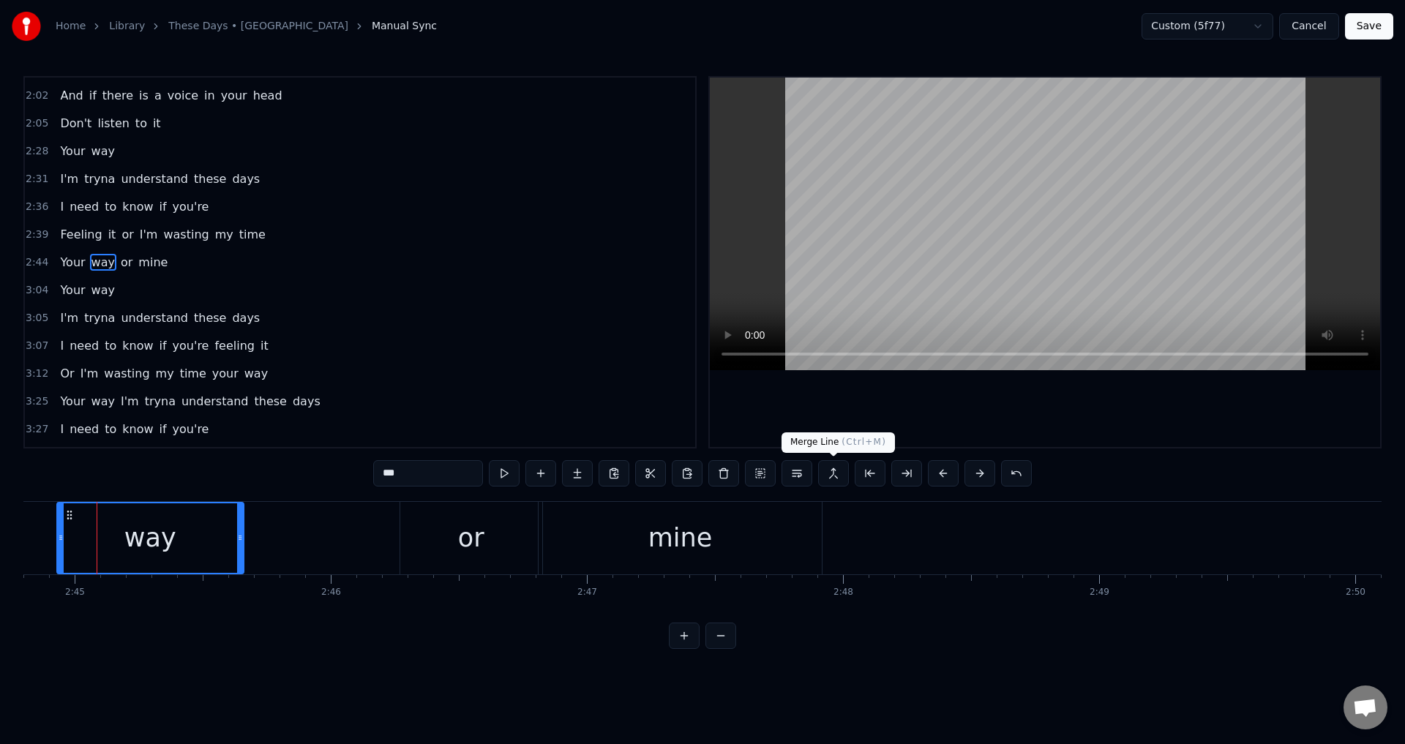
click at [868, 410] on div at bounding box center [1045, 262] width 670 height 369
click at [887, 410] on div at bounding box center [1045, 262] width 670 height 369
click at [891, 397] on div at bounding box center [1045, 262] width 670 height 369
click at [902, 402] on div at bounding box center [1045, 262] width 670 height 369
click at [264, 536] on div "Your way or mine" at bounding box center [354, 538] width 944 height 72
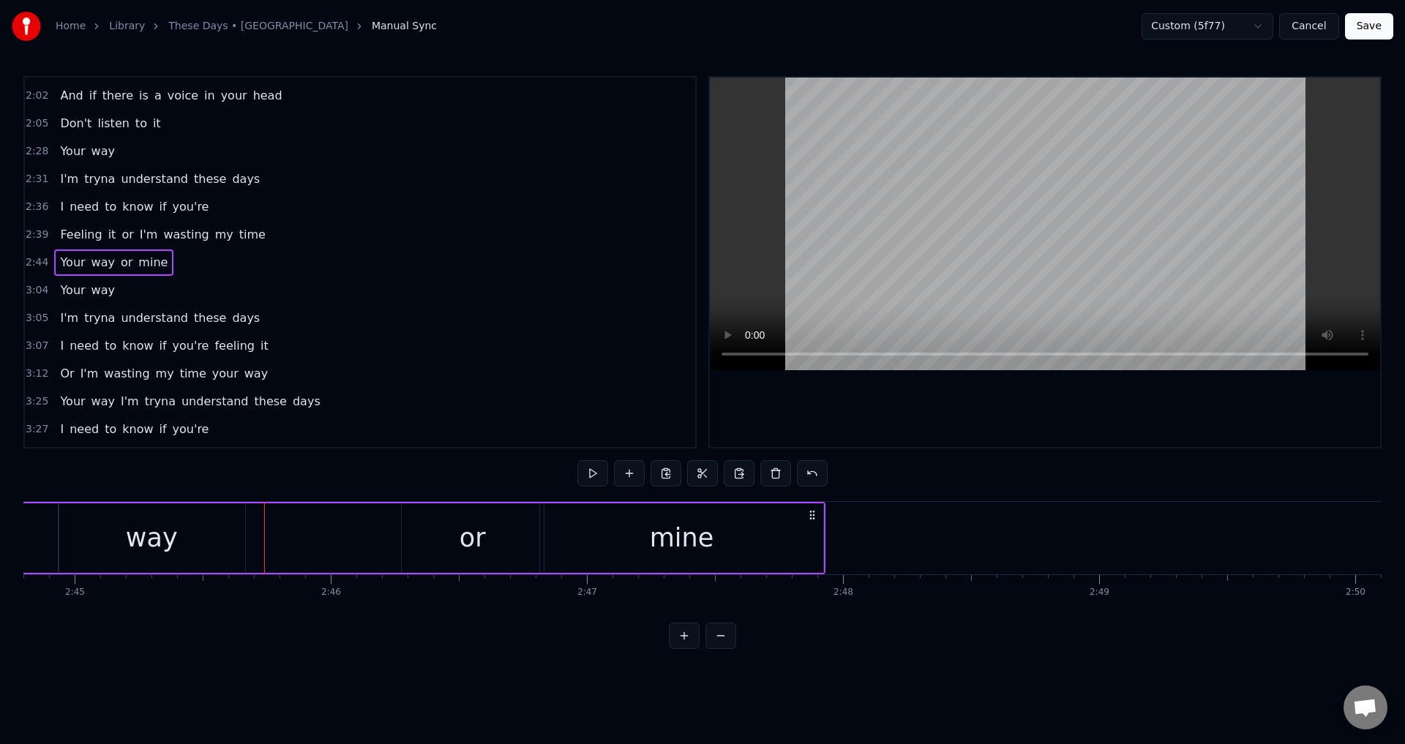
click at [946, 432] on div at bounding box center [1045, 262] width 670 height 369
click at [953, 418] on div at bounding box center [1045, 262] width 670 height 369
click at [501, 550] on div "or" at bounding box center [473, 537] width 142 height 69
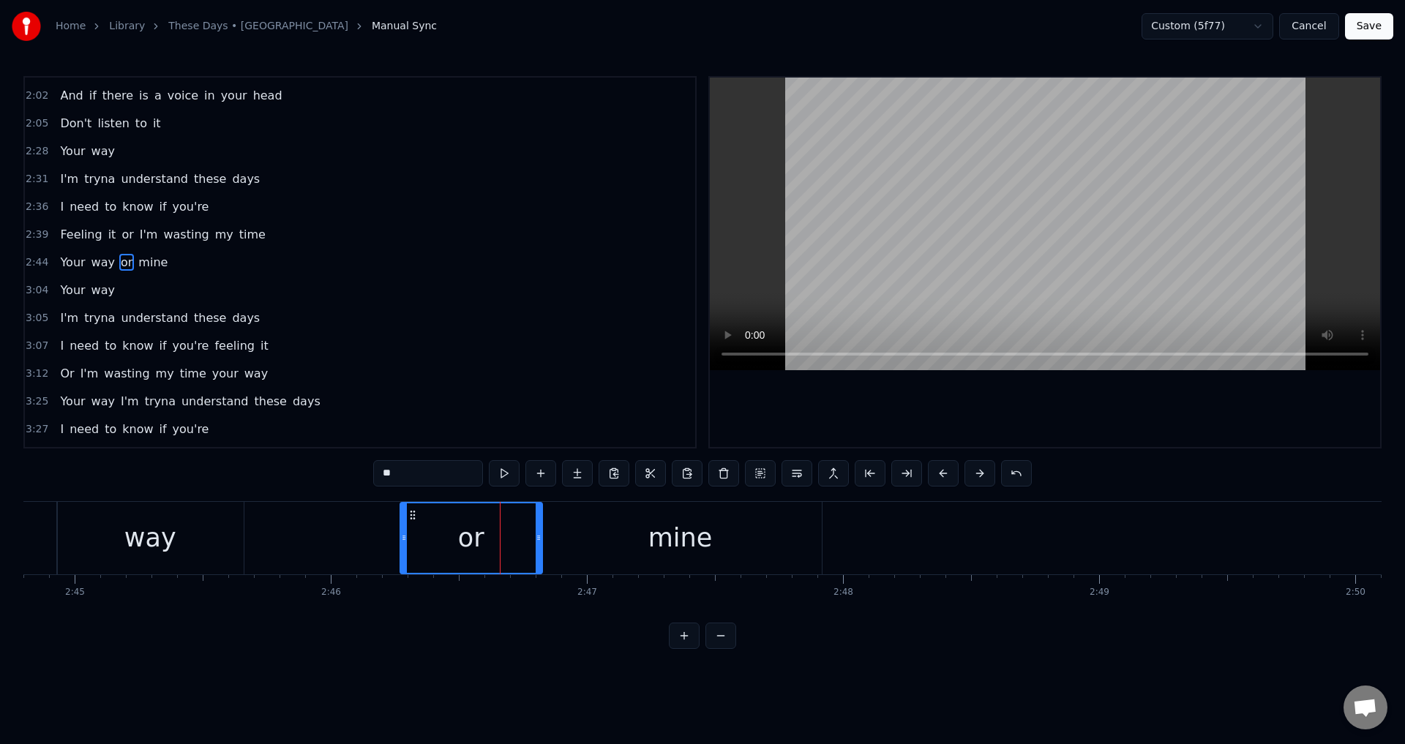
drag, startPoint x: 539, startPoint y: 541, endPoint x: 512, endPoint y: 544, distance: 27.2
click at [535, 544] on div at bounding box center [538, 537] width 6 height 69
click at [561, 546] on div "mine" at bounding box center [680, 538] width 284 height 72
type input "****"
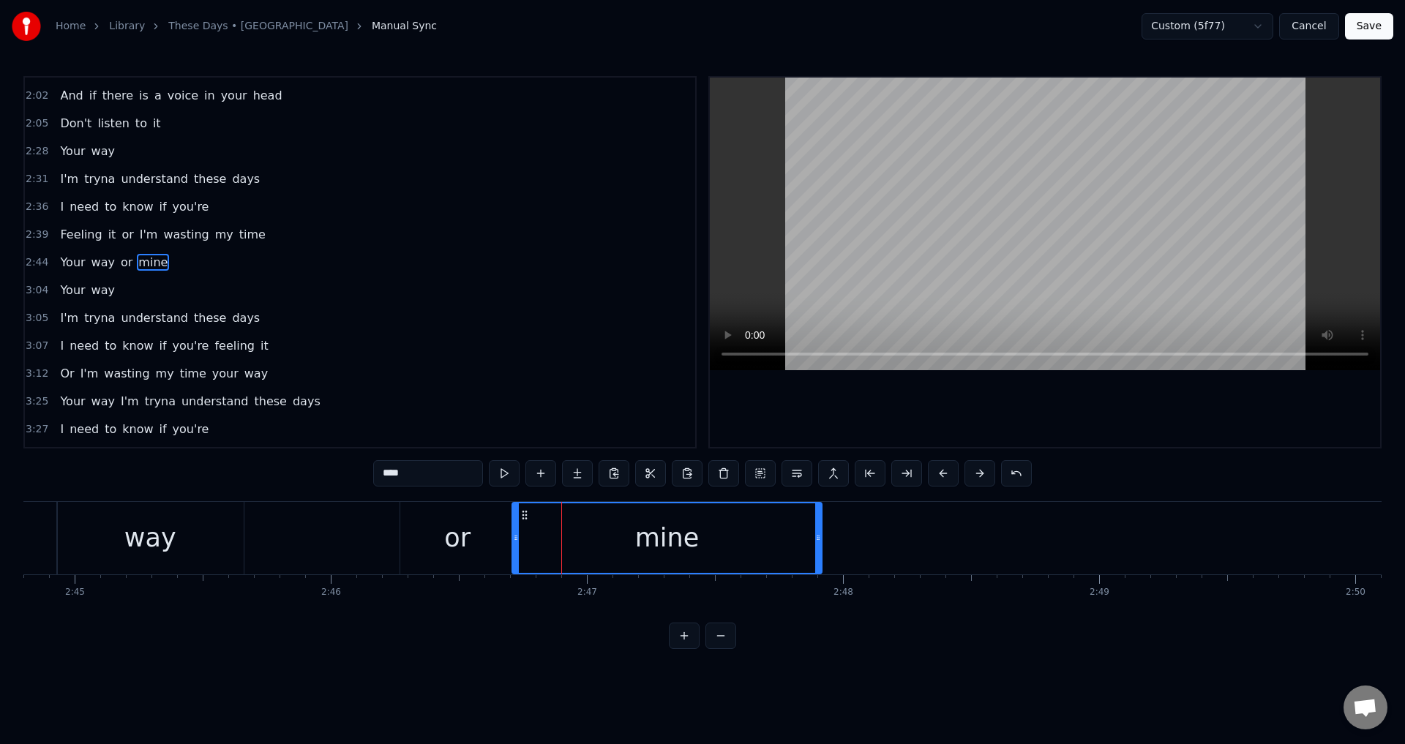
drag, startPoint x: 543, startPoint y: 538, endPoint x: 516, endPoint y: 541, distance: 26.6
click at [516, 541] on icon at bounding box center [516, 538] width 6 height 12
click at [309, 539] on div "Your way or mine" at bounding box center [354, 538] width 944 height 72
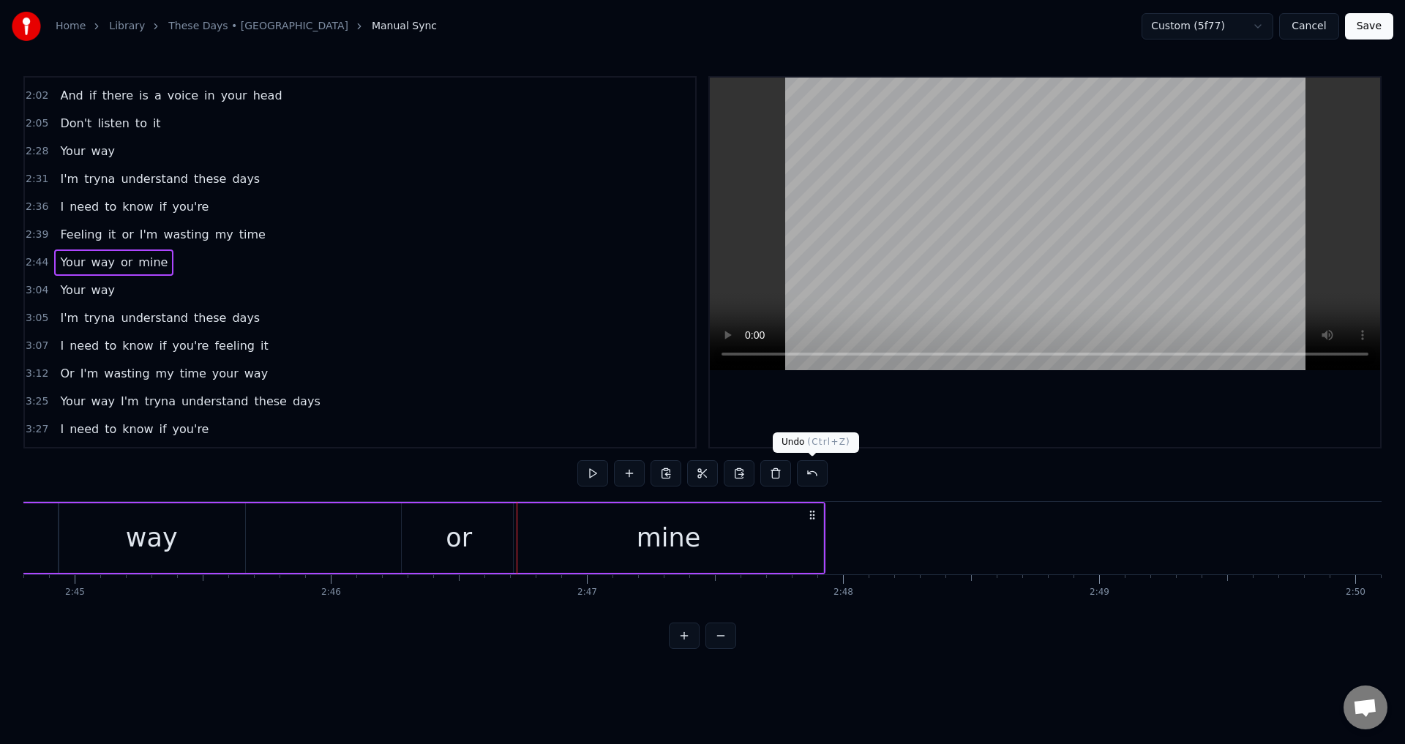
click at [1046, 413] on div at bounding box center [1045, 262] width 670 height 369
click at [1065, 426] on div at bounding box center [1045, 262] width 670 height 369
click at [202, 549] on div "way" at bounding box center [152, 537] width 187 height 69
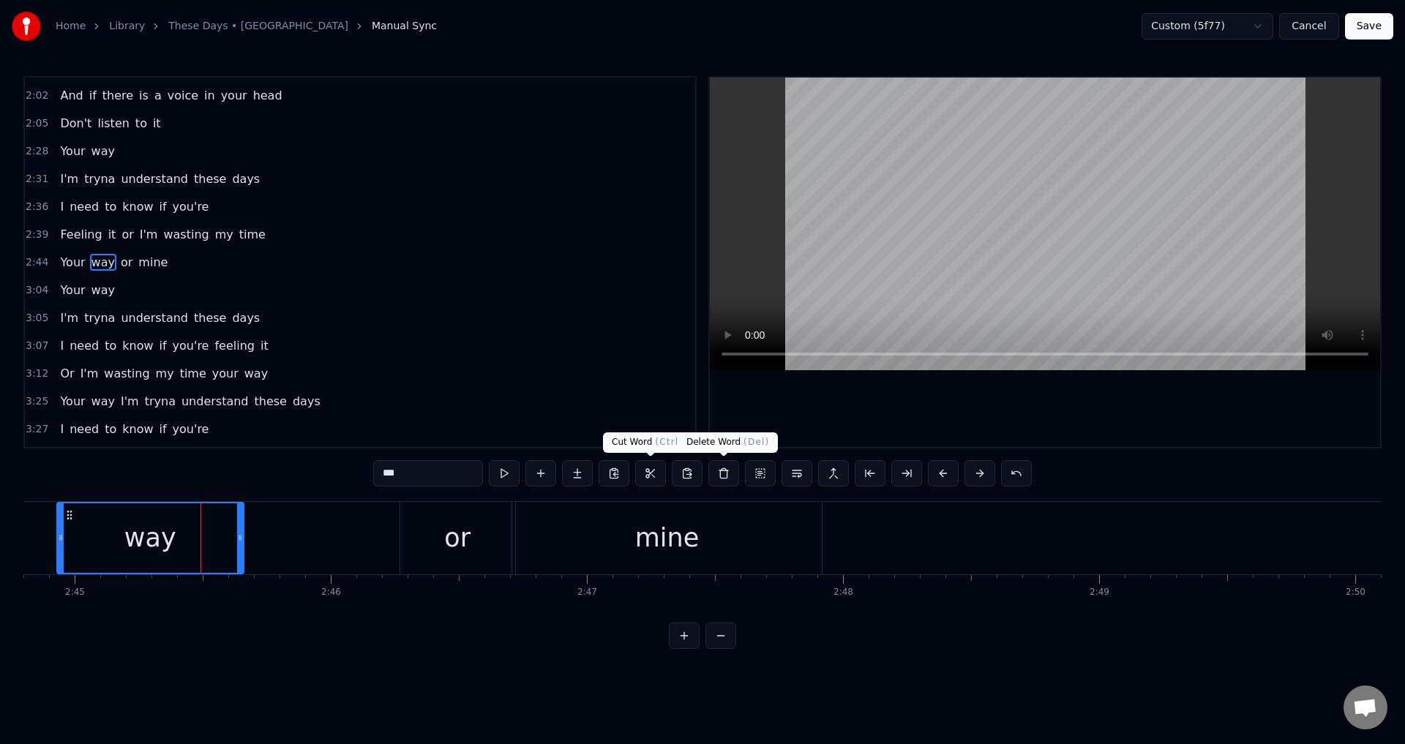
click at [993, 428] on div at bounding box center [1045, 262] width 670 height 369
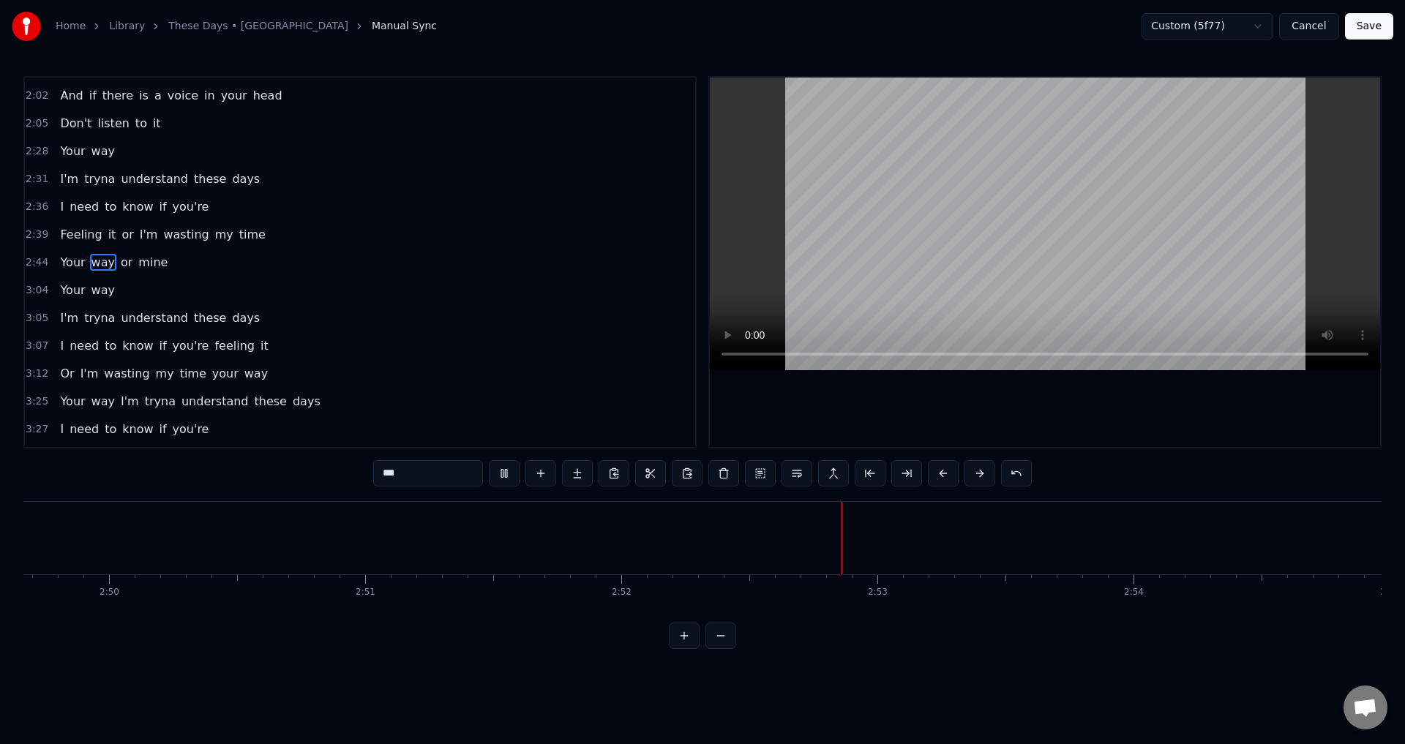
click at [996, 426] on div at bounding box center [1045, 262] width 670 height 369
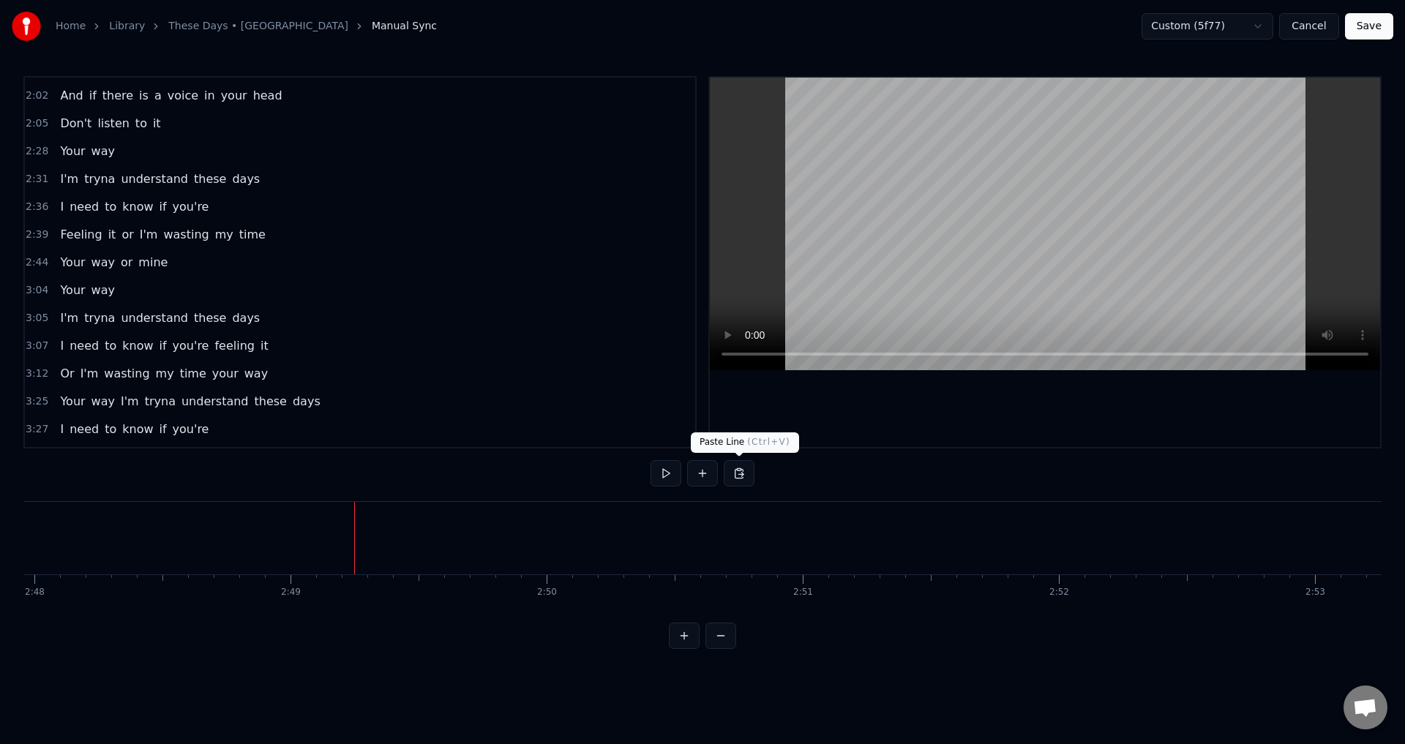
click at [743, 476] on button at bounding box center [738, 473] width 31 height 26
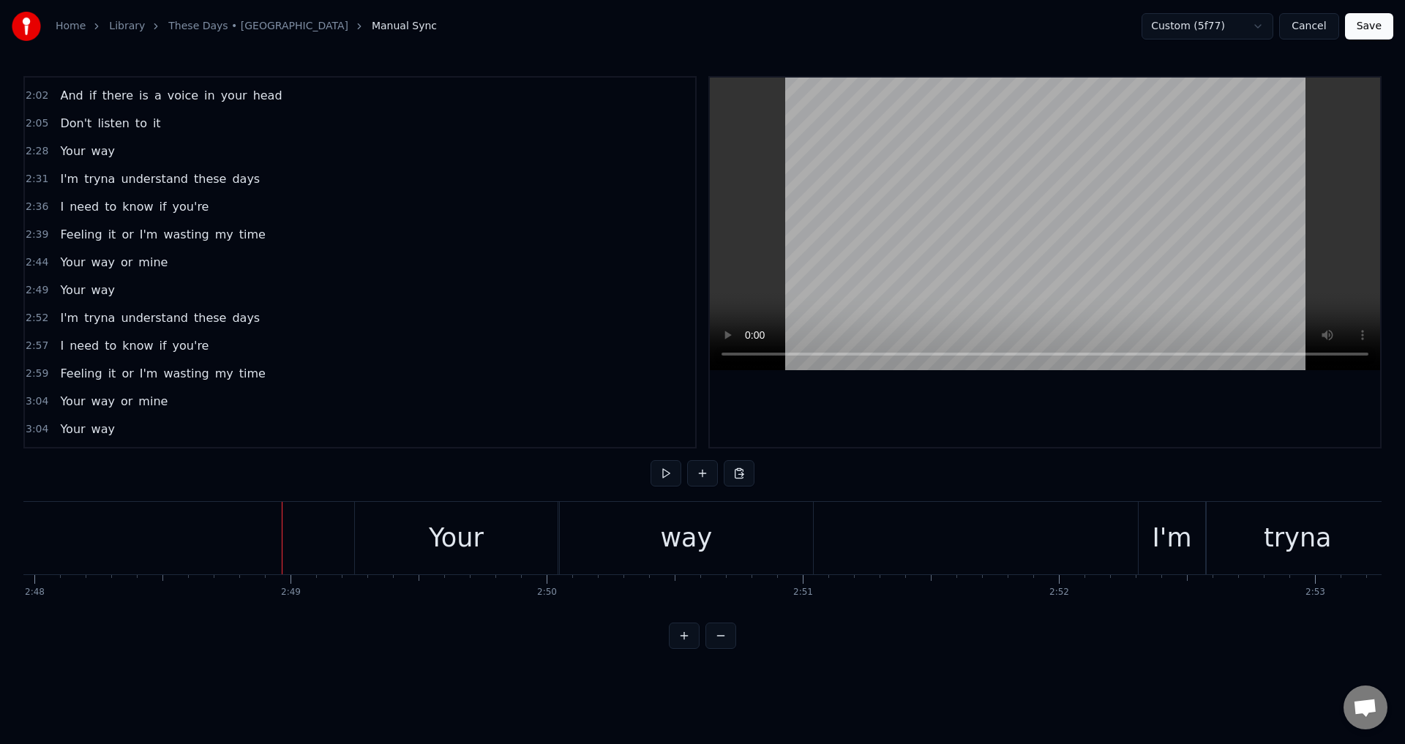
click at [953, 426] on div at bounding box center [1045, 262] width 670 height 369
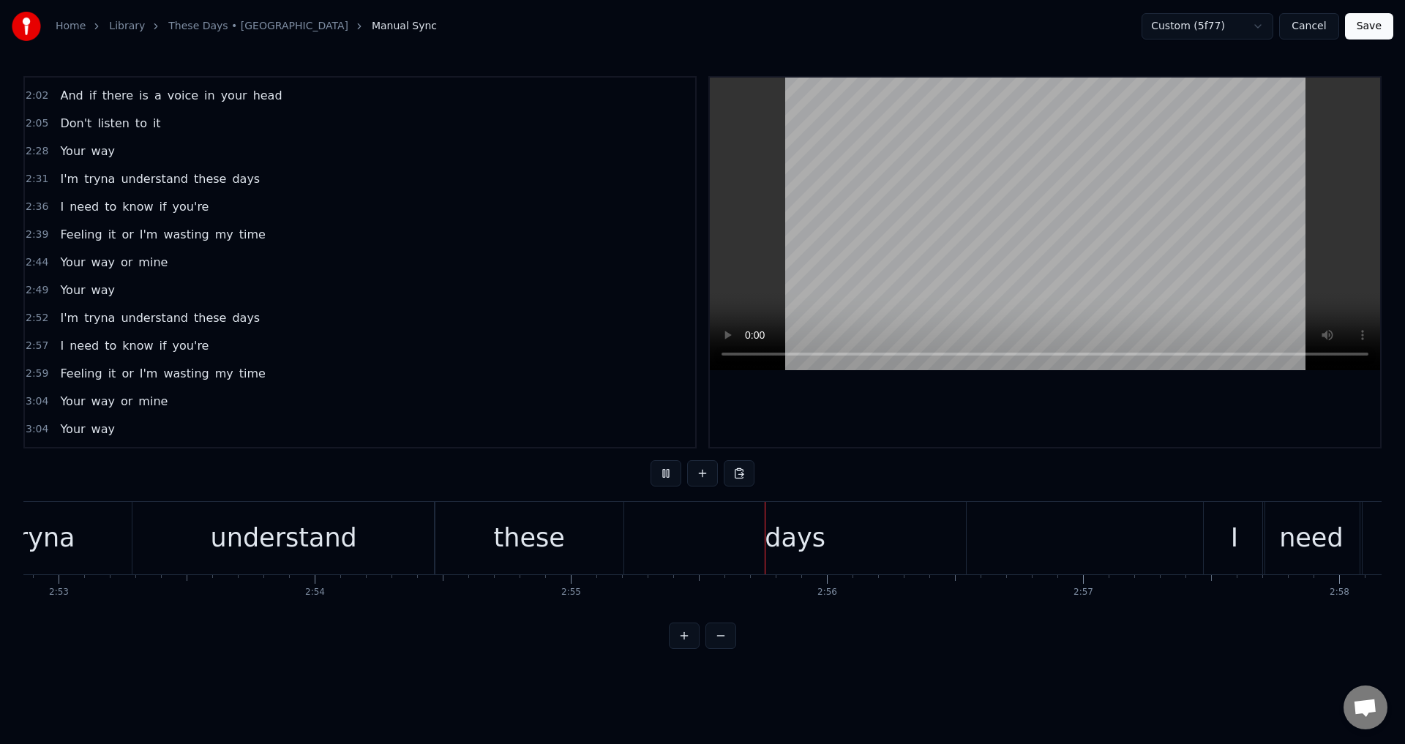
click at [941, 448] on div at bounding box center [1044, 262] width 673 height 372
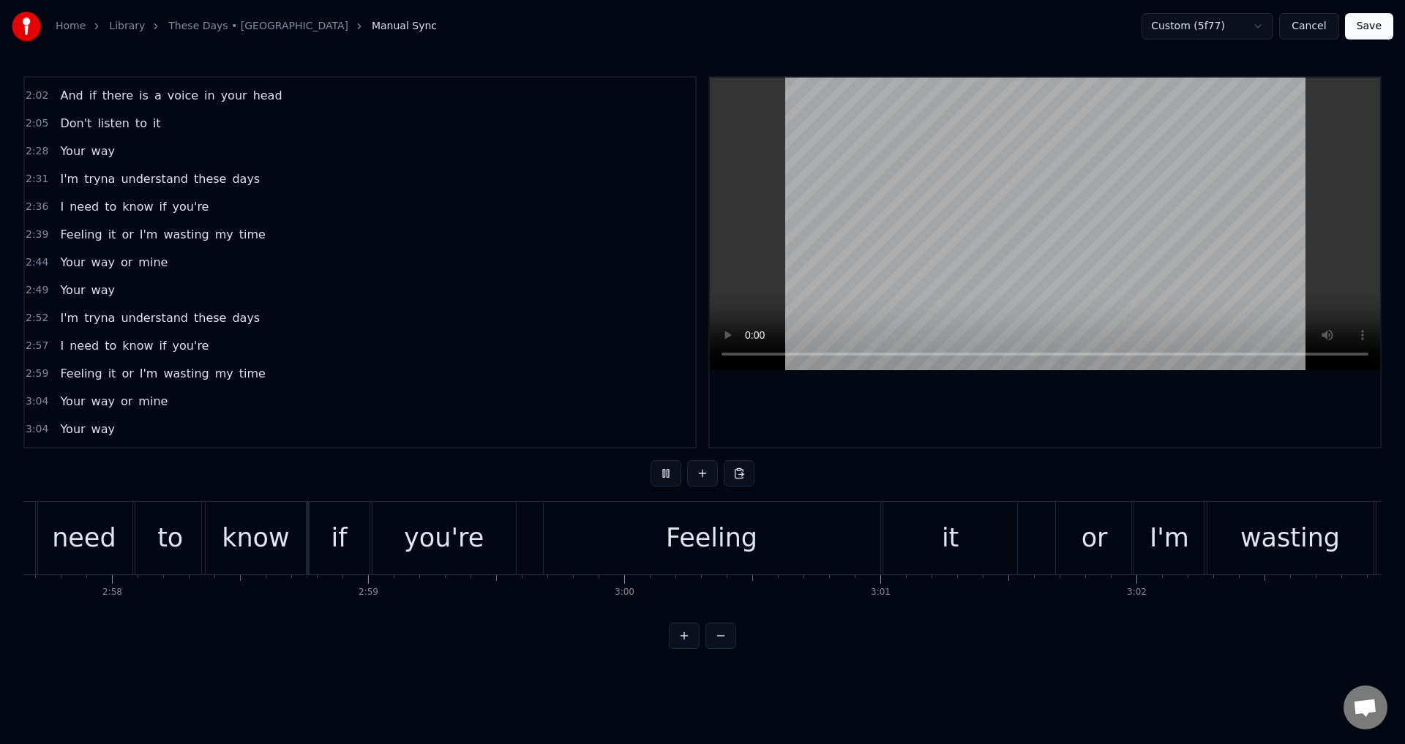
click at [907, 396] on div at bounding box center [1045, 262] width 670 height 369
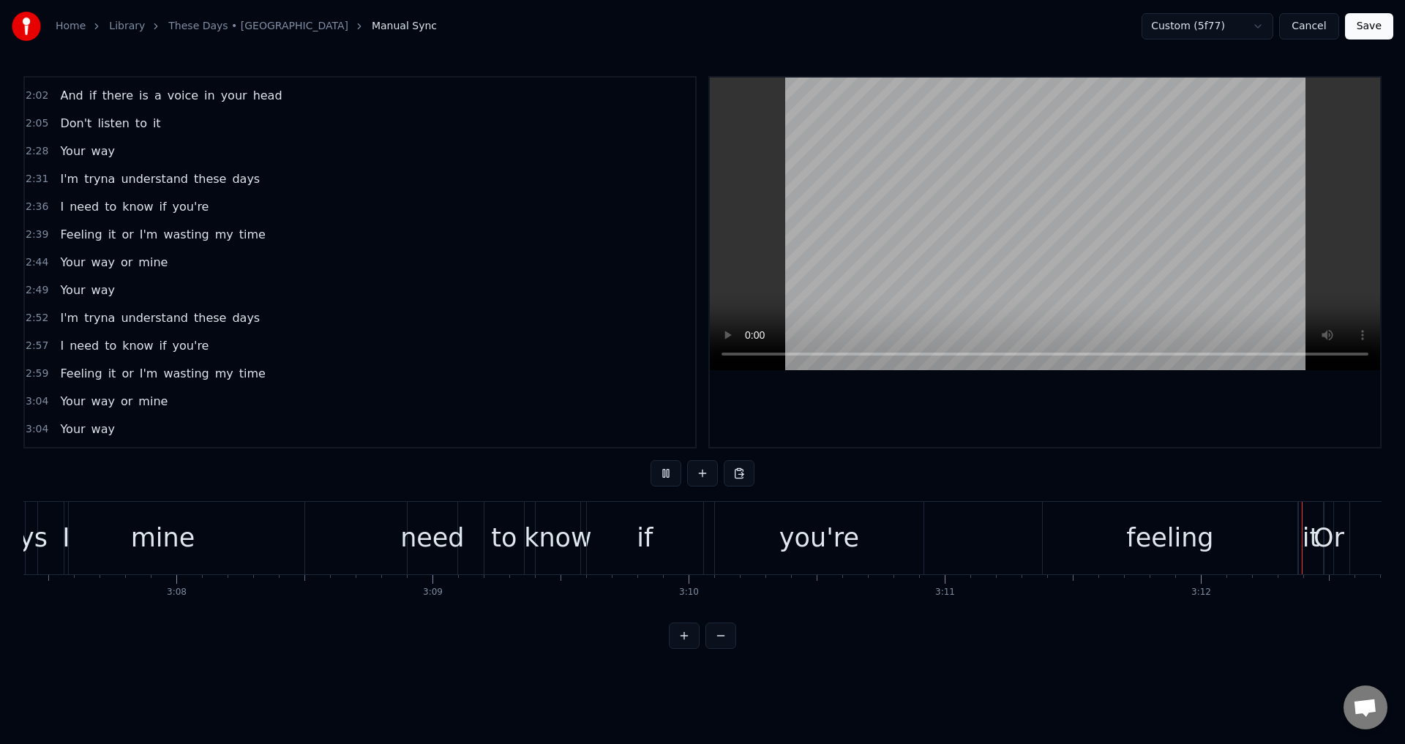
scroll to position [0, 49207]
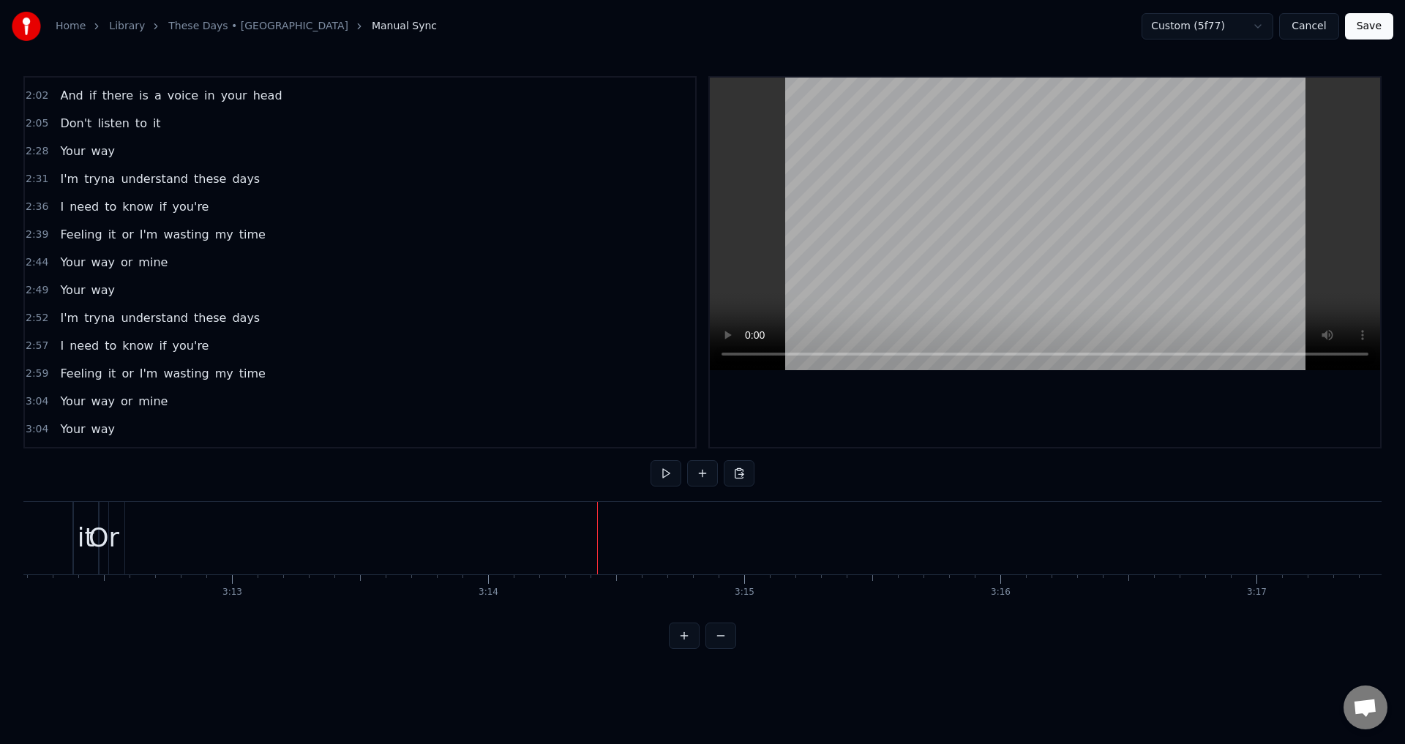
click at [108, 536] on div "Or" at bounding box center [104, 538] width 31 height 39
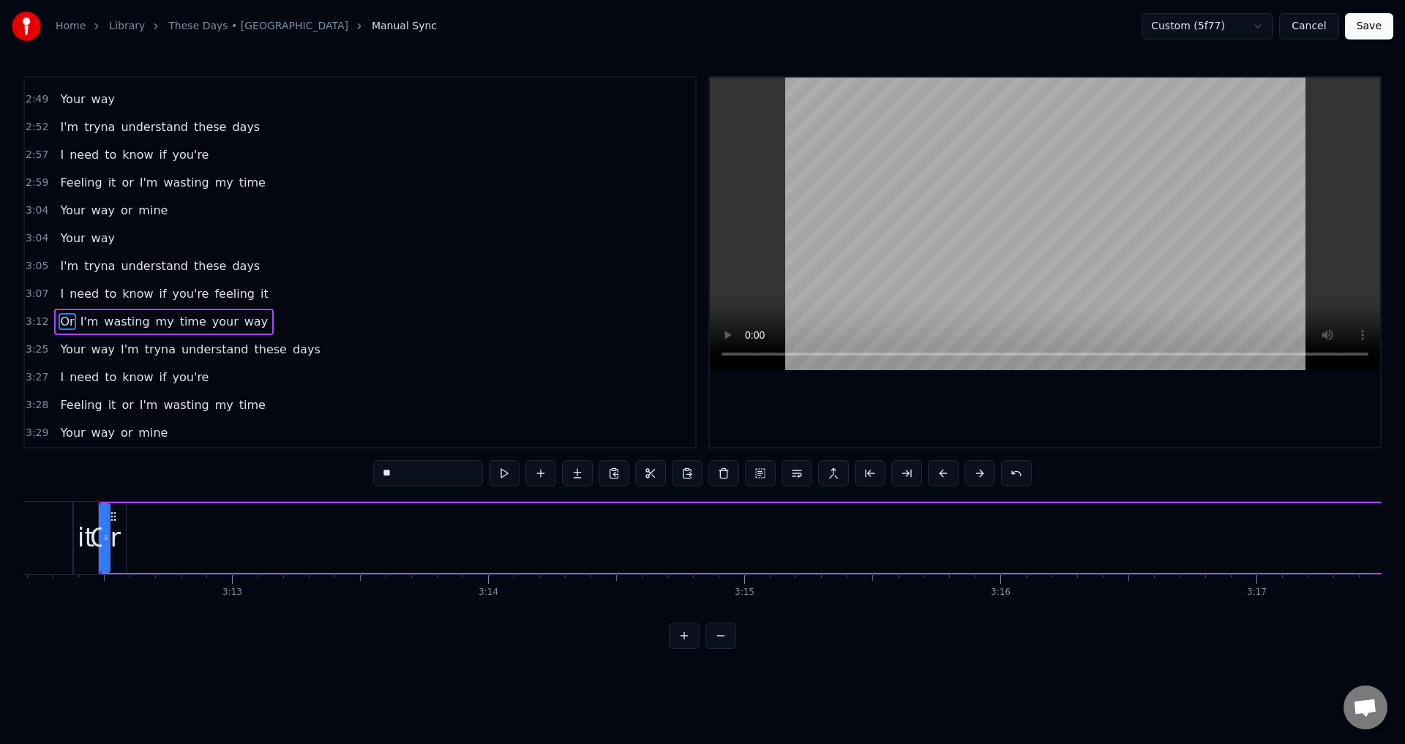
click at [320, 319] on div "3:12 Or I'm wasting my time your way" at bounding box center [360, 322] width 670 height 28
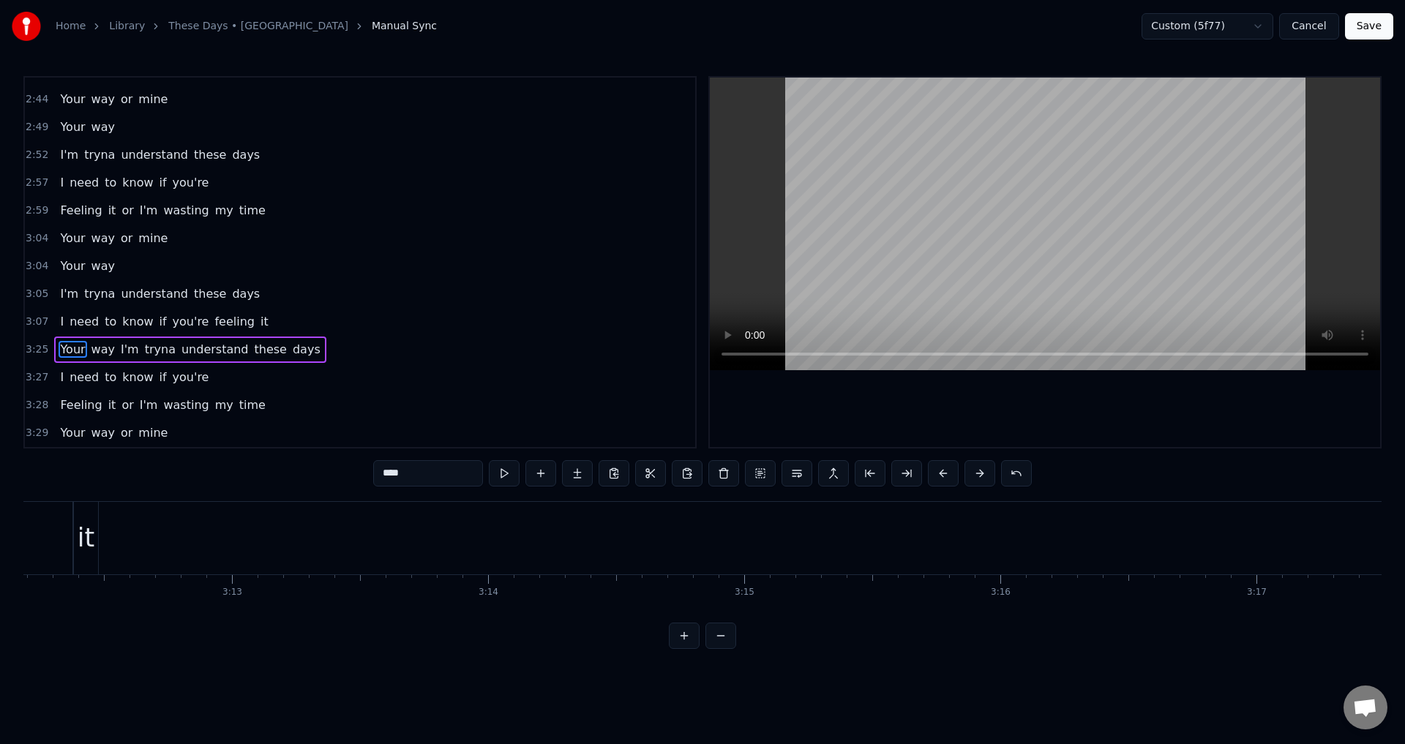
scroll to position [0, 52563]
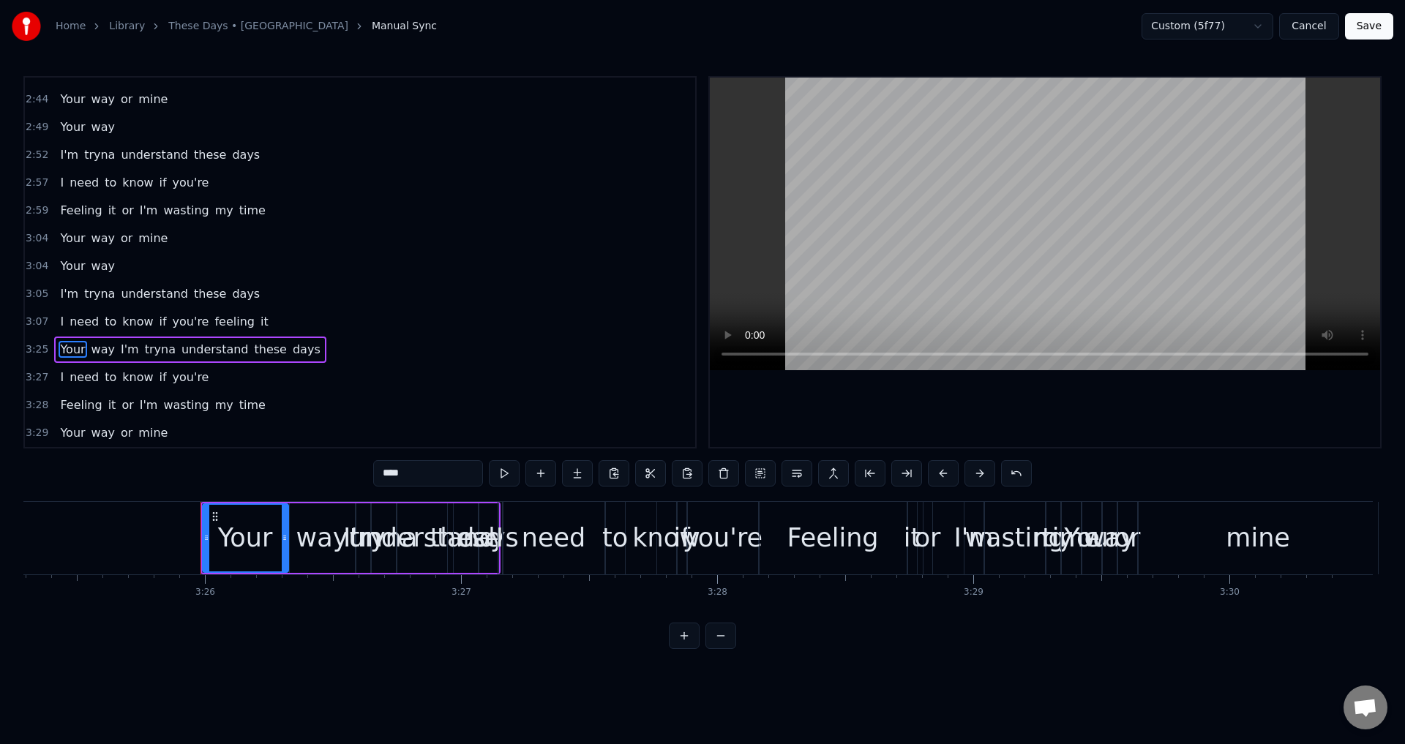
click at [259, 327] on span "it" at bounding box center [264, 321] width 11 height 17
click at [230, 299] on span "days" at bounding box center [245, 293] width 31 height 17
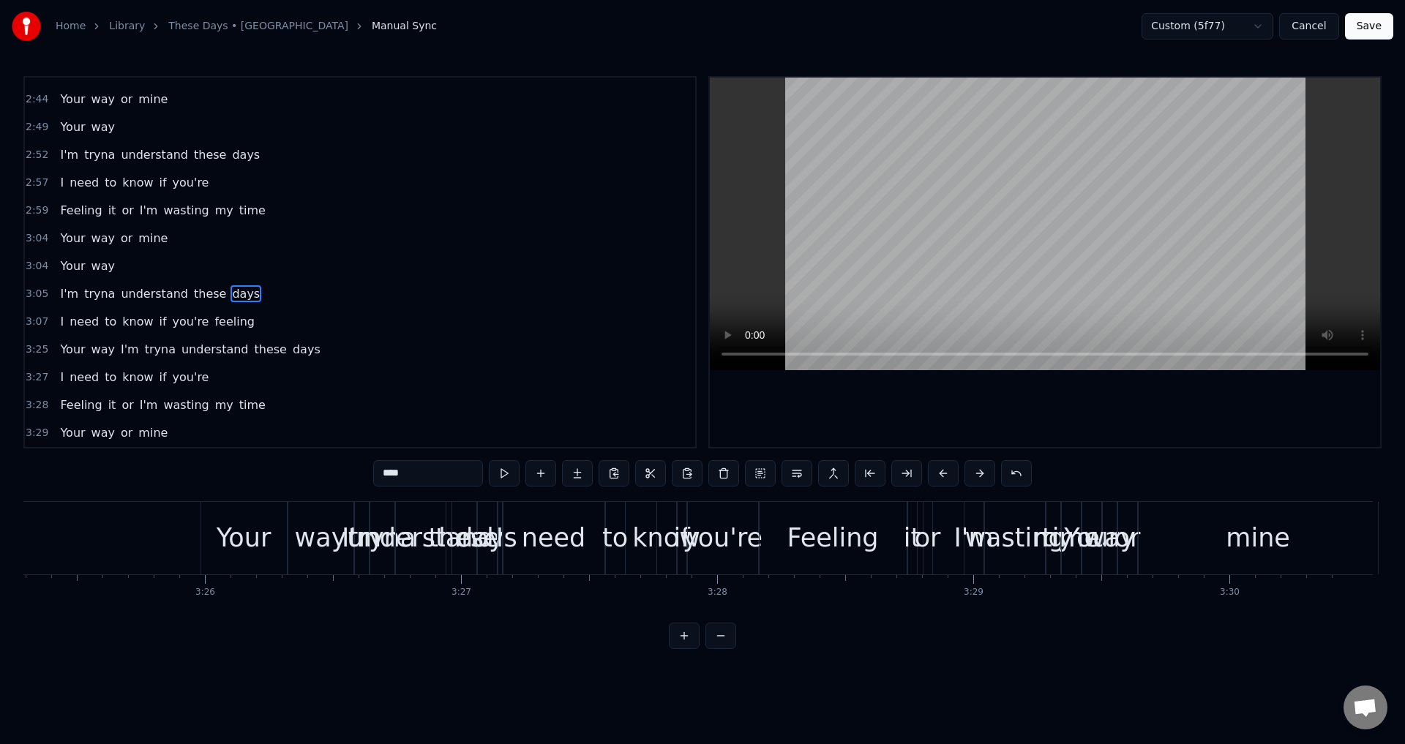
scroll to position [0, 47882]
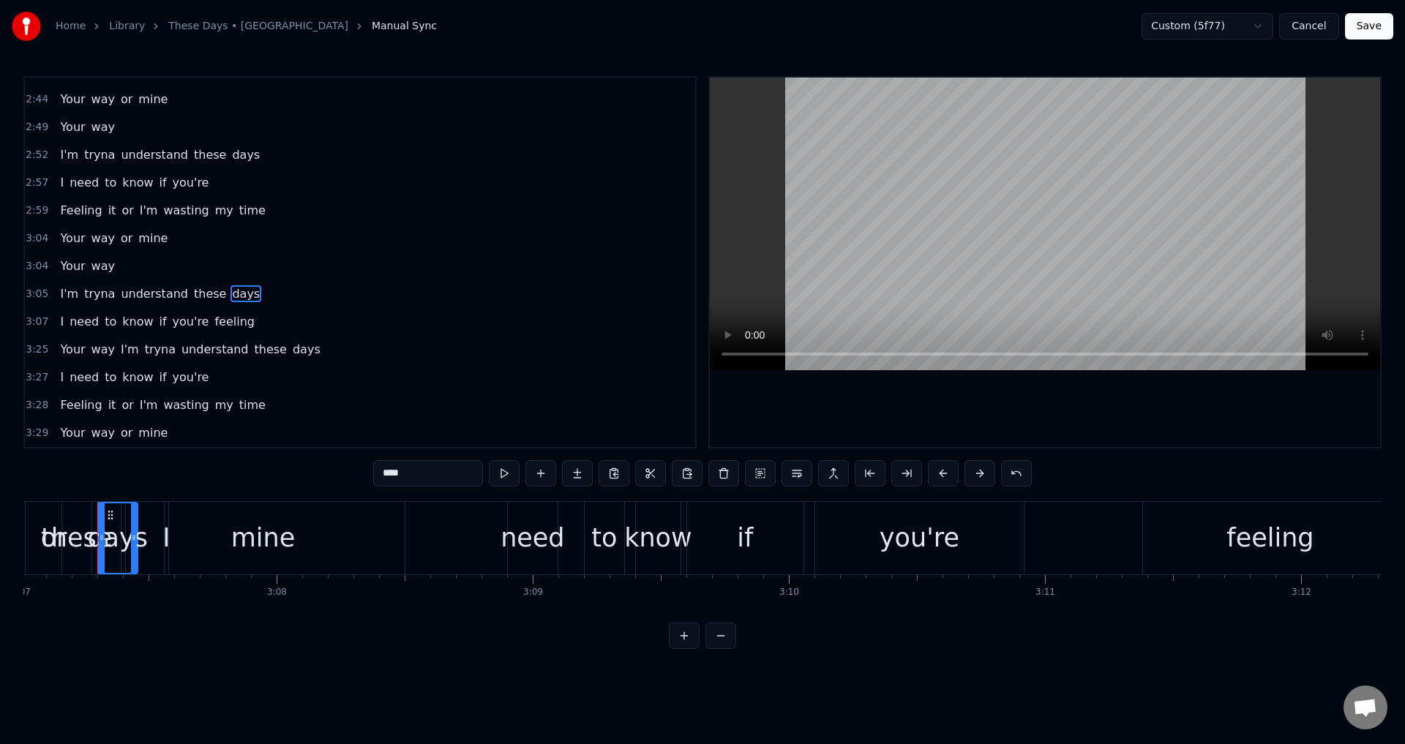
type input "****"
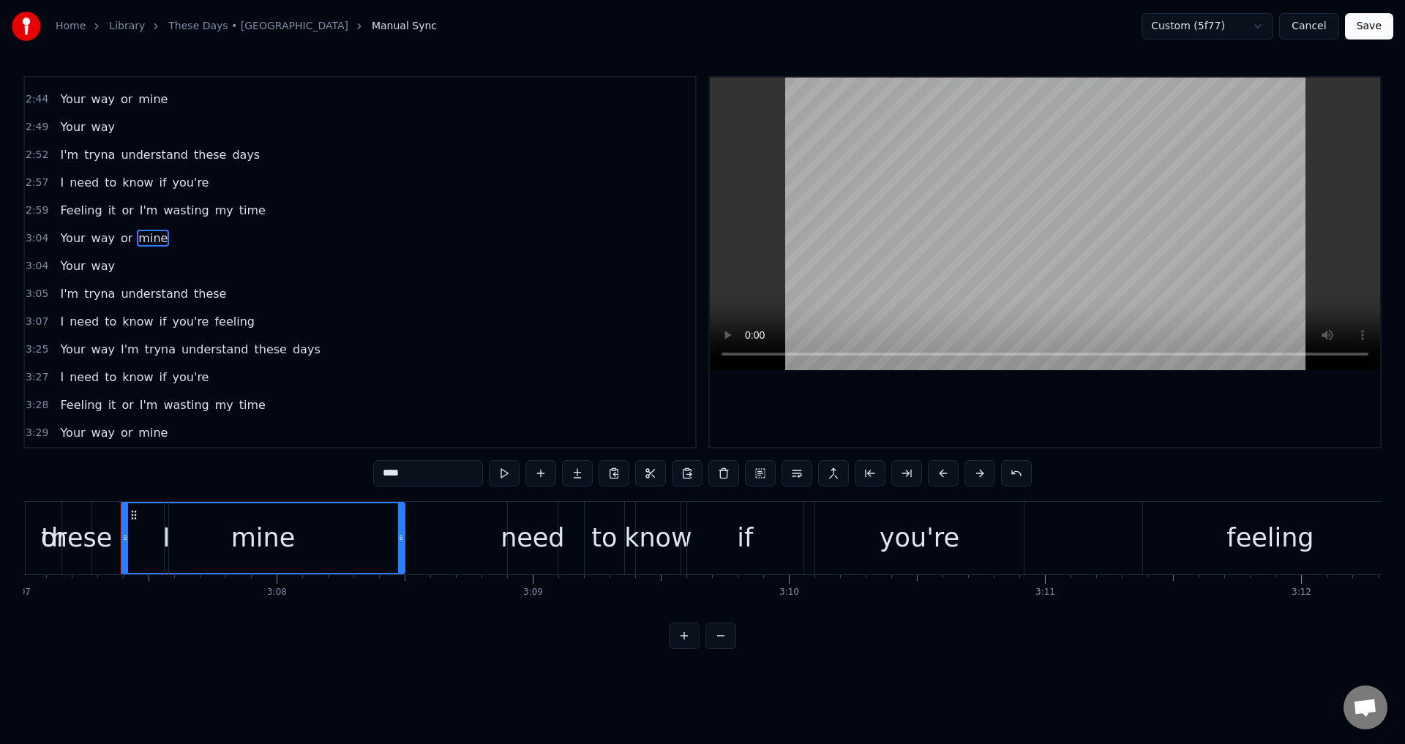
scroll to position [1052, 0]
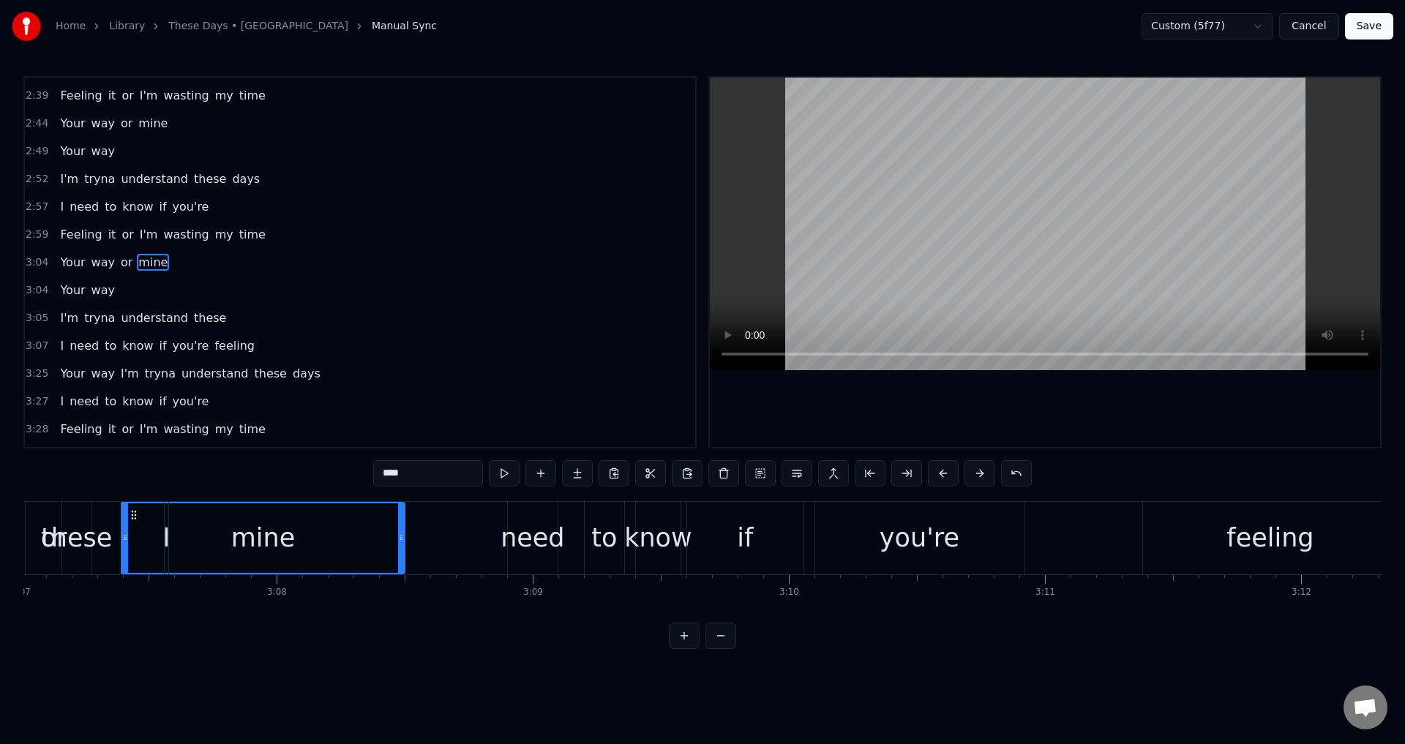
click at [73, 305] on div "I'm tryna understand these" at bounding box center [143, 318] width 178 height 26
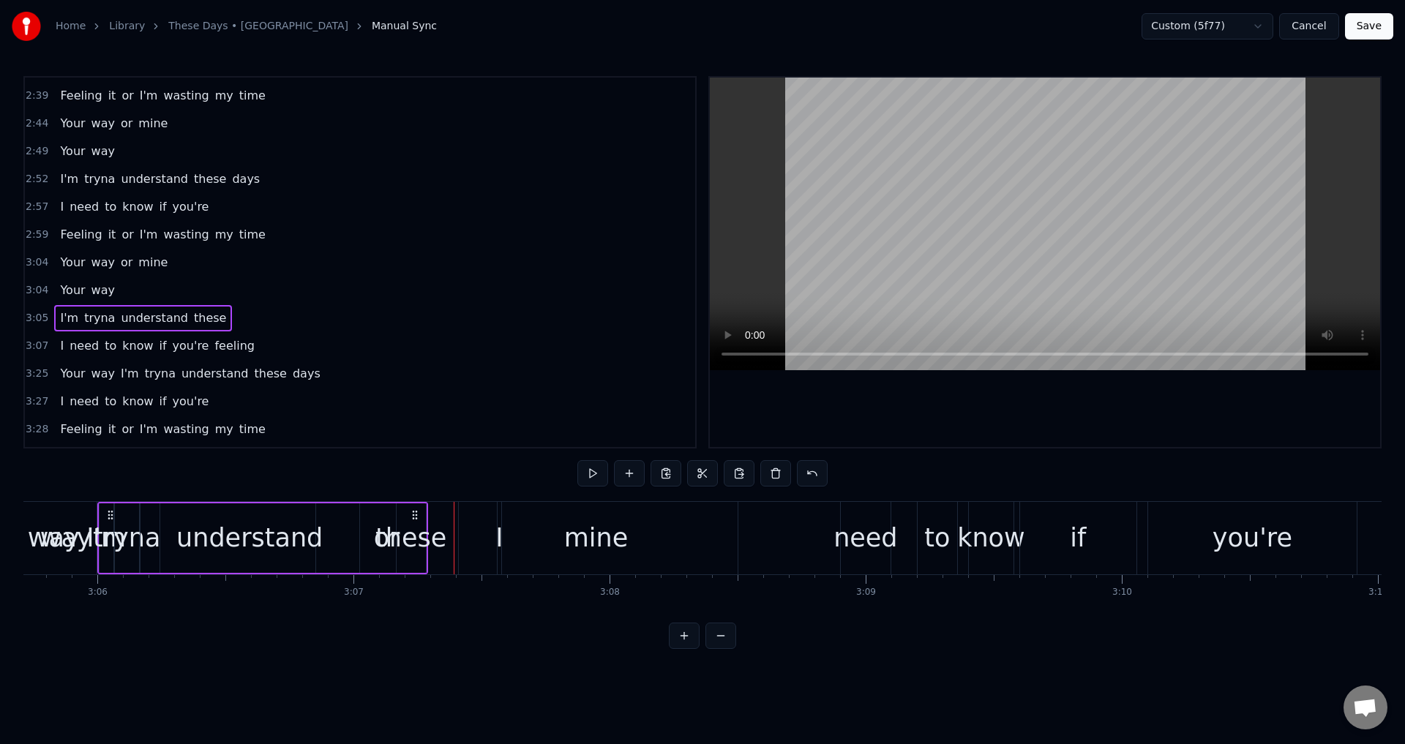
scroll to position [1048, 0]
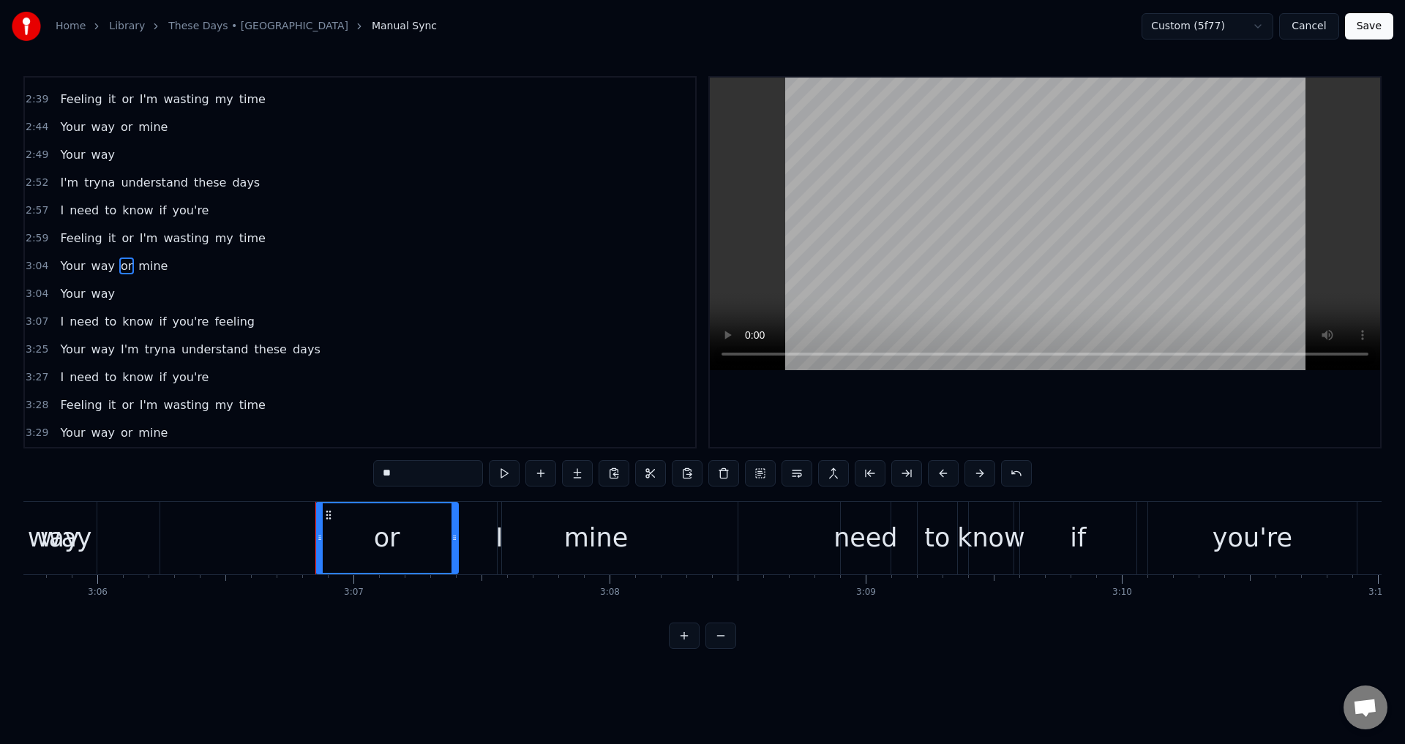
click at [69, 269] on span "Your" at bounding box center [73, 266] width 28 height 17
type input "****"
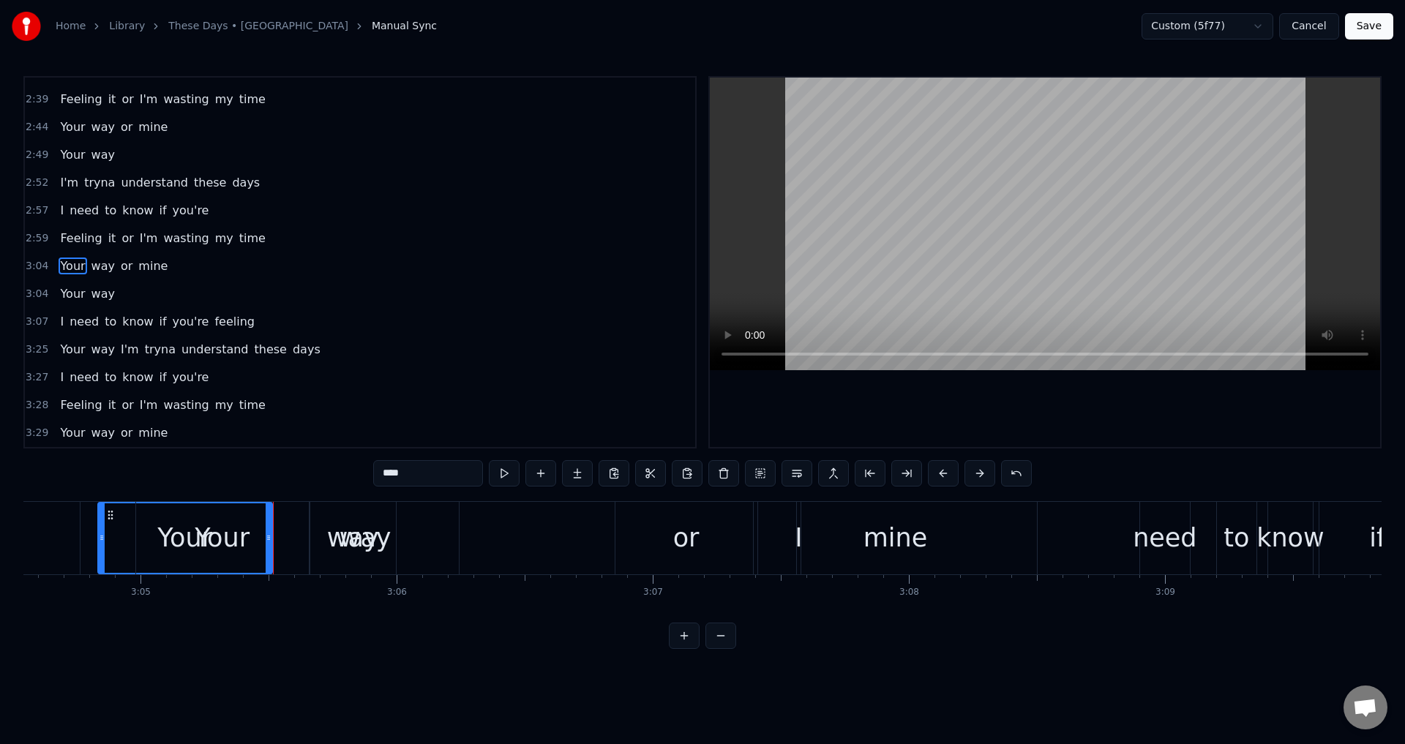
click at [104, 282] on div "Your way" at bounding box center [87, 294] width 67 height 26
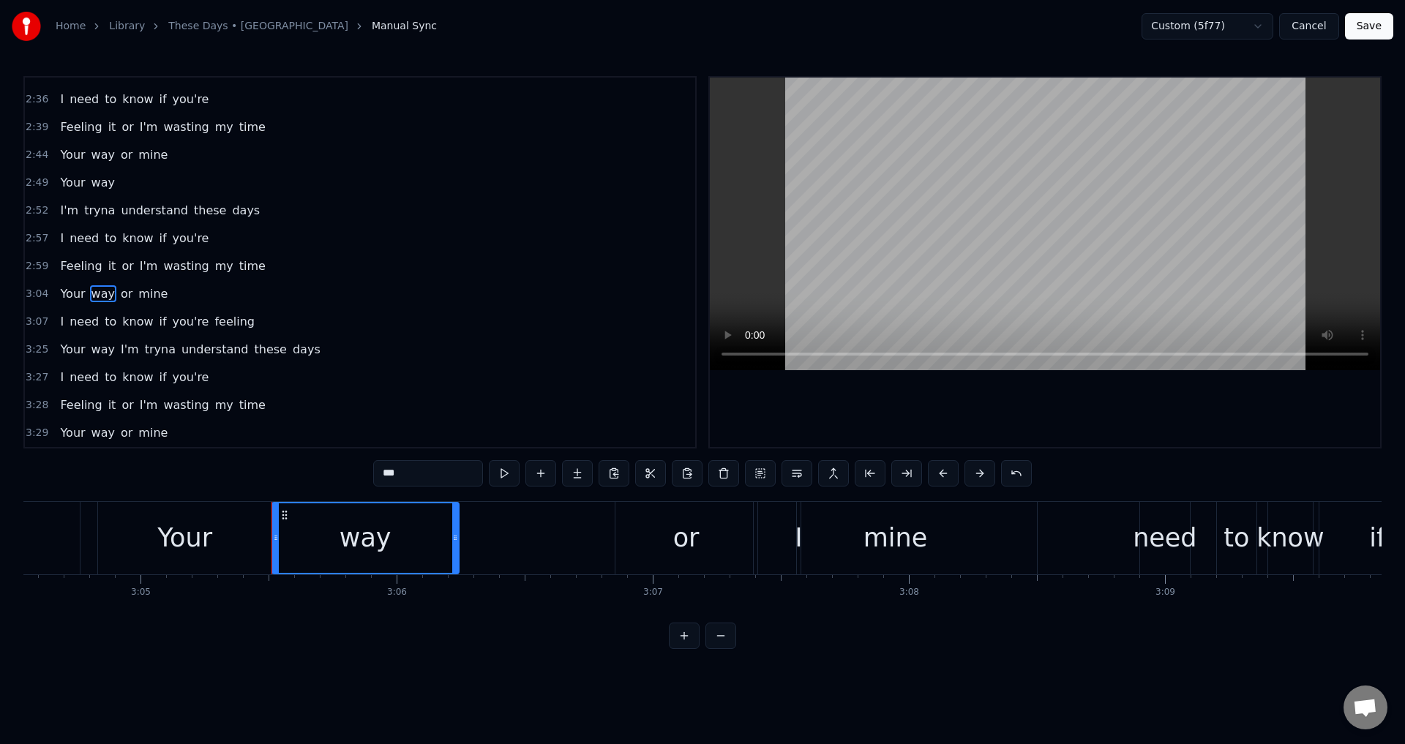
scroll to position [1020, 0]
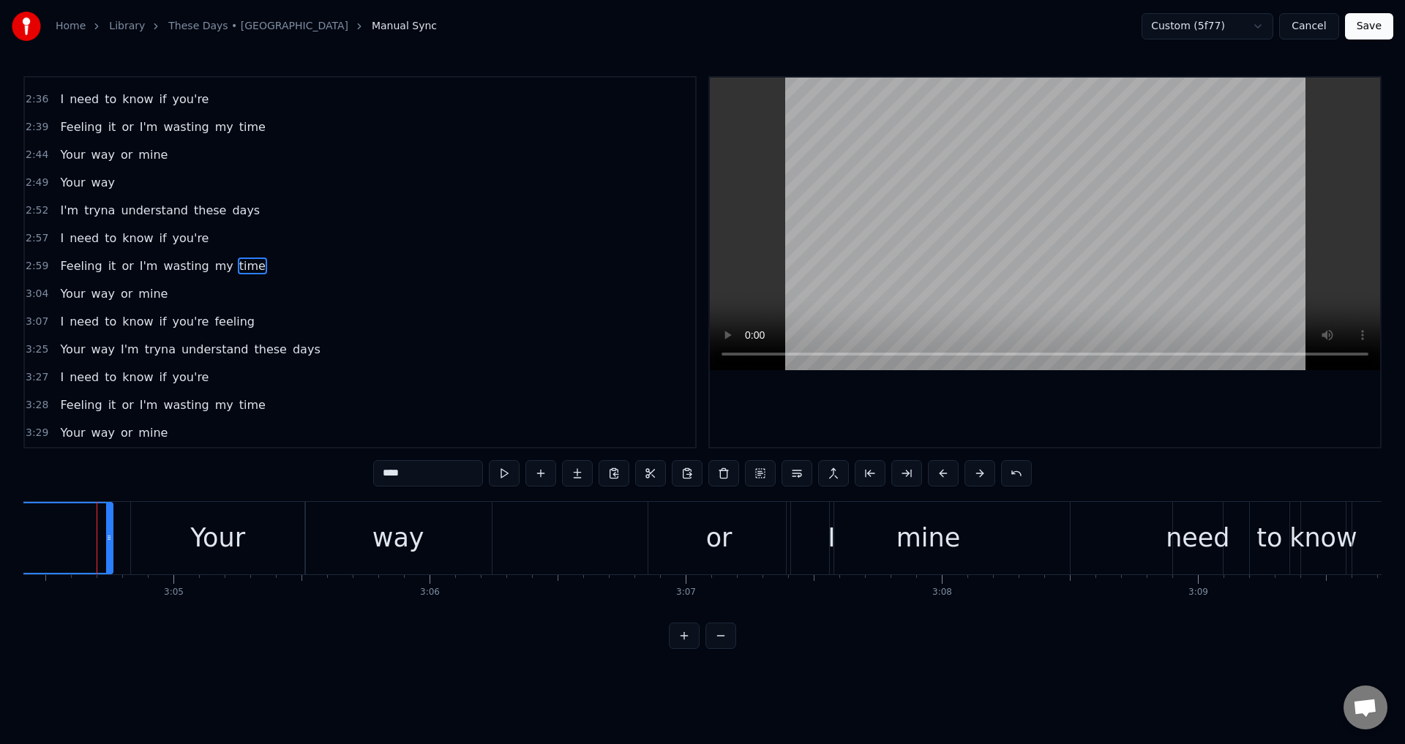
click at [60, 298] on span "Your" at bounding box center [73, 293] width 28 height 17
type input "****"
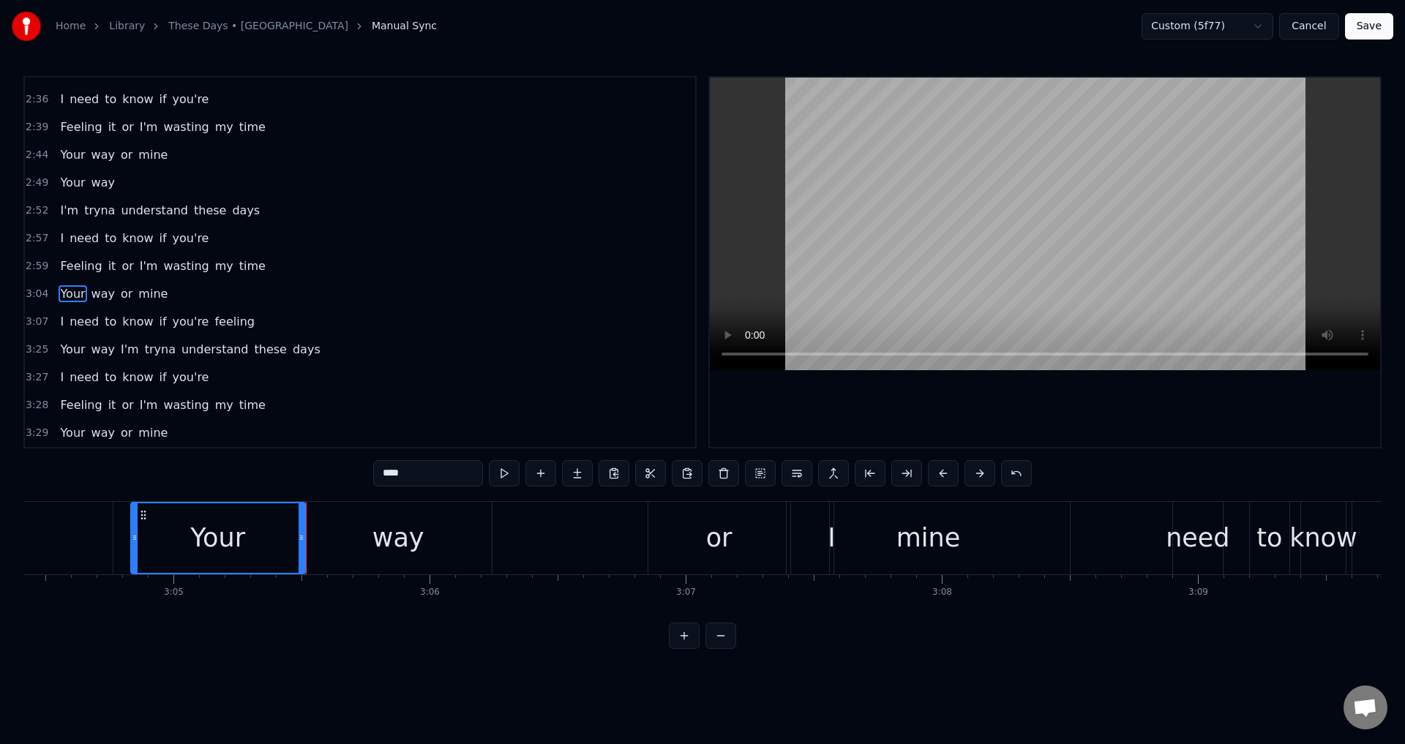
click at [1091, 393] on div at bounding box center [1045, 262] width 670 height 369
click at [533, 546] on div "Your way or mine" at bounding box center [602, 538] width 944 height 72
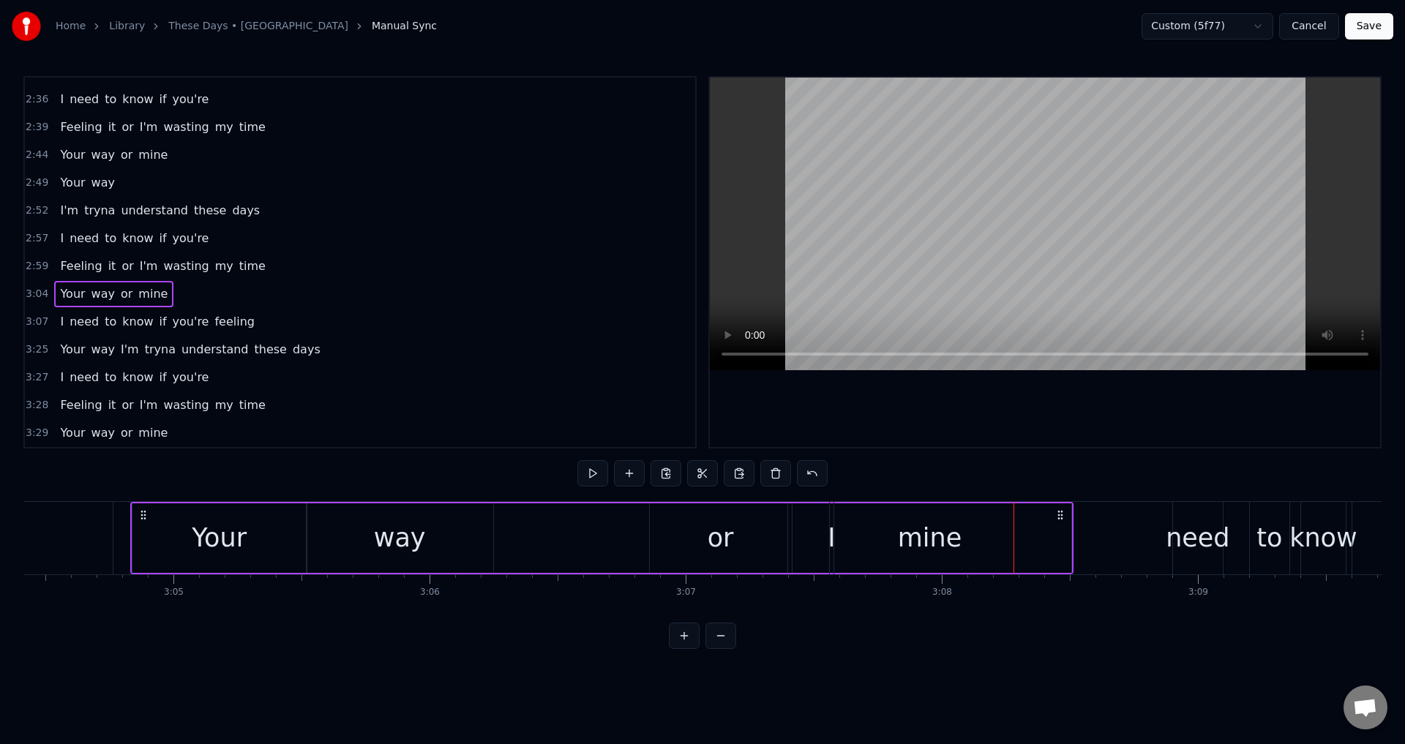
click at [951, 398] on div at bounding box center [1045, 262] width 670 height 369
click at [952, 405] on div at bounding box center [1045, 262] width 670 height 369
click at [818, 535] on div "mine" at bounding box center [930, 537] width 284 height 69
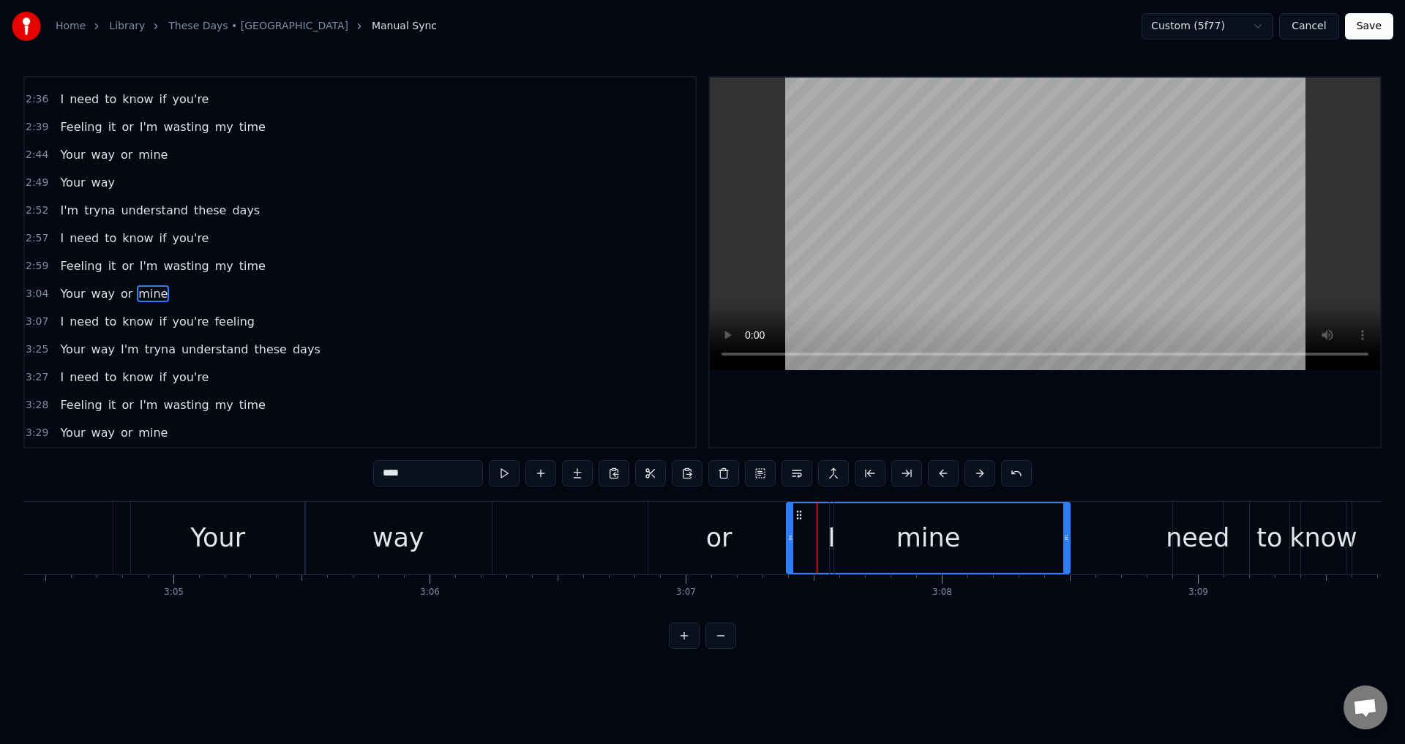
click at [64, 309] on div "I need to know if you're feeling" at bounding box center [157, 322] width 206 height 26
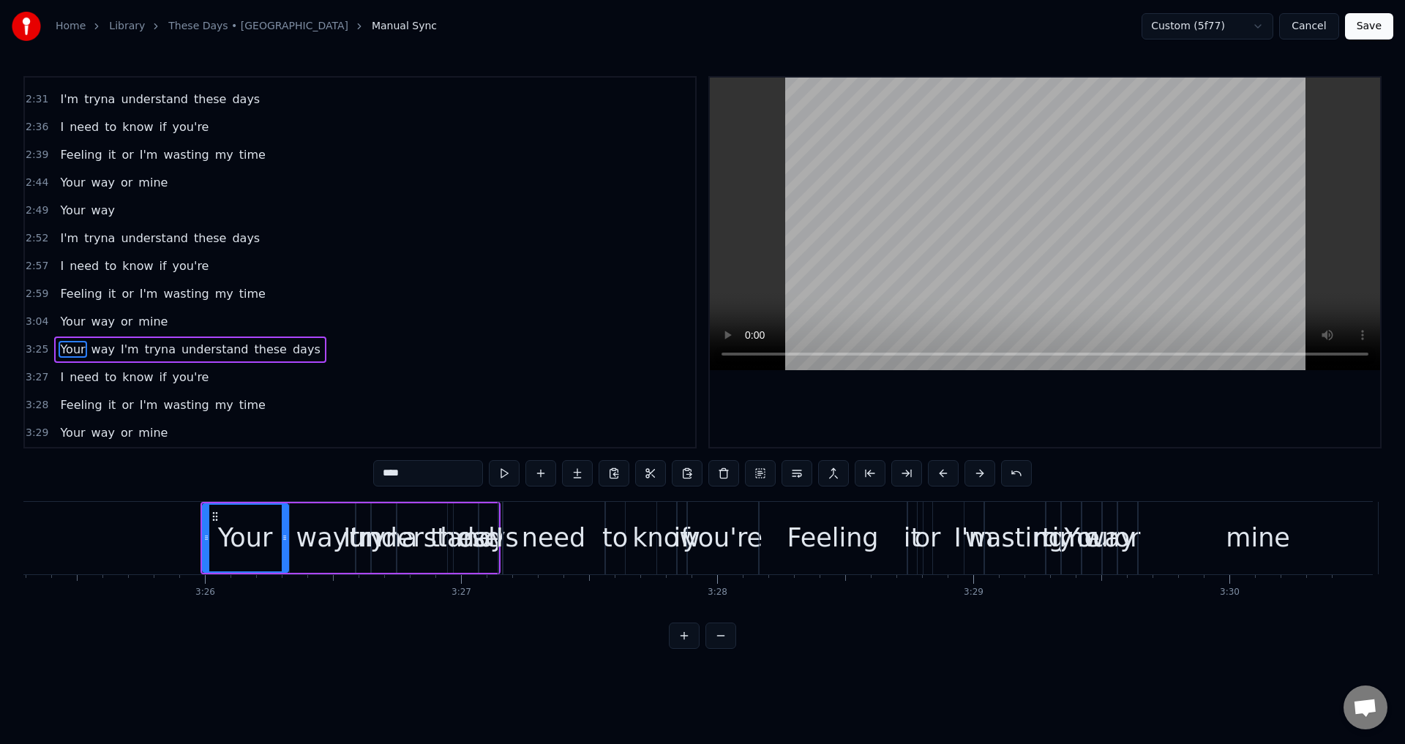
scroll to position [0, 49325]
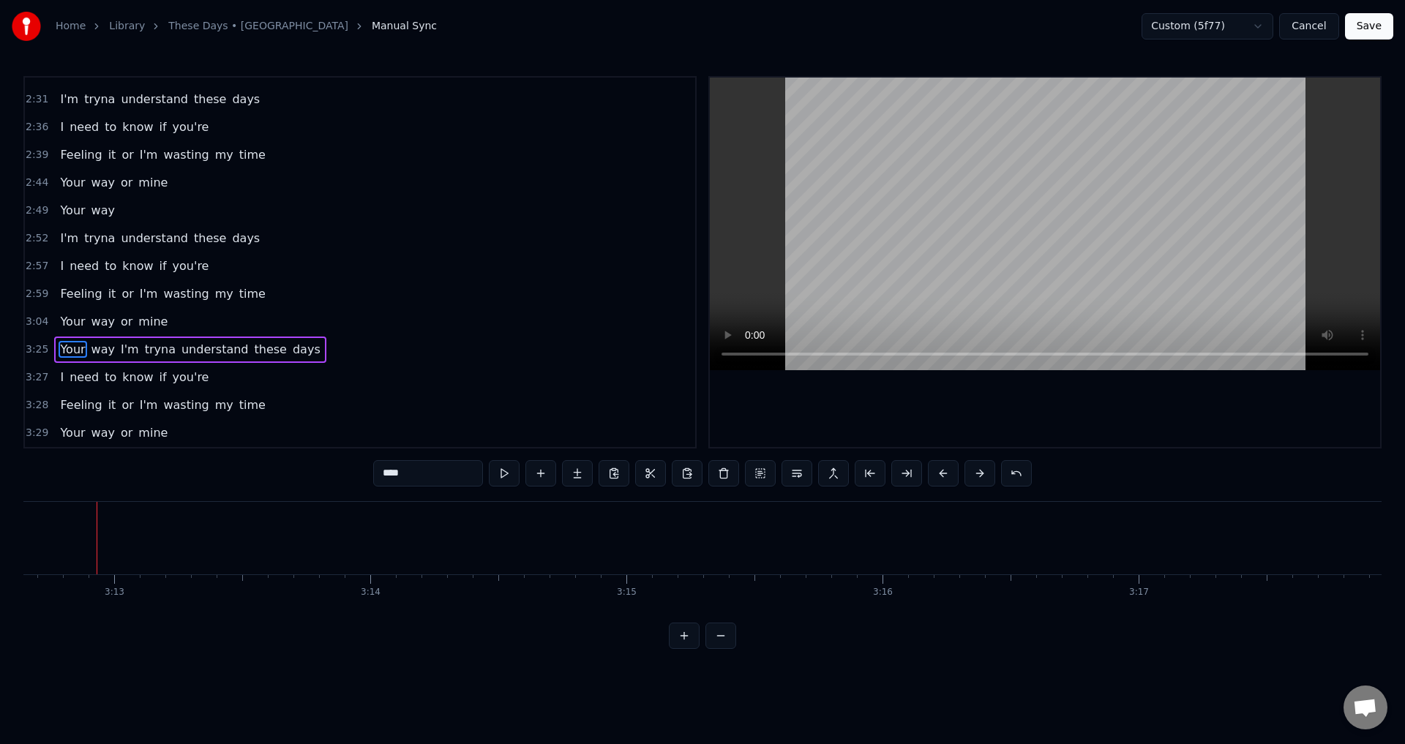
click at [64, 324] on span "Your" at bounding box center [73, 321] width 28 height 17
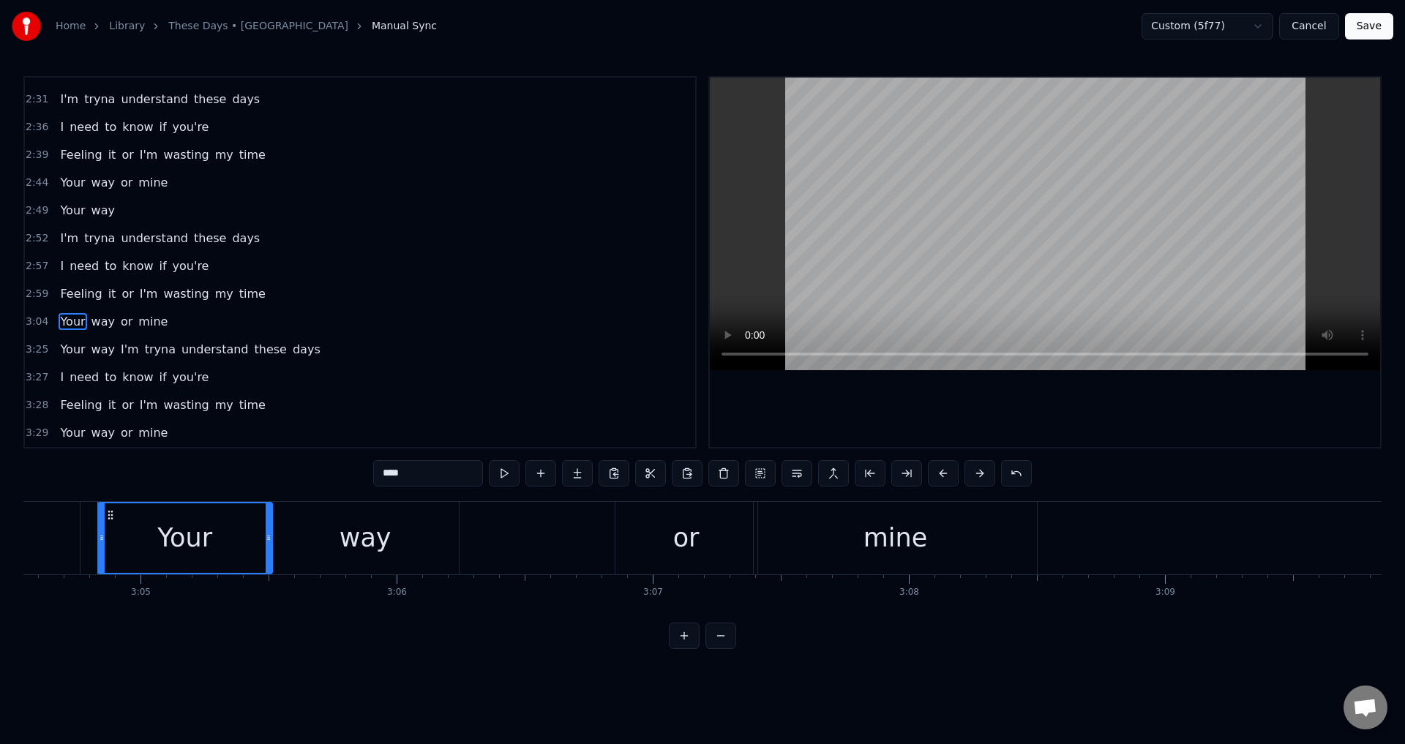
click at [871, 407] on div at bounding box center [1045, 262] width 670 height 369
click at [867, 386] on div at bounding box center [1045, 262] width 670 height 369
drag, startPoint x: 843, startPoint y: 535, endPoint x: 820, endPoint y: 541, distance: 23.2
click at [820, 541] on div "mine" at bounding box center [895, 538] width 284 height 72
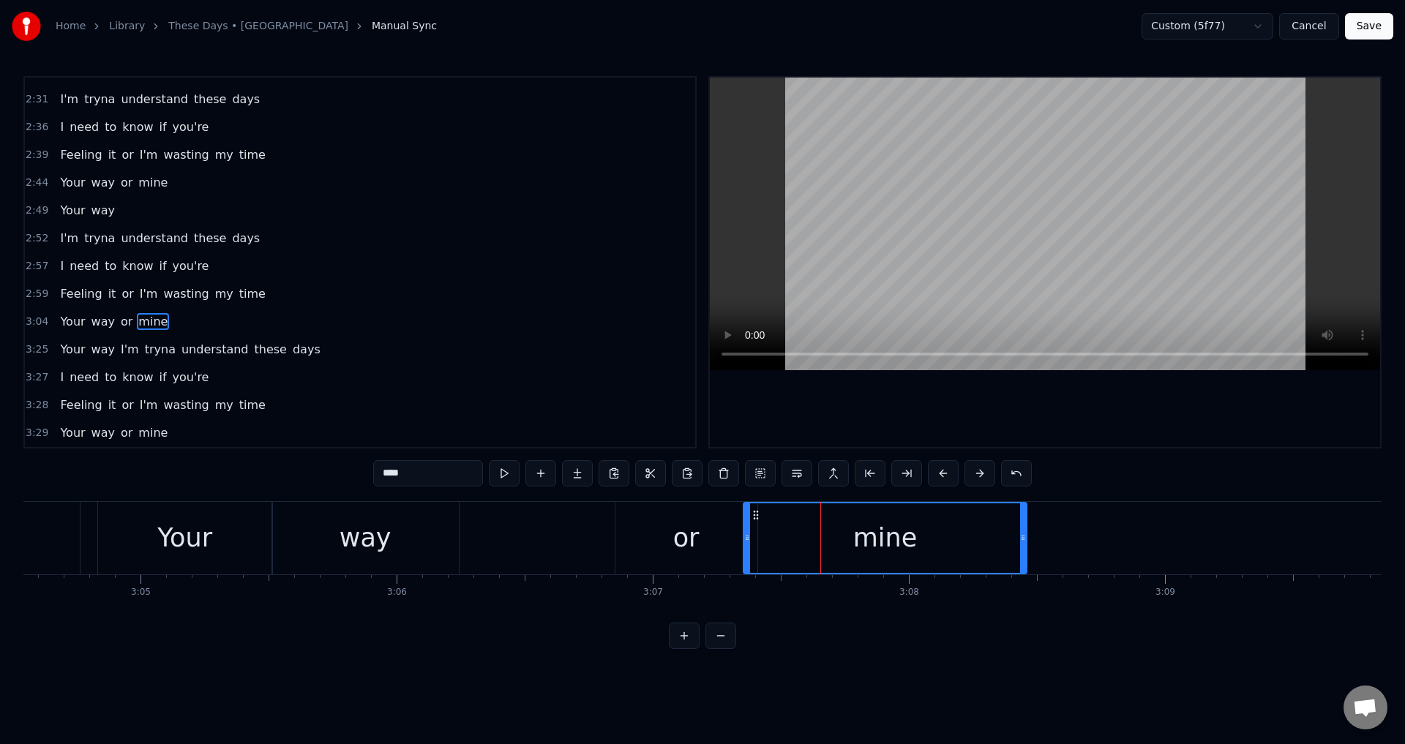
drag, startPoint x: 767, startPoint y: 513, endPoint x: 724, endPoint y: 519, distance: 42.9
click at [750, 518] on icon at bounding box center [756, 515] width 12 height 12
click at [718, 522] on div "or" at bounding box center [686, 538] width 142 height 72
type input "**"
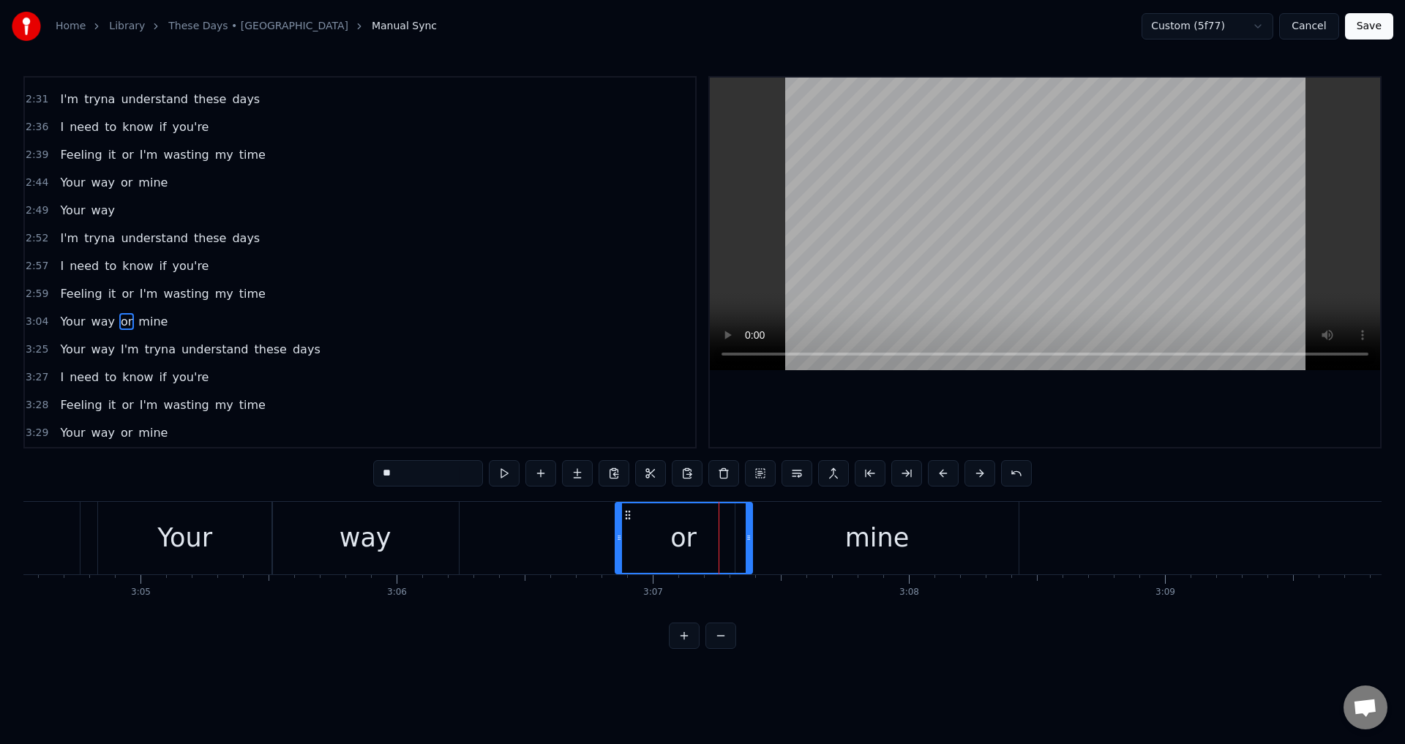
drag, startPoint x: 754, startPoint y: 533, endPoint x: 732, endPoint y: 538, distance: 23.2
click at [745, 538] on icon at bounding box center [748, 538] width 6 height 12
click at [560, 535] on div "Your way or mine" at bounding box center [559, 538] width 925 height 72
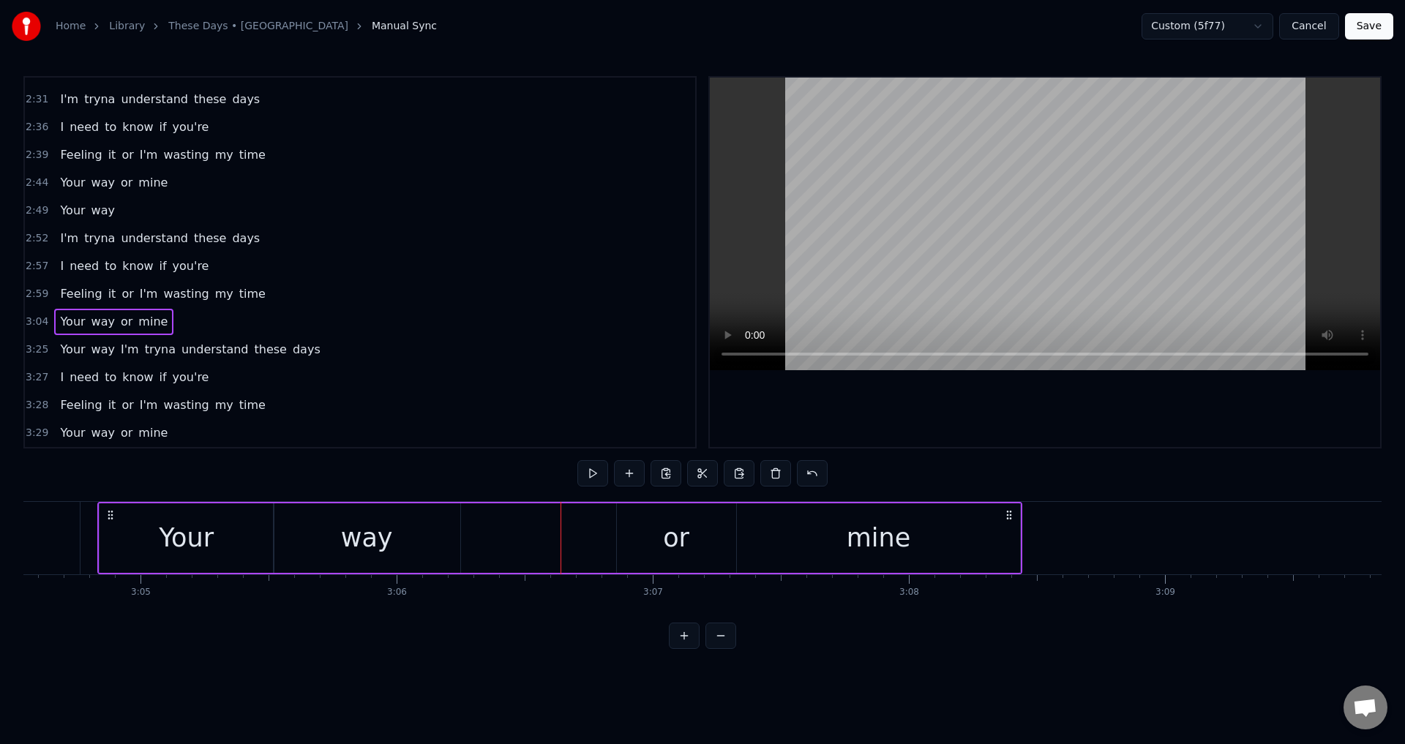
click at [1076, 374] on div at bounding box center [1045, 262] width 670 height 369
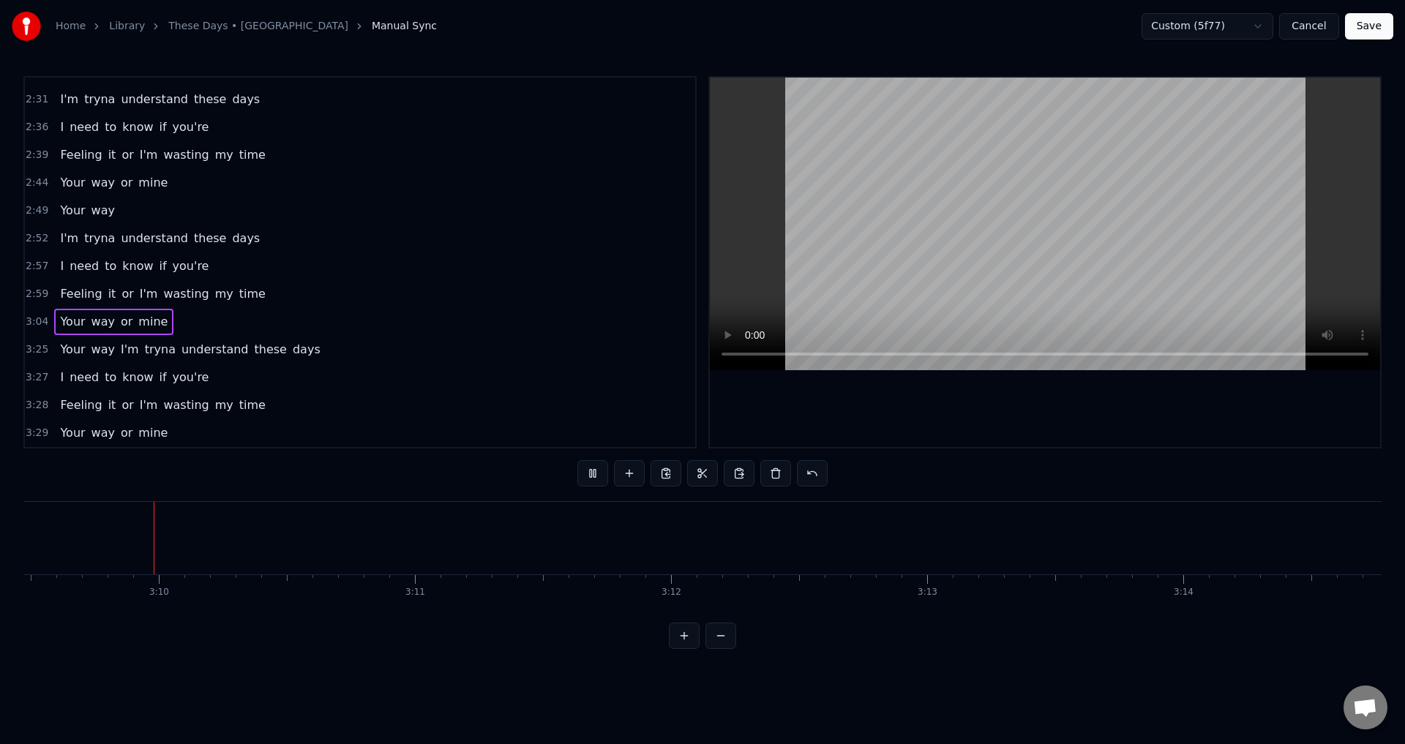
click at [1054, 407] on div at bounding box center [1045, 262] width 670 height 369
click at [751, 474] on button at bounding box center [738, 473] width 31 height 26
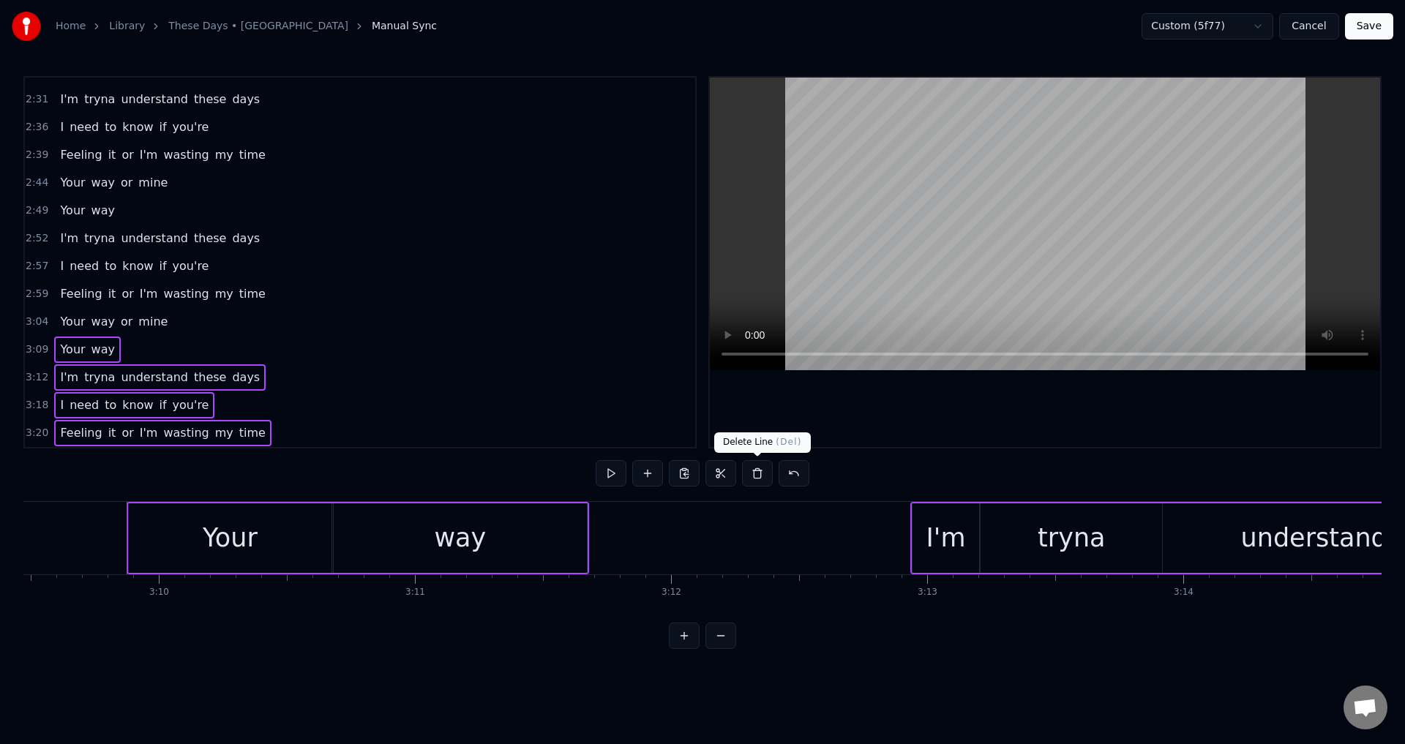
scroll to position [1052, 0]
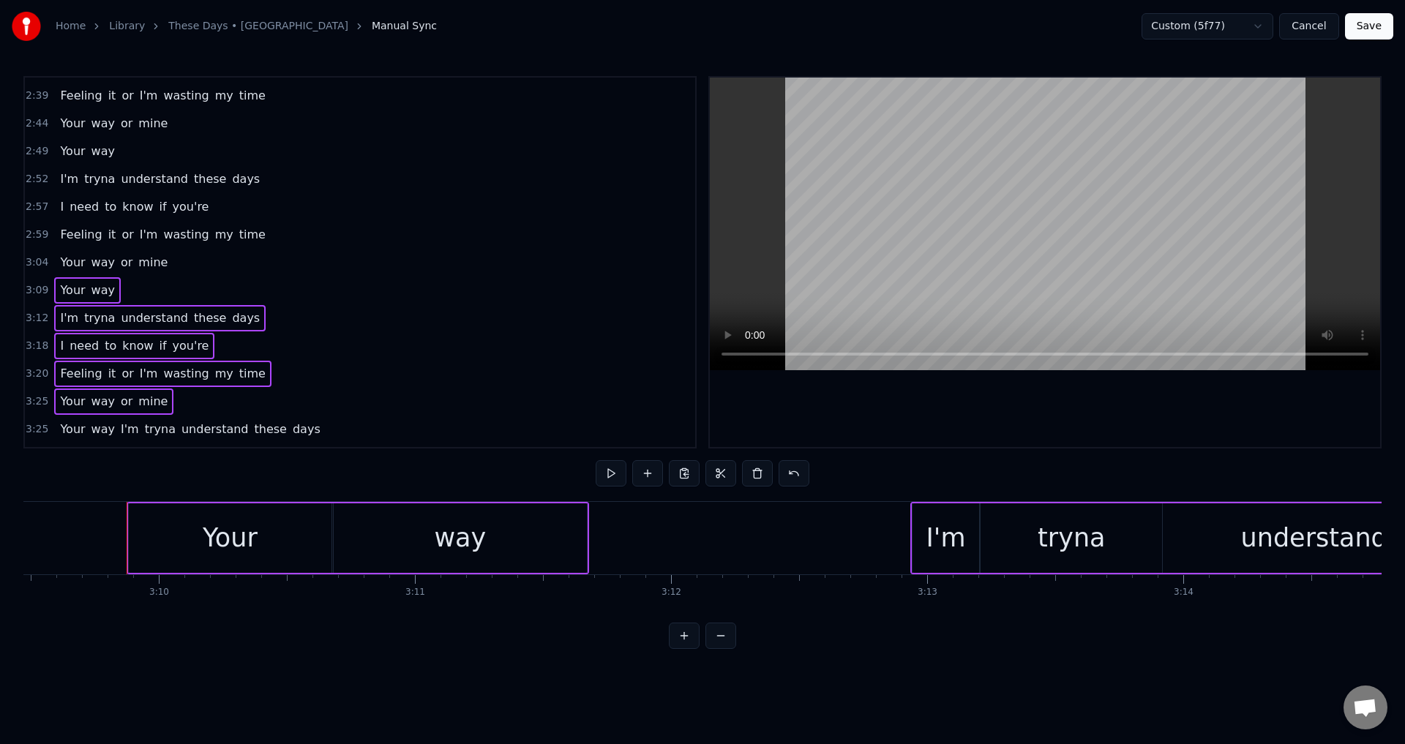
click at [1011, 399] on div at bounding box center [1045, 262] width 670 height 369
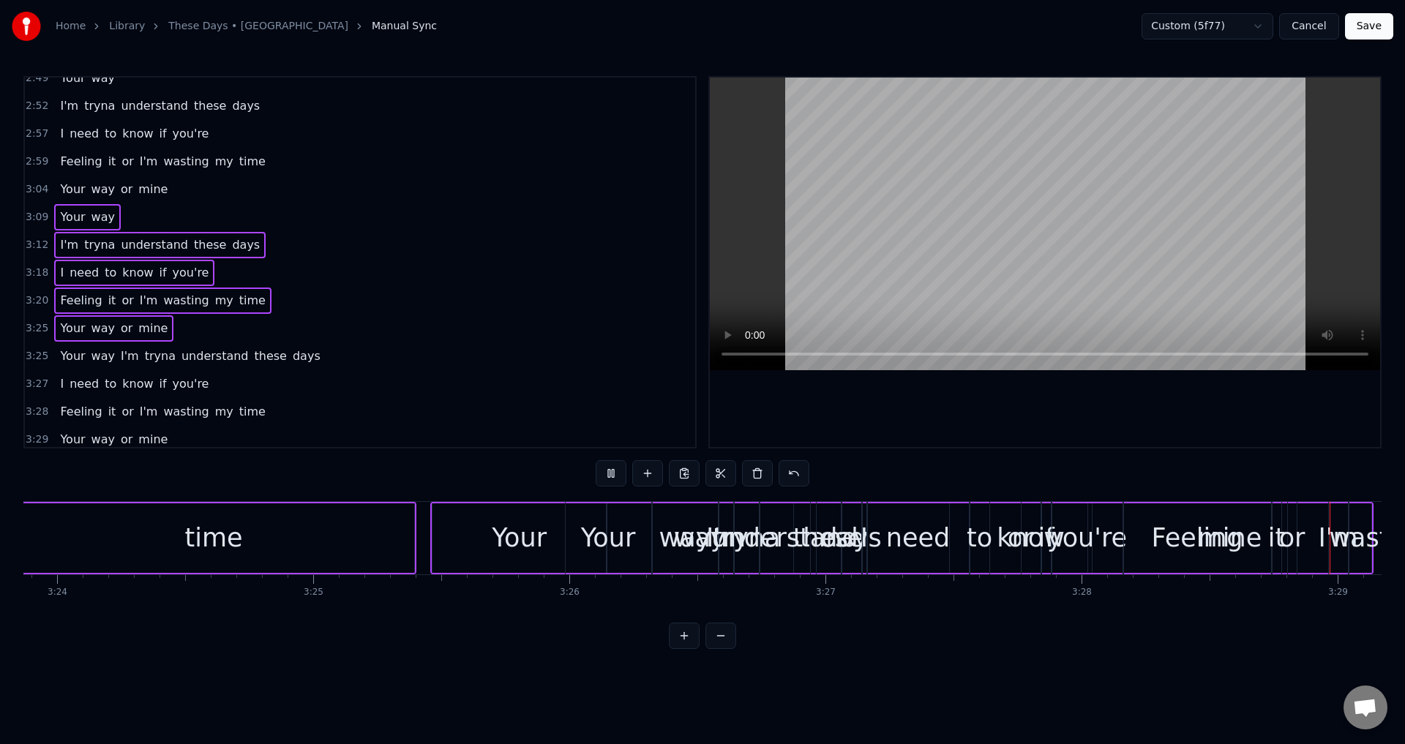
scroll to position [0, 52563]
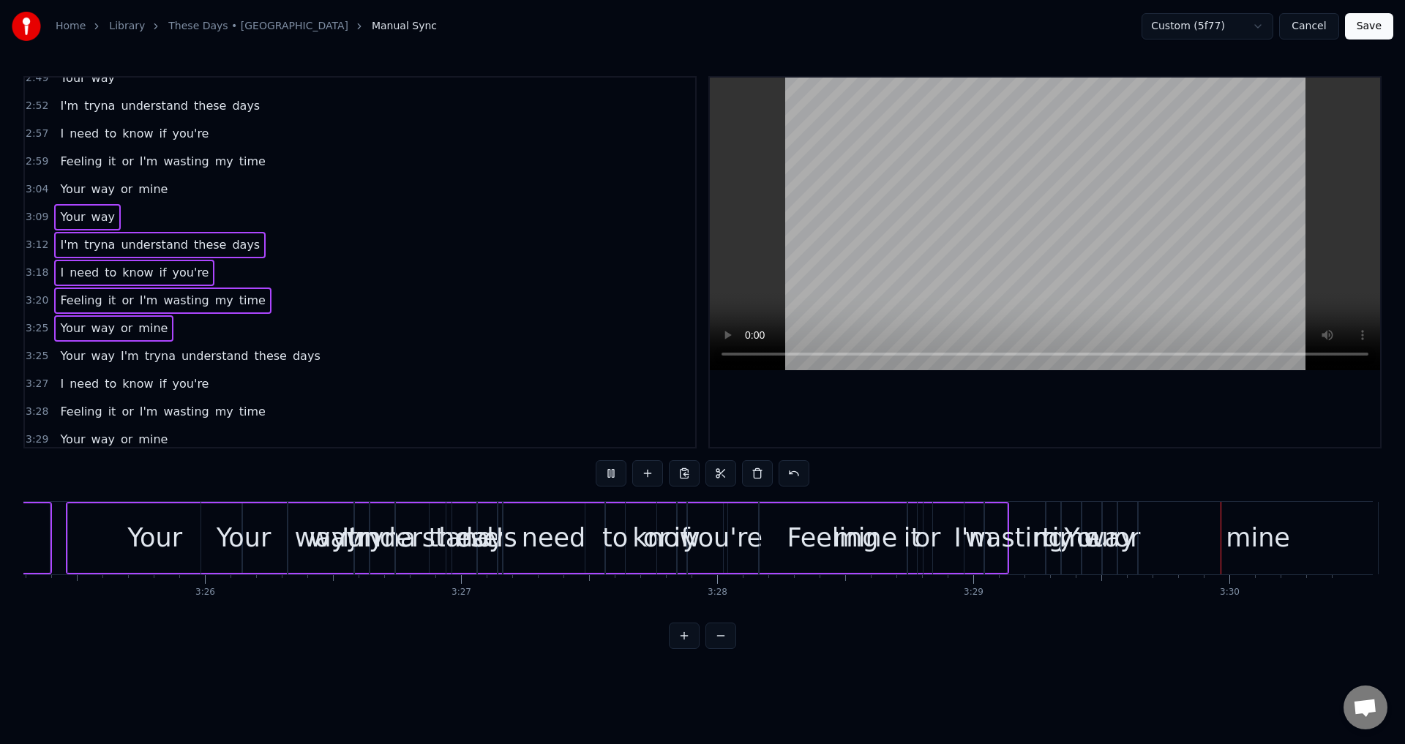
click at [72, 363] on span "Your" at bounding box center [73, 355] width 28 height 17
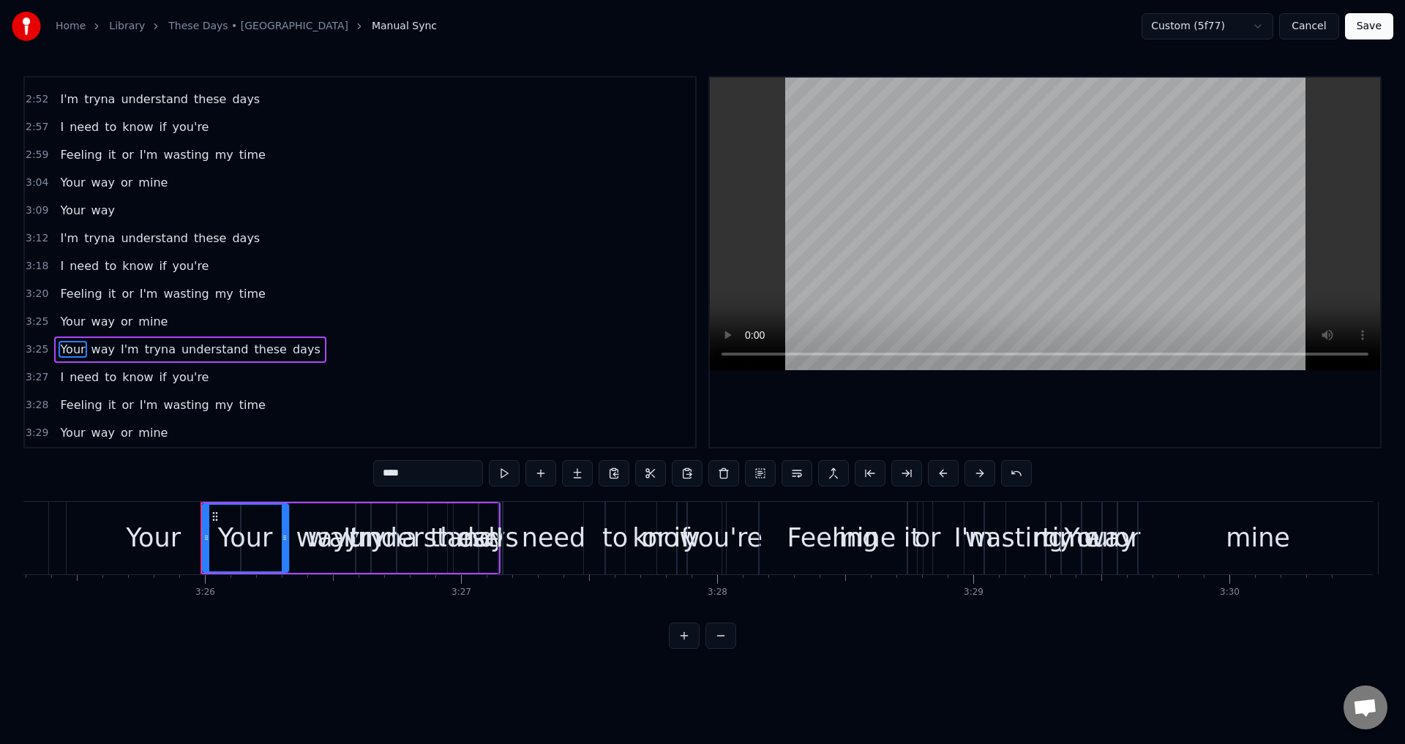
type input "***"
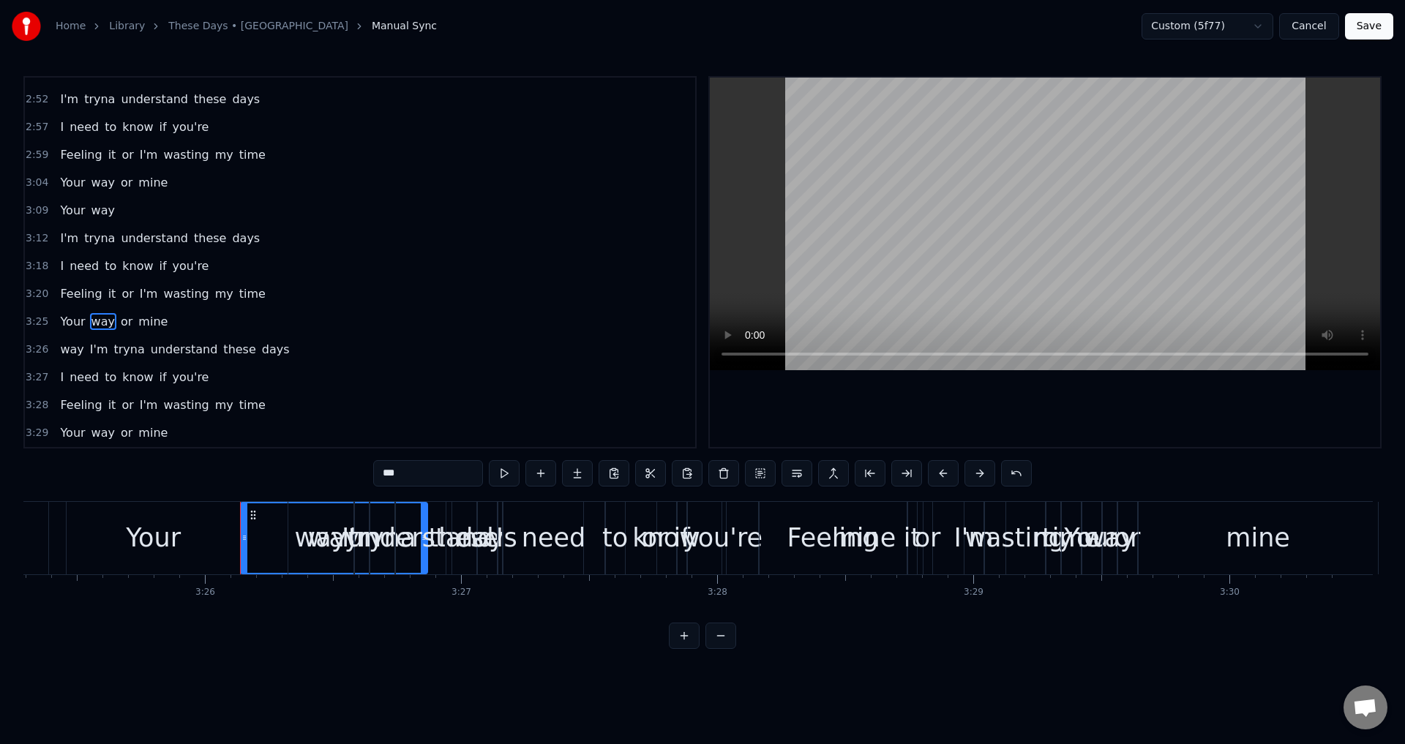
click at [96, 364] on div "I need to know if you're" at bounding box center [134, 377] width 160 height 26
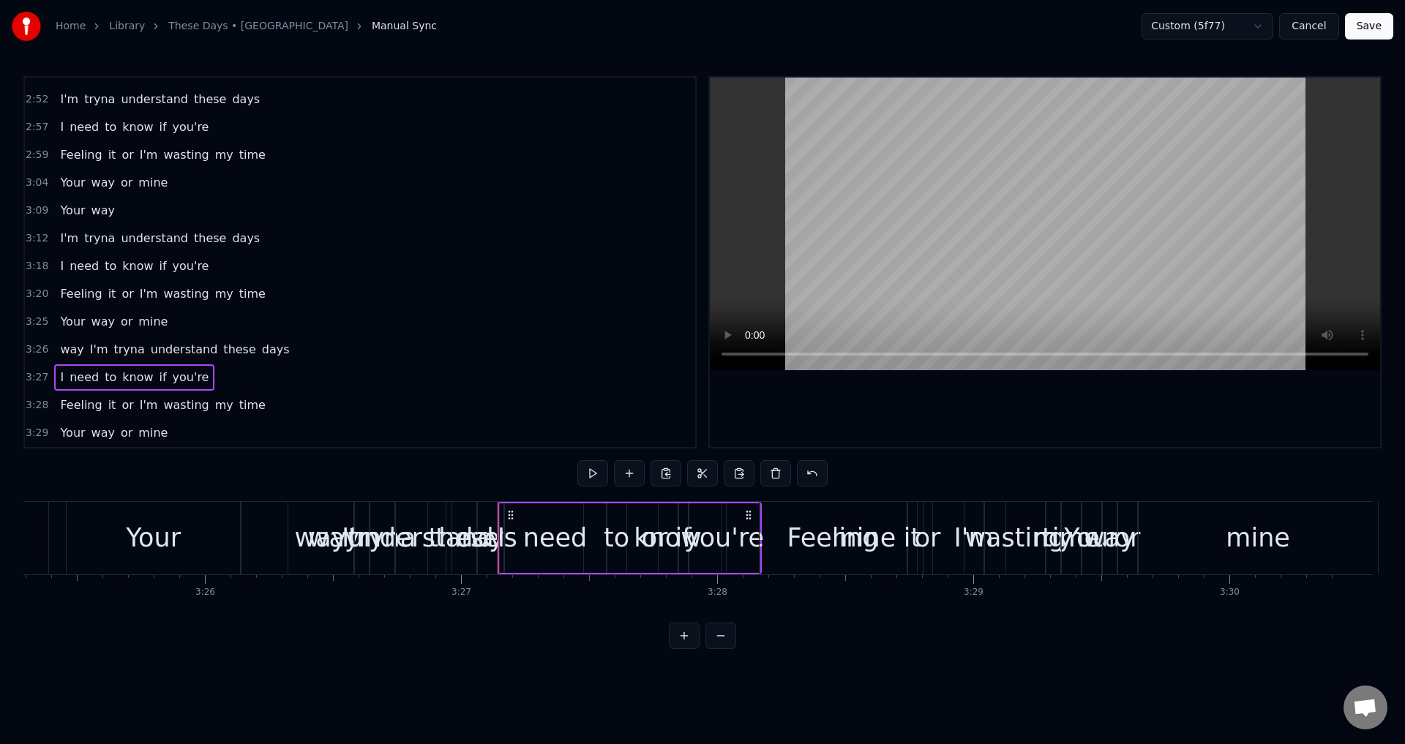
scroll to position [1104, 0]
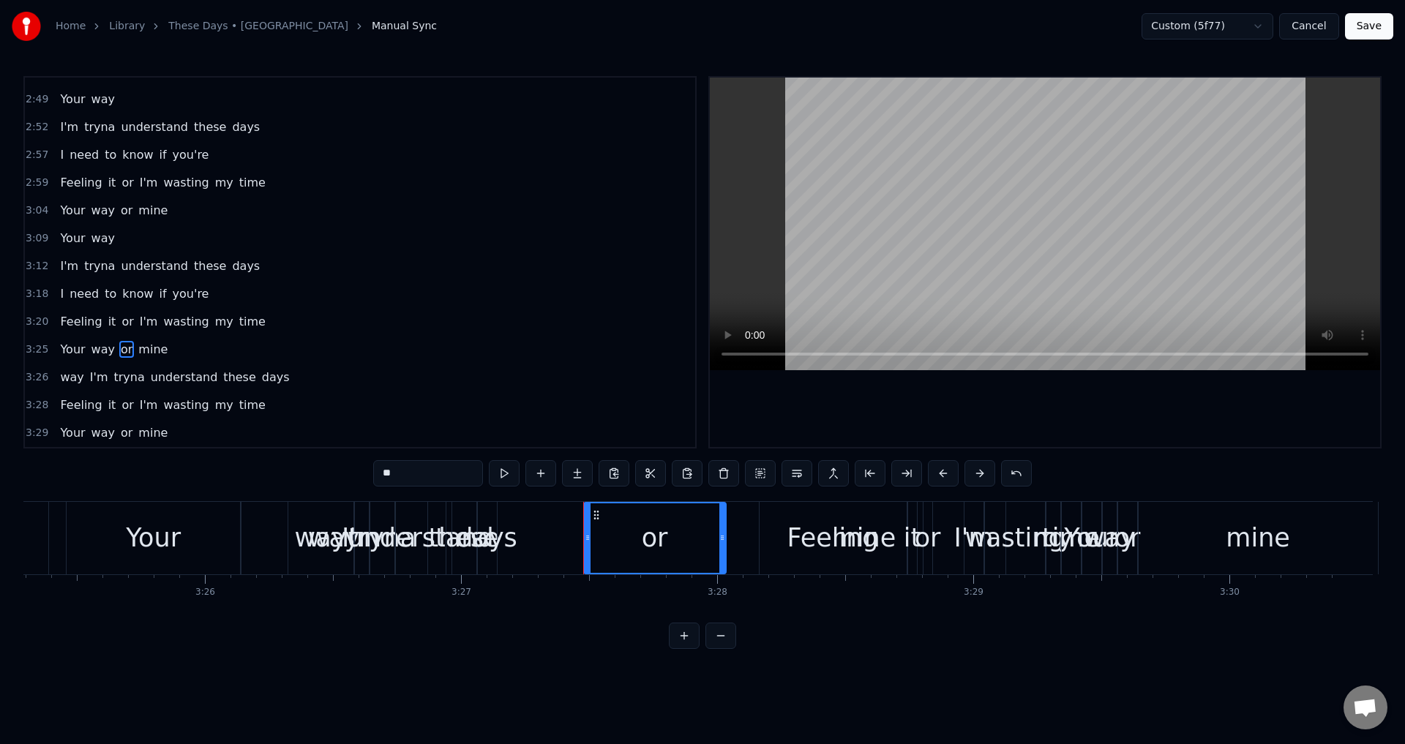
click at [89, 373] on span "I'm" at bounding box center [99, 377] width 21 height 17
click at [89, 369] on span "tryna" at bounding box center [106, 377] width 34 height 17
type input "*****"
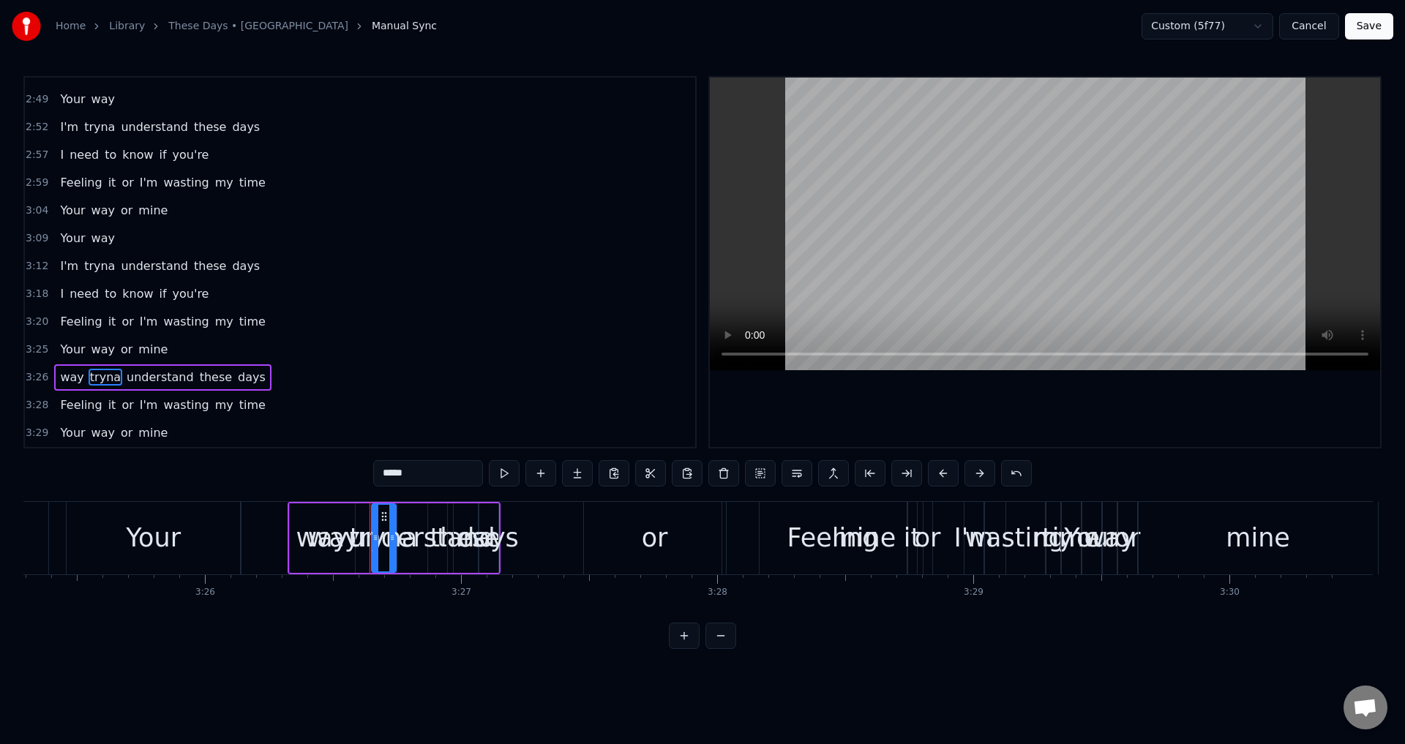
click at [207, 367] on div "way tryna understand these days" at bounding box center [162, 377] width 217 height 26
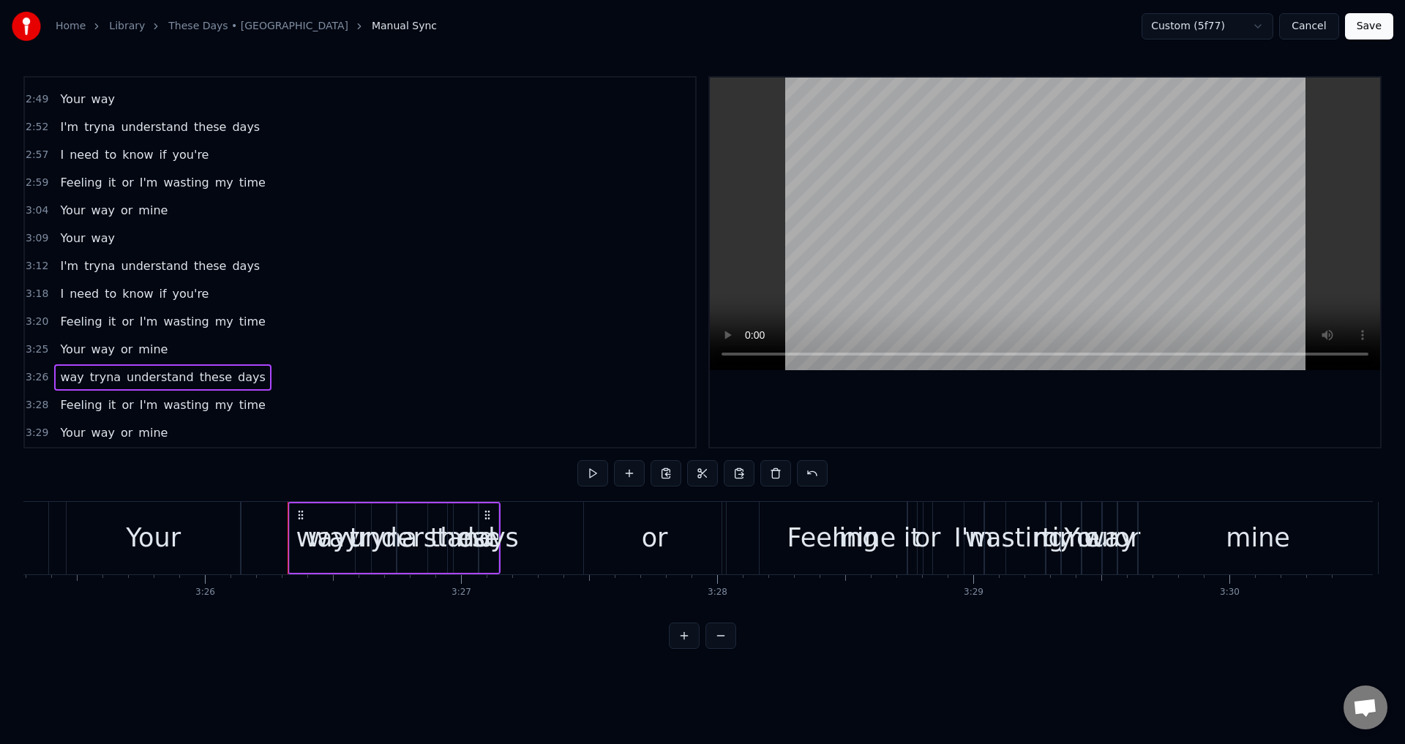
scroll to position [1076, 0]
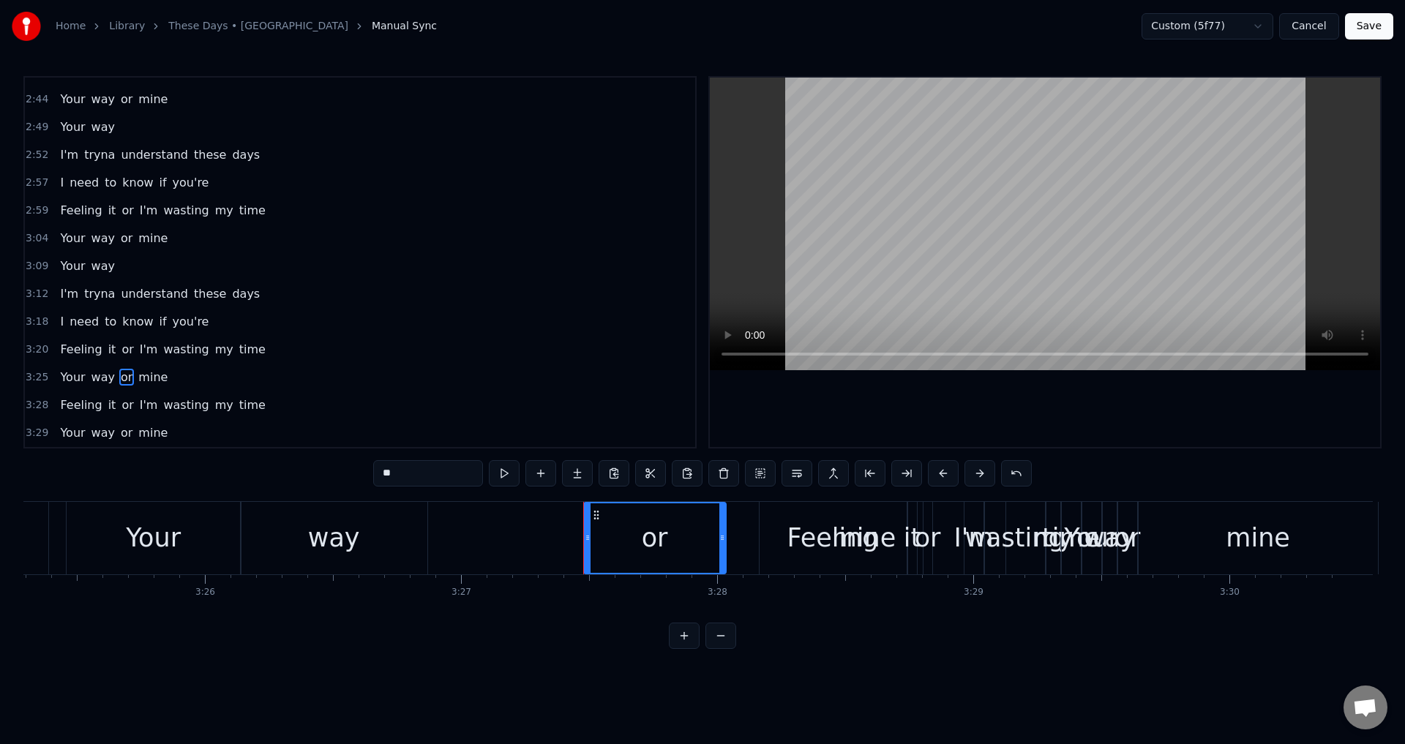
click at [214, 394] on div "Feeling it or I'm wasting my time" at bounding box center [162, 405] width 217 height 26
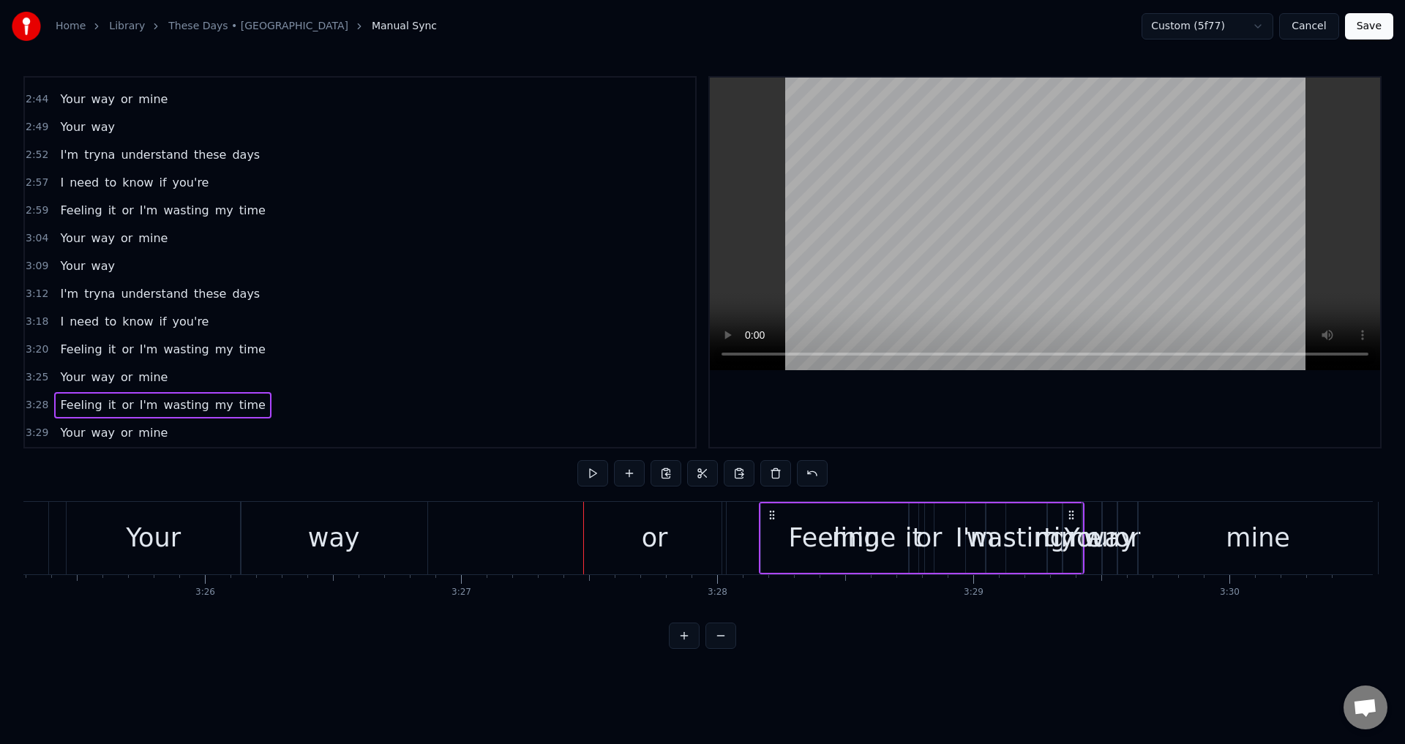
scroll to position [1048, 0]
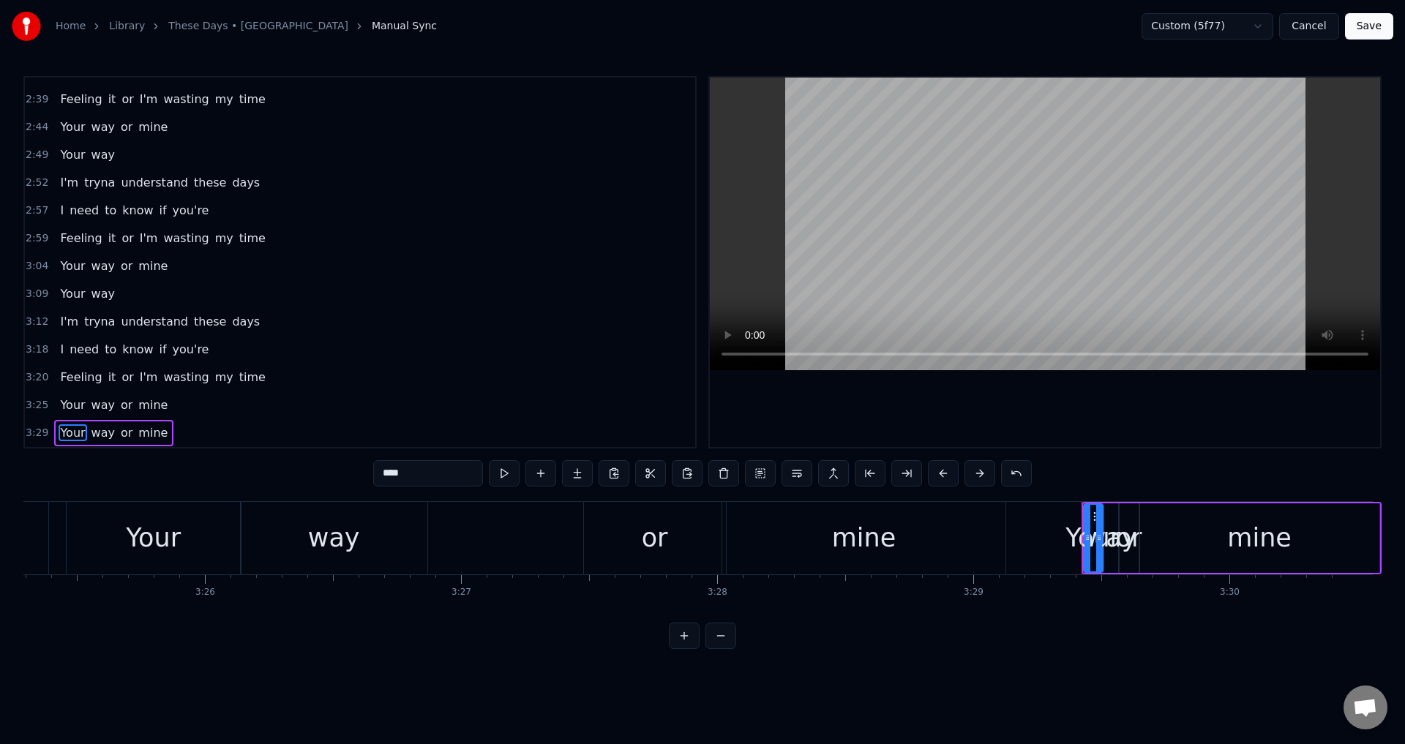
click at [154, 423] on div "Your way or mine" at bounding box center [113, 433] width 119 height 26
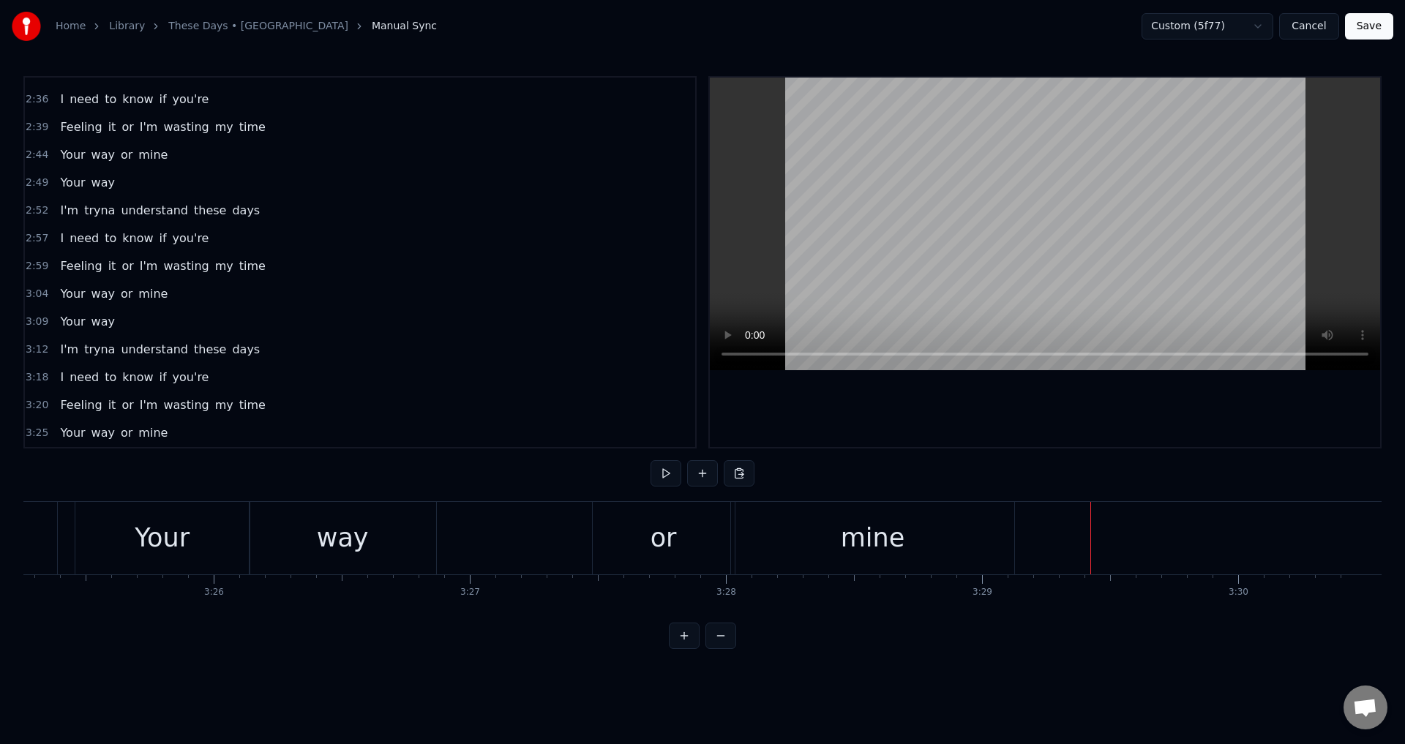
scroll to position [0, 52554]
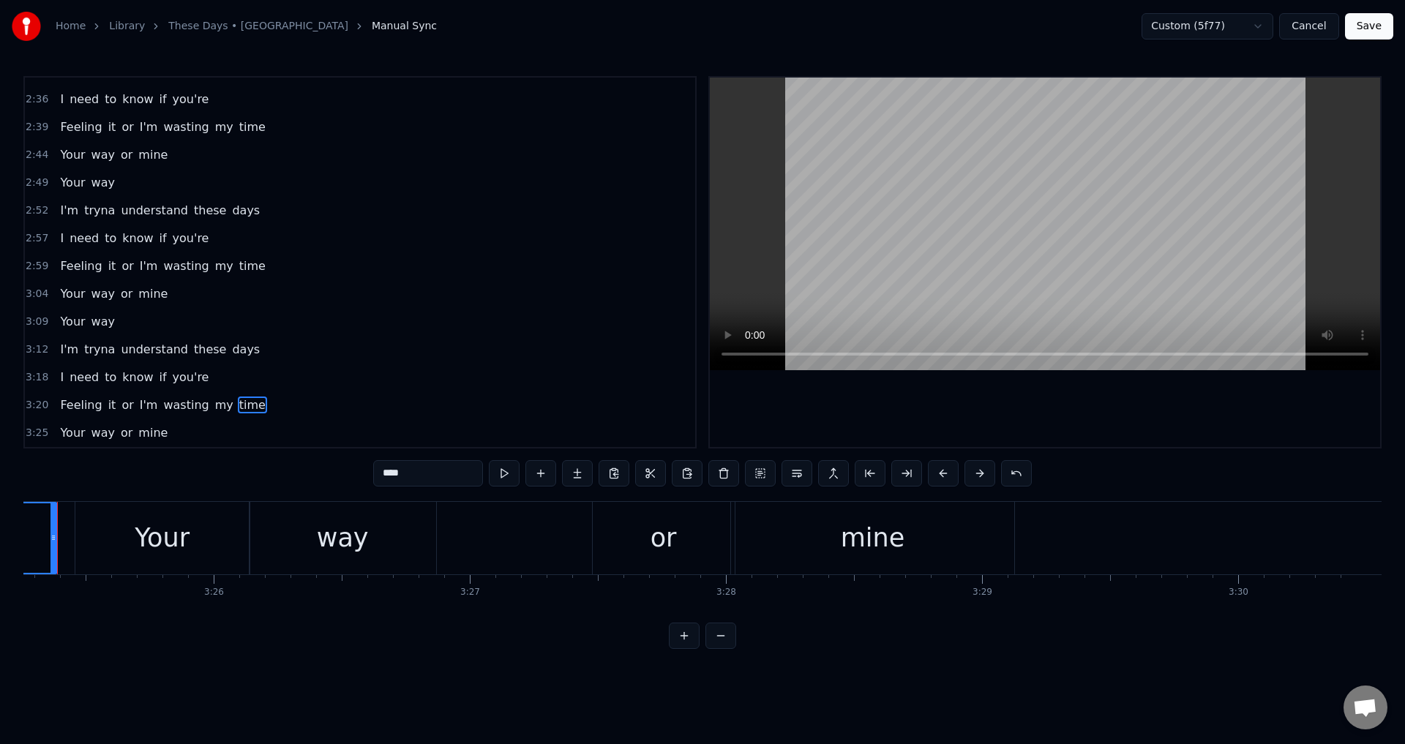
scroll to position [0, 52514]
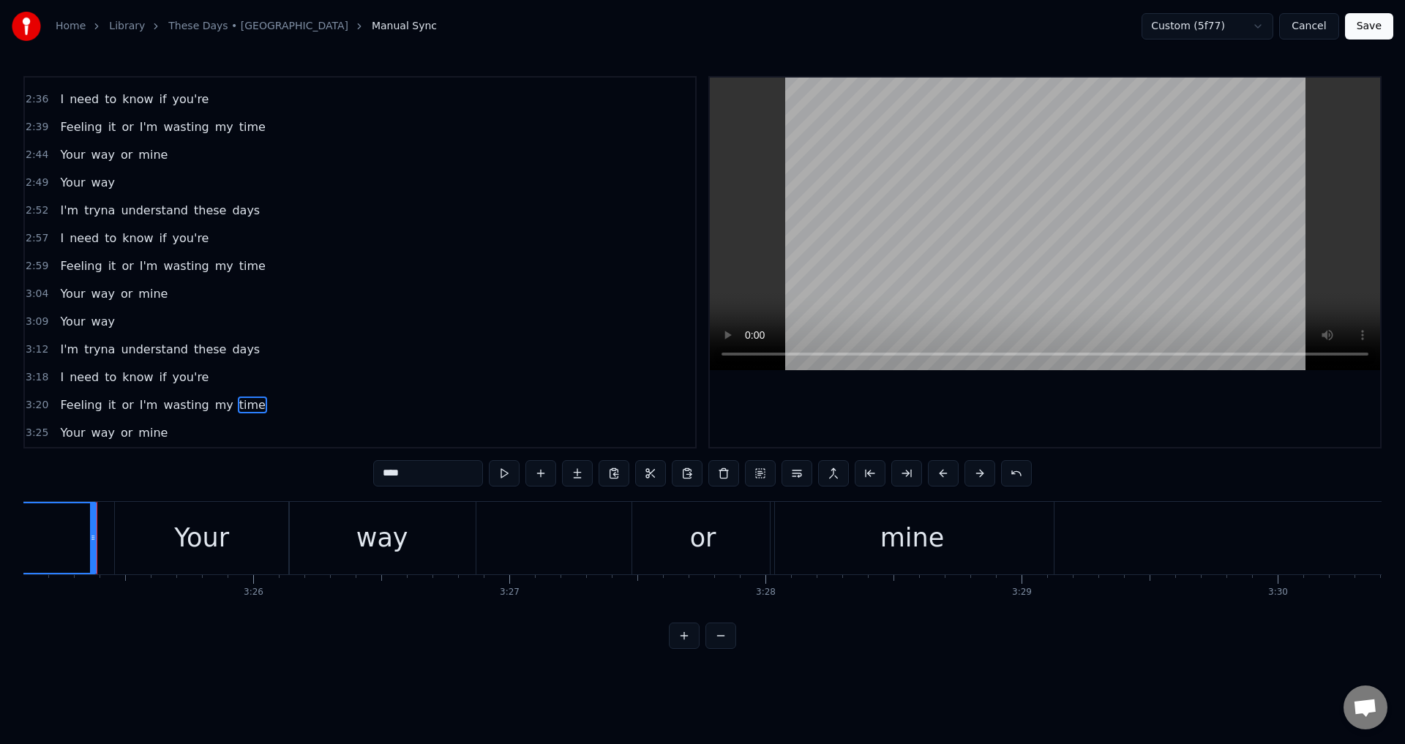
click at [914, 391] on div at bounding box center [1045, 262] width 670 height 369
click at [511, 533] on div "Your way or mine" at bounding box center [586, 538] width 944 height 72
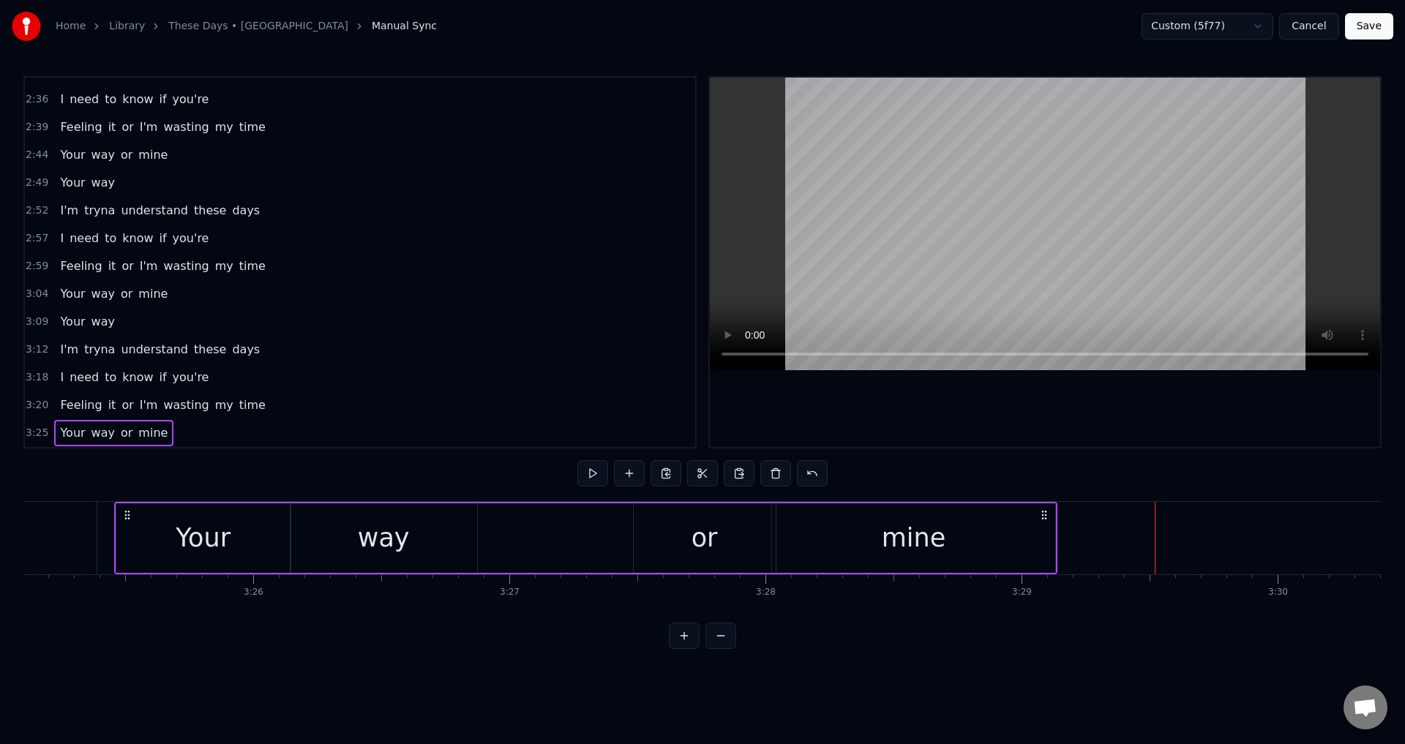
click at [923, 413] on div at bounding box center [1045, 262] width 670 height 369
click at [287, 537] on div "Your" at bounding box center [203, 537] width 174 height 69
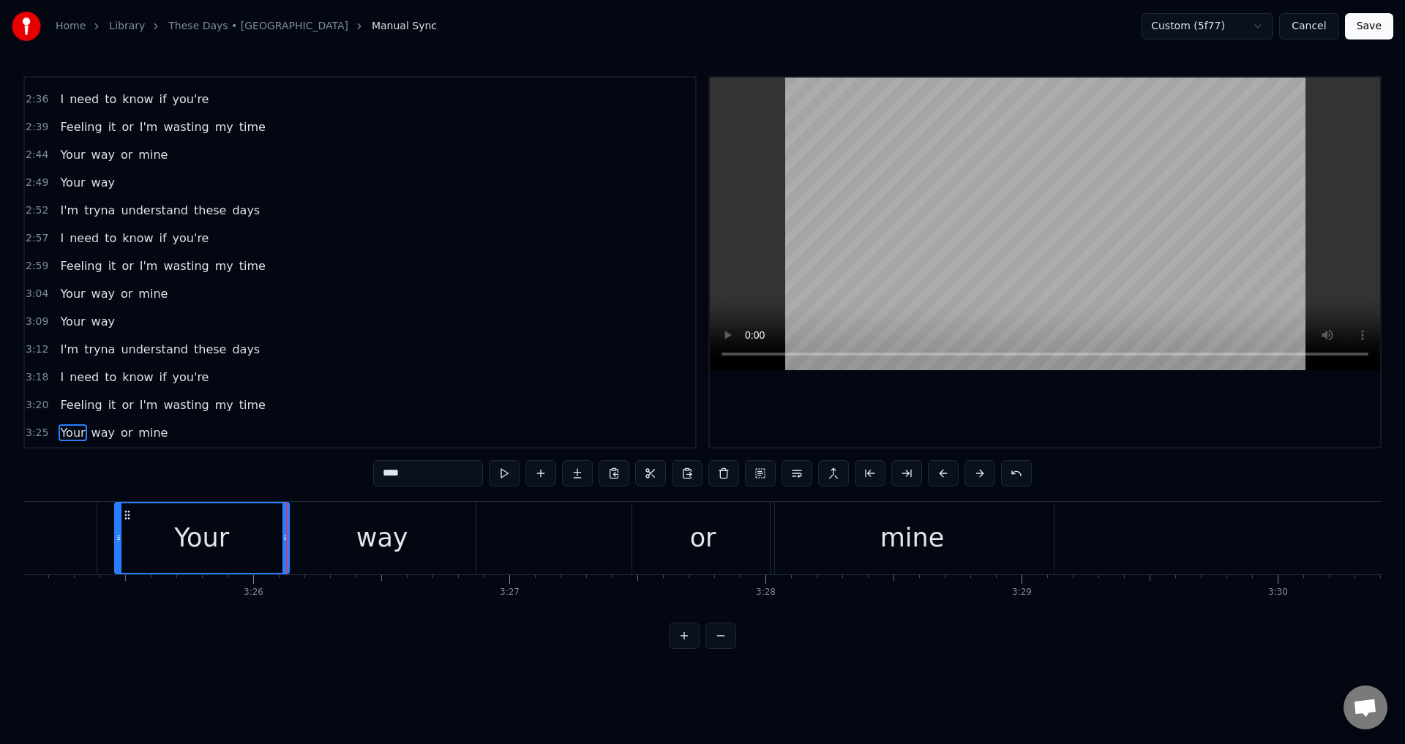
click at [903, 418] on div at bounding box center [1045, 262] width 670 height 369
click at [929, 425] on div at bounding box center [1045, 262] width 670 height 369
click at [973, 408] on div at bounding box center [1045, 262] width 670 height 369
click at [689, 532] on div "or" at bounding box center [703, 538] width 142 height 72
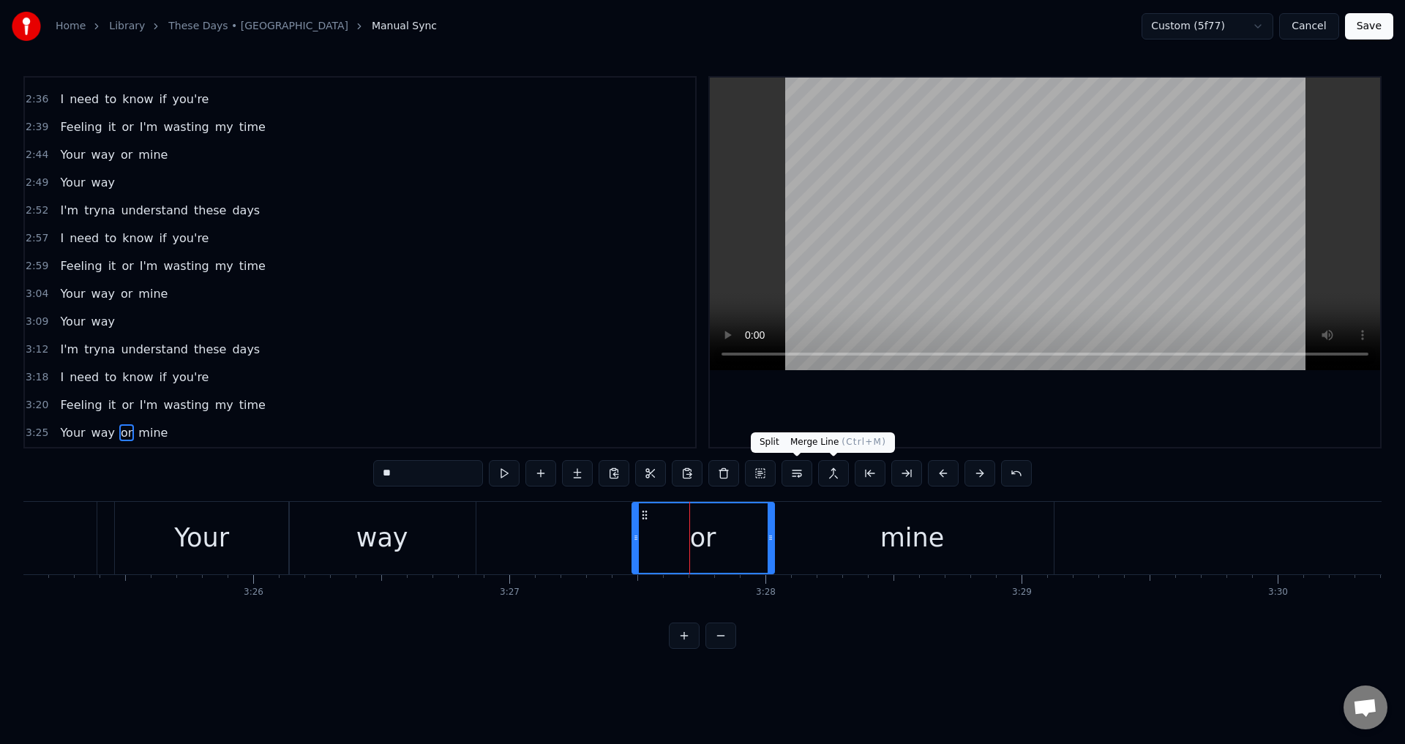
click at [955, 422] on div at bounding box center [1045, 262] width 670 height 369
click at [961, 416] on div at bounding box center [1045, 262] width 670 height 369
click at [748, 568] on div "or" at bounding box center [703, 537] width 140 height 69
click at [806, 544] on div "mine" at bounding box center [912, 538] width 284 height 72
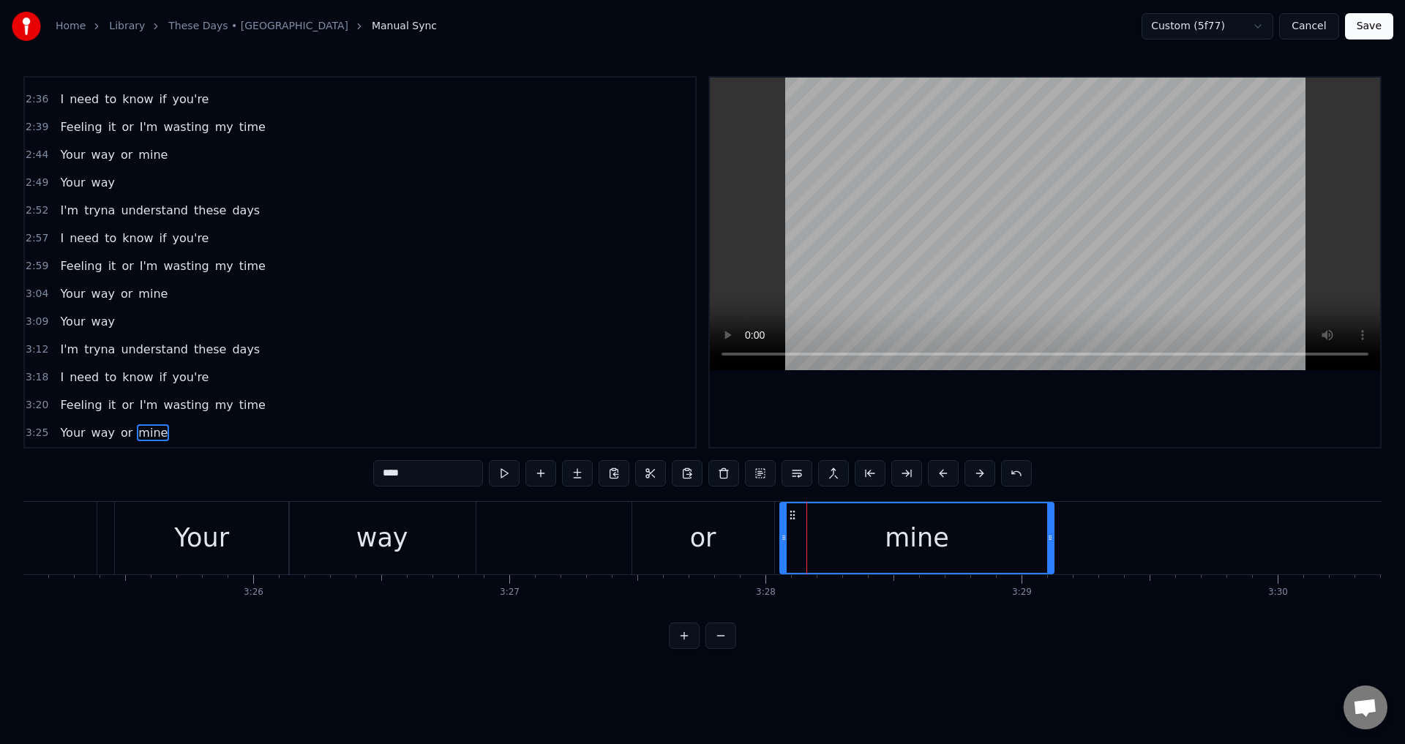
drag, startPoint x: 773, startPoint y: 544, endPoint x: 783, endPoint y: 544, distance: 9.5
click at [783, 544] on div at bounding box center [784, 537] width 6 height 69
click at [759, 538] on div "or" at bounding box center [703, 538] width 142 height 72
type input "**"
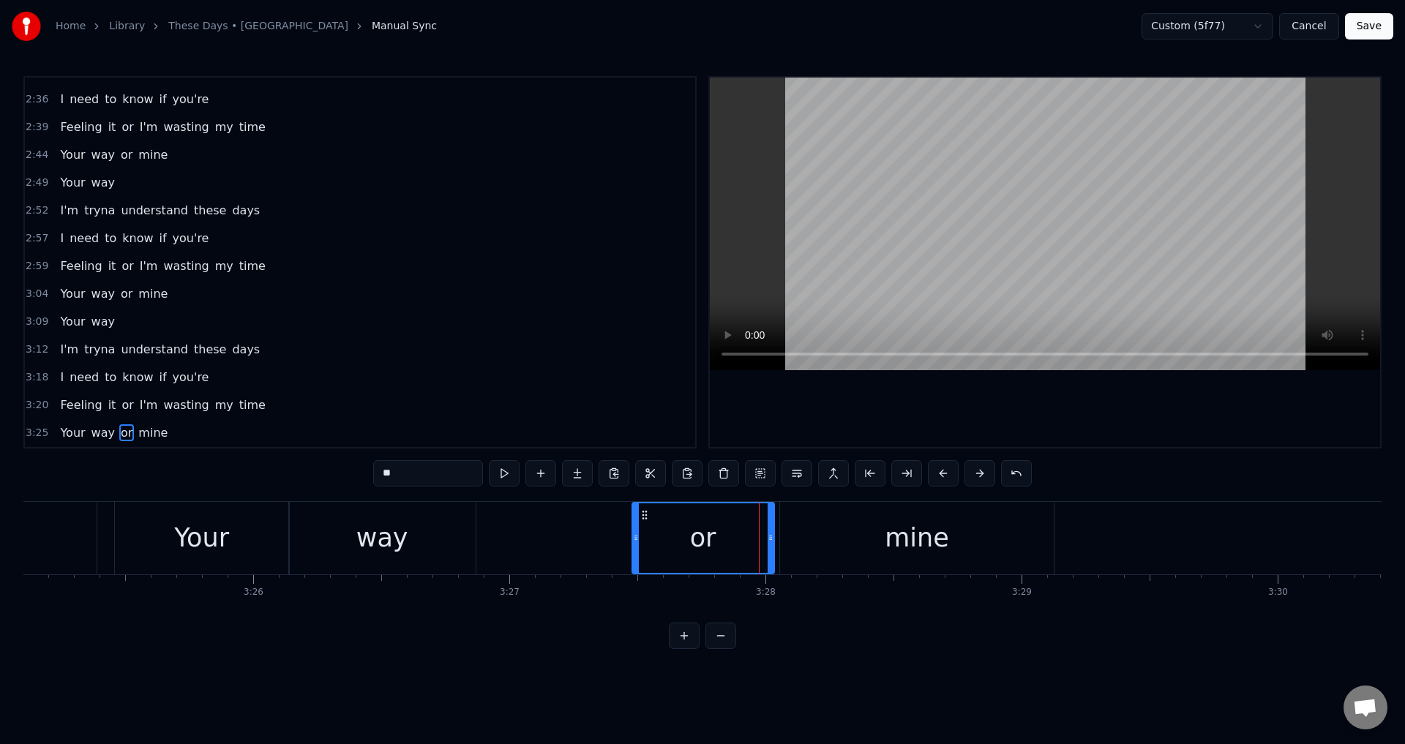
click at [773, 530] on div at bounding box center [770, 537] width 6 height 69
click at [576, 527] on div "Your way or mine" at bounding box center [586, 538] width 944 height 72
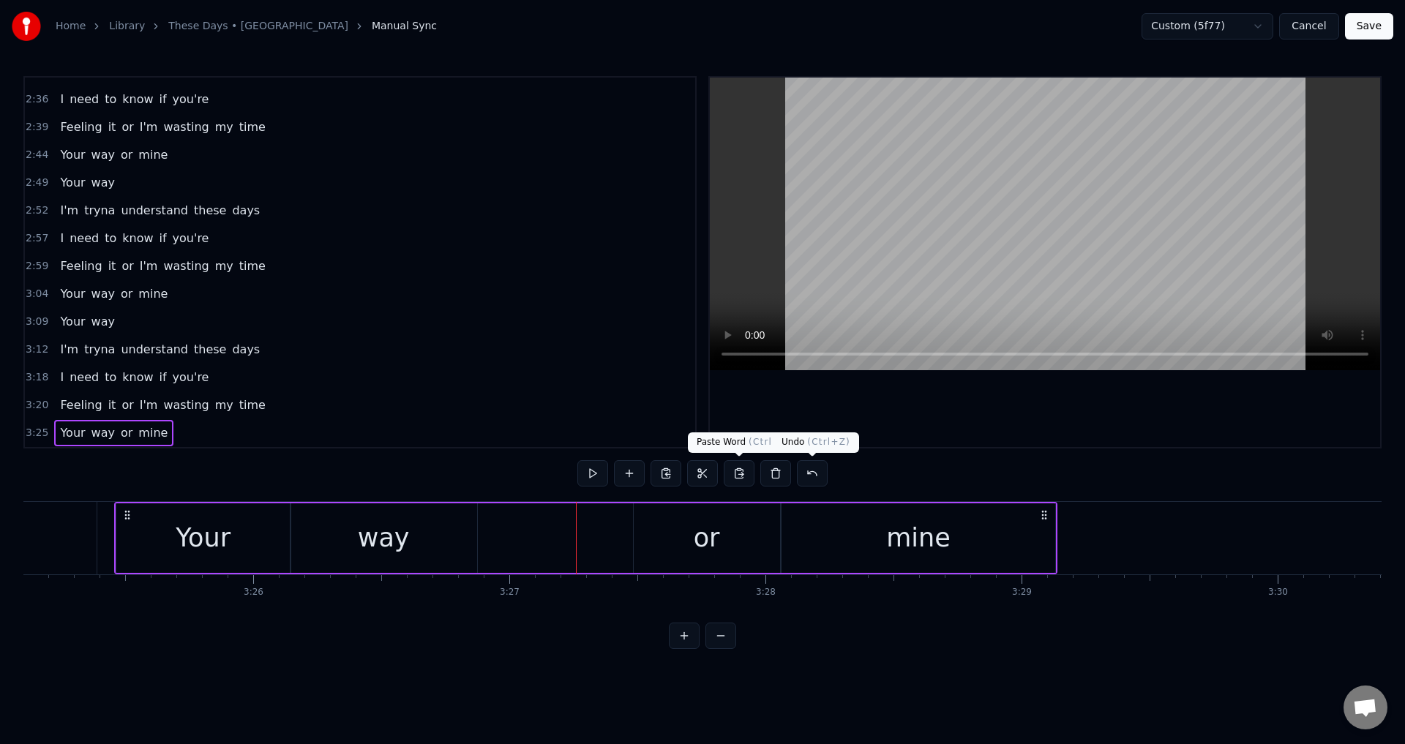
click at [1110, 378] on div at bounding box center [1045, 262] width 670 height 369
click at [1140, 411] on div at bounding box center [1045, 262] width 670 height 369
click at [1354, 31] on button "Save" at bounding box center [1369, 26] width 48 height 26
click at [1354, 31] on div "Custom (5f77) Cancel Save" at bounding box center [1267, 26] width 252 height 26
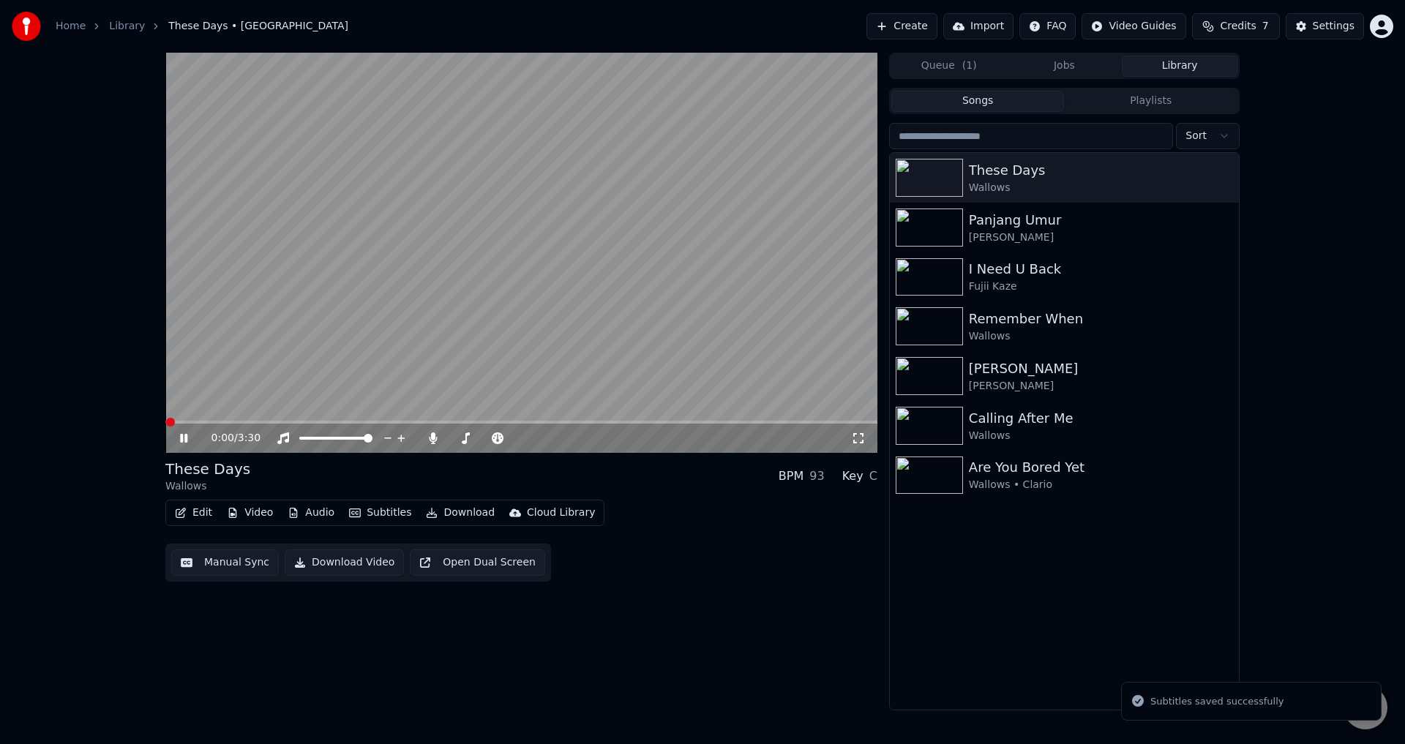
click at [482, 307] on video at bounding box center [521, 253] width 712 height 400
click at [479, 315] on video at bounding box center [521, 253] width 712 height 400
click at [529, 270] on video at bounding box center [521, 253] width 712 height 400
click at [528, 339] on video at bounding box center [521, 253] width 712 height 400
click at [0, 358] on div "0:24 / 3:30 These Days Wallows BPM 93 Key C Edit Video Audio Subtitles Download…" at bounding box center [702, 382] width 1405 height 658
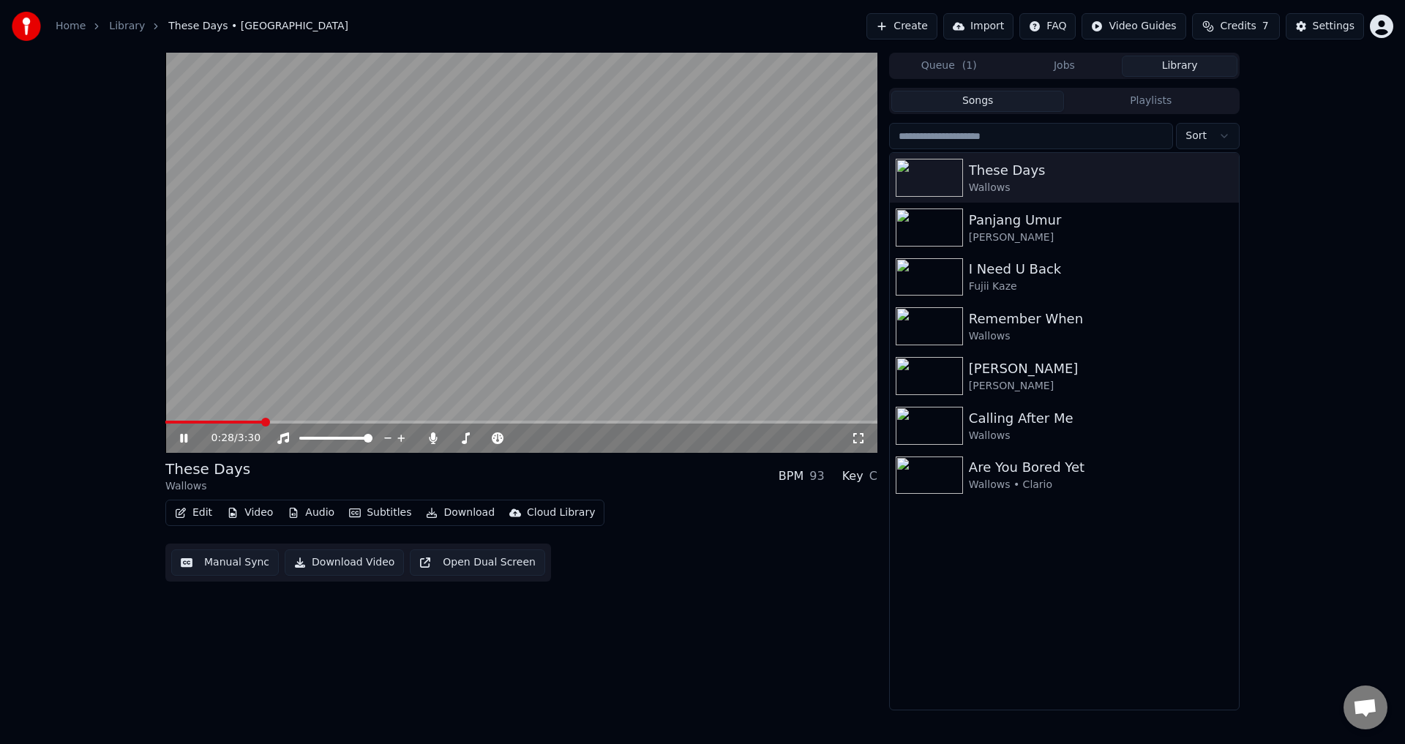
click at [1237, 589] on div "These Days Wallows Panjang Umur [PERSON_NAME] I Need U Back Fujii Kaze Remember…" at bounding box center [1064, 431] width 349 height 557
click at [321, 421] on span at bounding box center [246, 422] width 162 height 3
click at [312, 421] on span at bounding box center [241, 422] width 152 height 3
click at [861, 437] on icon at bounding box center [858, 438] width 15 height 12
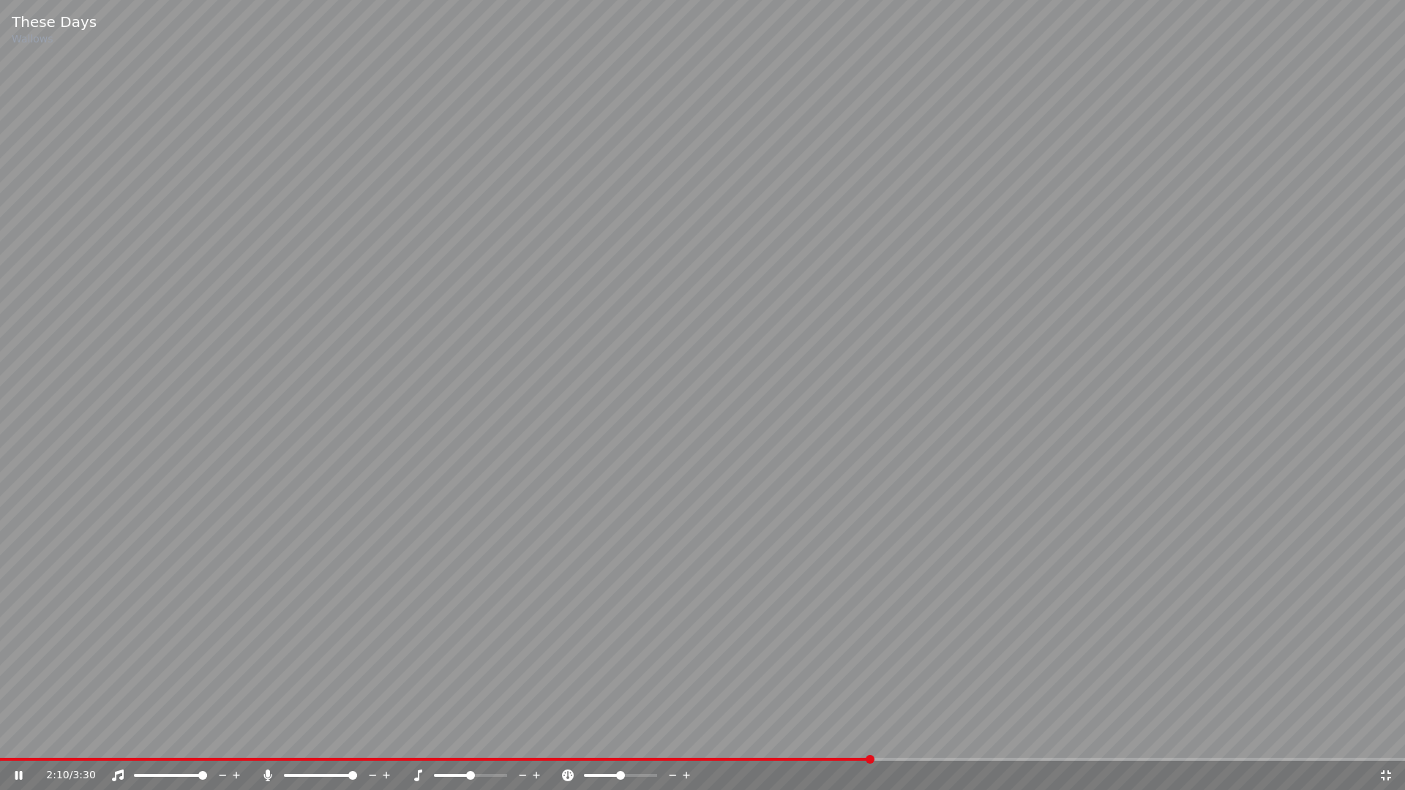
click at [887, 743] on span at bounding box center [702, 759] width 1405 height 3
click at [913, 743] on span at bounding box center [702, 759] width 1405 height 3
click at [946, 743] on span at bounding box center [702, 759] width 1405 height 3
click at [89, 489] on video at bounding box center [702, 395] width 1405 height 790
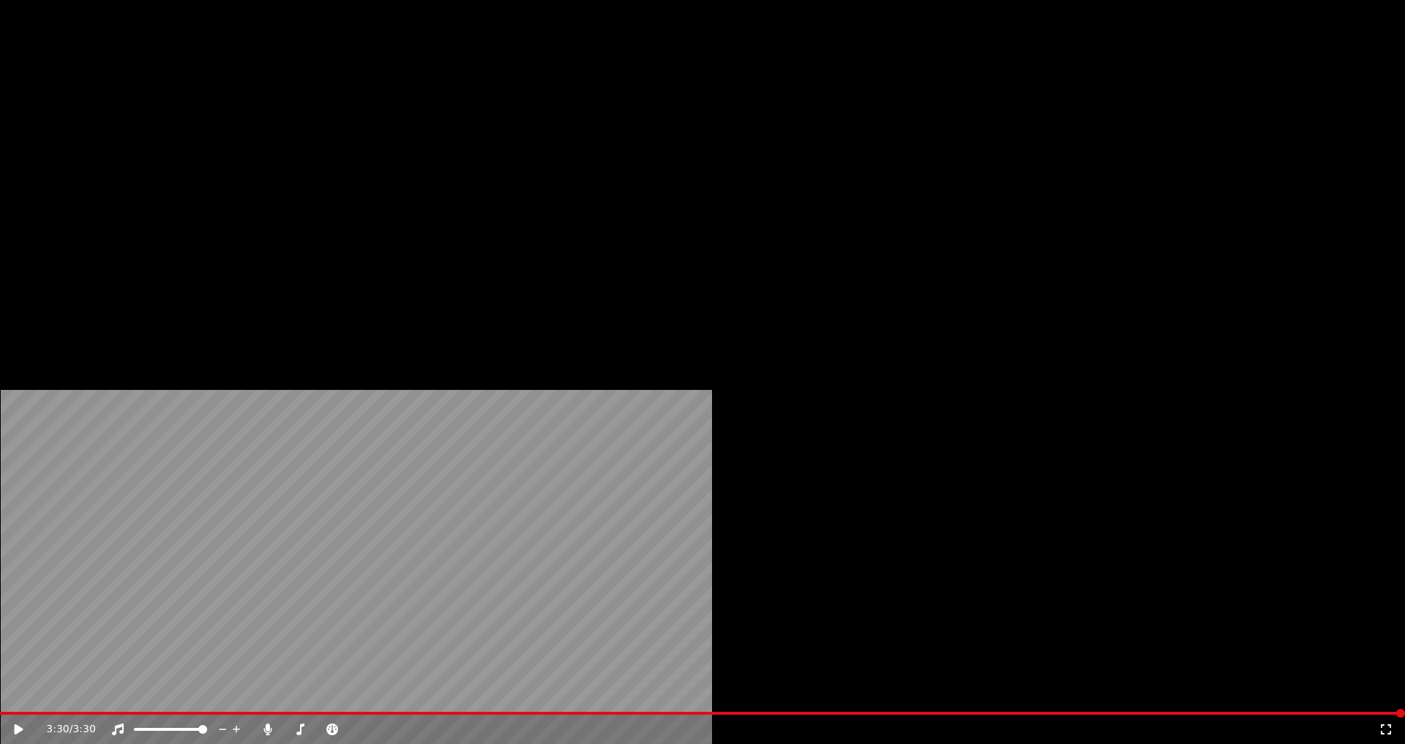
click at [200, 123] on button "Edit" at bounding box center [193, 112] width 49 height 20
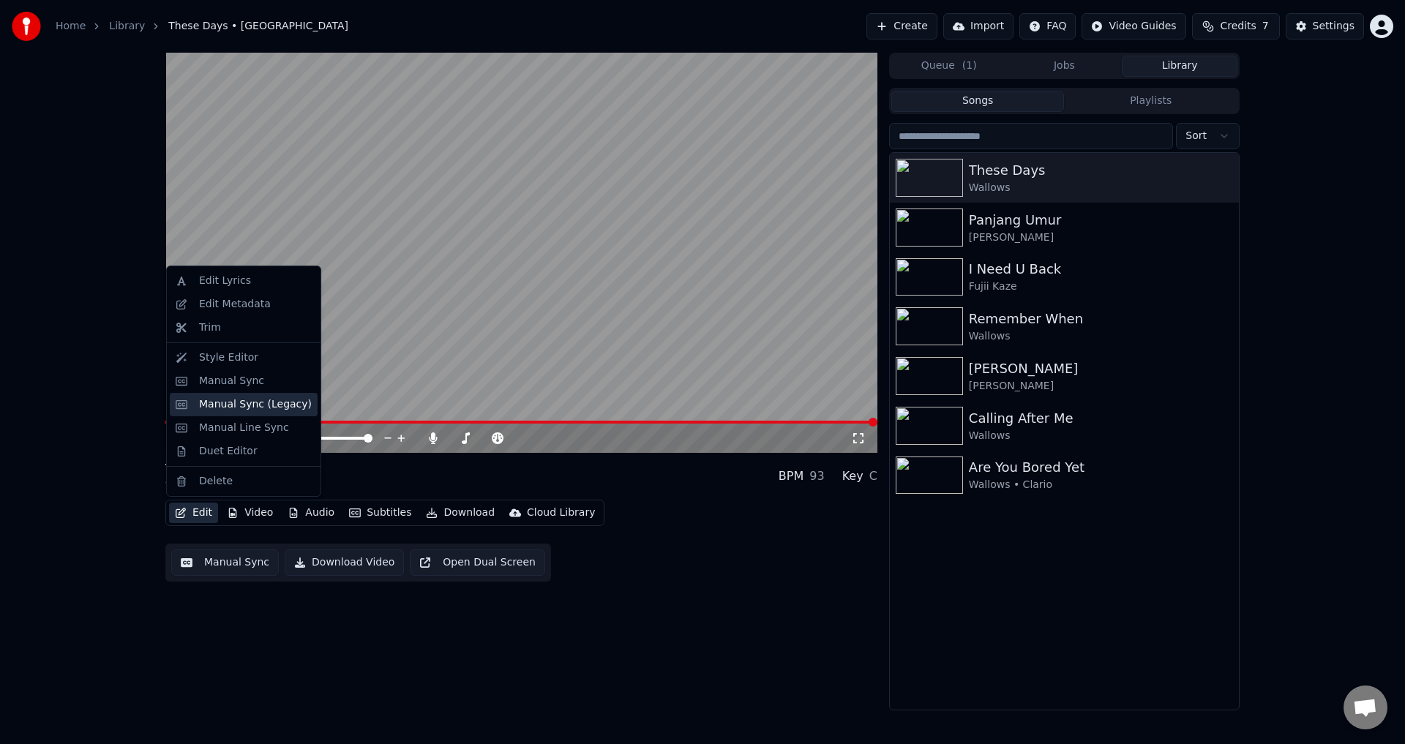
click at [247, 401] on div "Manual Sync (Legacy)" at bounding box center [255, 404] width 113 height 15
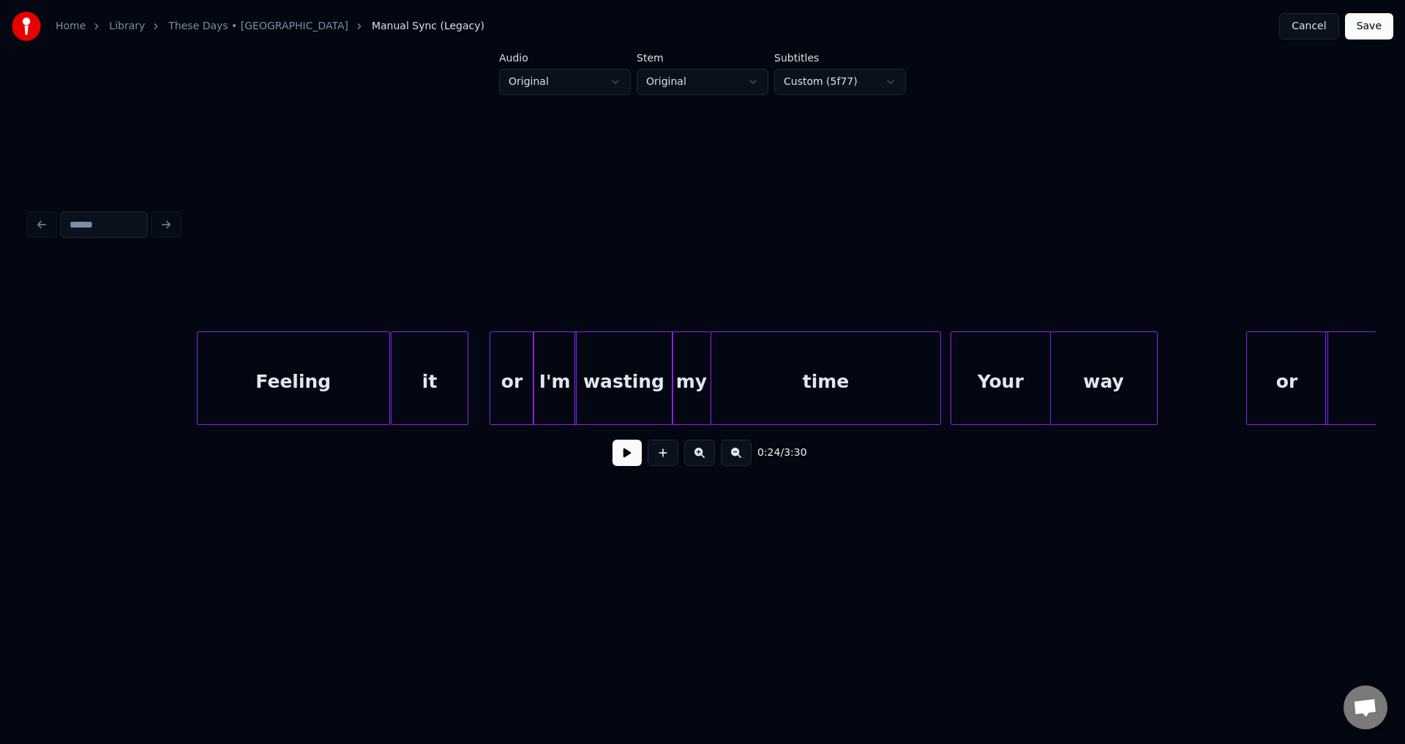
scroll to position [0, 4879]
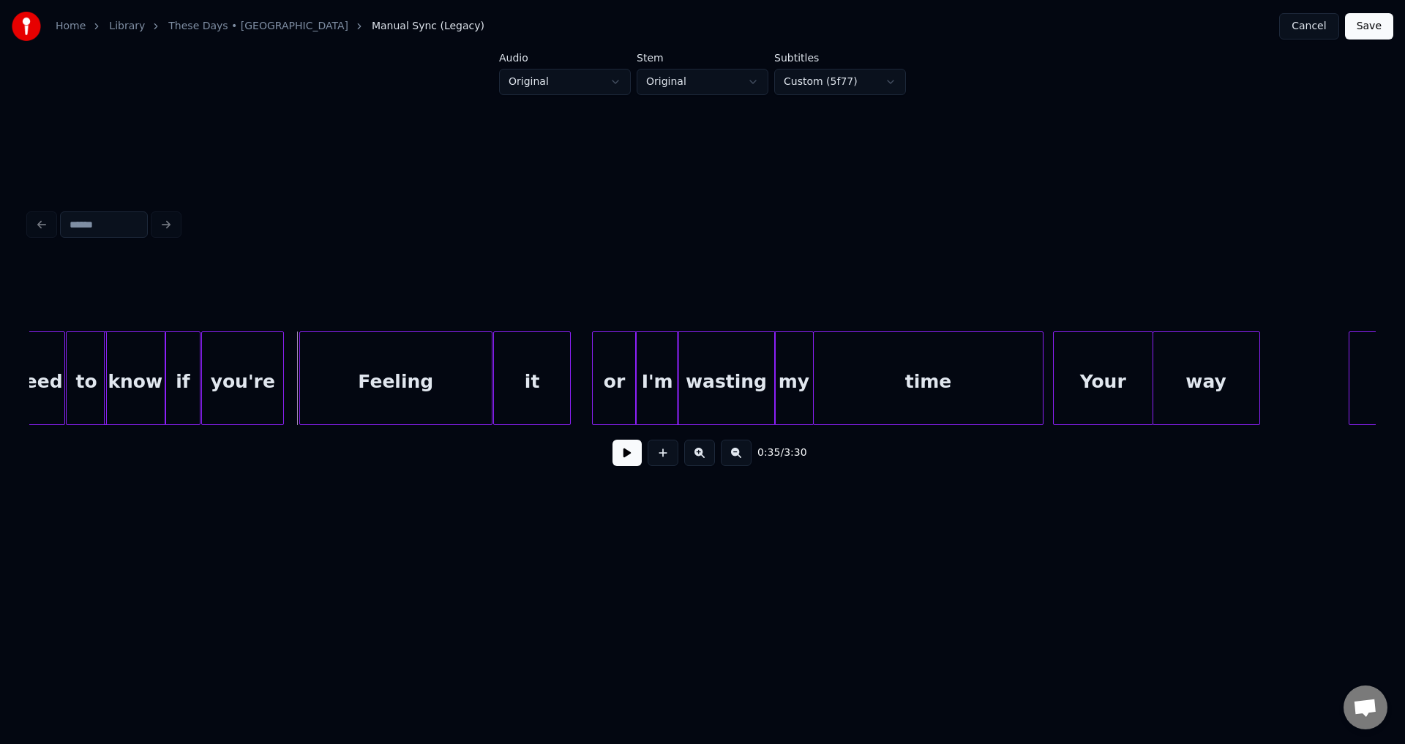
click at [616, 451] on button at bounding box center [626, 453] width 29 height 26
click at [620, 453] on button at bounding box center [626, 453] width 29 height 26
click at [613, 394] on div "or" at bounding box center [615, 381] width 44 height 99
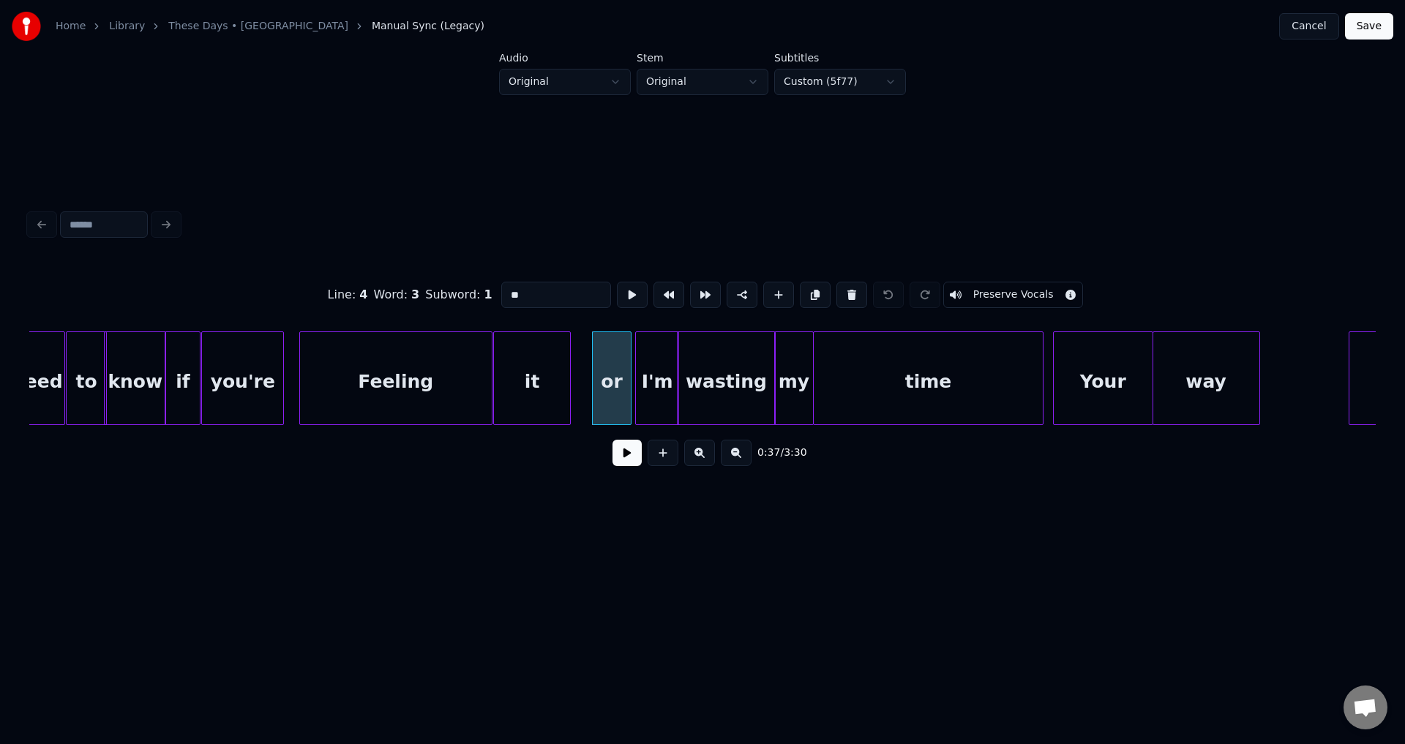
click at [626, 379] on div at bounding box center [628, 378] width 4 height 92
click at [629, 375] on div at bounding box center [630, 378] width 4 height 92
click at [440, 386] on div "Feeling" at bounding box center [396, 381] width 192 height 99
type input "*******"
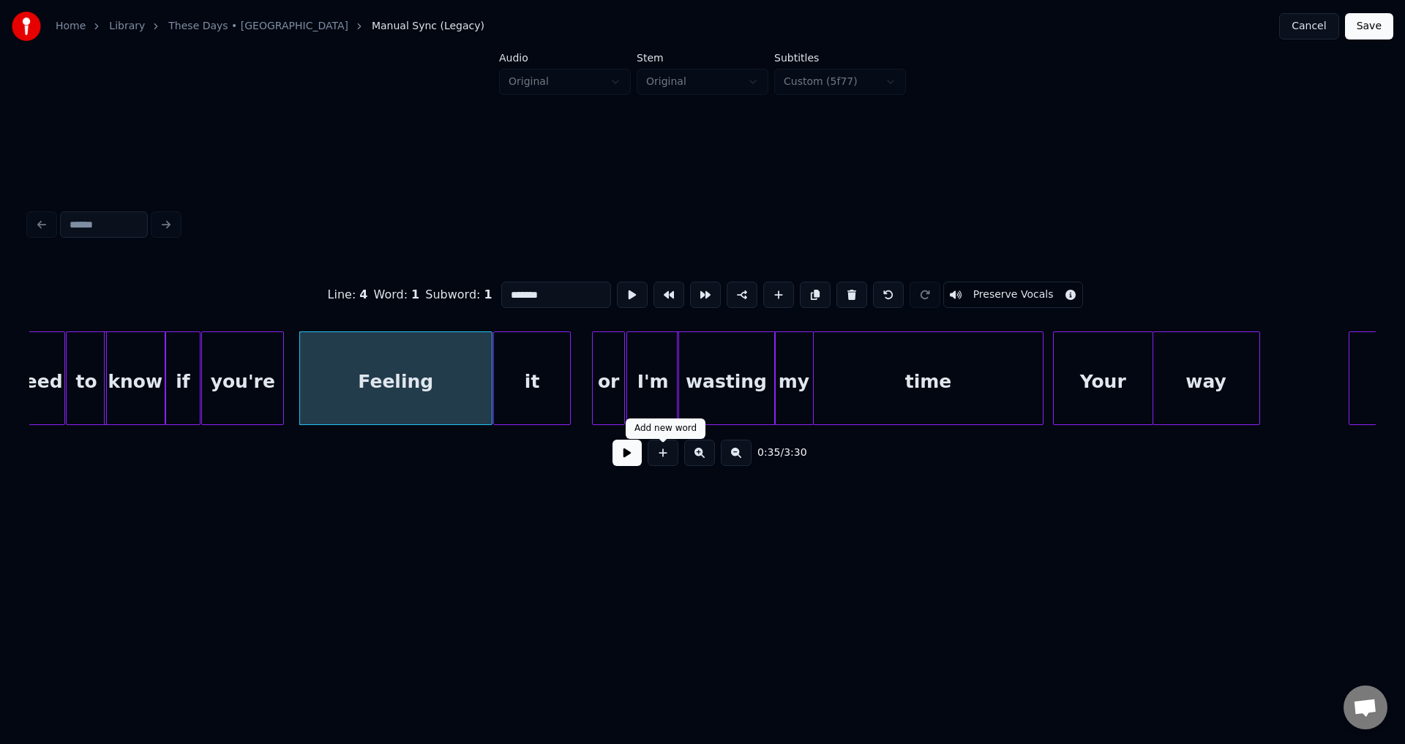
drag, startPoint x: 644, startPoint y: 451, endPoint x: 638, endPoint y: 456, distance: 8.3
click at [642, 454] on div "0:35 / 3:30" at bounding box center [702, 453] width 1323 height 32
click at [636, 457] on button at bounding box center [626, 453] width 29 height 26
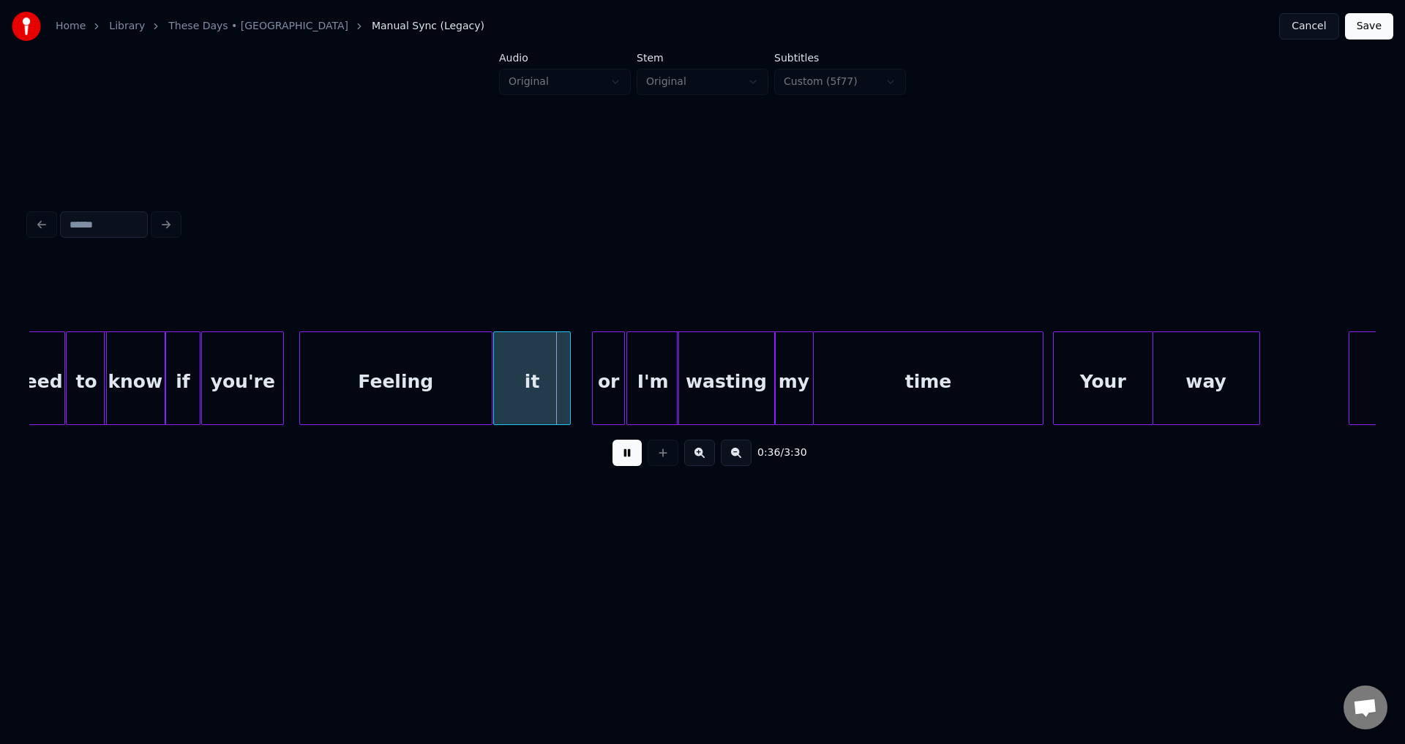
click at [639, 453] on button at bounding box center [626, 453] width 29 height 26
click at [579, 377] on div at bounding box center [576, 378] width 4 height 92
click at [487, 383] on div at bounding box center [489, 378] width 4 height 92
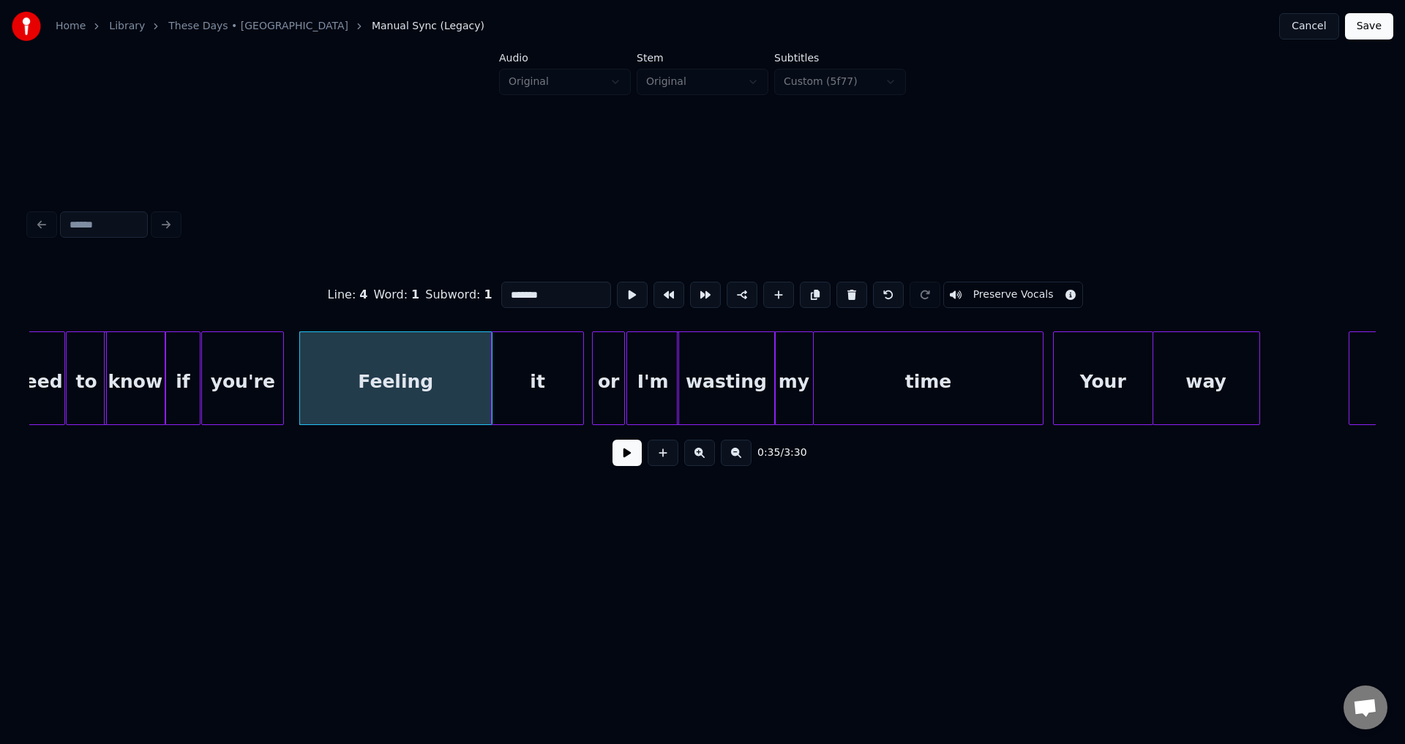
click at [492, 376] on div at bounding box center [494, 378] width 4 height 92
click at [473, 380] on div "Feeling" at bounding box center [396, 381] width 192 height 99
click at [495, 363] on div "it" at bounding box center [535, 381] width 93 height 99
click at [479, 370] on div "Feeling" at bounding box center [396, 381] width 192 height 99
type input "*******"
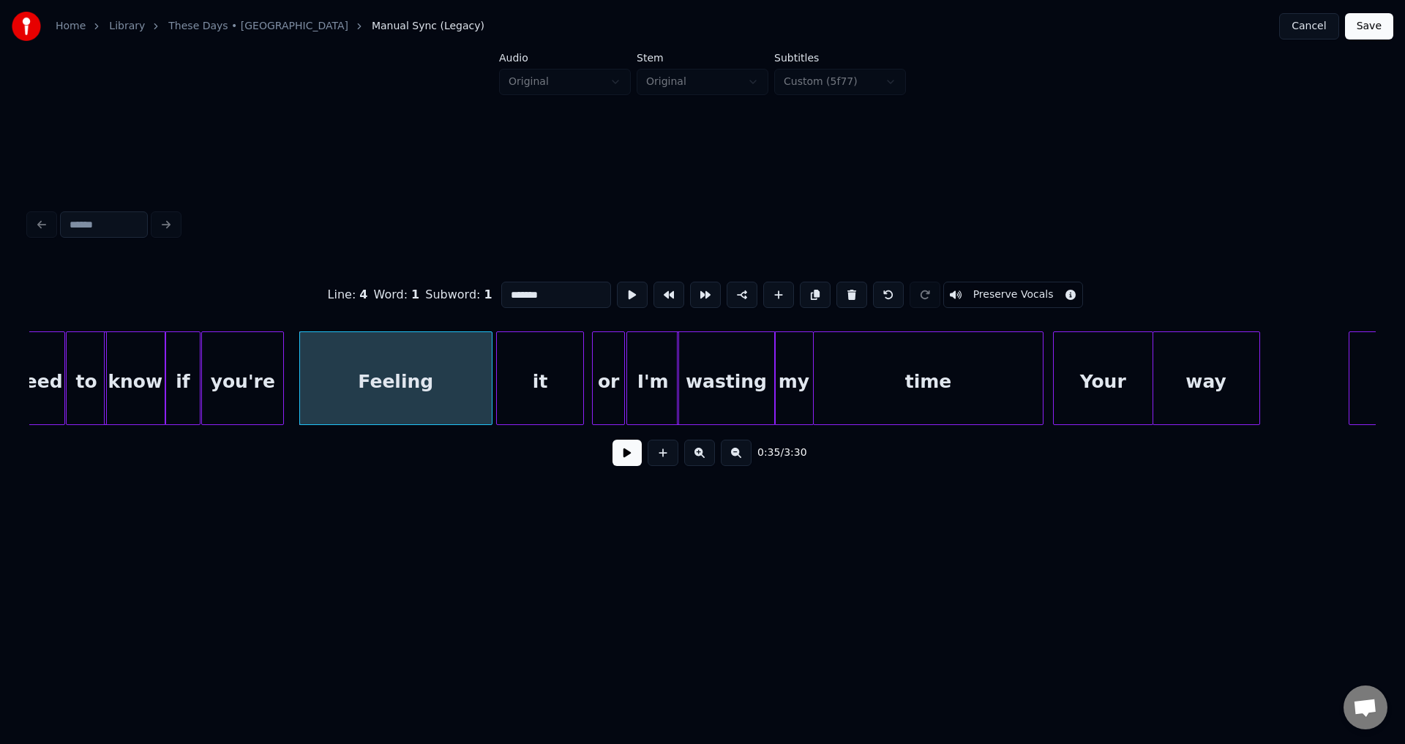
click at [501, 370] on div at bounding box center [499, 378] width 4 height 92
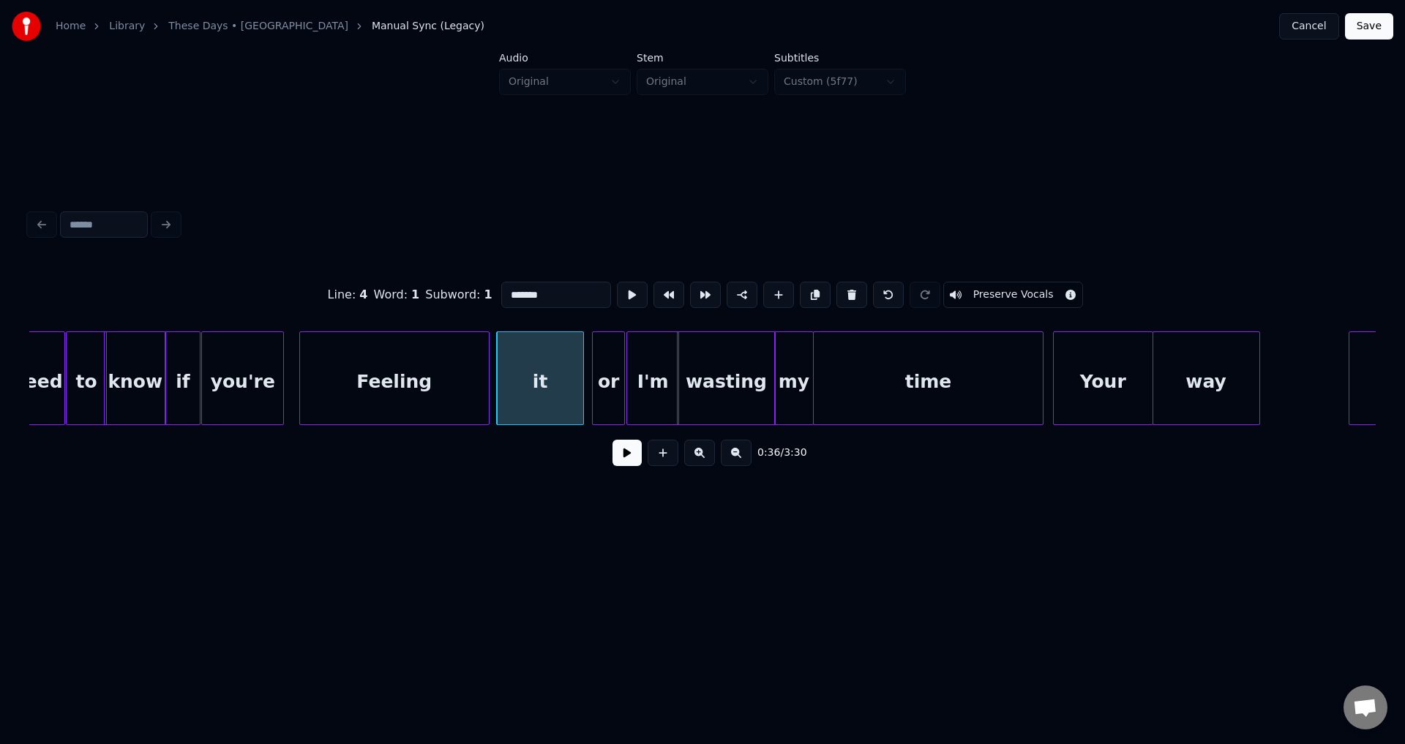
click at [486, 367] on div at bounding box center [486, 378] width 4 height 92
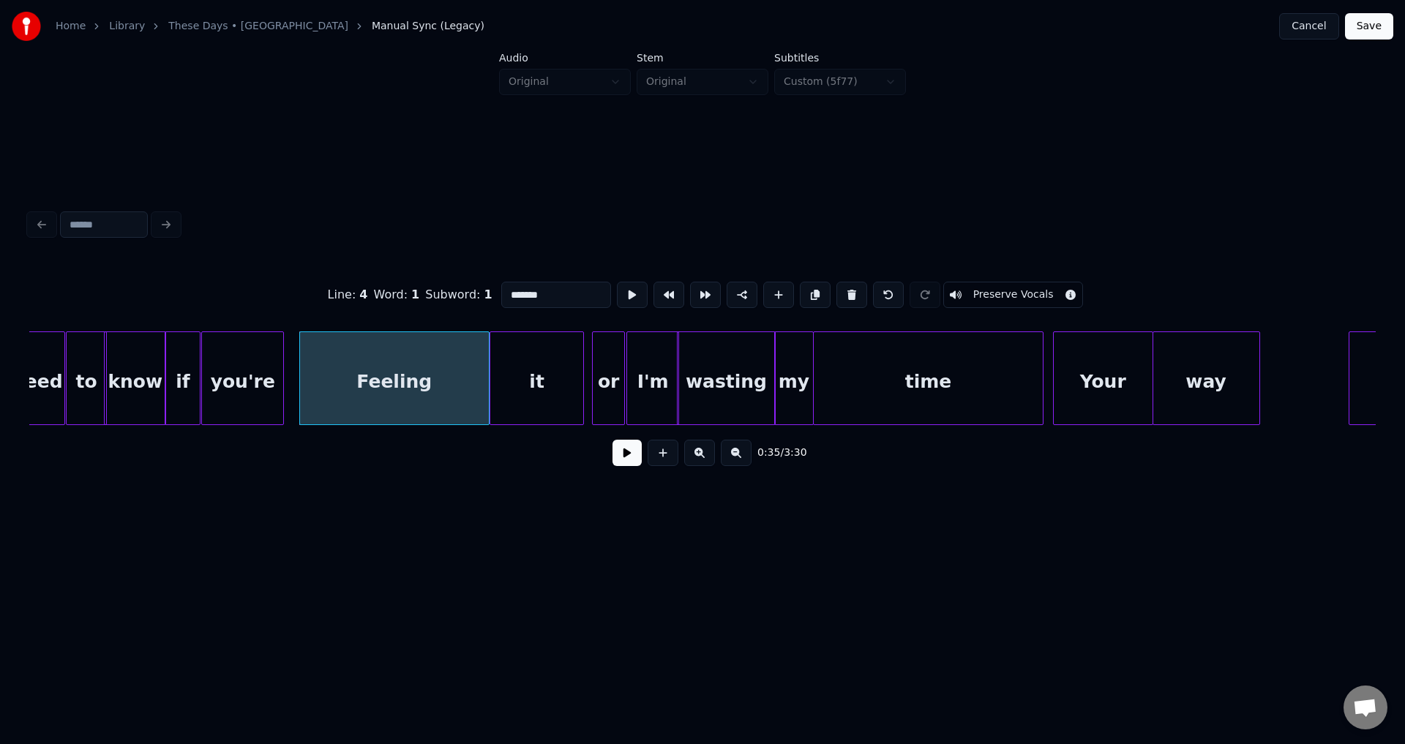
click at [492, 364] on div at bounding box center [492, 378] width 4 height 92
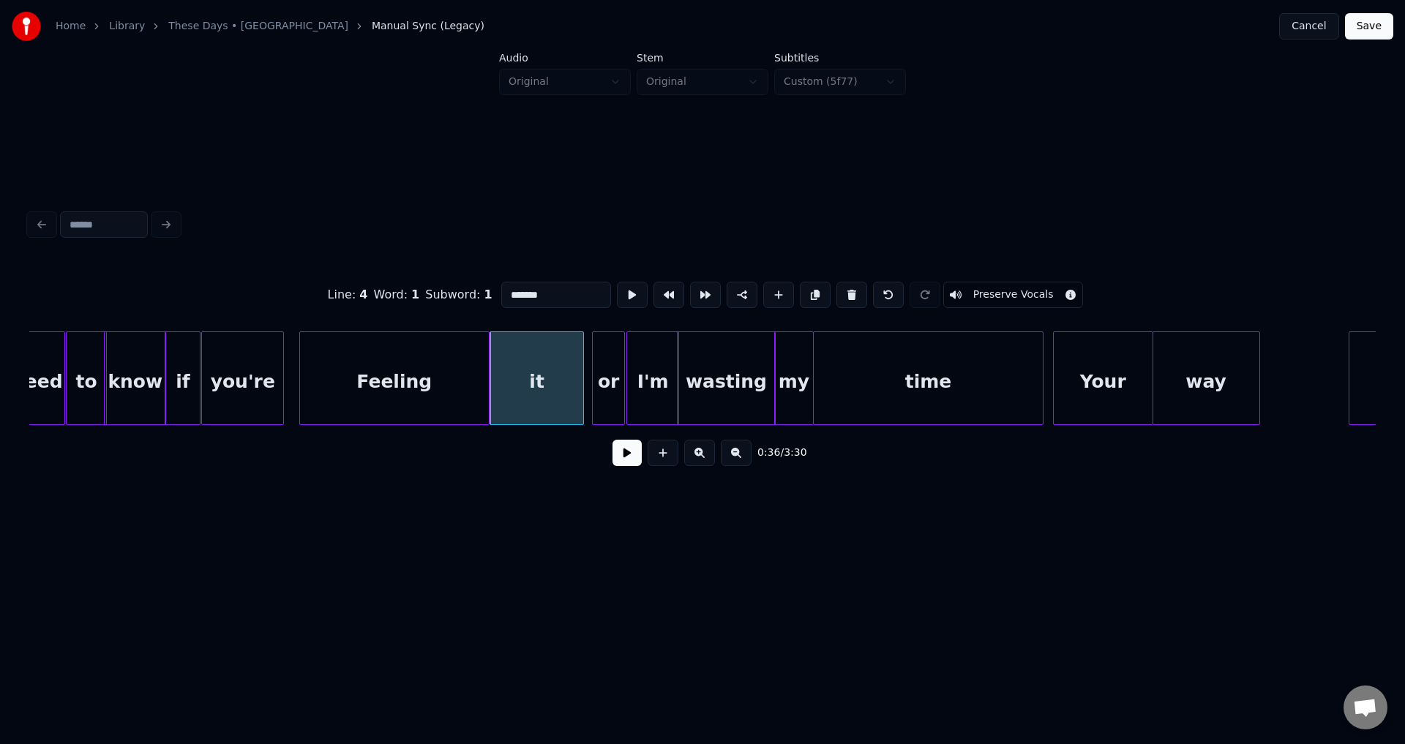
click at [339, 367] on div "Feeling" at bounding box center [394, 381] width 189 height 99
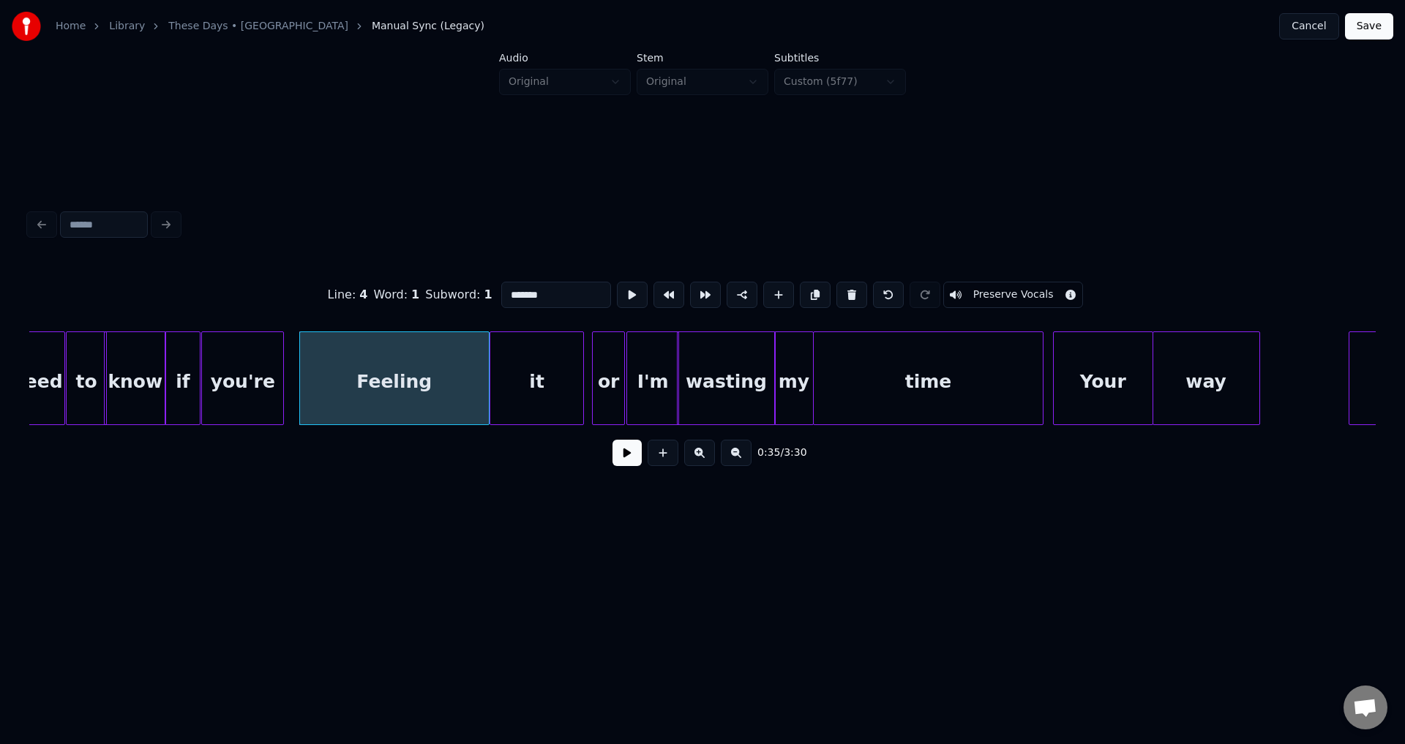
click at [605, 465] on div "0:35 / 3:30" at bounding box center [702, 453] width 1323 height 32
click at [613, 464] on button at bounding box center [626, 453] width 29 height 26
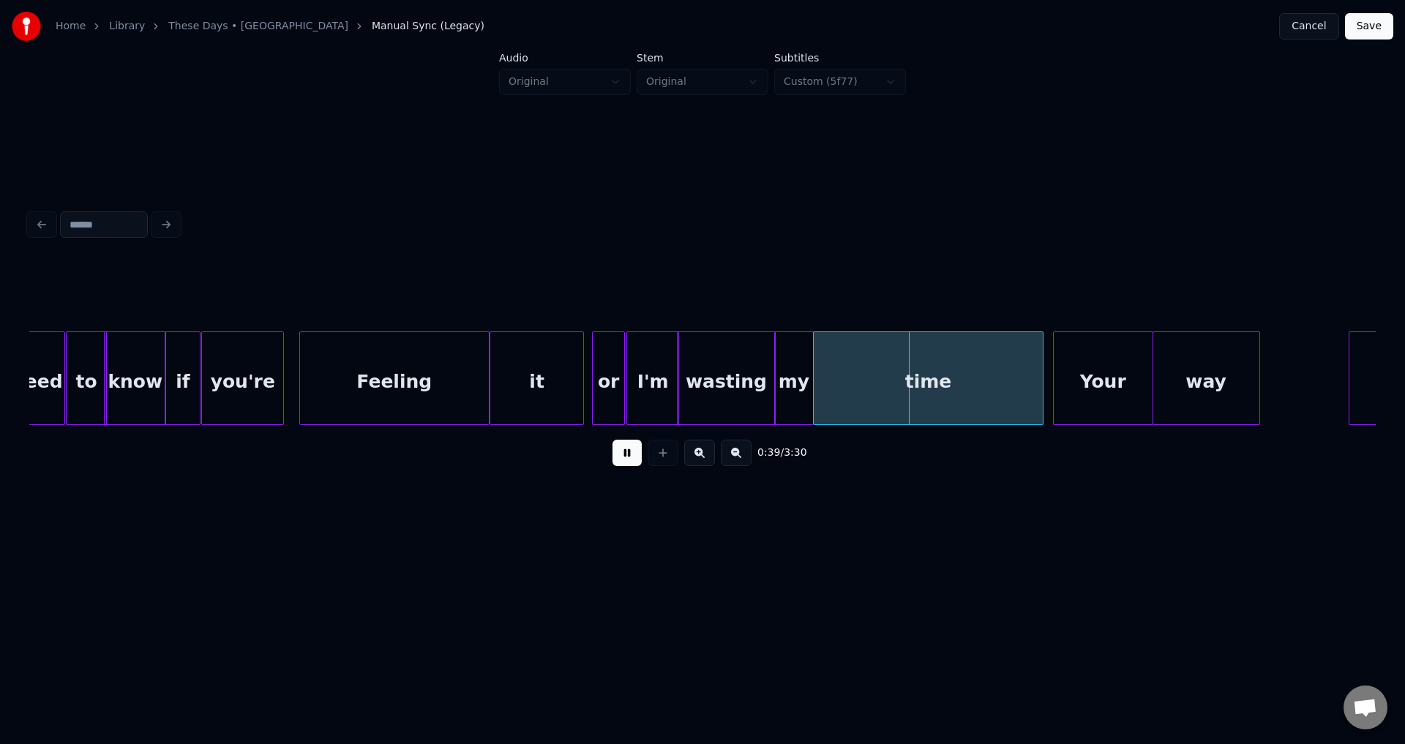
click at [626, 448] on button at bounding box center [626, 453] width 29 height 26
click at [674, 384] on div at bounding box center [676, 378] width 4 height 92
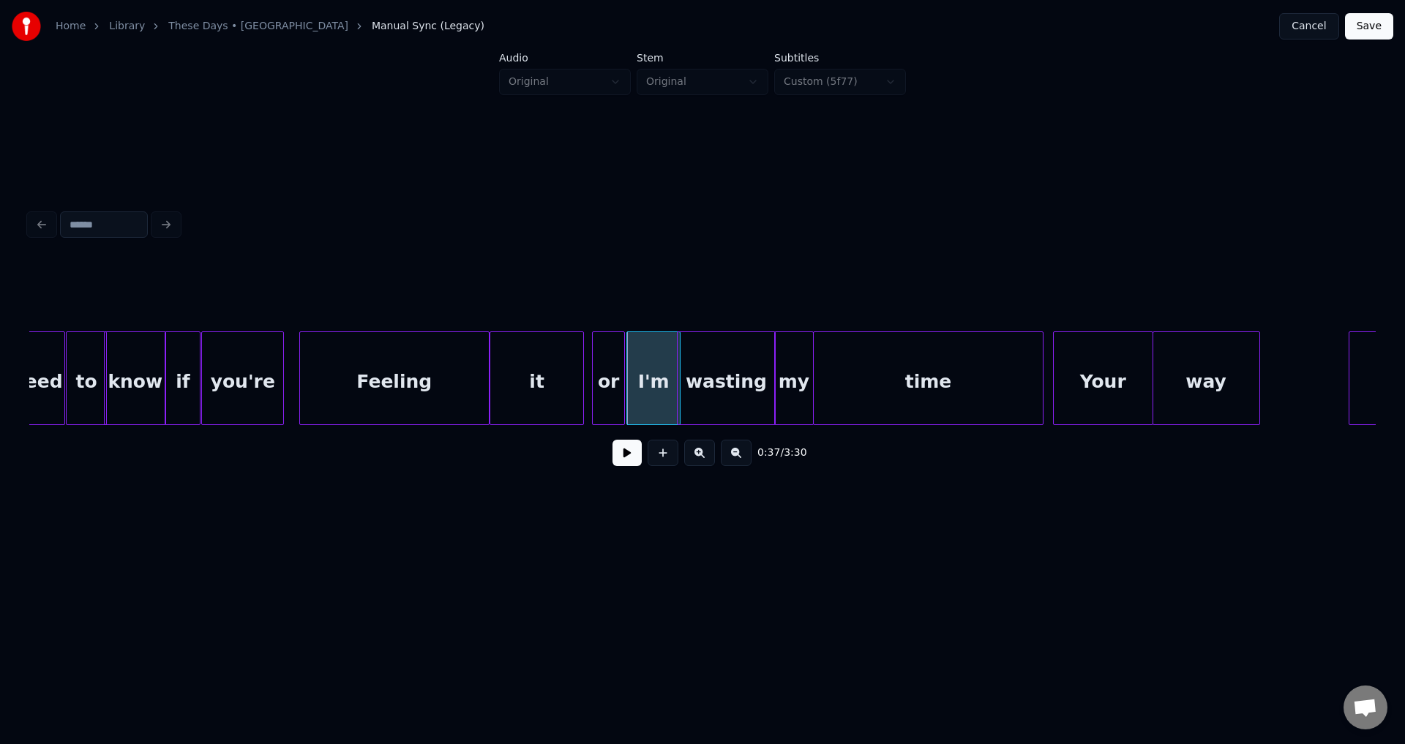
click at [684, 383] on div "wasting" at bounding box center [725, 381] width 97 height 99
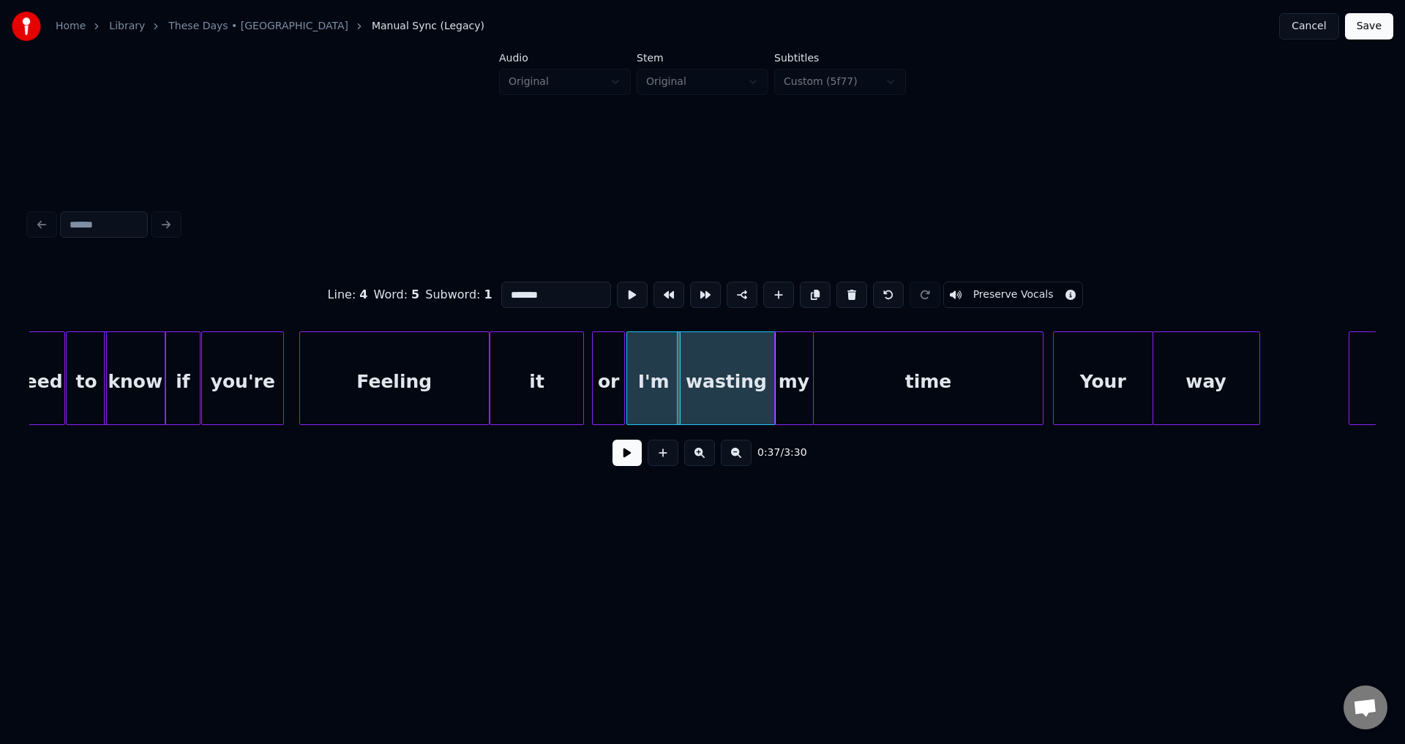
click at [628, 450] on button at bounding box center [626, 453] width 29 height 26
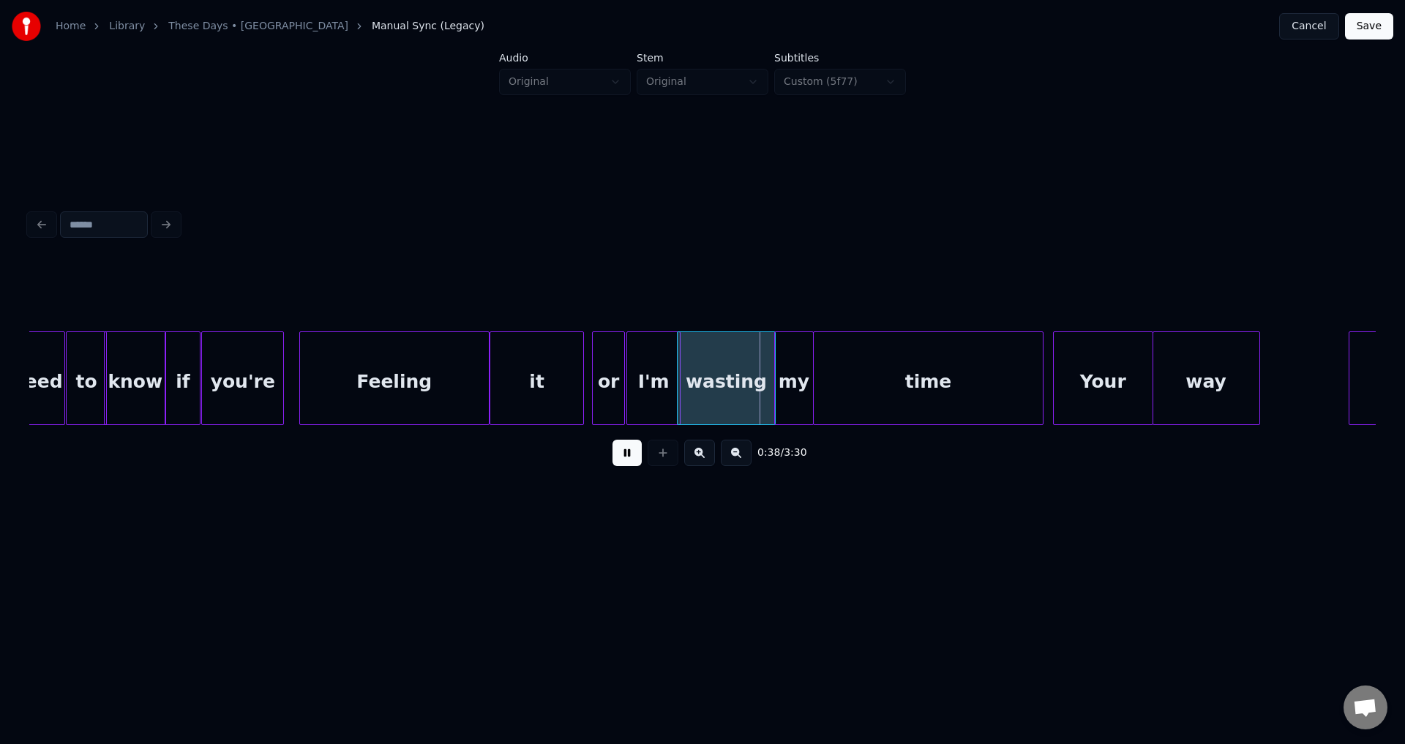
click at [628, 454] on button at bounding box center [626, 453] width 29 height 26
click at [767, 370] on div at bounding box center [766, 378] width 4 height 92
click at [619, 453] on button at bounding box center [626, 453] width 29 height 26
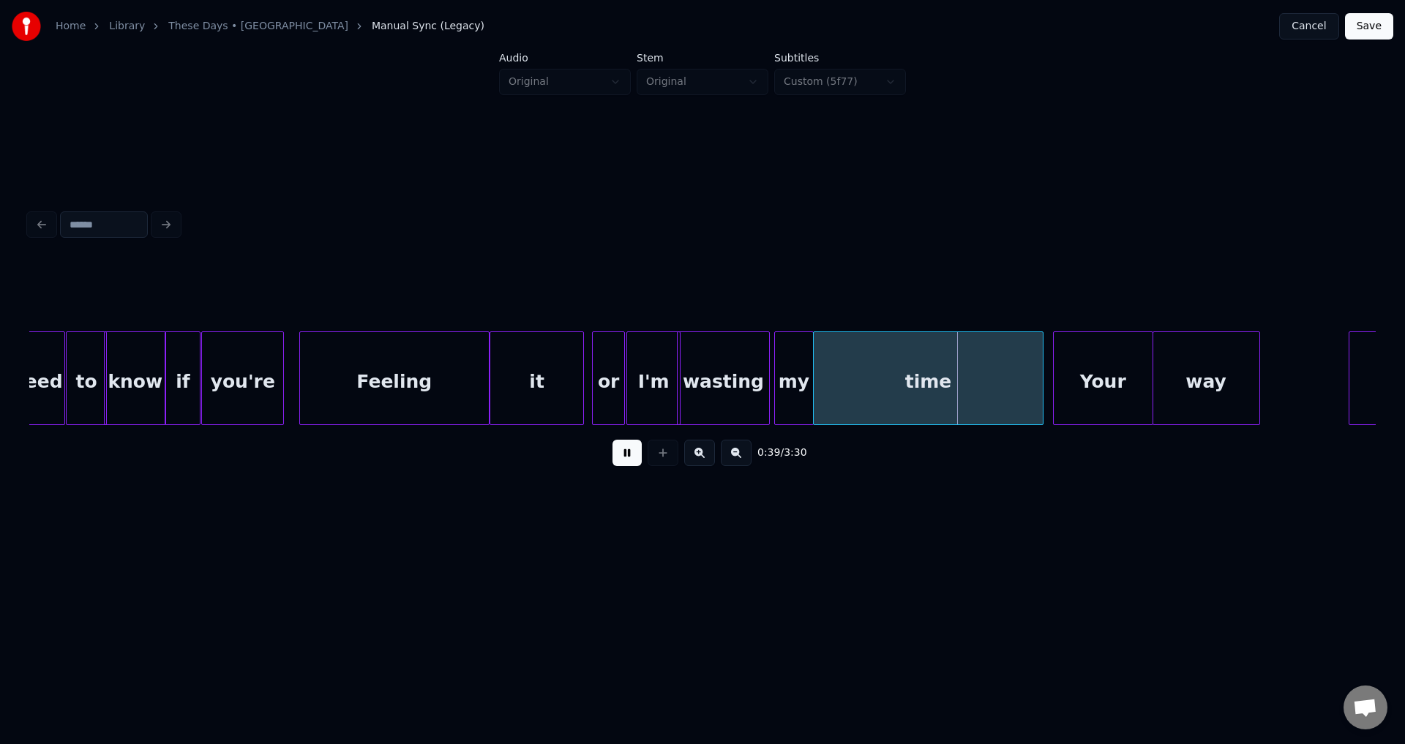
click at [628, 453] on button at bounding box center [626, 453] width 29 height 26
click at [797, 380] on div "my" at bounding box center [794, 381] width 38 height 99
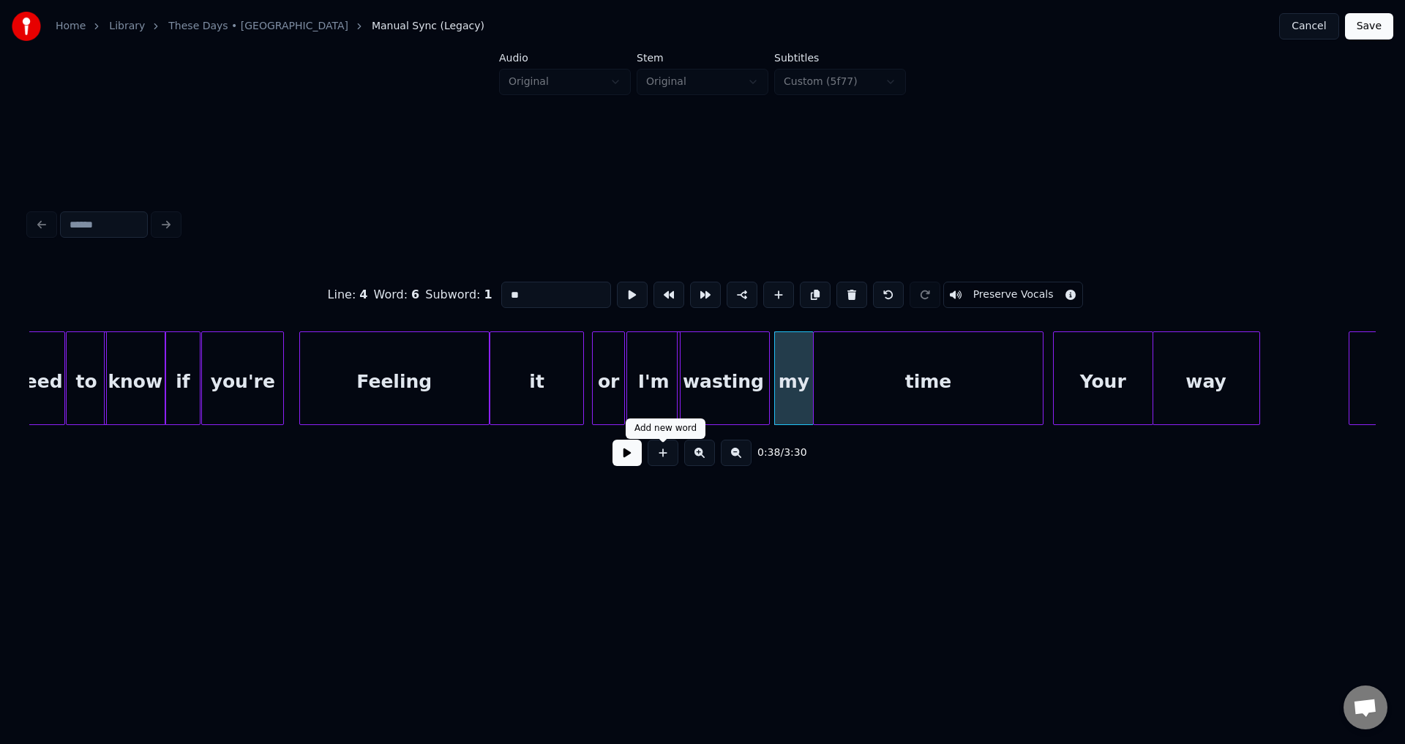
click at [626, 459] on button at bounding box center [626, 453] width 29 height 26
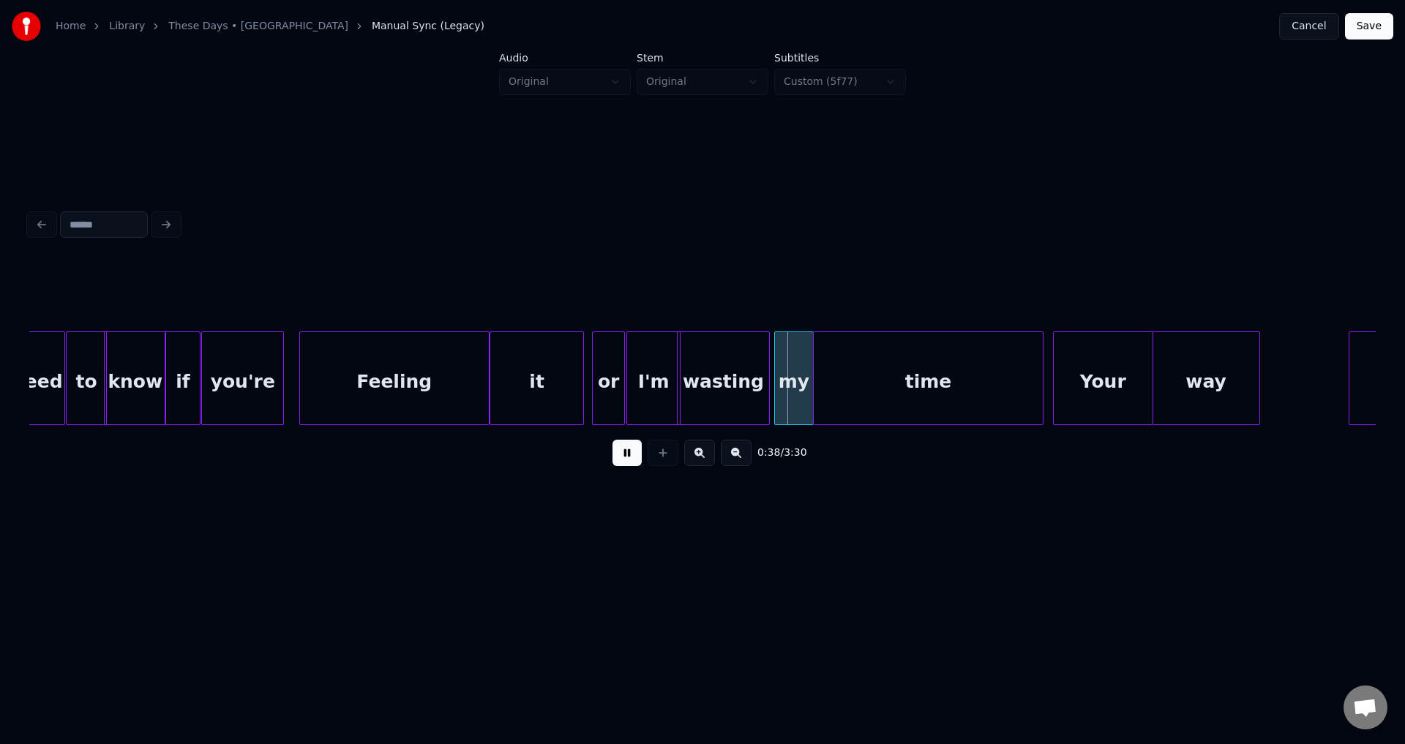
click at [631, 462] on button at bounding box center [626, 453] width 29 height 26
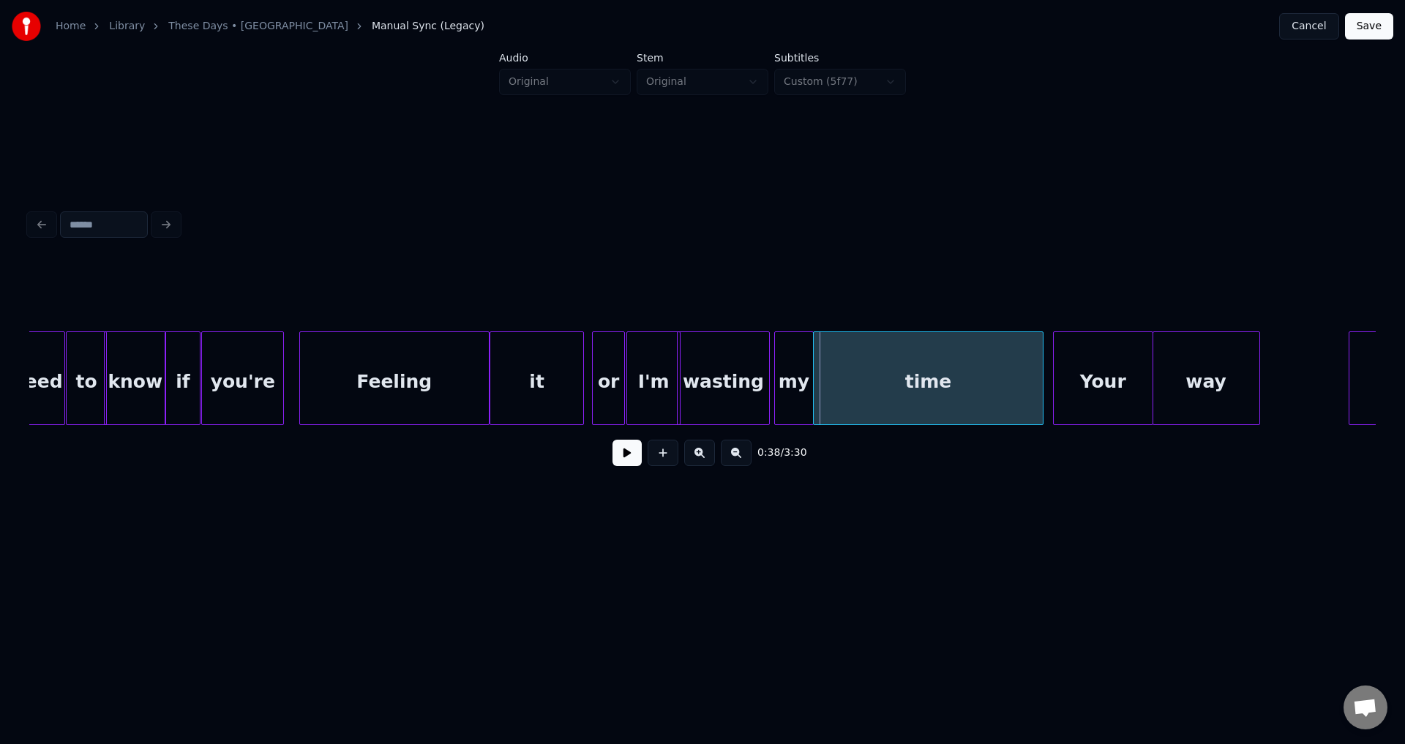
click at [819, 404] on div "time" at bounding box center [927, 381] width 229 height 99
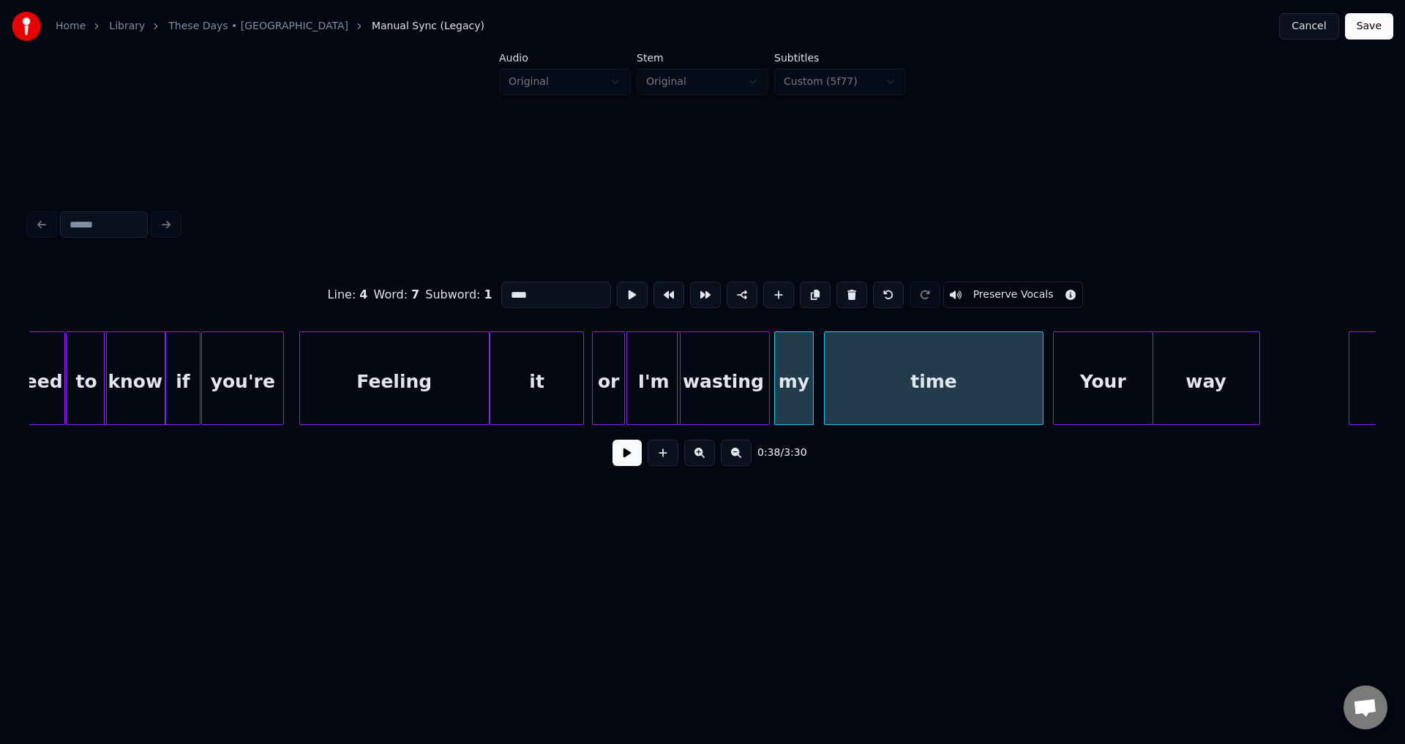
click at [824, 383] on div at bounding box center [826, 378] width 4 height 92
click at [821, 382] on div at bounding box center [818, 378] width 4 height 92
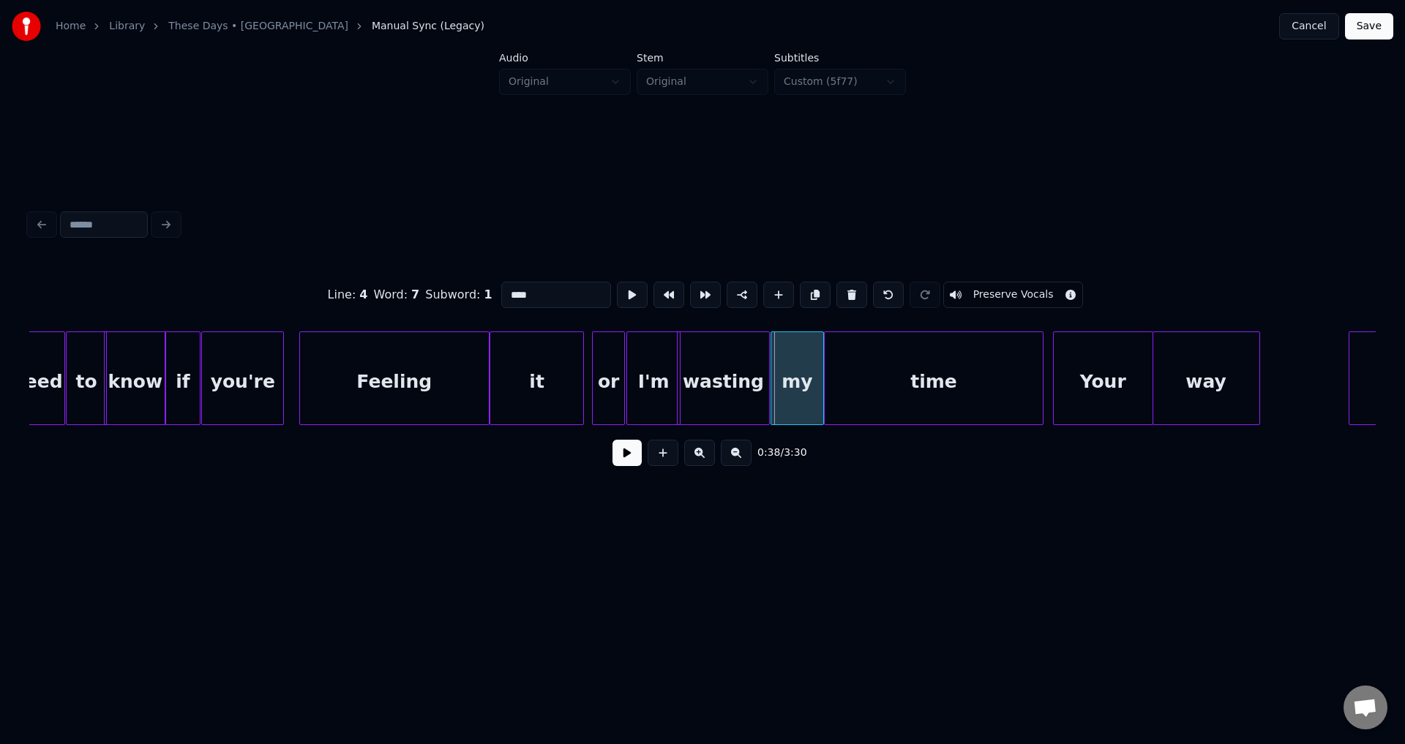
click at [773, 380] on div at bounding box center [773, 378] width 4 height 92
click at [618, 456] on button at bounding box center [626, 453] width 29 height 26
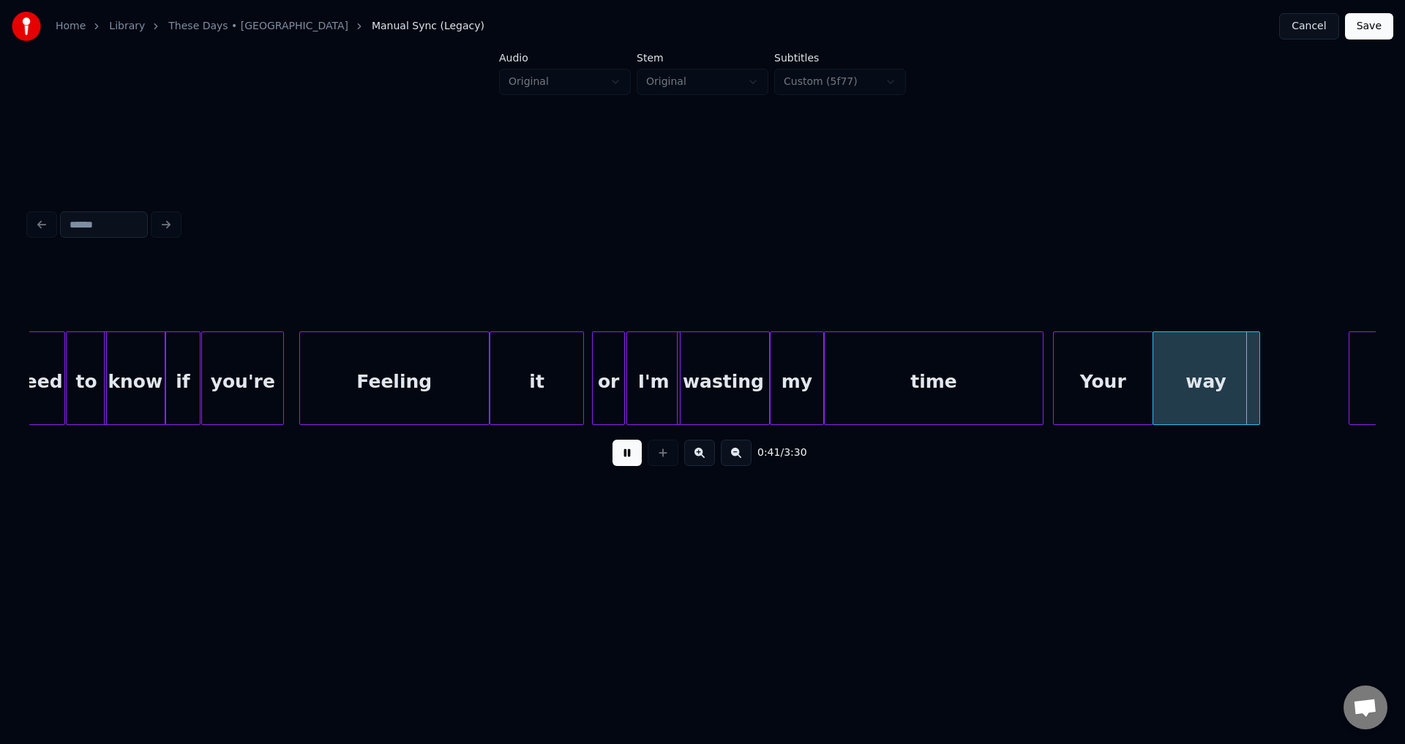
click at [624, 459] on button at bounding box center [626, 453] width 29 height 26
click at [1369, 31] on button "Save" at bounding box center [1369, 26] width 48 height 26
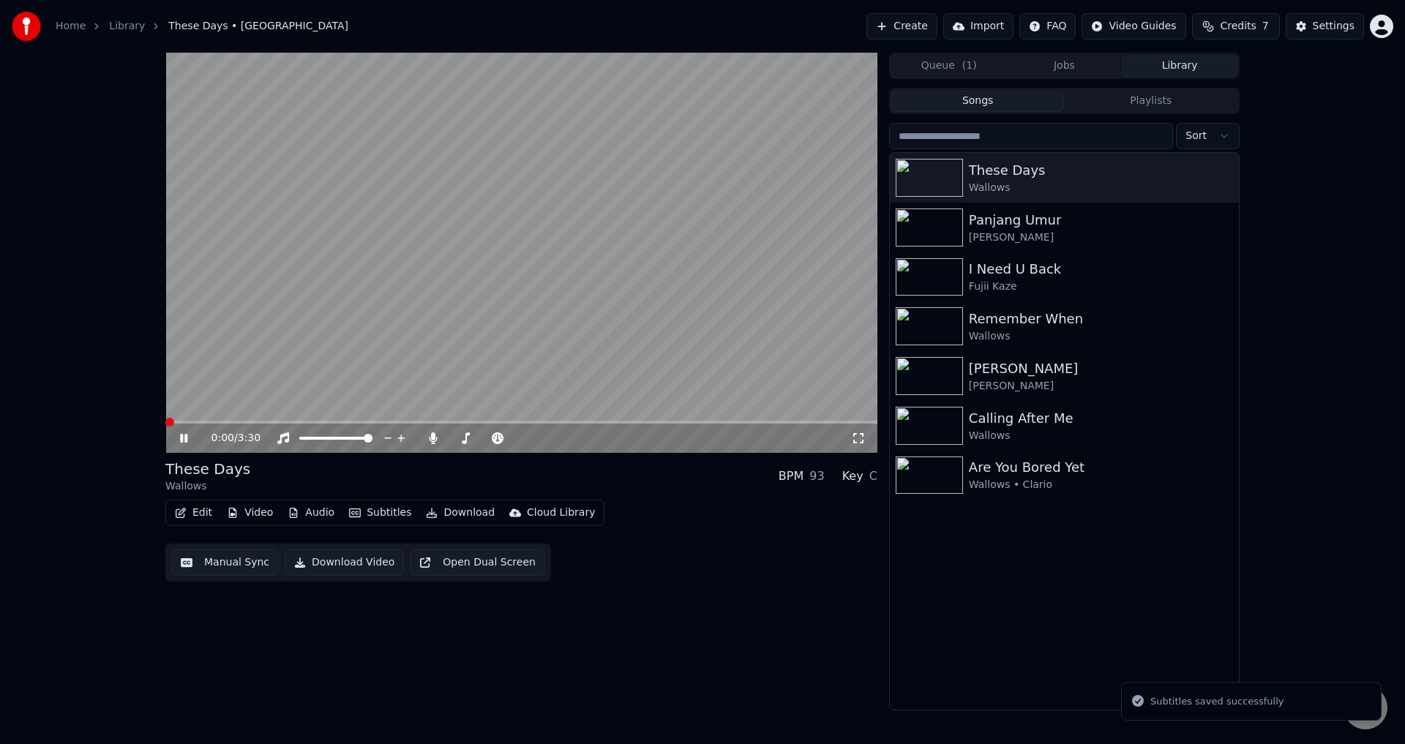
click at [195, 512] on button "Edit" at bounding box center [193, 513] width 49 height 20
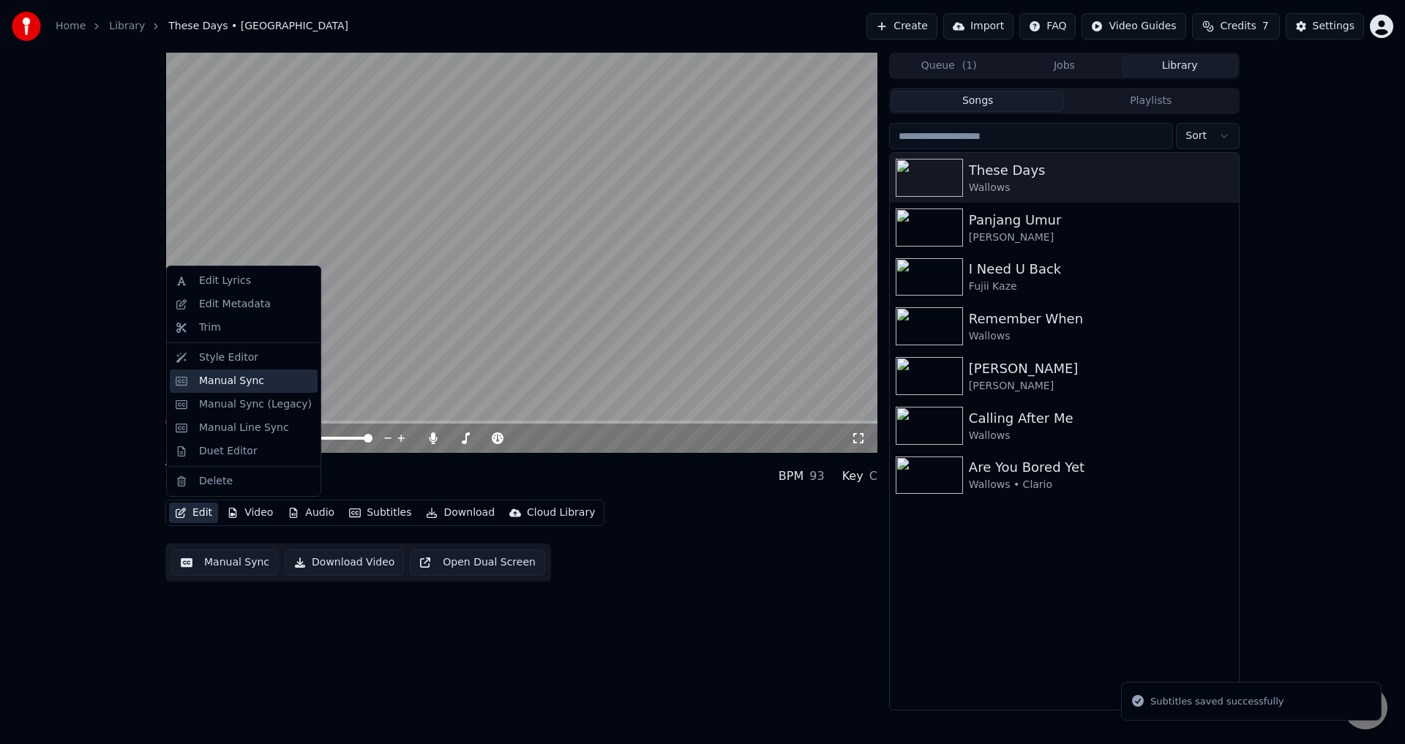
click at [241, 380] on div "Manual Sync" at bounding box center [231, 381] width 65 height 15
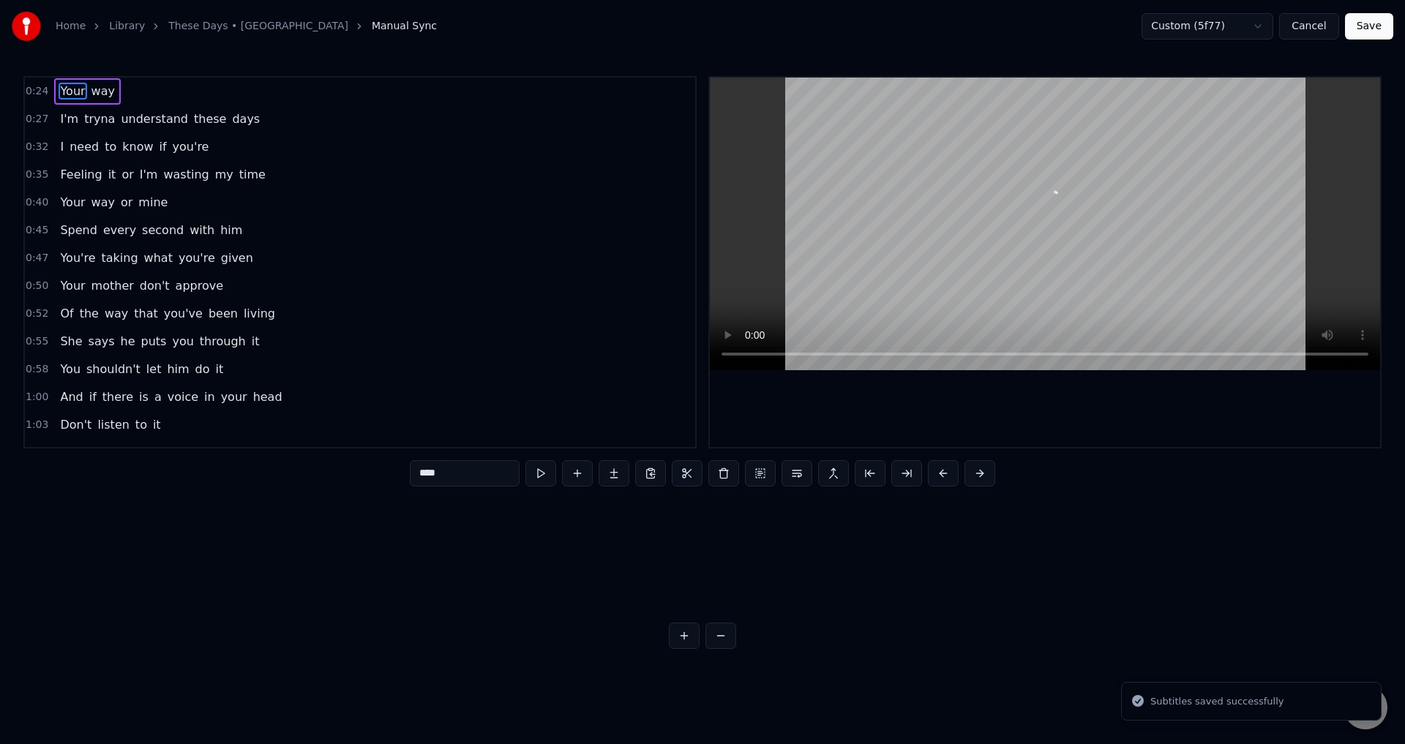
scroll to position [0, 6265]
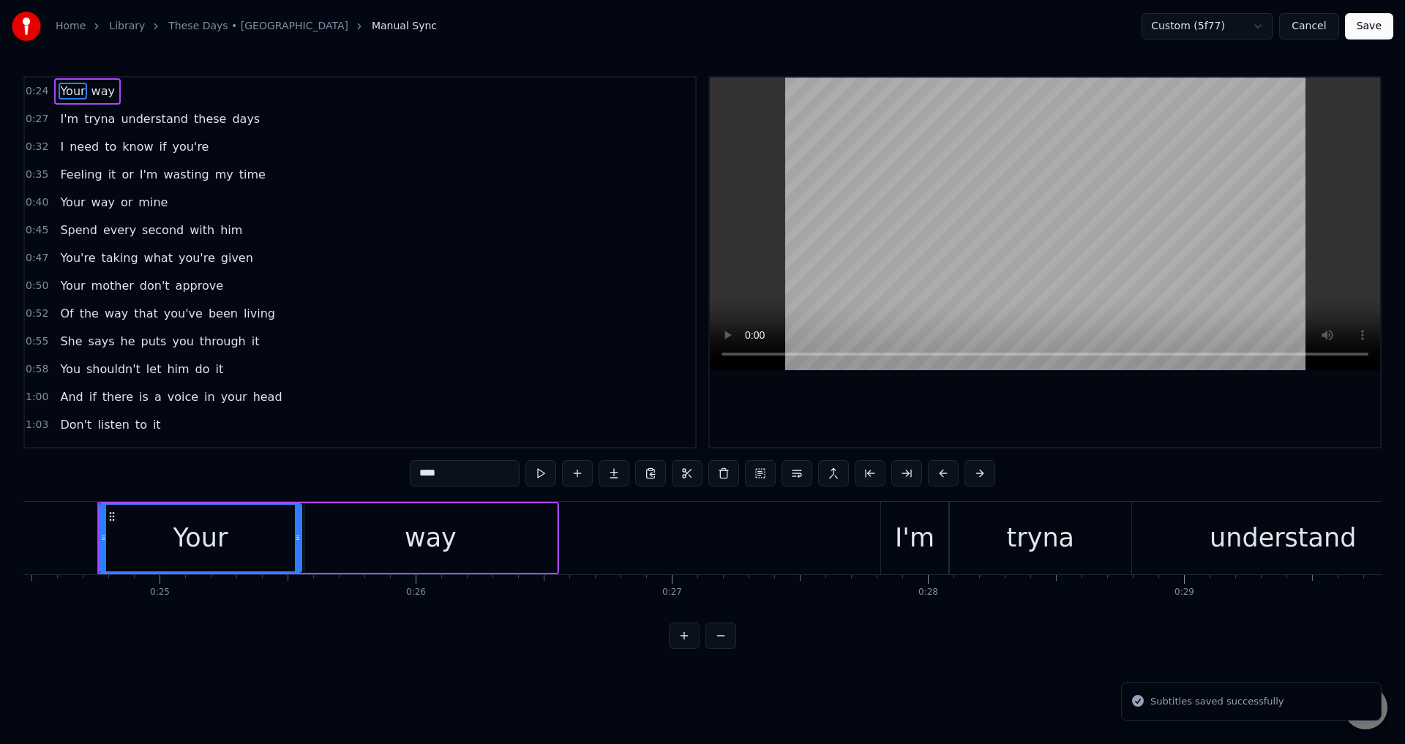
click at [75, 175] on span "Feeling" at bounding box center [81, 174] width 45 height 17
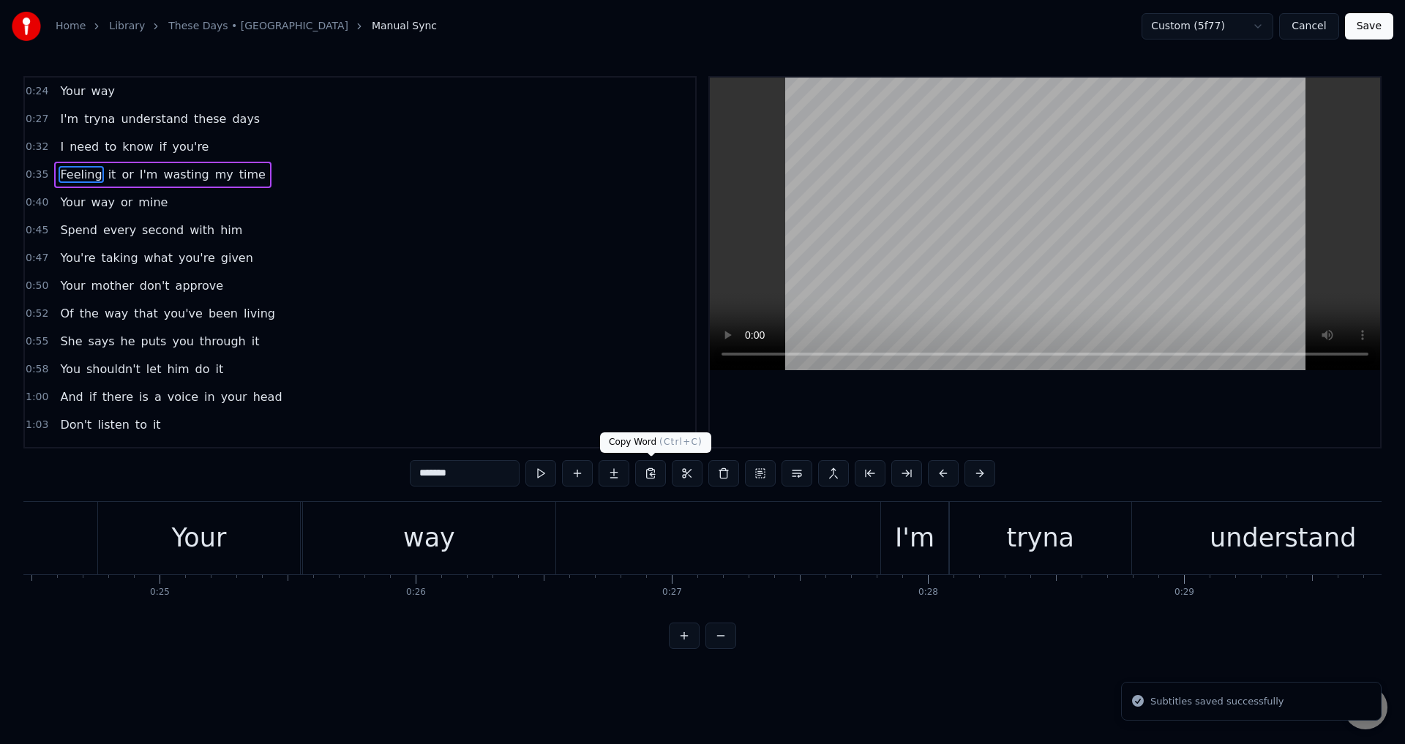
scroll to position [0, 8936]
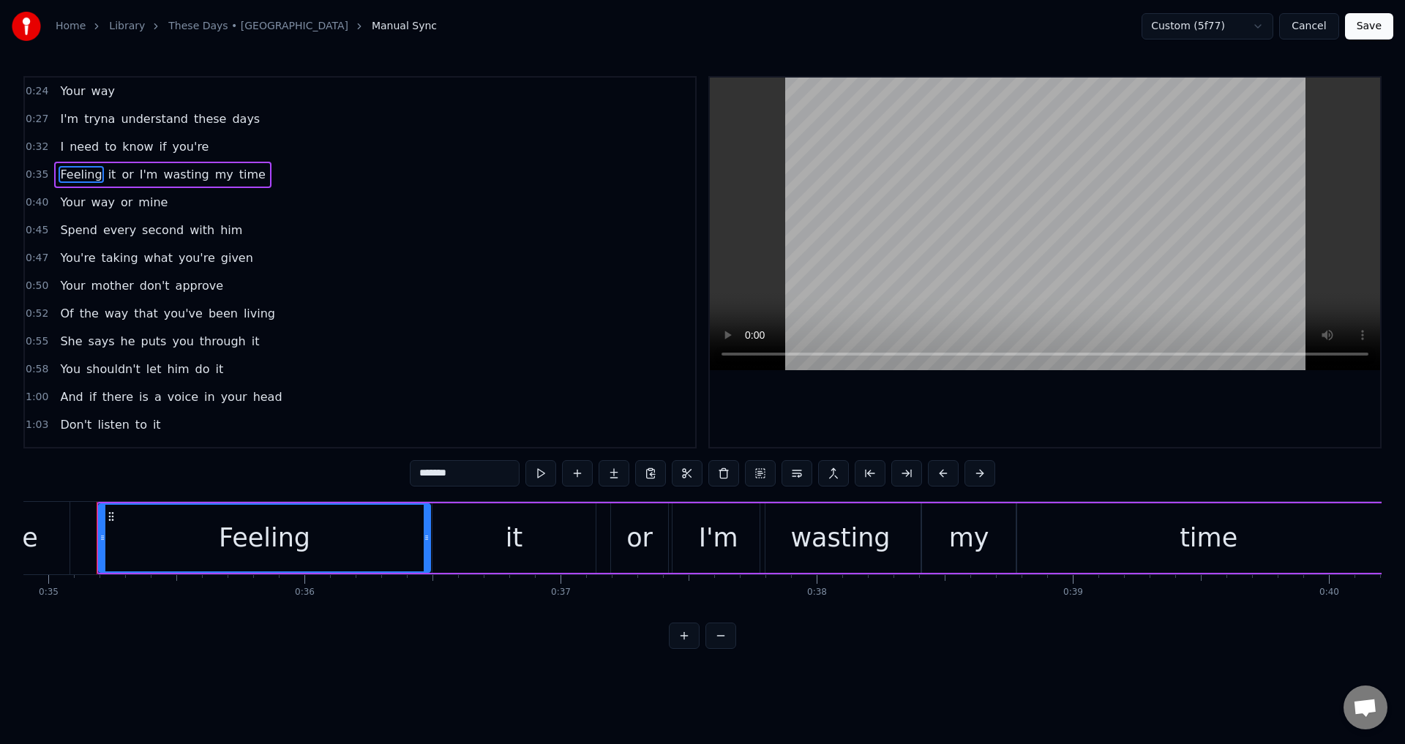
click at [1007, 418] on div at bounding box center [1045, 262] width 670 height 369
click at [1091, 391] on div at bounding box center [1045, 262] width 670 height 369
click at [663, 549] on div "or" at bounding box center [639, 537] width 57 height 69
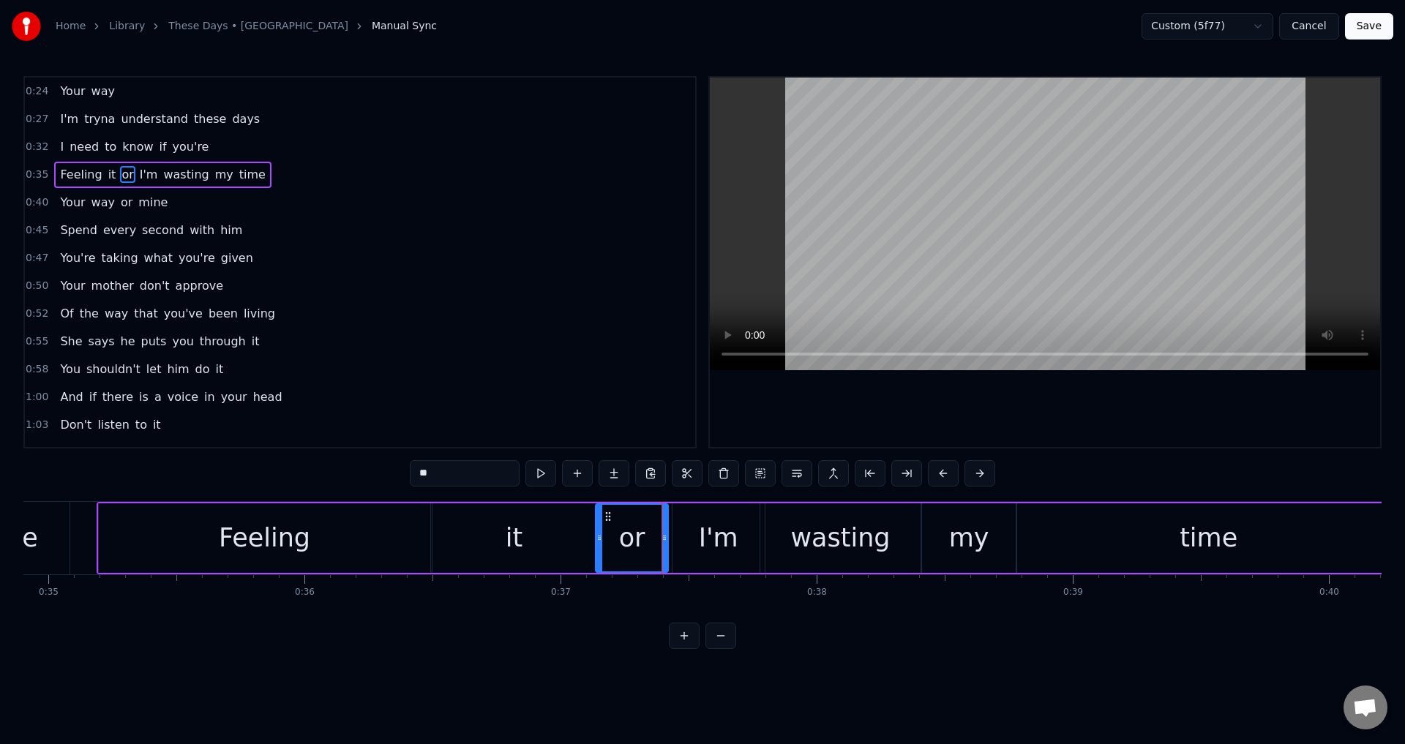
drag, startPoint x: 614, startPoint y: 536, endPoint x: 599, endPoint y: 535, distance: 15.4
click at [599, 535] on icon at bounding box center [599, 538] width 6 height 12
click at [1052, 400] on div at bounding box center [1045, 262] width 670 height 369
click at [1064, 391] on div at bounding box center [1045, 262] width 670 height 369
click at [699, 530] on div "I'm" at bounding box center [718, 537] width 92 height 69
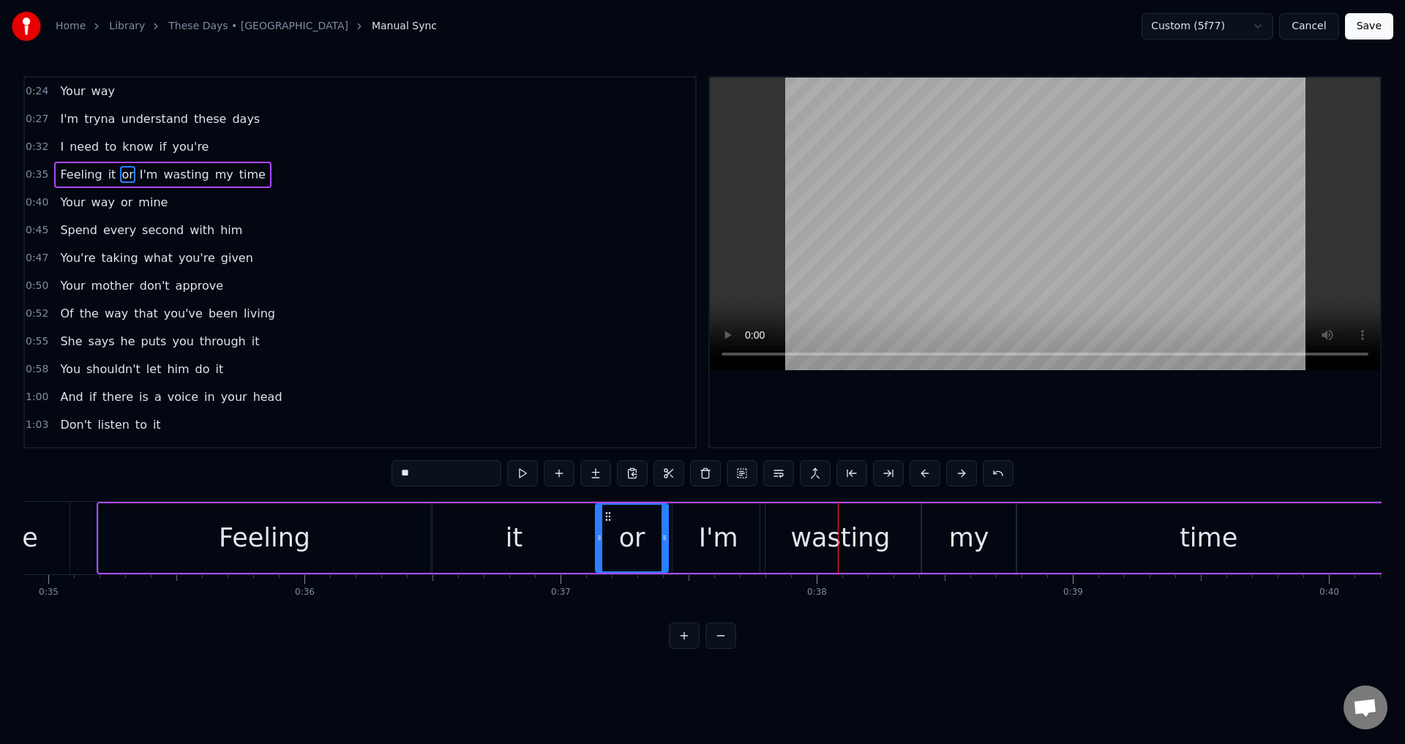
type input "***"
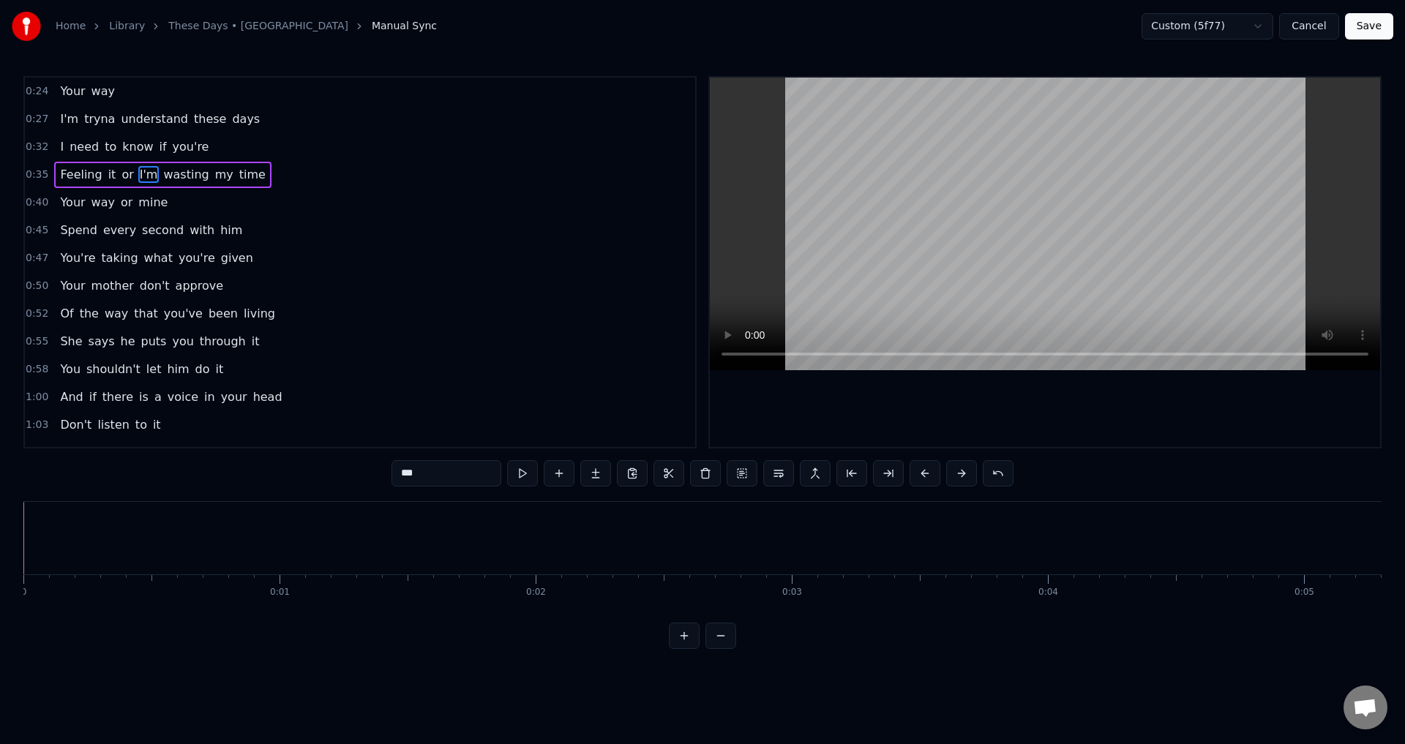
type input "**"
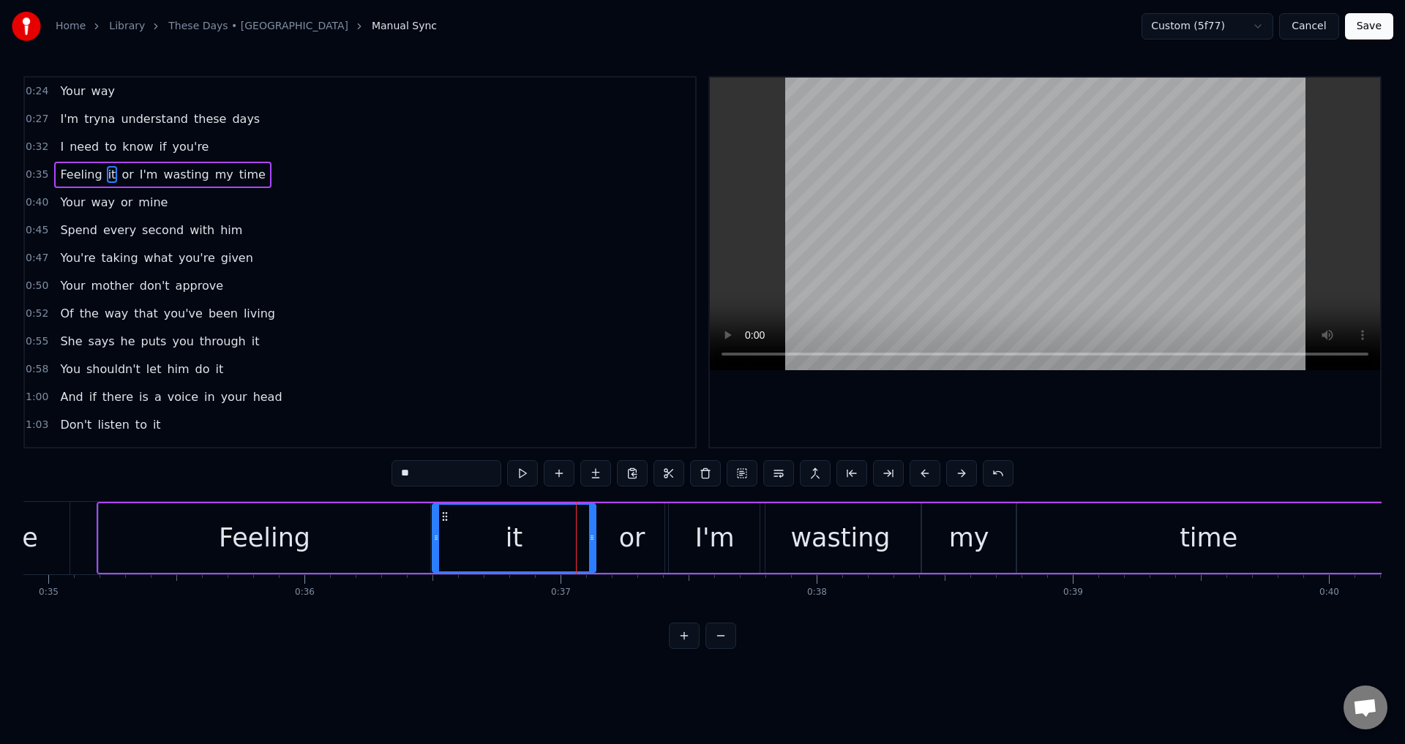
click at [1028, 410] on div at bounding box center [1045, 262] width 670 height 369
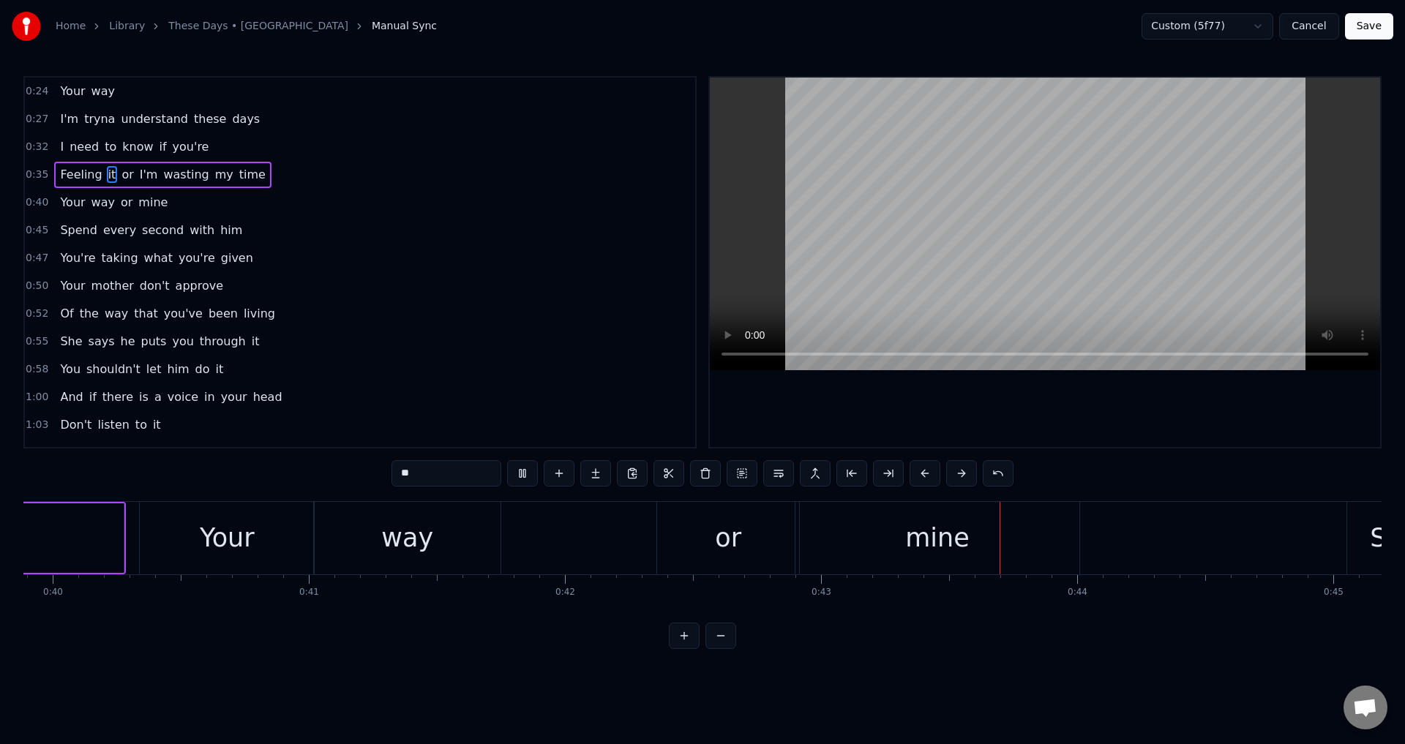
click at [569, 522] on div "Your way or mine" at bounding box center [611, 538] width 944 height 72
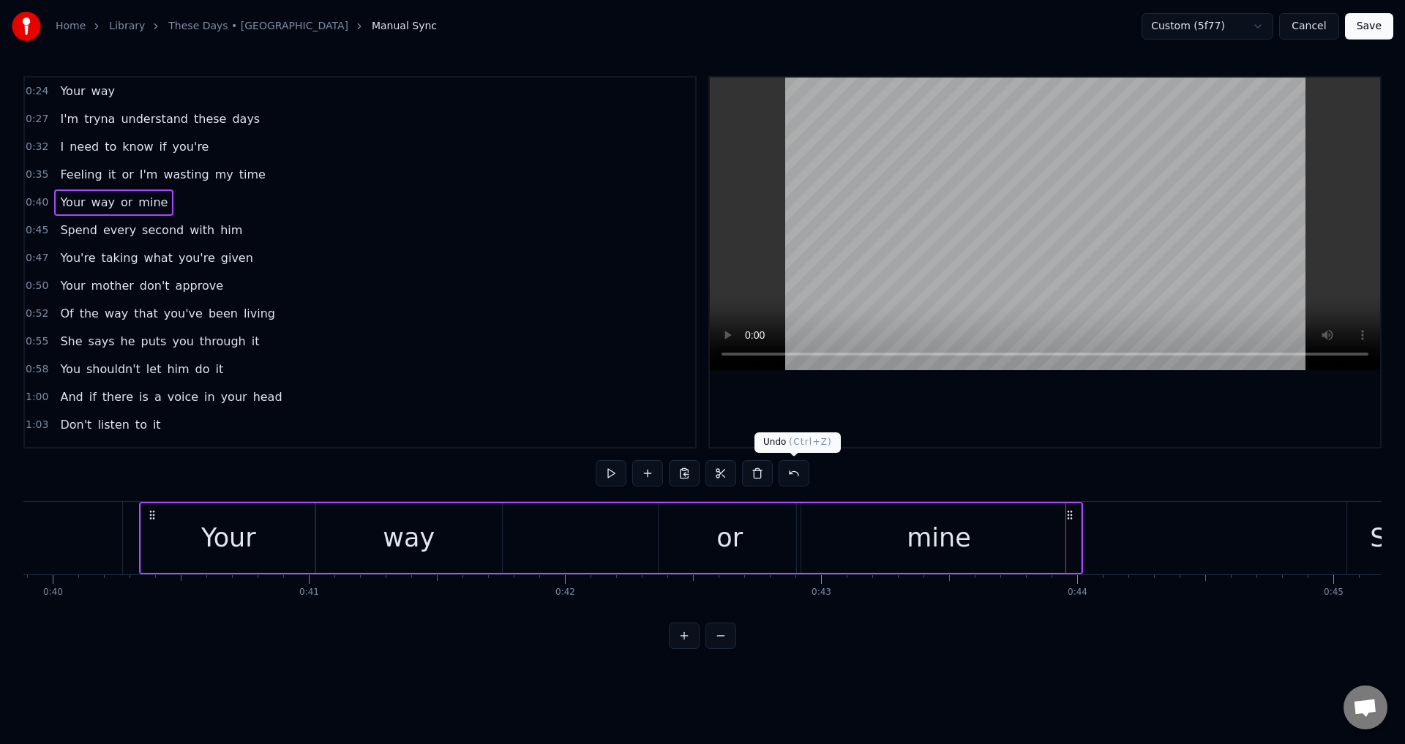
click at [1091, 429] on div at bounding box center [1045, 262] width 670 height 369
click at [1089, 429] on div at bounding box center [1045, 262] width 670 height 369
click at [589, 523] on div "Your way or mine" at bounding box center [611, 538] width 944 height 72
click at [1127, 393] on div at bounding box center [1045, 262] width 670 height 369
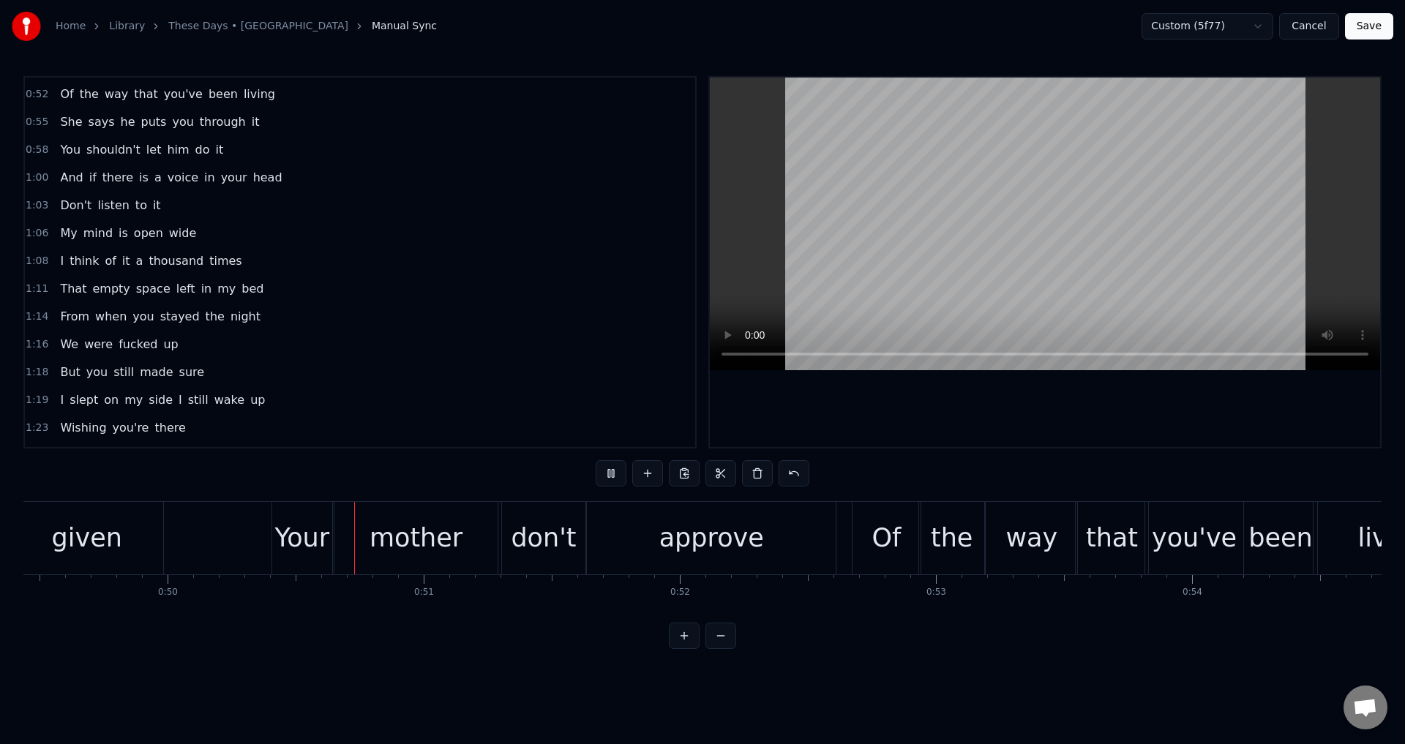
scroll to position [293, 0]
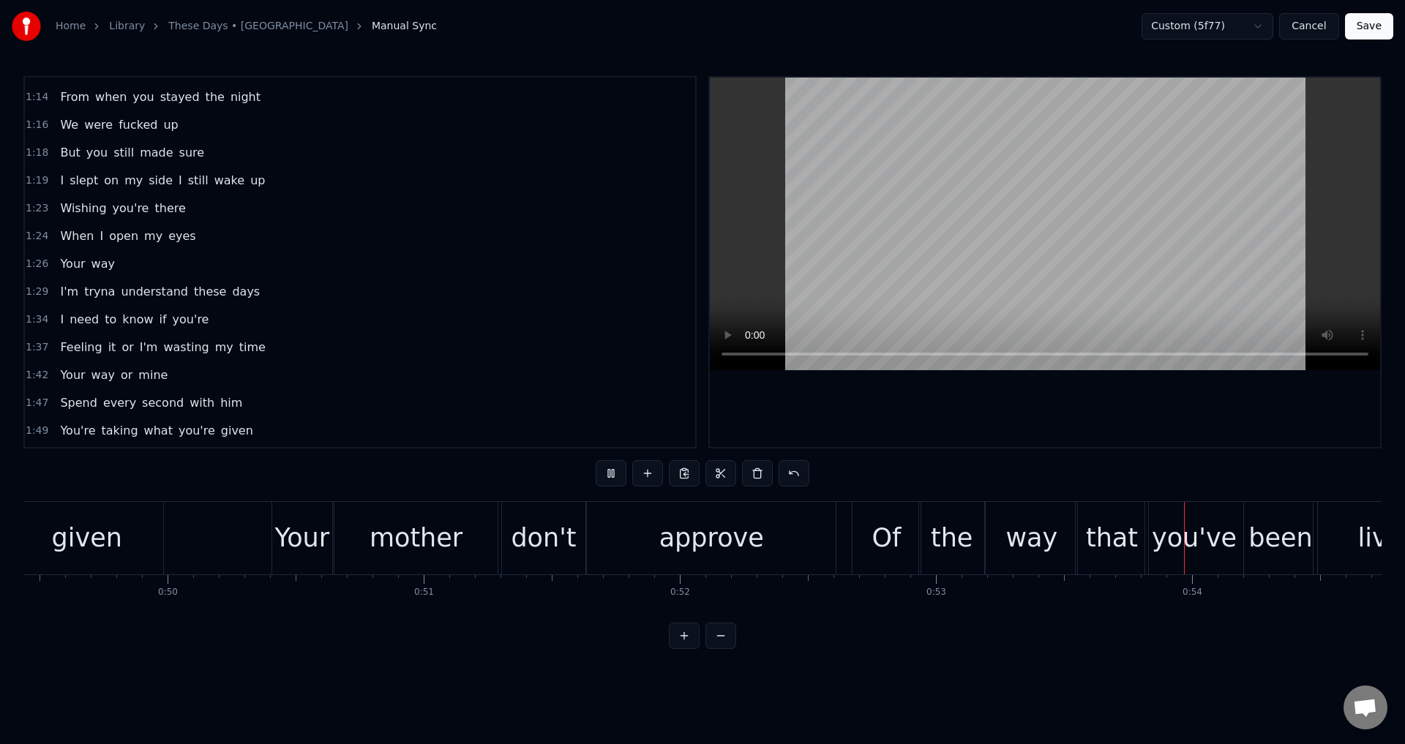
click at [64, 346] on span "Feeling" at bounding box center [81, 347] width 45 height 17
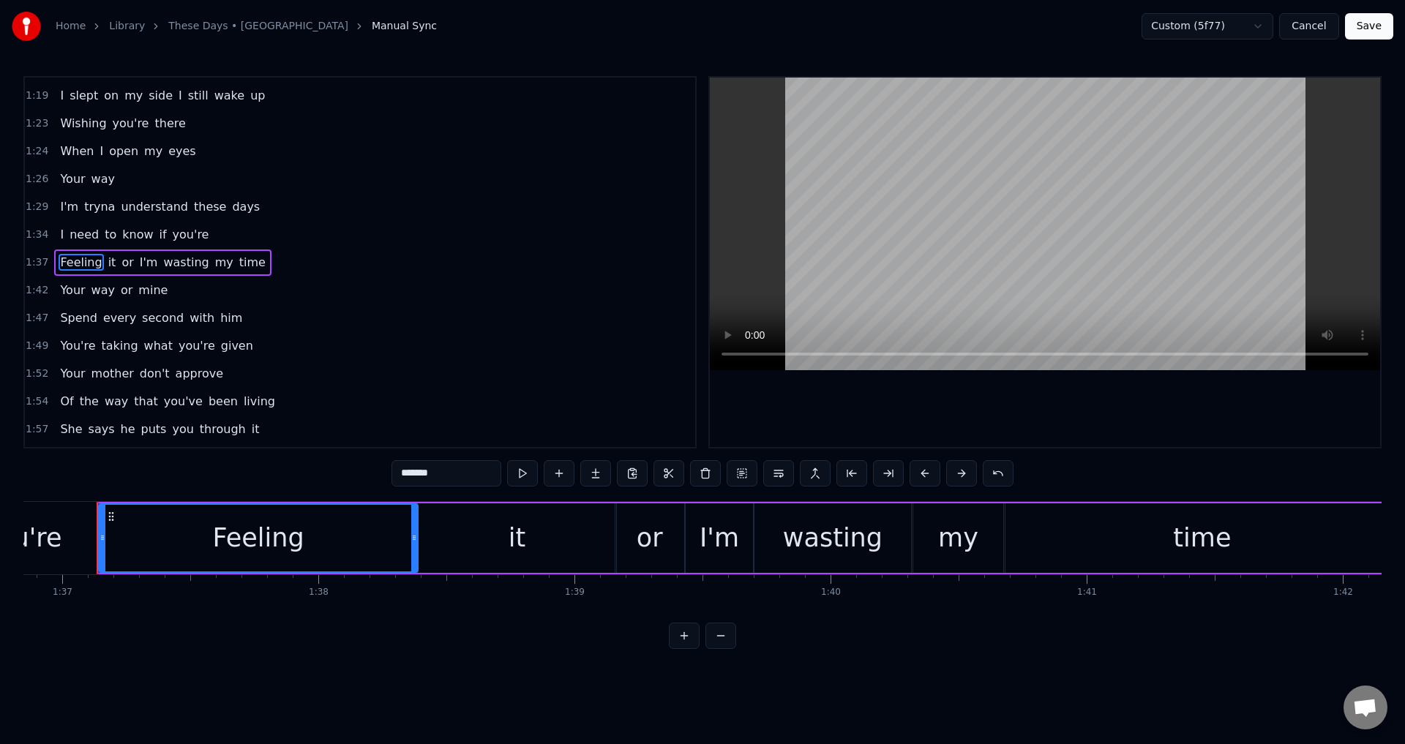
click at [996, 434] on div at bounding box center [1045, 262] width 670 height 369
click at [1005, 405] on div at bounding box center [1045, 262] width 670 height 369
click at [757, 210] on video at bounding box center [1045, 224] width 670 height 293
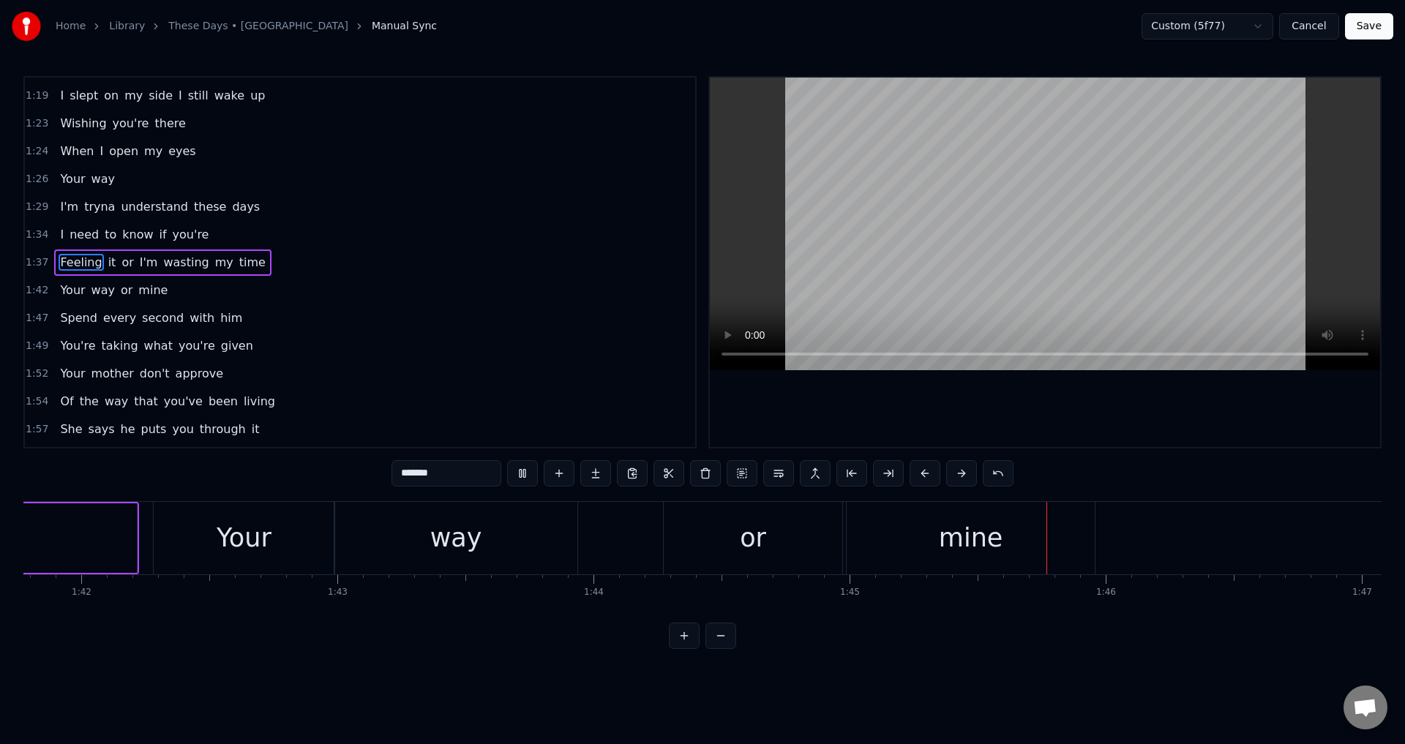
click at [1084, 456] on div "0:24 Your way 0:27 I'm tryna understand these days 0:32 I need to know if you'r…" at bounding box center [702, 362] width 1358 height 573
click at [78, 257] on span "Feeling" at bounding box center [81, 262] width 45 height 17
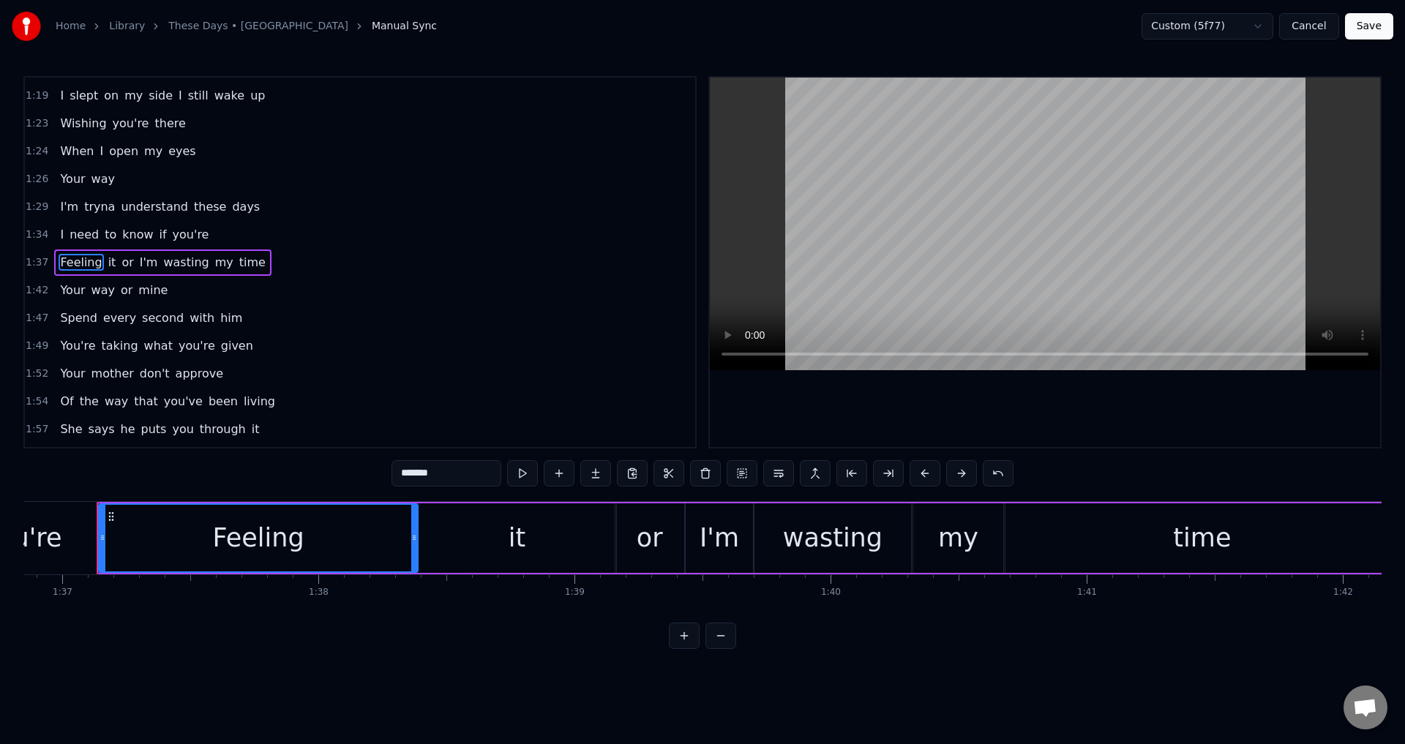
click at [906, 410] on div at bounding box center [1045, 262] width 670 height 369
click at [961, 412] on div at bounding box center [1045, 262] width 670 height 369
click at [621, 527] on div "or" at bounding box center [649, 537] width 69 height 69
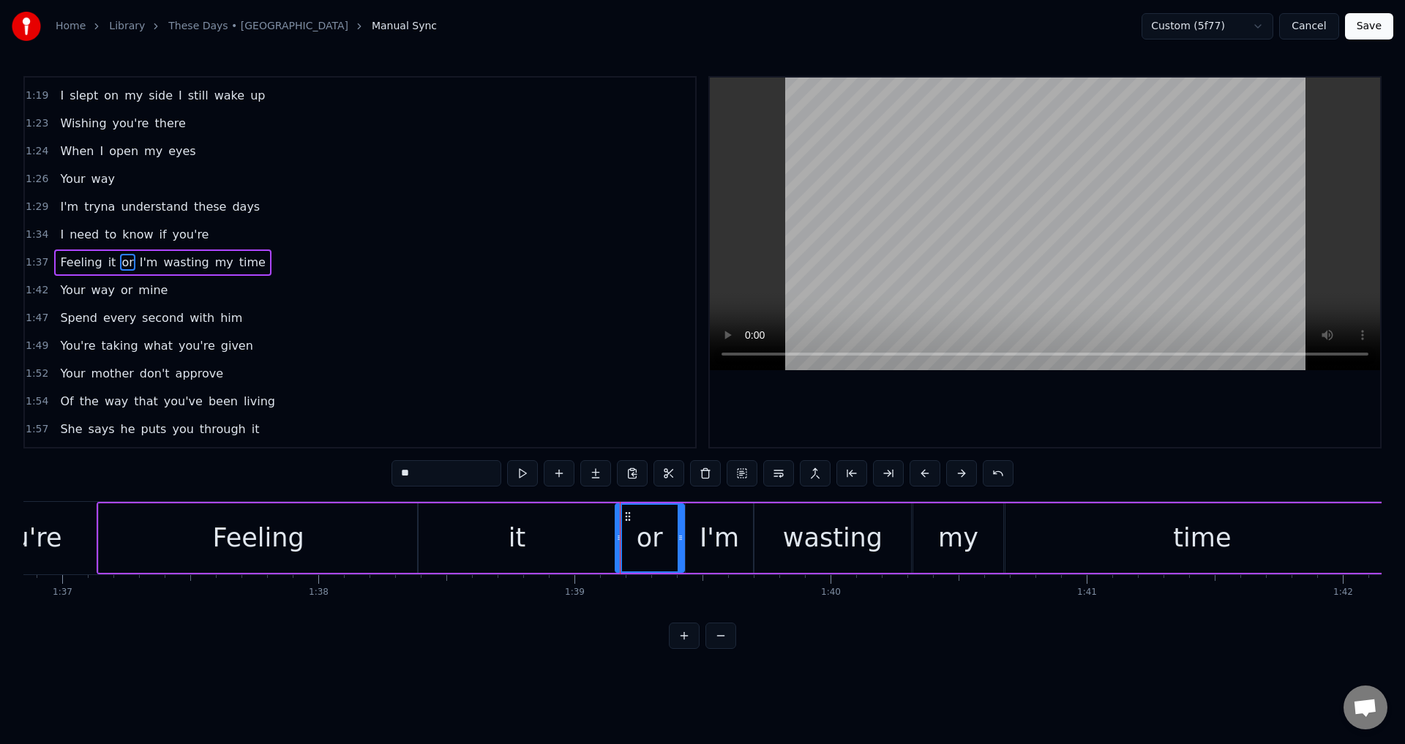
click at [602, 530] on div "it" at bounding box center [517, 537] width 198 height 69
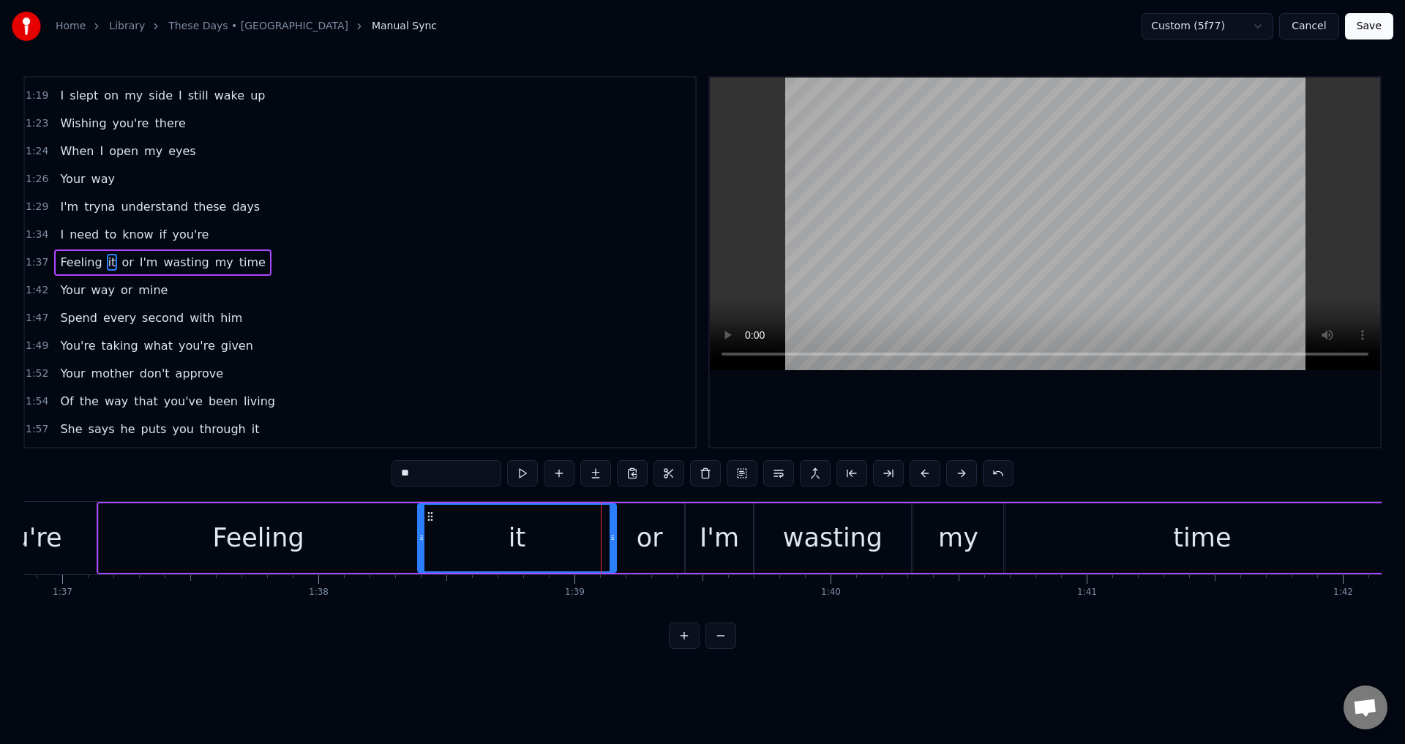
click at [609, 532] on div at bounding box center [612, 538] width 6 height 67
click at [637, 535] on div "or" at bounding box center [649, 538] width 26 height 39
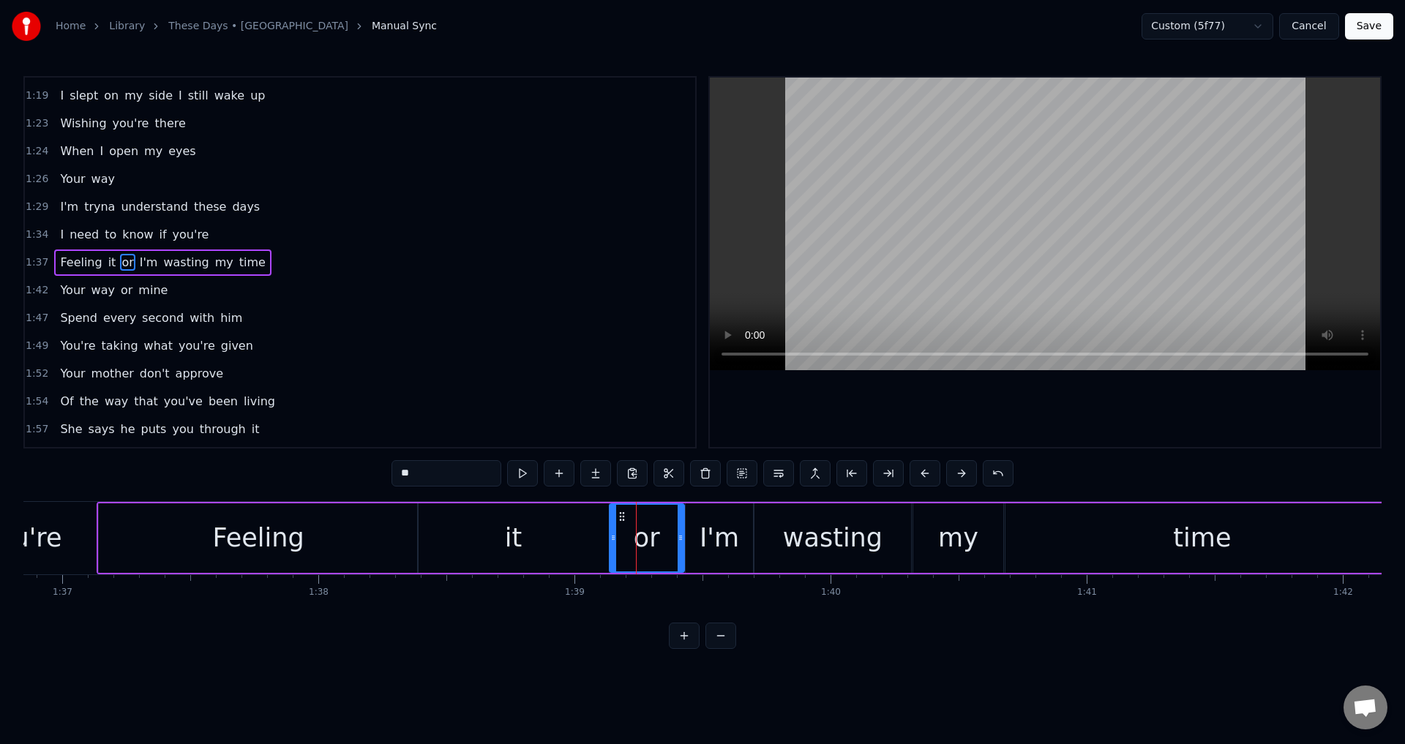
drag, startPoint x: 617, startPoint y: 531, endPoint x: 606, endPoint y: 532, distance: 11.7
click at [610, 532] on div at bounding box center [613, 538] width 6 height 67
click at [550, 528] on div "it" at bounding box center [513, 537] width 191 height 69
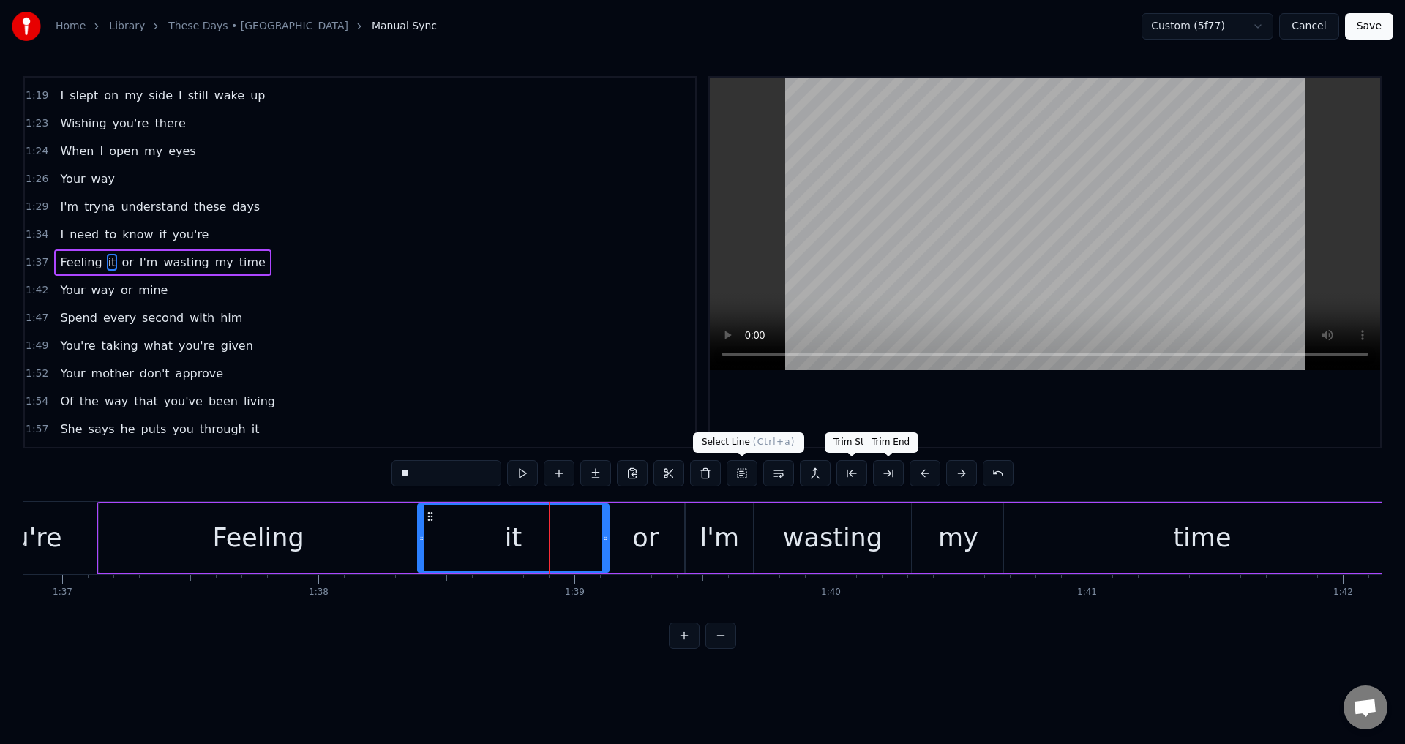
click at [1004, 399] on div at bounding box center [1045, 262] width 670 height 369
click at [730, 534] on div "I'm" at bounding box center [719, 538] width 40 height 39
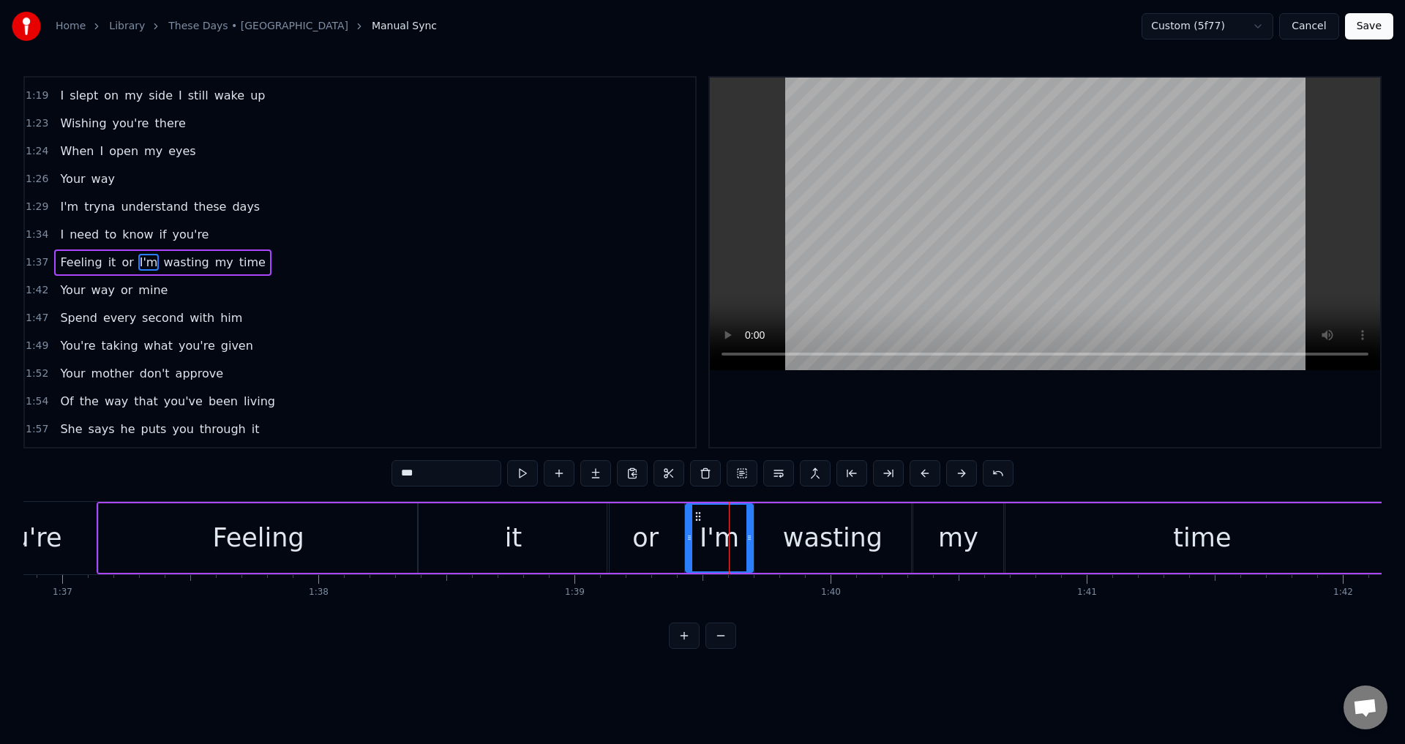
click at [677, 533] on div "or" at bounding box center [645, 537] width 77 height 69
click at [675, 533] on icon at bounding box center [677, 538] width 6 height 12
click at [694, 538] on div "I'm" at bounding box center [718, 537] width 67 height 69
drag, startPoint x: 692, startPoint y: 537, endPoint x: 678, endPoint y: 535, distance: 14.1
click at [679, 535] on icon at bounding box center [682, 538] width 6 height 12
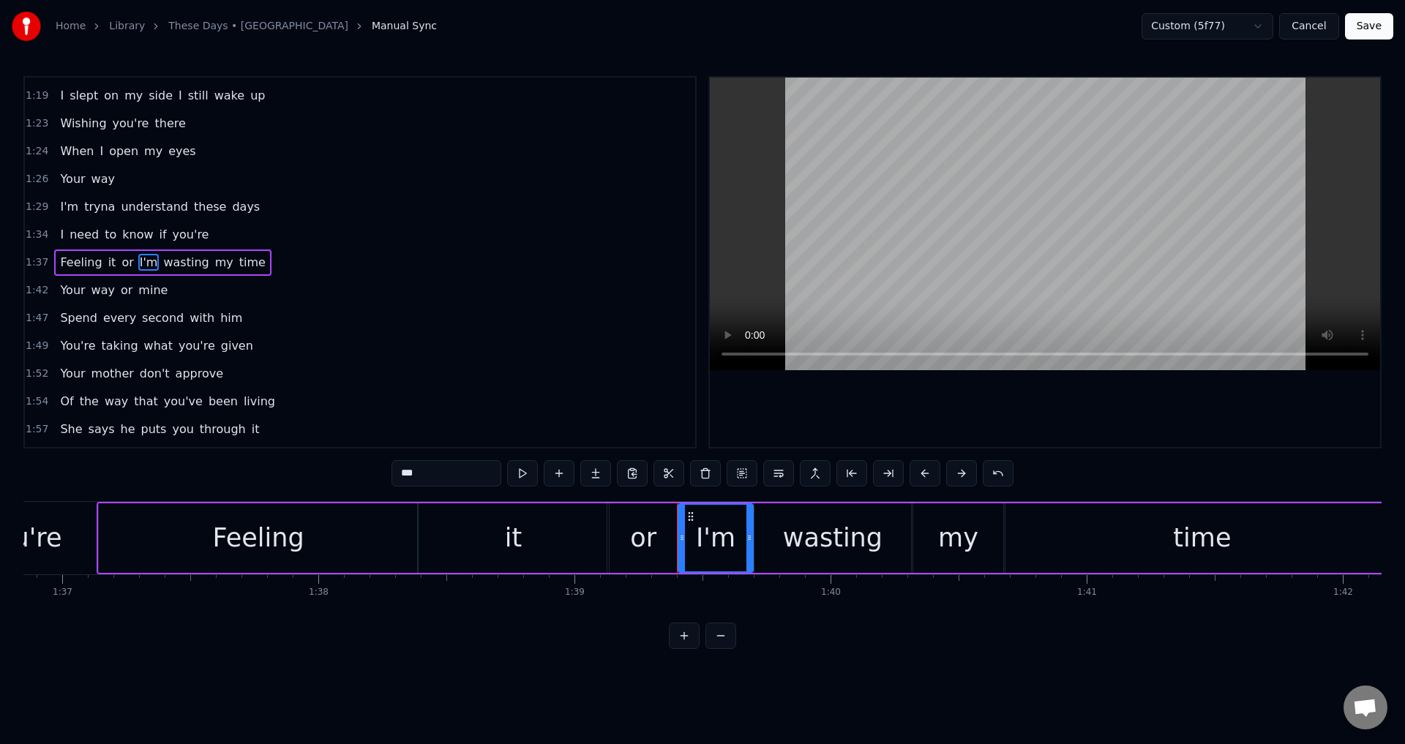
click at [589, 533] on div "it" at bounding box center [513, 537] width 191 height 69
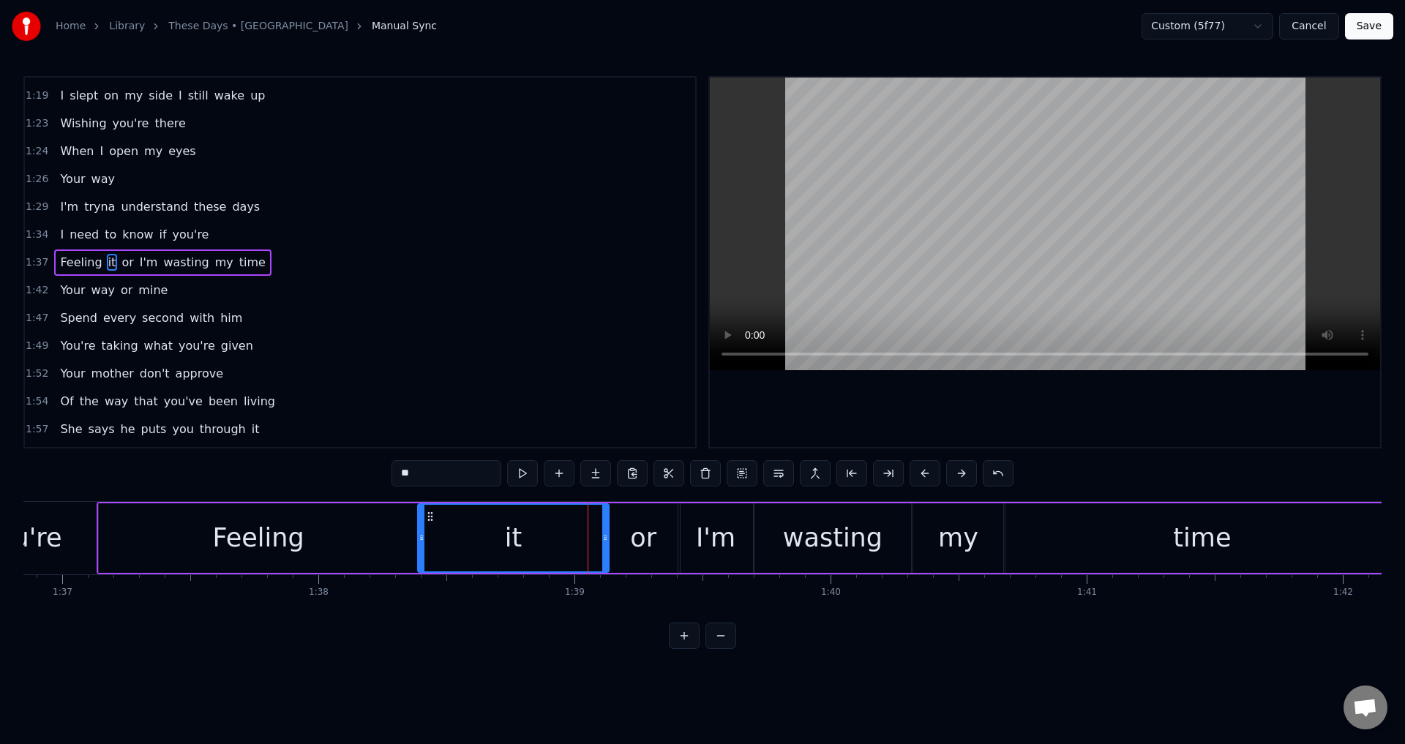
click at [1014, 381] on div at bounding box center [1045, 262] width 670 height 369
click at [1029, 388] on div at bounding box center [1045, 262] width 670 height 369
click at [631, 516] on div "or" at bounding box center [643, 537] width 72 height 69
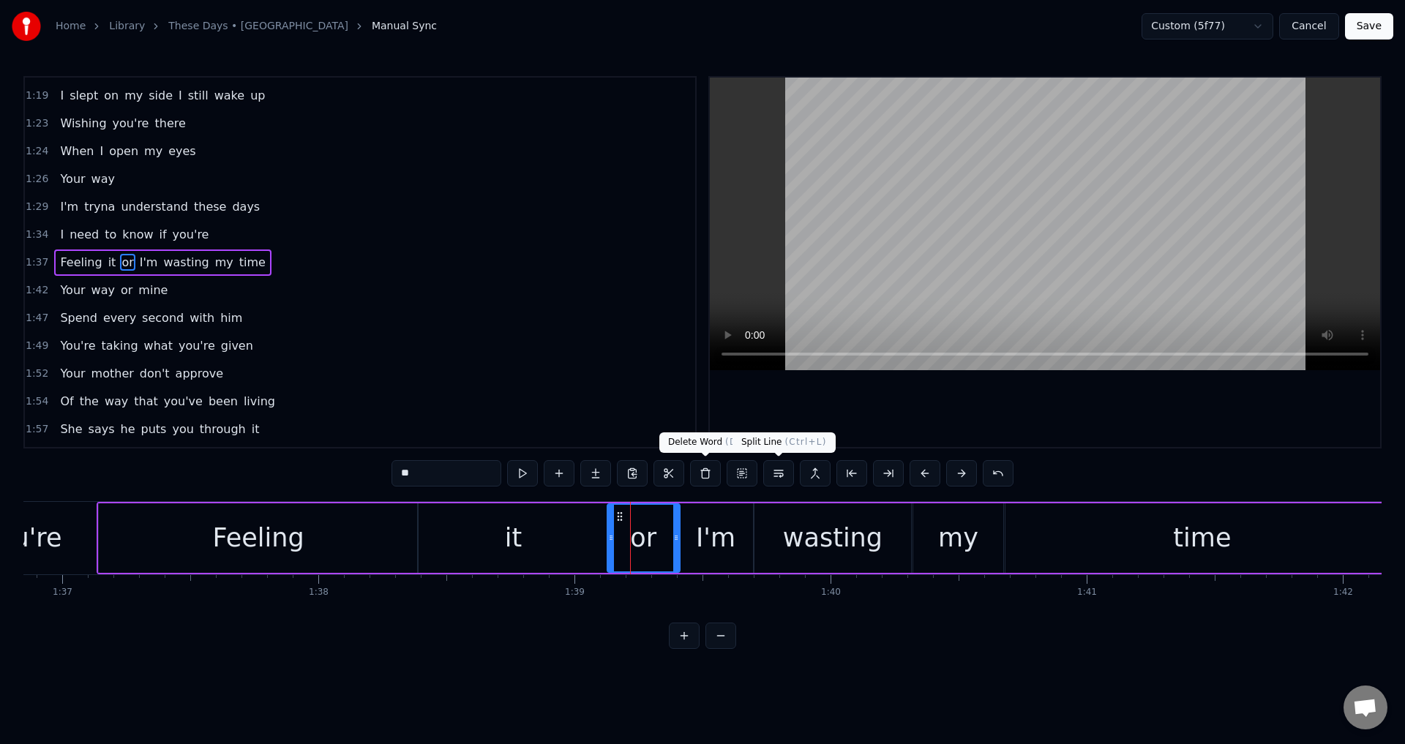
click at [1034, 374] on div at bounding box center [1045, 262] width 670 height 369
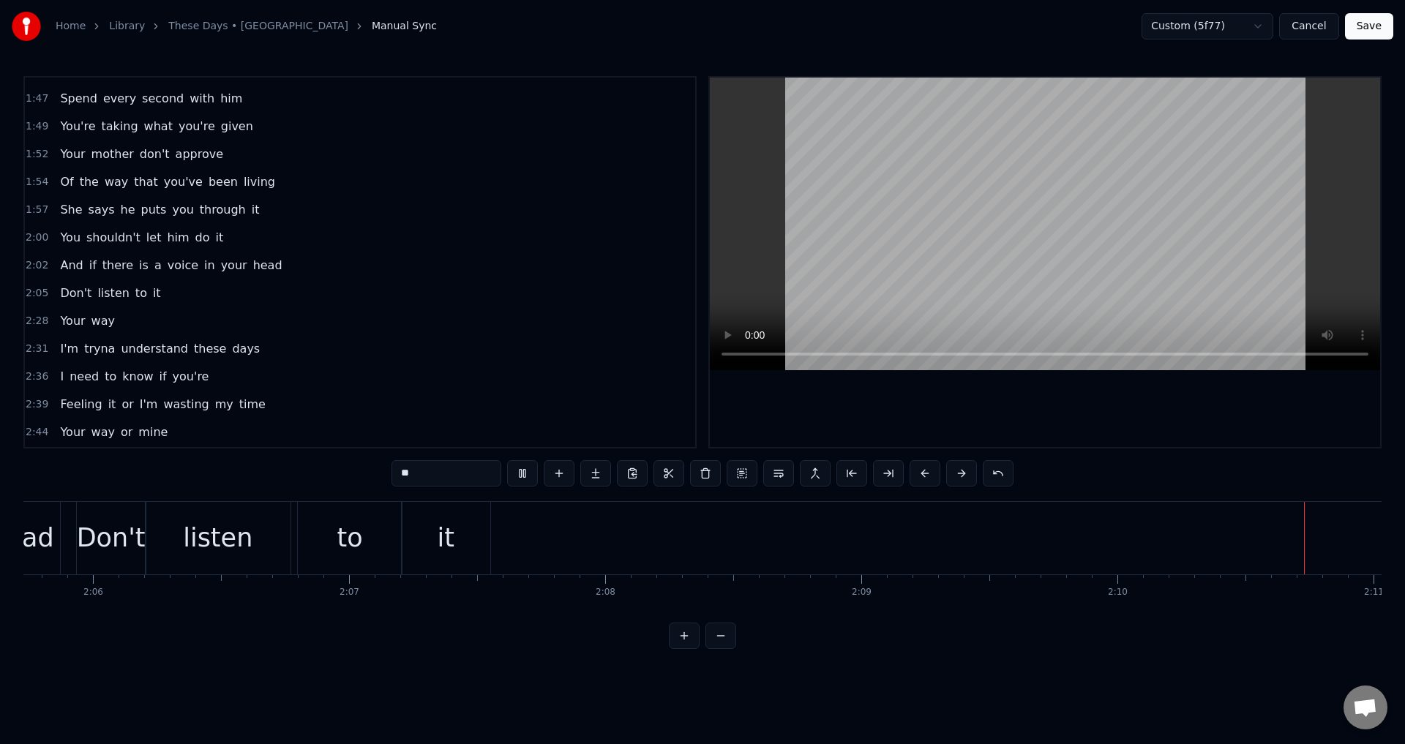
scroll to position [0, 33412]
click at [63, 401] on span "Feeling" at bounding box center [81, 404] width 45 height 17
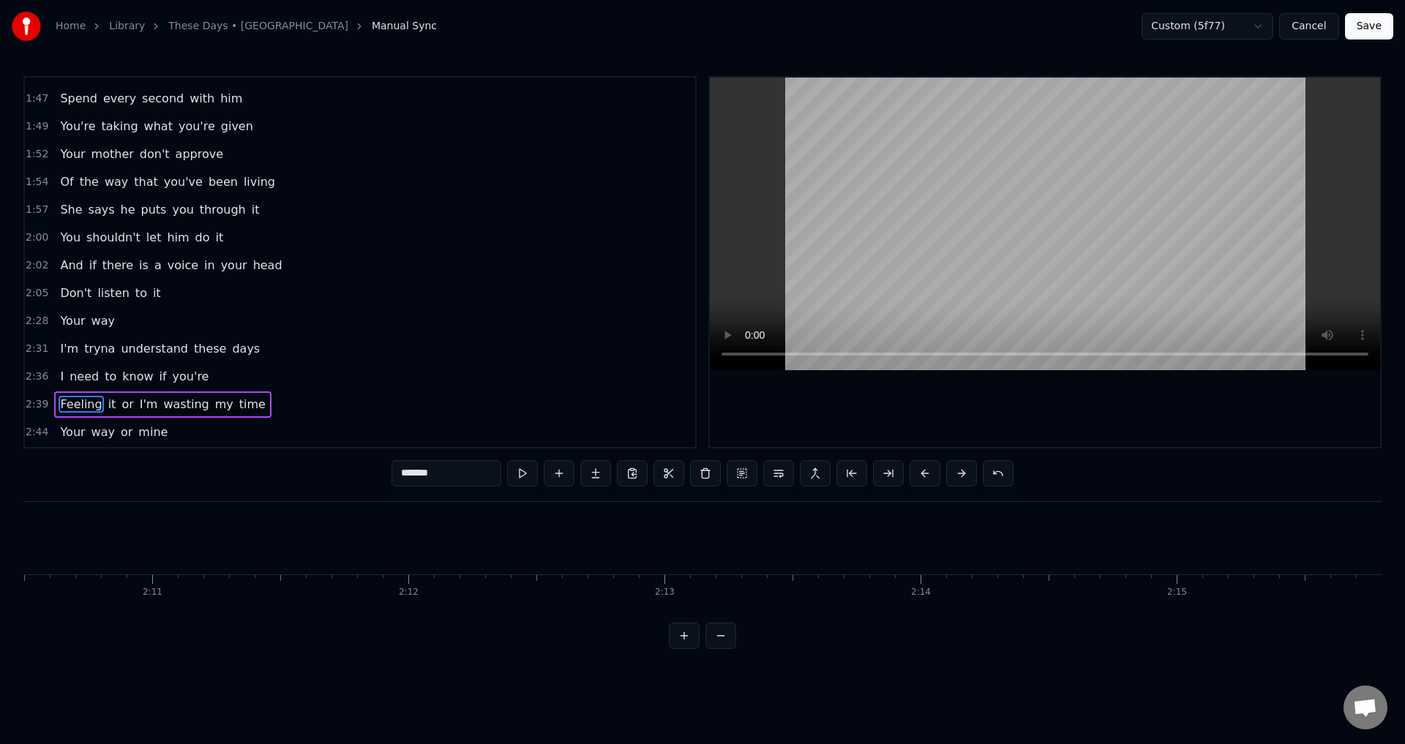
scroll to position [0, 40662]
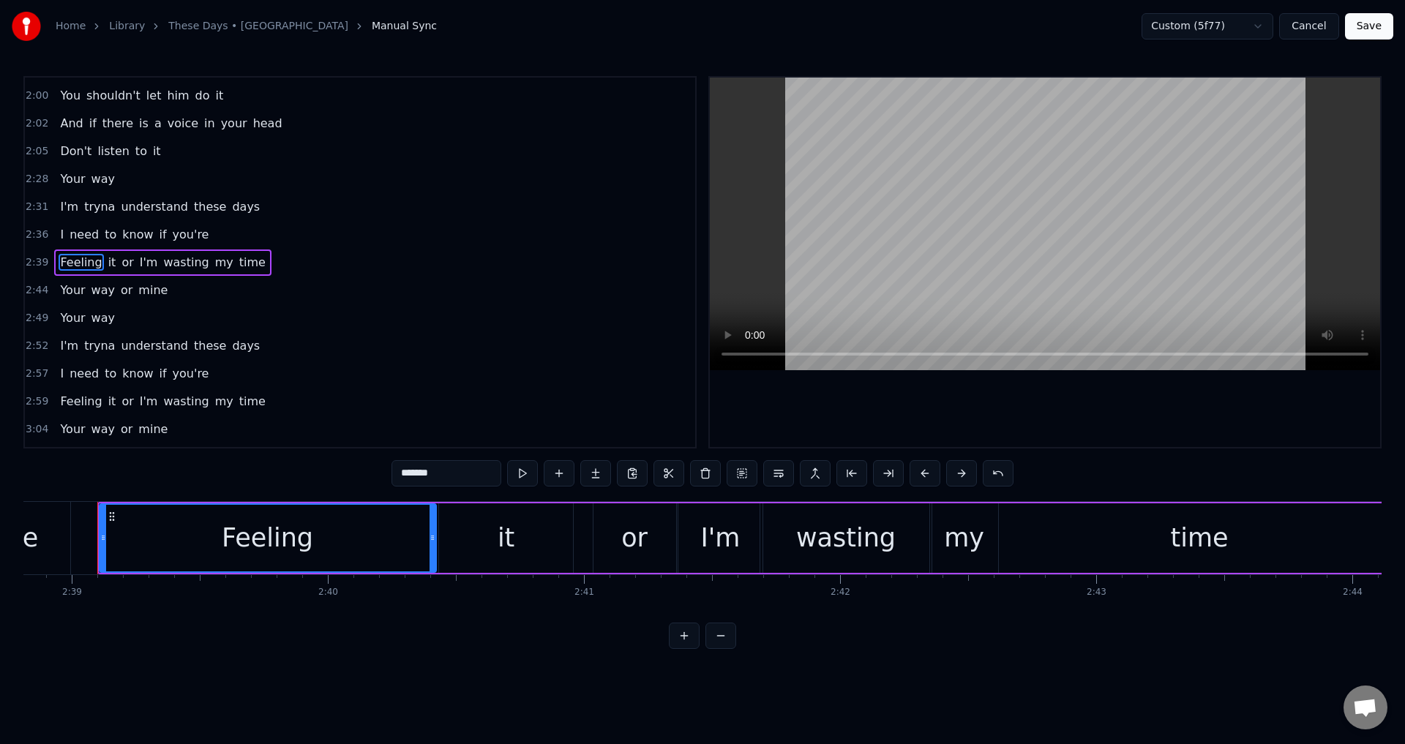
click at [1072, 434] on div at bounding box center [1045, 262] width 670 height 369
click at [1037, 412] on div at bounding box center [1045, 262] width 670 height 369
click at [397, 534] on div "Feeling" at bounding box center [267, 538] width 335 height 67
click at [454, 538] on div "it" at bounding box center [505, 537] width 133 height 69
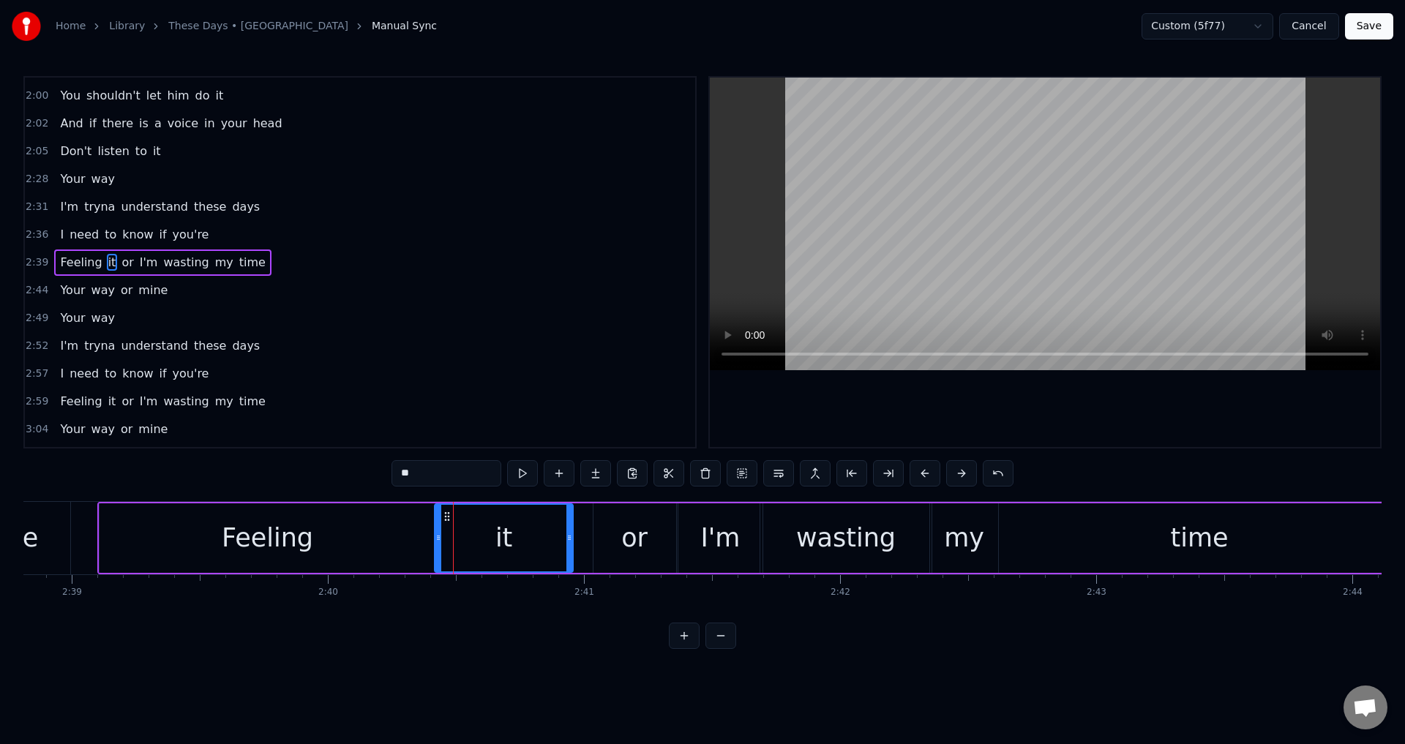
click at [439, 533] on icon at bounding box center [438, 538] width 6 height 12
click at [271, 530] on div "Feeling" at bounding box center [267, 538] width 91 height 39
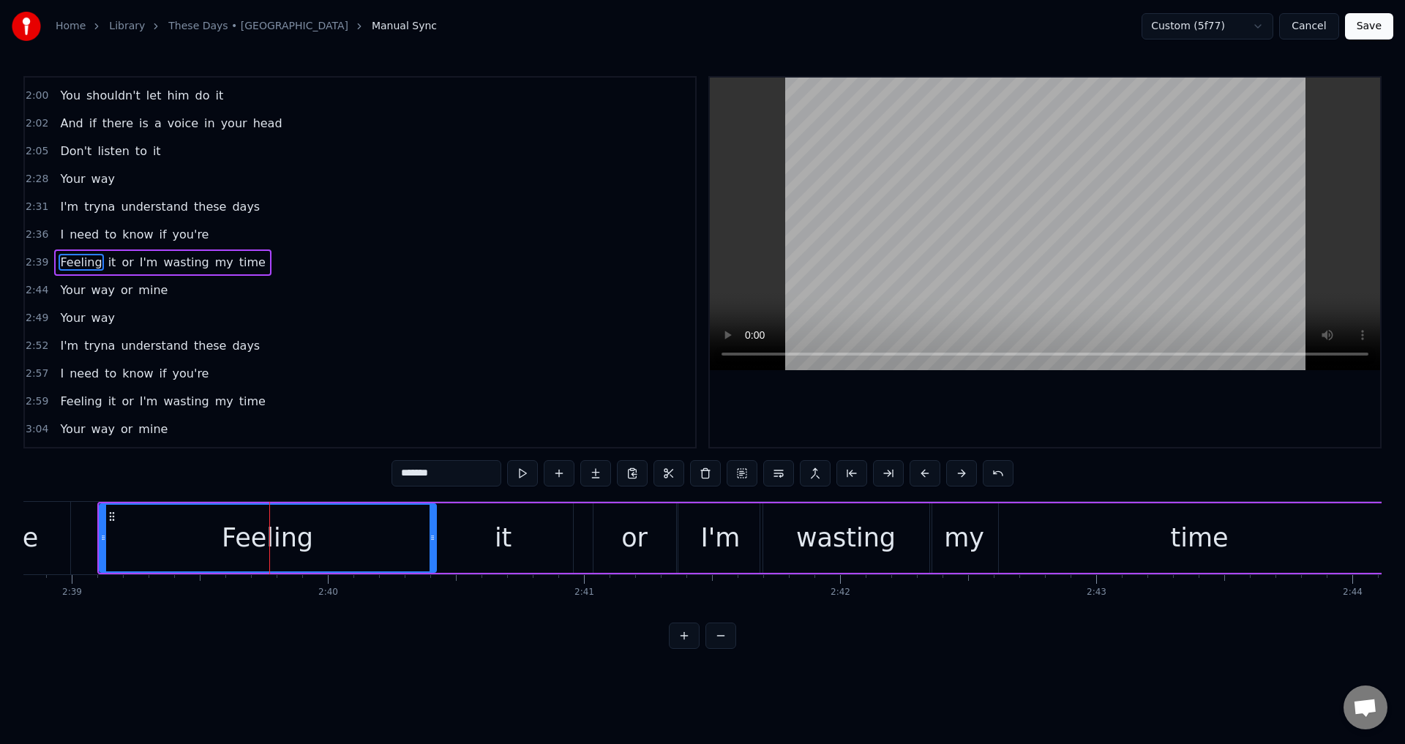
click at [992, 391] on div at bounding box center [1045, 262] width 670 height 369
click at [991, 388] on div at bounding box center [1045, 262] width 670 height 369
click at [396, 531] on div "Feeling" at bounding box center [267, 538] width 335 height 67
drag, startPoint x: 435, startPoint y: 536, endPoint x: 426, endPoint y: 538, distance: 9.6
click at [426, 538] on div "Feeling" at bounding box center [268, 537] width 338 height 69
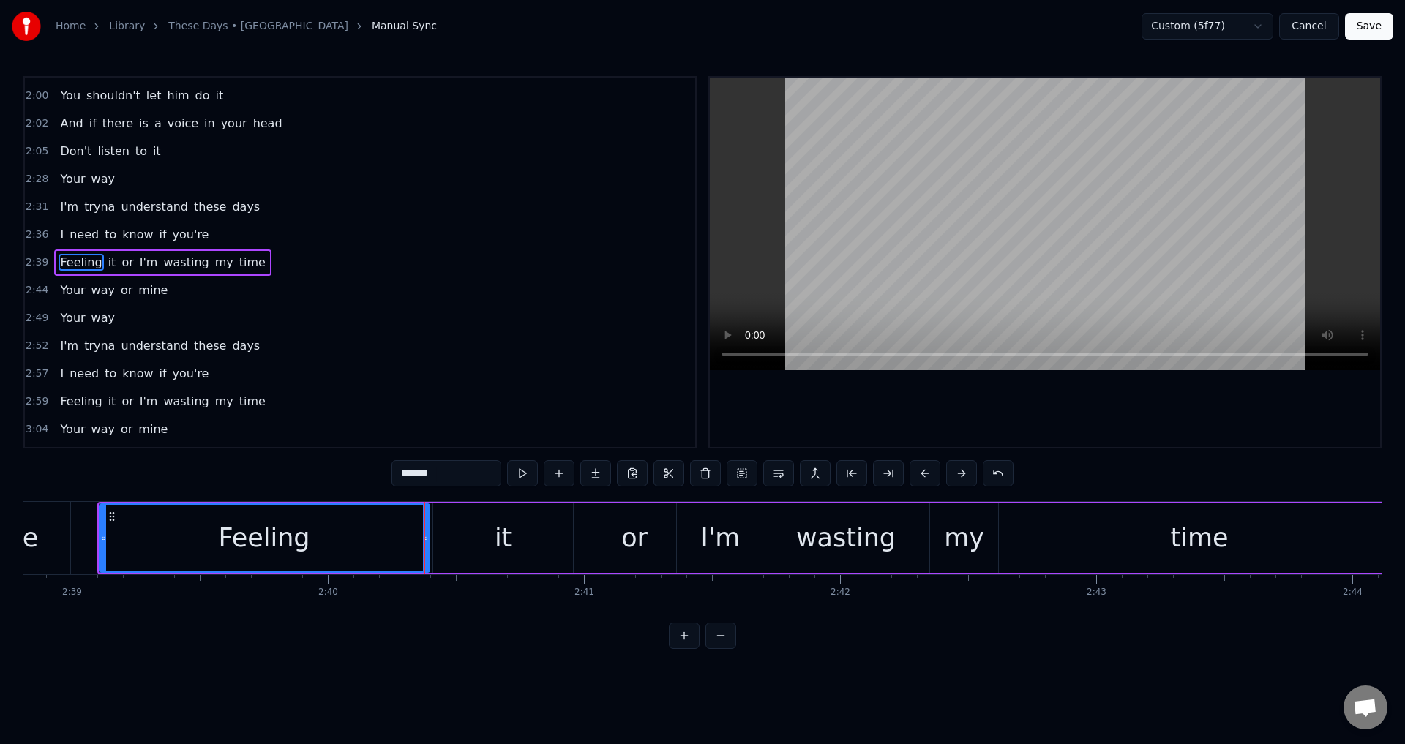
click at [423, 538] on icon at bounding box center [426, 538] width 6 height 12
click at [443, 538] on div "it" at bounding box center [502, 537] width 139 height 69
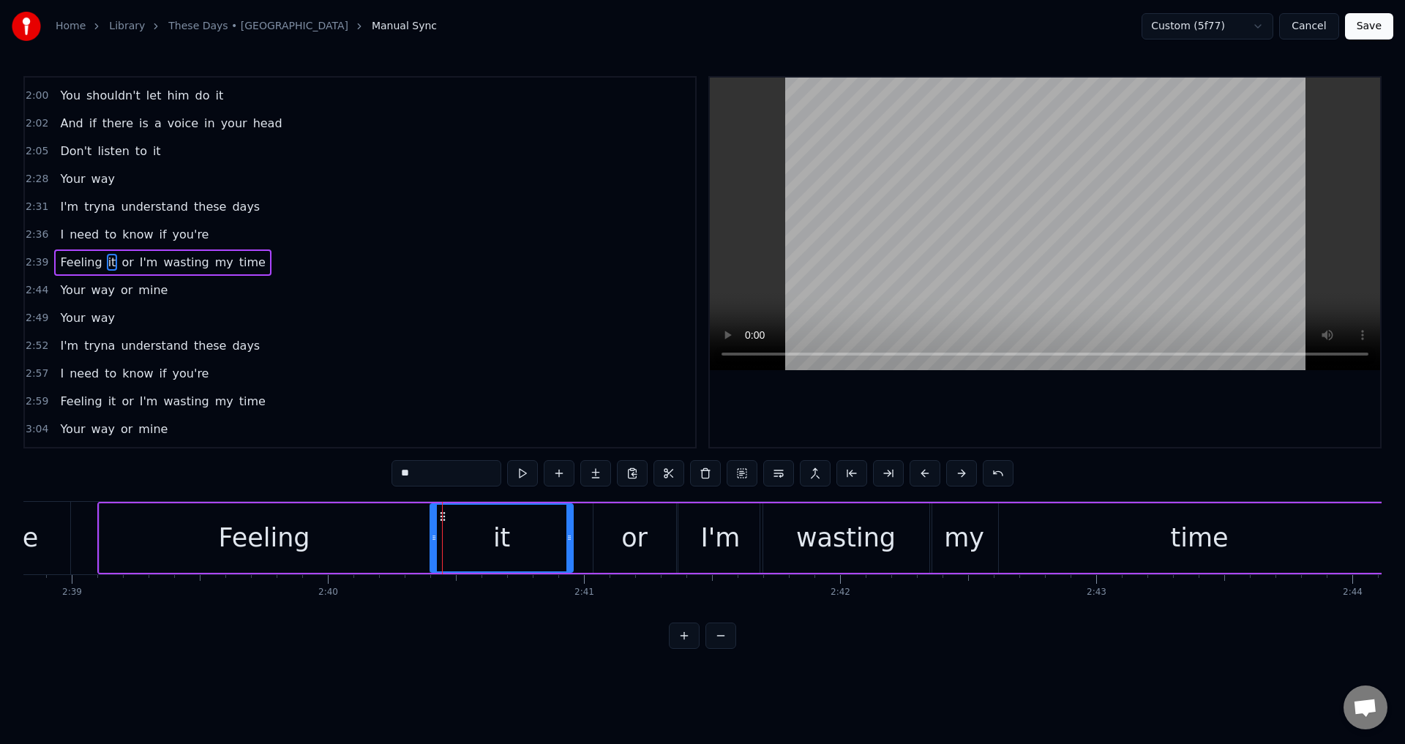
click at [432, 537] on icon at bounding box center [434, 538] width 6 height 12
click at [185, 533] on div "Feeling" at bounding box center [264, 537] width 330 height 69
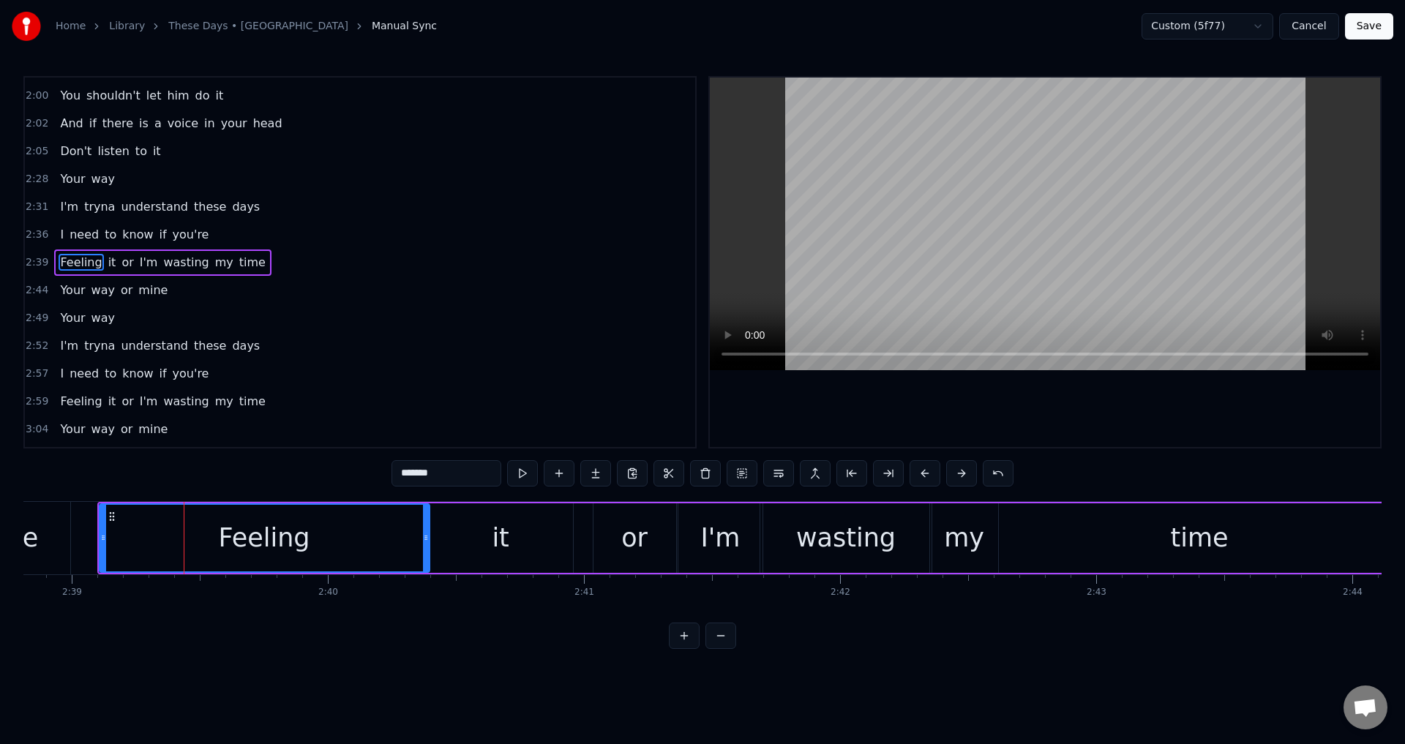
click at [879, 421] on div at bounding box center [1045, 262] width 670 height 369
click at [901, 399] on div at bounding box center [1045, 262] width 670 height 369
click at [653, 531] on div "or" at bounding box center [634, 537] width 83 height 69
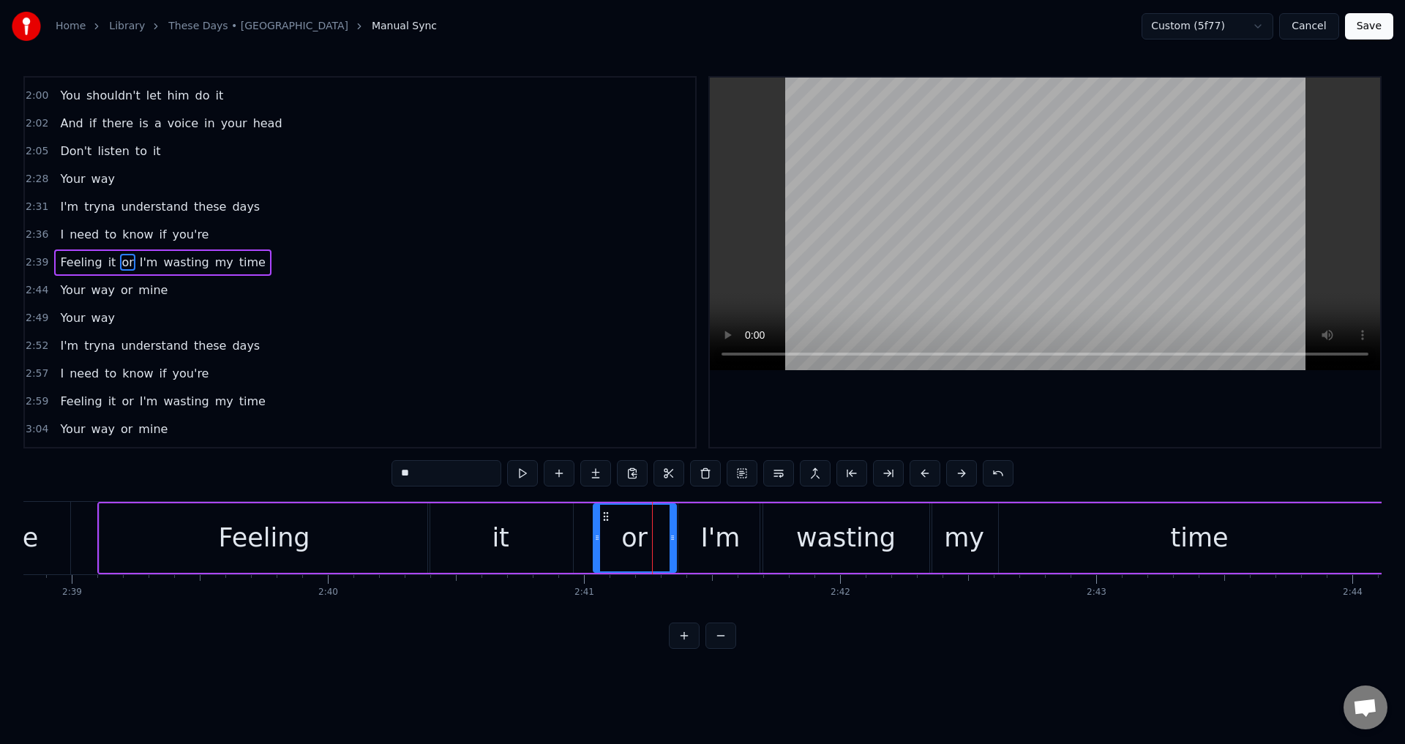
click at [543, 533] on div "it" at bounding box center [500, 537] width 144 height 69
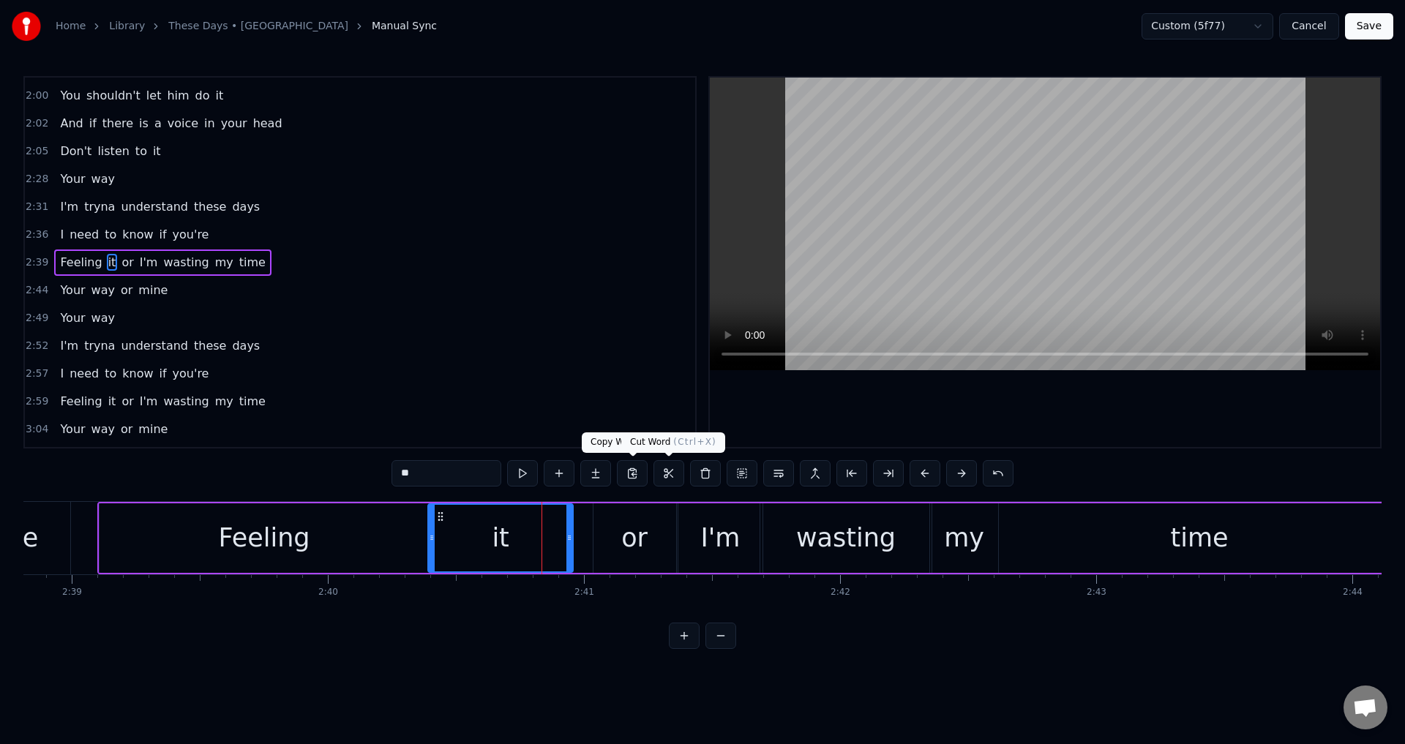
click at [906, 411] on div at bounding box center [1045, 262] width 670 height 369
click at [907, 405] on div at bounding box center [1045, 262] width 670 height 369
drag, startPoint x: 570, startPoint y: 547, endPoint x: 590, endPoint y: 547, distance: 19.8
click at [590, 547] on div at bounding box center [590, 538] width 6 height 67
click at [883, 416] on div at bounding box center [1045, 262] width 670 height 369
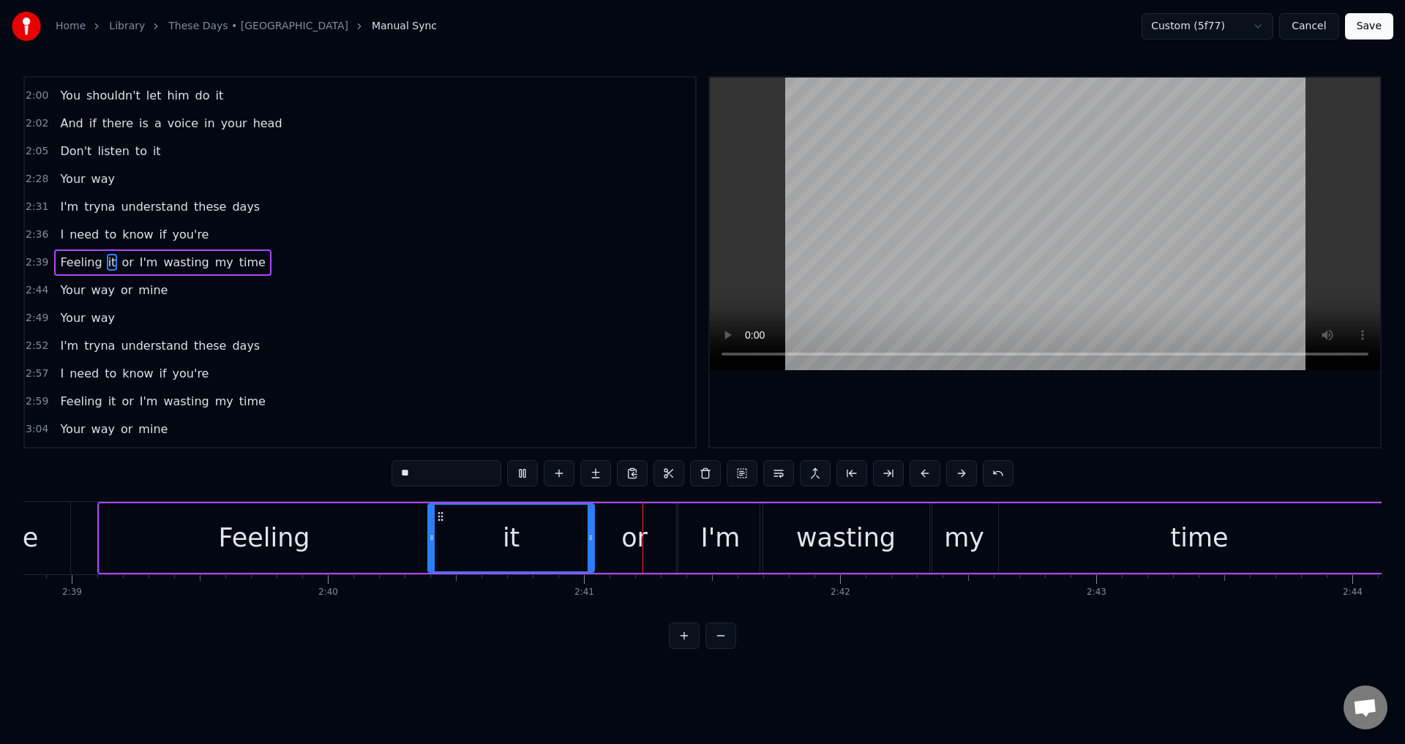
click at [884, 415] on div at bounding box center [1045, 262] width 670 height 369
click at [666, 539] on div "or" at bounding box center [634, 537] width 83 height 69
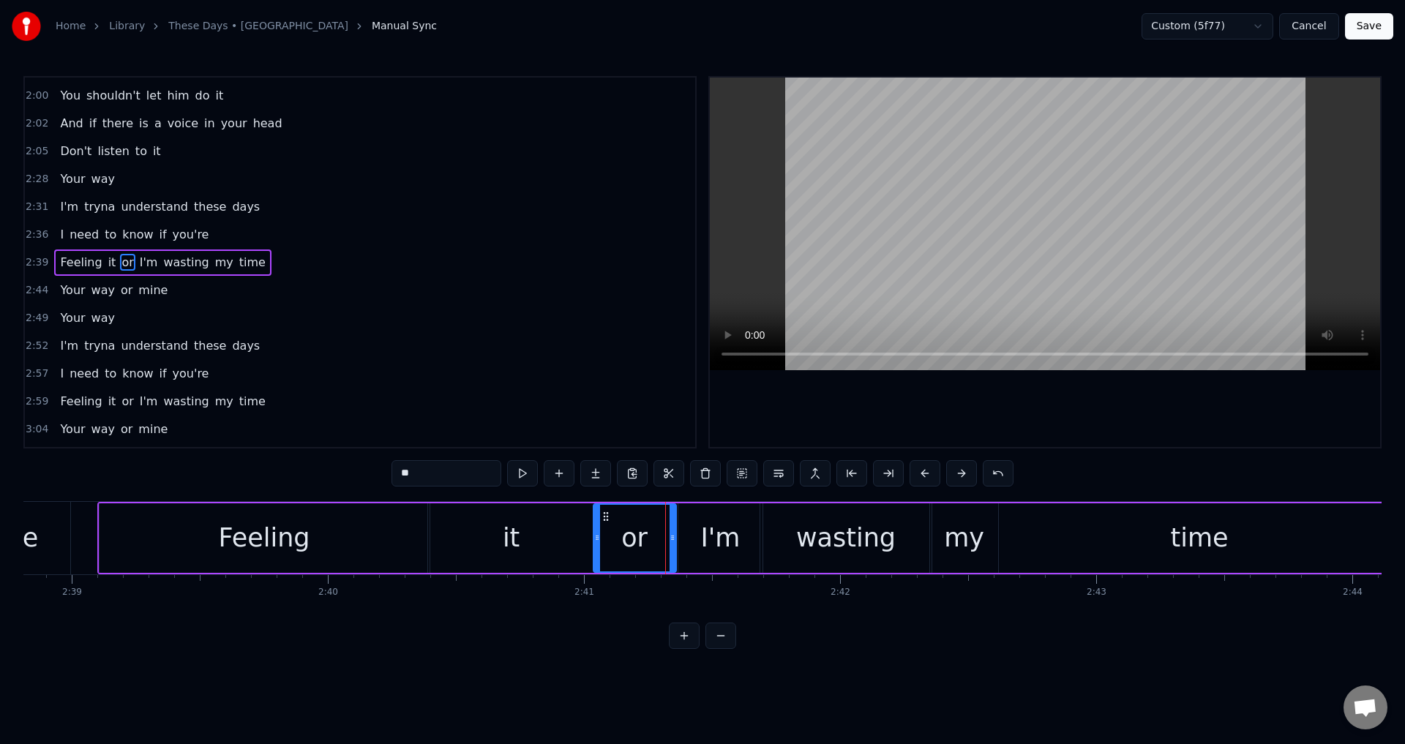
click at [672, 539] on circle at bounding box center [672, 539] width 1 height 1
click at [685, 539] on div "I'm" at bounding box center [720, 537] width 84 height 69
drag, startPoint x: 680, startPoint y: 535, endPoint x: 669, endPoint y: 535, distance: 11.0
click at [677, 535] on icon at bounding box center [680, 538] width 6 height 12
click at [611, 528] on div "or" at bounding box center [633, 537] width 80 height 69
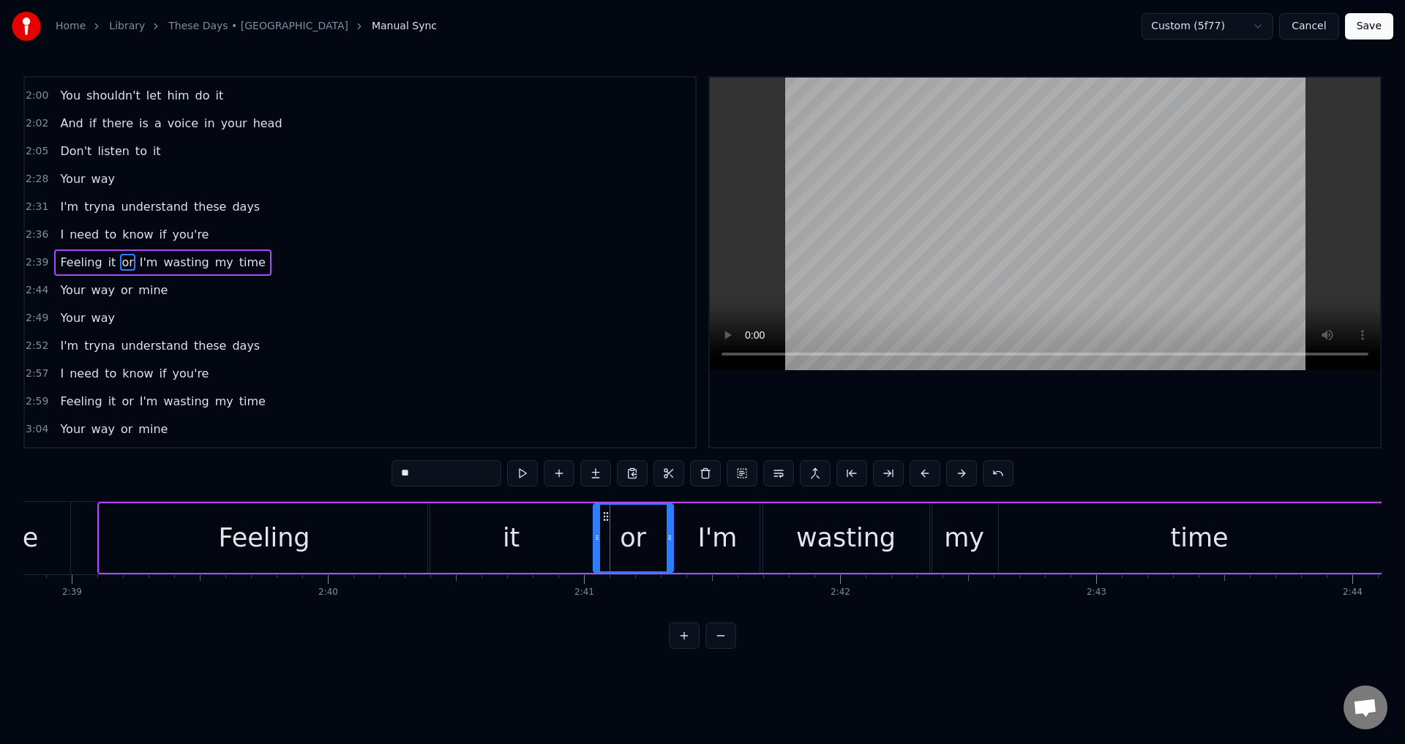
click at [883, 422] on div at bounding box center [1045, 262] width 670 height 369
click at [883, 421] on div at bounding box center [1045, 262] width 670 height 369
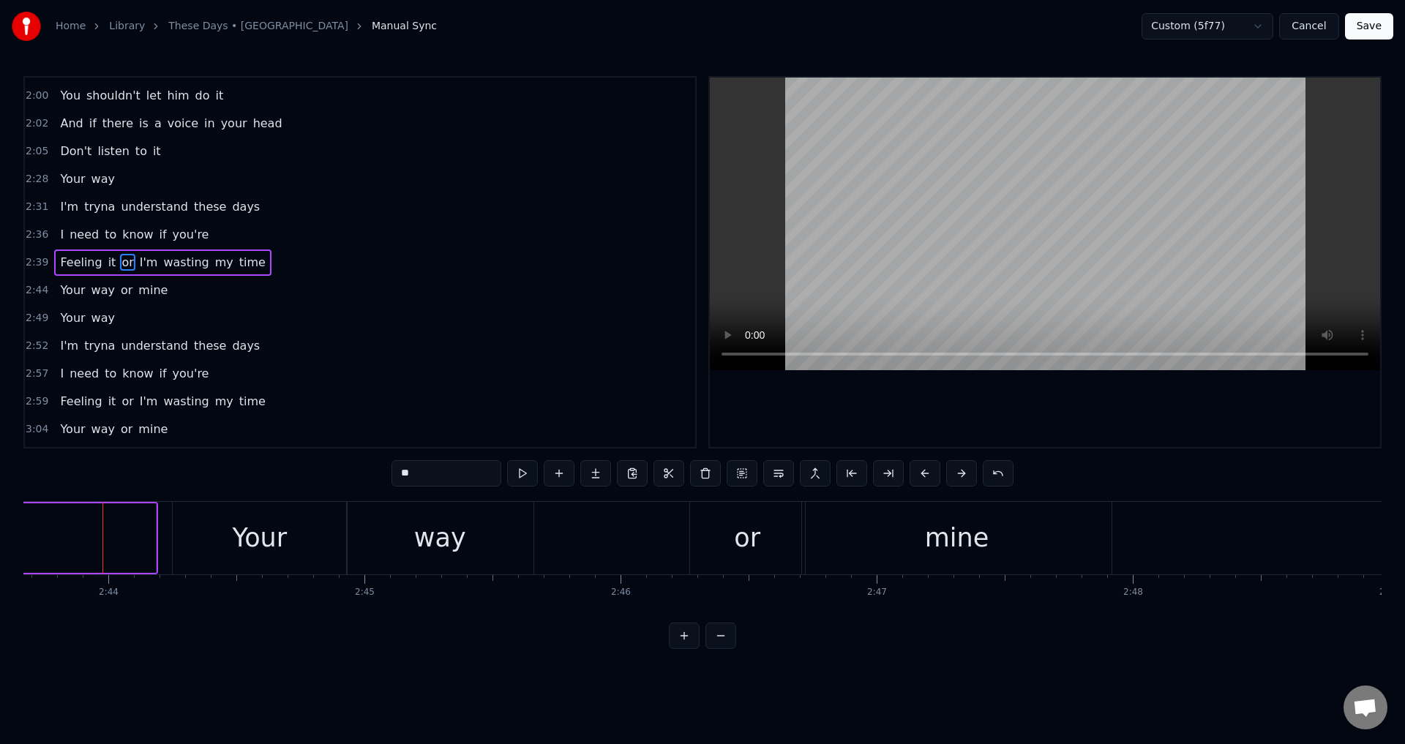
drag, startPoint x: 153, startPoint y: 533, endPoint x: 114, endPoint y: 534, distance: 38.8
click at [114, 534] on icon at bounding box center [114, 538] width 6 height 12
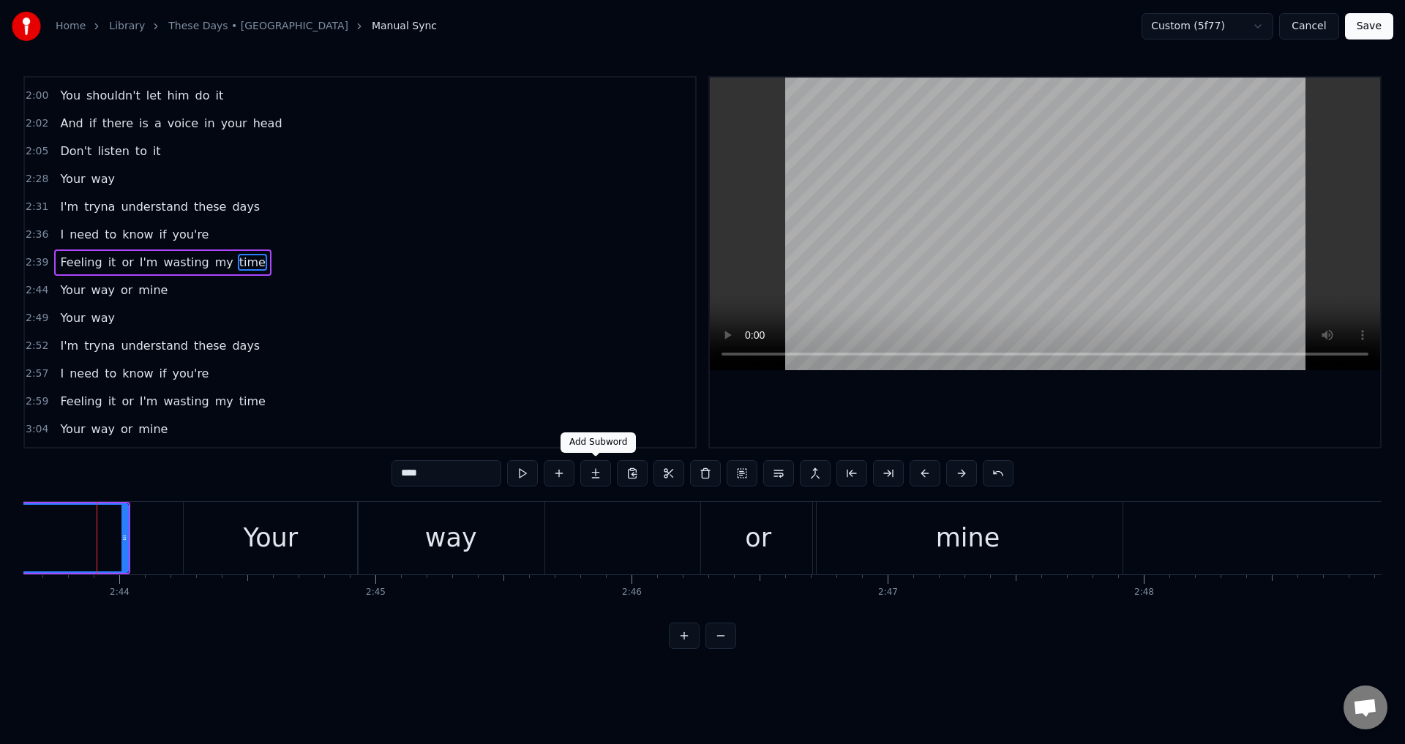
click at [948, 407] on div at bounding box center [1045, 262] width 670 height 369
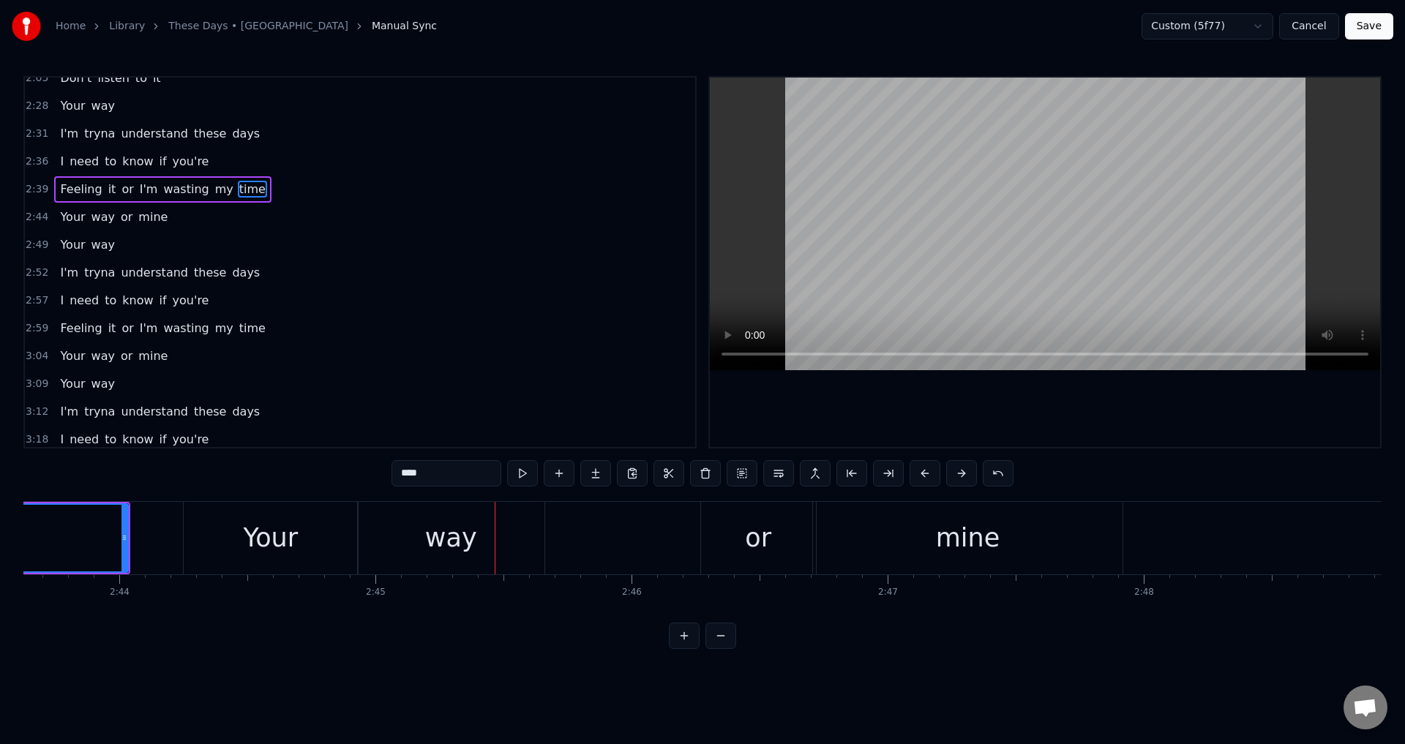
click at [64, 326] on span "Feeling" at bounding box center [81, 328] width 45 height 17
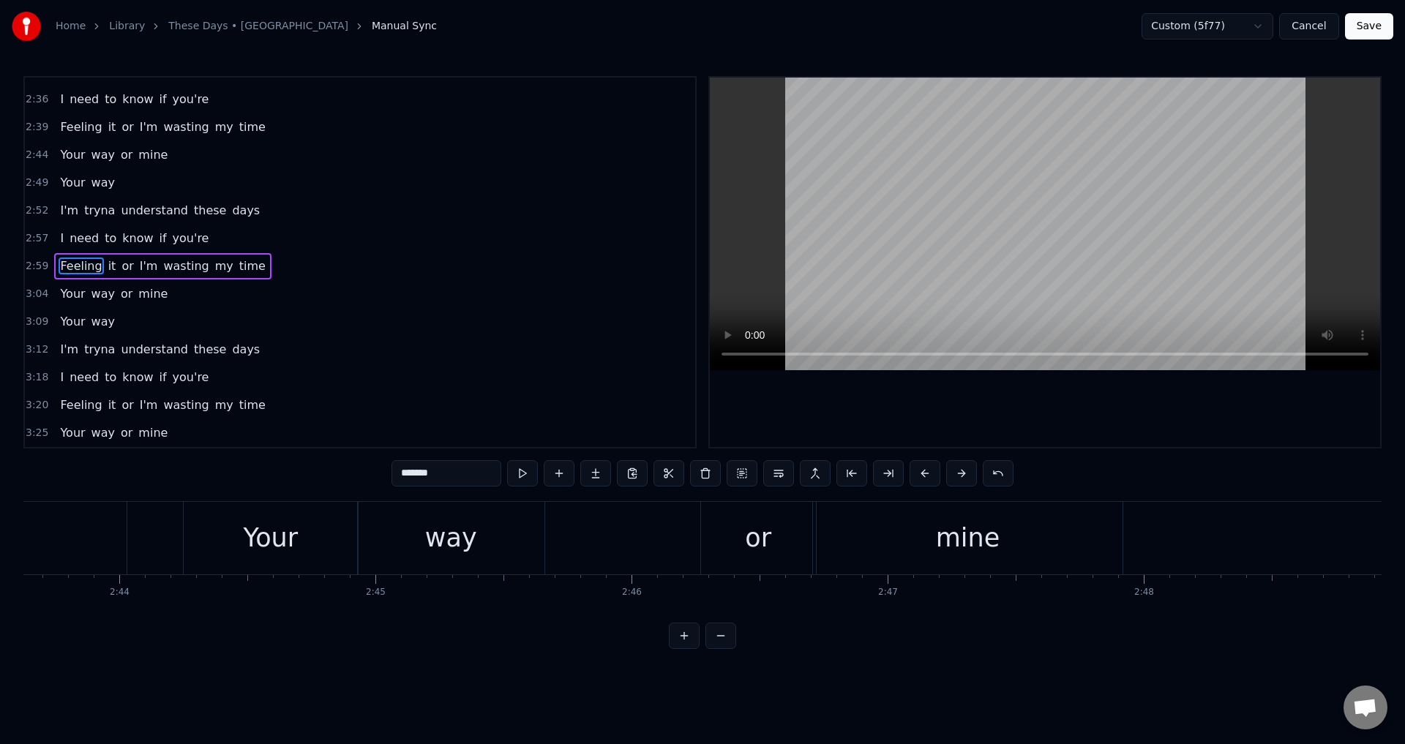
scroll to position [0, 45932]
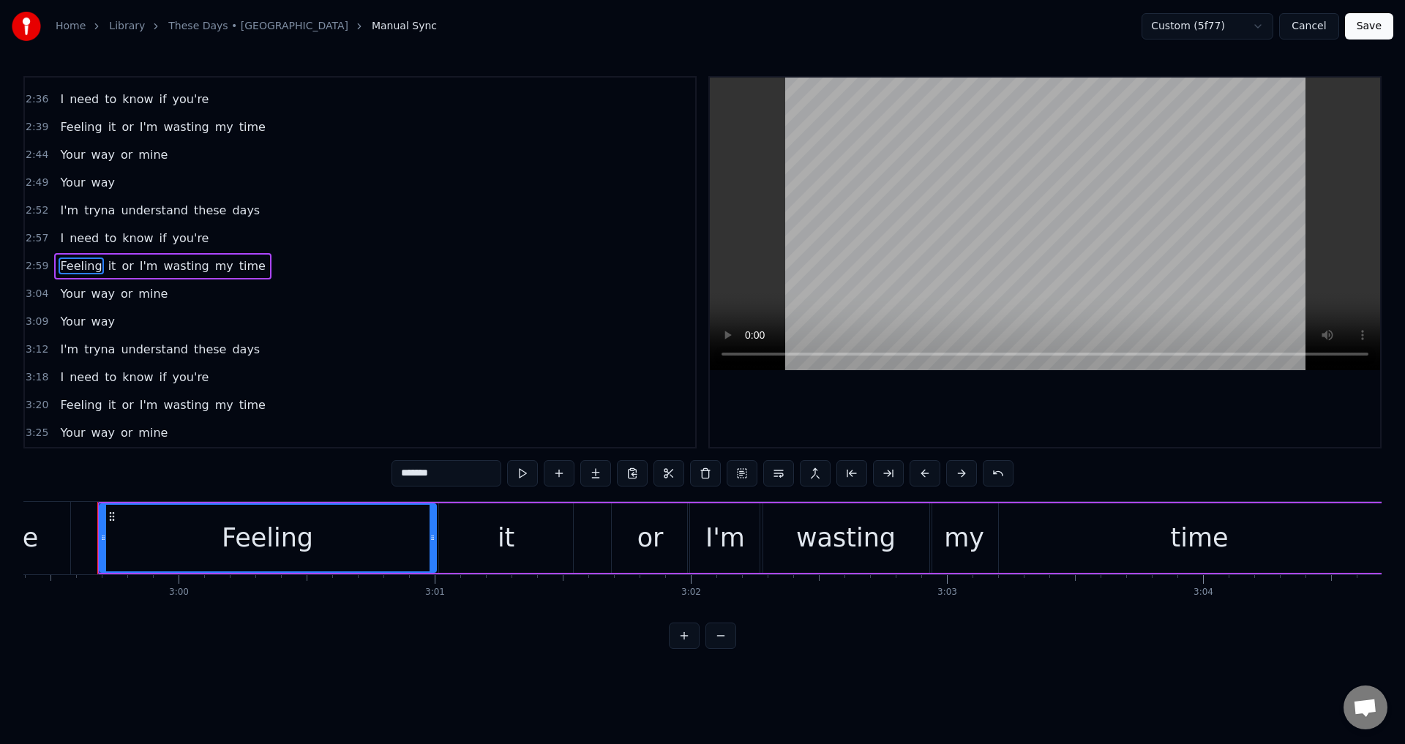
click at [943, 417] on div at bounding box center [1045, 262] width 670 height 369
click at [484, 539] on div "it" at bounding box center [505, 537] width 133 height 69
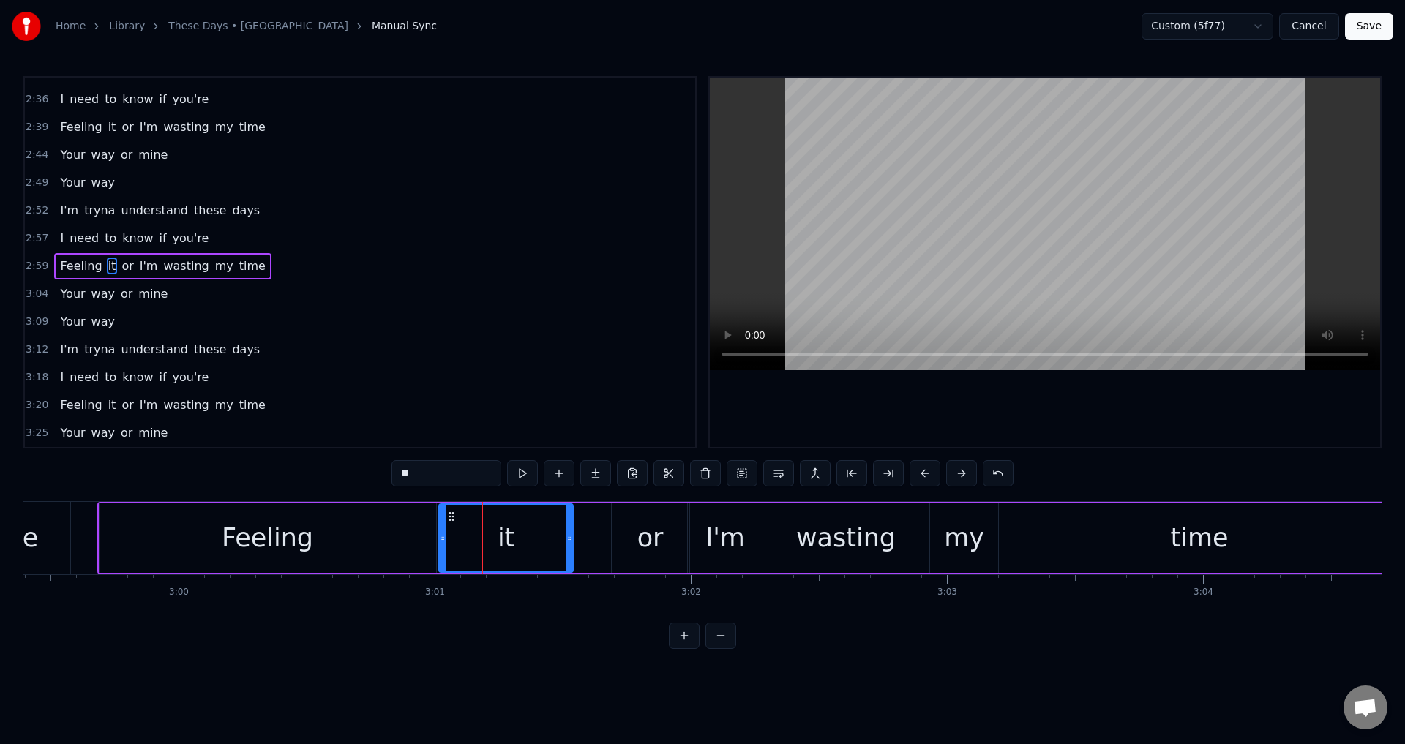
click at [882, 416] on div at bounding box center [1045, 262] width 670 height 369
drag, startPoint x: 569, startPoint y: 535, endPoint x: 600, endPoint y: 537, distance: 30.8
click at [598, 537] on icon at bounding box center [596, 538] width 6 height 12
click at [871, 435] on div at bounding box center [1045, 262] width 670 height 369
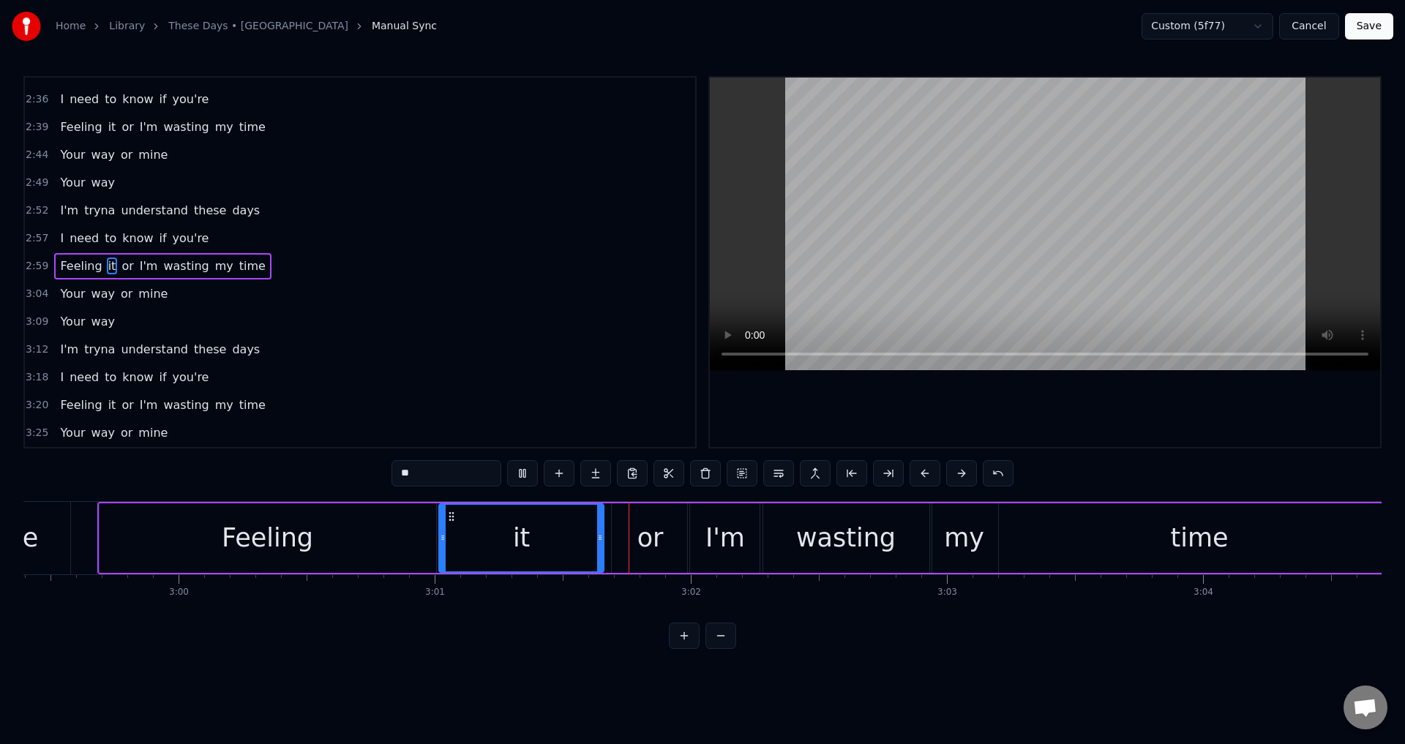
click at [884, 426] on div at bounding box center [1045, 262] width 670 height 369
click at [658, 549] on div "or" at bounding box center [650, 538] width 26 height 39
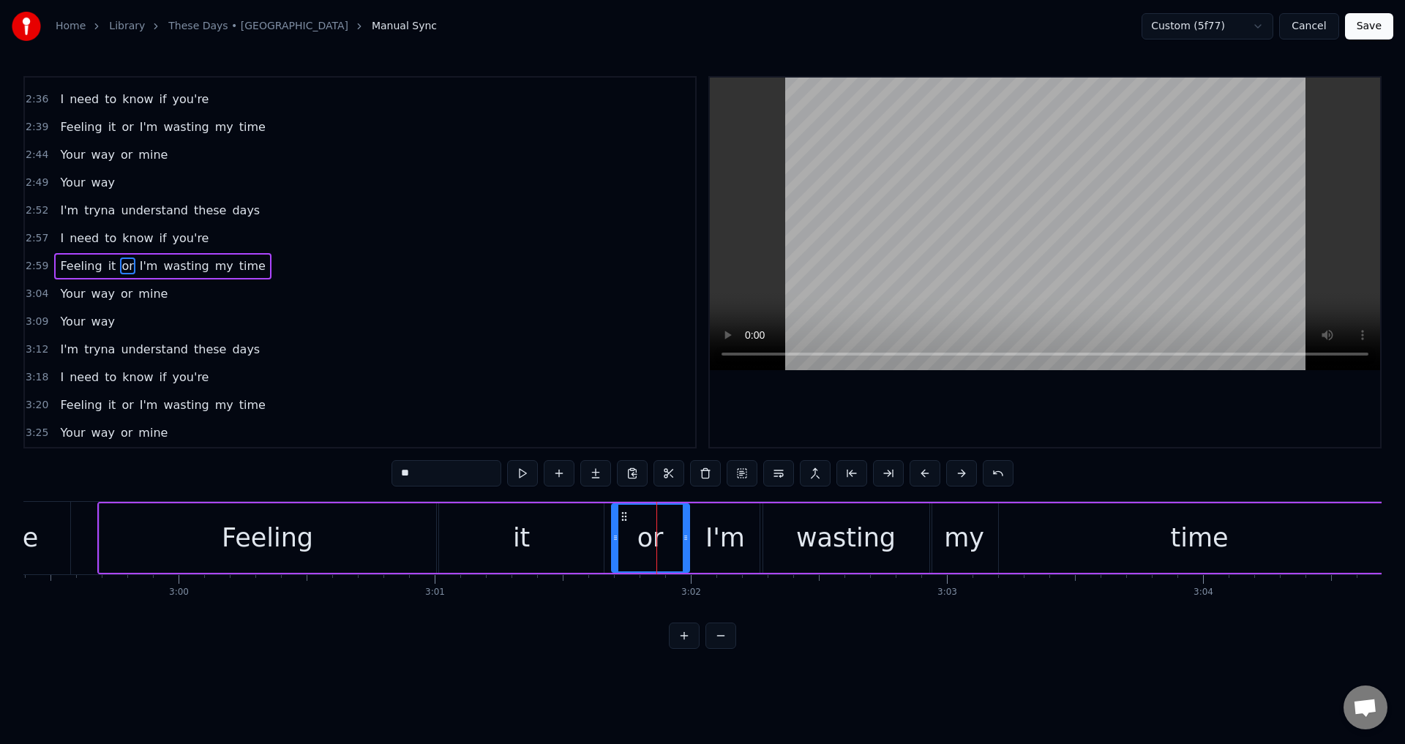
click at [685, 538] on div "or" at bounding box center [650, 537] width 79 height 69
drag, startPoint x: 685, startPoint y: 538, endPoint x: 678, endPoint y: 540, distance: 7.6
click at [680, 540] on icon at bounding box center [683, 538] width 6 height 12
click at [694, 540] on div "I'm" at bounding box center [725, 537] width 75 height 69
drag, startPoint x: 692, startPoint y: 539, endPoint x: 672, endPoint y: 534, distance: 20.4
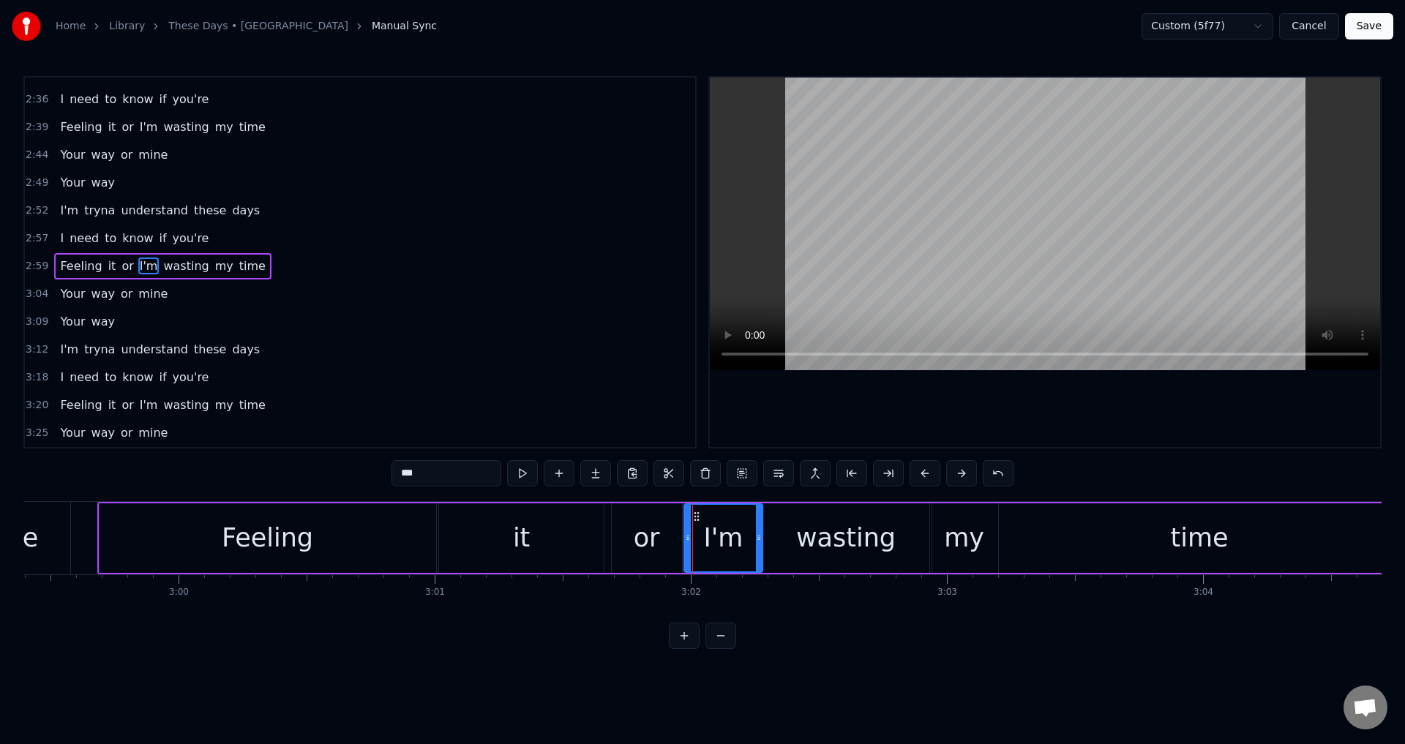
click at [685, 534] on icon at bounding box center [688, 538] width 6 height 12
click at [637, 544] on div "or" at bounding box center [647, 538] width 26 height 39
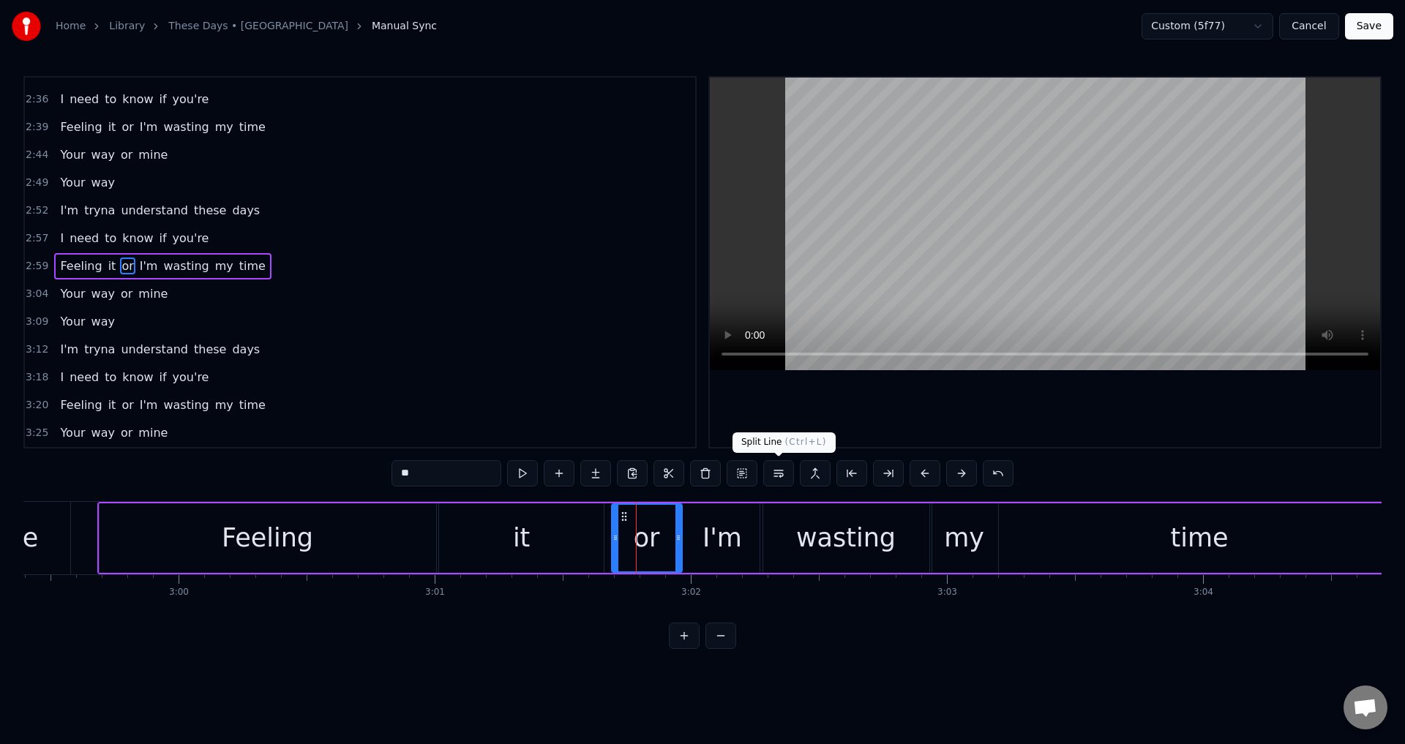
click at [829, 429] on div at bounding box center [1045, 262] width 670 height 369
click at [898, 419] on div at bounding box center [1045, 262] width 670 height 369
click at [77, 412] on span "Feeling" at bounding box center [81, 404] width 45 height 17
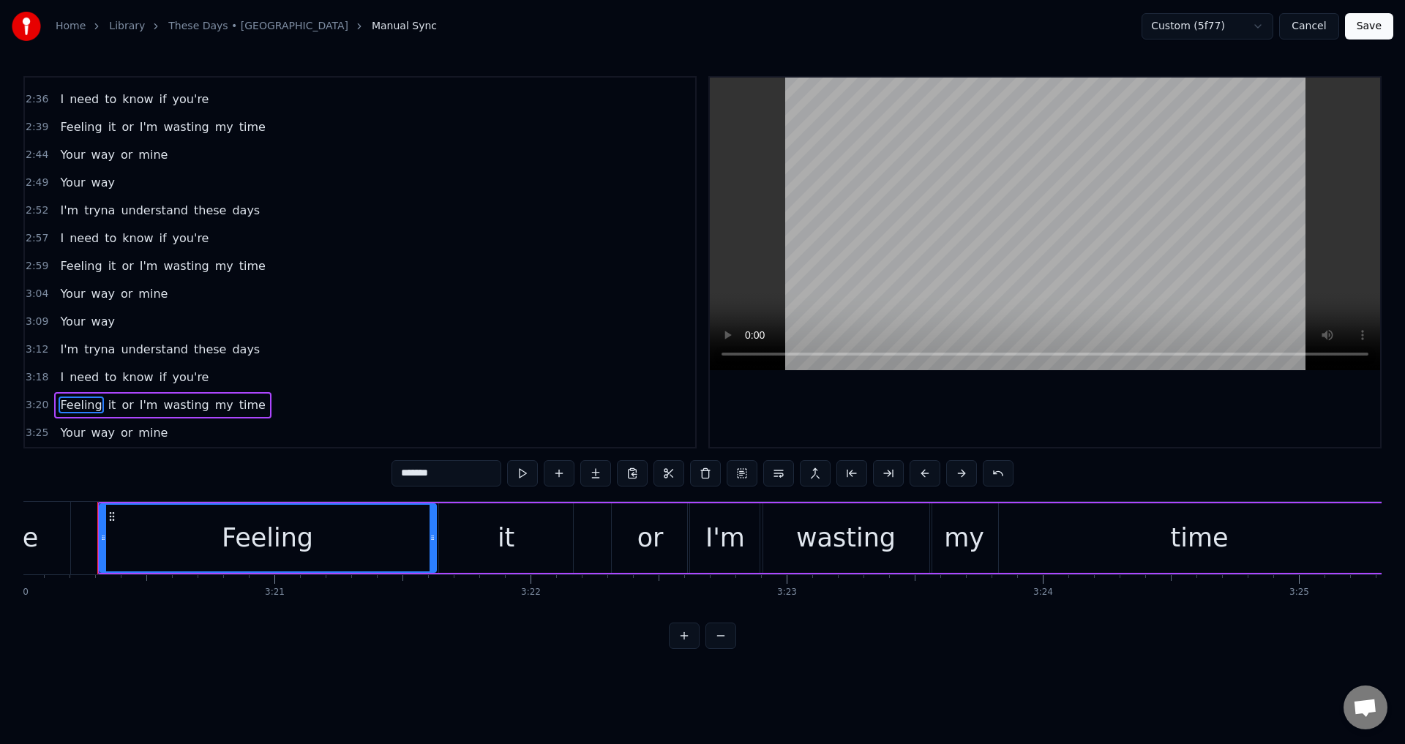
click at [958, 396] on div at bounding box center [1045, 262] width 670 height 369
click at [954, 407] on div at bounding box center [1045, 262] width 670 height 369
click at [571, 536] on div "it" at bounding box center [505, 537] width 133 height 69
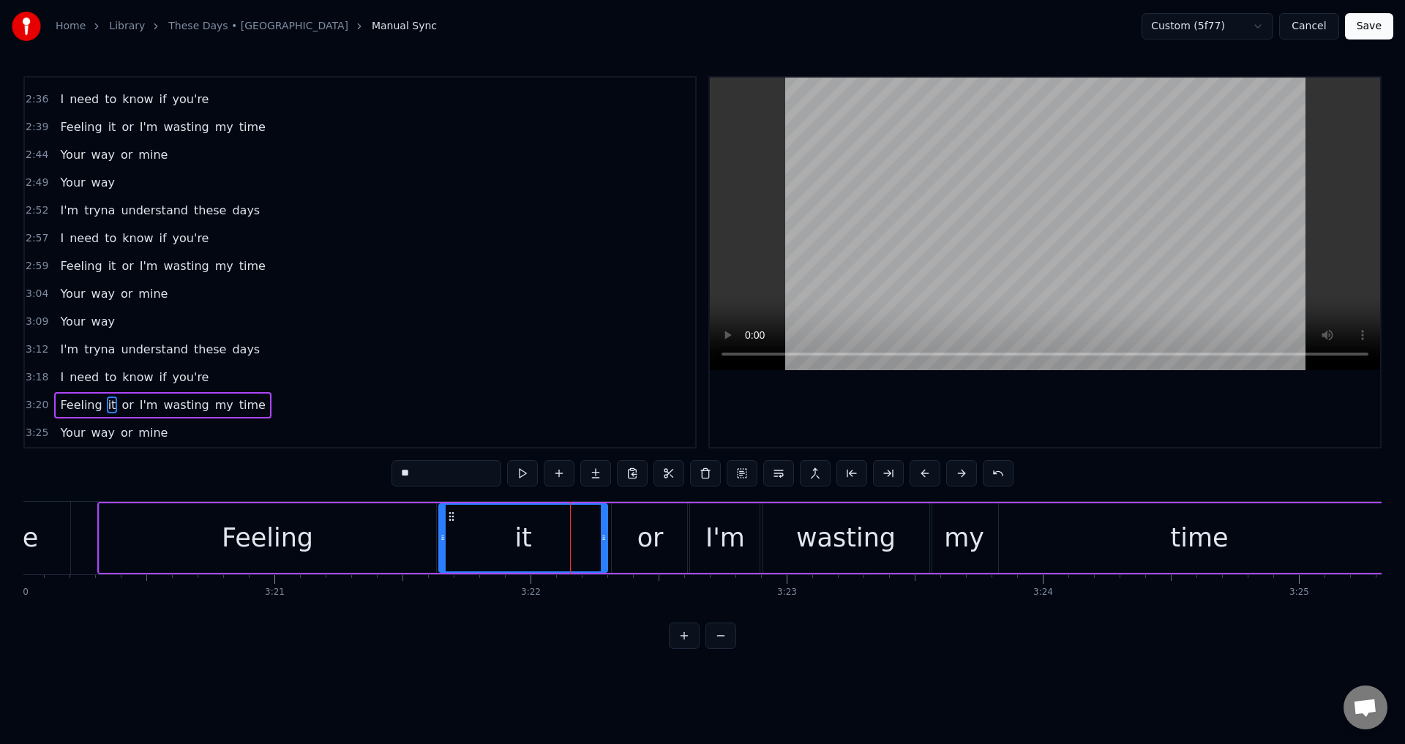
drag, startPoint x: 571, startPoint y: 534, endPoint x: 606, endPoint y: 532, distance: 35.2
click at [606, 532] on icon at bounding box center [604, 538] width 6 height 12
click at [639, 534] on div "or" at bounding box center [650, 538] width 26 height 39
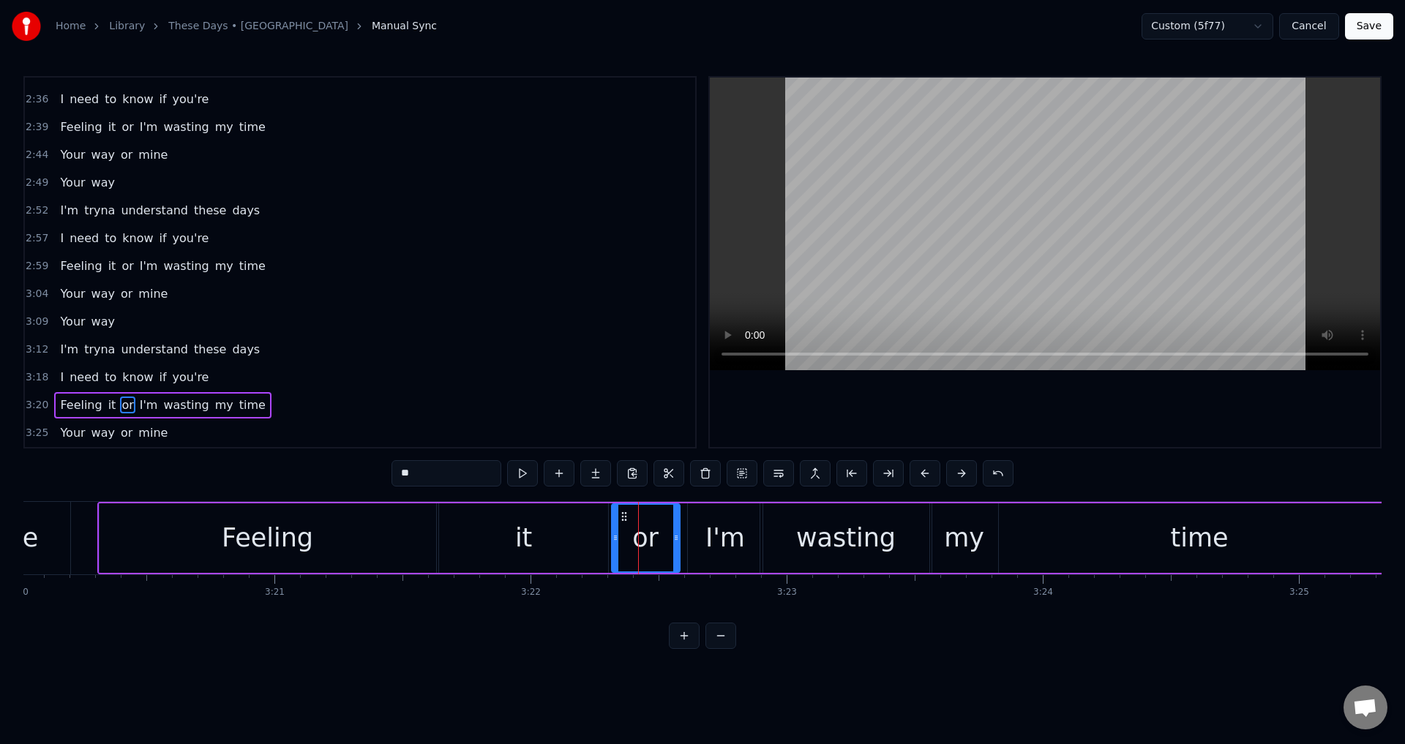
drag, startPoint x: 683, startPoint y: 528, endPoint x: 674, endPoint y: 530, distance: 9.8
click at [674, 530] on div at bounding box center [676, 538] width 6 height 67
click at [691, 532] on div "I'm" at bounding box center [725, 537] width 75 height 69
type input "***"
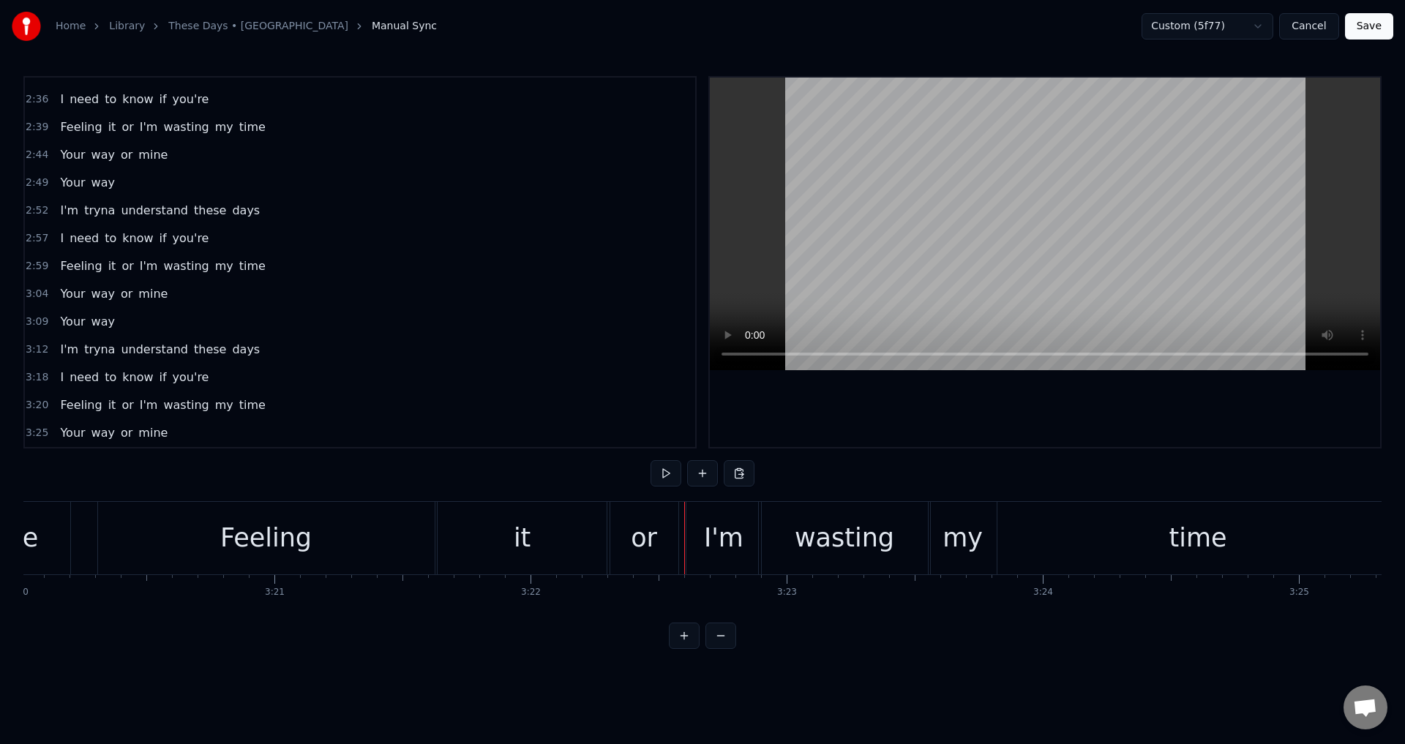
click at [692, 534] on div "I'm" at bounding box center [723, 538] width 75 height 72
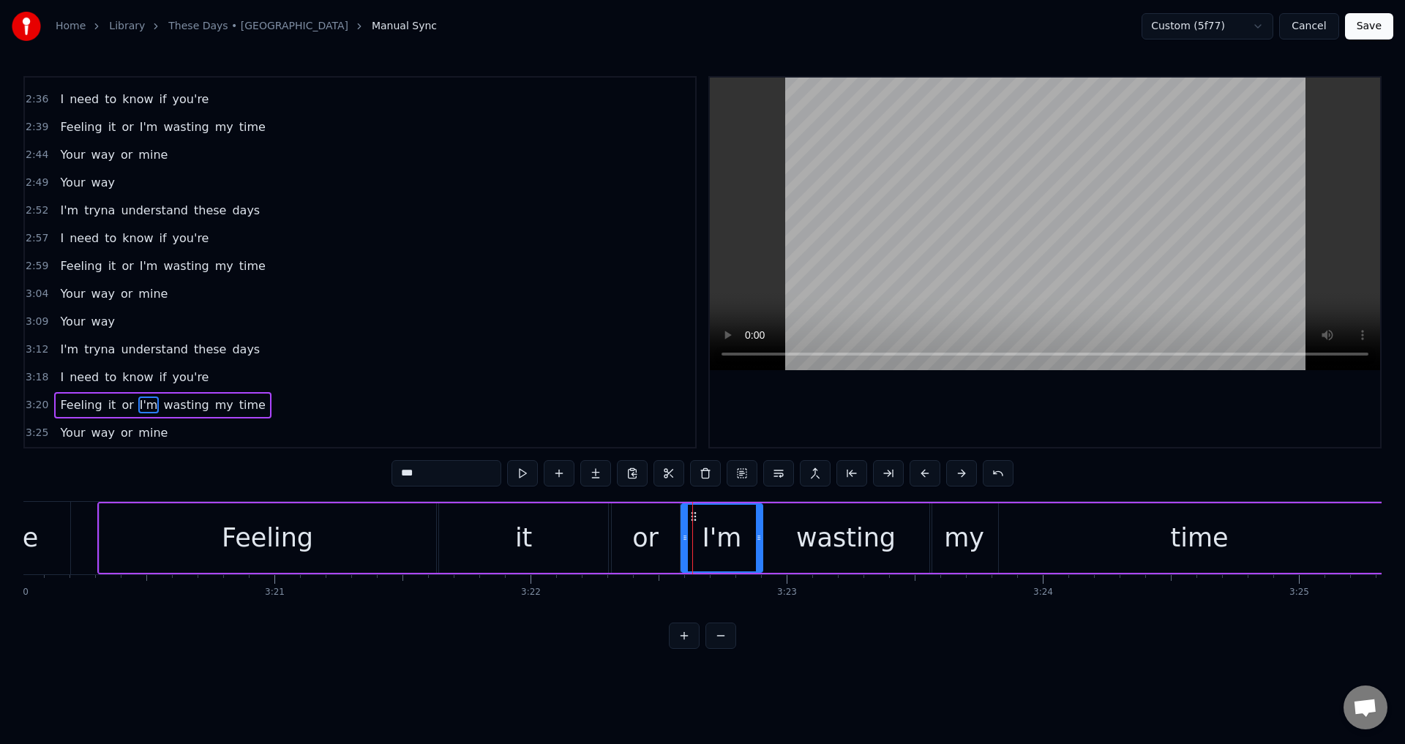
drag, startPoint x: 691, startPoint y: 527, endPoint x: 684, endPoint y: 529, distance: 7.5
click at [684, 529] on div at bounding box center [685, 538] width 6 height 67
click at [642, 538] on div "or" at bounding box center [645, 538] width 26 height 39
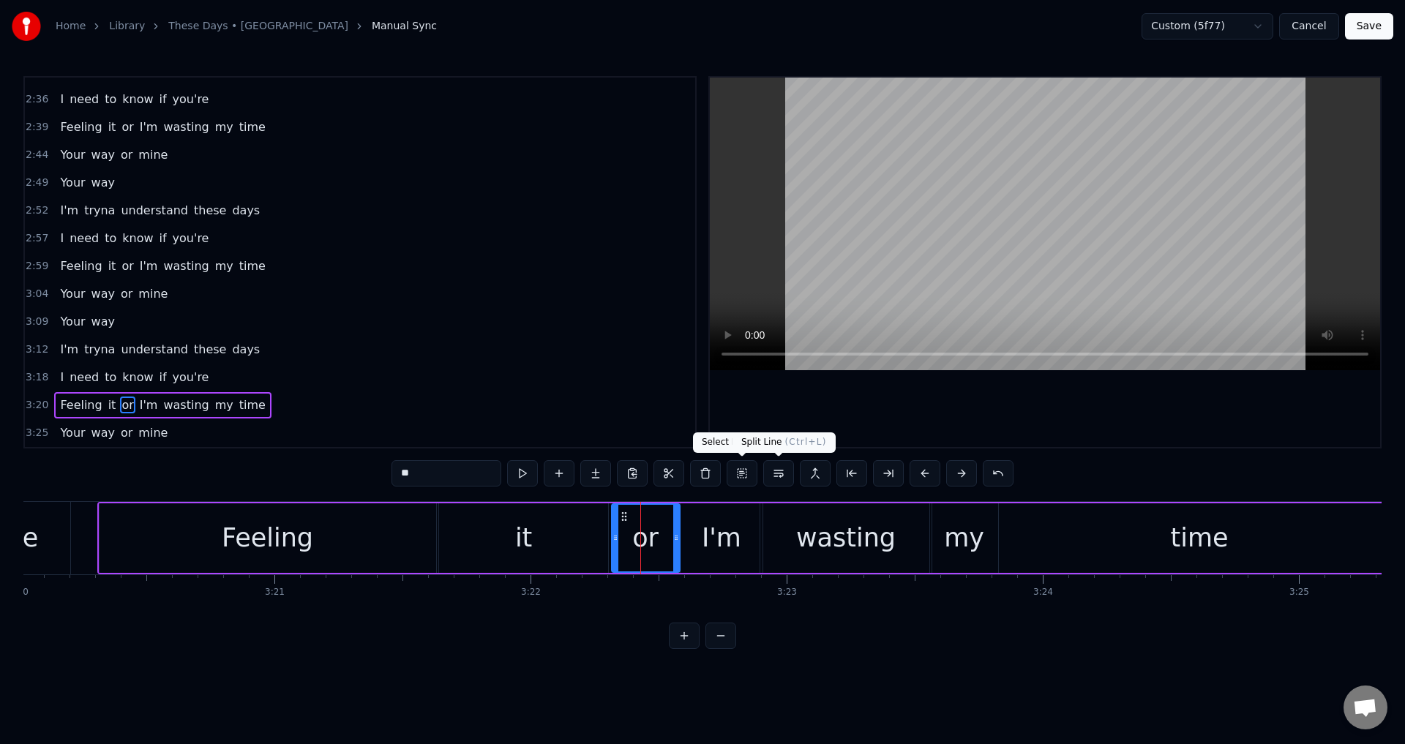
click at [974, 394] on div at bounding box center [1045, 262] width 670 height 369
click at [1014, 402] on div at bounding box center [1045, 262] width 670 height 369
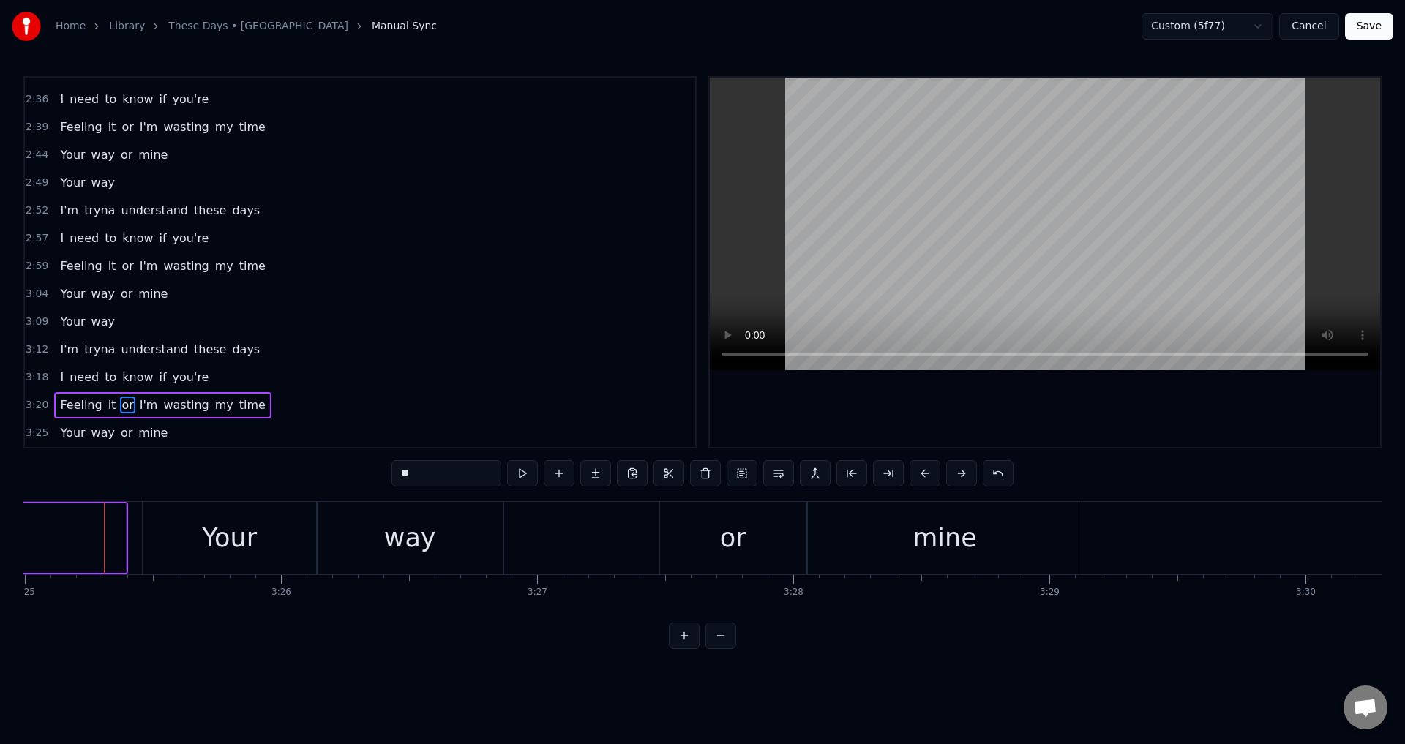
type input "****"
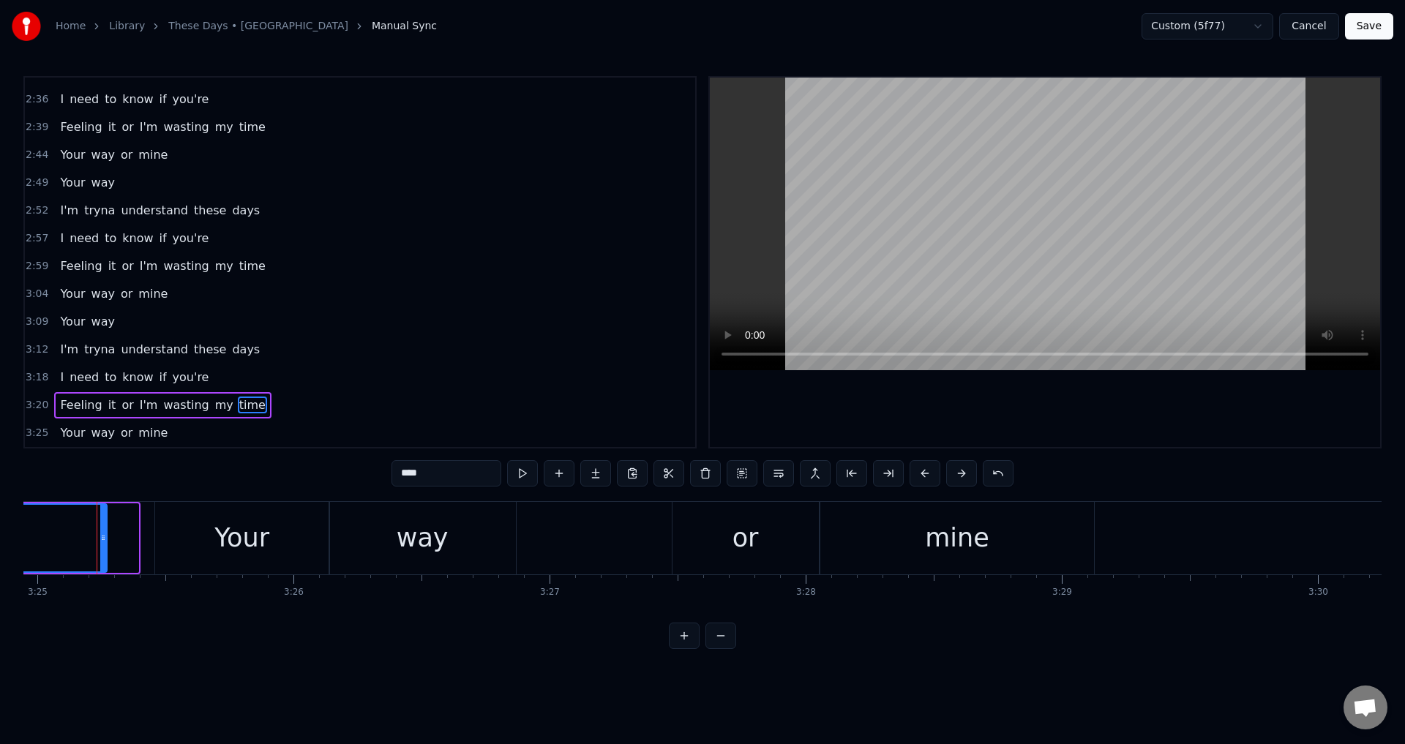
drag, startPoint x: 135, startPoint y: 537, endPoint x: 104, endPoint y: 541, distance: 31.7
click at [104, 541] on icon at bounding box center [103, 538] width 6 height 12
click at [759, 410] on div at bounding box center [1045, 262] width 670 height 369
drag, startPoint x: 1005, startPoint y: 417, endPoint x: 1114, endPoint y: 326, distance: 141.8
click at [1005, 418] on div at bounding box center [1045, 262] width 670 height 369
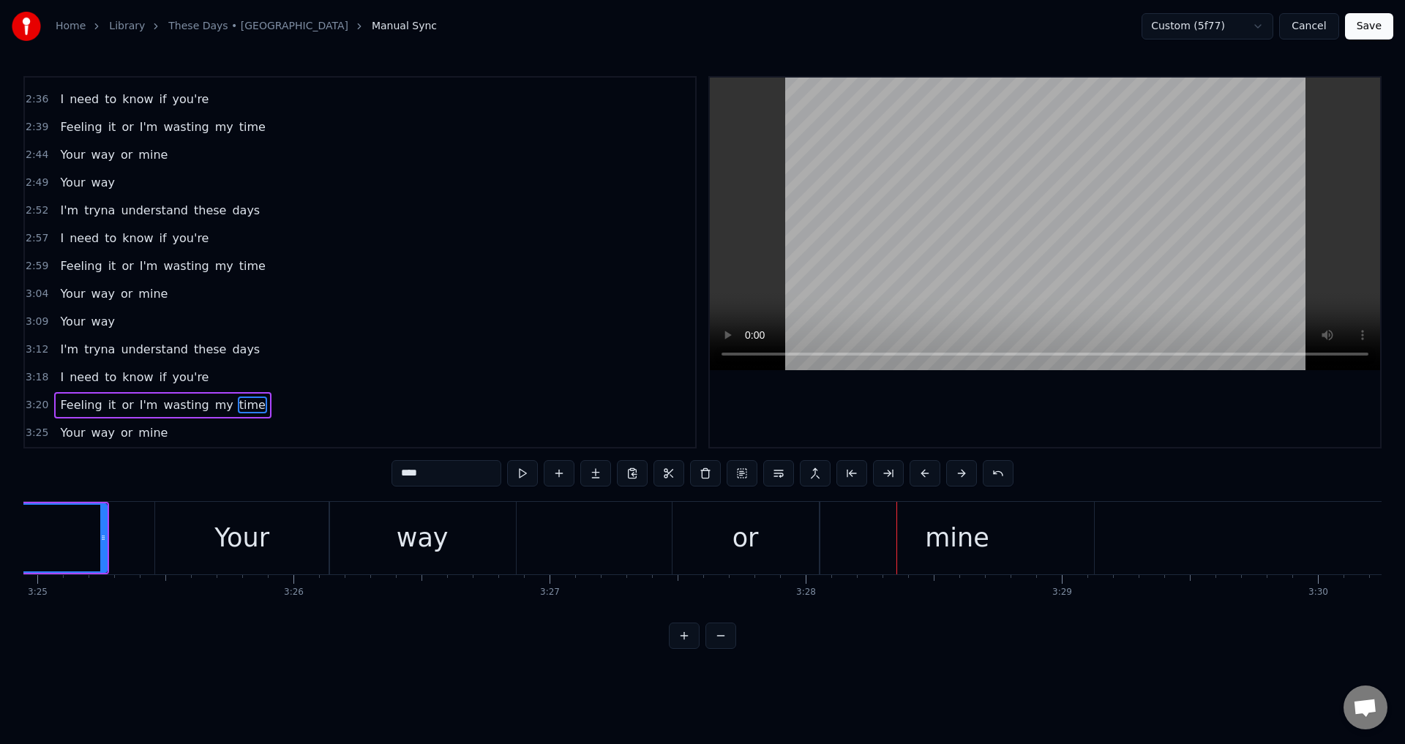
click at [1369, 28] on button "Save" at bounding box center [1369, 26] width 48 height 26
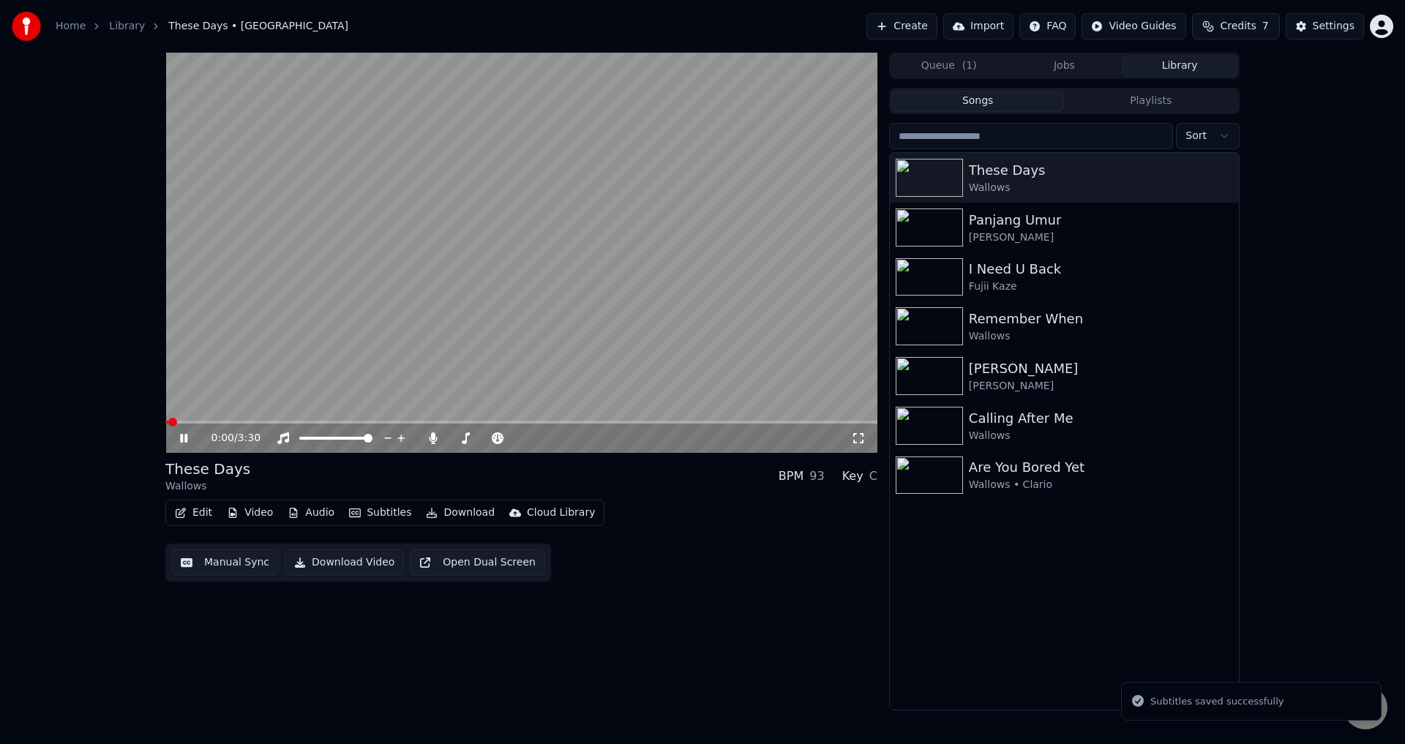
click at [177, 526] on div "Edit Video Audio Subtitles Download Cloud Library" at bounding box center [384, 513] width 439 height 26
click at [195, 516] on button "Edit" at bounding box center [193, 513] width 49 height 20
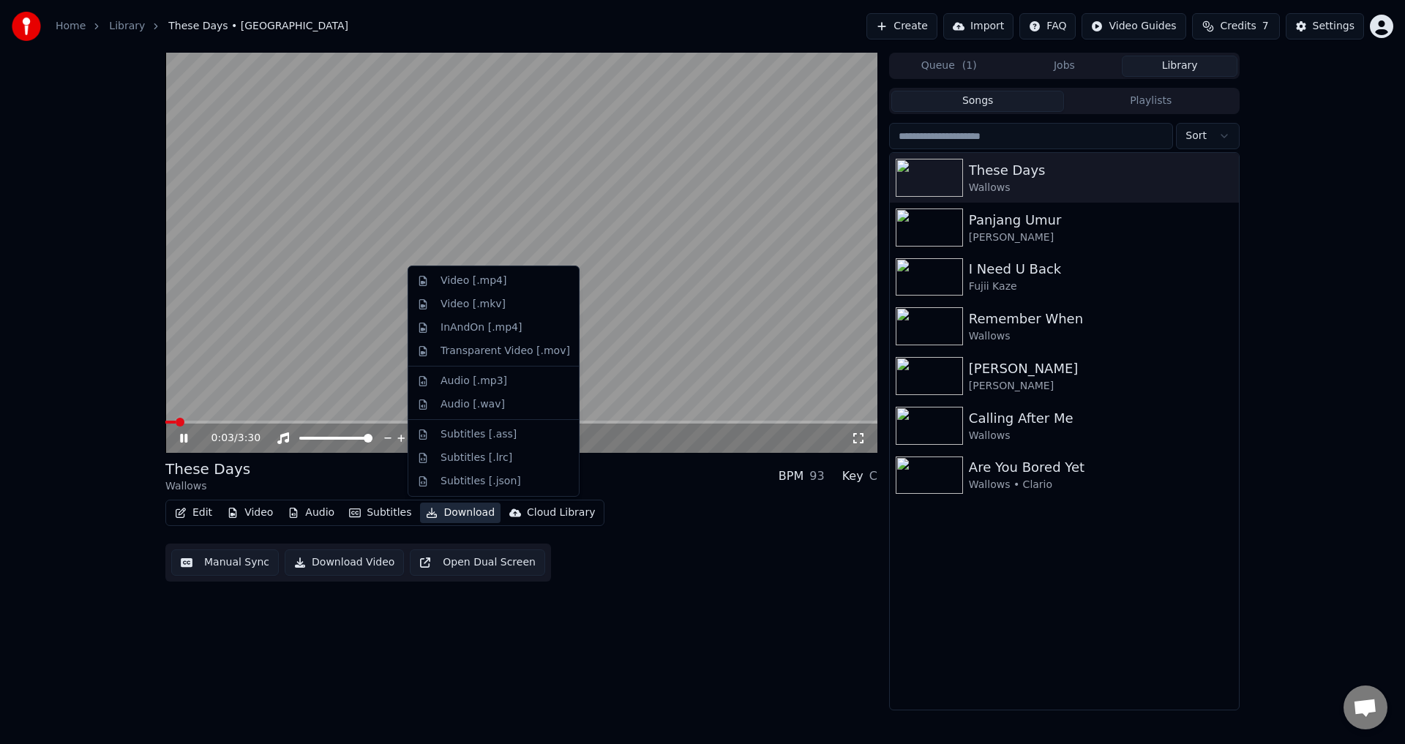
click at [666, 557] on div "Edit Video Audio Subtitles Download Cloud Library Manual Sync Download Video Op…" at bounding box center [521, 541] width 712 height 82
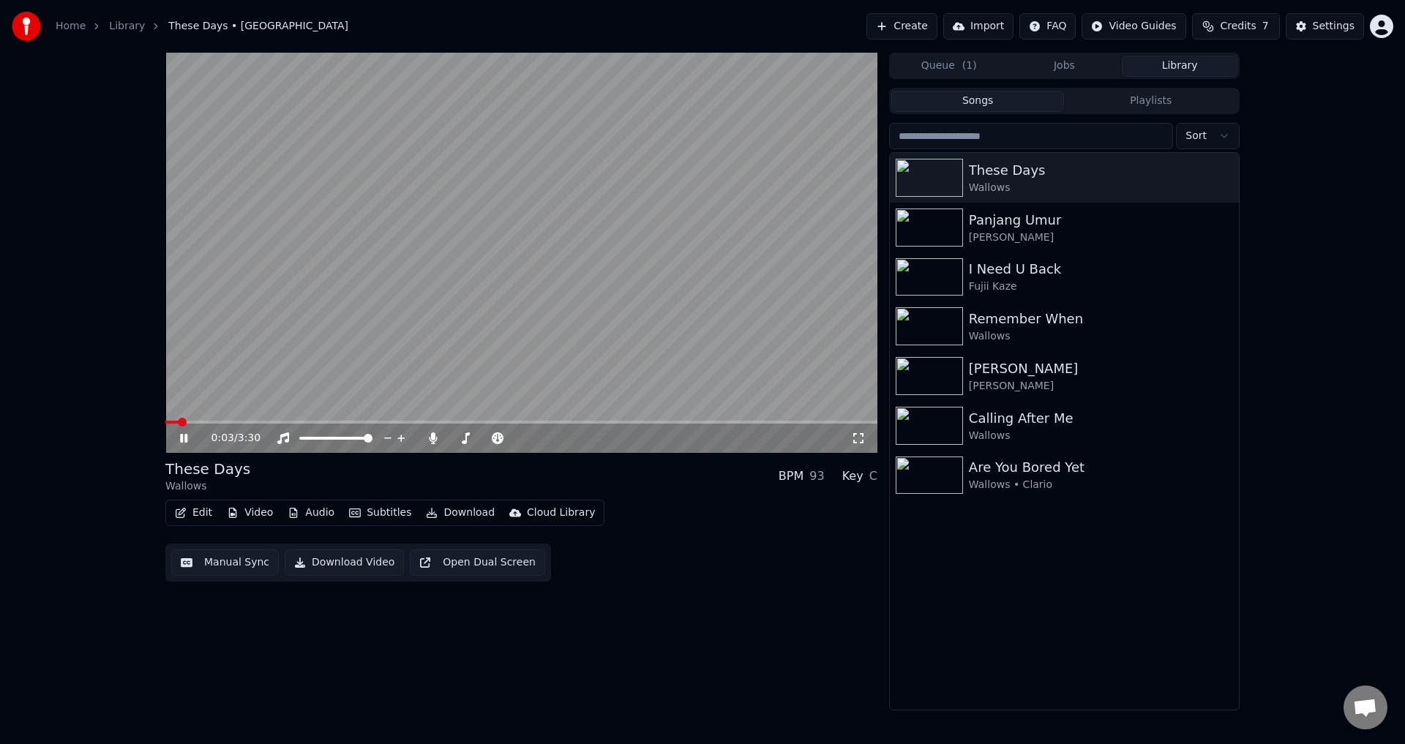
click at [455, 510] on button "Download" at bounding box center [460, 513] width 80 height 20
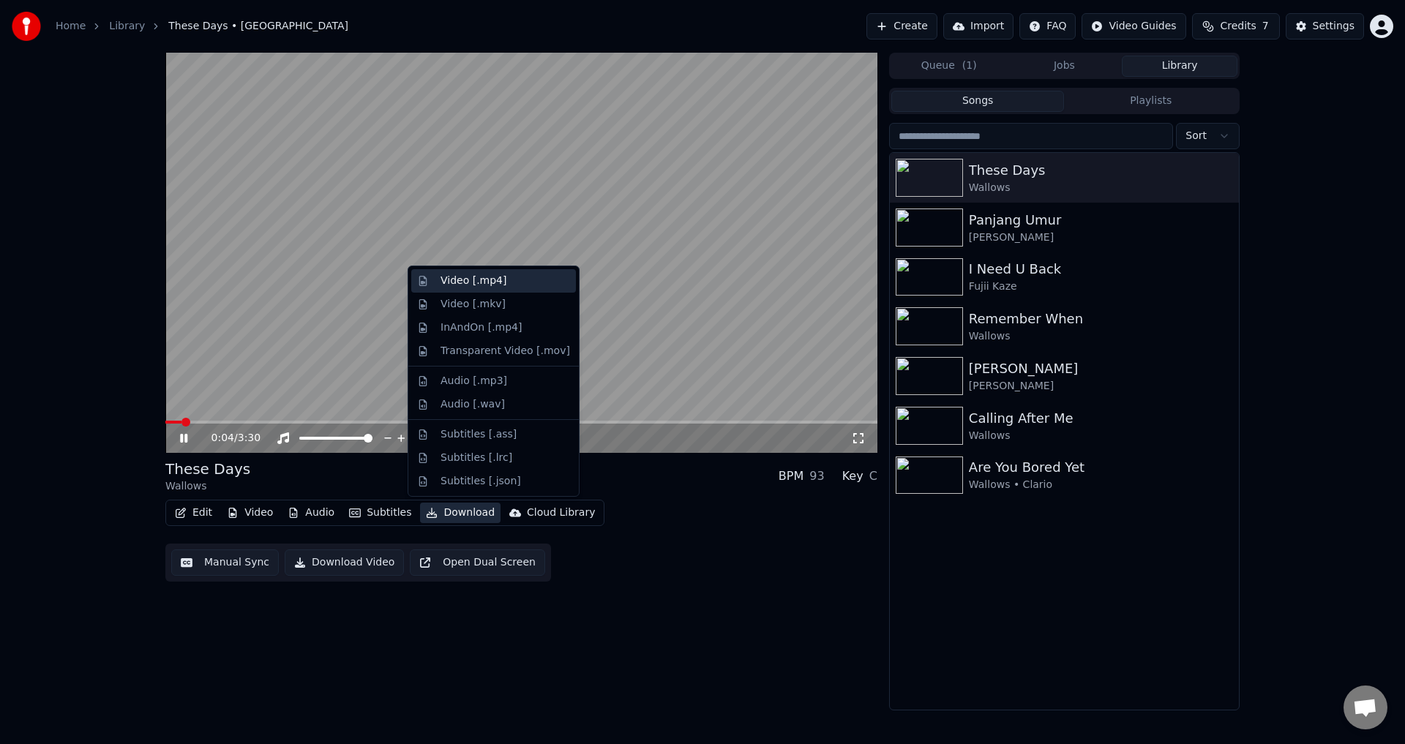
click at [470, 284] on div "Video [.mp4]" at bounding box center [473, 281] width 66 height 15
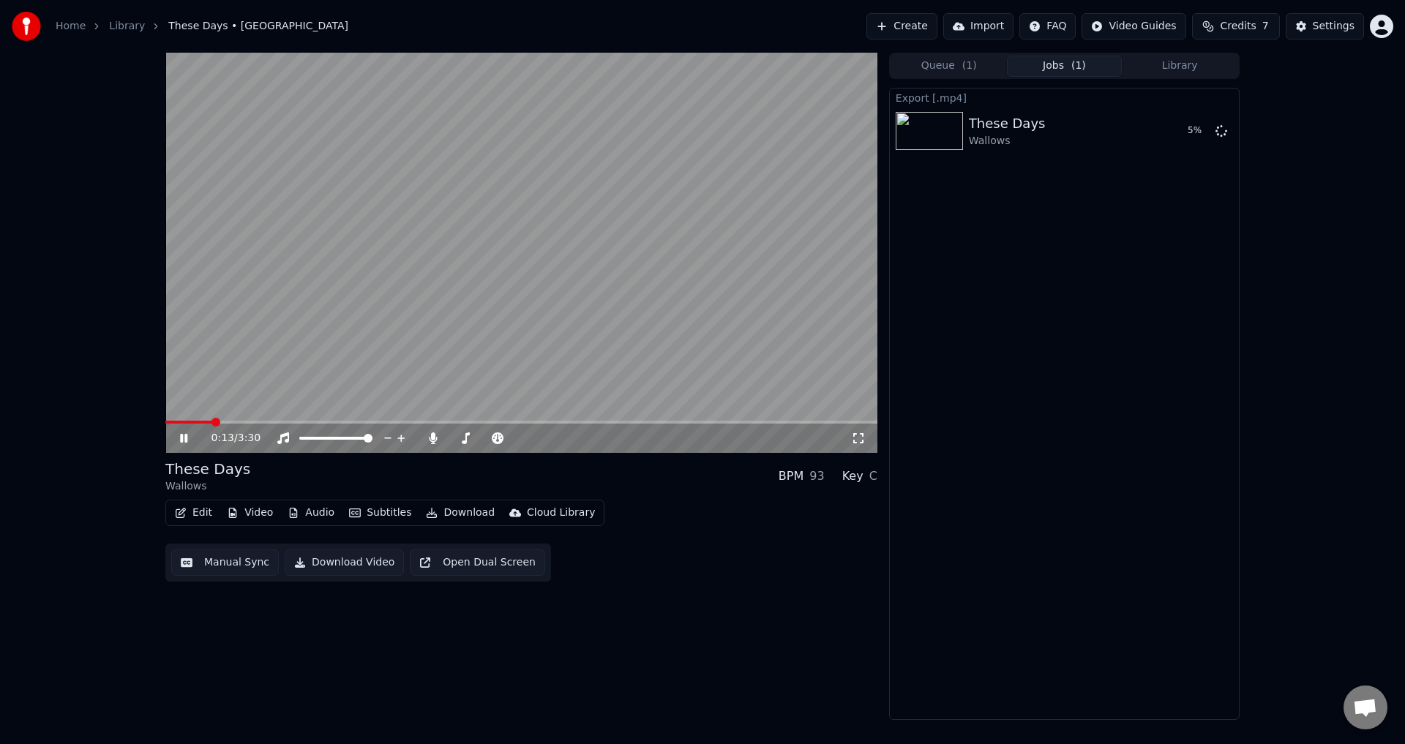
click at [443, 290] on video at bounding box center [521, 253] width 712 height 400
drag, startPoint x: 462, startPoint y: 435, endPoint x: 386, endPoint y: 436, distance: 76.1
drag, startPoint x: 511, startPoint y: 435, endPoint x: 495, endPoint y: 443, distance: 17.0
click at [451, 440] on div at bounding box center [499, 438] width 118 height 15
click at [514, 443] on span at bounding box center [518, 438] width 9 height 9
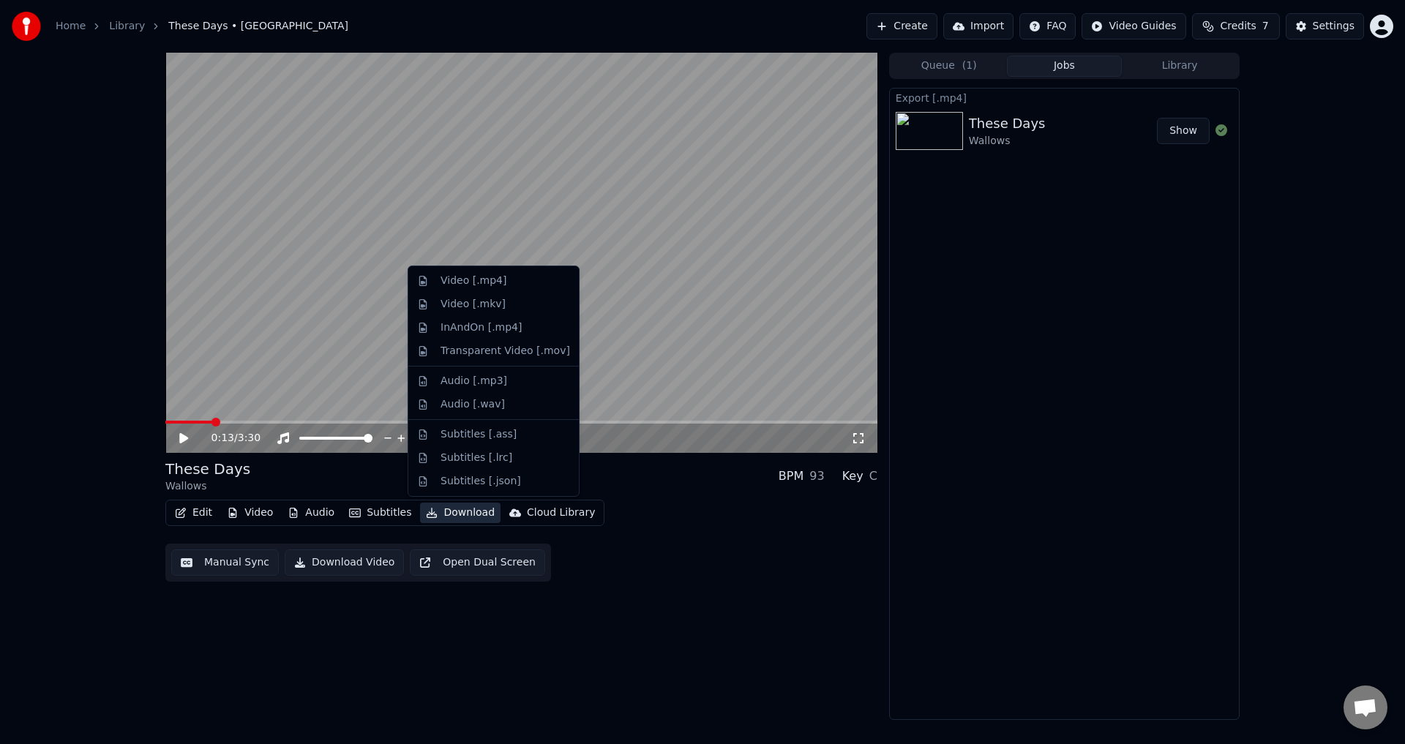
click at [455, 519] on button "Download" at bounding box center [460, 513] width 80 height 20
click at [478, 280] on div "Video [.mp4]" at bounding box center [473, 281] width 66 height 15
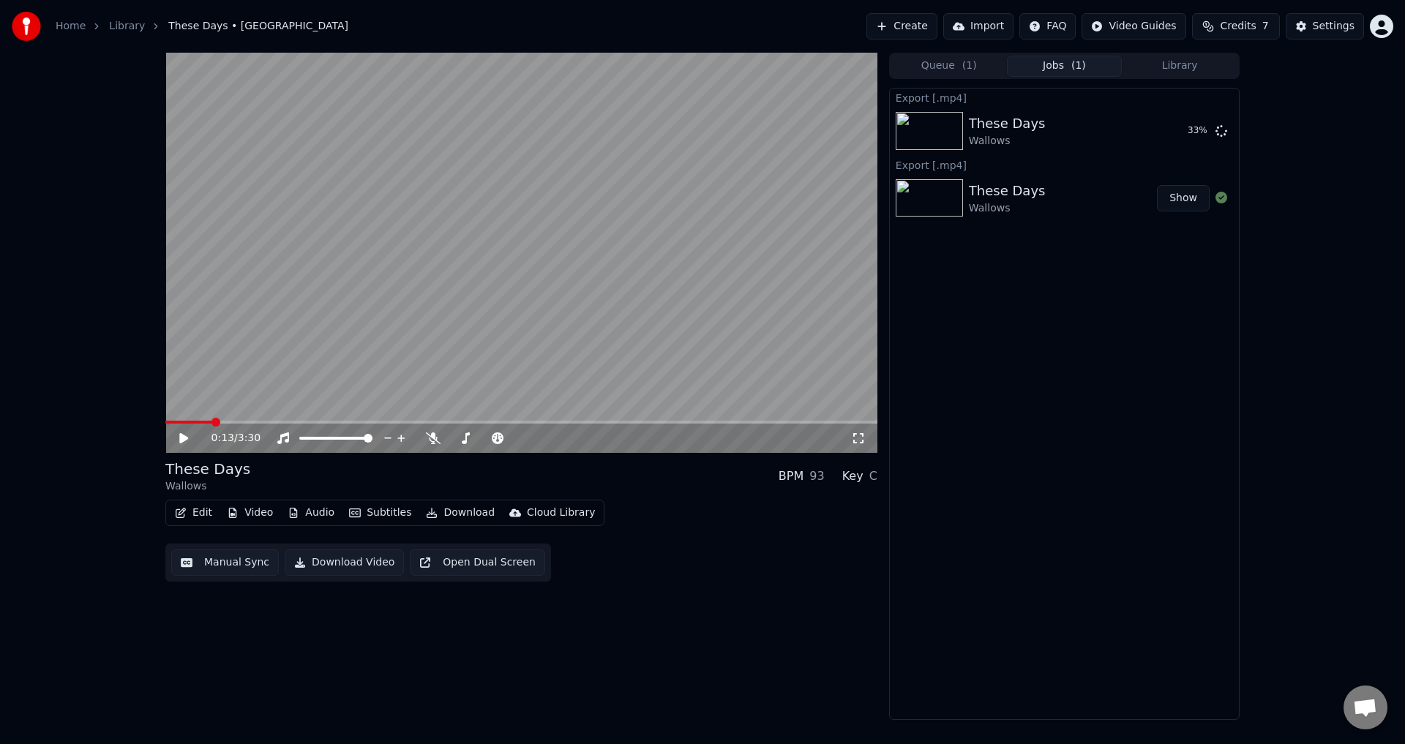
click at [461, 323] on video at bounding box center [521, 253] width 712 height 400
click at [260, 424] on span at bounding box center [521, 422] width 712 height 3
click at [429, 443] on icon at bounding box center [433, 438] width 15 height 12
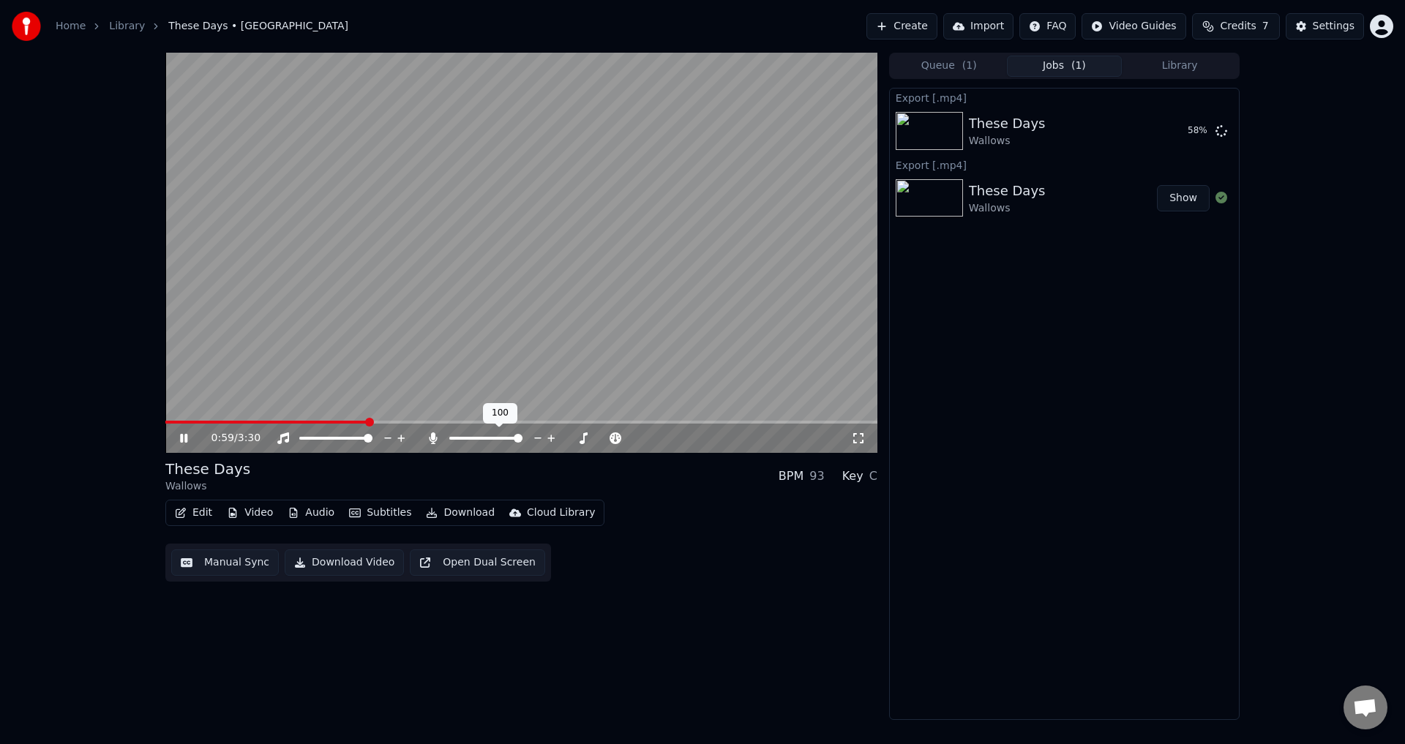
click at [429, 443] on icon at bounding box center [433, 438] width 15 height 12
click at [440, 437] on div at bounding box center [499, 438] width 118 height 15
click at [435, 440] on icon at bounding box center [433, 438] width 15 height 12
click at [383, 424] on span at bounding box center [284, 422] width 238 height 3
click at [432, 432] on icon at bounding box center [433, 438] width 15 height 12
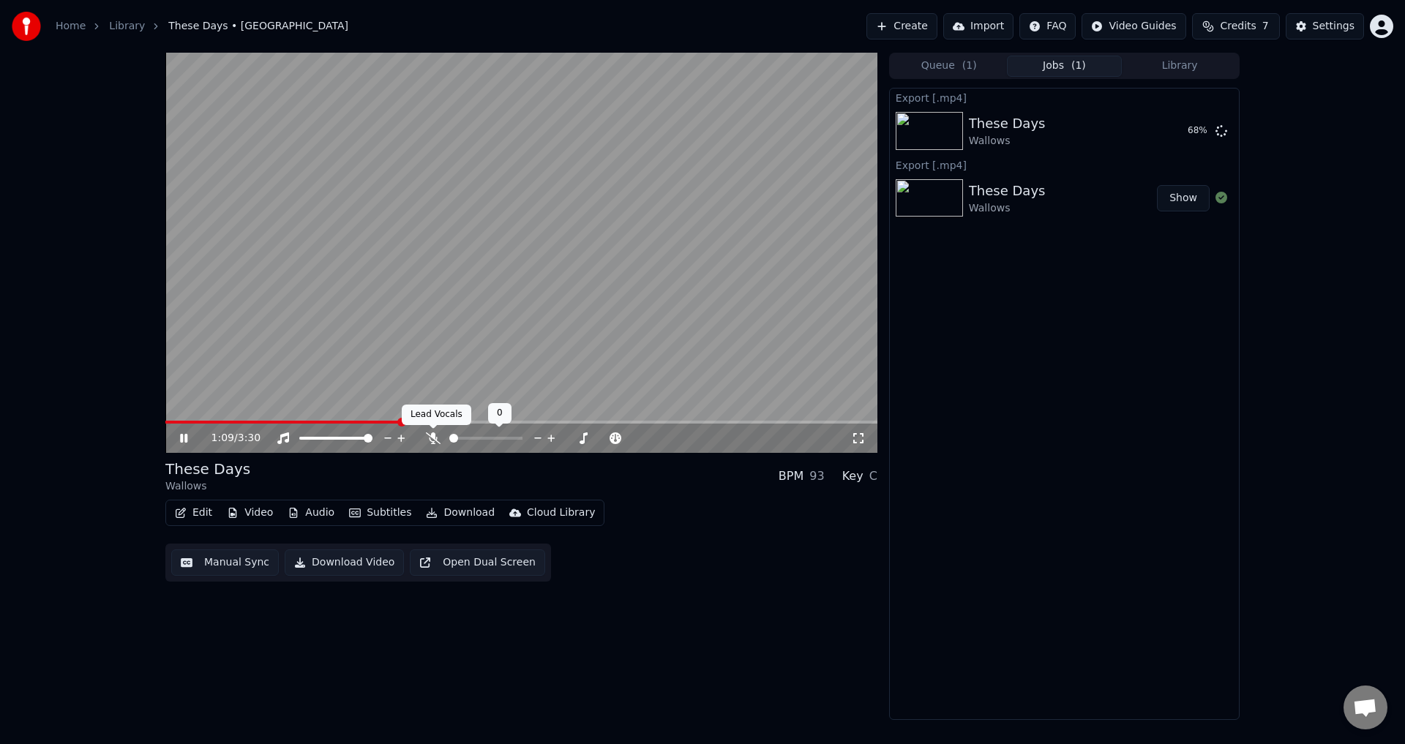
click at [432, 436] on icon at bounding box center [433, 438] width 15 height 12
click at [432, 436] on icon at bounding box center [433, 438] width 8 height 12
click at [432, 436] on icon at bounding box center [433, 438] width 15 height 12
click at [432, 436] on icon at bounding box center [433, 438] width 8 height 12
click at [432, 436] on icon at bounding box center [433, 438] width 15 height 12
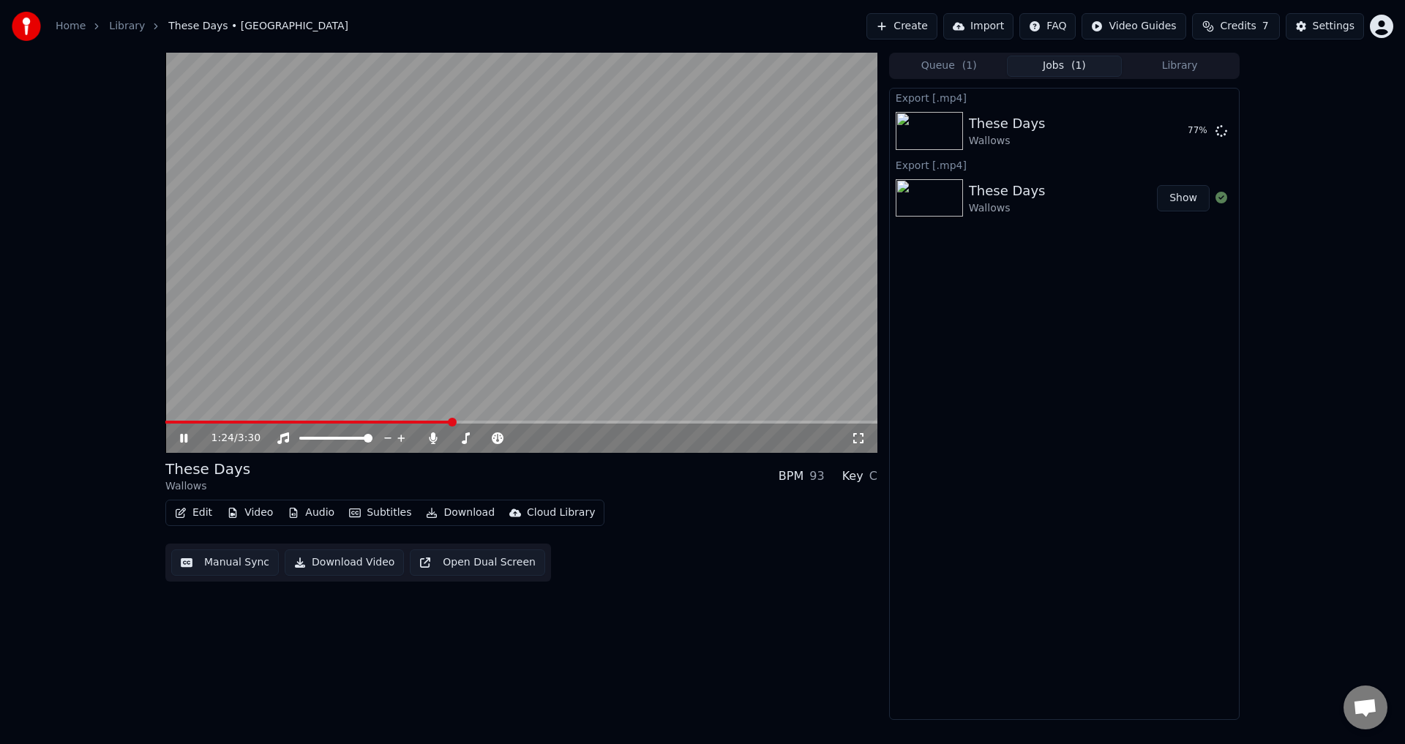
click at [432, 443] on icon at bounding box center [433, 438] width 8 height 12
click at [436, 442] on icon at bounding box center [433, 438] width 15 height 12
click at [429, 440] on icon at bounding box center [433, 438] width 8 height 12
click at [429, 440] on icon at bounding box center [433, 438] width 15 height 12
click at [429, 440] on icon at bounding box center [433, 438] width 8 height 12
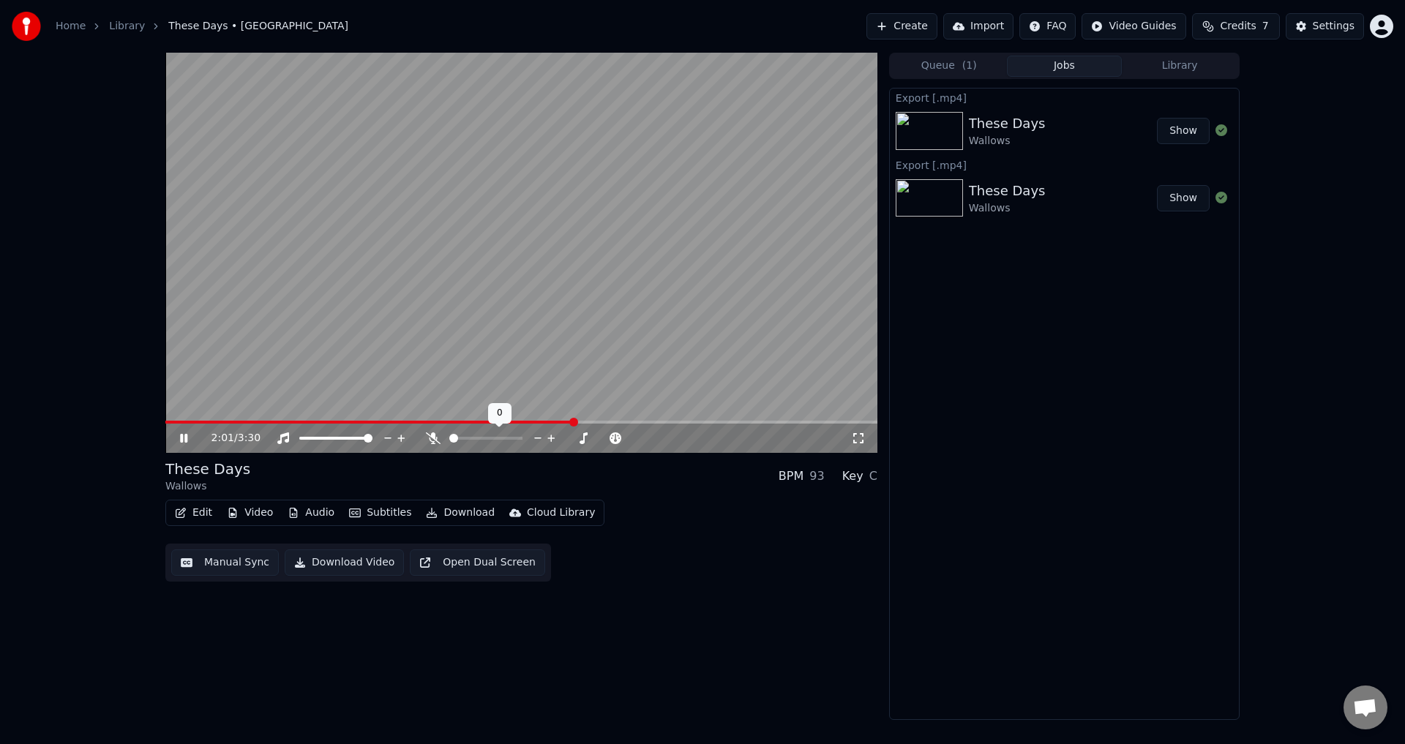
click at [429, 440] on icon at bounding box center [433, 438] width 15 height 12
click at [429, 440] on icon at bounding box center [433, 438] width 8 height 12
click at [429, 440] on icon at bounding box center [433, 438] width 15 height 12
click at [429, 440] on icon at bounding box center [433, 438] width 8 height 12
click at [429, 440] on icon at bounding box center [433, 438] width 15 height 12
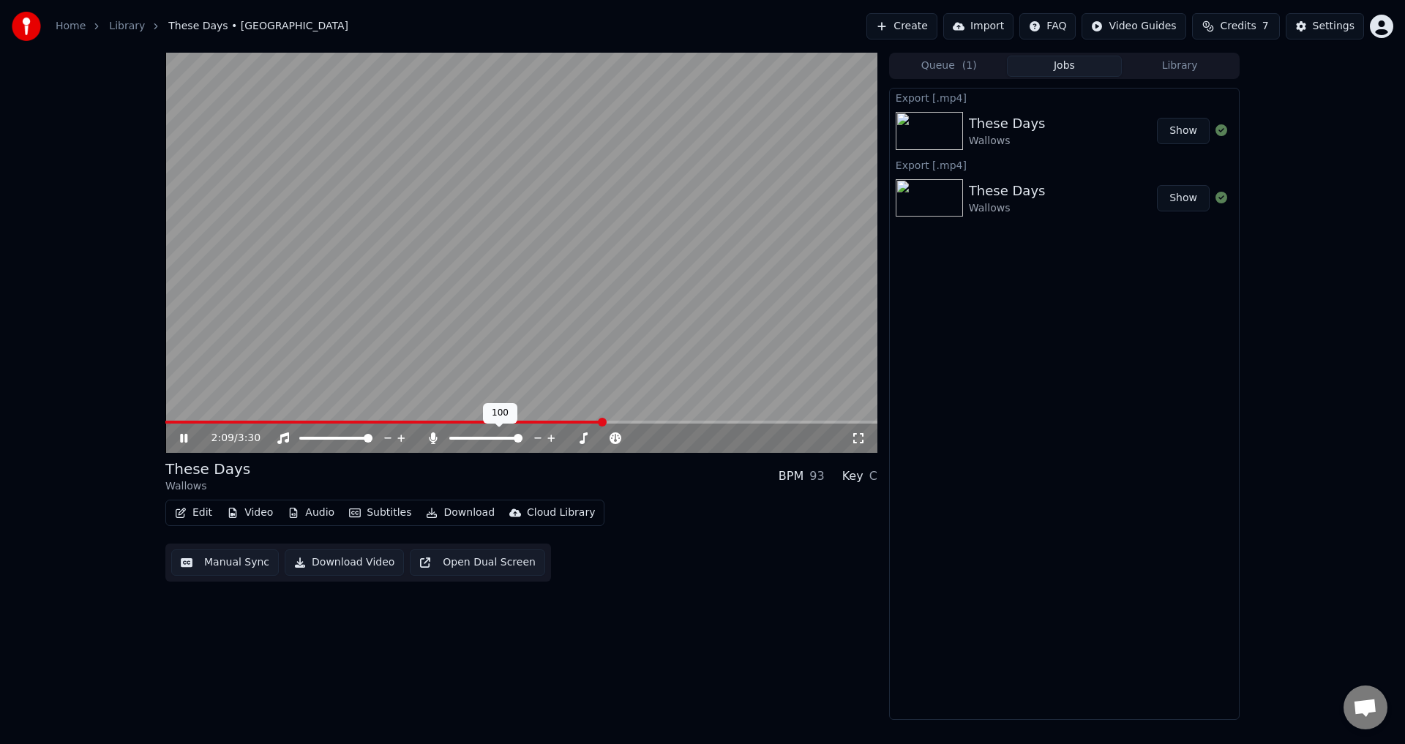
click at [429, 440] on icon at bounding box center [433, 438] width 8 height 12
click at [429, 440] on icon at bounding box center [433, 438] width 15 height 12
click at [429, 440] on icon at bounding box center [433, 438] width 8 height 12
click at [429, 440] on icon at bounding box center [433, 438] width 15 height 12
click at [715, 423] on span at bounding box center [521, 422] width 712 height 3
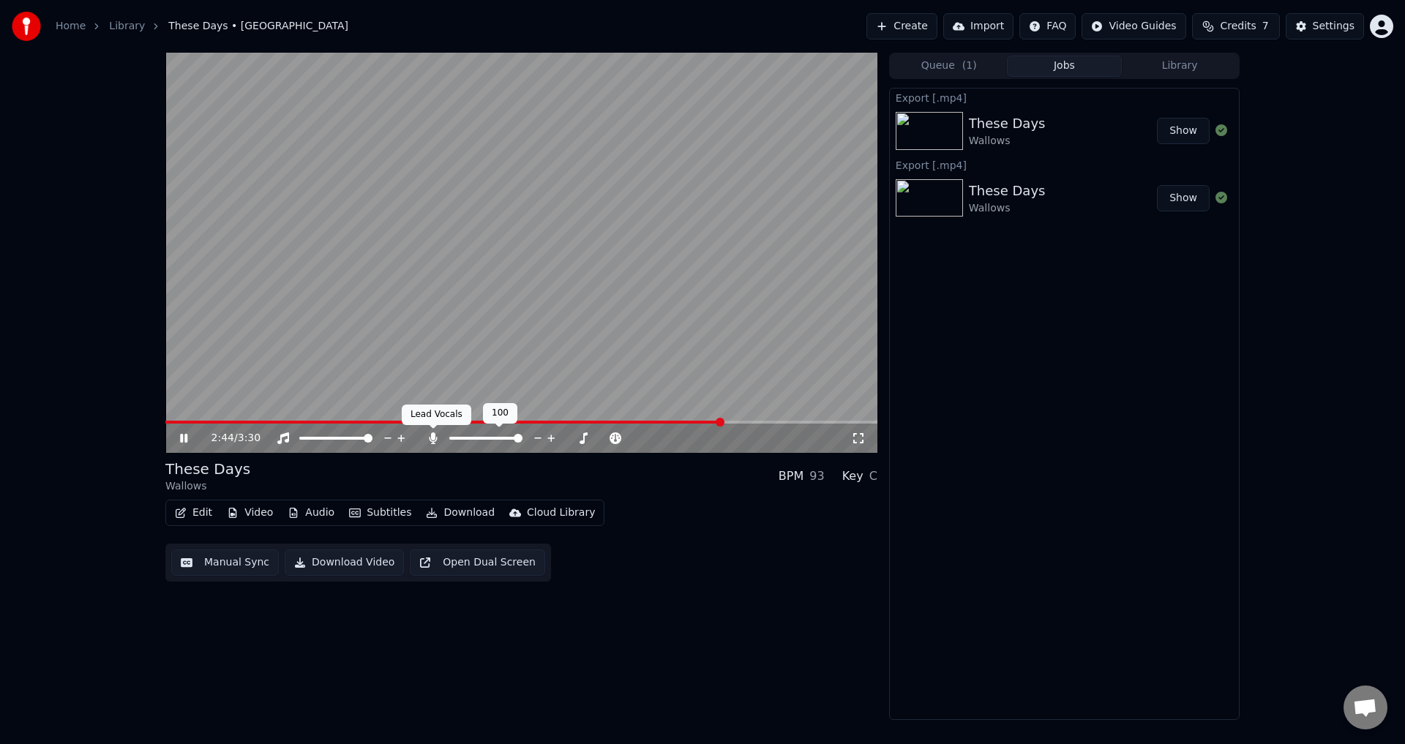
click at [429, 443] on icon at bounding box center [433, 438] width 15 height 12
click at [429, 441] on icon at bounding box center [433, 438] width 15 height 12
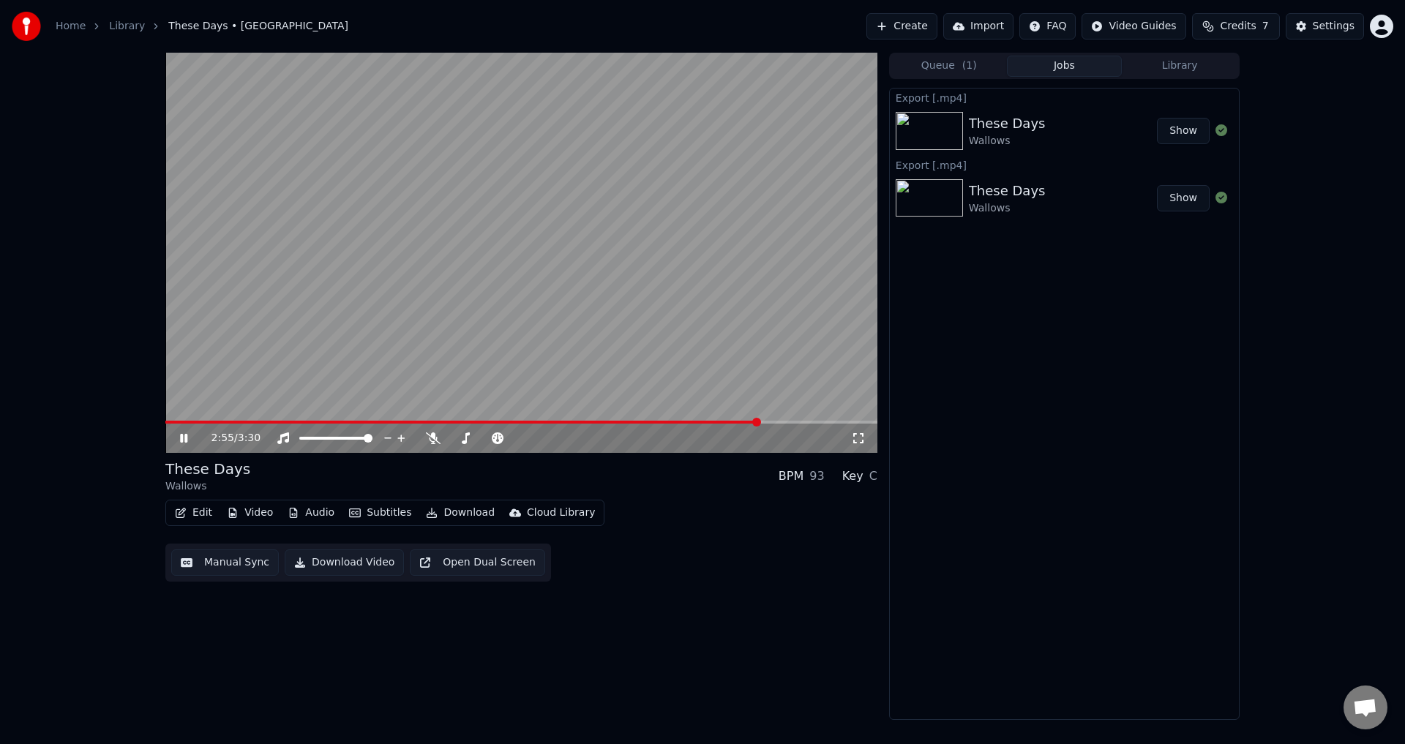
click at [619, 322] on video at bounding box center [521, 253] width 712 height 400
click at [1183, 126] on button "Show" at bounding box center [1183, 131] width 53 height 26
click at [1094, 135] on div "These Days Wallows" at bounding box center [1063, 130] width 188 height 35
click at [1020, 198] on div "These Days" at bounding box center [1007, 191] width 77 height 20
click at [999, 146] on div "Wallows" at bounding box center [1007, 141] width 77 height 15
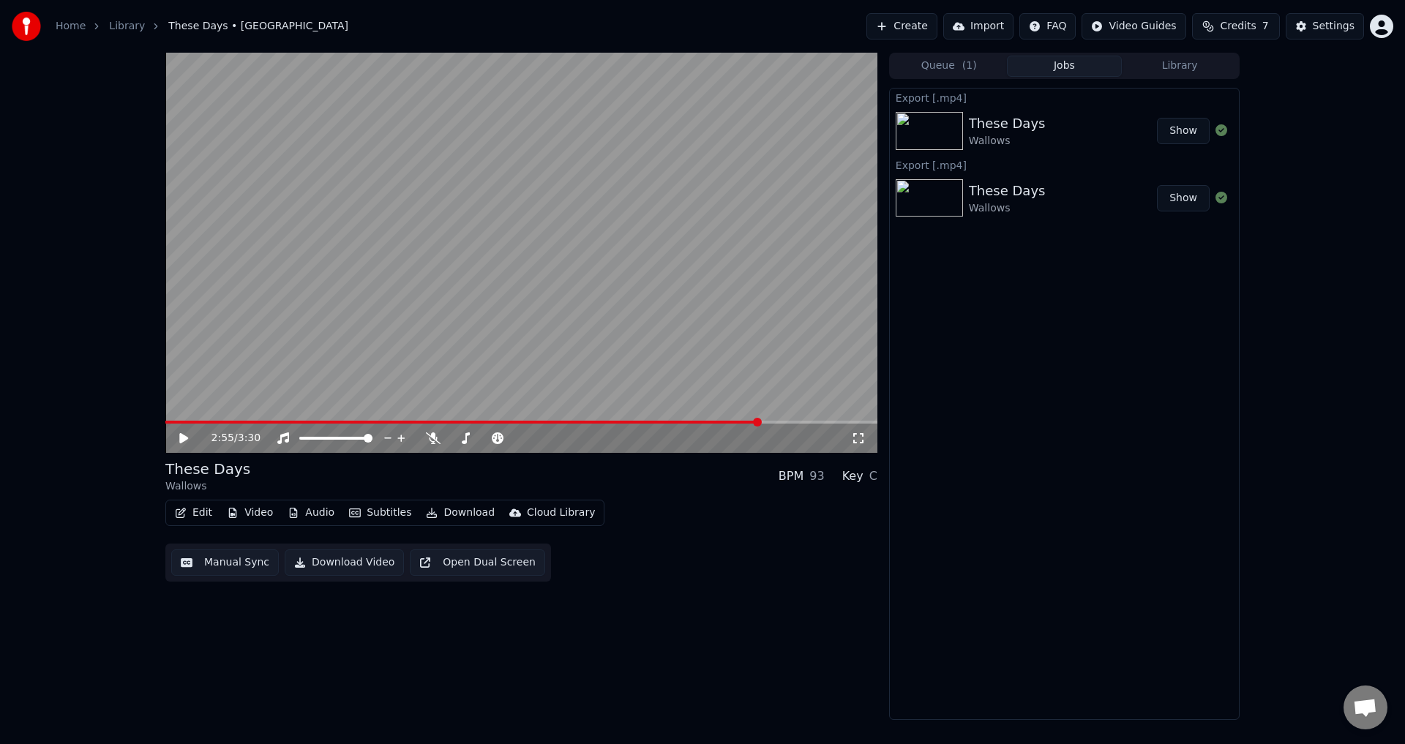
click at [969, 71] on span "( 1 )" at bounding box center [969, 66] width 15 height 15
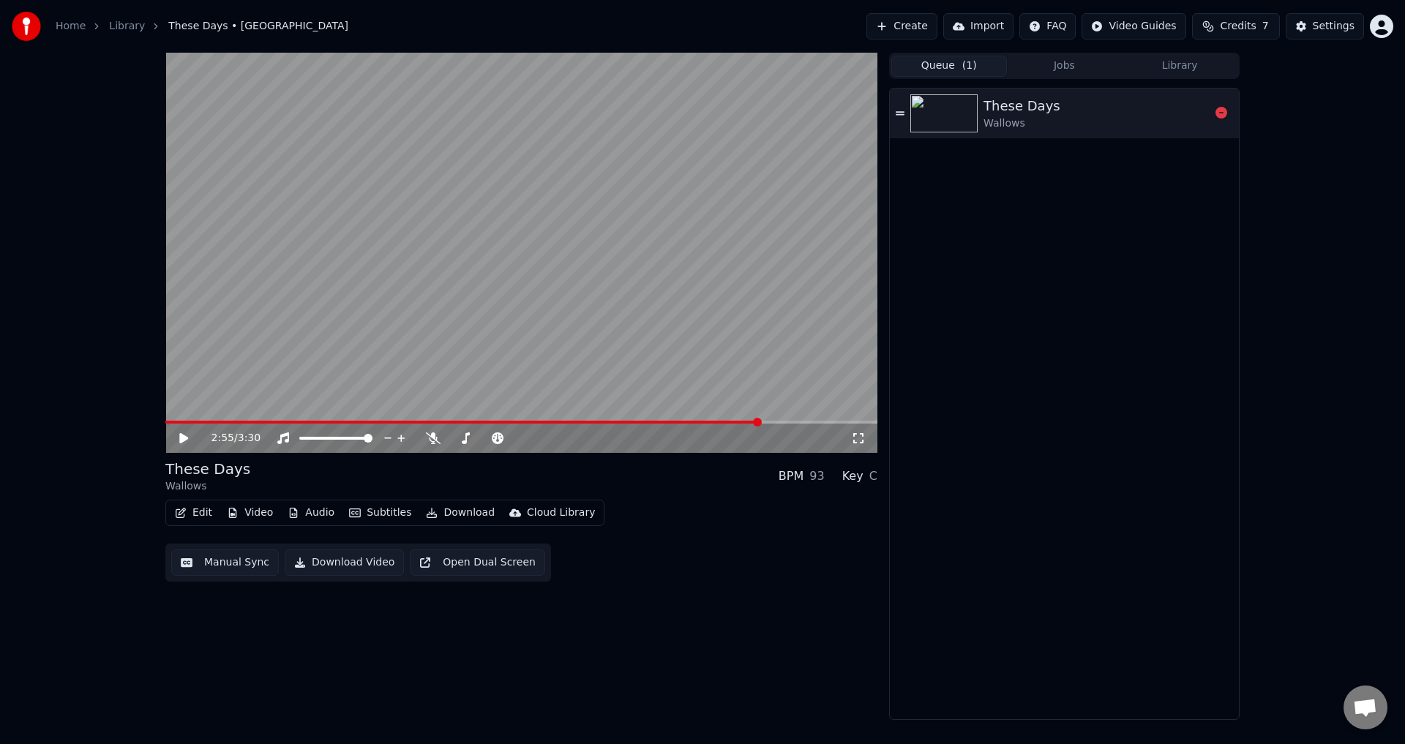
click at [997, 135] on div "These Days Wallows" at bounding box center [1064, 114] width 349 height 50
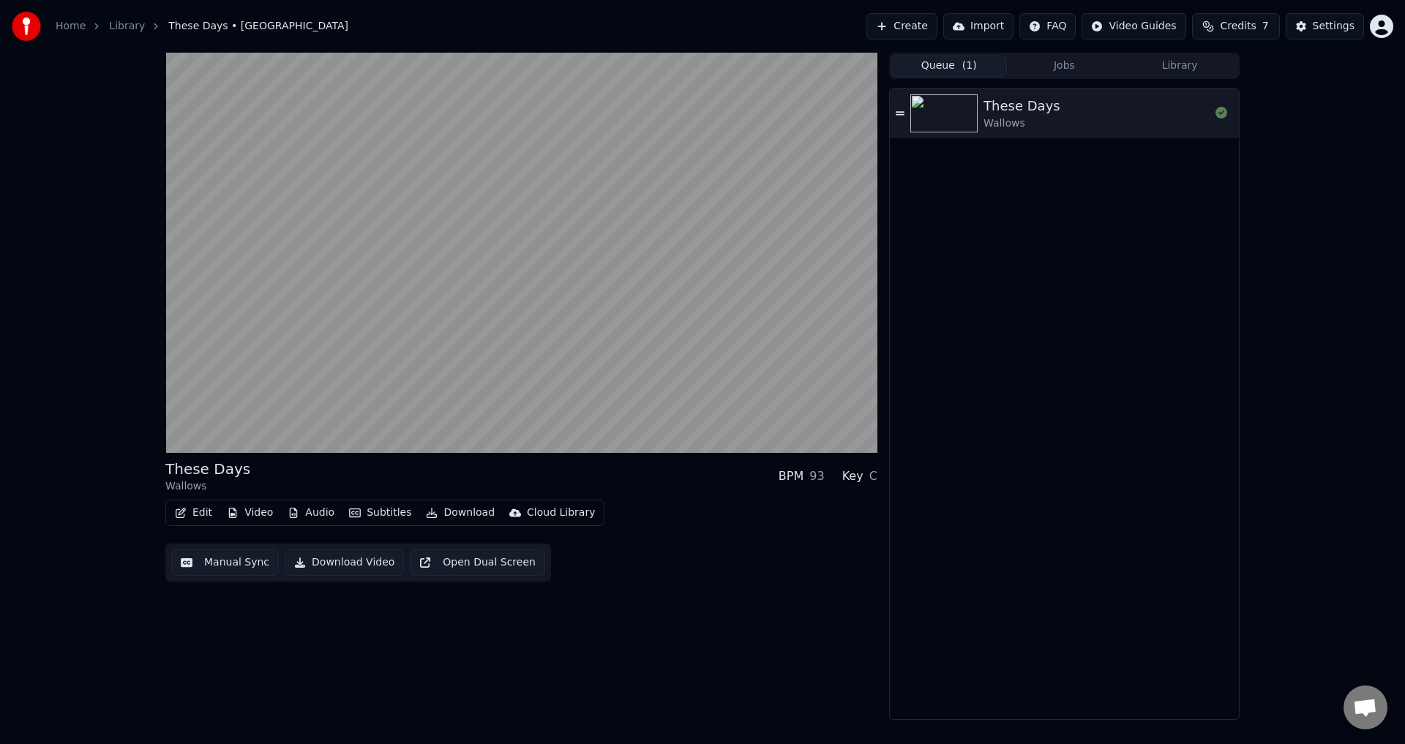
click at [1050, 64] on button "Jobs" at bounding box center [1065, 66] width 116 height 21
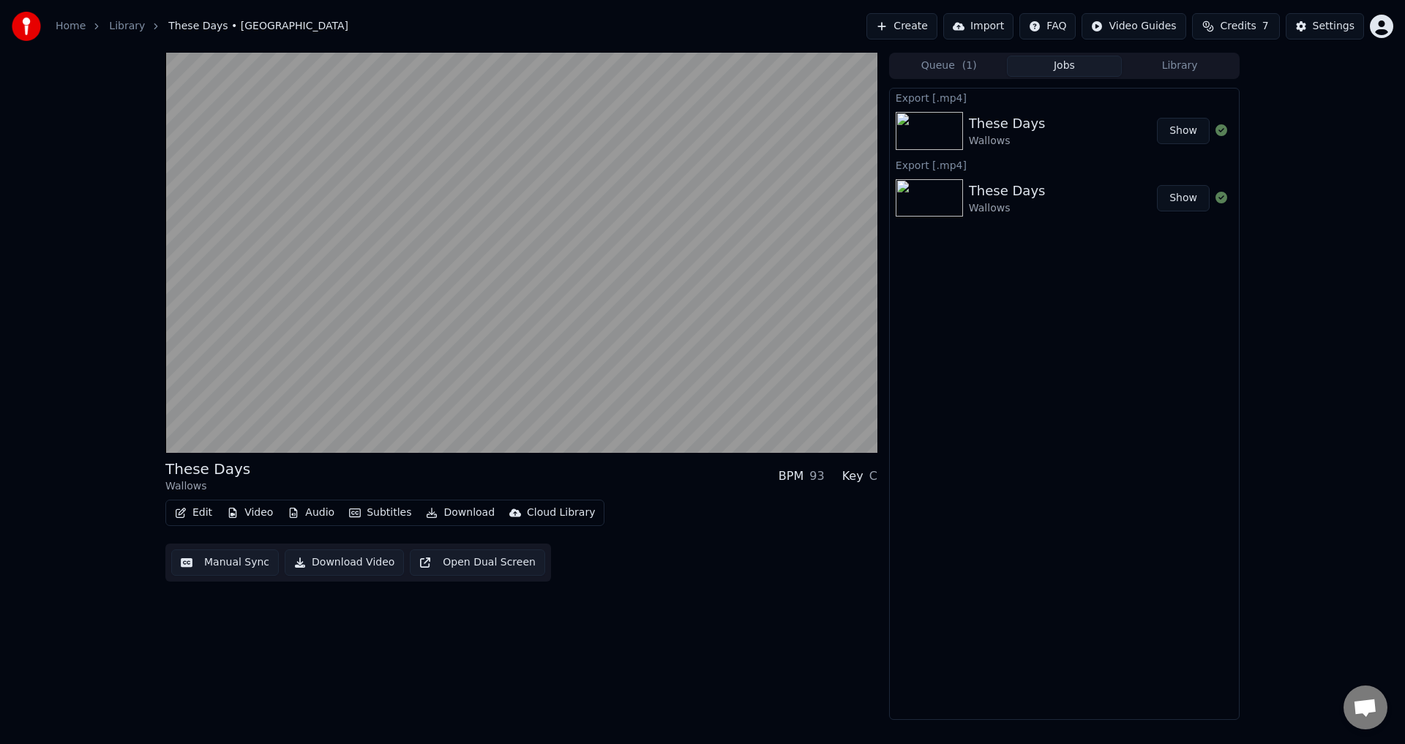
click at [1019, 189] on div "These Days" at bounding box center [1007, 191] width 77 height 20
click at [1019, 208] on div "Wallows" at bounding box center [1007, 208] width 77 height 15
click at [1152, 64] on button "Library" at bounding box center [1179, 66] width 116 height 21
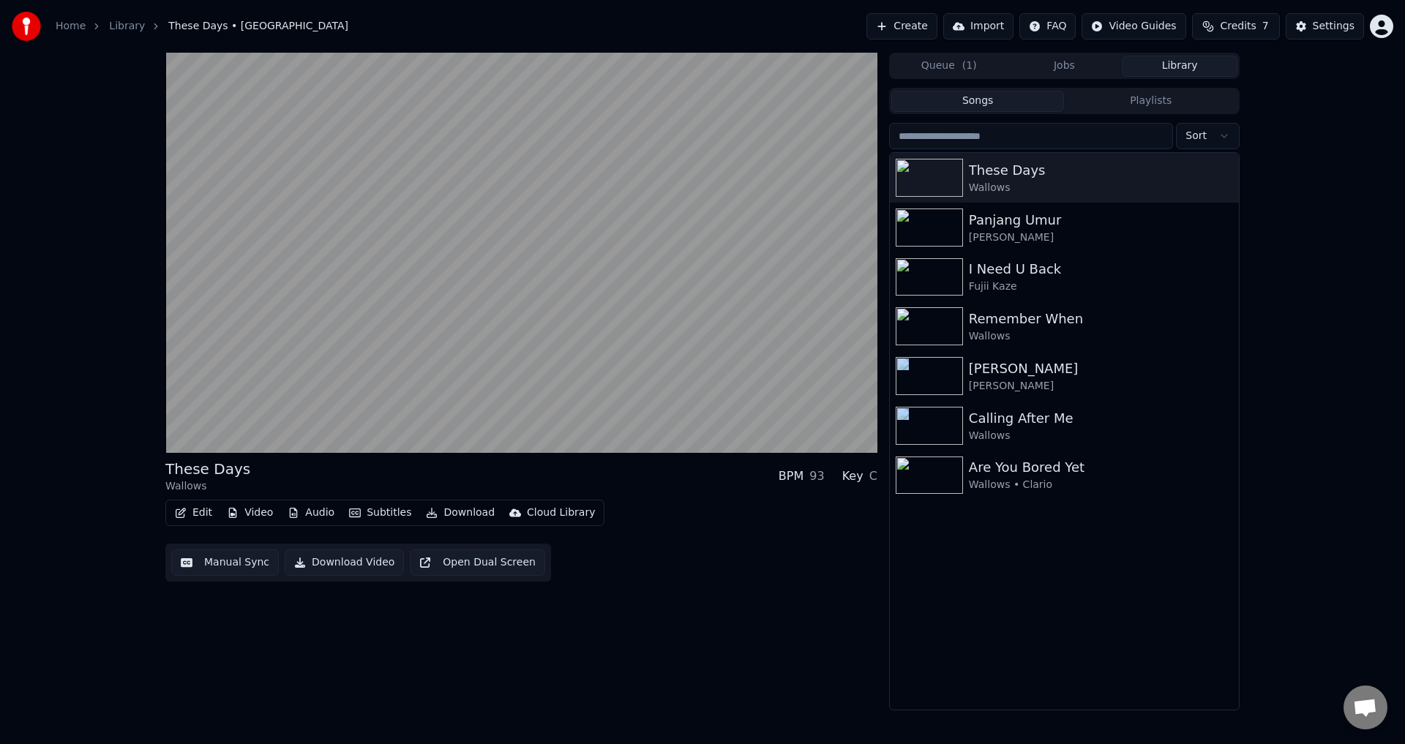
drag, startPoint x: 1007, startPoint y: 615, endPoint x: 1004, endPoint y: 266, distance: 349.0
click at [1004, 271] on div "These Days Wallows Panjang Umur [PERSON_NAME] I Need U Back Fujii Kaze Remember…" at bounding box center [1064, 431] width 349 height 557
click at [1056, 588] on div "These Days Wallows Panjang Umur [PERSON_NAME] I Need U Back Fujii Kaze Remember…" at bounding box center [1064, 431] width 349 height 557
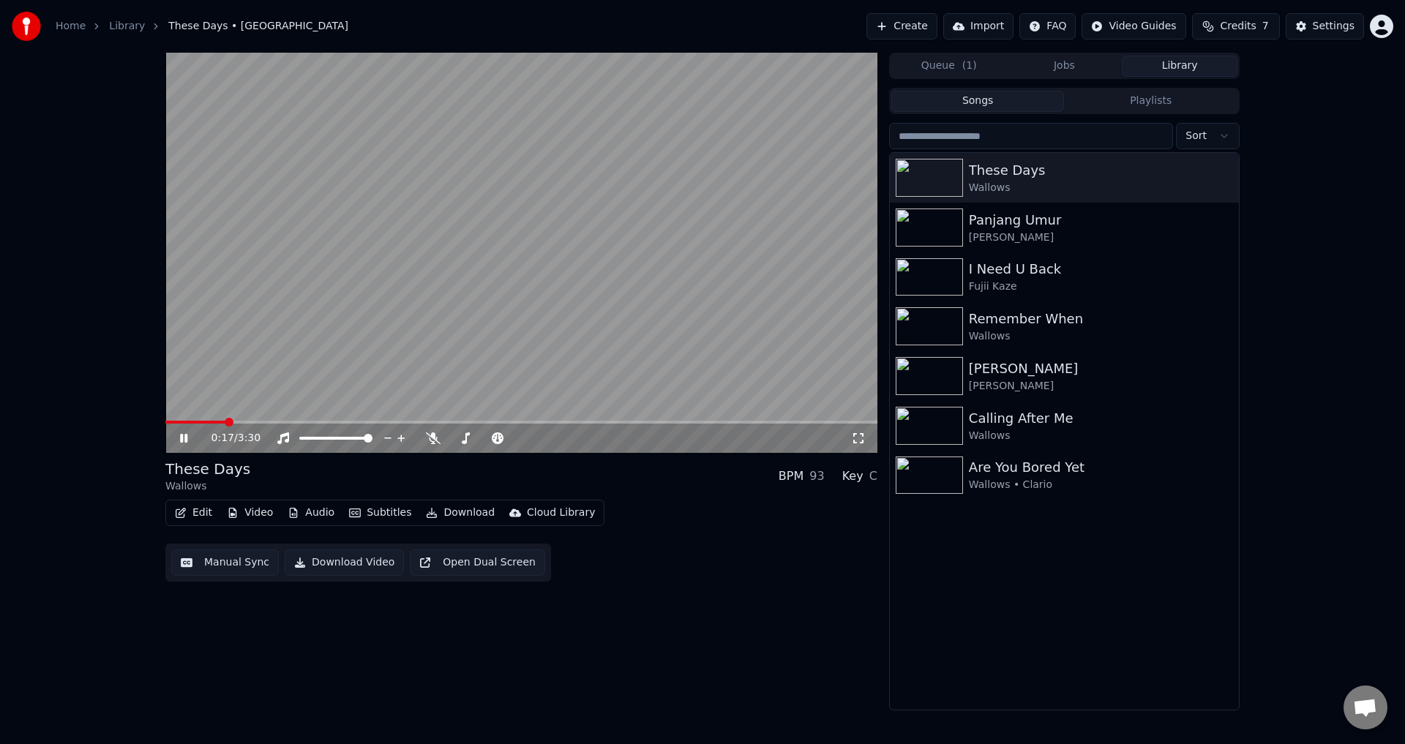
click at [782, 305] on video at bounding box center [521, 253] width 712 height 400
click at [919, 36] on button "Create" at bounding box center [901, 26] width 71 height 26
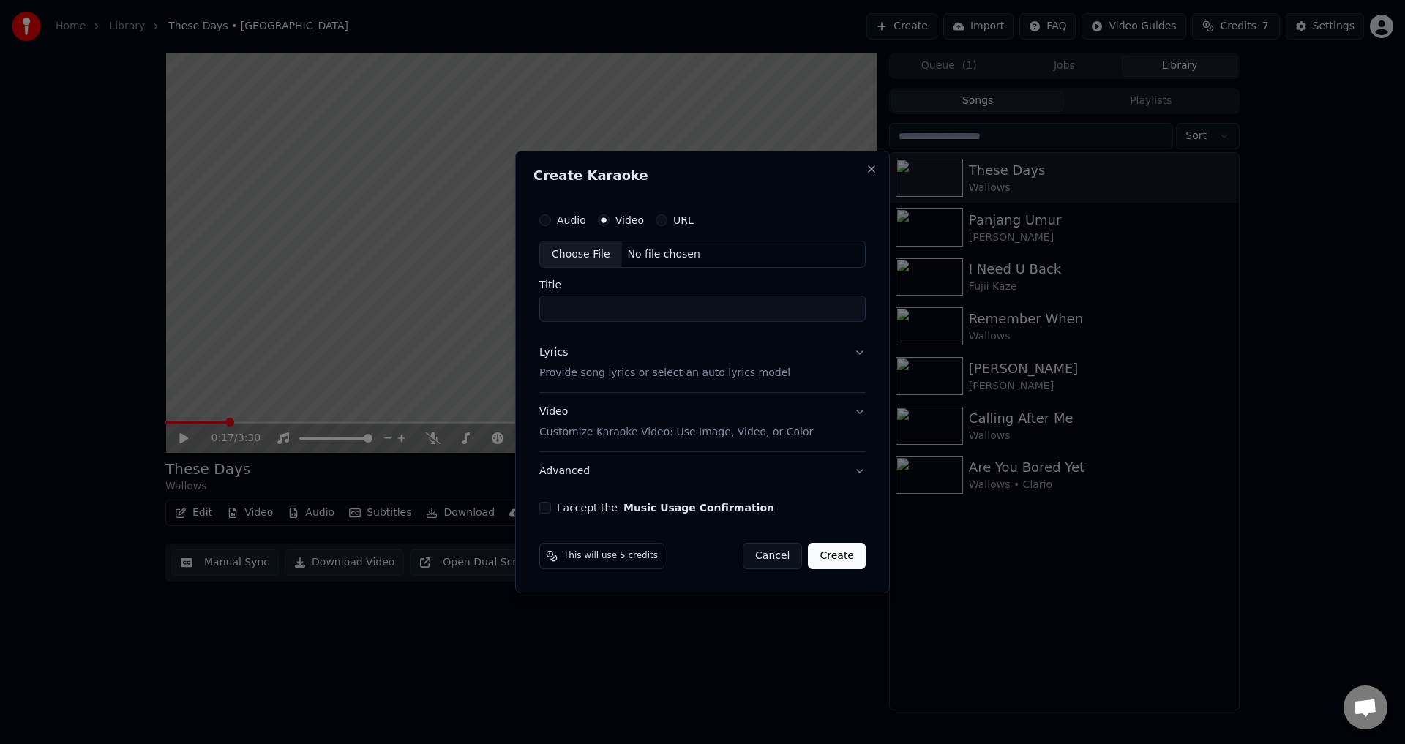
click at [644, 252] on div "No file chosen" at bounding box center [664, 254] width 84 height 15
click at [600, 308] on input "**********" at bounding box center [702, 309] width 332 height 26
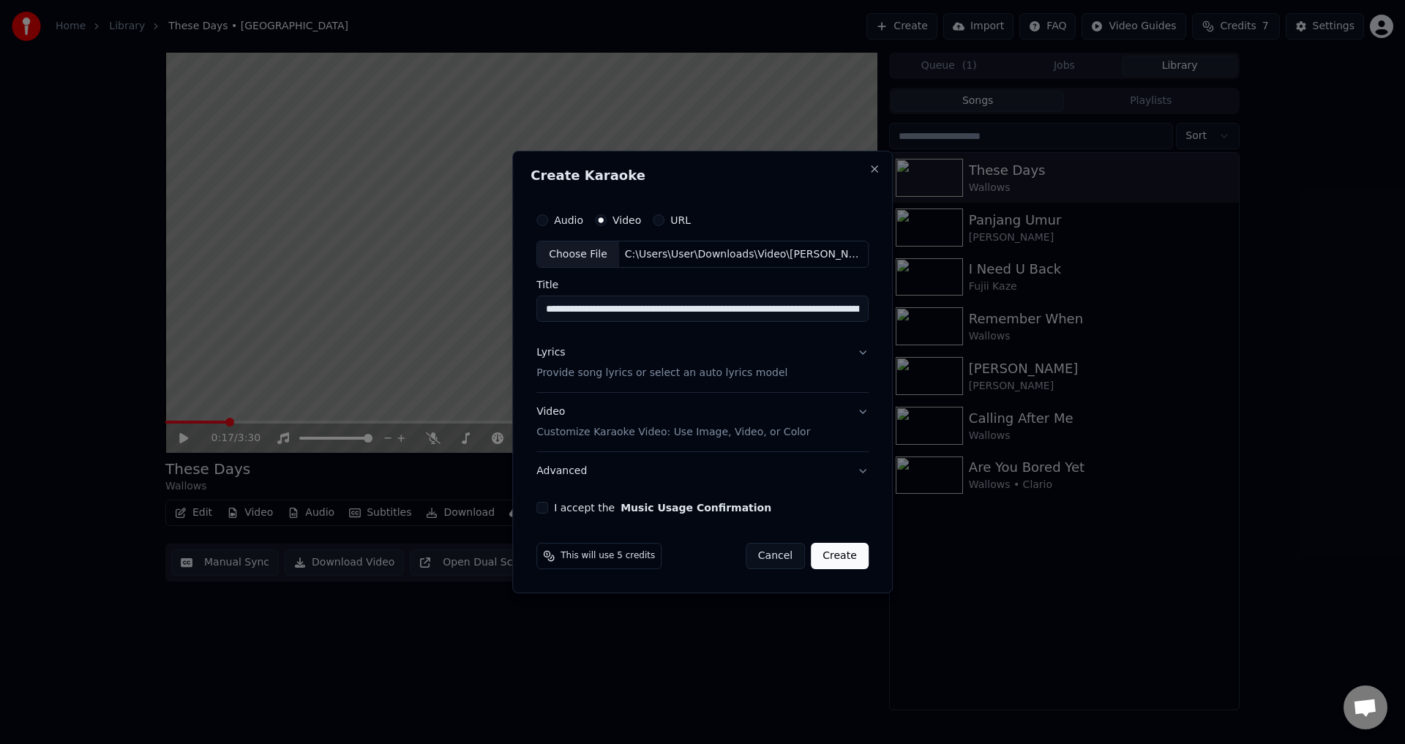
scroll to position [0, 108]
drag, startPoint x: 801, startPoint y: 312, endPoint x: 1200, endPoint y: 358, distance: 401.3
click at [1200, 358] on body "**********" at bounding box center [702, 372] width 1405 height 744
type input "**********"
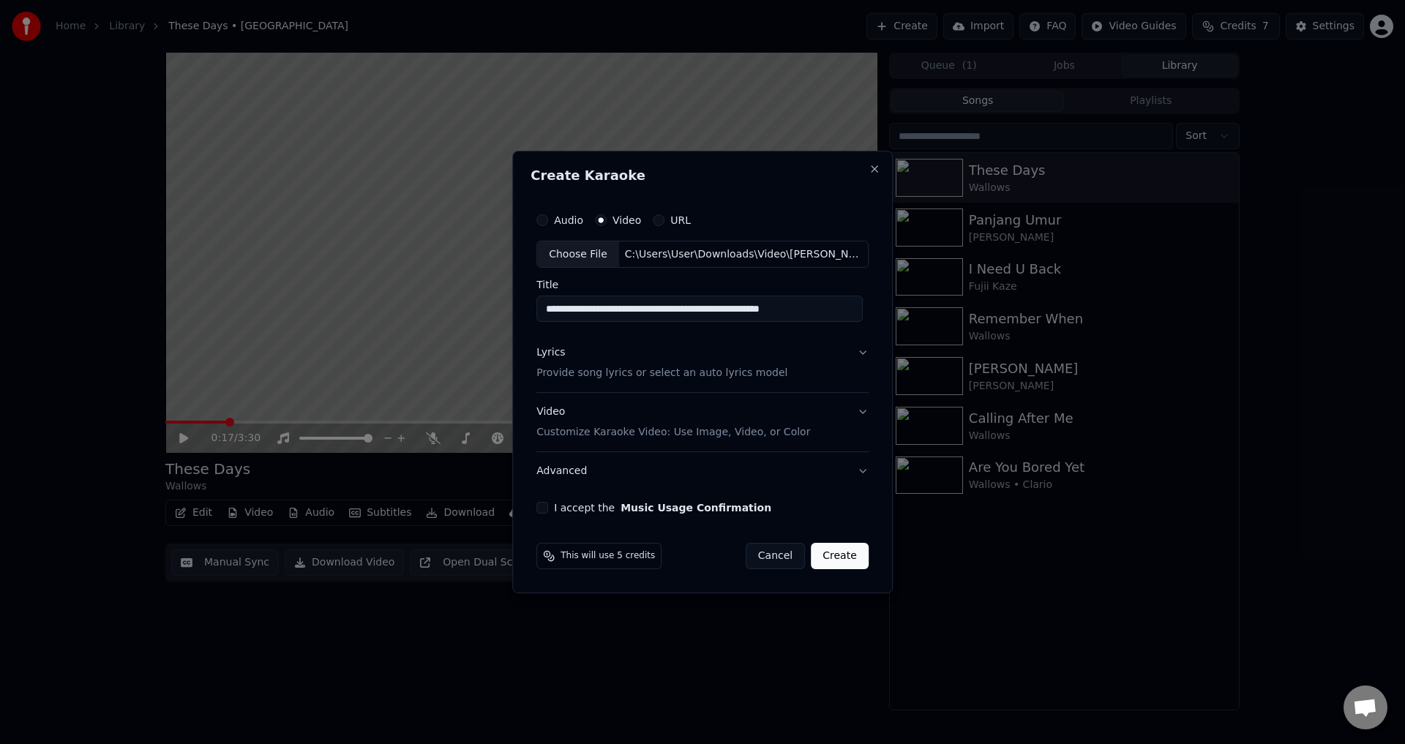
click at [818, 356] on button "Lyrics Provide song lyrics or select an auto lyrics model" at bounding box center [702, 363] width 332 height 59
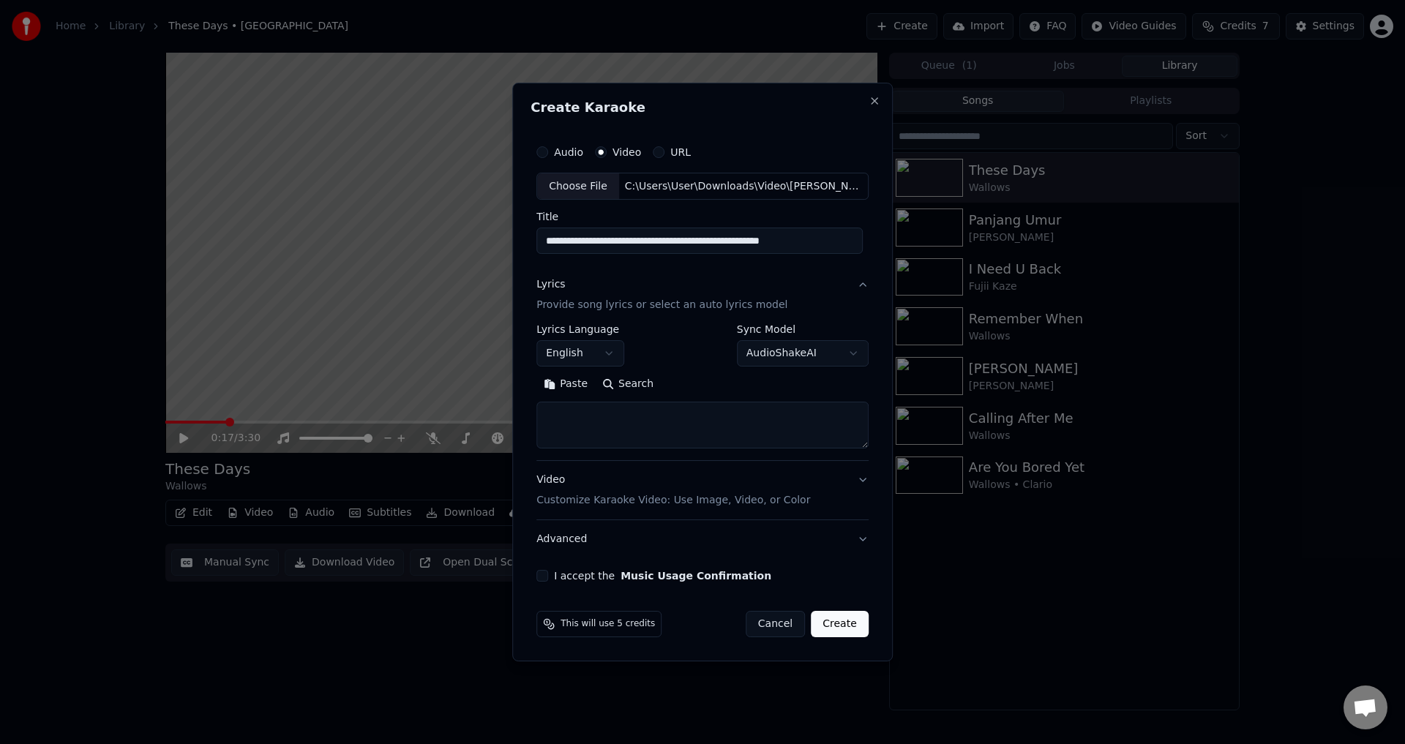
click at [674, 414] on textarea at bounding box center [702, 425] width 332 height 47
paste textarea "**********"
type textarea "**********"
click at [798, 375] on div "Search Clear Expand" at bounding box center [702, 384] width 332 height 23
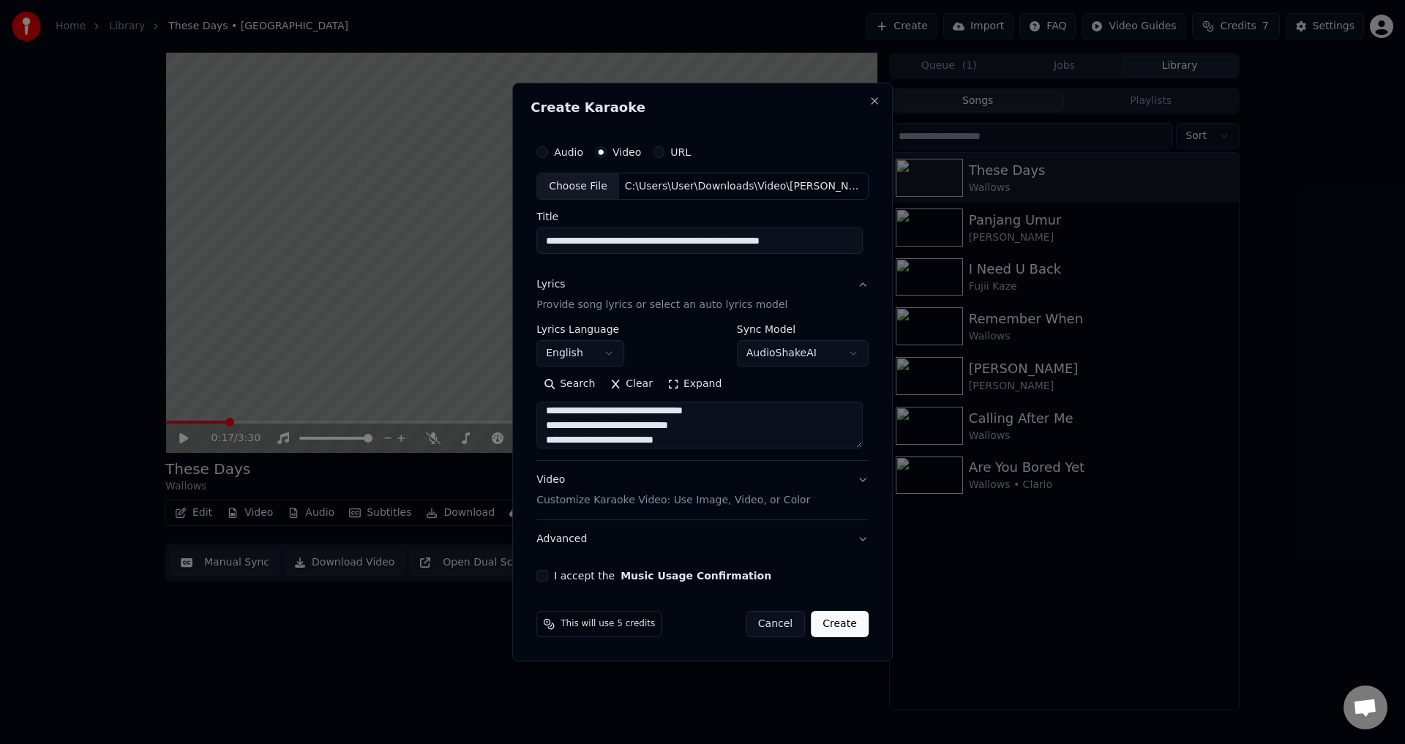
click at [770, 481] on div "Video Customize Karaoke Video: Use Image, Video, or Color" at bounding box center [673, 490] width 274 height 35
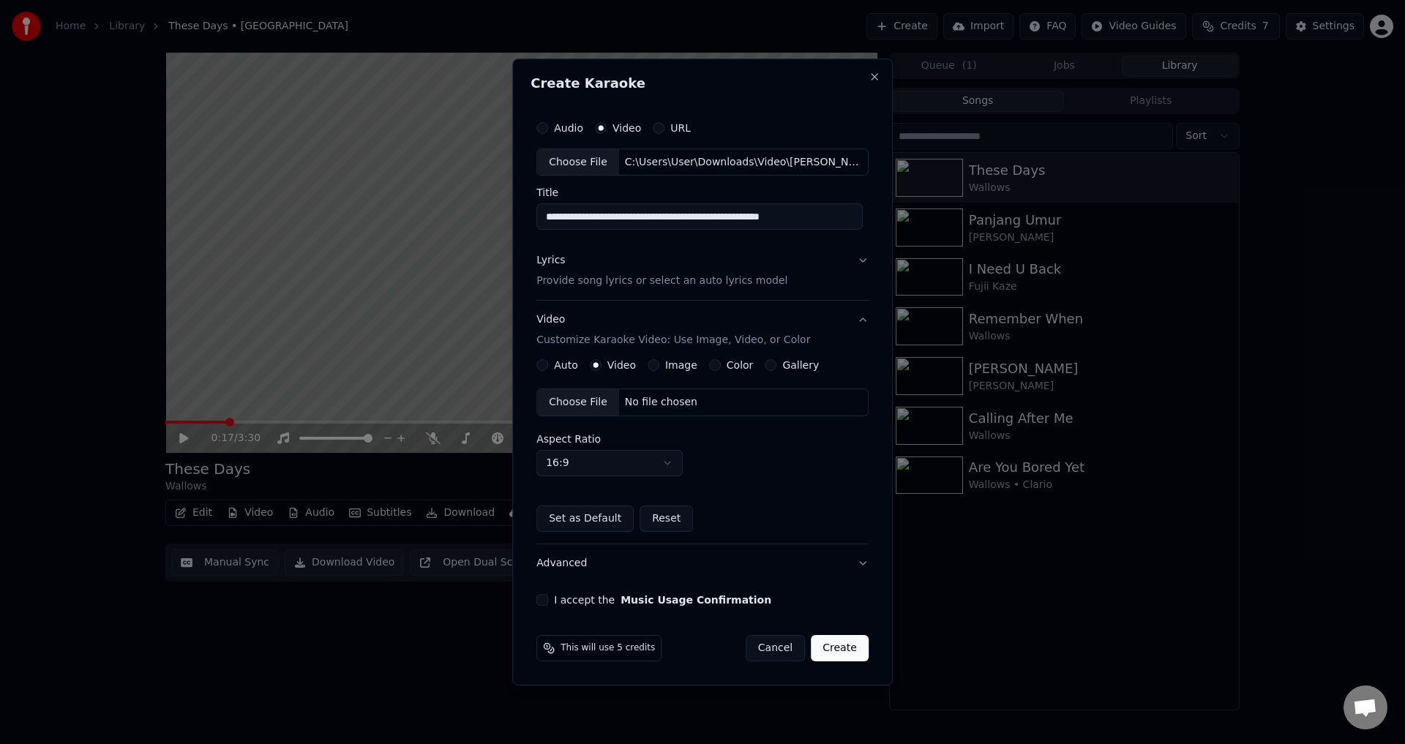
click at [628, 413] on div "Choose File No file chosen" at bounding box center [702, 402] width 332 height 28
click at [548, 605] on div "**********" at bounding box center [702, 360] width 344 height 505
click at [548, 605] on button "I accept the Music Usage Confirmation" at bounding box center [542, 600] width 12 height 12
click at [845, 642] on button "Create" at bounding box center [840, 648] width 58 height 26
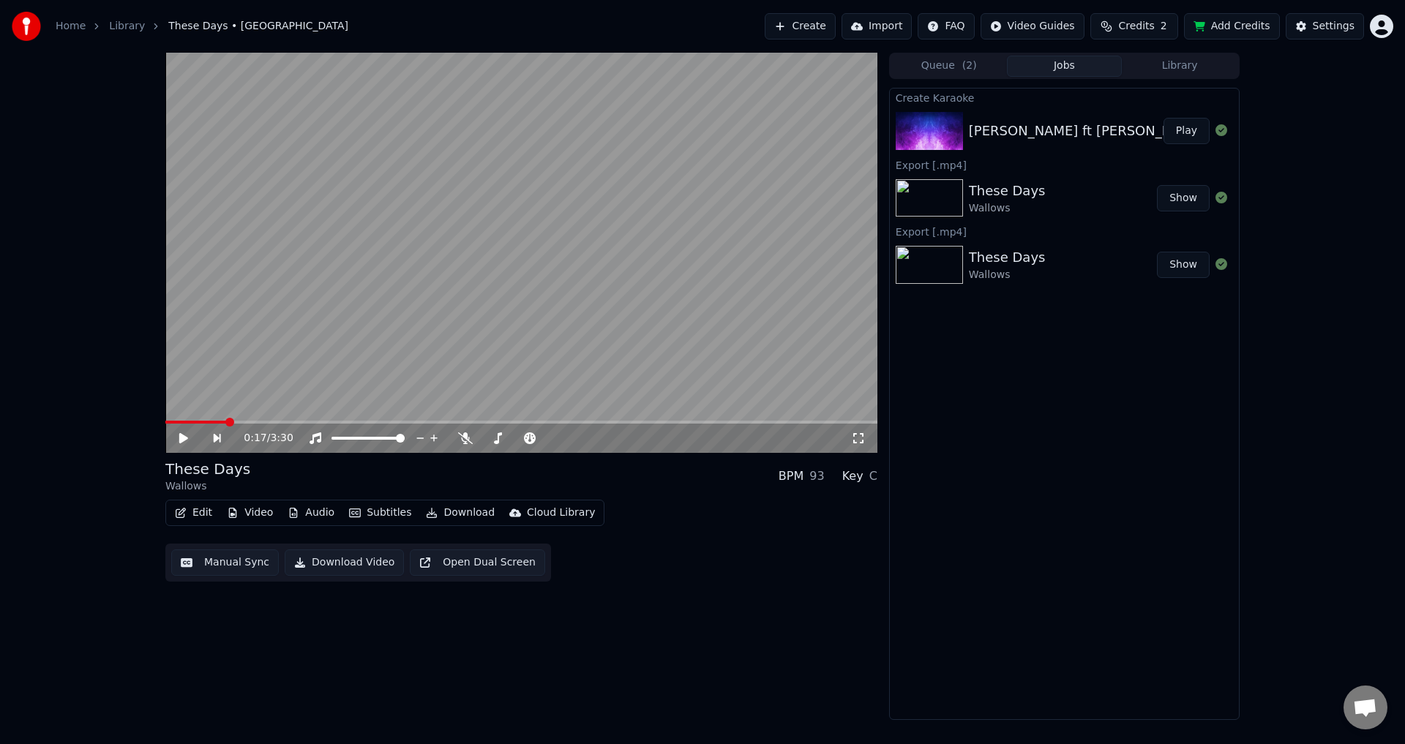
click at [1176, 127] on button "Play" at bounding box center [1186, 131] width 46 height 26
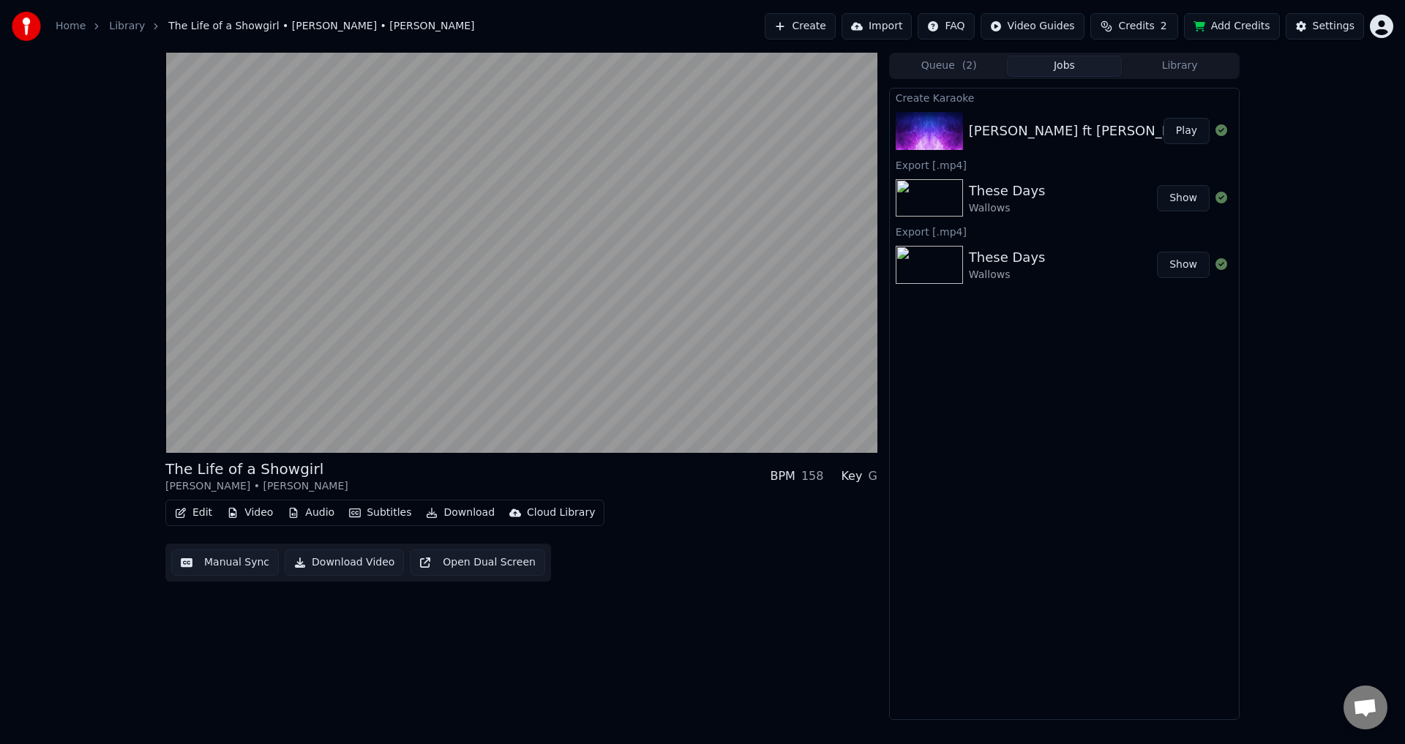
click at [1163, 118] on button "Play" at bounding box center [1186, 131] width 46 height 26
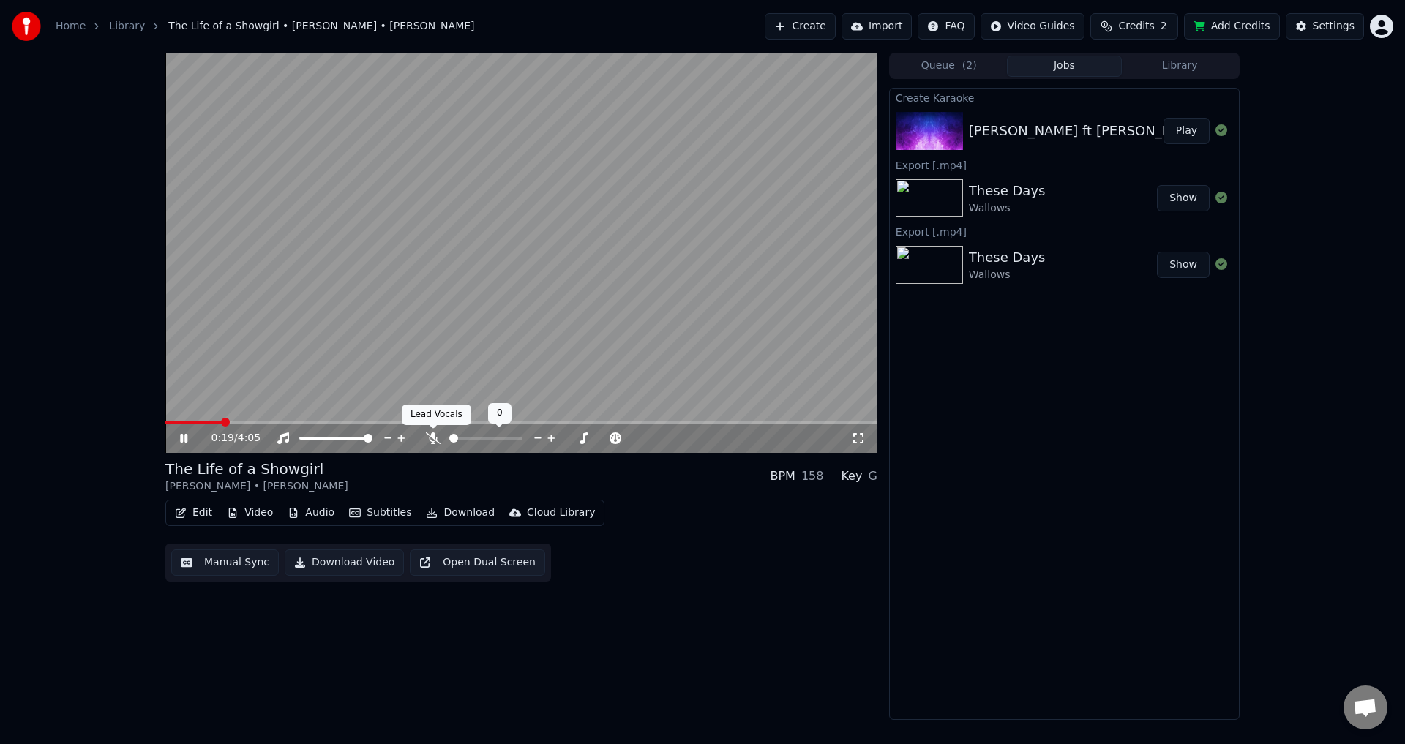
click at [426, 437] on icon at bounding box center [433, 438] width 15 height 12
click at [203, 419] on video at bounding box center [521, 253] width 712 height 400
click at [206, 423] on span at bounding box center [185, 422] width 41 height 3
click at [374, 310] on video at bounding box center [521, 253] width 712 height 400
click at [189, 419] on video at bounding box center [521, 253] width 712 height 400
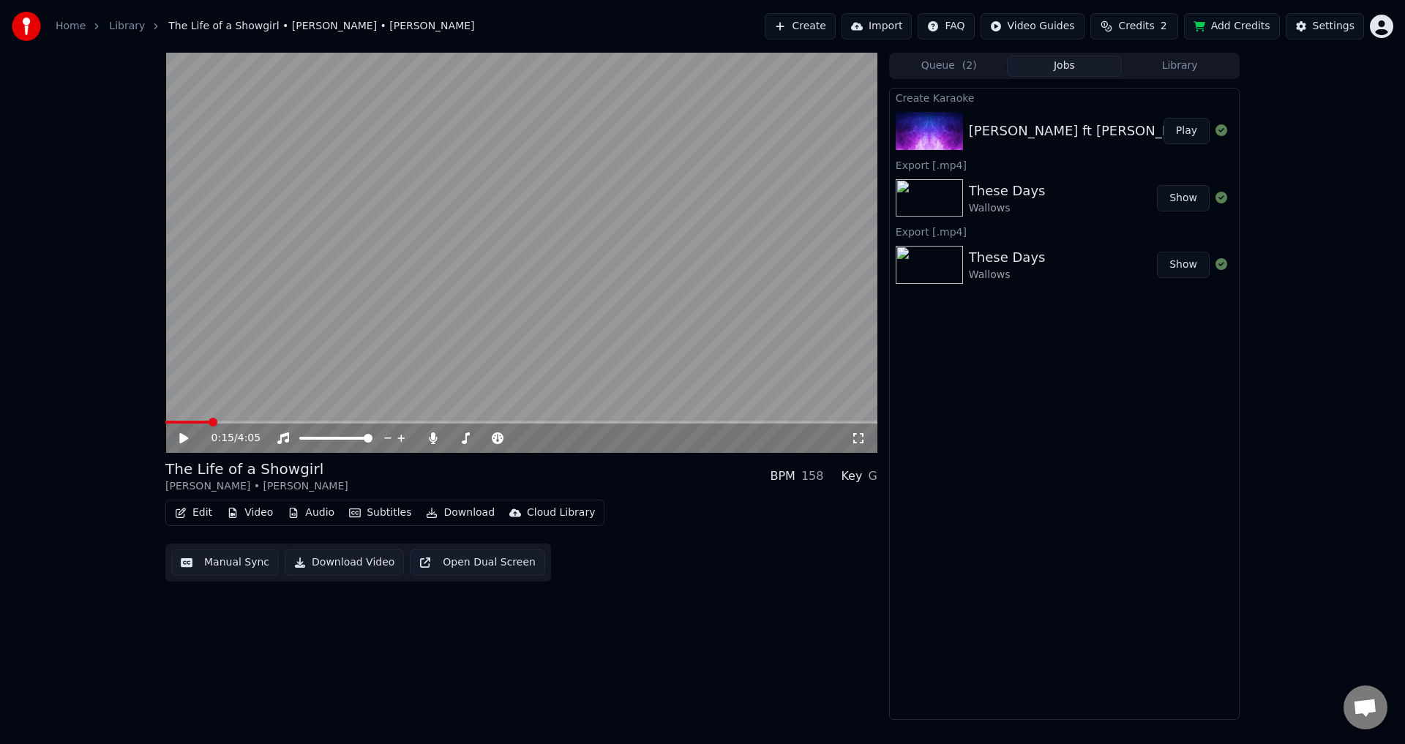
click at [184, 424] on div "0:15 / 4:05" at bounding box center [521, 437] width 712 height 32
click at [184, 424] on span at bounding box center [187, 422] width 44 height 3
click at [317, 344] on video at bounding box center [521, 253] width 712 height 400
click at [383, 346] on video at bounding box center [521, 253] width 712 height 400
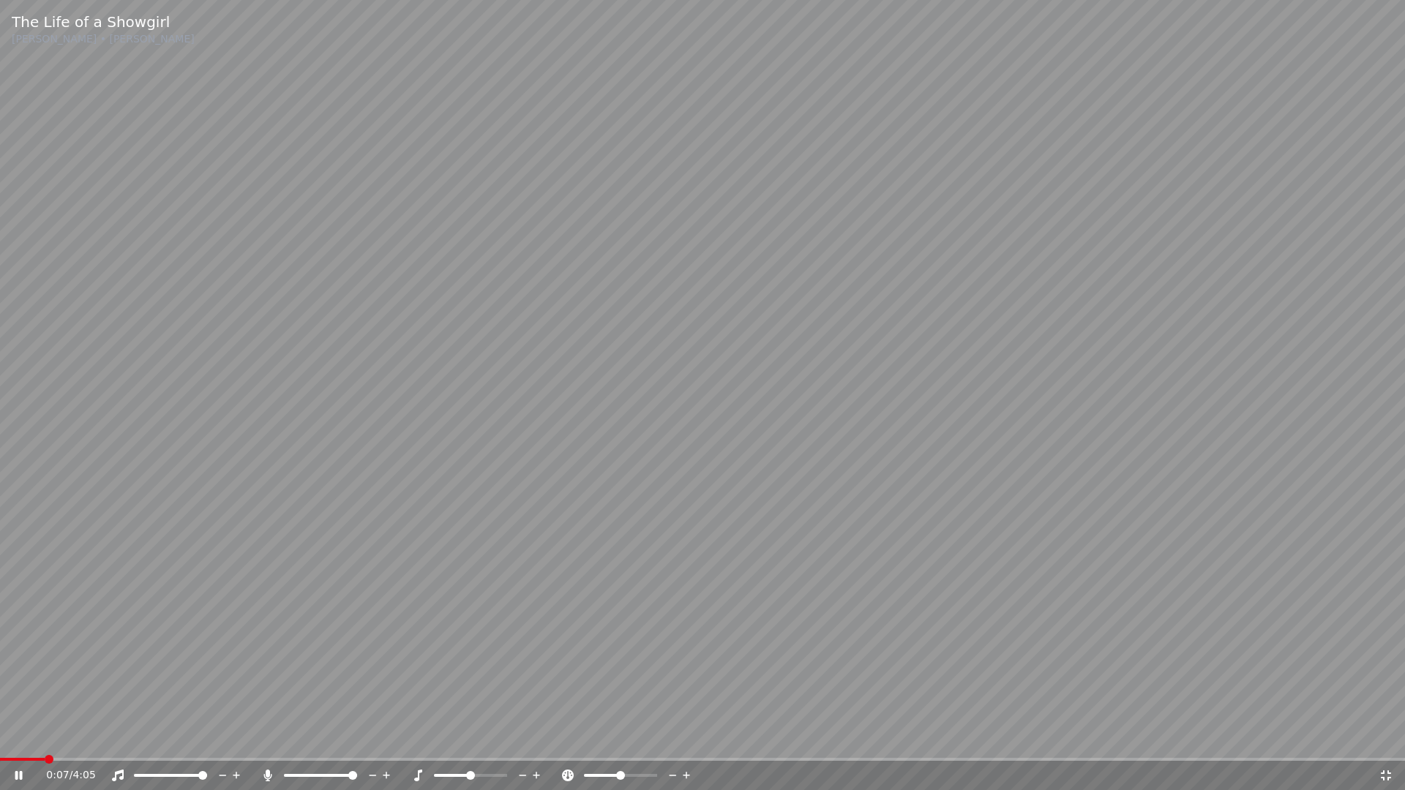
click at [465, 473] on video at bounding box center [702, 395] width 1405 height 790
click at [1005, 187] on video at bounding box center [702, 395] width 1405 height 790
drag, startPoint x: 1000, startPoint y: 244, endPoint x: 991, endPoint y: 281, distance: 37.8
click at [1000, 244] on video at bounding box center [702, 395] width 1405 height 790
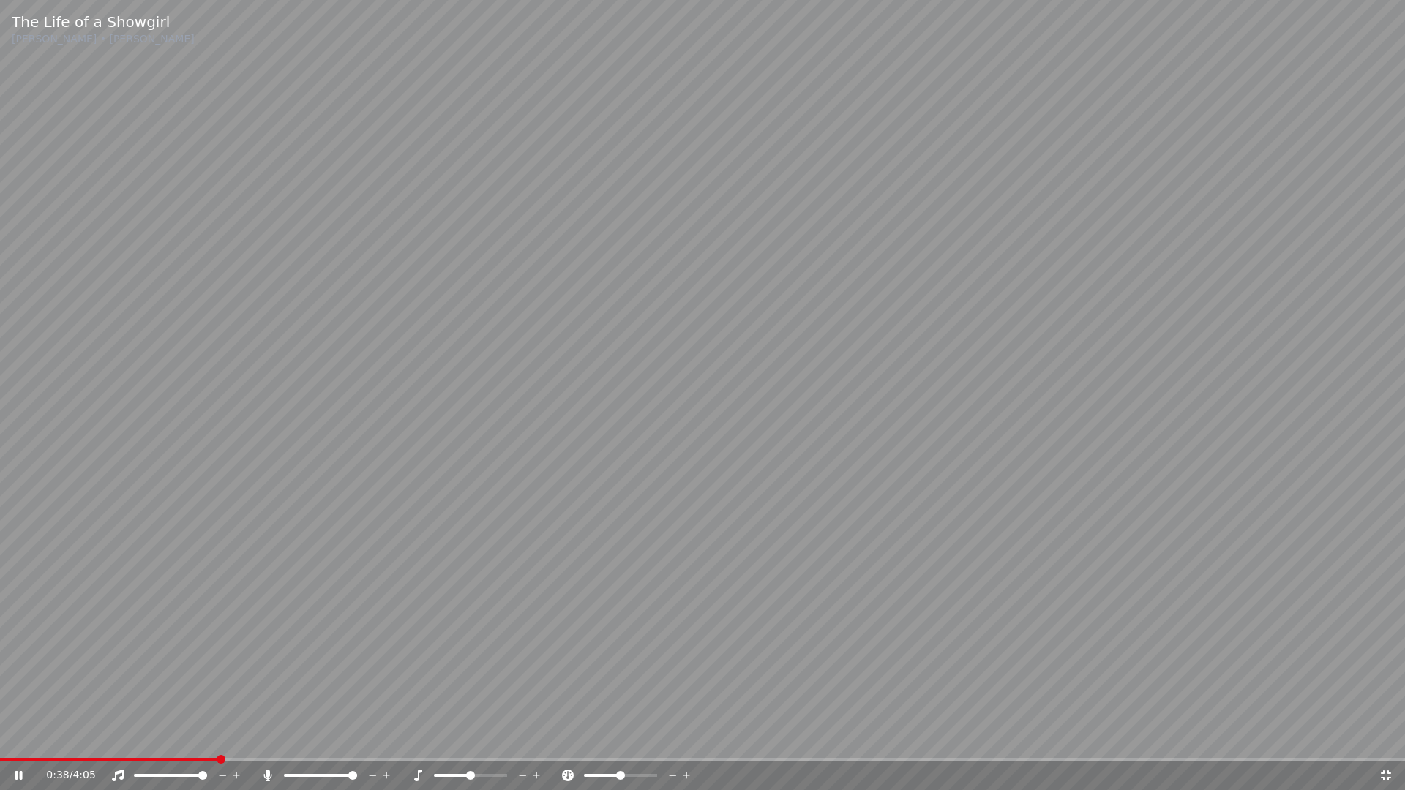
click at [832, 550] on video at bounding box center [702, 395] width 1405 height 790
click at [837, 525] on video at bounding box center [702, 395] width 1405 height 790
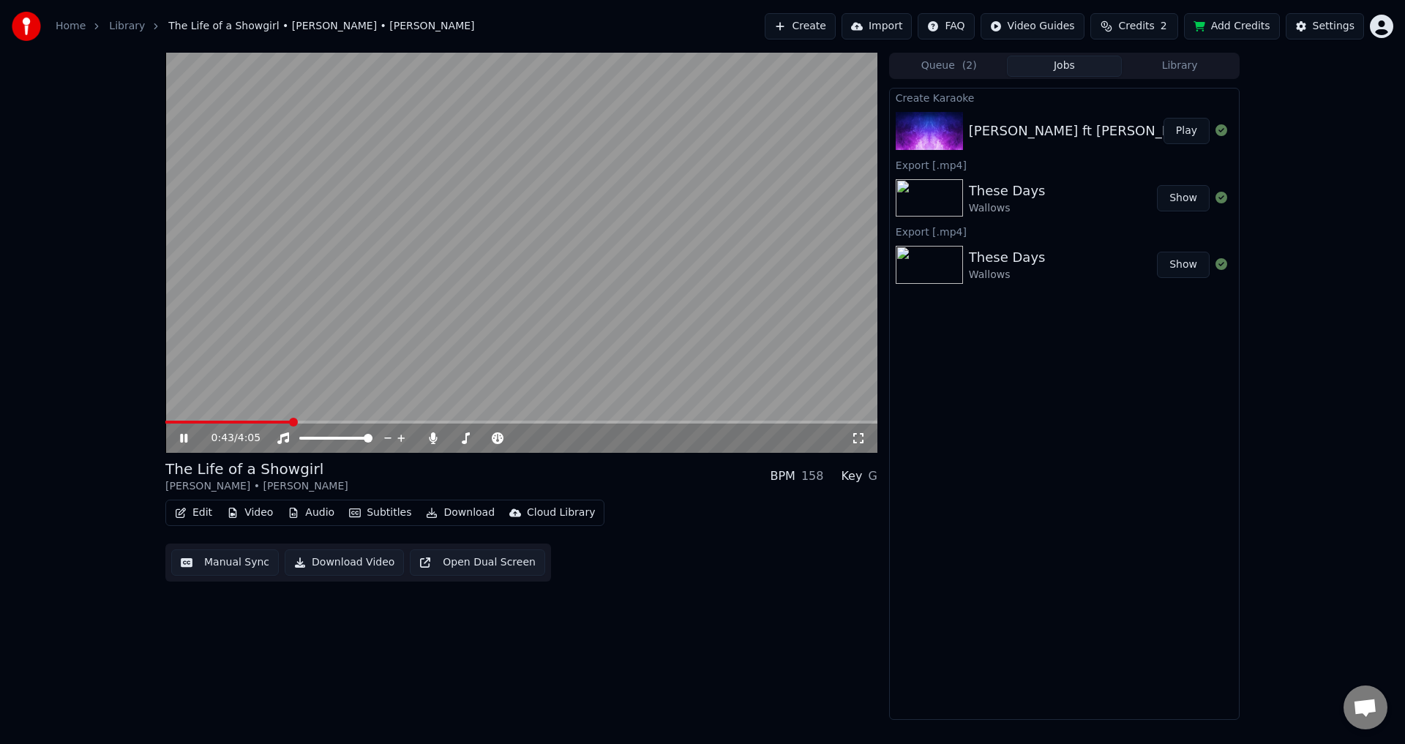
click at [363, 300] on video at bounding box center [521, 253] width 712 height 400
click at [196, 502] on div "Edit Video Audio Subtitles Download Cloud Library" at bounding box center [384, 513] width 439 height 26
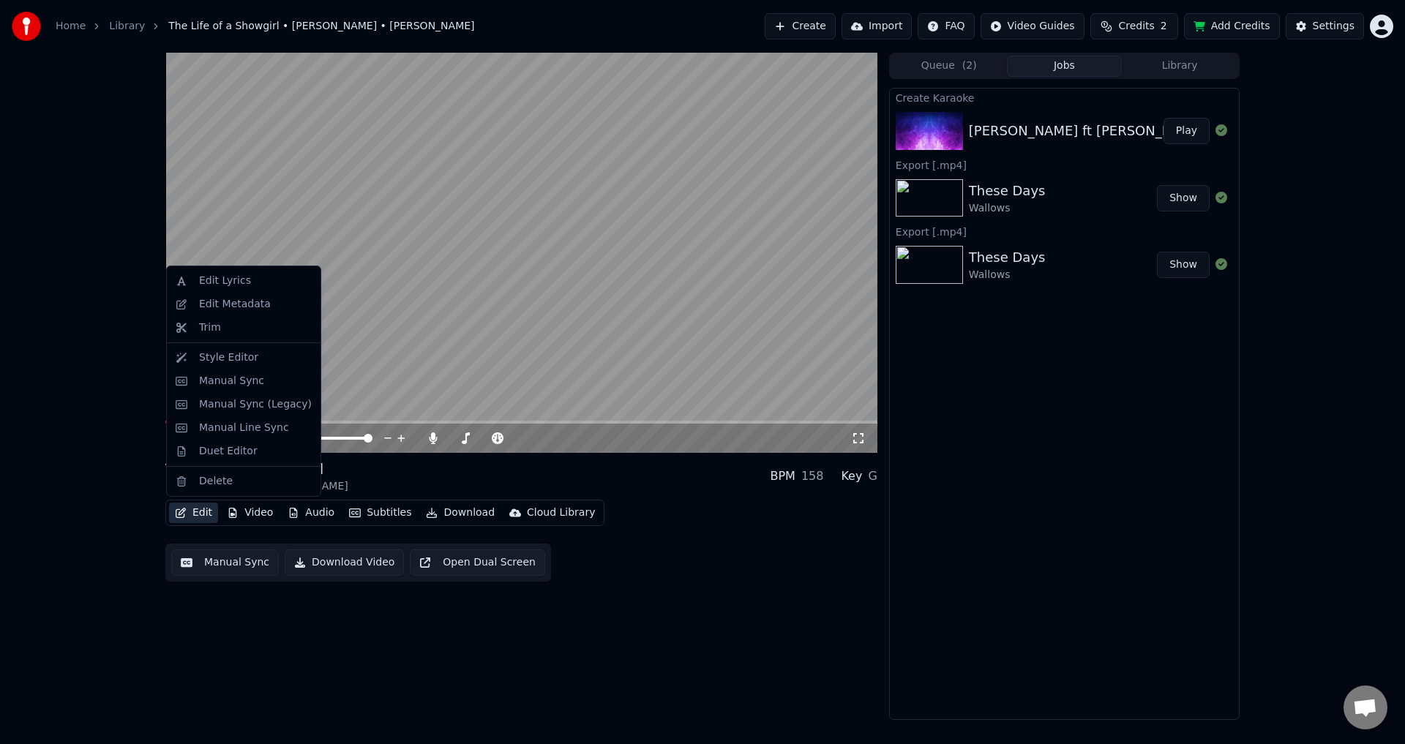
click at [203, 517] on button "Edit" at bounding box center [193, 513] width 49 height 20
click at [257, 356] on div "Style Editor" at bounding box center [255, 357] width 113 height 15
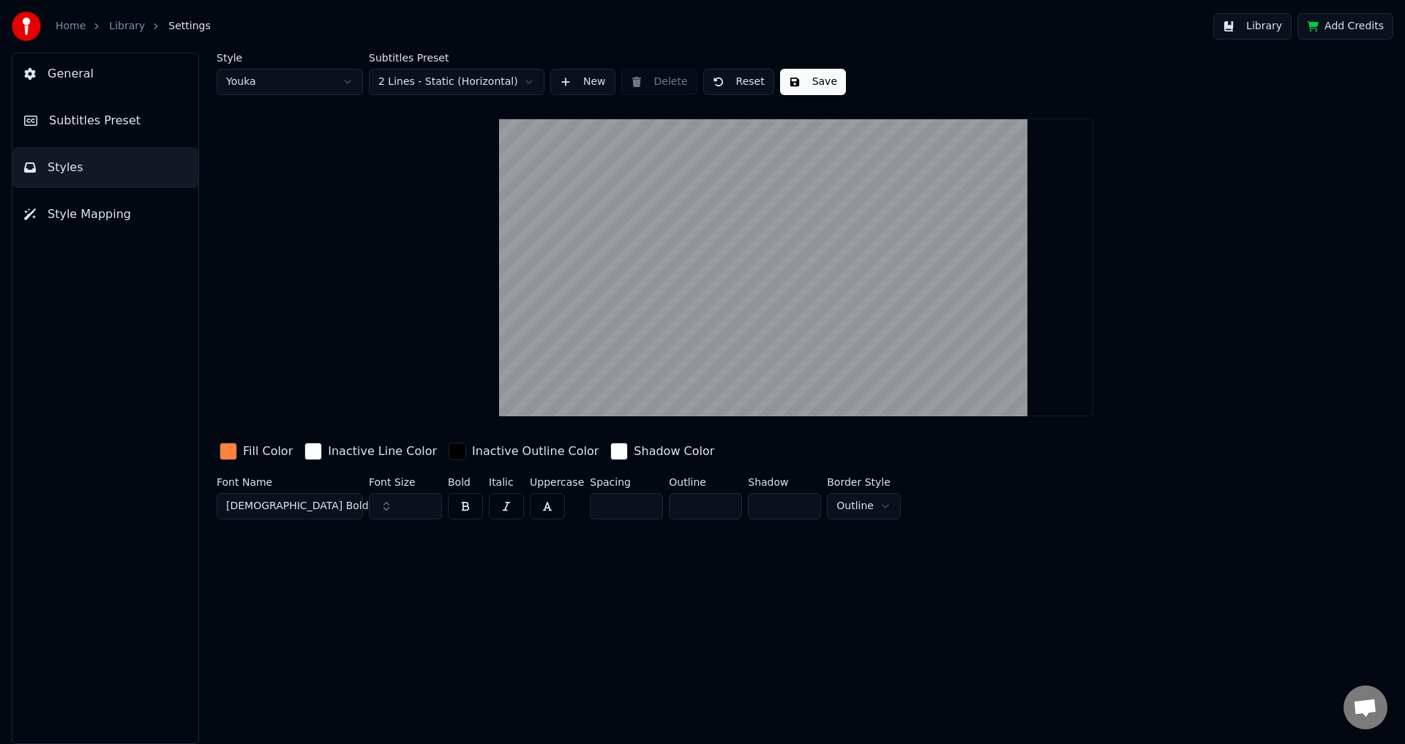
click at [413, 508] on input "***" at bounding box center [405, 506] width 73 height 26
type input "***"
click at [793, 81] on button "Save" at bounding box center [813, 82] width 66 height 26
click at [791, 75] on button "Done" at bounding box center [814, 82] width 68 height 26
click at [127, 25] on link "Library" at bounding box center [127, 26] width 36 height 15
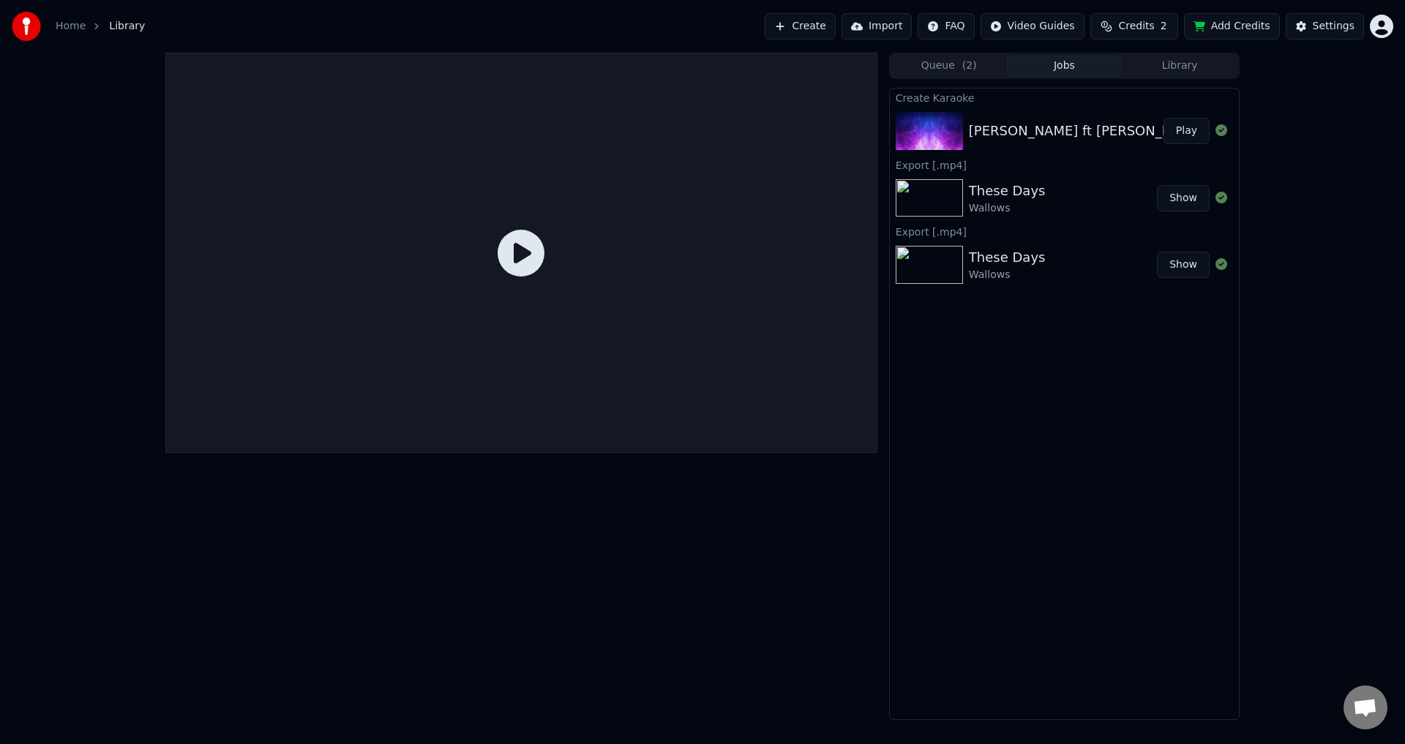
click at [596, 304] on div at bounding box center [521, 253] width 712 height 400
click at [1100, 132] on div "Taylor Swift ft Sabrina Carpenter - The Life of a Showgirl" at bounding box center [1165, 131] width 392 height 20
click at [486, 251] on div at bounding box center [521, 253] width 712 height 400
click at [1017, 135] on div "Taylor Swift ft Sabrina Carpenter - The Life of a Showgirl" at bounding box center [1165, 131] width 392 height 20
click at [1190, 138] on button "Play" at bounding box center [1186, 131] width 46 height 26
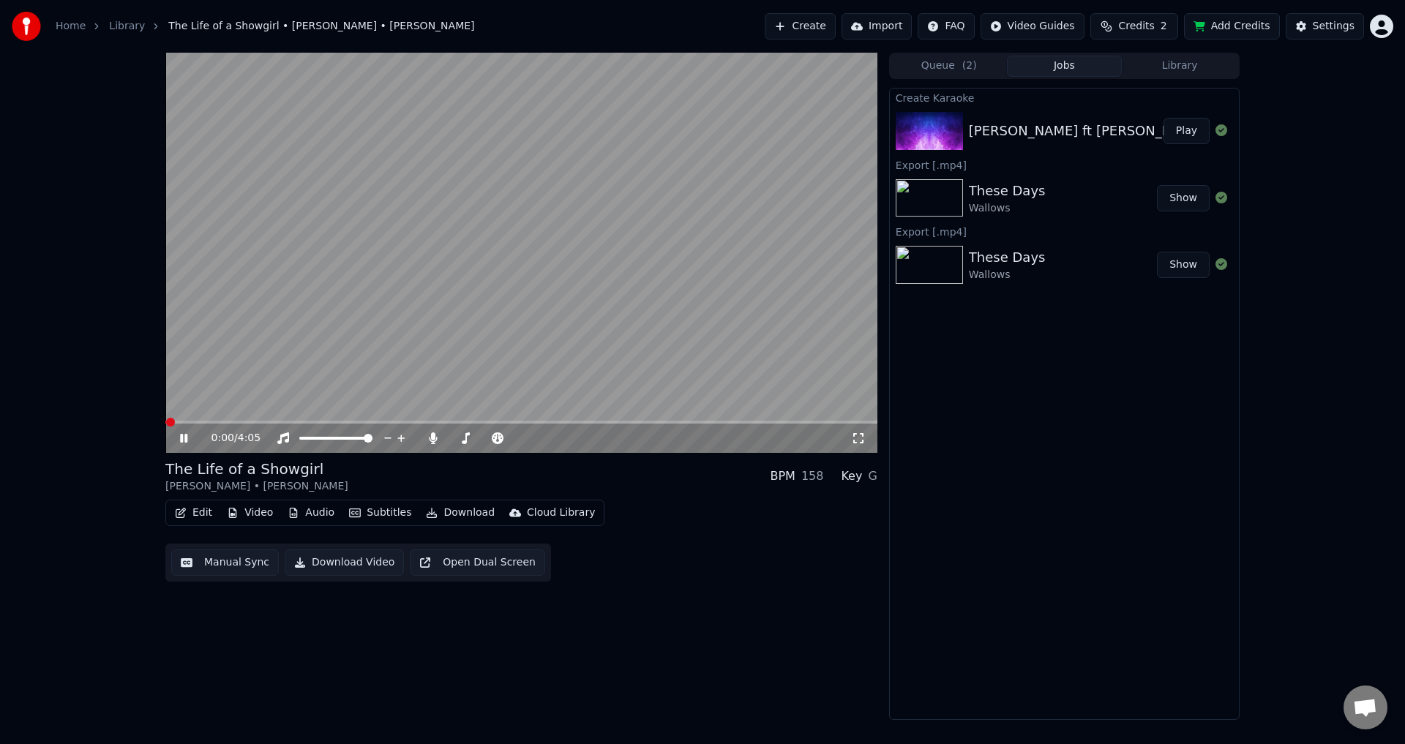
click at [328, 420] on video at bounding box center [521, 253] width 712 height 400
click at [315, 426] on div "0:00 / 4:05" at bounding box center [521, 438] width 712 height 29
click at [312, 423] on span at bounding box center [521, 422] width 712 height 3
click at [456, 295] on video at bounding box center [521, 253] width 712 height 400
click at [284, 423] on span at bounding box center [224, 422] width 119 height 3
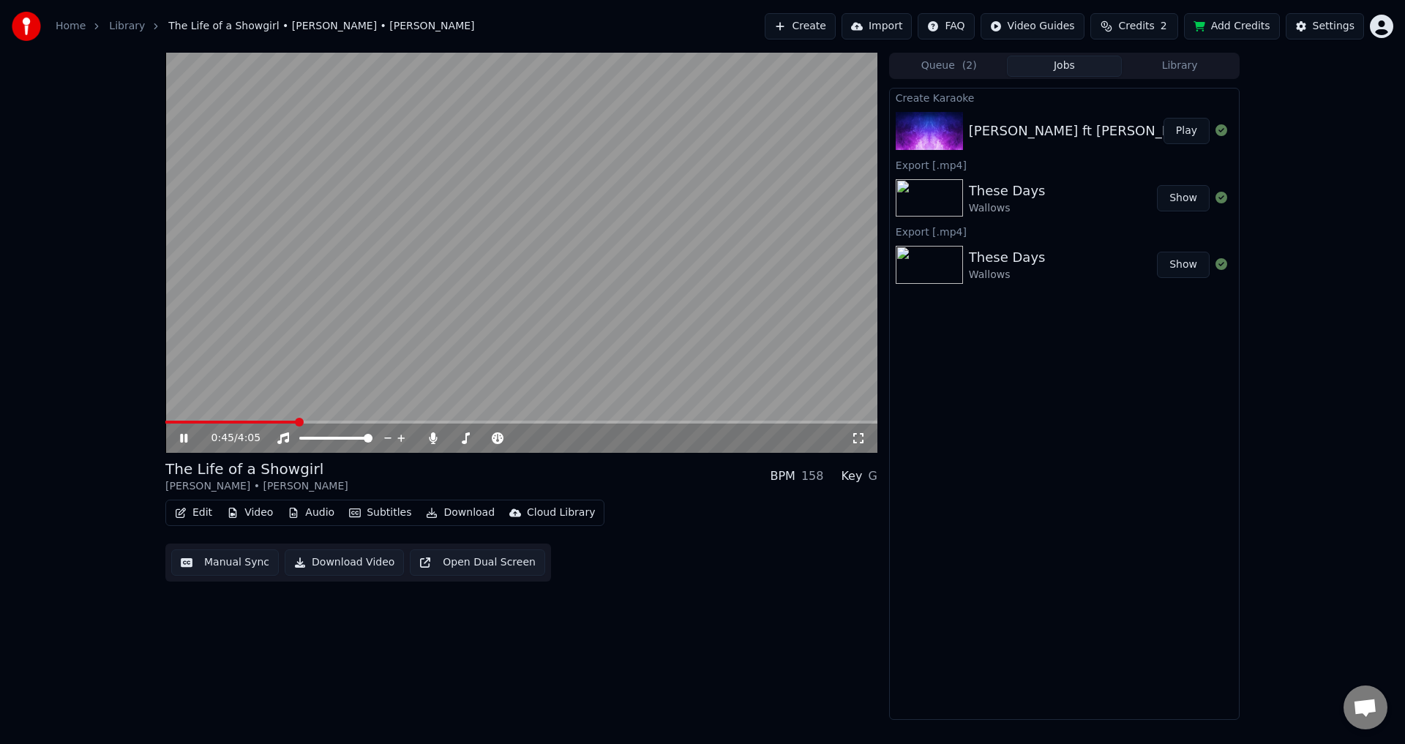
click at [198, 515] on button "Edit" at bounding box center [193, 513] width 49 height 20
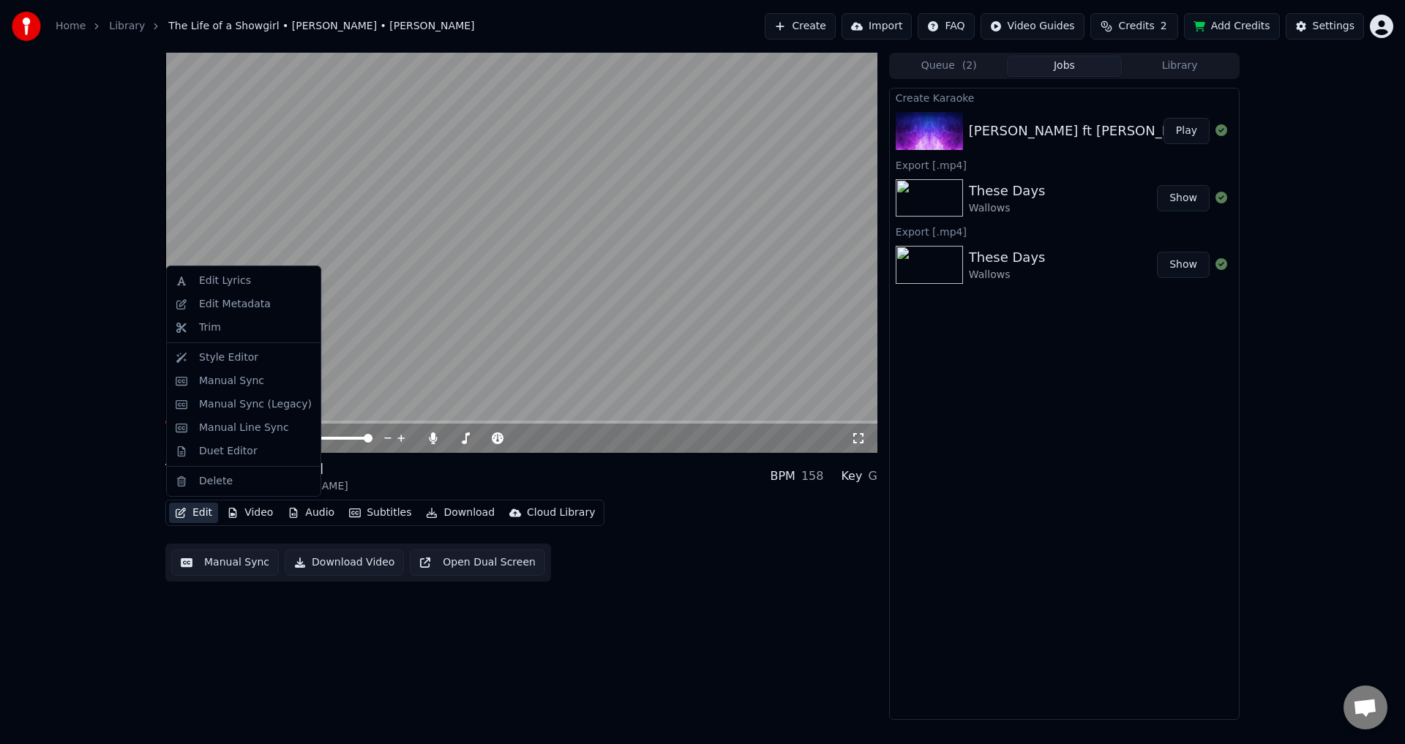
click at [514, 301] on video at bounding box center [521, 253] width 712 height 400
click at [195, 512] on button "Edit" at bounding box center [193, 513] width 49 height 20
click at [253, 386] on div "Manual Sync" at bounding box center [231, 381] width 65 height 15
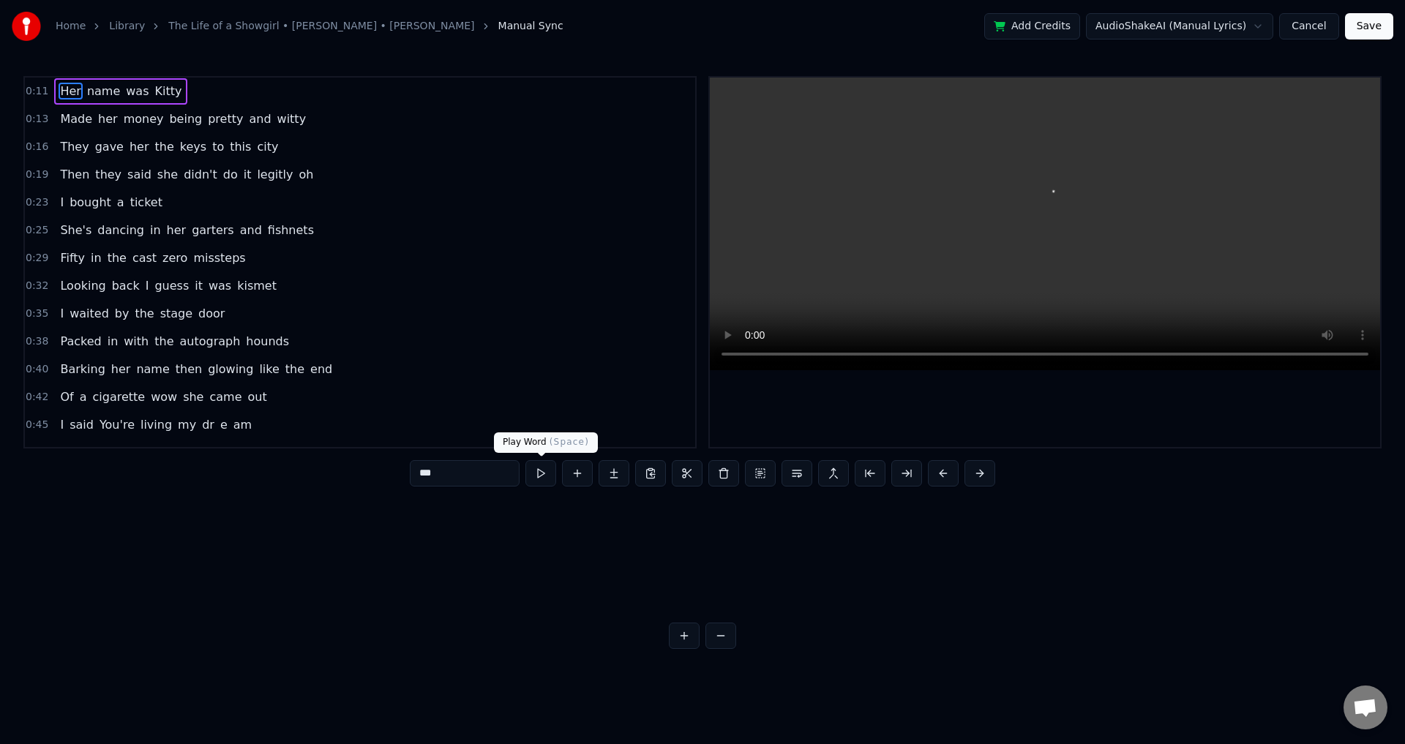
scroll to position [0, 2922]
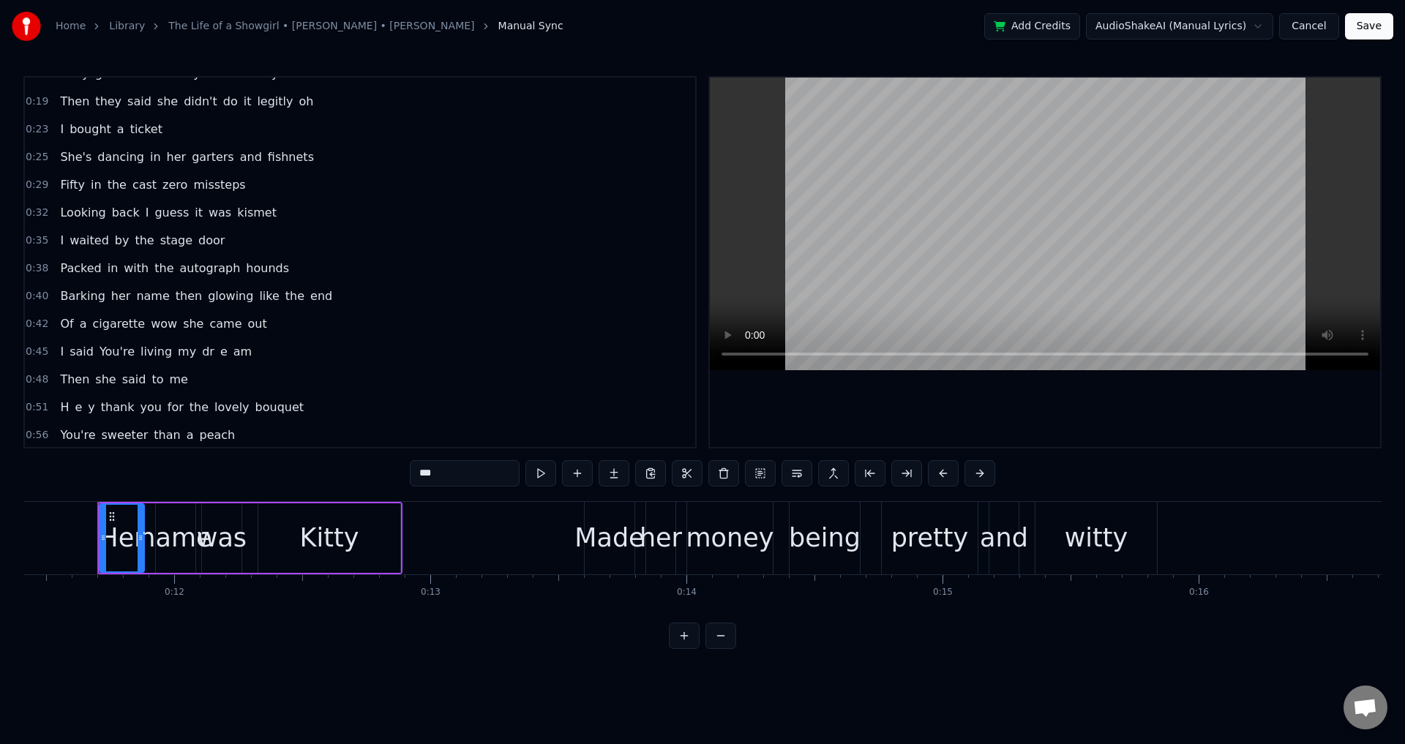
click at [219, 353] on span "е" at bounding box center [224, 351] width 10 height 17
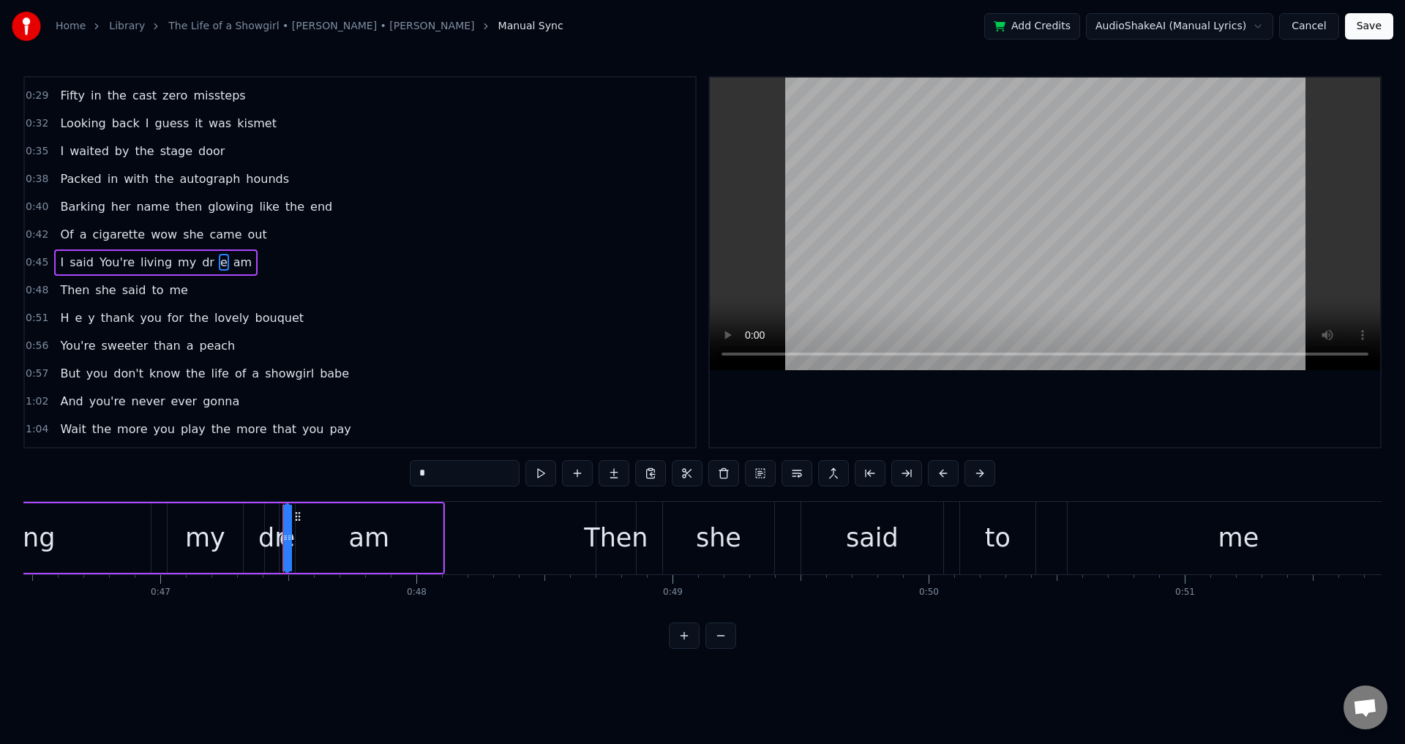
scroll to position [0, 11691]
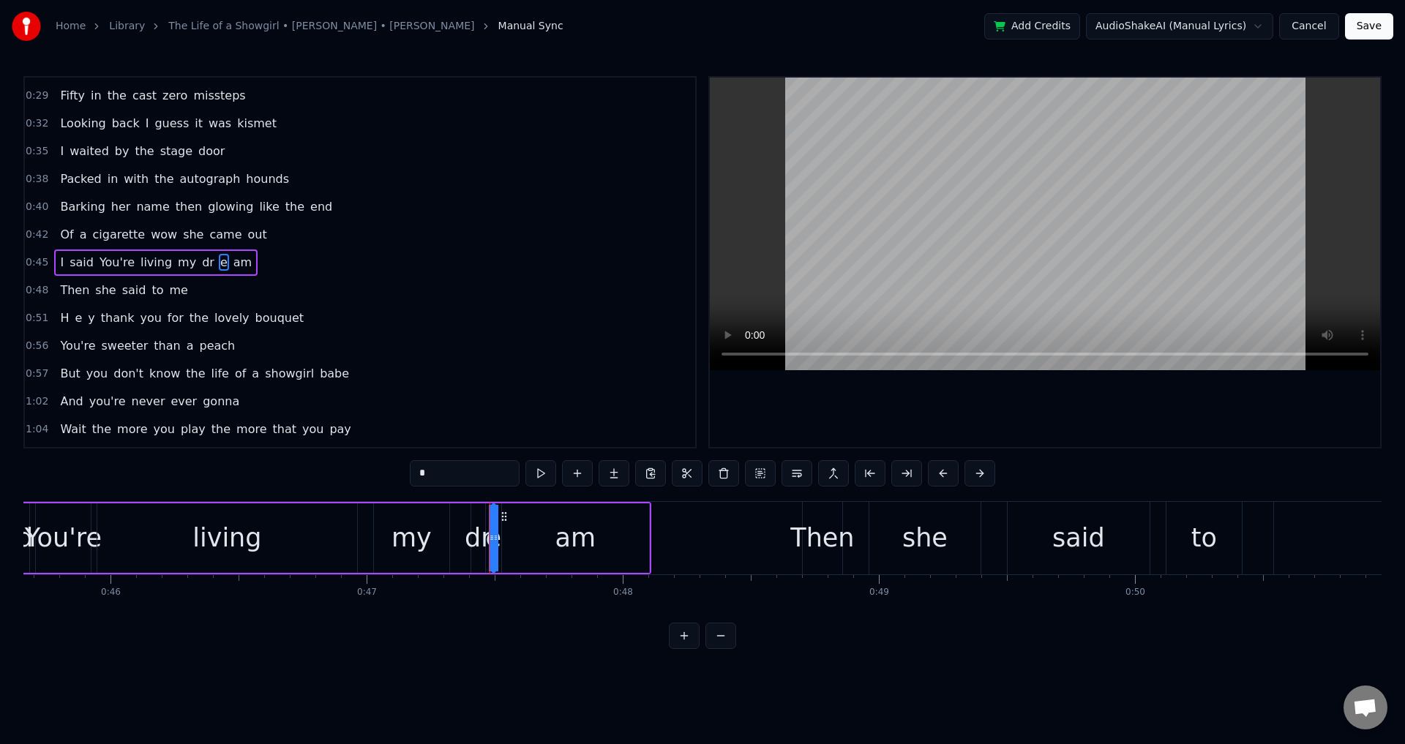
click at [200, 260] on span "dr" at bounding box center [207, 262] width 15 height 17
click at [232, 267] on span "am" at bounding box center [242, 262] width 21 height 17
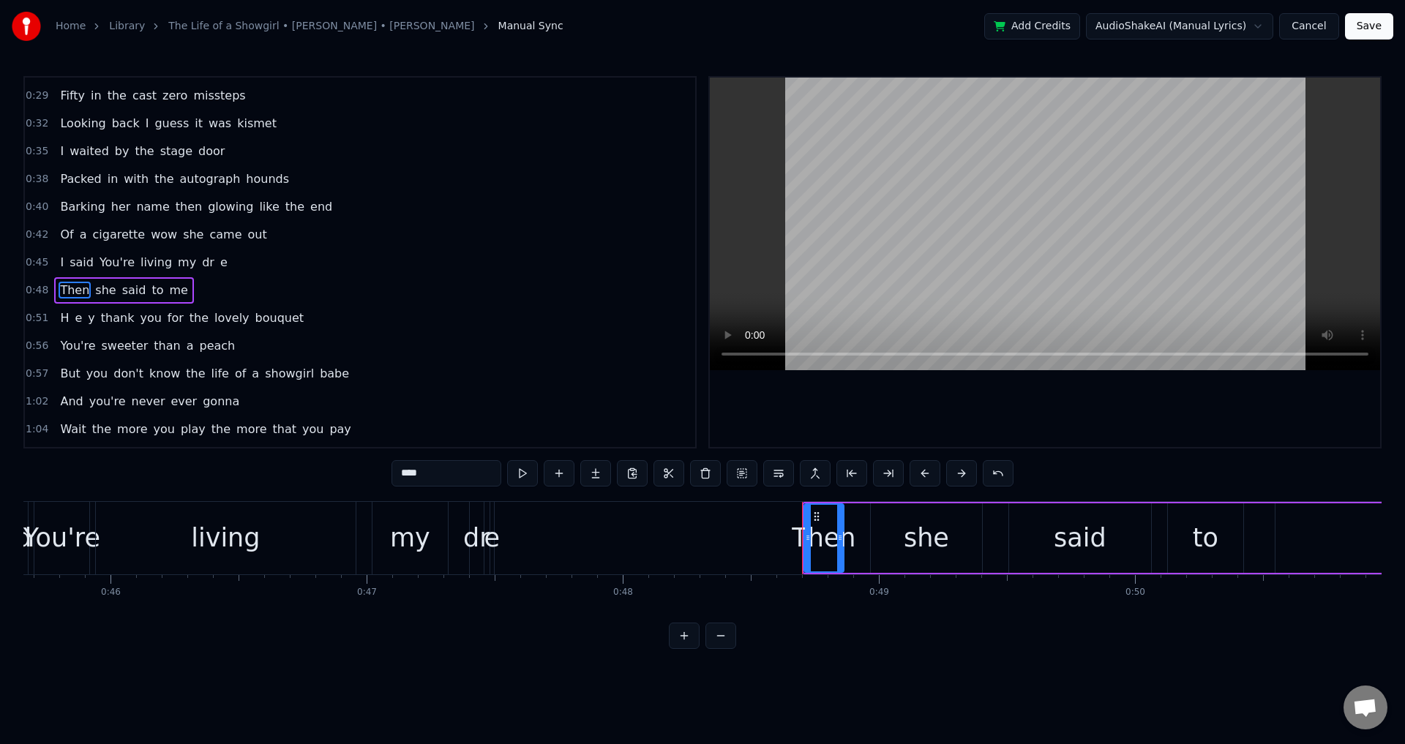
scroll to position [190, 0]
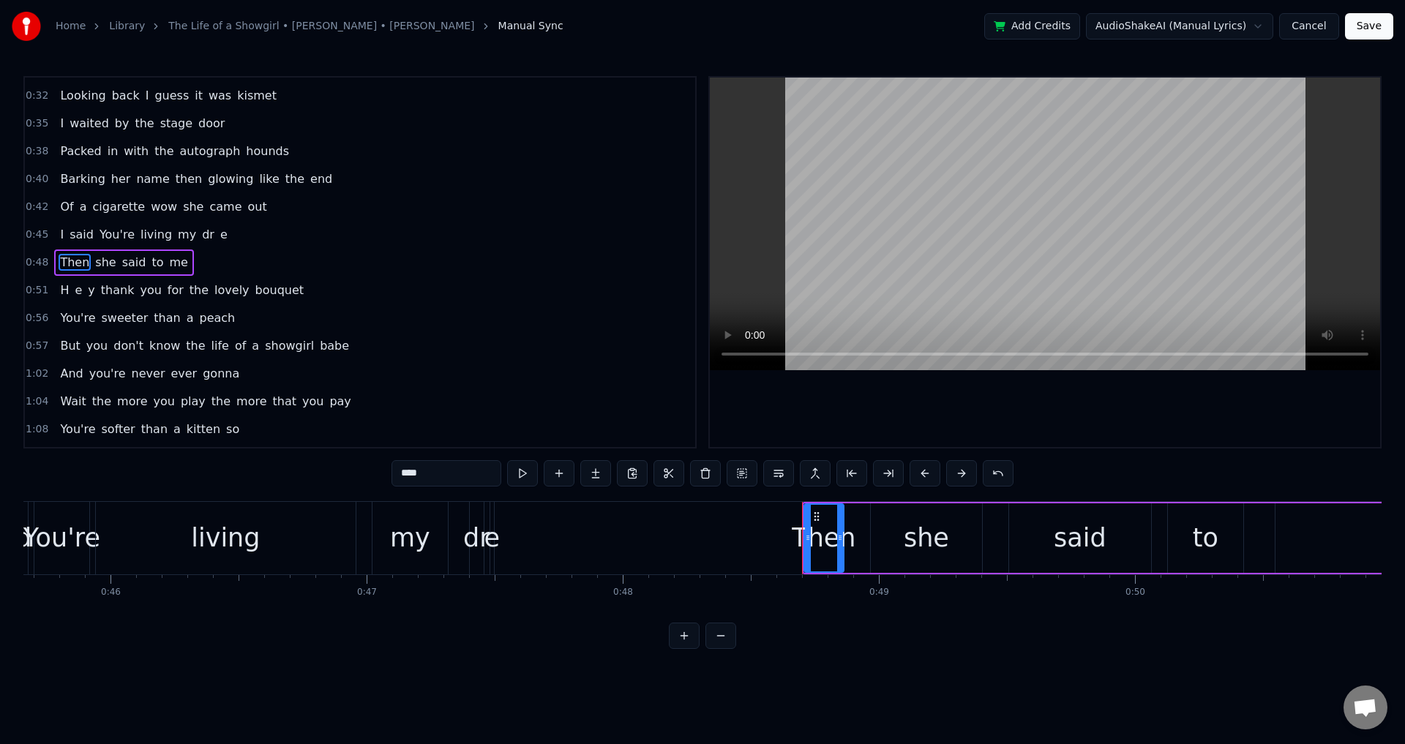
click at [219, 235] on span "е" at bounding box center [224, 234] width 10 height 17
click at [200, 231] on span "dr" at bounding box center [207, 234] width 15 height 17
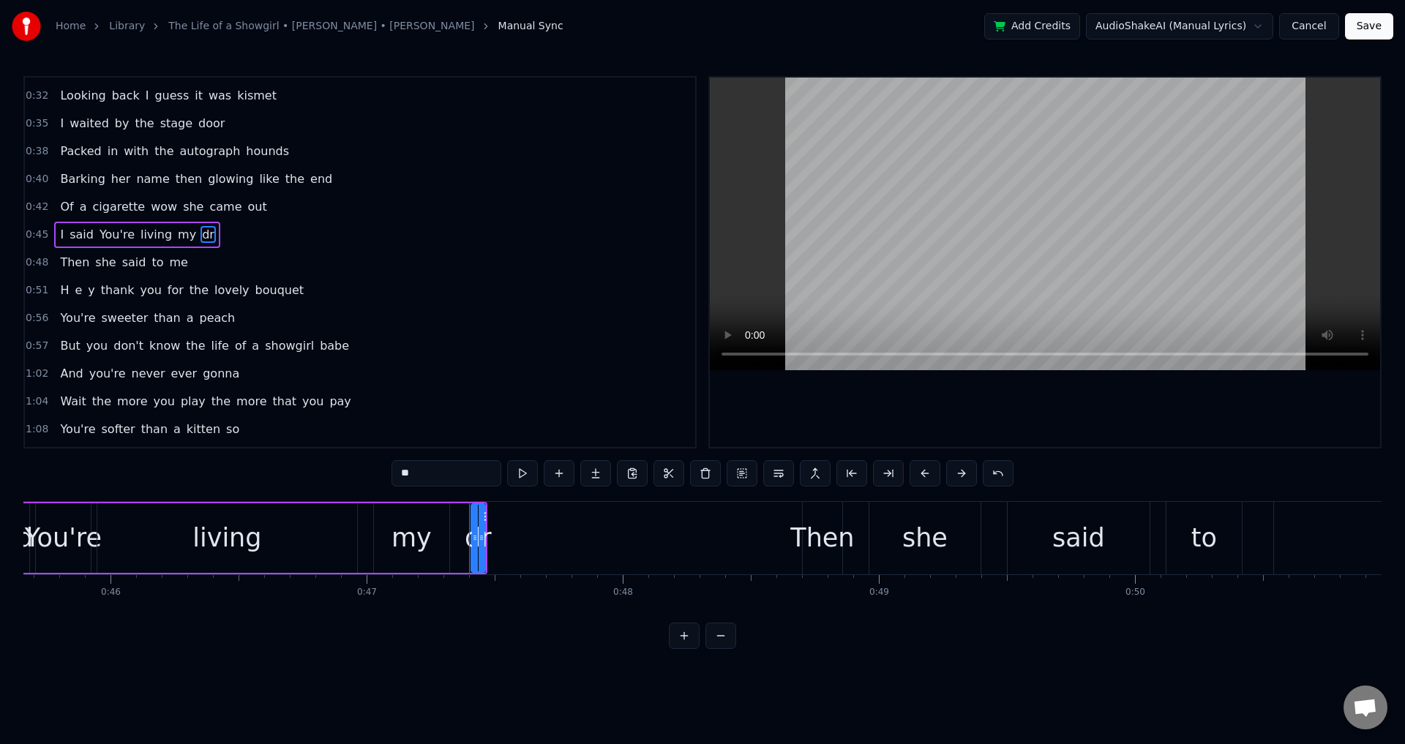
scroll to position [162, 0]
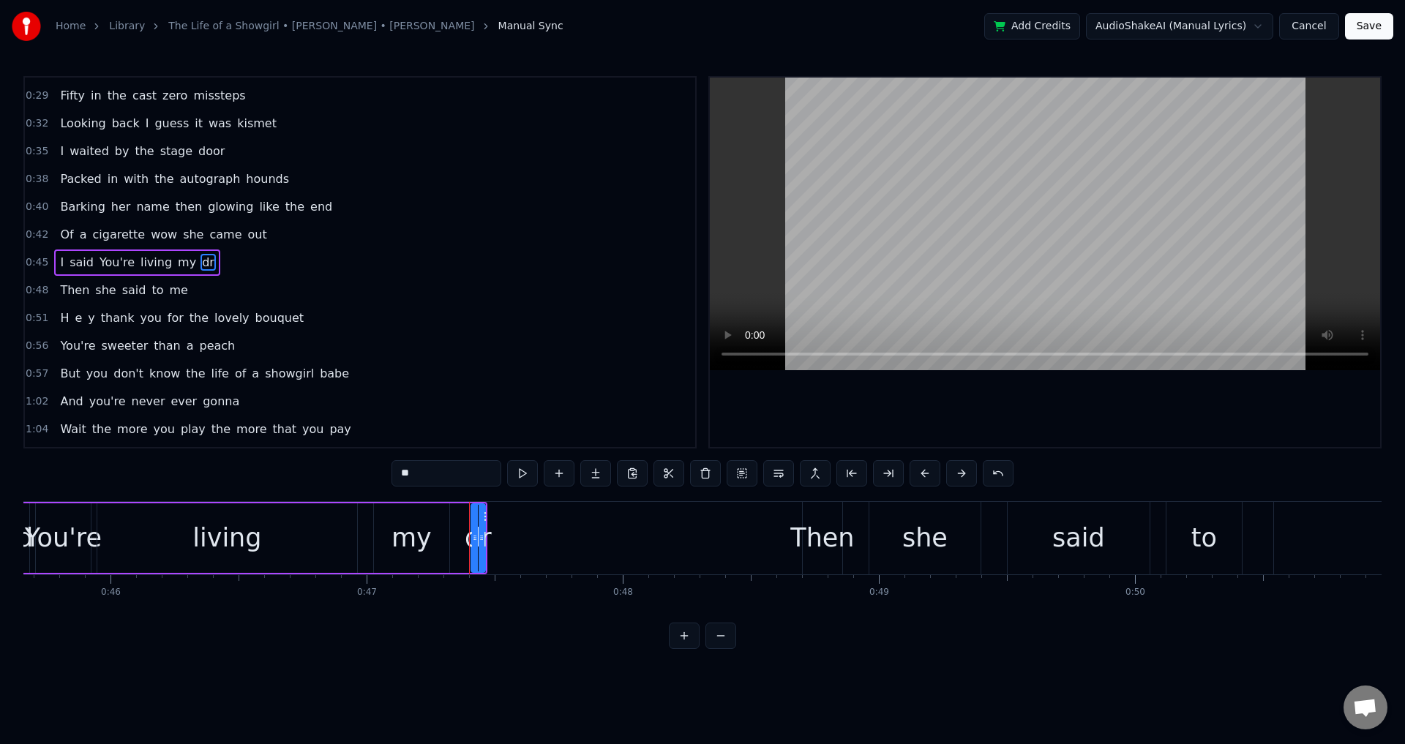
click at [449, 475] on input "**" at bounding box center [446, 473] width 110 height 26
drag, startPoint x: 481, startPoint y: 540, endPoint x: 617, endPoint y: 559, distance: 138.1
click at [593, 558] on div at bounding box center [590, 538] width 6 height 67
click at [327, 542] on div "living" at bounding box center [227, 537] width 260 height 69
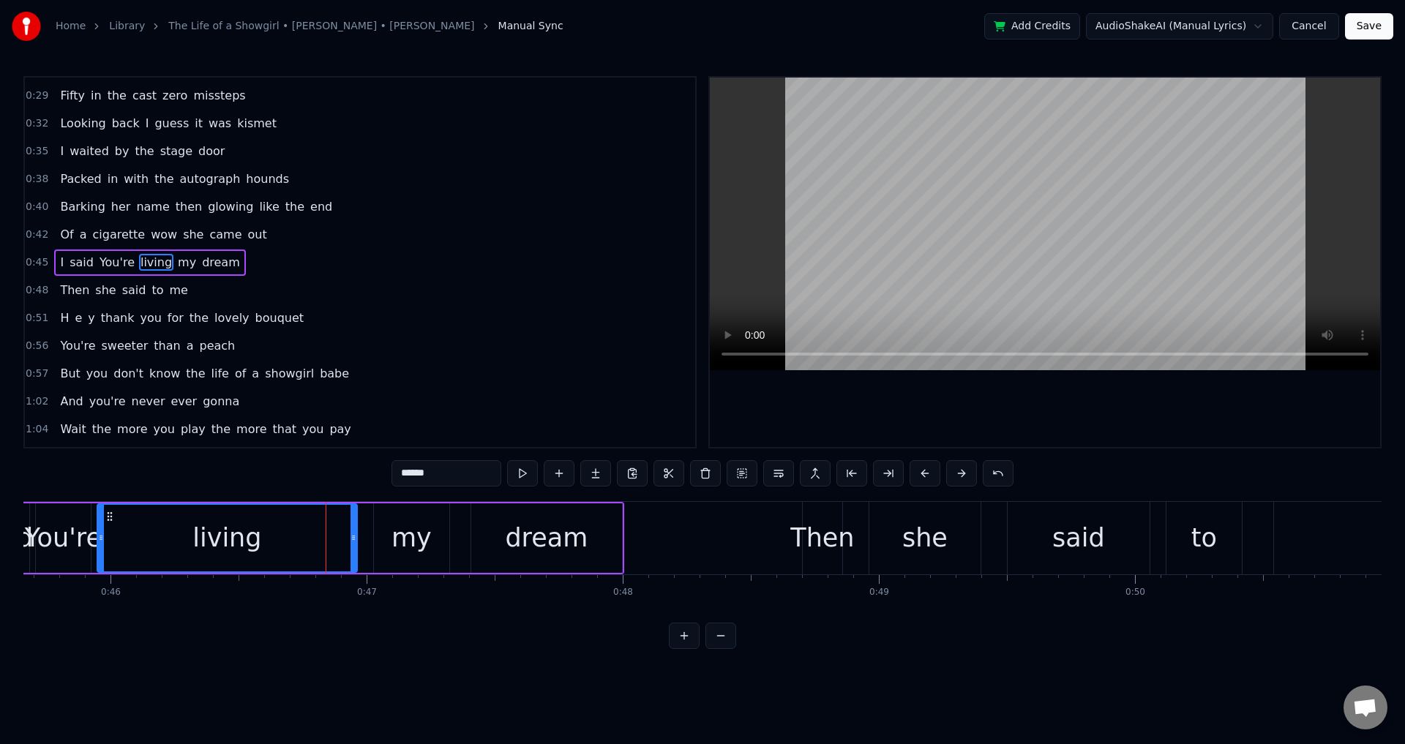
scroll to position [0, 11689]
click at [885, 398] on div at bounding box center [1045, 262] width 670 height 369
click at [886, 403] on div at bounding box center [1045, 262] width 670 height 369
click at [501, 556] on div "dream" at bounding box center [548, 537] width 151 height 69
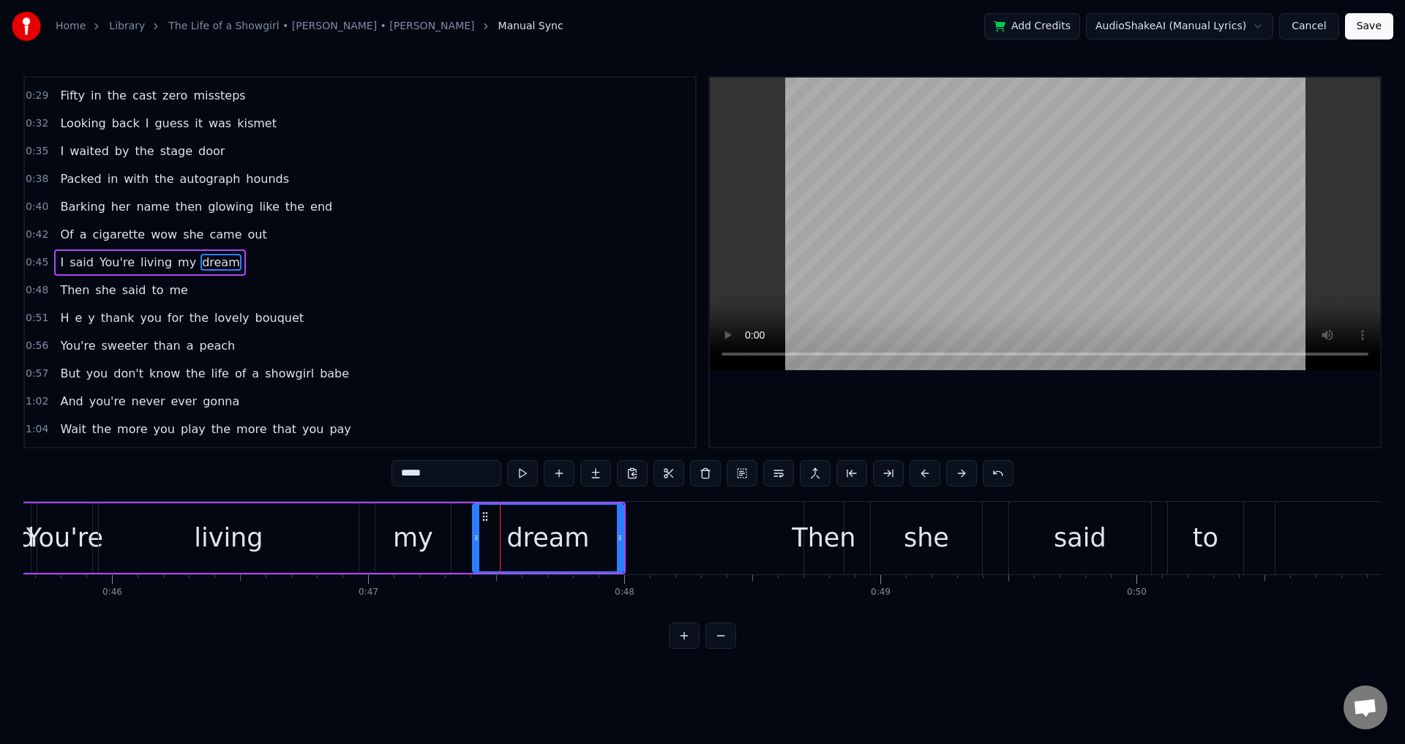
drag, startPoint x: 475, startPoint y: 544, endPoint x: 462, endPoint y: 546, distance: 13.3
click at [473, 546] on div at bounding box center [476, 538] width 6 height 67
click at [1036, 408] on div at bounding box center [1045, 262] width 670 height 369
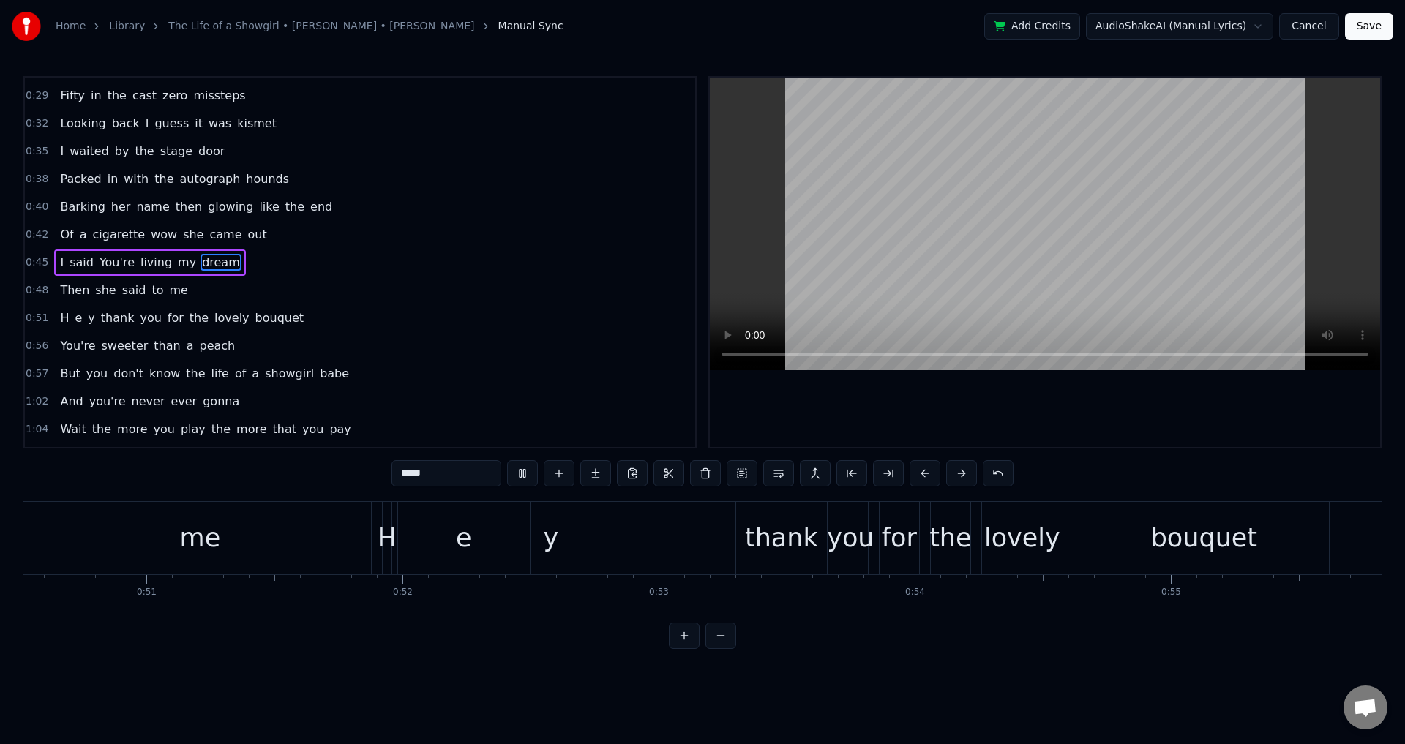
click at [1036, 408] on div at bounding box center [1045, 262] width 670 height 369
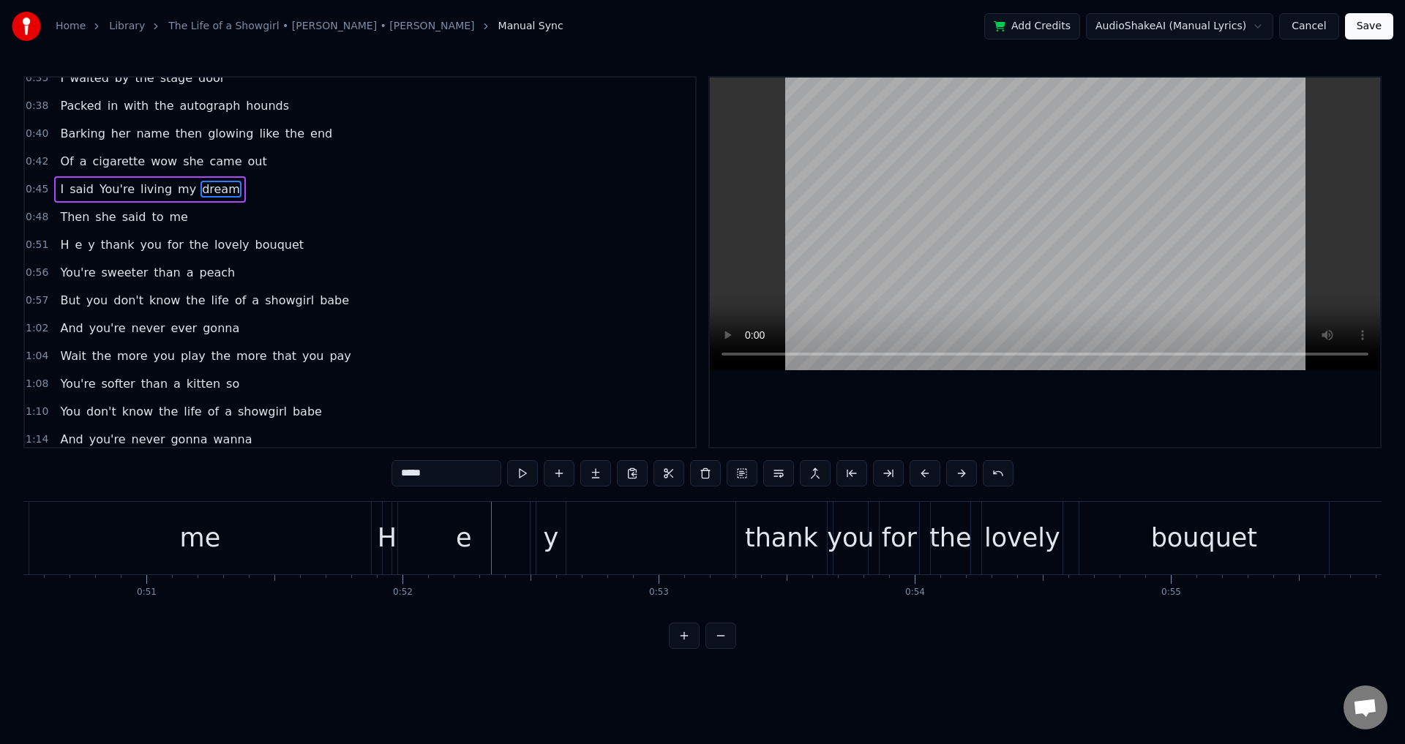
scroll to position [162, 0]
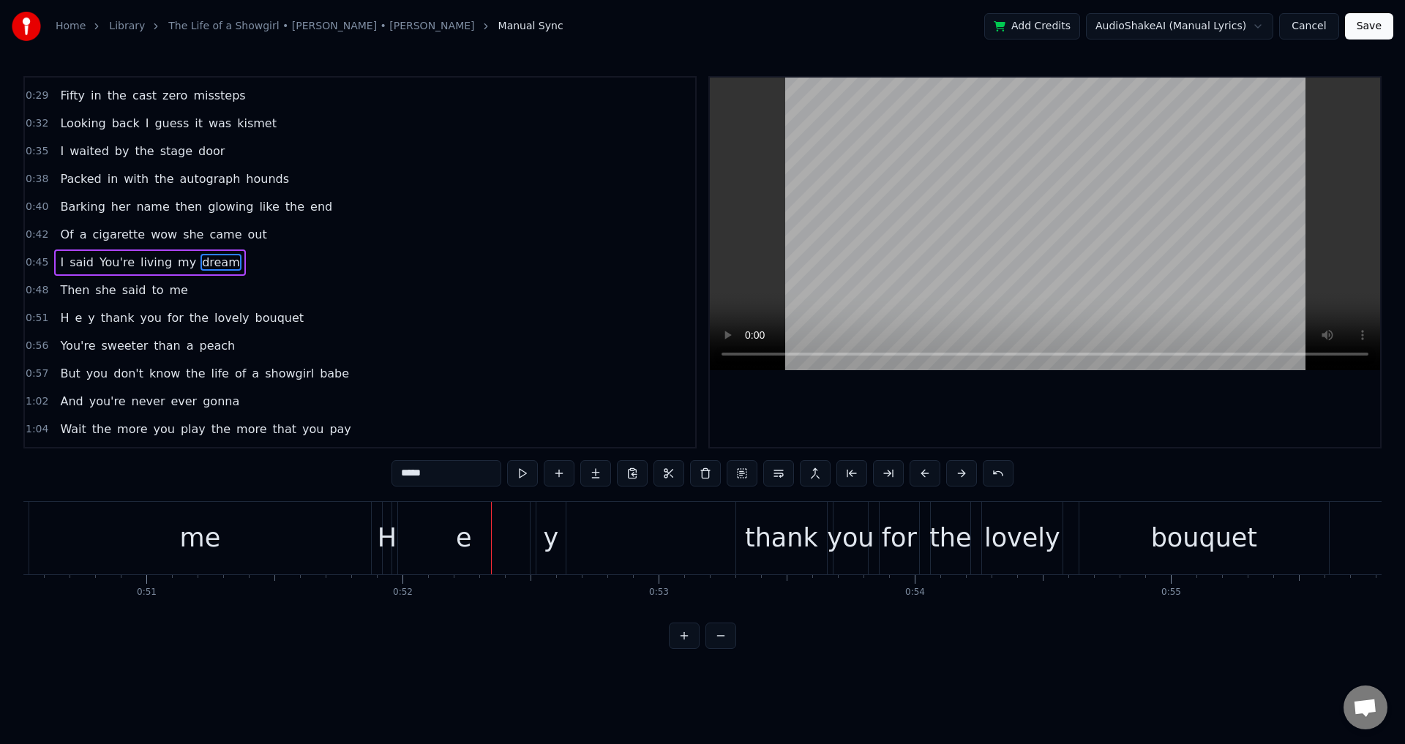
click at [75, 313] on span "е" at bounding box center [78, 317] width 10 height 17
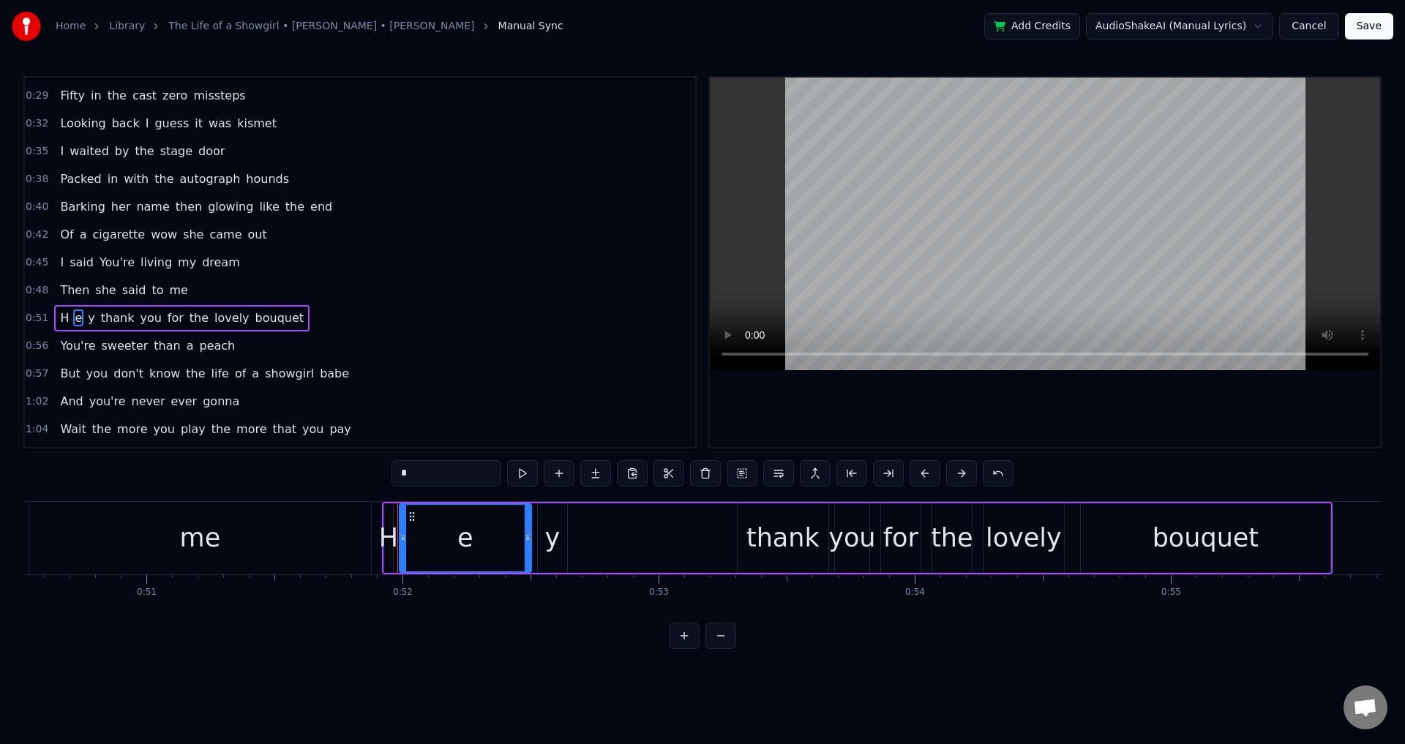
scroll to position [218, 0]
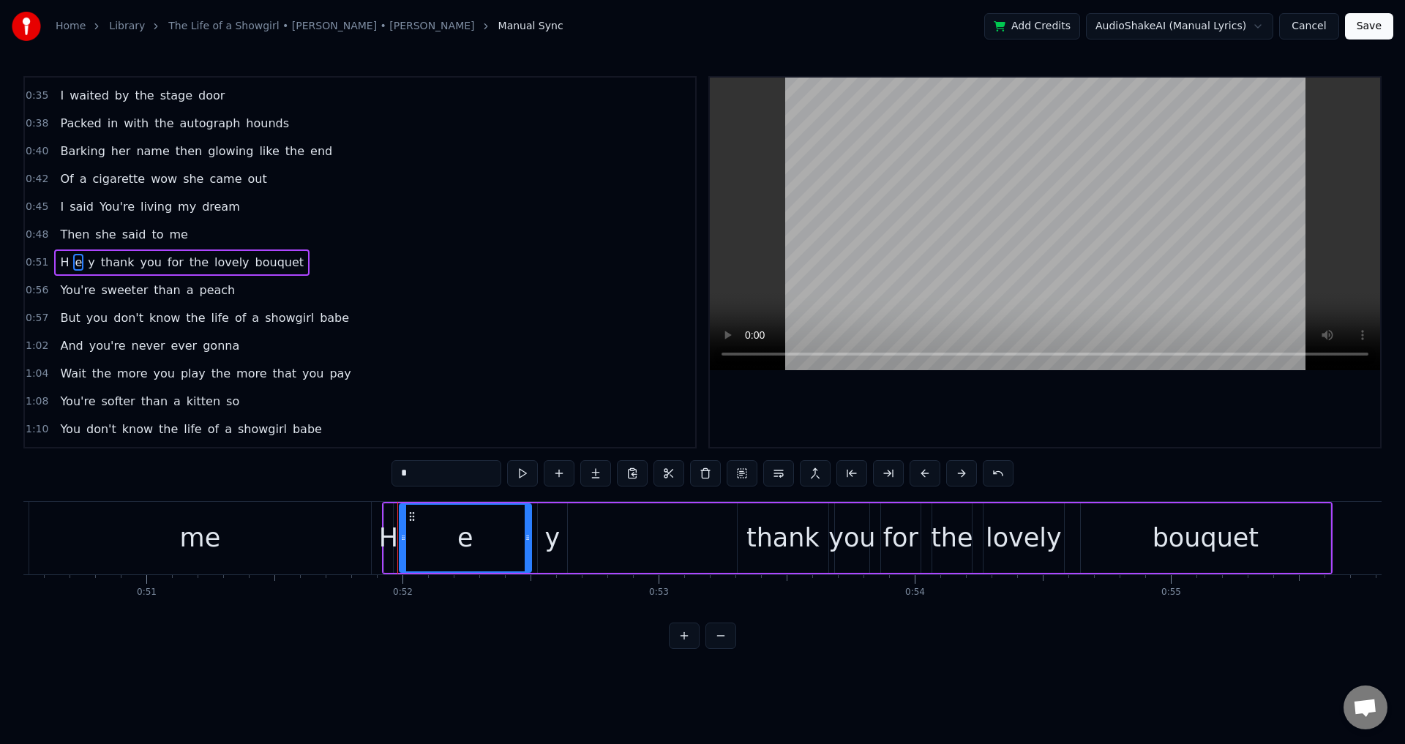
click at [86, 266] on span "y" at bounding box center [91, 262] width 10 height 17
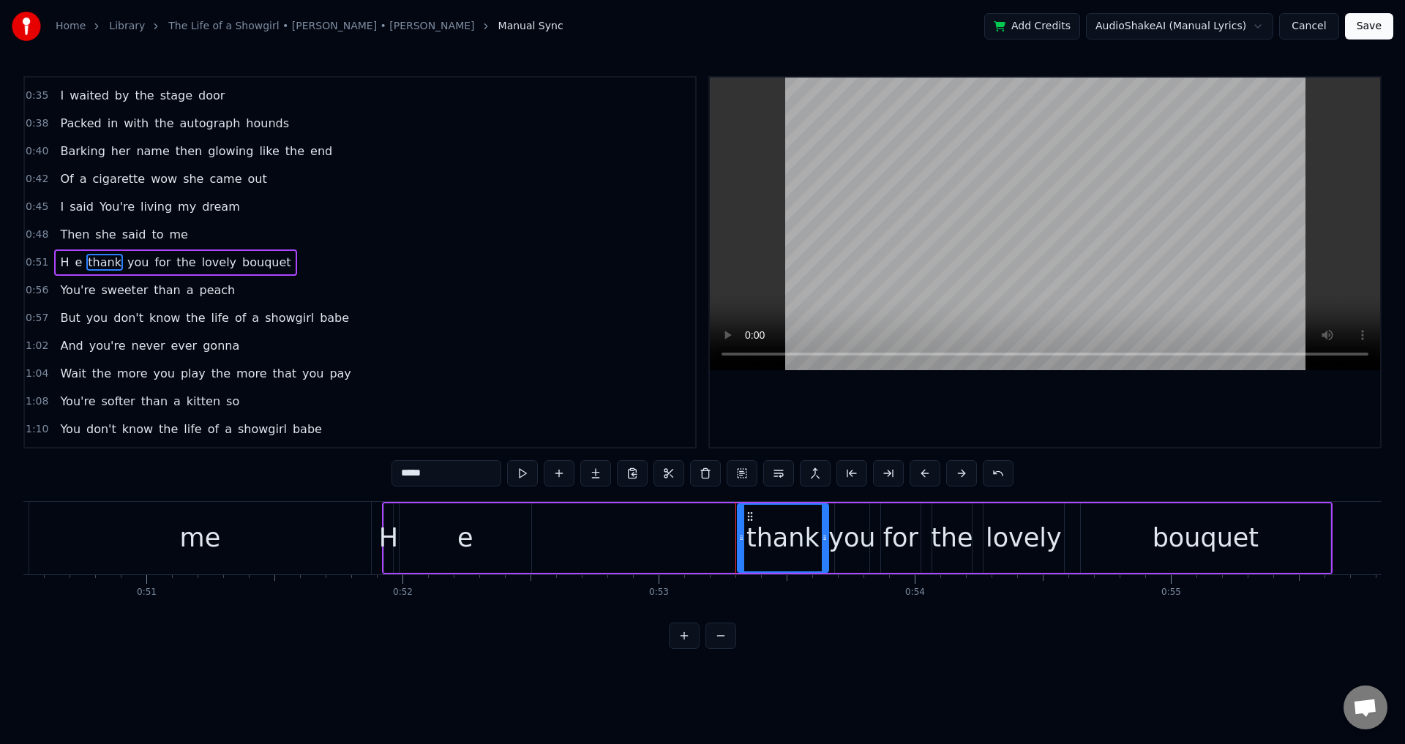
click at [73, 263] on span "е" at bounding box center [78, 262] width 10 height 17
click at [60, 263] on span "H" at bounding box center [65, 262] width 12 height 17
click at [425, 479] on input "*" at bounding box center [446, 473] width 110 height 26
click at [315, 510] on div "me" at bounding box center [200, 538] width 342 height 72
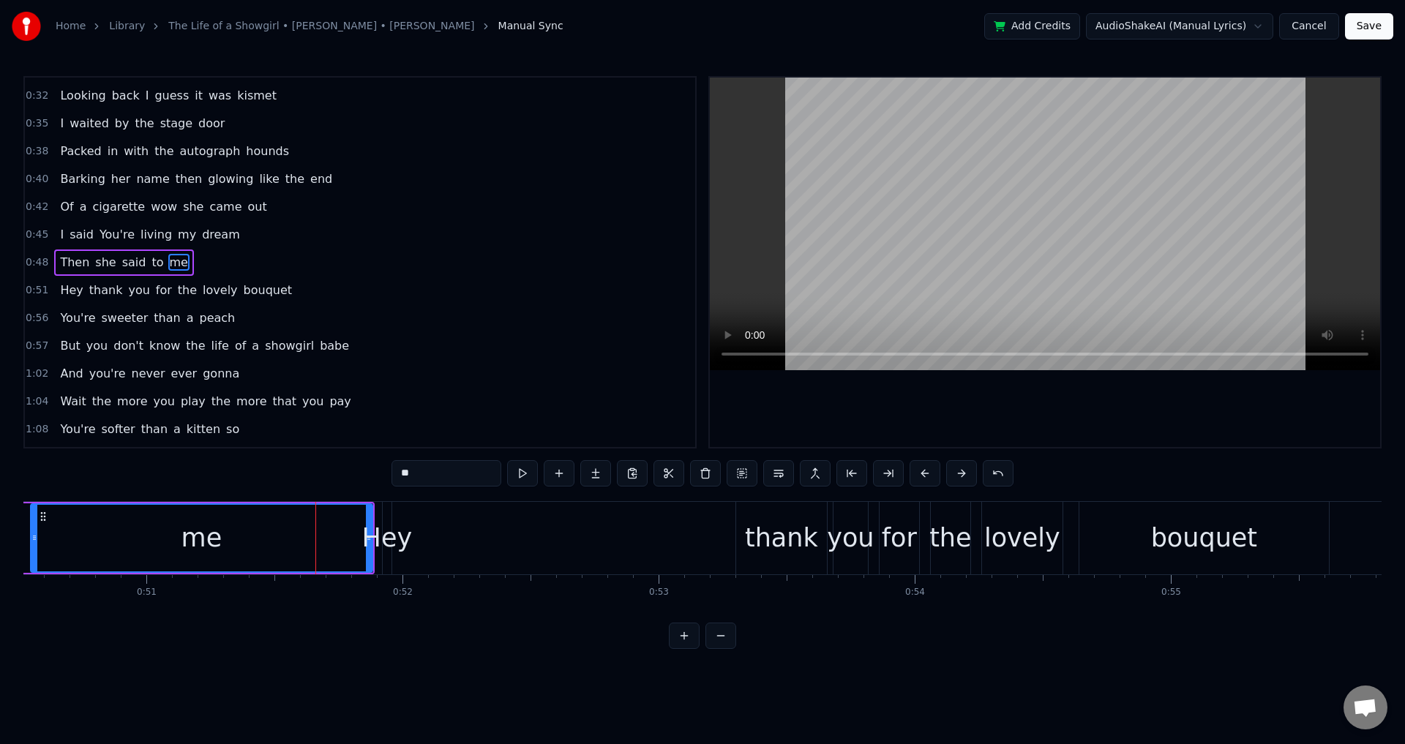
click at [387, 552] on div "Hey" at bounding box center [387, 538] width 50 height 39
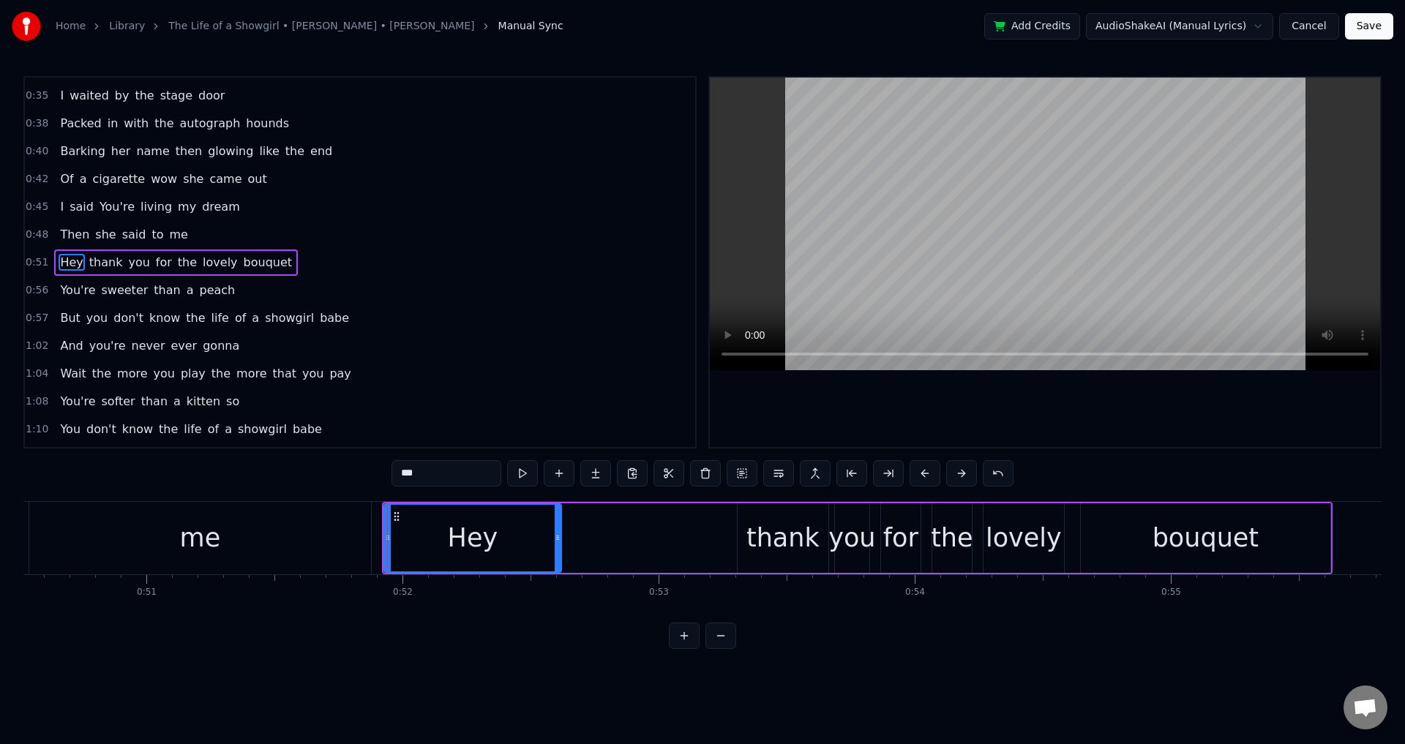
drag, startPoint x: 390, startPoint y: 535, endPoint x: 559, endPoint y: 555, distance: 170.1
click at [559, 555] on div at bounding box center [558, 538] width 6 height 67
click at [859, 400] on div at bounding box center [1045, 262] width 670 height 369
click at [860, 403] on div at bounding box center [1045, 262] width 670 height 369
click at [860, 407] on div at bounding box center [1045, 262] width 670 height 369
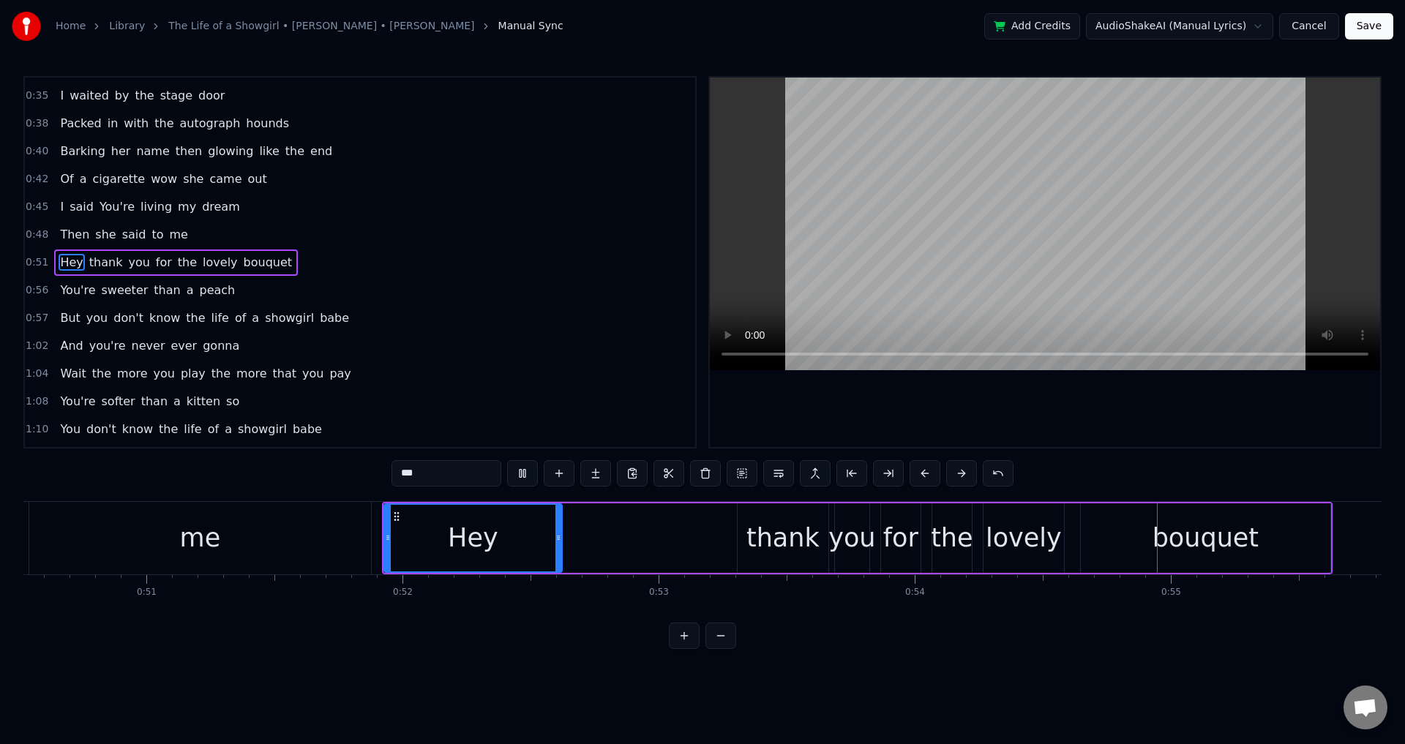
click at [1047, 400] on div at bounding box center [1045, 262] width 670 height 369
click at [746, 540] on div "thank" at bounding box center [782, 537] width 91 height 69
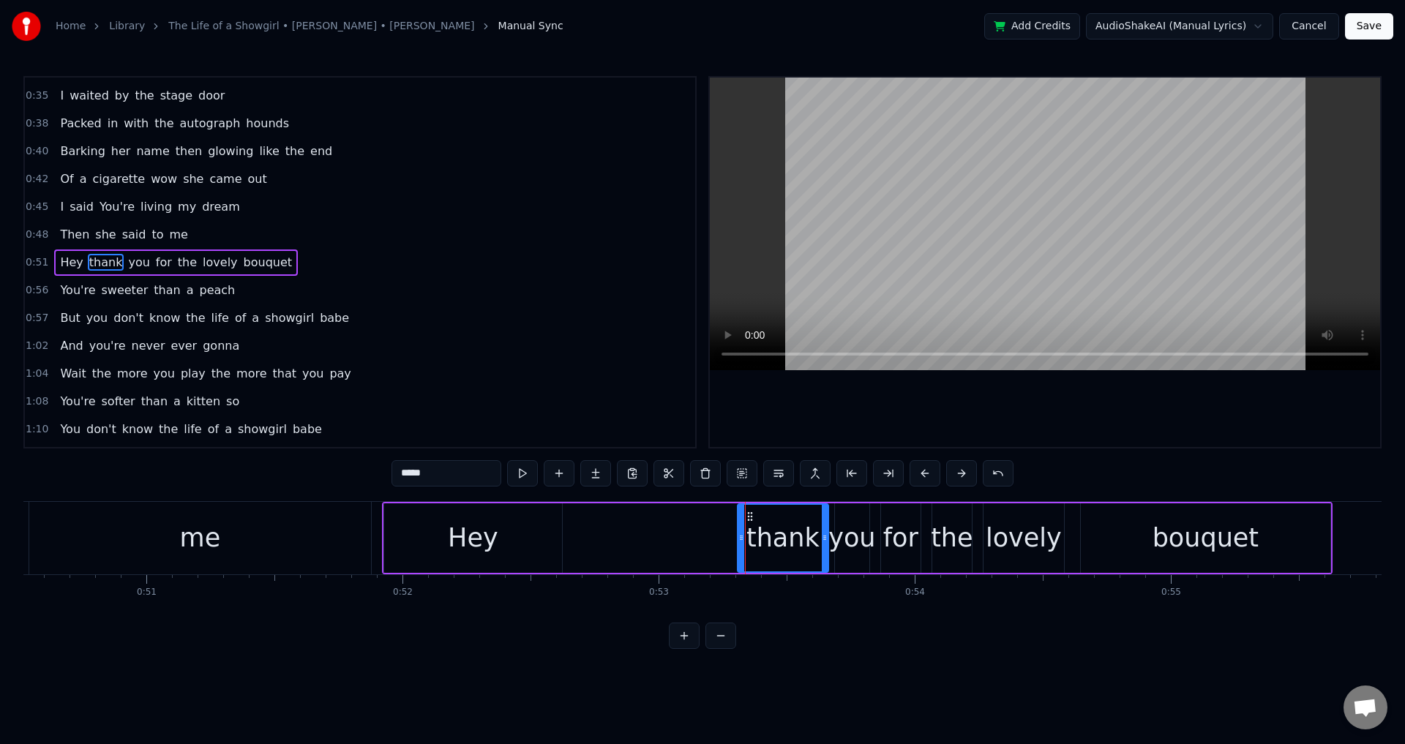
drag, startPoint x: 736, startPoint y: 535, endPoint x: 728, endPoint y: 537, distance: 8.2
click at [738, 537] on icon at bounding box center [741, 538] width 6 height 12
click at [1045, 423] on div at bounding box center [1045, 262] width 670 height 369
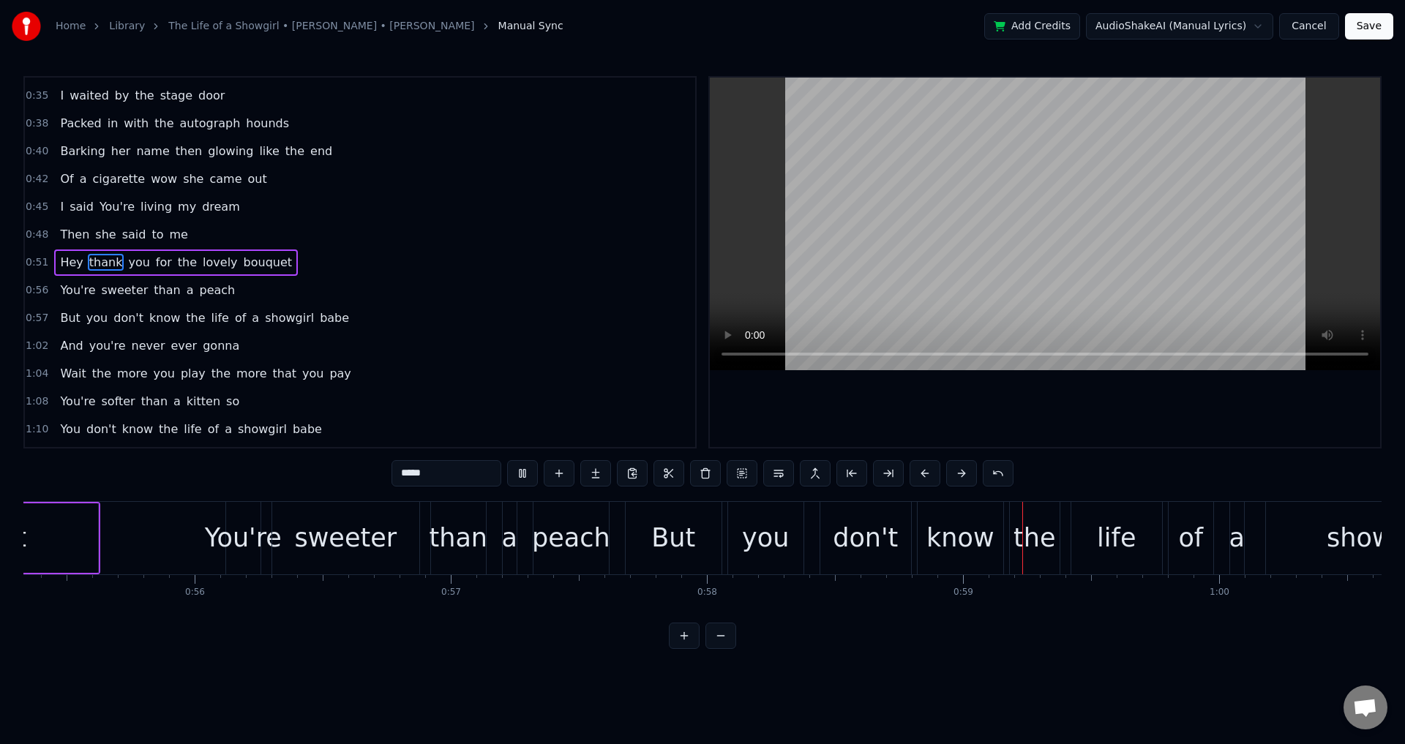
click at [1070, 433] on div at bounding box center [1045, 262] width 670 height 369
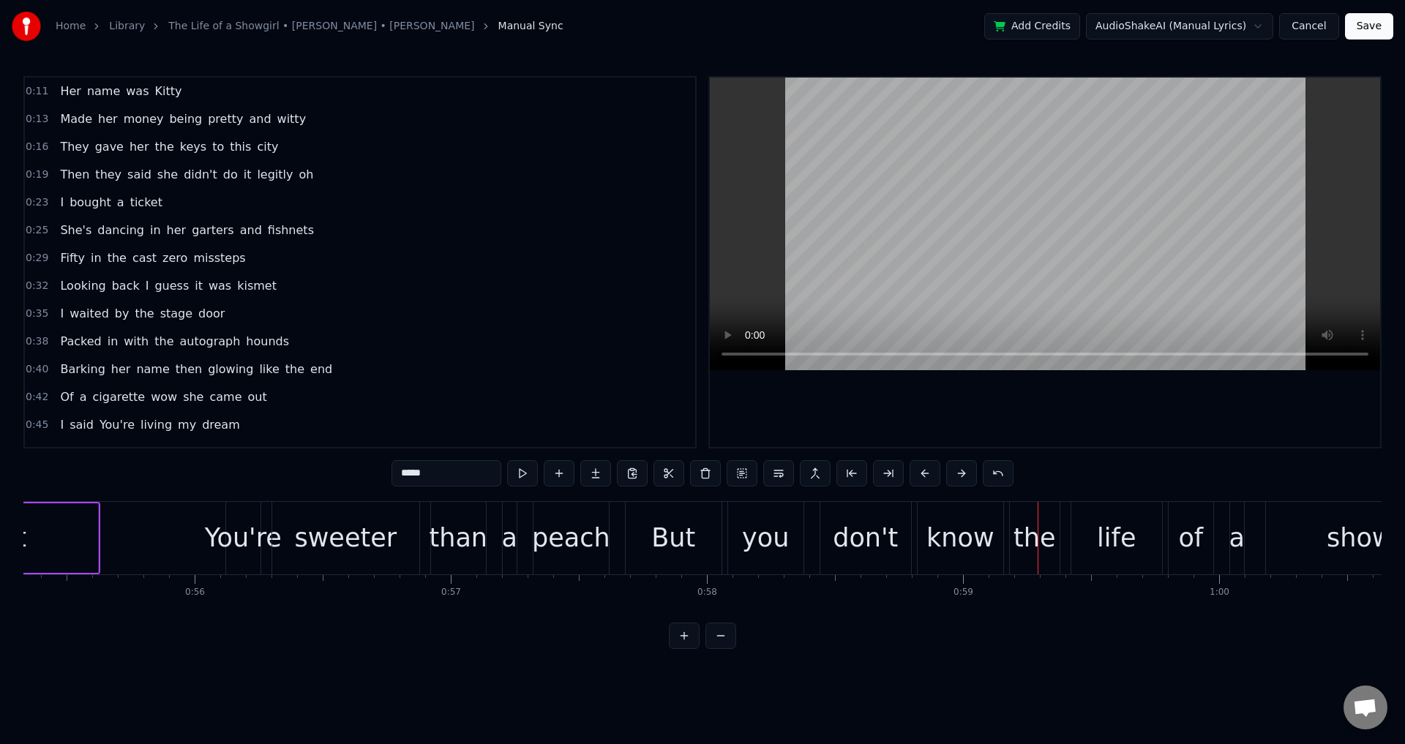
click at [75, 172] on span "Then" at bounding box center [75, 174] width 32 height 17
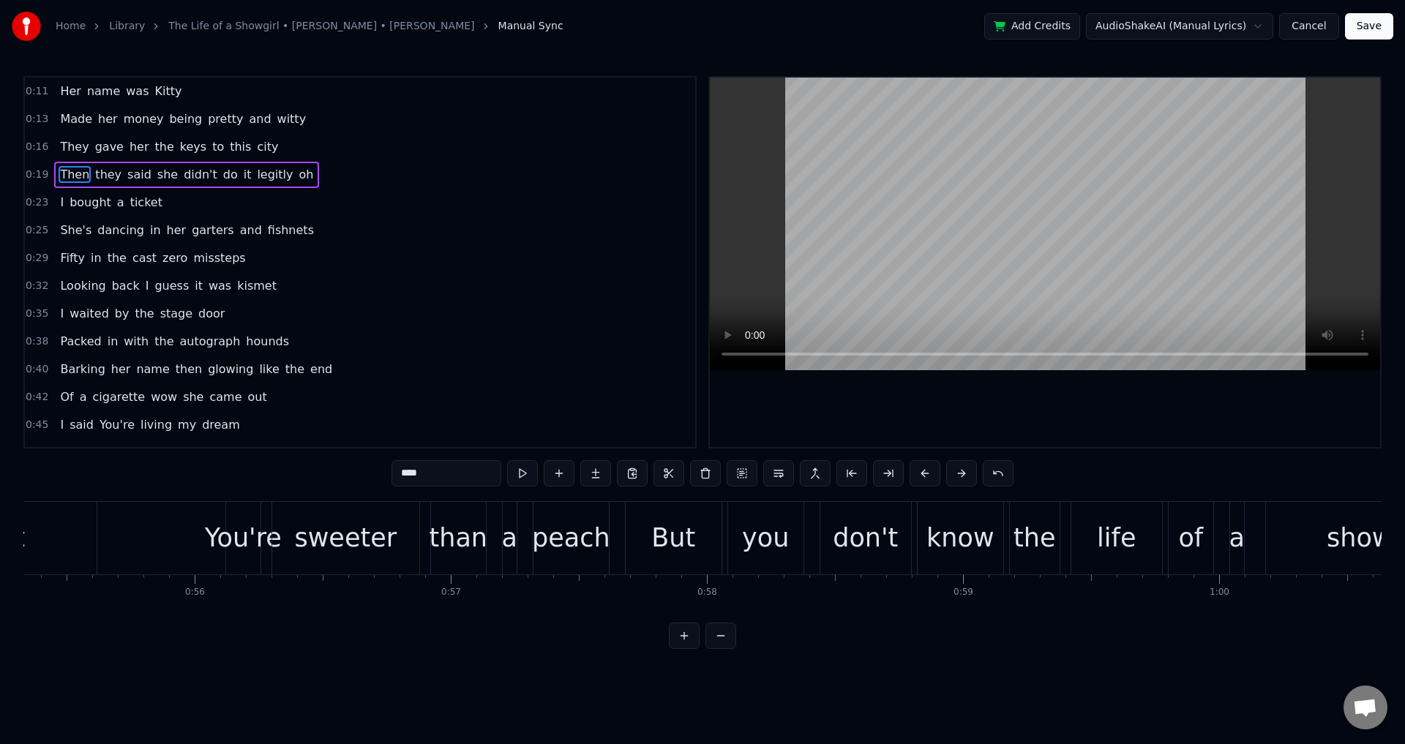
scroll to position [0, 4965]
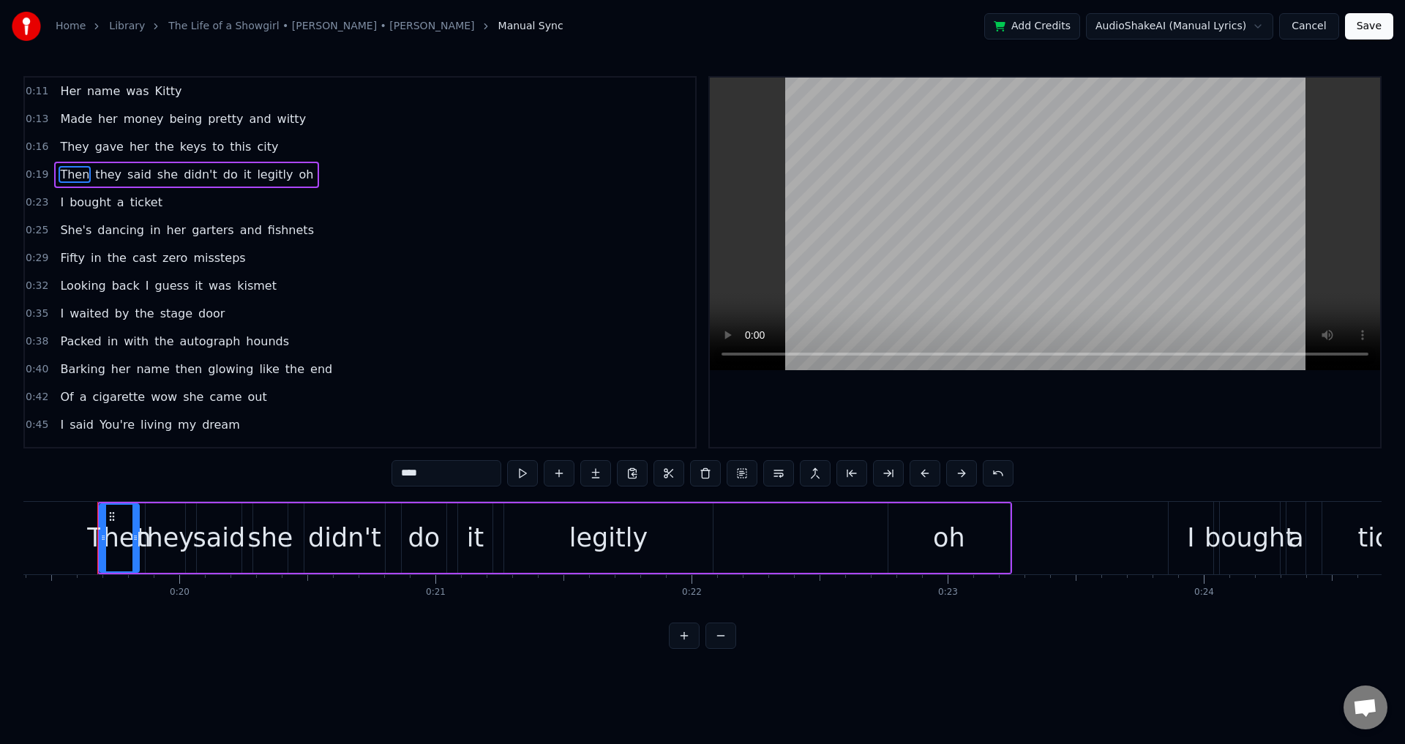
click at [72, 121] on span "Made" at bounding box center [76, 118] width 35 height 17
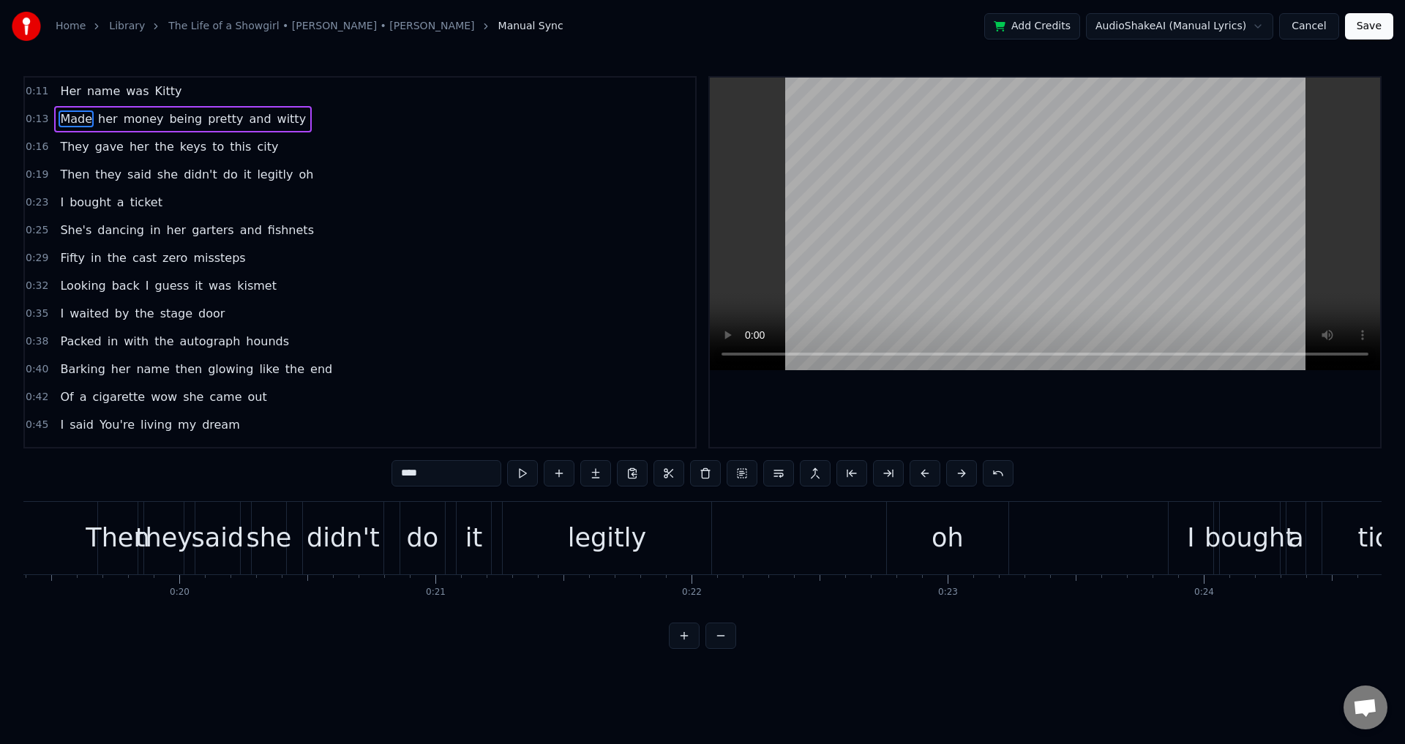
scroll to position [0, 3408]
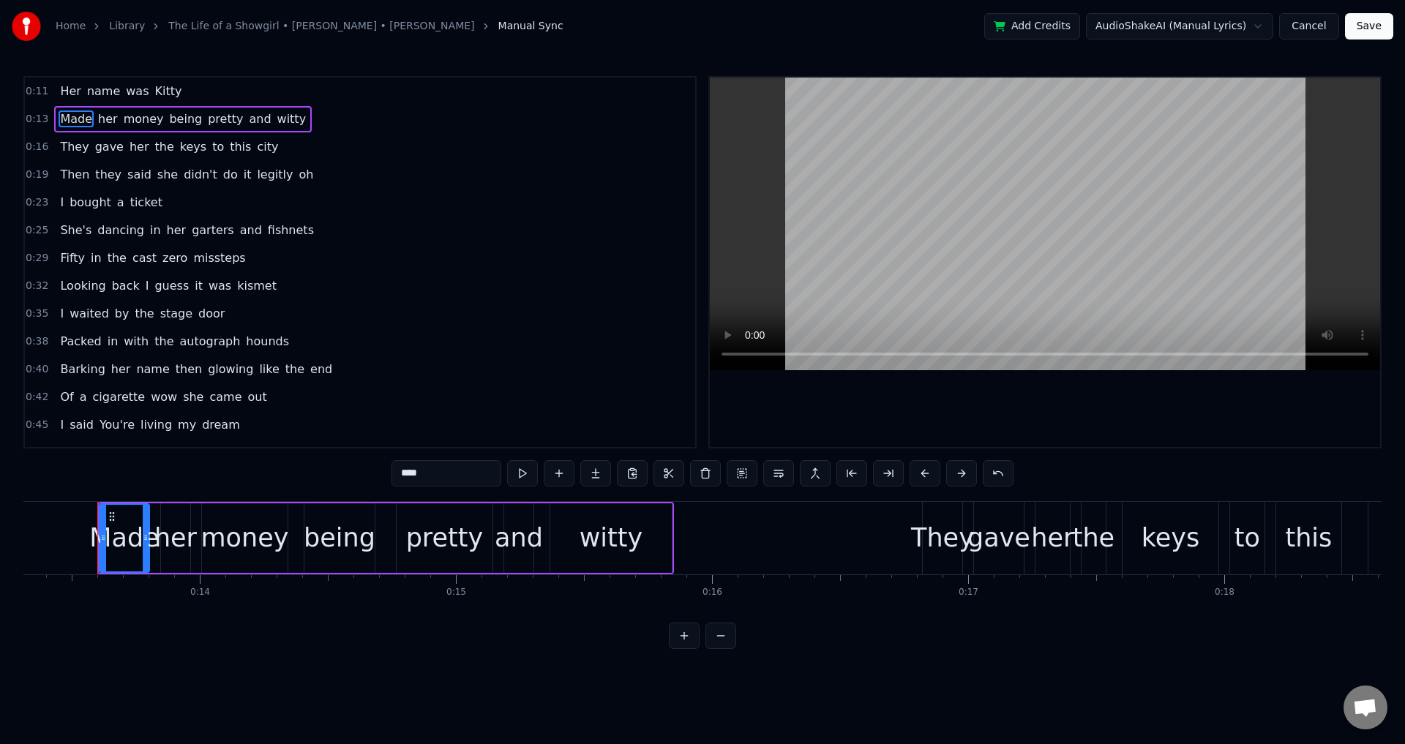
click at [75, 228] on span "She's" at bounding box center [76, 230] width 34 height 17
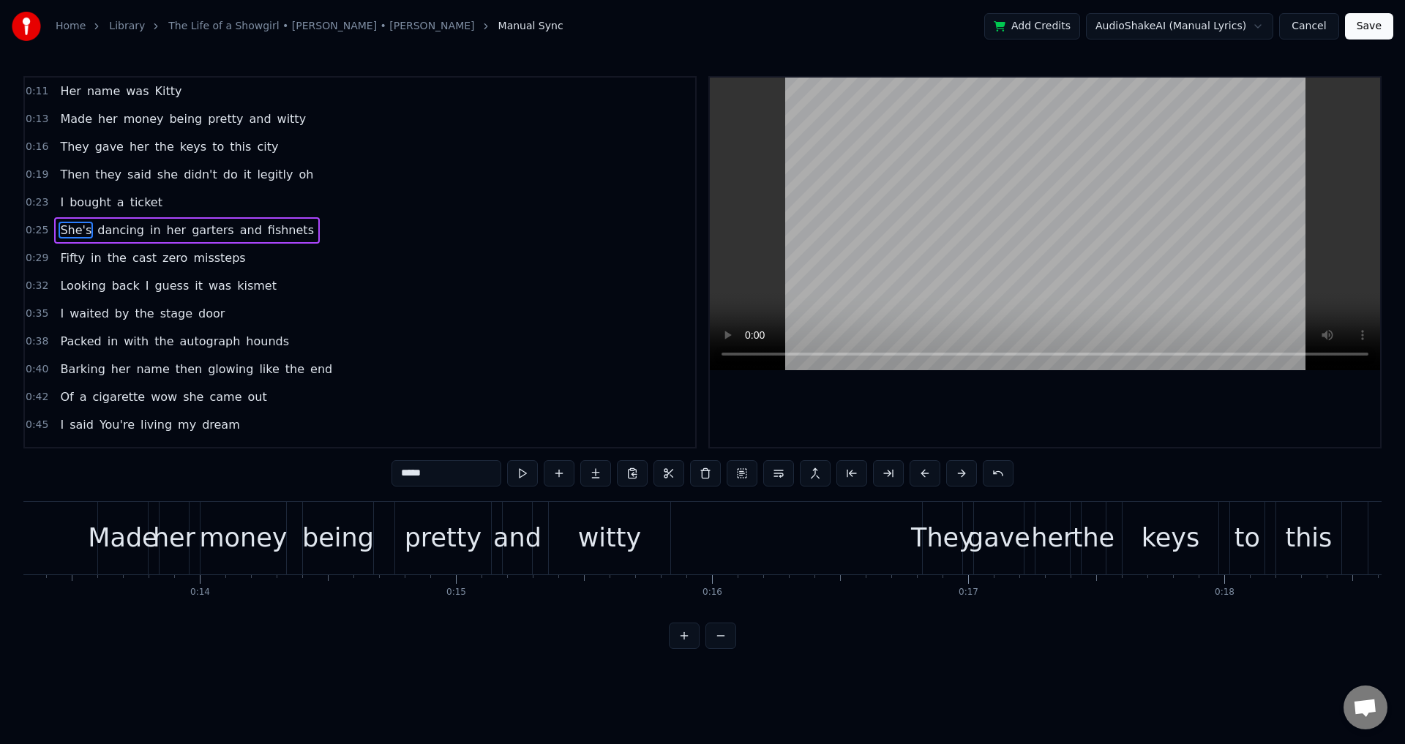
scroll to position [0, 6573]
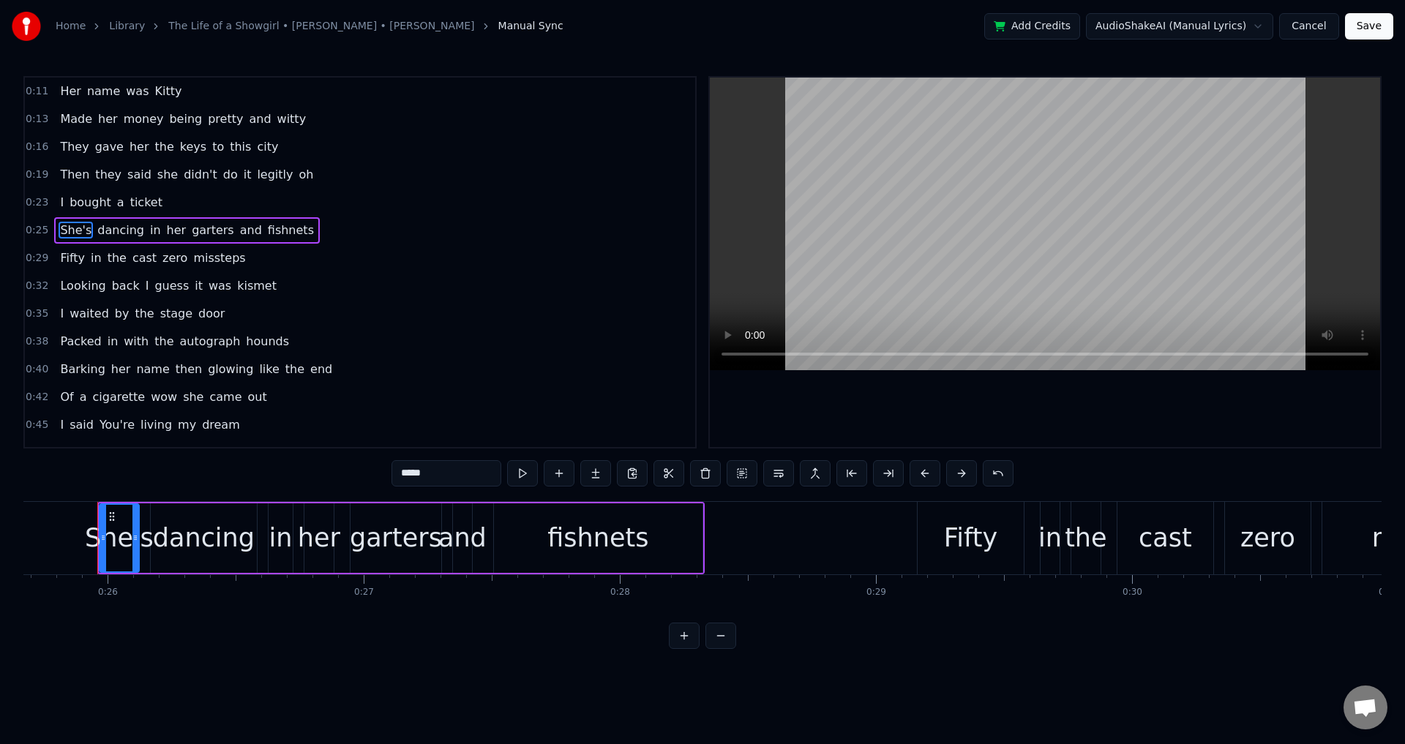
click at [78, 372] on span "Barking" at bounding box center [83, 369] width 48 height 17
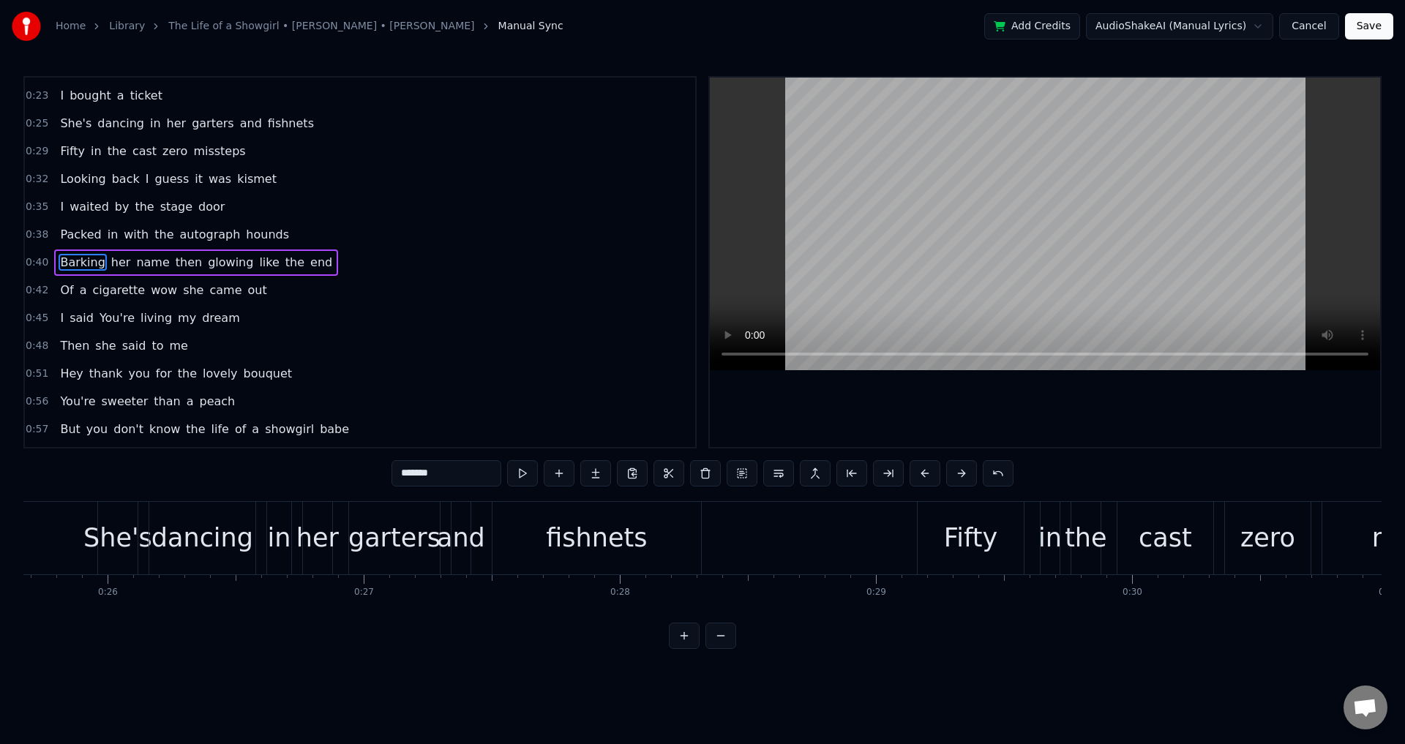
scroll to position [0, 10224]
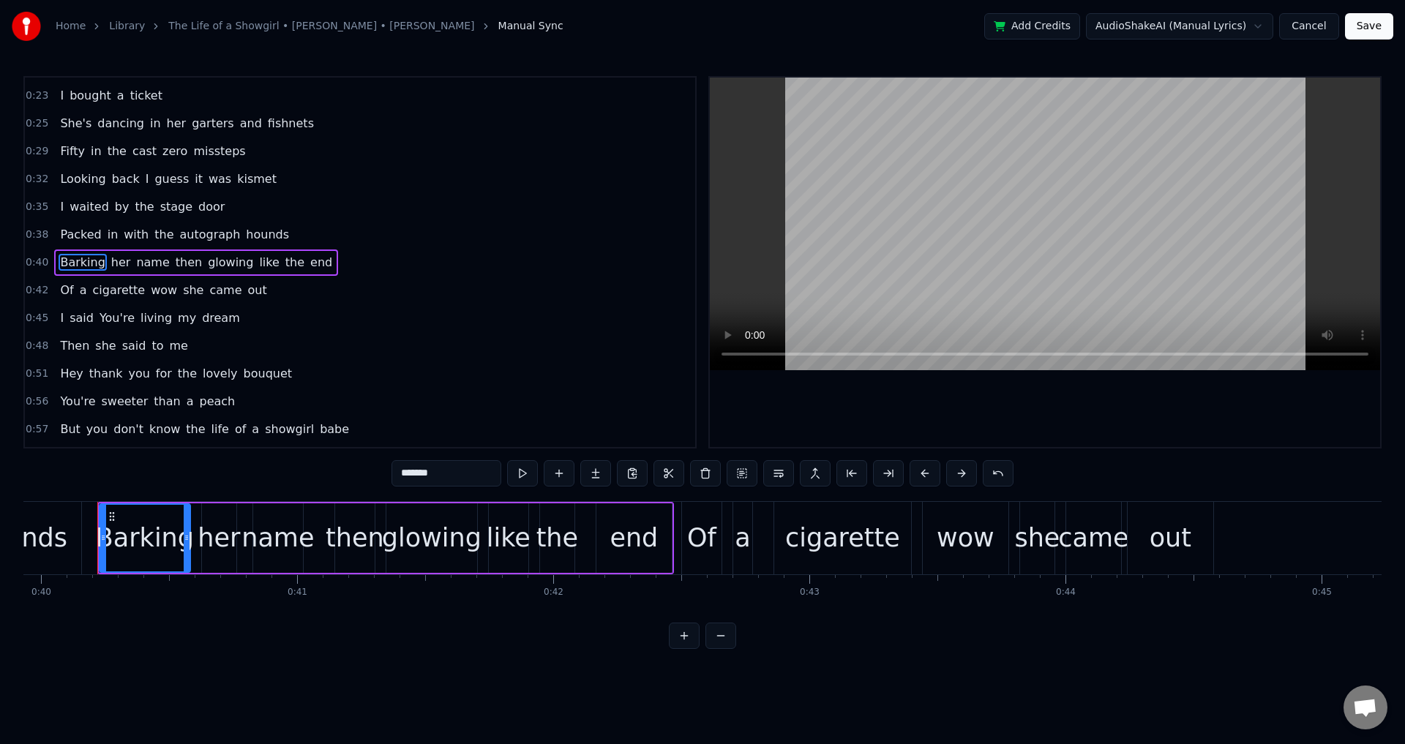
click at [1018, 396] on div at bounding box center [1045, 262] width 670 height 369
click at [991, 398] on div at bounding box center [1045, 262] width 670 height 369
click at [970, 407] on div at bounding box center [1045, 262] width 670 height 369
click at [922, 420] on div at bounding box center [1045, 262] width 670 height 369
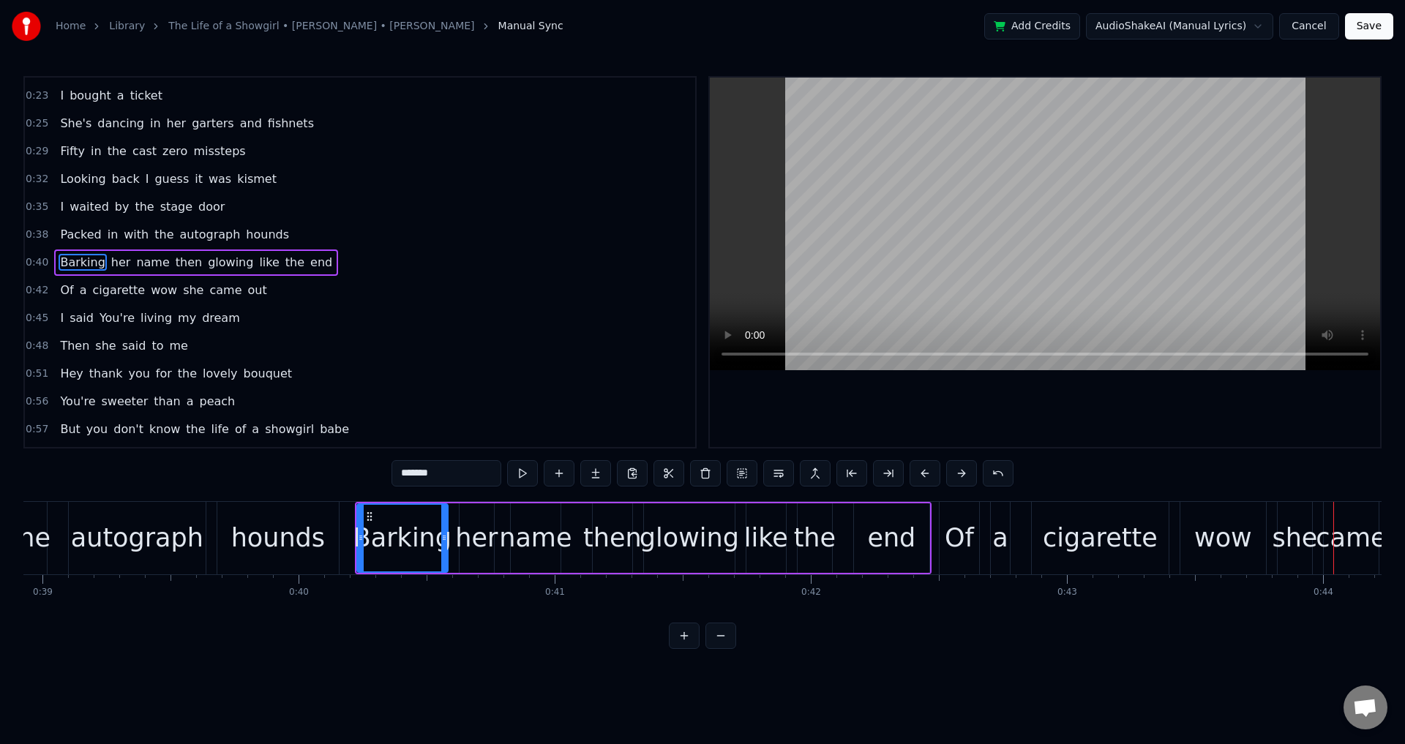
scroll to position [0, 9622]
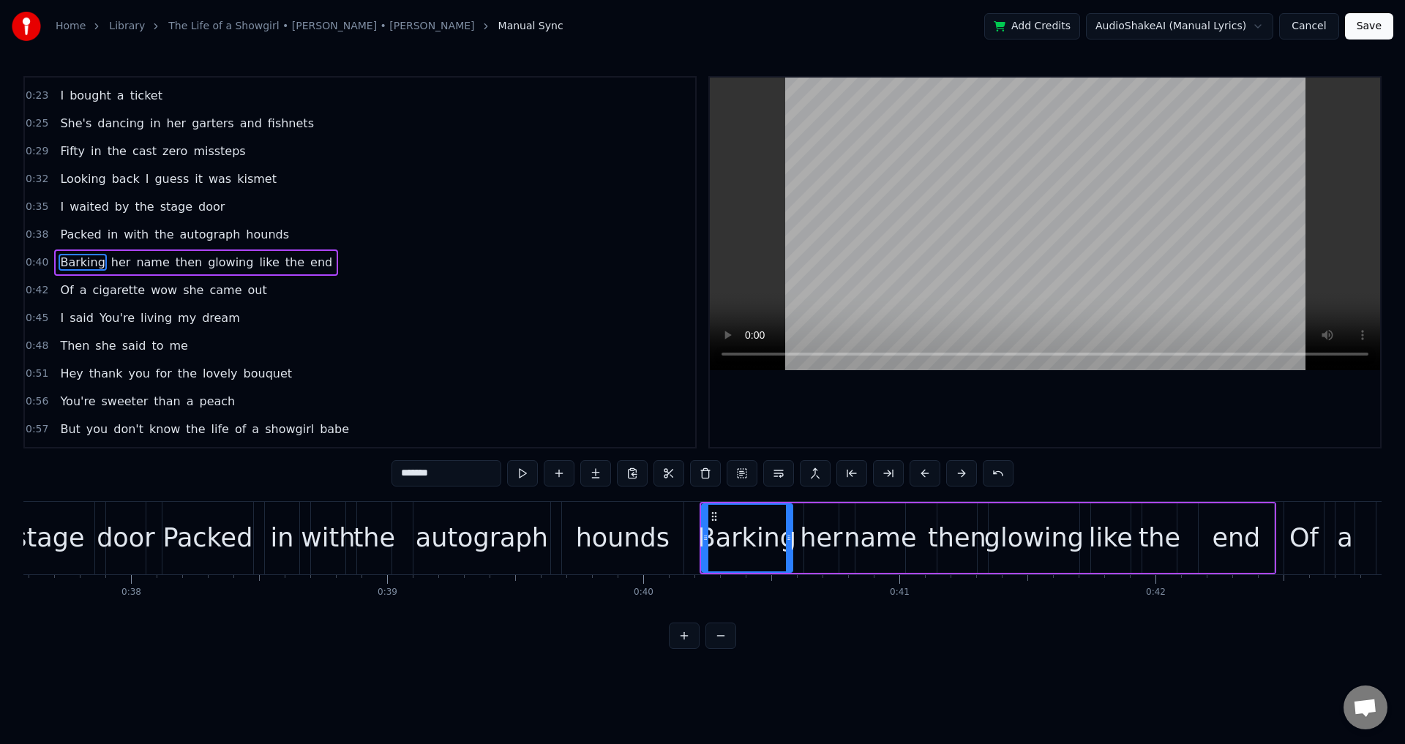
click at [220, 551] on div "Packed" at bounding box center [207, 538] width 90 height 39
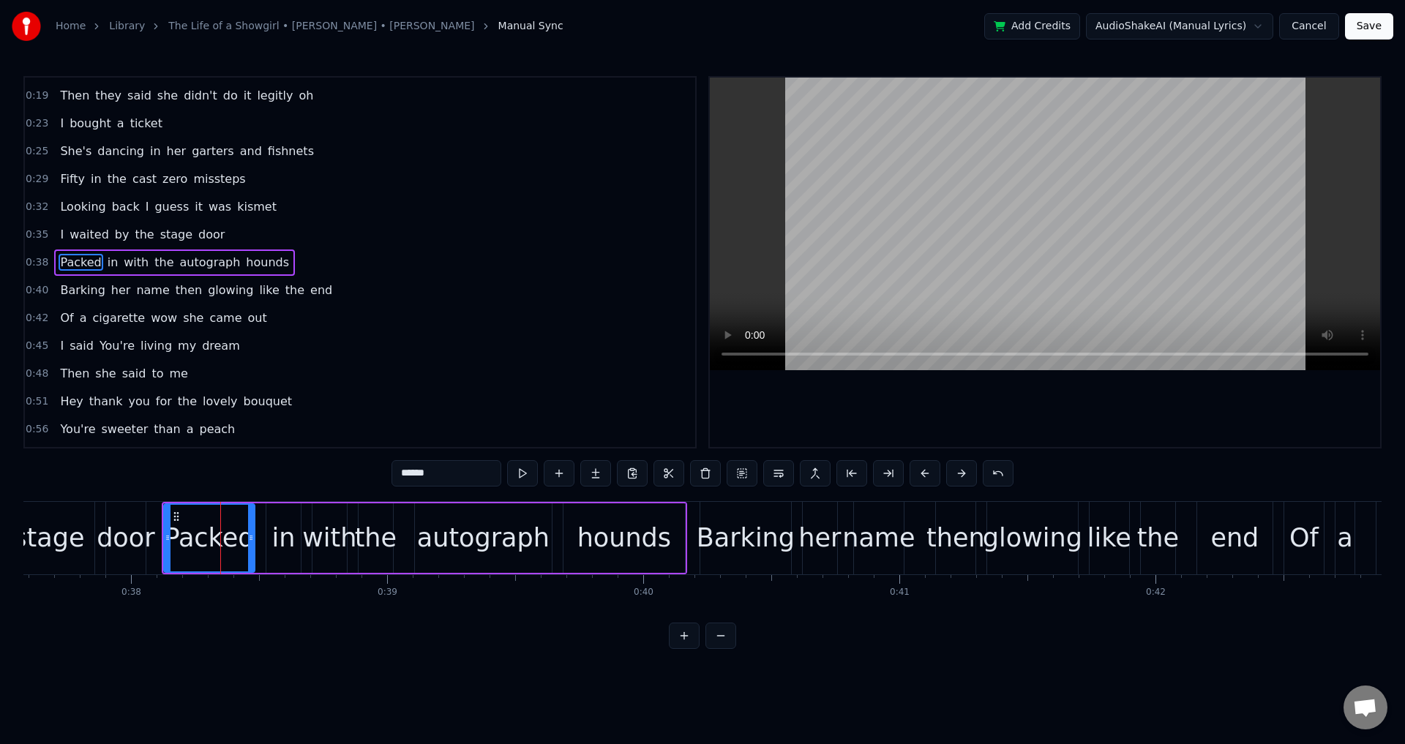
click at [1060, 396] on div at bounding box center [1045, 262] width 670 height 369
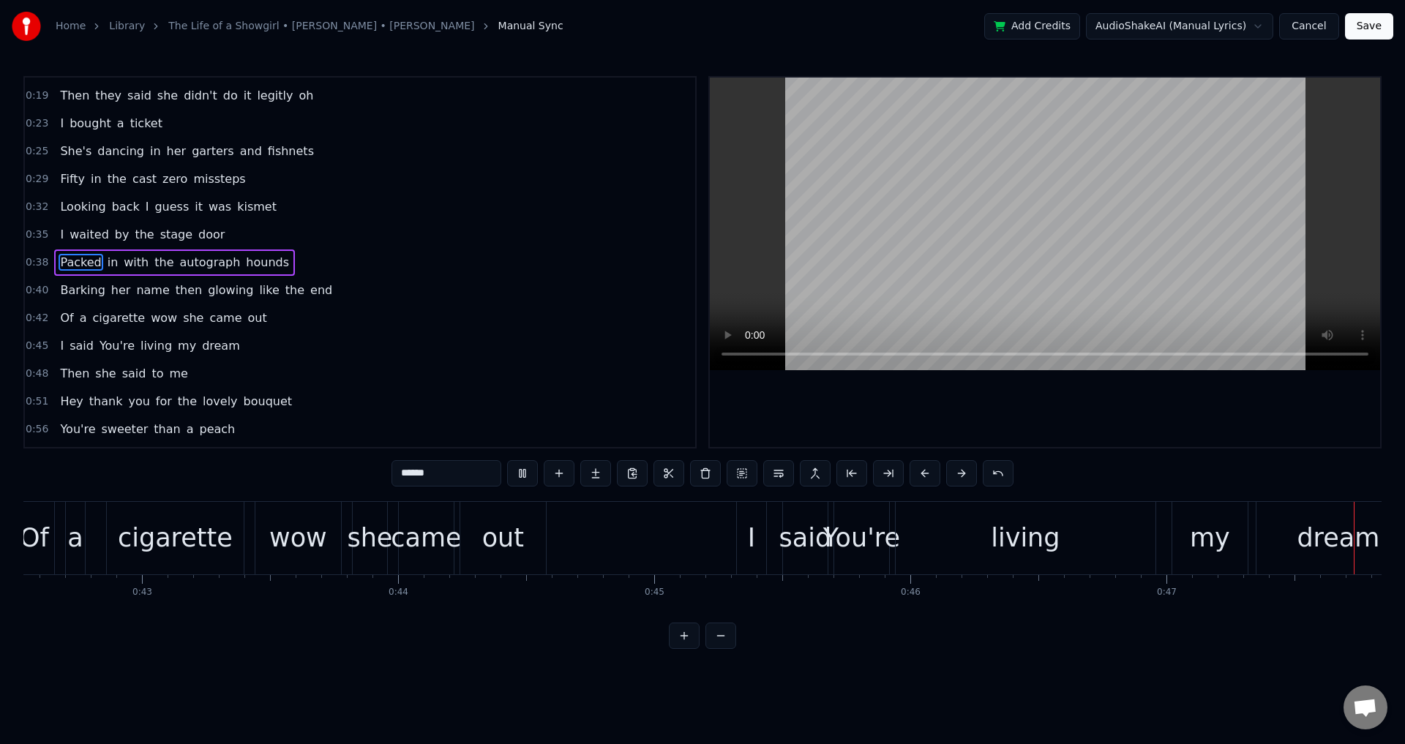
scroll to position [0, 12119]
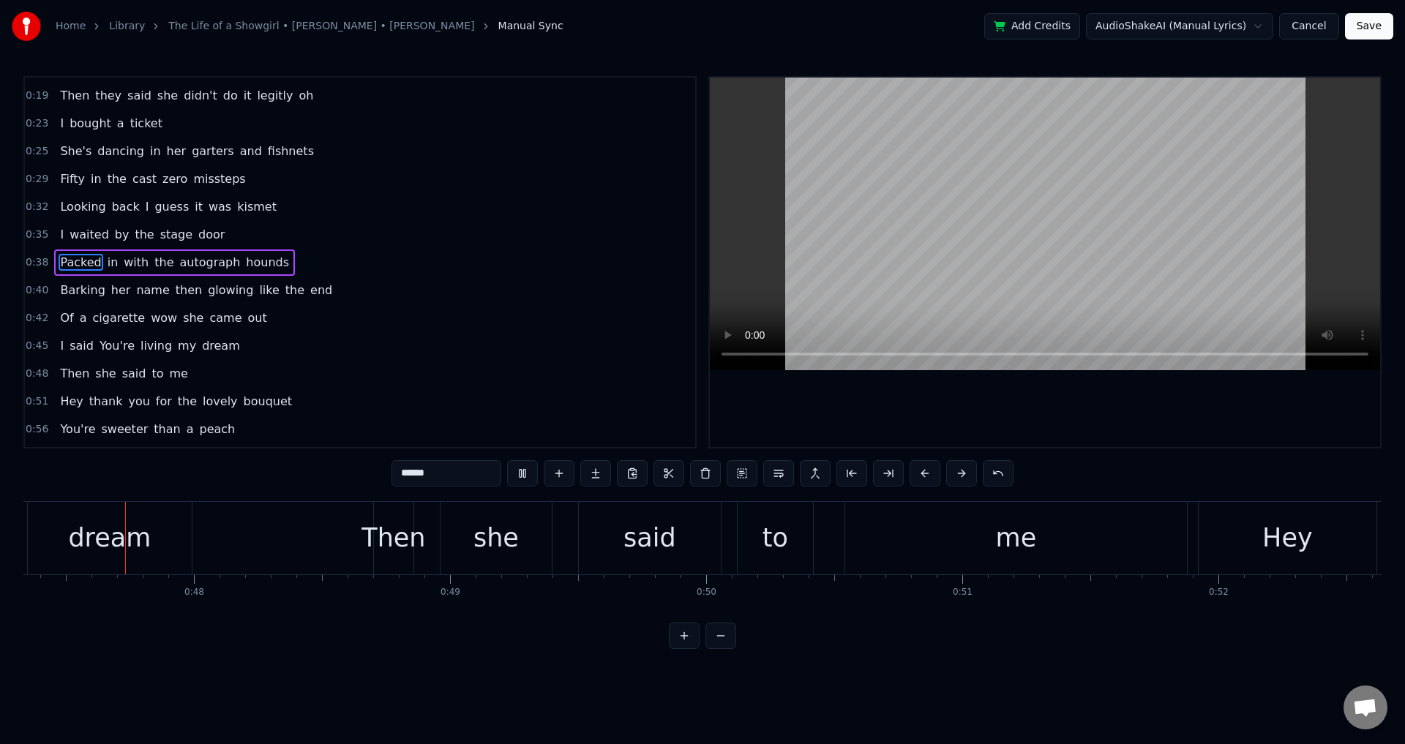
click at [1018, 453] on div "0:11 Her name was Kitty 0:13 Made her money being pretty and witty 0:16 They ga…" at bounding box center [702, 362] width 1358 height 573
click at [911, 399] on div at bounding box center [1045, 262] width 670 height 369
click at [116, 339] on span "You're" at bounding box center [117, 345] width 38 height 17
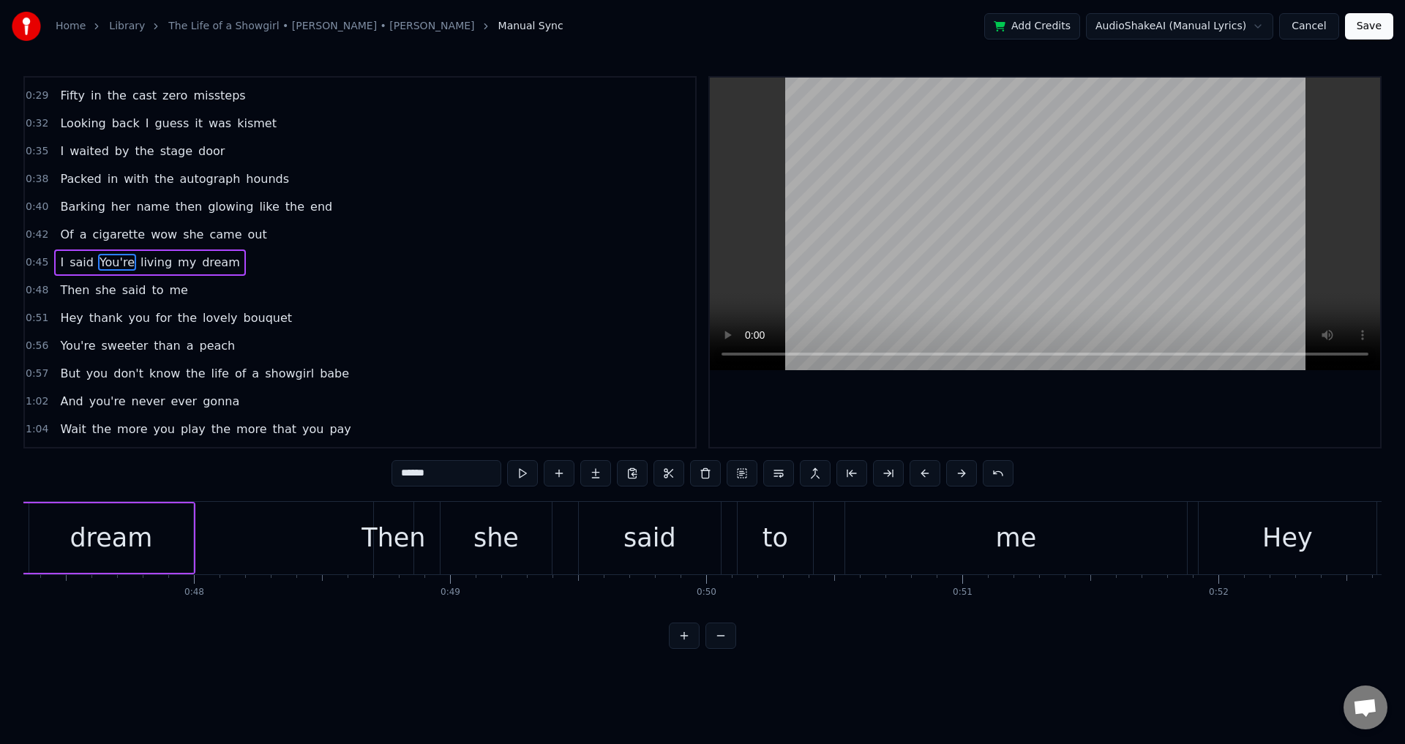
scroll to position [0, 11627]
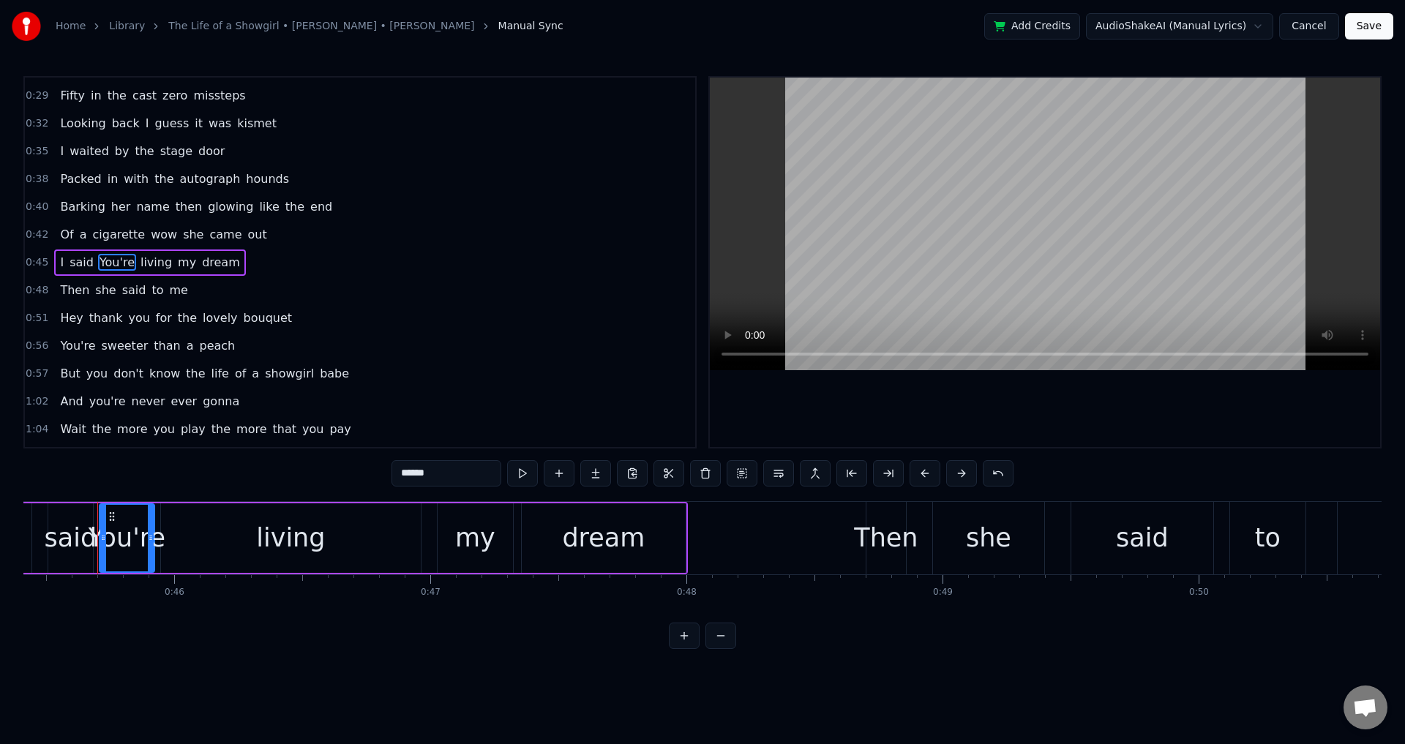
drag, startPoint x: 408, startPoint y: 479, endPoint x: 394, endPoint y: 472, distance: 15.7
click at [394, 472] on input "******" at bounding box center [446, 473] width 110 height 26
click at [855, 409] on div at bounding box center [1045, 262] width 670 height 369
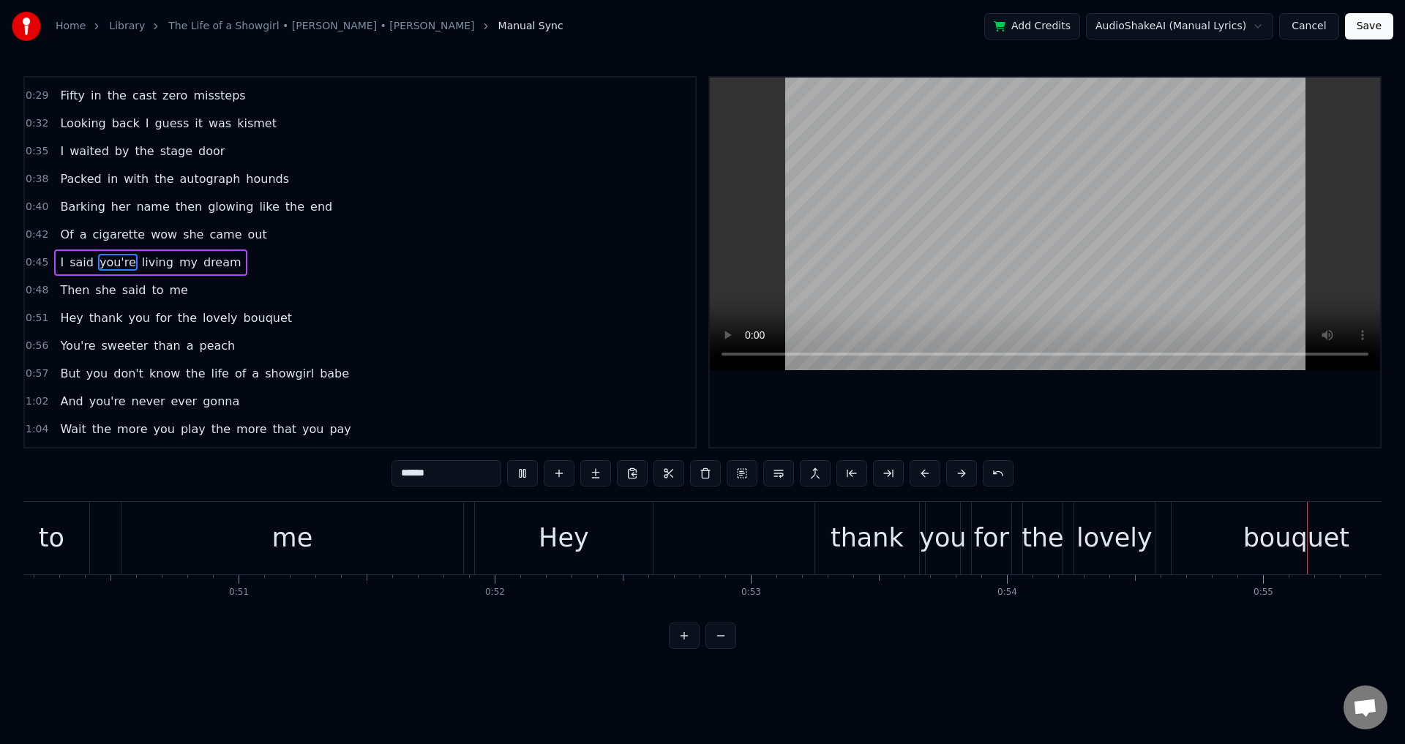
scroll to position [0, 14072]
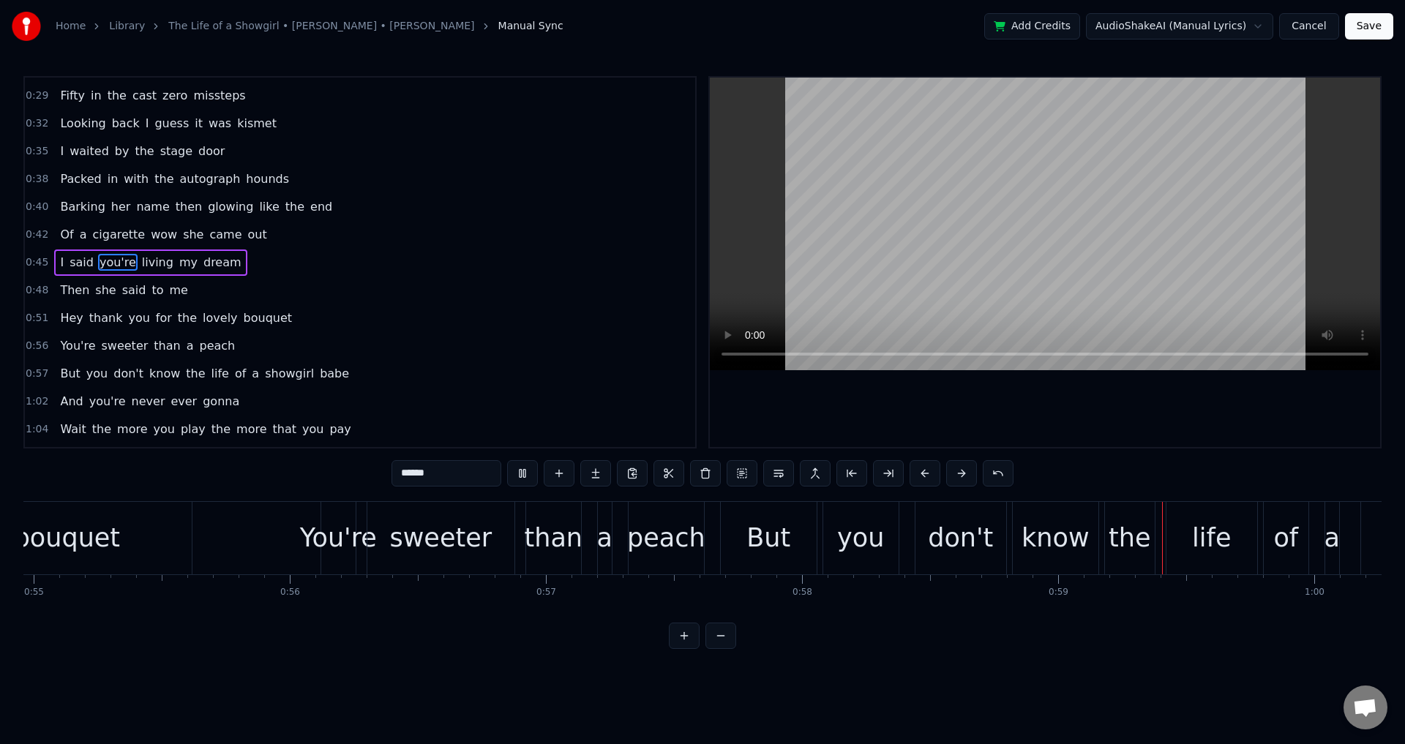
click at [1012, 414] on div at bounding box center [1045, 262] width 670 height 369
click at [184, 374] on span "the" at bounding box center [195, 373] width 22 height 17
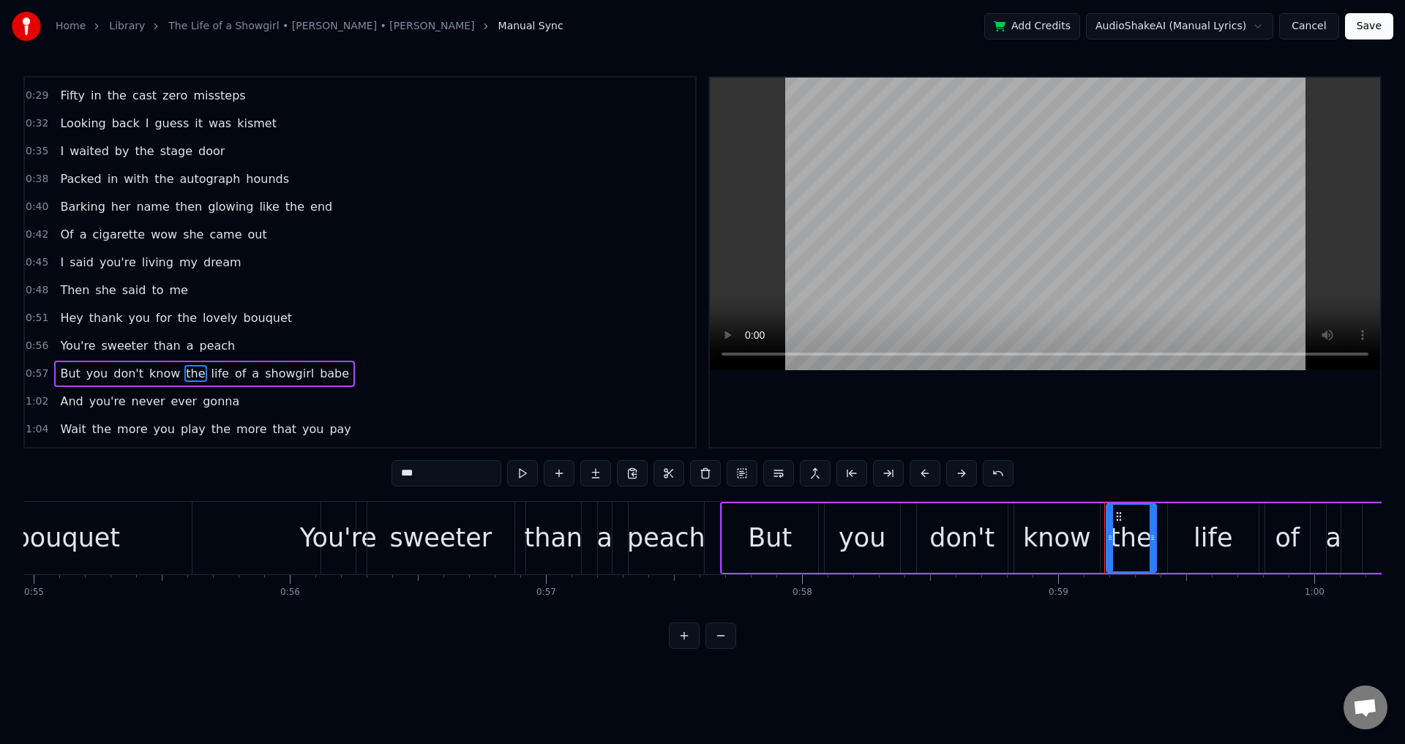
scroll to position [274, 0]
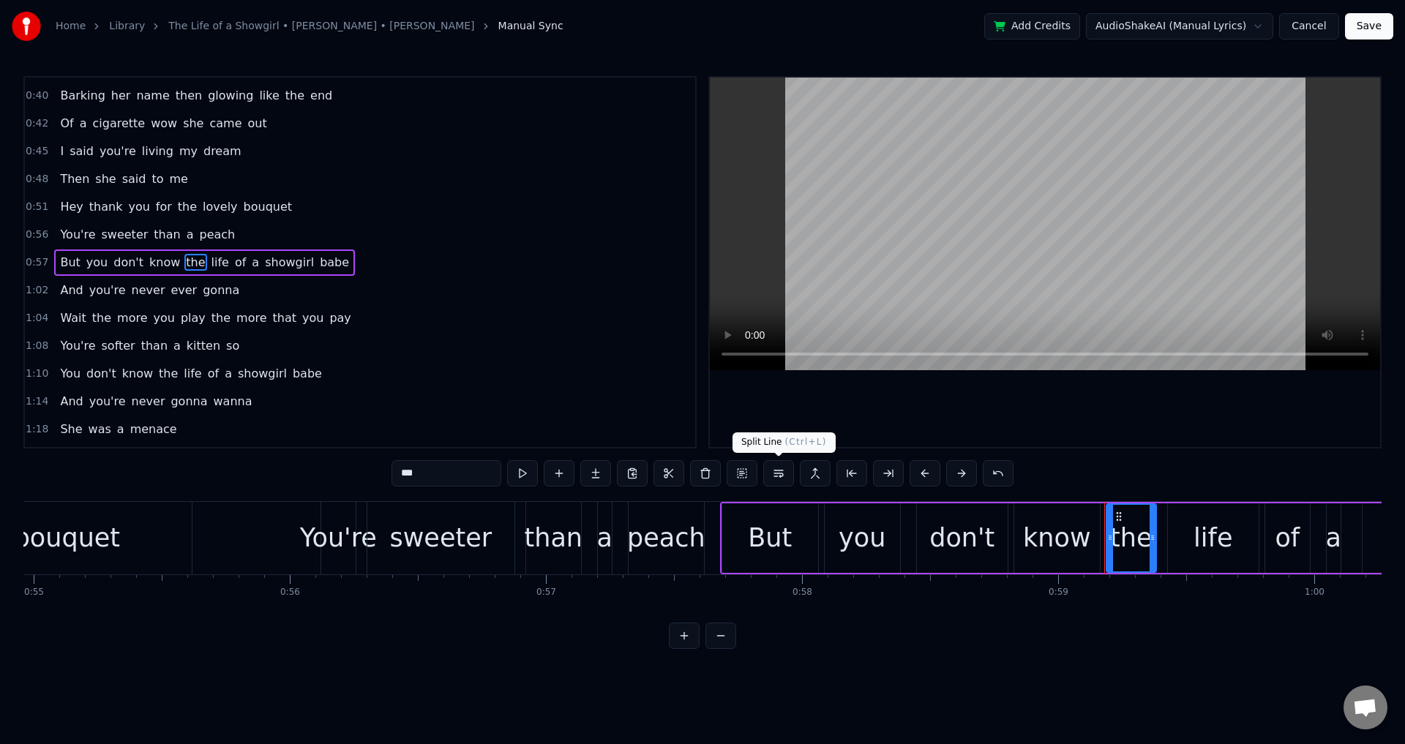
click at [777, 472] on button at bounding box center [778, 473] width 31 height 26
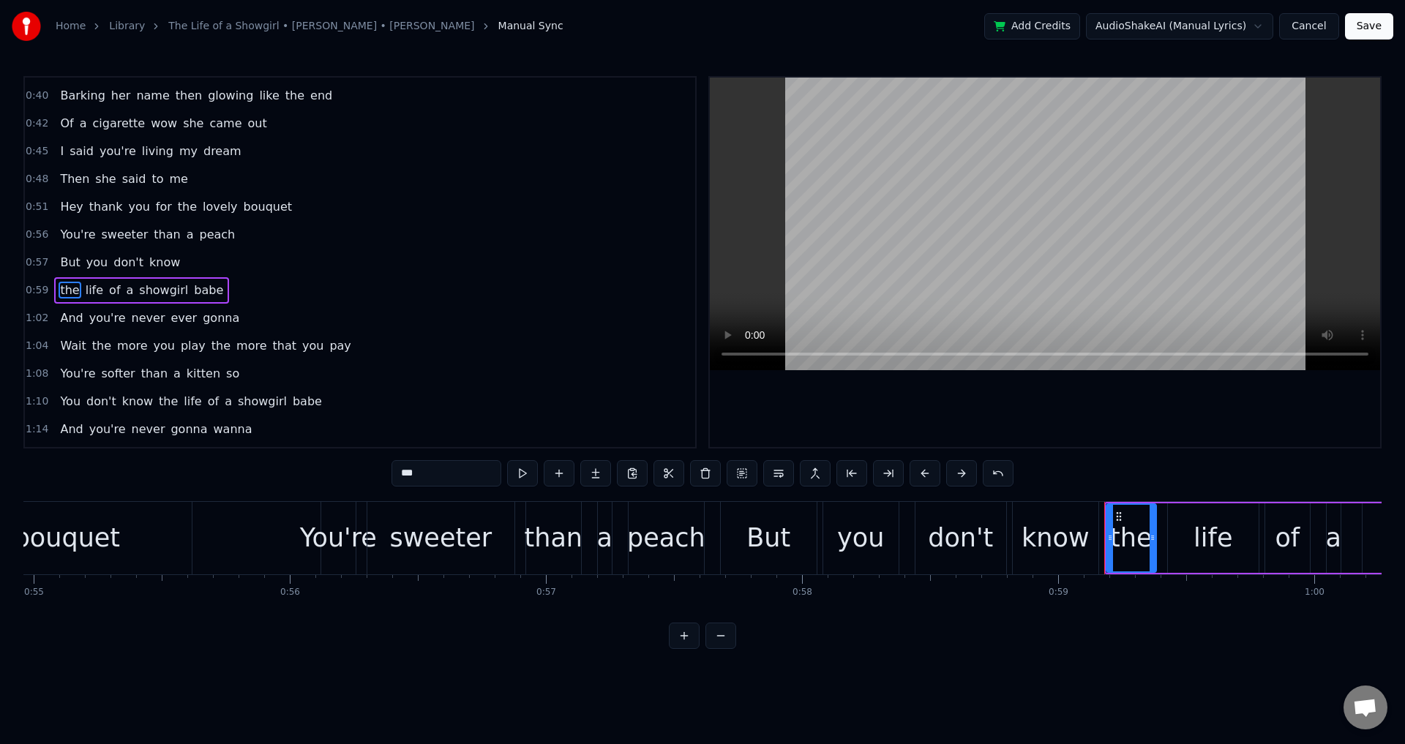
scroll to position [301, 0]
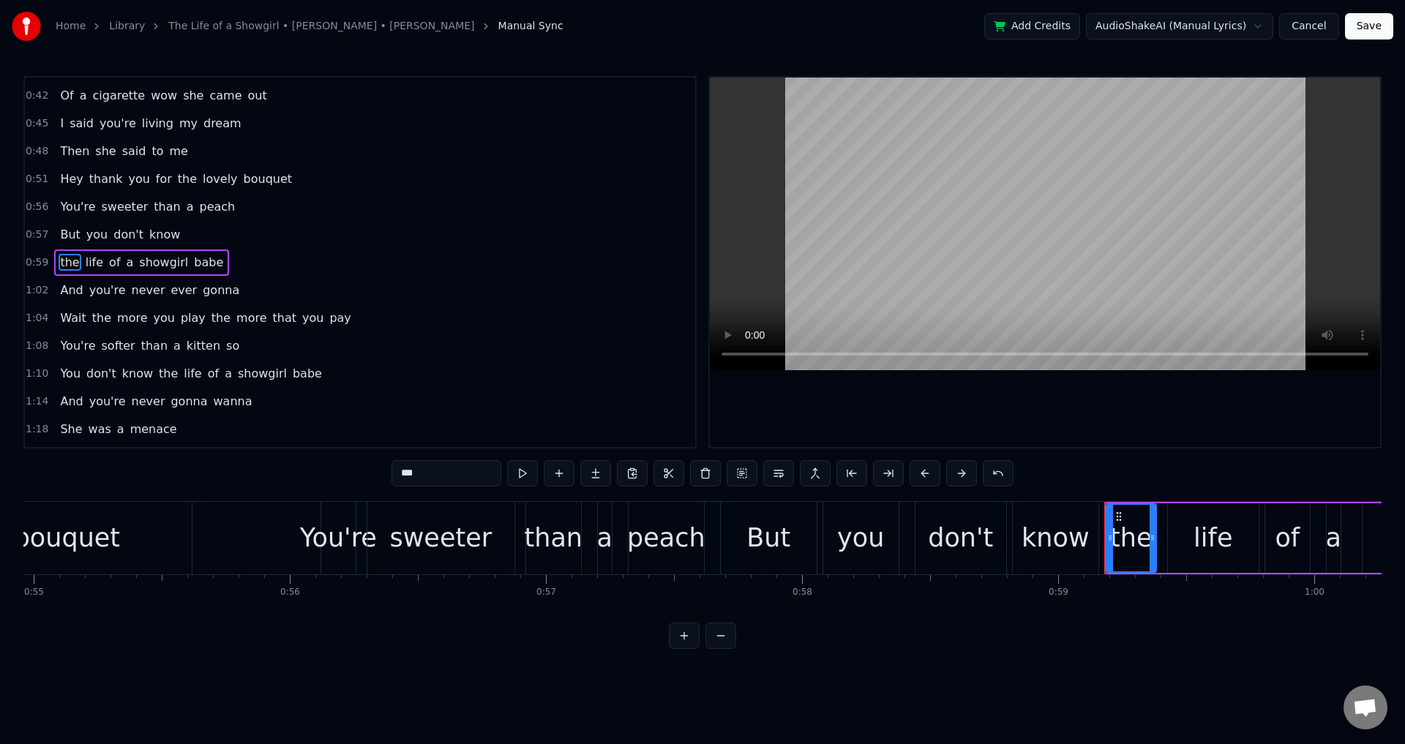
drag, startPoint x: 405, startPoint y: 473, endPoint x: 396, endPoint y: 476, distance: 8.6
click at [396, 476] on input "***" at bounding box center [446, 473] width 110 height 26
type input "***"
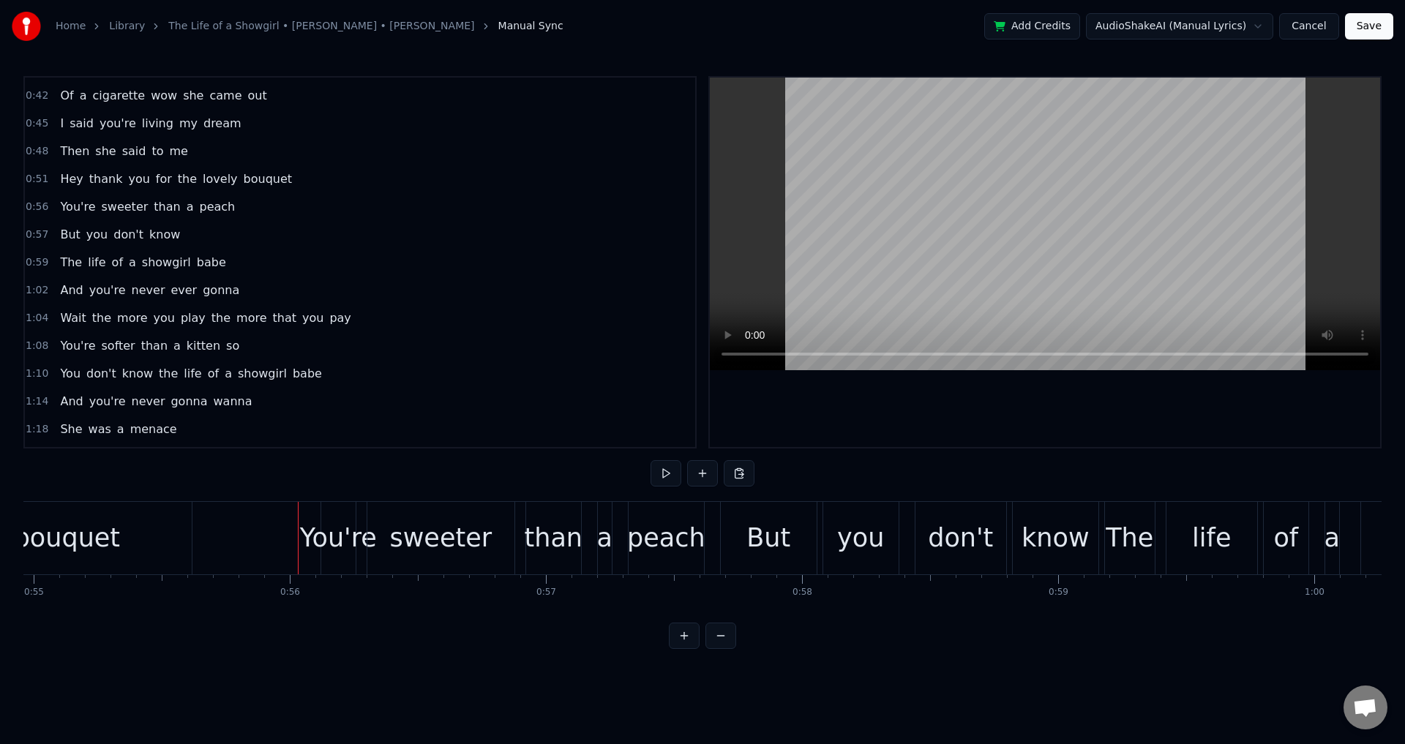
click at [986, 423] on div at bounding box center [1045, 262] width 670 height 369
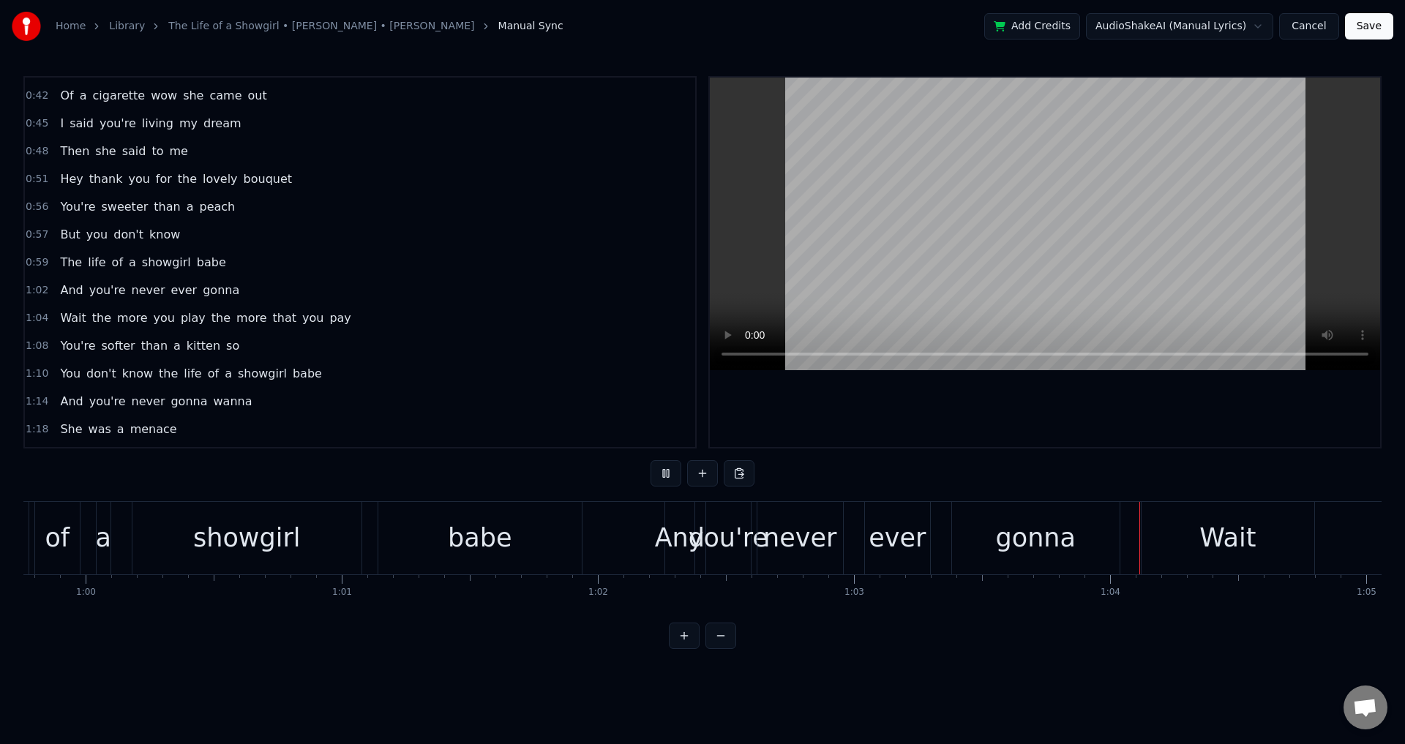
click at [67, 316] on span "Wait" at bounding box center [73, 317] width 29 height 17
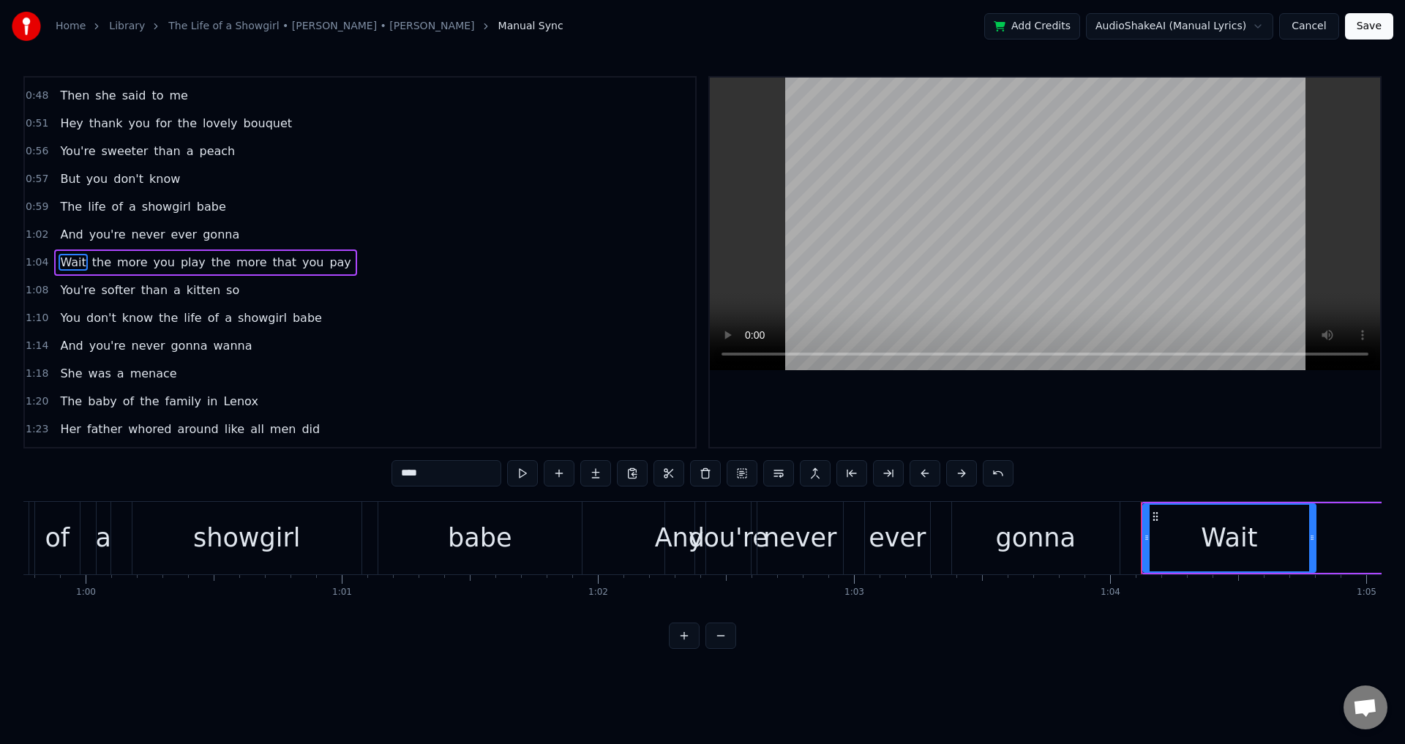
click at [923, 392] on div at bounding box center [1045, 262] width 670 height 369
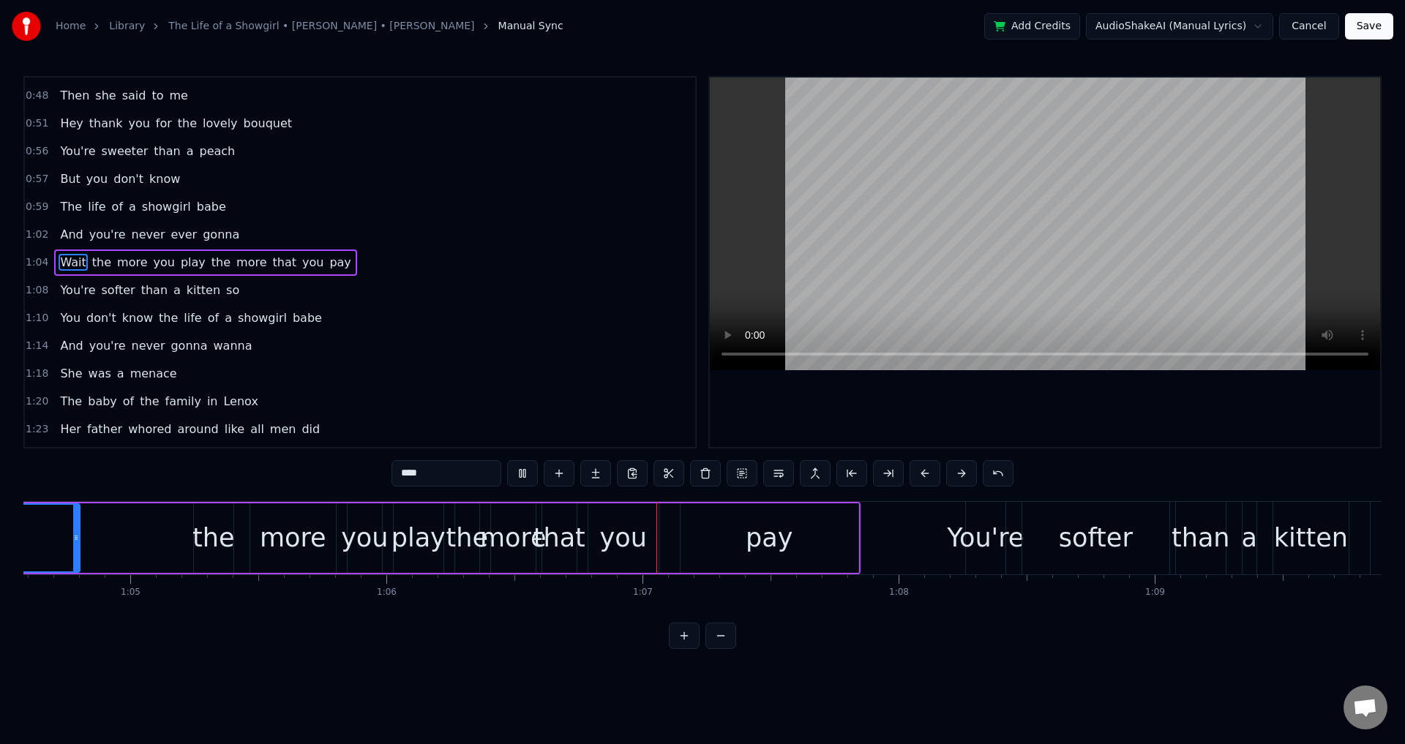
click at [922, 396] on div at bounding box center [1045, 262] width 670 height 369
click at [210, 264] on span "the" at bounding box center [221, 262] width 22 height 17
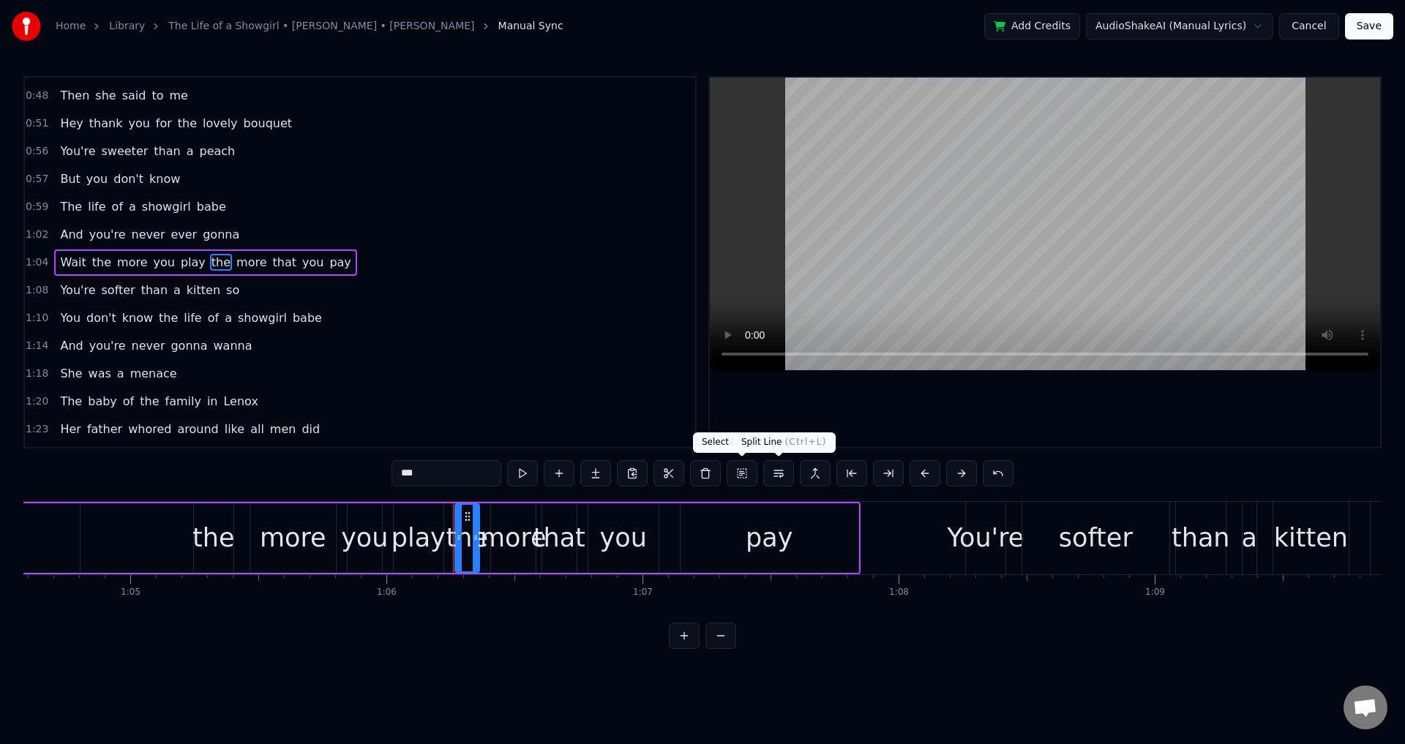
click at [768, 467] on button at bounding box center [778, 473] width 31 height 26
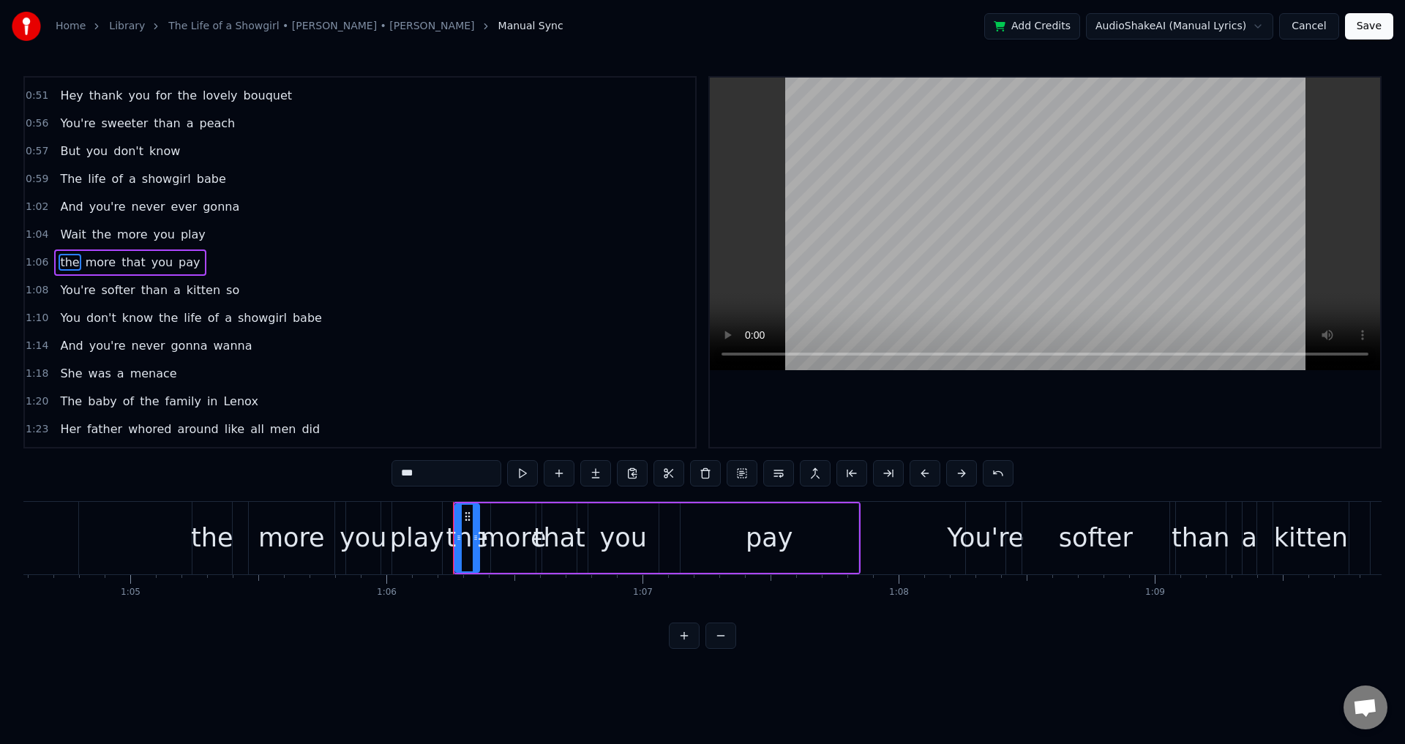
drag, startPoint x: 404, startPoint y: 473, endPoint x: 388, endPoint y: 475, distance: 15.5
click at [388, 473] on div "0:11 Her name was Kitty 0:13 Made her money being pretty and witty 0:16 They ga…" at bounding box center [702, 362] width 1358 height 573
type input "***"
click at [138, 525] on div "Wait the more you play" at bounding box center [175, 538] width 541 height 72
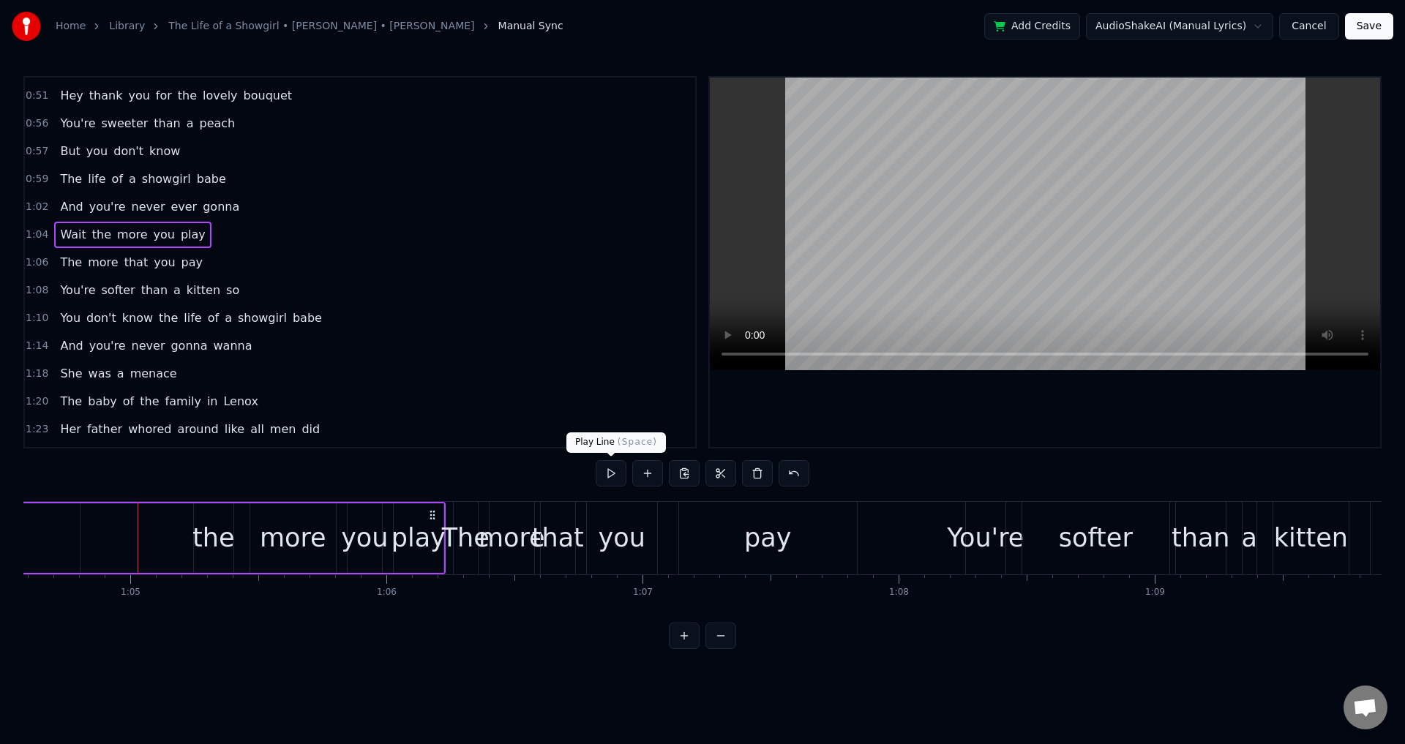
click at [1084, 383] on div at bounding box center [1045, 262] width 670 height 369
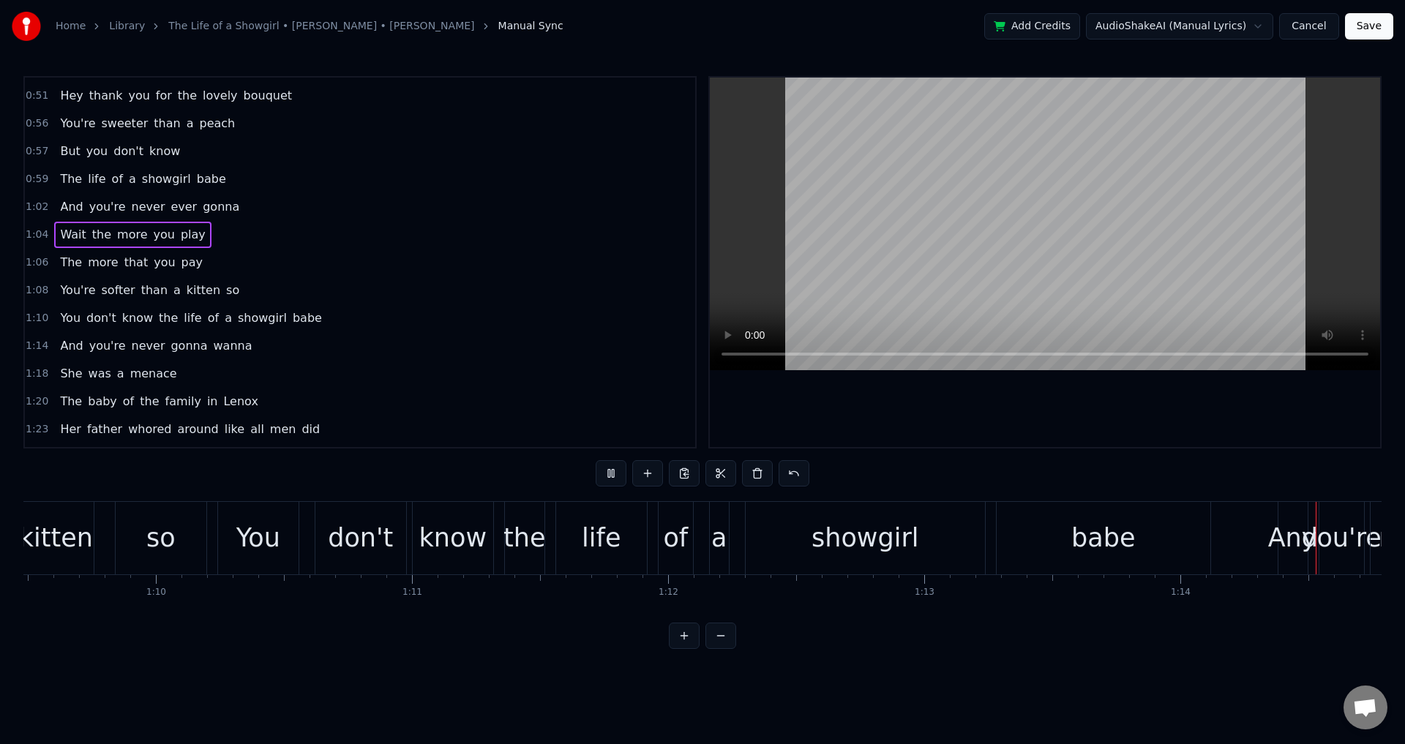
scroll to position [0, 19027]
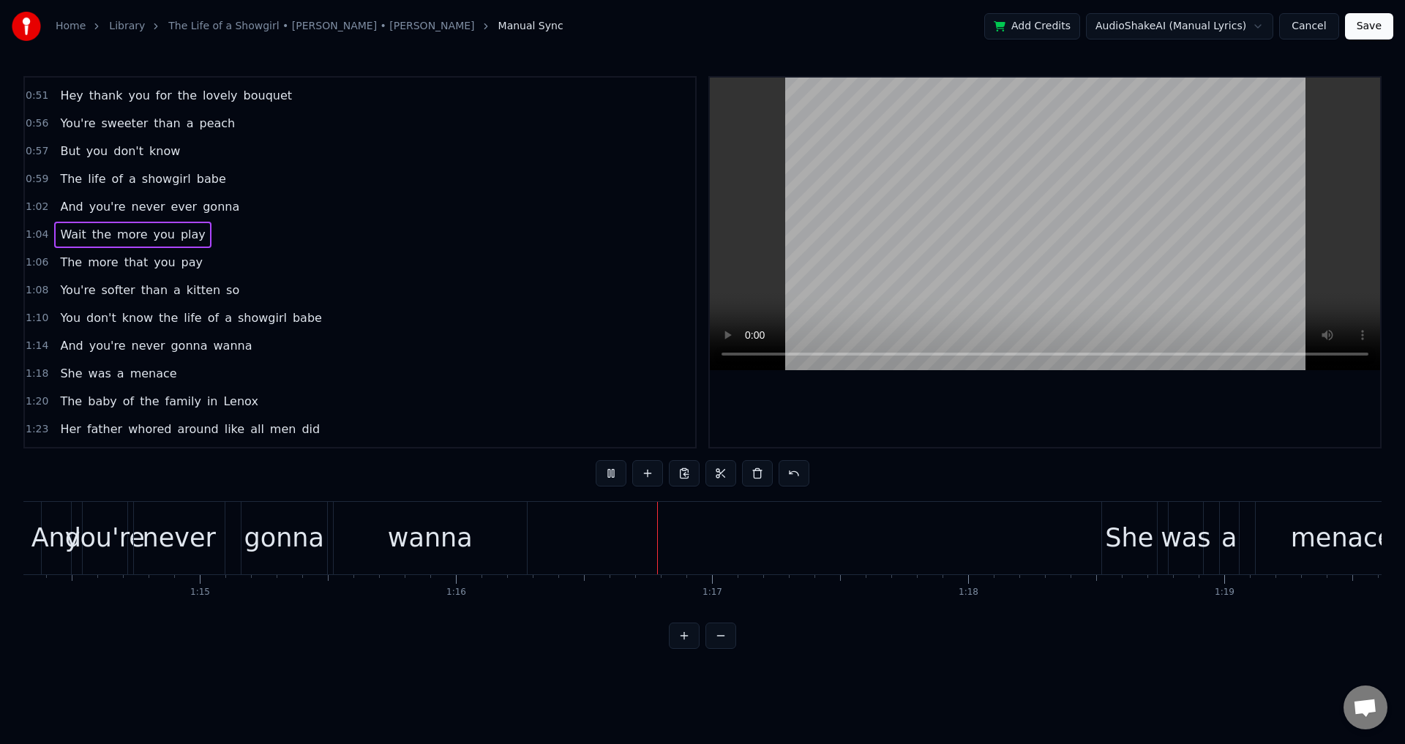
click at [909, 451] on div "0:11 Her name was Kitty 0:13 Made her money being pretty and witty 0:16 They ga…" at bounding box center [702, 362] width 1358 height 573
click at [925, 432] on div at bounding box center [1045, 262] width 670 height 369
click at [925, 426] on div at bounding box center [1045, 262] width 670 height 369
click at [931, 417] on div at bounding box center [1045, 262] width 670 height 369
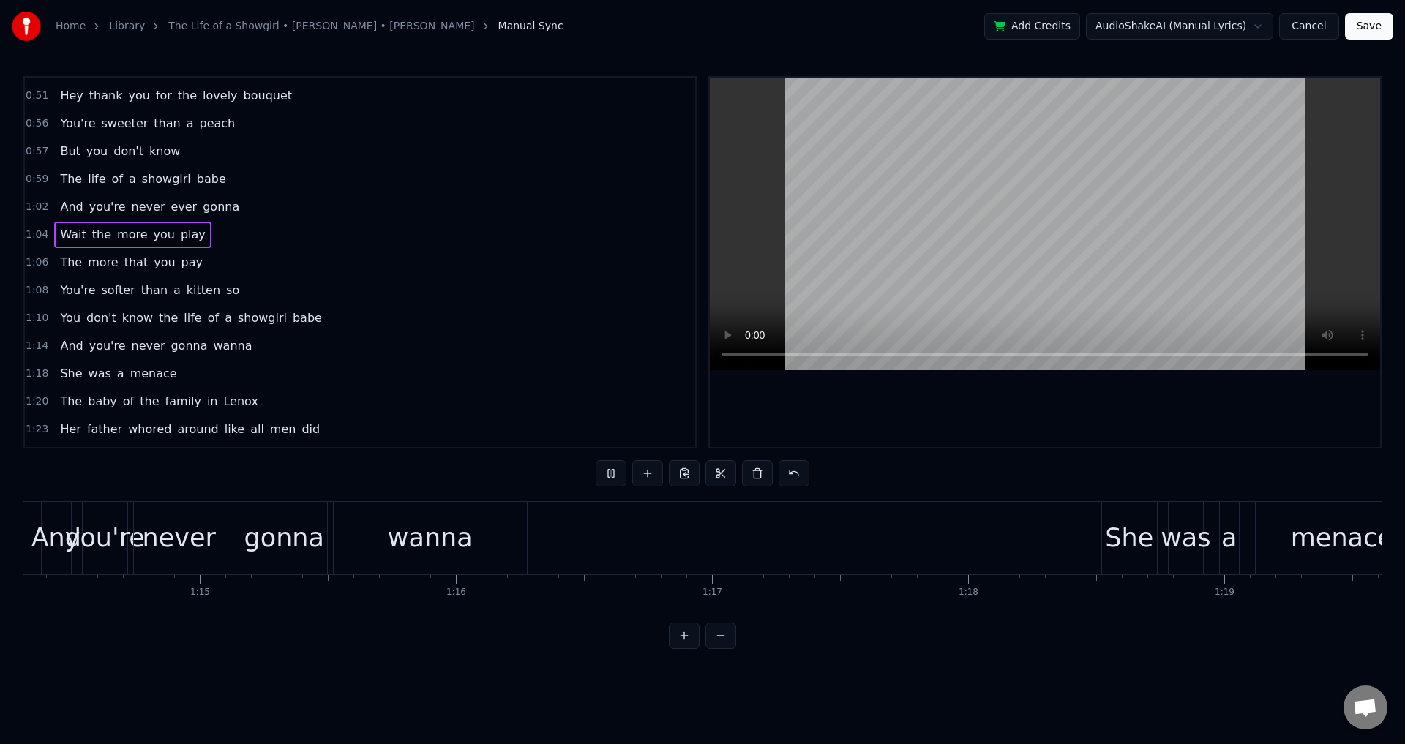
scroll to position [0, 20294]
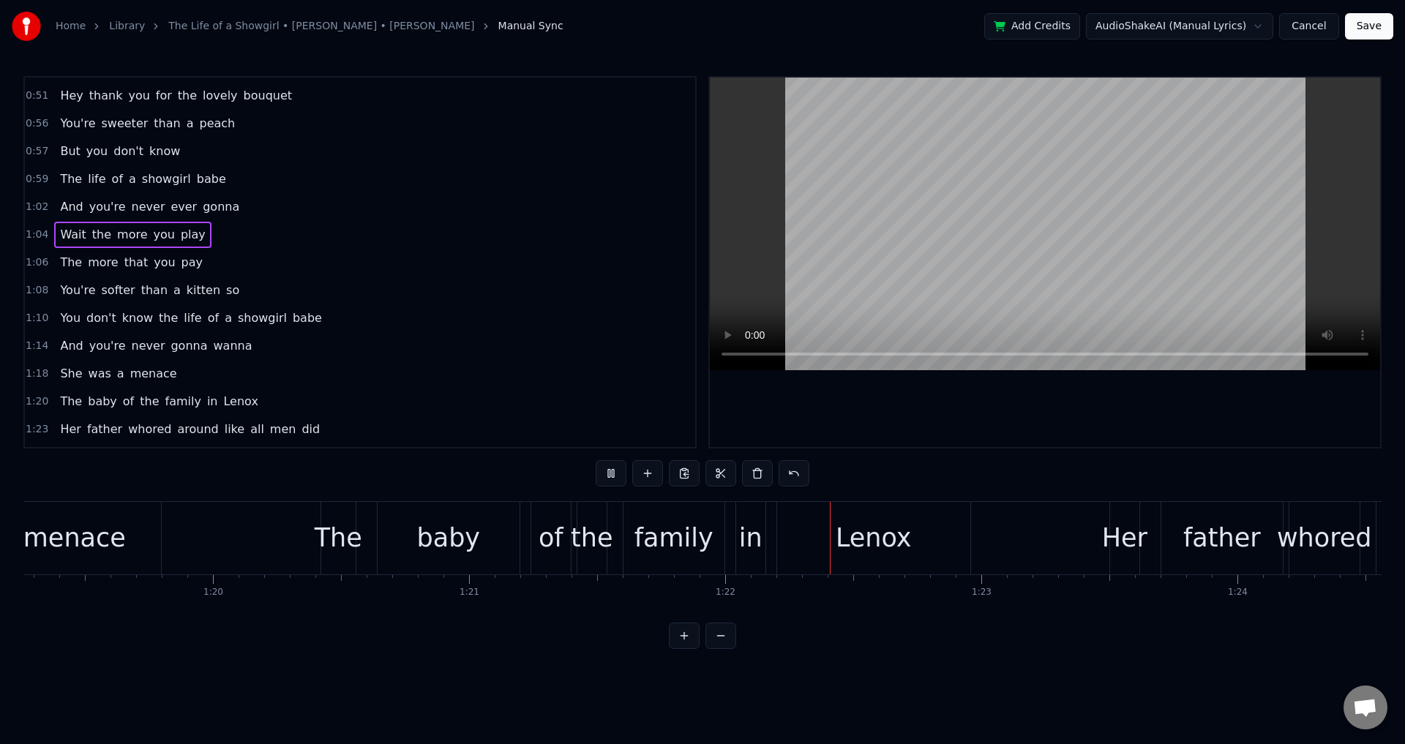
click at [932, 416] on div at bounding box center [1045, 262] width 670 height 369
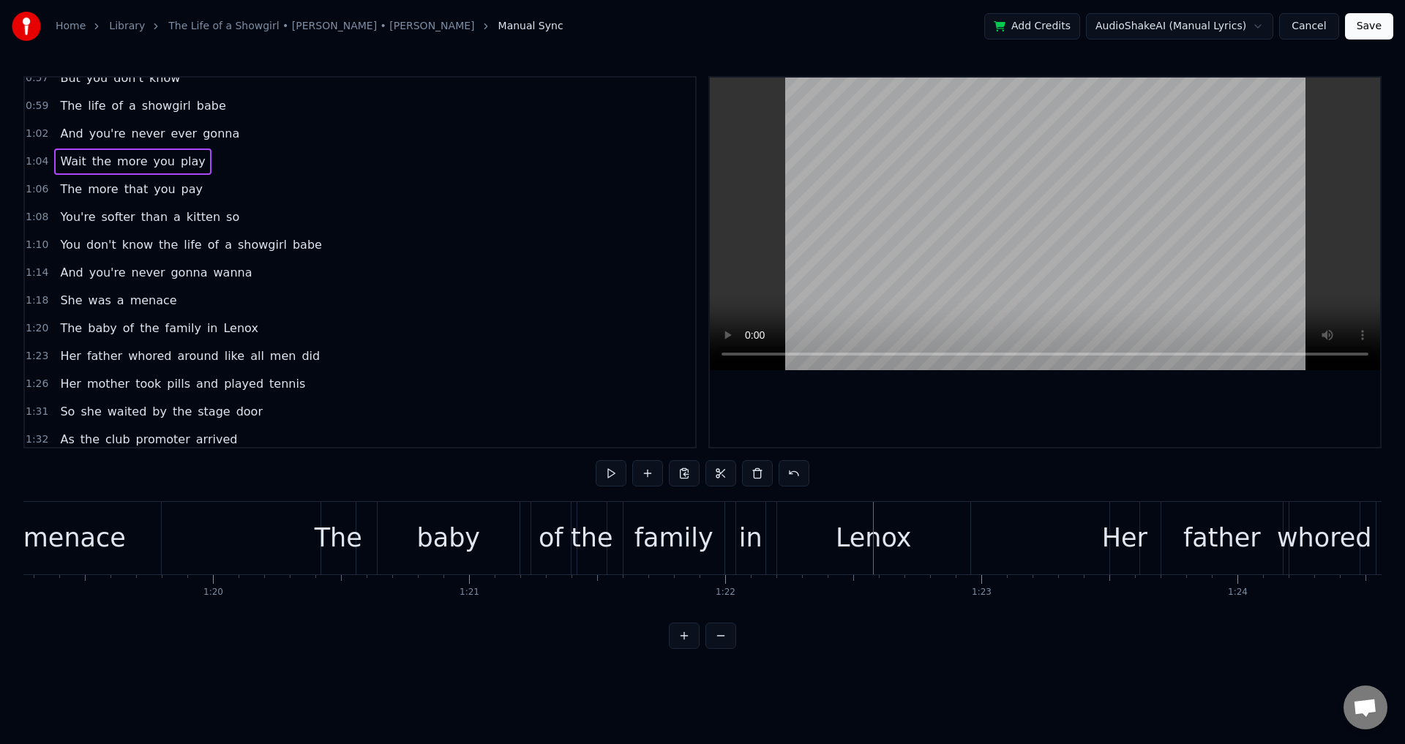
drag, startPoint x: 64, startPoint y: 363, endPoint x: 159, endPoint y: 375, distance: 95.2
click at [64, 364] on span "Her" at bounding box center [70, 355] width 23 height 17
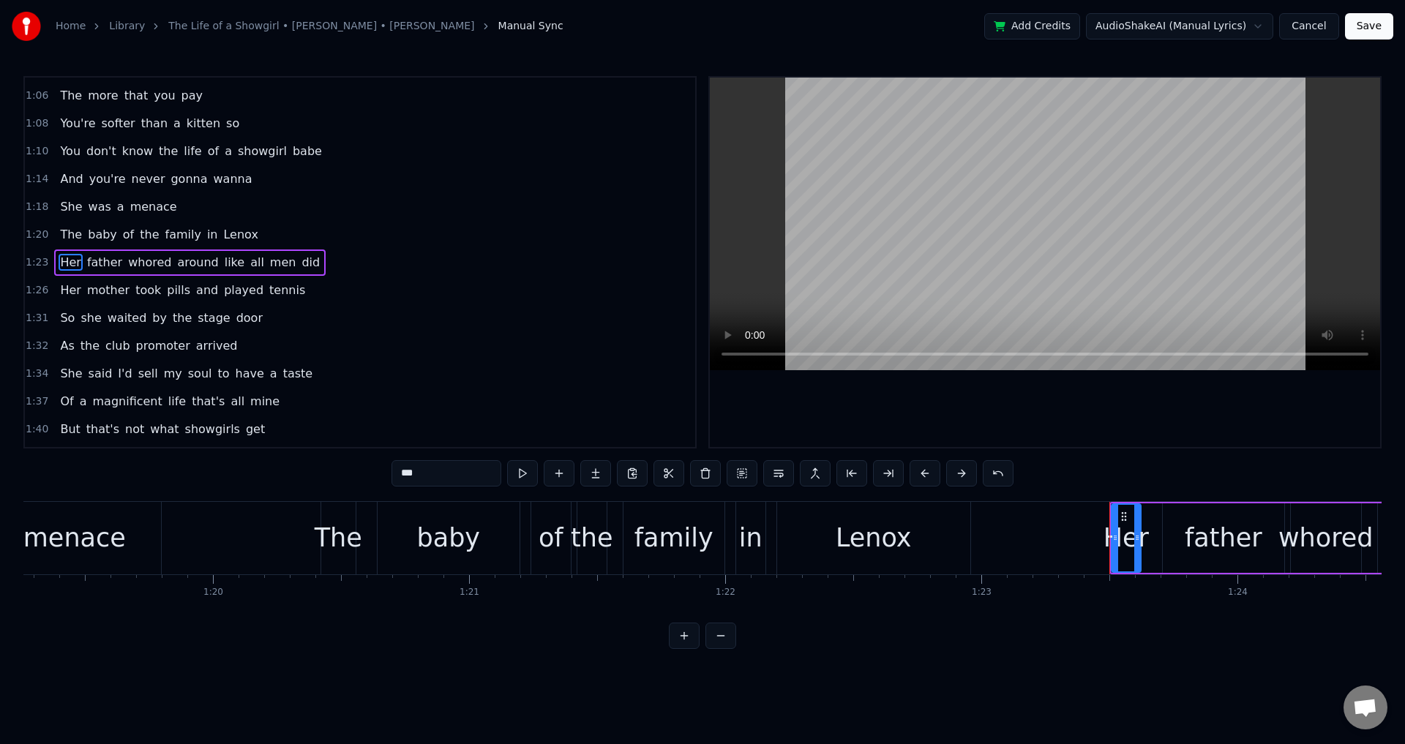
click at [988, 422] on div at bounding box center [1045, 262] width 670 height 369
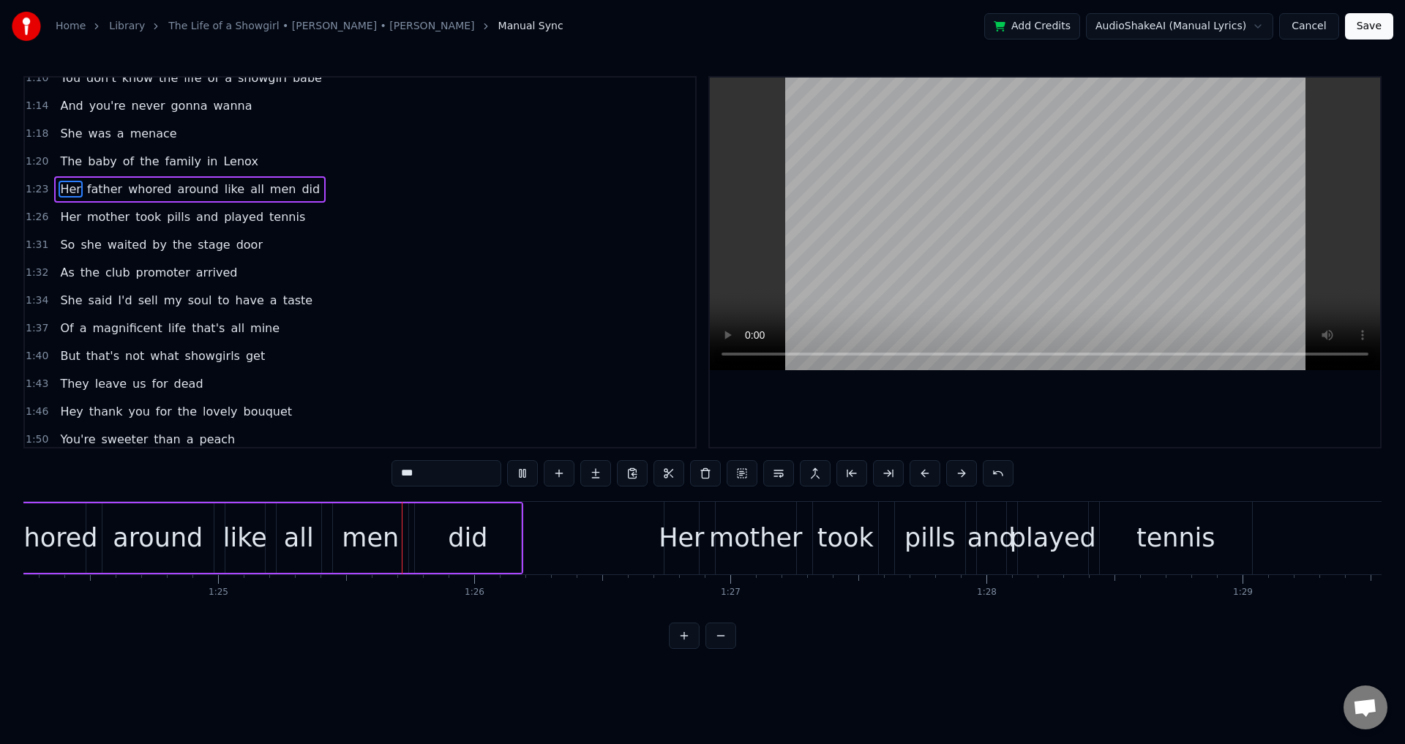
scroll to position [698, 0]
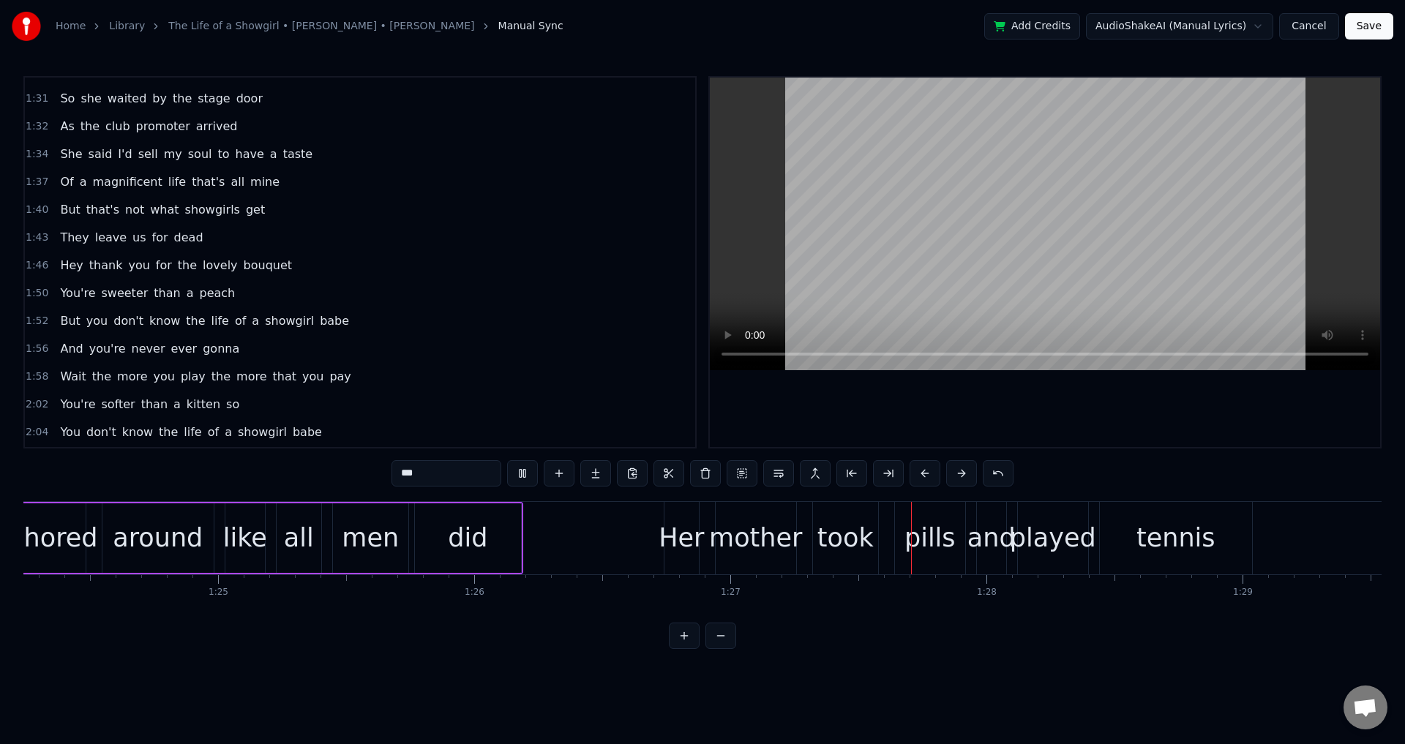
click at [61, 320] on span "But" at bounding box center [70, 320] width 23 height 17
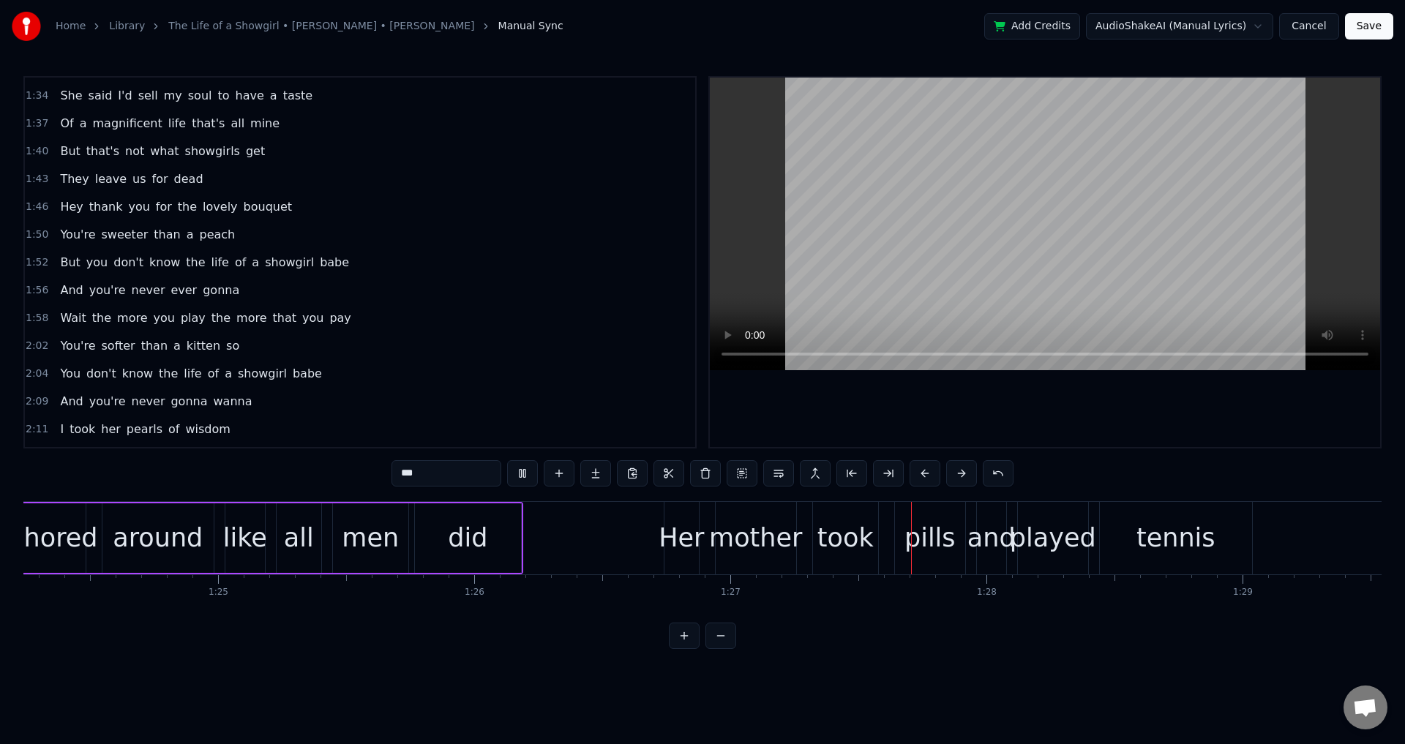
scroll to position [0, 28700]
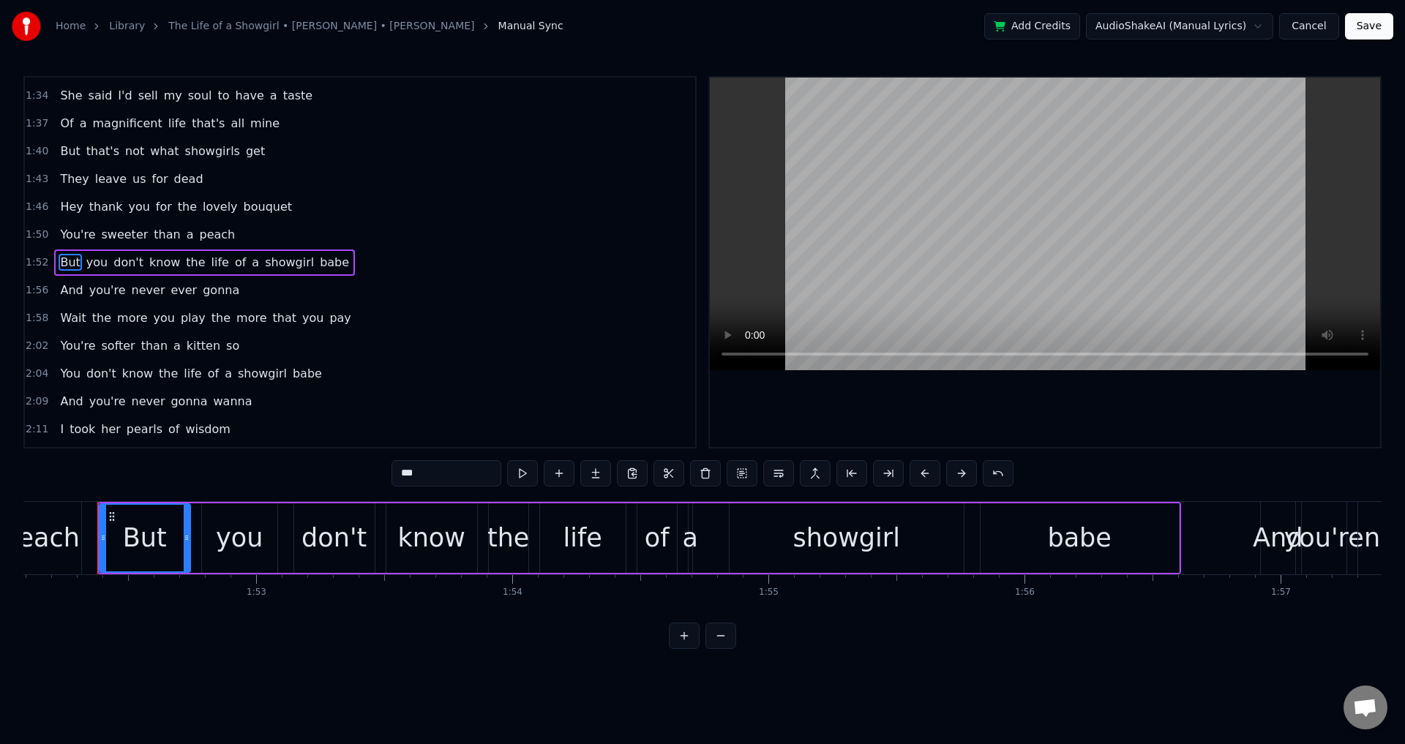
click at [950, 397] on div at bounding box center [1045, 262] width 670 height 369
click at [943, 402] on div at bounding box center [1045, 262] width 670 height 369
click at [184, 259] on span "the" at bounding box center [195, 262] width 22 height 17
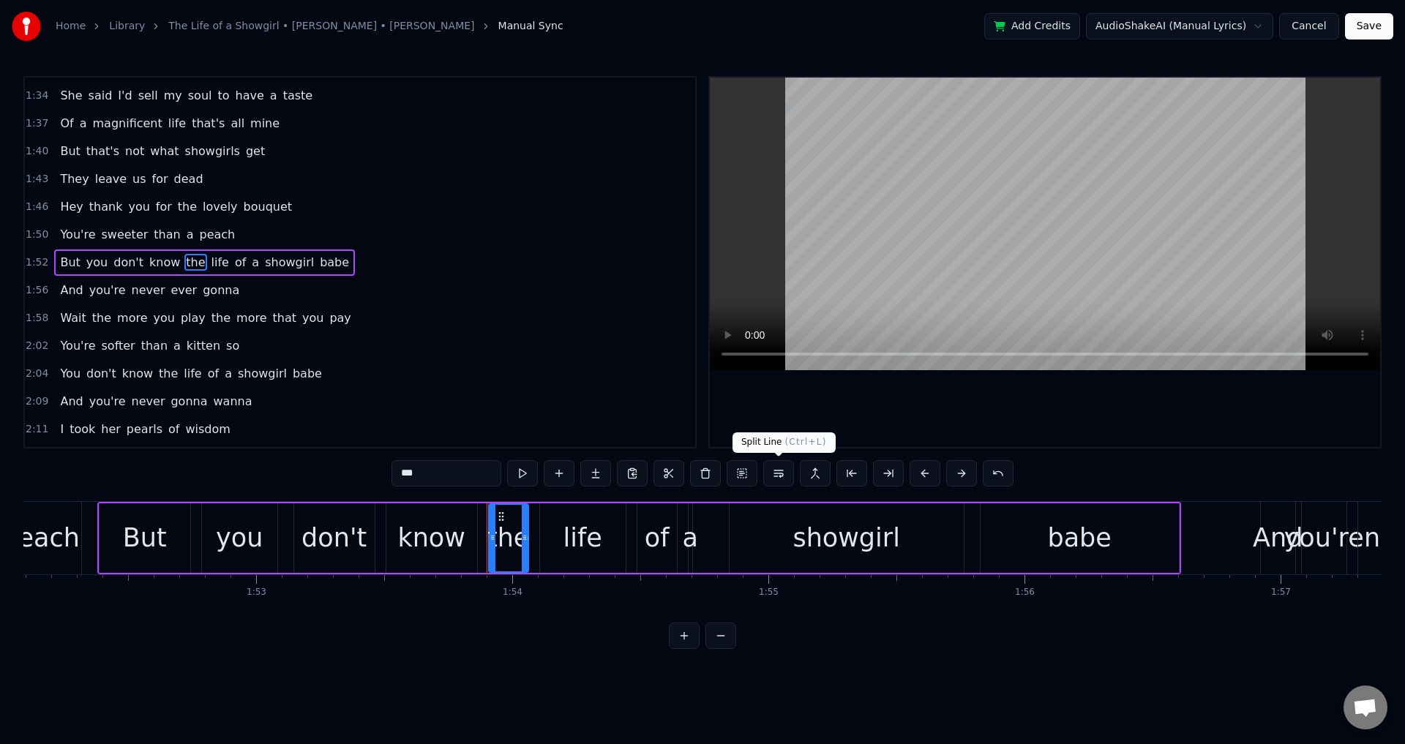
click at [777, 467] on button at bounding box center [778, 473] width 31 height 26
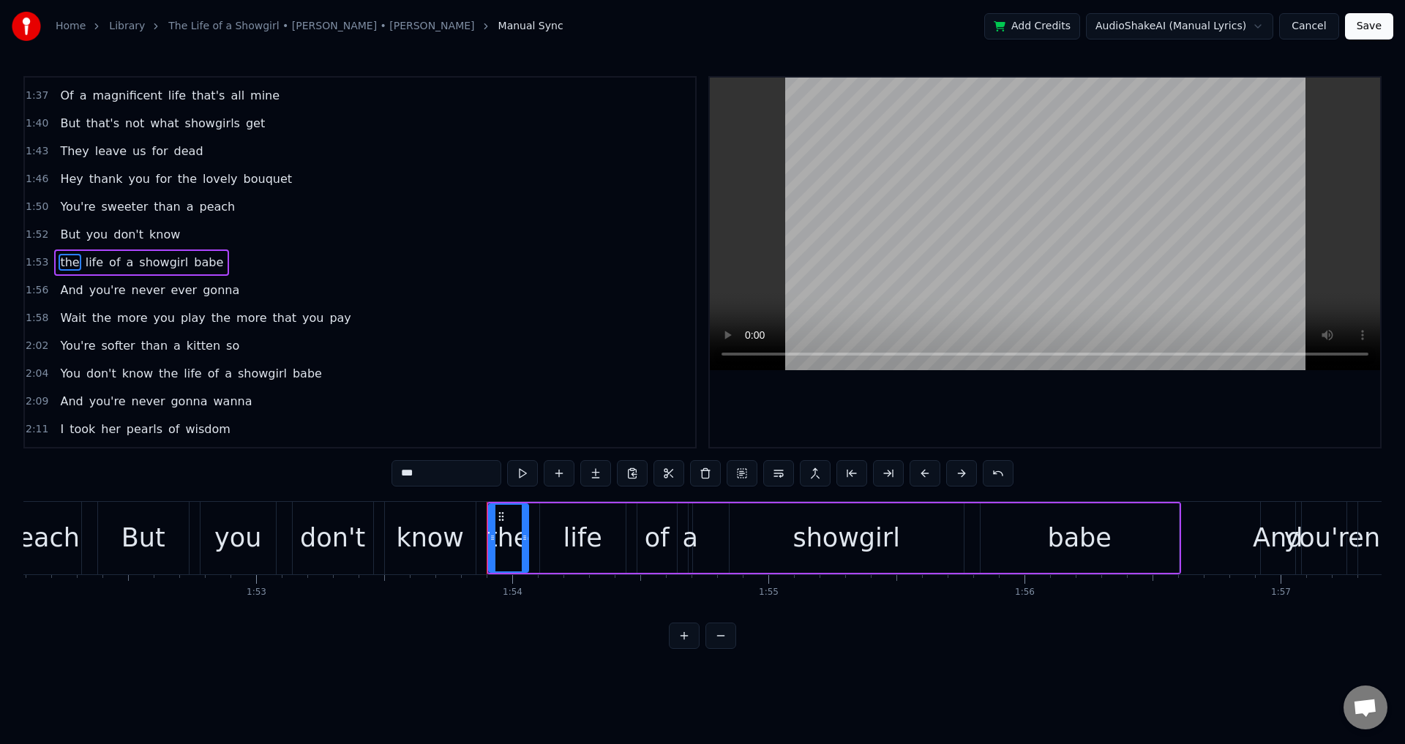
drag, startPoint x: 404, startPoint y: 469, endPoint x: 389, endPoint y: 473, distance: 15.3
click at [379, 469] on div "0:11 Her name was Kitty 0:13 Made her money being pretty and witty 0:16 They ga…" at bounding box center [702, 362] width 1358 height 573
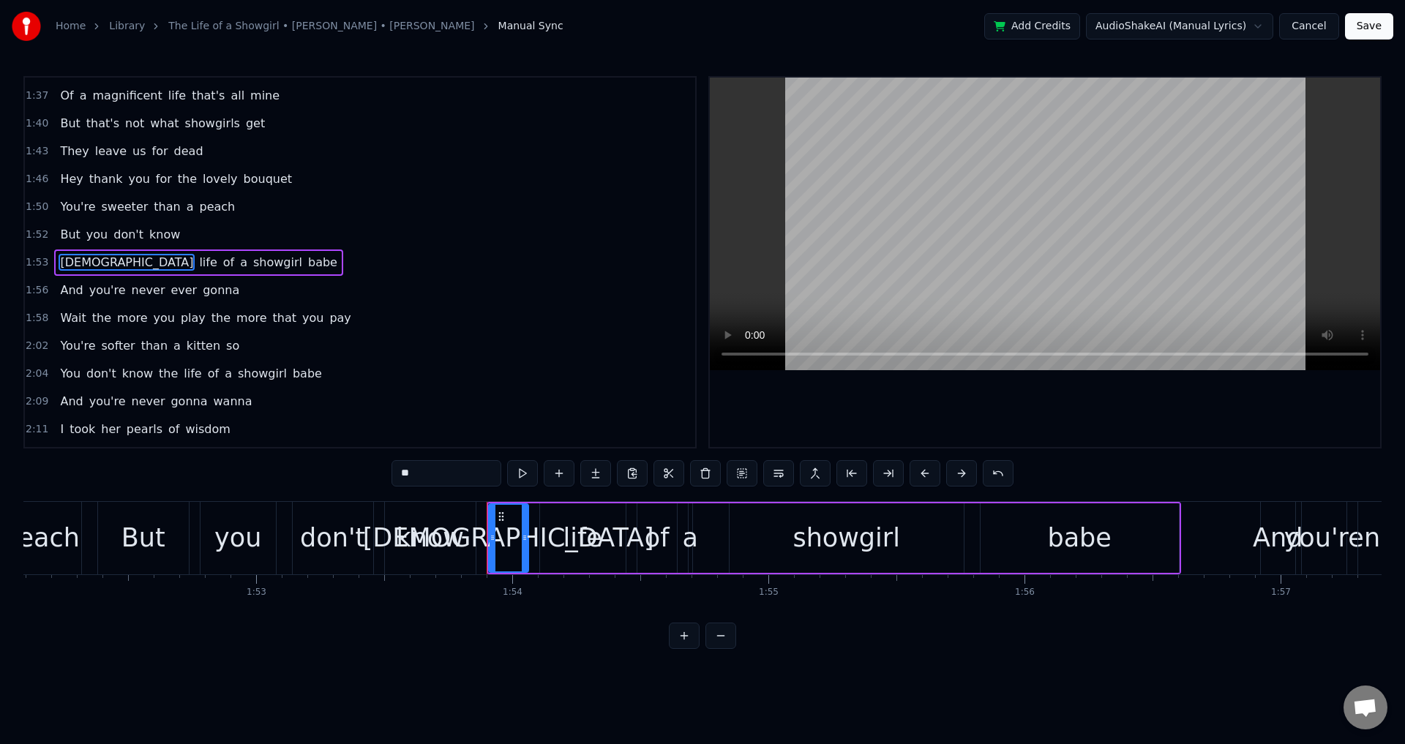
type input "*"
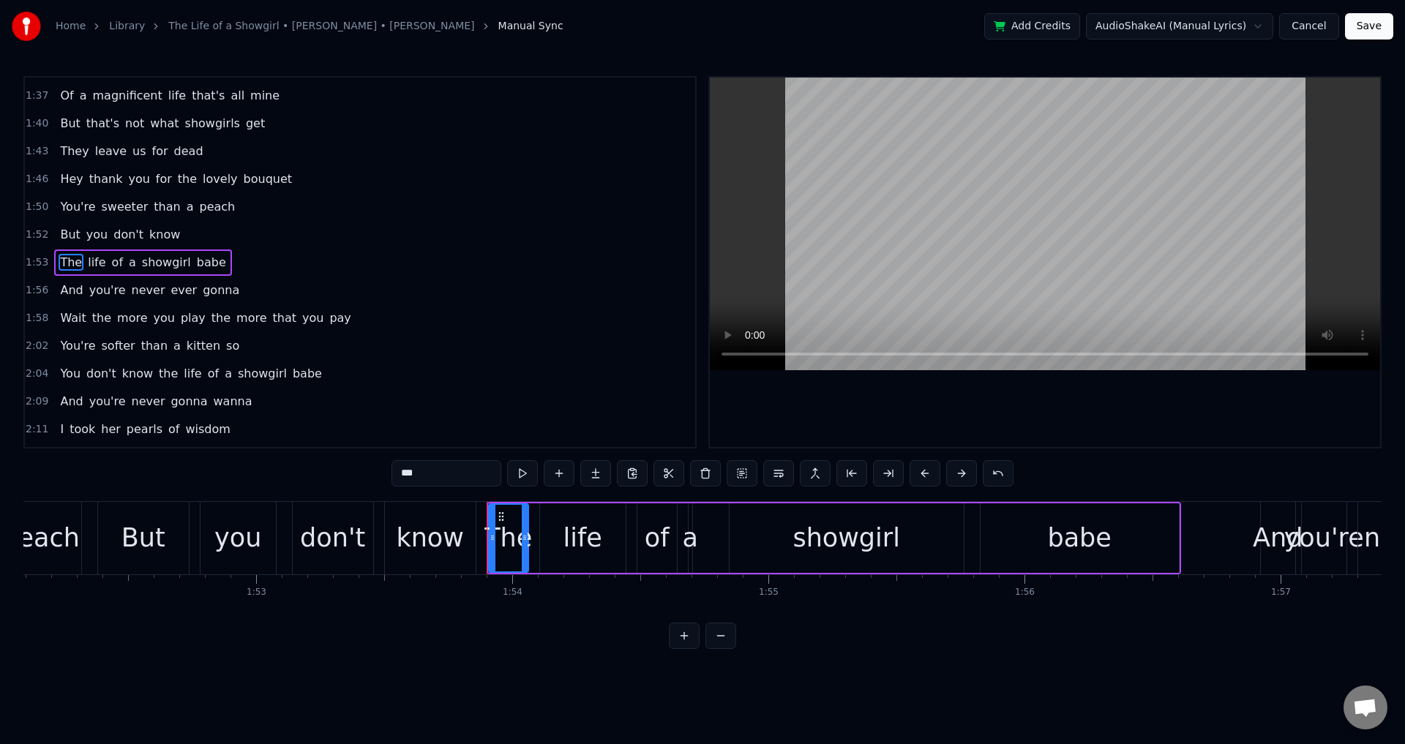
click at [1080, 412] on div at bounding box center [1045, 262] width 670 height 369
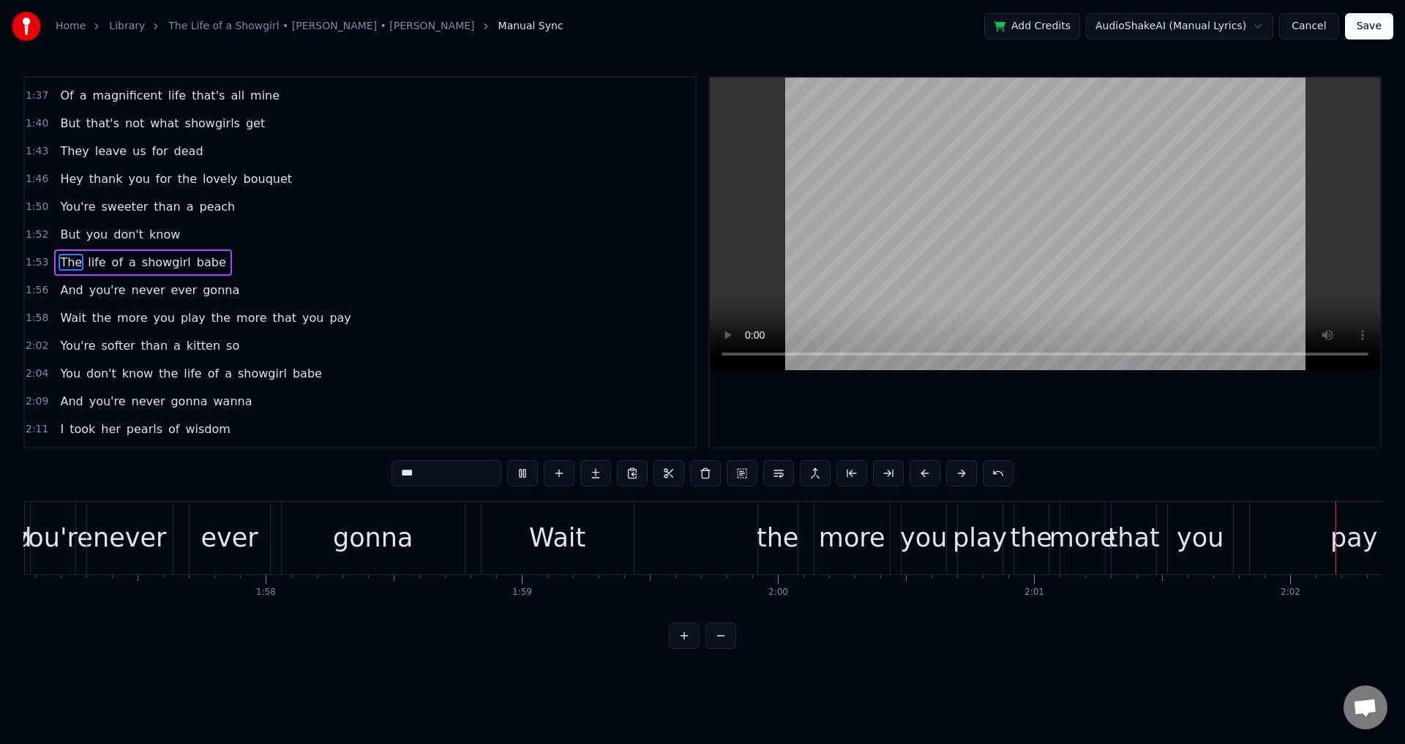
scroll to position [0, 31216]
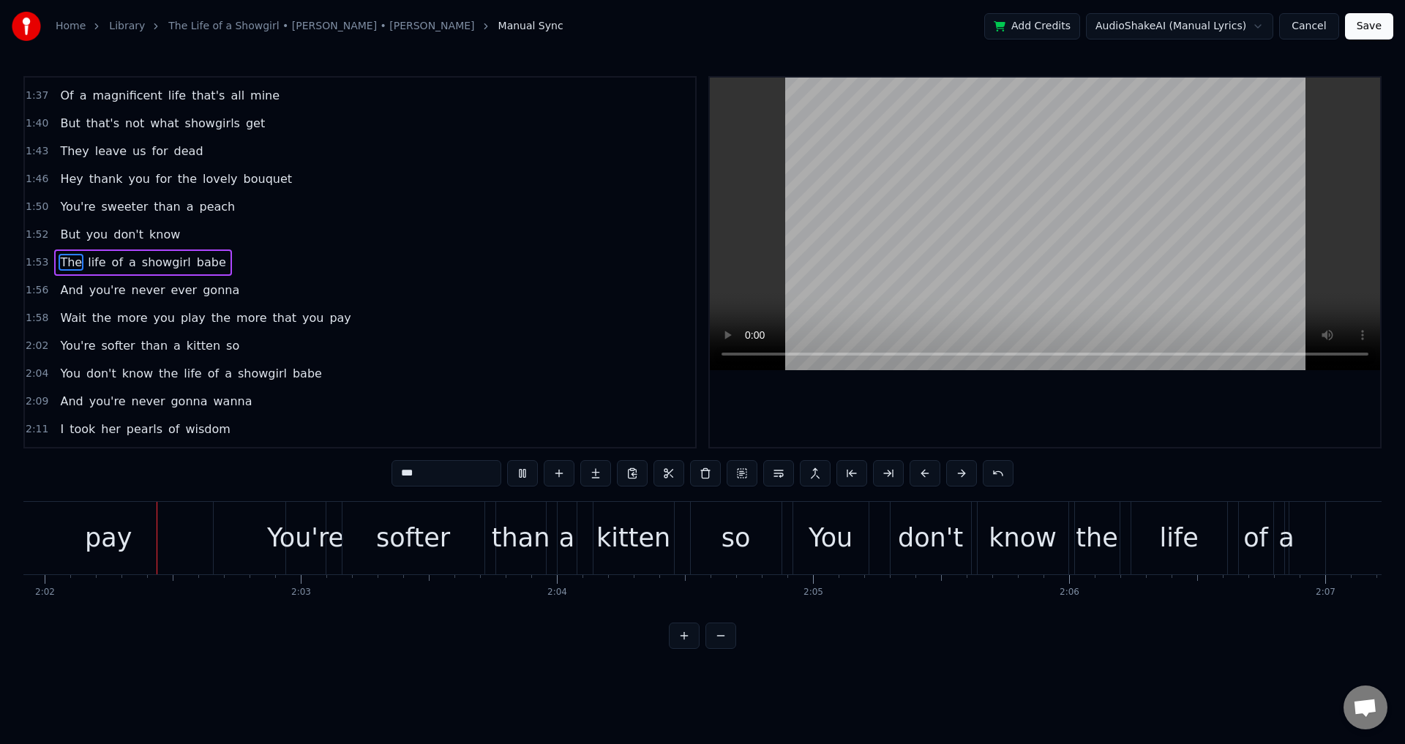
click at [210, 316] on span "the" at bounding box center [221, 317] width 22 height 17
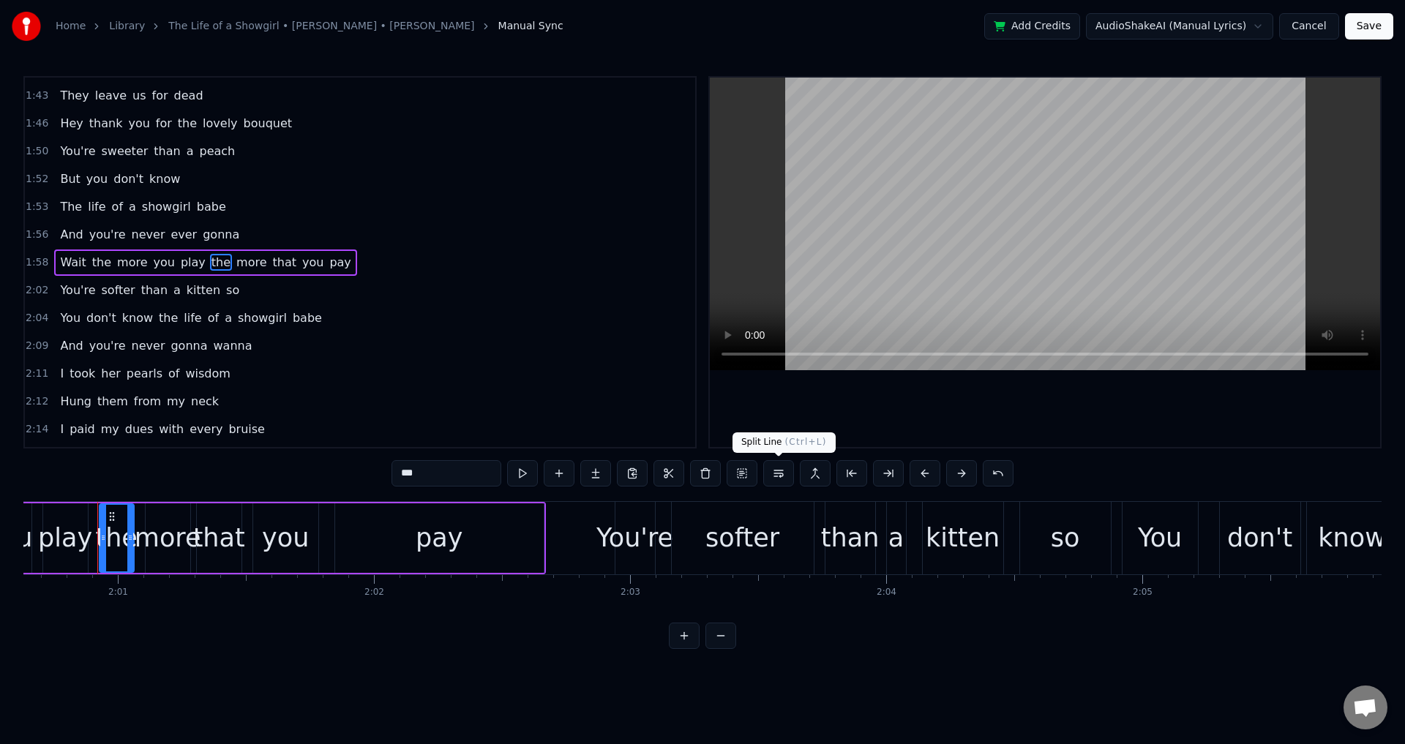
click at [782, 474] on button at bounding box center [778, 473] width 31 height 26
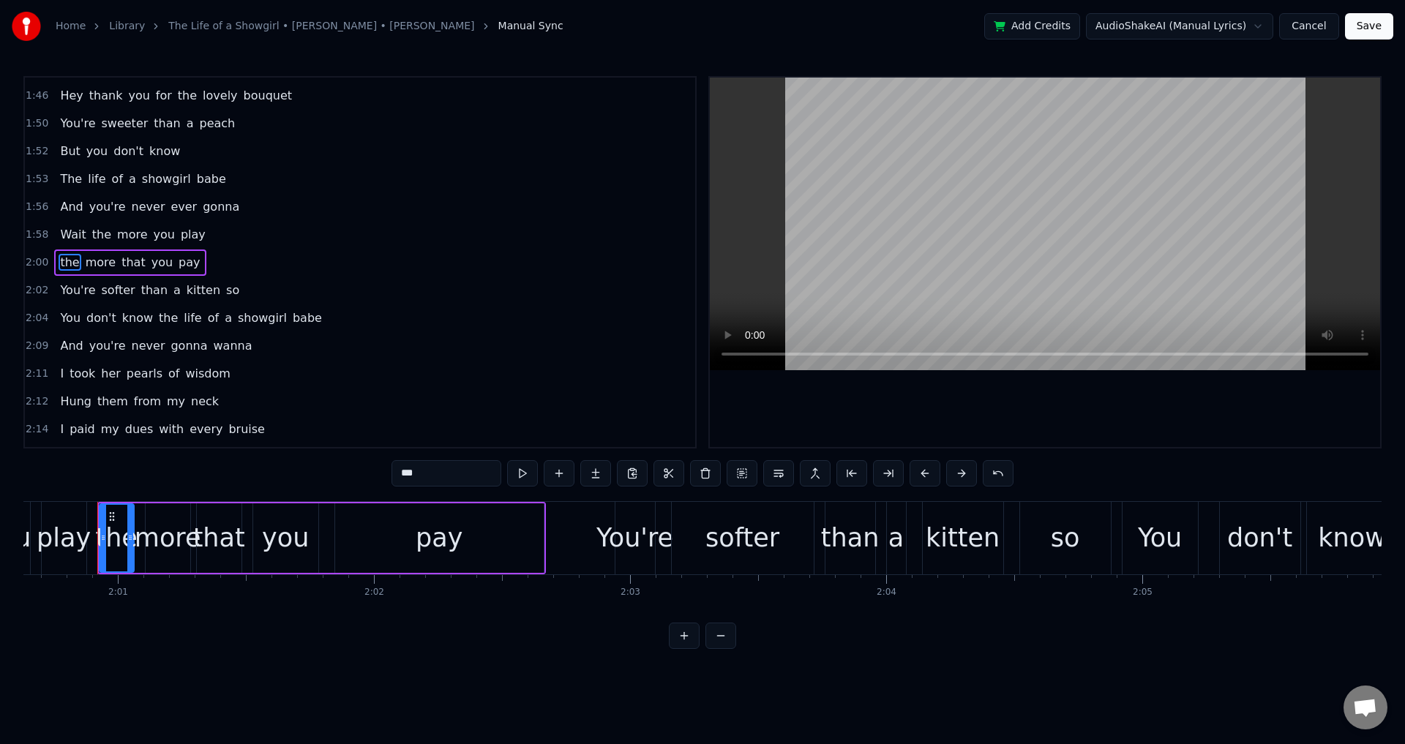
drag, startPoint x: 405, startPoint y: 480, endPoint x: 375, endPoint y: 478, distance: 30.8
click at [375, 478] on div "0:11 Her name was Kitty 0:13 Made her money being pretty and witty 0:16 They ga…" at bounding box center [702, 362] width 1358 height 573
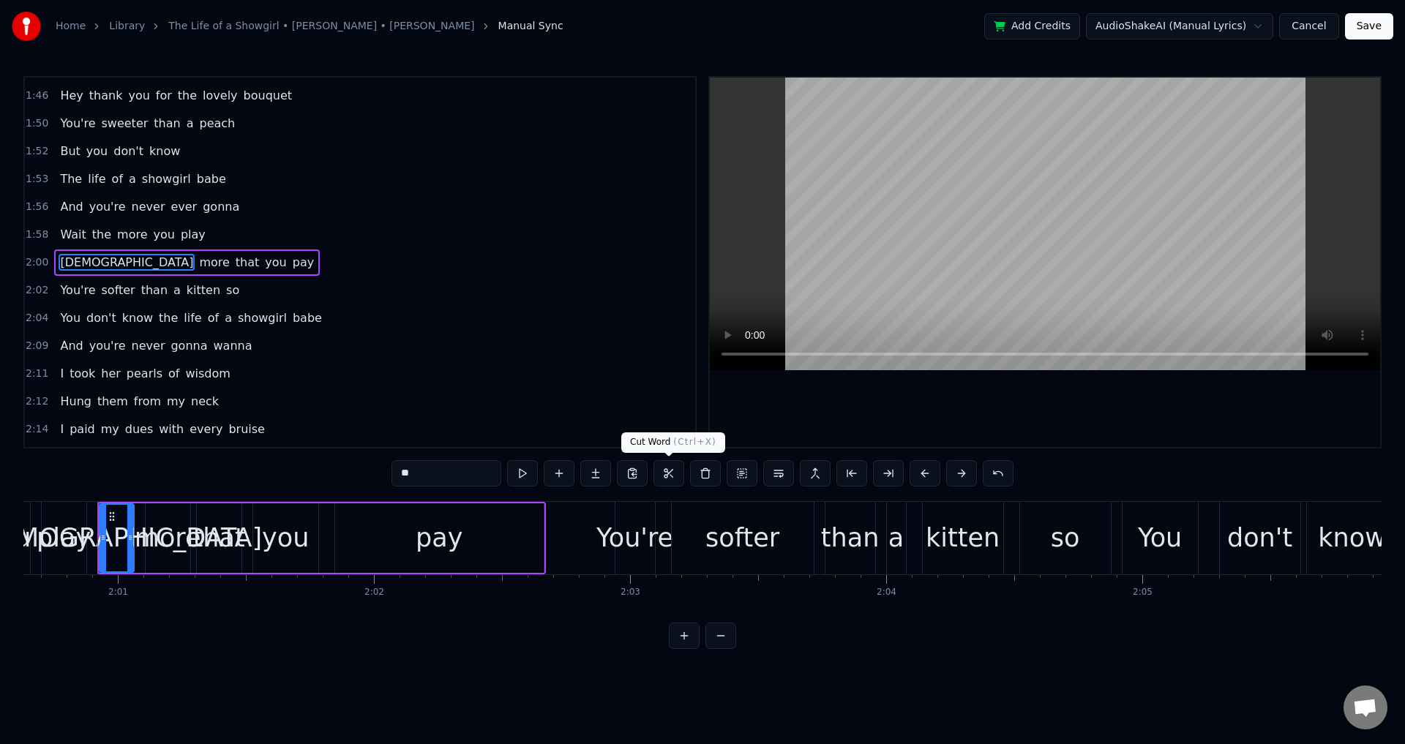
type input "*"
type input "***"
click at [838, 392] on div at bounding box center [1045, 262] width 670 height 369
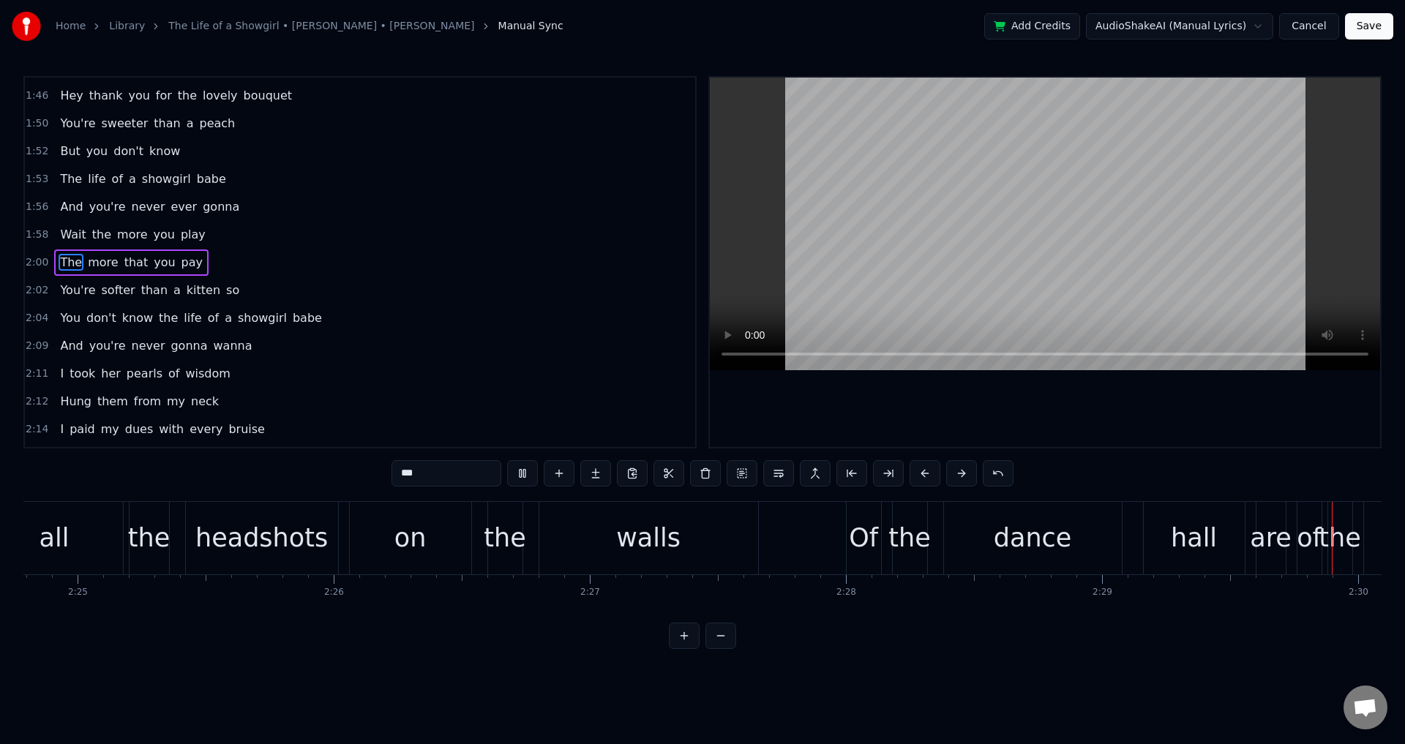
scroll to position [0, 38297]
